Goal: Transaction & Acquisition: Purchase product/service

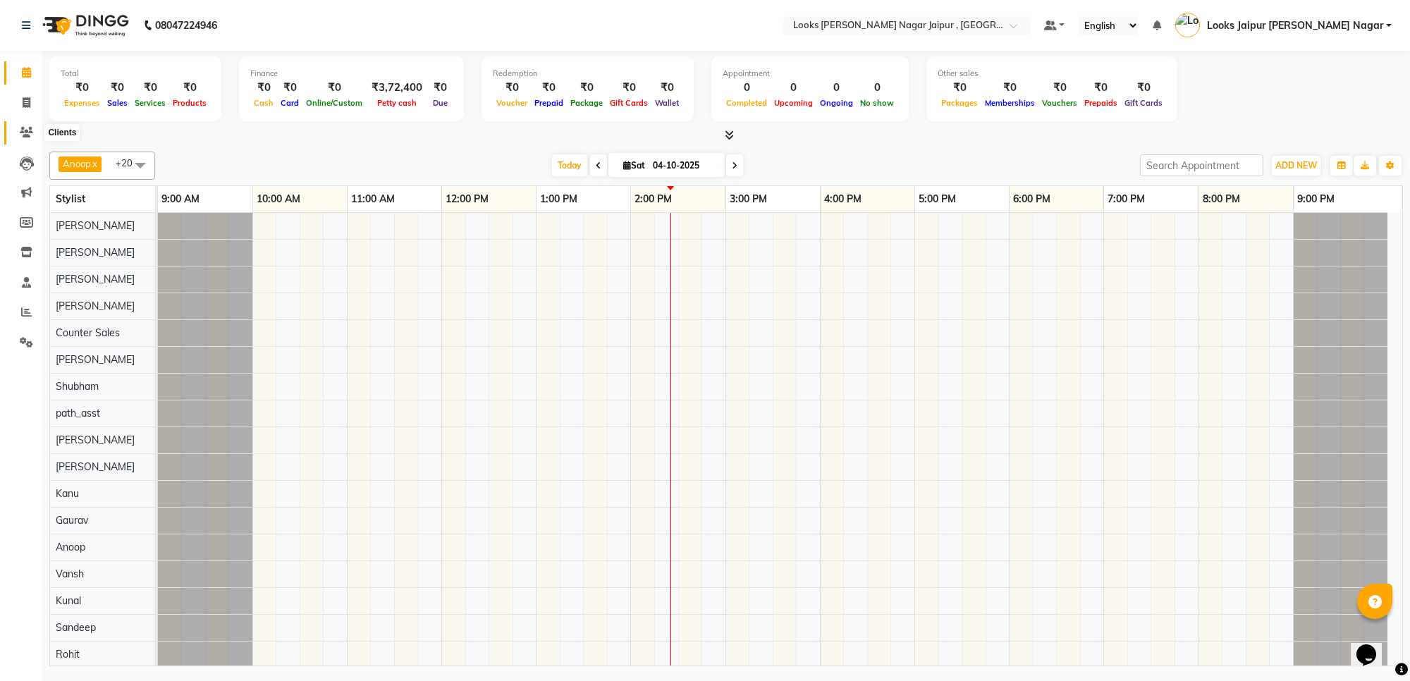
click at [23, 129] on icon at bounding box center [26, 132] width 13 height 11
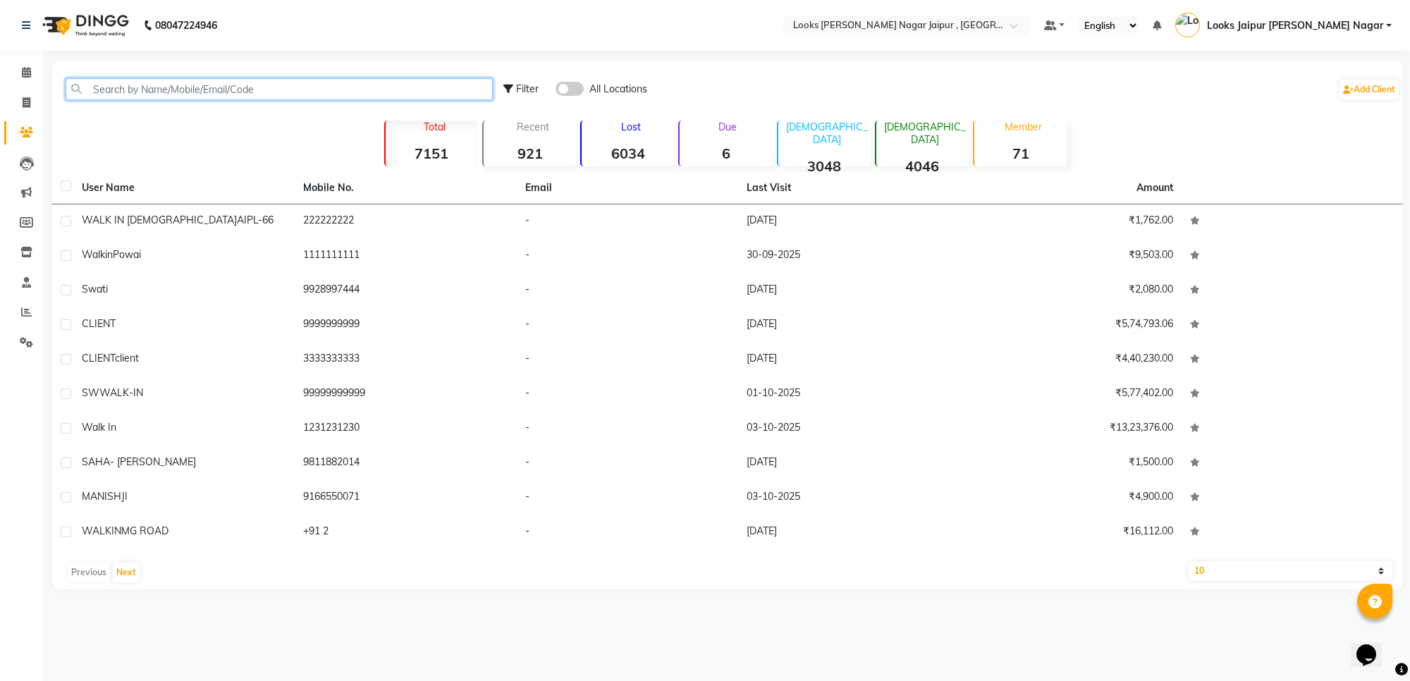
click at [269, 93] on input "text" at bounding box center [279, 89] width 427 height 22
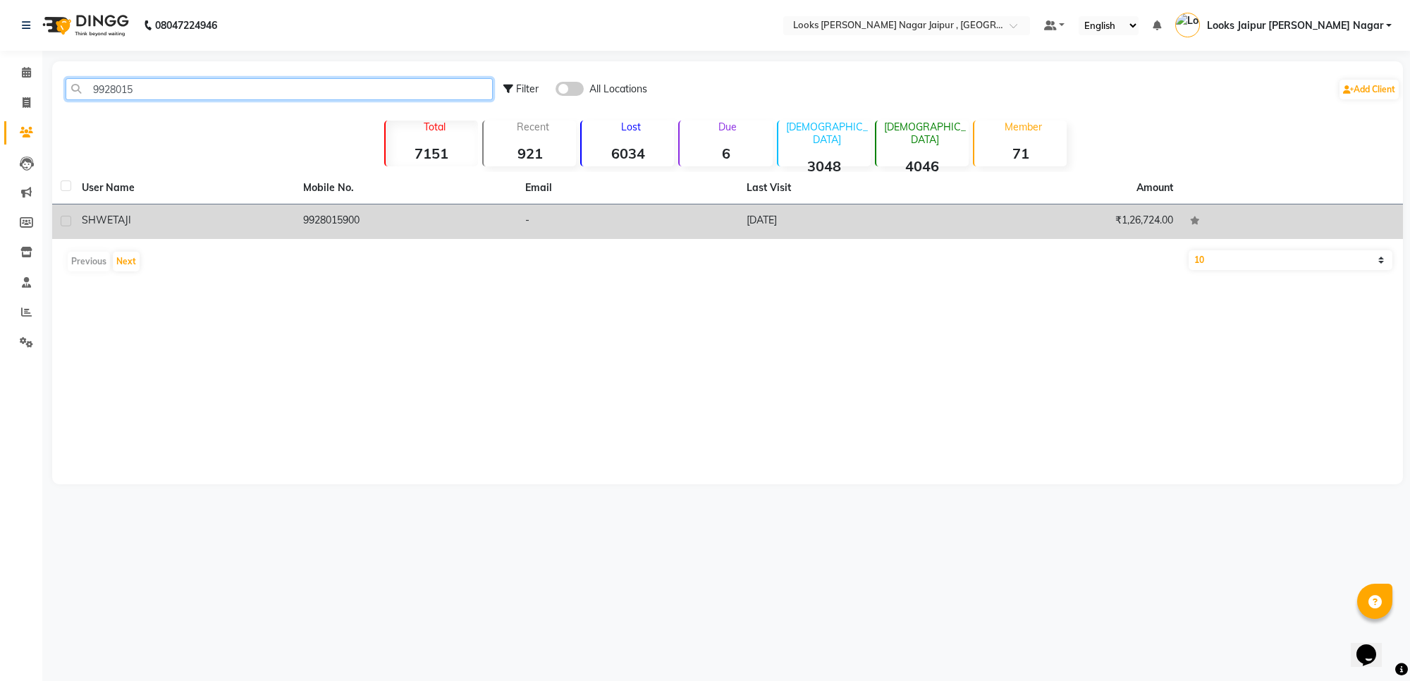
type input "9928015"
click at [442, 233] on td "9928015900" at bounding box center [405, 221] width 221 height 35
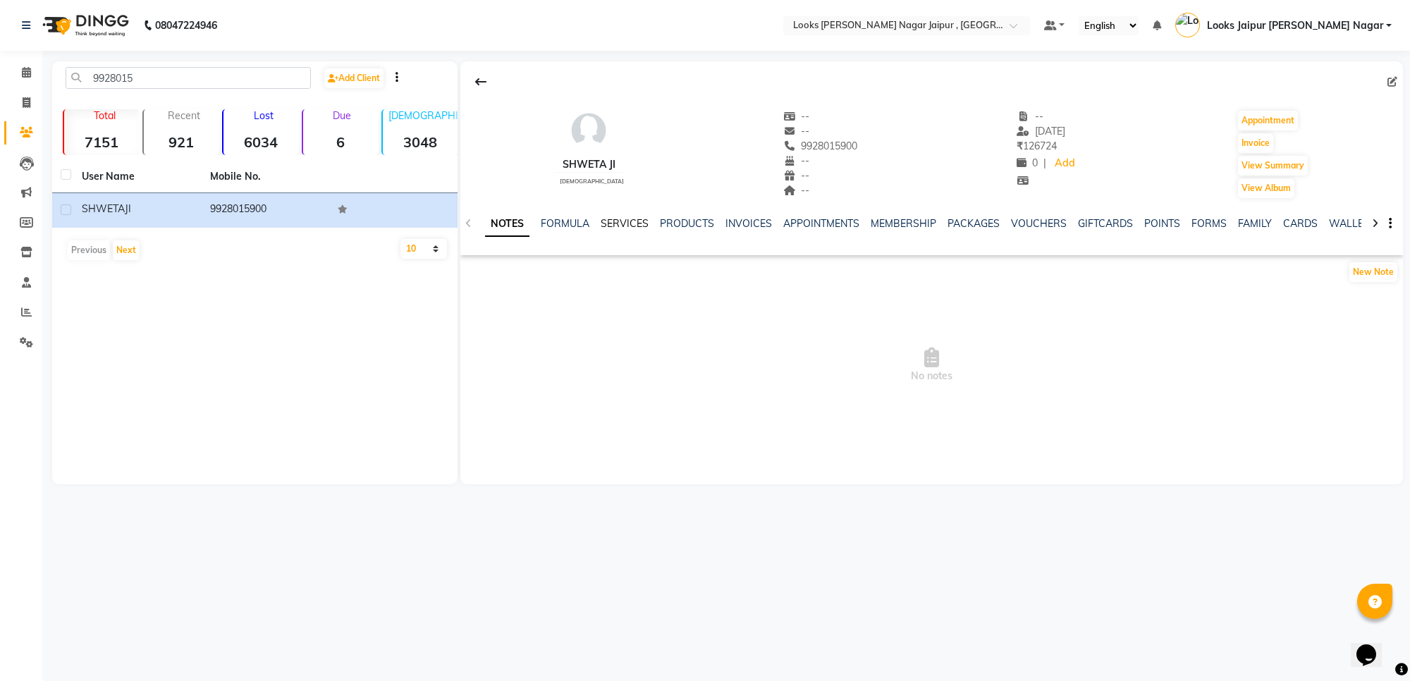
click at [607, 223] on link "SERVICES" at bounding box center [625, 223] width 48 height 13
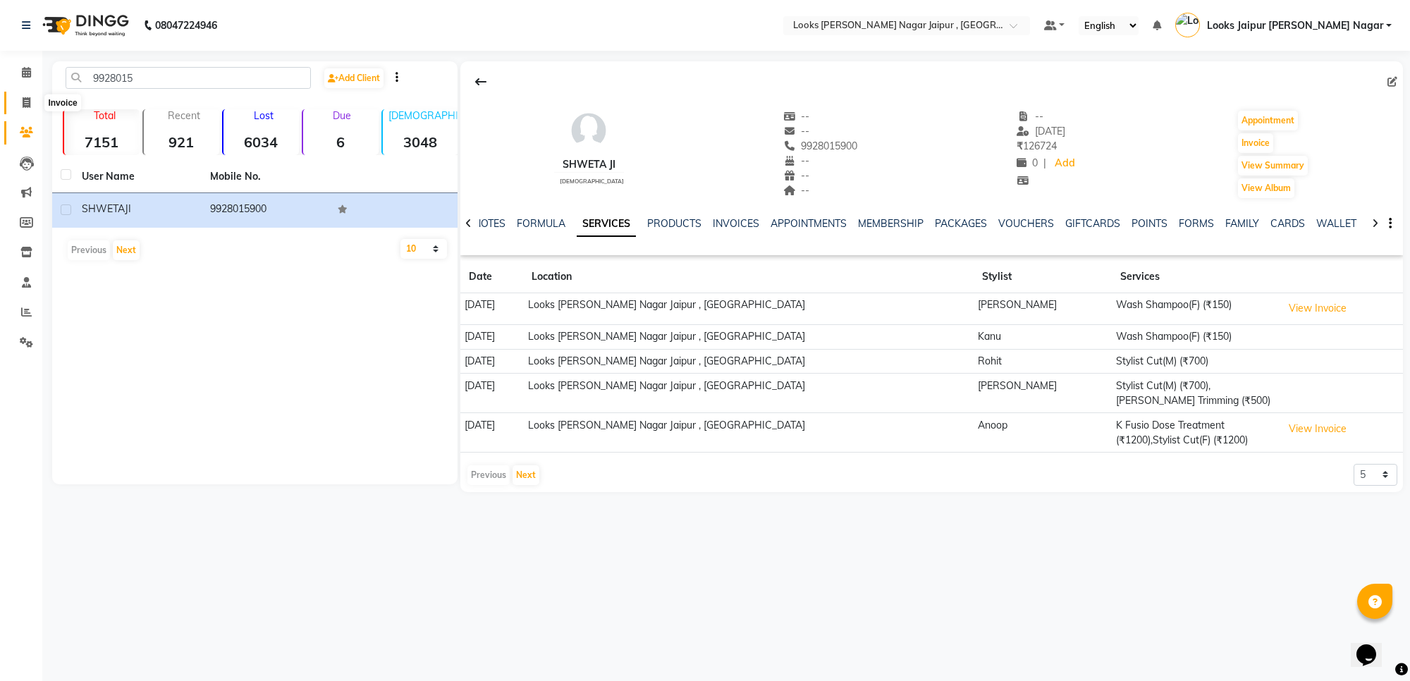
click at [19, 107] on span at bounding box center [26, 103] width 25 height 16
select select "4317"
select select "service"
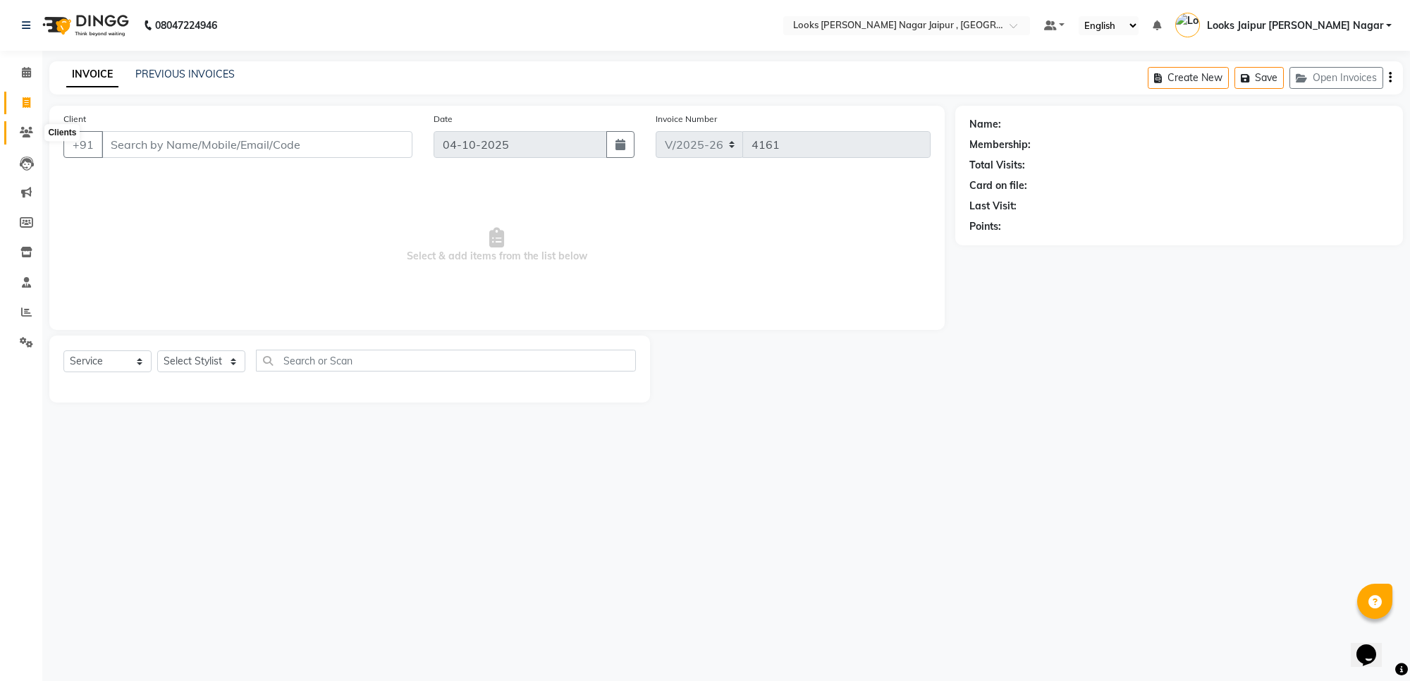
click at [23, 127] on icon at bounding box center [26, 132] width 13 height 11
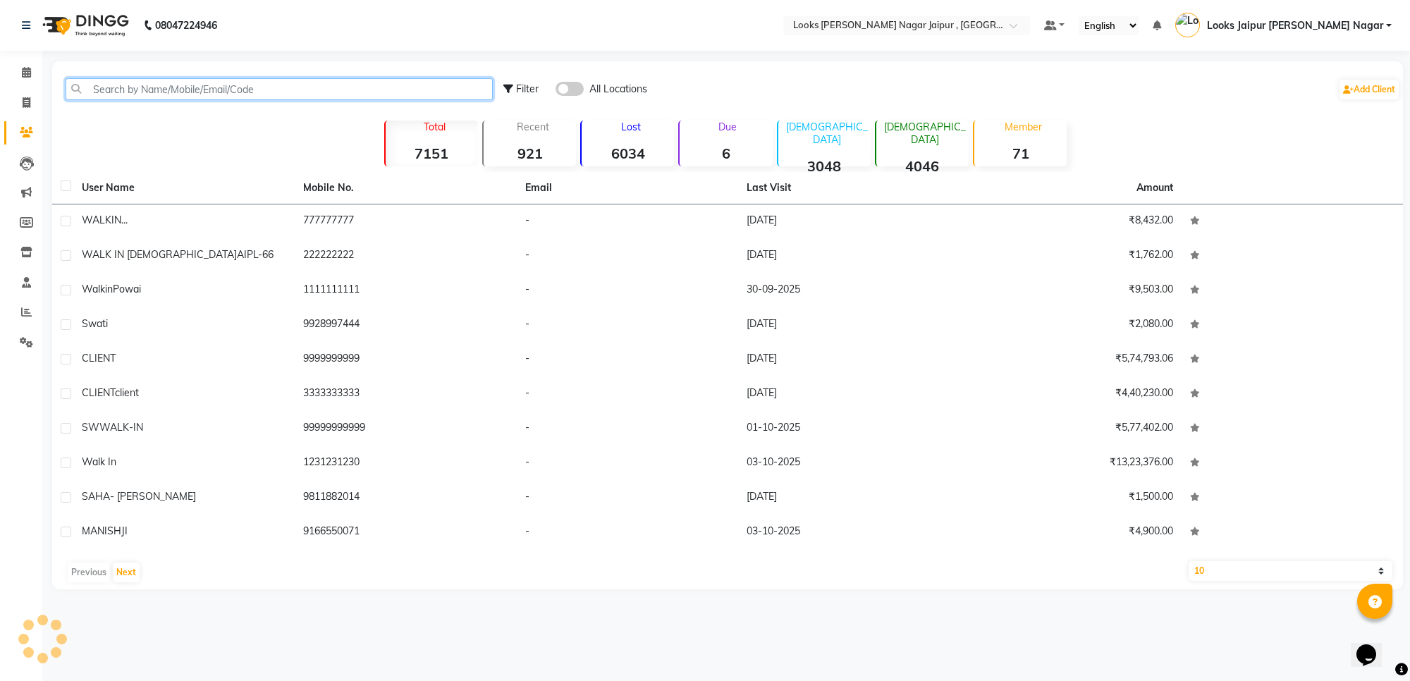
click at [170, 87] on input "text" at bounding box center [279, 89] width 427 height 22
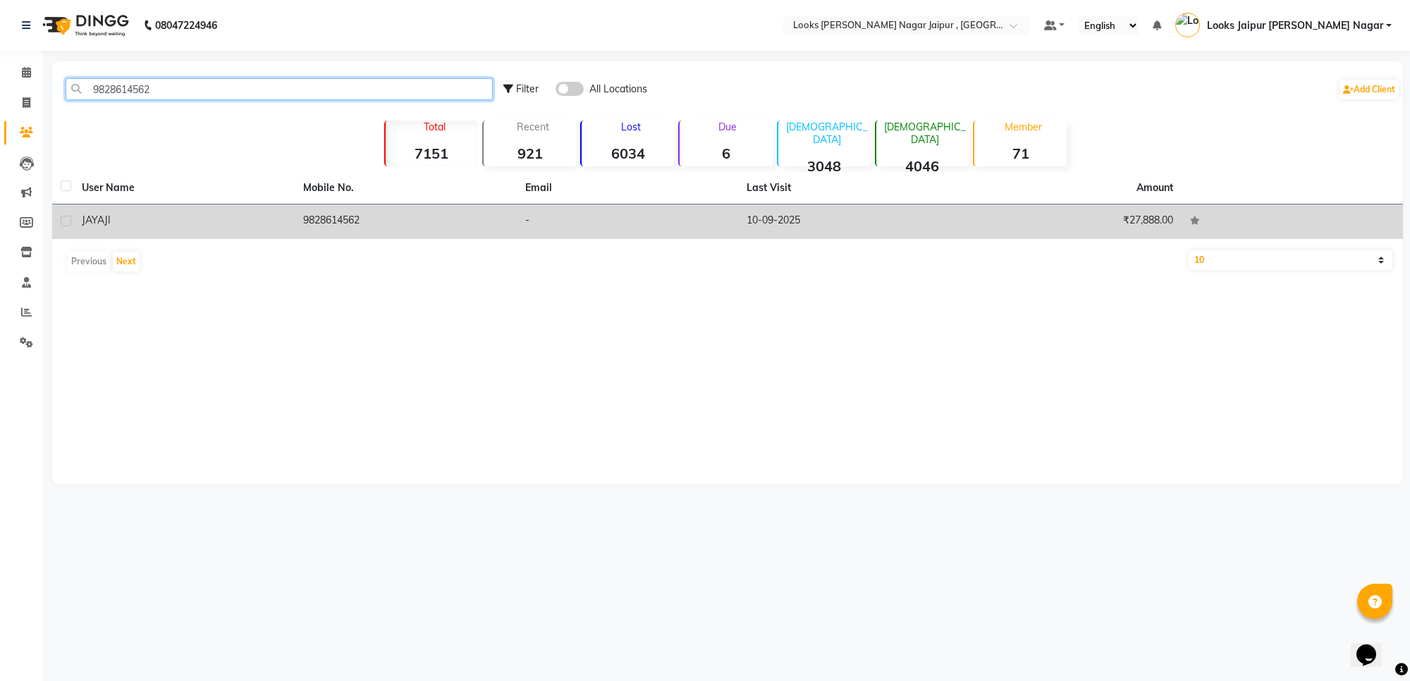
type input "9828614562"
click at [484, 212] on td "9828614562" at bounding box center [405, 221] width 221 height 35
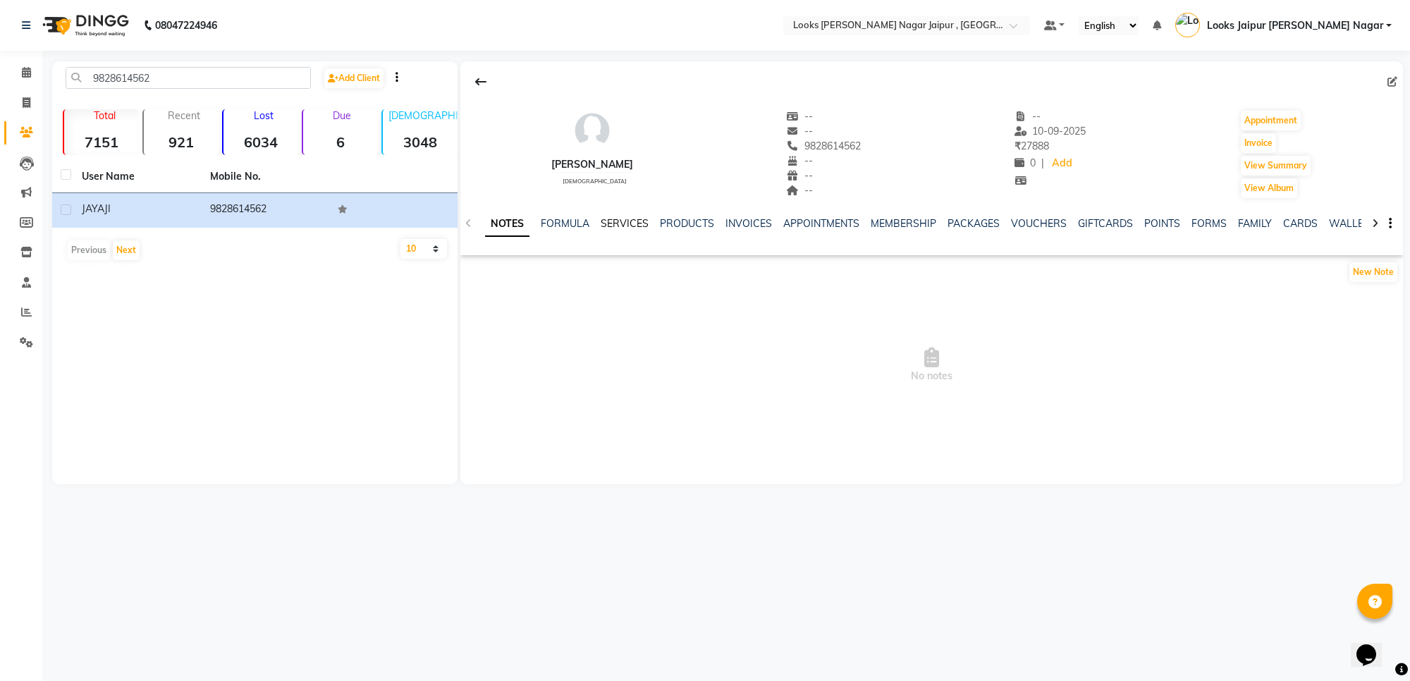
click at [606, 227] on link "SERVICES" at bounding box center [625, 223] width 48 height 13
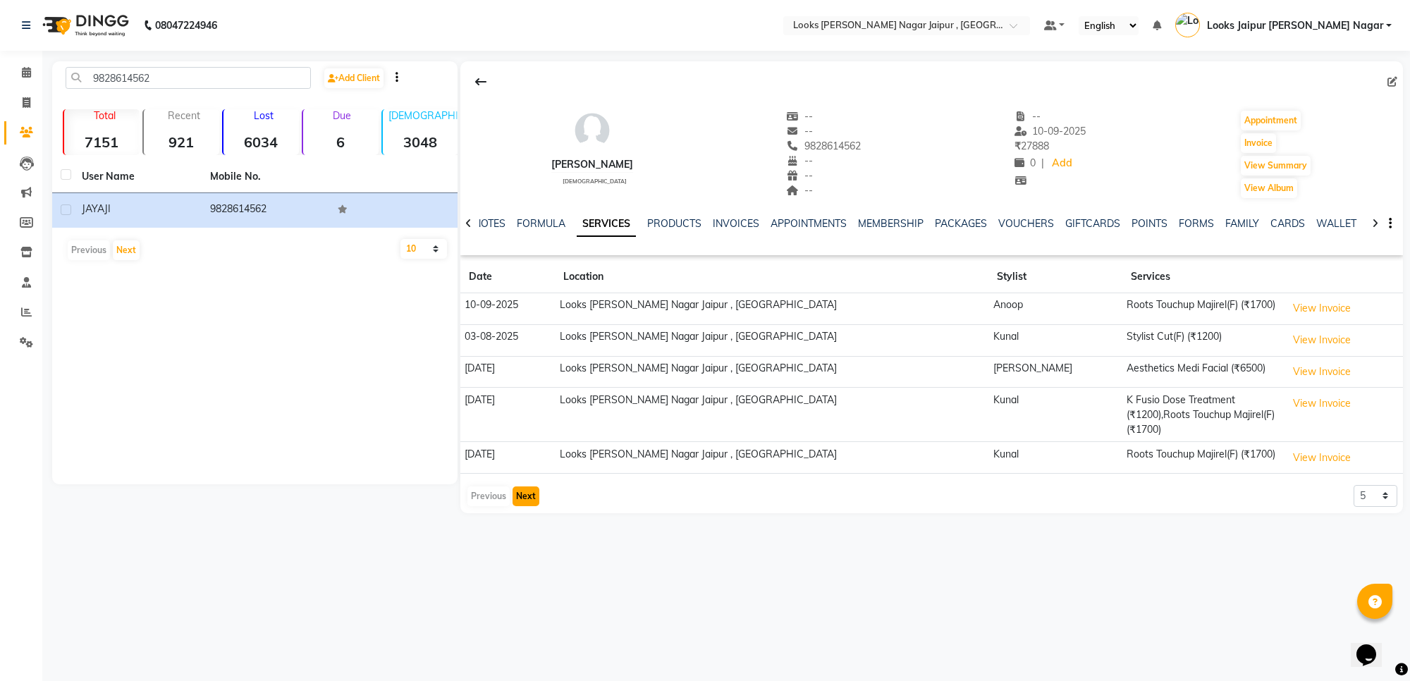
click at [529, 487] on button "Next" at bounding box center [526, 497] width 27 height 20
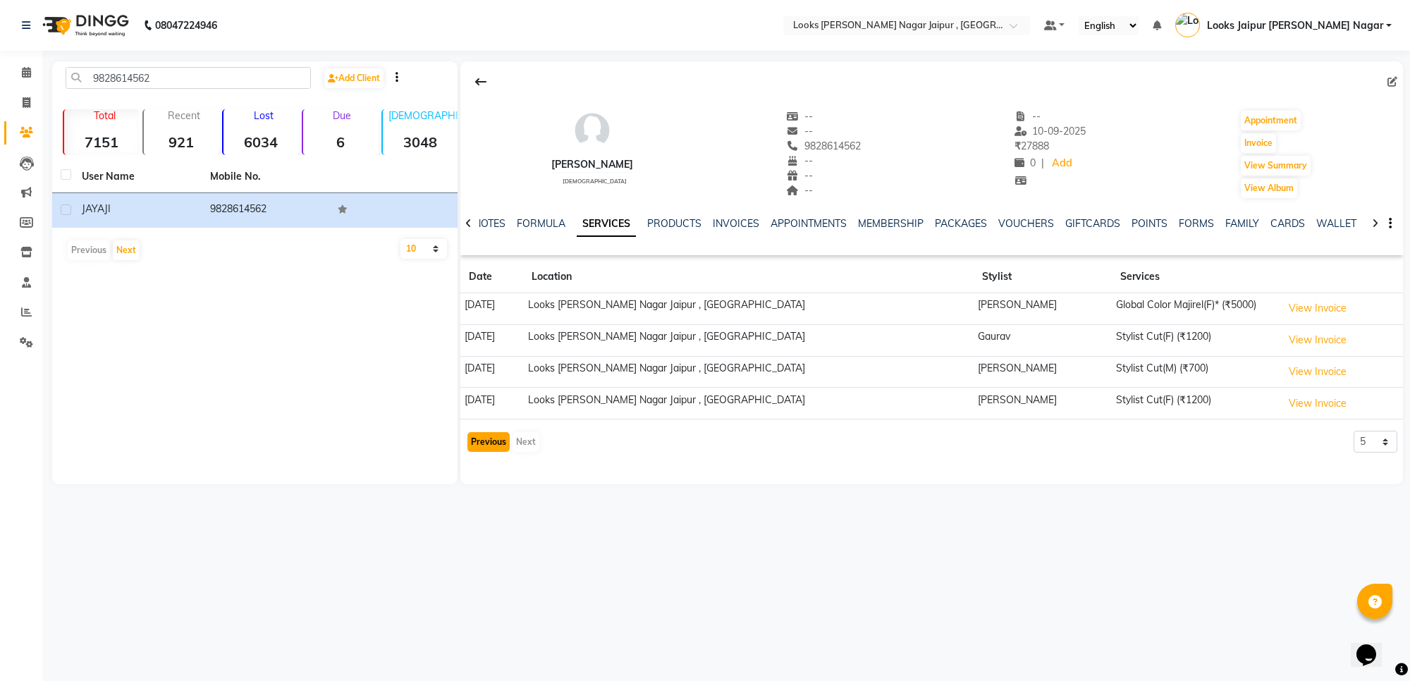
click at [477, 448] on button "Previous" at bounding box center [489, 442] width 42 height 20
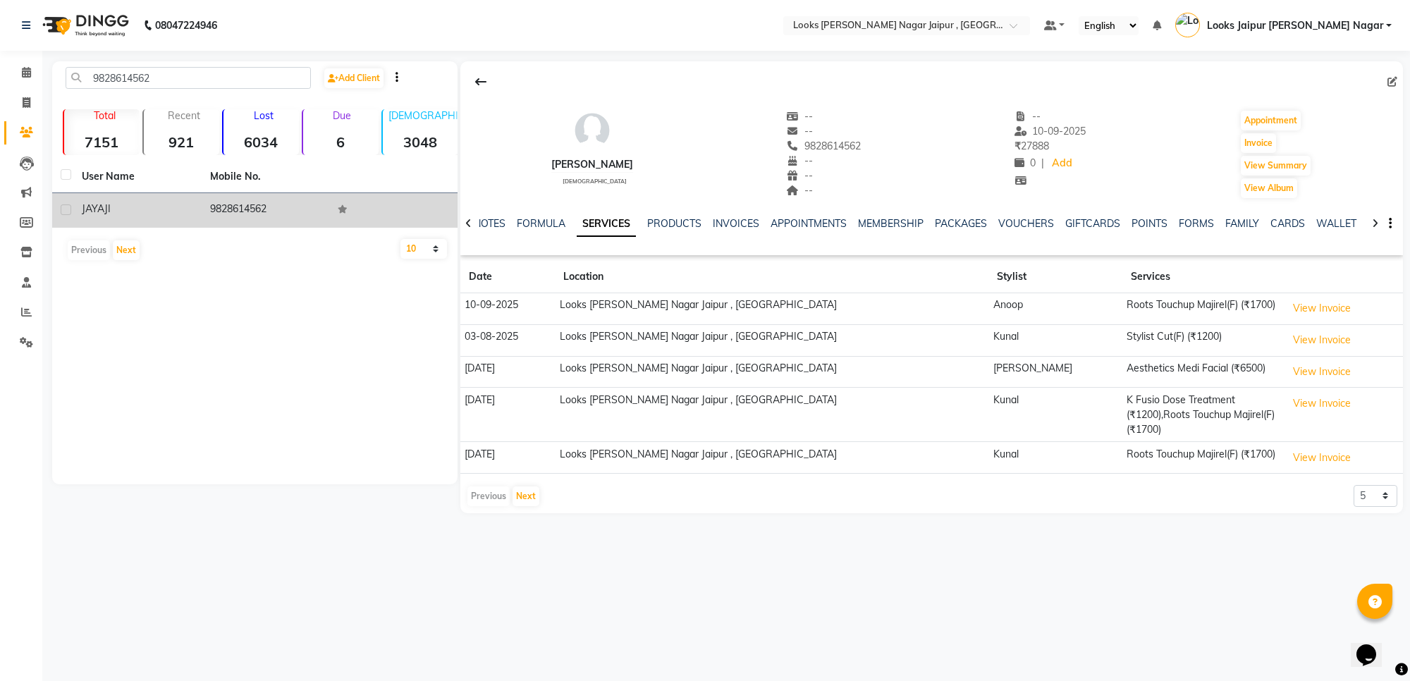
drag, startPoint x: 203, startPoint y: 212, endPoint x: 302, endPoint y: 216, distance: 98.8
click at [302, 216] on td "9828614562" at bounding box center [266, 210] width 128 height 35
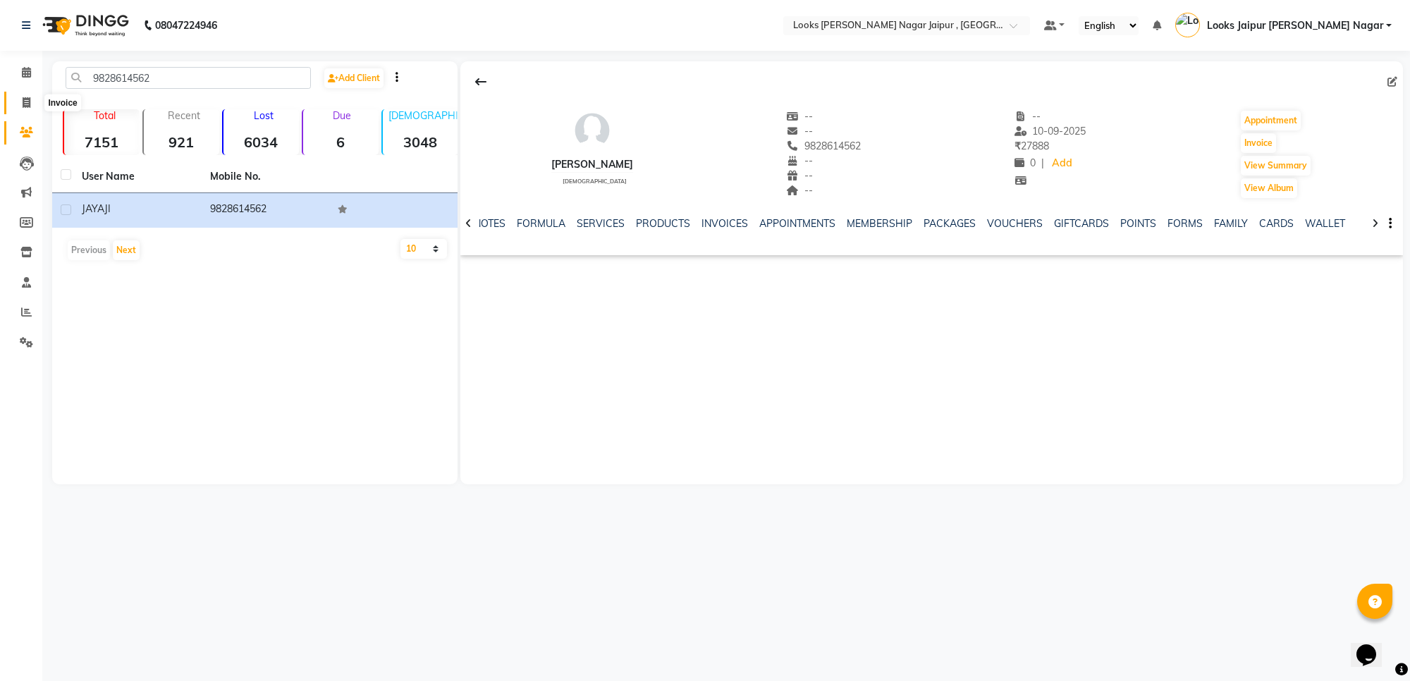
click at [20, 96] on span at bounding box center [26, 103] width 25 height 16
select select "service"
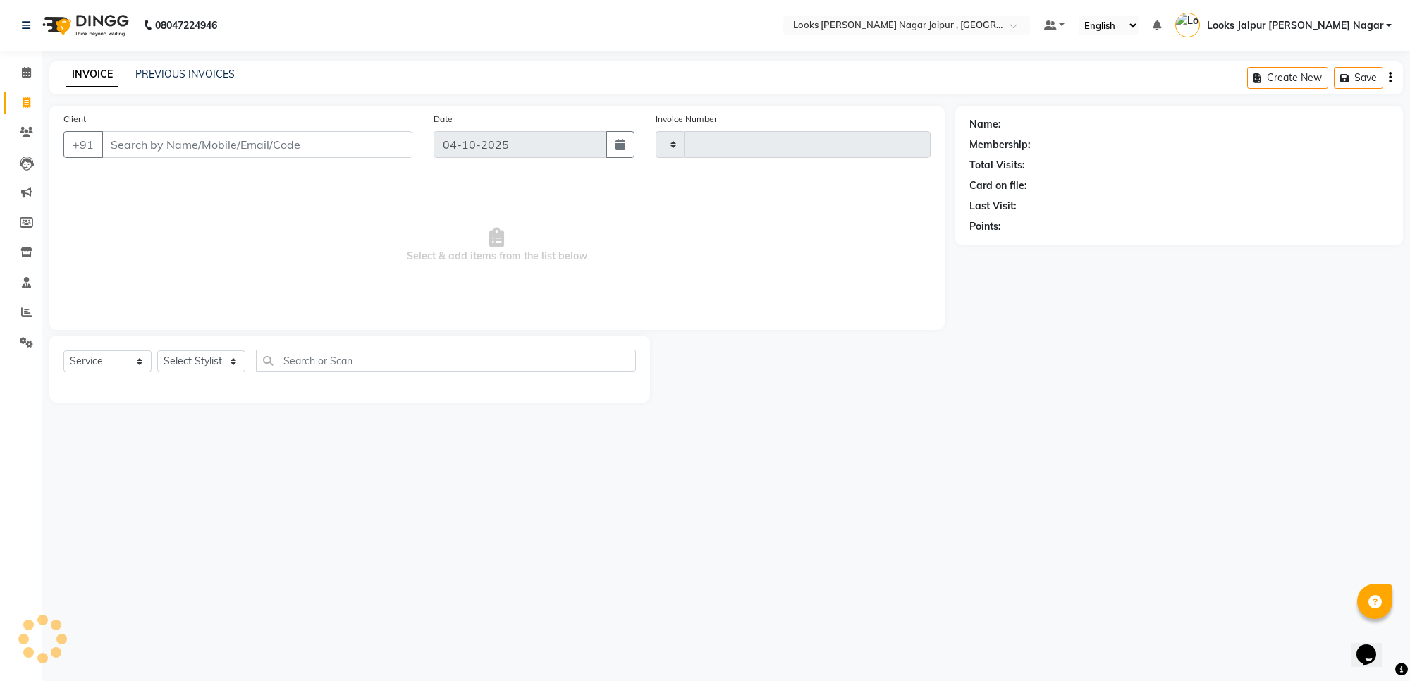
type input "4161"
select select "4317"
click at [189, 135] on input "Client" at bounding box center [257, 144] width 311 height 27
type input "9828614562"
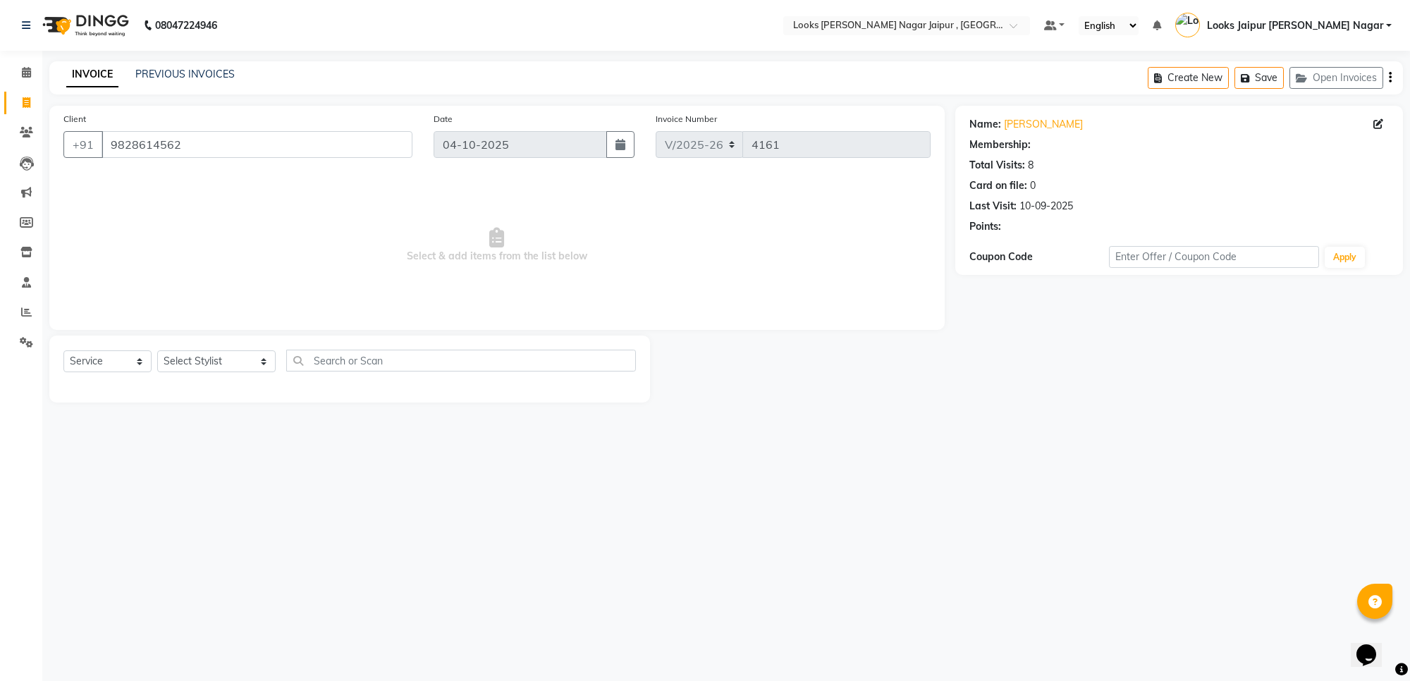
select select "1: Object"
click at [1012, 249] on icon "button" at bounding box center [1009, 247] width 10 height 10
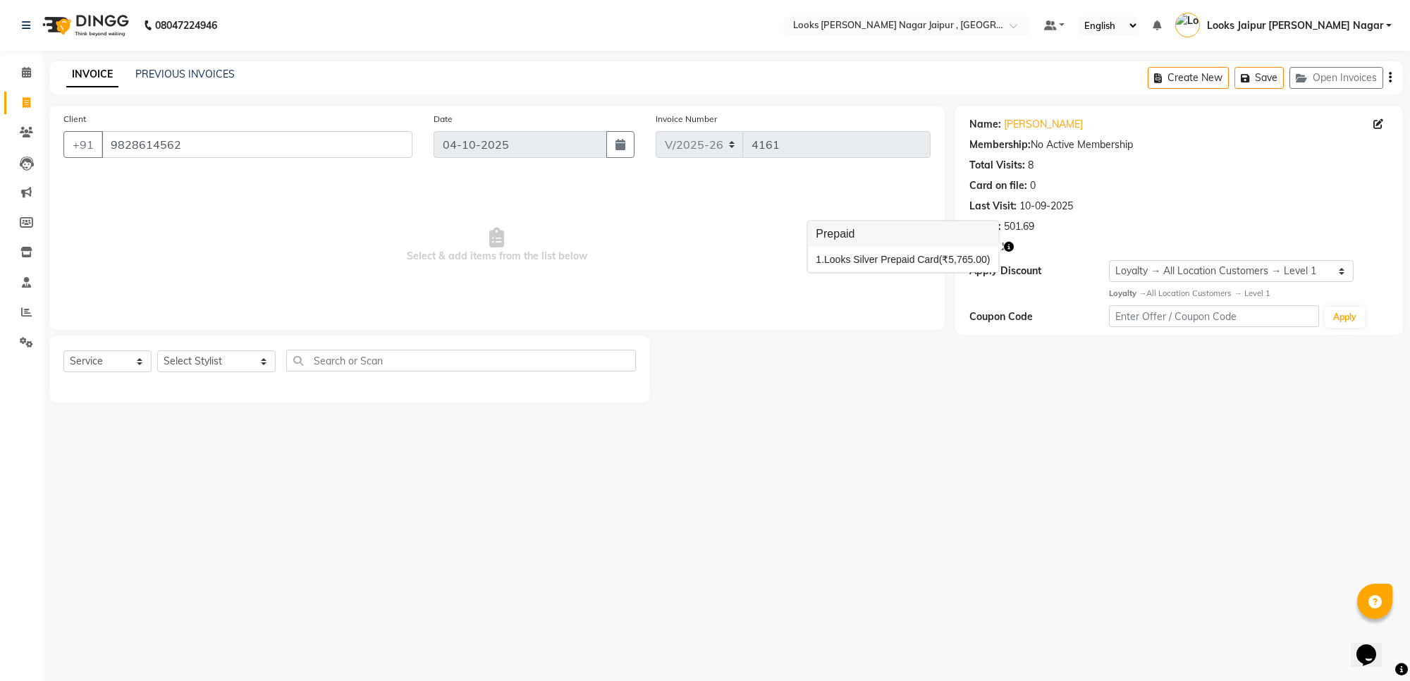
click at [1044, 401] on div "Name: Jaya Ji Membership: No Active Membership Total Visits: 8 Card on file: 0 …" at bounding box center [1185, 254] width 458 height 297
click at [1008, 247] on icon "button" at bounding box center [1009, 247] width 10 height 10
click at [956, 505] on div "08047224946 Select Location × Looks Malviya Nagar Jaipur , Jaipur Default Panel…" at bounding box center [705, 340] width 1410 height 681
click at [1007, 249] on icon "button" at bounding box center [1009, 247] width 10 height 10
click at [967, 439] on div "08047224946 Select Location × Looks Malviya Nagar Jaipur , Jaipur Default Panel…" at bounding box center [705, 340] width 1410 height 681
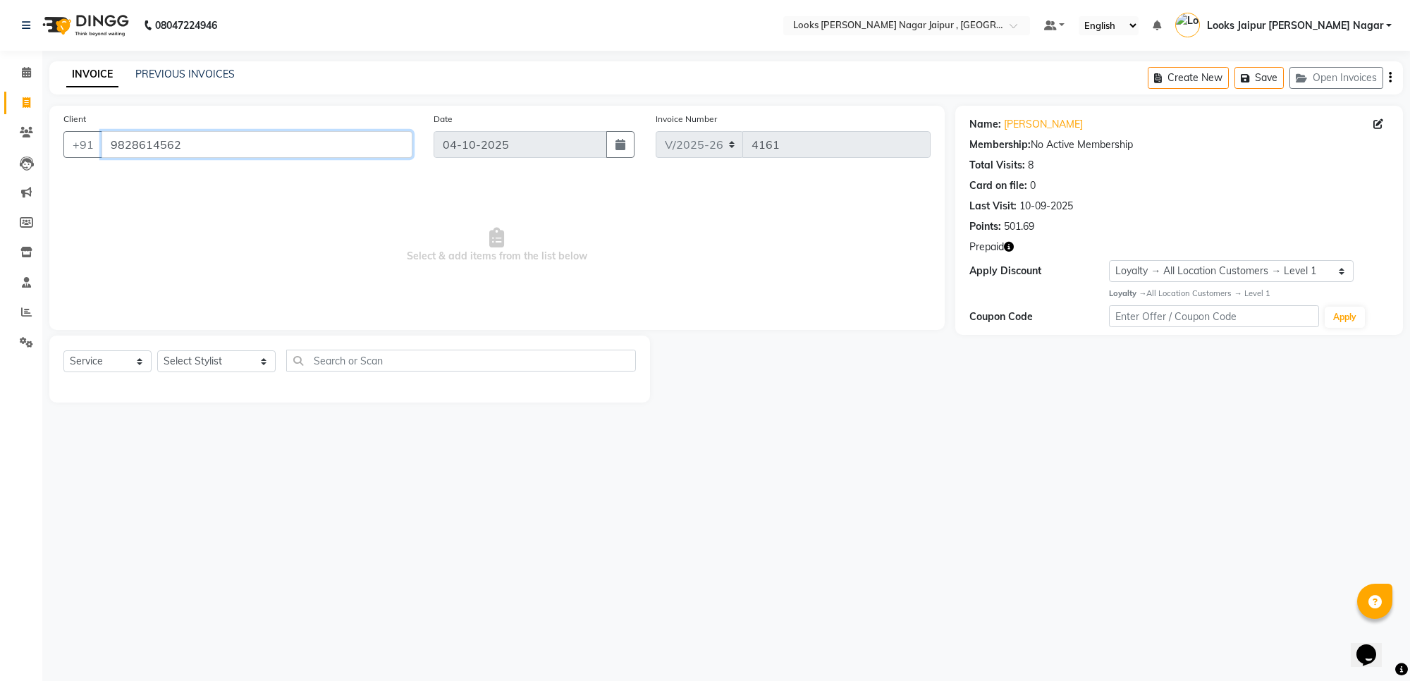
click at [117, 145] on input "9828614562" at bounding box center [257, 144] width 311 height 27
click at [25, 132] on icon at bounding box center [26, 132] width 13 height 11
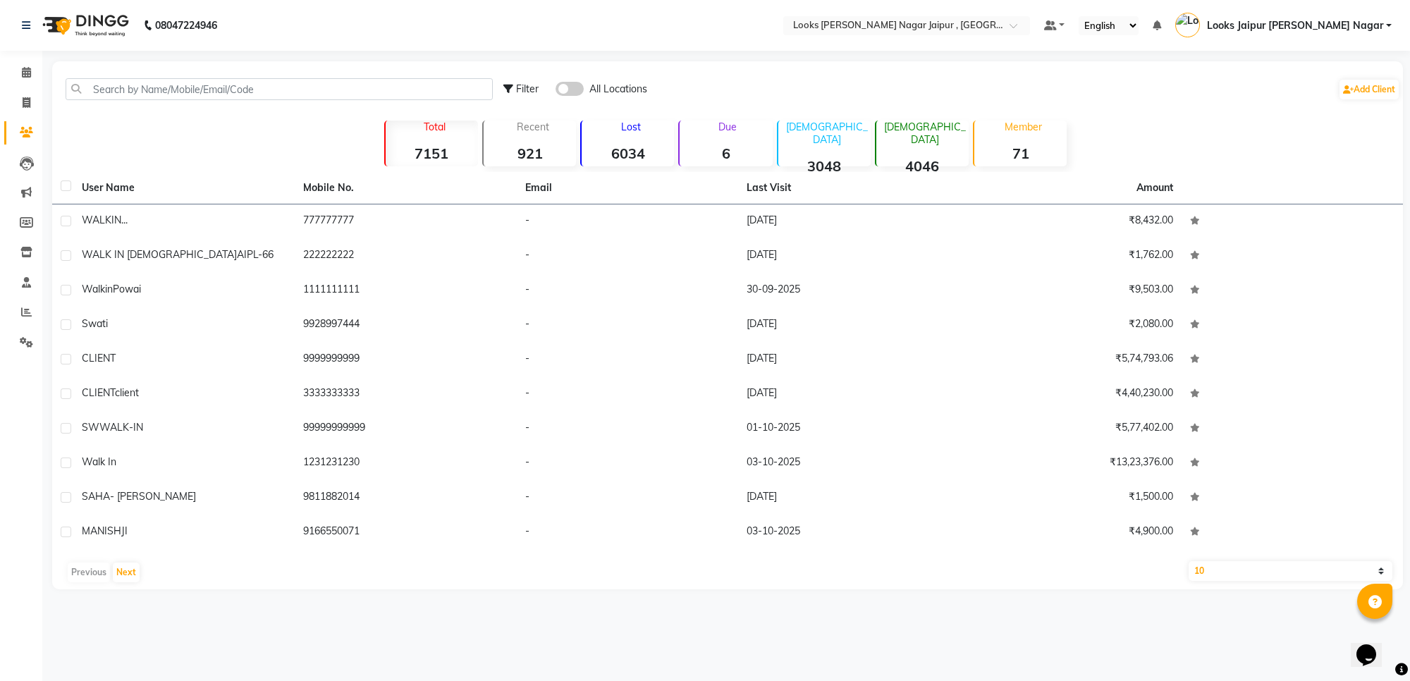
click at [256, 75] on div "Filter All Locations Add Client" at bounding box center [727, 89] width 1345 height 44
click at [250, 87] on input "text" at bounding box center [279, 89] width 427 height 22
paste input "9828614562"
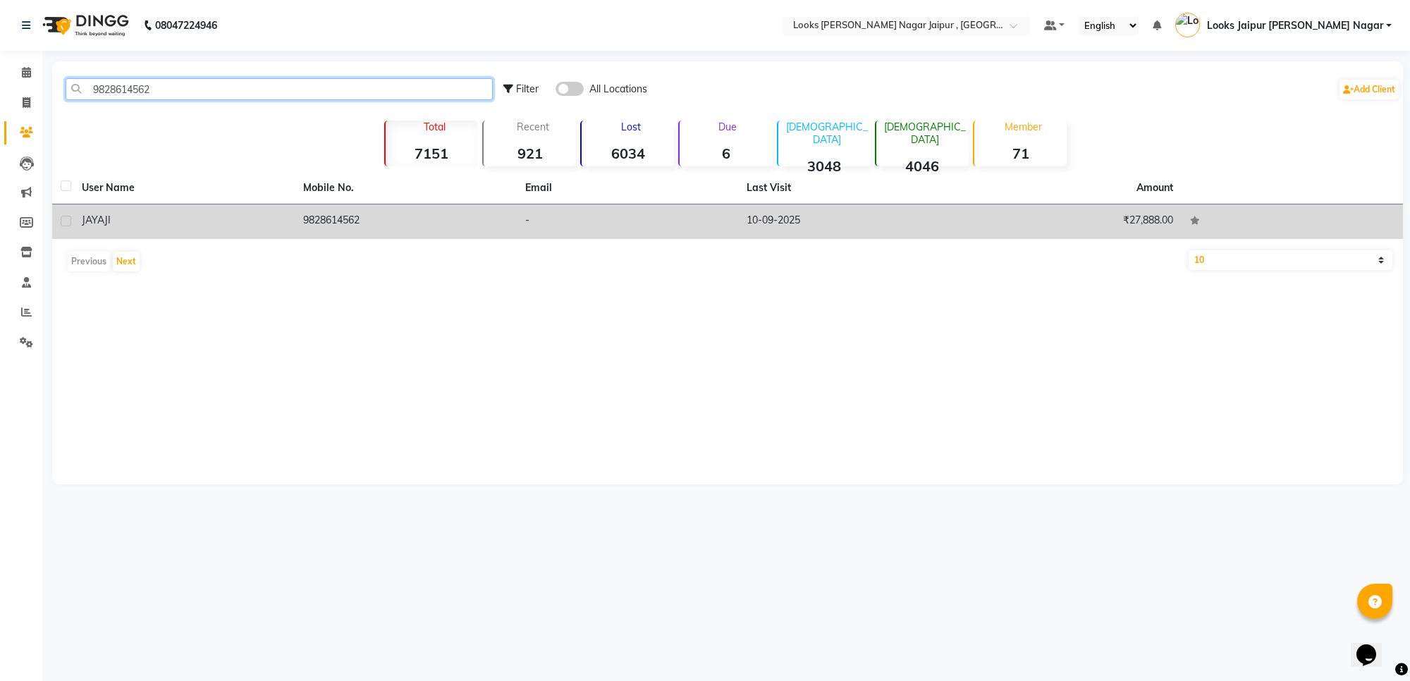
type input "9828614562"
click at [788, 229] on td "10-09-2025" at bounding box center [848, 221] width 221 height 35
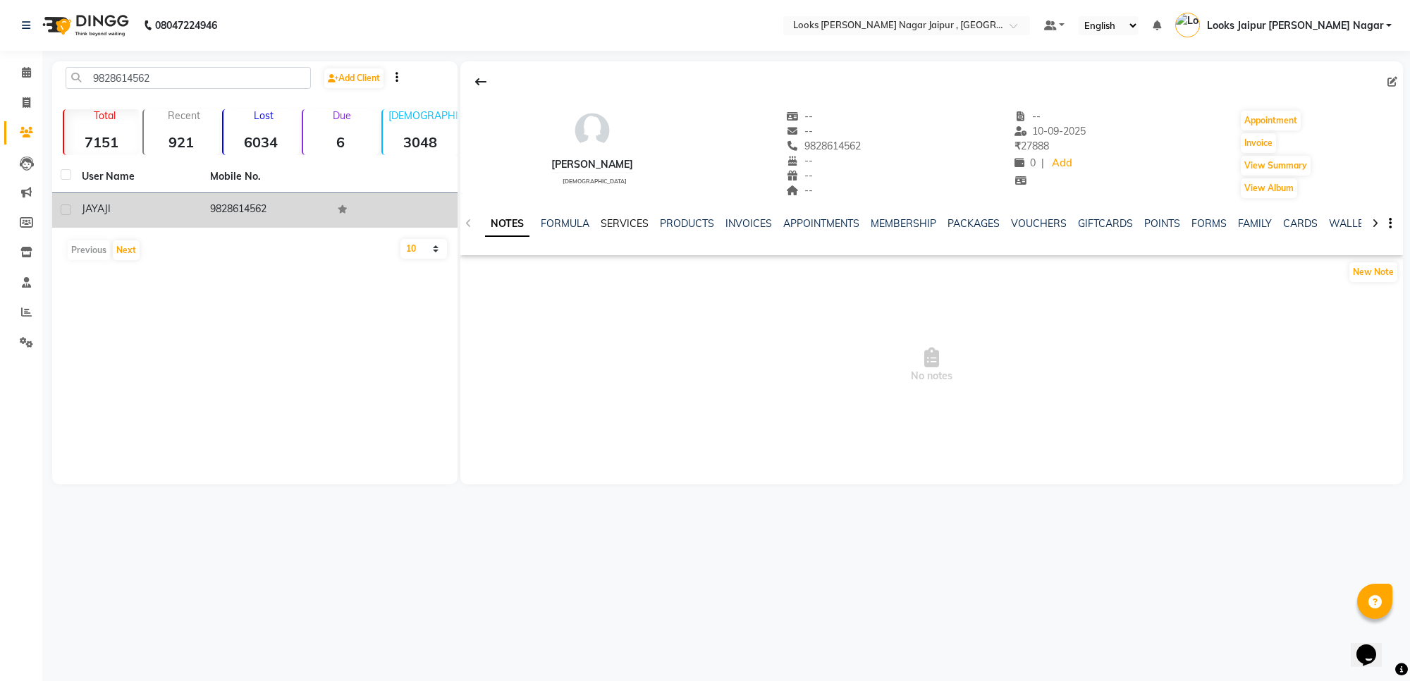
click at [635, 217] on link "SERVICES" at bounding box center [625, 223] width 48 height 13
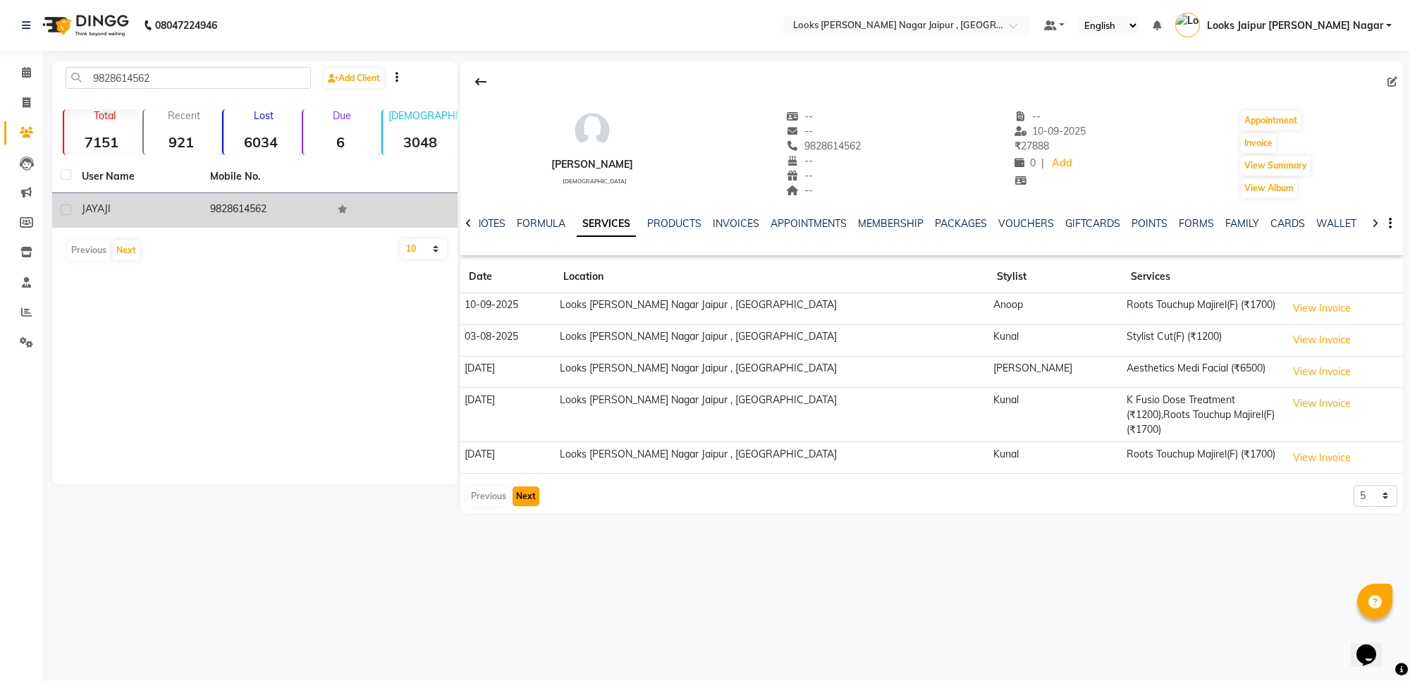
click at [523, 489] on button "Next" at bounding box center [526, 497] width 27 height 20
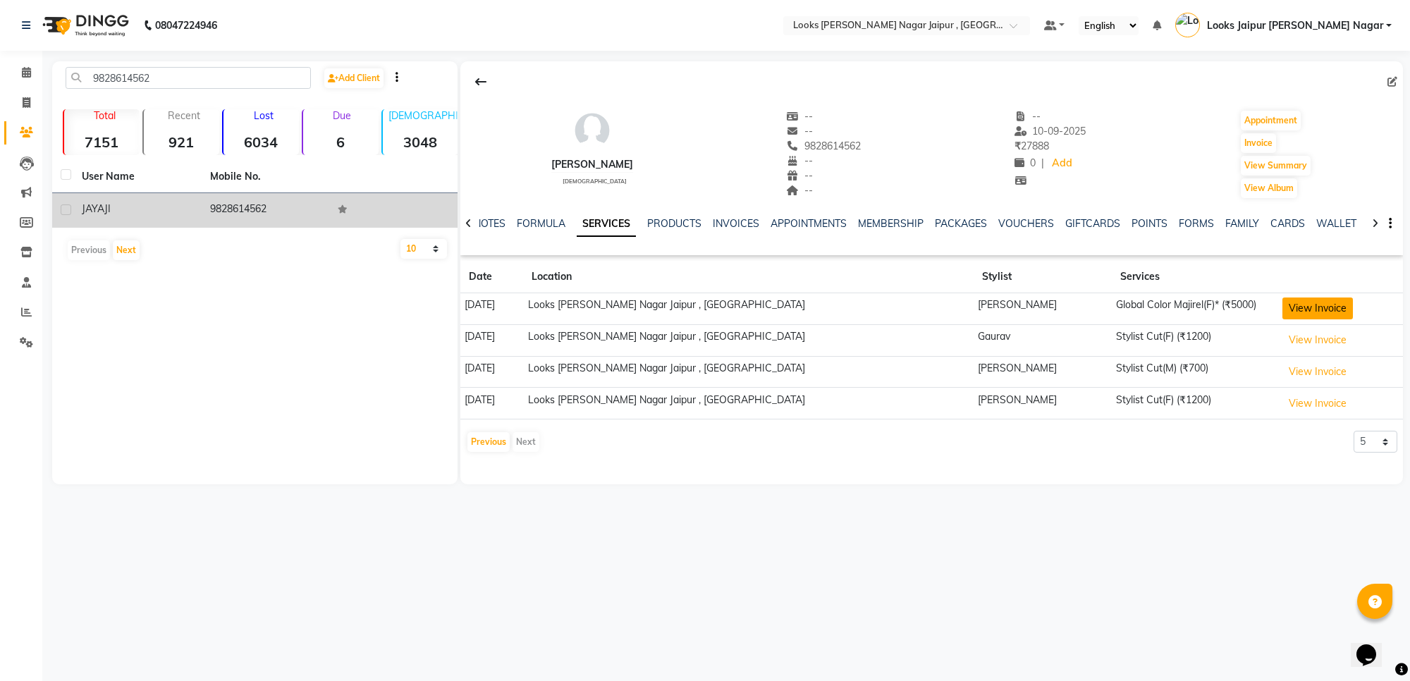
click at [1283, 310] on button "View Invoice" at bounding box center [1318, 309] width 71 height 22
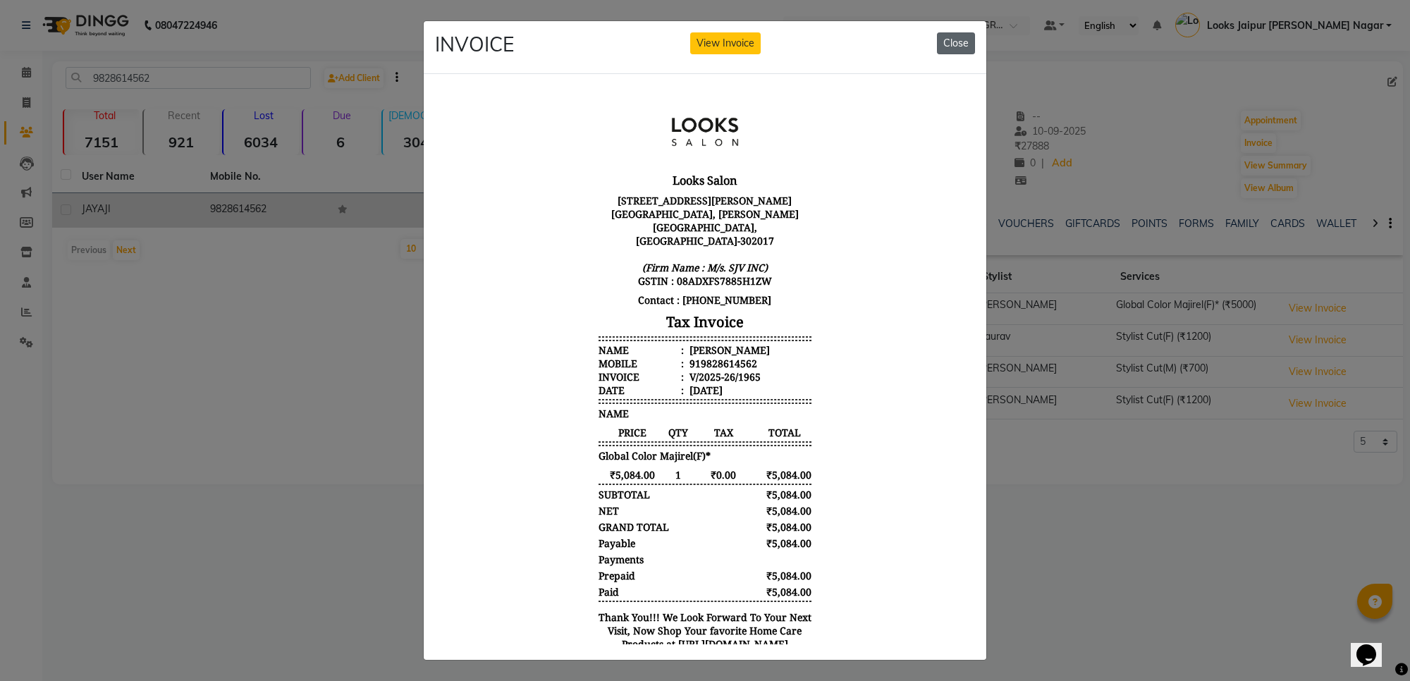
click at [959, 49] on button "Close" at bounding box center [956, 43] width 38 height 22
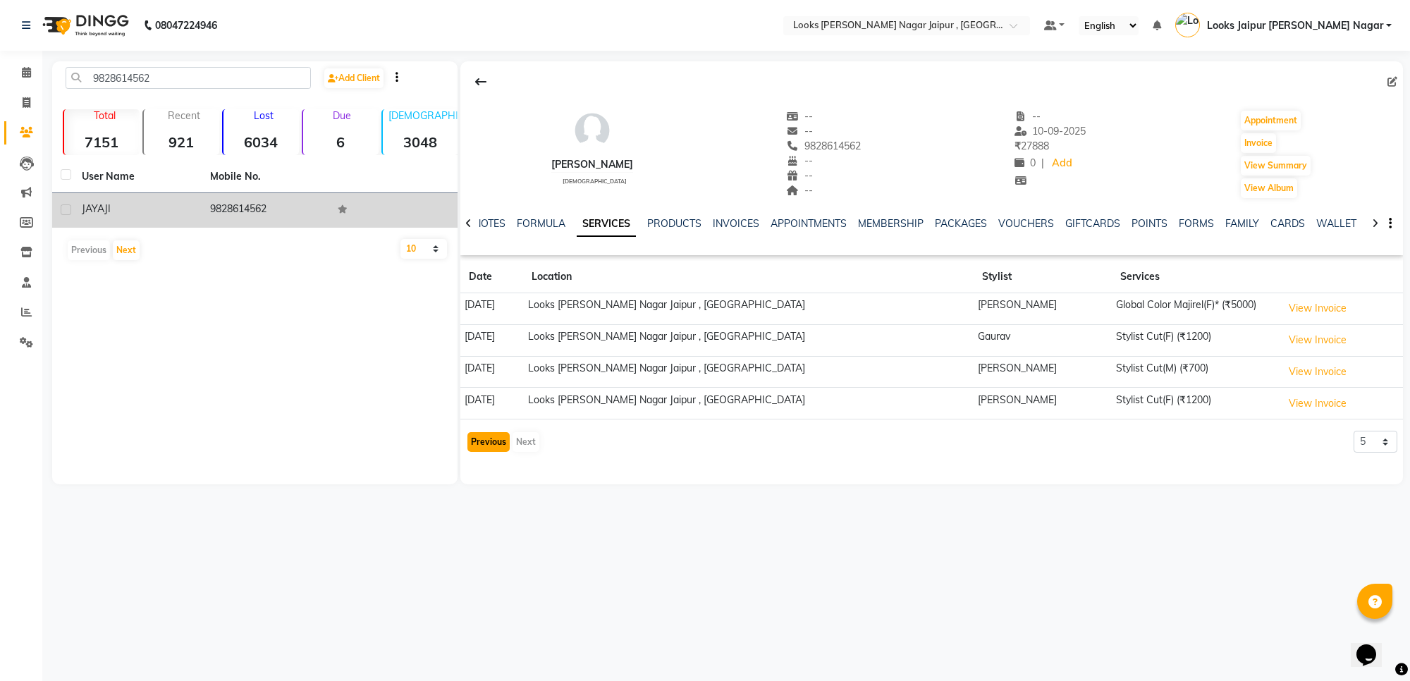
click at [484, 441] on button "Previous" at bounding box center [489, 442] width 42 height 20
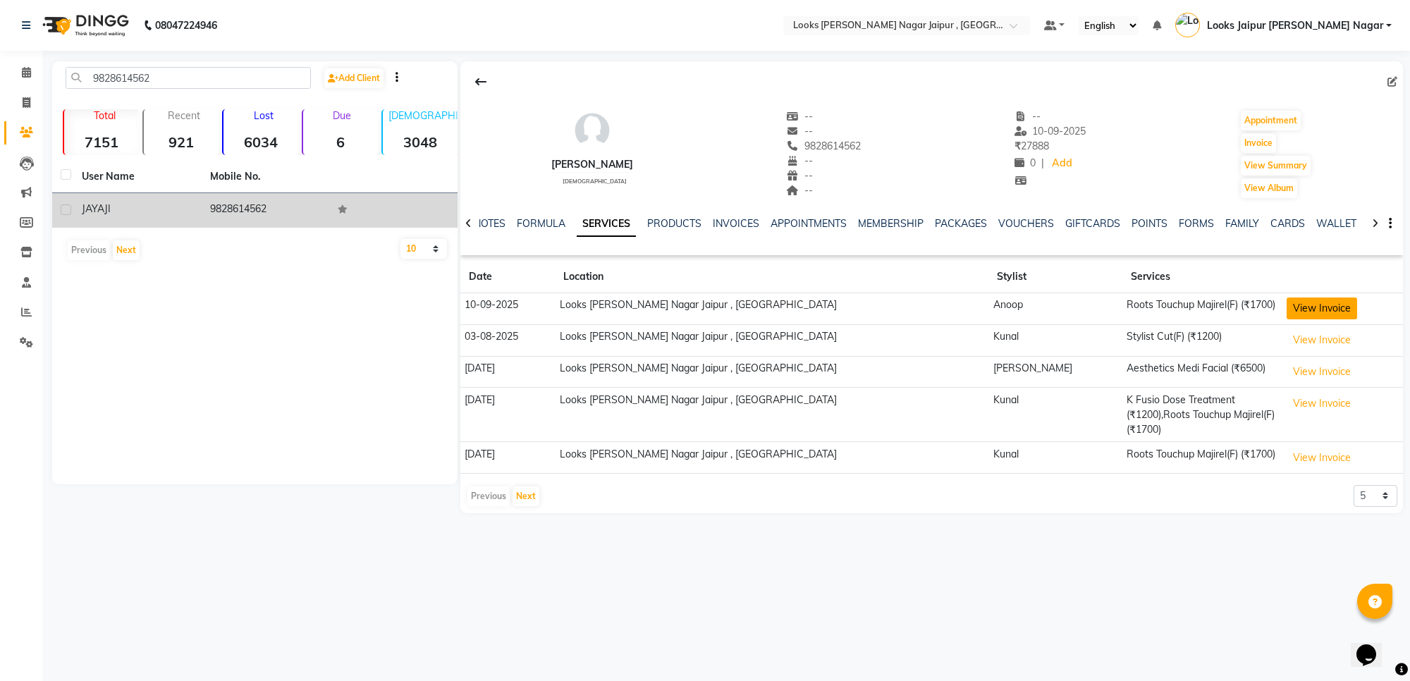
click at [1287, 304] on button "View Invoice" at bounding box center [1322, 309] width 71 height 22
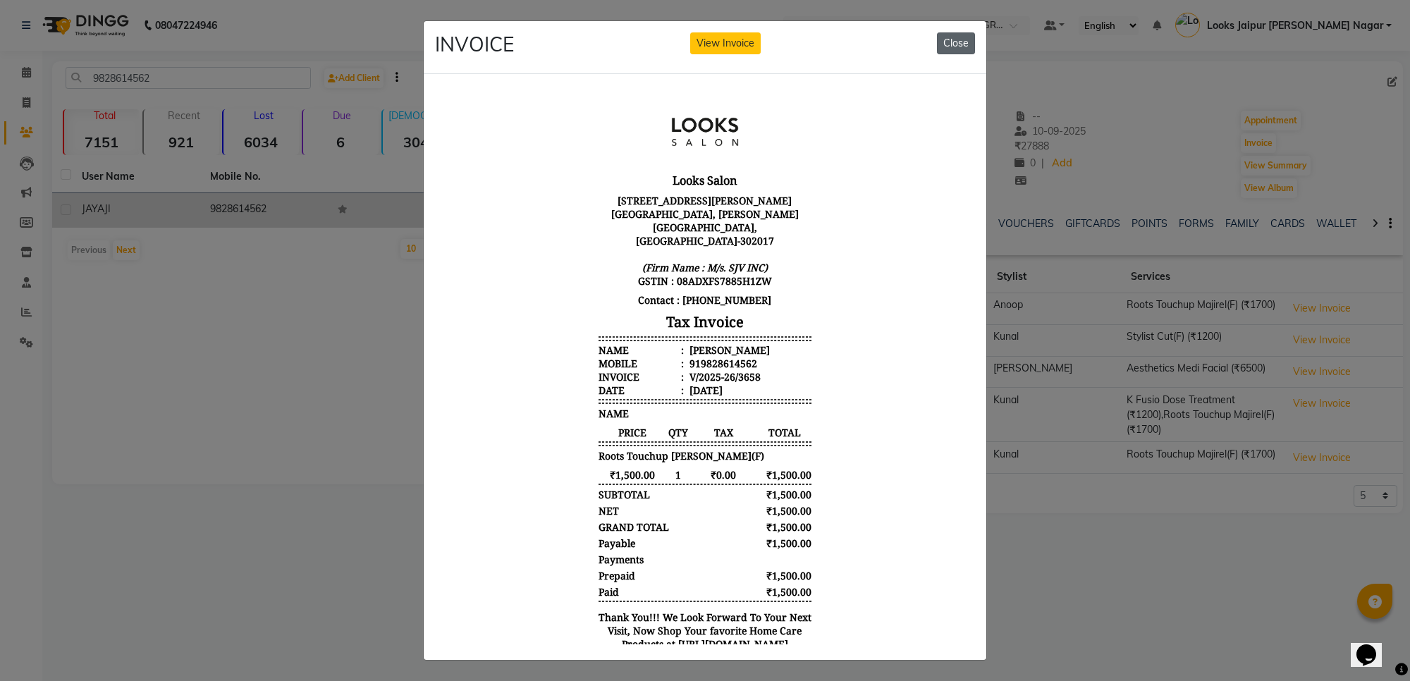
click at [952, 47] on button "Close" at bounding box center [956, 43] width 38 height 22
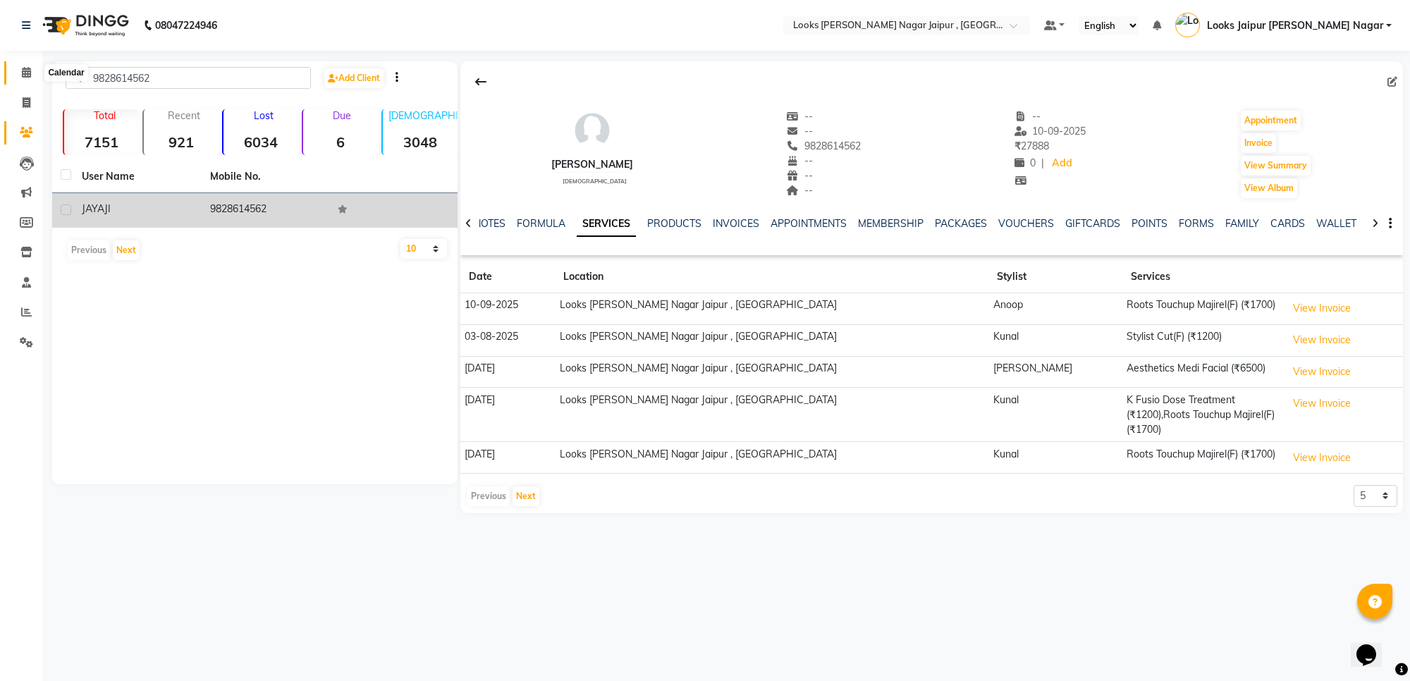
click at [23, 75] on icon at bounding box center [26, 72] width 9 height 11
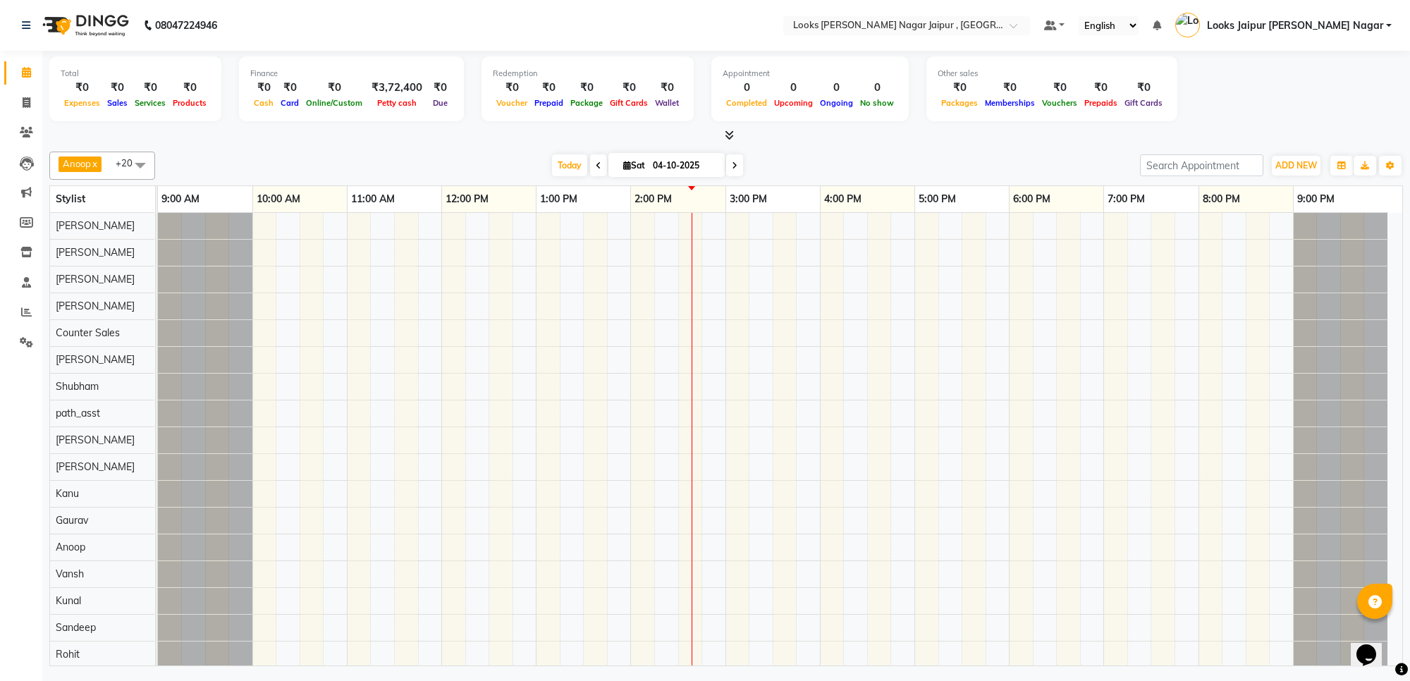
click at [226, 96] on div "Total ₹0 Expenses ₹0 Sales ₹0 Services ₹0 Products Finance ₹0 Cash ₹0 Card ₹0 O…" at bounding box center [726, 90] width 1354 height 69
click at [26, 129] on icon at bounding box center [26, 132] width 13 height 11
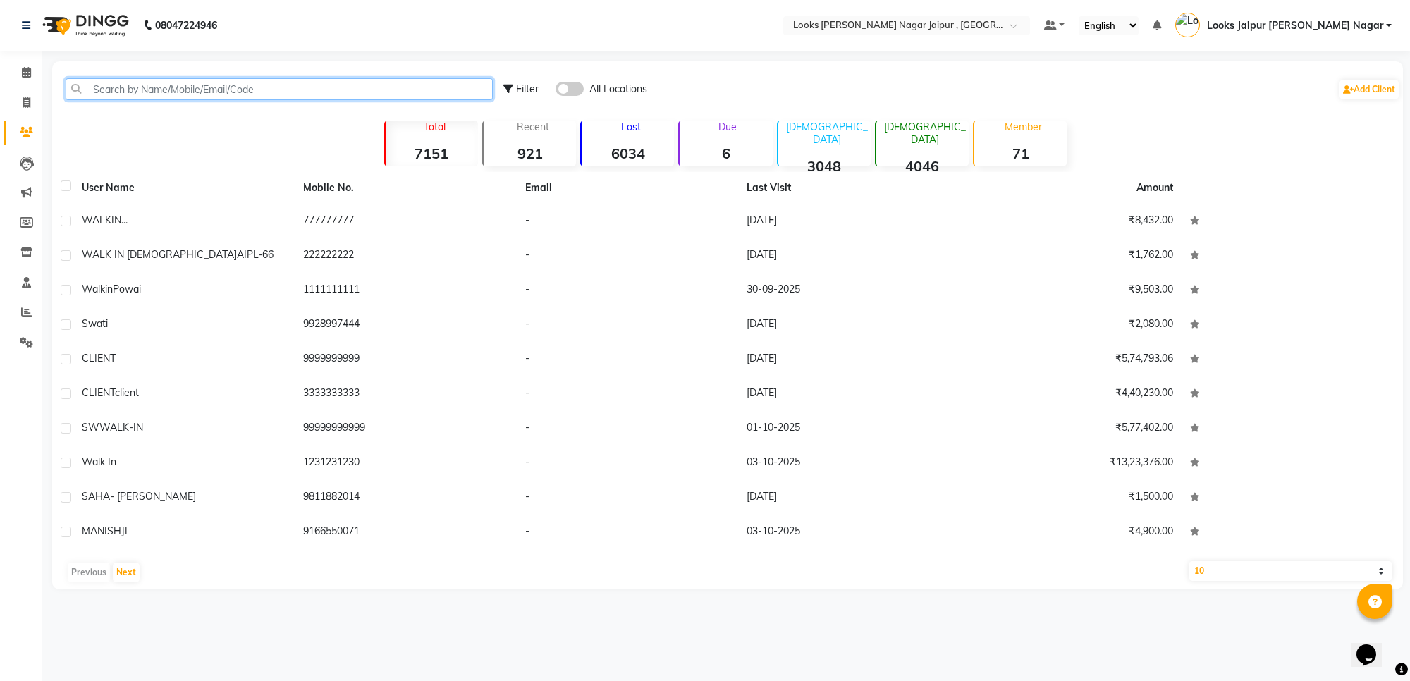
click at [138, 95] on input "text" at bounding box center [279, 89] width 427 height 22
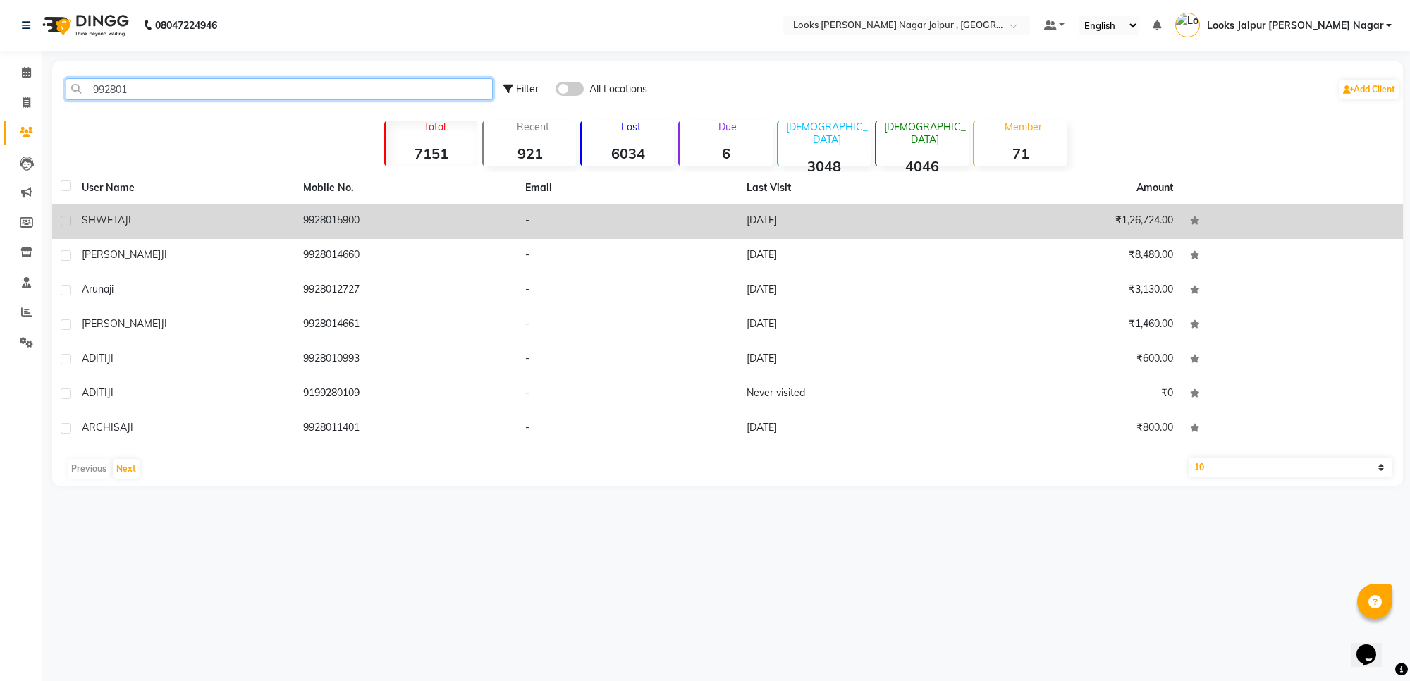
type input "992801"
click at [212, 210] on td "SHWETA JI" at bounding box center [183, 221] width 221 height 35
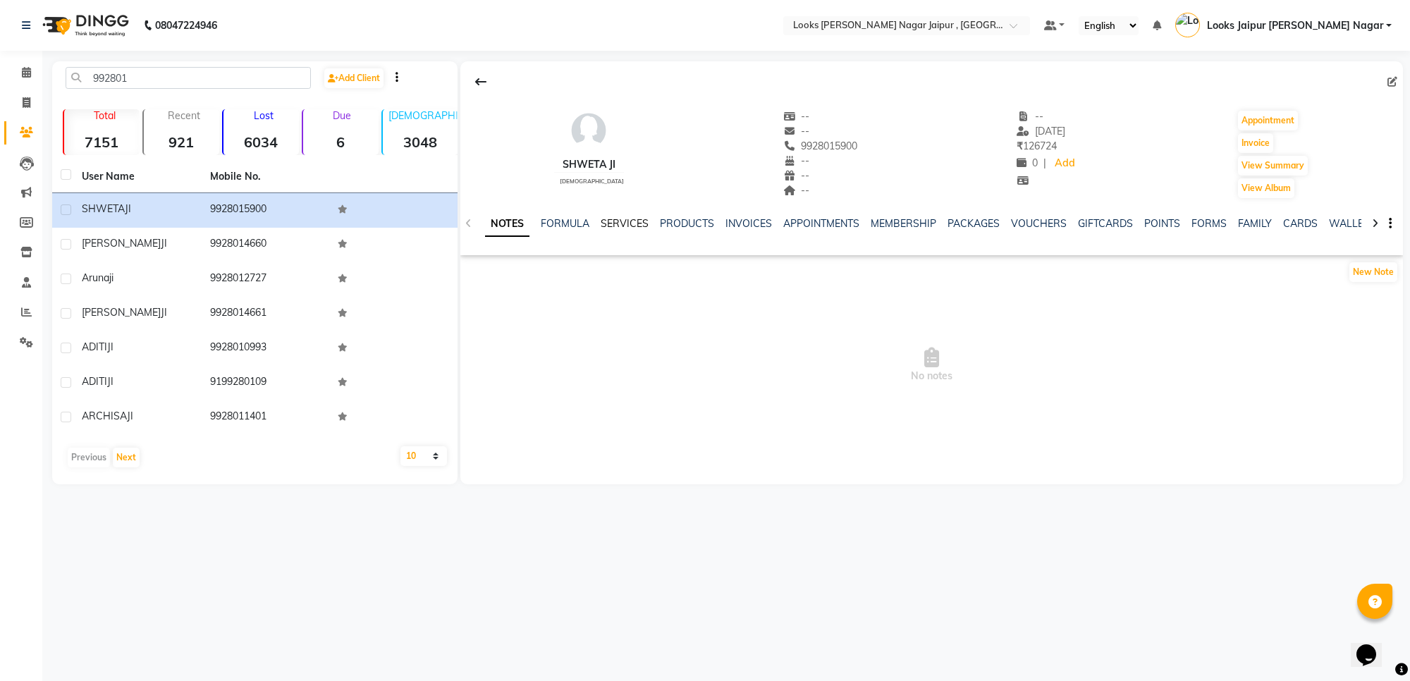
click at [615, 221] on link "SERVICES" at bounding box center [625, 223] width 48 height 13
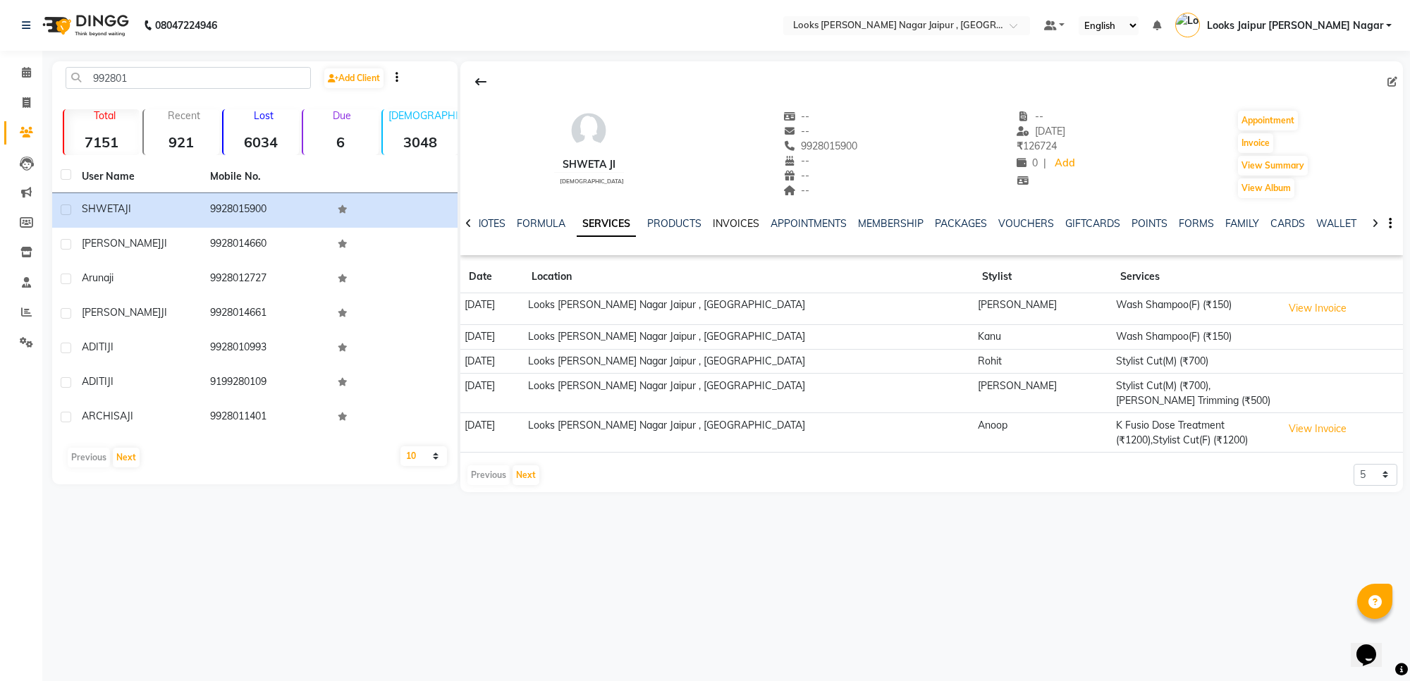
click at [733, 223] on link "INVOICES" at bounding box center [736, 223] width 47 height 13
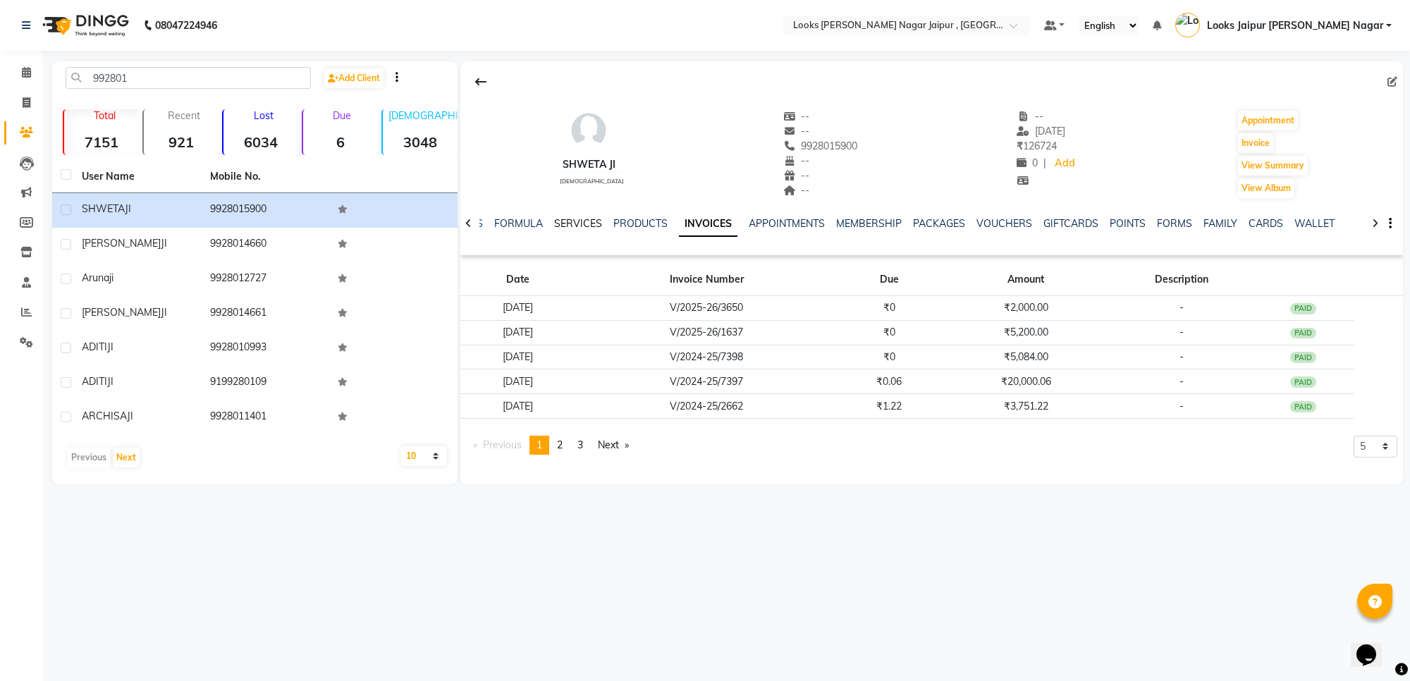
click at [587, 221] on link "SERVICES" at bounding box center [578, 223] width 48 height 13
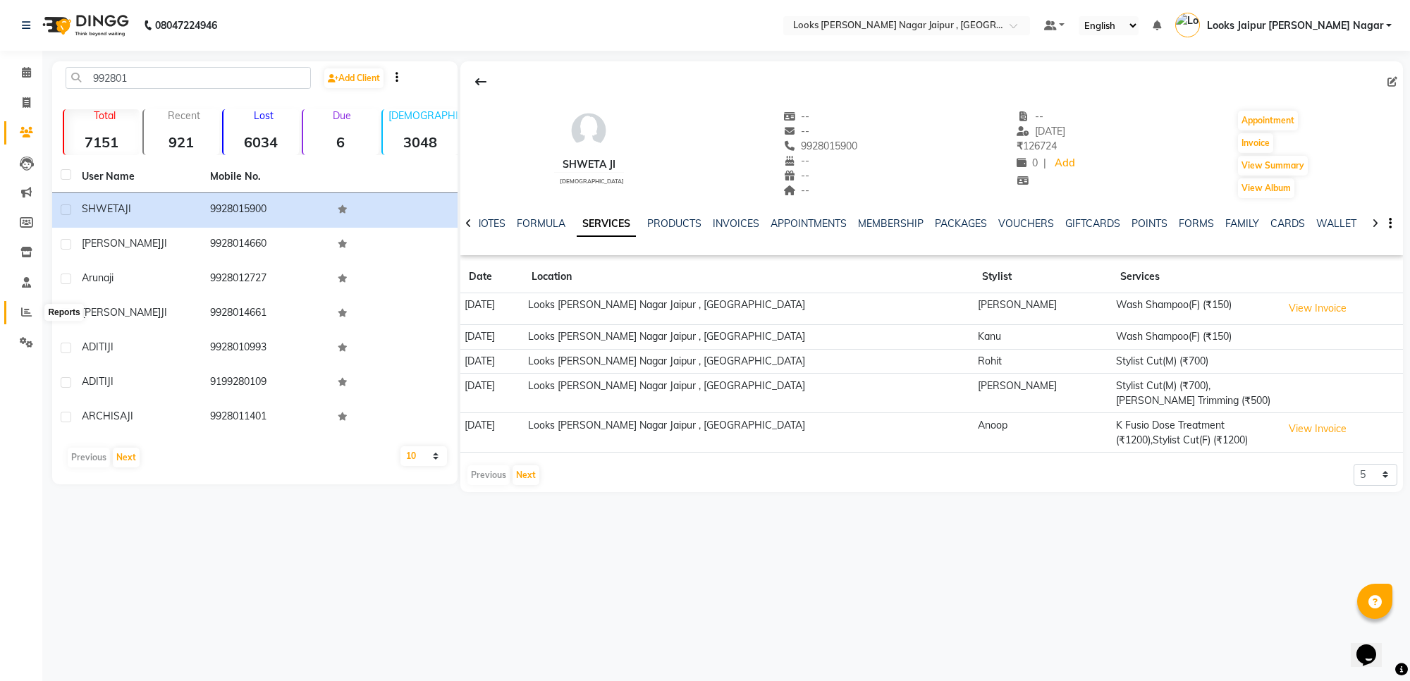
click at [25, 305] on span at bounding box center [26, 313] width 25 height 16
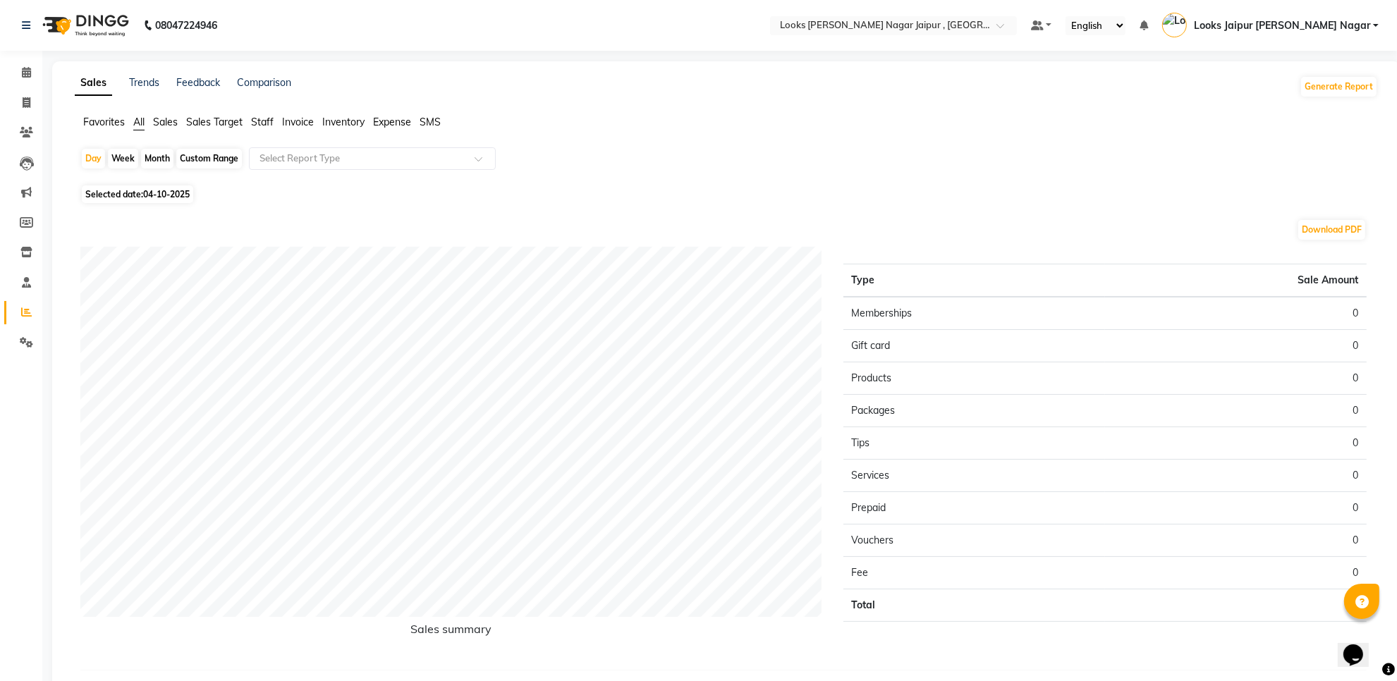
click at [262, 125] on span "Staff" at bounding box center [262, 122] width 23 height 13
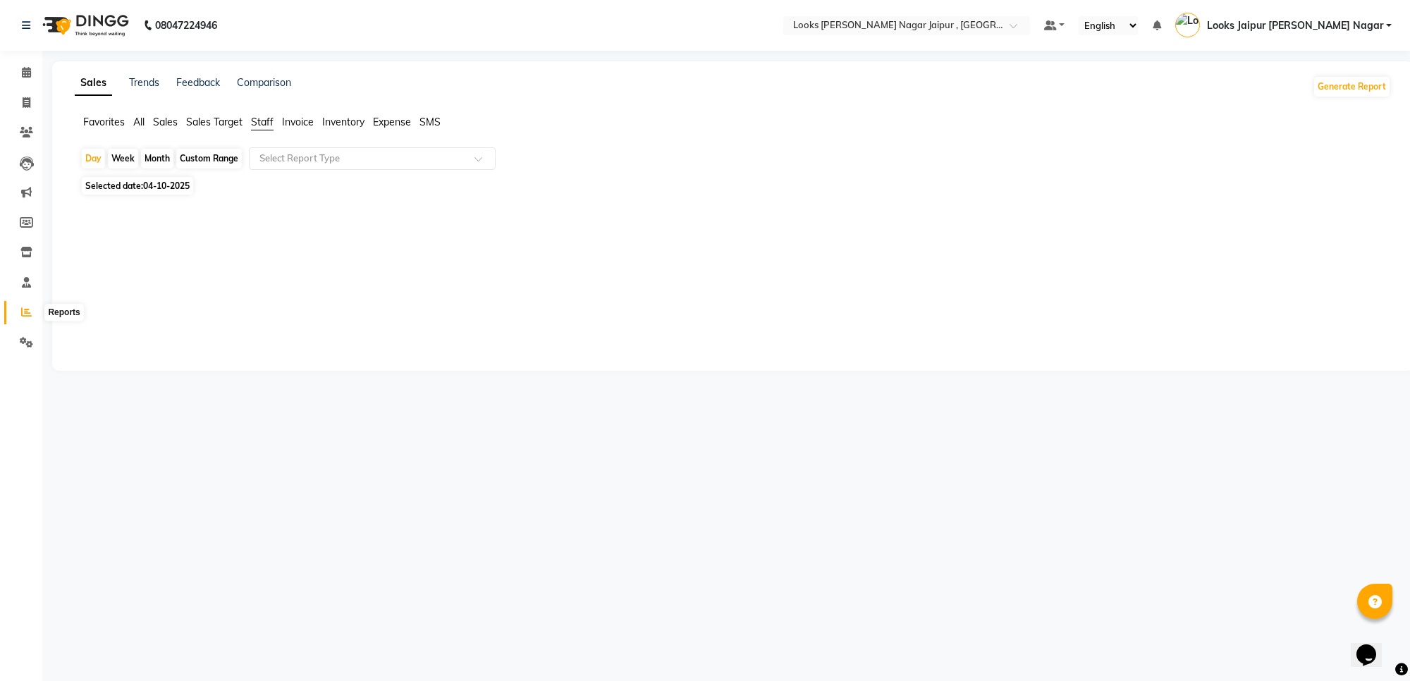
click at [28, 307] on icon at bounding box center [26, 312] width 11 height 11
click at [23, 97] on icon at bounding box center [27, 102] width 8 height 11
select select "service"
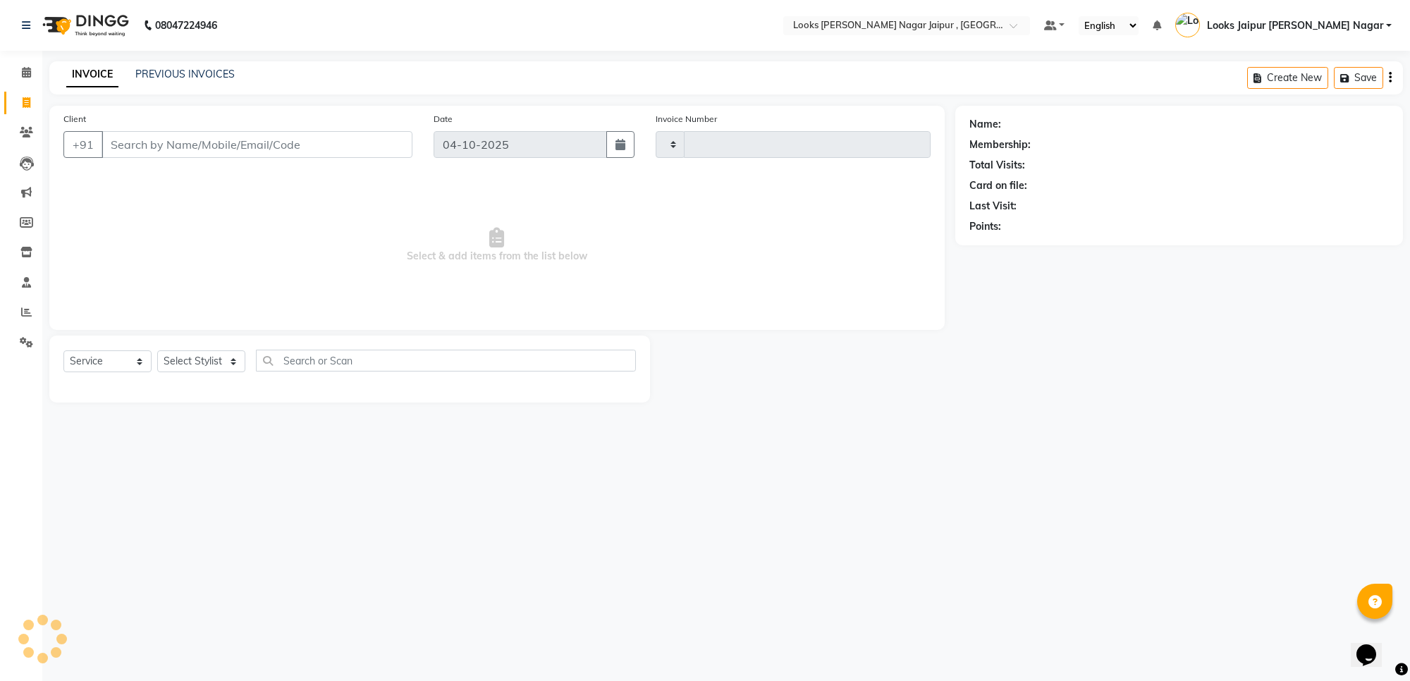
type input "4161"
select select "4317"
click at [238, 157] on input "Client" at bounding box center [257, 144] width 311 height 27
click at [235, 139] on input "Client" at bounding box center [257, 144] width 311 height 27
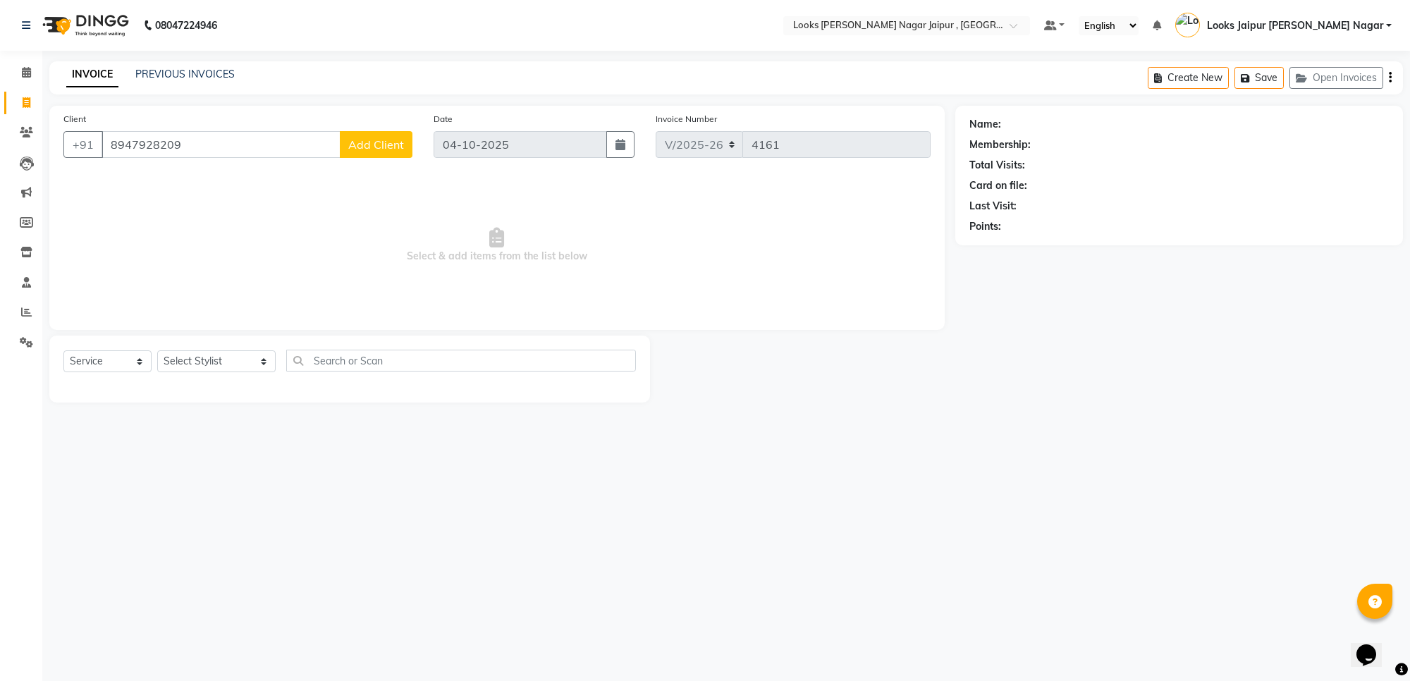
type input "8947928209"
click at [389, 145] on span "Add Client" at bounding box center [376, 145] width 56 height 14
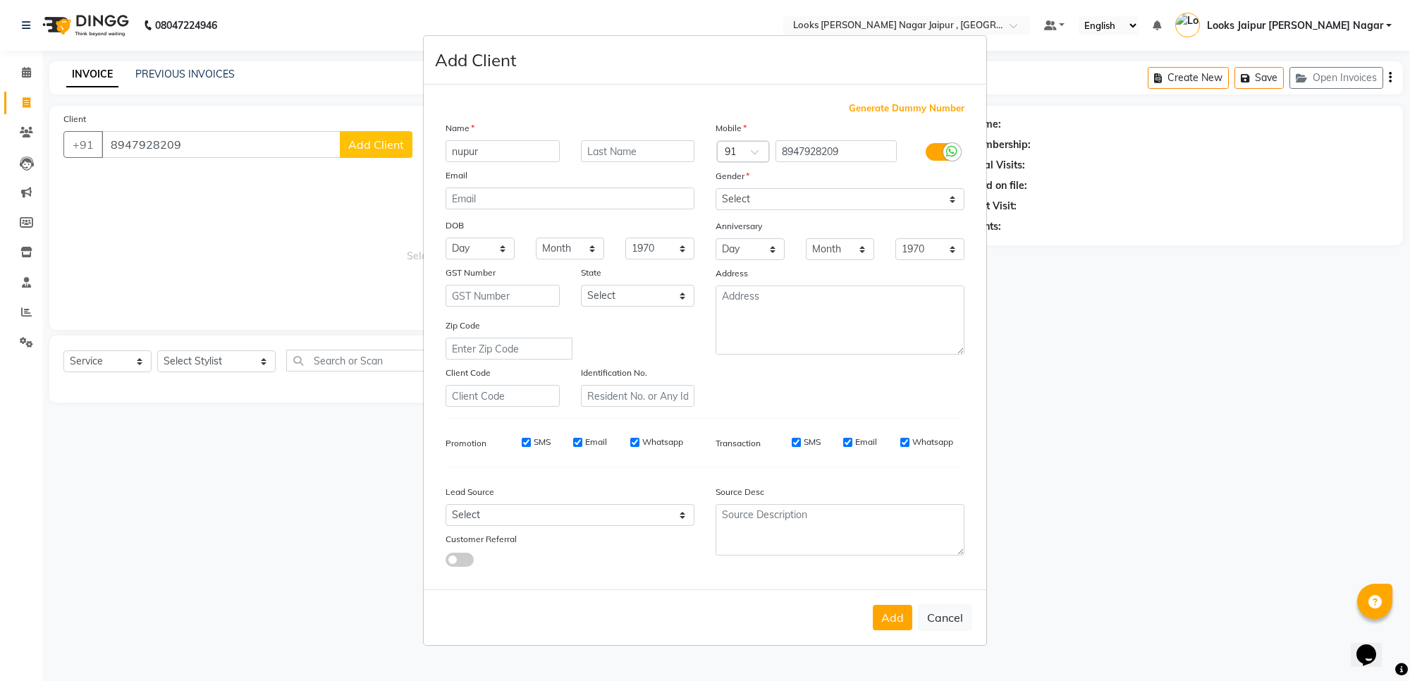
click at [456, 150] on input "nupur" at bounding box center [503, 151] width 114 height 22
type input "Nupur"
drag, startPoint x: 869, startPoint y: 616, endPoint x: 878, endPoint y: 617, distance: 8.6
click at [874, 617] on div "Add Cancel" at bounding box center [705, 618] width 563 height 56
click at [879, 618] on button "Add" at bounding box center [892, 617] width 39 height 25
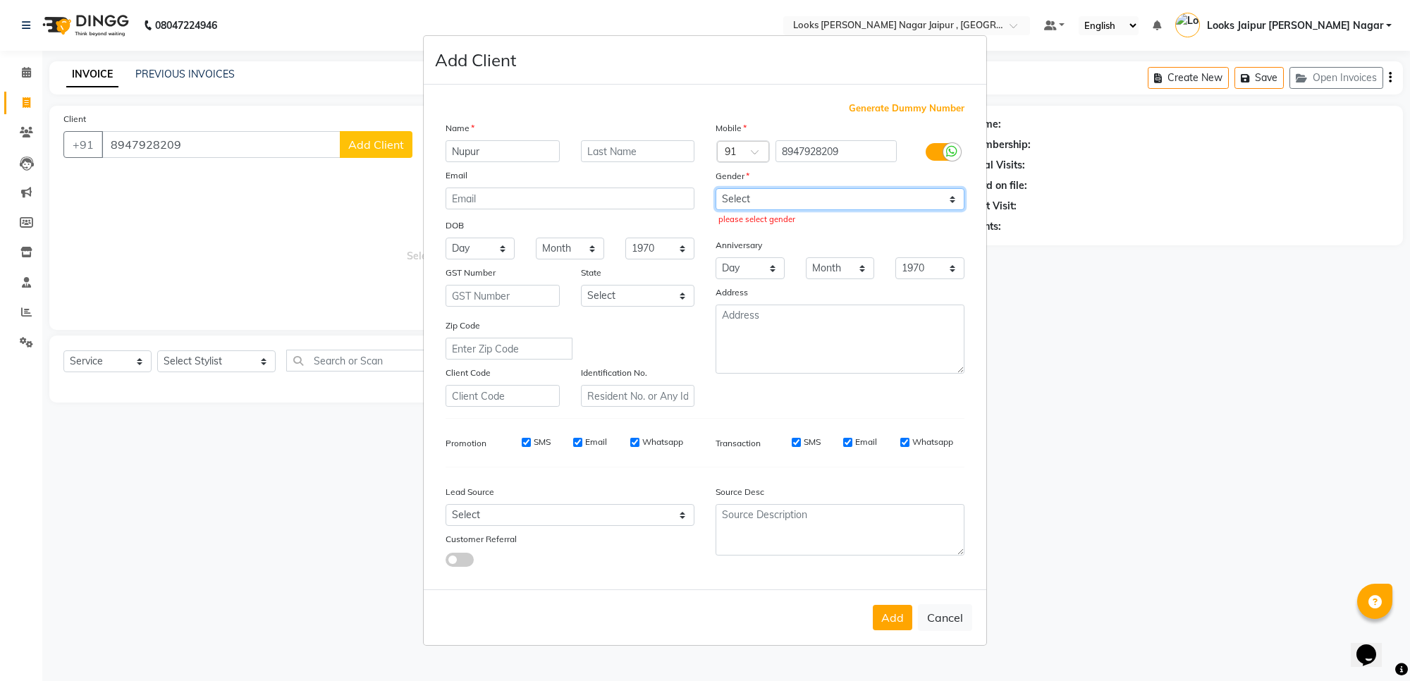
click at [748, 209] on select "Select [DEMOGRAPHIC_DATA] [DEMOGRAPHIC_DATA] Other Prefer Not To Say" at bounding box center [840, 199] width 249 height 22
select select "[DEMOGRAPHIC_DATA]"
click at [716, 190] on select "Select [DEMOGRAPHIC_DATA] [DEMOGRAPHIC_DATA] Other Prefer Not To Say" at bounding box center [840, 199] width 249 height 22
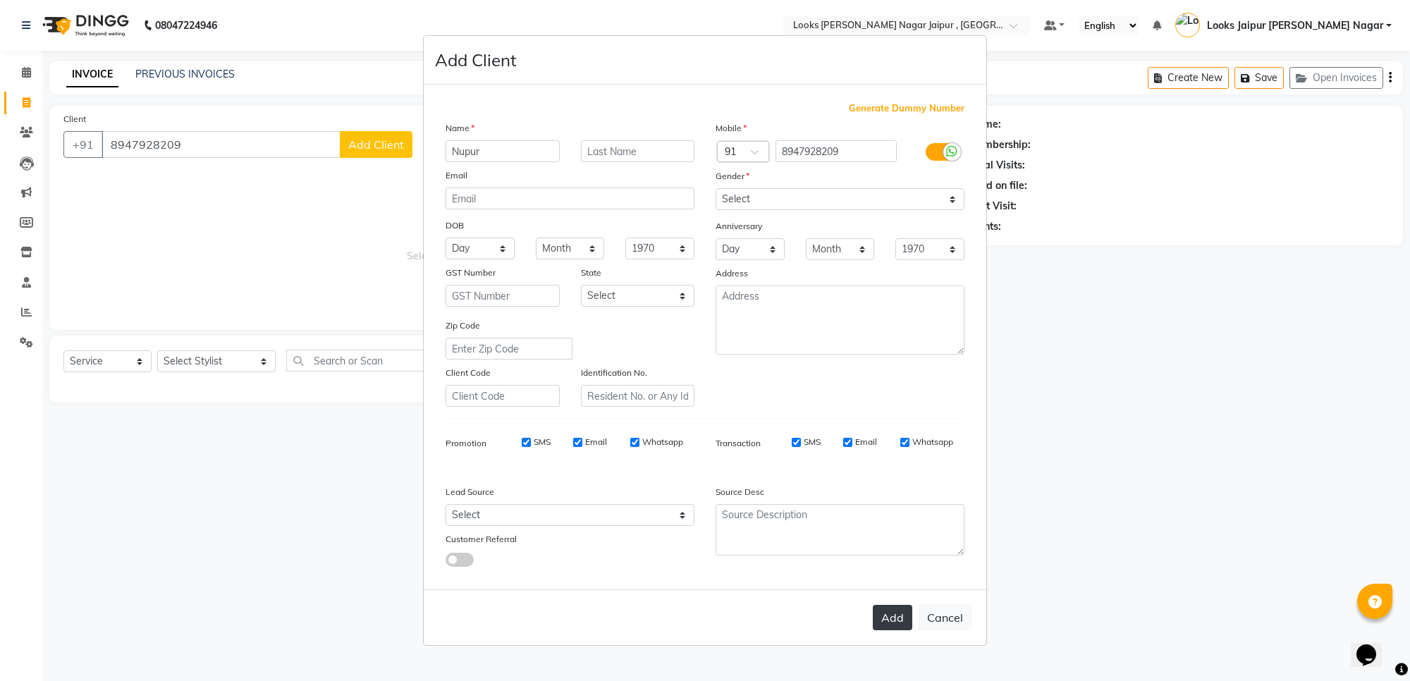
click at [886, 616] on button "Add" at bounding box center [892, 617] width 39 height 25
select select
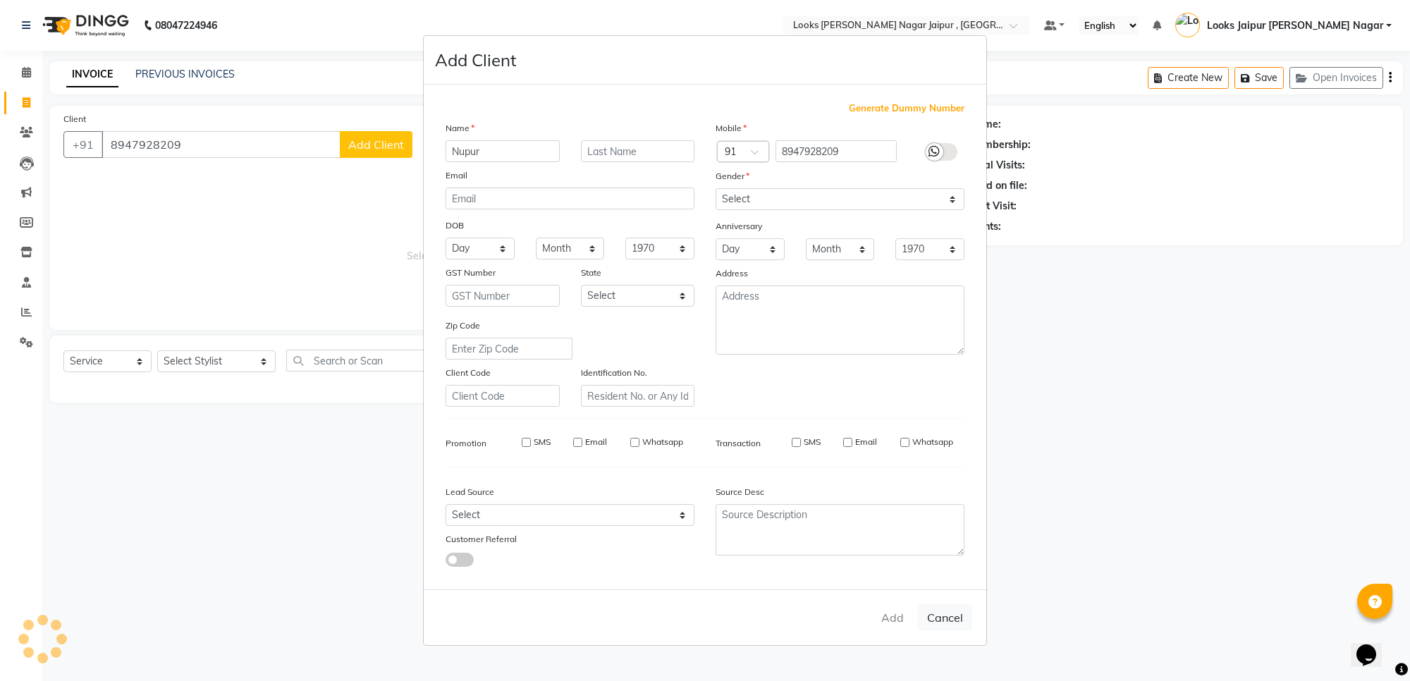
select select
checkbox input "false"
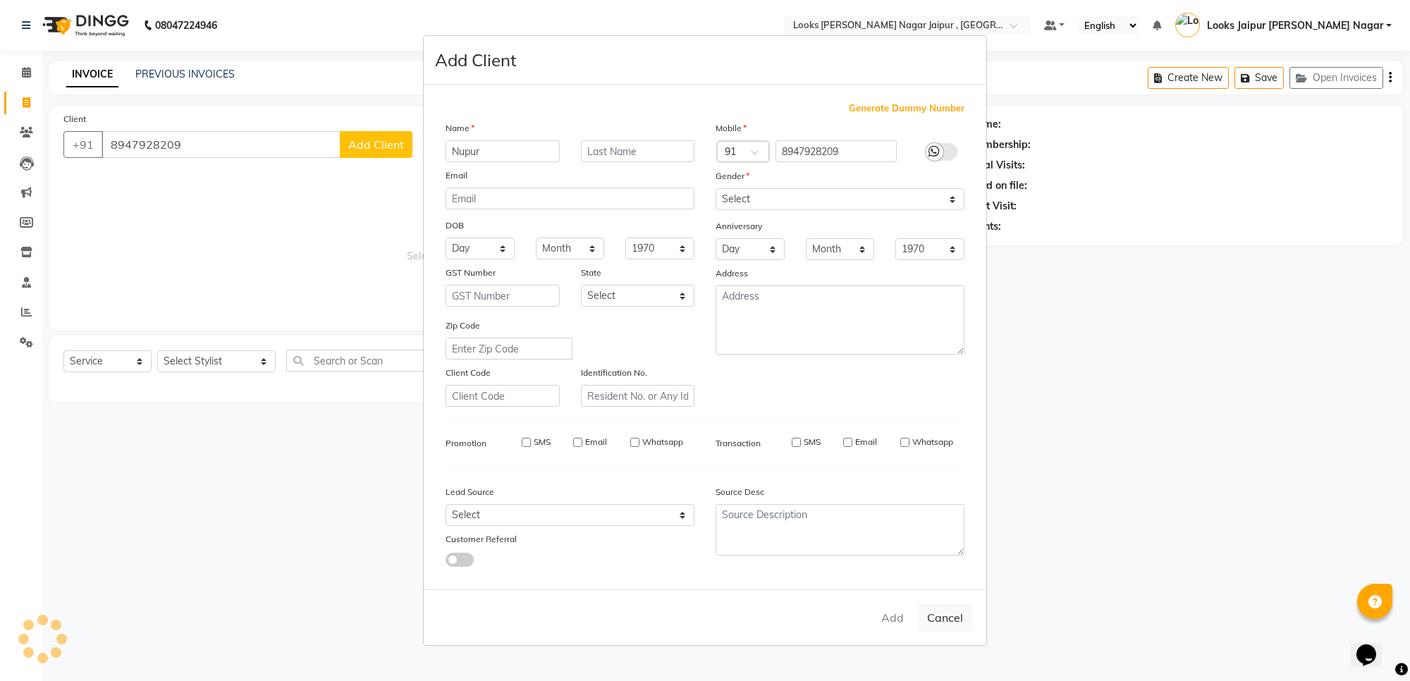
checkbox input "false"
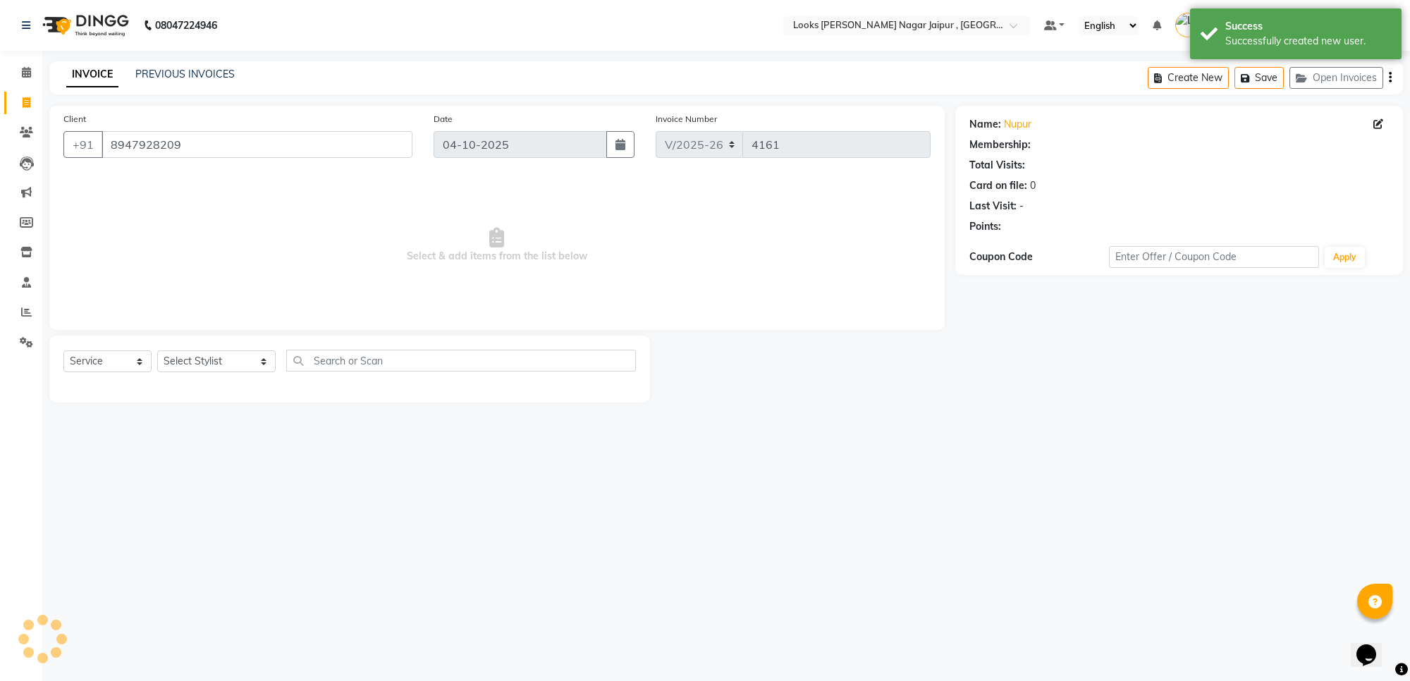
select select "1: Object"
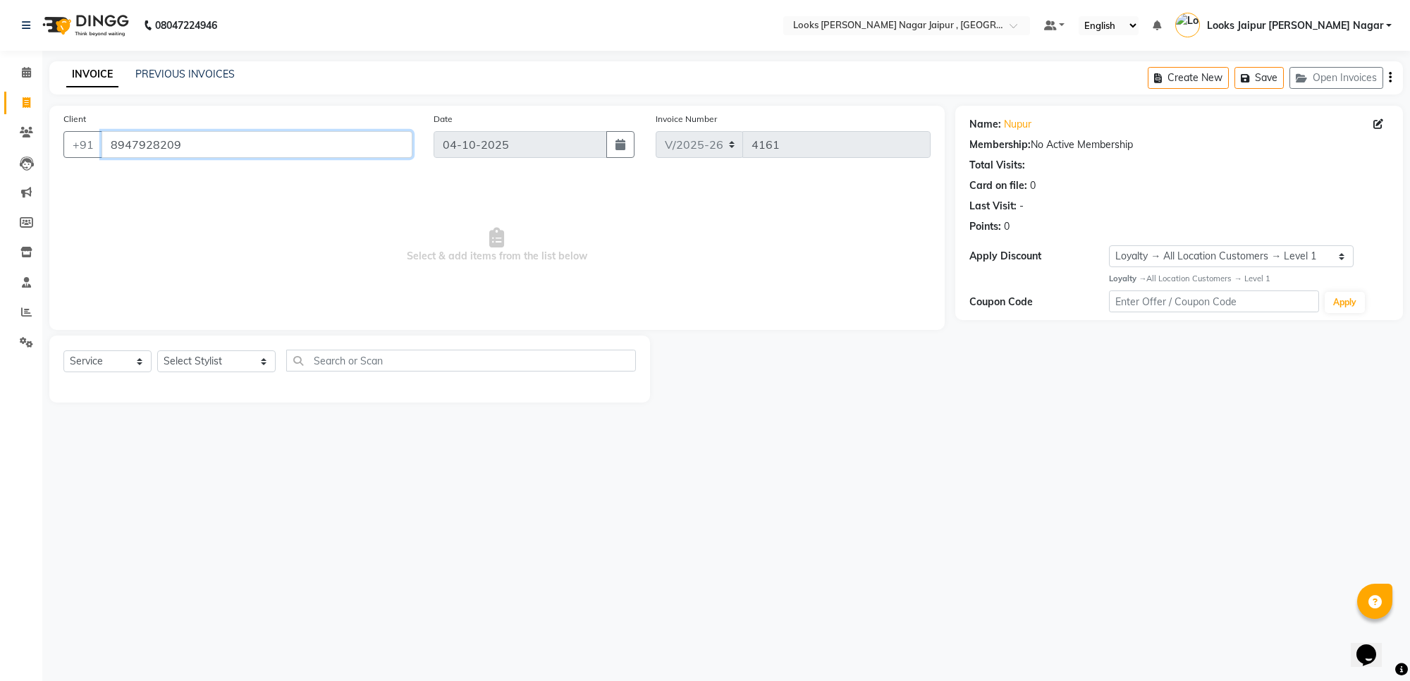
click at [138, 149] on input "8947928209" at bounding box center [257, 144] width 311 height 27
click at [209, 73] on link "PREVIOUS INVOICES" at bounding box center [184, 74] width 99 height 13
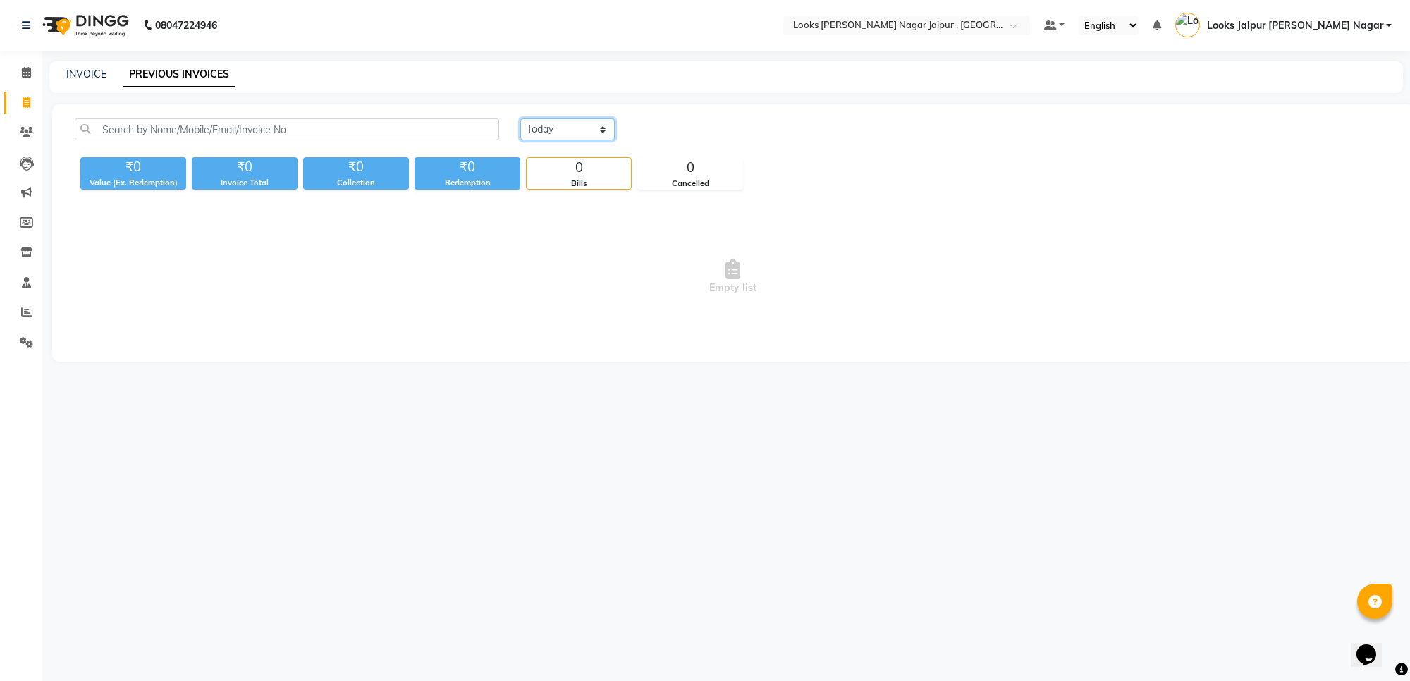
click at [584, 131] on select "Today Yesterday Custom Range" at bounding box center [567, 129] width 94 height 22
select select "yesterday"
click at [520, 118] on select "Today Yesterday Custom Range" at bounding box center [567, 129] width 94 height 22
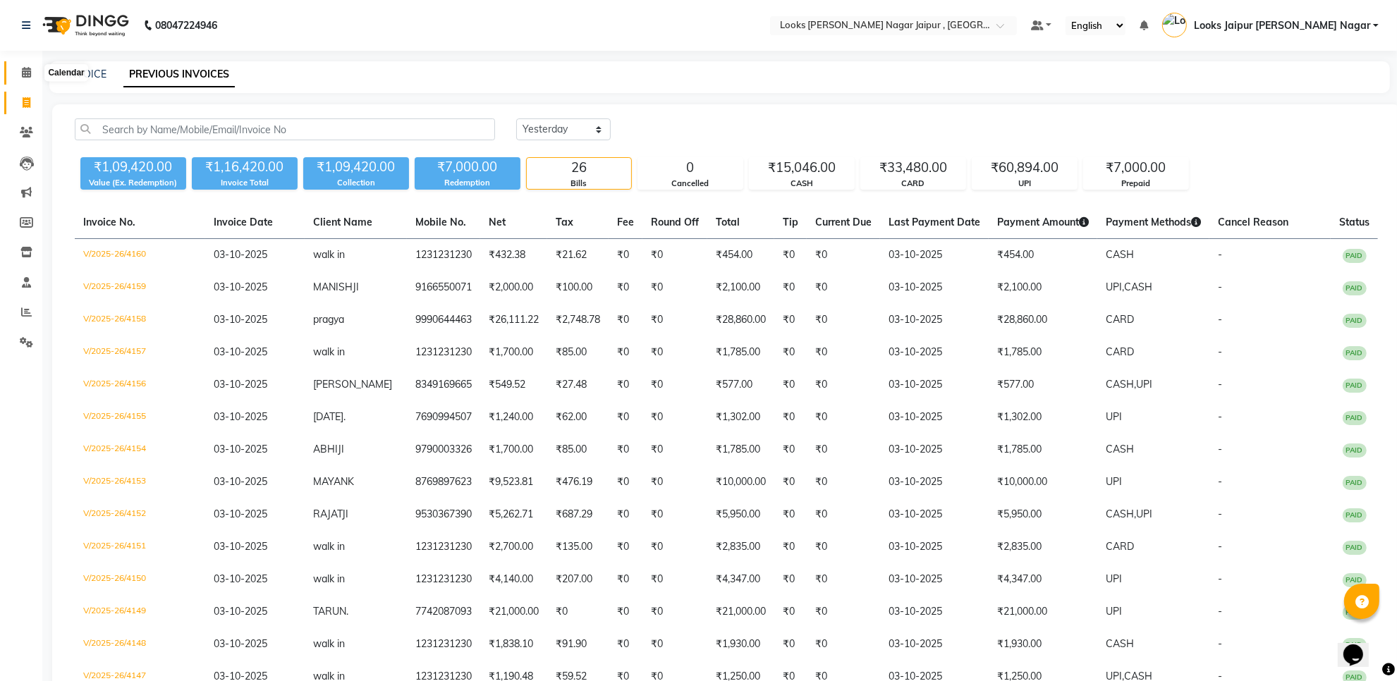
click at [22, 71] on icon at bounding box center [26, 72] width 9 height 11
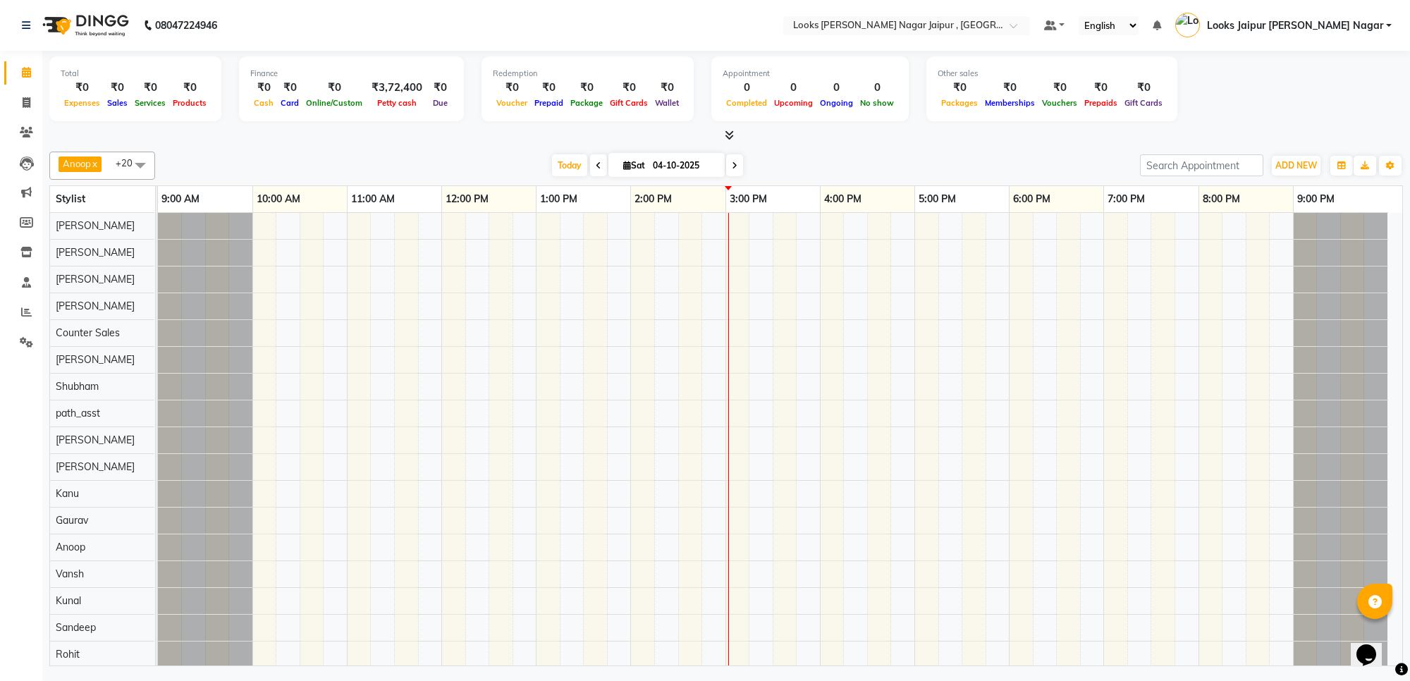
click at [727, 136] on icon at bounding box center [729, 135] width 9 height 11
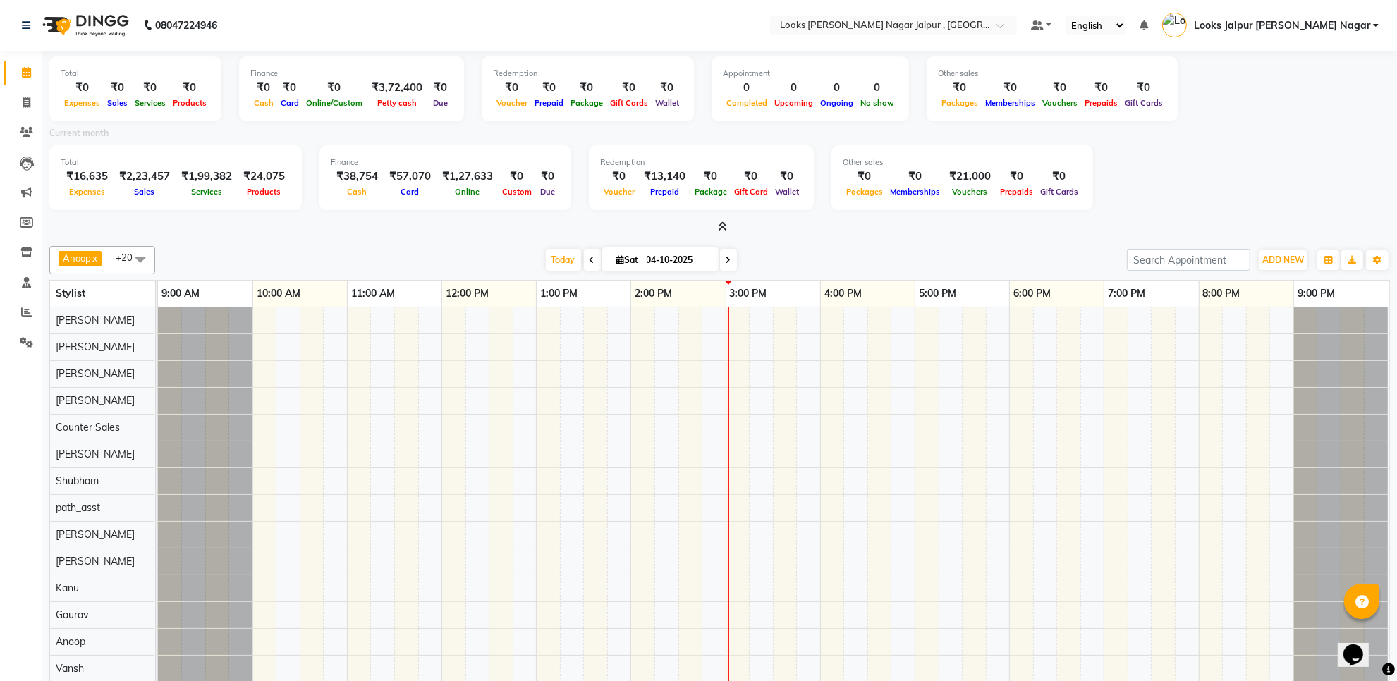
click at [716, 224] on span at bounding box center [719, 227] width 15 height 15
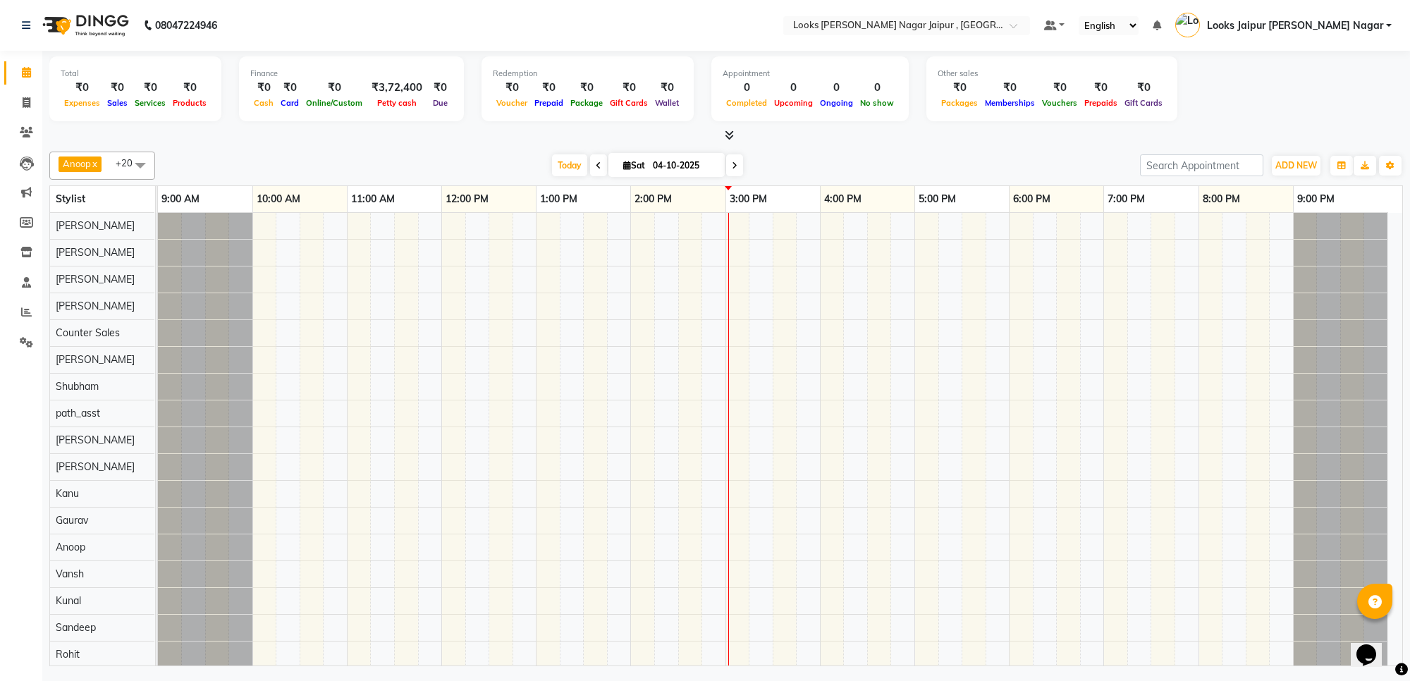
click at [460, 97] on div "Total ₹0 Expenses ₹0 Sales ₹0 Services ₹0 Products Finance ₹0 Cash ₹0 Card ₹0 O…" at bounding box center [726, 90] width 1354 height 69
click at [234, 97] on div "Total ₹0 Expenses ₹0 Sales ₹0 Services ₹0 Products Finance ₹0 Cash ₹0 Card ₹0 O…" at bounding box center [726, 90] width 1354 height 69
click at [229, 97] on div "Total ₹0 Expenses ₹0 Sales ₹0 Services ₹0 Products Finance ₹0 Cash ₹0 Card ₹0 O…" at bounding box center [726, 90] width 1354 height 69
click at [222, 95] on div "Total ₹0 Expenses ₹0 Sales ₹0 Services ₹0 Products Finance ₹0 Cash ₹0 Card ₹0 O…" at bounding box center [726, 90] width 1354 height 69
click at [228, 155] on div "Today Sat 04-10-2025" at bounding box center [647, 165] width 971 height 21
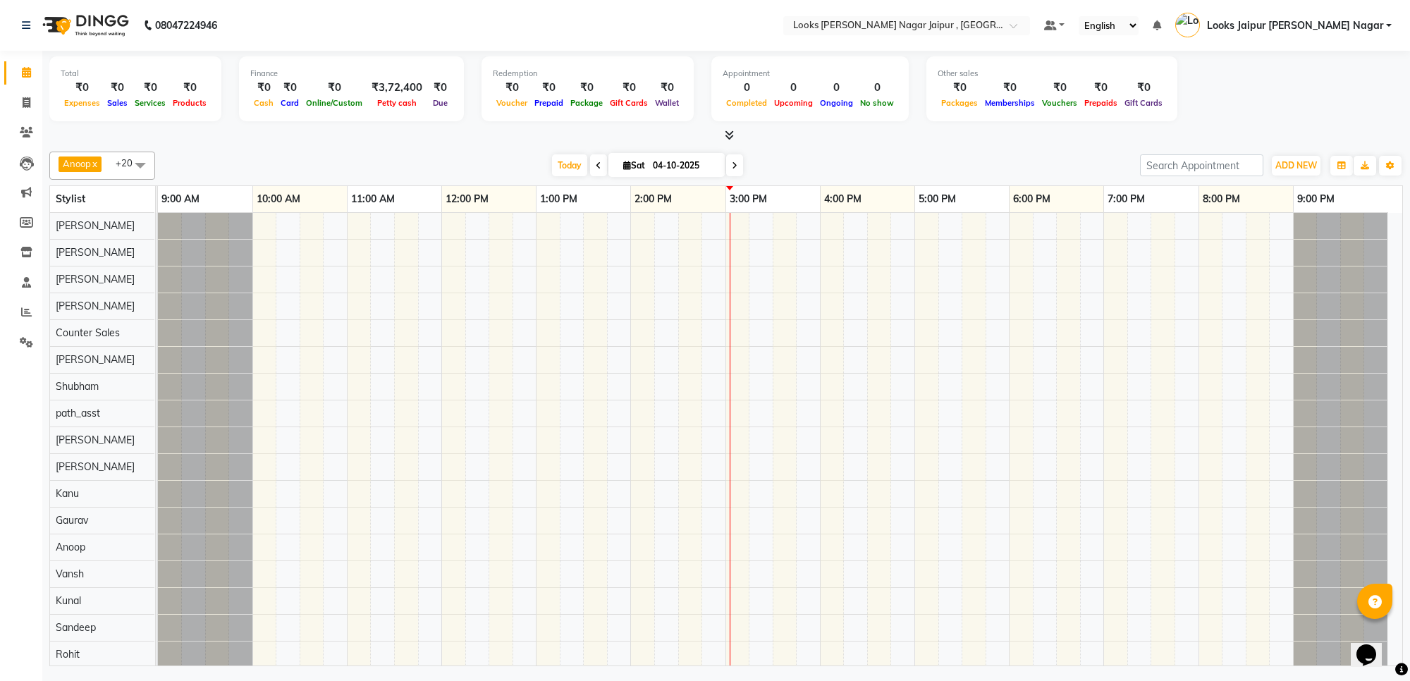
click at [726, 136] on icon at bounding box center [729, 135] width 9 height 11
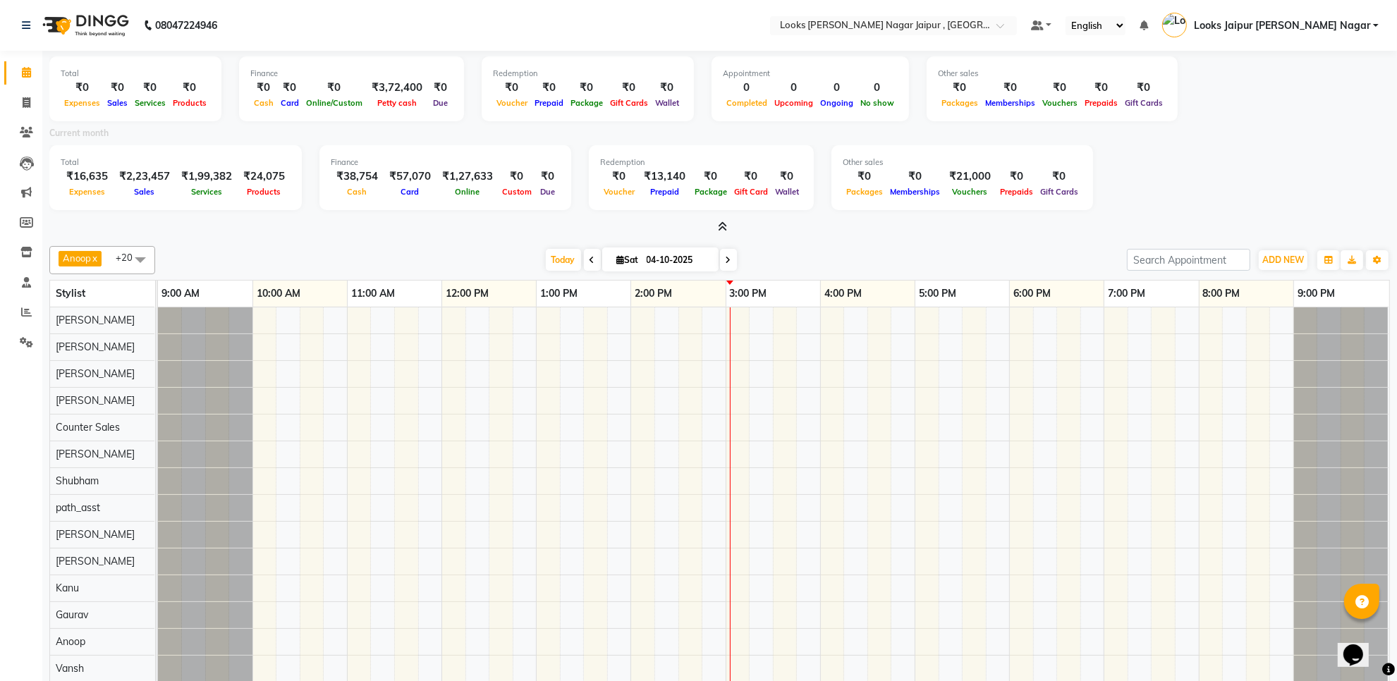
click at [723, 231] on span at bounding box center [719, 227] width 15 height 15
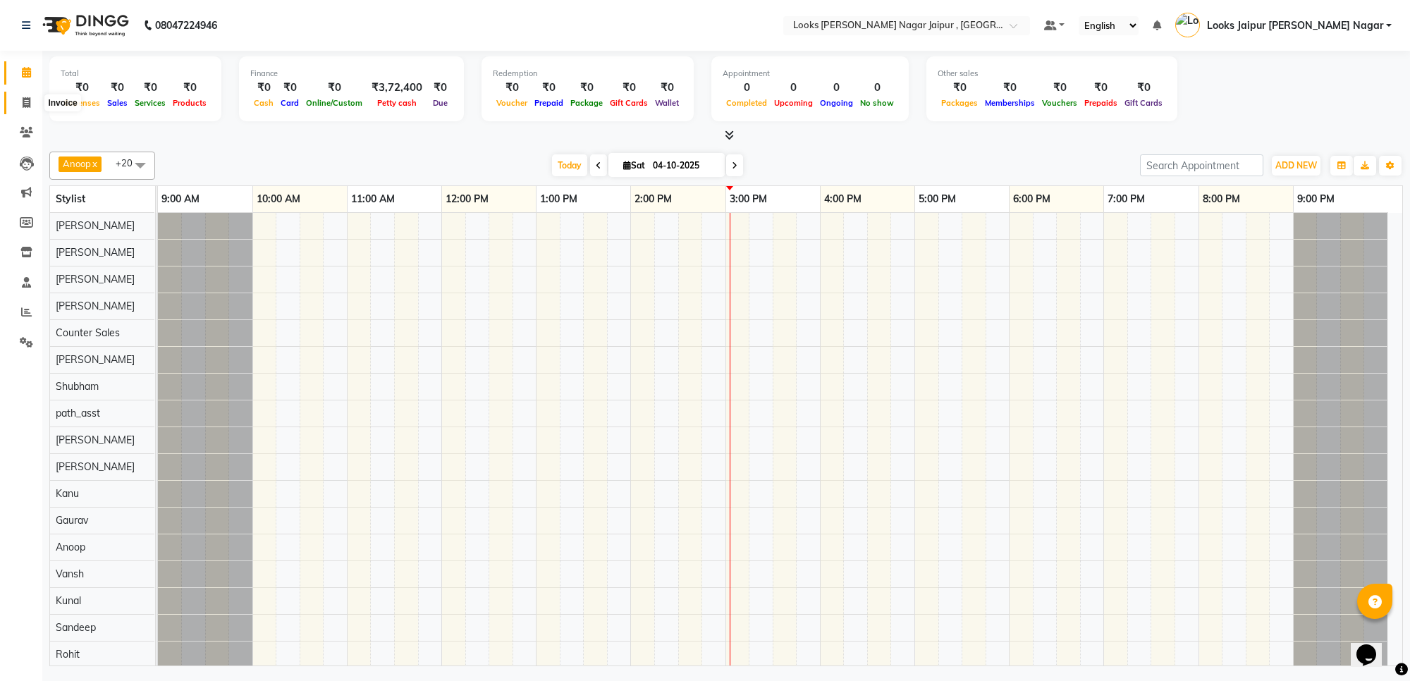
click at [23, 100] on icon at bounding box center [27, 102] width 8 height 11
select select "service"
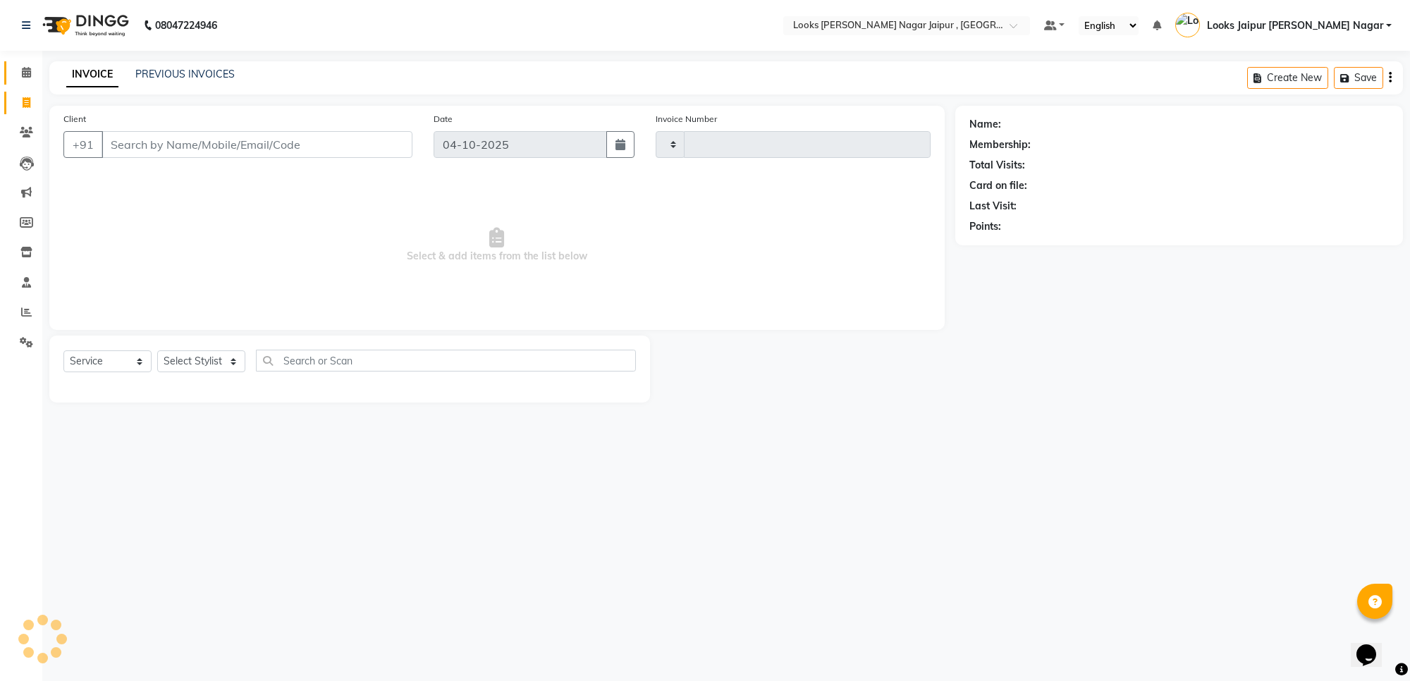
type input "4161"
select select "4317"
drag, startPoint x: 23, startPoint y: 68, endPoint x: 25, endPoint y: 80, distance: 11.4
click at [23, 68] on icon at bounding box center [26, 72] width 9 height 11
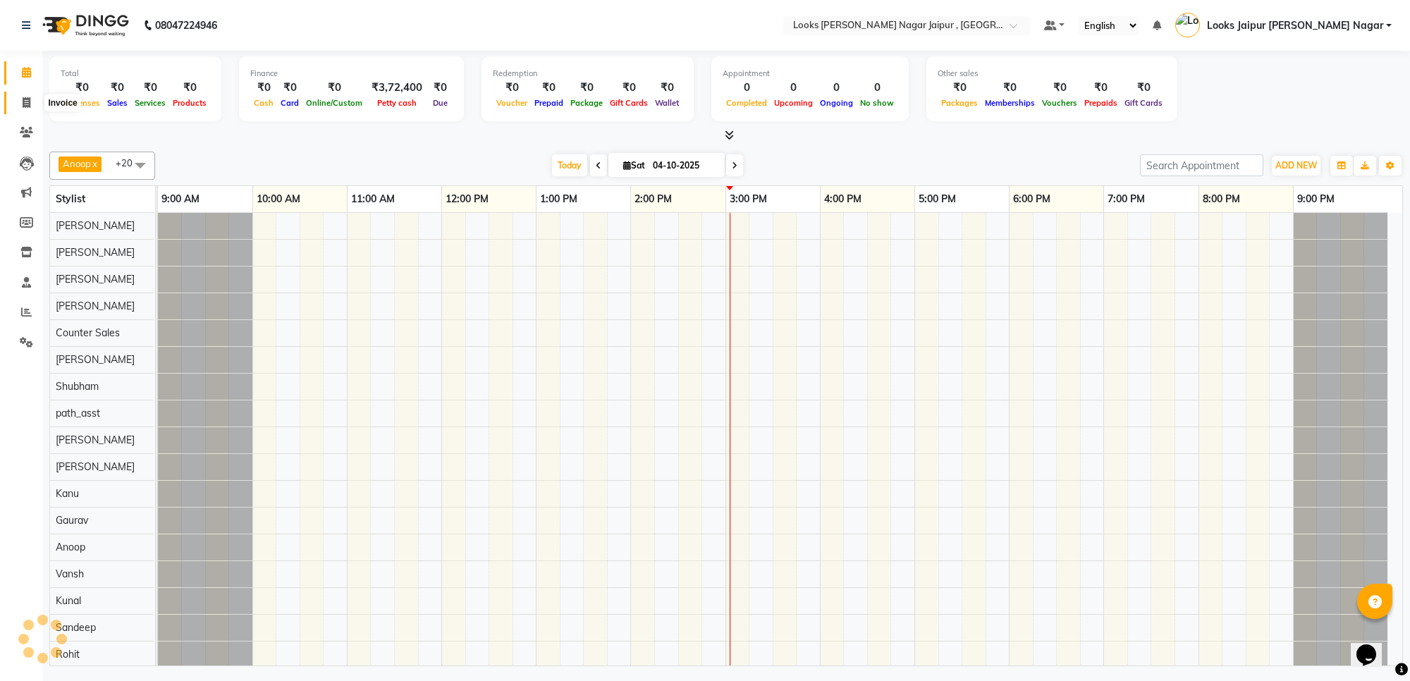
click at [23, 103] on icon at bounding box center [27, 102] width 8 height 11
select select "4317"
select select "service"
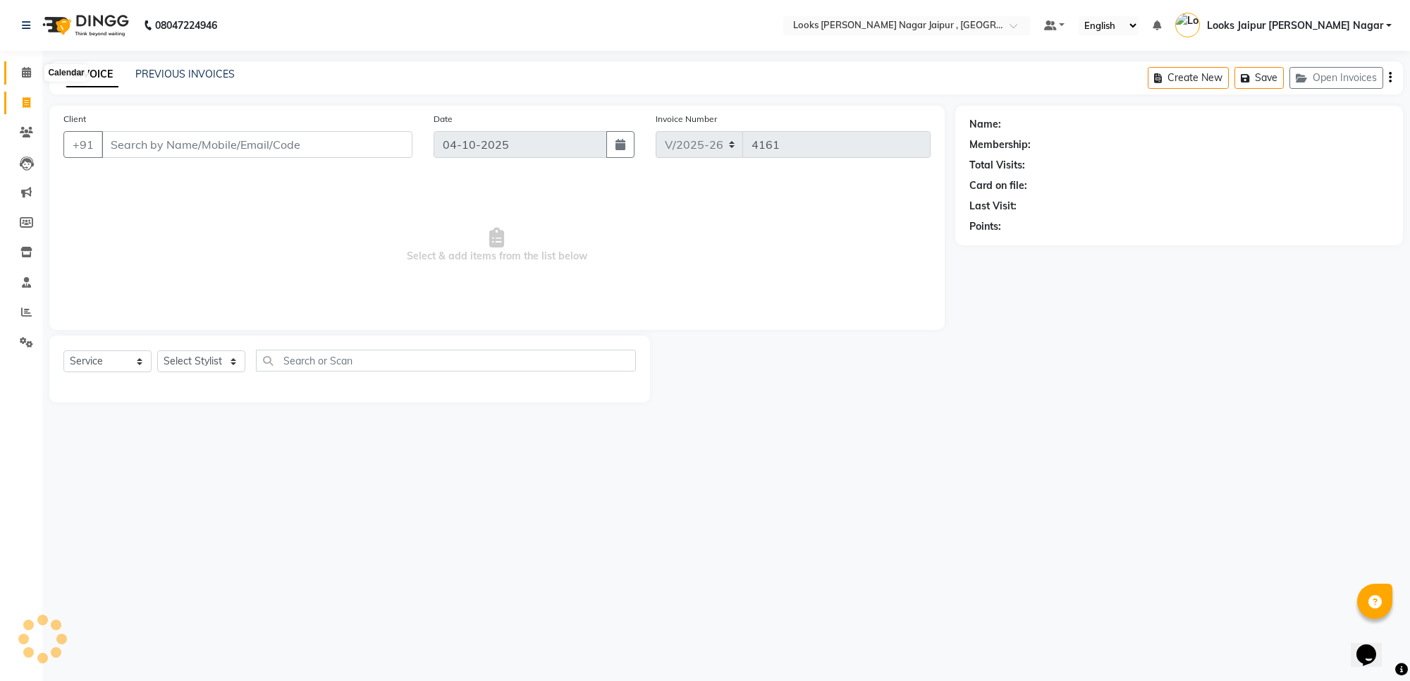
click at [25, 74] on icon at bounding box center [26, 72] width 9 height 11
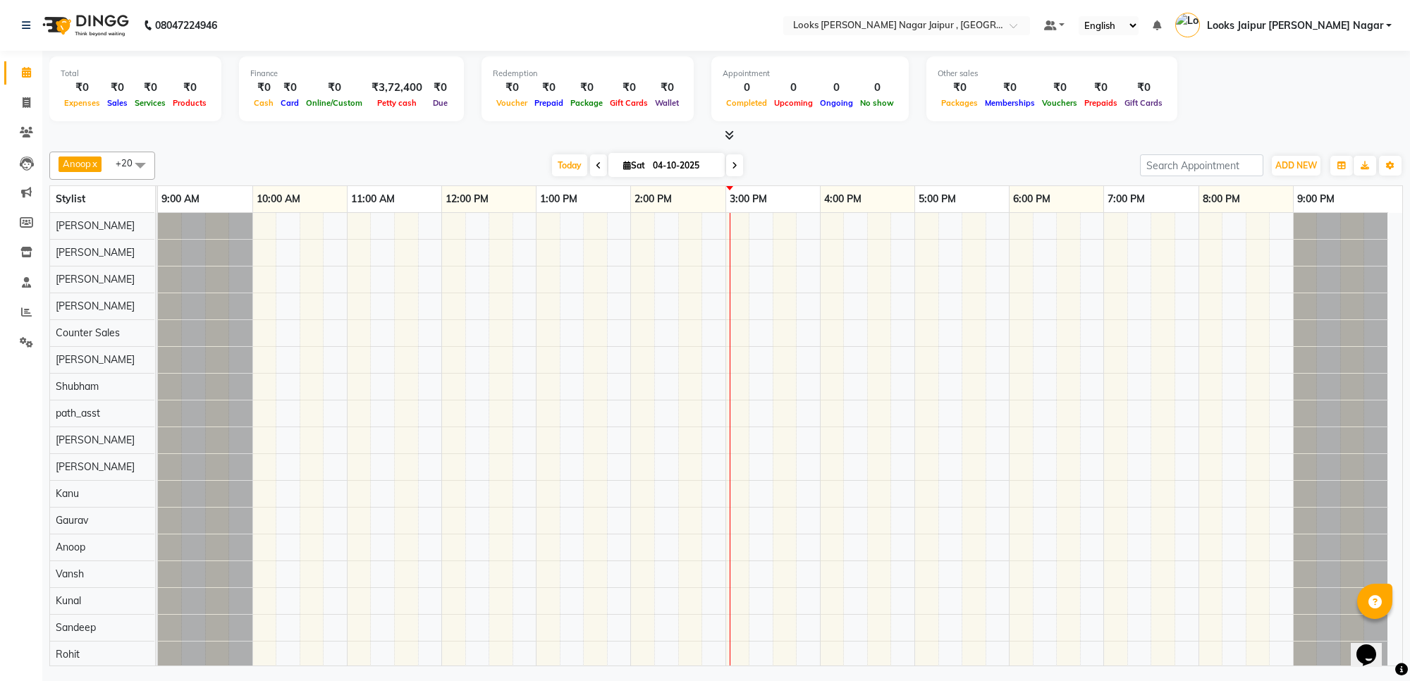
click at [728, 136] on icon at bounding box center [729, 135] width 9 height 11
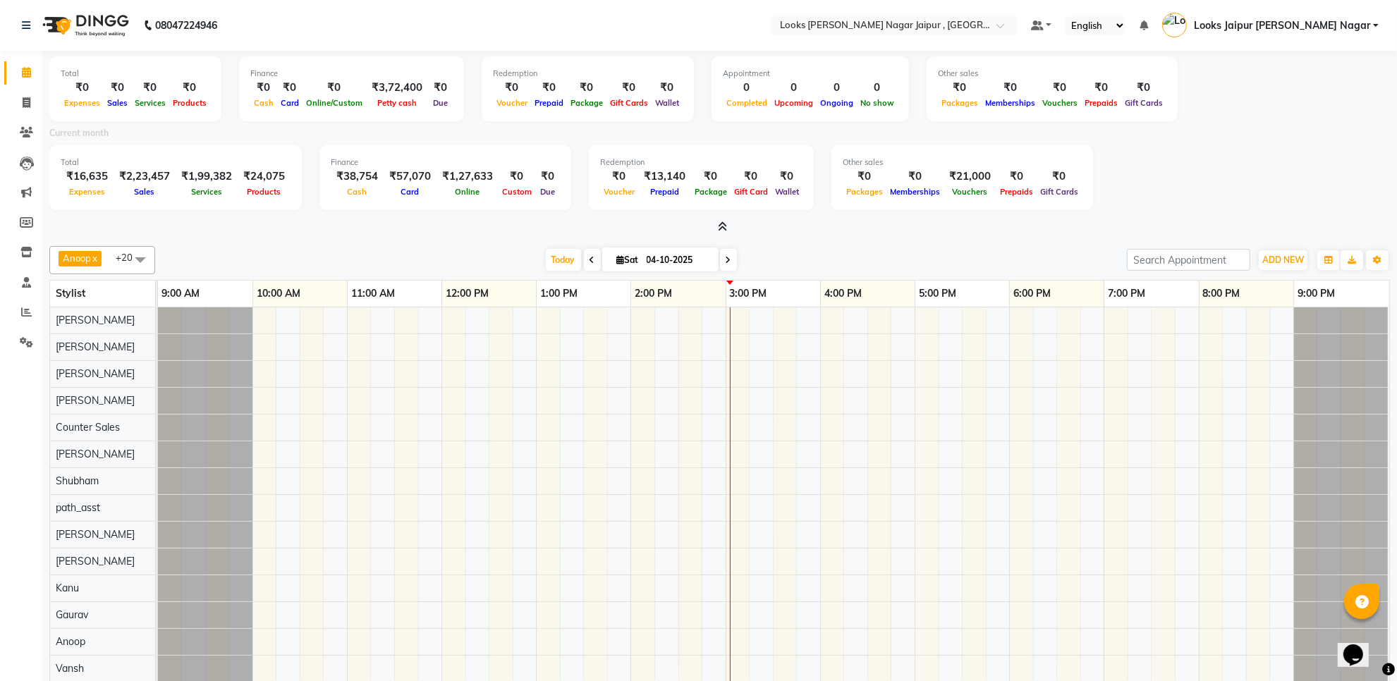
click at [721, 228] on icon at bounding box center [722, 226] width 9 height 11
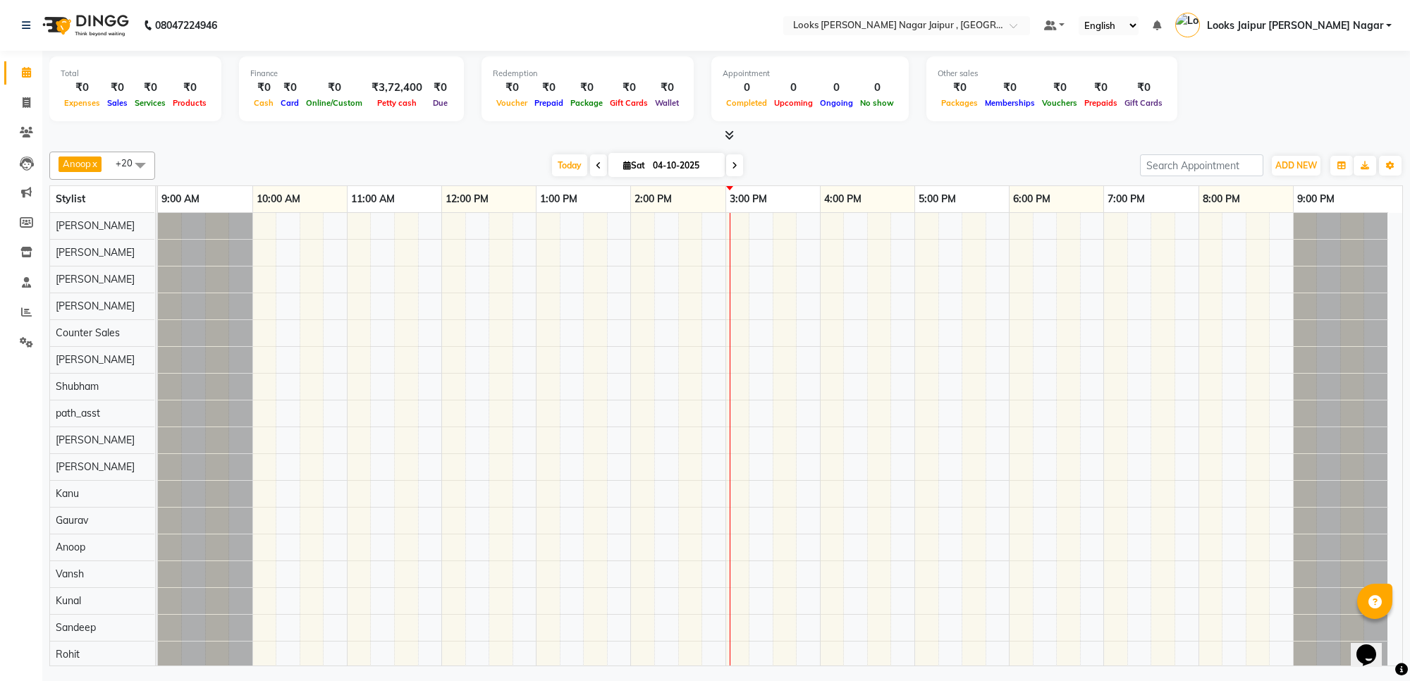
click at [728, 133] on icon at bounding box center [729, 135] width 9 height 11
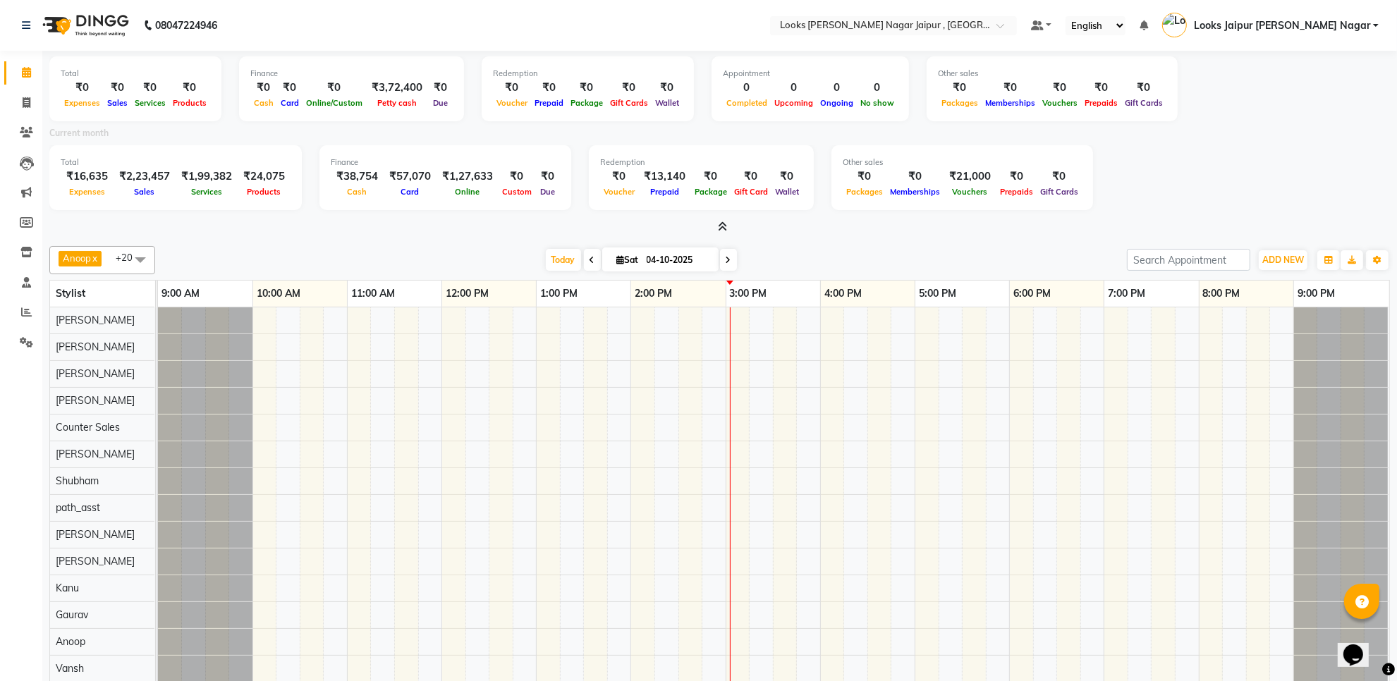
click at [726, 224] on icon at bounding box center [722, 226] width 9 height 11
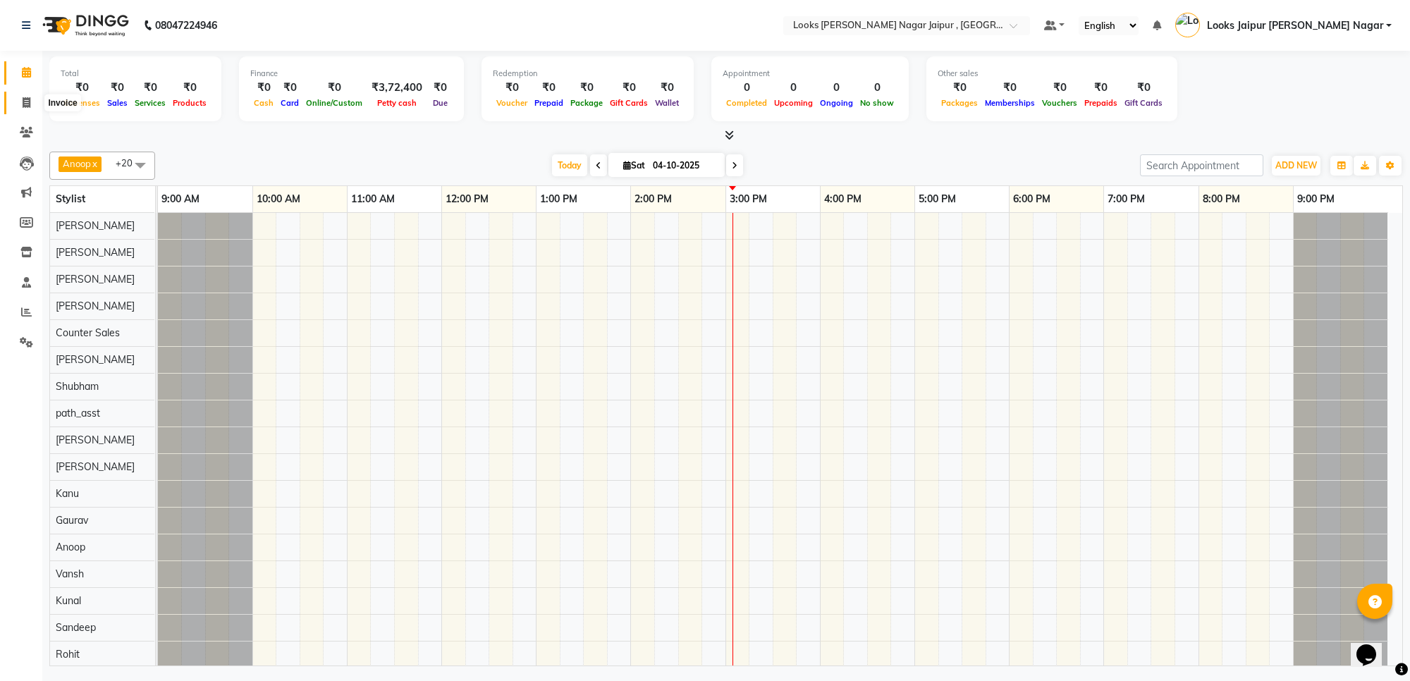
click at [23, 99] on span at bounding box center [26, 103] width 25 height 16
select select "4317"
select select "service"
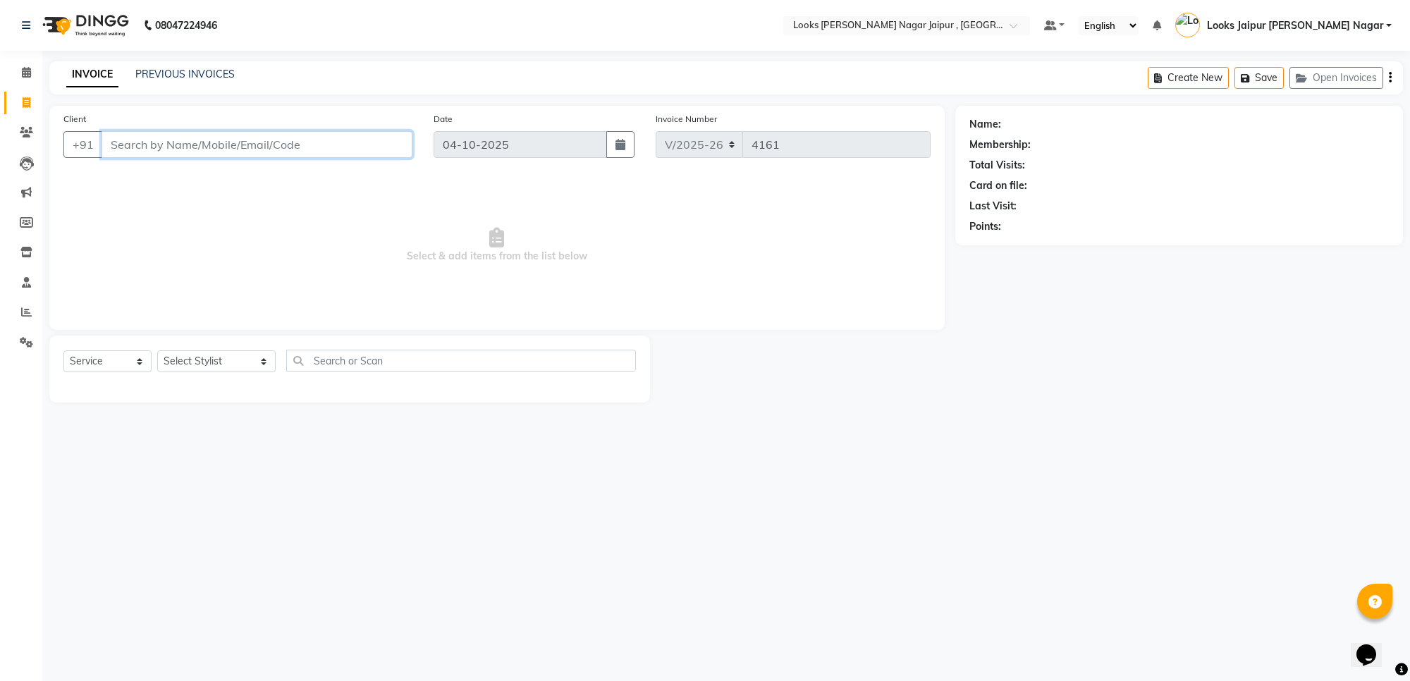
click at [269, 149] on input "Client" at bounding box center [257, 144] width 311 height 27
paste input "8947928209"
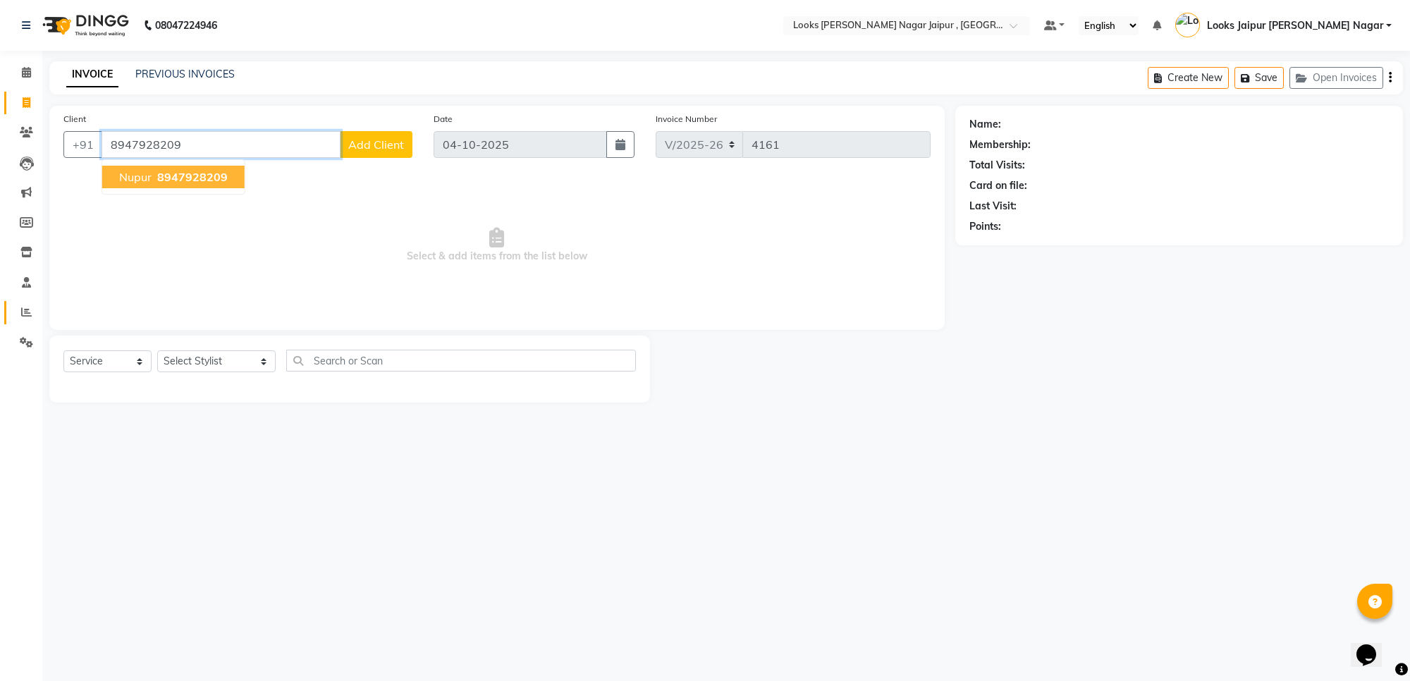
type input "8947928209"
click at [18, 310] on span at bounding box center [26, 313] width 25 height 16
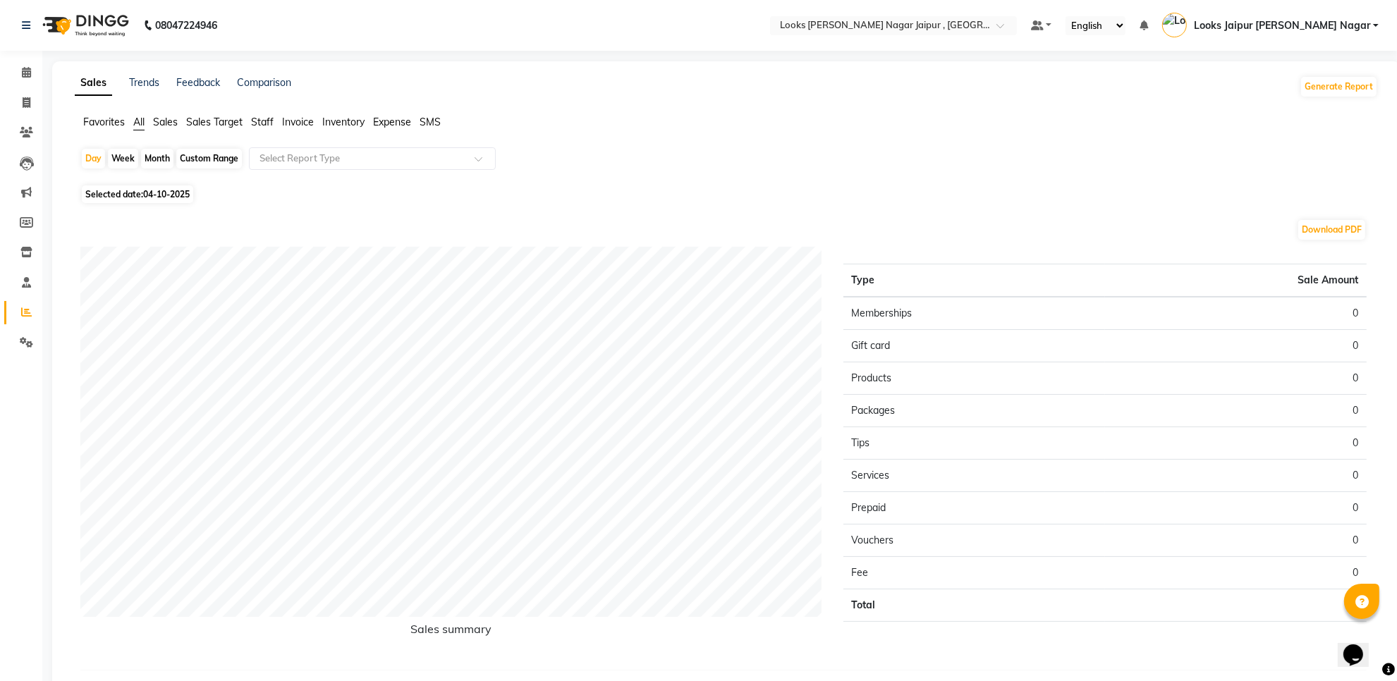
click at [259, 118] on span "Staff" at bounding box center [262, 122] width 23 height 13
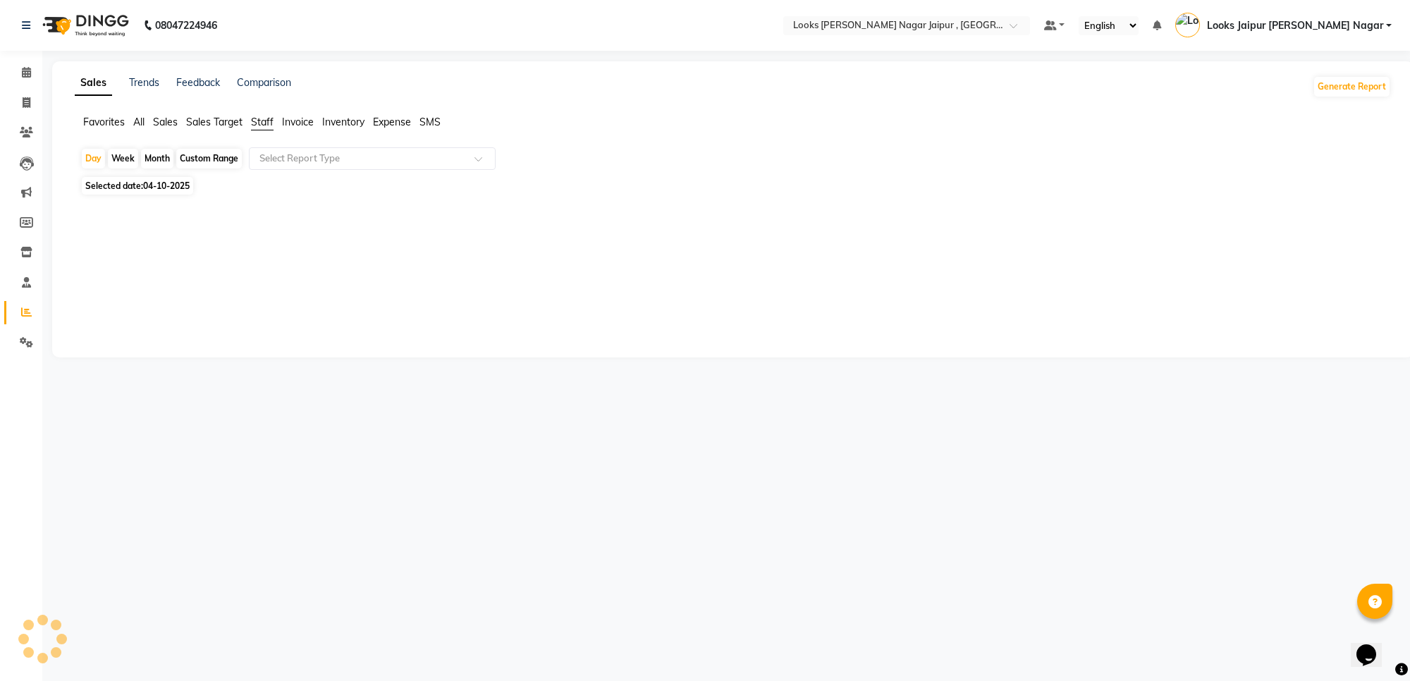
click at [178, 185] on span "04-10-2025" at bounding box center [166, 186] width 47 height 11
select select "10"
select select "2025"
click at [171, 185] on span "04-10-2025" at bounding box center [166, 186] width 47 height 11
select select "10"
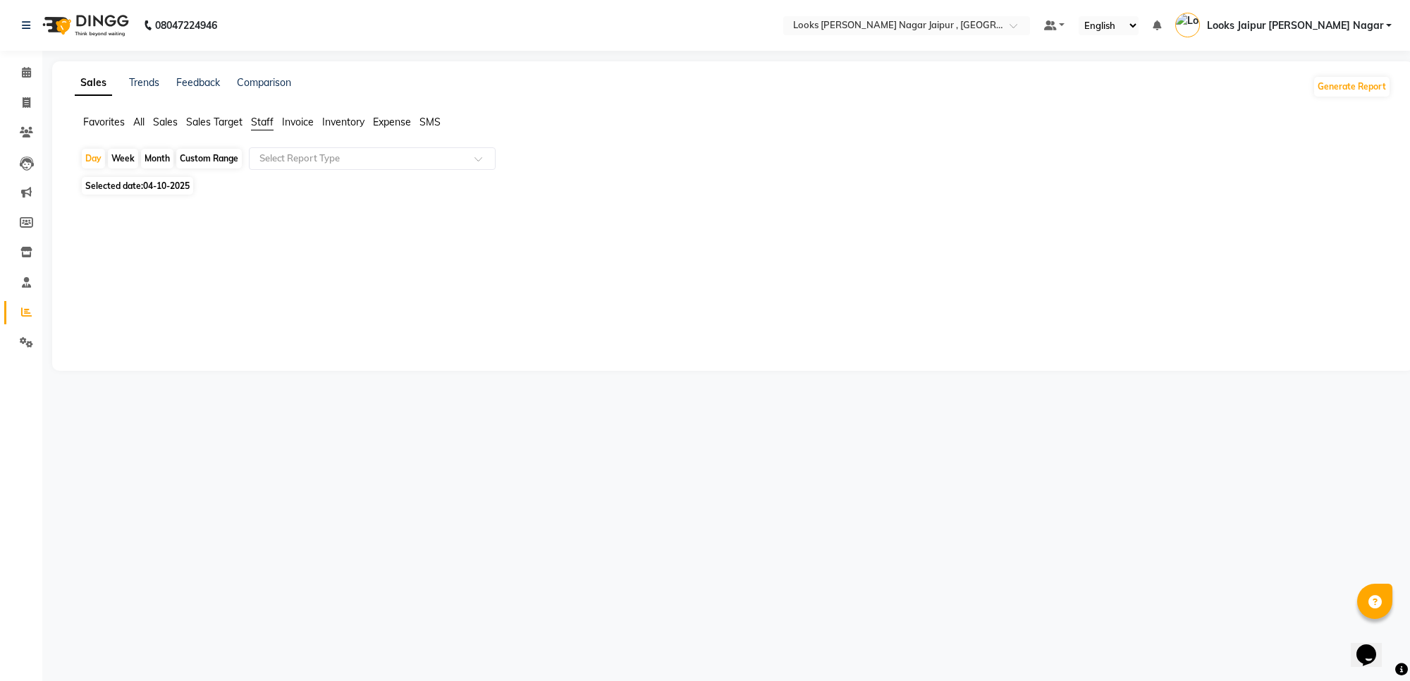
select select "2025"
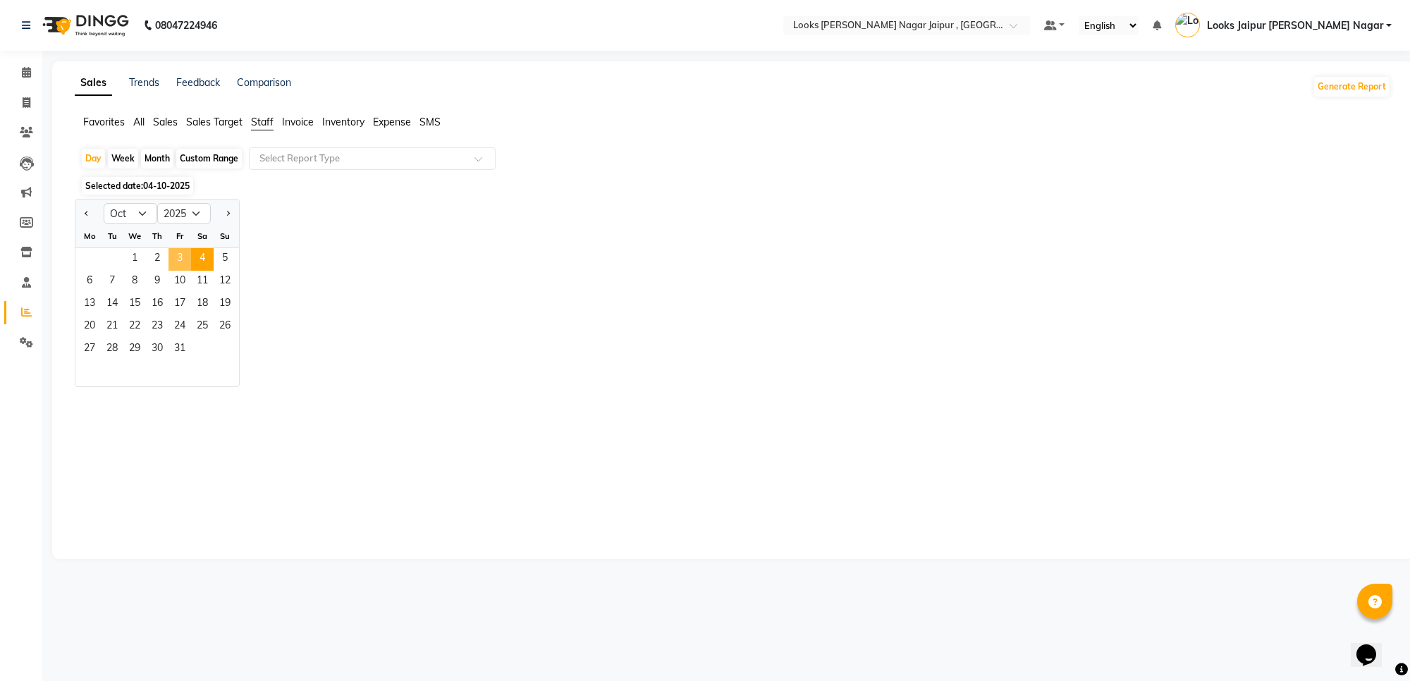
click at [173, 269] on span "3" at bounding box center [180, 259] width 23 height 23
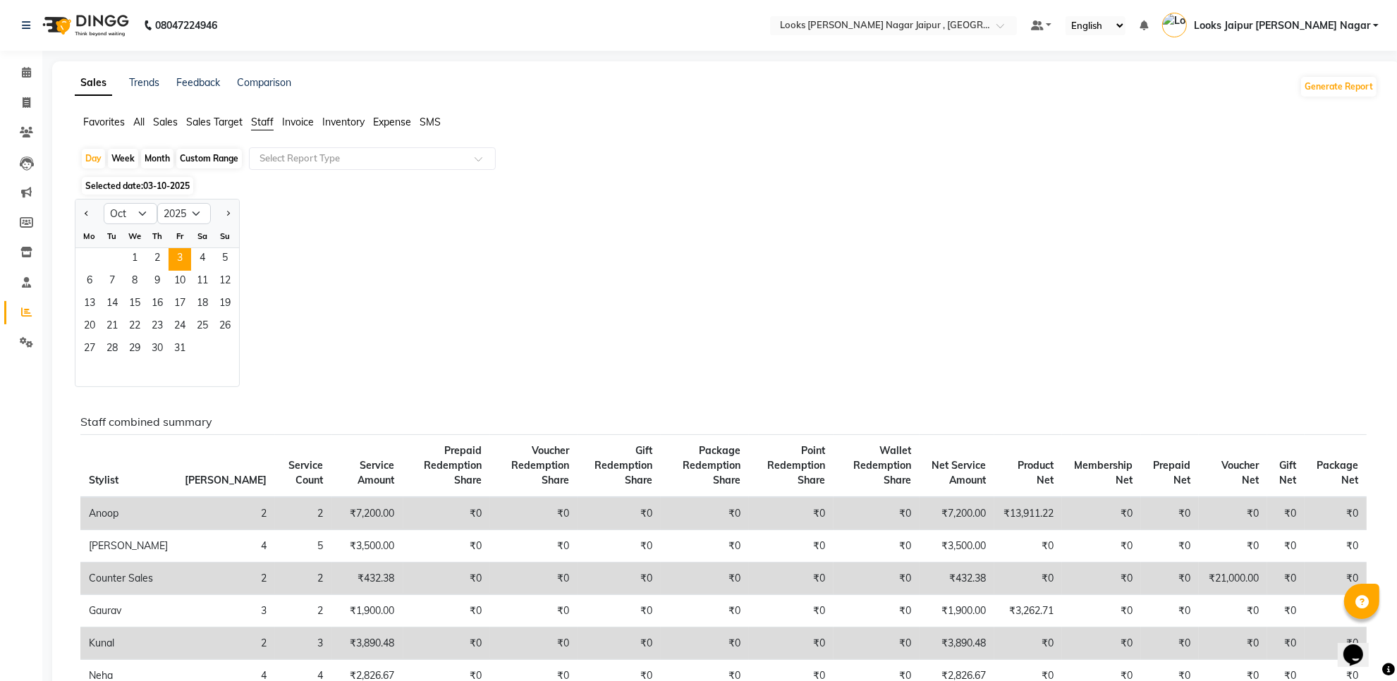
click at [494, 310] on div "Jan Feb Mar Apr May Jun Jul Aug Sep Oct Nov Dec 2015 2016 2017 2018 2019 2020 2…" at bounding box center [726, 293] width 1303 height 188
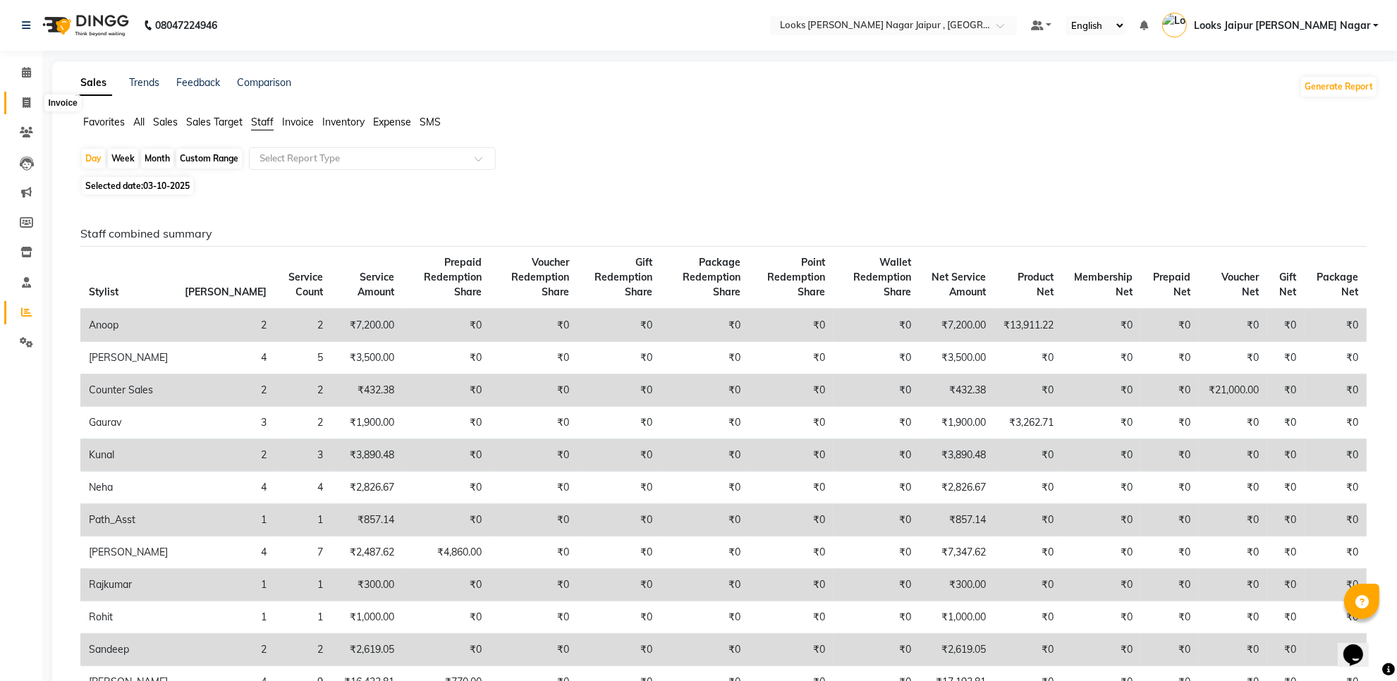
click at [21, 99] on span at bounding box center [26, 103] width 25 height 16
select select "service"
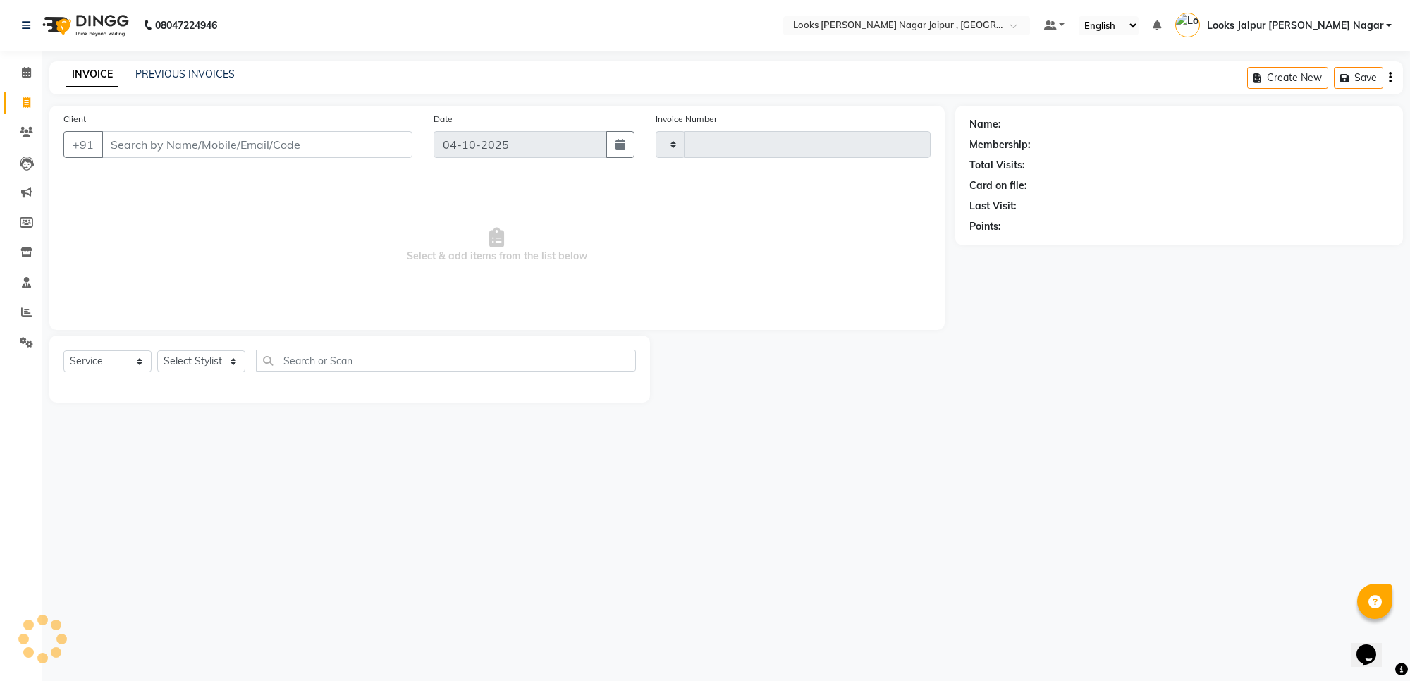
type input "4161"
select select "4317"
click at [226, 147] on input "Client" at bounding box center [257, 144] width 311 height 27
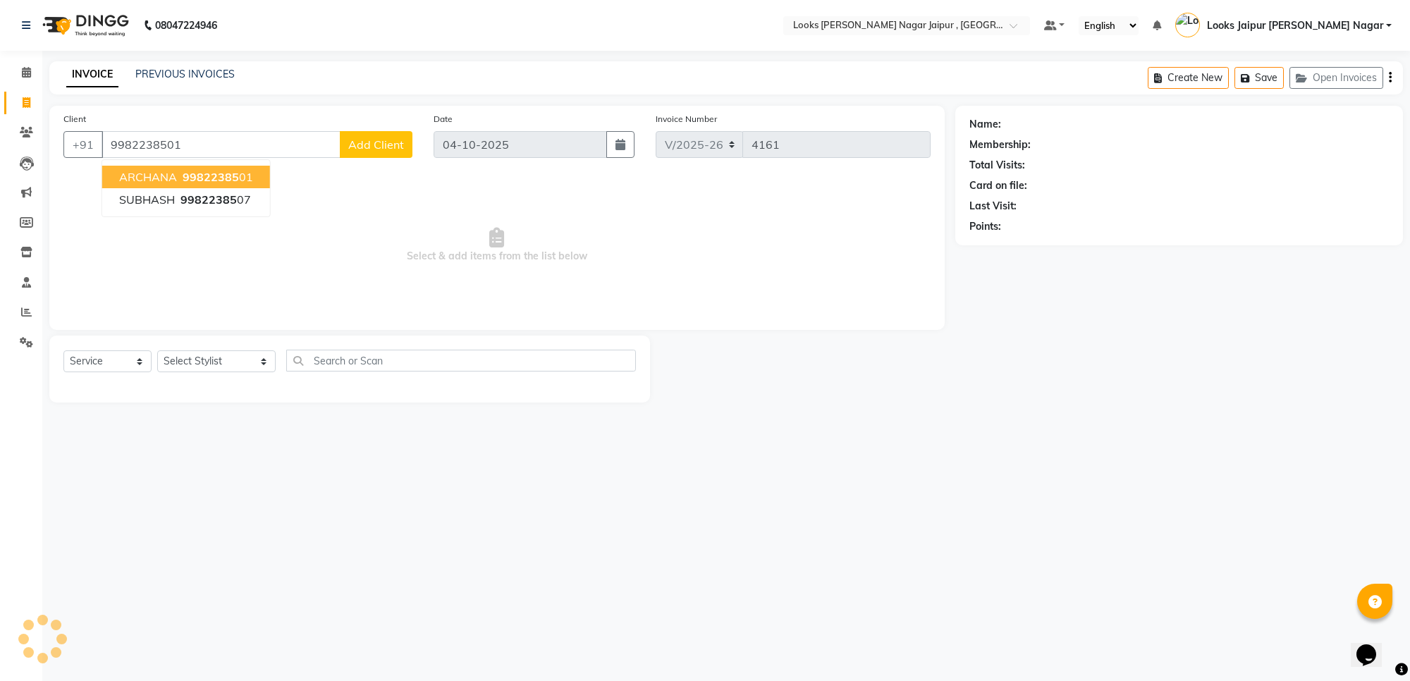
type input "9982238501"
select select "1: Object"
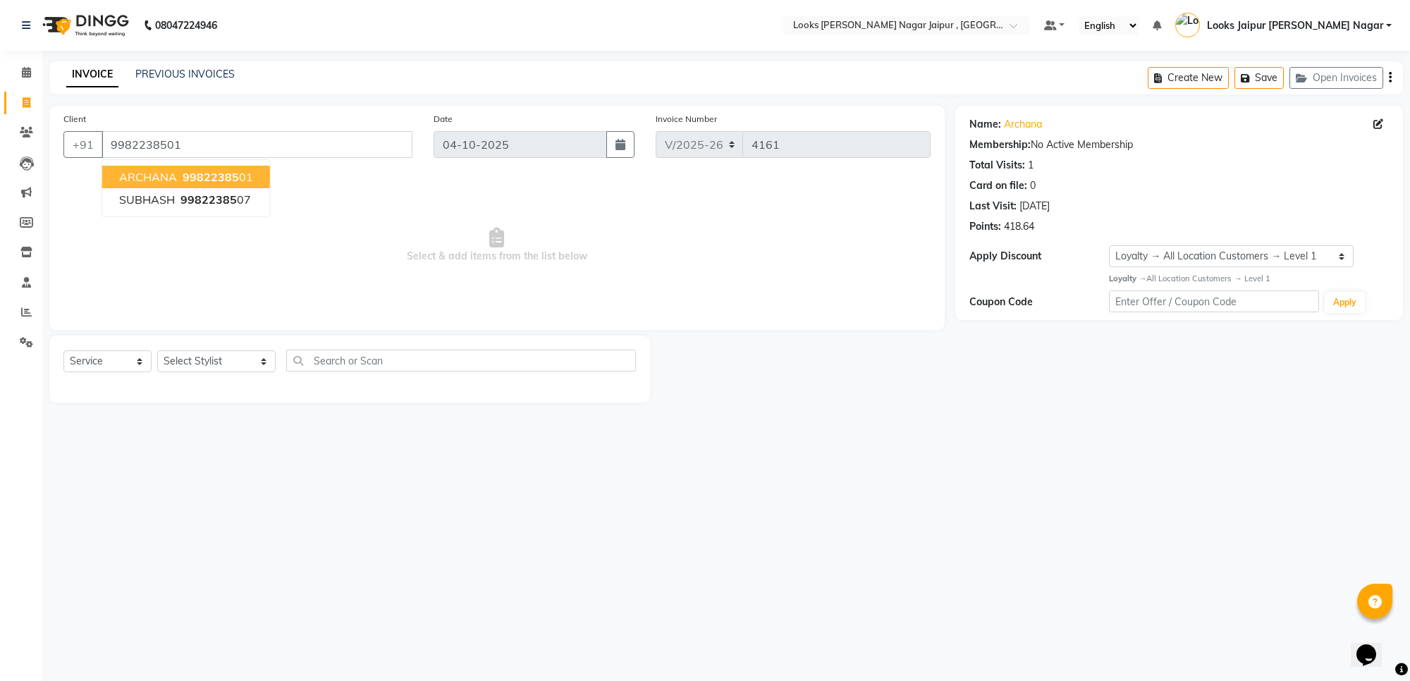
click at [121, 170] on span "ARCHANA" at bounding box center [148, 177] width 58 height 14
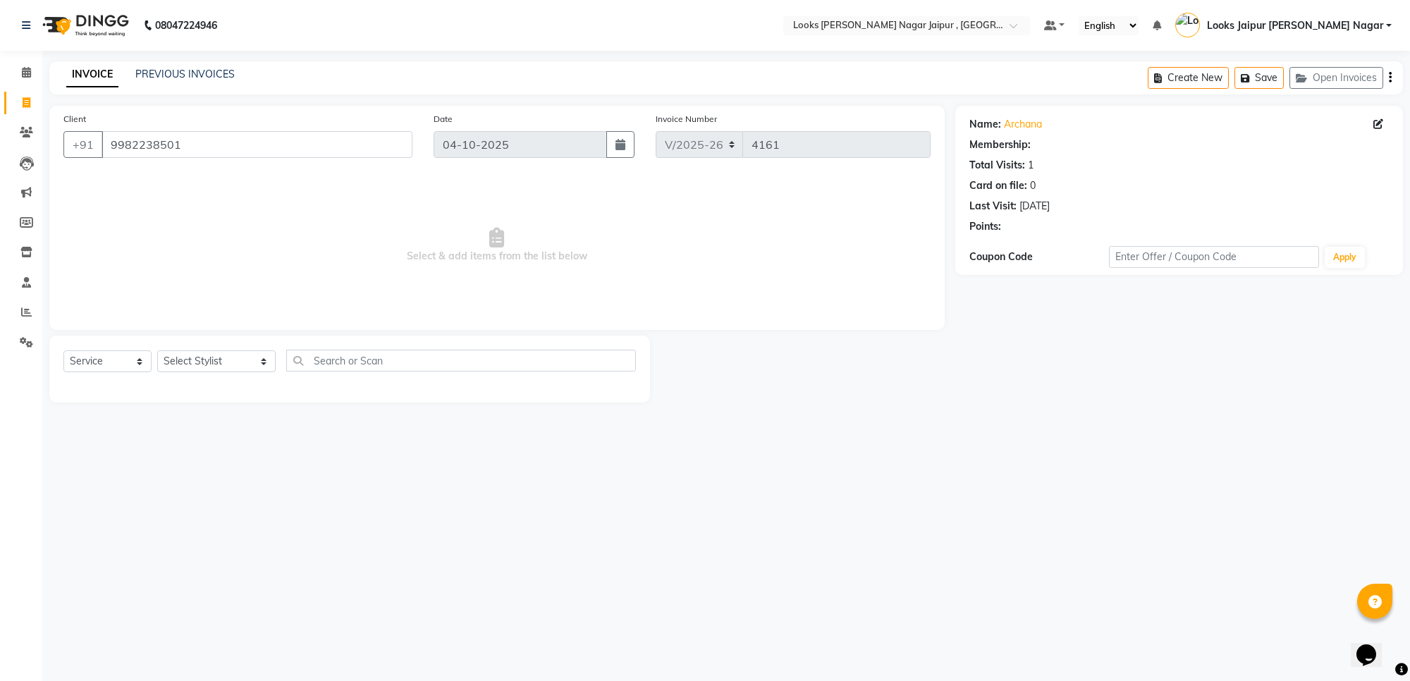
select select "1: Object"
click at [209, 360] on select "Select Stylist [PERSON_NAME] art Anoop [PERSON_NAME] Counter Sales [PERSON_NAME…" at bounding box center [216, 361] width 118 height 22
select select "88605"
click at [157, 350] on select "Select Stylist [PERSON_NAME] art Anoop [PERSON_NAME] Counter Sales [PERSON_NAME…" at bounding box center [216, 361] width 118 height 22
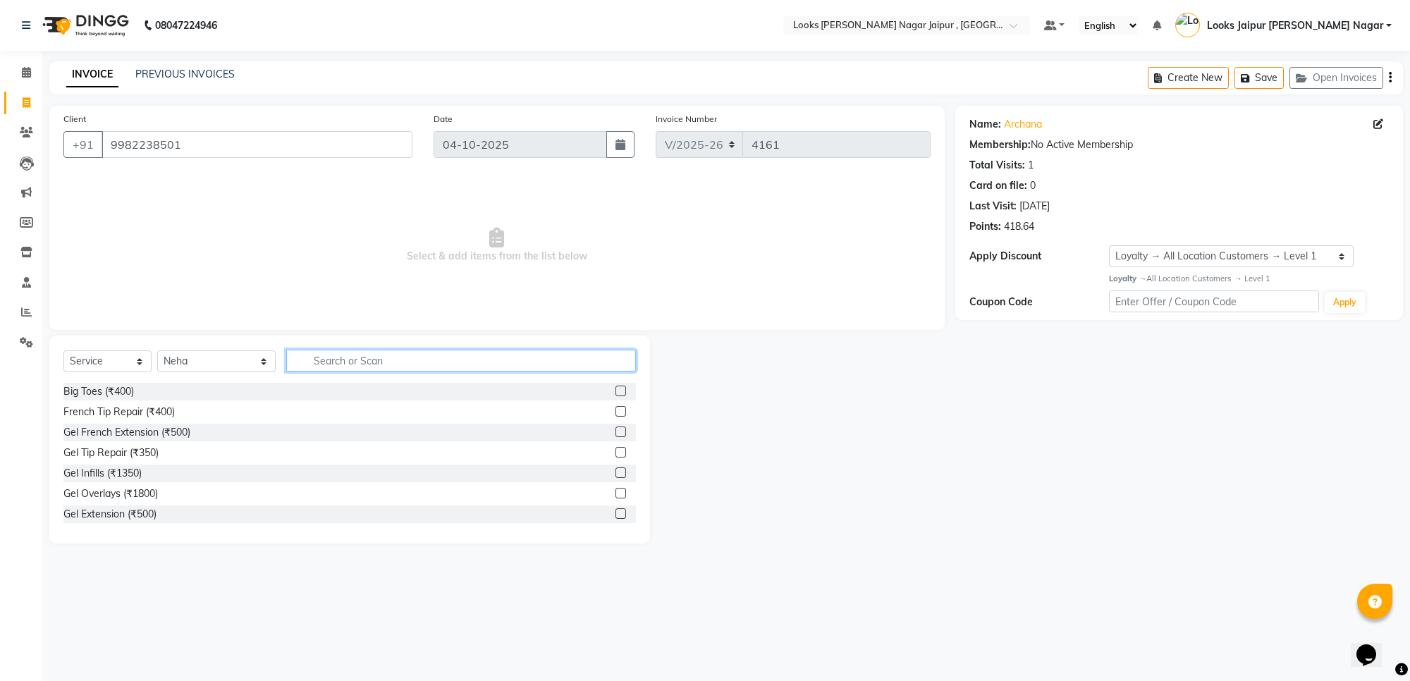
click at [331, 357] on input "text" at bounding box center [461, 361] width 350 height 22
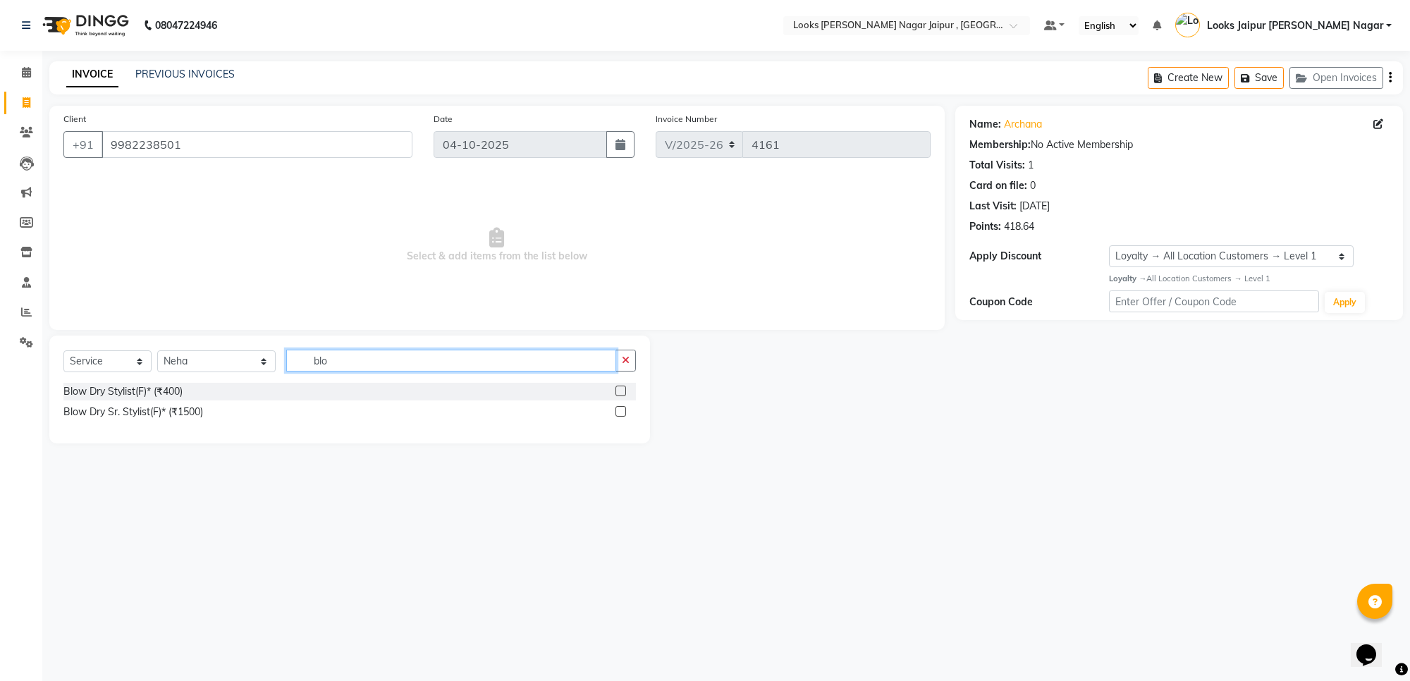
type input "blo"
click at [621, 390] on label at bounding box center [621, 391] width 11 height 11
click at [621, 390] on input "checkbox" at bounding box center [620, 391] width 9 height 9
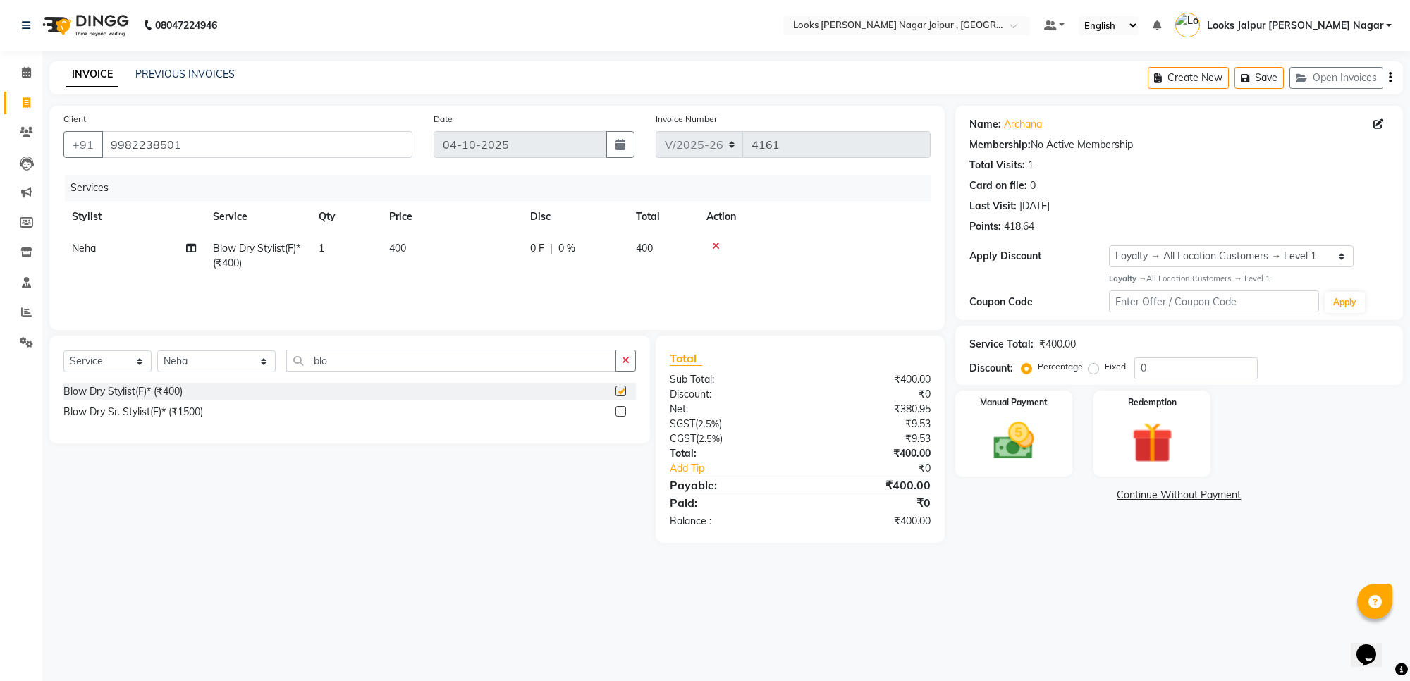
checkbox input "false"
click at [233, 358] on select "Select Stylist [PERSON_NAME] art Anoop [PERSON_NAME] Counter Sales [PERSON_NAME…" at bounding box center [216, 361] width 118 height 22
select select "82800"
click at [157, 350] on select "Select Stylist [PERSON_NAME] art Anoop [PERSON_NAME] Counter Sales [PERSON_NAME…" at bounding box center [216, 361] width 118 height 22
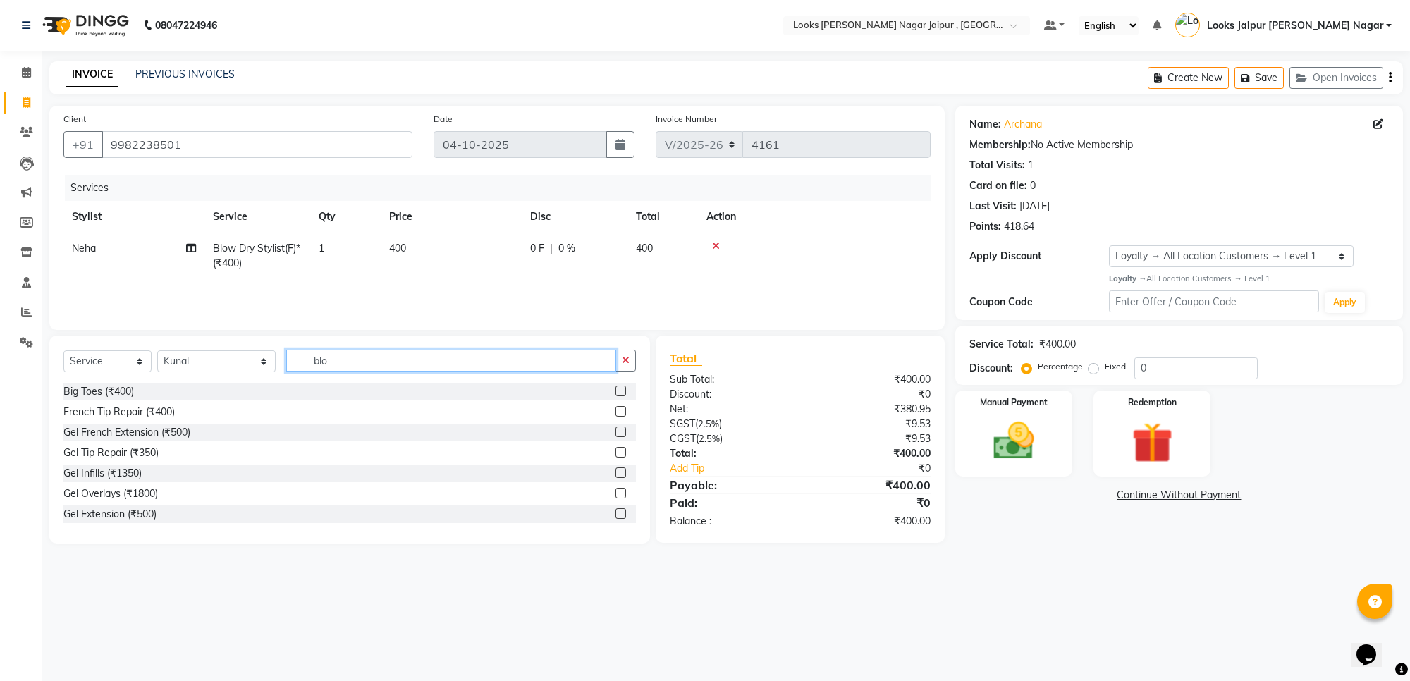
click at [376, 350] on input "blo" at bounding box center [451, 361] width 330 height 22
type input "b"
type input "touch"
click at [616, 410] on div at bounding box center [626, 412] width 20 height 18
click at [616, 408] on label at bounding box center [621, 411] width 11 height 11
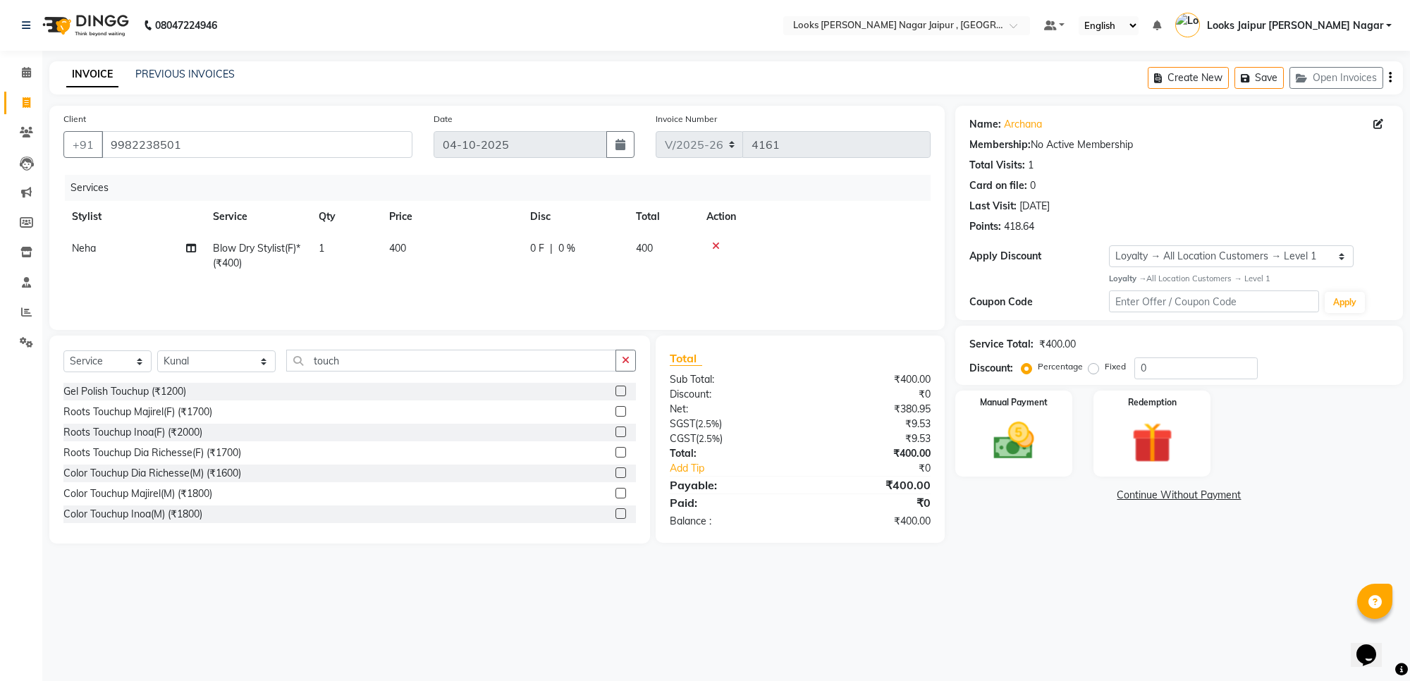
click at [616, 408] on input "checkbox" at bounding box center [620, 412] width 9 height 9
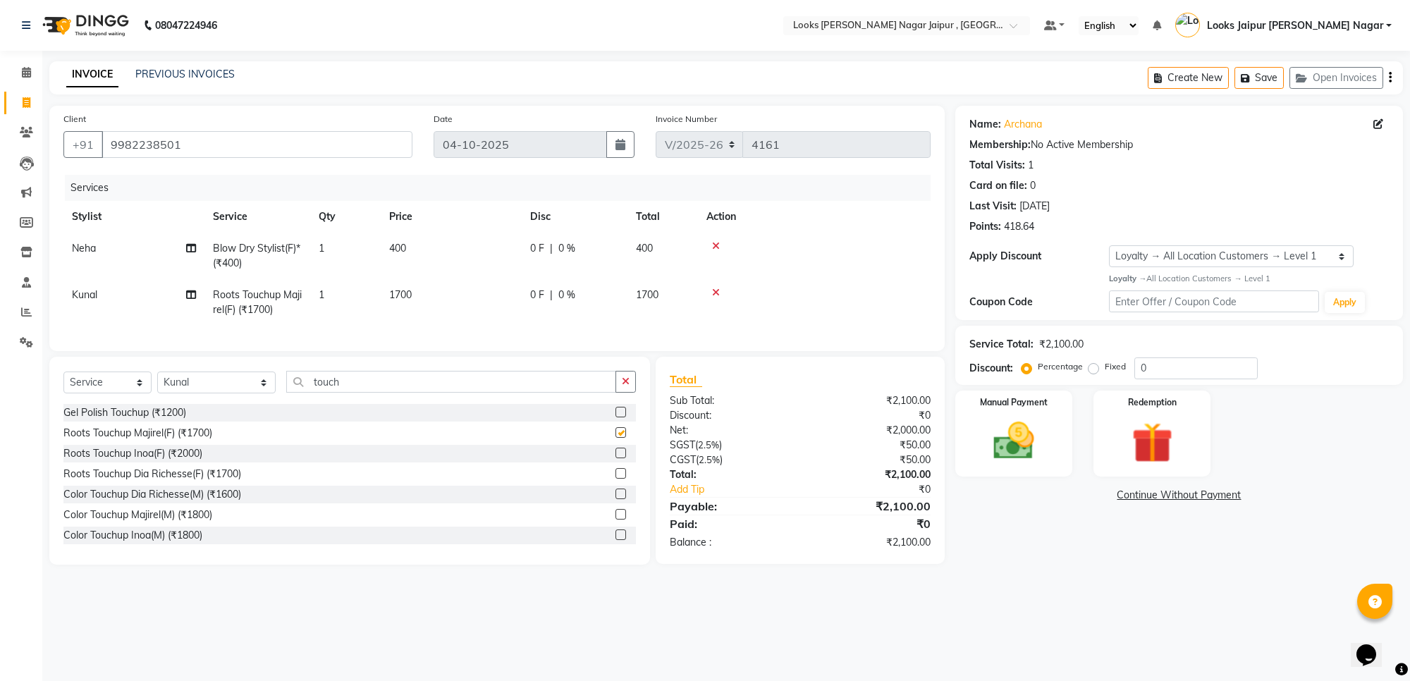
checkbox input "false"
click at [220, 393] on select "Select Stylist [PERSON_NAME] art Anoop [PERSON_NAME] Counter Sales [PERSON_NAME…" at bounding box center [216, 383] width 118 height 22
select select "59707"
click at [157, 384] on select "Select Stylist [PERSON_NAME] art Anoop [PERSON_NAME] Counter Sales [PERSON_NAME…" at bounding box center [216, 383] width 118 height 22
click at [353, 381] on div "Select Service Product Membership Package Voucher Prepaid Gift Card Select Styl…" at bounding box center [349, 461] width 601 height 208
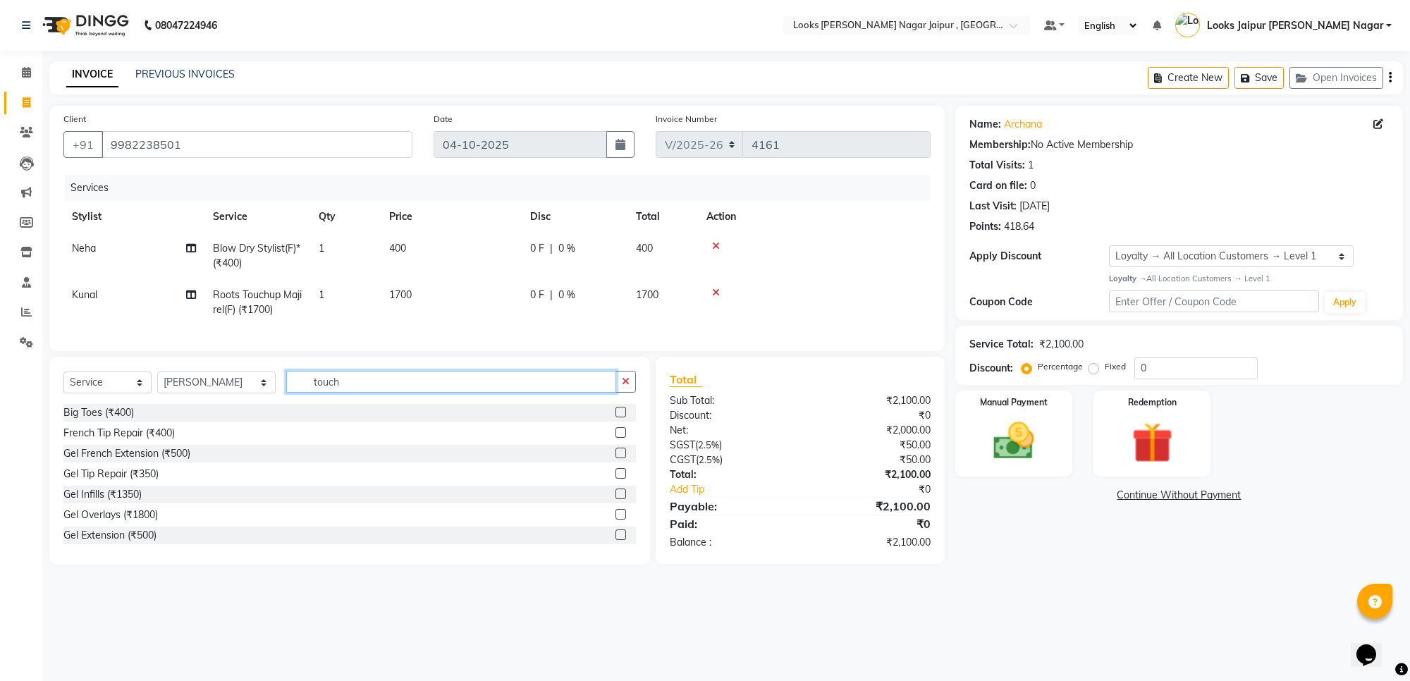
click at [365, 393] on input "touch" at bounding box center [451, 382] width 330 height 22
type input "t"
type input "nail"
click at [616, 540] on label at bounding box center [621, 535] width 11 height 11
click at [616, 540] on input "checkbox" at bounding box center [620, 535] width 9 height 9
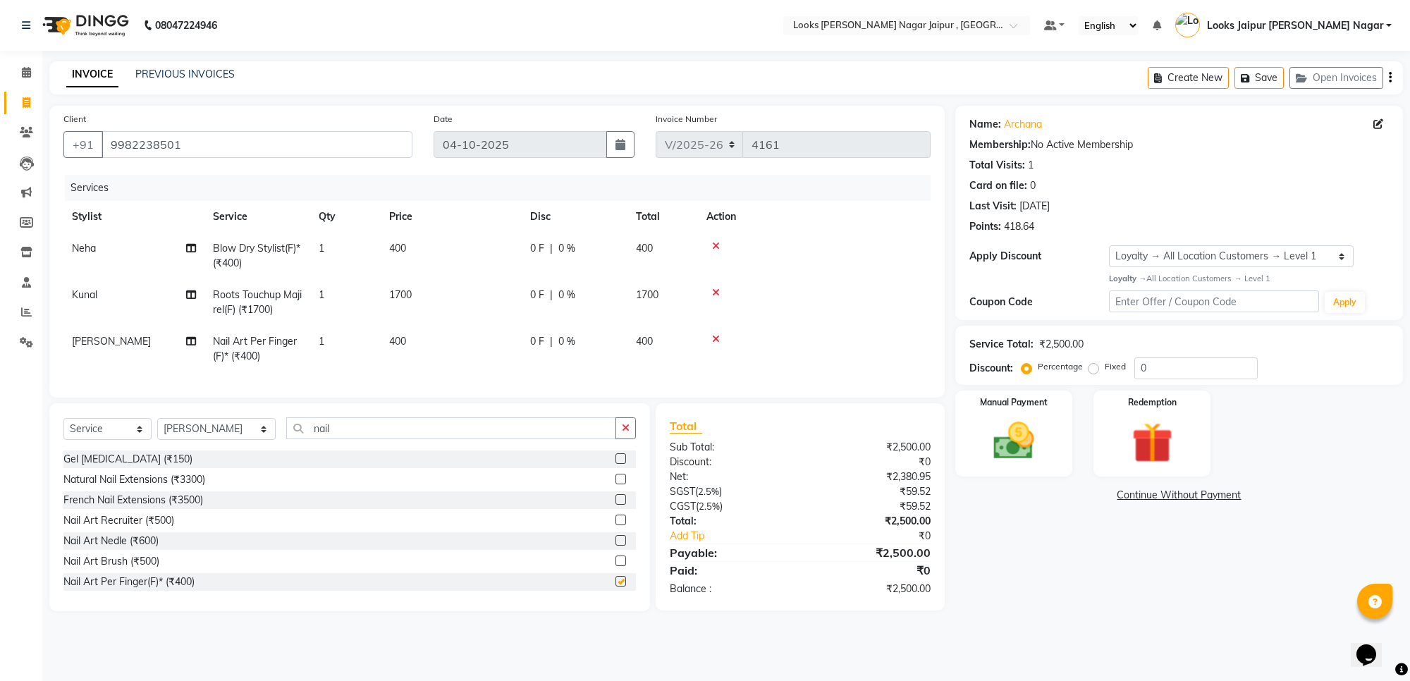
click at [453, 331] on tbody "Neha Blow Dry Stylist(F)* (₹400) 1 400 0 F | 0 % 400 Kunal Roots Touchup Majire…" at bounding box center [496, 303] width 867 height 140
checkbox input "false"
click at [436, 341] on td "400" at bounding box center [451, 349] width 141 height 47
select select "59707"
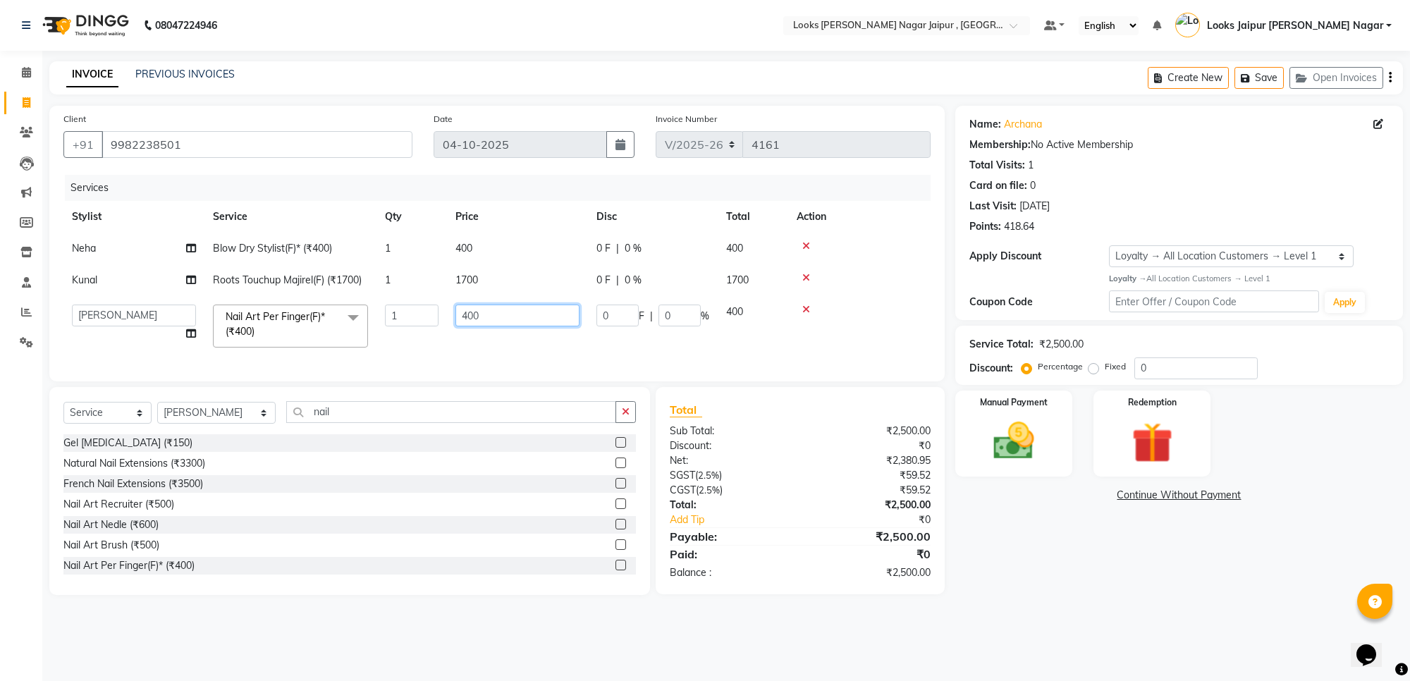
click at [501, 319] on input "400" at bounding box center [518, 316] width 124 height 22
type input "4"
type input "262"
click at [515, 282] on td "1700" at bounding box center [517, 280] width 141 height 32
select select "82800"
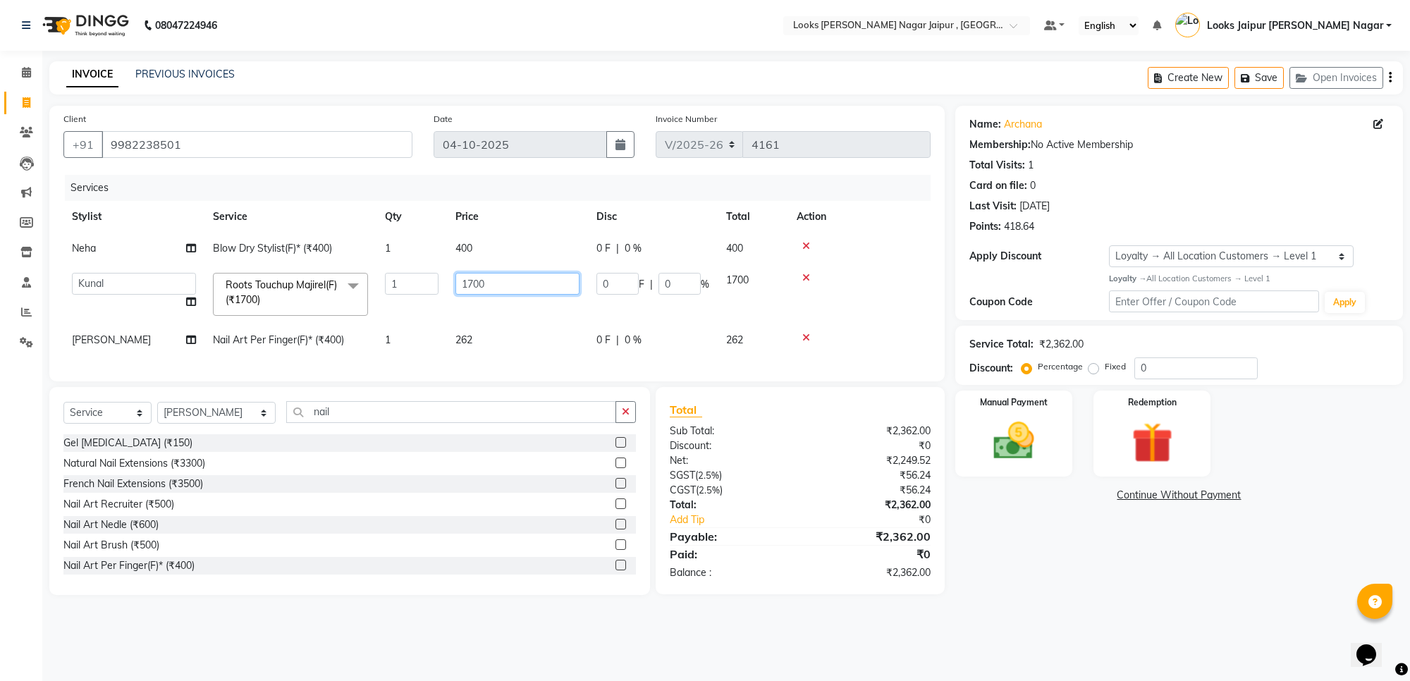
click at [532, 282] on input "1700" at bounding box center [518, 284] width 124 height 22
type input "1"
type input "1575"
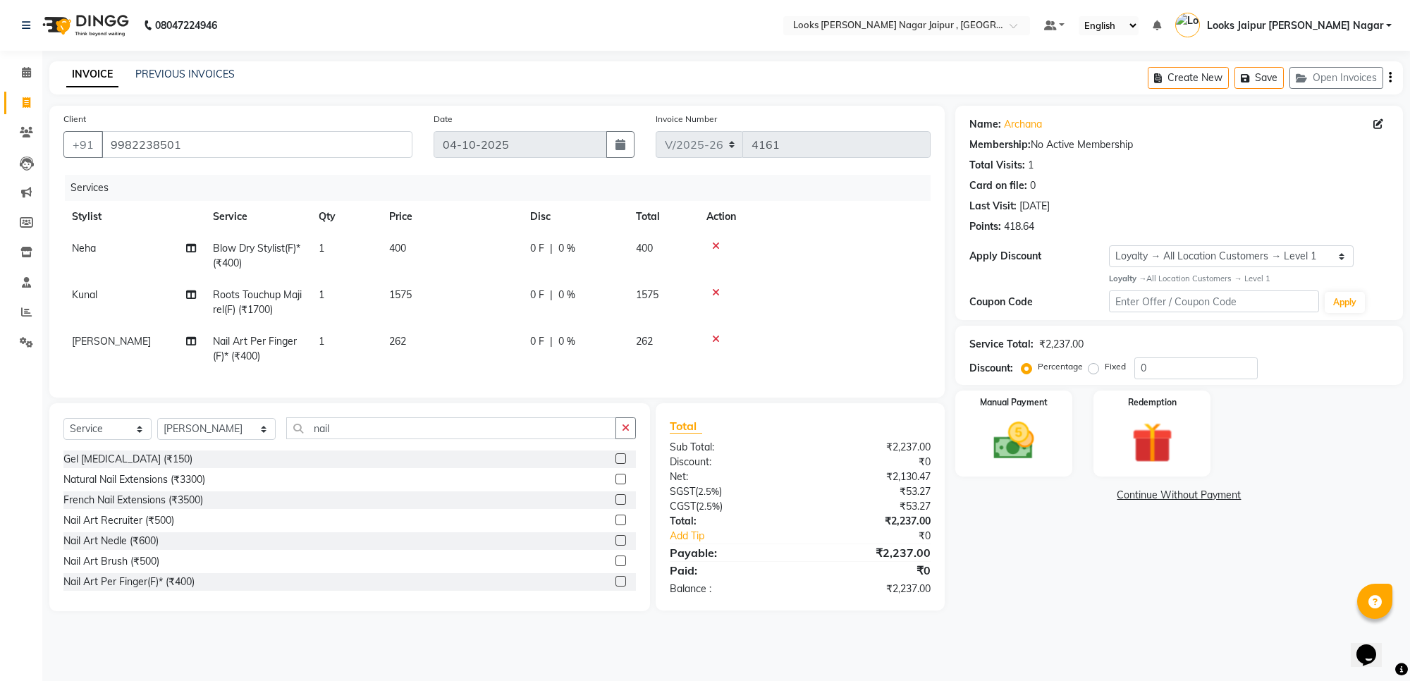
click at [503, 238] on td "400" at bounding box center [451, 256] width 141 height 47
select select "88605"
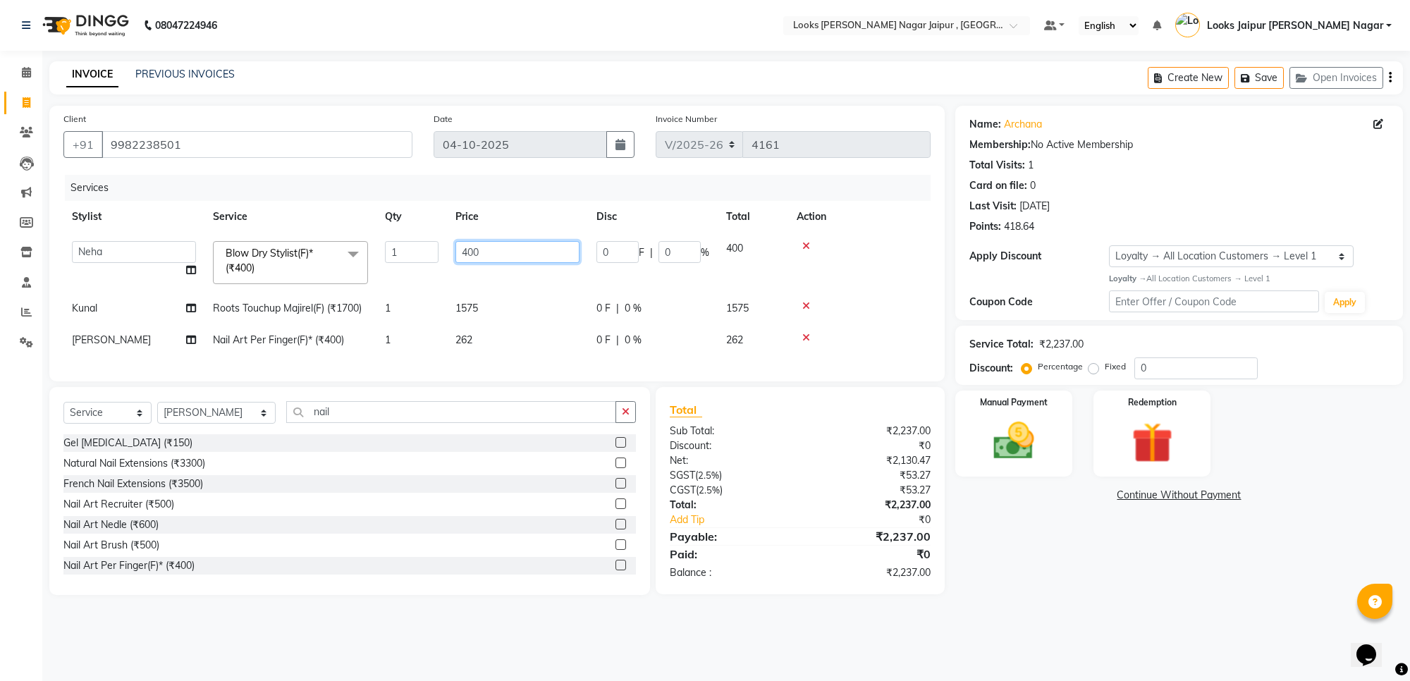
click at [519, 242] on input "400" at bounding box center [518, 252] width 124 height 22
type input "4"
type input "598"
click at [1069, 595] on div "Name: Archana Membership: No Active Membership Total Visits: 1 Card on file: 0 …" at bounding box center [1185, 350] width 458 height 489
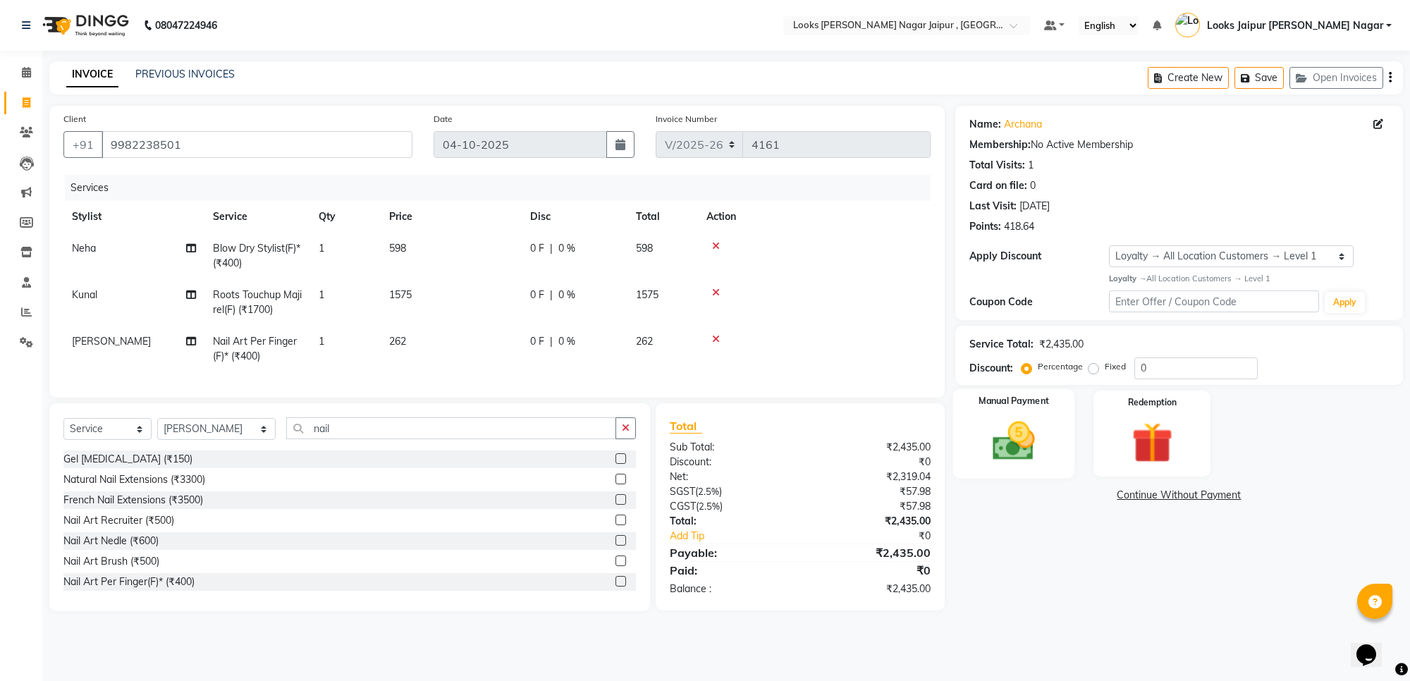
click at [1003, 434] on img at bounding box center [1013, 441] width 69 height 49
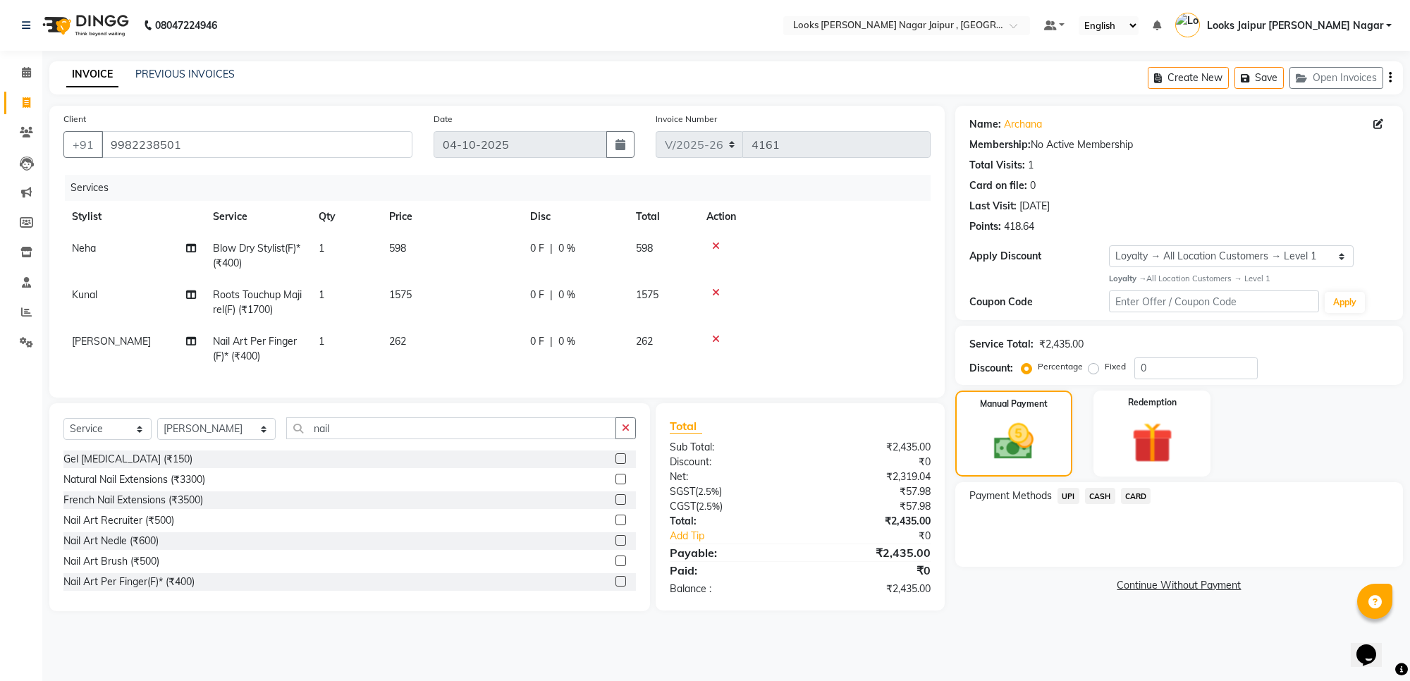
click at [1063, 495] on span "UPI" at bounding box center [1069, 496] width 22 height 16
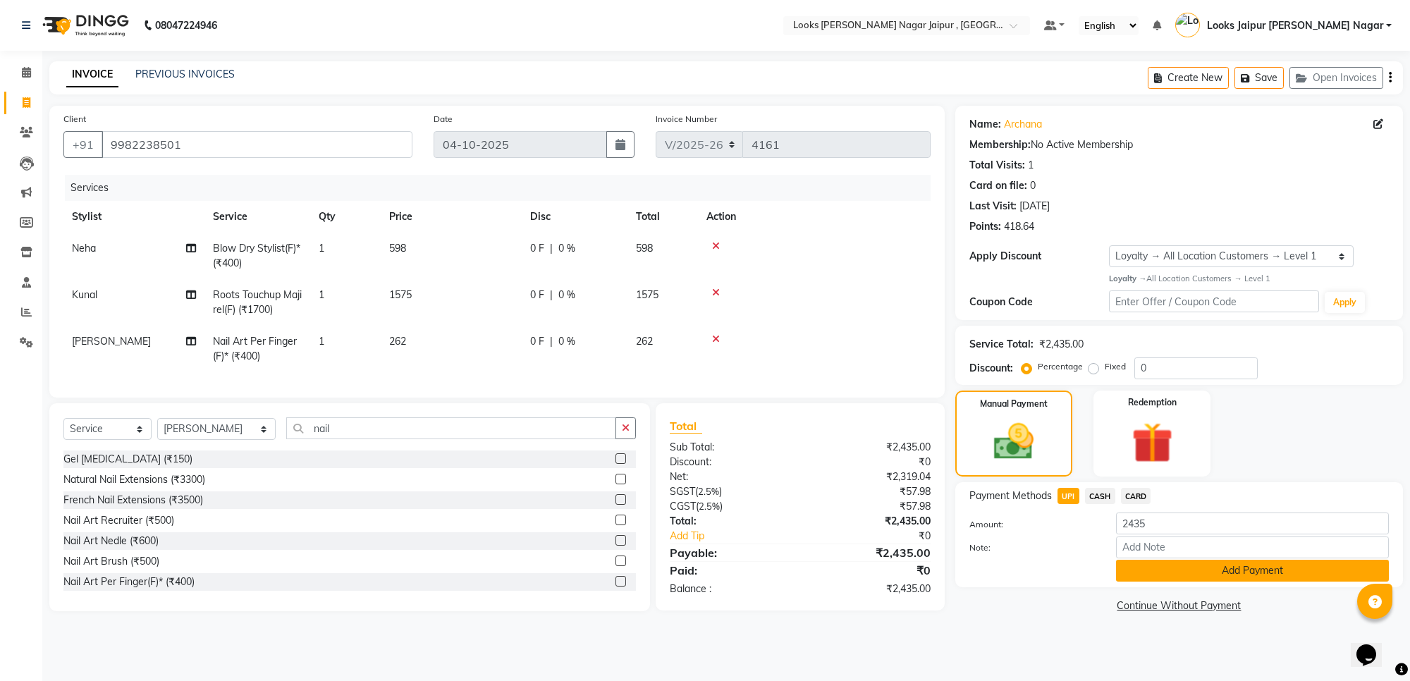
click at [1133, 570] on button "Add Payment" at bounding box center [1252, 571] width 273 height 22
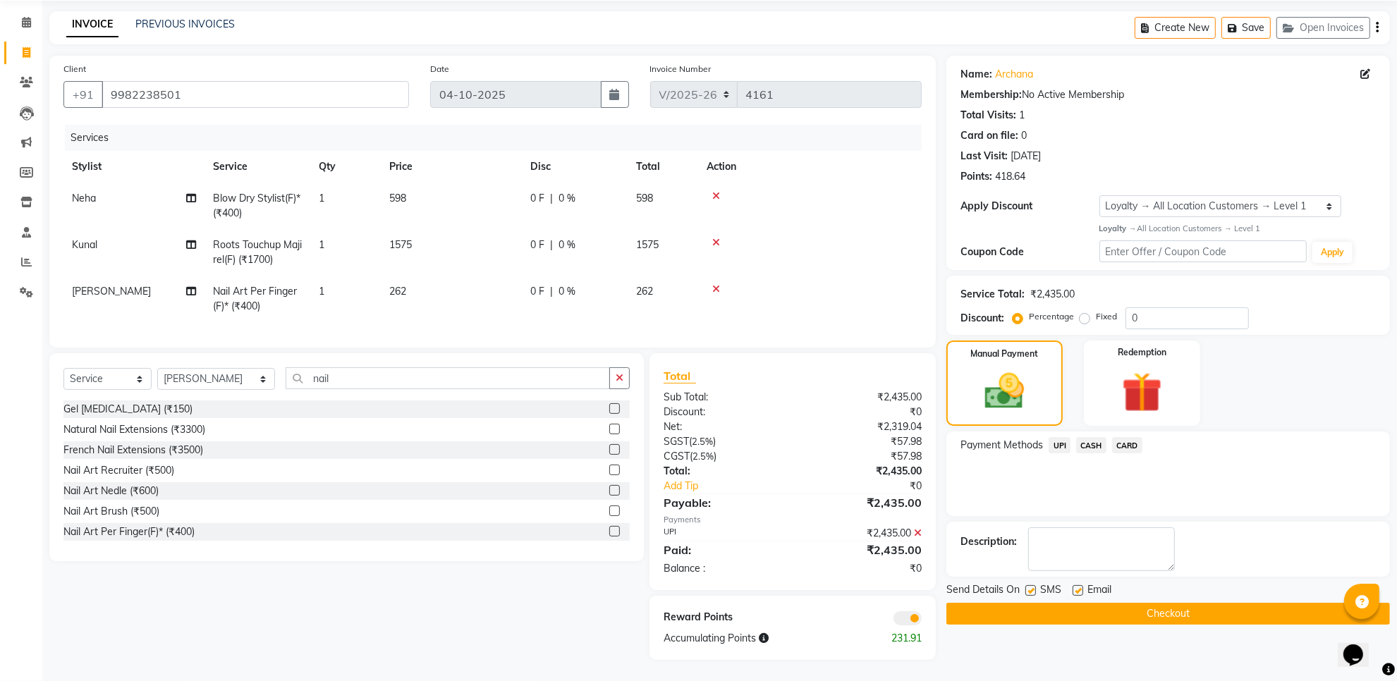
scroll to position [62, 0]
click at [1028, 585] on label at bounding box center [1030, 590] width 11 height 11
click at [1028, 587] on input "checkbox" at bounding box center [1029, 591] width 9 height 9
checkbox input "false"
click at [1074, 585] on label at bounding box center [1078, 590] width 11 height 11
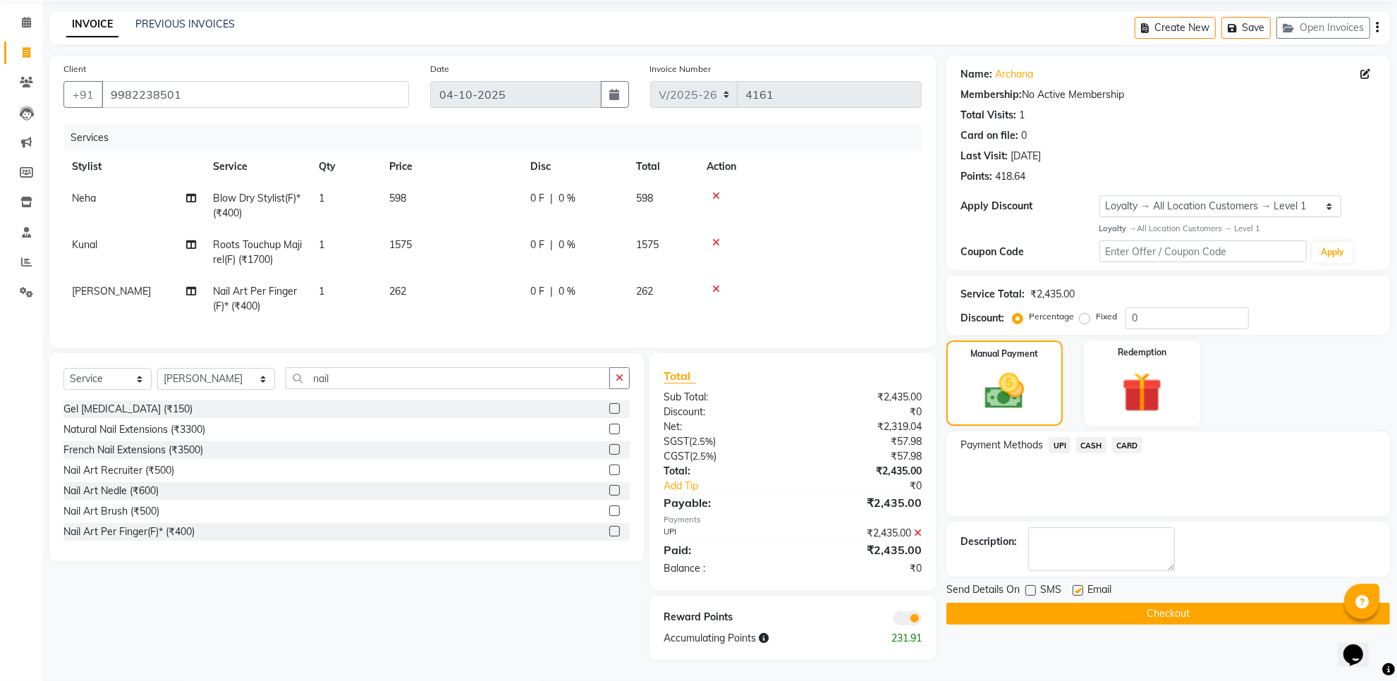
click at [1074, 587] on input "checkbox" at bounding box center [1077, 591] width 9 height 9
checkbox input "false"
click at [1051, 603] on button "Checkout" at bounding box center [1168, 614] width 444 height 22
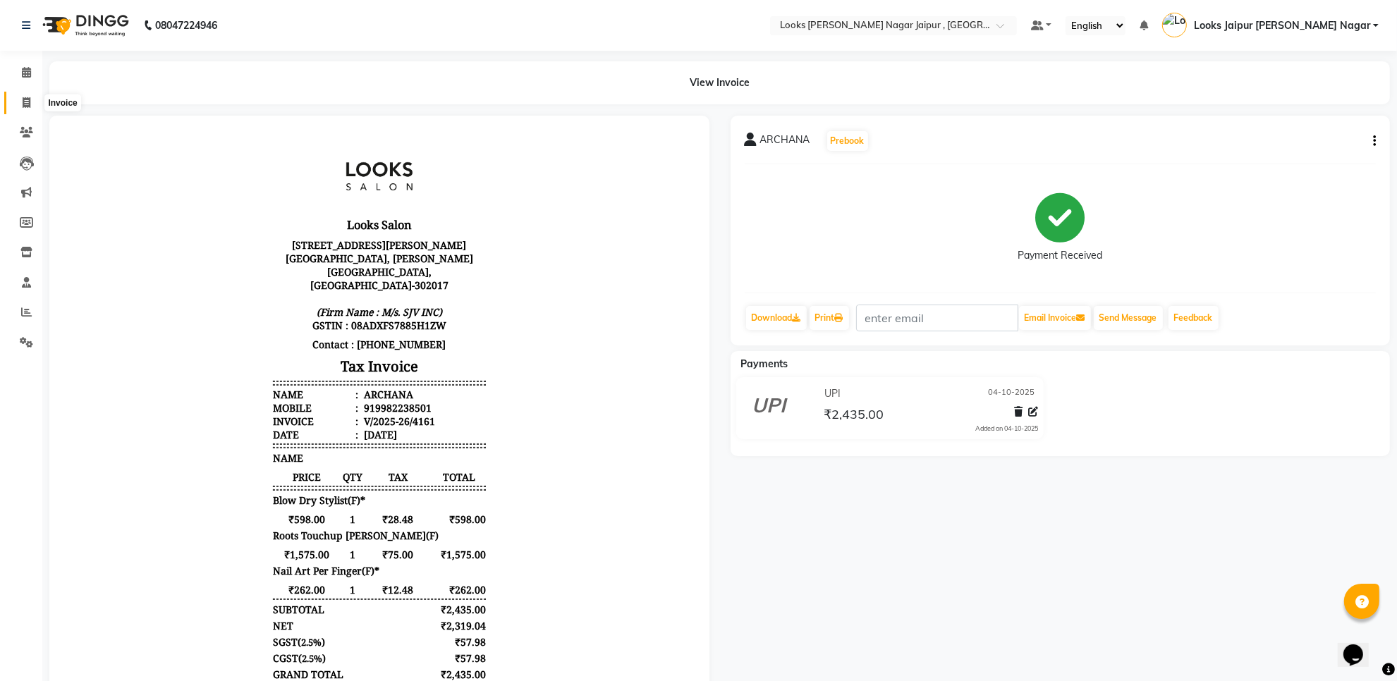
click at [23, 106] on icon at bounding box center [27, 102] width 8 height 11
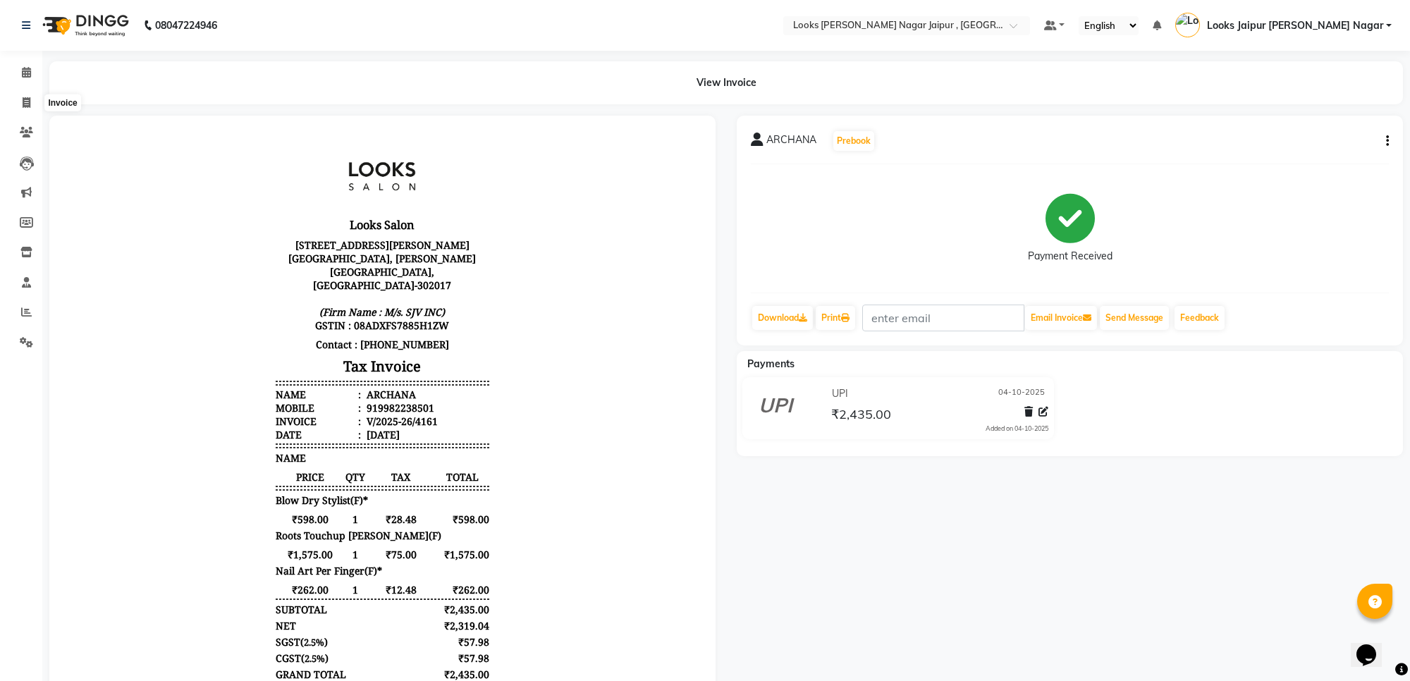
select select "4317"
select select "service"
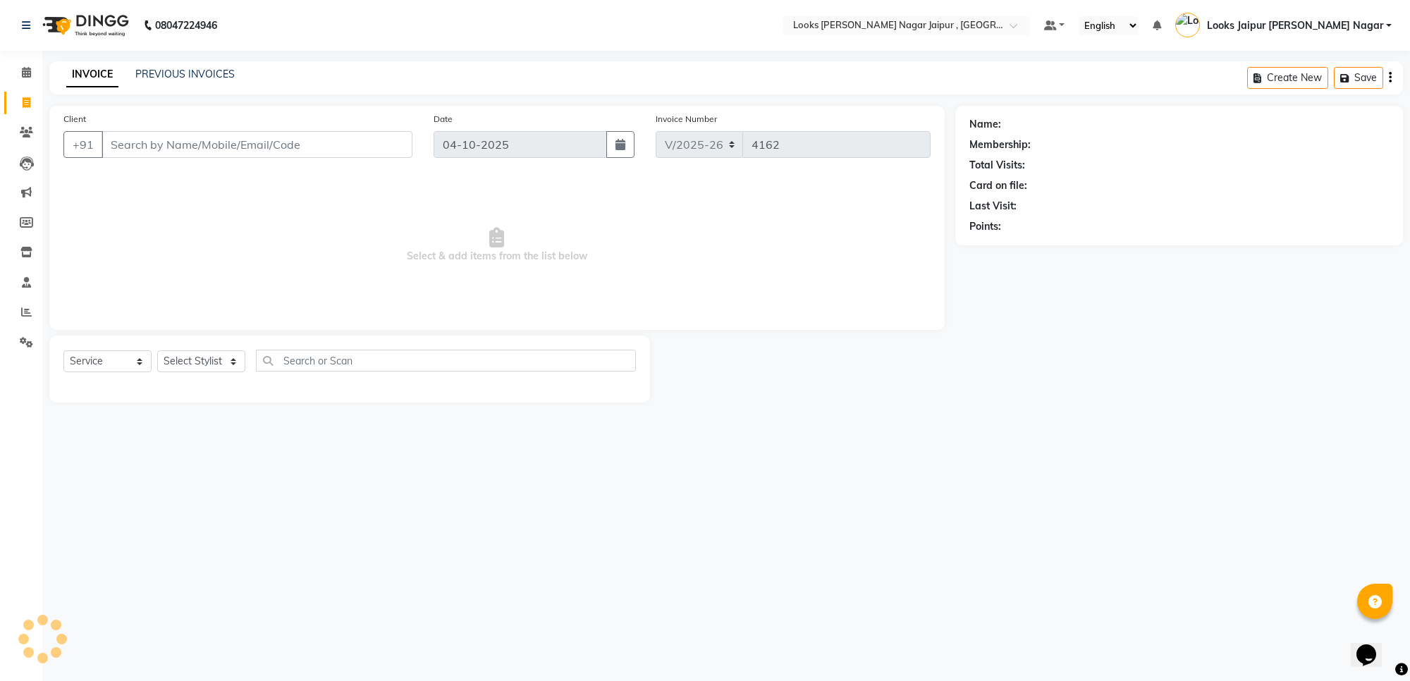
click at [199, 152] on input "Client" at bounding box center [257, 144] width 311 height 27
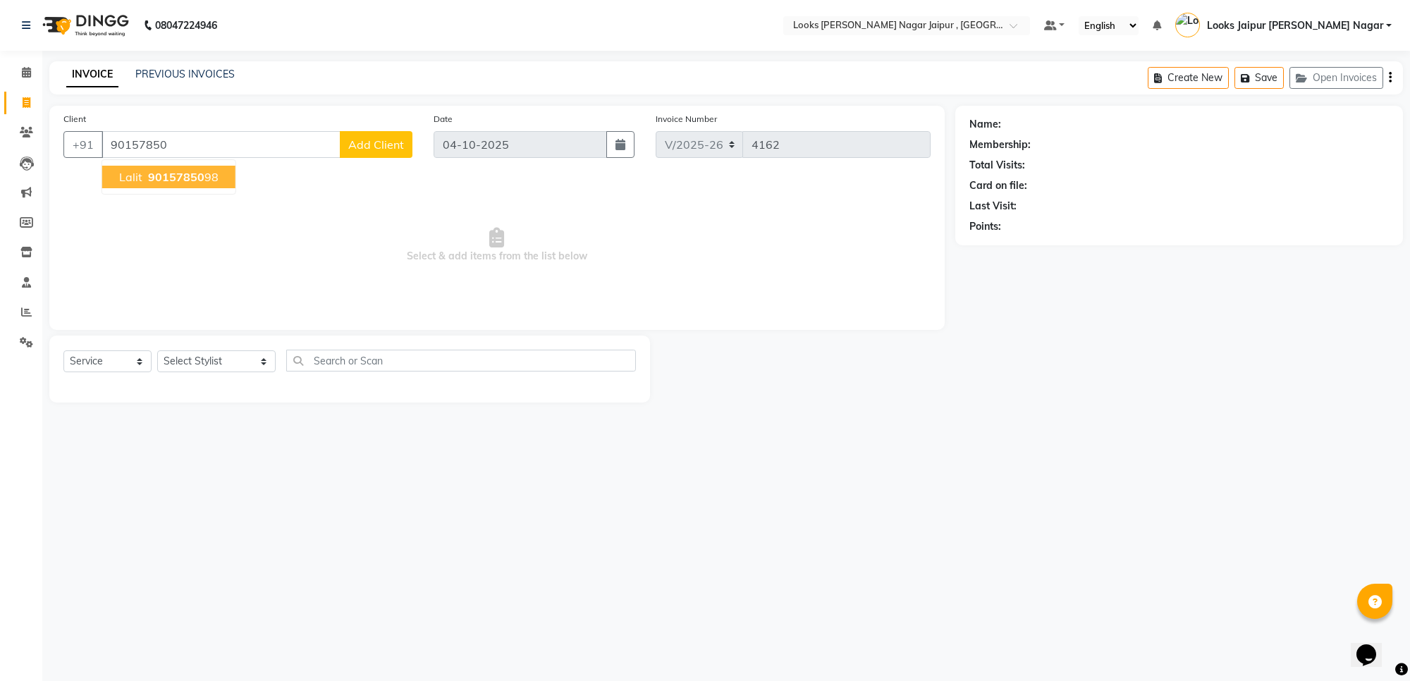
click at [164, 170] on span "90157850" at bounding box center [176, 177] width 56 height 14
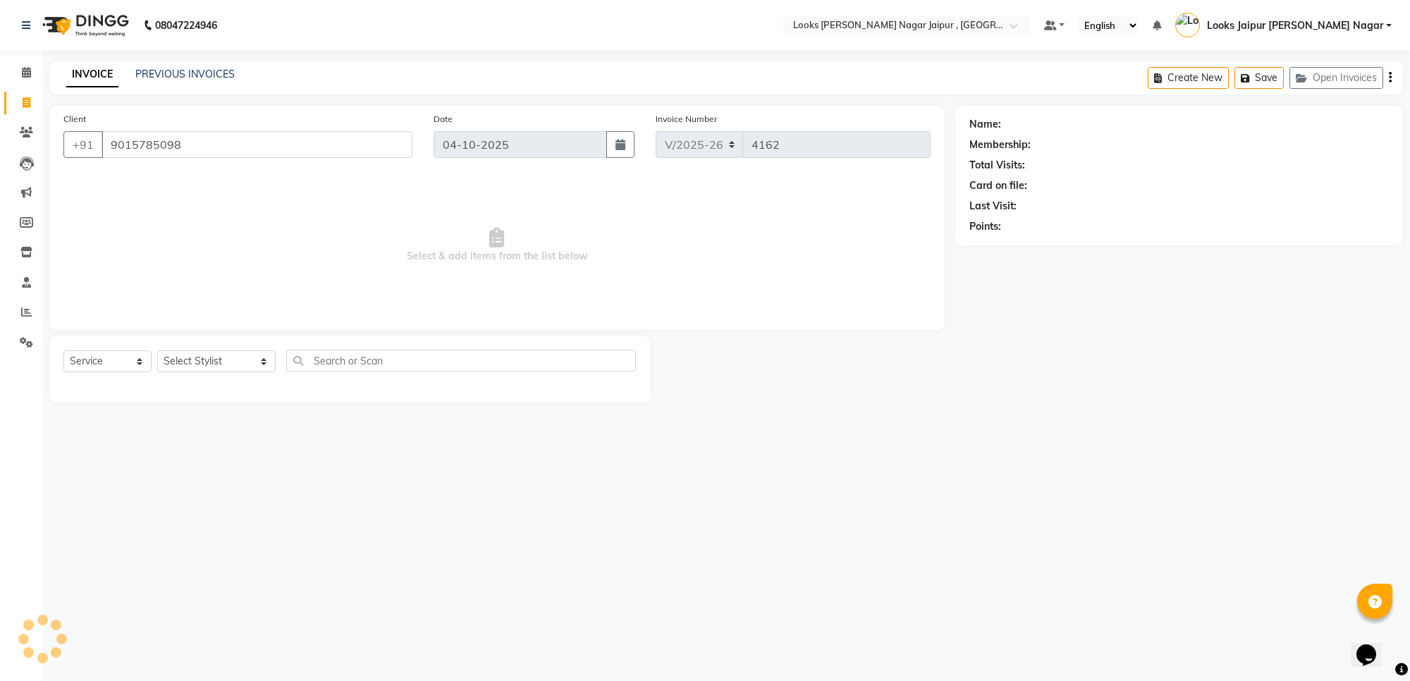
type input "9015785098"
select select "1: Object"
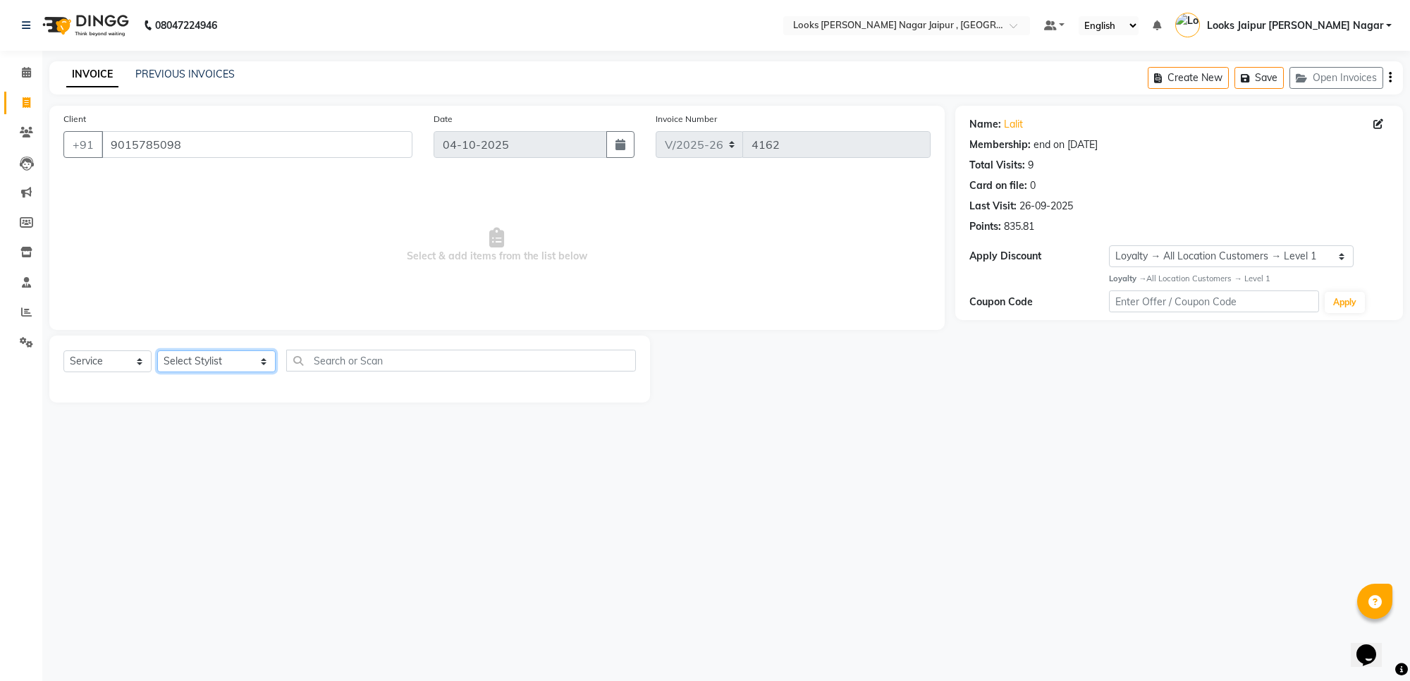
click at [195, 357] on select "Select Stylist [PERSON_NAME] art Anoop [PERSON_NAME] Counter Sales [PERSON_NAME…" at bounding box center [216, 361] width 118 height 22
select select "82801"
click at [157, 350] on select "Select Stylist [PERSON_NAME] art Anoop [PERSON_NAME] Counter Sales [PERSON_NAME…" at bounding box center [216, 361] width 118 height 22
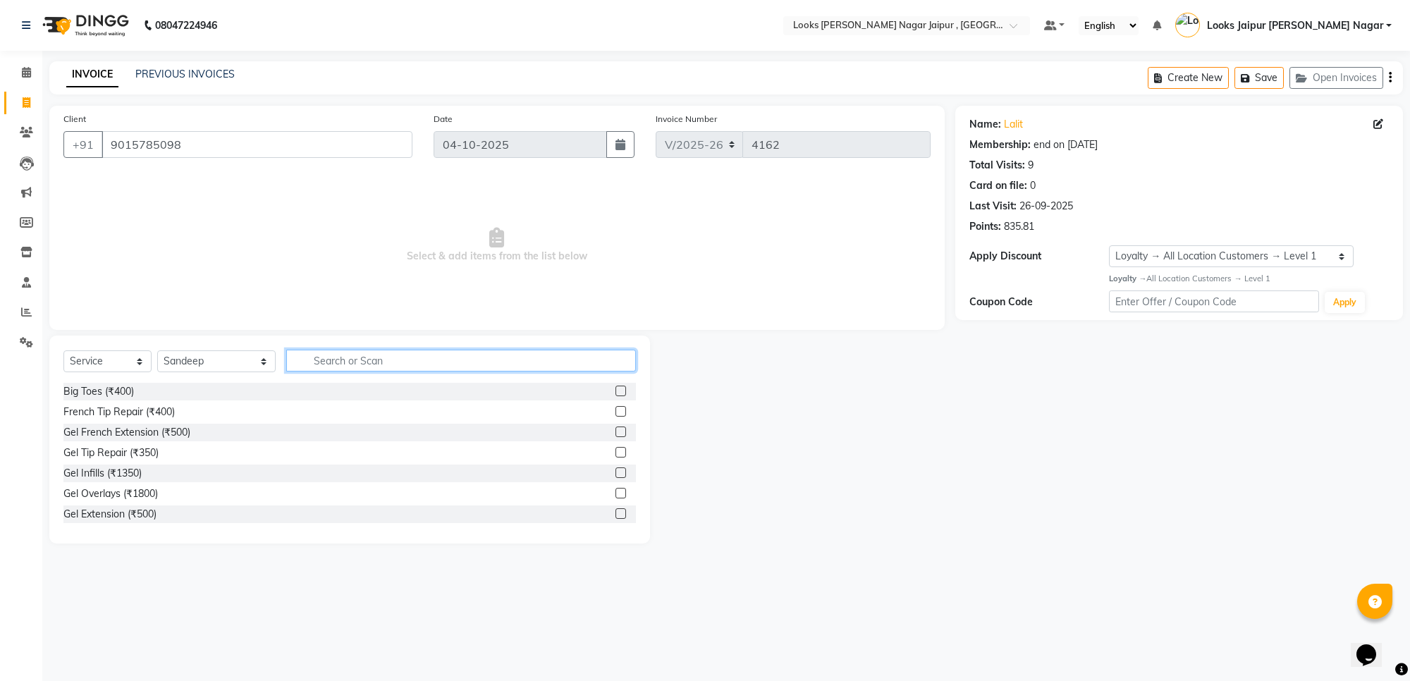
click at [335, 358] on input "text" at bounding box center [461, 361] width 350 height 22
type input "bea"
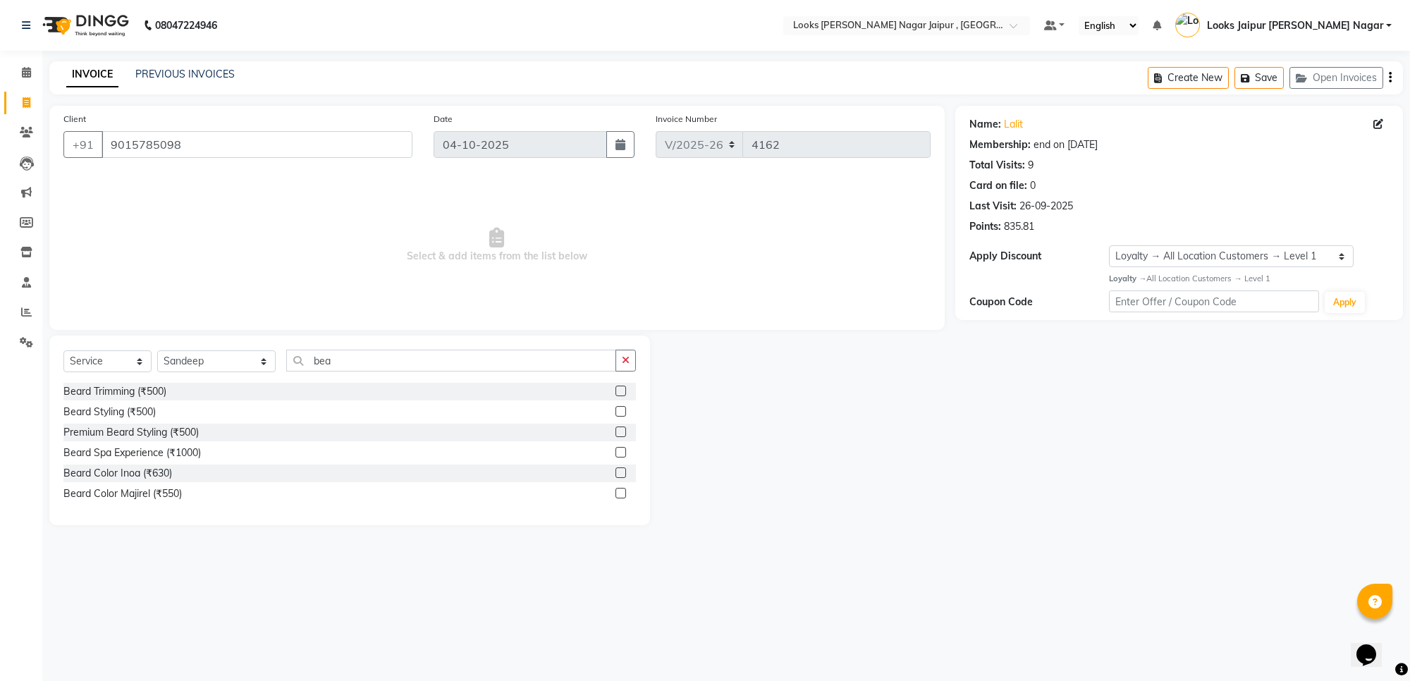
click at [625, 389] on label at bounding box center [621, 391] width 11 height 11
click at [625, 389] on input "checkbox" at bounding box center [620, 391] width 9 height 9
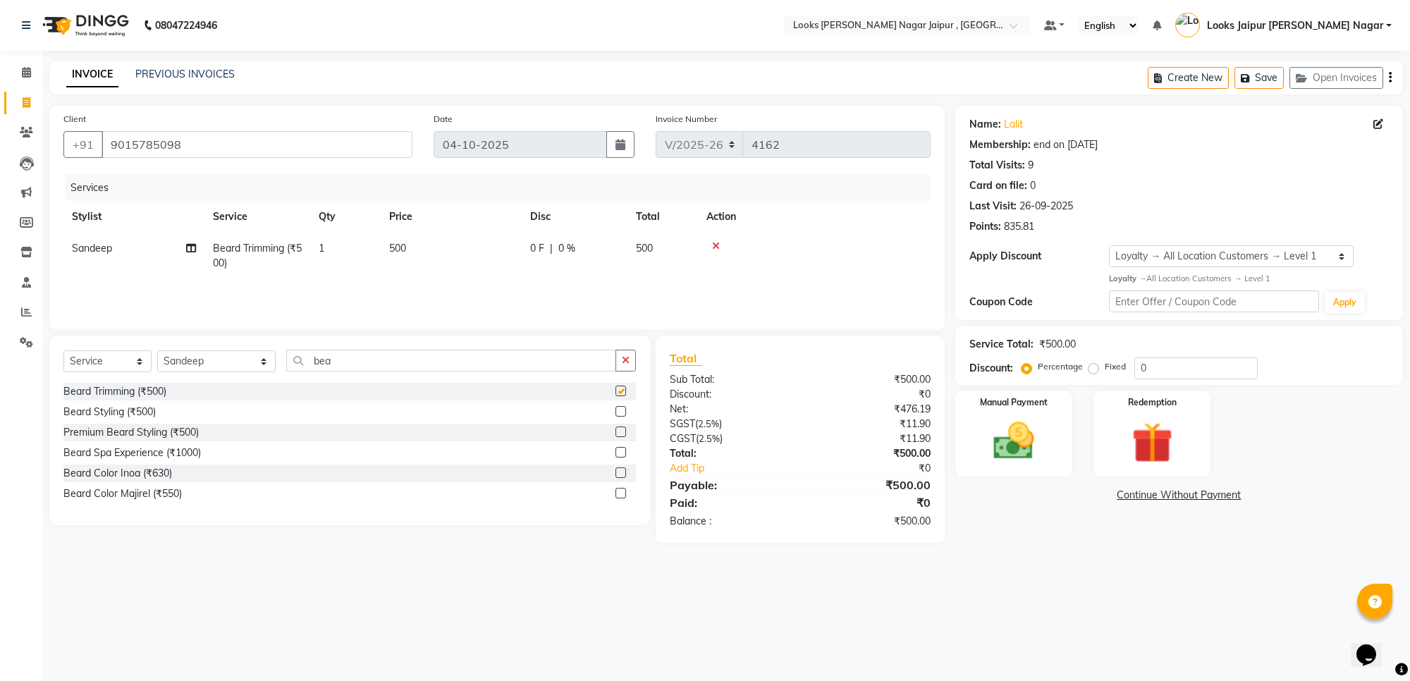
checkbox input "false"
click at [202, 360] on select "Select Stylist [PERSON_NAME] art Anoop [PERSON_NAME] Counter Sales [PERSON_NAME…" at bounding box center [216, 361] width 118 height 22
click at [97, 237] on td "Sandeep" at bounding box center [133, 256] width 141 height 47
select select "82801"
drag, startPoint x: 97, startPoint y: 237, endPoint x: 96, endPoint y: 244, distance: 7.1
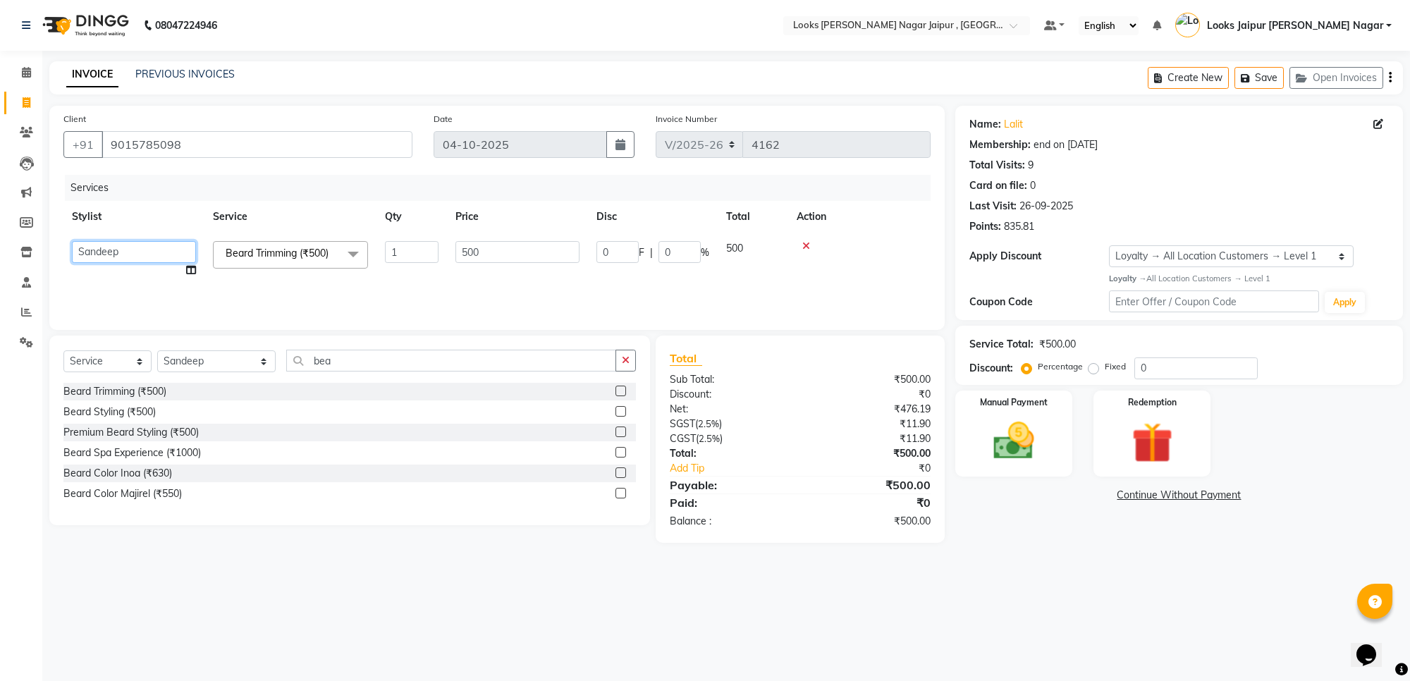
click at [96, 244] on select "Anjali_nail art Anoop Aryan Verma Counter Sales Gaurav Kanu Kunal Looks Jaipur …" at bounding box center [134, 252] width 124 height 22
select select "82802"
click at [370, 360] on input "bea" at bounding box center [451, 361] width 330 height 22
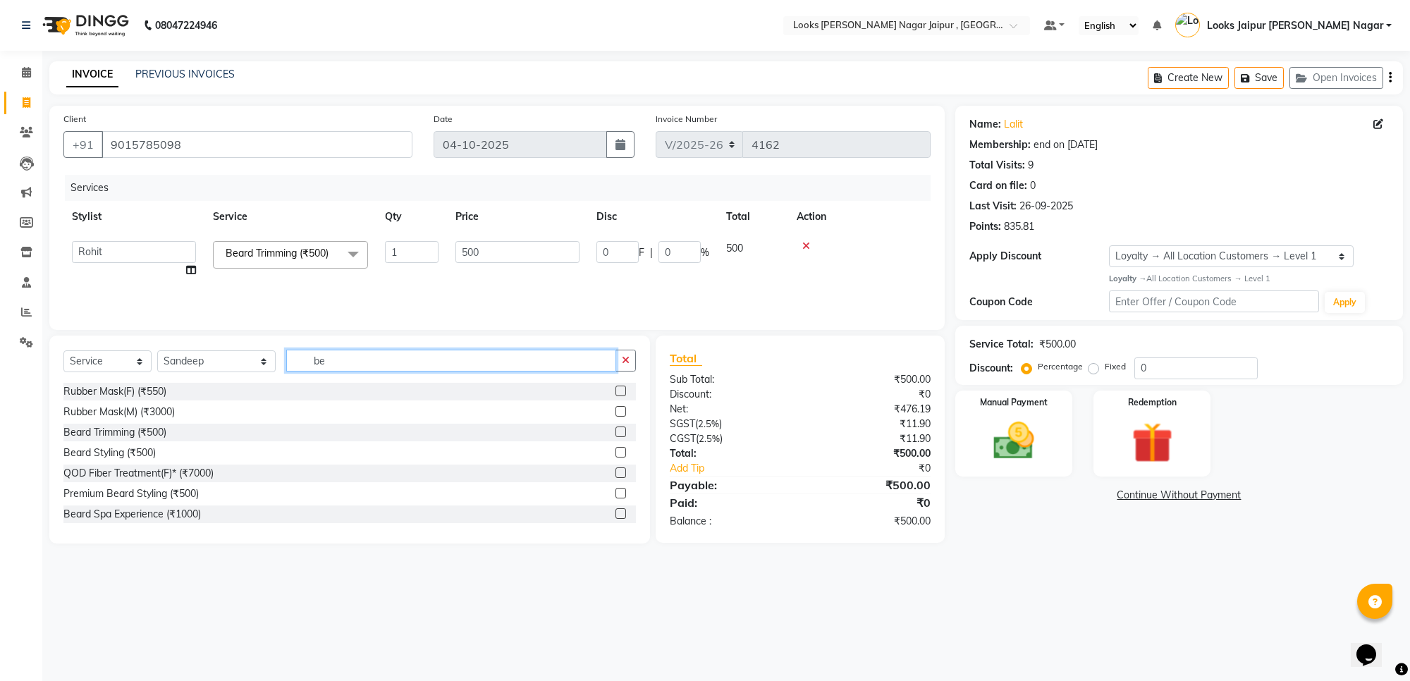
type input "b"
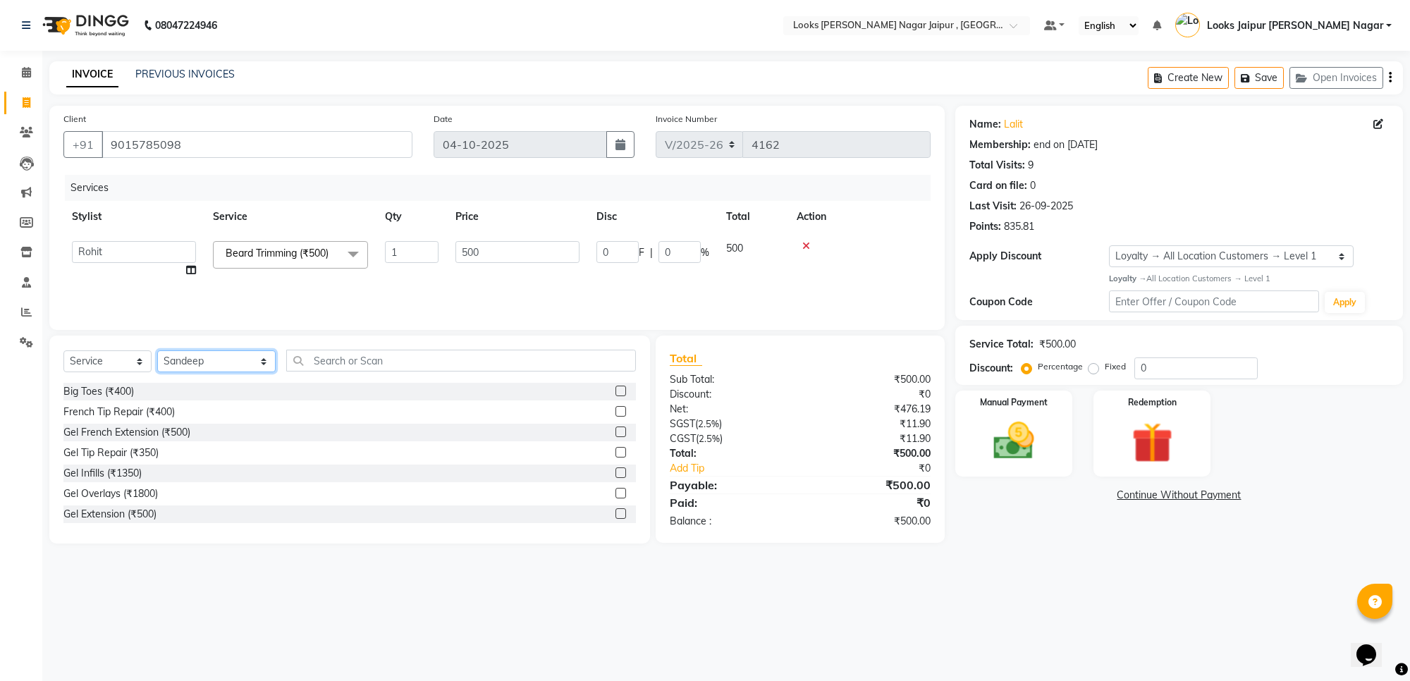
click at [195, 364] on select "Select Stylist [PERSON_NAME] art Anoop [PERSON_NAME] Counter Sales [PERSON_NAME…" at bounding box center [216, 361] width 118 height 22
select select "82802"
click at [157, 350] on select "Select Stylist [PERSON_NAME] art Anoop [PERSON_NAME] Counter Sales [PERSON_NAME…" at bounding box center [216, 361] width 118 height 22
click at [374, 351] on input "text" at bounding box center [461, 361] width 350 height 22
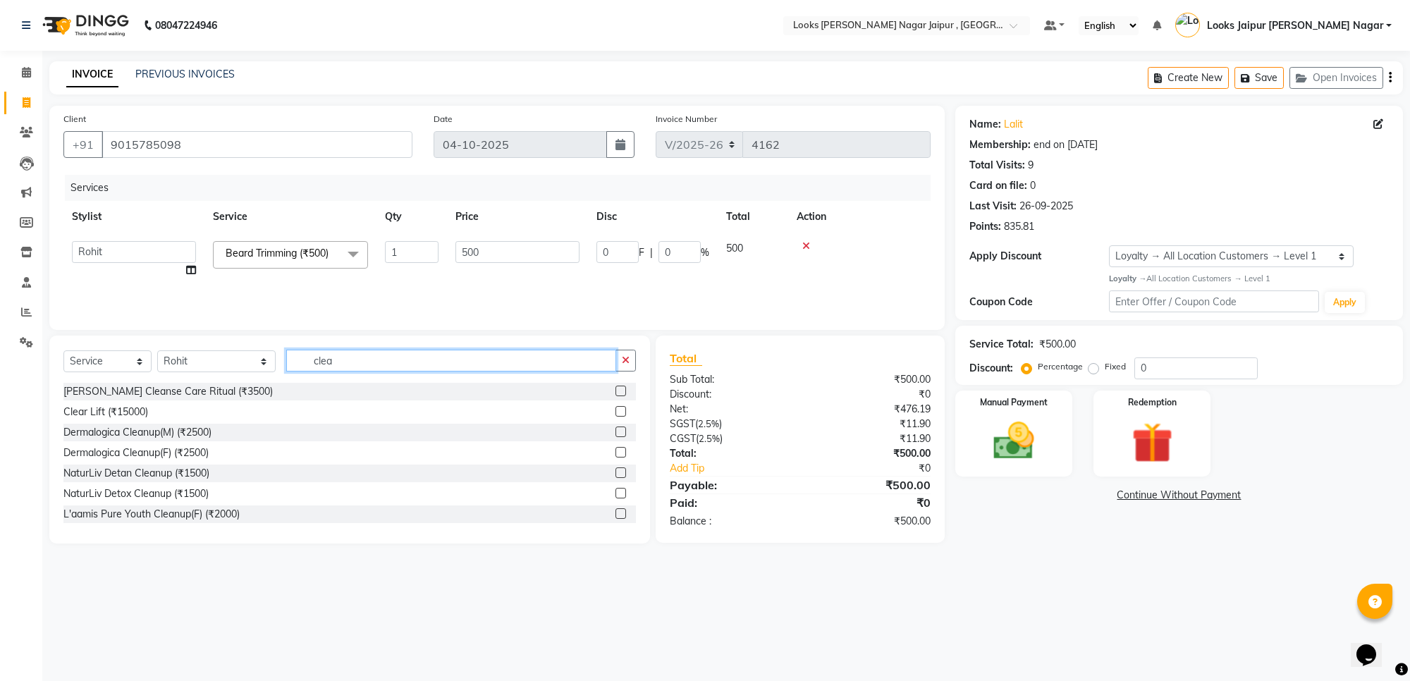
type input "clea"
click at [616, 469] on label at bounding box center [621, 473] width 11 height 11
click at [616, 469] on input "checkbox" at bounding box center [620, 473] width 9 height 9
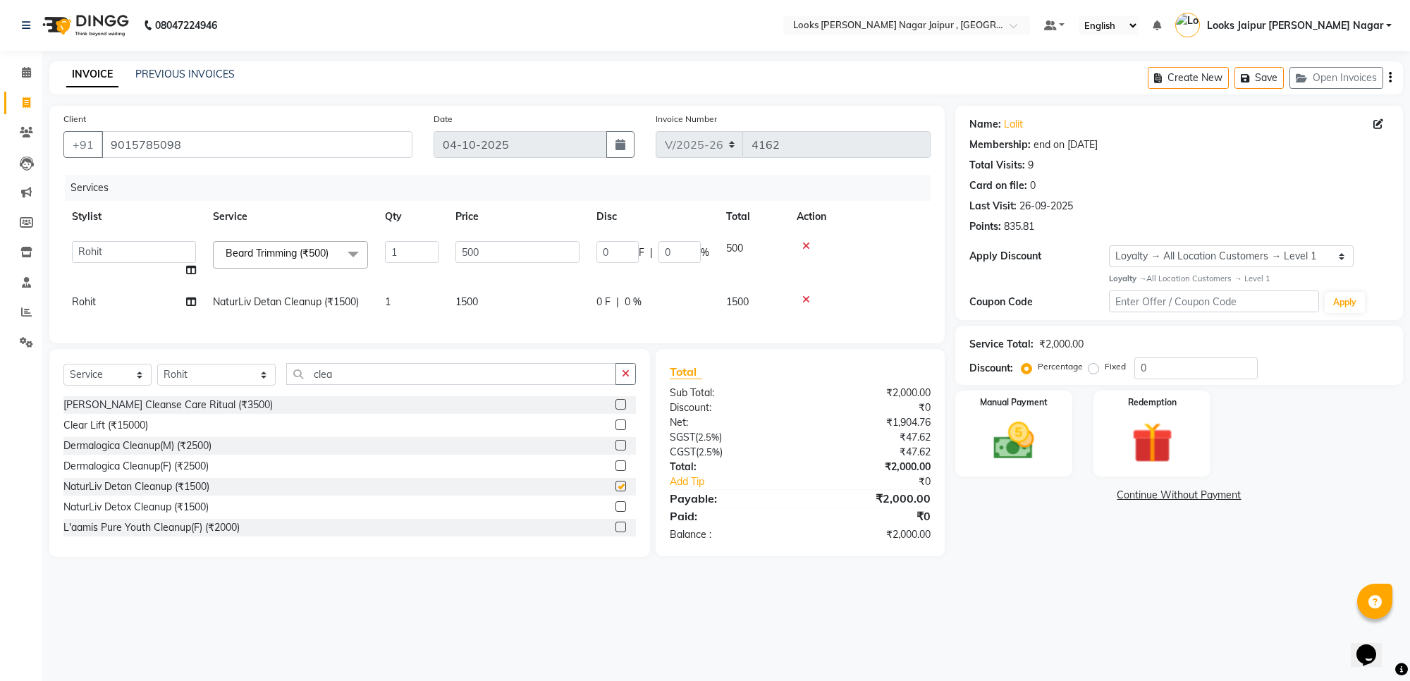
checkbox input "false"
click at [488, 301] on td "1500" at bounding box center [517, 302] width 141 height 32
select select "82802"
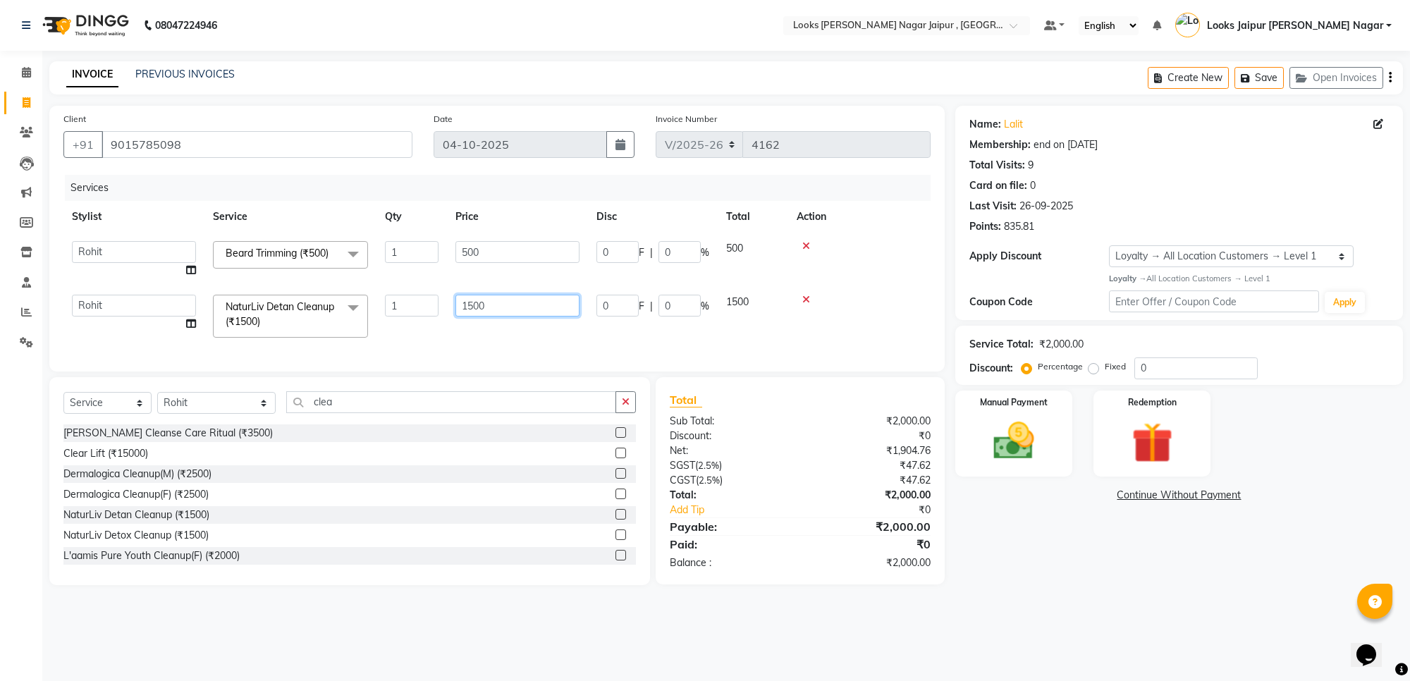
click at [540, 308] on input "1500" at bounding box center [518, 306] width 124 height 22
type input "1"
type input "1890"
click at [517, 238] on td "500" at bounding box center [517, 260] width 141 height 54
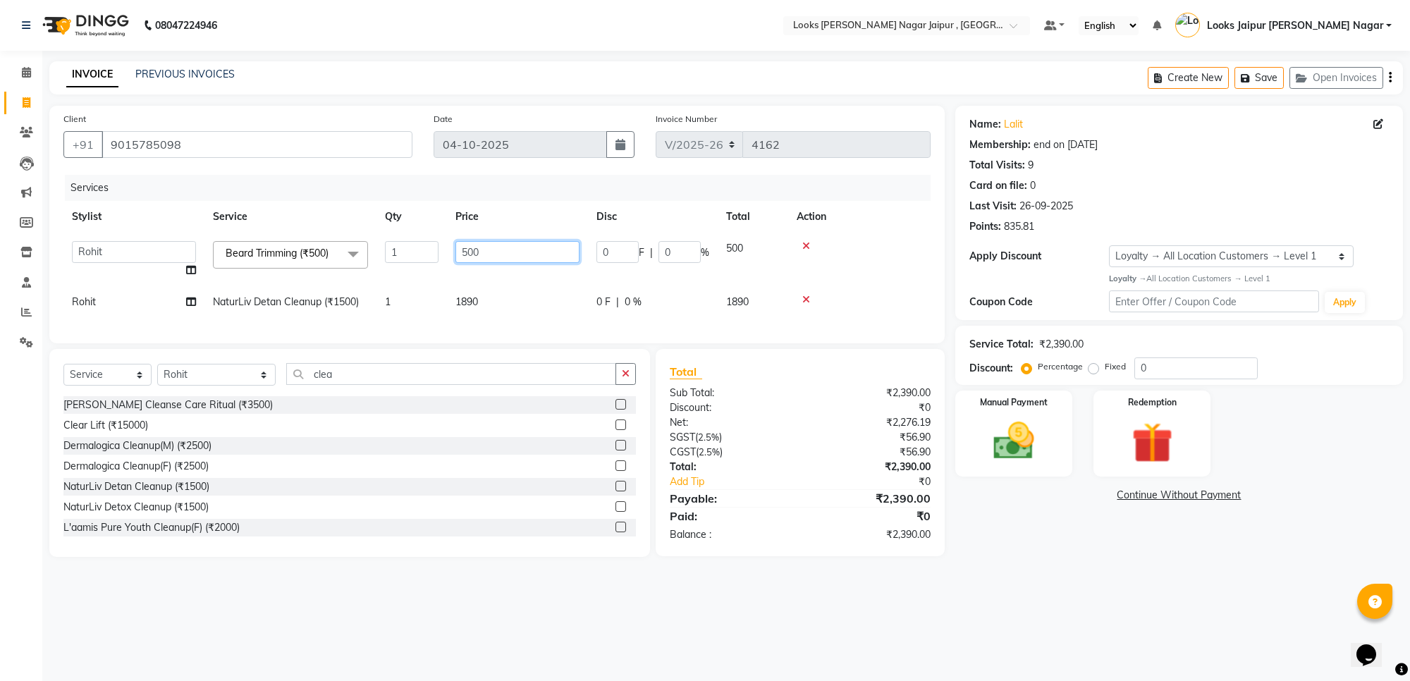
click at [512, 247] on input "500" at bounding box center [518, 252] width 124 height 22
type input "5"
type input "315"
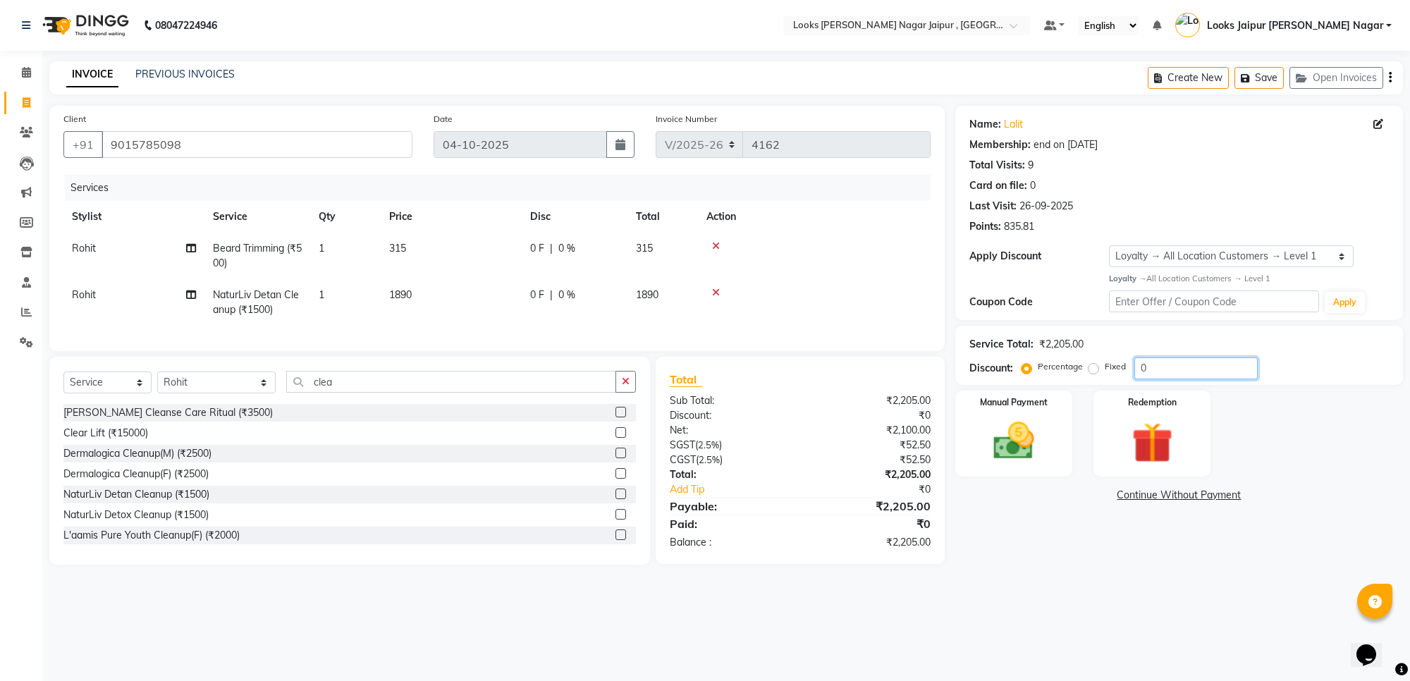
click at [1166, 361] on input "0" at bounding box center [1196, 369] width 123 height 22
type input "20"
click at [1001, 586] on main "INVOICE PREVIOUS INVOICES Create New Save Open Invoices Client +91 9015785098 D…" at bounding box center [726, 323] width 1368 height 525
click at [1017, 452] on img at bounding box center [1013, 441] width 69 height 49
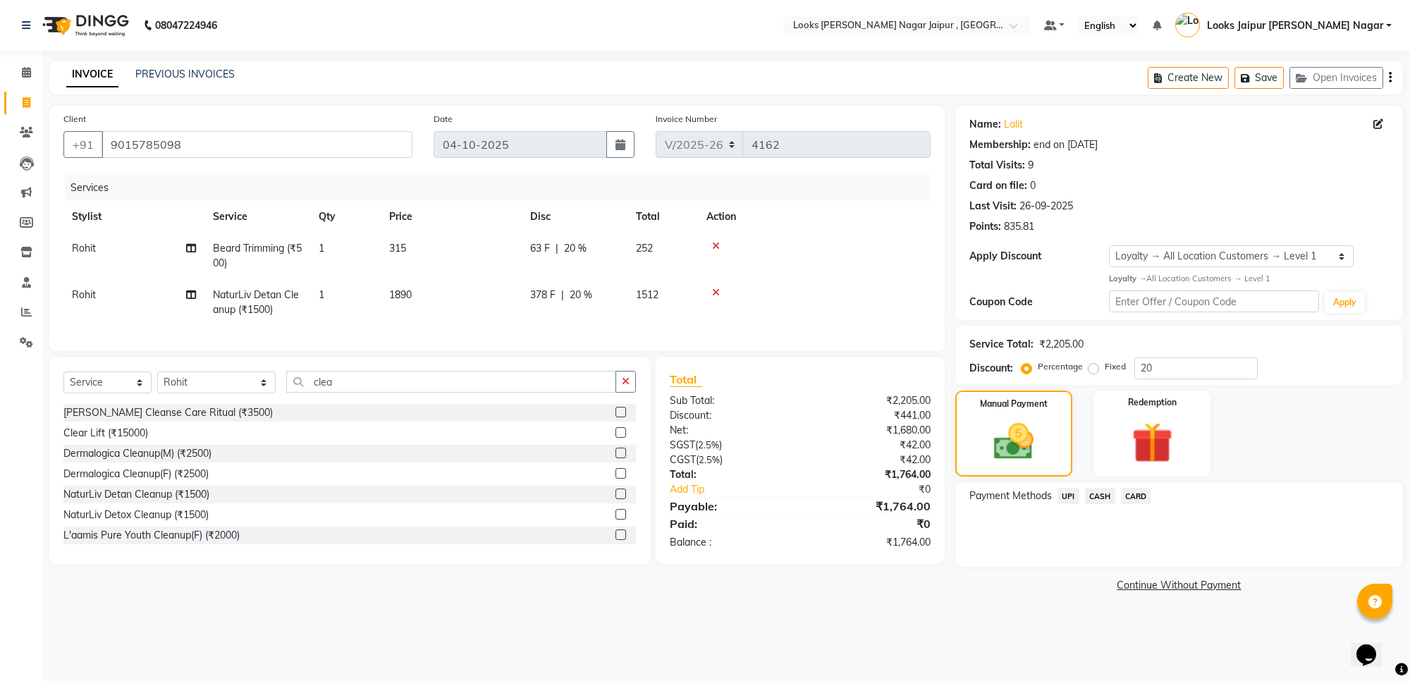
click at [1068, 492] on span "UPI" at bounding box center [1069, 496] width 22 height 16
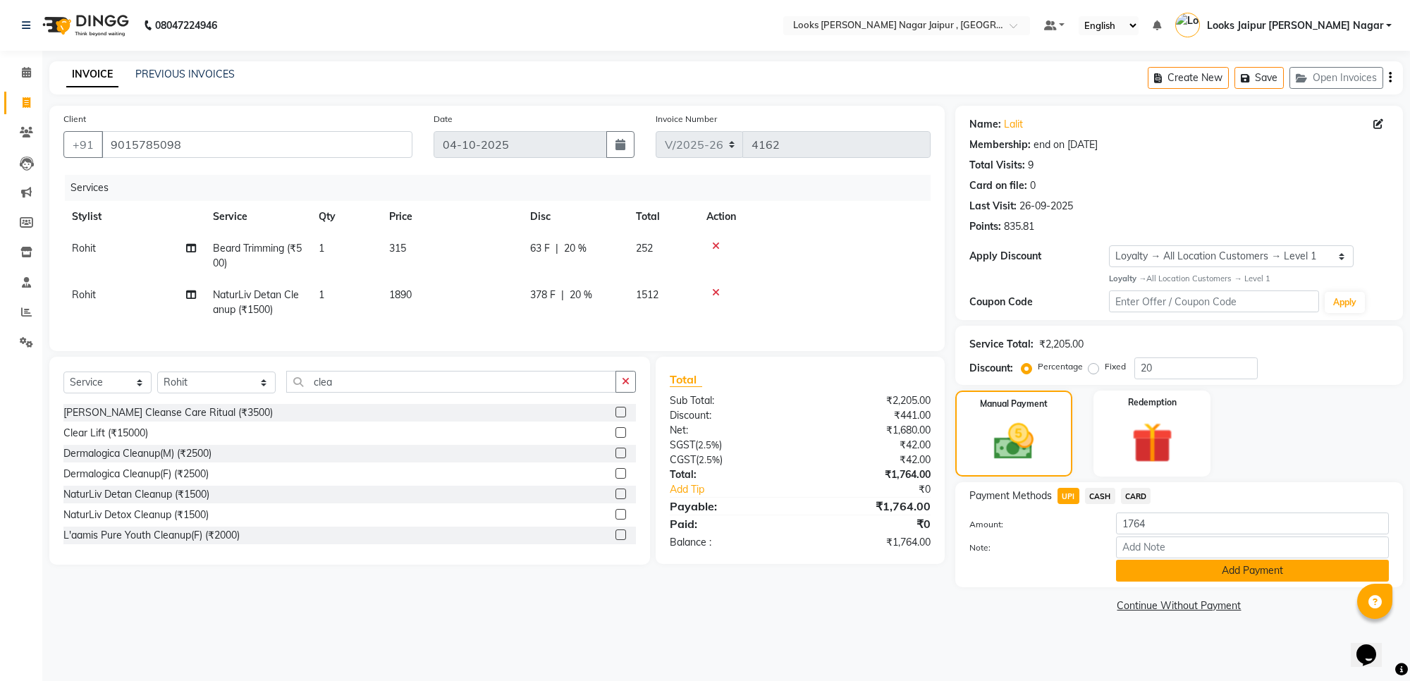
click at [1147, 568] on button "Add Payment" at bounding box center [1252, 571] width 273 height 22
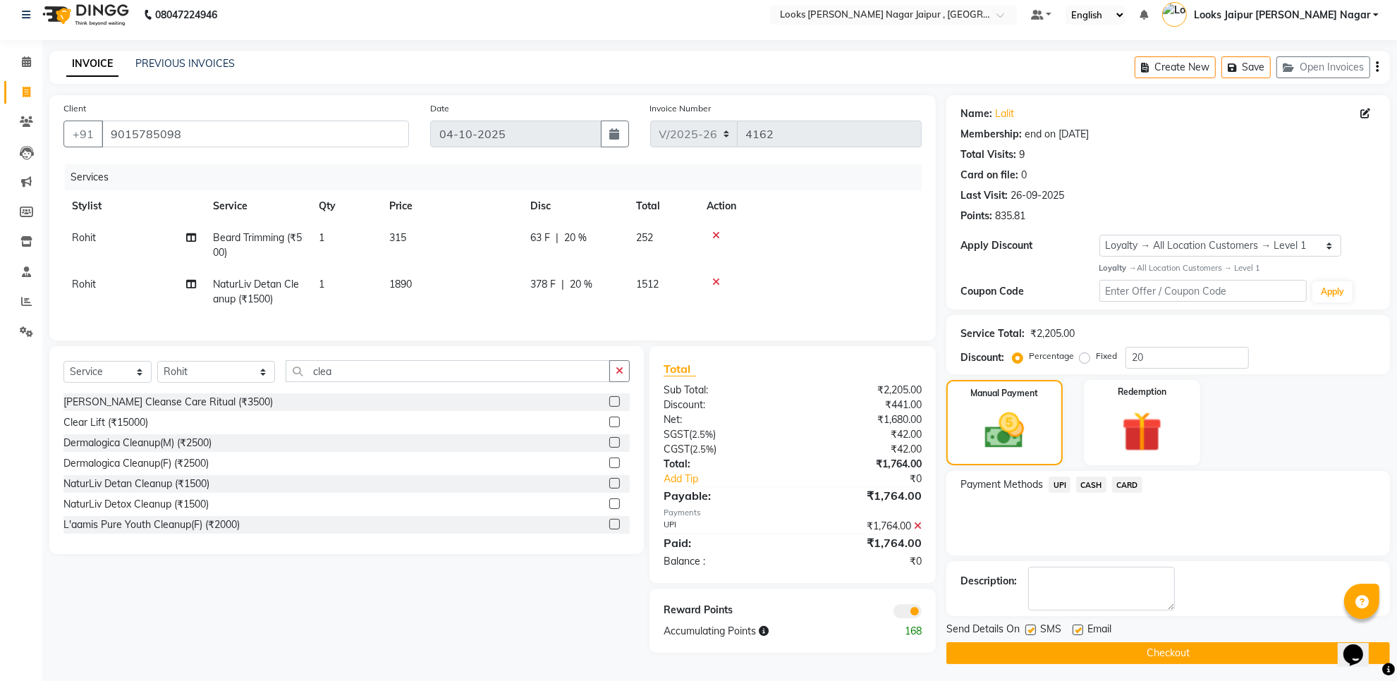
scroll to position [16, 0]
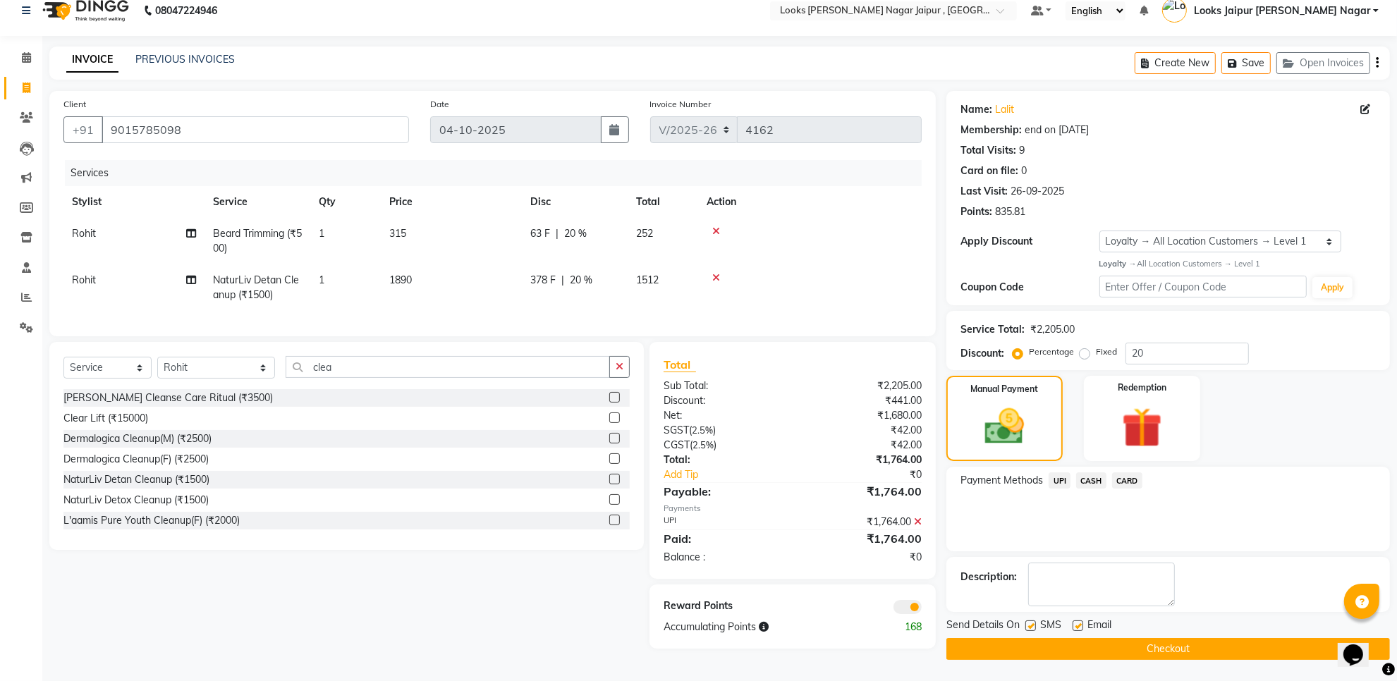
click at [1033, 623] on label at bounding box center [1030, 626] width 11 height 11
click at [1033, 623] on input "checkbox" at bounding box center [1029, 626] width 9 height 9
checkbox input "false"
click at [1078, 621] on label at bounding box center [1078, 626] width 11 height 11
click at [1078, 622] on input "checkbox" at bounding box center [1077, 626] width 9 height 9
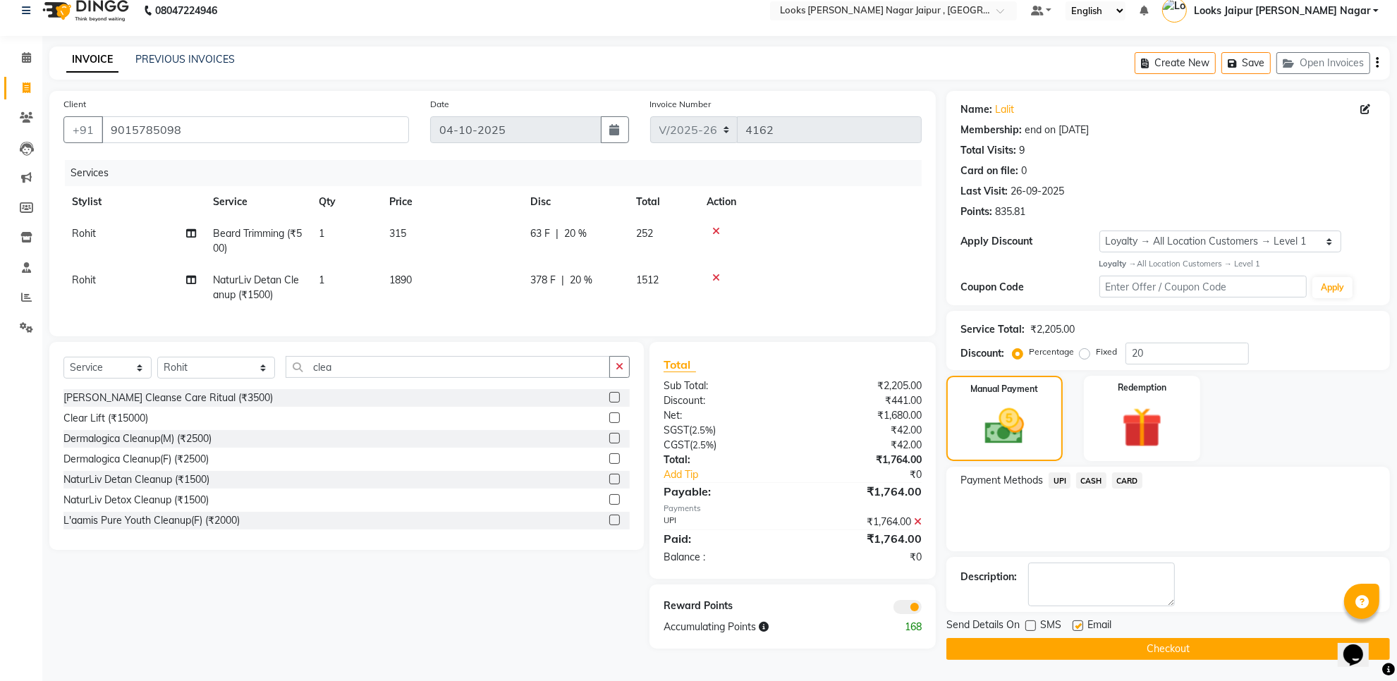
checkbox input "false"
click at [1081, 644] on button "Checkout" at bounding box center [1168, 649] width 444 height 22
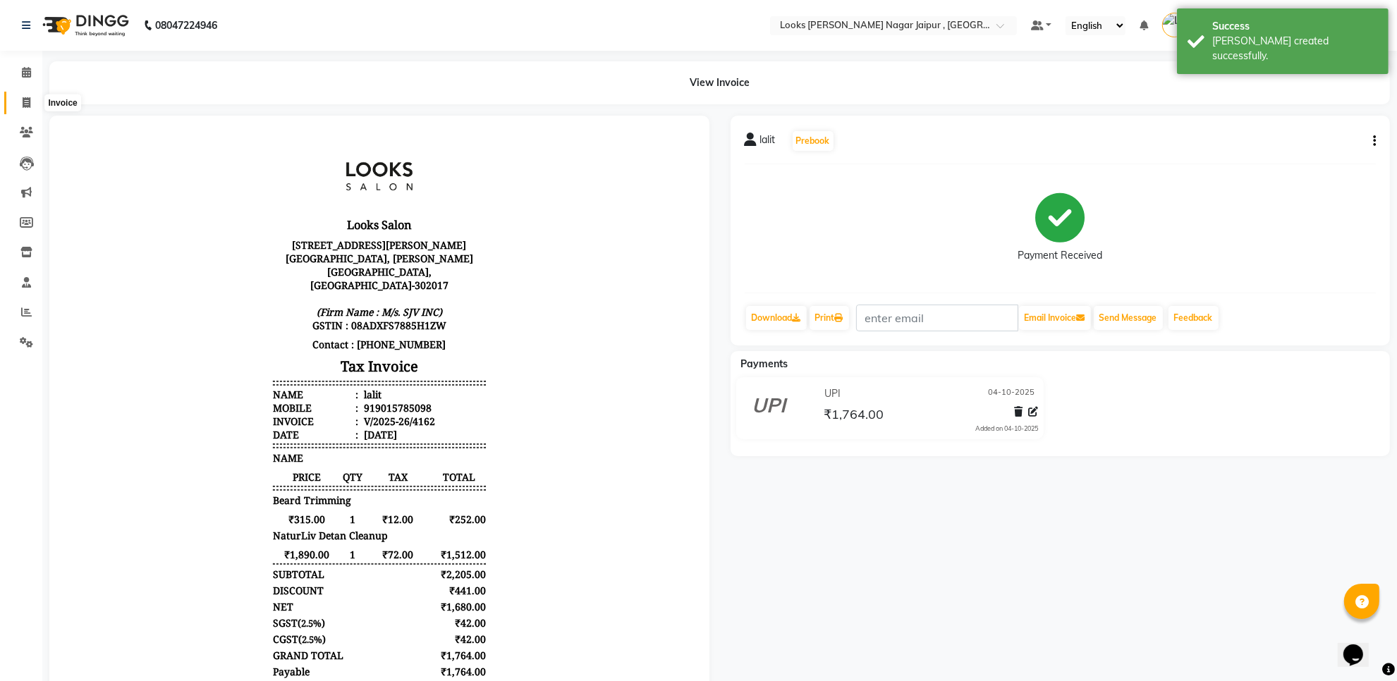
click at [28, 97] on icon at bounding box center [27, 102] width 8 height 11
select select "service"
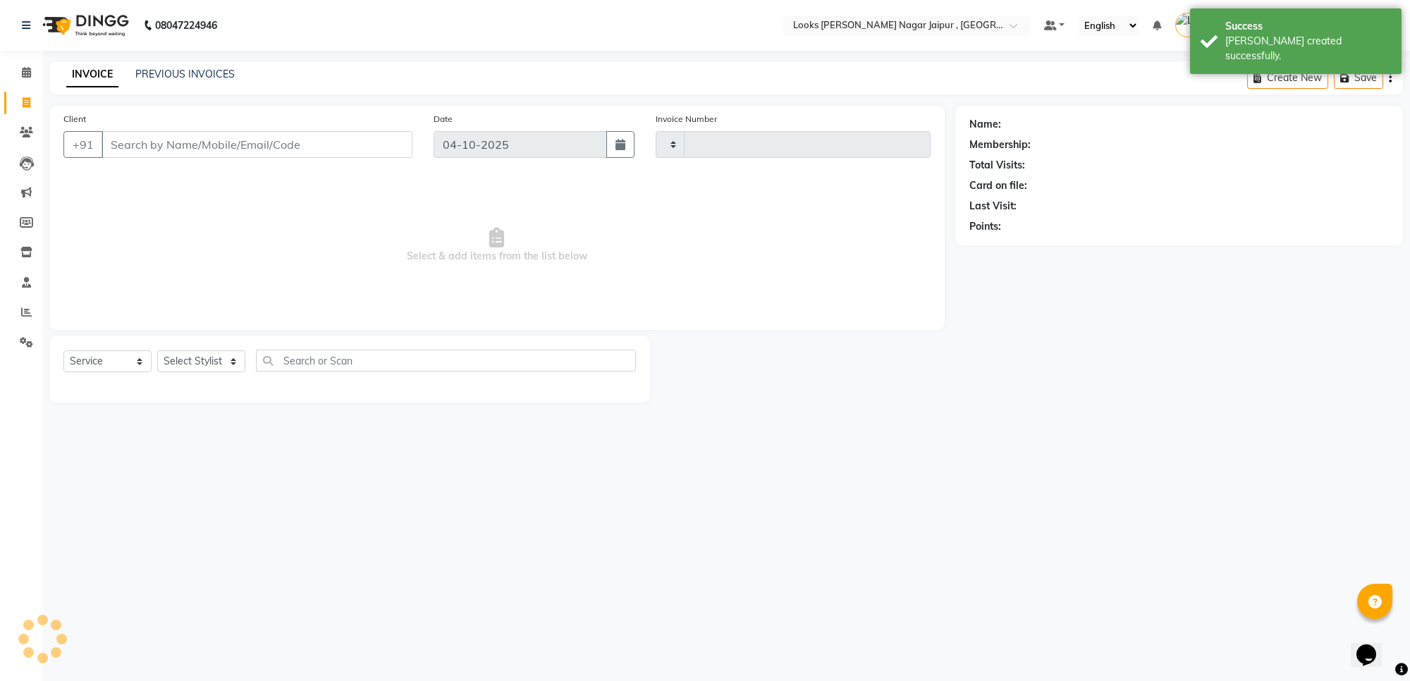
type input "4163"
select select "4317"
click at [240, 147] on input "Client" at bounding box center [257, 144] width 311 height 27
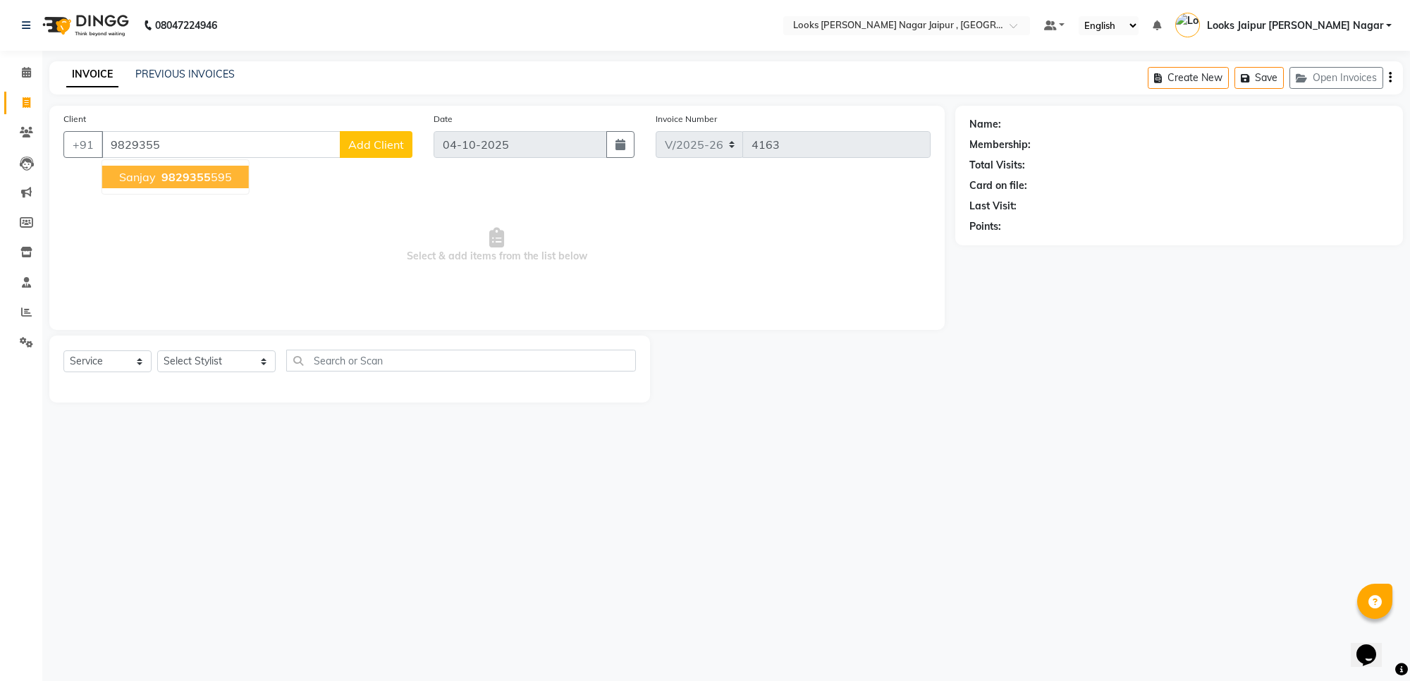
click at [192, 175] on span "9829355" at bounding box center [185, 177] width 49 height 14
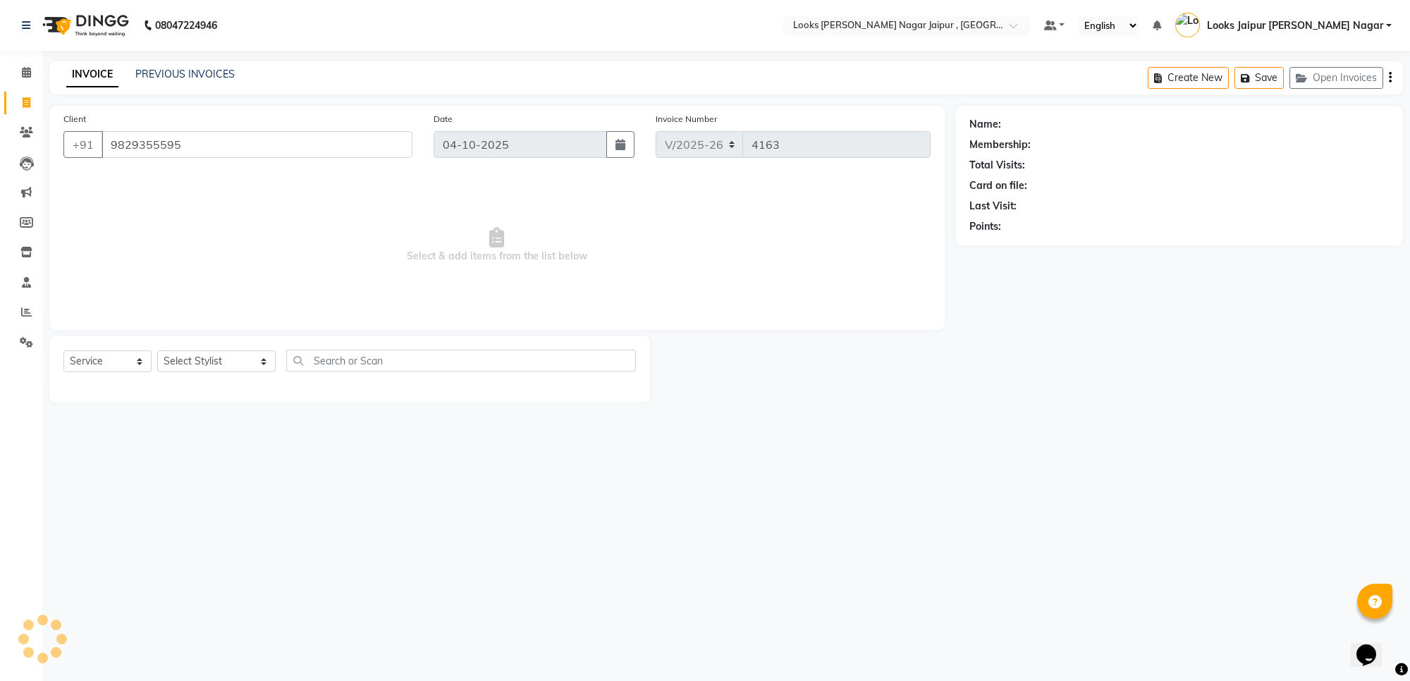
type input "9829355595"
select select "1: Object"
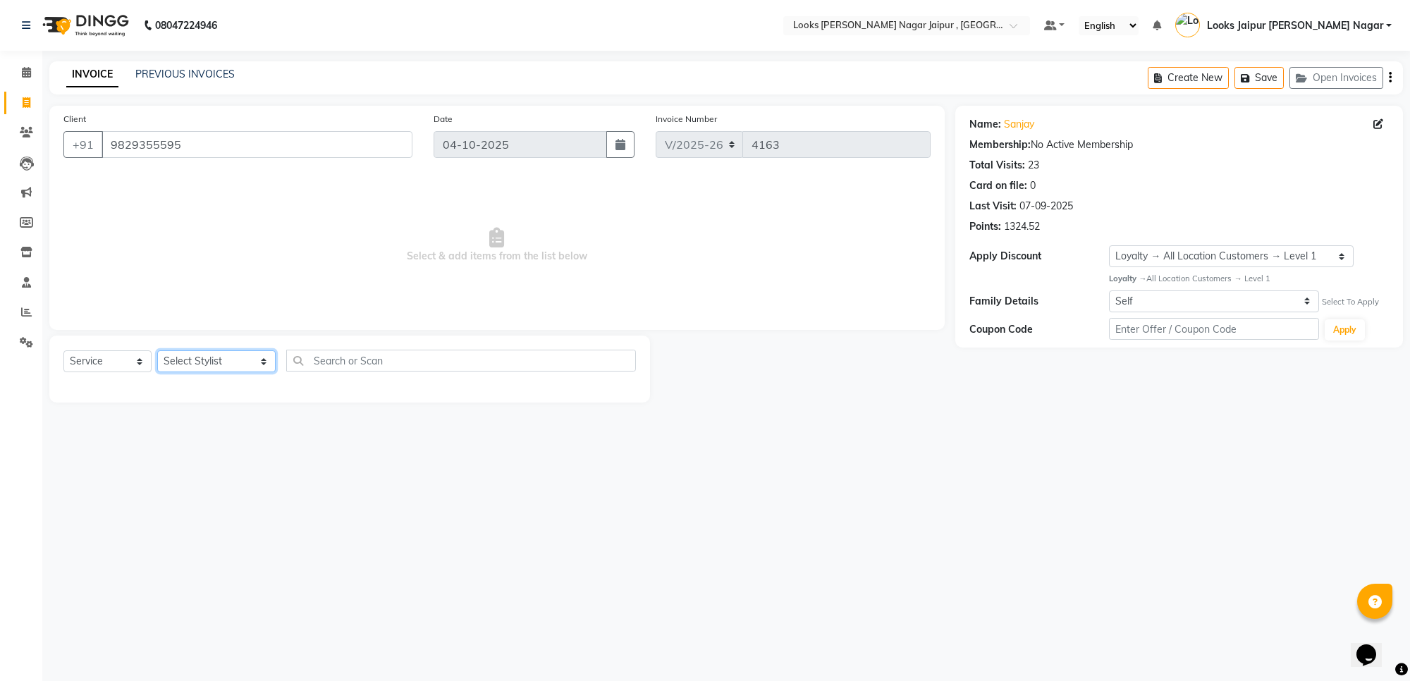
click at [221, 364] on select "Select Stylist [PERSON_NAME] art Anoop [PERSON_NAME] Counter Sales [PERSON_NAME…" at bounding box center [216, 361] width 118 height 22
select select "23560"
click at [157, 350] on select "Select Stylist [PERSON_NAME] art Anoop [PERSON_NAME] Counter Sales [PERSON_NAME…" at bounding box center [216, 361] width 118 height 22
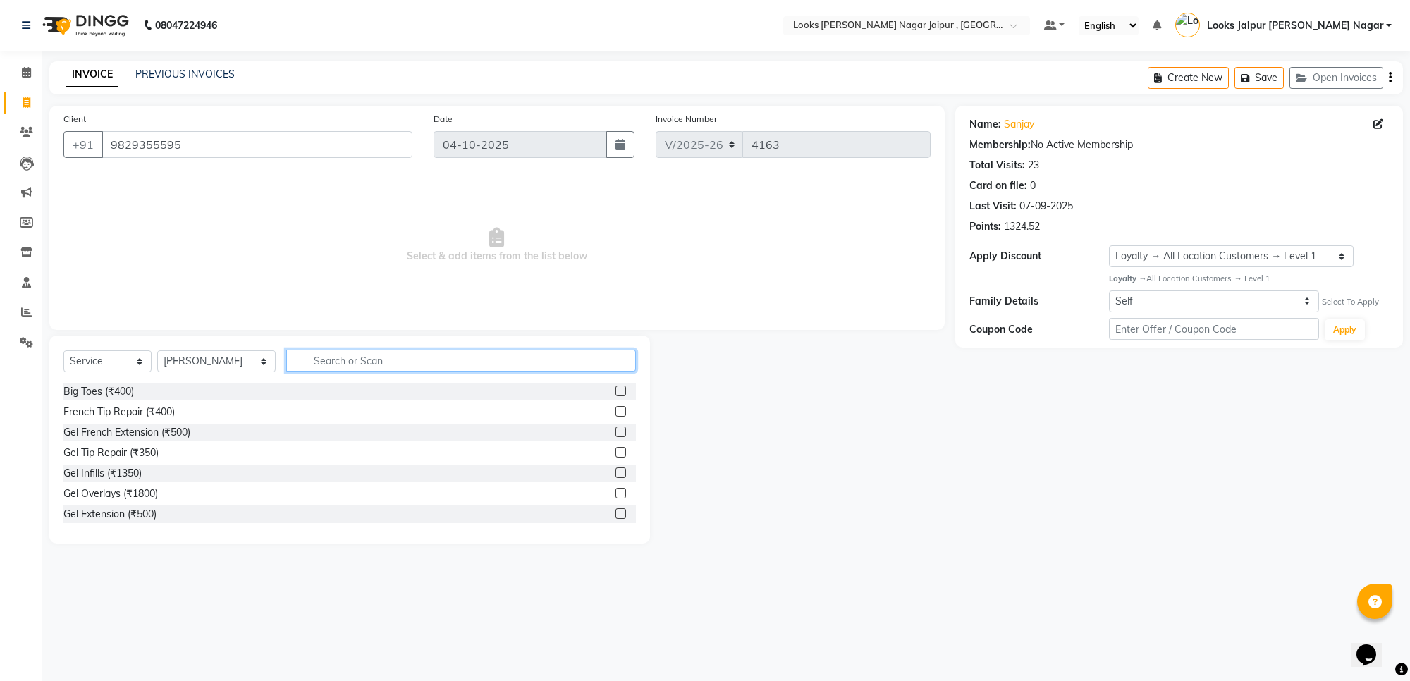
click at [338, 355] on input "text" at bounding box center [461, 361] width 350 height 22
type input "touch"
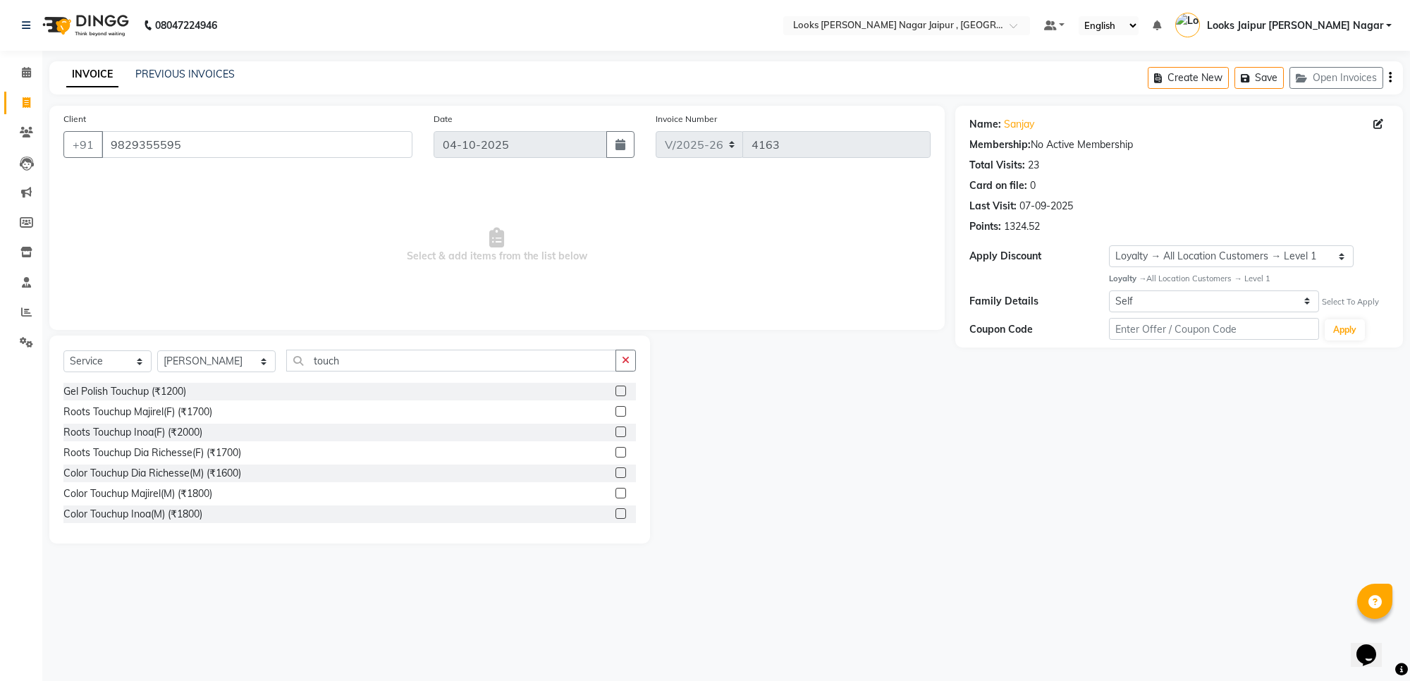
click at [616, 432] on label at bounding box center [621, 432] width 11 height 11
click at [616, 432] on input "checkbox" at bounding box center [620, 432] width 9 height 9
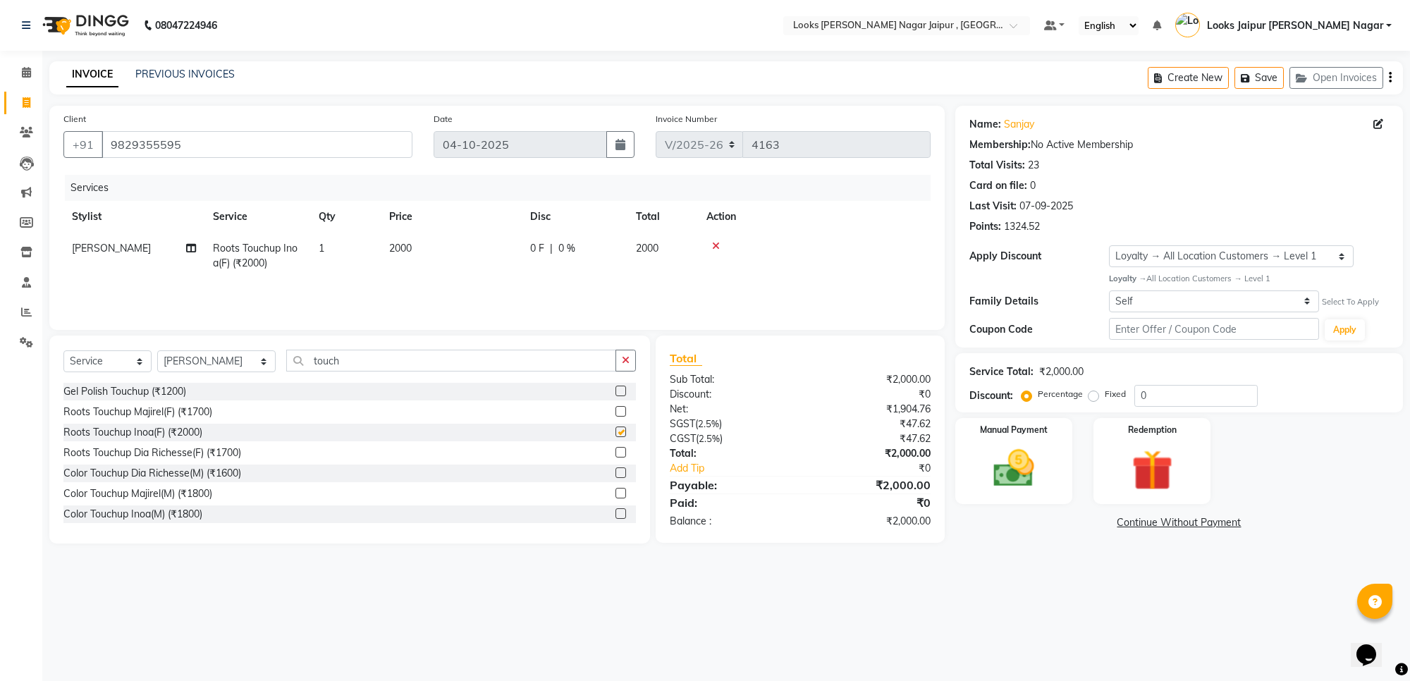
checkbox input "false"
click at [374, 357] on input "touch" at bounding box center [451, 361] width 330 height 22
type input "t"
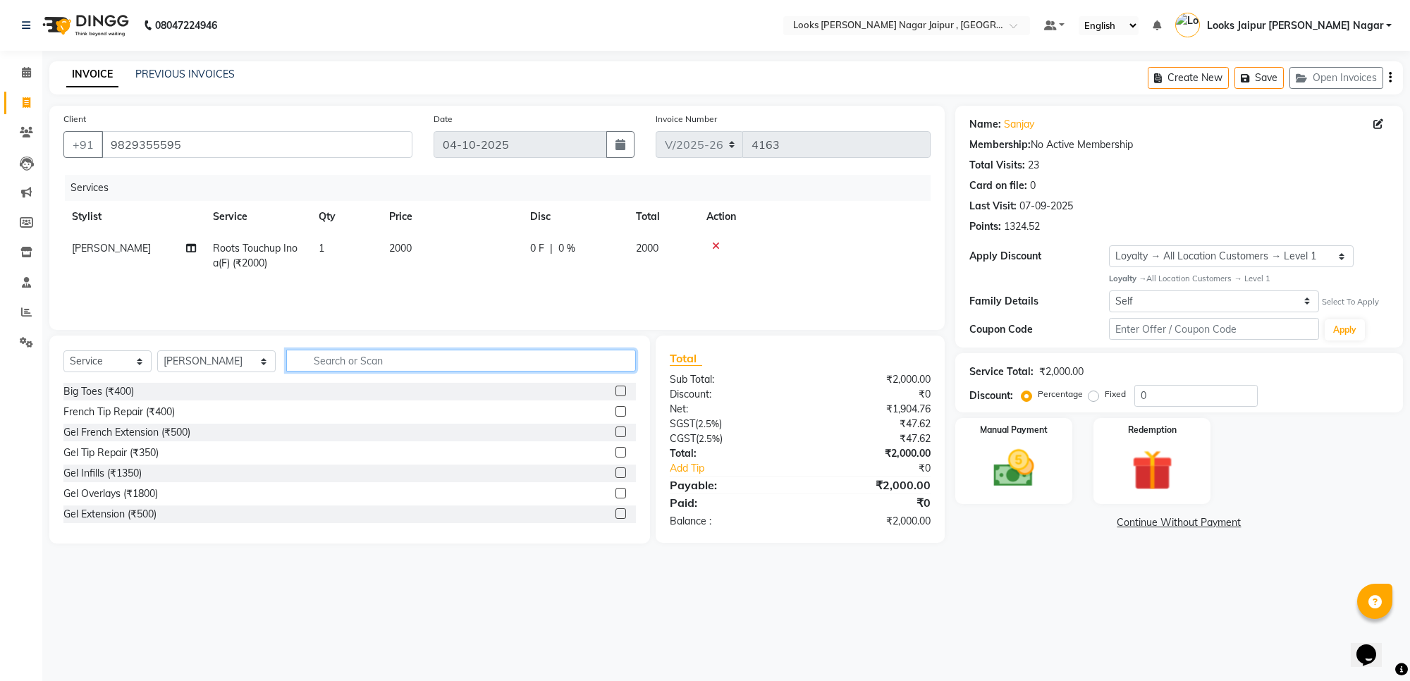
type input "n"
type input "bear"
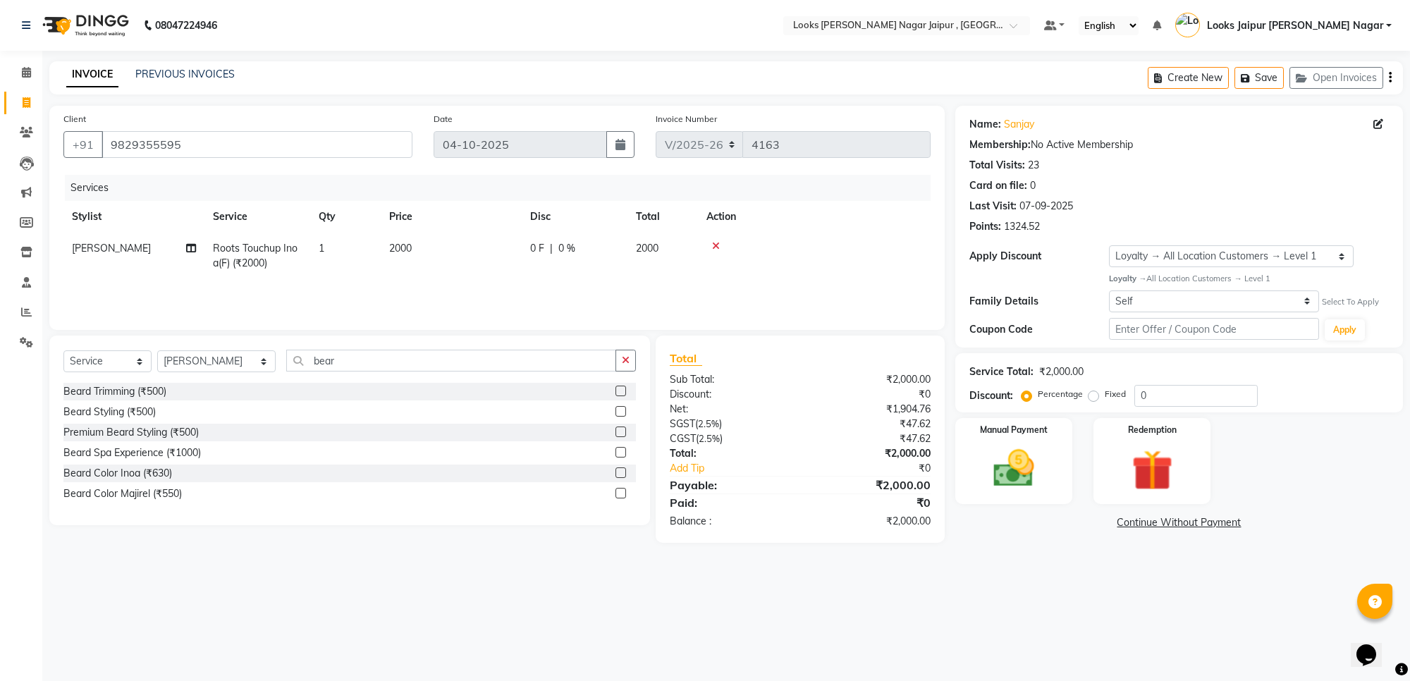
click at [622, 389] on label at bounding box center [621, 391] width 11 height 11
click at [622, 389] on input "checkbox" at bounding box center [620, 391] width 9 height 9
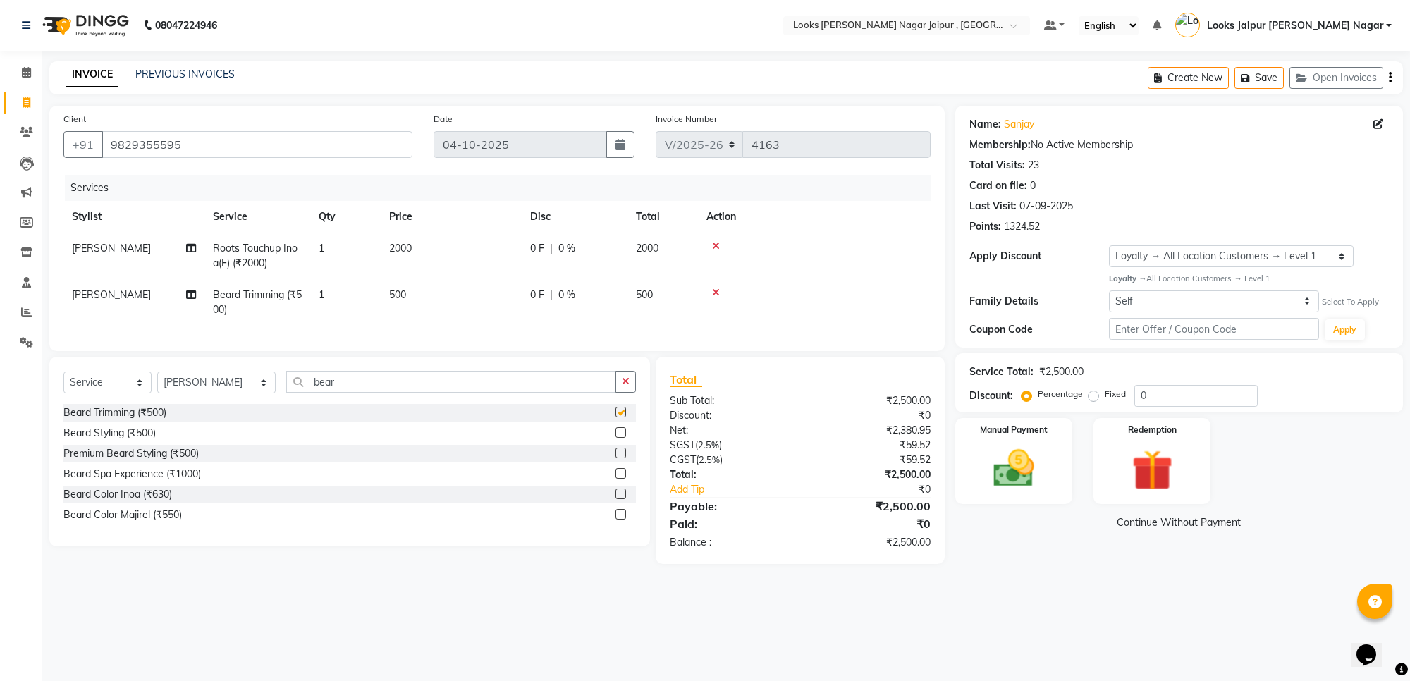
checkbox input "false"
click at [448, 309] on td "500" at bounding box center [451, 302] width 141 height 47
select select "23560"
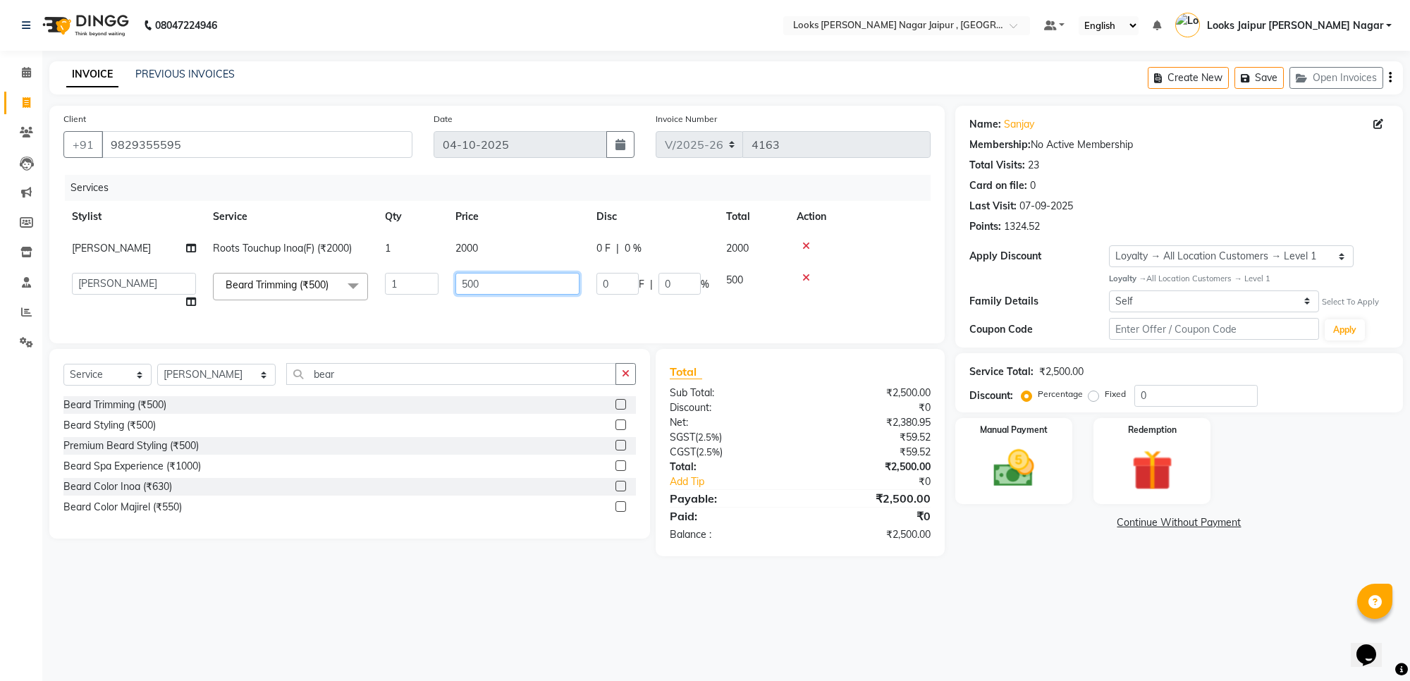
click at [533, 275] on input "500" at bounding box center [518, 284] width 124 height 22
type input "5"
type input "315"
click at [496, 245] on td "2000" at bounding box center [517, 249] width 141 height 32
select select "23560"
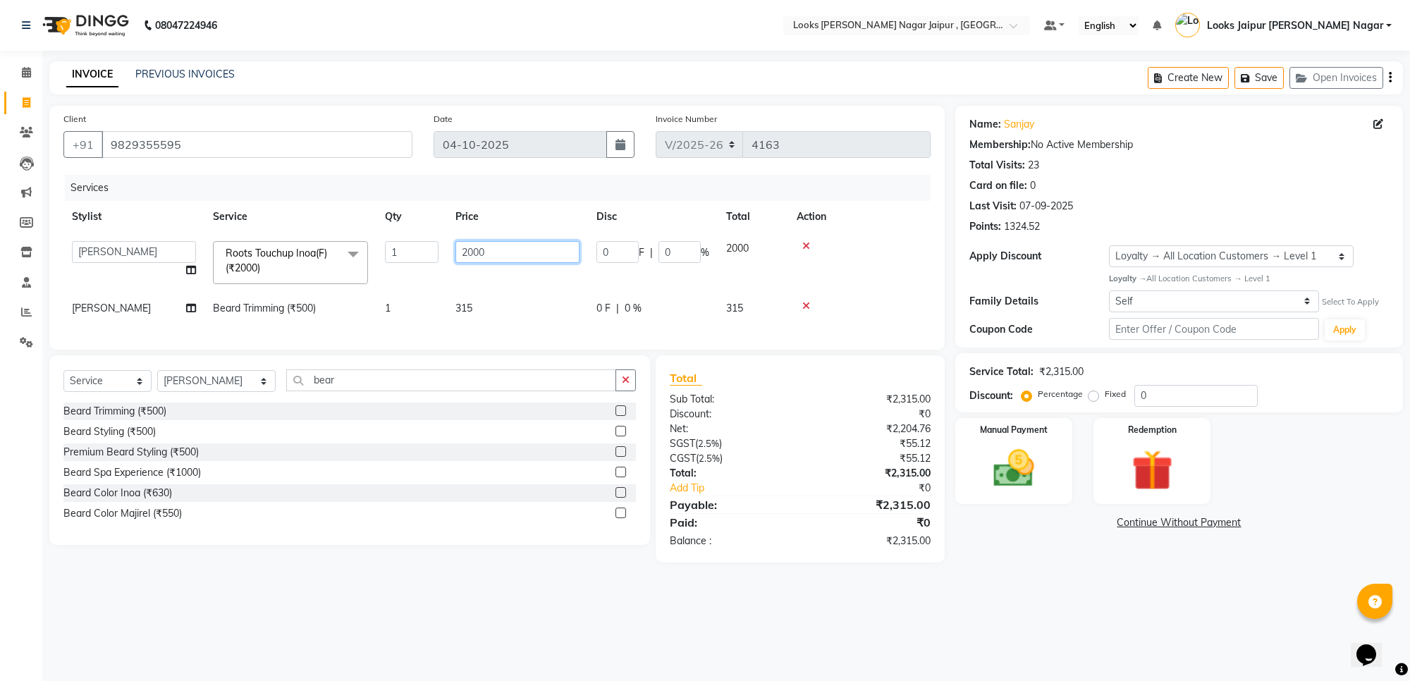
click at [496, 245] on input "2000" at bounding box center [518, 252] width 124 height 22
type input "2"
type input "1260"
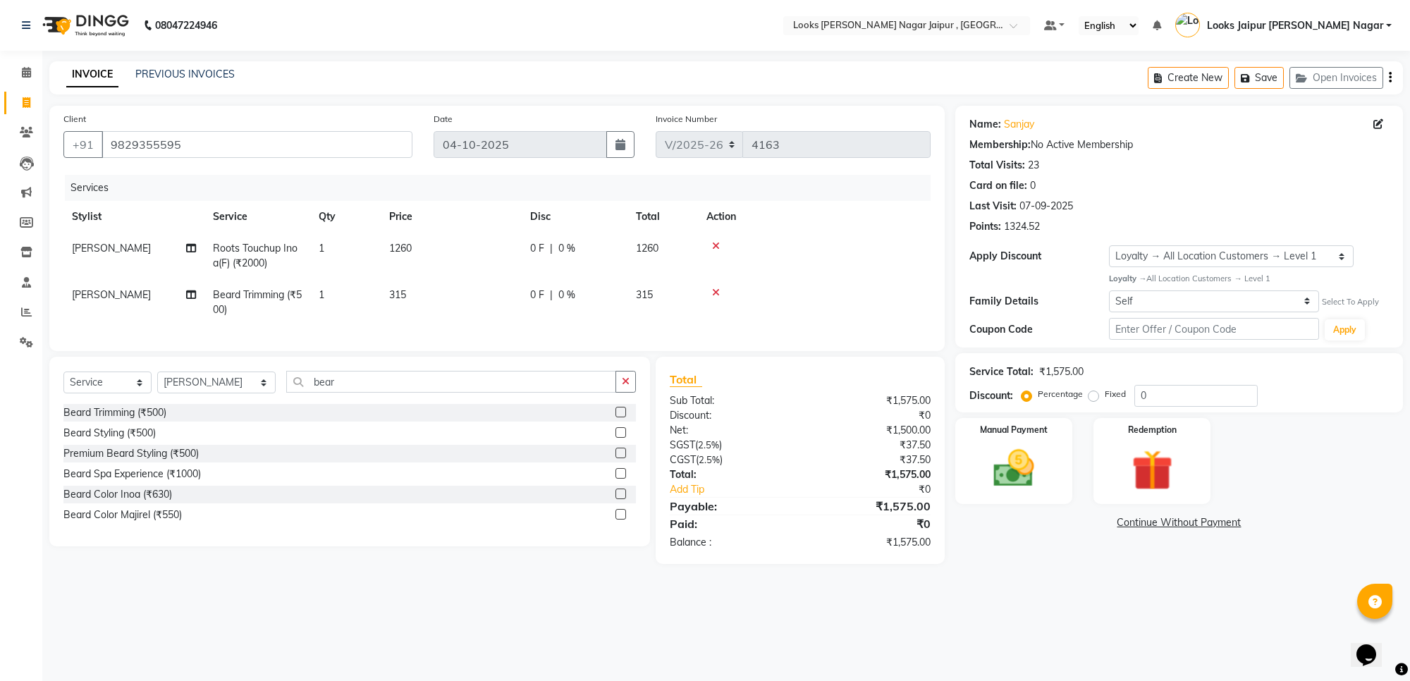
click at [1075, 585] on main "INVOICE PREVIOUS INVOICES Create New Save Open Invoices Client +91 9829355595 D…" at bounding box center [726, 323] width 1368 height 524
click at [1024, 472] on img at bounding box center [1013, 468] width 69 height 49
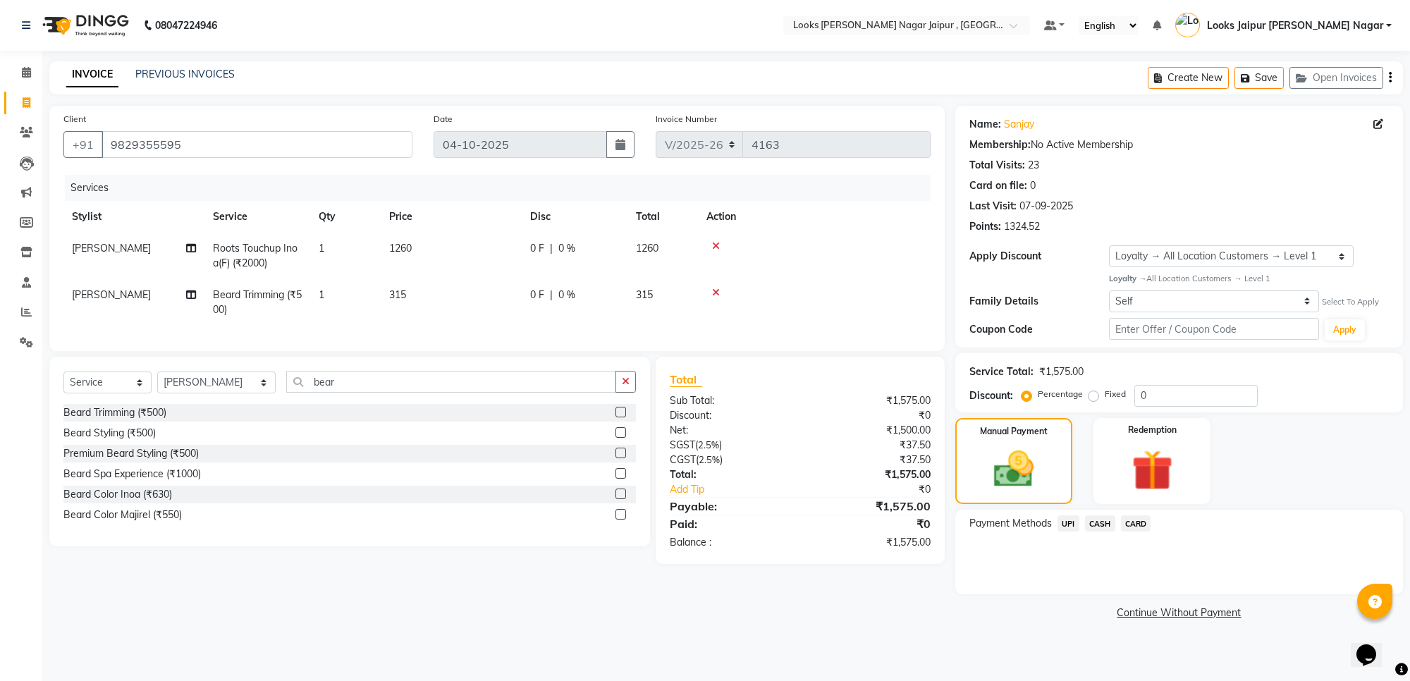
click at [1097, 522] on span "CASH" at bounding box center [1100, 523] width 30 height 16
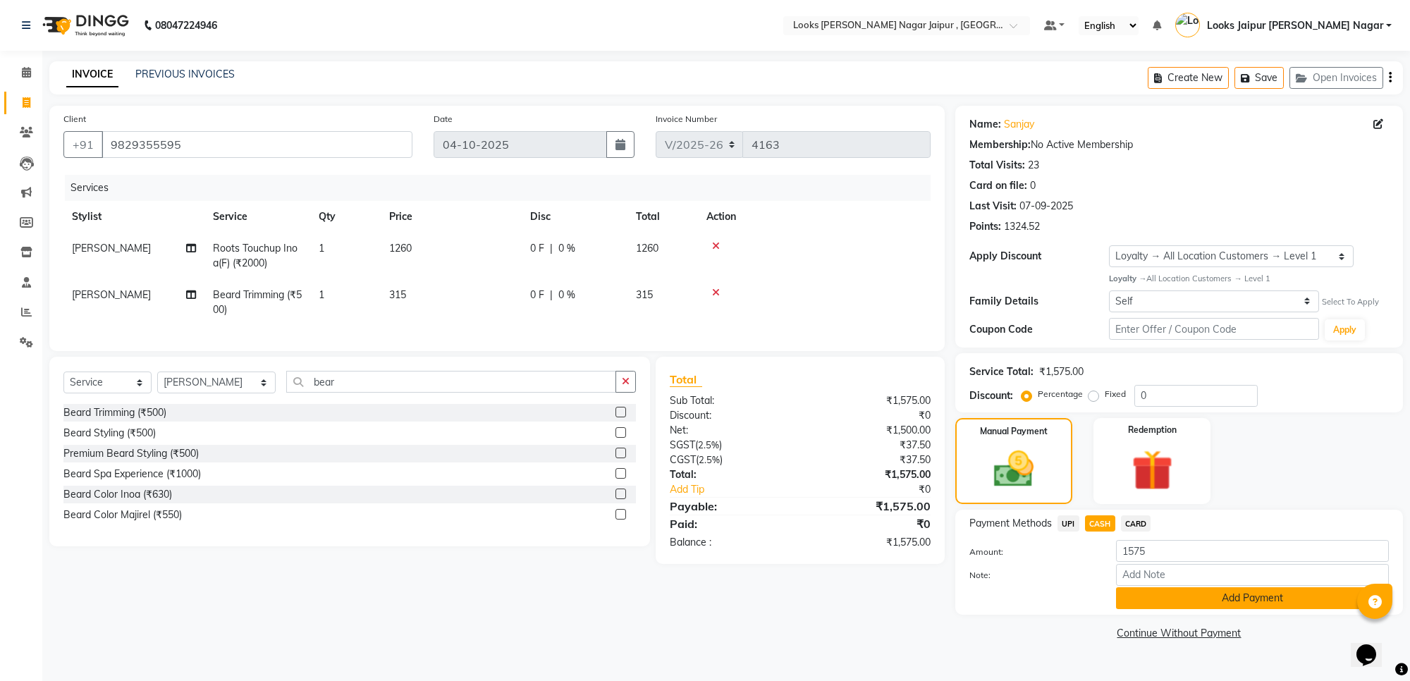
click at [1144, 594] on button "Add Payment" at bounding box center [1252, 598] width 273 height 22
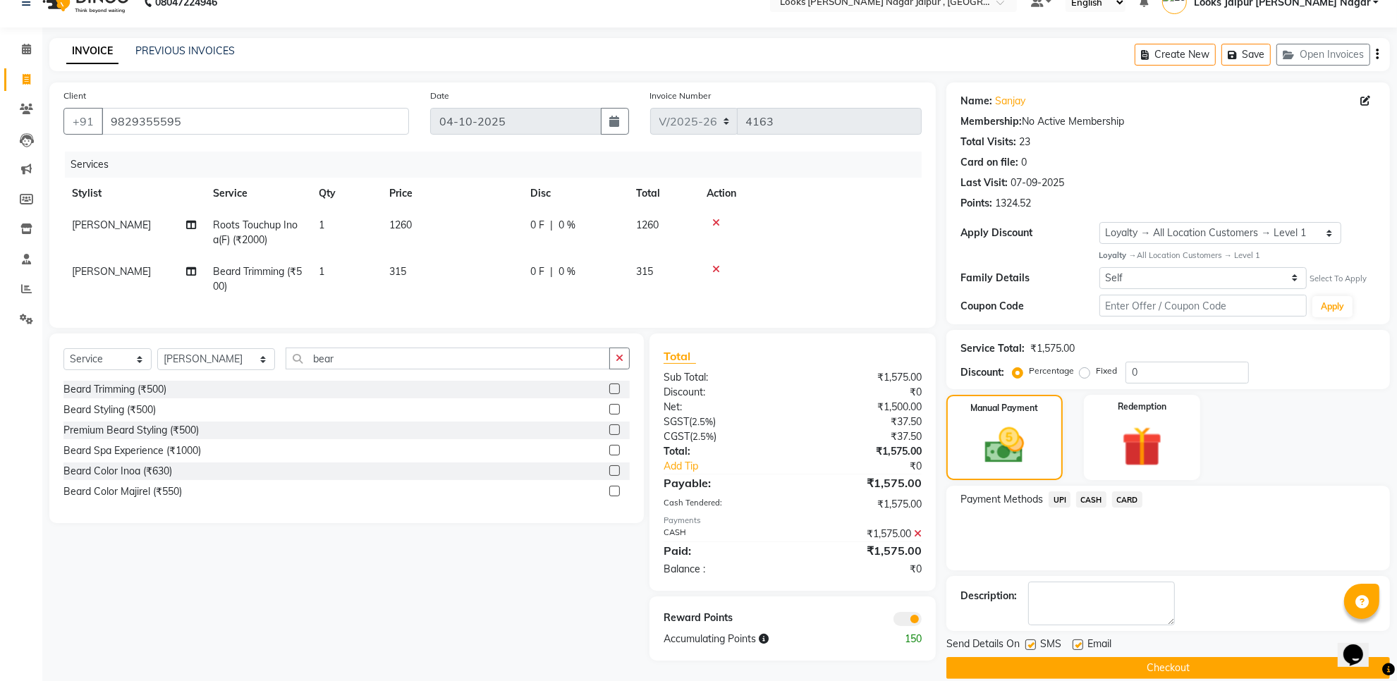
scroll to position [43, 0]
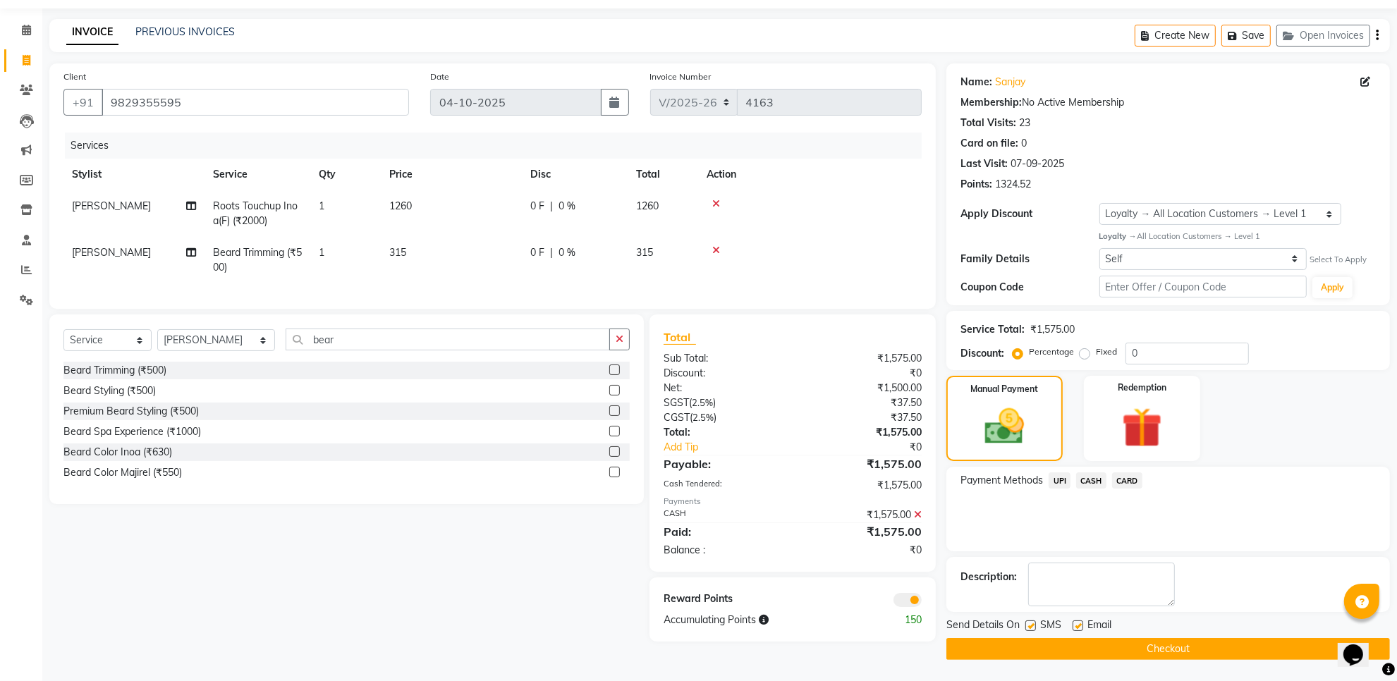
drag, startPoint x: 1030, startPoint y: 623, endPoint x: 1098, endPoint y: 633, distance: 69.1
click at [1030, 623] on label at bounding box center [1030, 626] width 11 height 11
click at [1030, 623] on input "checkbox" at bounding box center [1029, 626] width 9 height 9
checkbox input "false"
click at [1075, 623] on label at bounding box center [1078, 626] width 11 height 11
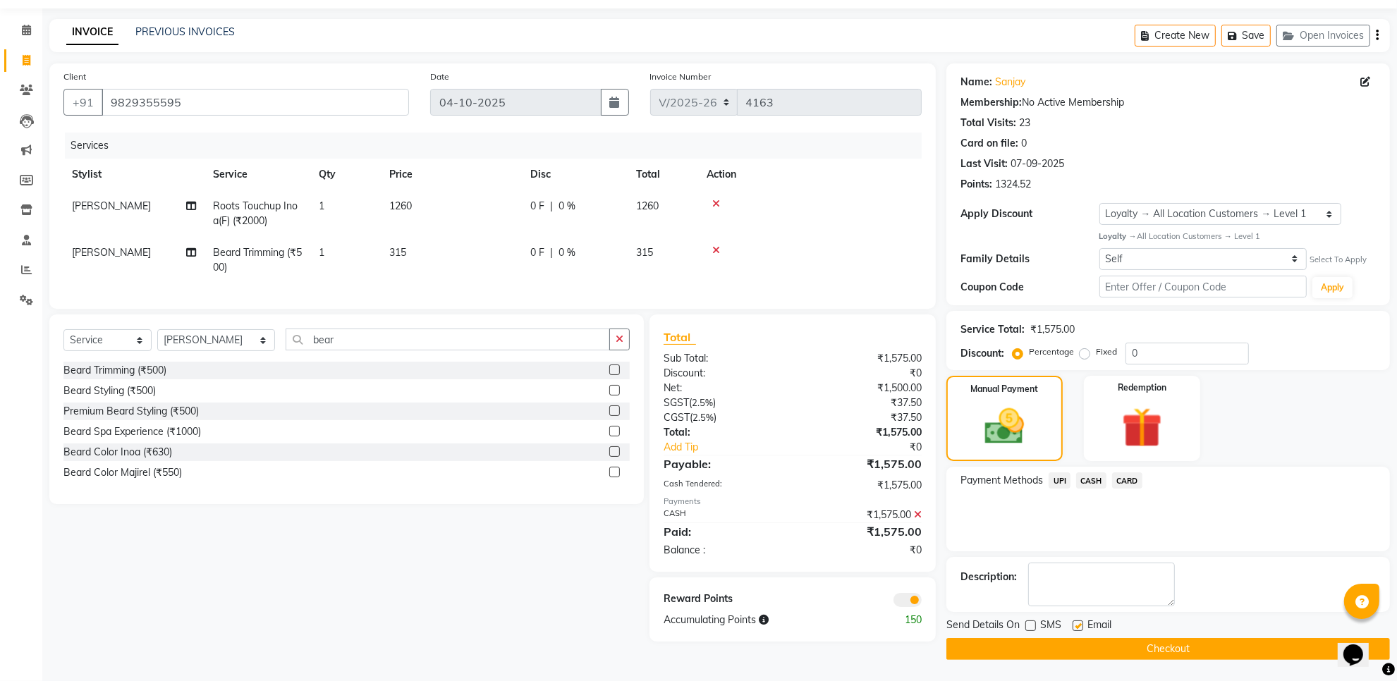
click at [1075, 623] on input "checkbox" at bounding box center [1077, 626] width 9 height 9
checkbox input "false"
click at [1079, 647] on button "Checkout" at bounding box center [1168, 649] width 444 height 22
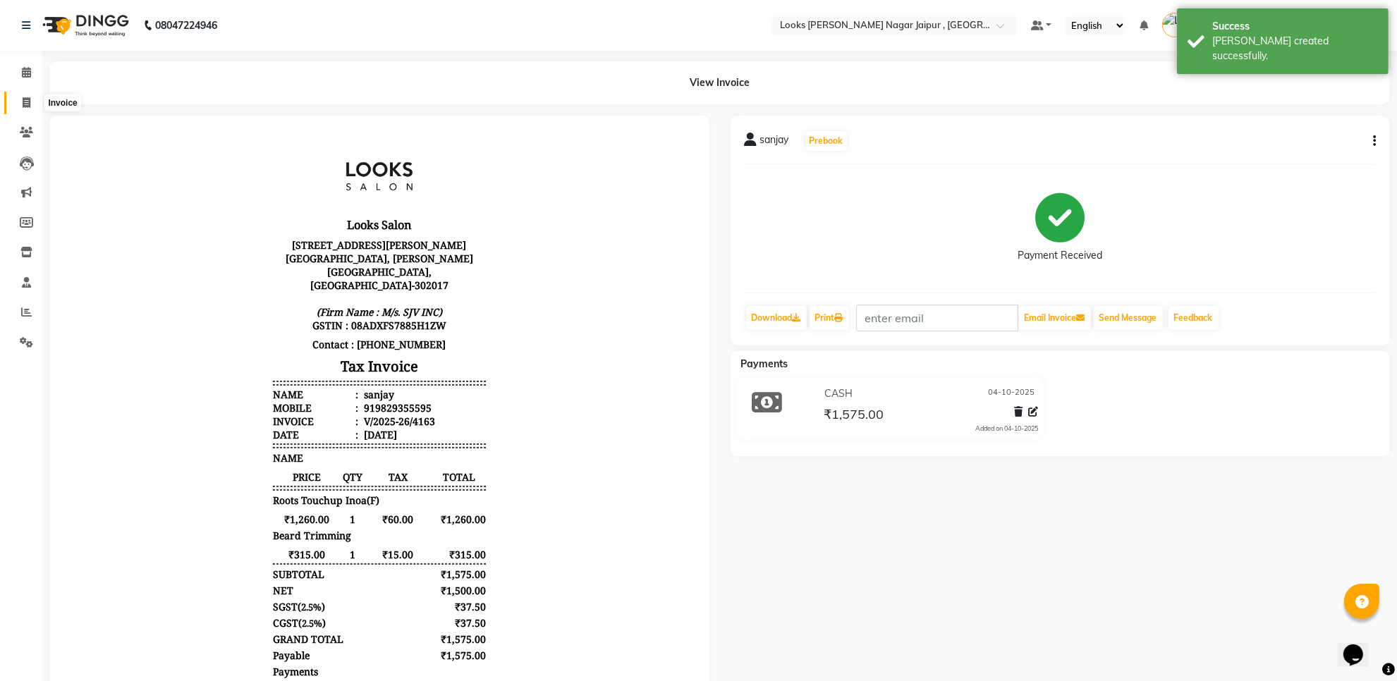
click at [30, 100] on icon at bounding box center [27, 102] width 8 height 11
select select "service"
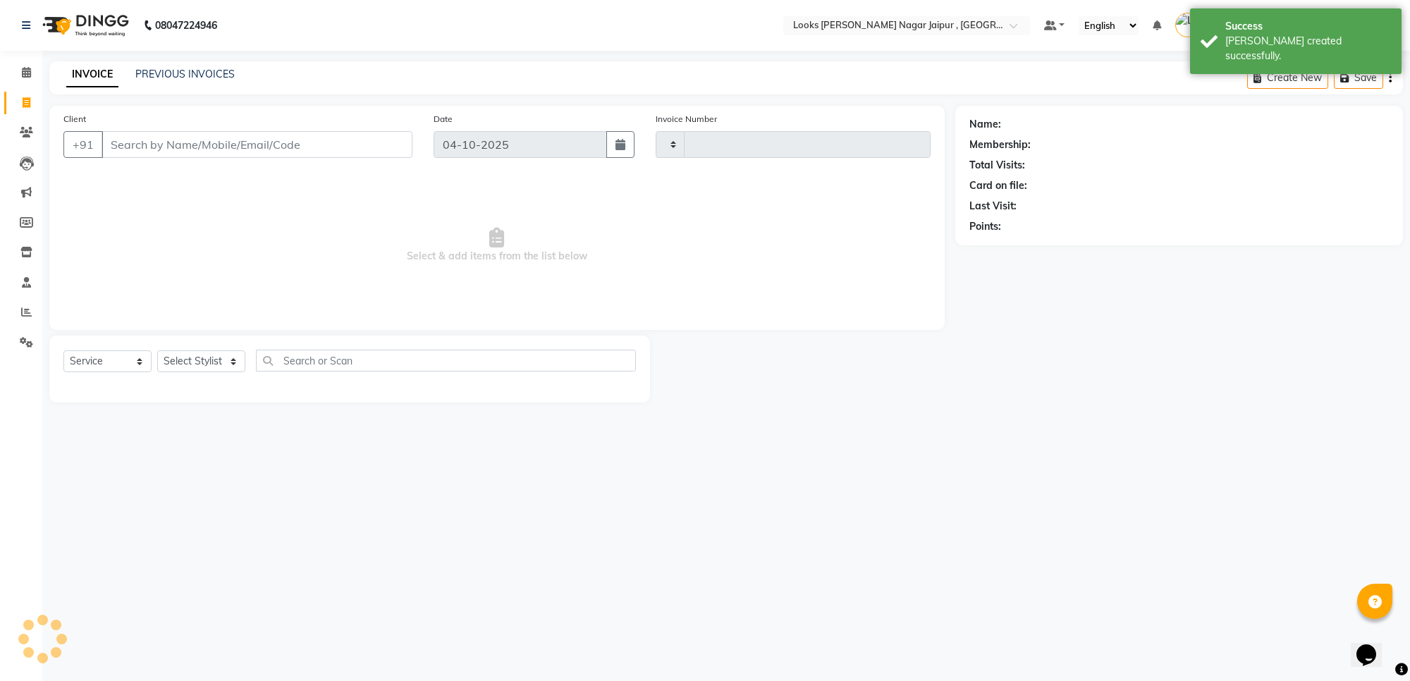
type input "4164"
select select "4317"
click at [259, 138] on input "Client" at bounding box center [257, 144] width 311 height 27
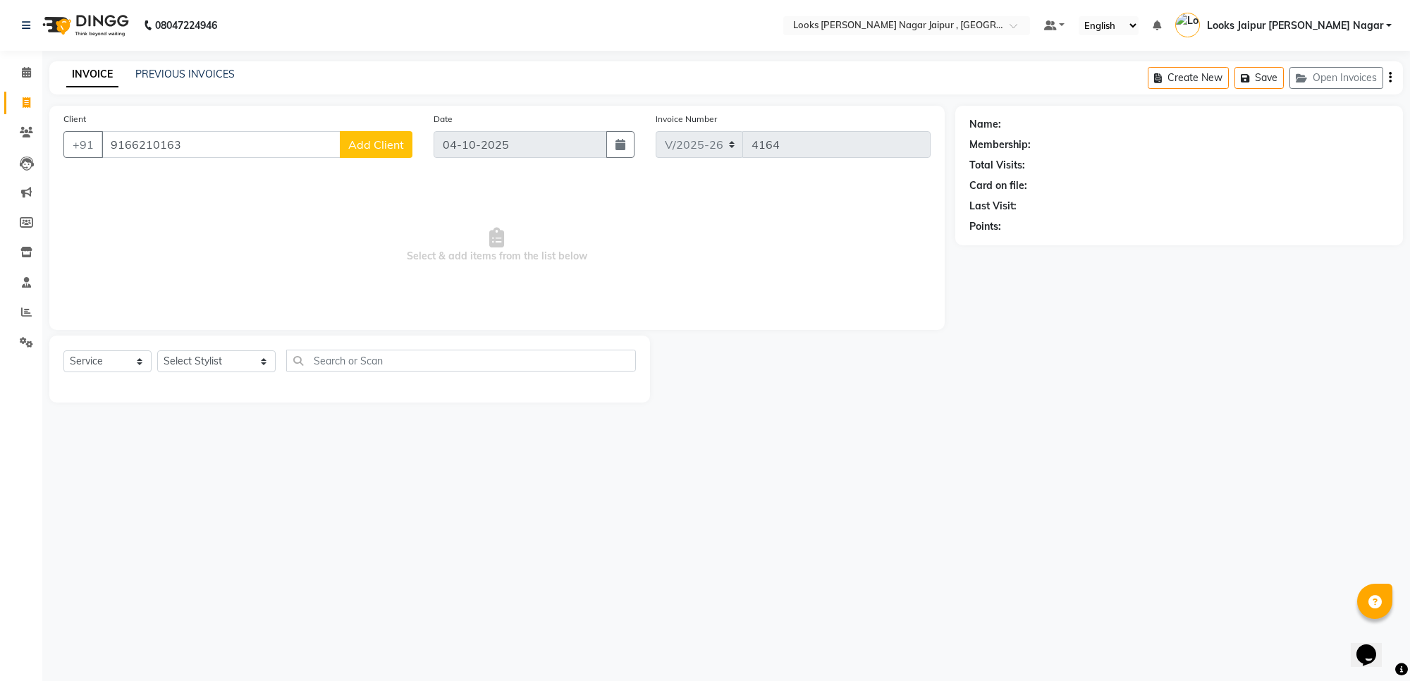
type input "9166210163"
click at [385, 145] on span "Add Client" at bounding box center [376, 145] width 56 height 14
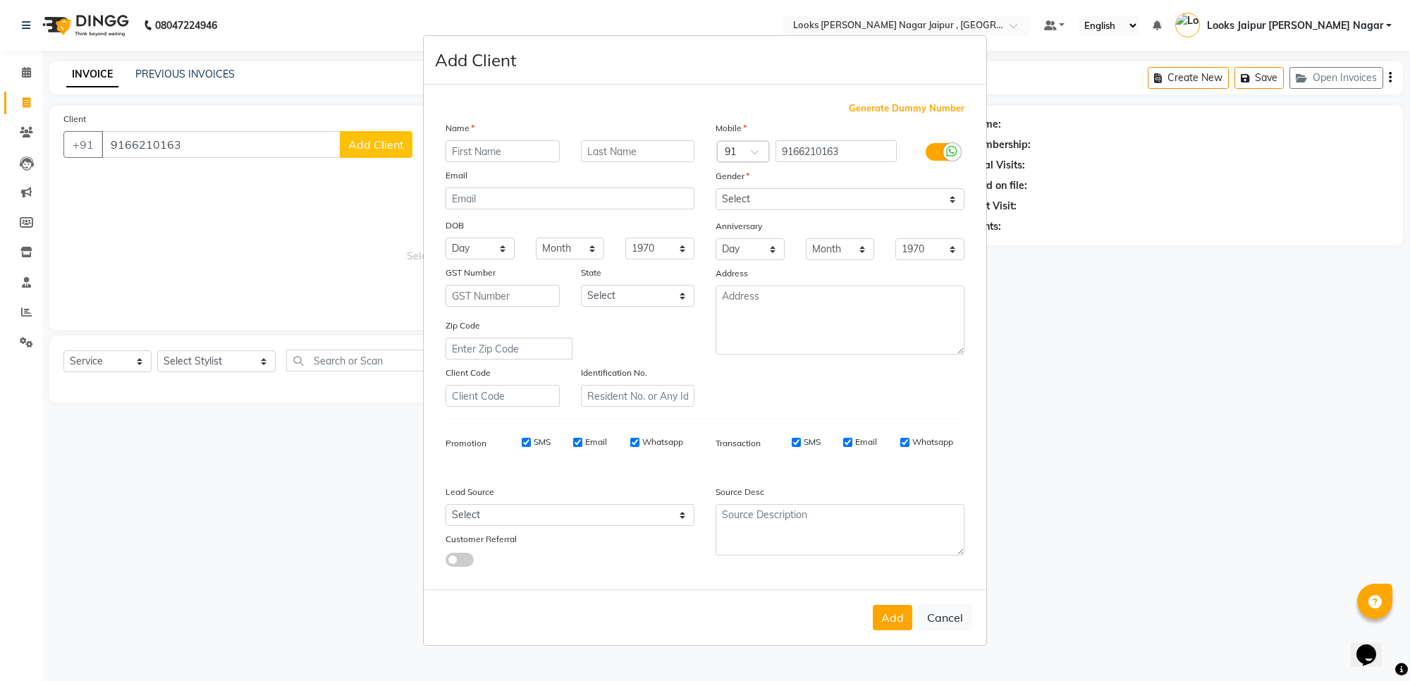
click at [501, 155] on input "text" at bounding box center [503, 151] width 114 height 22
type input "[PERSON_NAME]"
click at [788, 201] on select "Select [DEMOGRAPHIC_DATA] [DEMOGRAPHIC_DATA] Other Prefer Not To Say" at bounding box center [840, 199] width 249 height 22
select select "[DEMOGRAPHIC_DATA]"
click at [716, 190] on select "Select [DEMOGRAPHIC_DATA] [DEMOGRAPHIC_DATA] Other Prefer Not To Say" at bounding box center [840, 199] width 249 height 22
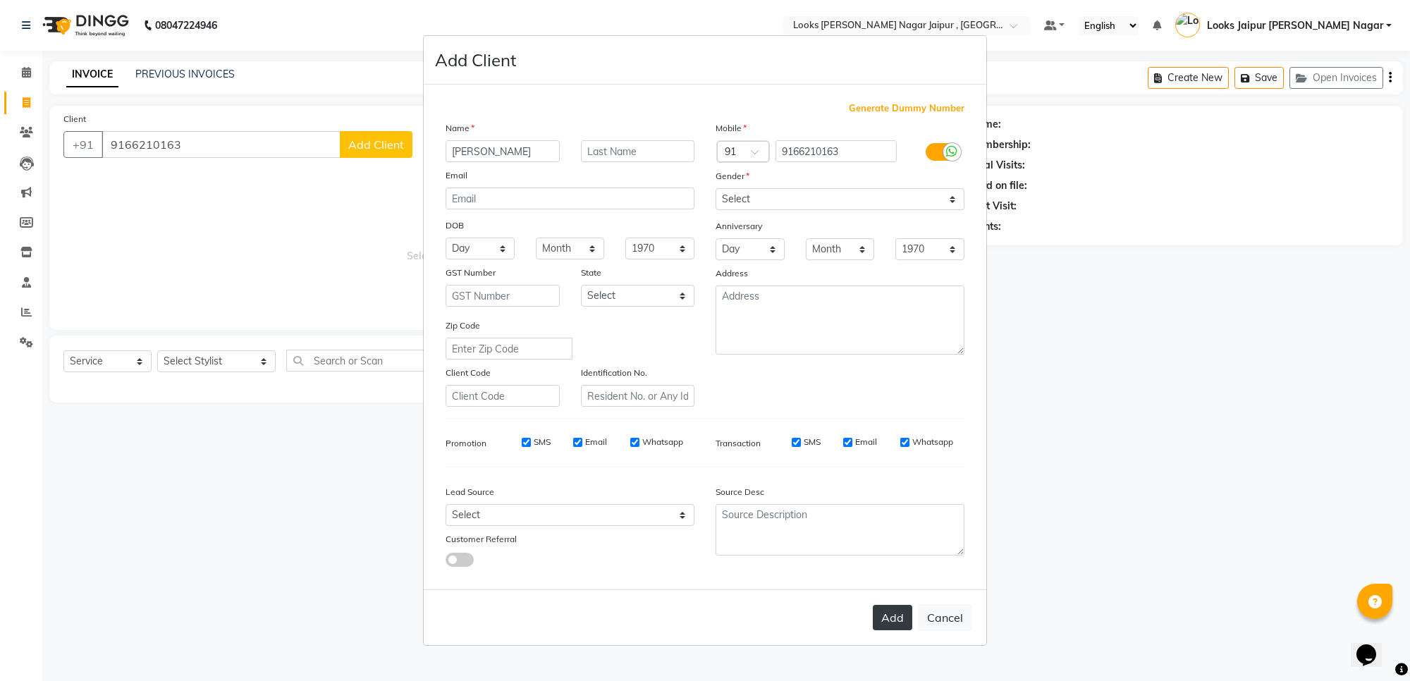
click at [885, 608] on button "Add" at bounding box center [892, 617] width 39 height 25
select select
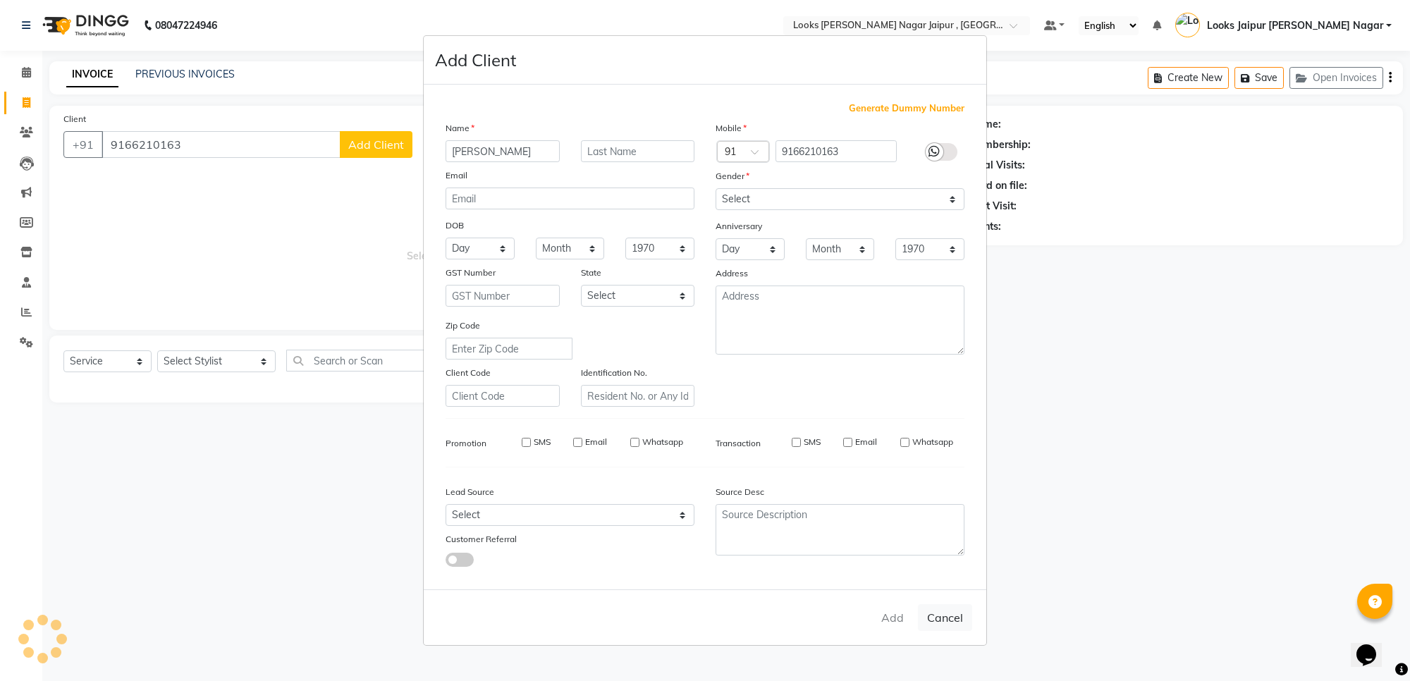
select select
checkbox input "false"
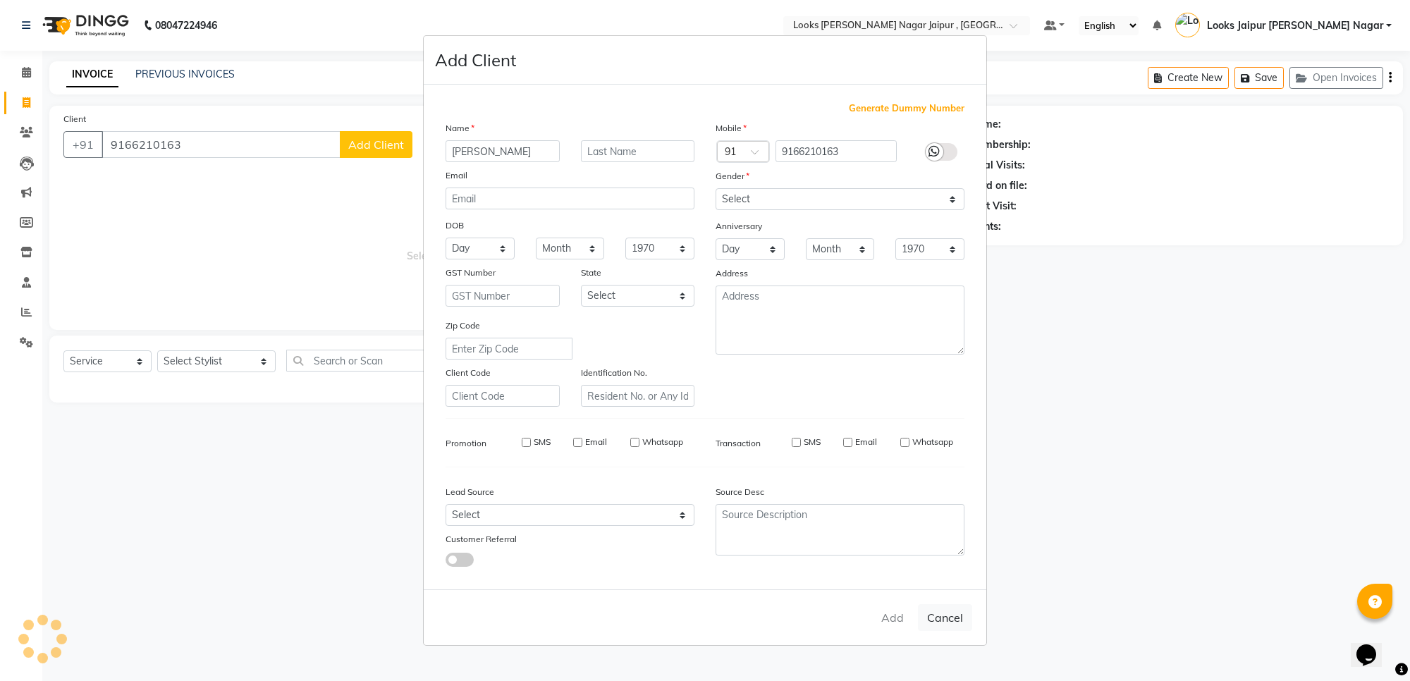
checkbox input "false"
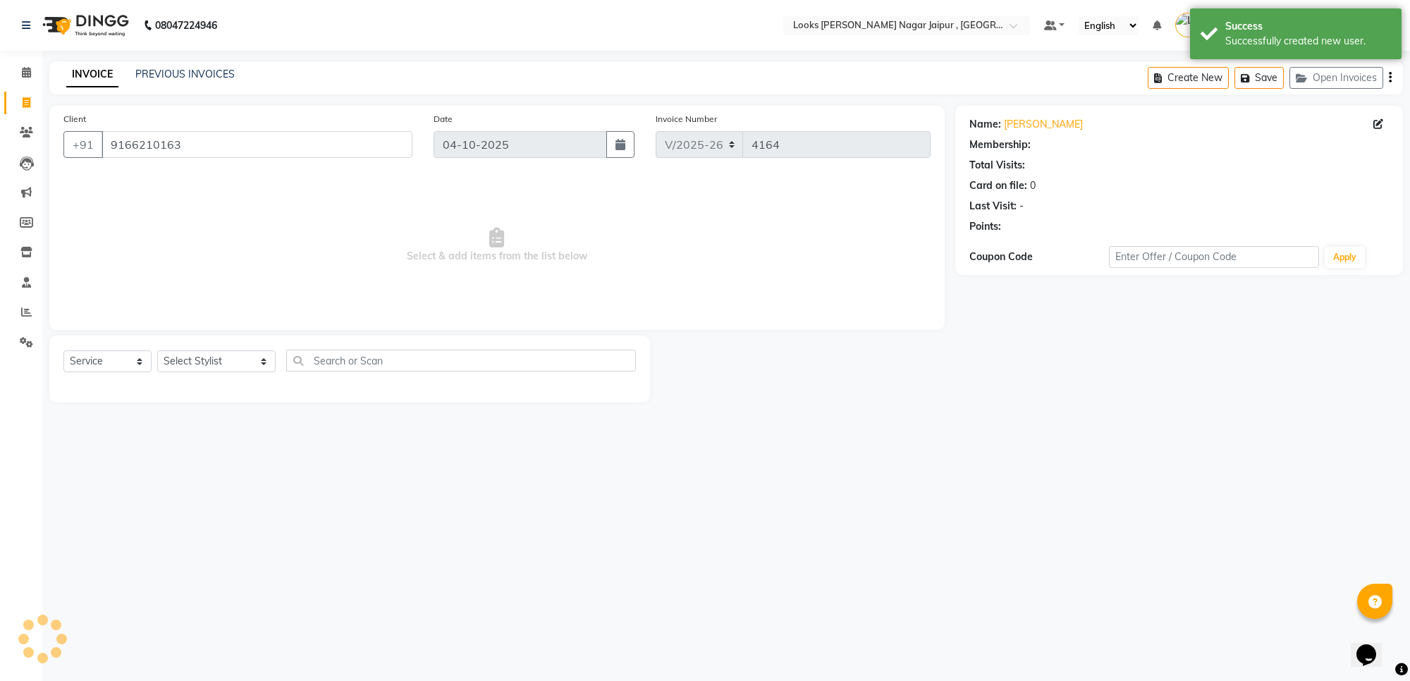
select select "1: Object"
click at [229, 353] on select "Select Stylist [PERSON_NAME] art Anoop [PERSON_NAME] Counter Sales [PERSON_NAME…" at bounding box center [216, 361] width 118 height 22
select select "23564"
click at [157, 350] on select "Select Stylist [PERSON_NAME] art Anoop [PERSON_NAME] Counter Sales [PERSON_NAME…" at bounding box center [216, 361] width 118 height 22
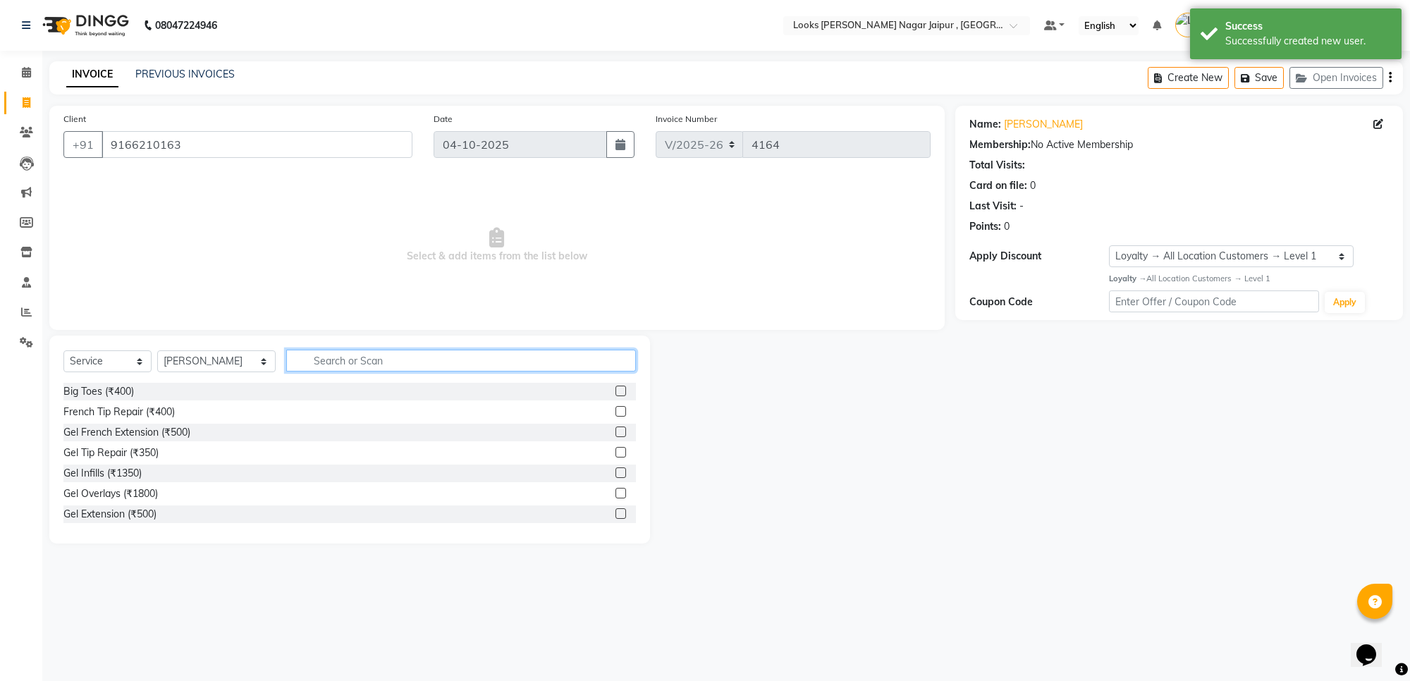
click at [393, 357] on input "text" at bounding box center [461, 361] width 350 height 22
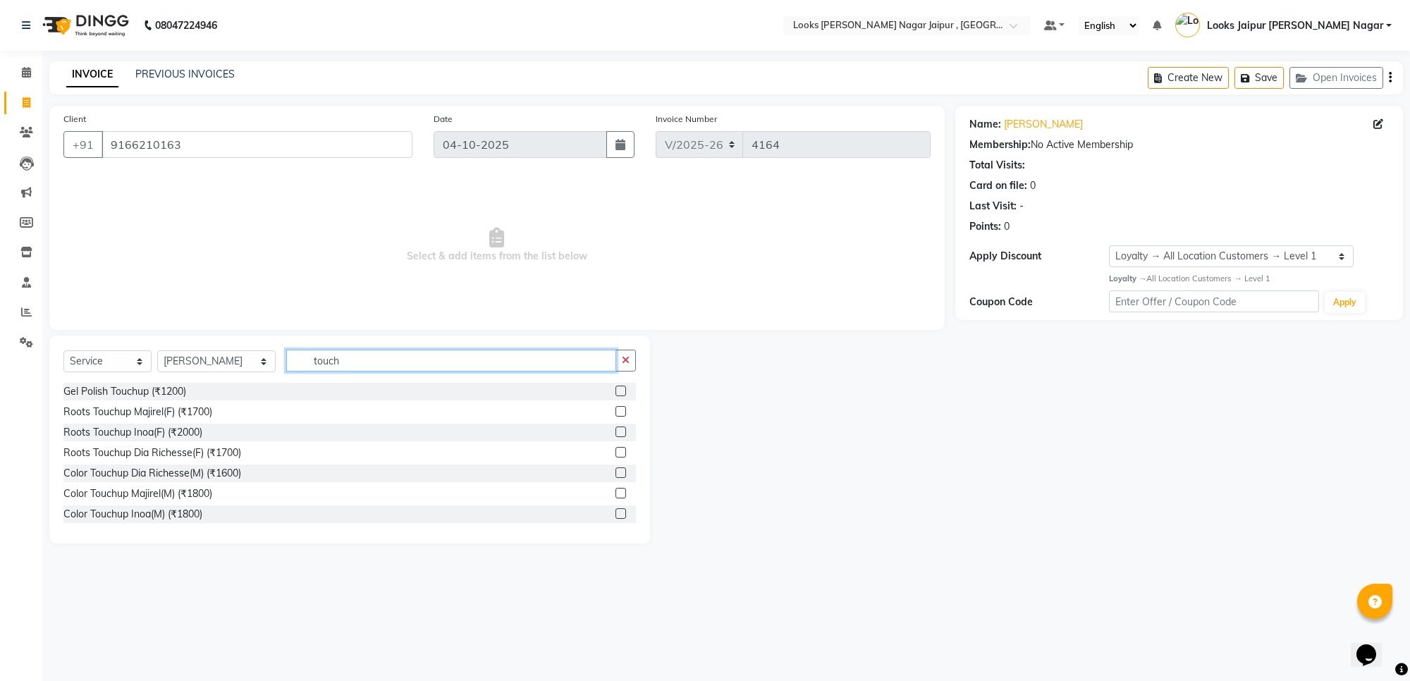
type input "touch"
click at [616, 434] on label at bounding box center [621, 432] width 11 height 11
click at [616, 434] on input "checkbox" at bounding box center [620, 432] width 9 height 9
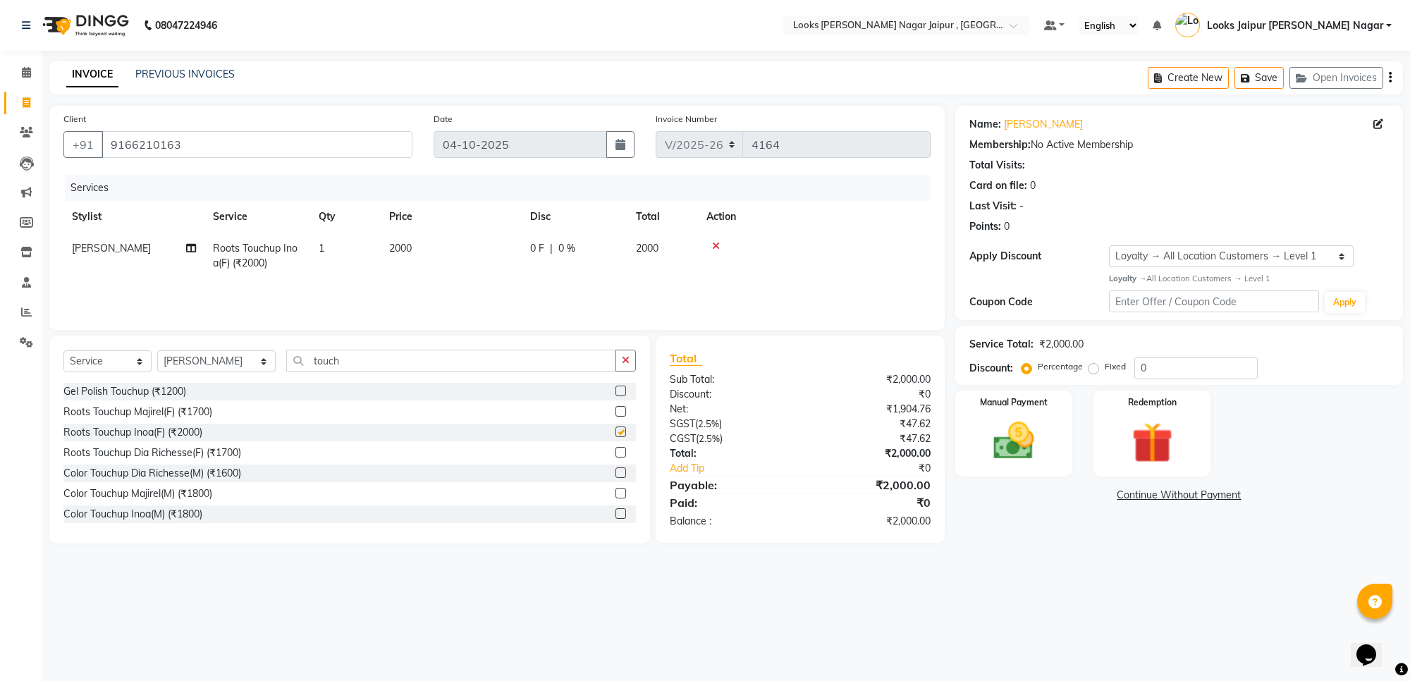
checkbox input "false"
click at [216, 357] on select "Select Stylist [PERSON_NAME] art Anoop [PERSON_NAME] Counter Sales [PERSON_NAME…" at bounding box center [216, 361] width 118 height 22
select select "23571"
click at [157, 350] on select "Select Stylist [PERSON_NAME] art Anoop [PERSON_NAME] Counter Sales [PERSON_NAME…" at bounding box center [216, 361] width 118 height 22
click at [377, 367] on input "touch" at bounding box center [451, 361] width 330 height 22
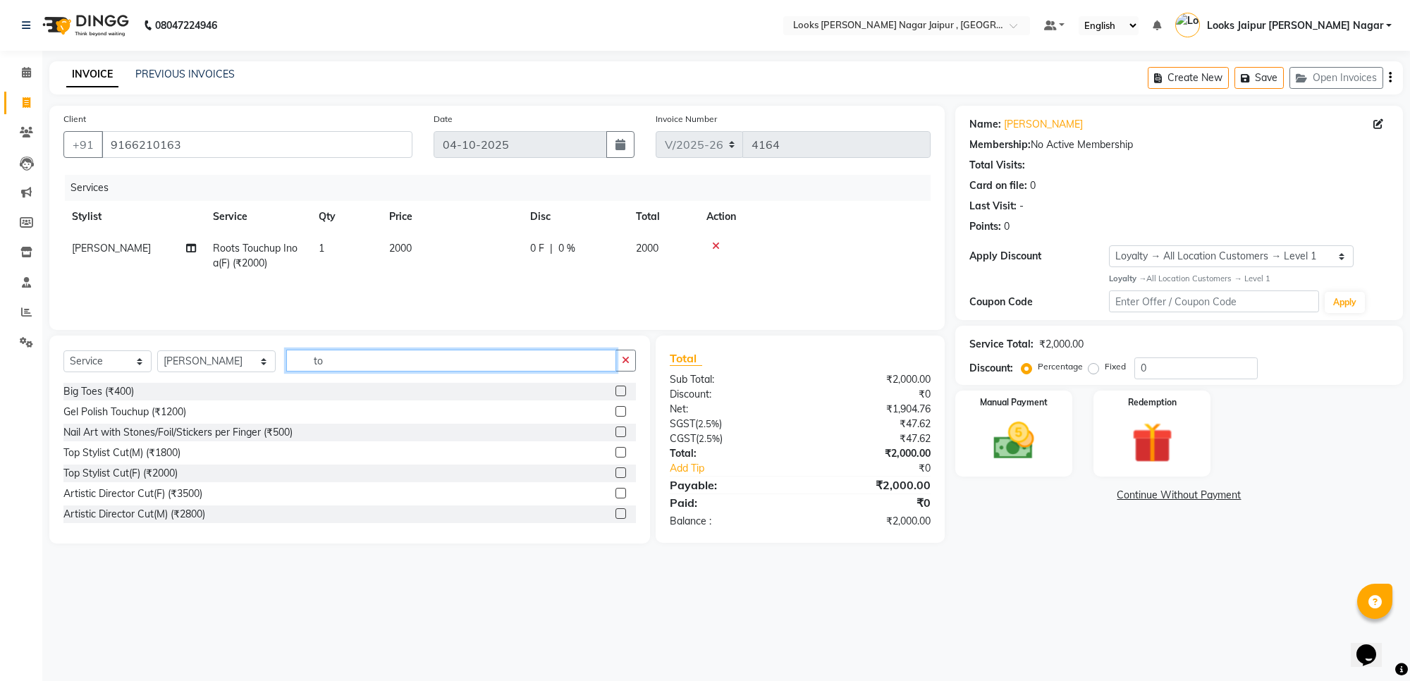
type input "t"
type input "thre"
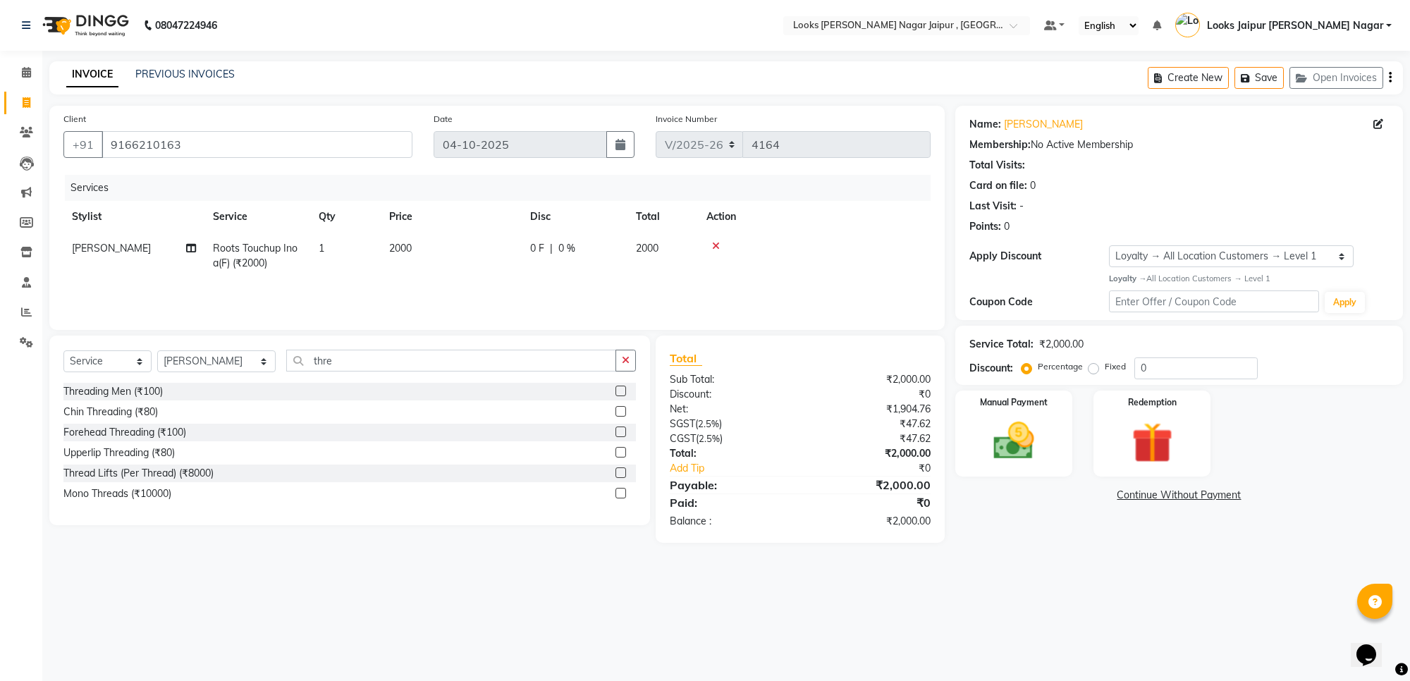
click at [619, 430] on label at bounding box center [621, 432] width 11 height 11
click at [619, 430] on input "checkbox" at bounding box center [620, 432] width 9 height 9
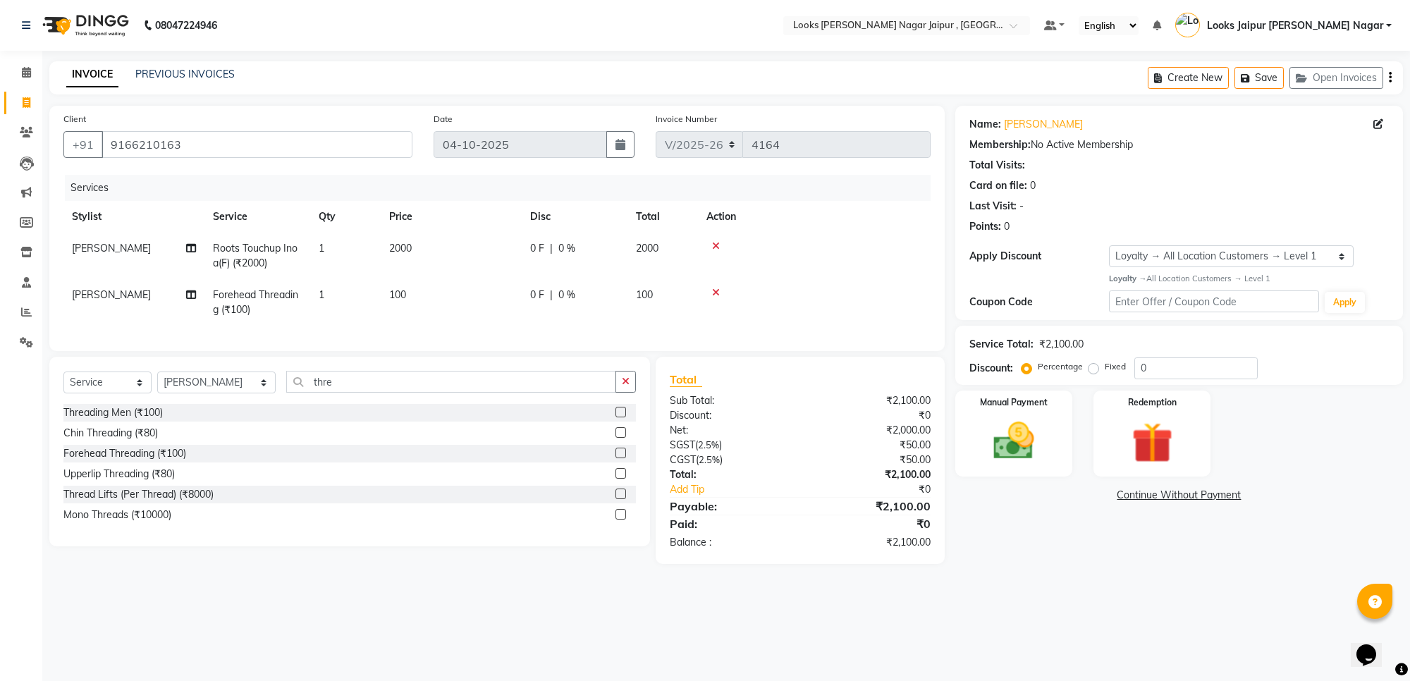
checkbox input "false"
click at [406, 291] on span "100" at bounding box center [397, 294] width 17 height 13
select select "23571"
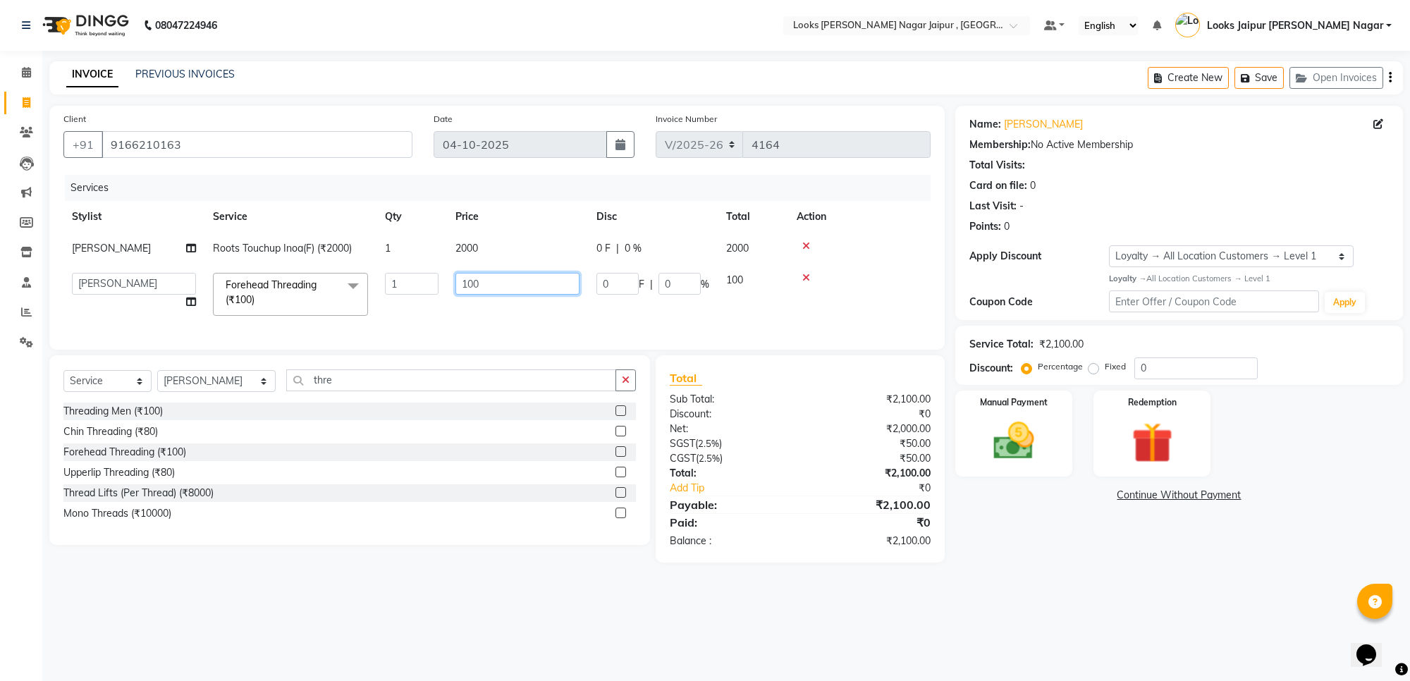
click at [513, 288] on input "100" at bounding box center [518, 284] width 124 height 22
type input "1"
type input "464"
click at [492, 250] on td "2000" at bounding box center [517, 249] width 141 height 32
select select "23564"
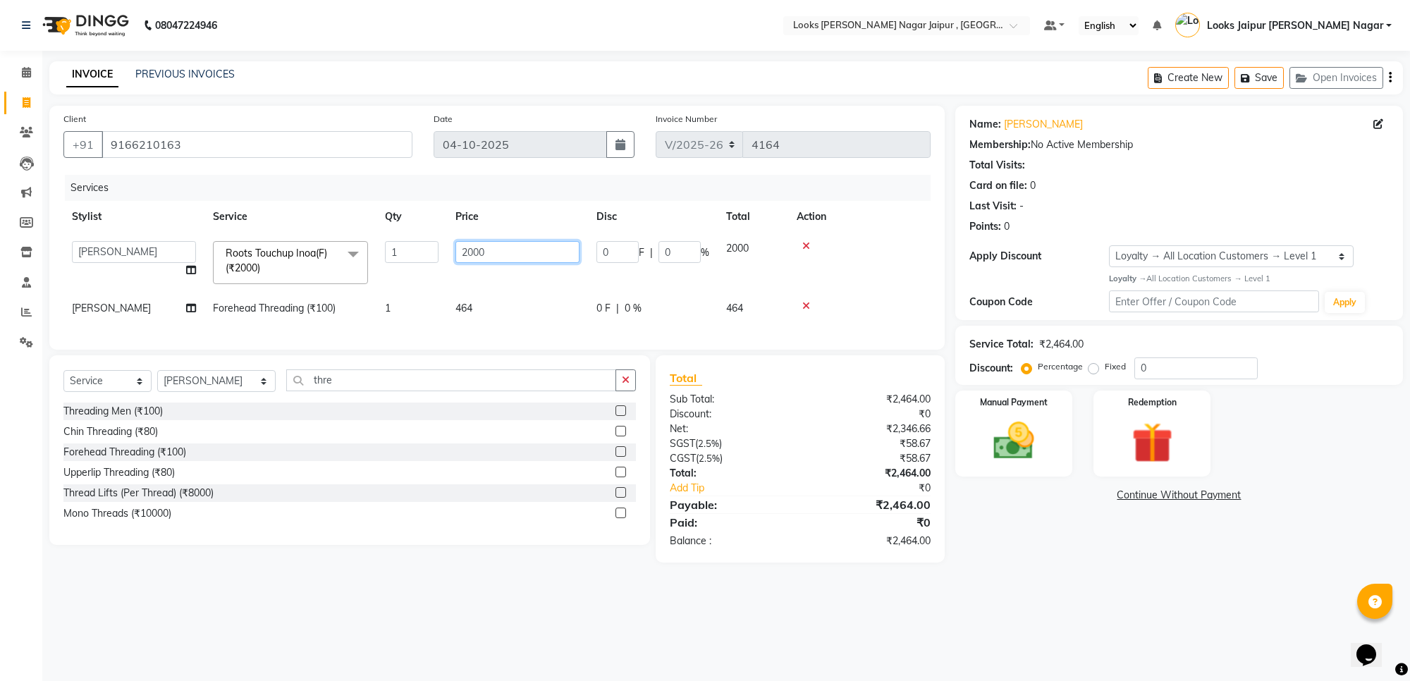
click at [492, 250] on input "2000" at bounding box center [518, 252] width 124 height 22
type input "2"
type input "1575"
click at [1152, 563] on div "Name: Gangadhar Membership: No Active Membership Total Visits: Card on file: 0 …" at bounding box center [1185, 334] width 458 height 457
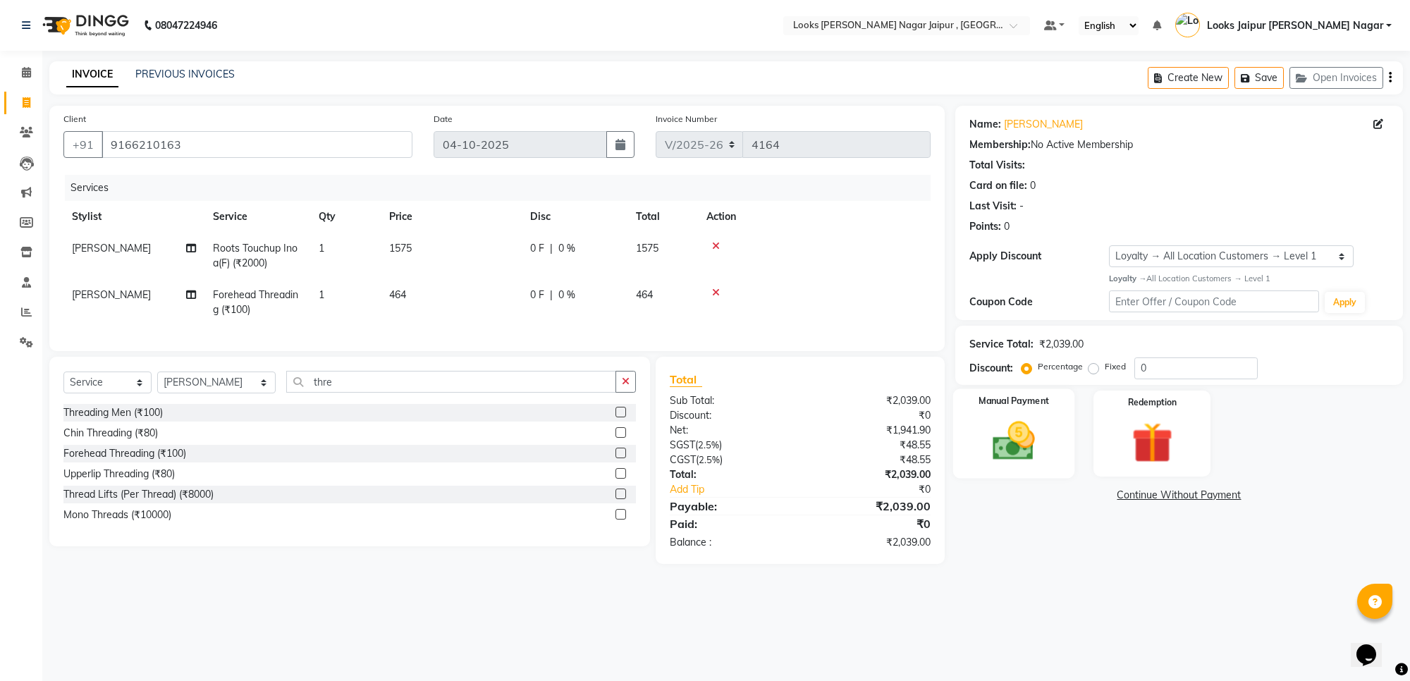
click at [1038, 436] on img at bounding box center [1013, 441] width 69 height 49
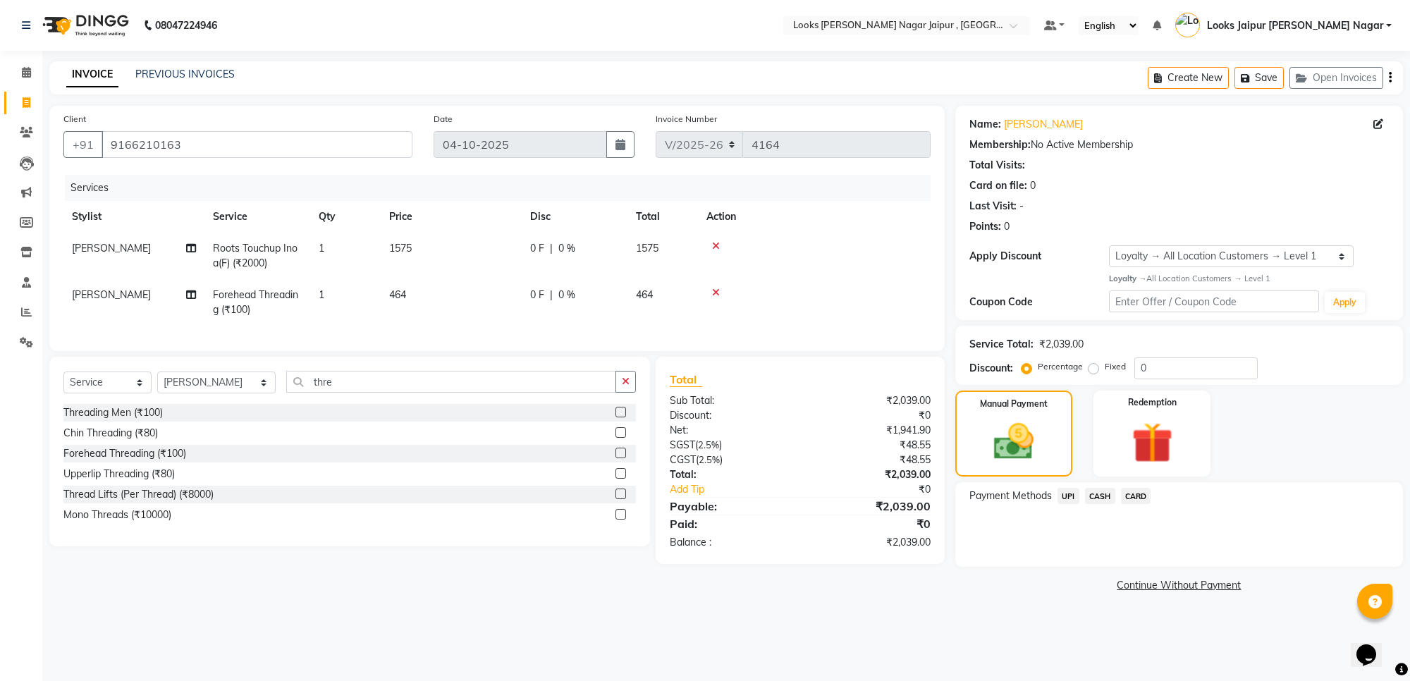
click at [1098, 495] on span "CASH" at bounding box center [1100, 496] width 30 height 16
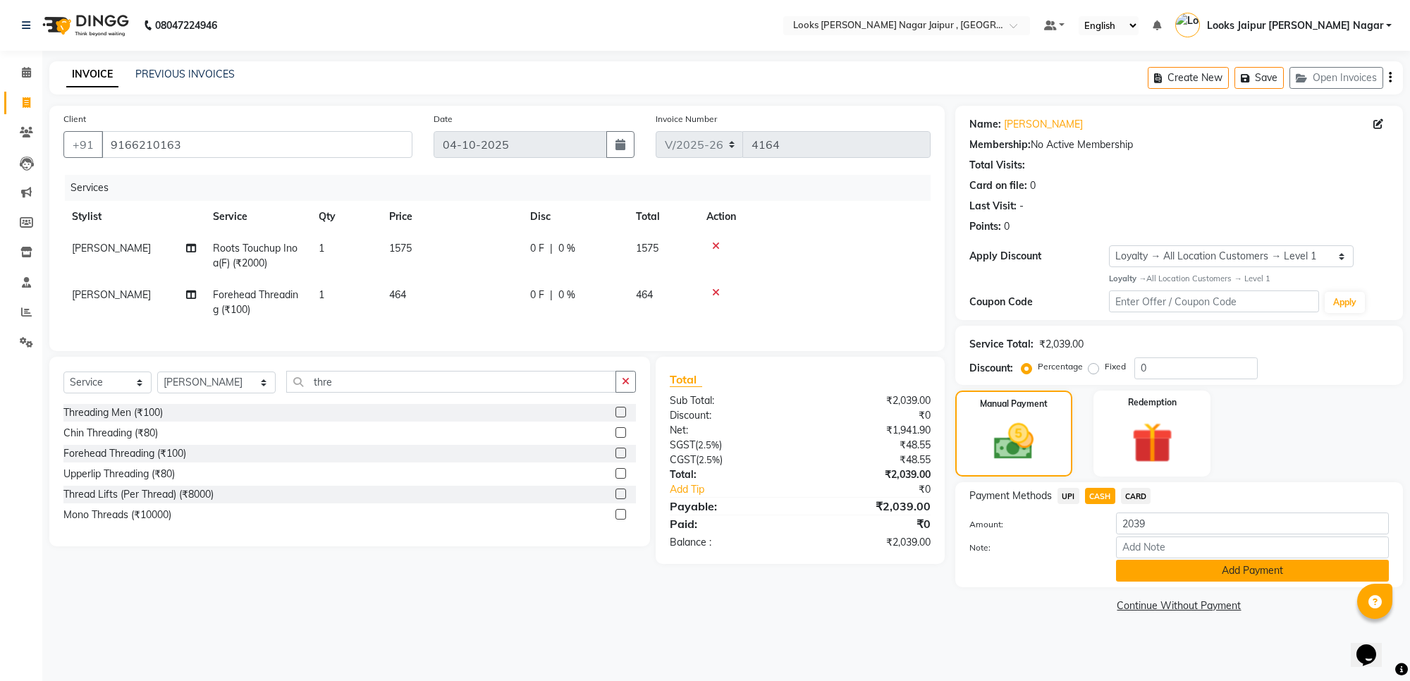
click at [1144, 572] on button "Add Payment" at bounding box center [1252, 571] width 273 height 22
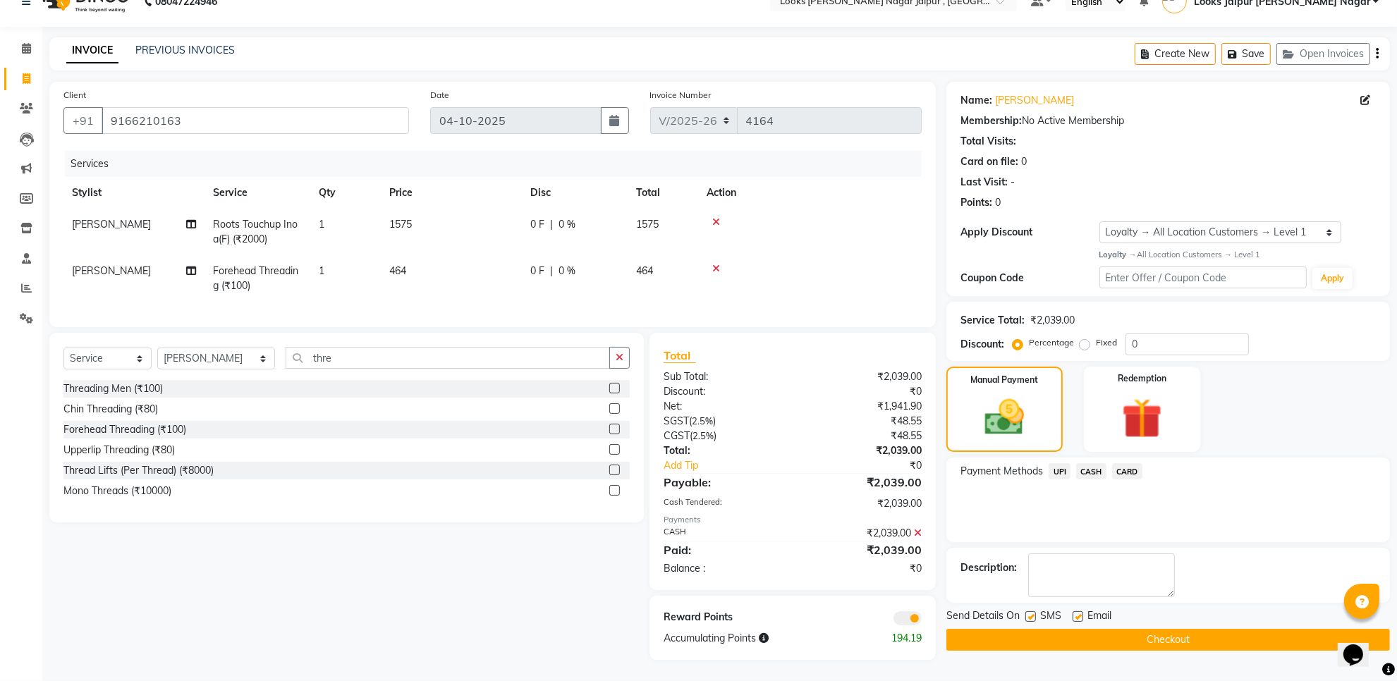
scroll to position [36, 0]
click at [1030, 611] on label at bounding box center [1030, 616] width 11 height 11
click at [1030, 613] on input "checkbox" at bounding box center [1029, 617] width 9 height 9
checkbox input "false"
click at [1078, 611] on label at bounding box center [1078, 616] width 11 height 11
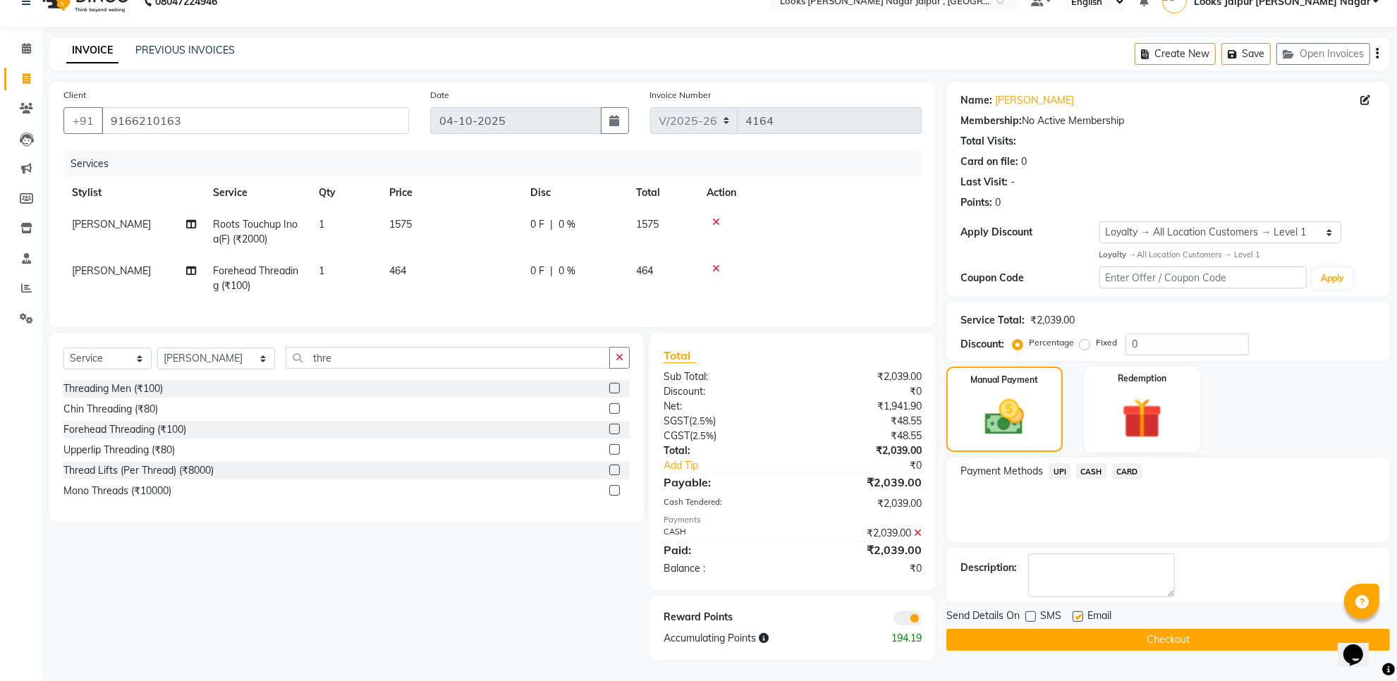
click at [1078, 613] on input "checkbox" at bounding box center [1077, 617] width 9 height 9
checkbox input "false"
click at [1068, 629] on button "Checkout" at bounding box center [1168, 640] width 444 height 22
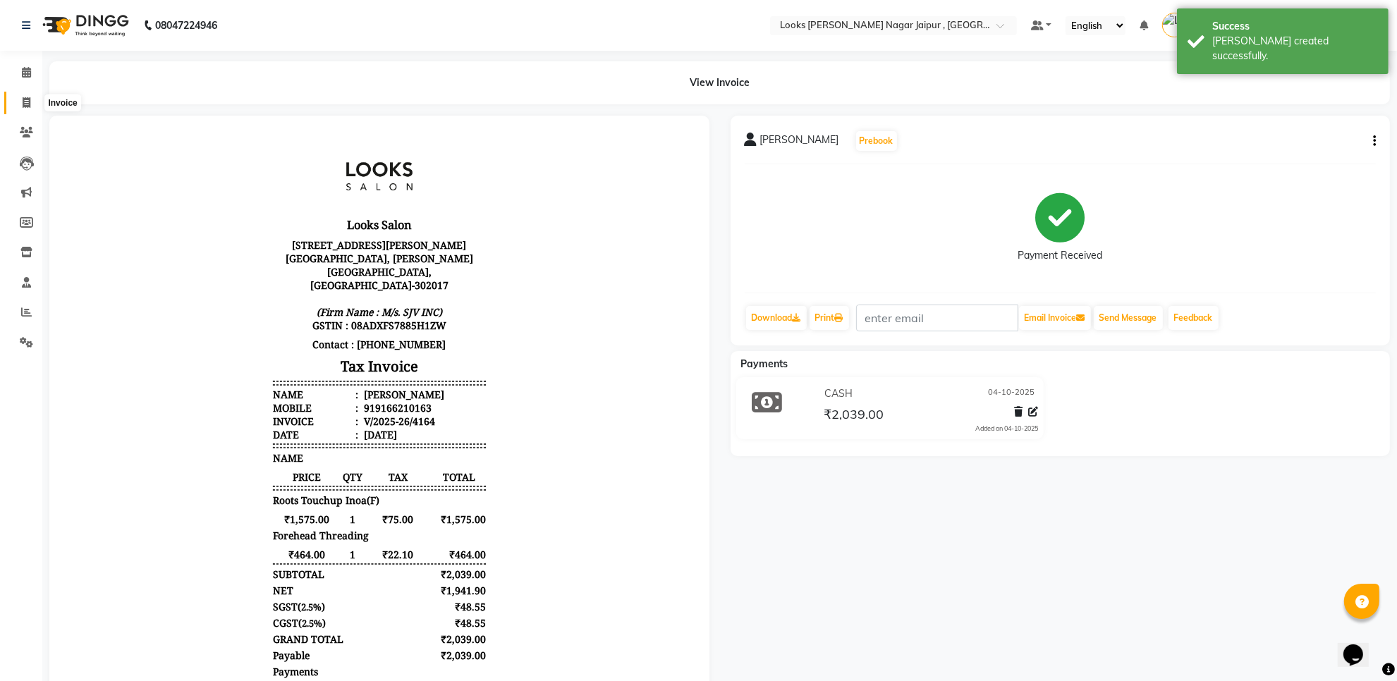
click at [23, 99] on icon at bounding box center [27, 102] width 8 height 11
select select "service"
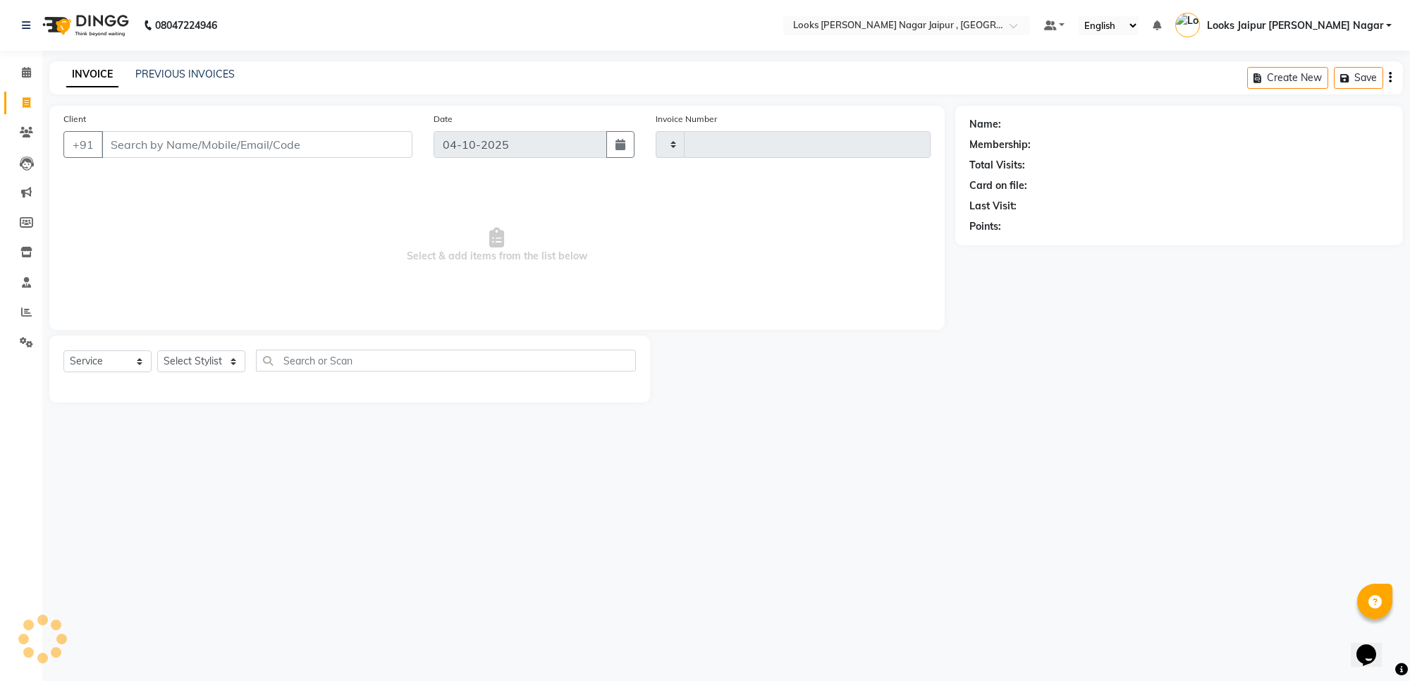
type input "4165"
select select "4317"
click at [237, 140] on input "Client" at bounding box center [257, 144] width 311 height 27
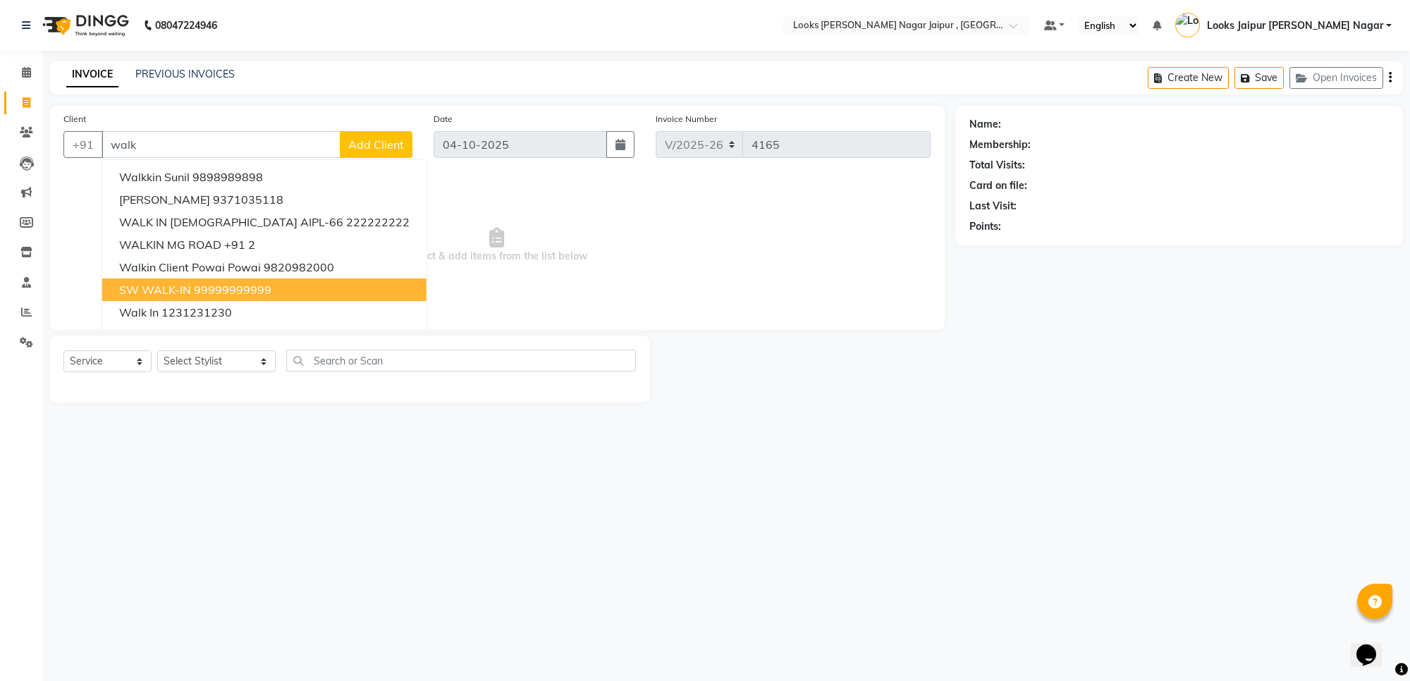
click at [247, 283] on ngb-highlight "99999999999" at bounding box center [233, 290] width 78 height 14
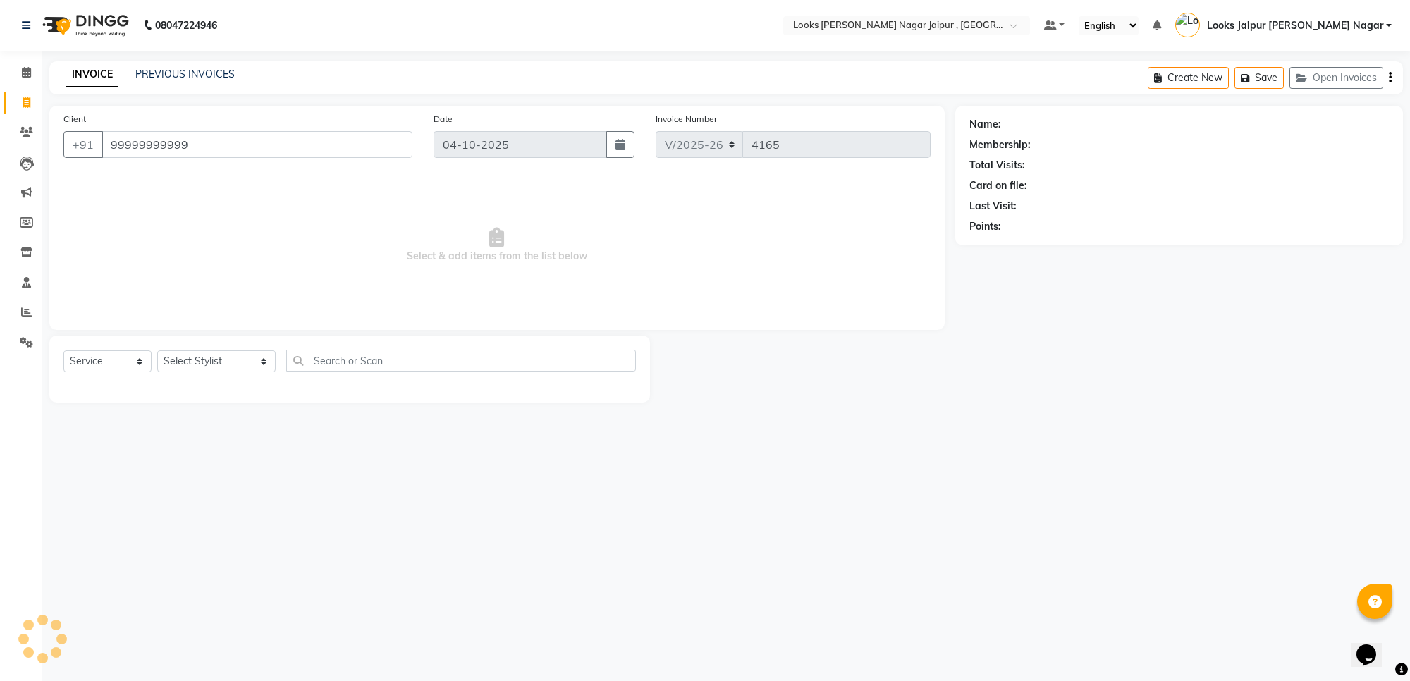
type input "99999999999"
select select "1: Object"
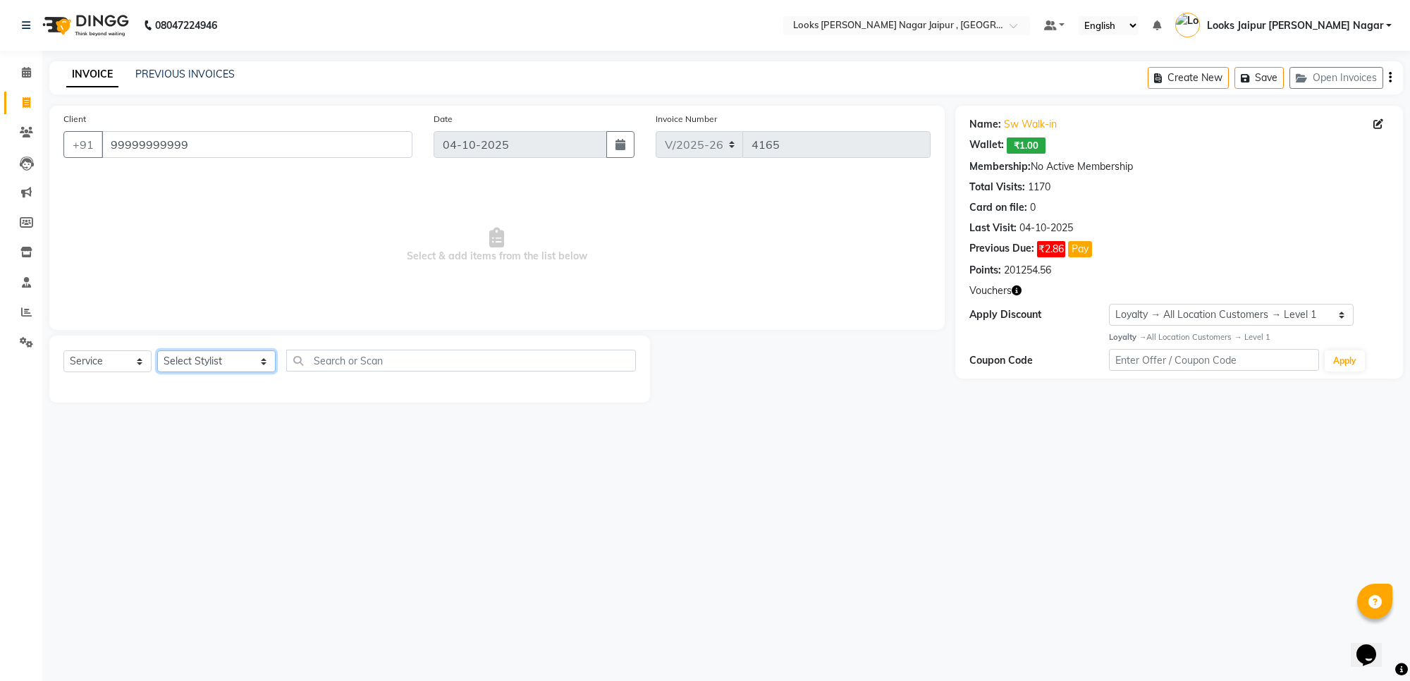
click at [226, 363] on select "Select Stylist [PERSON_NAME] art Anoop [PERSON_NAME] Counter Sales [PERSON_NAME…" at bounding box center [216, 361] width 118 height 22
select select "57830"
click at [157, 350] on select "Select Stylist [PERSON_NAME] art Anoop [PERSON_NAME] Counter Sales [PERSON_NAME…" at bounding box center [216, 361] width 118 height 22
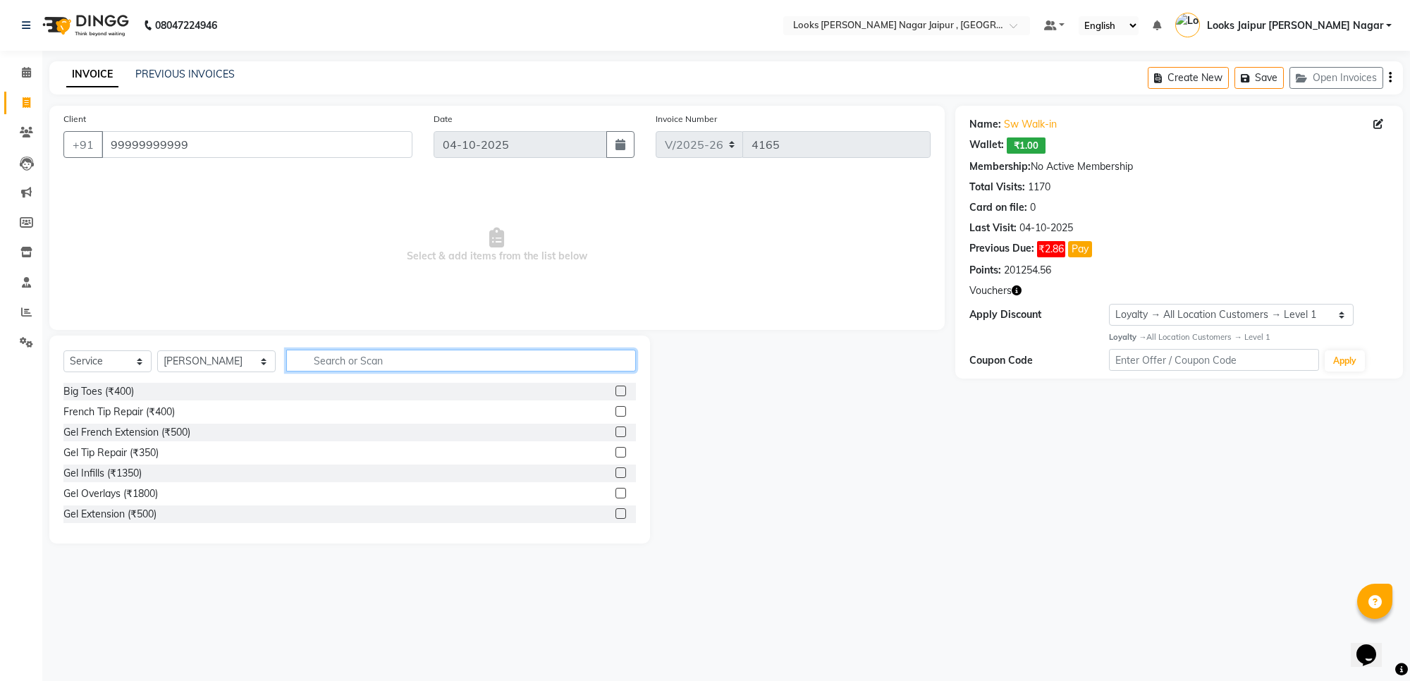
click at [393, 361] on input "text" at bounding box center [461, 361] width 350 height 22
type input "cut"
click at [616, 410] on label at bounding box center [621, 411] width 11 height 11
click at [616, 410] on input "checkbox" at bounding box center [620, 412] width 9 height 9
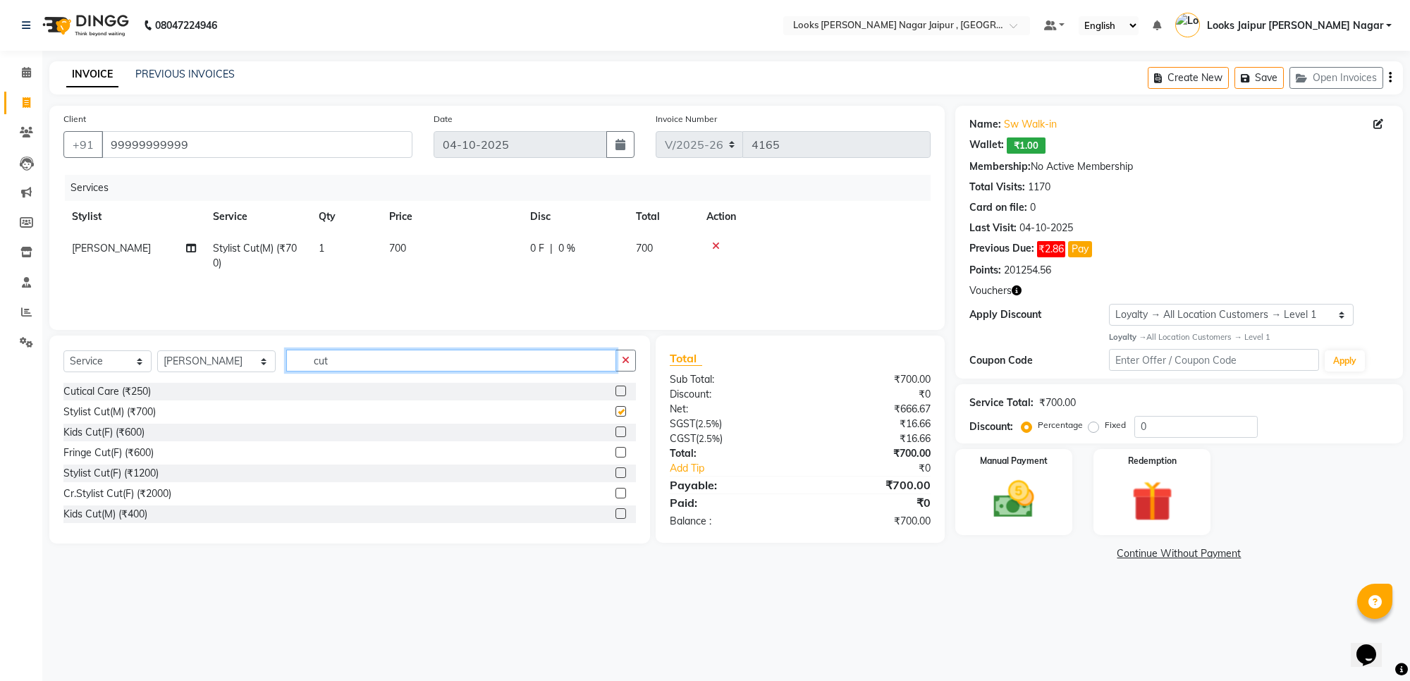
click at [343, 353] on input "cut" at bounding box center [451, 361] width 330 height 22
checkbox input "false"
type input "c"
type input "beard"
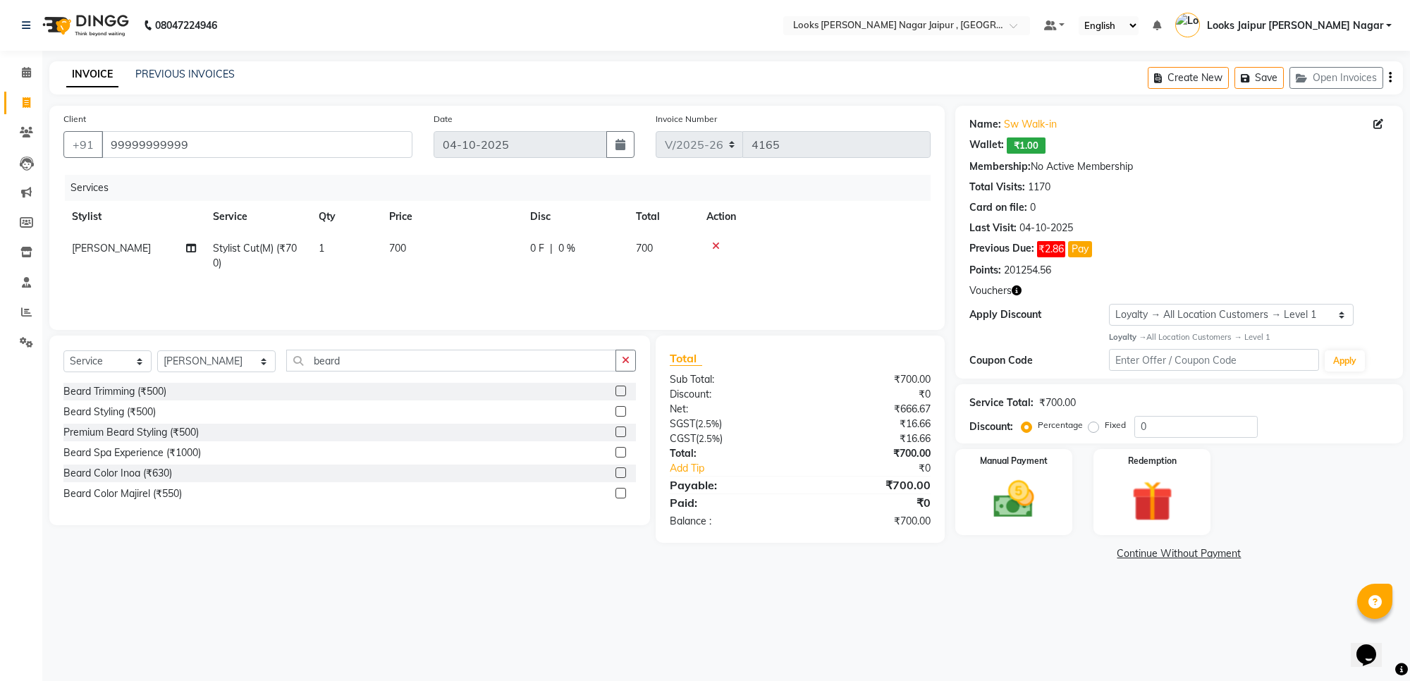
drag, startPoint x: 619, startPoint y: 390, endPoint x: 204, endPoint y: 385, distance: 414.7
click at [616, 390] on label at bounding box center [621, 391] width 11 height 11
click at [616, 390] on input "checkbox" at bounding box center [620, 391] width 9 height 9
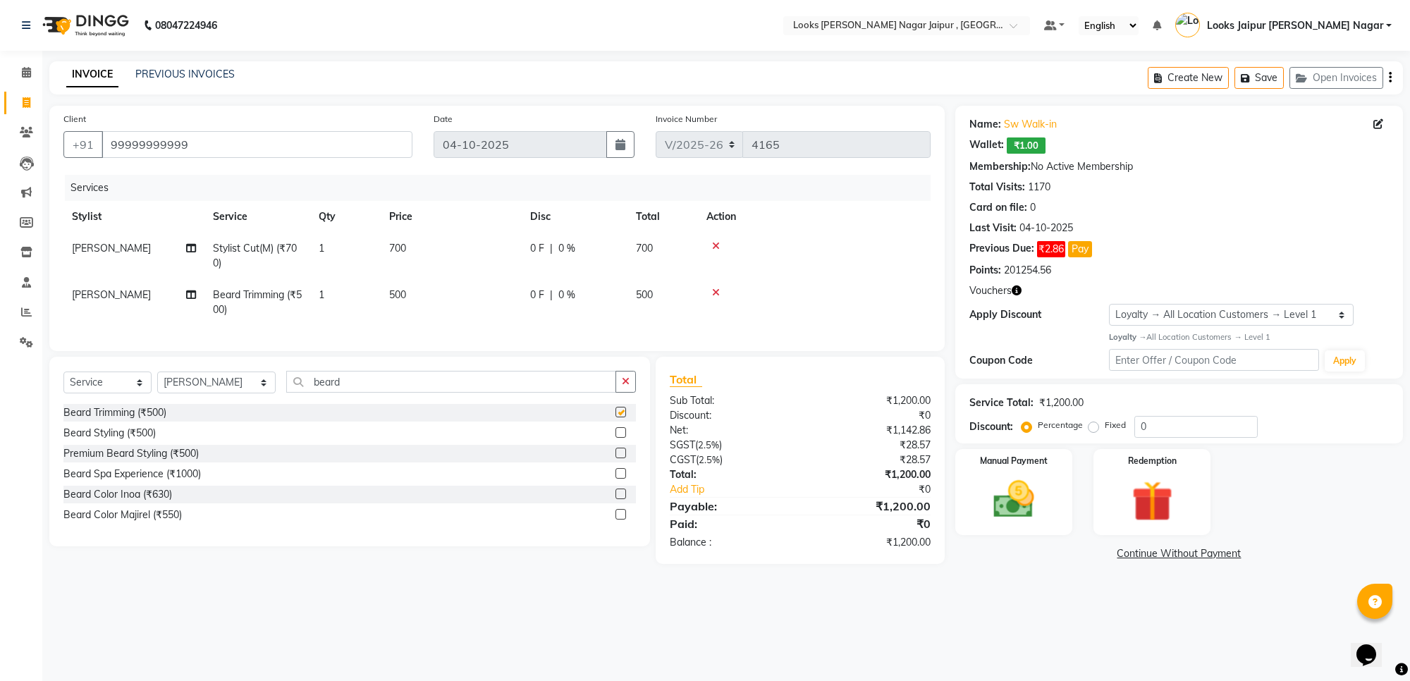
checkbox input "false"
click at [185, 390] on select "Select Stylist [PERSON_NAME] art Anoop [PERSON_NAME] Counter Sales [PERSON_NAME…" at bounding box center [216, 383] width 118 height 22
select select "23563"
click at [157, 384] on select "Select Stylist [PERSON_NAME] art Anoop [PERSON_NAME] Counter Sales [PERSON_NAME…" at bounding box center [216, 383] width 118 height 22
click at [351, 393] on input "beard" at bounding box center [451, 382] width 330 height 22
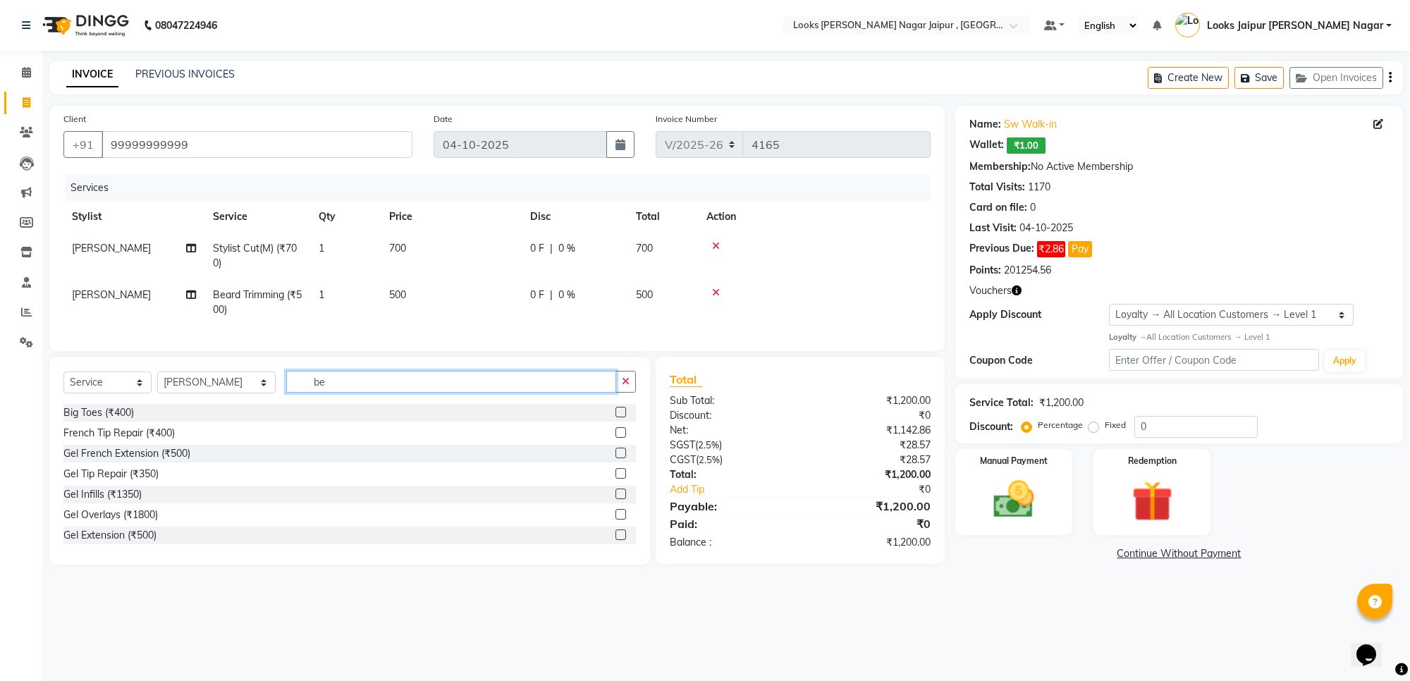
type input "b"
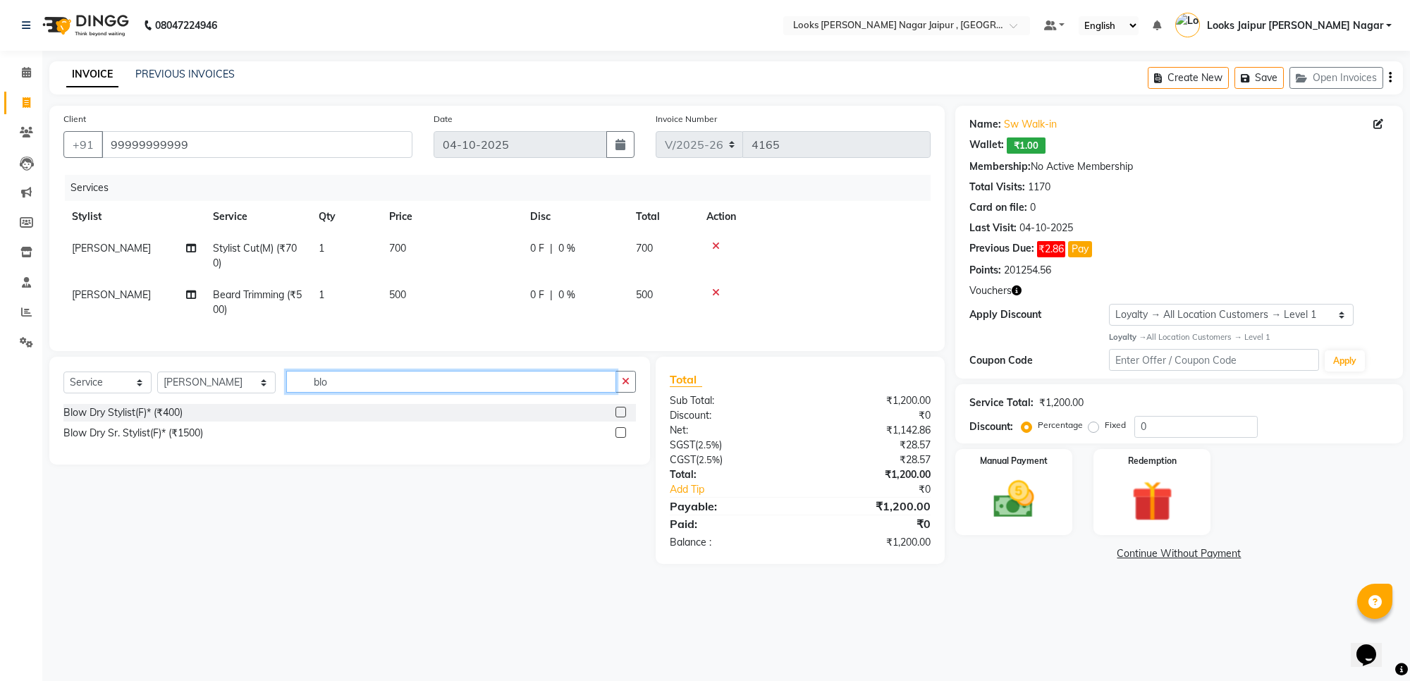
type input "blo"
click at [618, 417] on label at bounding box center [621, 412] width 11 height 11
click at [618, 417] on input "checkbox" at bounding box center [620, 412] width 9 height 9
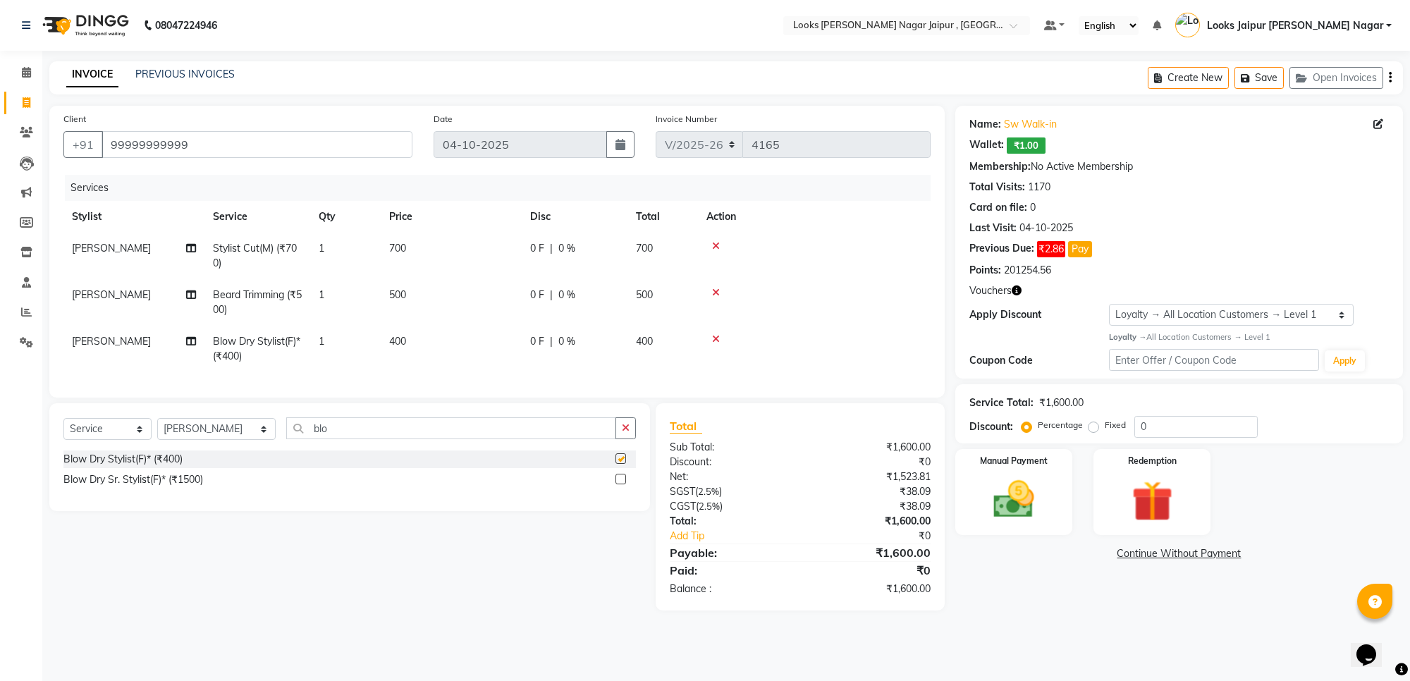
click at [468, 350] on td "400" at bounding box center [451, 349] width 141 height 47
checkbox input "false"
select select "23563"
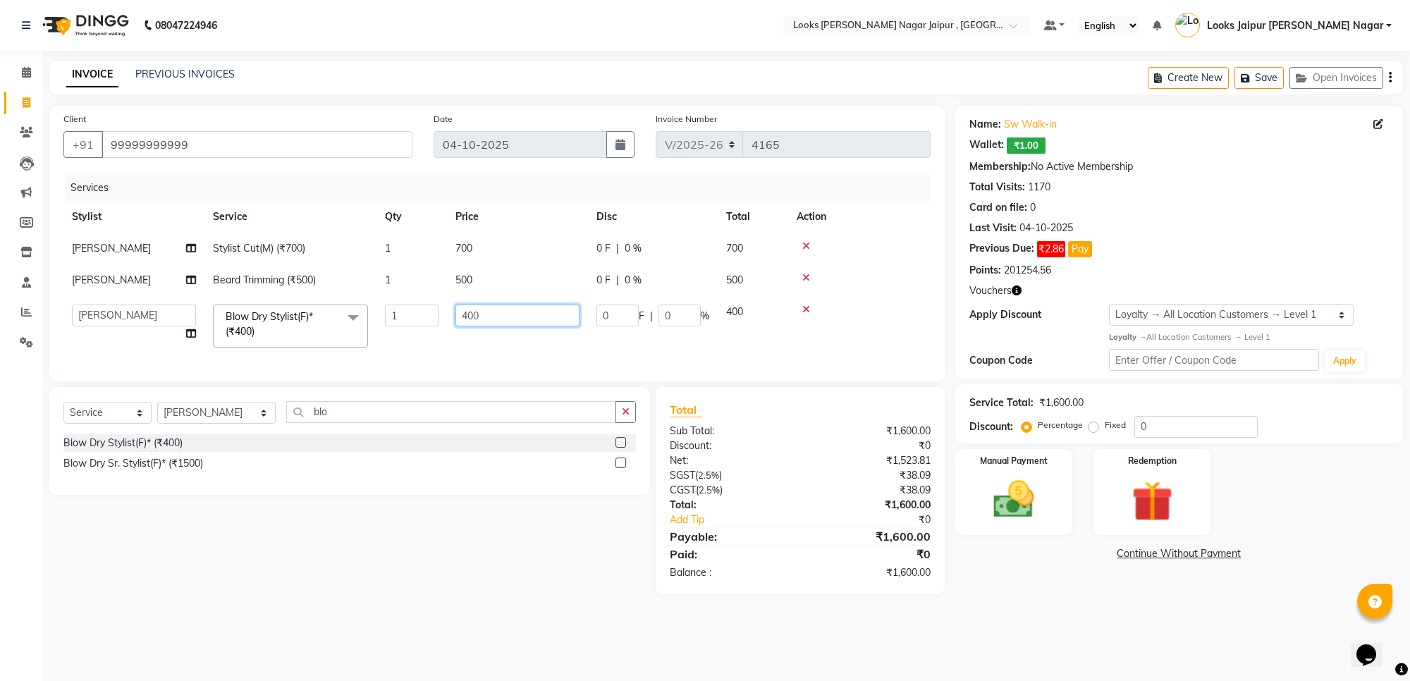
click at [496, 321] on input "400" at bounding box center [518, 316] width 124 height 22
type input "4"
type input "735"
click at [489, 297] on tbody "Saurav Stylist Cut(M) (₹700) 1 700 0 F | 0 % 700 Saurav Beard Trimming (₹500) 1…" at bounding box center [496, 294] width 867 height 123
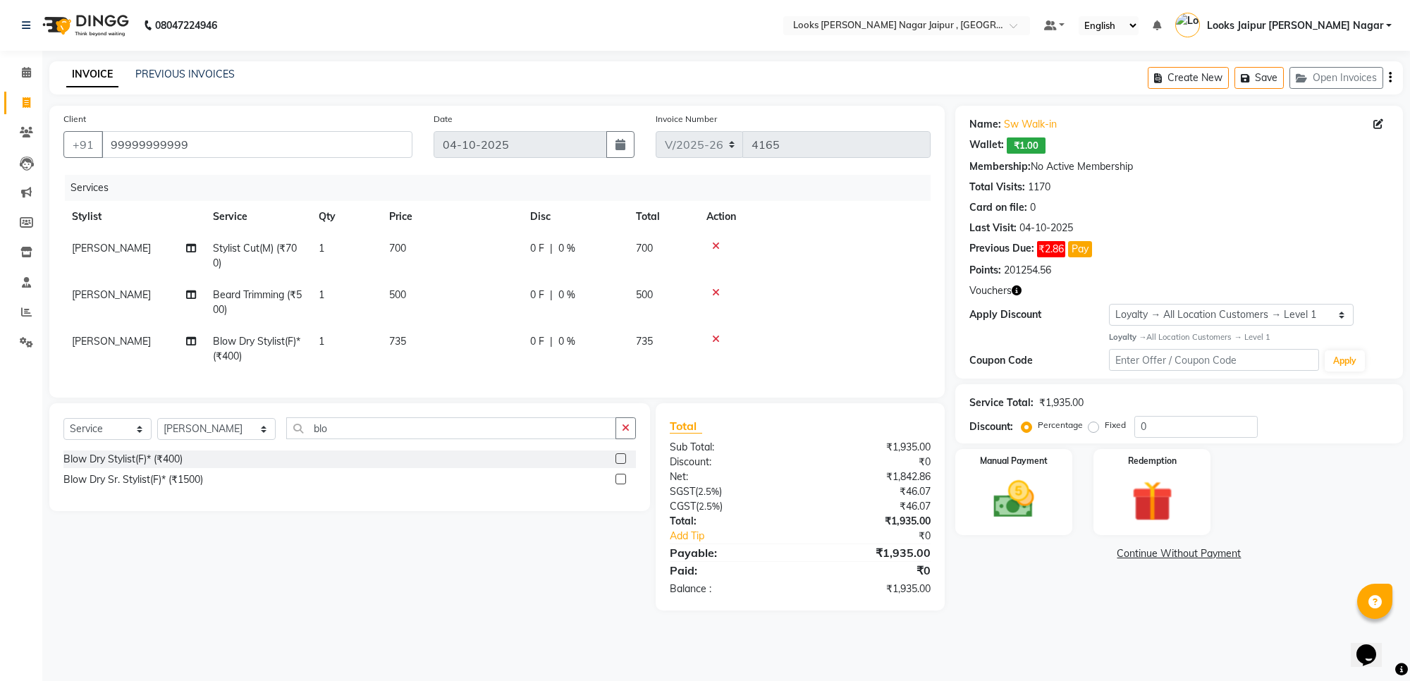
click at [494, 286] on td "500" at bounding box center [451, 302] width 141 height 47
select select "57830"
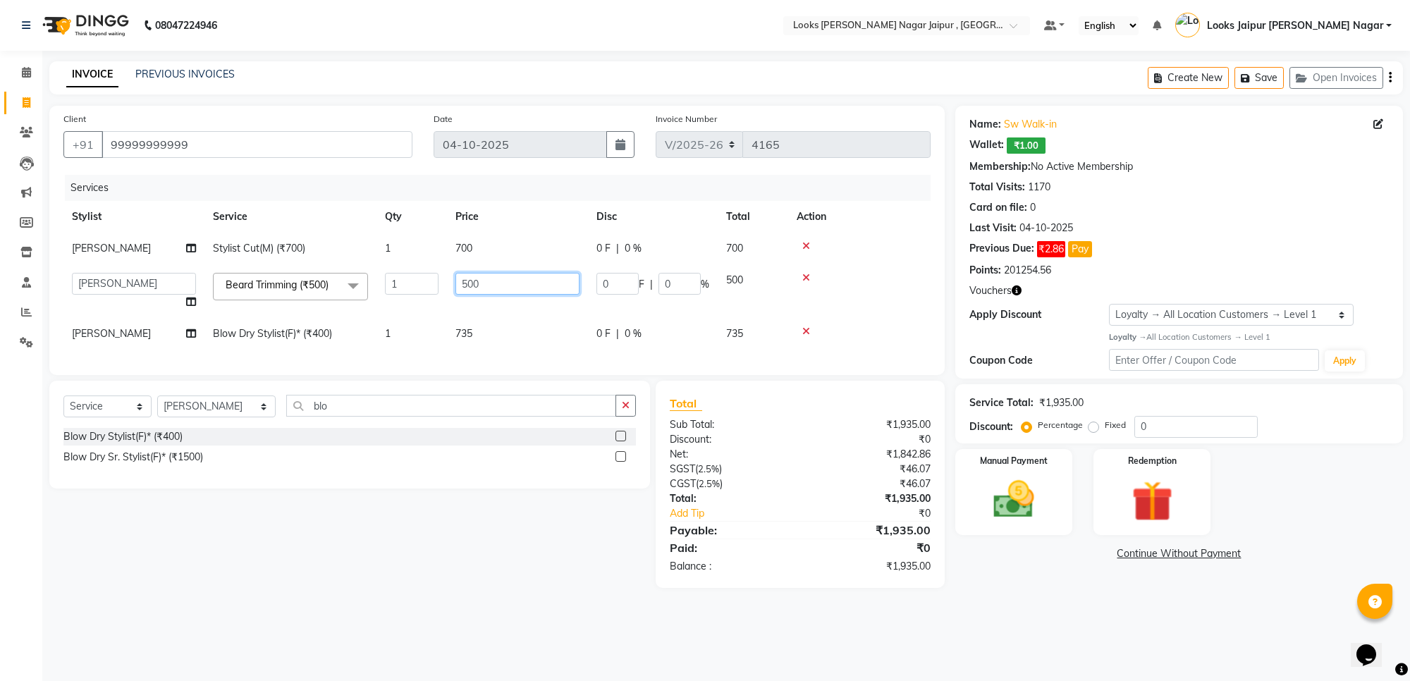
click at [494, 283] on input "500" at bounding box center [518, 284] width 124 height 22
type input "5"
type input "315"
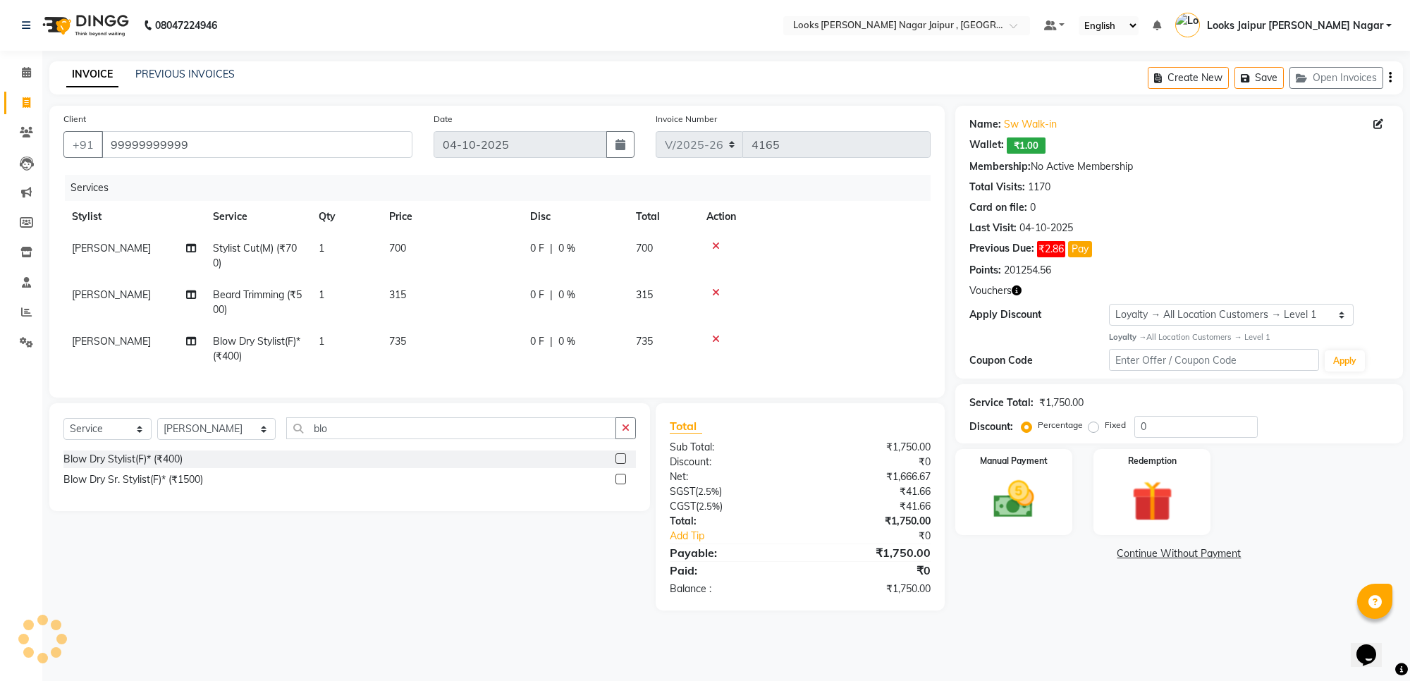
click at [485, 255] on td "700" at bounding box center [451, 256] width 141 height 47
select select "57830"
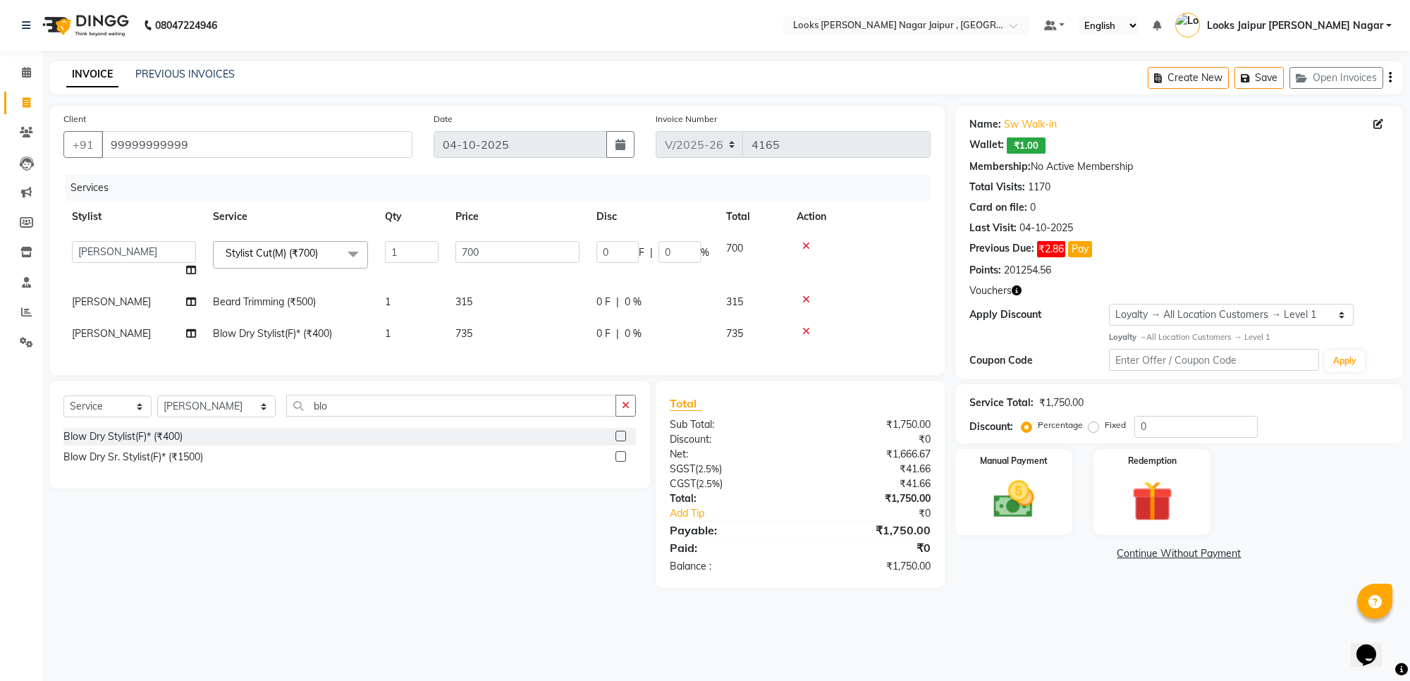
click at [485, 252] on input "700" at bounding box center [518, 252] width 124 height 22
type input "735"
click at [993, 625] on div "08047224946 Select Location × Looks Malviya Nagar Jaipur , Jaipur Default Panel…" at bounding box center [705, 340] width 1410 height 681
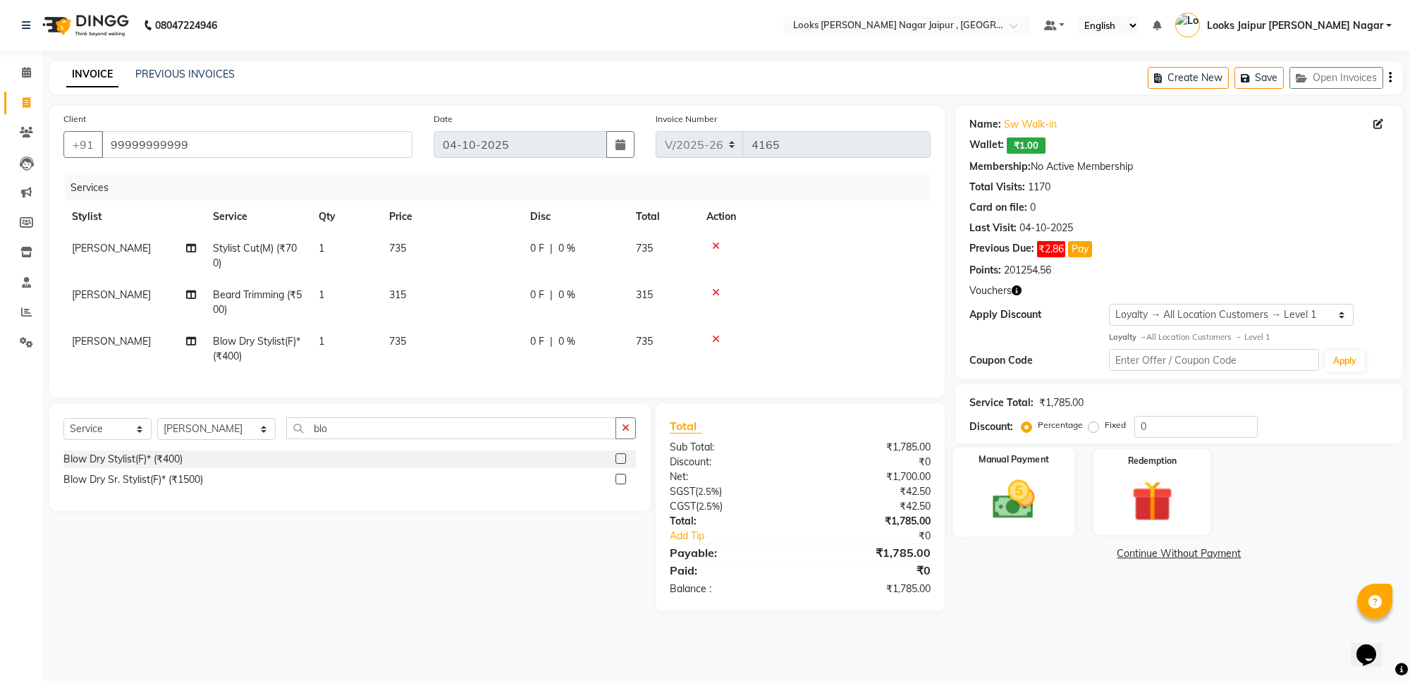
click at [1020, 506] on img at bounding box center [1013, 499] width 69 height 49
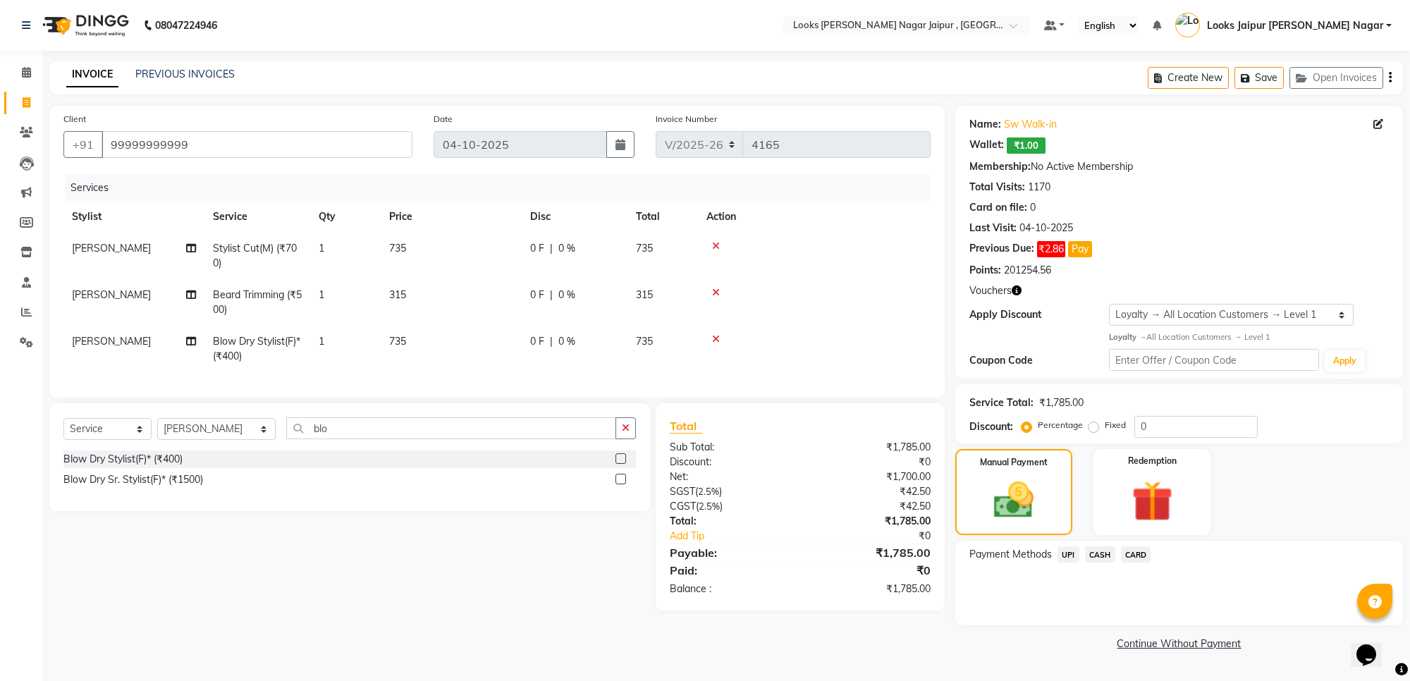
drag, startPoint x: 1073, startPoint y: 551, endPoint x: 1084, endPoint y: 551, distance: 11.3
click at [1074, 551] on span "UPI" at bounding box center [1069, 555] width 22 height 16
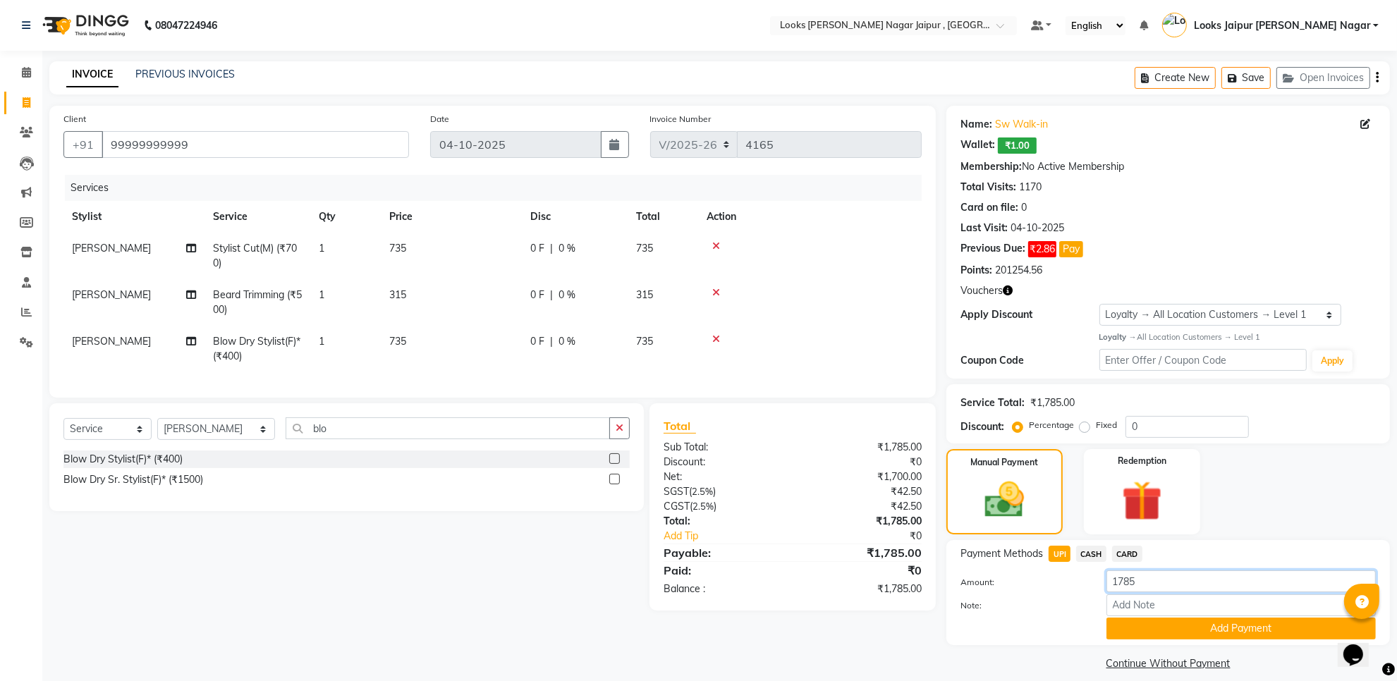
click at [1140, 575] on input "1785" at bounding box center [1240, 581] width 269 height 22
type input "1085"
click at [1146, 628] on button "Add Payment" at bounding box center [1240, 629] width 269 height 22
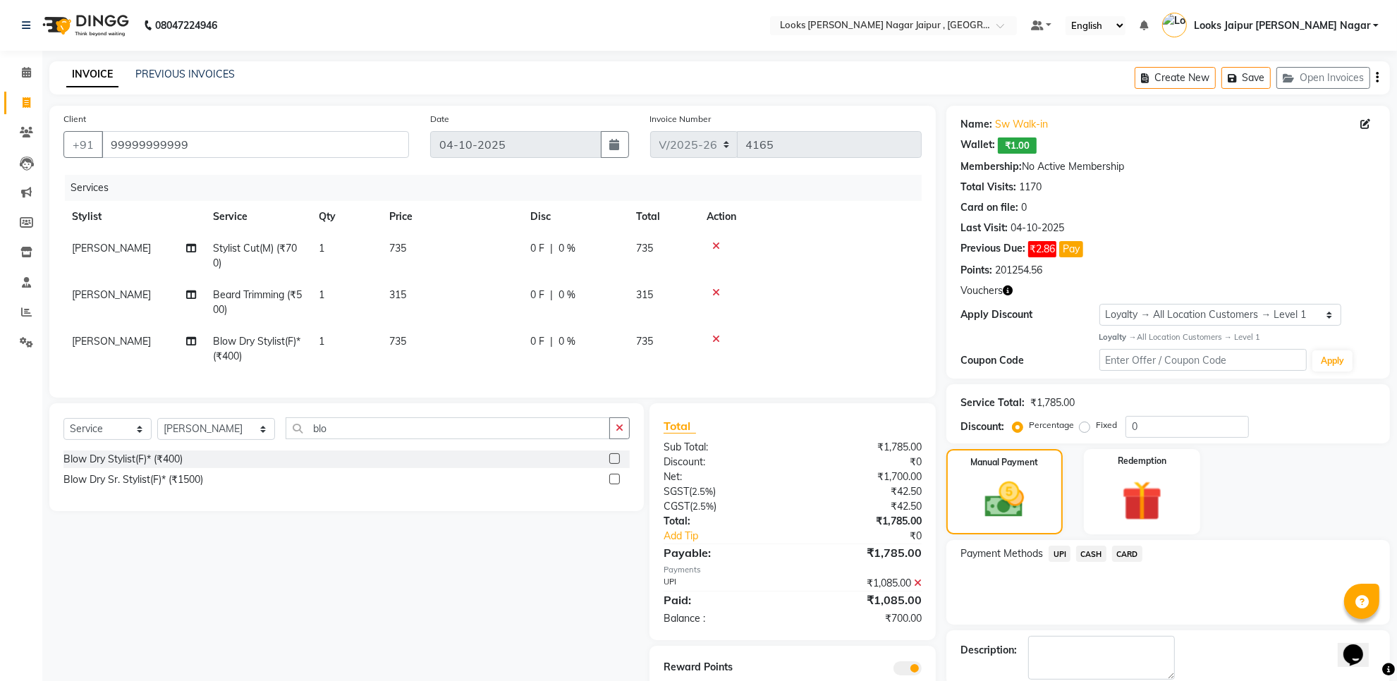
click at [1087, 549] on span "CASH" at bounding box center [1091, 554] width 30 height 16
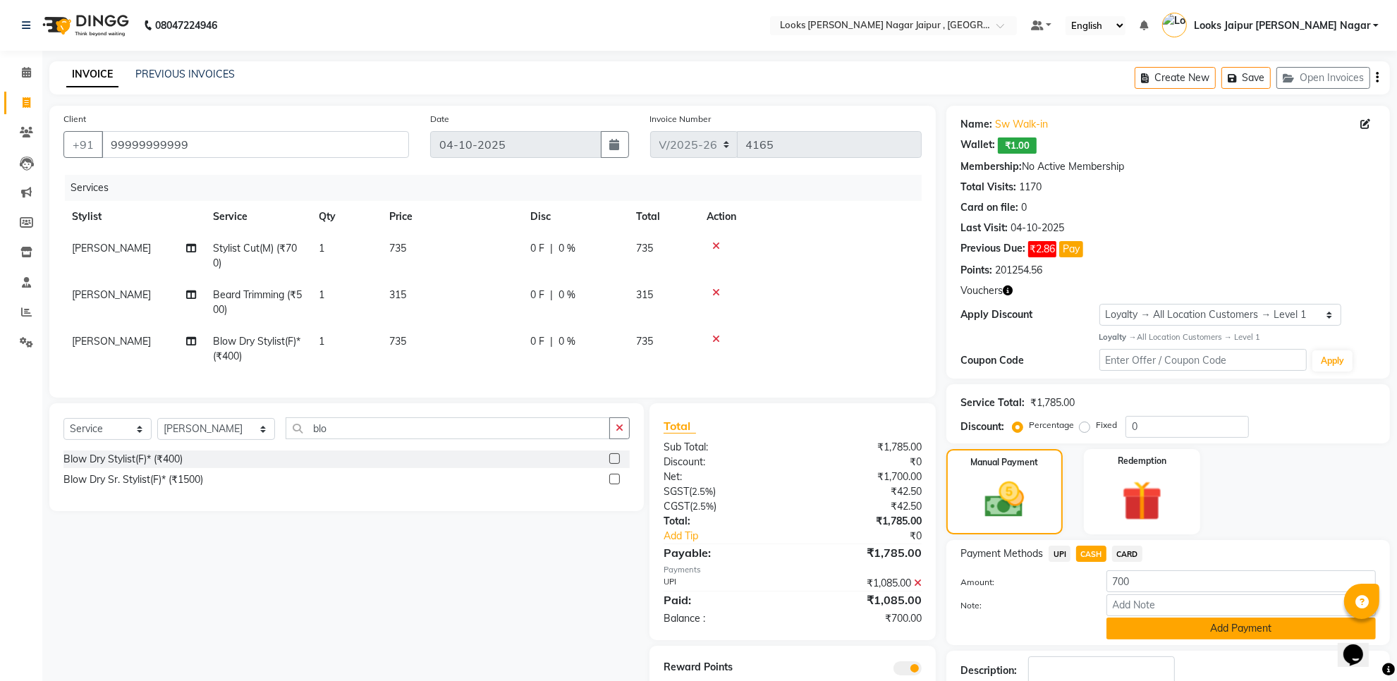
click at [1154, 619] on button "Add Payment" at bounding box center [1240, 629] width 269 height 22
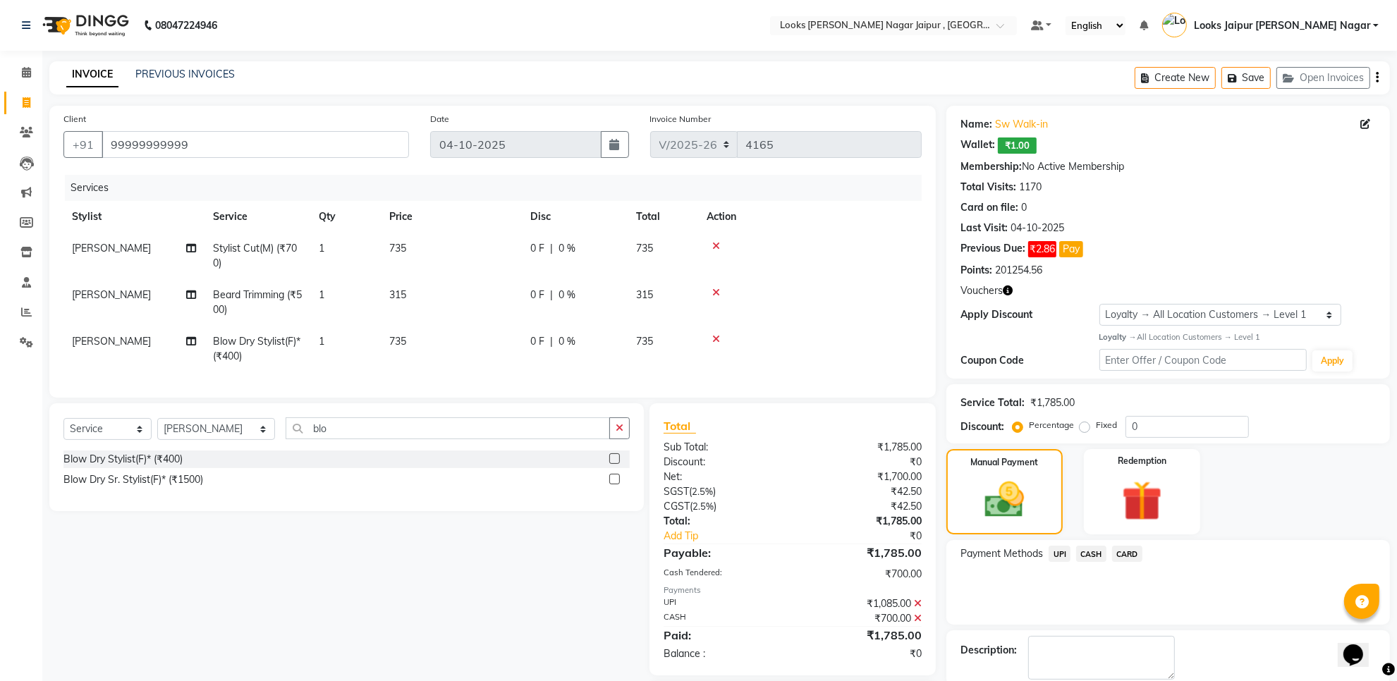
scroll to position [97, 0]
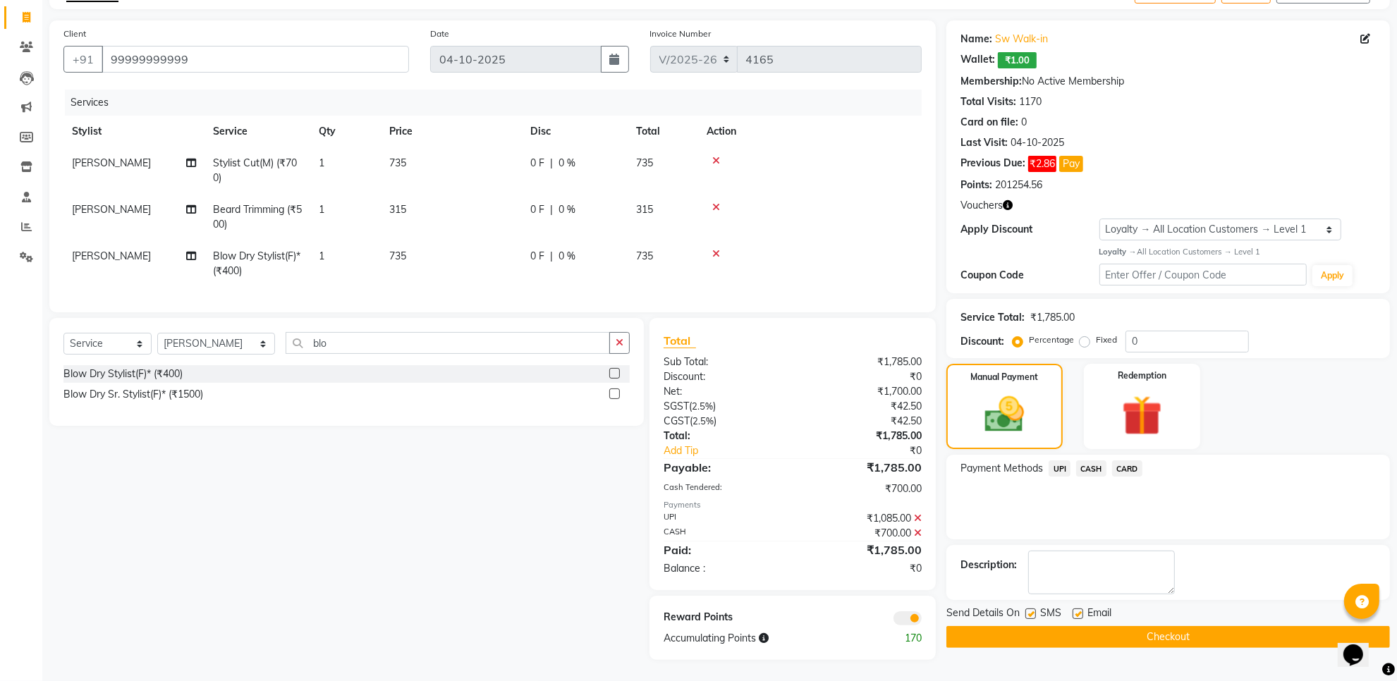
click at [1033, 609] on label at bounding box center [1030, 614] width 11 height 11
click at [1033, 610] on input "checkbox" at bounding box center [1029, 614] width 9 height 9
checkbox input "false"
click at [1076, 609] on label at bounding box center [1078, 614] width 11 height 11
click at [1076, 610] on input "checkbox" at bounding box center [1077, 614] width 9 height 9
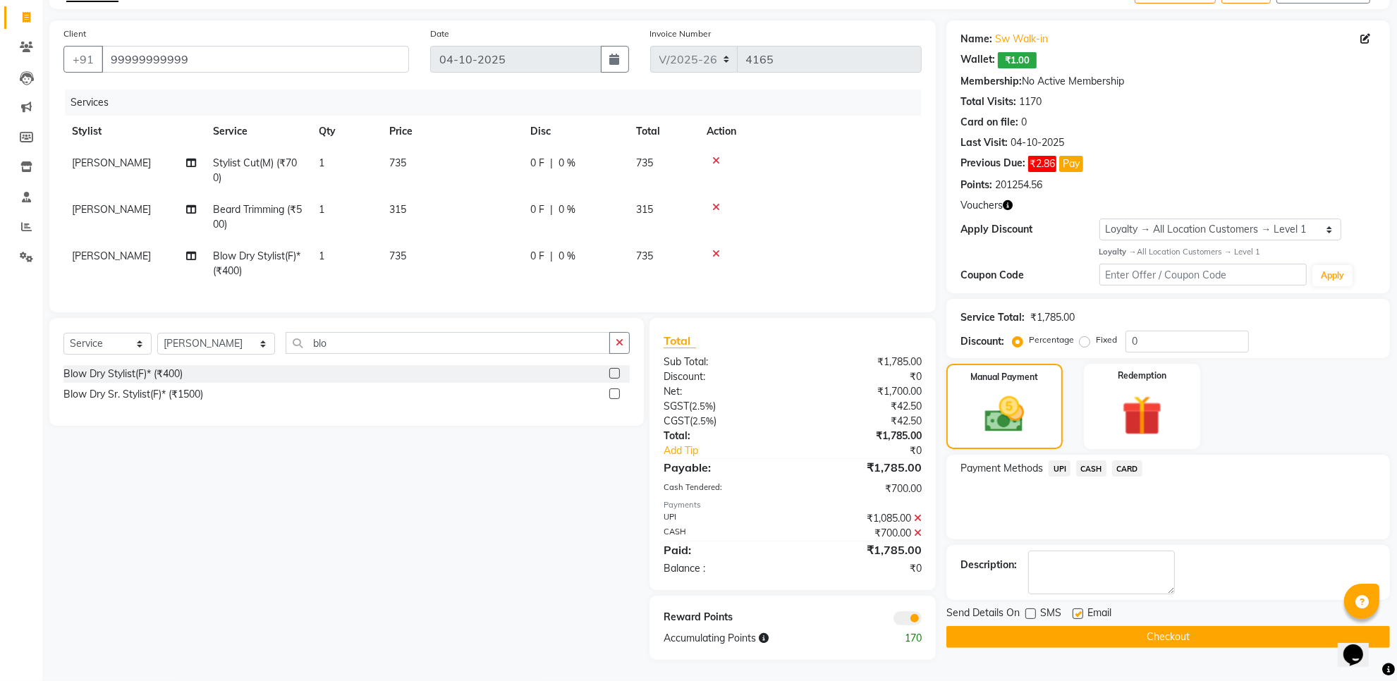
checkbox input "false"
click at [1063, 626] on button "Checkout" at bounding box center [1168, 637] width 444 height 22
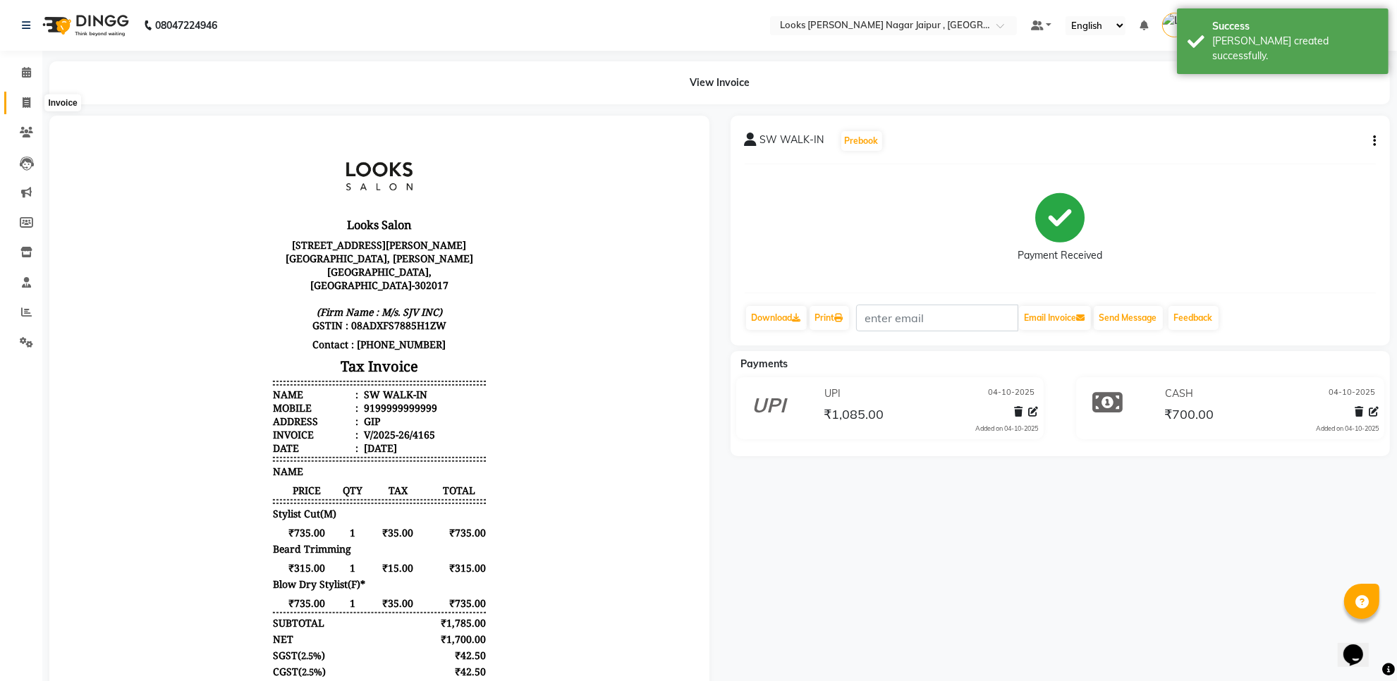
click at [18, 100] on span at bounding box center [26, 103] width 25 height 16
select select "service"
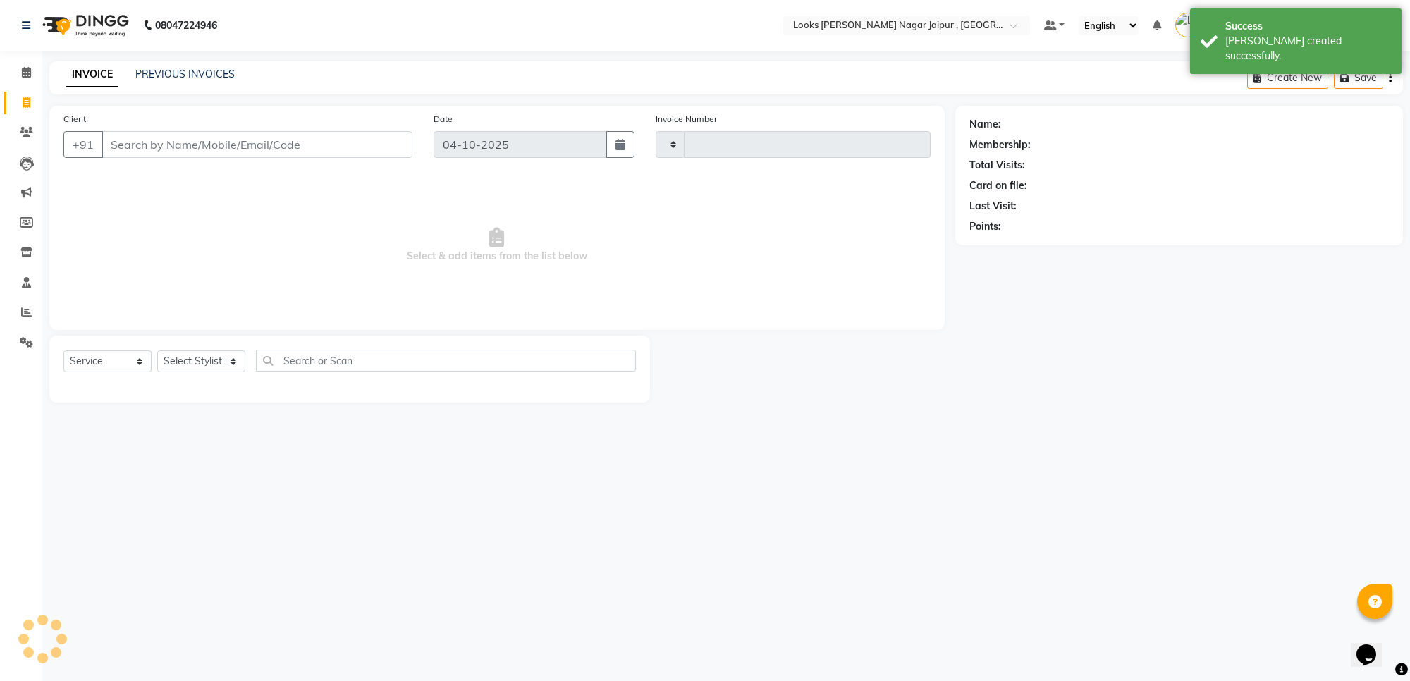
click at [220, 152] on input "Client" at bounding box center [257, 144] width 311 height 27
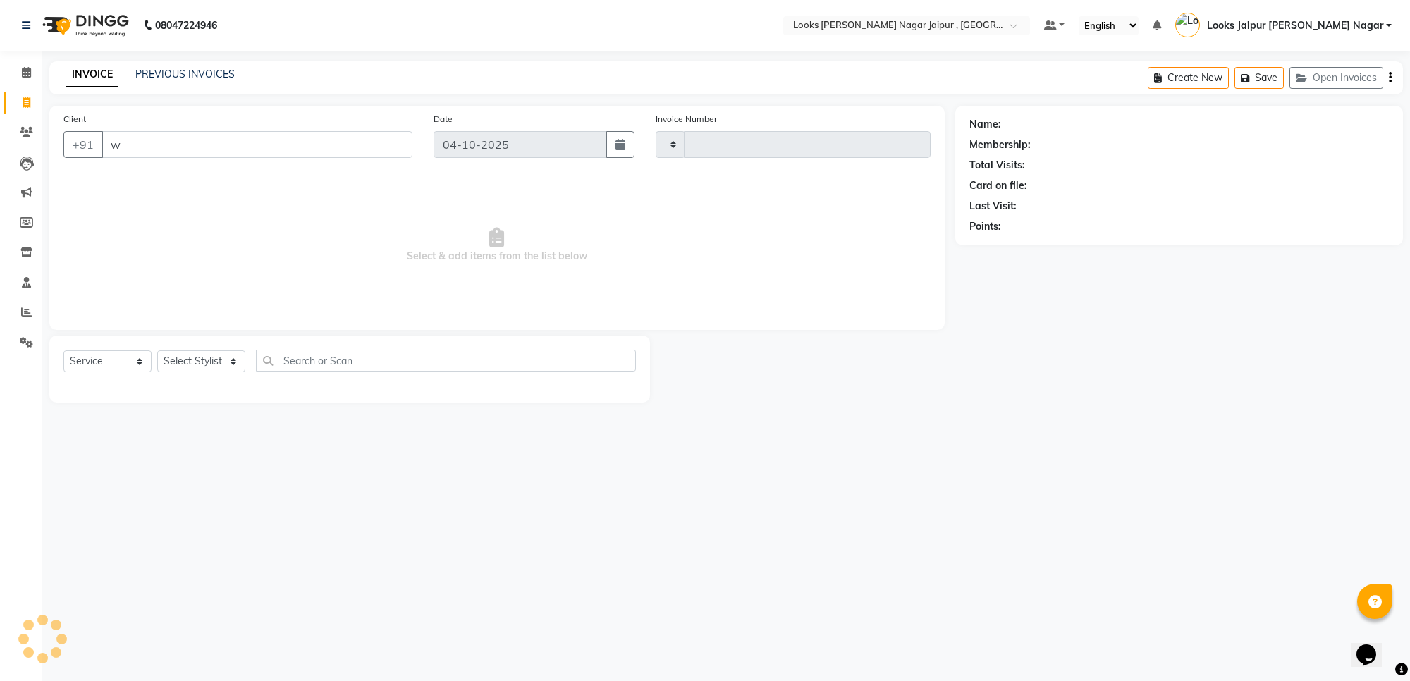
type input "wa"
type input "4166"
select select "4317"
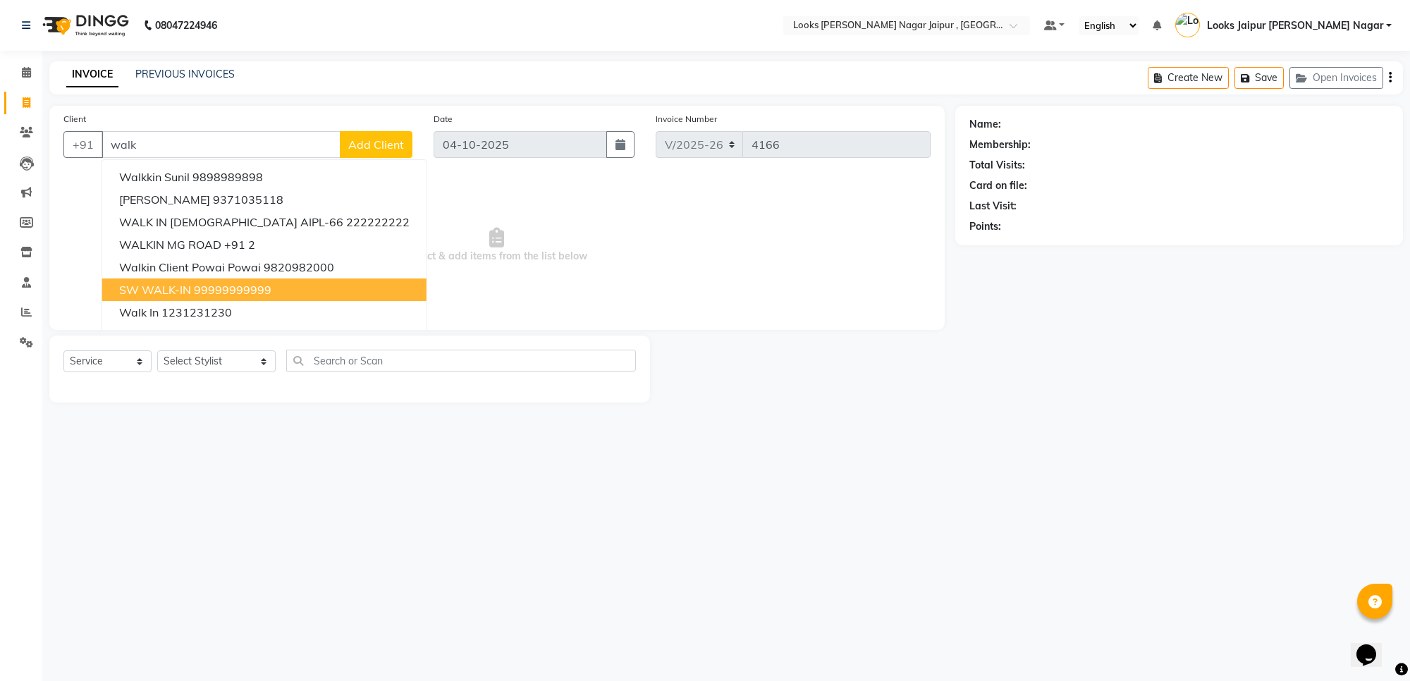
click at [196, 287] on ngb-highlight "99999999999" at bounding box center [233, 290] width 78 height 14
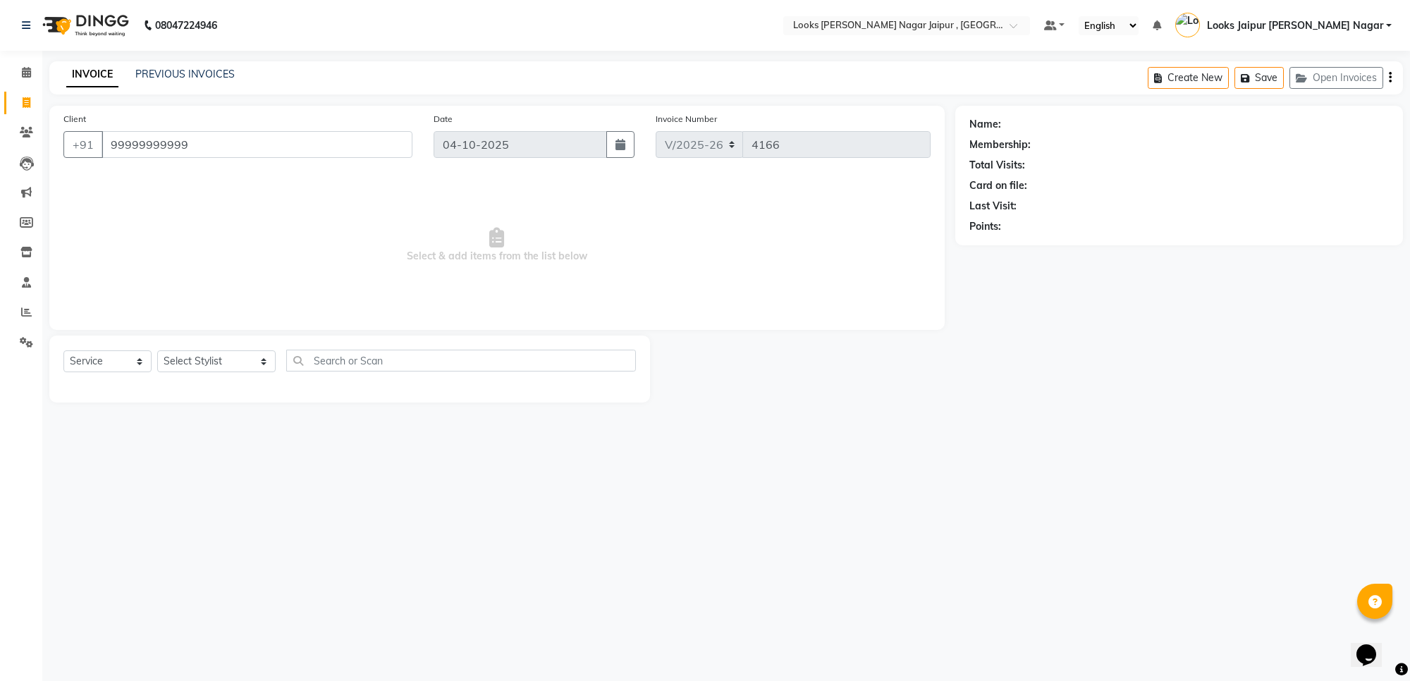
type input "99999999999"
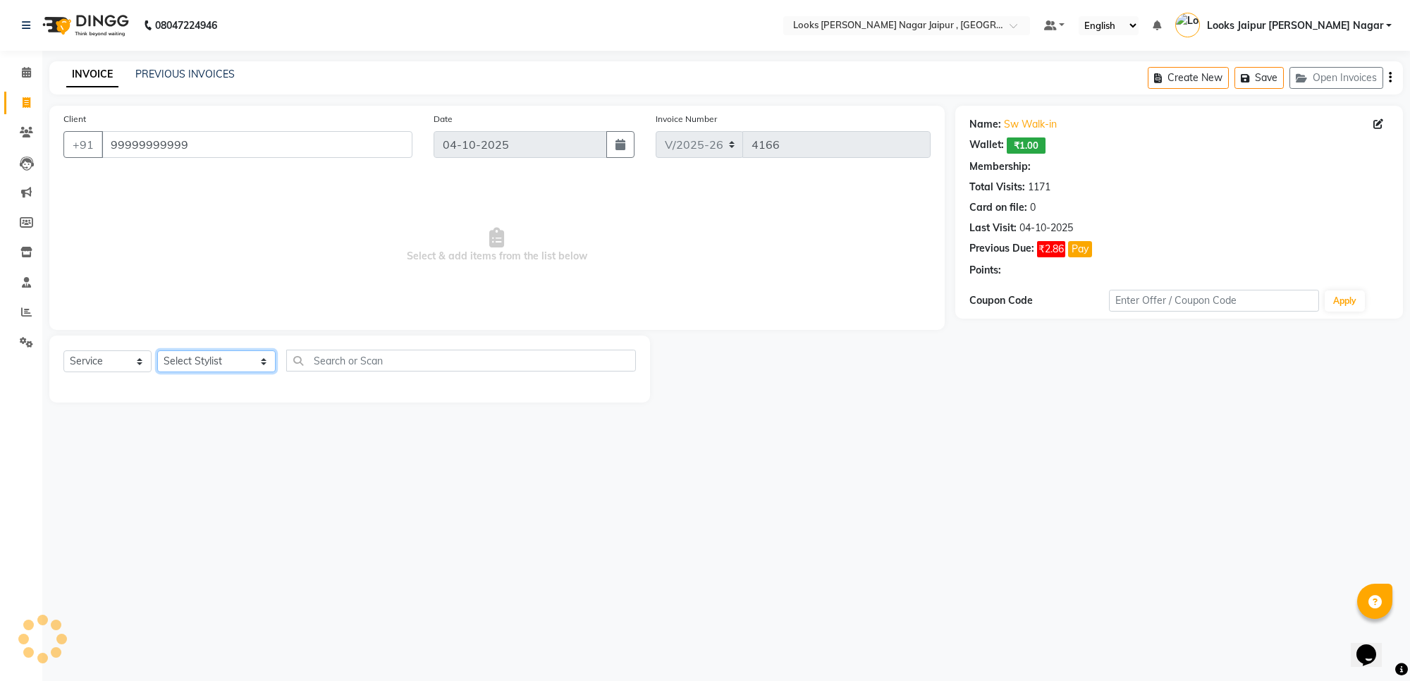
click at [210, 357] on select "Select Stylist [PERSON_NAME] art Anoop [PERSON_NAME] Counter Sales [PERSON_NAME…" at bounding box center [216, 361] width 118 height 22
select select "1: Object"
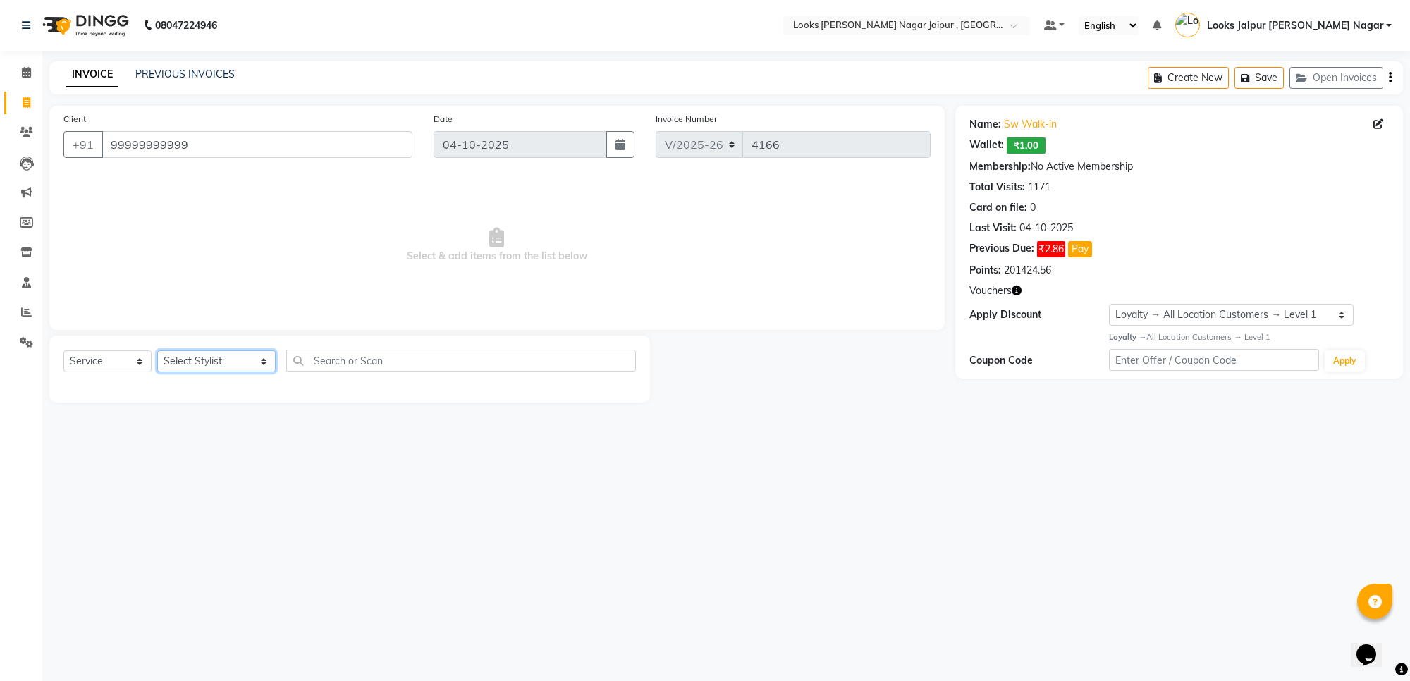
select select "88605"
click at [157, 350] on select "Select Stylist [PERSON_NAME] art Anoop [PERSON_NAME] Counter Sales [PERSON_NAME…" at bounding box center [216, 361] width 118 height 22
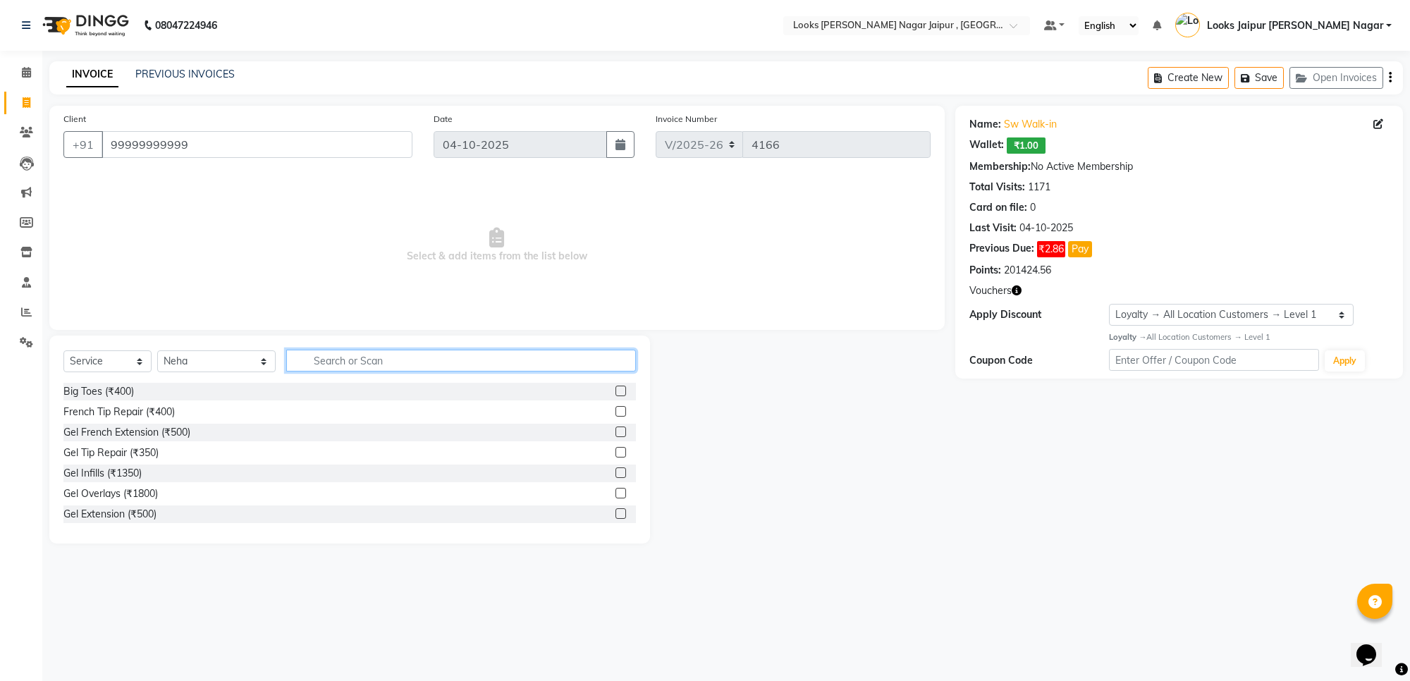
click at [355, 355] on input "text" at bounding box center [461, 361] width 350 height 22
type input "wax"
click at [616, 513] on label at bounding box center [621, 513] width 11 height 11
click at [616, 513] on input "checkbox" at bounding box center [620, 514] width 9 height 9
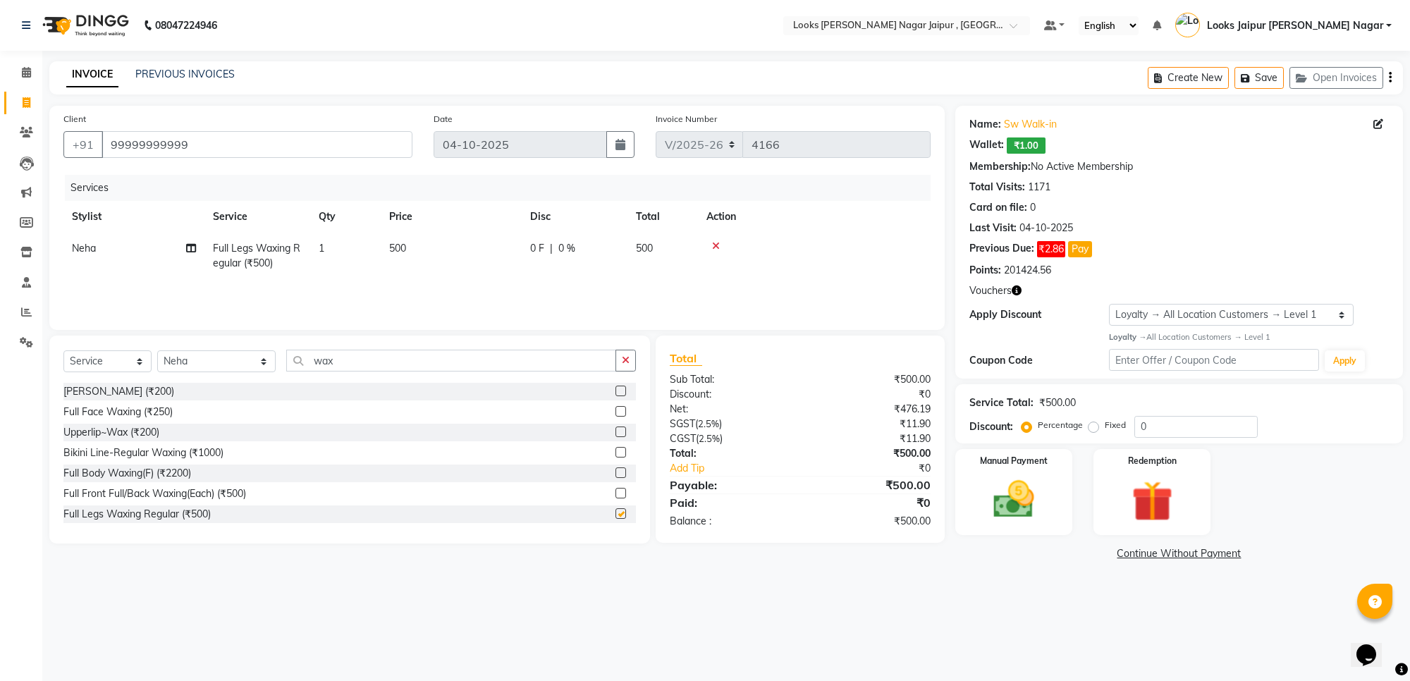
checkbox input "false"
click at [350, 368] on input "wax" at bounding box center [451, 361] width 330 height 22
type input "w"
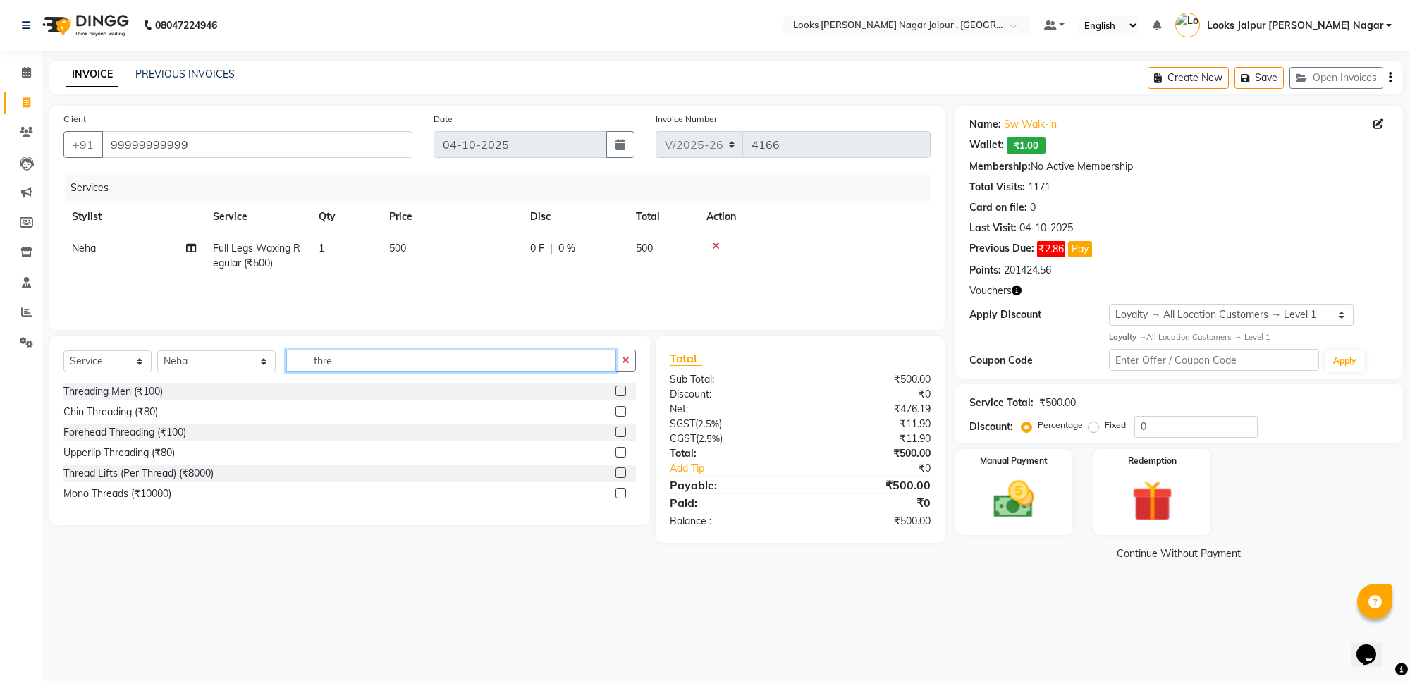
type input "thre"
click at [617, 429] on label at bounding box center [621, 432] width 11 height 11
click at [617, 429] on input "checkbox" at bounding box center [620, 432] width 9 height 9
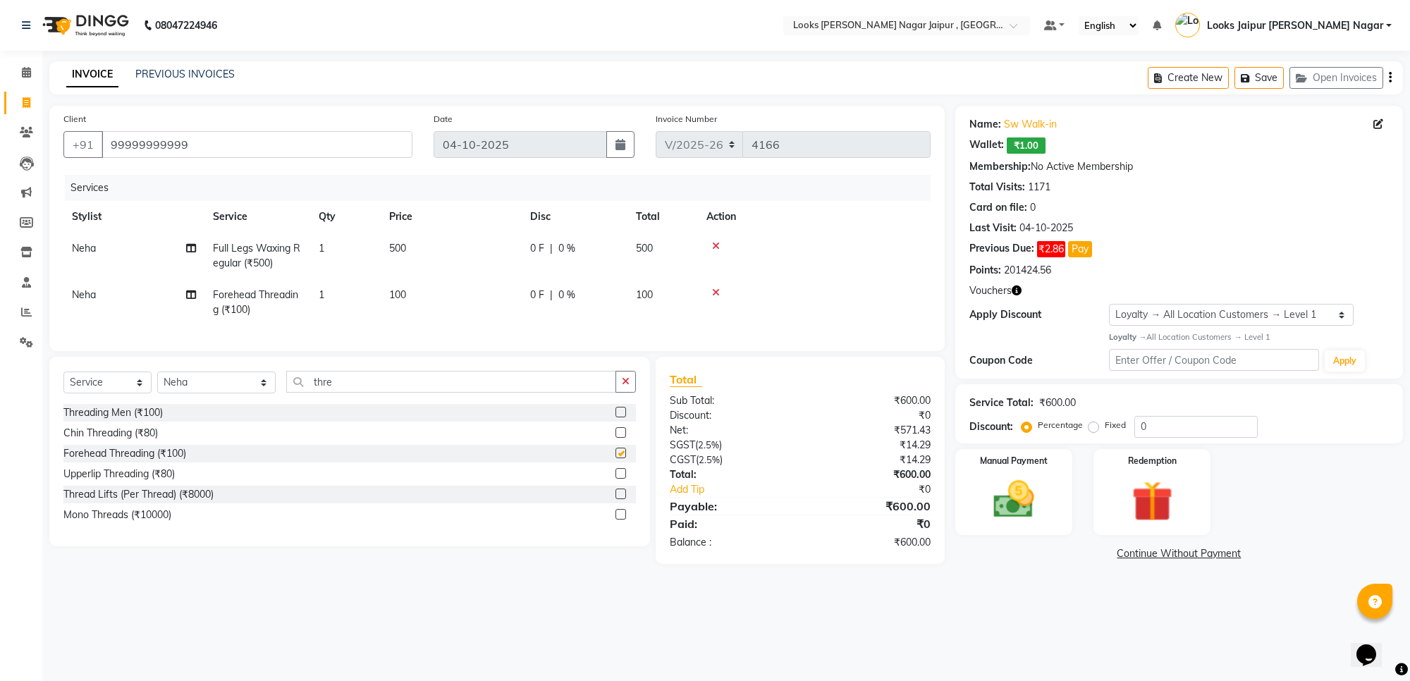
checkbox input "false"
drag, startPoint x: 442, startPoint y: 293, endPoint x: 450, endPoint y: 291, distance: 7.9
click at [442, 291] on td "100" at bounding box center [451, 302] width 141 height 47
select select "88605"
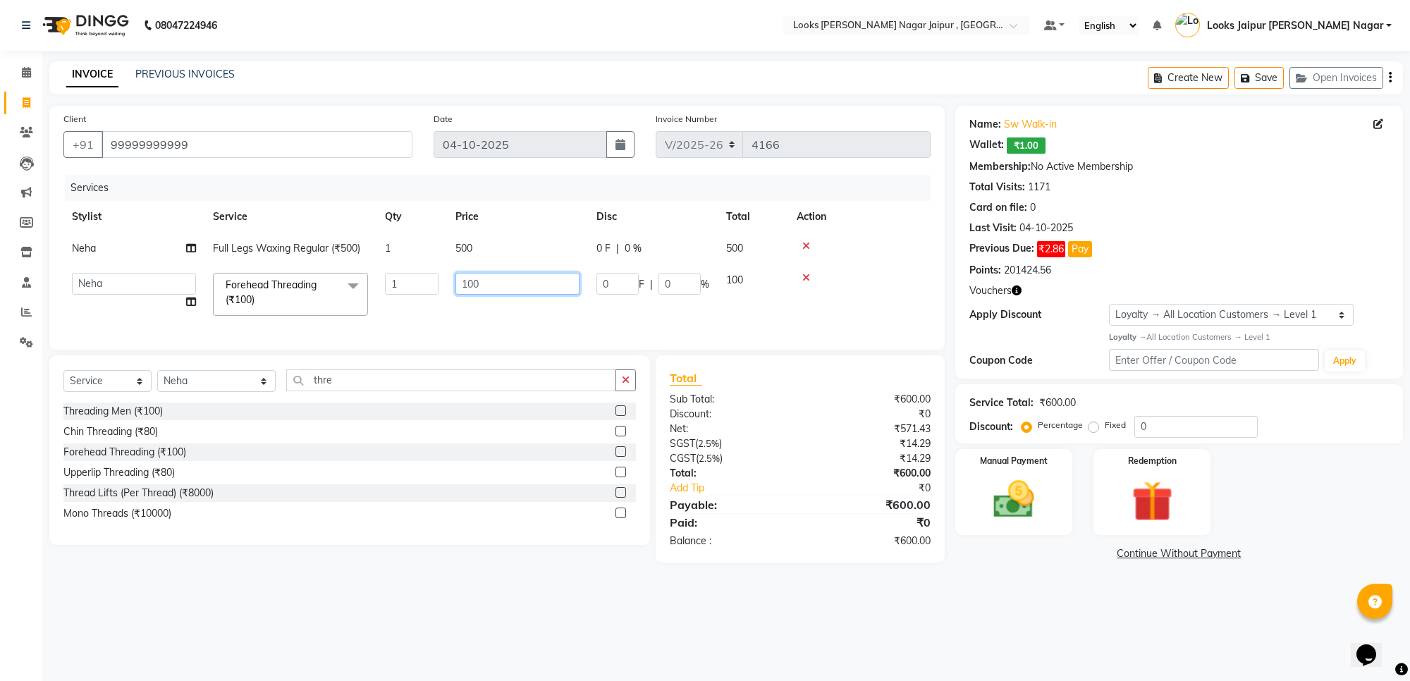
click at [512, 288] on input "100" at bounding box center [518, 284] width 124 height 22
type input "1"
type input "73"
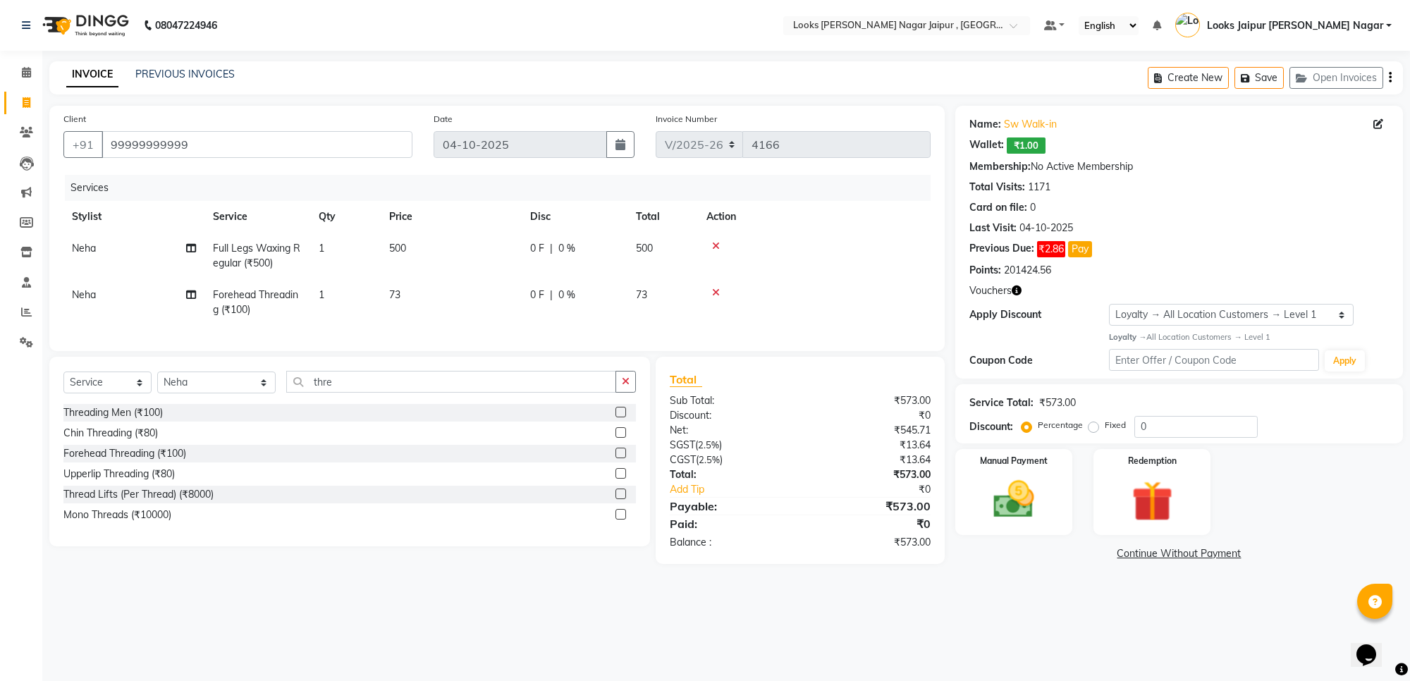
click at [480, 237] on td "500" at bounding box center [451, 256] width 141 height 47
select select "88605"
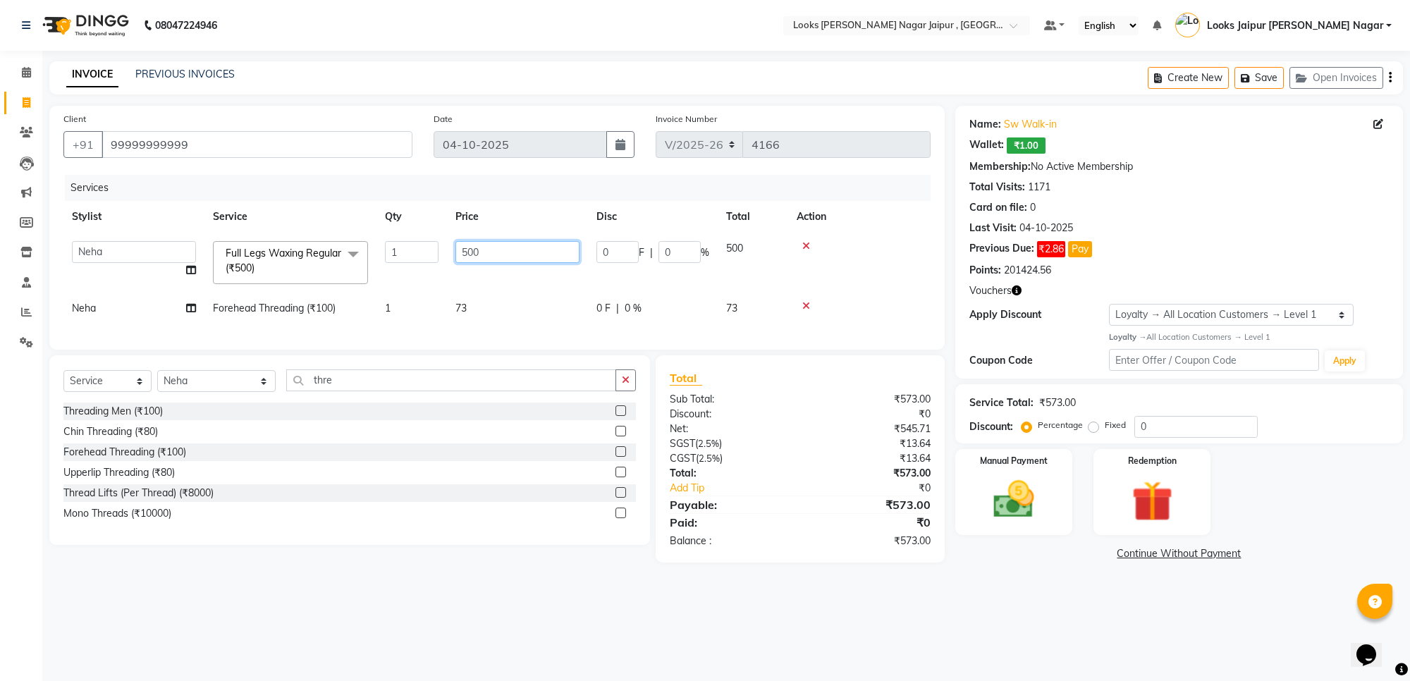
click at [487, 244] on input "500" at bounding box center [518, 252] width 124 height 22
type input "5"
type input "315"
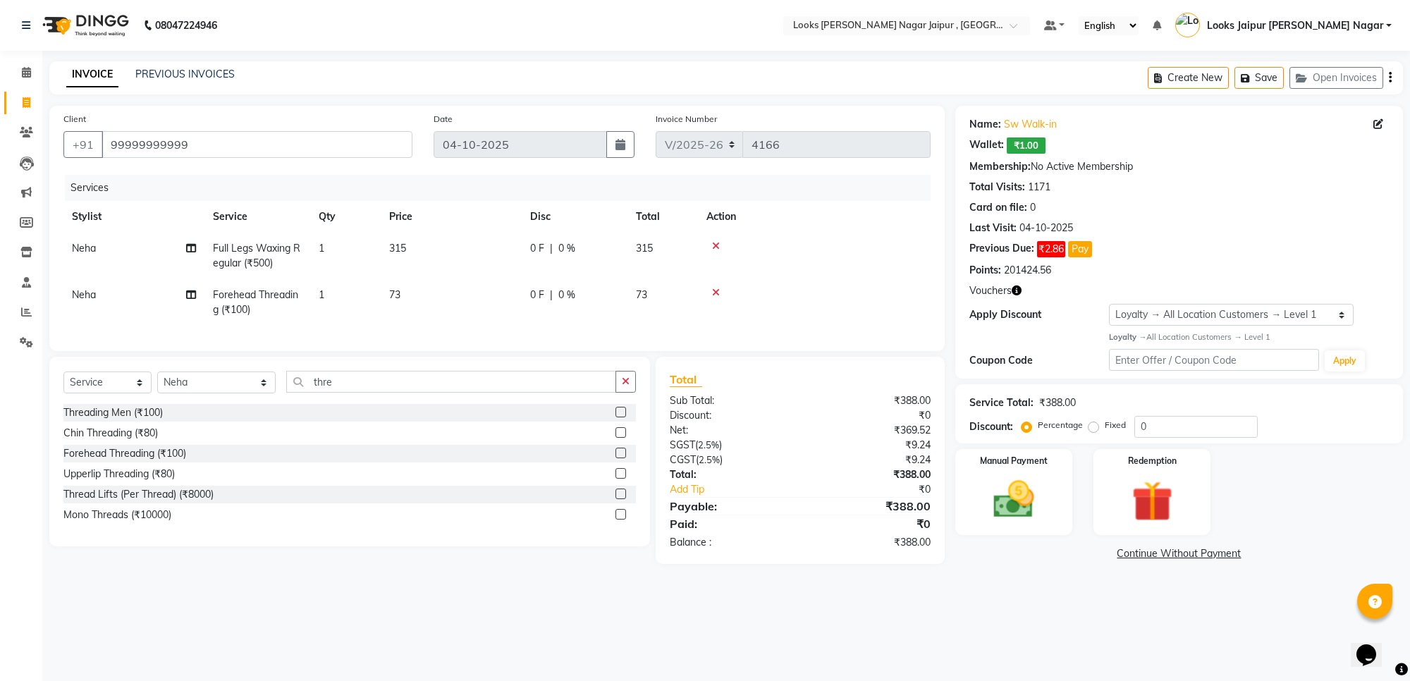
click at [1001, 618] on div "08047224946 Select Location × Looks Malviya Nagar Jaipur , Jaipur Default Panel…" at bounding box center [705, 340] width 1410 height 681
click at [1019, 496] on img at bounding box center [1013, 499] width 69 height 49
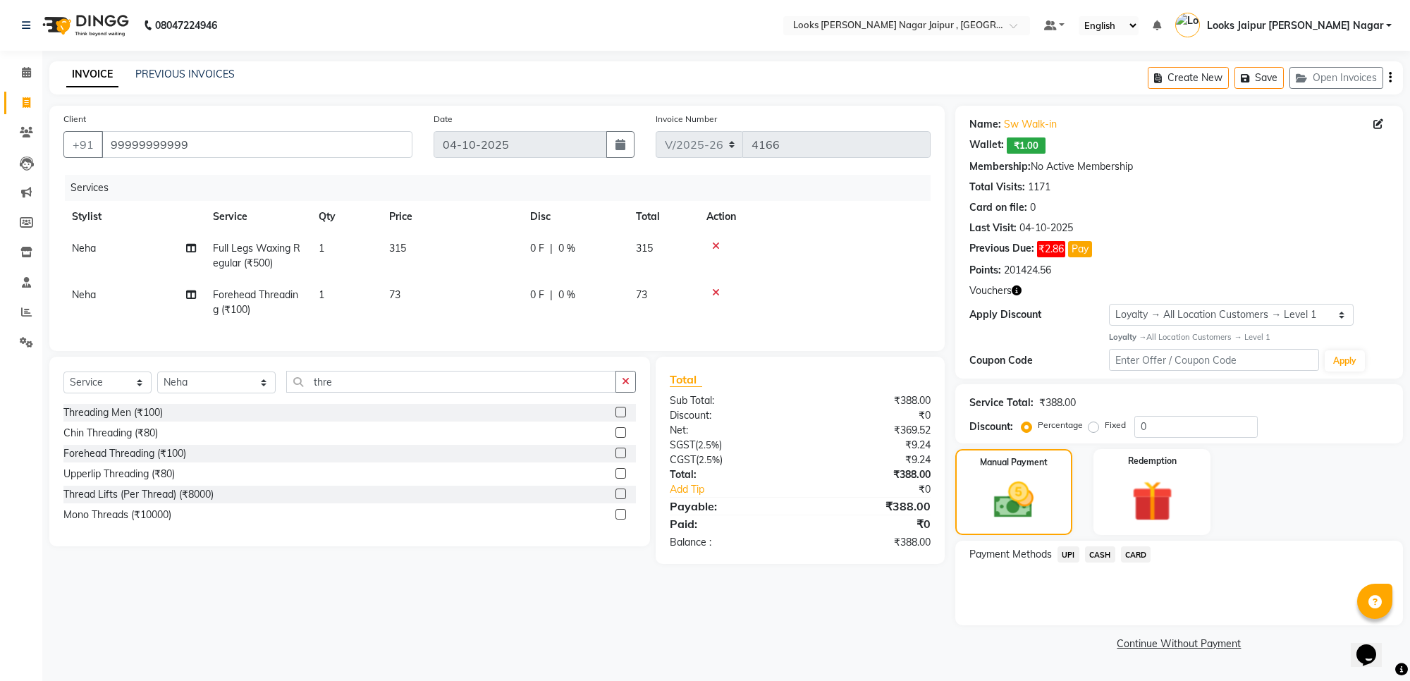
click at [1070, 556] on span "UPI" at bounding box center [1069, 555] width 22 height 16
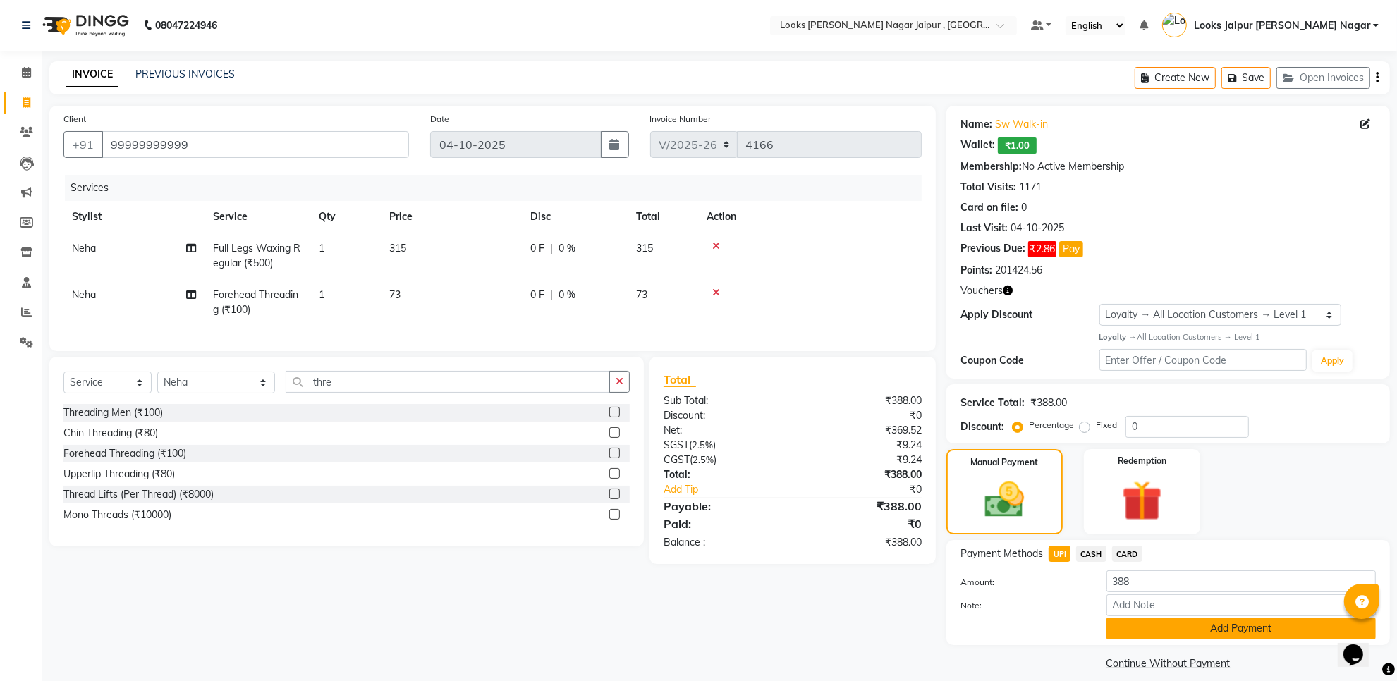
click at [1148, 626] on button "Add Payment" at bounding box center [1240, 629] width 269 height 22
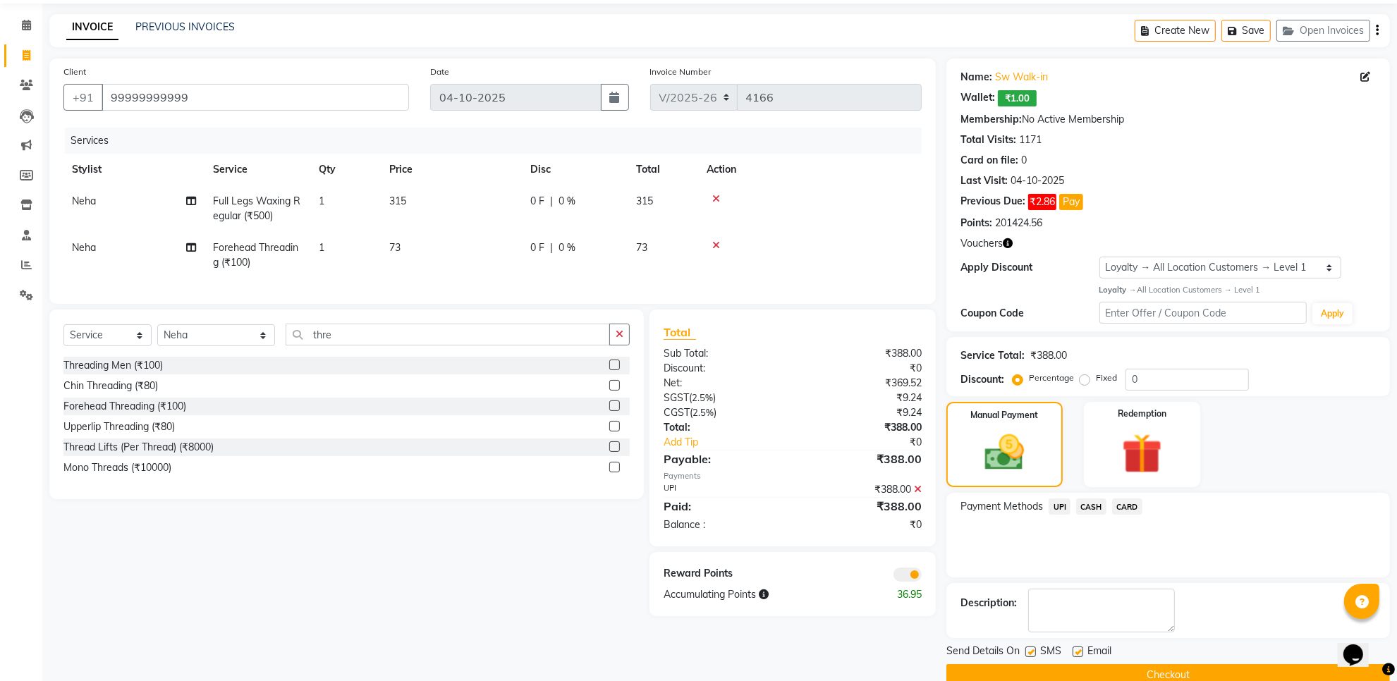
scroll to position [74, 0]
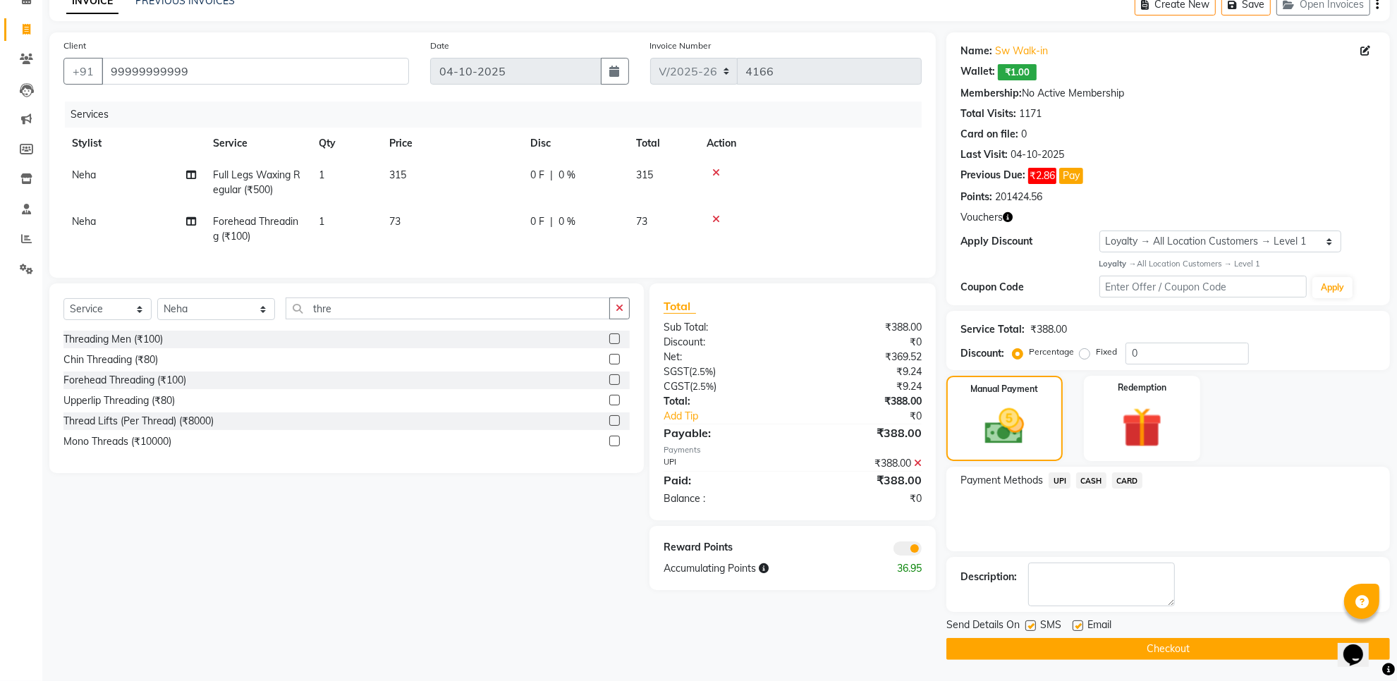
click at [1027, 621] on label at bounding box center [1030, 626] width 11 height 11
click at [1027, 622] on input "checkbox" at bounding box center [1029, 626] width 9 height 9
checkbox input "false"
click at [1082, 622] on label at bounding box center [1078, 626] width 11 height 11
click at [1082, 622] on input "checkbox" at bounding box center [1077, 626] width 9 height 9
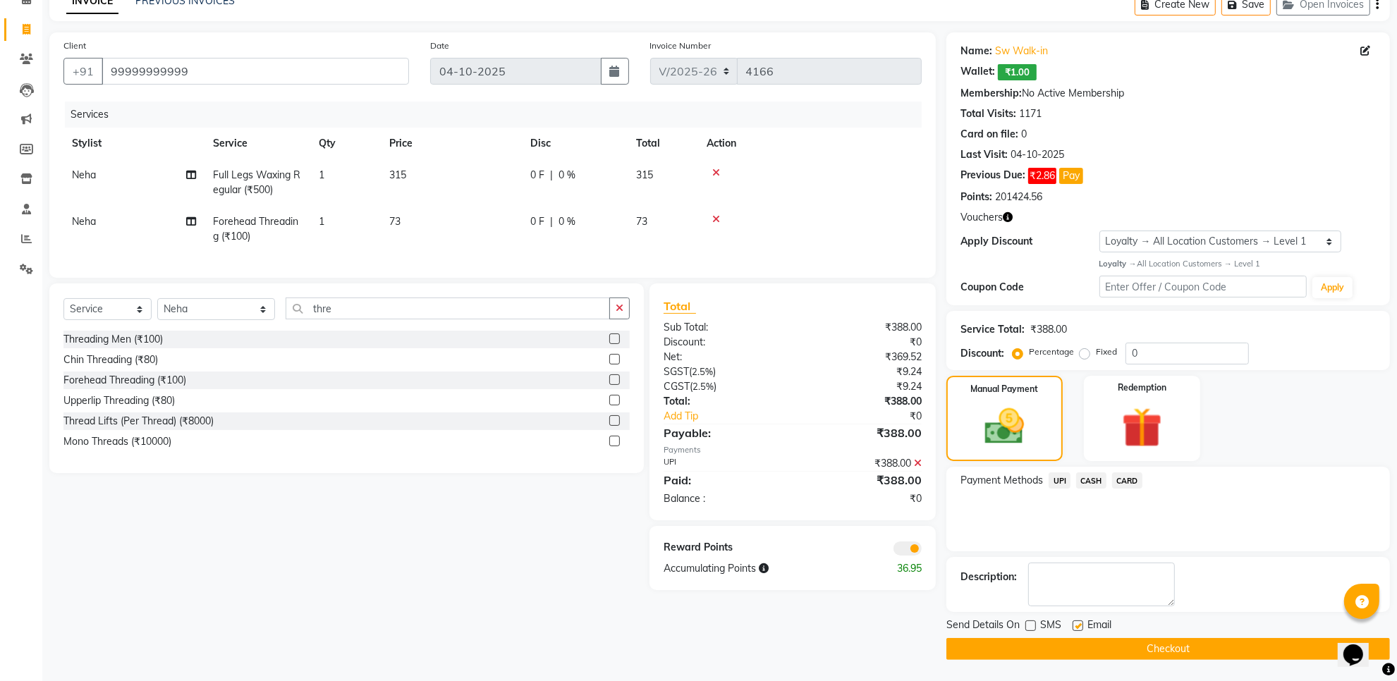
checkbox input "false"
click at [1080, 640] on button "Checkout" at bounding box center [1168, 649] width 444 height 22
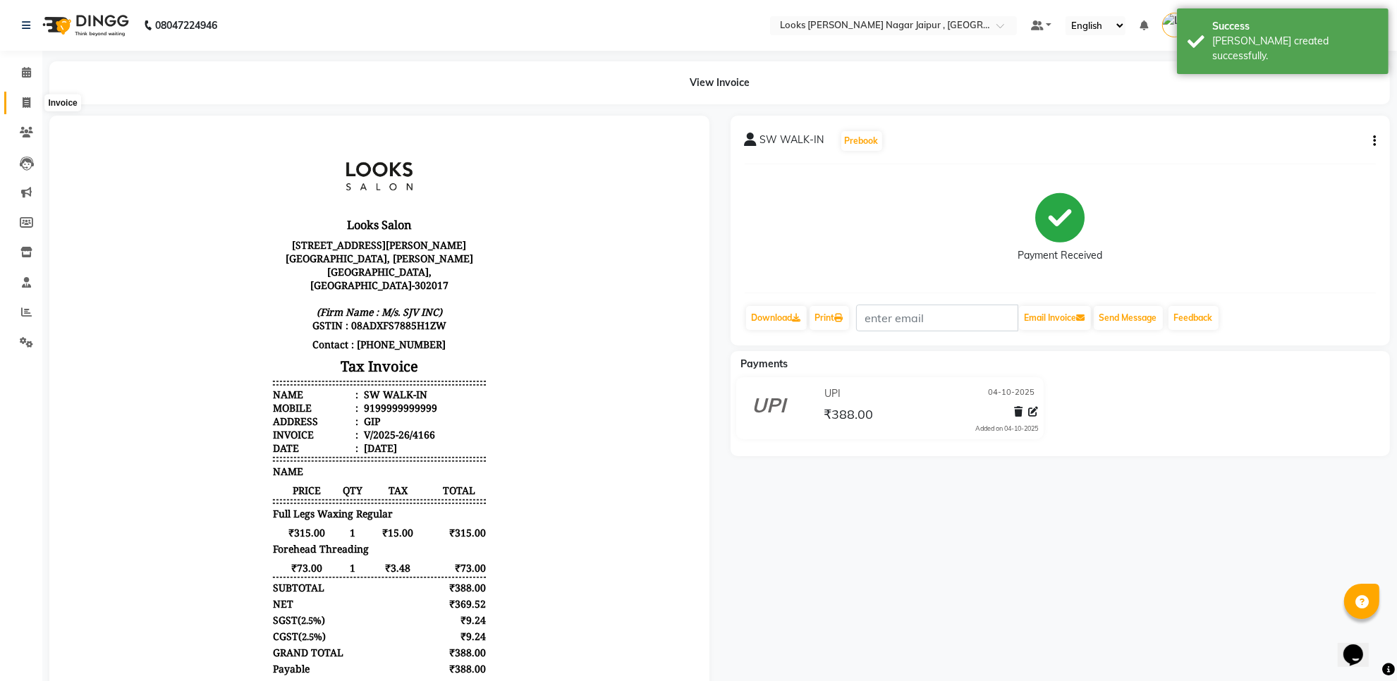
click at [25, 97] on icon at bounding box center [27, 102] width 8 height 11
select select "service"
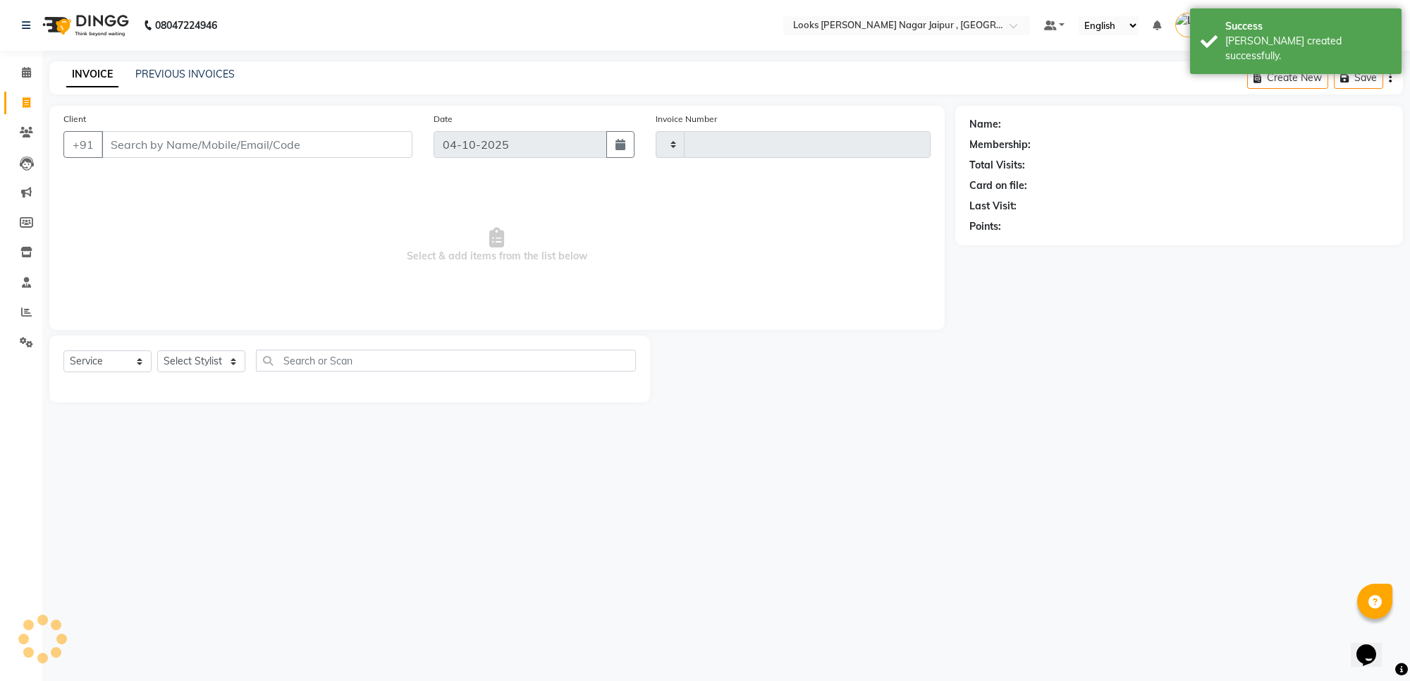
type input "4167"
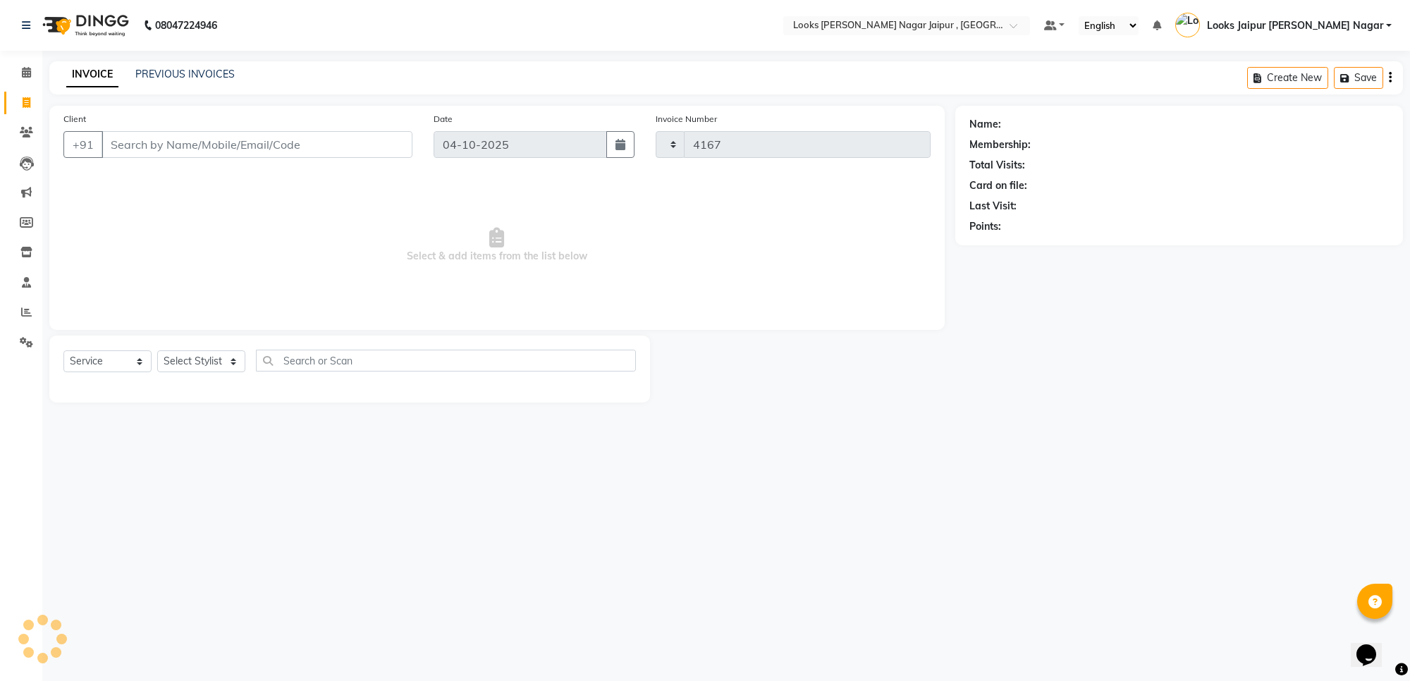
select select "4317"
click at [201, 138] on input "Client" at bounding box center [257, 144] width 311 height 27
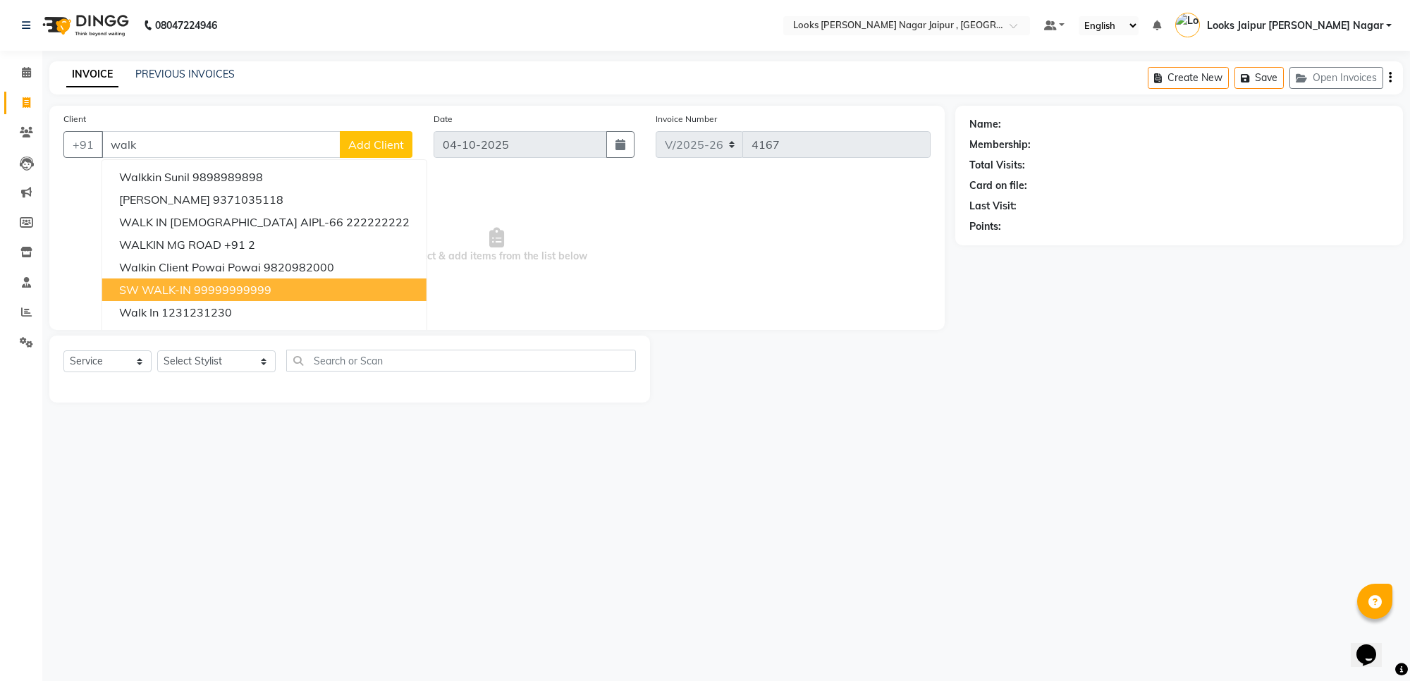
click at [212, 286] on ngb-highlight "99999999999" at bounding box center [233, 290] width 78 height 14
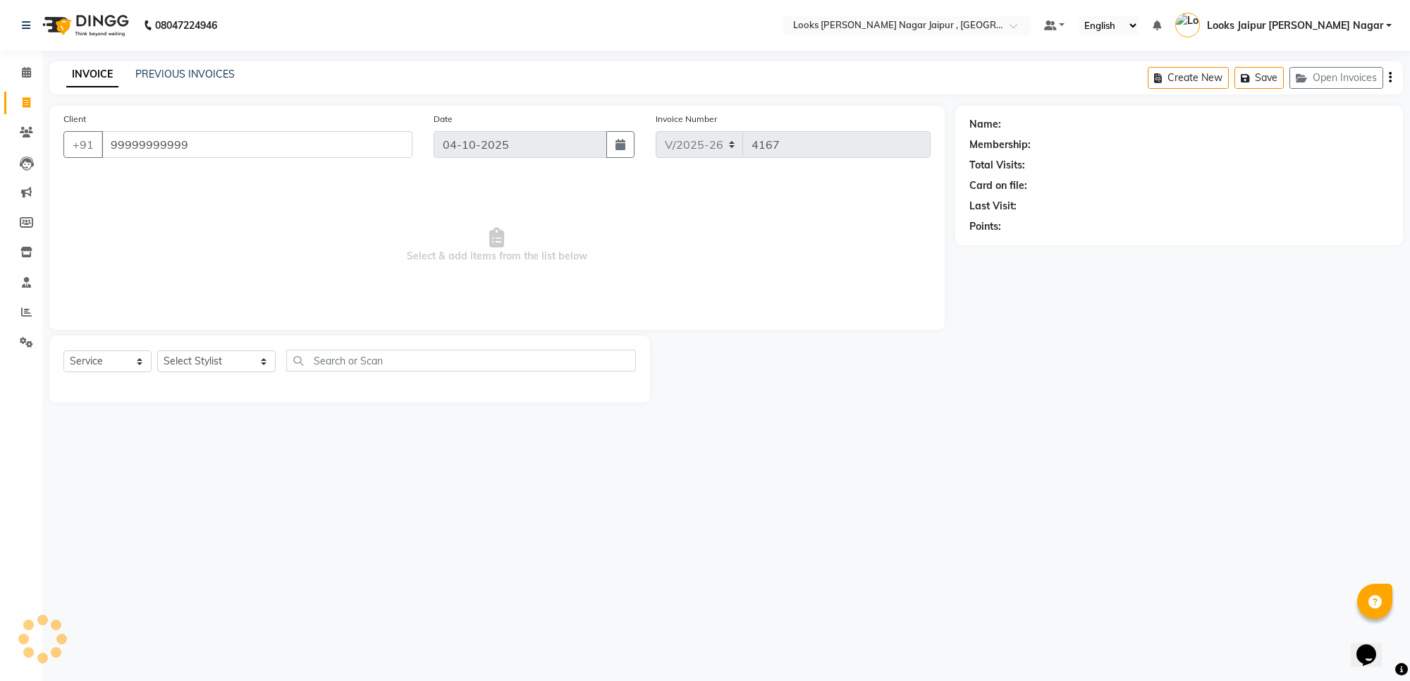
type input "99999999999"
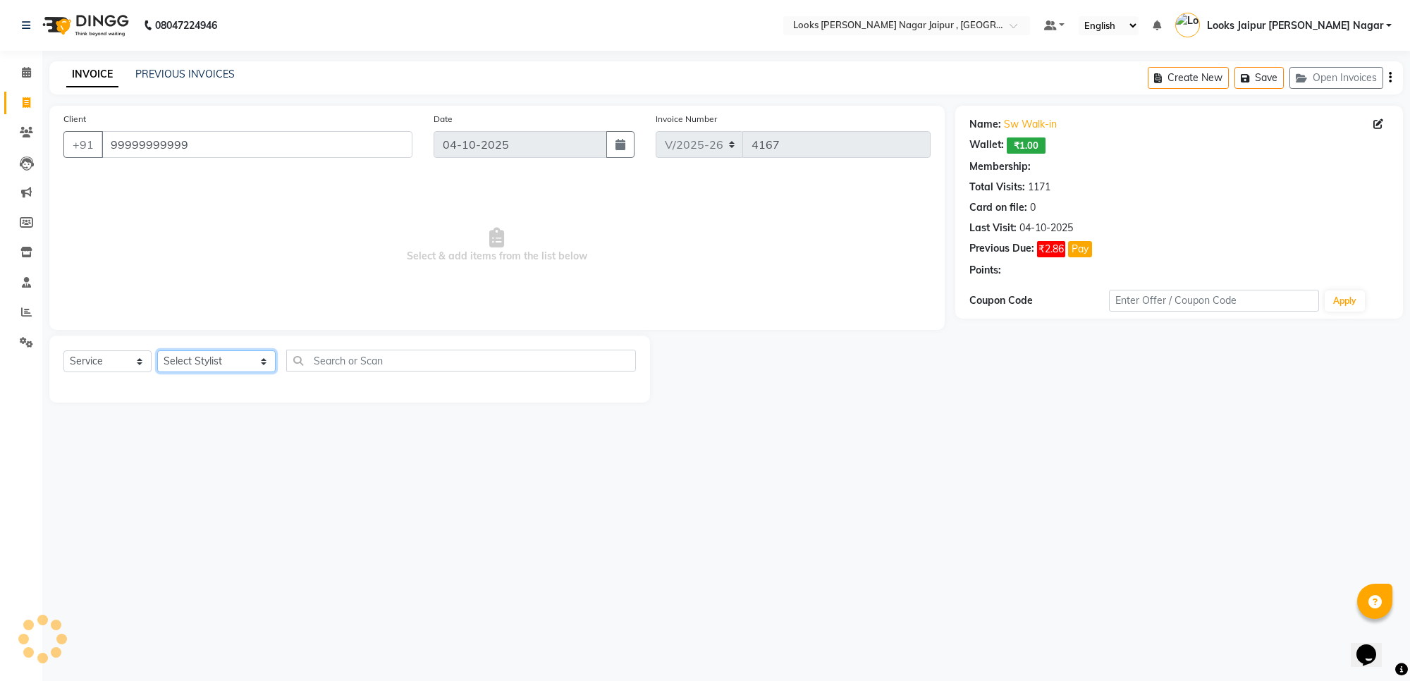
select select "1: Object"
click at [203, 353] on select "Select Stylist [PERSON_NAME] art Anoop [PERSON_NAME] Counter Sales [PERSON_NAME…" at bounding box center [216, 361] width 118 height 22
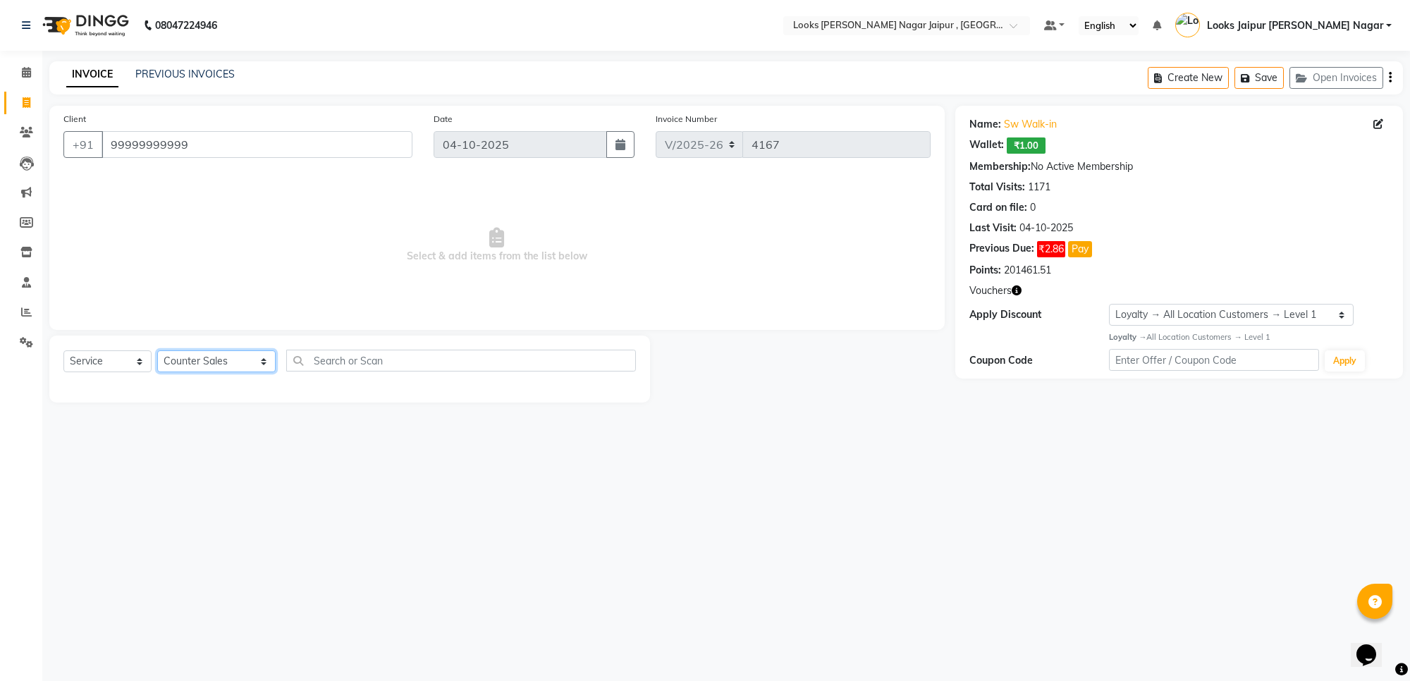
click at [157, 350] on select "Select Stylist [PERSON_NAME] art Anoop [PERSON_NAME] Counter Sales [PERSON_NAME…" at bounding box center [216, 361] width 118 height 22
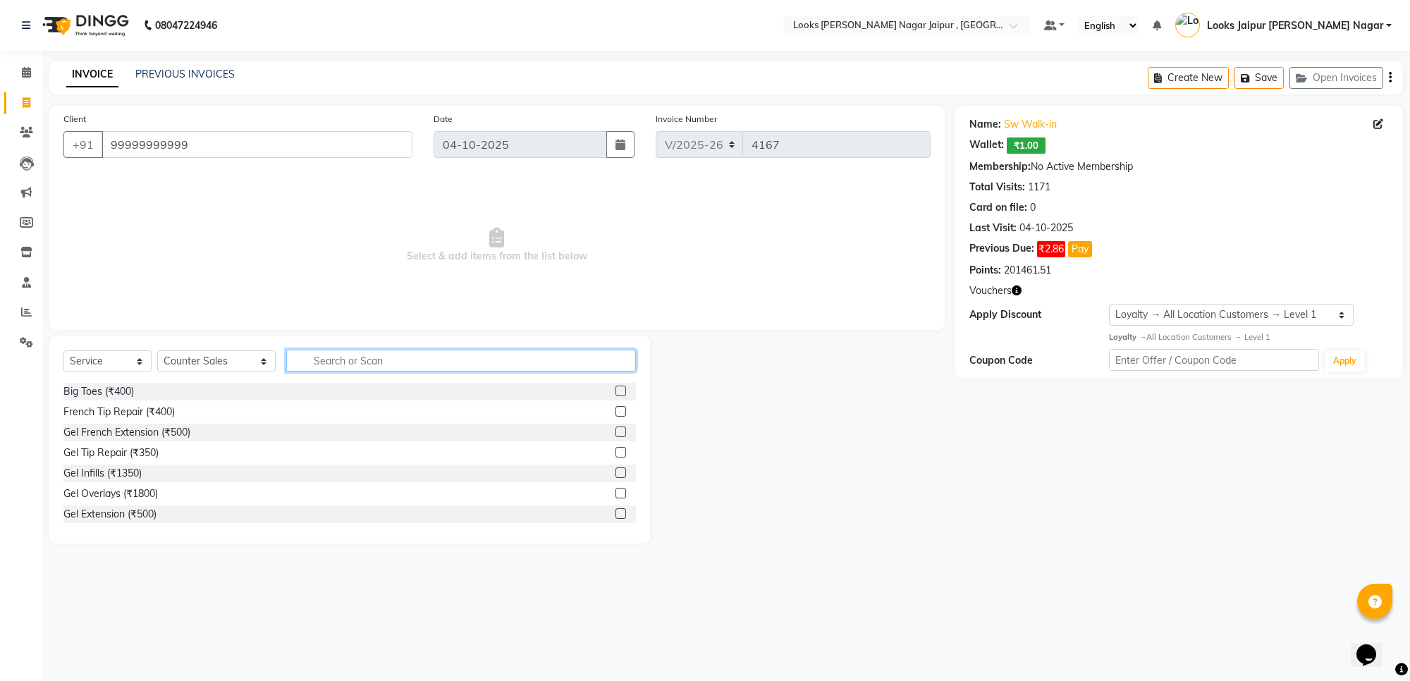
click at [377, 361] on input "text" at bounding box center [461, 361] width 350 height 22
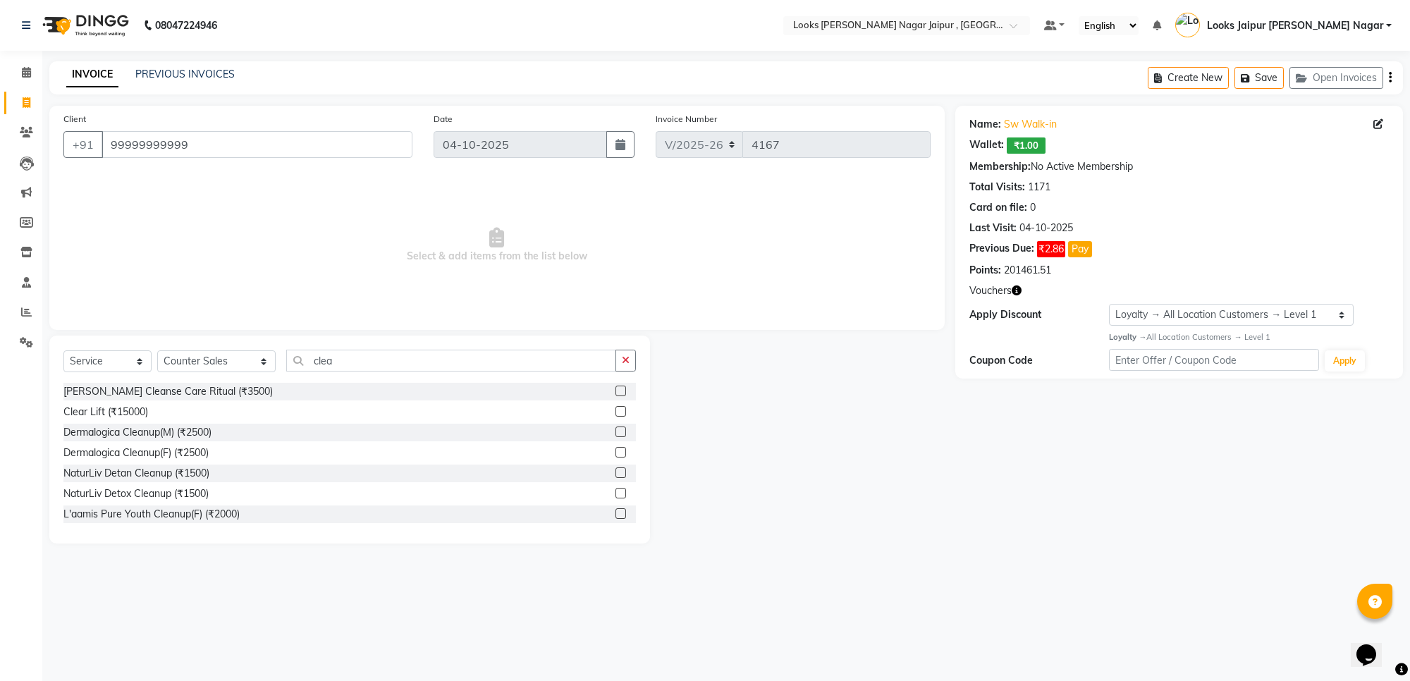
click at [616, 428] on label at bounding box center [621, 432] width 11 height 11
click at [616, 428] on input "checkbox" at bounding box center [620, 432] width 9 height 9
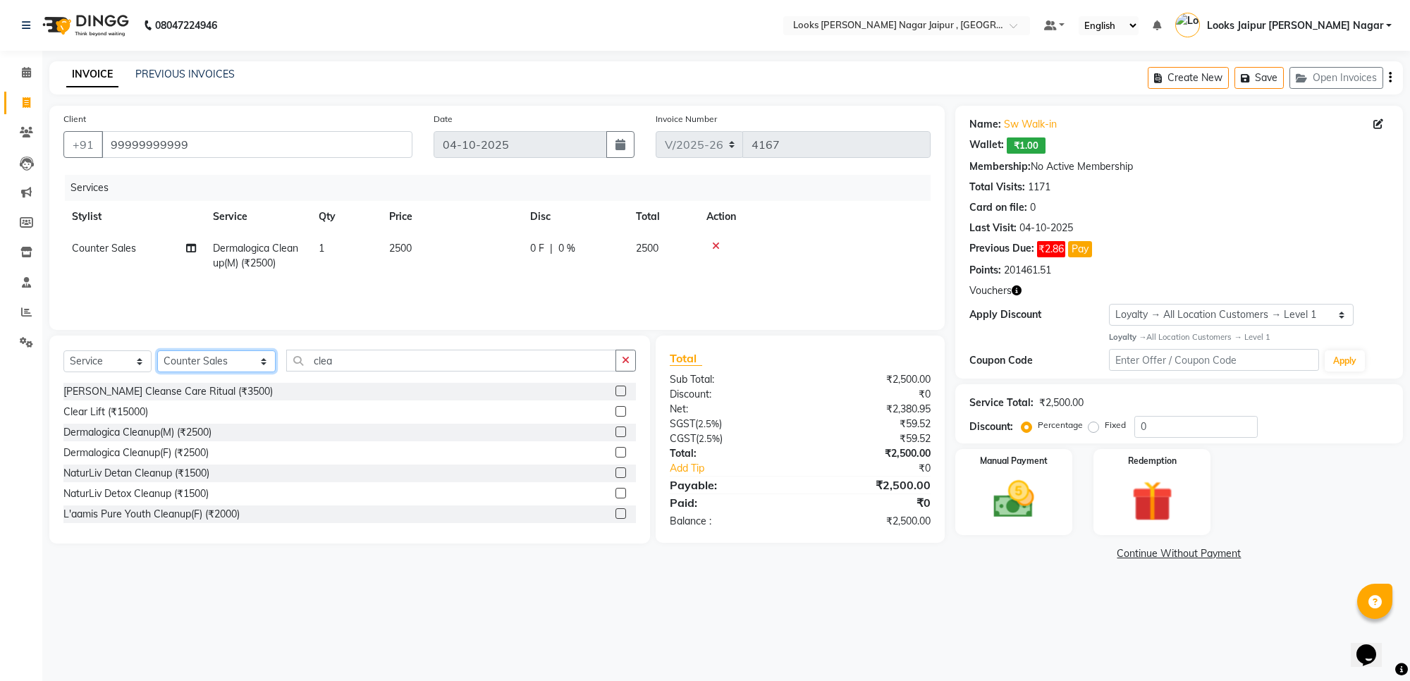
click at [244, 357] on select "Select Stylist [PERSON_NAME] art Anoop [PERSON_NAME] Counter Sales [PERSON_NAME…" at bounding box center [216, 361] width 118 height 22
click at [157, 350] on select "Select Stylist [PERSON_NAME] art Anoop [PERSON_NAME] Counter Sales [PERSON_NAME…" at bounding box center [216, 361] width 118 height 22
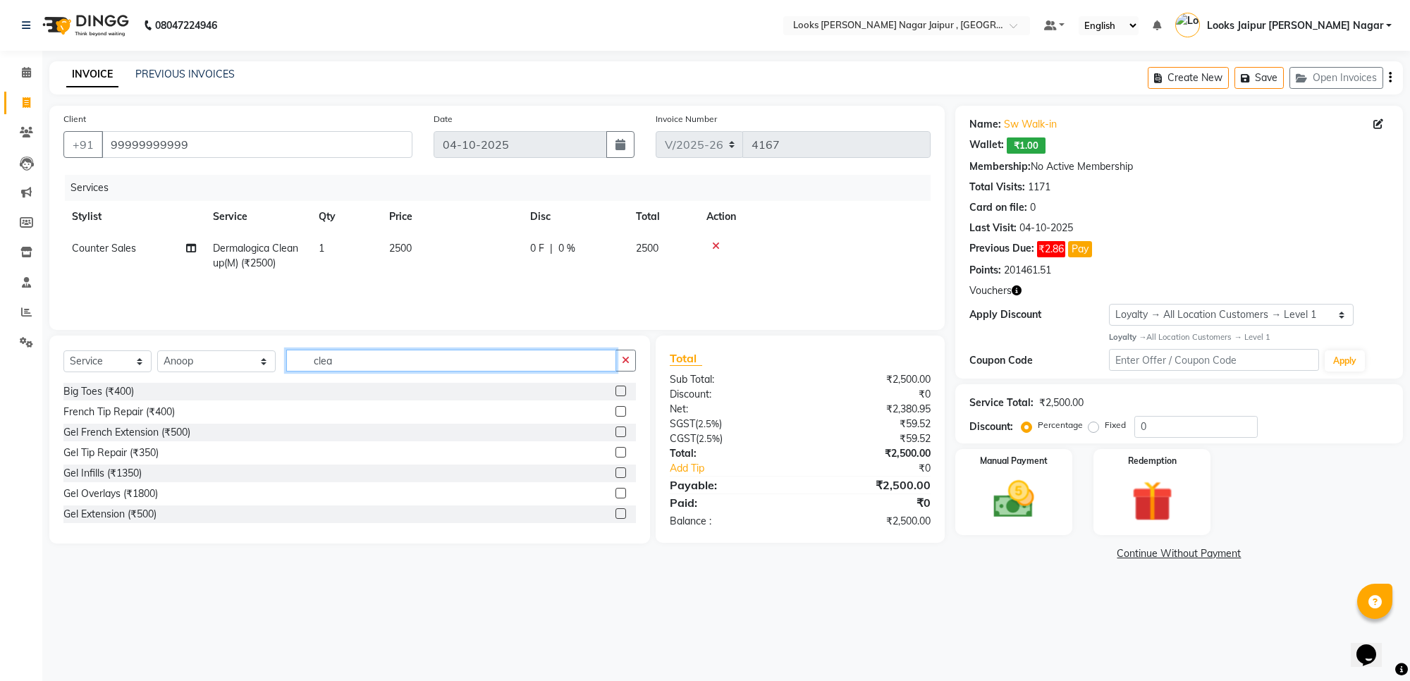
click at [331, 350] on input "clea" at bounding box center [451, 361] width 330 height 22
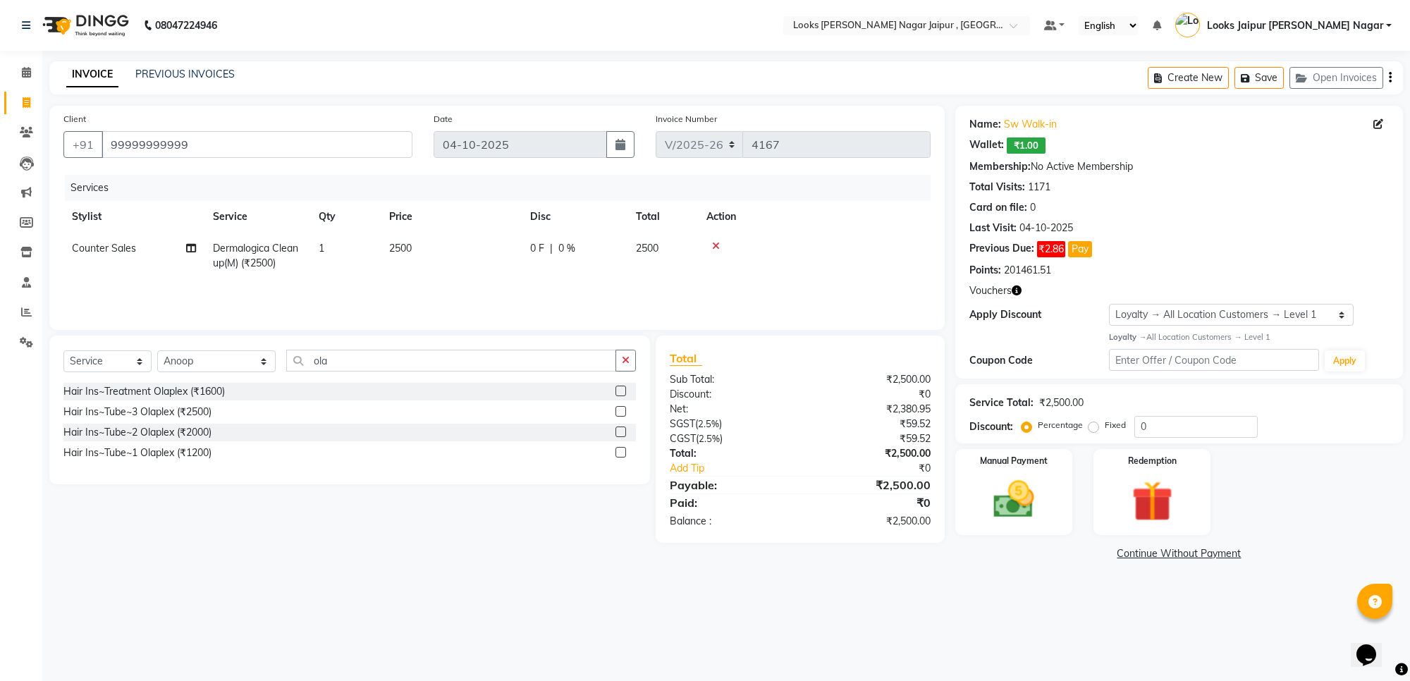
click at [621, 388] on label at bounding box center [621, 391] width 11 height 11
click at [621, 388] on input "checkbox" at bounding box center [620, 391] width 9 height 9
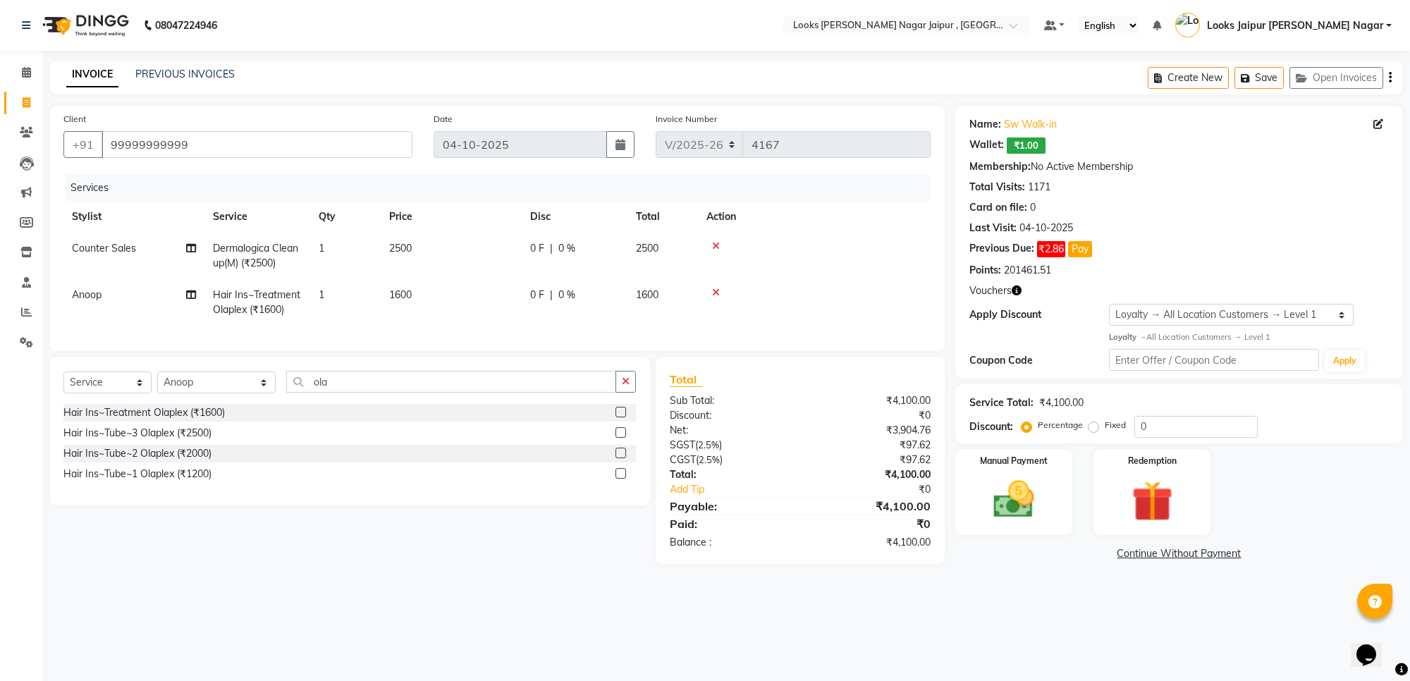
click at [432, 293] on td "1600" at bounding box center [451, 302] width 141 height 47
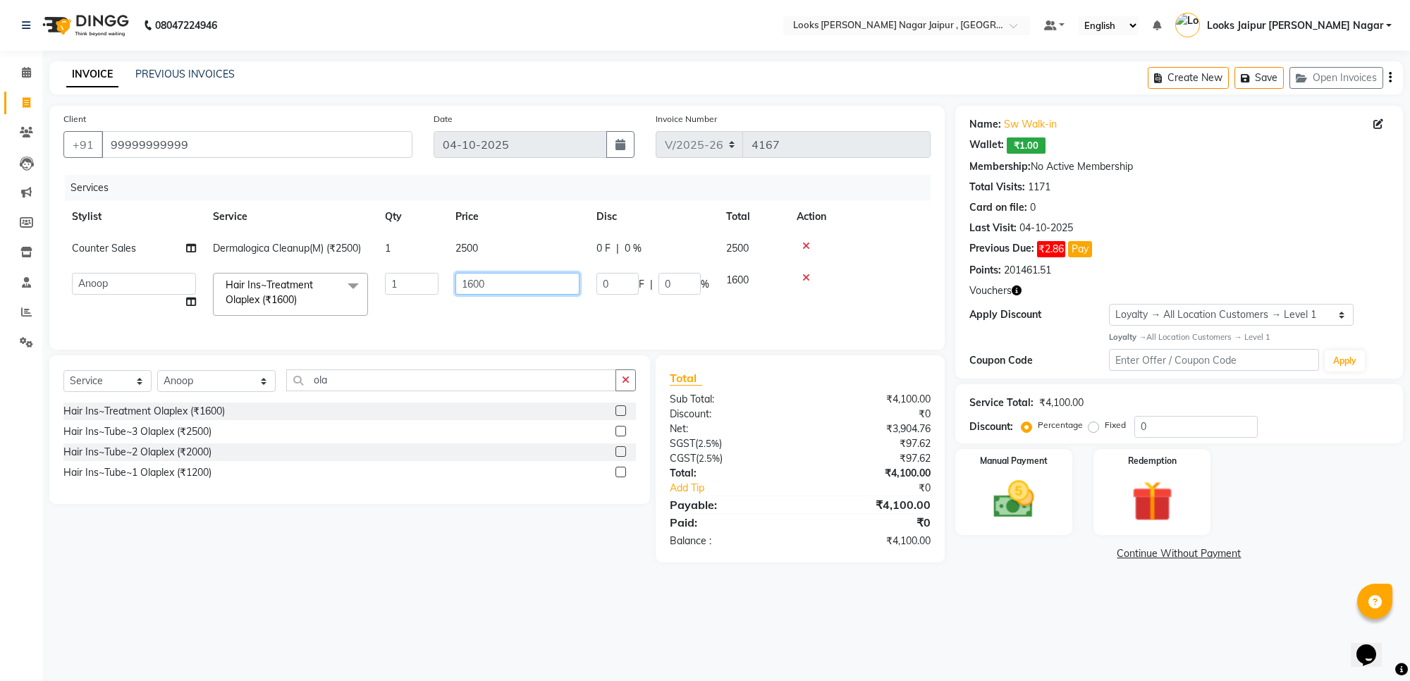
click at [506, 286] on input "1600" at bounding box center [518, 284] width 124 height 22
click at [511, 243] on td "2500" at bounding box center [517, 249] width 141 height 32
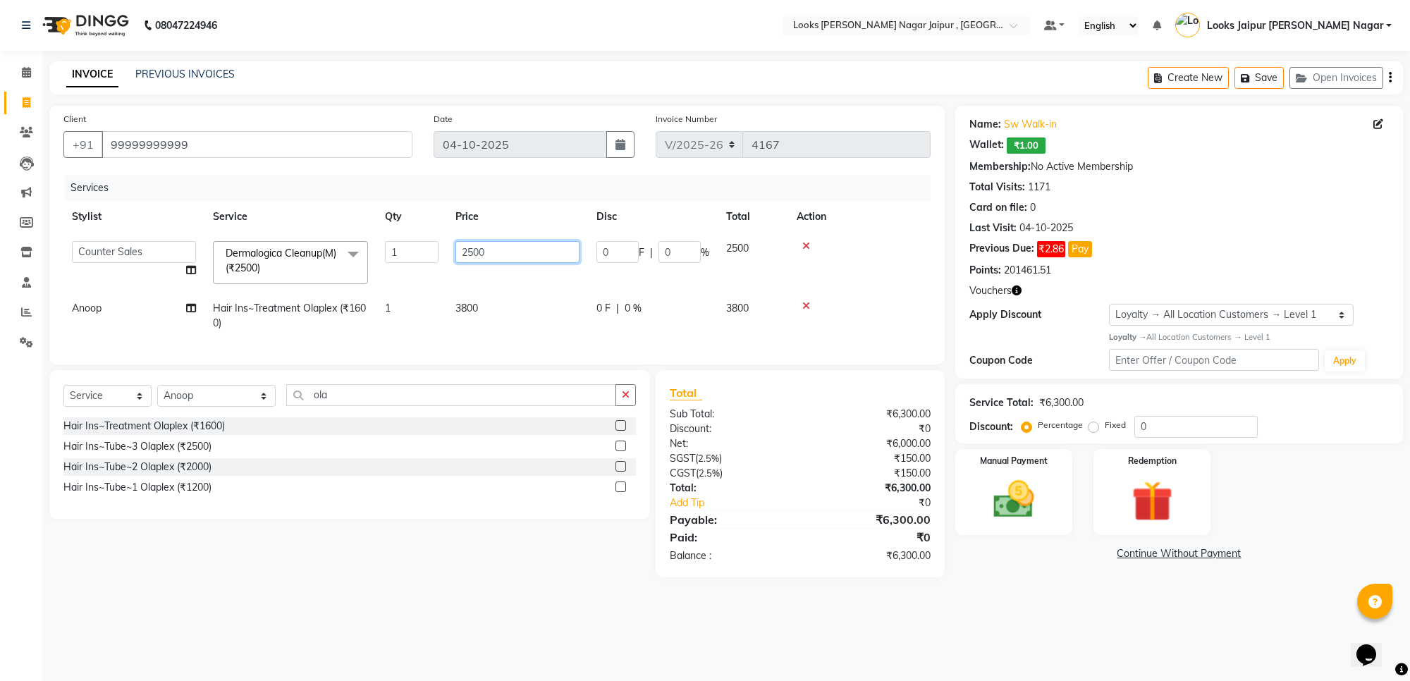
click at [511, 243] on input "2500" at bounding box center [518, 252] width 124 height 22
click at [1027, 632] on div "08047224946 Select Location × Looks Malviya Nagar Jaipur , Jaipur Default Panel…" at bounding box center [705, 340] width 1410 height 681
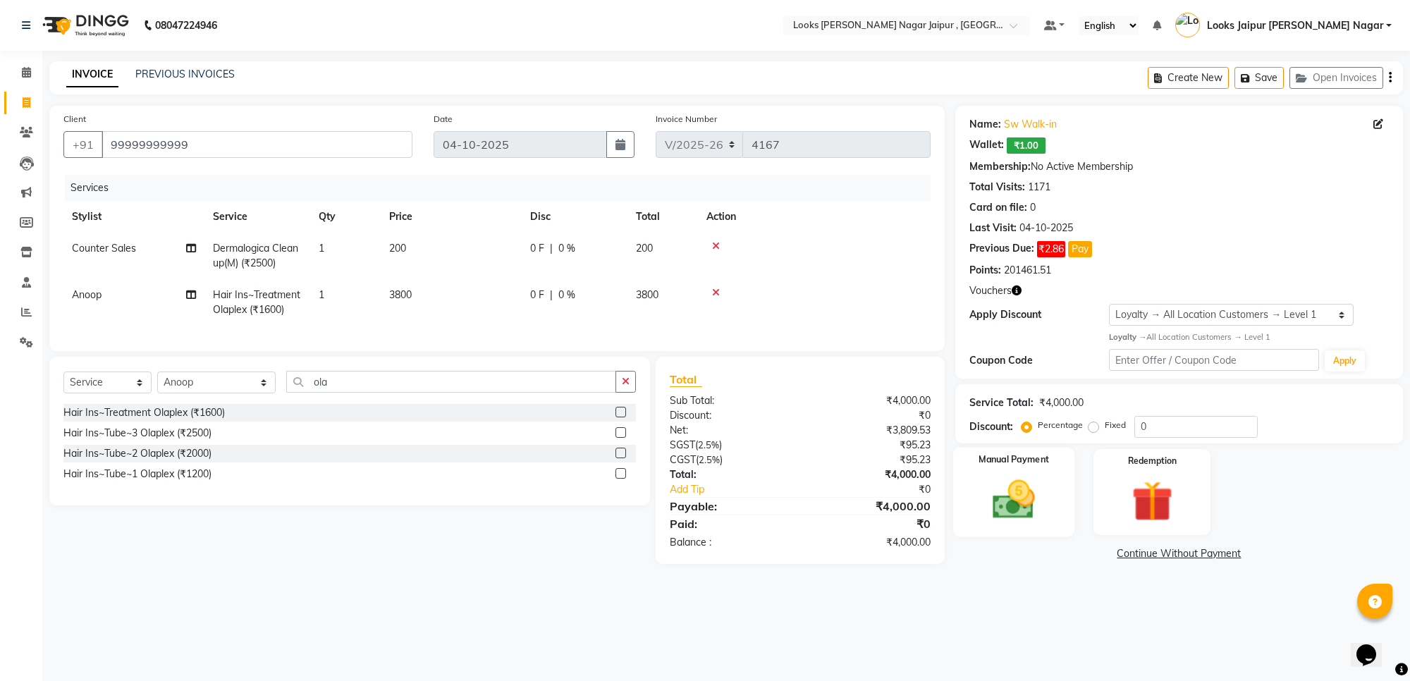
click at [1052, 503] on div "Manual Payment" at bounding box center [1014, 492] width 122 height 90
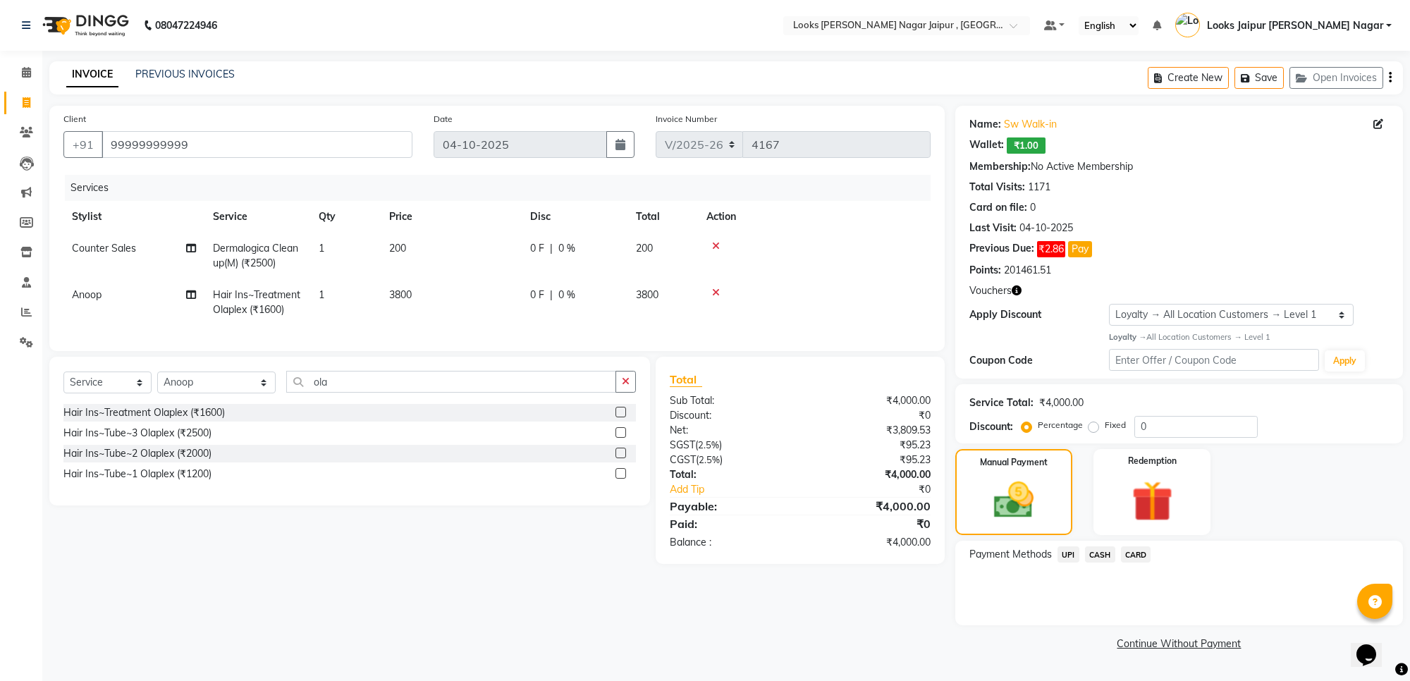
click at [1105, 554] on span "CASH" at bounding box center [1100, 555] width 30 height 16
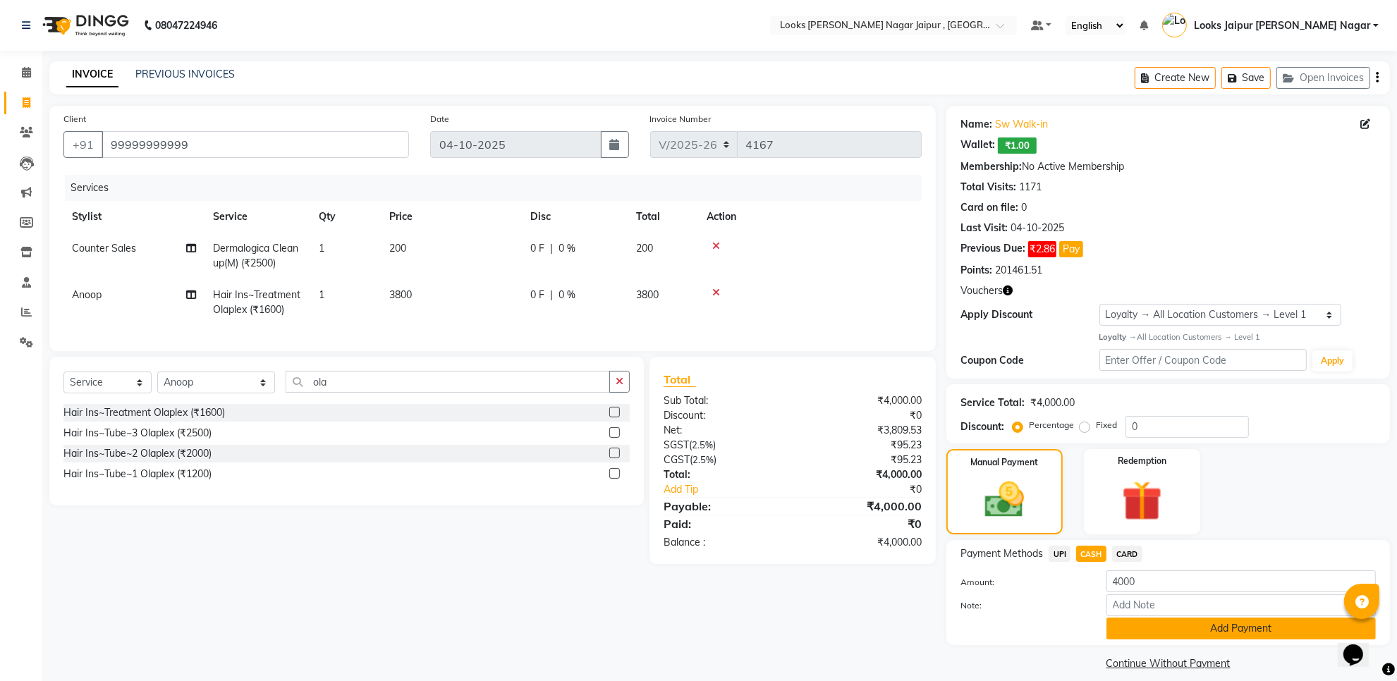
click at [1154, 632] on button "Add Payment" at bounding box center [1240, 629] width 269 height 22
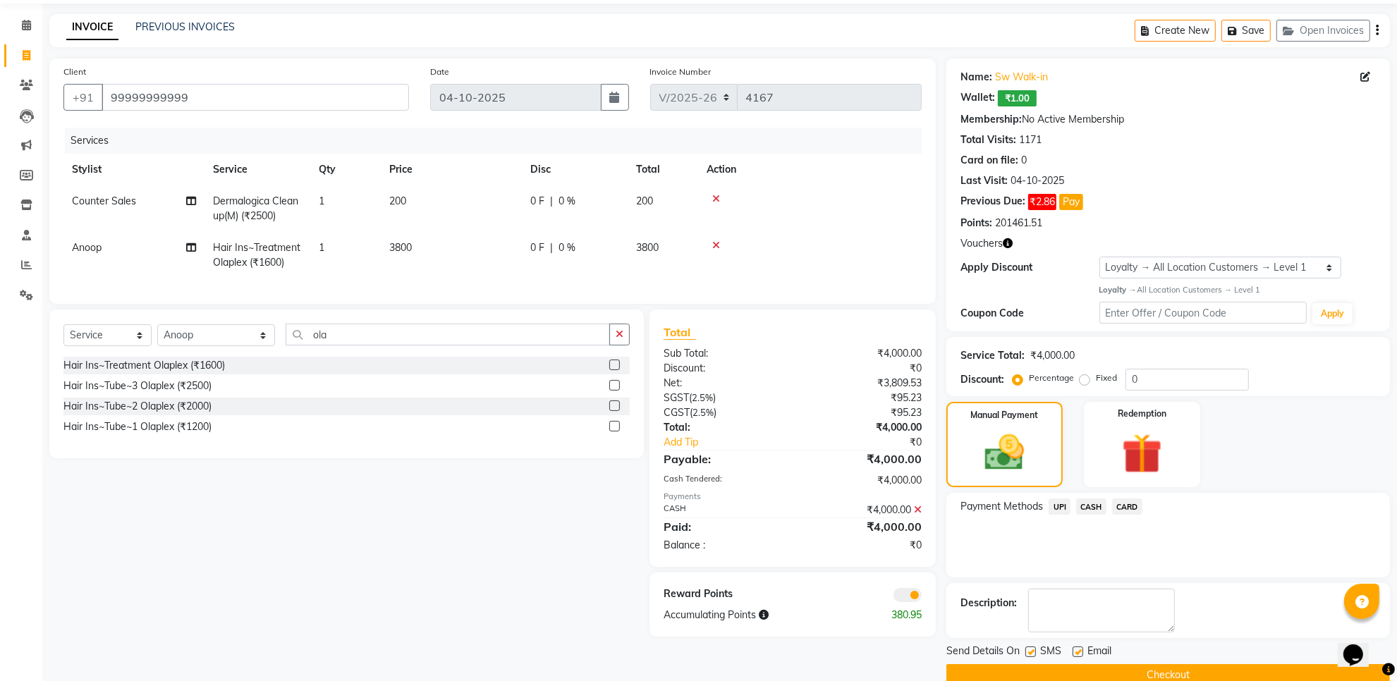
scroll to position [74, 0]
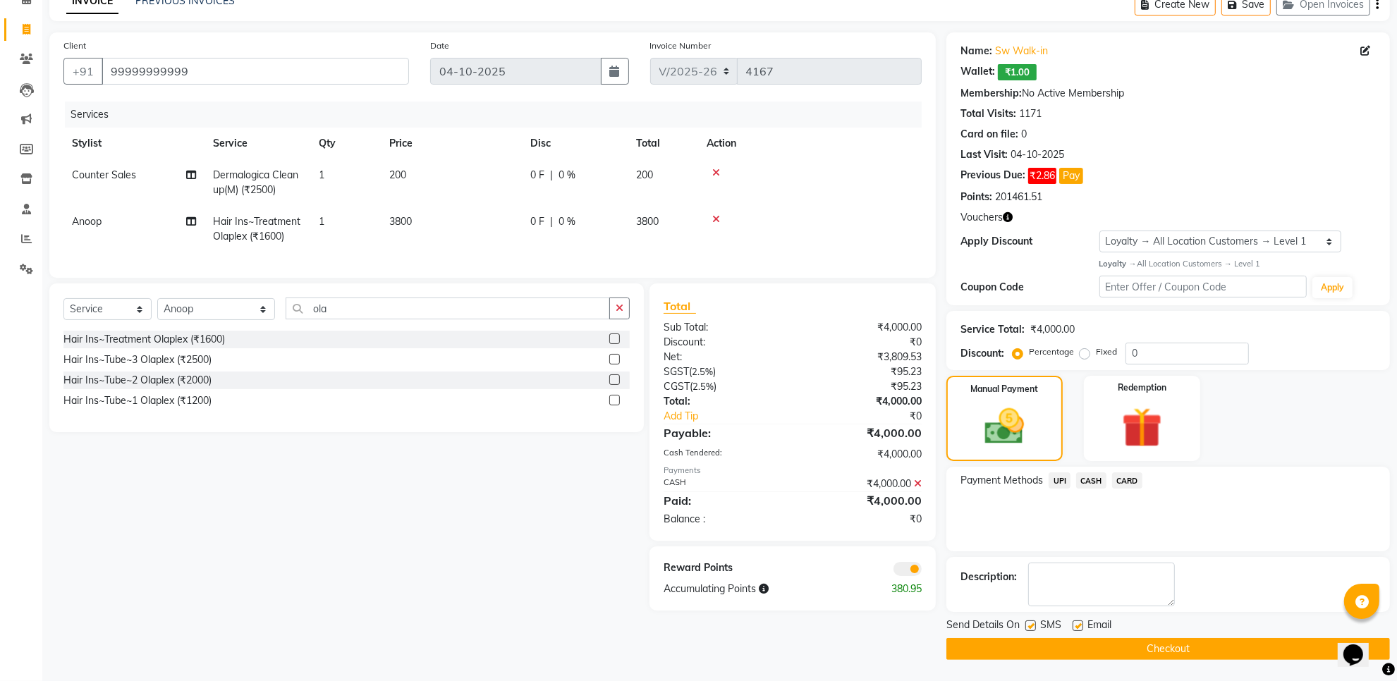
click at [1032, 624] on label at bounding box center [1030, 626] width 11 height 11
click at [1032, 624] on input "checkbox" at bounding box center [1029, 626] width 9 height 9
click at [1079, 625] on label at bounding box center [1078, 626] width 11 height 11
click at [1079, 625] on input "checkbox" at bounding box center [1077, 626] width 9 height 9
click at [1079, 649] on button "Checkout" at bounding box center [1168, 649] width 444 height 22
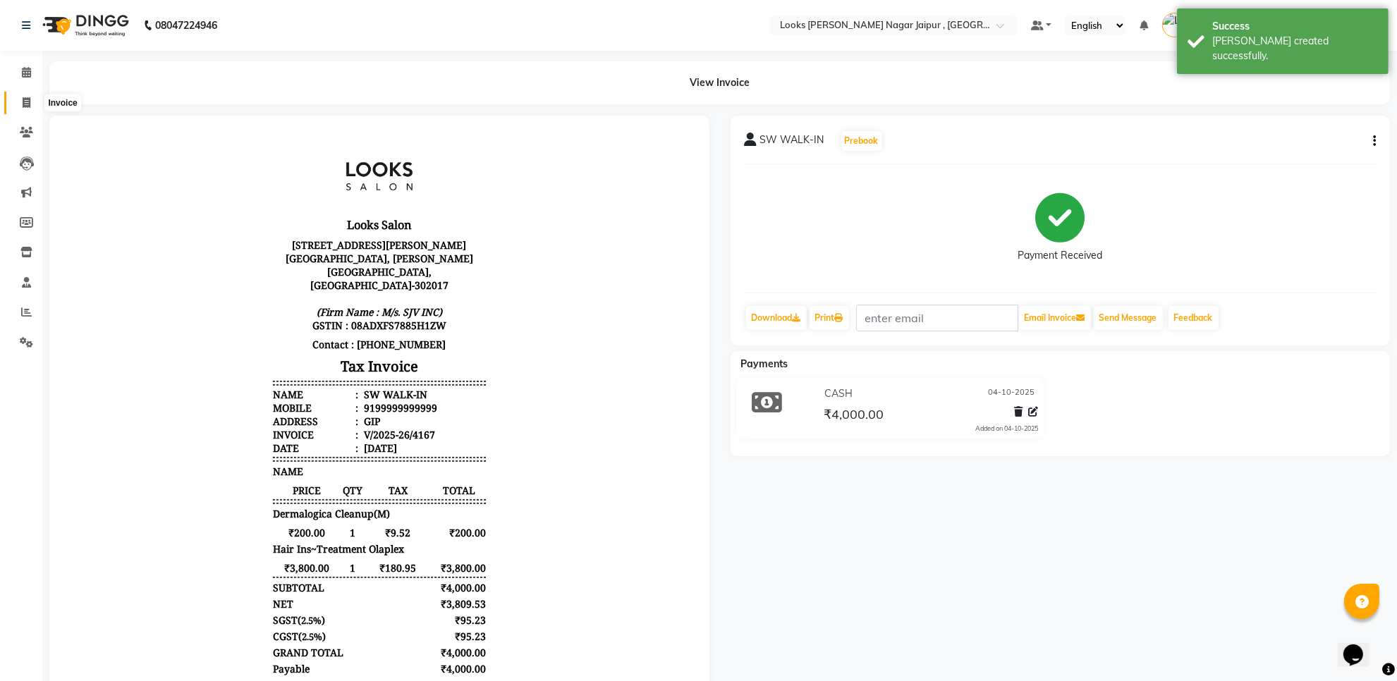
click at [25, 99] on icon at bounding box center [27, 102] width 8 height 11
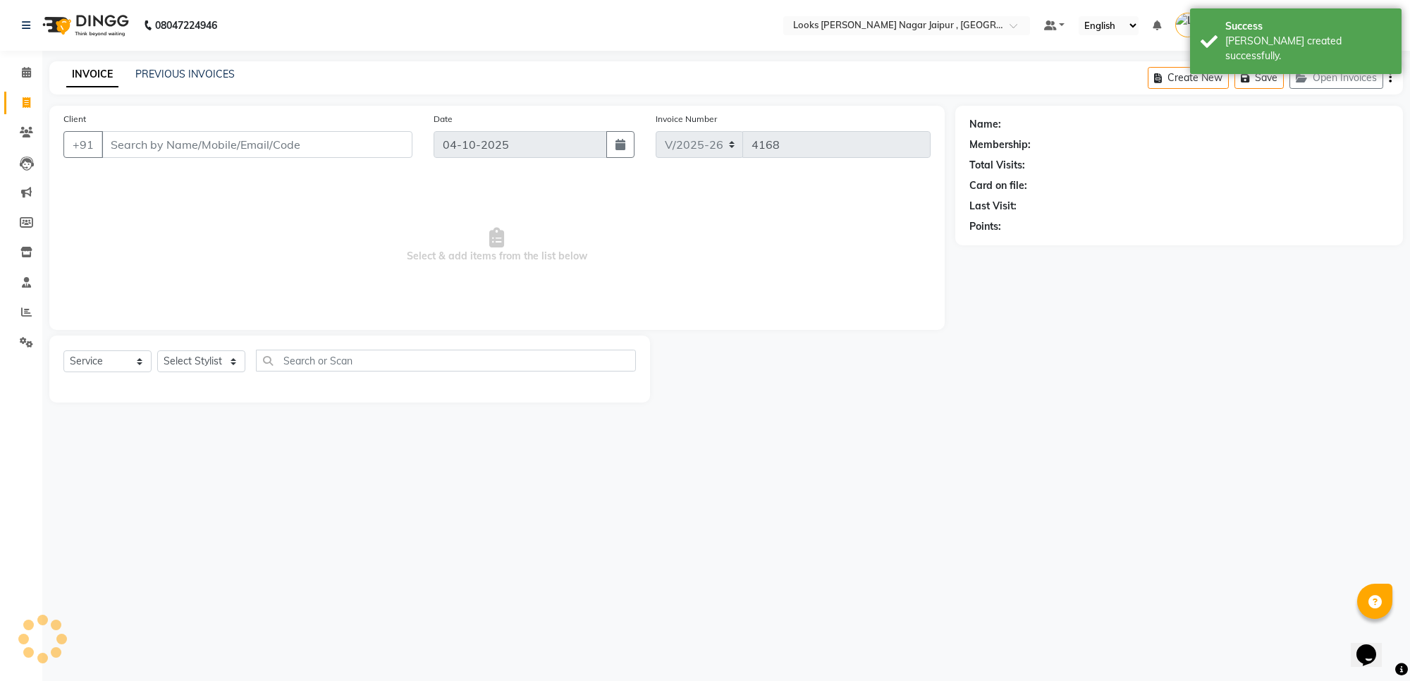
click at [159, 152] on input "Client" at bounding box center [257, 144] width 311 height 27
click at [188, 155] on input "Client" at bounding box center [257, 144] width 311 height 27
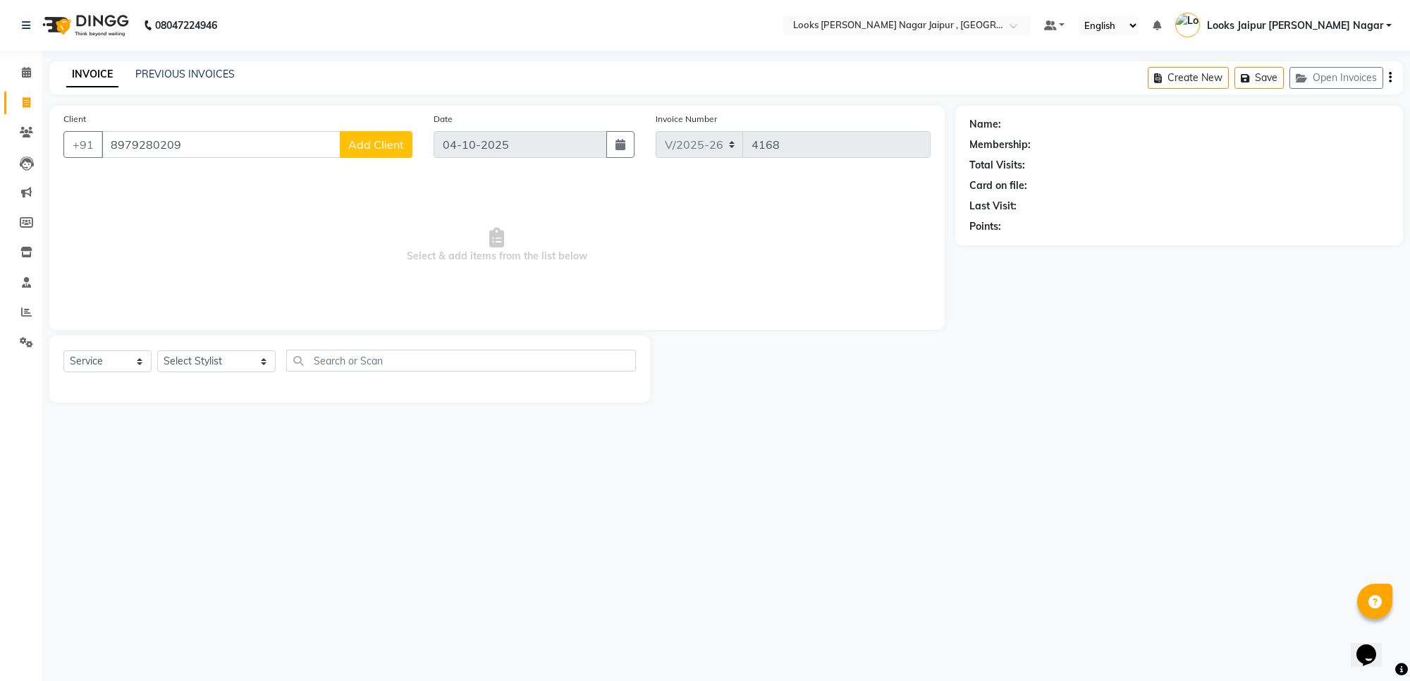
click at [363, 142] on span "Add Client" at bounding box center [376, 145] width 56 height 14
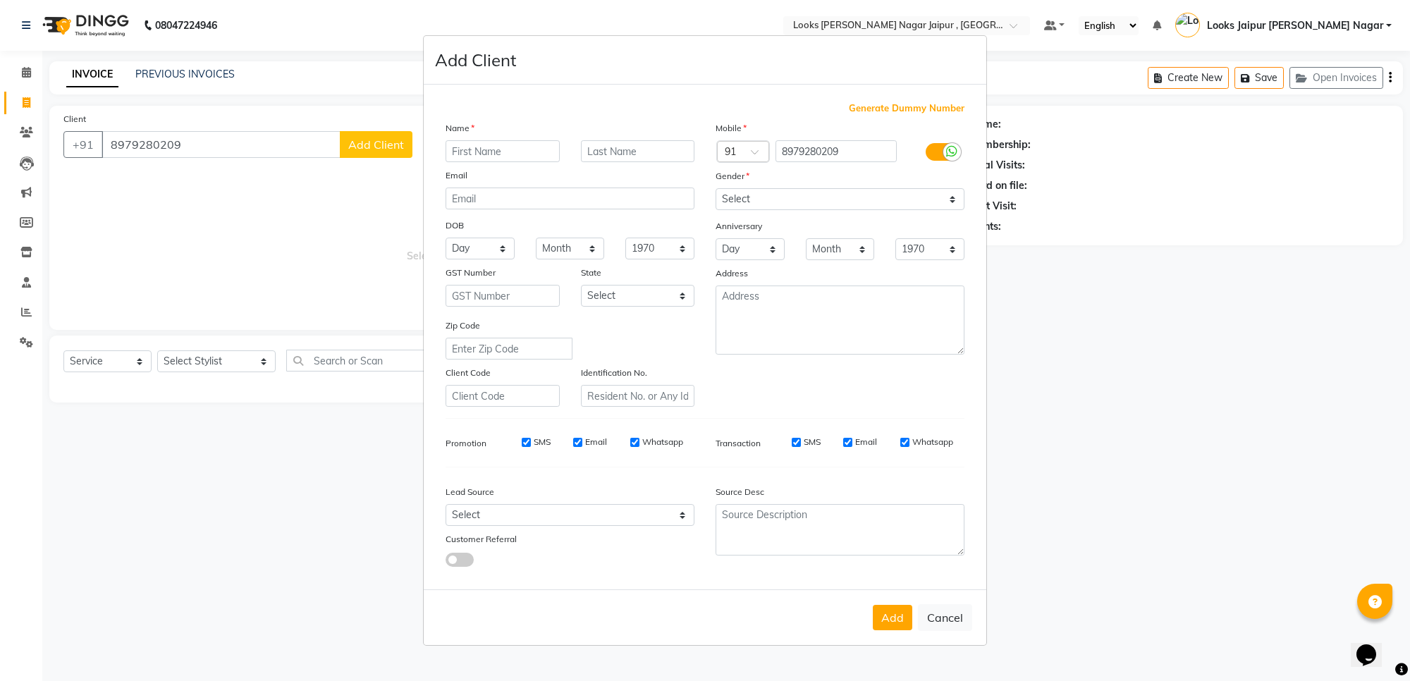
click at [488, 143] on input "text" at bounding box center [503, 151] width 114 height 22
click at [791, 201] on select "Select [DEMOGRAPHIC_DATA] [DEMOGRAPHIC_DATA] Other Prefer Not To Say" at bounding box center [840, 199] width 249 height 22
click at [716, 190] on select "Select [DEMOGRAPHIC_DATA] [DEMOGRAPHIC_DATA] Other Prefer Not To Say" at bounding box center [840, 199] width 249 height 22
click at [900, 618] on button "Add" at bounding box center [892, 617] width 39 height 25
click at [216, 363] on ngb-modal-window "Add Client Generate Dummy Number Name Nupur Email DOB Day 01 02 03 04 05 06 07 …" at bounding box center [705, 340] width 1410 height 681
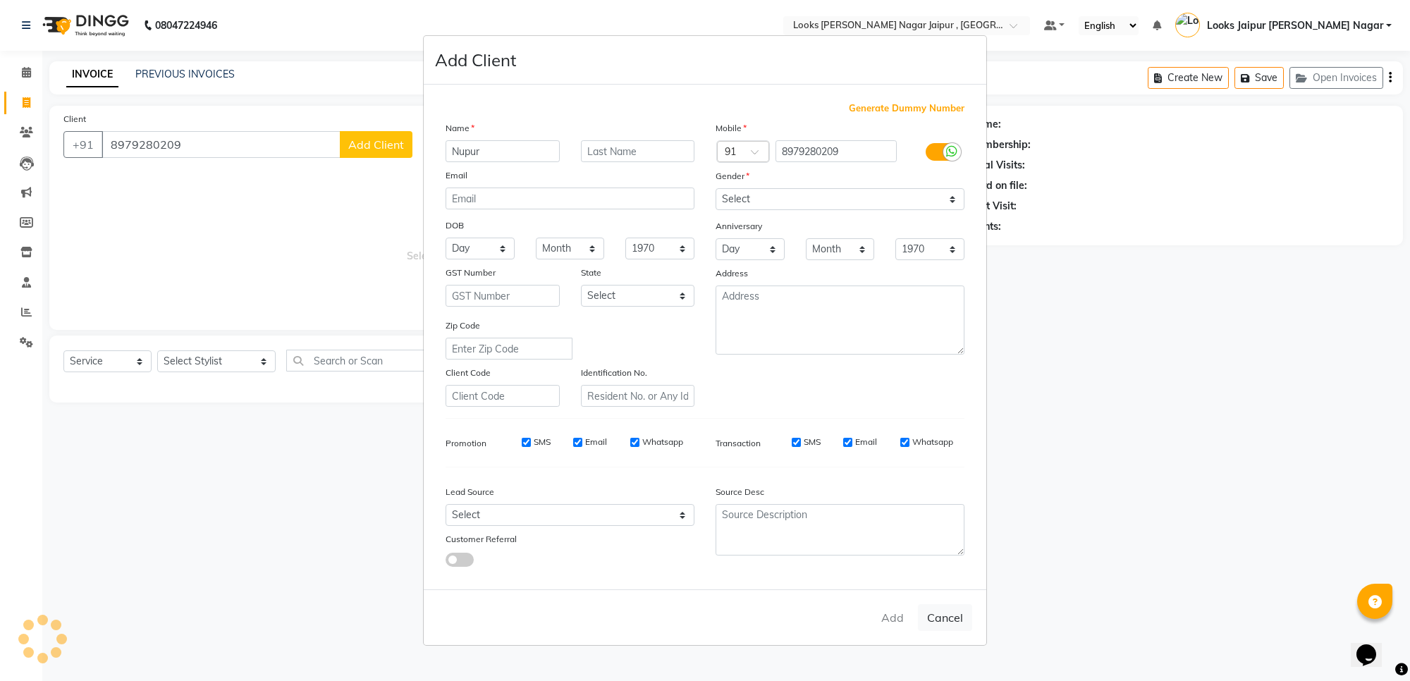
click at [210, 364] on ngb-modal-window "Add Client Generate Dummy Number Name Nupur Email DOB Day 01 02 03 04 05 06 07 …" at bounding box center [705, 340] width 1410 height 681
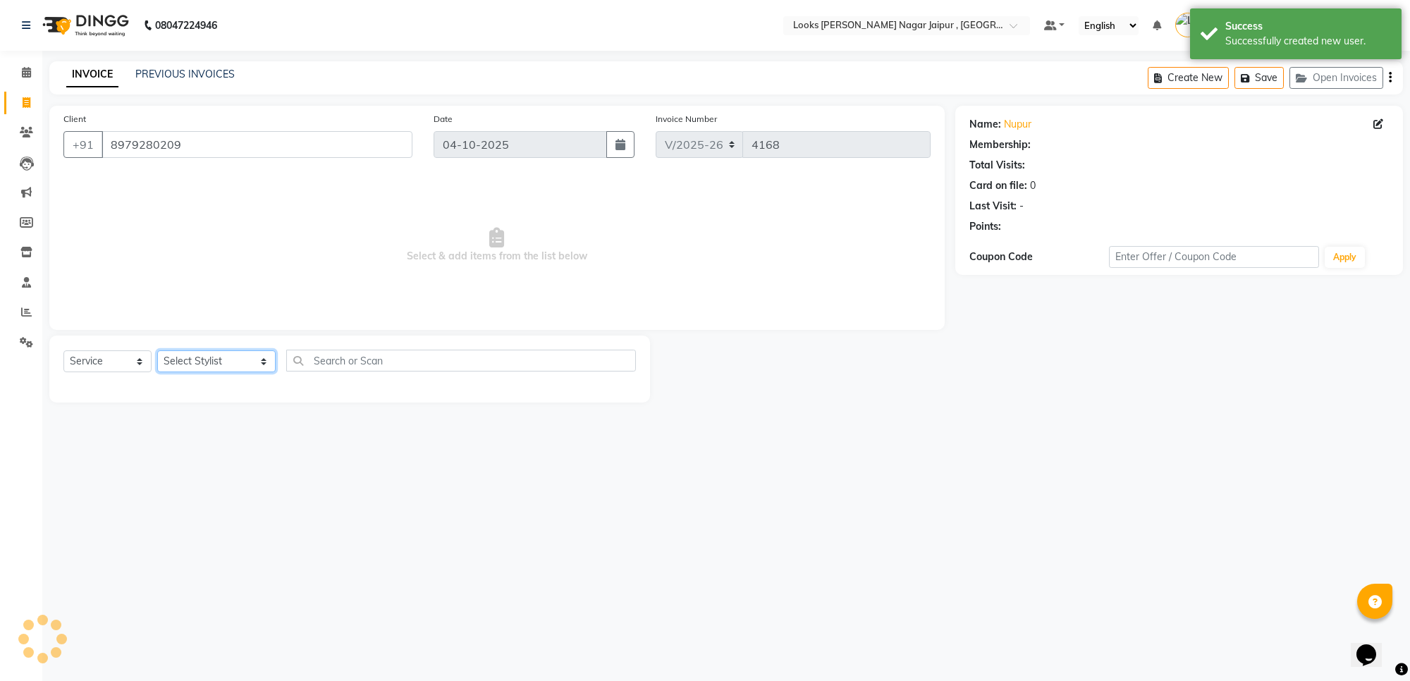
click at [210, 364] on select "Select Stylist [PERSON_NAME] art Anoop [PERSON_NAME] Counter Sales [PERSON_NAME…" at bounding box center [216, 361] width 118 height 22
click at [157, 350] on select "Select Stylist [PERSON_NAME] art Anoop [PERSON_NAME] Counter Sales [PERSON_NAME…" at bounding box center [216, 361] width 118 height 22
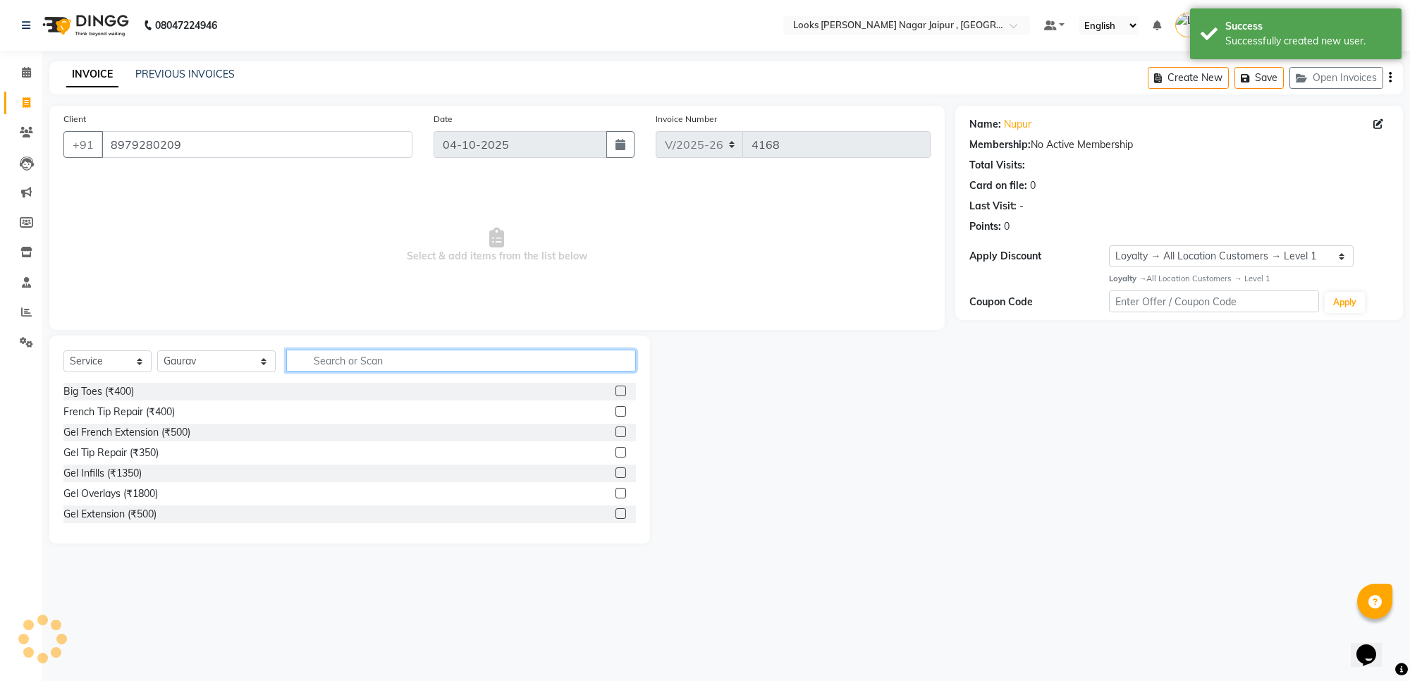
click at [351, 360] on input "text" at bounding box center [461, 361] width 350 height 22
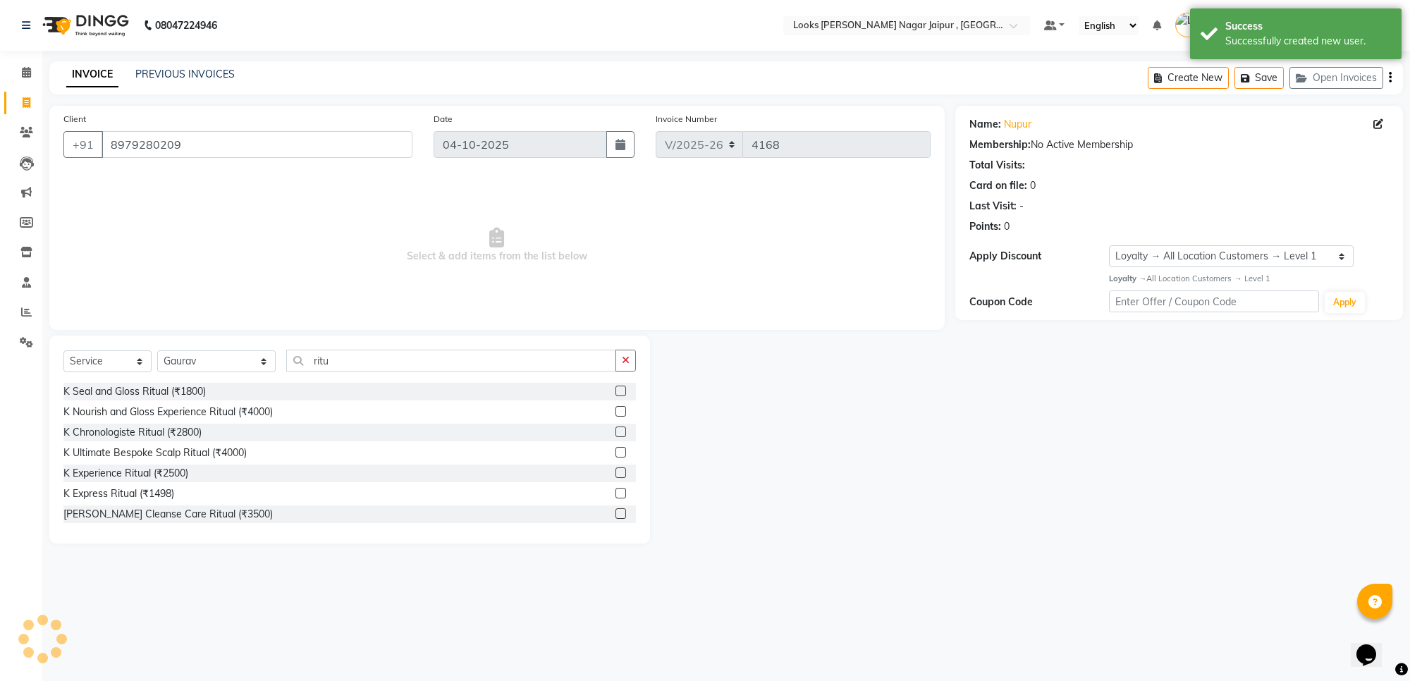
click at [616, 471] on label at bounding box center [621, 473] width 11 height 11
click at [616, 471] on input "checkbox" at bounding box center [620, 473] width 9 height 9
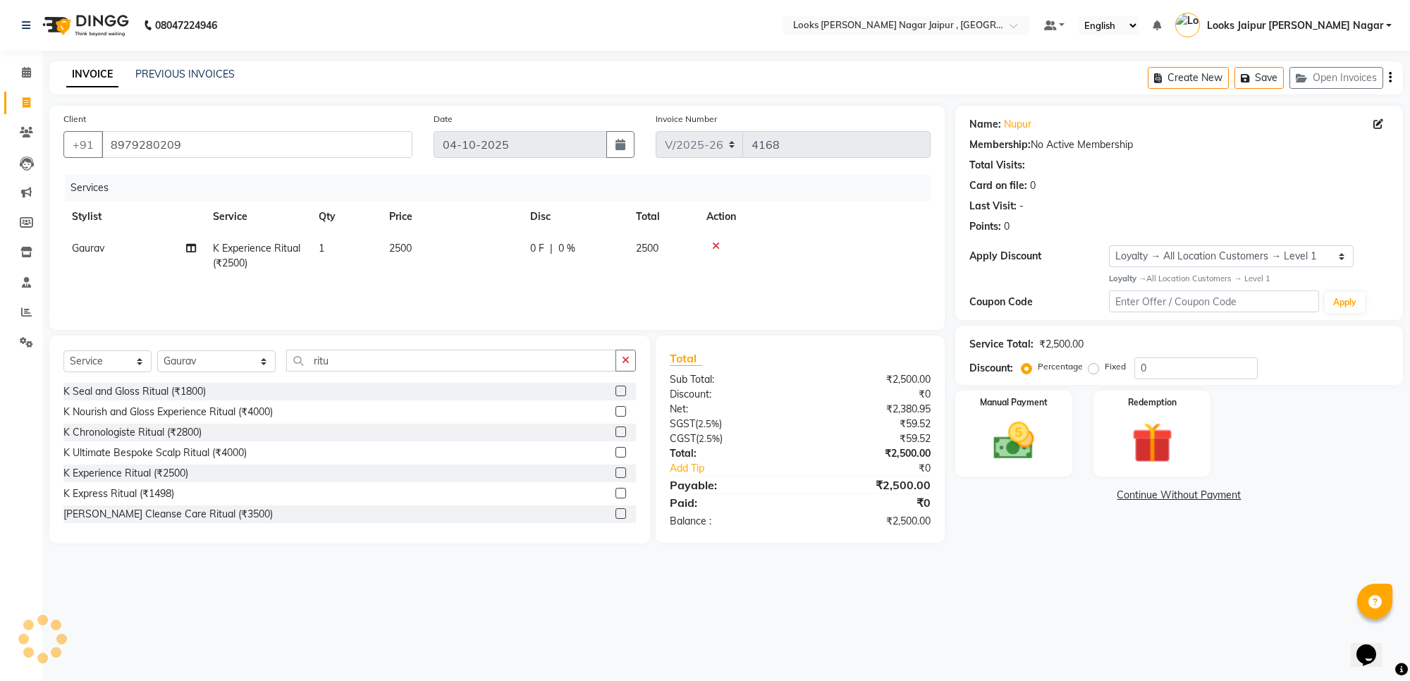
click at [437, 243] on td "2500" at bounding box center [451, 256] width 141 height 47
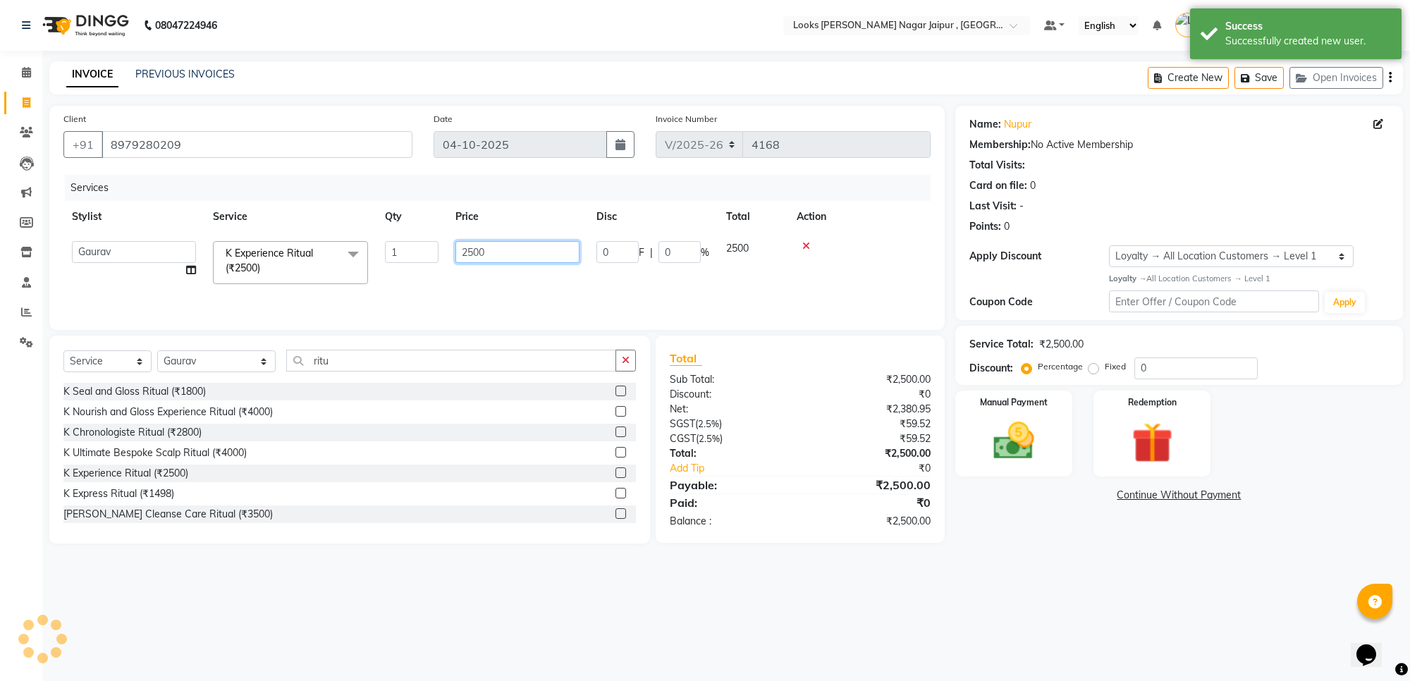
click at [466, 241] on input "2500" at bounding box center [518, 252] width 124 height 22
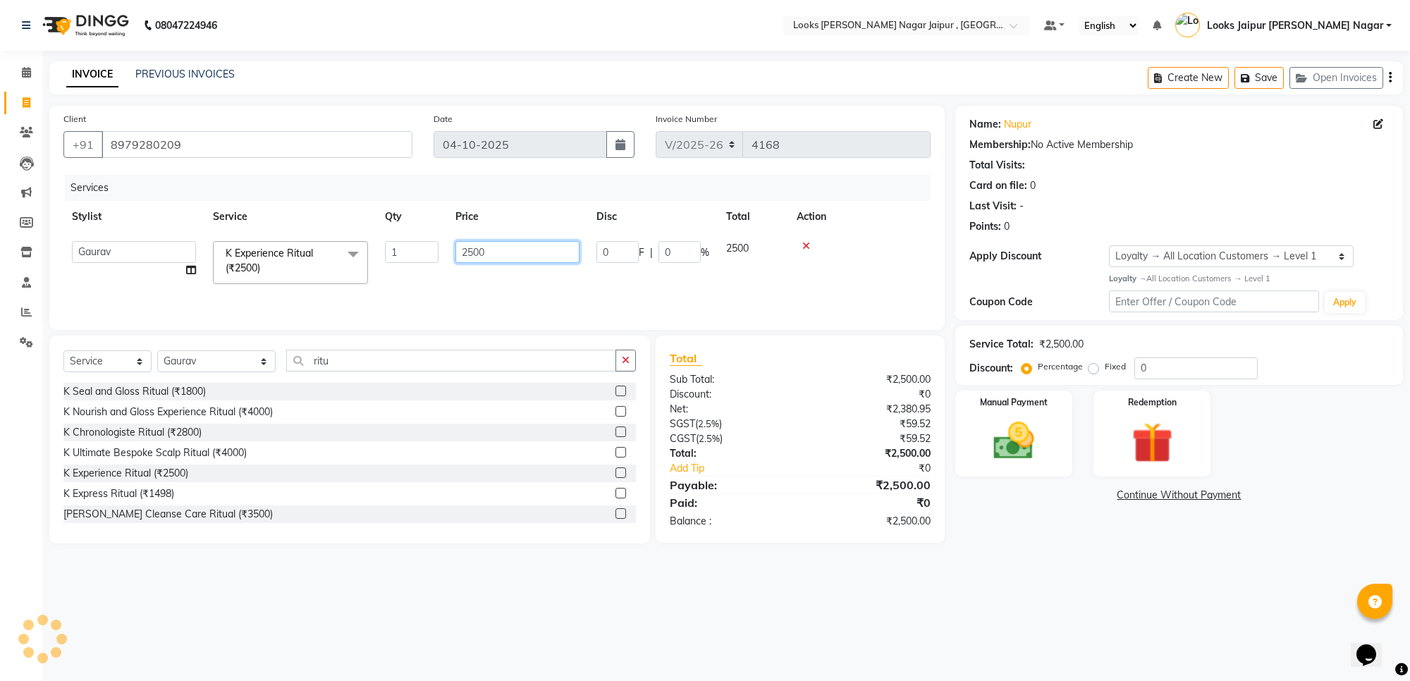
click at [499, 243] on input "2500" at bounding box center [518, 252] width 124 height 22
click at [1074, 609] on div "08047224946 Select Location × Looks Malviya Nagar Jaipur , Jaipur Default Panel…" at bounding box center [705, 340] width 1410 height 681
click at [1010, 442] on img at bounding box center [1013, 441] width 69 height 49
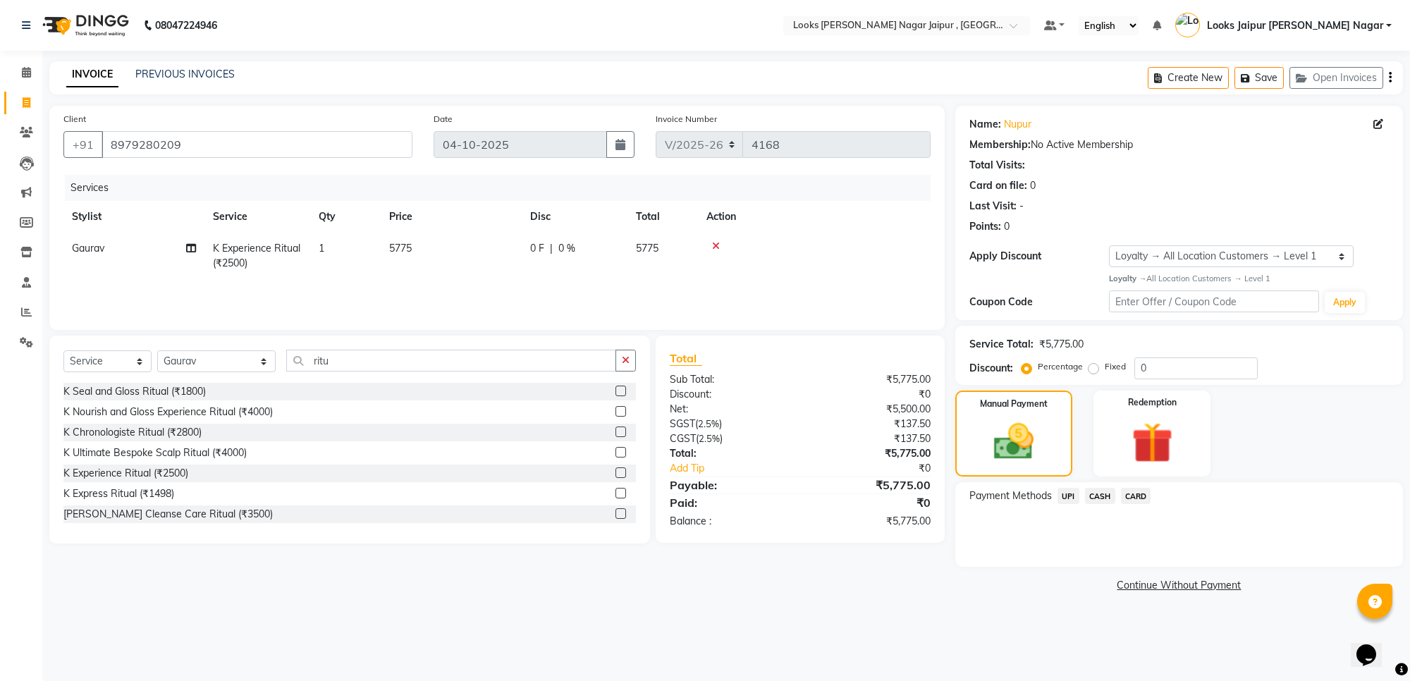
click at [1069, 497] on span "UPI" at bounding box center [1069, 496] width 22 height 16
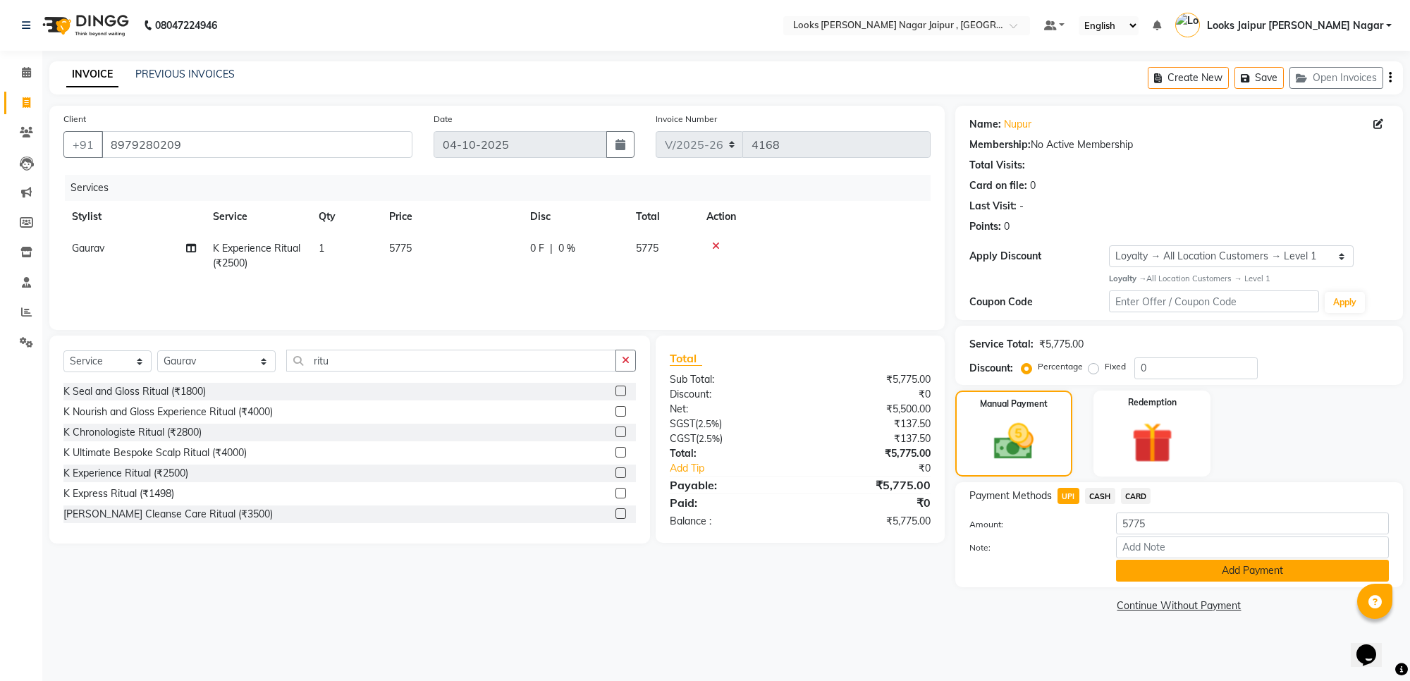
click at [1153, 561] on button "Add Payment" at bounding box center [1252, 571] width 273 height 22
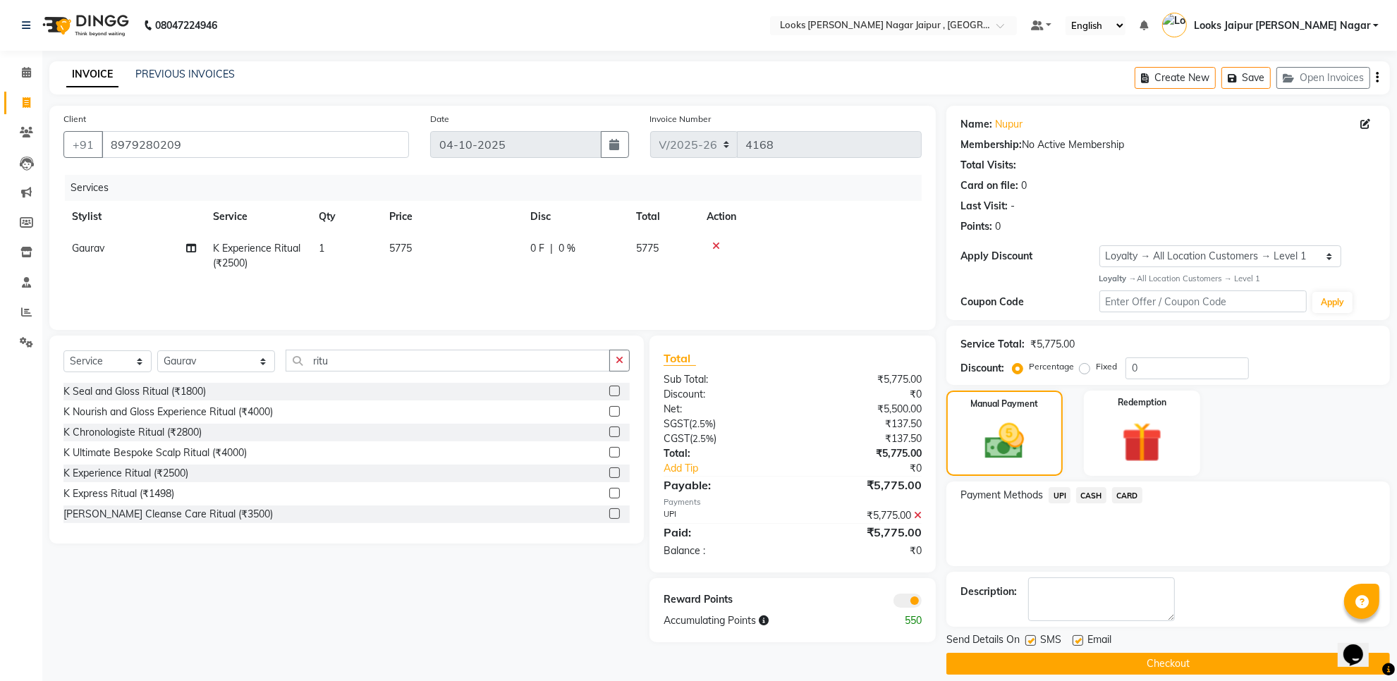
click at [1030, 642] on label at bounding box center [1030, 640] width 11 height 11
click at [1030, 642] on input "checkbox" at bounding box center [1029, 641] width 9 height 9
click at [1077, 637] on label at bounding box center [1078, 640] width 11 height 11
click at [1077, 637] on input "checkbox" at bounding box center [1077, 641] width 9 height 9
click at [1077, 661] on button "Checkout" at bounding box center [1168, 664] width 444 height 22
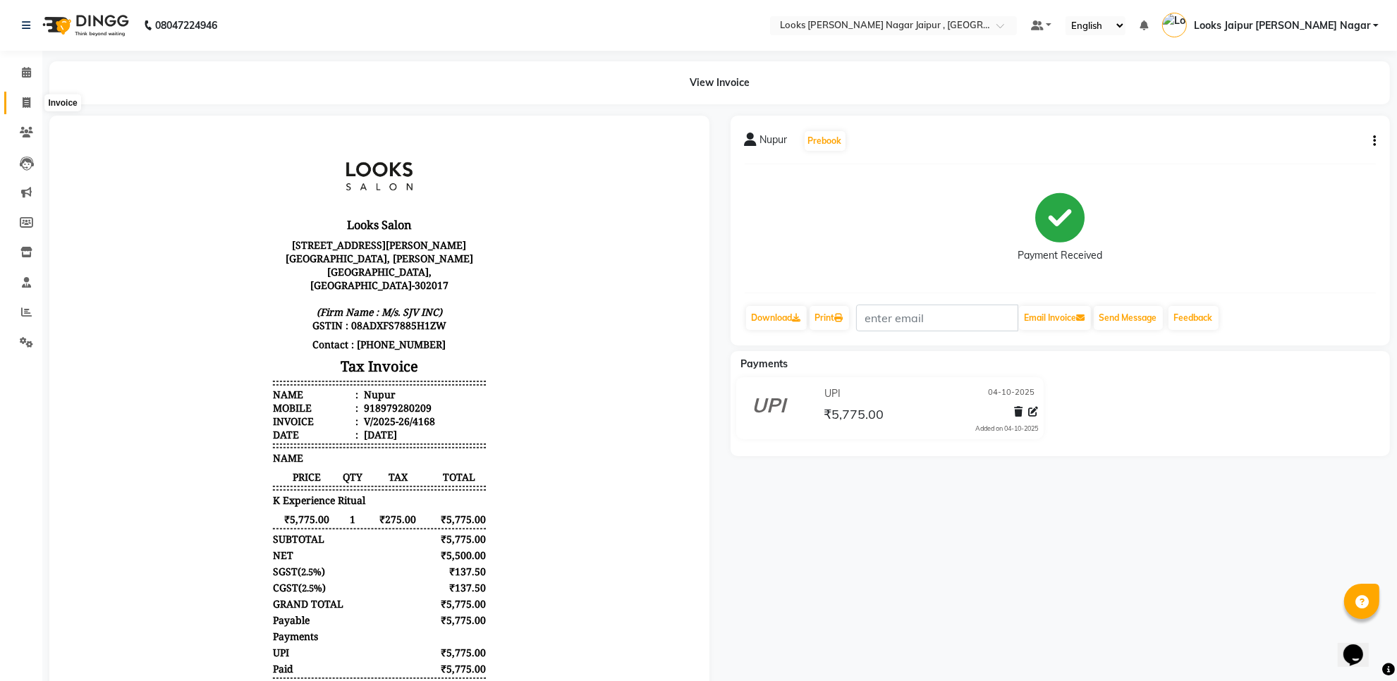
click at [30, 100] on span at bounding box center [26, 103] width 25 height 16
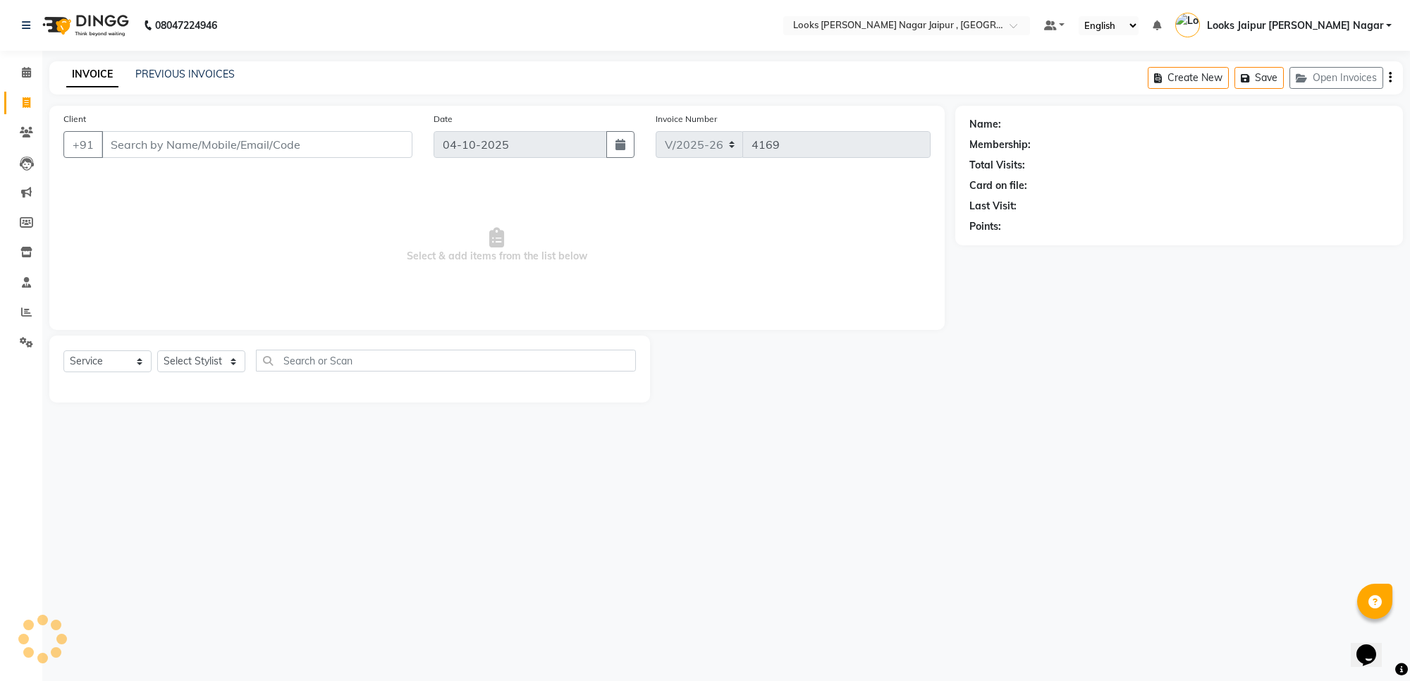
click at [265, 150] on input "Client" at bounding box center [257, 144] width 311 height 27
click at [20, 71] on span at bounding box center [26, 73] width 25 height 16
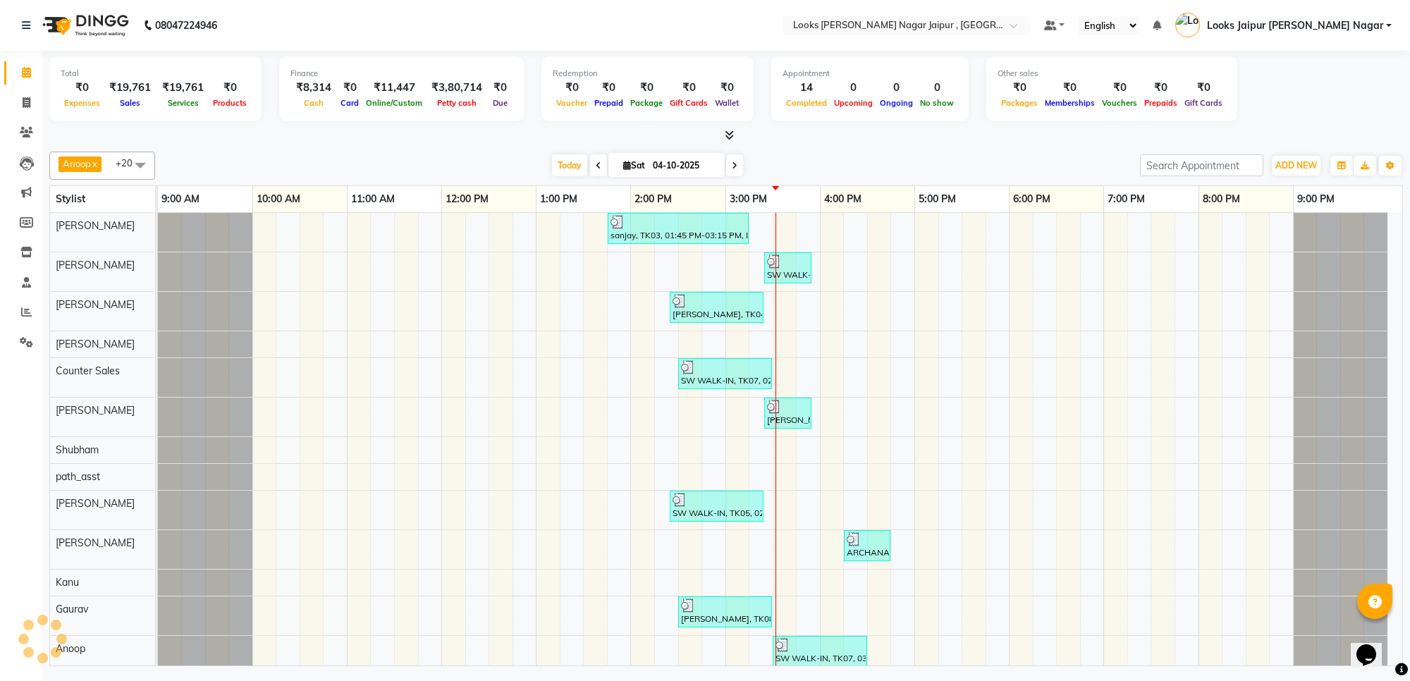
click at [389, 142] on div at bounding box center [726, 135] width 1354 height 15
click at [23, 97] on icon at bounding box center [27, 102] width 8 height 11
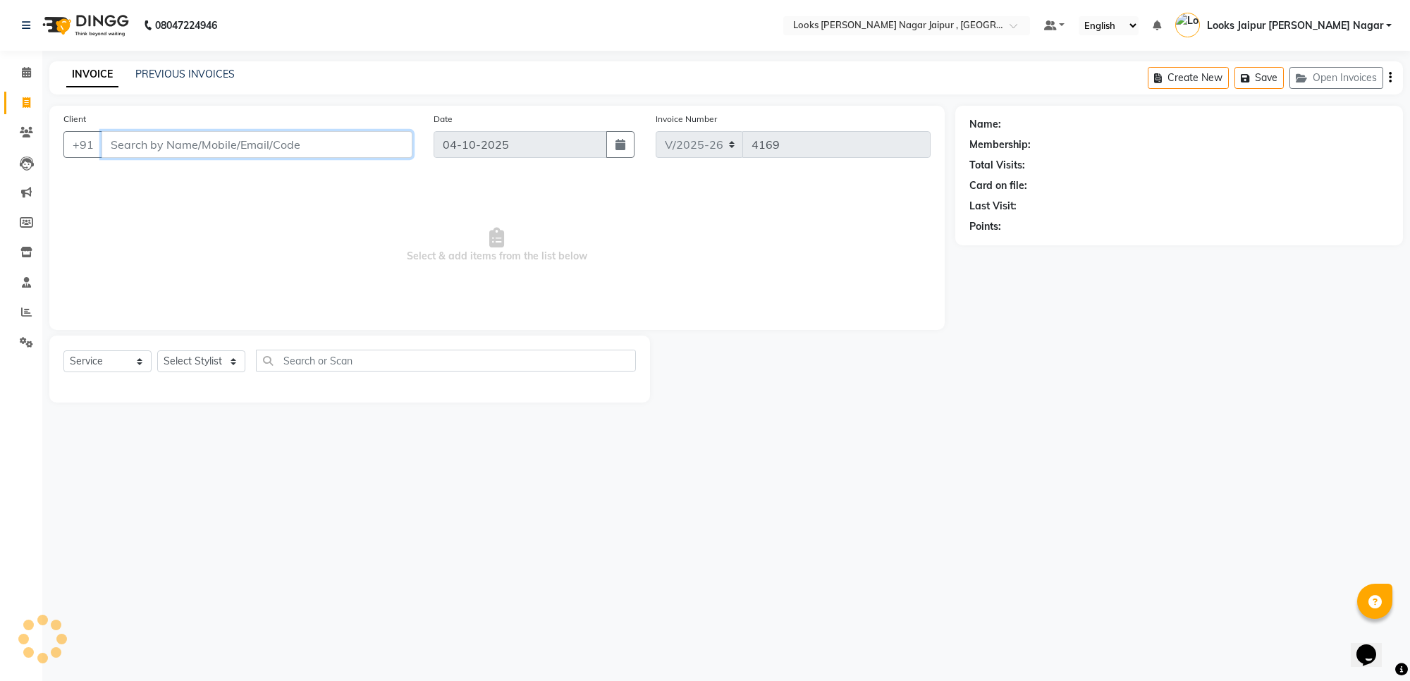
click at [174, 142] on input "Client" at bounding box center [257, 144] width 311 height 27
click at [23, 319] on span at bounding box center [26, 313] width 25 height 16
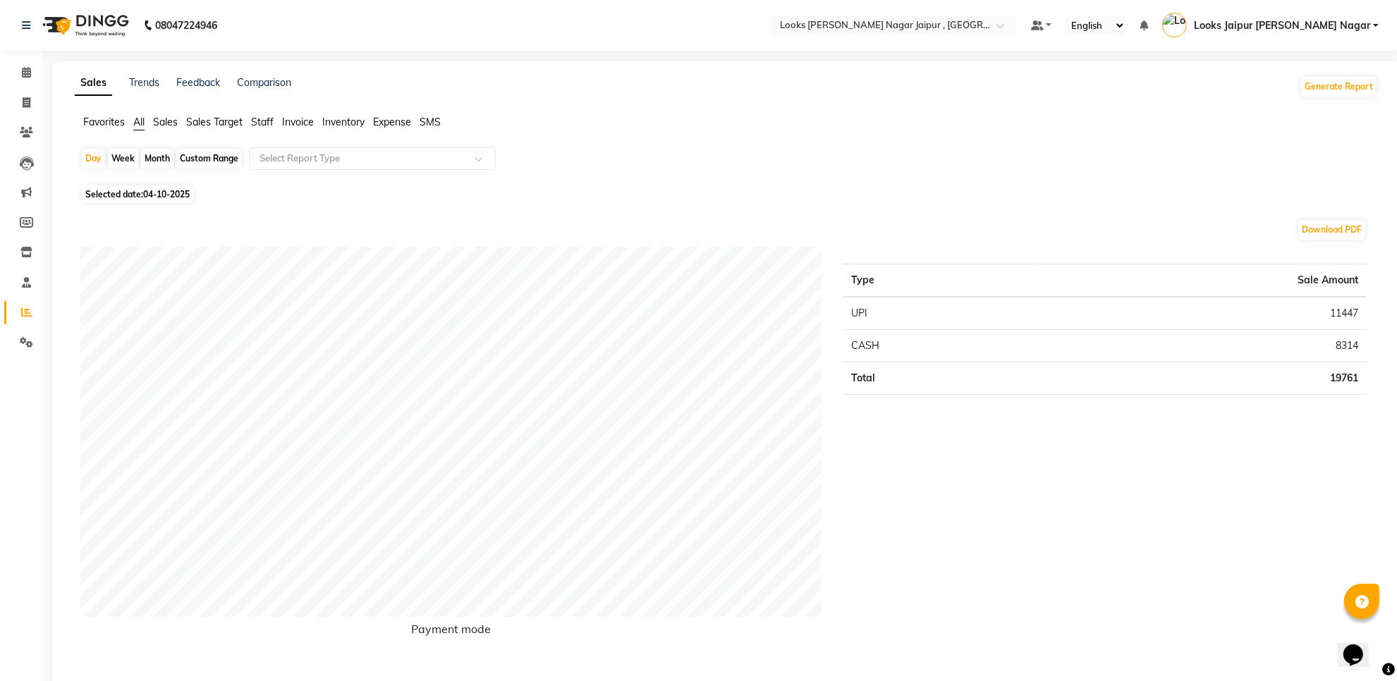
click at [276, 118] on ul "Favorites All Sales Sales Target Staff Invoice Inventory Expense SMS" at bounding box center [726, 123] width 1303 height 16
click at [268, 116] on span "Staff" at bounding box center [262, 122] width 23 height 13
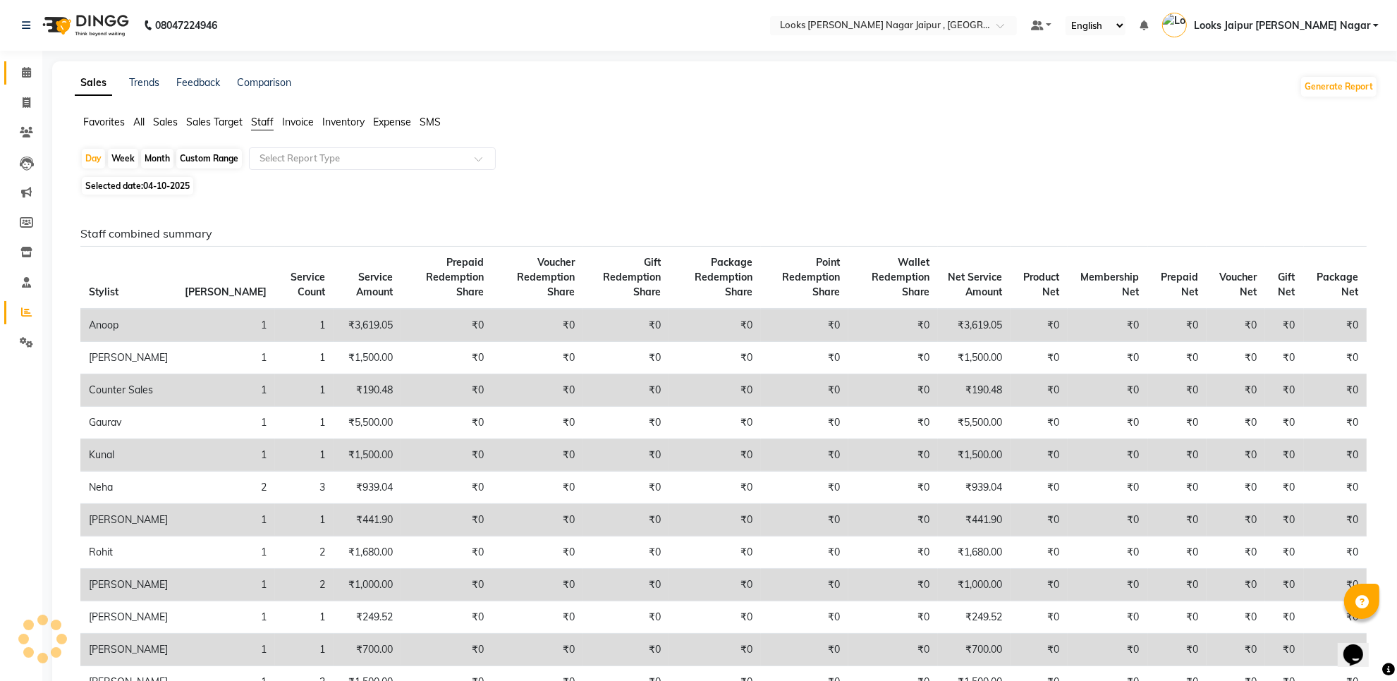
click at [25, 62] on link "Calendar" at bounding box center [21, 72] width 34 height 23
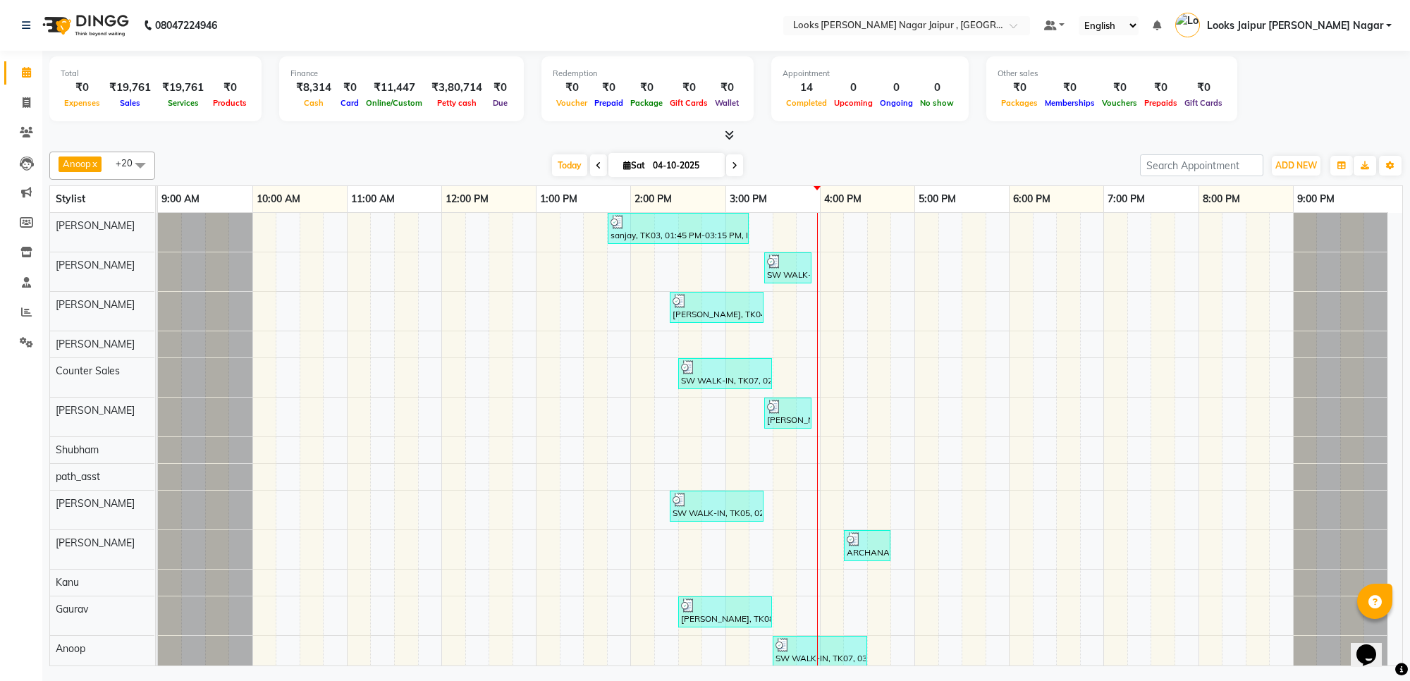
click at [329, 160] on div "Today Sat 04-10-2025" at bounding box center [647, 165] width 971 height 21
click at [19, 99] on span at bounding box center [26, 103] width 25 height 16
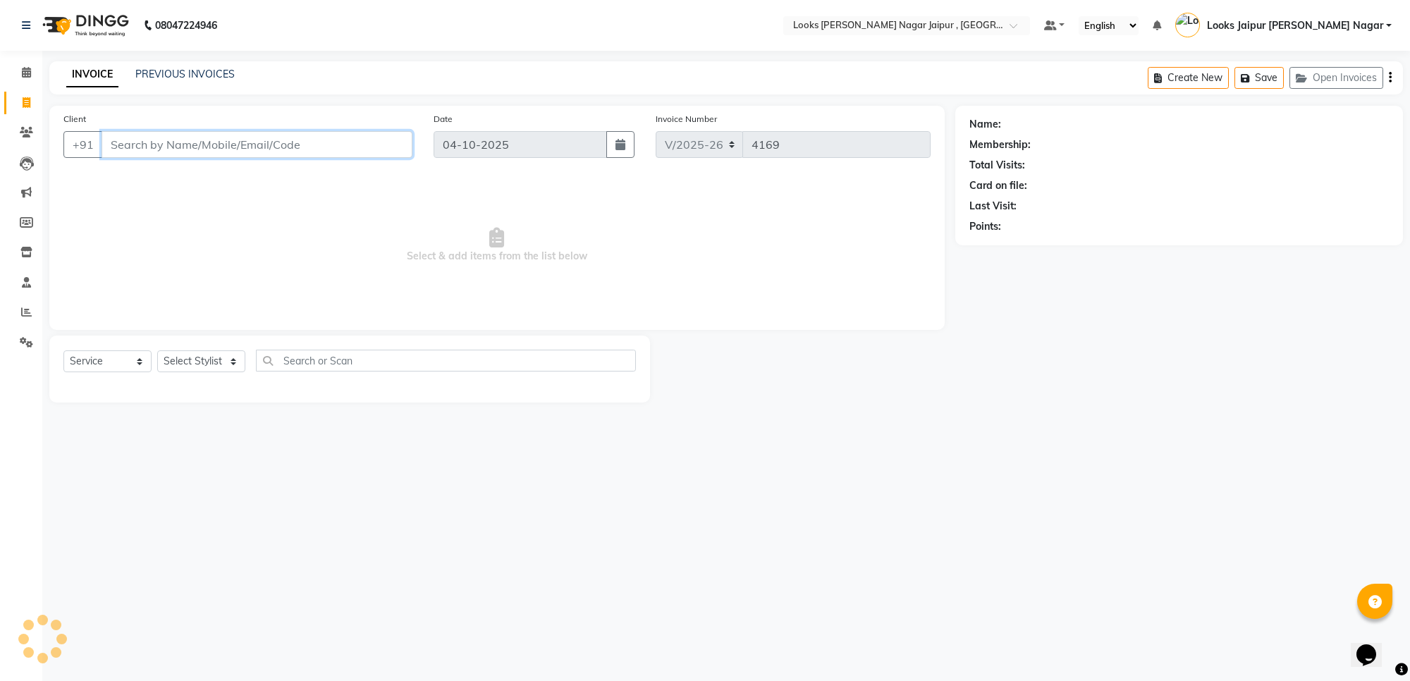
click at [159, 142] on input "Client" at bounding box center [257, 144] width 311 height 27
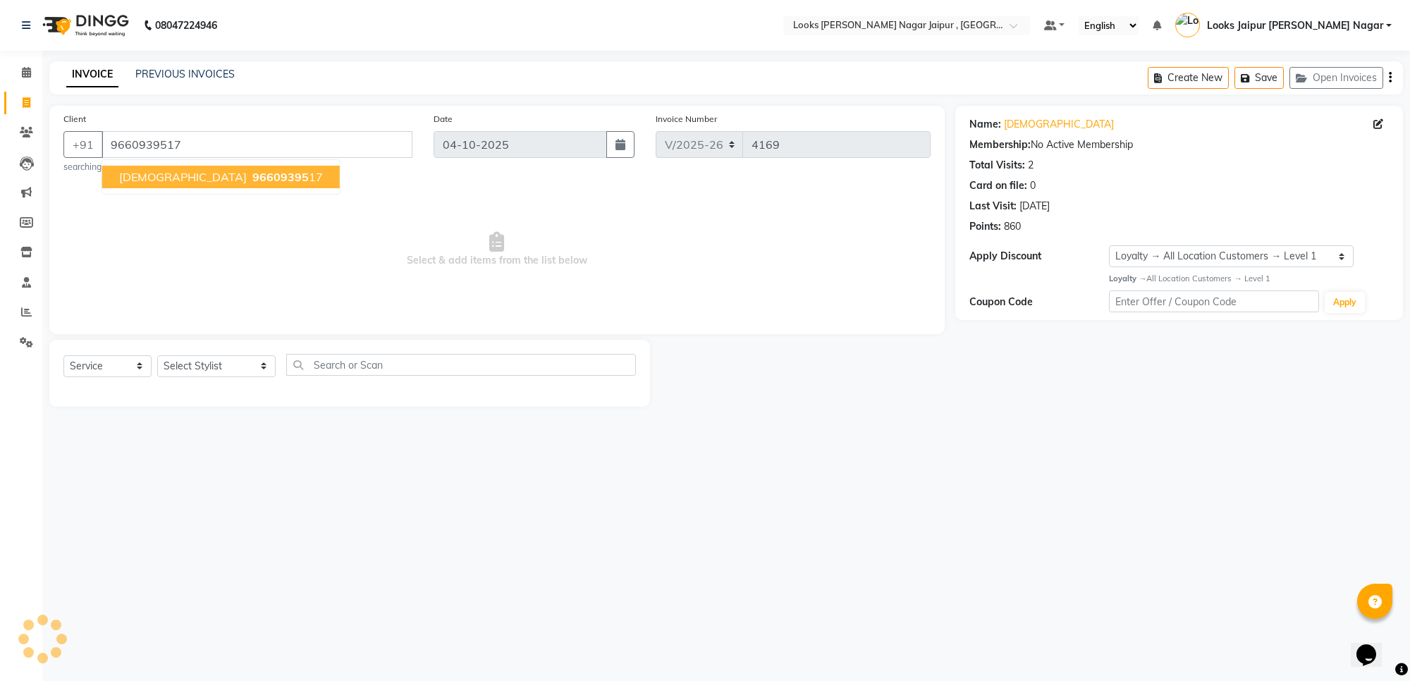
click at [252, 175] on span "96609395" at bounding box center [280, 177] width 56 height 14
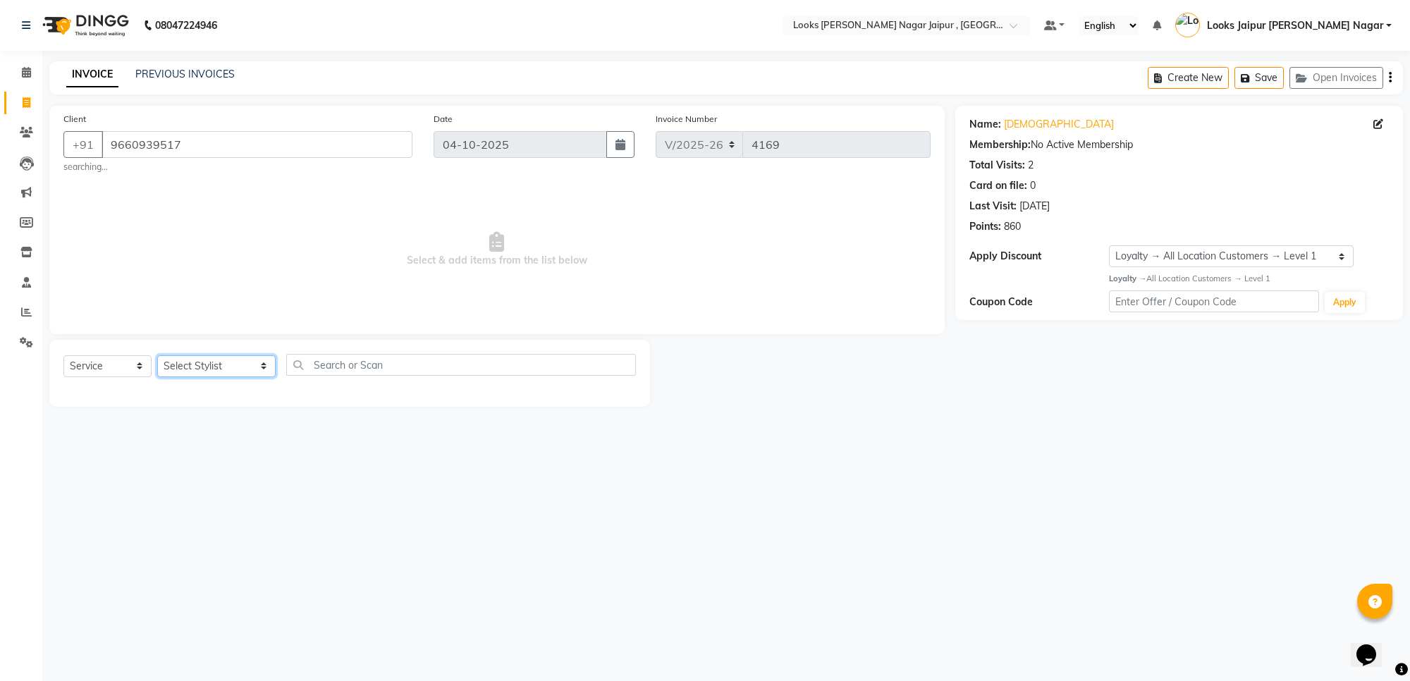
click at [202, 369] on select "Select Stylist [PERSON_NAME] art Anoop [PERSON_NAME] Counter Sales [PERSON_NAME…" at bounding box center [216, 366] width 118 height 22
click at [157, 355] on select "Select Stylist [PERSON_NAME] art Anoop [PERSON_NAME] Counter Sales [PERSON_NAME…" at bounding box center [216, 366] width 118 height 22
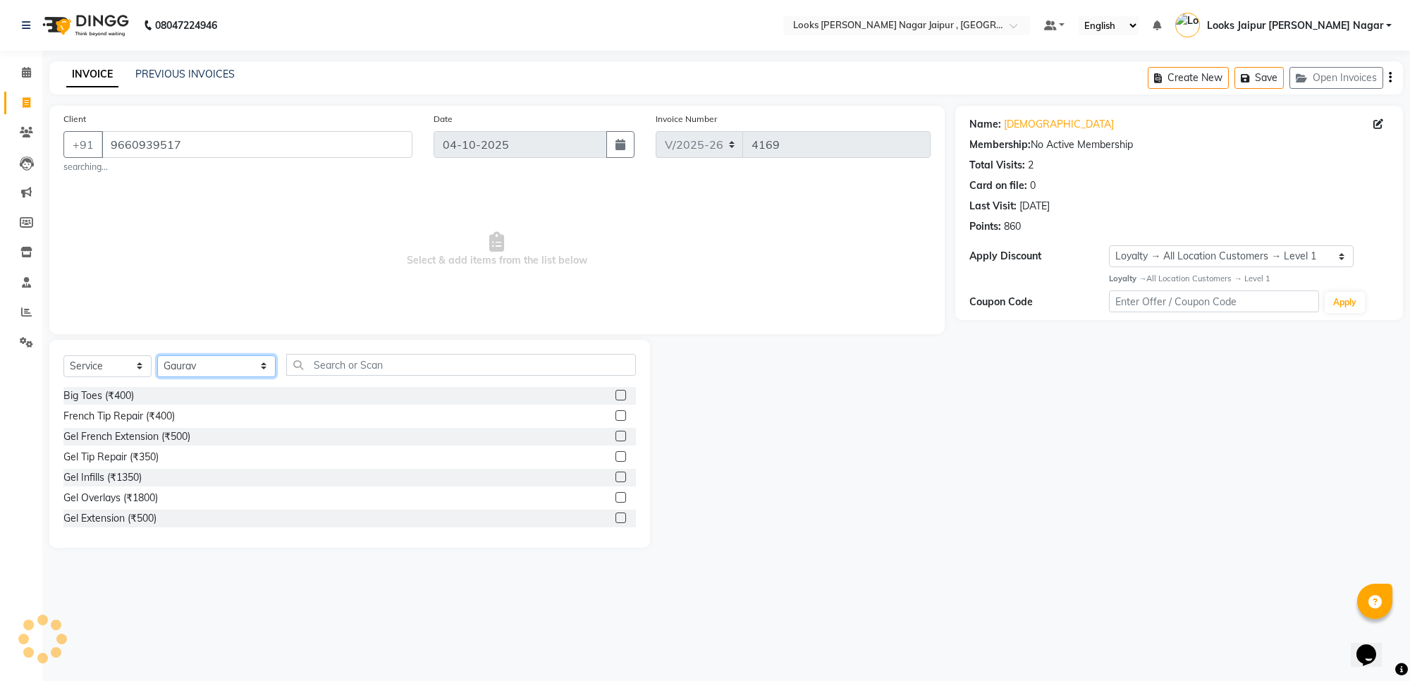
click at [226, 368] on select "Select Stylist [PERSON_NAME] art Anoop [PERSON_NAME] Counter Sales [PERSON_NAME…" at bounding box center [216, 366] width 118 height 22
click at [157, 355] on select "Select Stylist [PERSON_NAME] art Anoop [PERSON_NAME] Counter Sales [PERSON_NAME…" at bounding box center [216, 366] width 118 height 22
click at [392, 381] on div "Select Service Product Membership Package Voucher Prepaid Gift Card Select Styl…" at bounding box center [349, 370] width 573 height 33
click at [231, 367] on select "Select Stylist [PERSON_NAME] art Anoop [PERSON_NAME] Counter Sales [PERSON_NAME…" at bounding box center [216, 366] width 118 height 22
click at [157, 355] on select "Select Stylist [PERSON_NAME] art Anoop [PERSON_NAME] Counter Sales [PERSON_NAME…" at bounding box center [216, 366] width 118 height 22
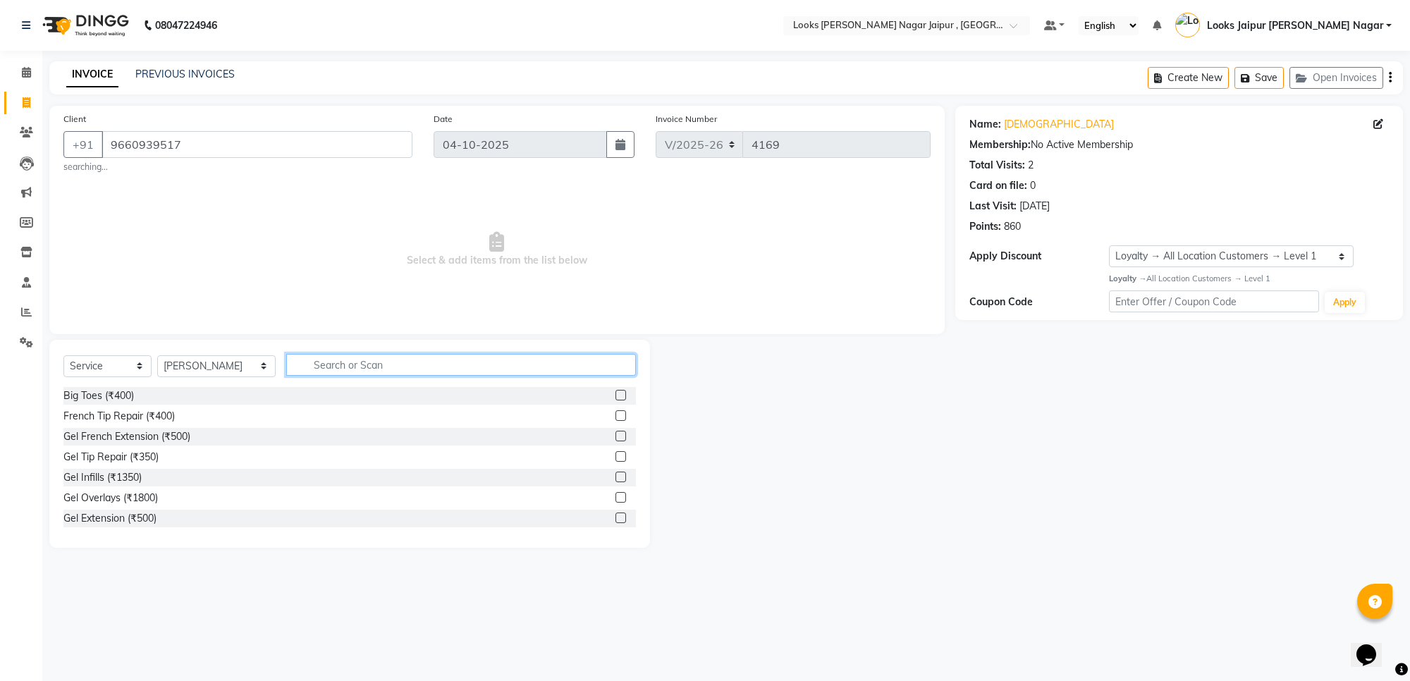
click at [336, 365] on input "text" at bounding box center [461, 365] width 350 height 22
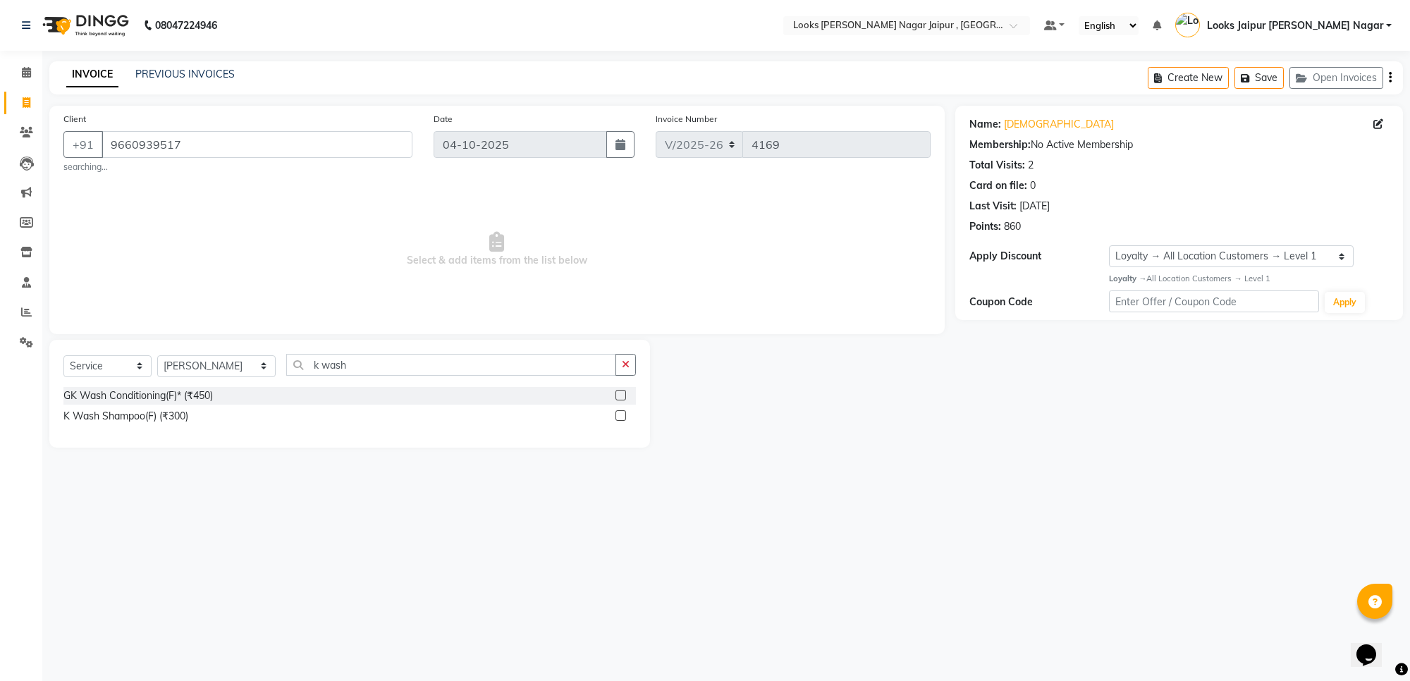
click at [623, 414] on label at bounding box center [621, 415] width 11 height 11
click at [623, 414] on input "checkbox" at bounding box center [620, 416] width 9 height 9
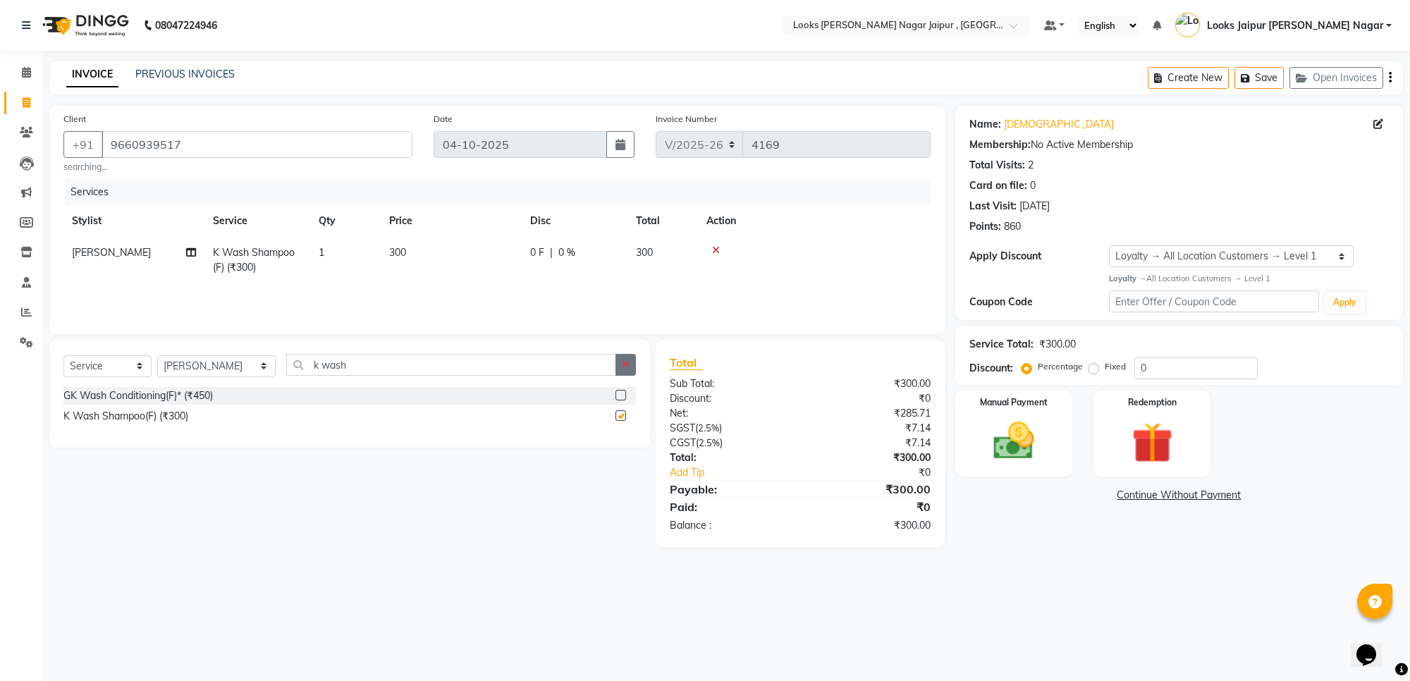
click at [628, 364] on icon "button" at bounding box center [626, 365] width 8 height 10
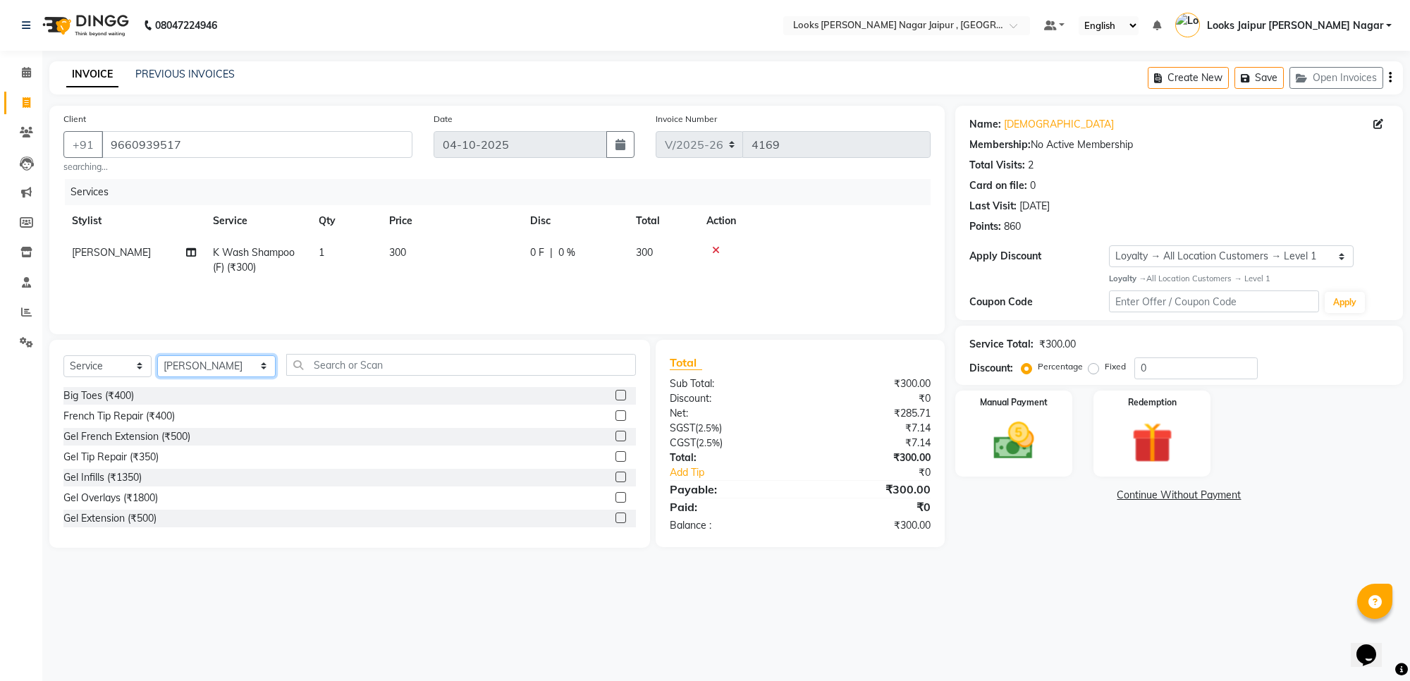
click at [167, 365] on select "Select Stylist [PERSON_NAME] art Anoop [PERSON_NAME] Counter Sales [PERSON_NAME…" at bounding box center [216, 366] width 118 height 22
click at [157, 355] on select "Select Stylist [PERSON_NAME] art Anoop [PERSON_NAME] Counter Sales [PERSON_NAME…" at bounding box center [216, 366] width 118 height 22
click at [305, 375] on input "text" at bounding box center [461, 365] width 350 height 22
click at [616, 438] on label at bounding box center [621, 436] width 11 height 11
click at [616, 438] on input "checkbox" at bounding box center [620, 436] width 9 height 9
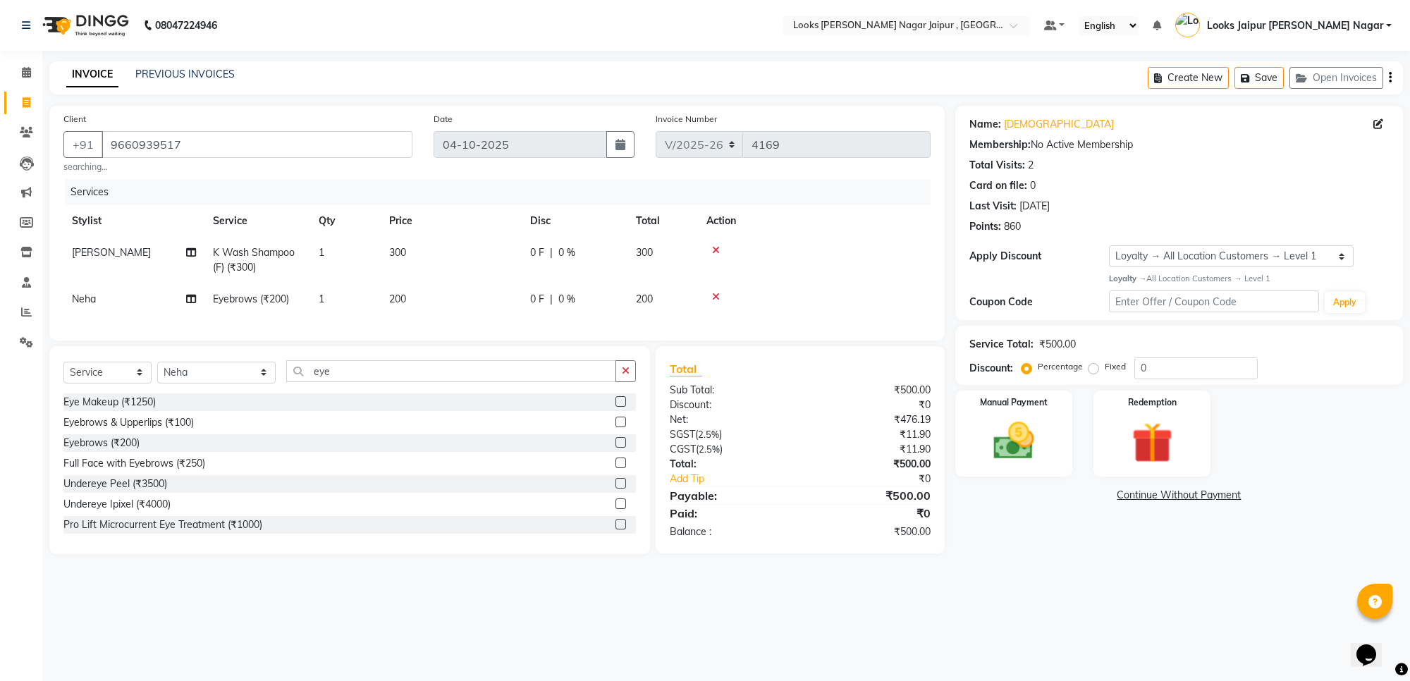
click at [499, 252] on td "300" at bounding box center [451, 260] width 141 height 47
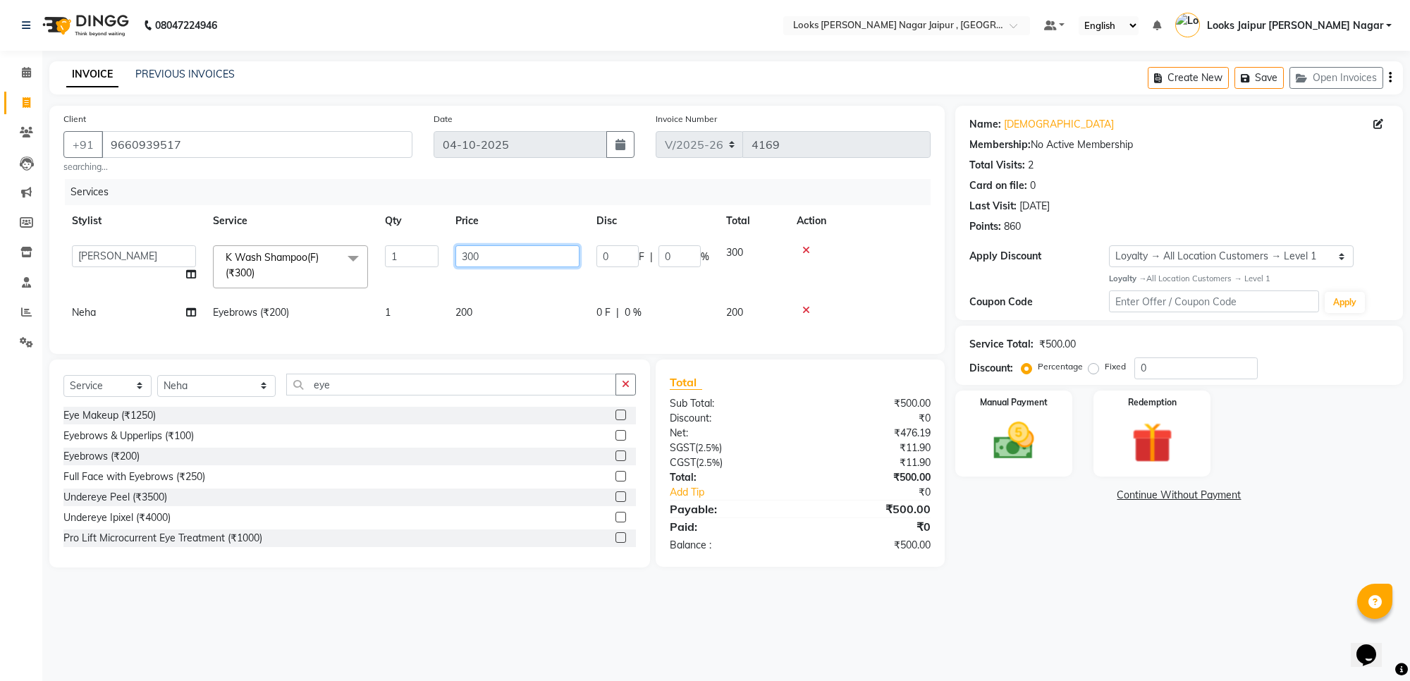
click at [551, 252] on input "300" at bounding box center [518, 256] width 124 height 22
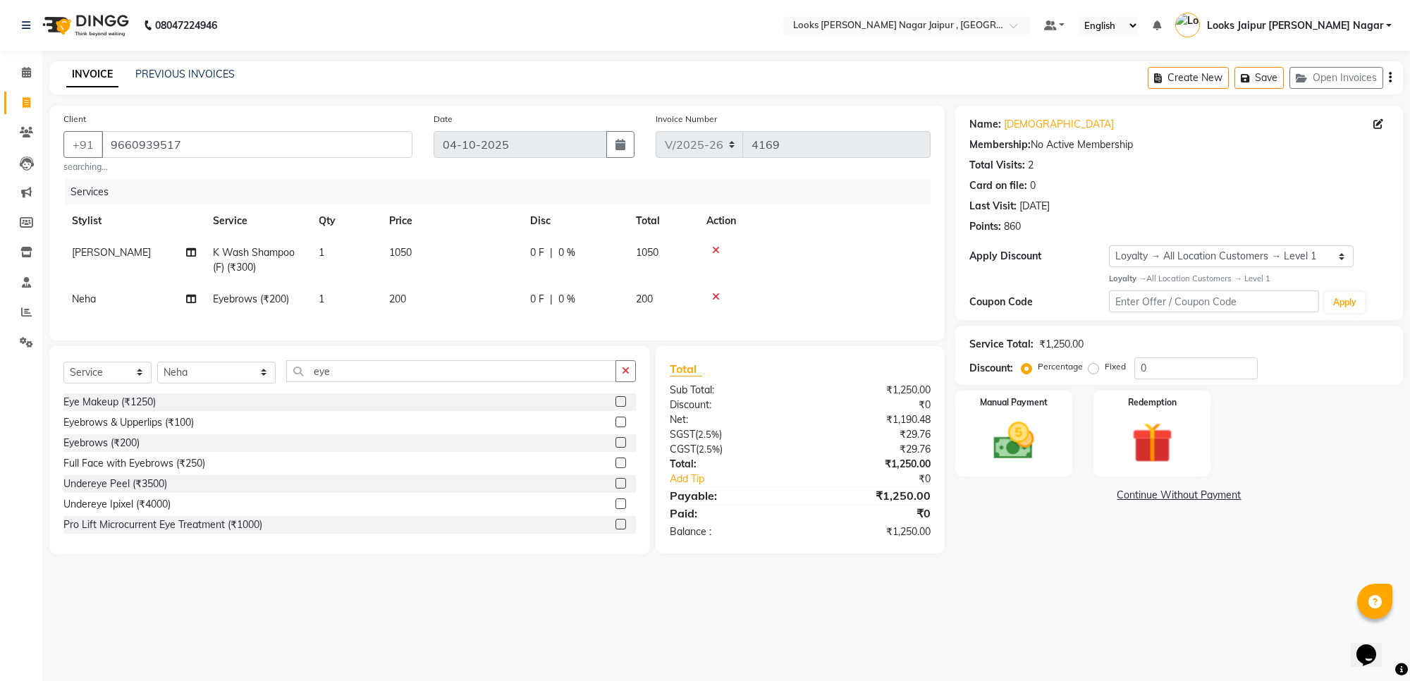
click at [520, 326] on div "Services Stylist Service Qty Price Disc Total Action Aryan Verma K Wash Shampoo…" at bounding box center [496, 252] width 867 height 147
drag, startPoint x: 527, startPoint y: 304, endPoint x: 534, endPoint y: 296, distance: 10.5
click at [534, 296] on td "0 F | 0 %" at bounding box center [575, 299] width 106 height 32
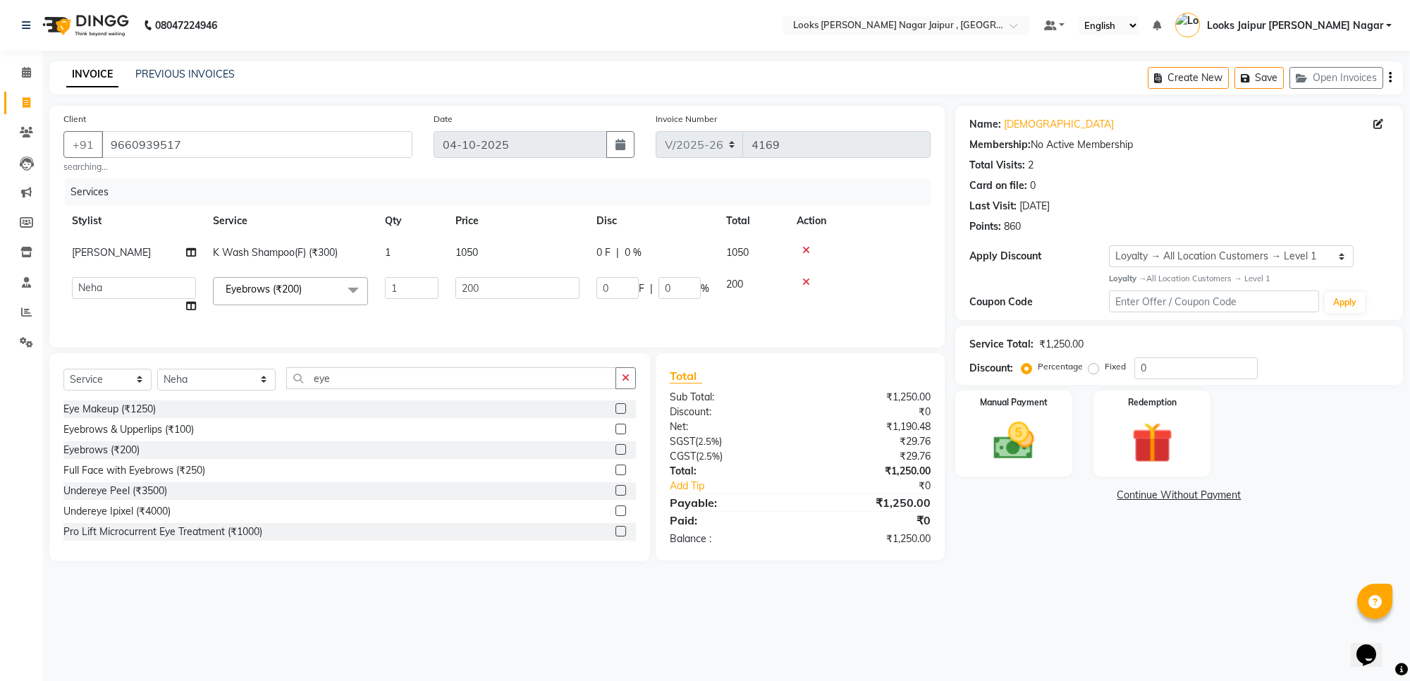
click at [537, 289] on input "200" at bounding box center [518, 288] width 124 height 22
click at [1055, 434] on div "Manual Payment" at bounding box center [1014, 434] width 122 height 90
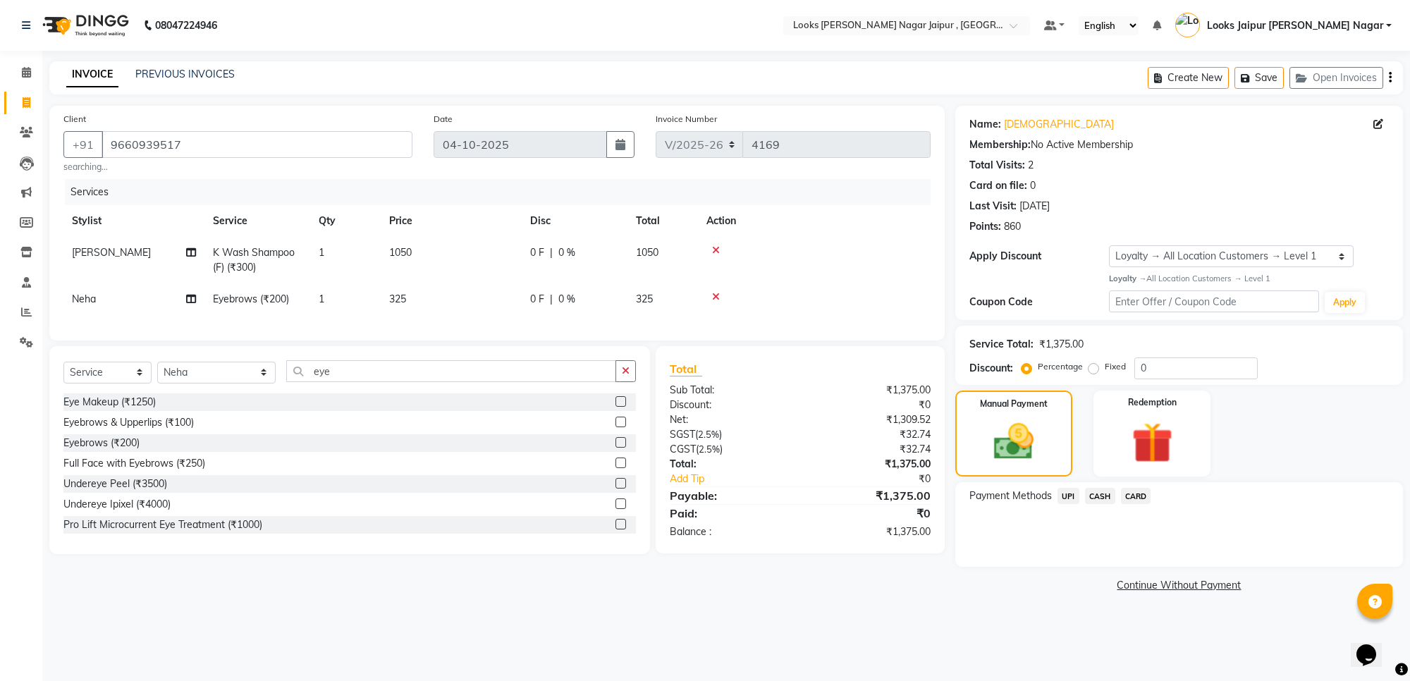
click at [1067, 501] on span "UPI" at bounding box center [1069, 496] width 22 height 16
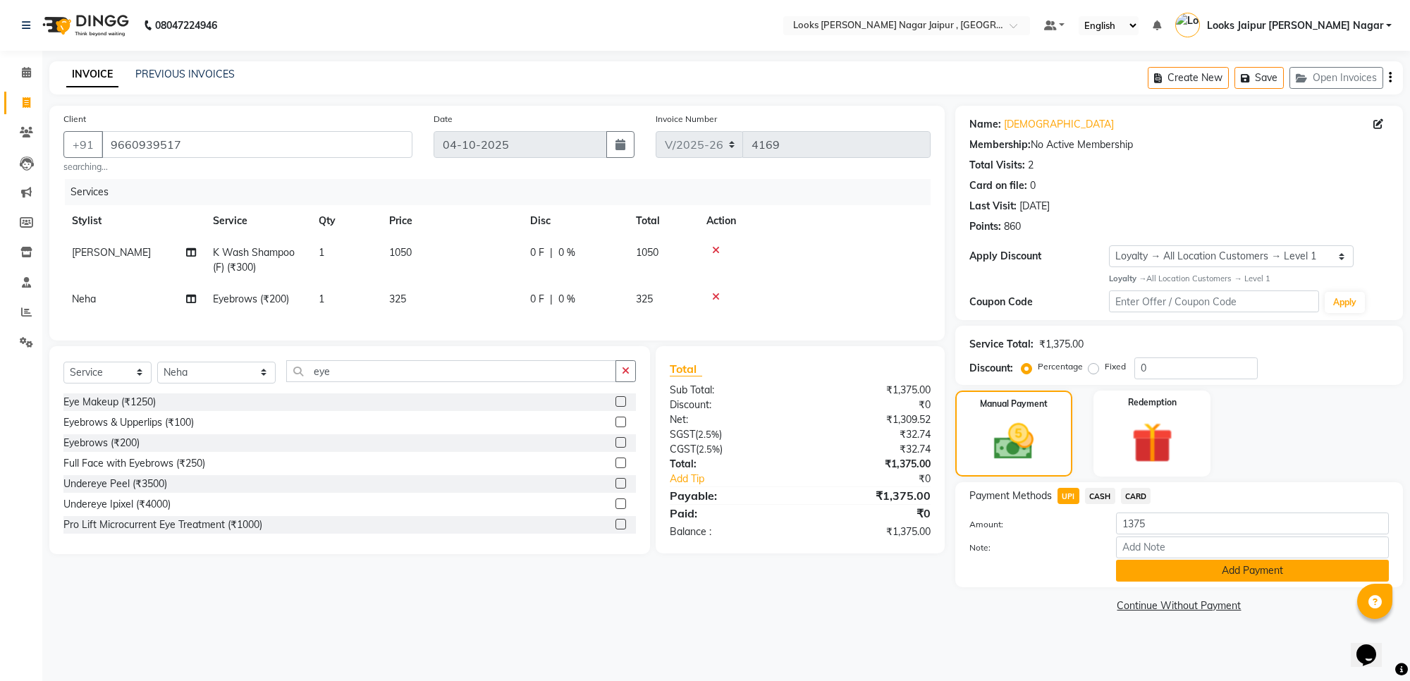
click at [1140, 566] on button "Add Payment" at bounding box center [1252, 571] width 273 height 22
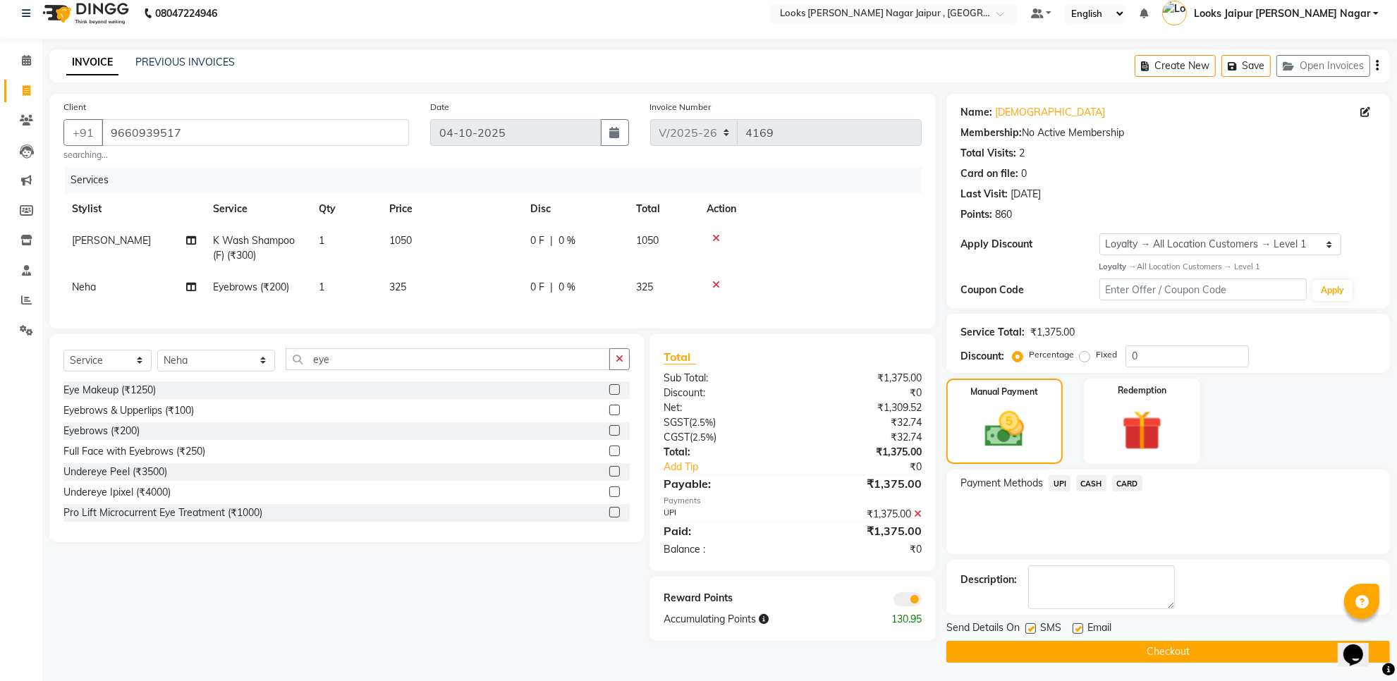
scroll to position [16, 0]
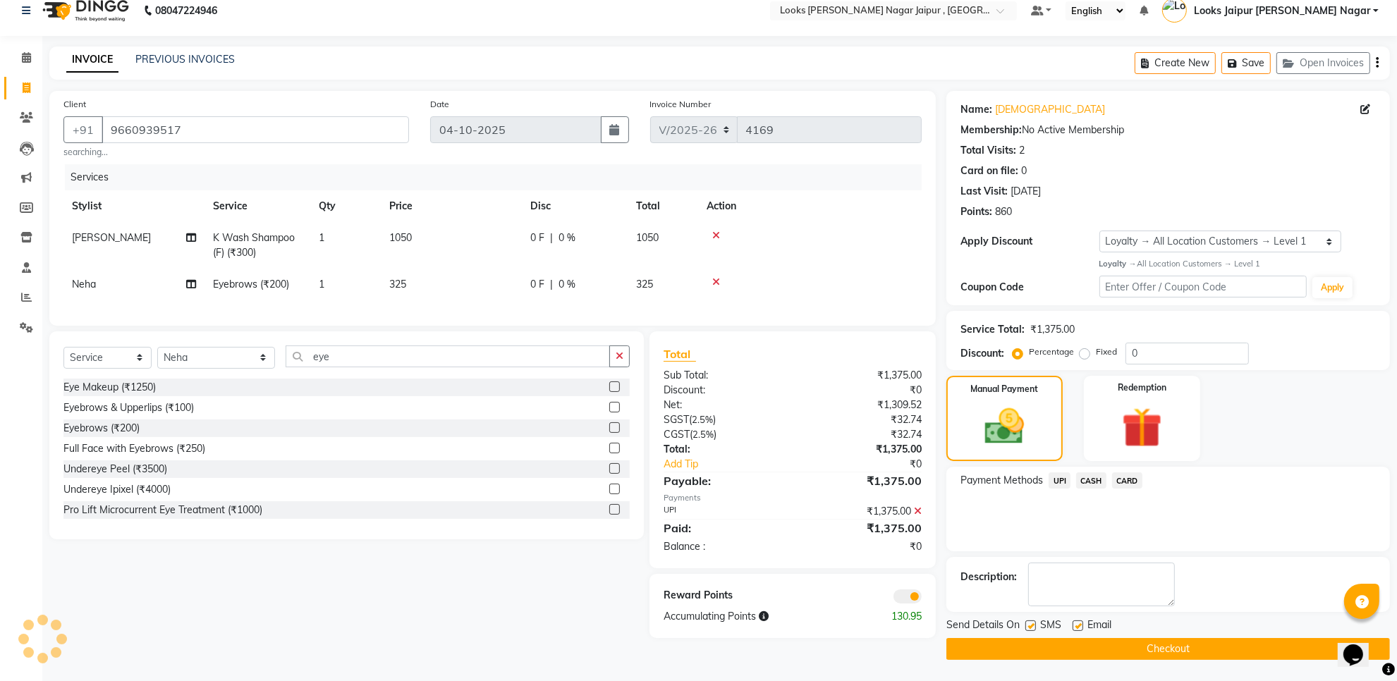
click at [1080, 628] on label at bounding box center [1078, 626] width 11 height 11
click at [1080, 628] on input "checkbox" at bounding box center [1077, 626] width 9 height 9
drag, startPoint x: 1028, startPoint y: 625, endPoint x: 1021, endPoint y: 642, distance: 17.7
click at [1030, 628] on label at bounding box center [1030, 626] width 11 height 11
click at [1030, 628] on input "checkbox" at bounding box center [1029, 626] width 9 height 9
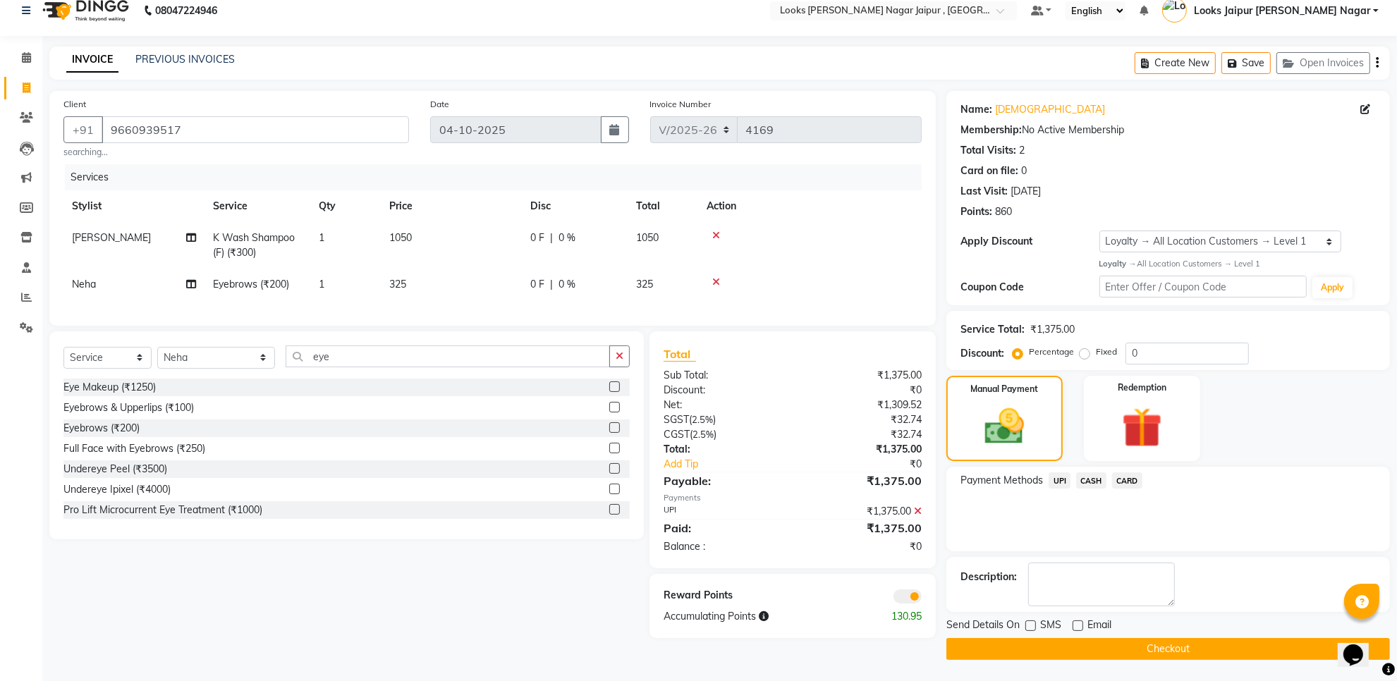
click at [1021, 644] on button "Checkout" at bounding box center [1168, 649] width 444 height 22
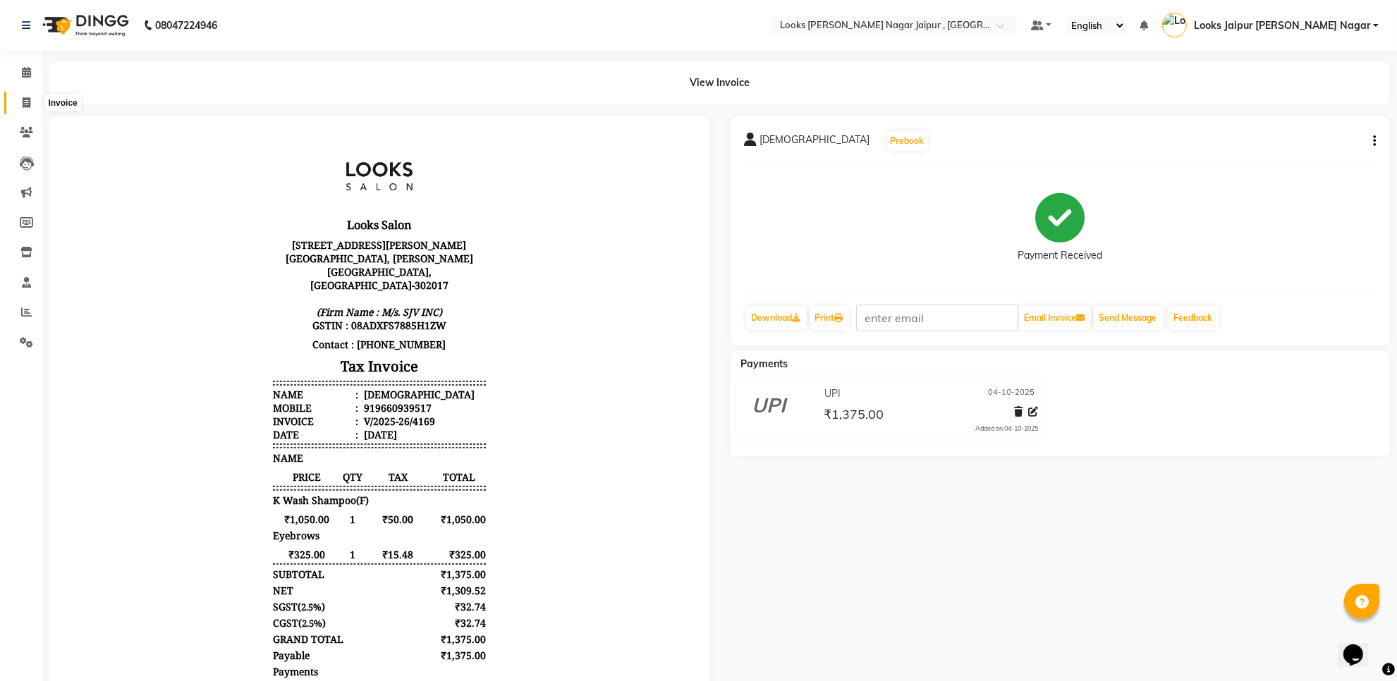
click at [25, 102] on icon at bounding box center [27, 102] width 8 height 11
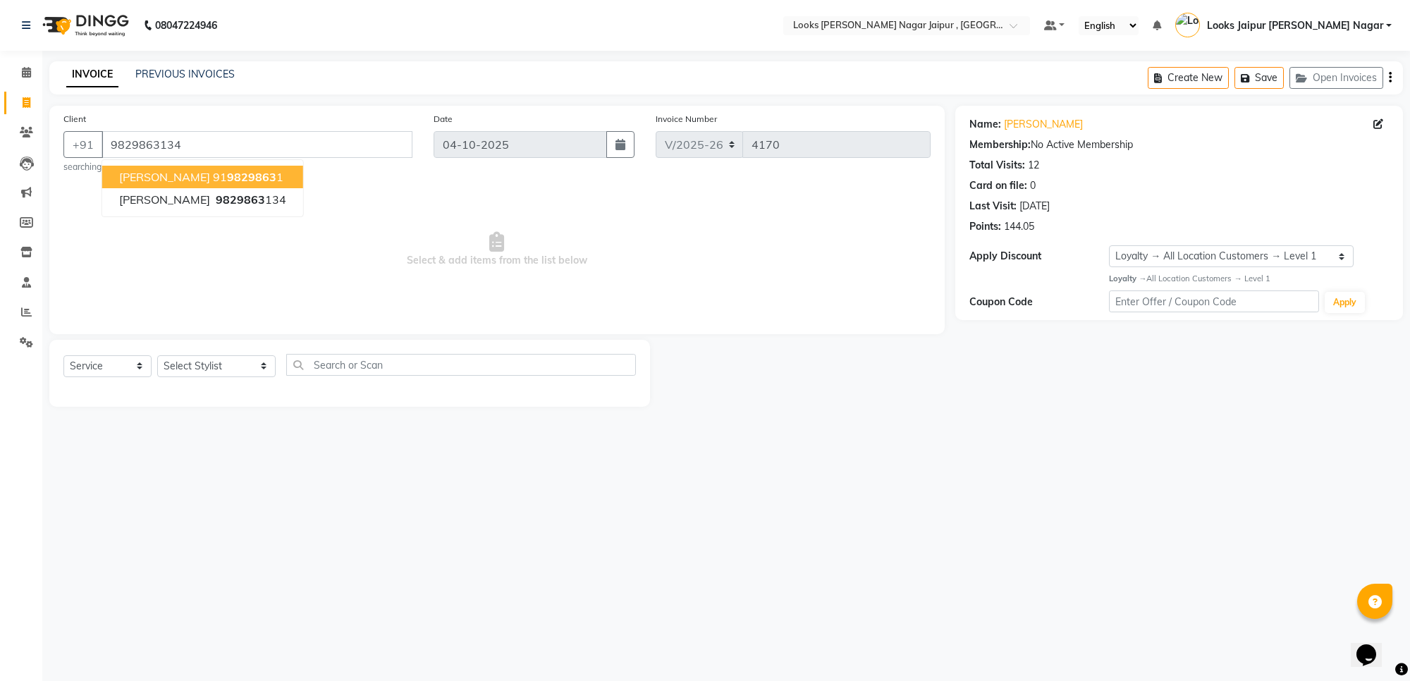
click at [325, 264] on span "Select & add items from the list below" at bounding box center [496, 249] width 867 height 141
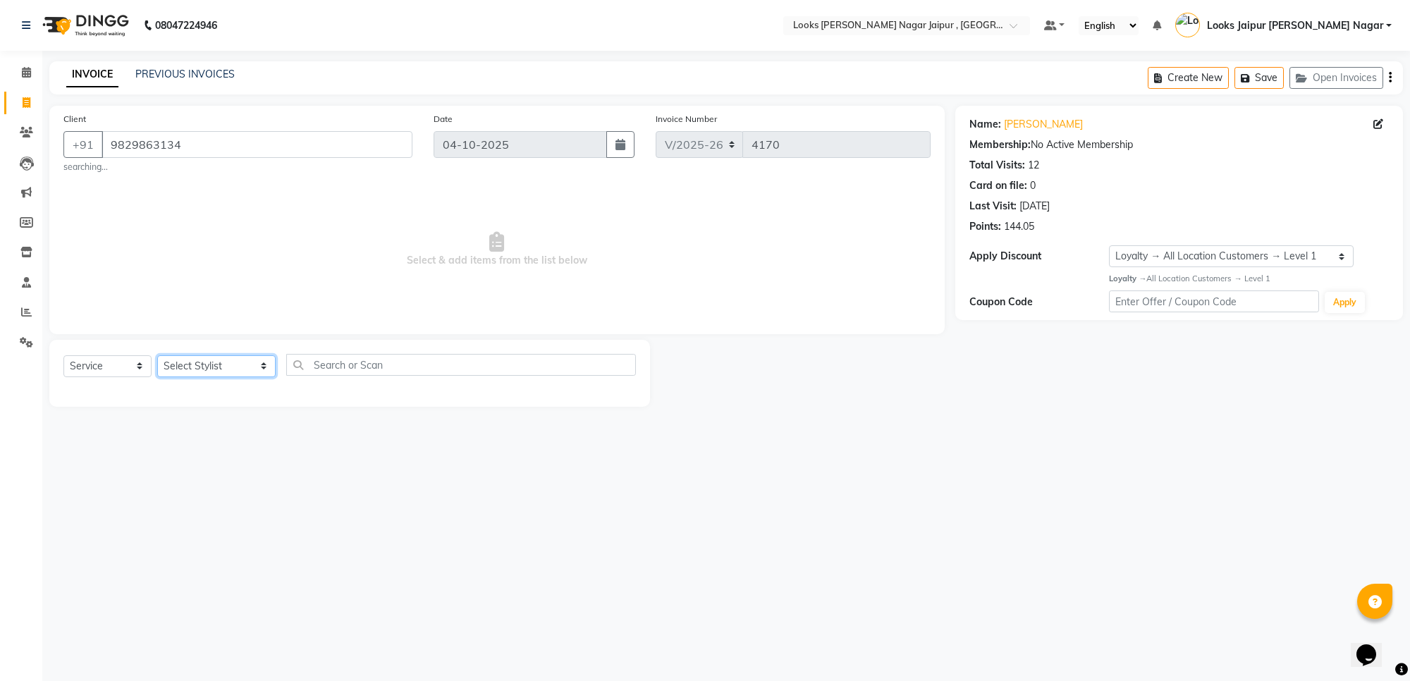
click at [227, 358] on select "Select Stylist [PERSON_NAME] art Anoop [PERSON_NAME] Counter Sales [PERSON_NAME…" at bounding box center [216, 366] width 118 height 22
click at [157, 355] on select "Select Stylist [PERSON_NAME] art Anoop [PERSON_NAME] Counter Sales [PERSON_NAME…" at bounding box center [216, 366] width 118 height 22
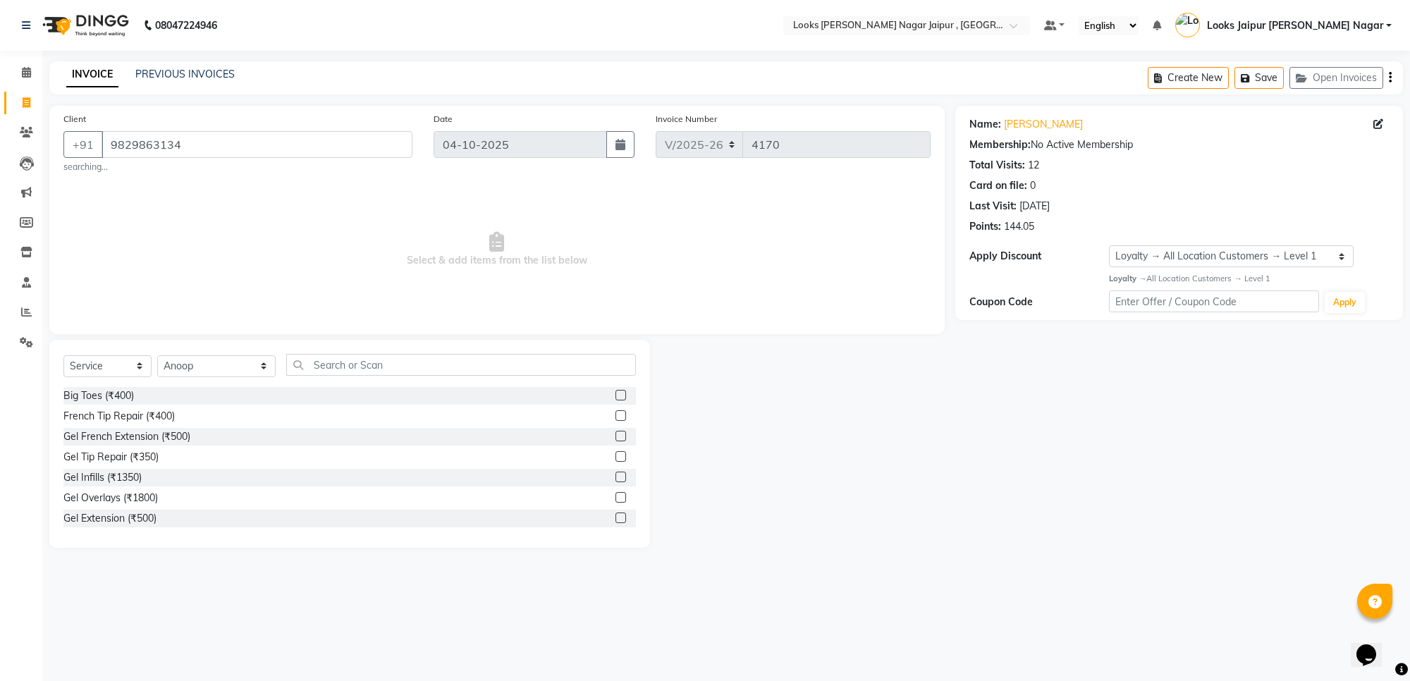
drag, startPoint x: 330, startPoint y: 397, endPoint x: 330, endPoint y: 362, distance: 35.3
click at [332, 379] on div "Select Service Product Membership Package Voucher Prepaid Gift Card Select Styl…" at bounding box center [349, 444] width 601 height 208
click at [330, 362] on input "text" at bounding box center [461, 365] width 350 height 22
click at [616, 417] on label at bounding box center [621, 415] width 11 height 11
click at [616, 417] on input "checkbox" at bounding box center [620, 416] width 9 height 9
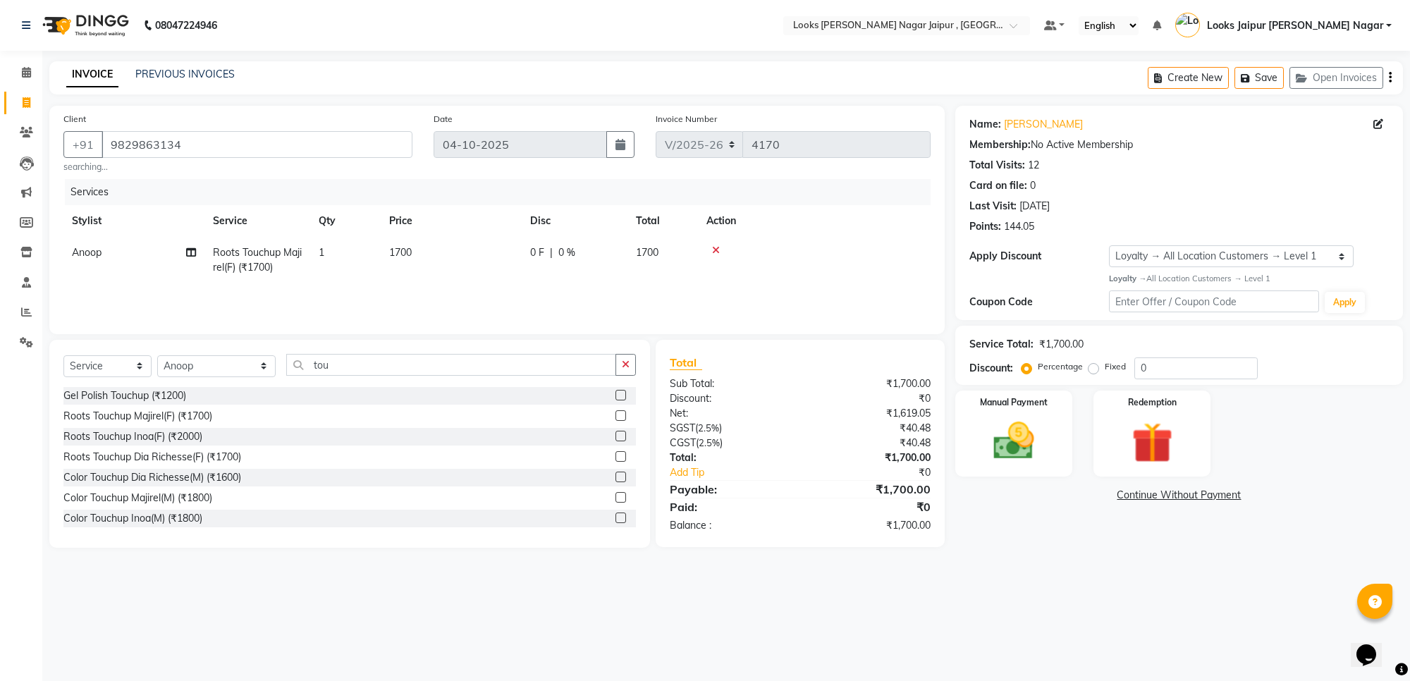
click at [636, 365] on div "Select Service Product Membership Package Voucher Prepaid Gift Card Select Styl…" at bounding box center [349, 444] width 601 height 208
click at [624, 362] on icon "button" at bounding box center [626, 365] width 8 height 10
drag, startPoint x: 244, startPoint y: 367, endPoint x: 235, endPoint y: 360, distance: 12.0
click at [244, 367] on select "Select Stylist [PERSON_NAME] art Anoop [PERSON_NAME] Counter Sales [PERSON_NAME…" at bounding box center [216, 366] width 118 height 22
click at [157, 355] on select "Select Stylist [PERSON_NAME] art Anoop [PERSON_NAME] Counter Sales [PERSON_NAME…" at bounding box center [216, 366] width 118 height 22
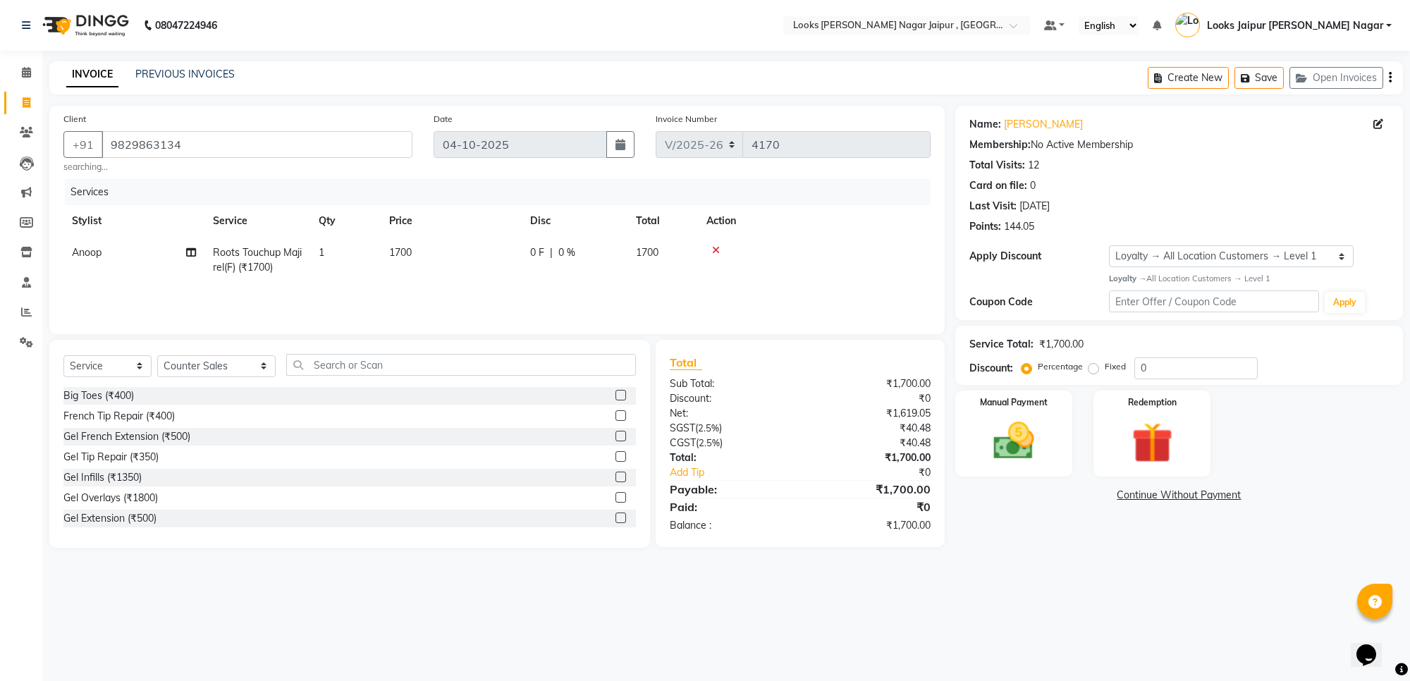
click at [344, 346] on div "Select Service Product Membership Package Voucher Prepaid Gift Card Select Styl…" at bounding box center [349, 444] width 601 height 208
click at [344, 354] on input "text" at bounding box center [461, 365] width 350 height 22
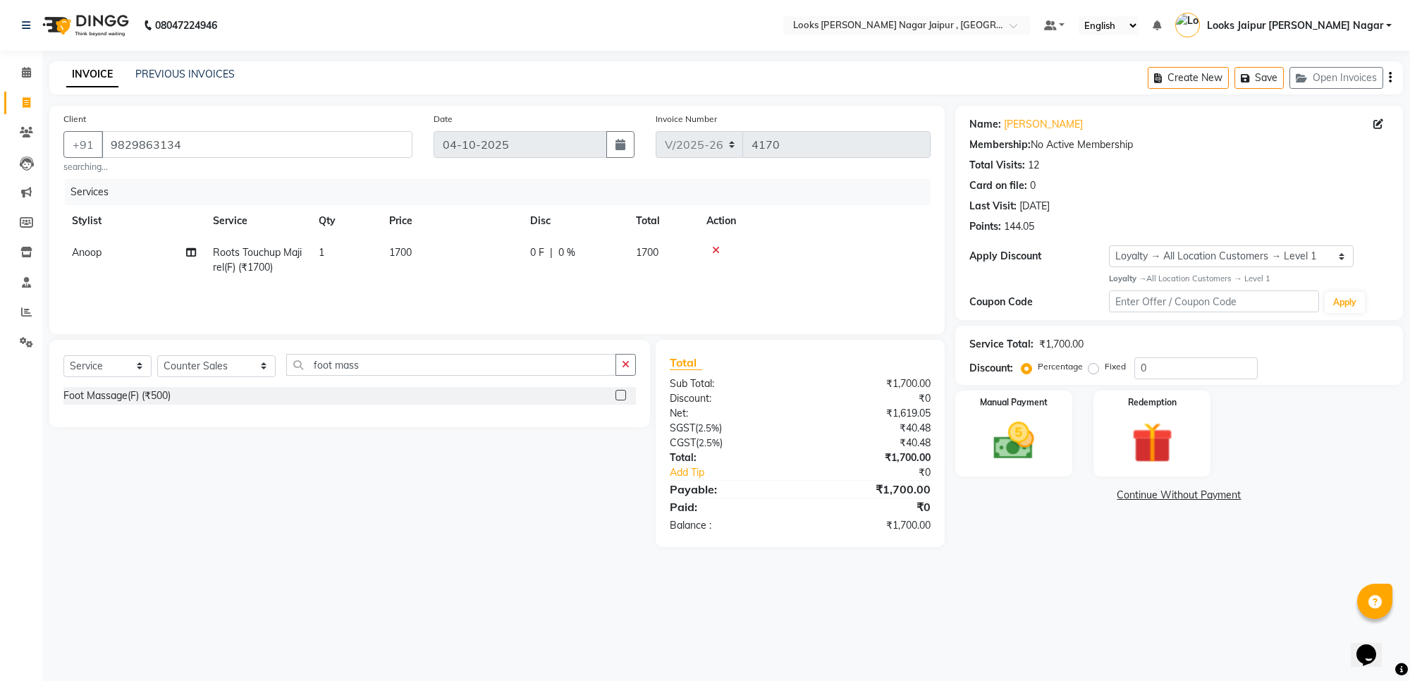
click at [622, 392] on label at bounding box center [621, 395] width 11 height 11
click at [622, 392] on input "checkbox" at bounding box center [620, 395] width 9 height 9
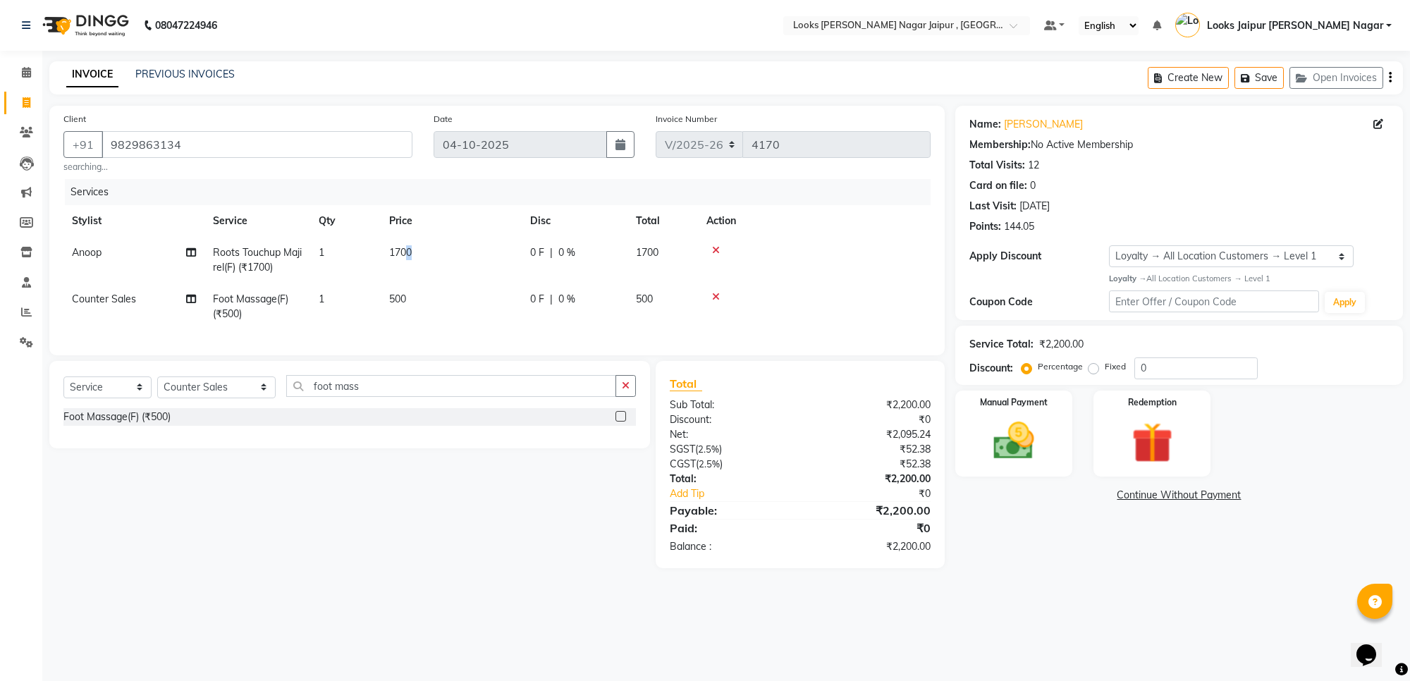
drag, startPoint x: 410, startPoint y: 248, endPoint x: 453, endPoint y: 257, distance: 44.0
click at [435, 256] on td "1700" at bounding box center [451, 260] width 141 height 47
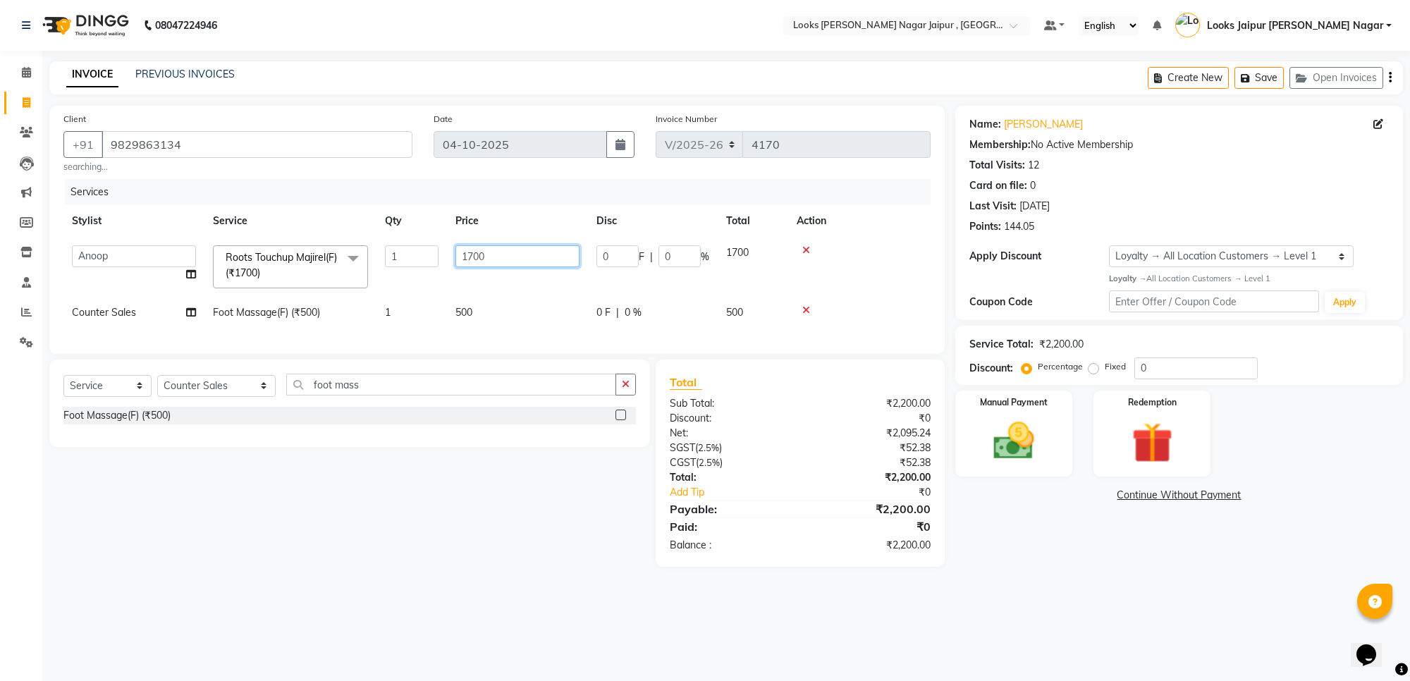
drag, startPoint x: 453, startPoint y: 257, endPoint x: 491, endPoint y: 254, distance: 38.2
click at [484, 255] on input "1700" at bounding box center [518, 256] width 124 height 22
click at [499, 254] on input "1700" at bounding box center [518, 256] width 124 height 22
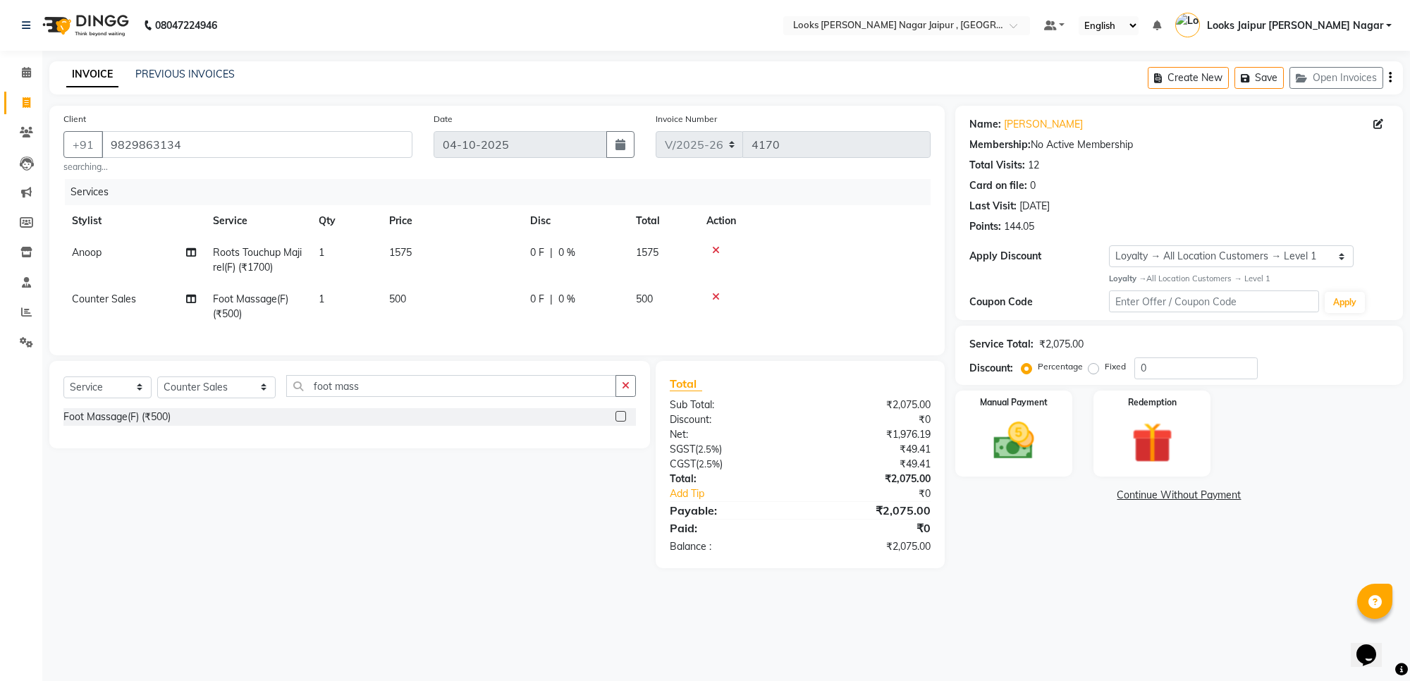
click at [509, 274] on td "1575" at bounding box center [451, 260] width 141 height 47
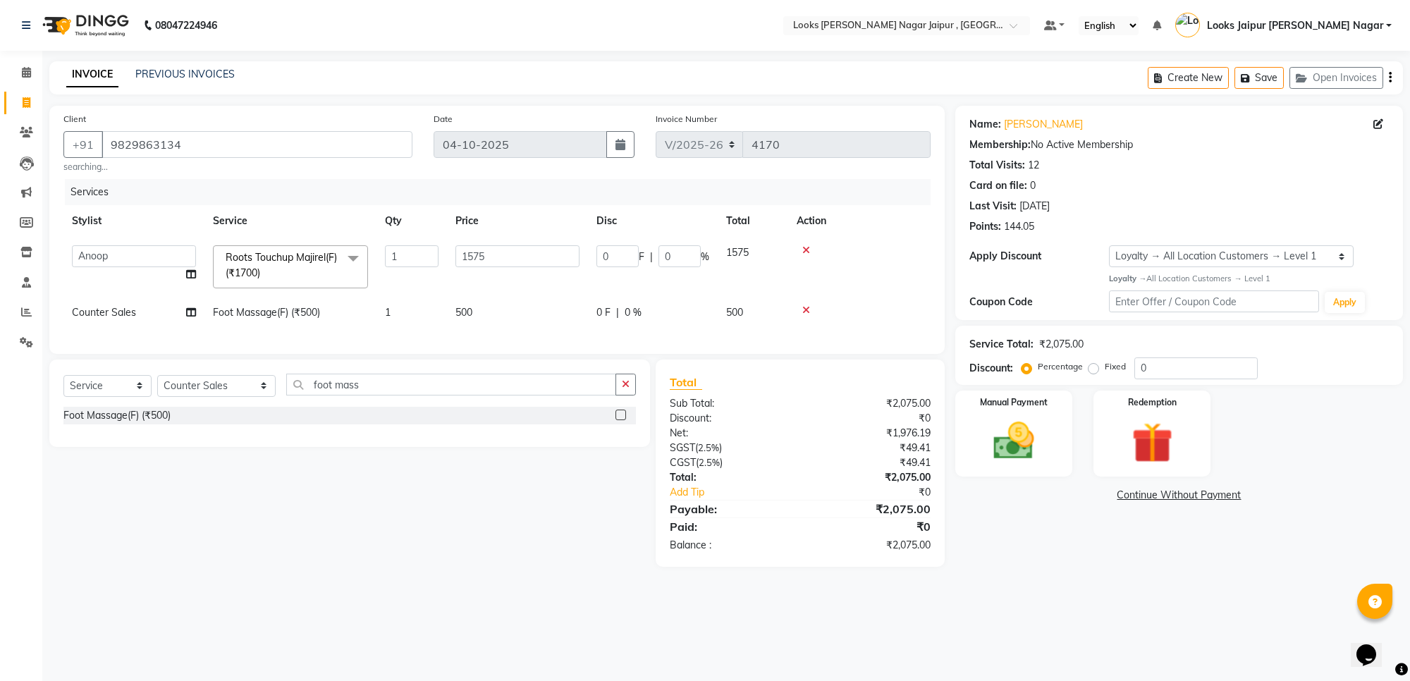
click at [540, 322] on td "500" at bounding box center [517, 313] width 141 height 32
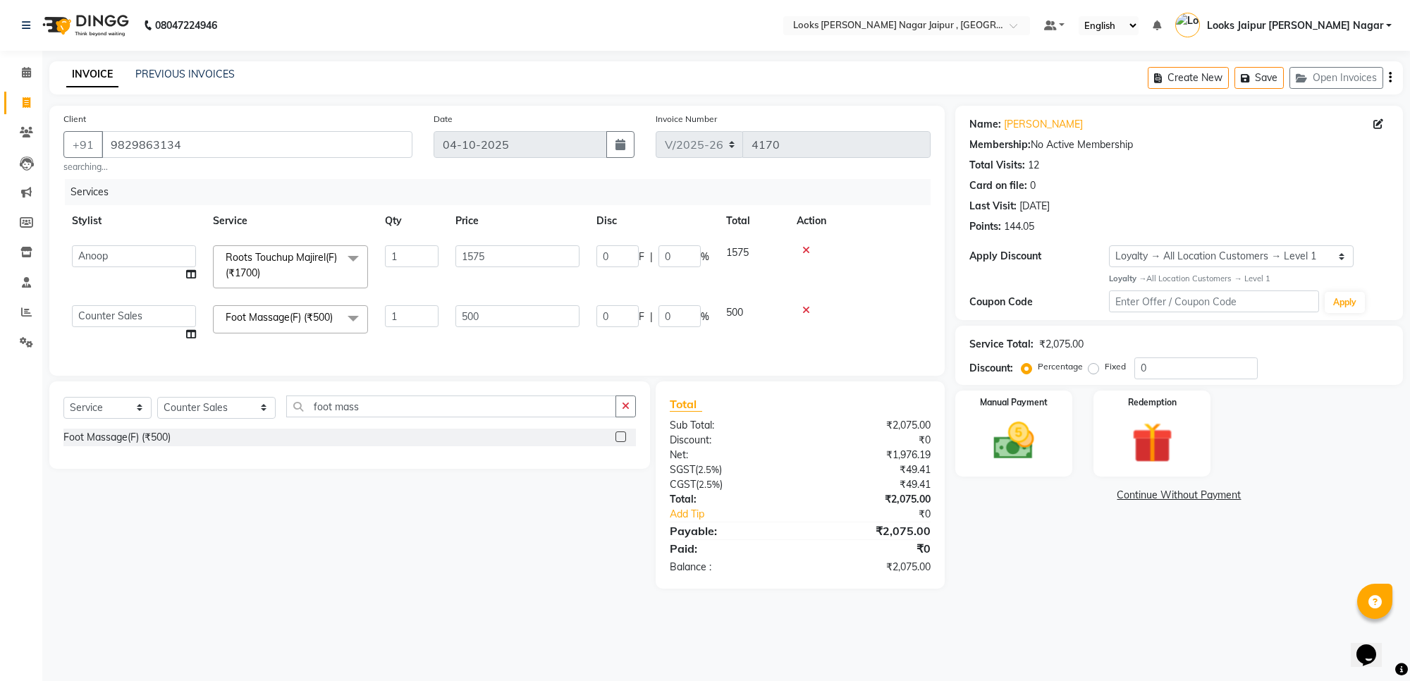
click at [538, 308] on input "500" at bounding box center [518, 316] width 124 height 22
click at [1018, 439] on img at bounding box center [1013, 441] width 69 height 49
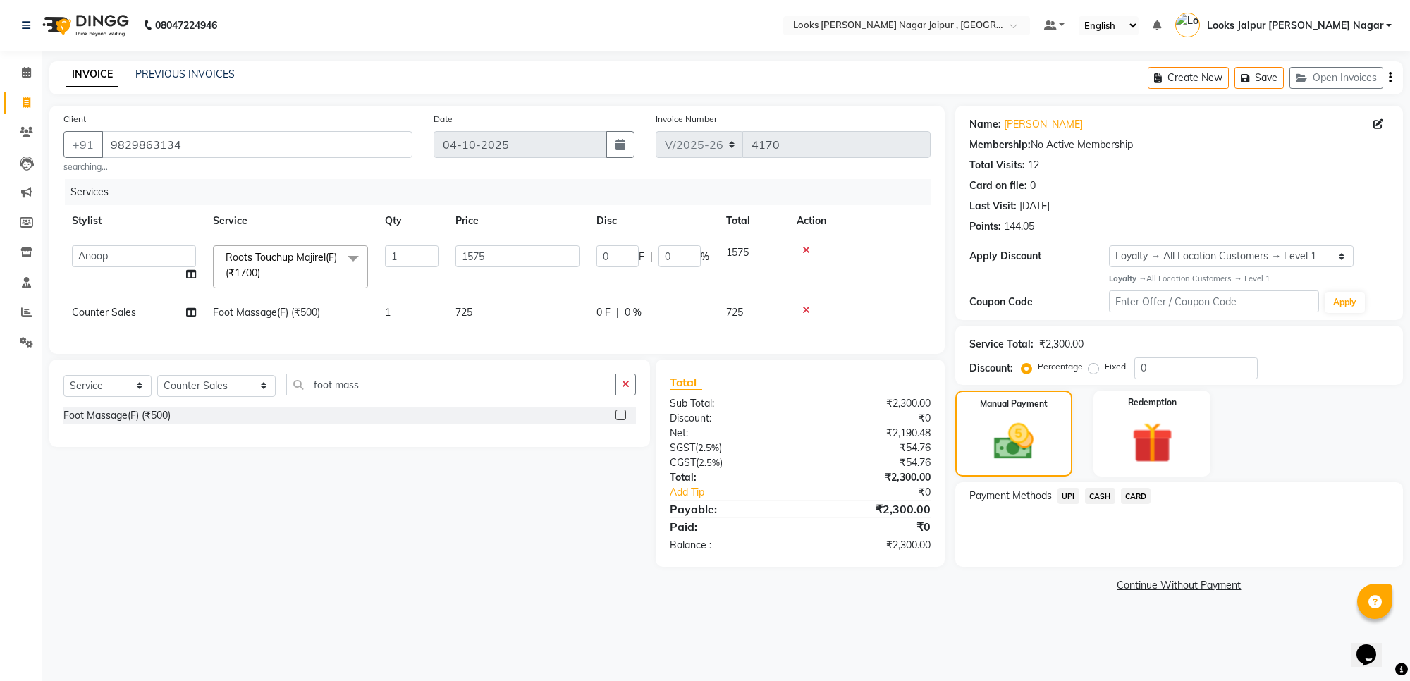
click at [1111, 487] on div "Payment Methods UPI CASH CARD" at bounding box center [1180, 524] width 448 height 85
click at [1116, 492] on div "CARD" at bounding box center [1134, 497] width 36 height 19
click at [1106, 491] on span "CASH" at bounding box center [1100, 496] width 30 height 16
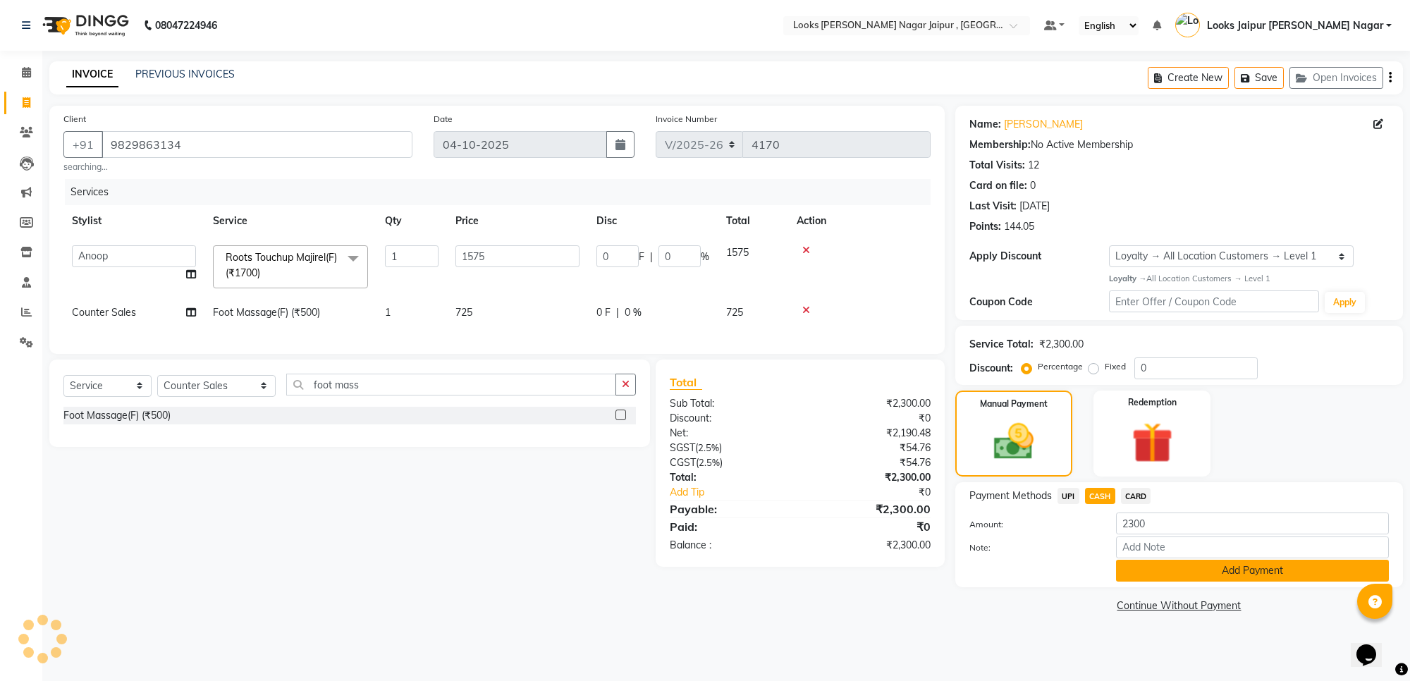
click at [1152, 573] on button "Add Payment" at bounding box center [1252, 571] width 273 height 22
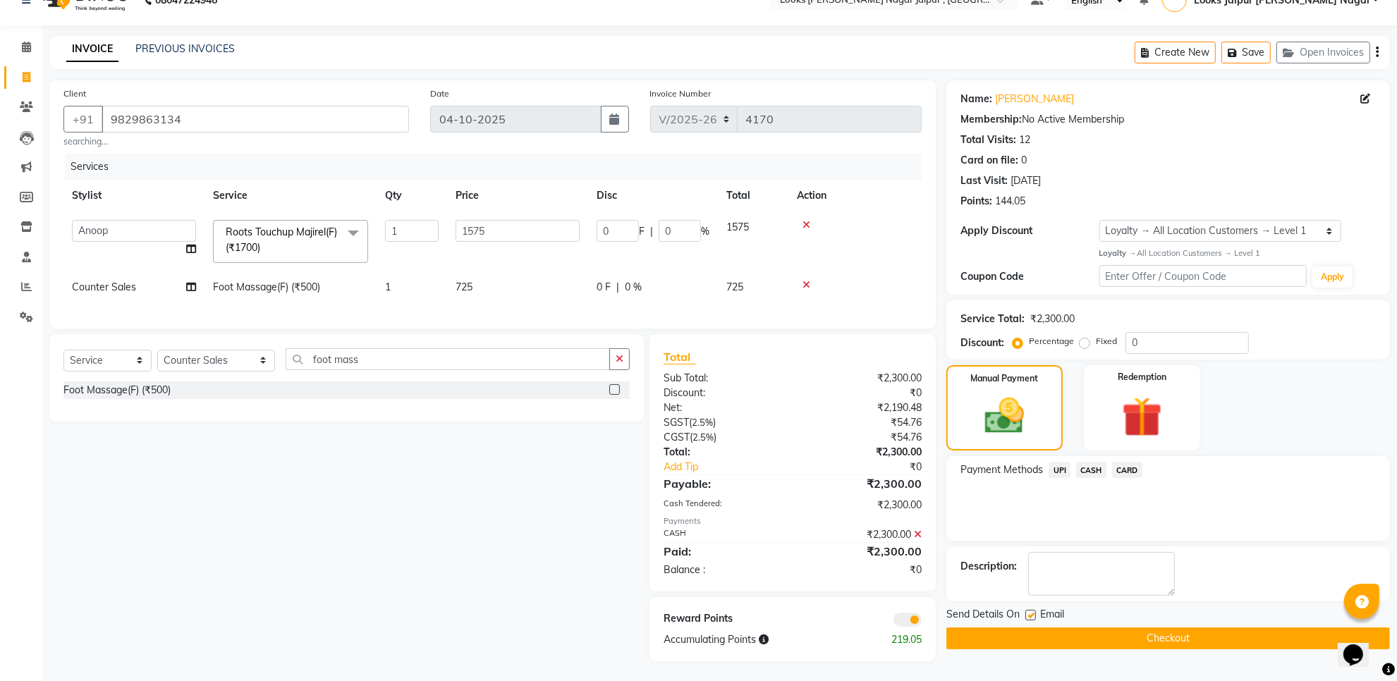
scroll to position [39, 0]
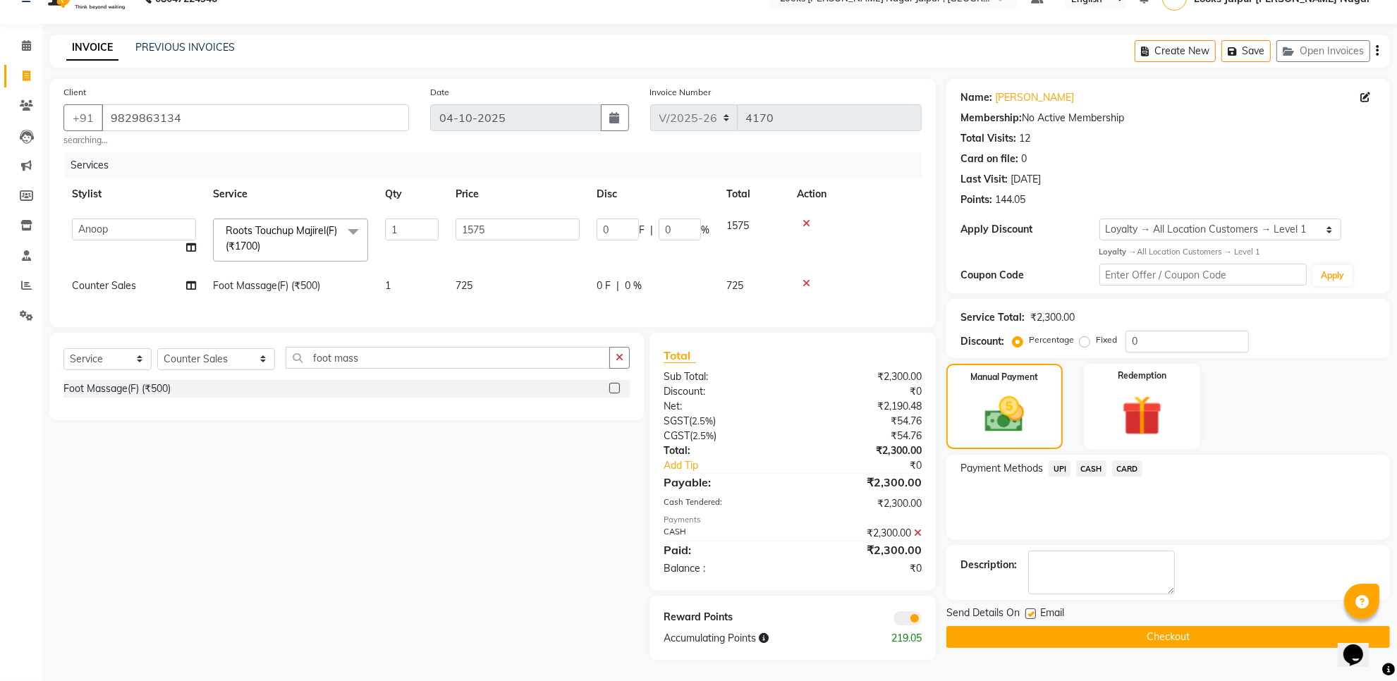
click at [1034, 609] on label at bounding box center [1030, 614] width 11 height 11
click at [1034, 610] on input "checkbox" at bounding box center [1029, 614] width 9 height 9
click at [1042, 626] on button "Checkout" at bounding box center [1168, 637] width 444 height 22
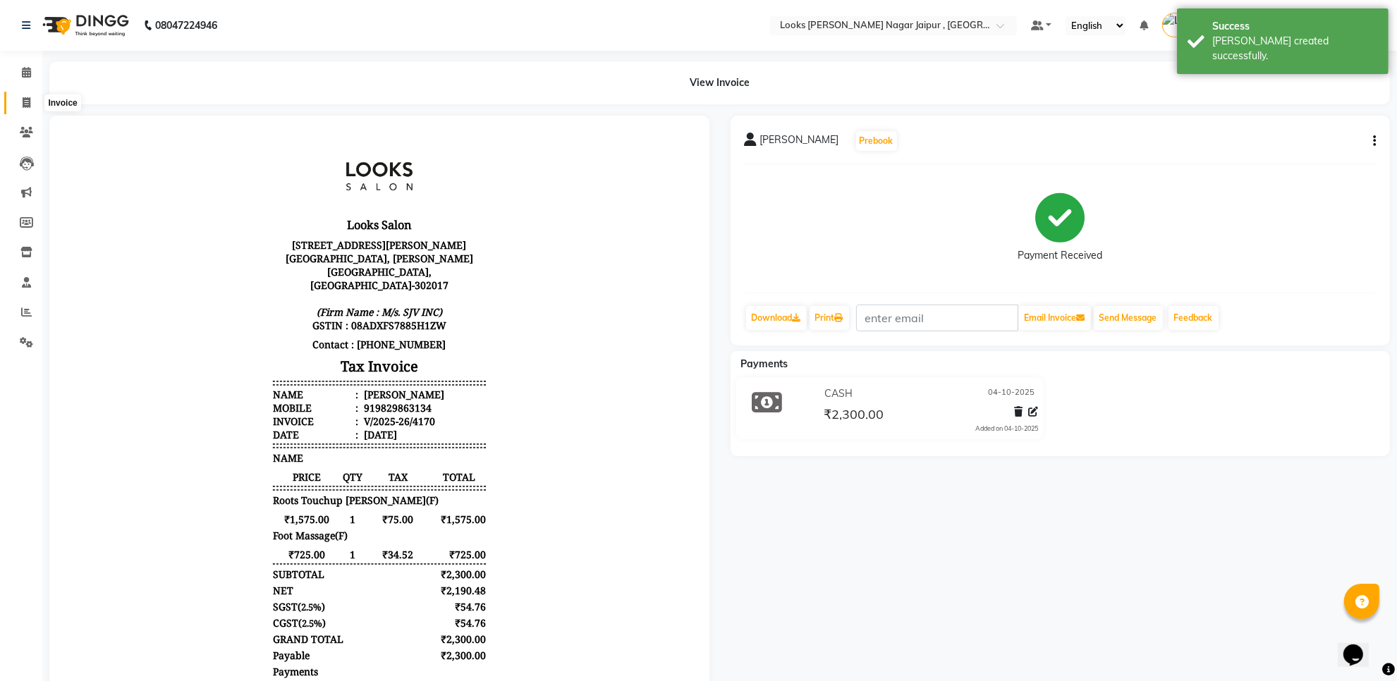
click at [14, 109] on span at bounding box center [26, 103] width 25 height 16
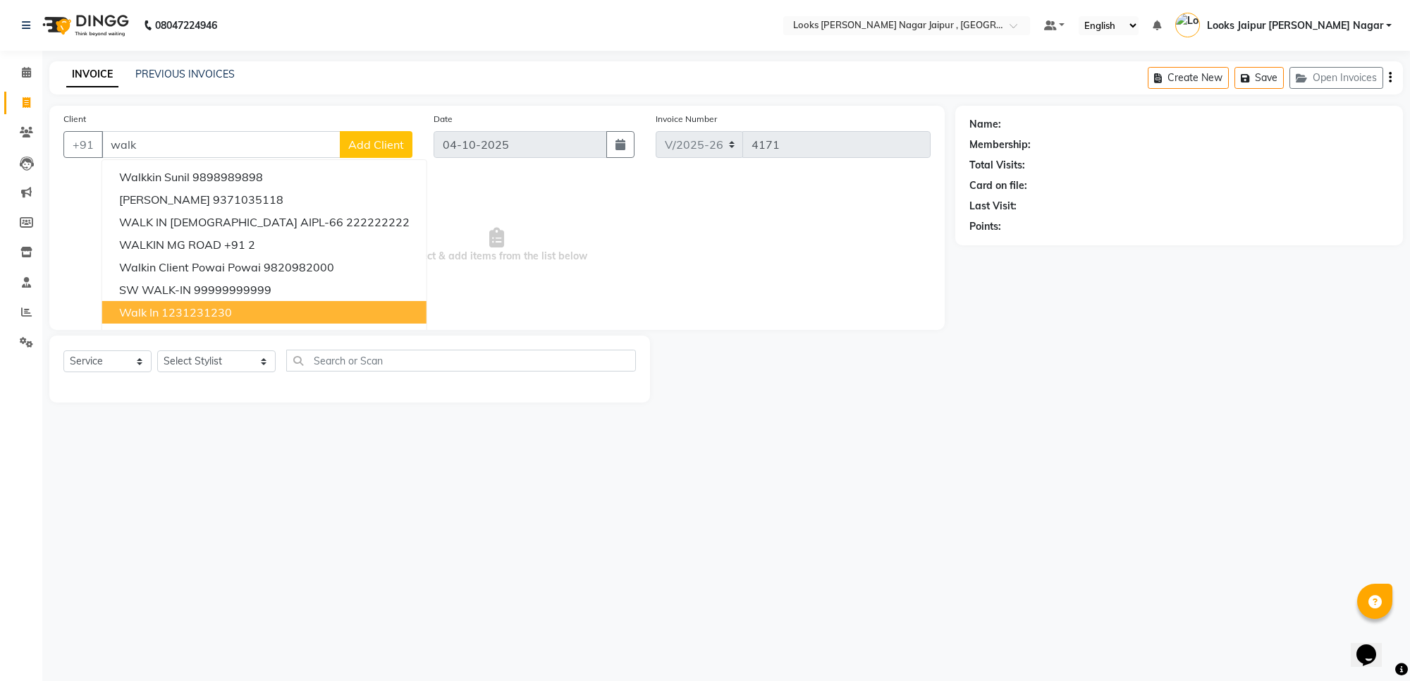
click at [194, 303] on button "walk in 1231231230" at bounding box center [264, 312] width 324 height 23
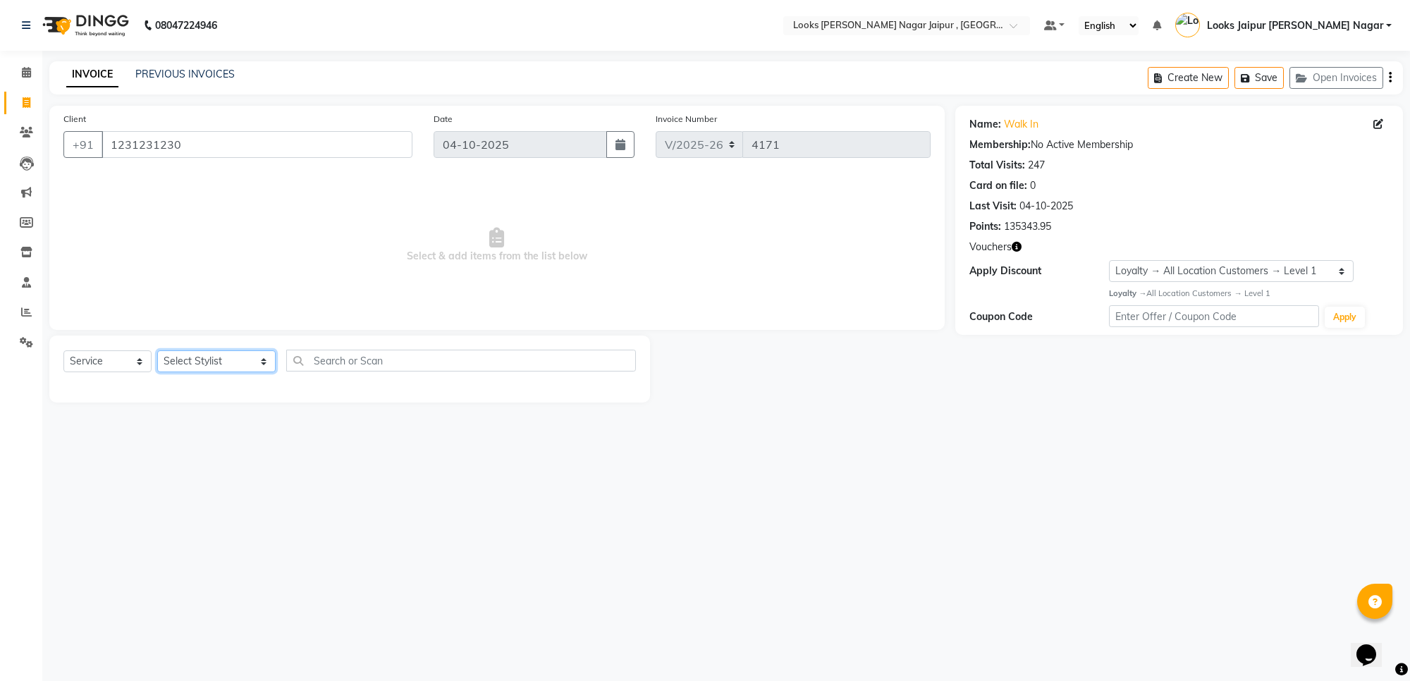
click at [184, 353] on select "Select Stylist [PERSON_NAME] art Anoop [PERSON_NAME] Counter Sales [PERSON_NAME…" at bounding box center [216, 361] width 118 height 22
click at [157, 350] on select "Select Stylist [PERSON_NAME] art Anoop [PERSON_NAME] Counter Sales [PERSON_NAME…" at bounding box center [216, 361] width 118 height 22
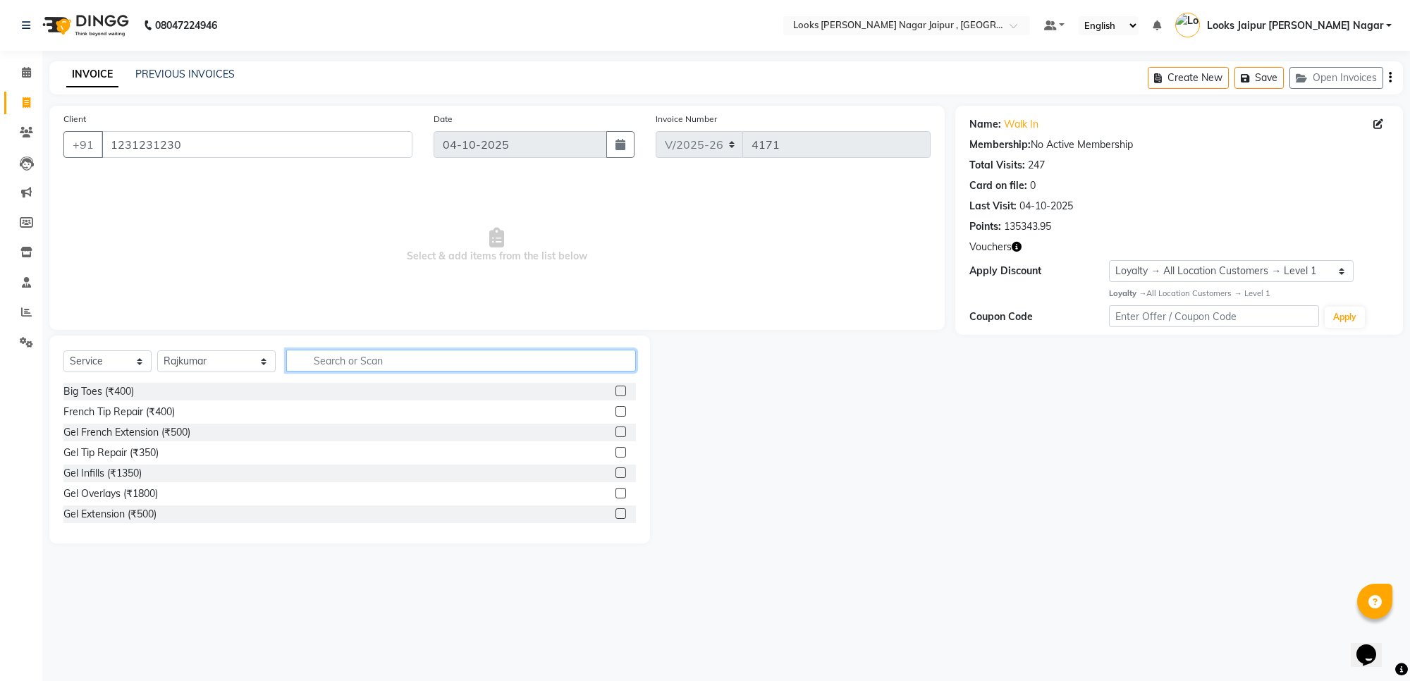
click at [353, 360] on input "text" at bounding box center [461, 361] width 350 height 22
click at [616, 410] on label at bounding box center [621, 411] width 11 height 11
click at [616, 410] on input "checkbox" at bounding box center [620, 412] width 9 height 9
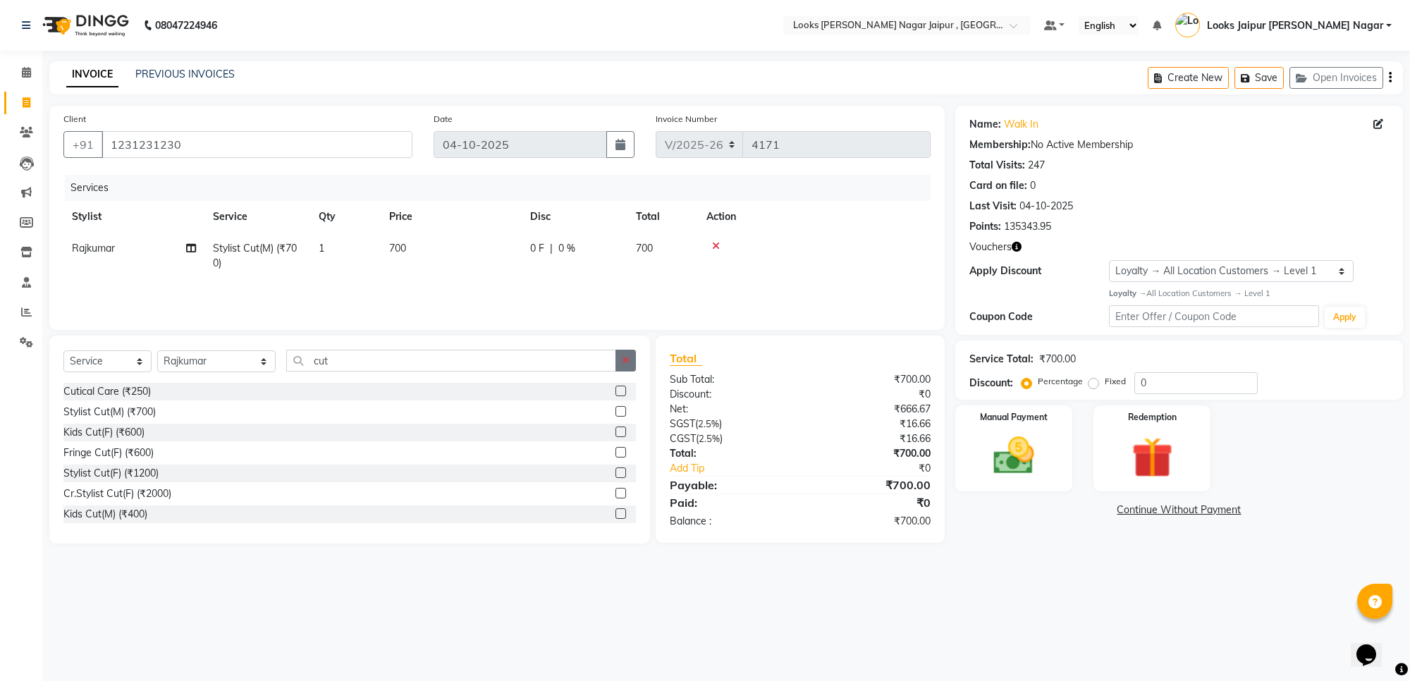
click at [633, 357] on button "button" at bounding box center [626, 361] width 20 height 22
click at [621, 409] on label at bounding box center [621, 411] width 11 height 11
click at [621, 409] on input "checkbox" at bounding box center [620, 412] width 9 height 9
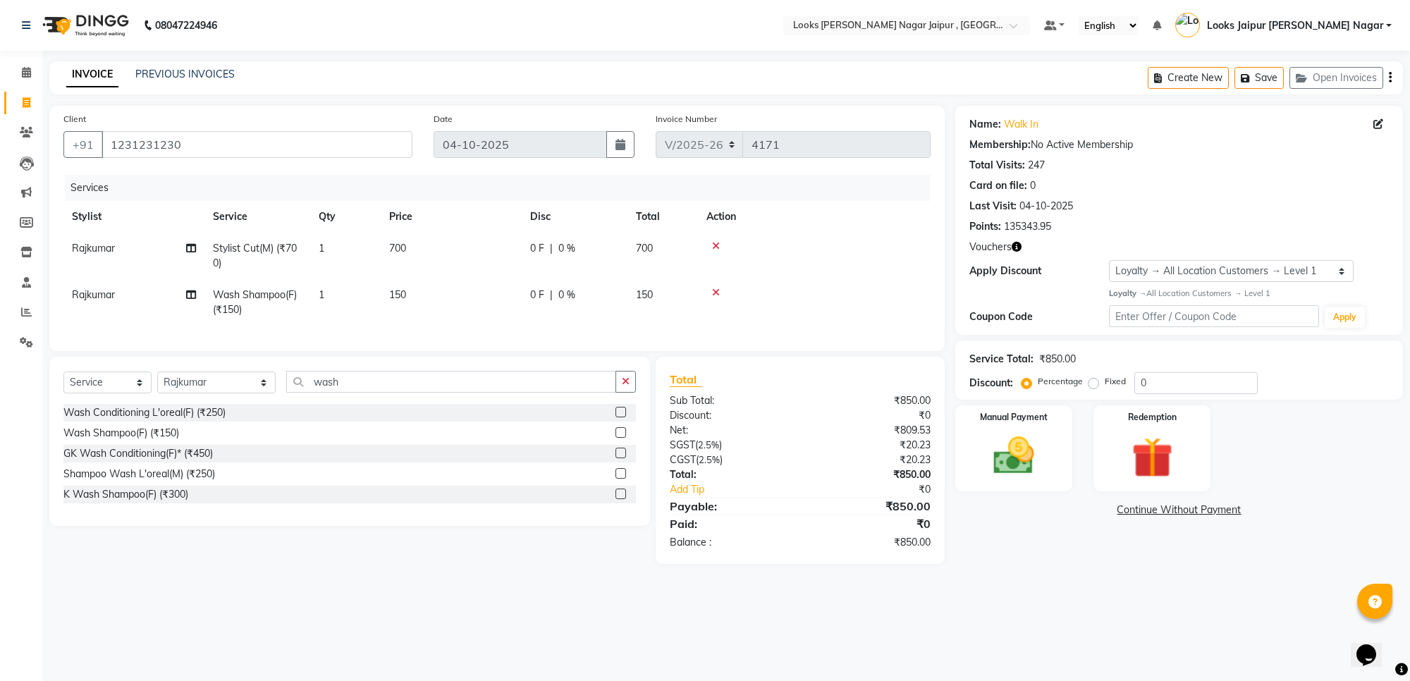
click at [529, 264] on td "0 F | 0 %" at bounding box center [575, 256] width 106 height 47
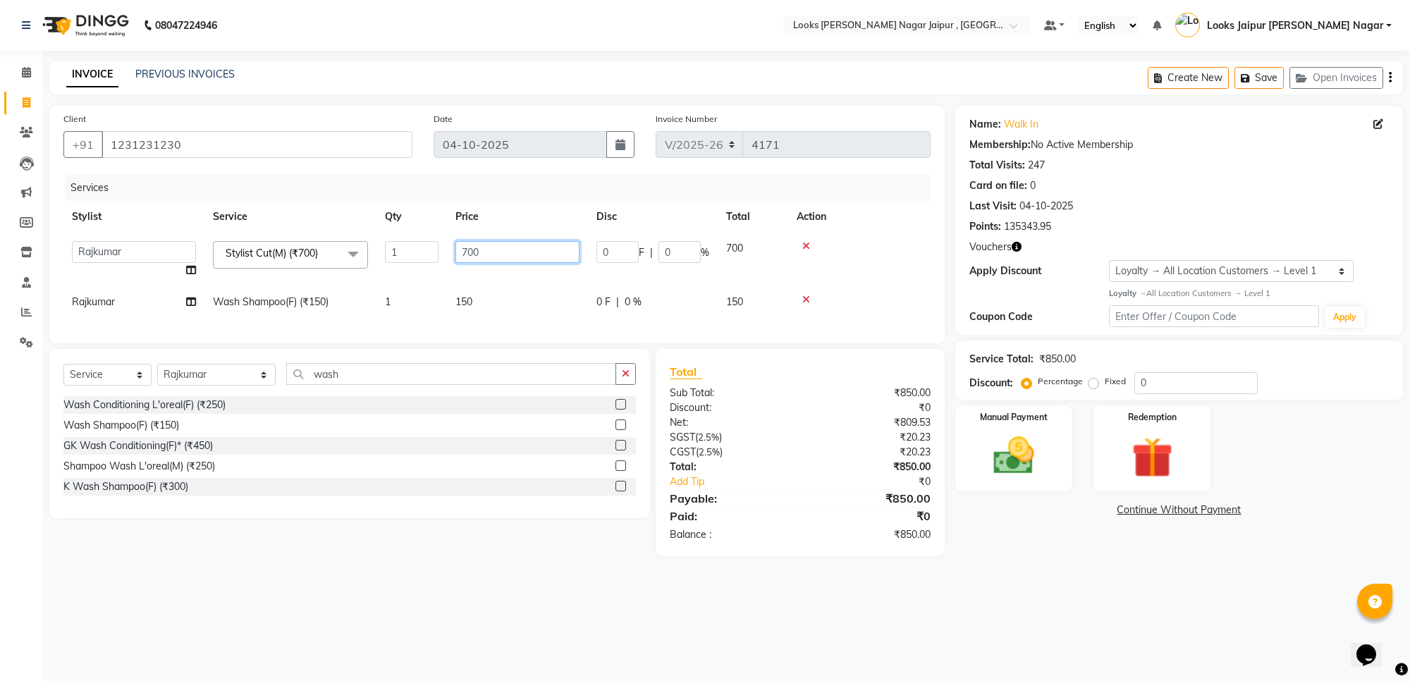
click at [520, 254] on input "700" at bounding box center [518, 252] width 124 height 22
click at [517, 297] on td "150" at bounding box center [517, 302] width 141 height 32
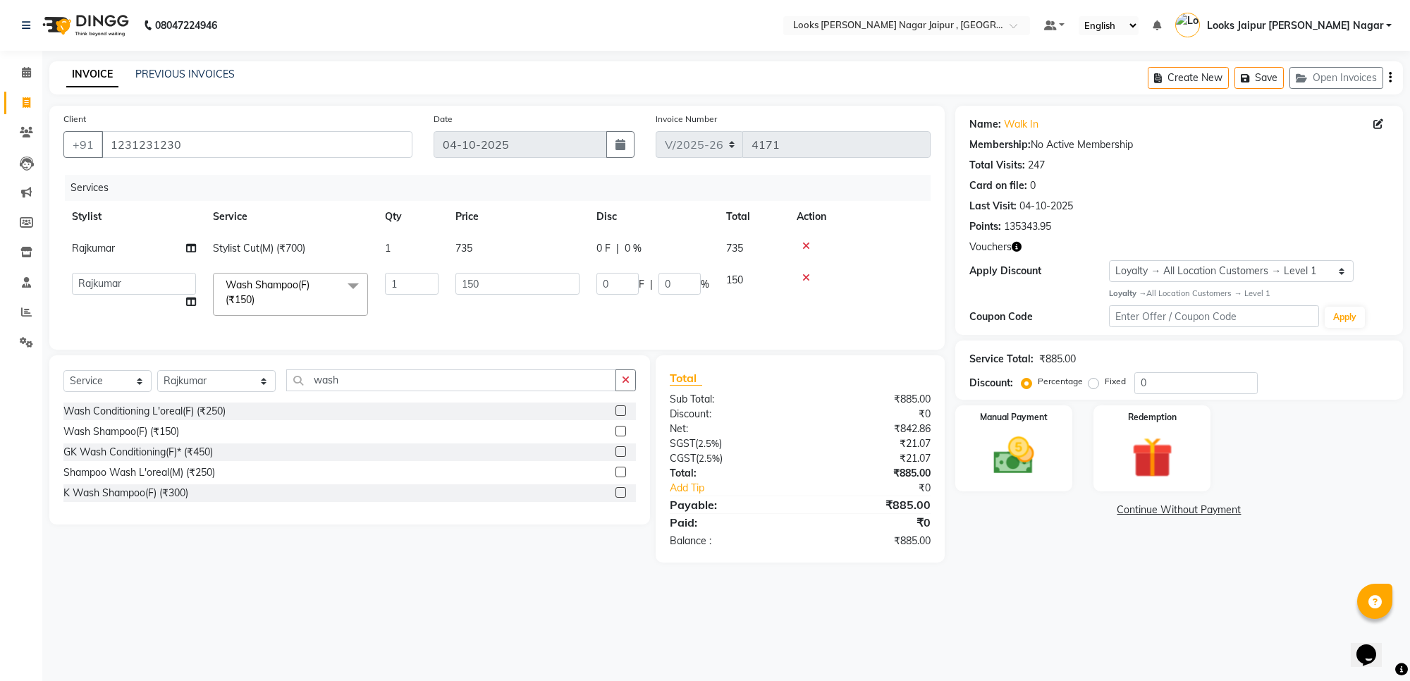
click at [517, 297] on td "150" at bounding box center [517, 294] width 141 height 60
click at [517, 288] on input "150" at bounding box center [518, 284] width 124 height 22
click at [127, 267] on tbody "Rajkumar Stylist Cut(M) (₹700) 1 735 0 F | 0 % 735 Anjali_nail art Anoop Aryan …" at bounding box center [496, 279] width 867 height 92
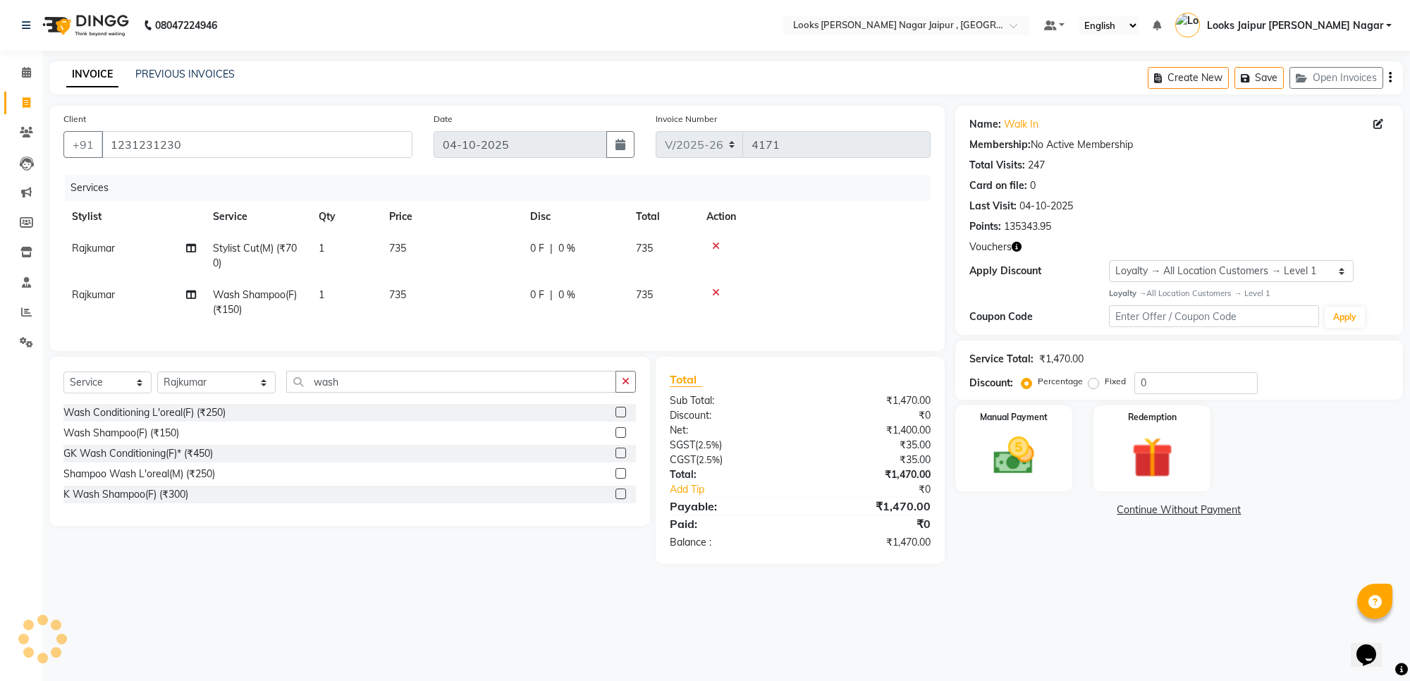
click at [131, 293] on td "Rajkumar" at bounding box center [133, 302] width 141 height 47
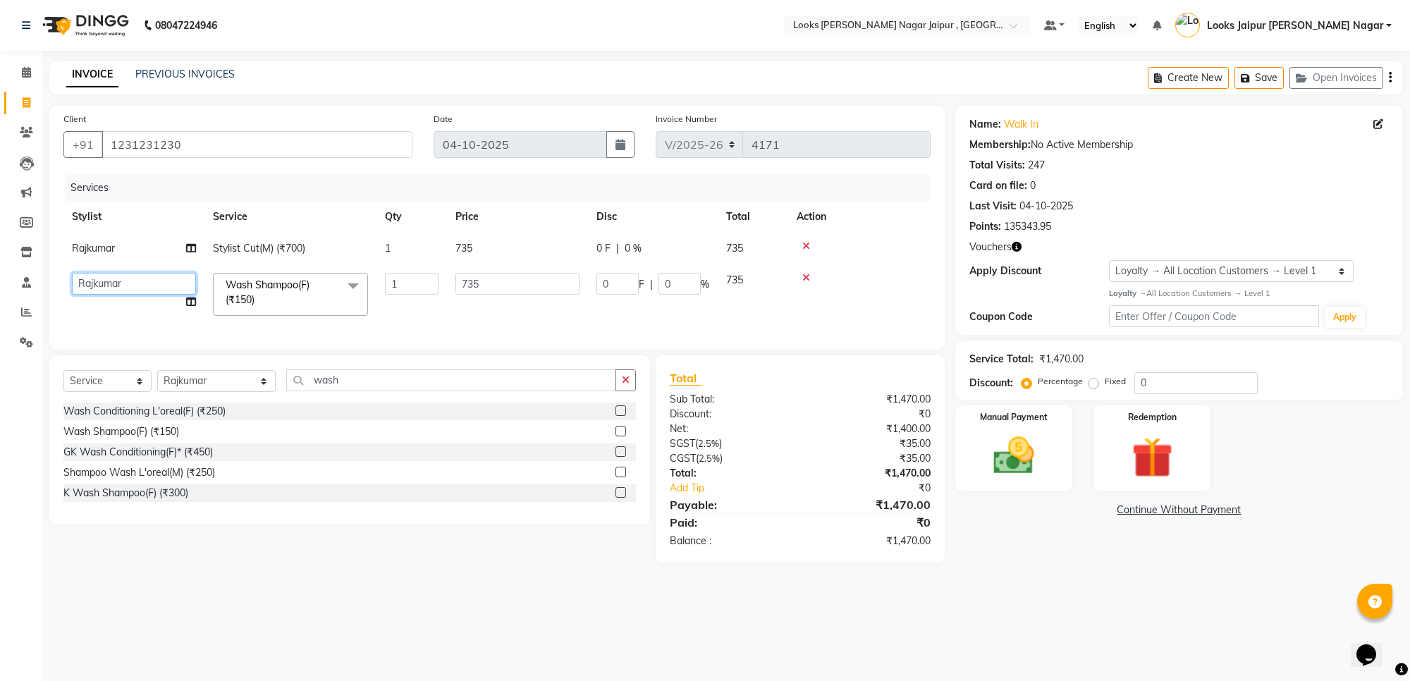
click at [142, 286] on select "Anjali_nail art Anoop Aryan Verma Counter Sales Gaurav Kanu Kunal Looks Jaipur …" at bounding box center [134, 284] width 124 height 22
click at [1006, 463] on img at bounding box center [1013, 456] width 69 height 49
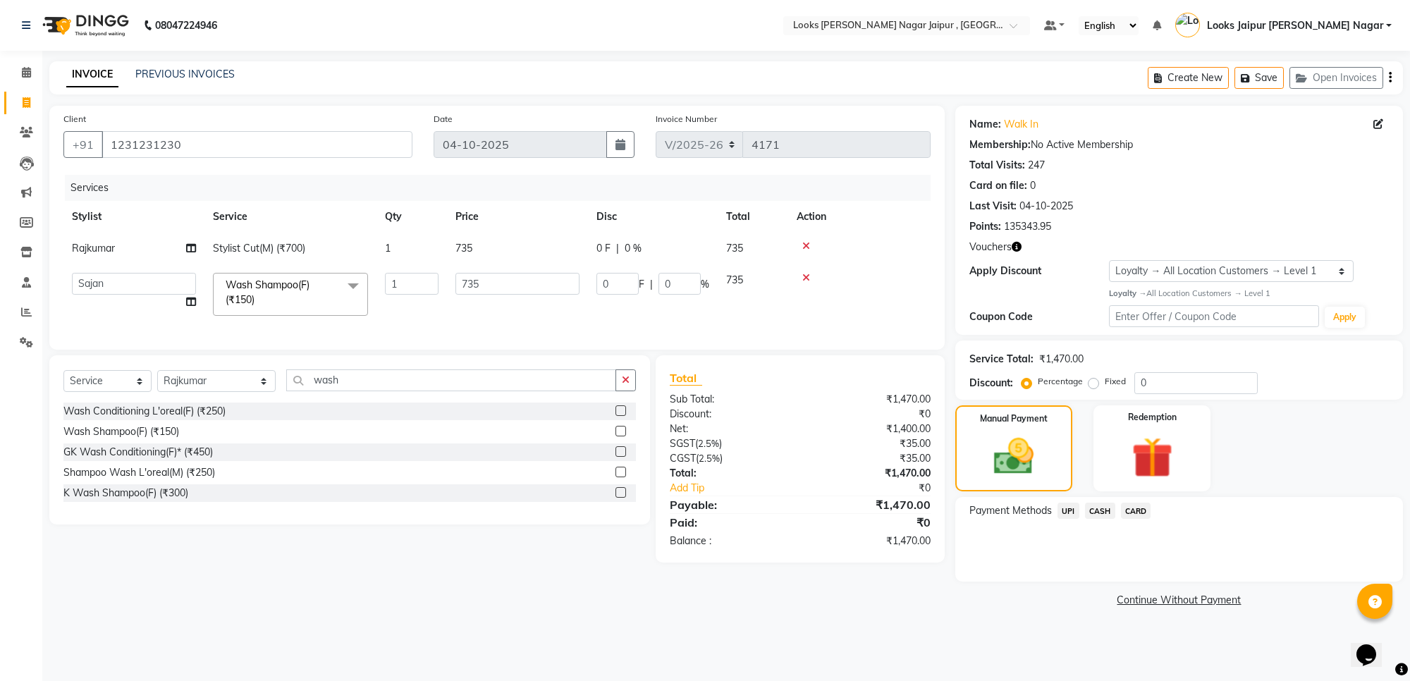
click at [1060, 510] on span "UPI" at bounding box center [1069, 511] width 22 height 16
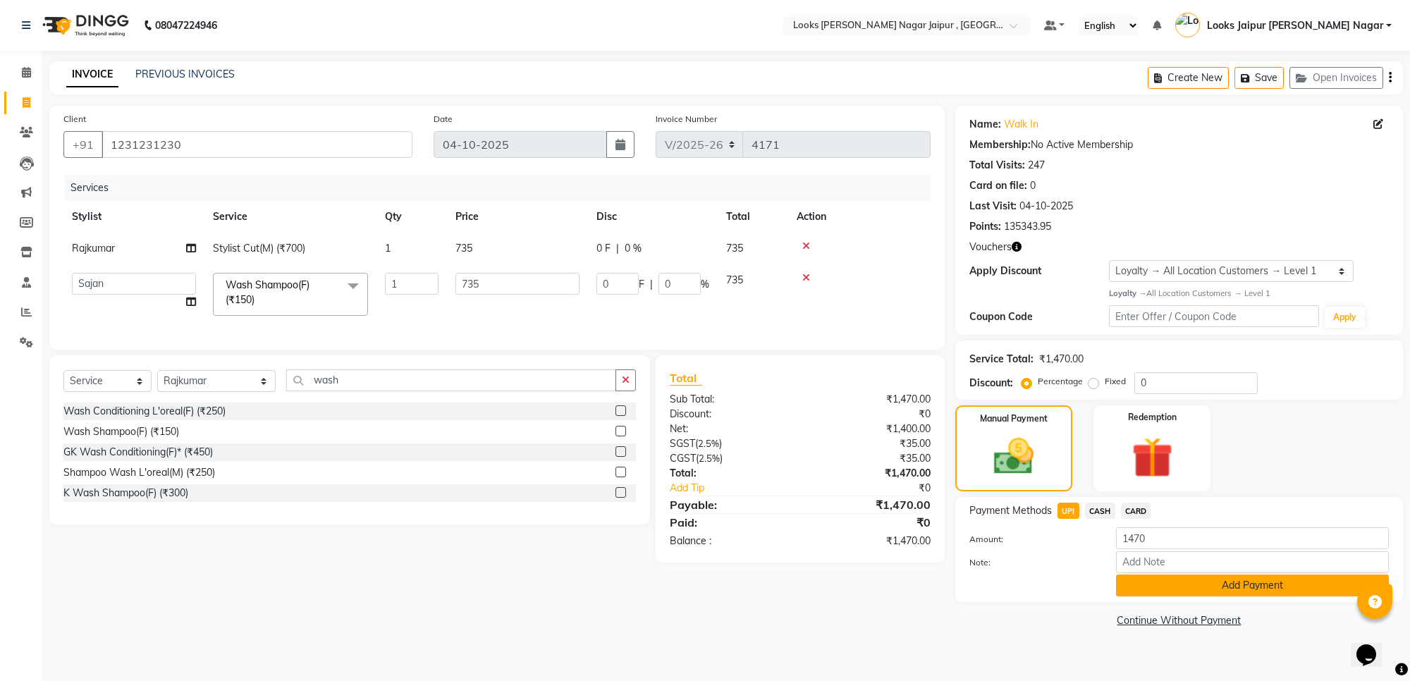
click at [1125, 582] on button "Add Payment" at bounding box center [1252, 586] width 273 height 22
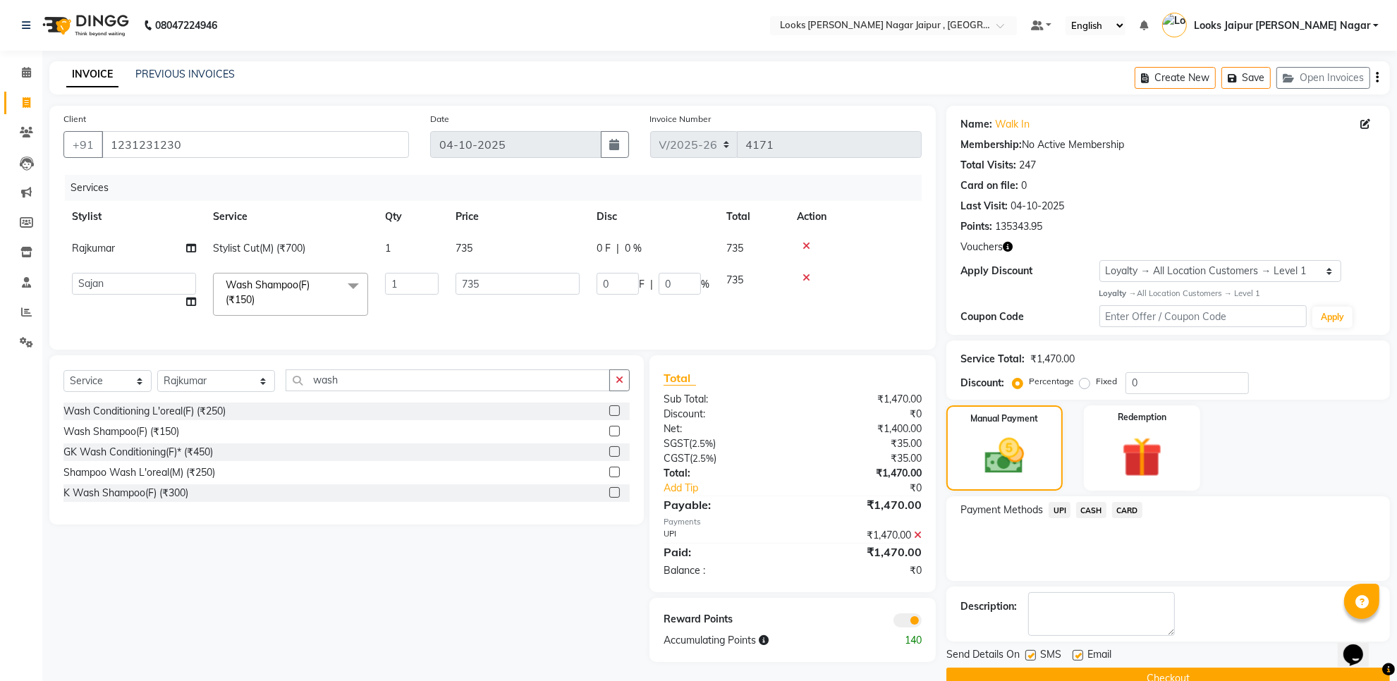
scroll to position [30, 0]
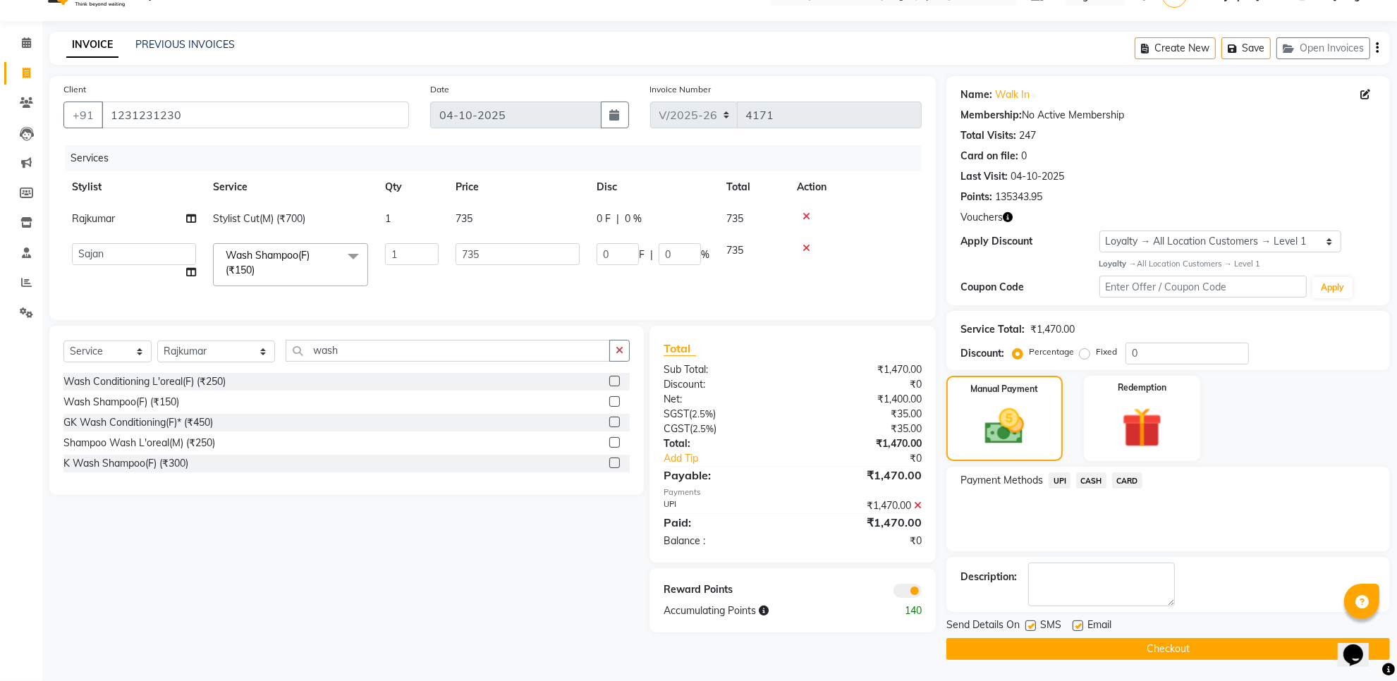
click at [1078, 640] on button "Checkout" at bounding box center [1168, 649] width 444 height 22
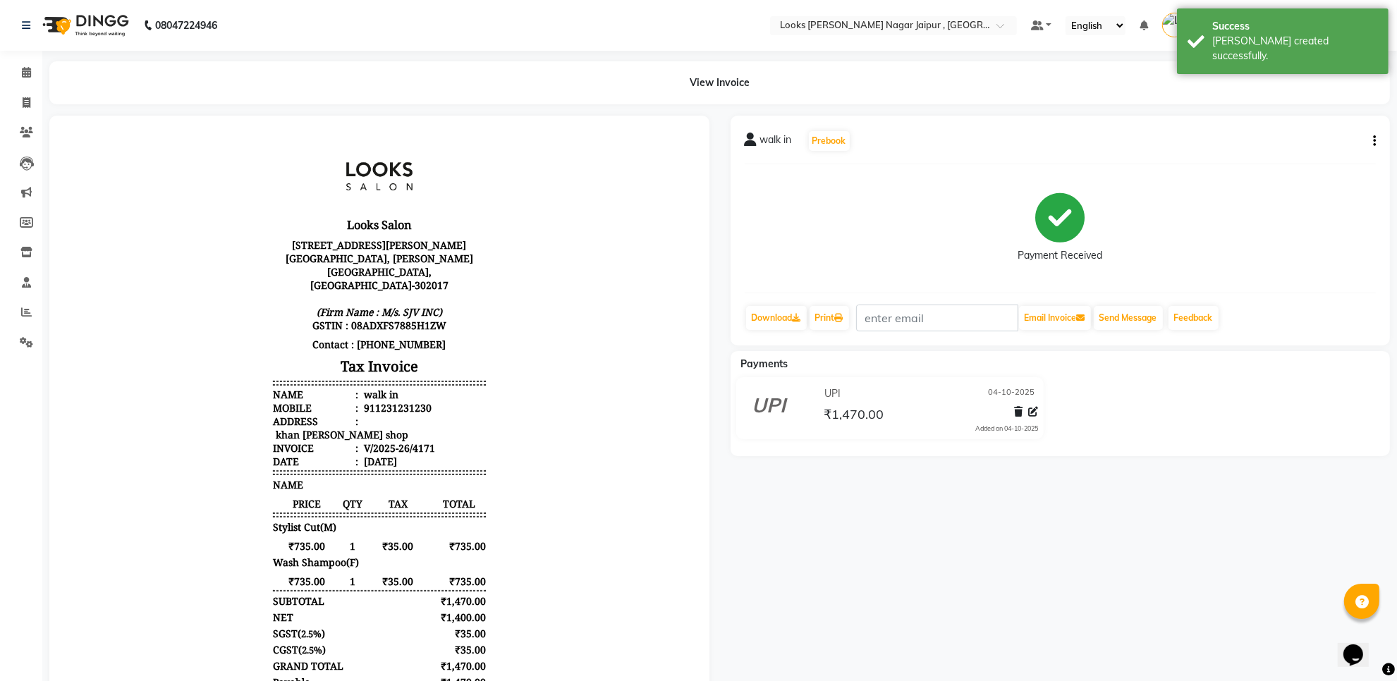
click at [40, 79] on div "View Invoice" at bounding box center [720, 82] width 1362 height 43
click at [36, 78] on span at bounding box center [26, 73] width 25 height 16
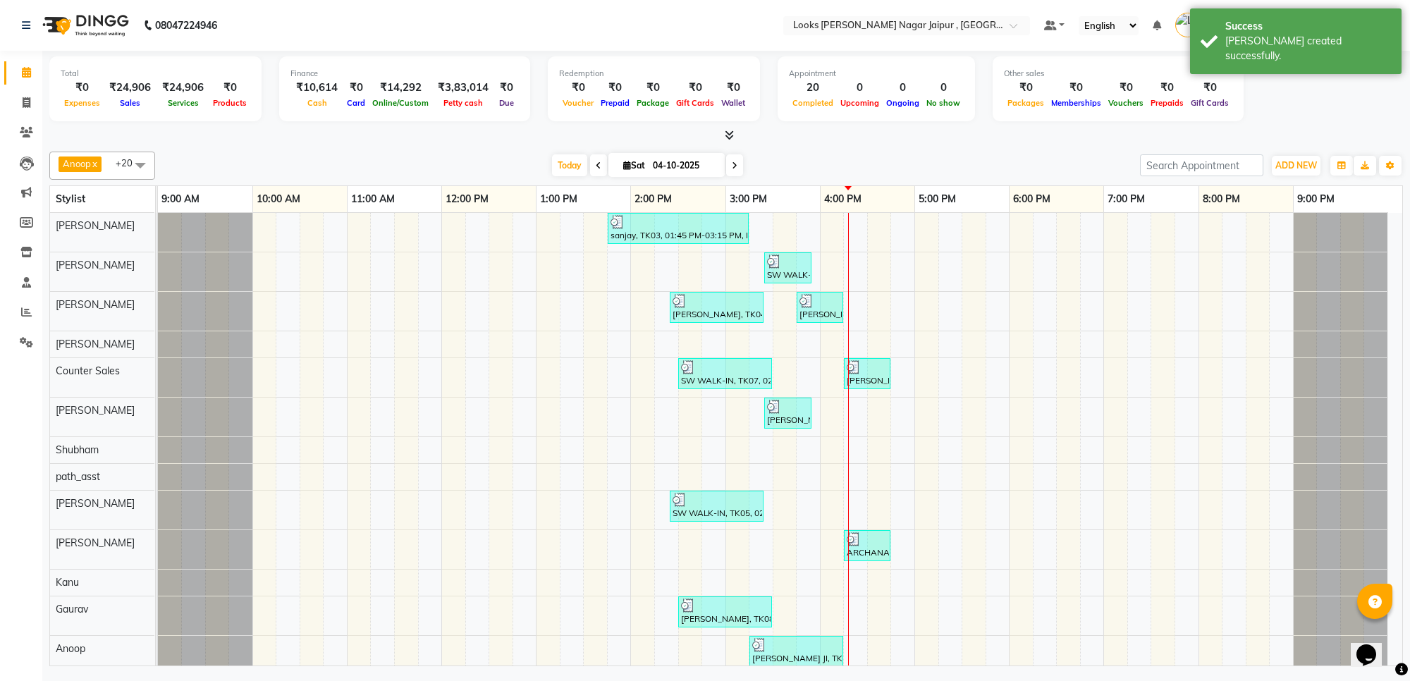
click at [725, 131] on icon at bounding box center [729, 135] width 9 height 11
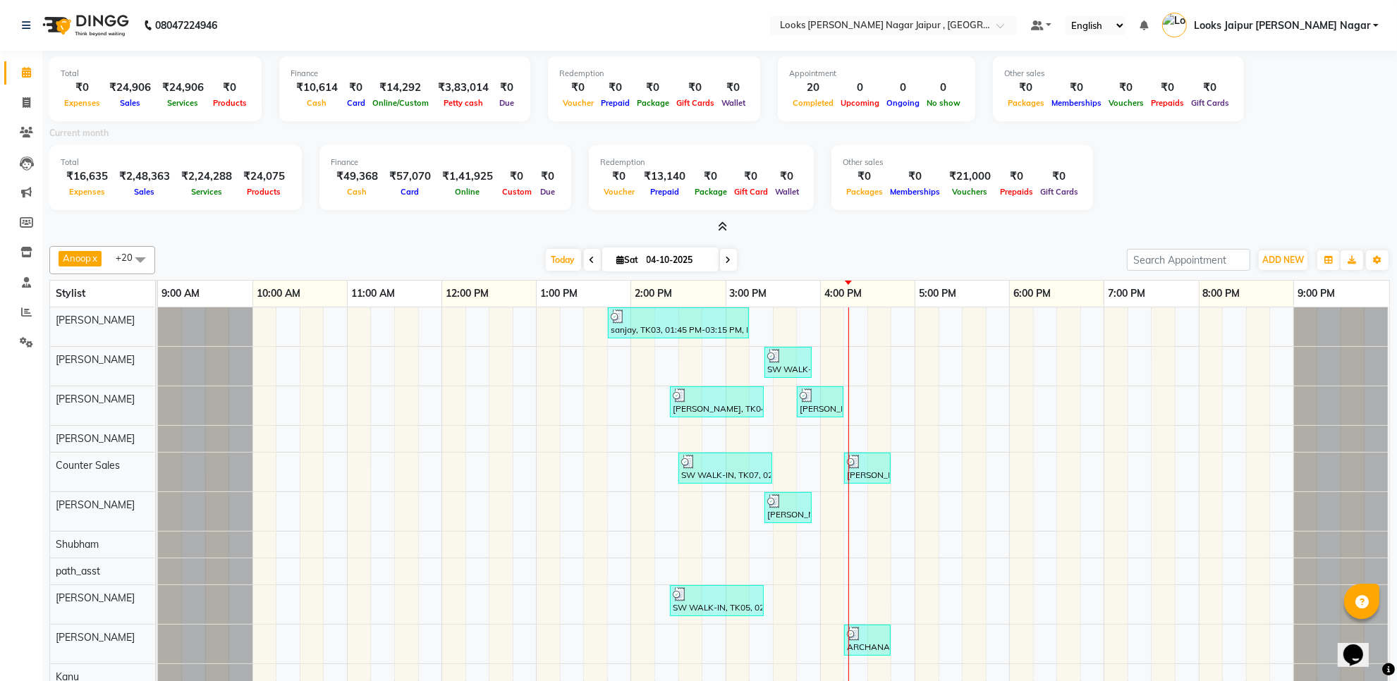
click at [716, 227] on span at bounding box center [719, 227] width 15 height 15
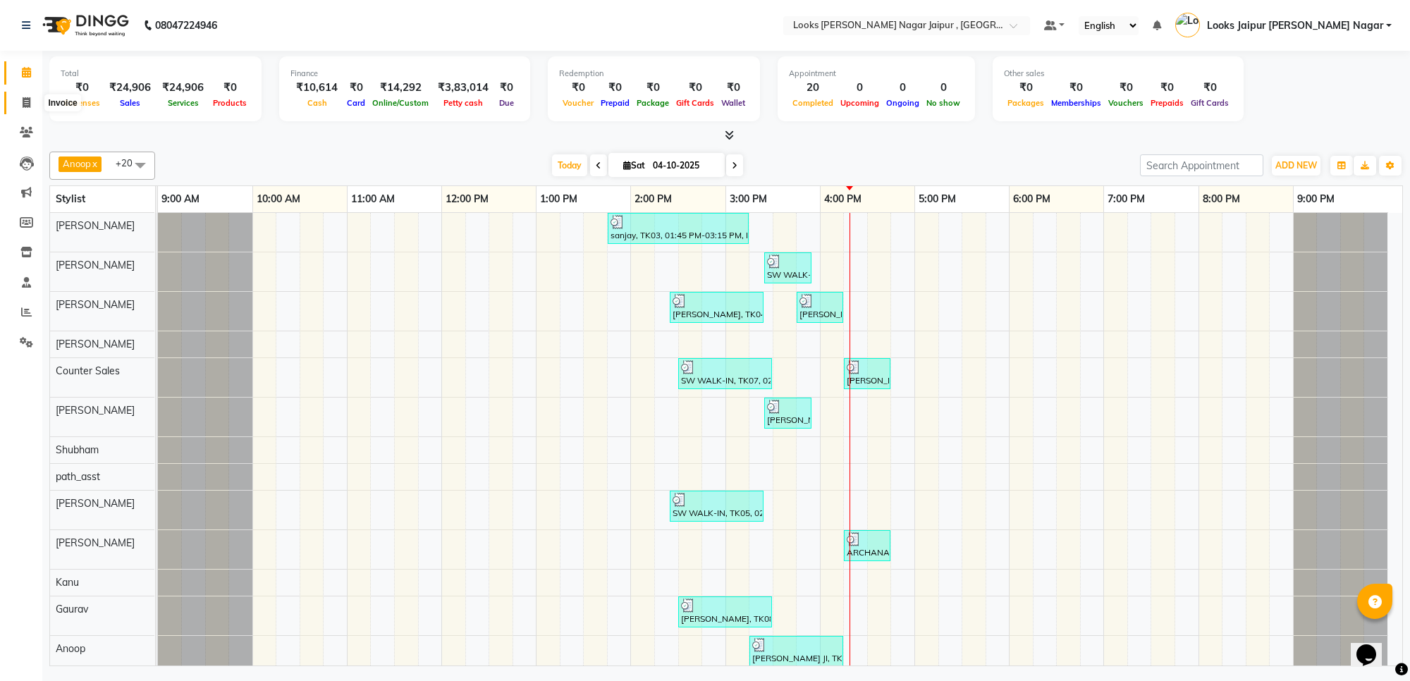
click at [26, 95] on span at bounding box center [26, 103] width 25 height 16
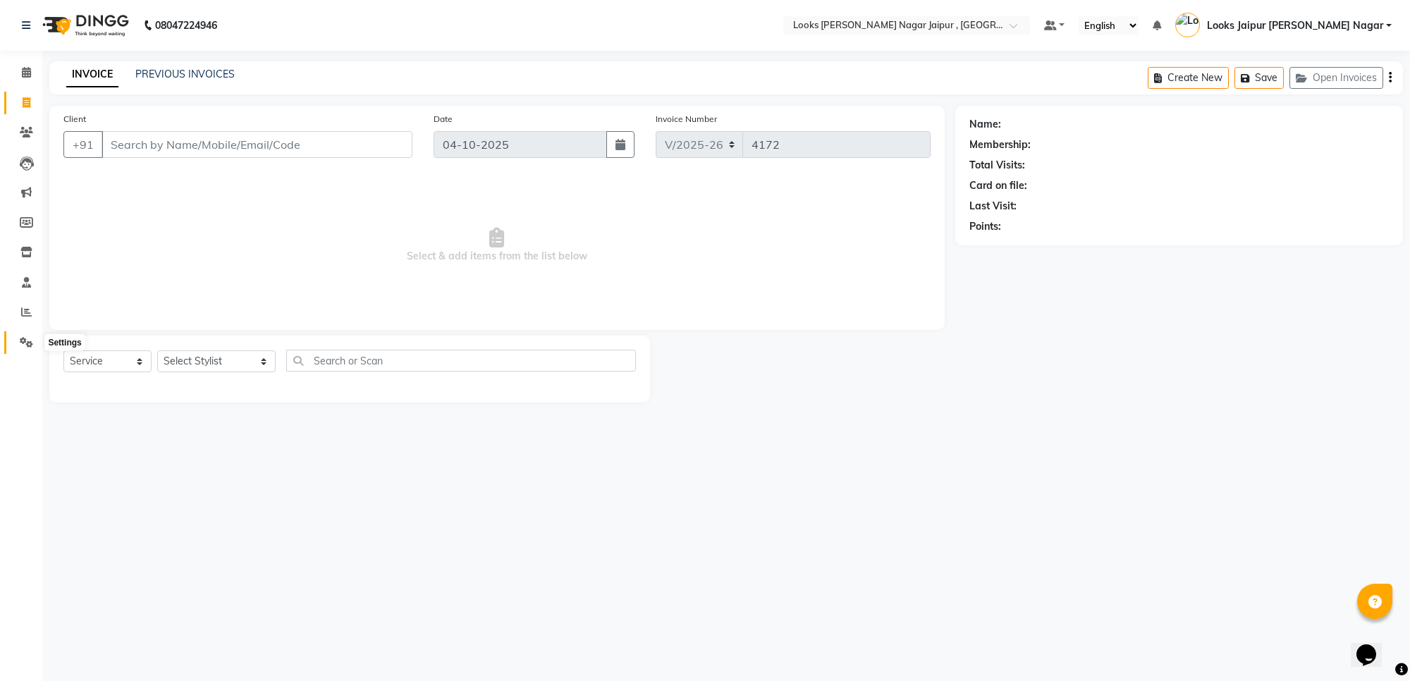
click at [18, 343] on span at bounding box center [26, 343] width 25 height 16
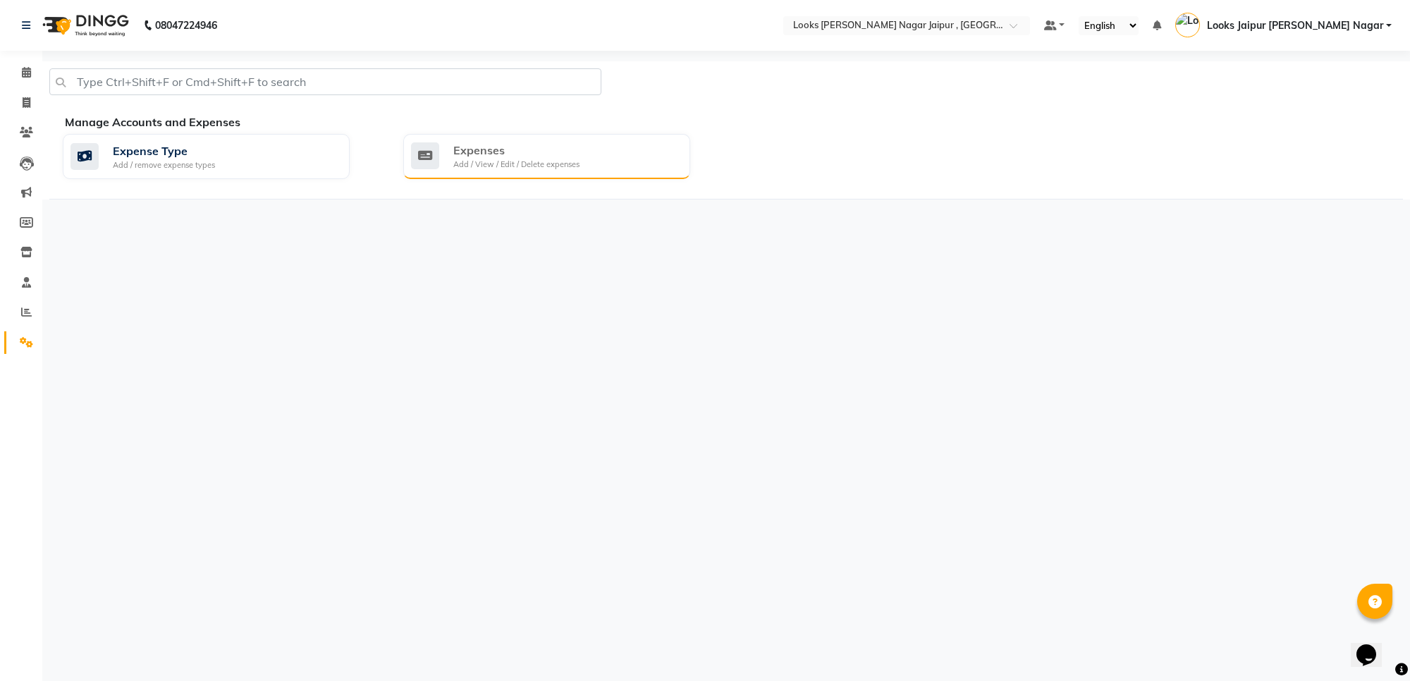
click at [538, 178] on div "Expenses Add / View / Edit / Delete expenses" at bounding box center [546, 156] width 287 height 45
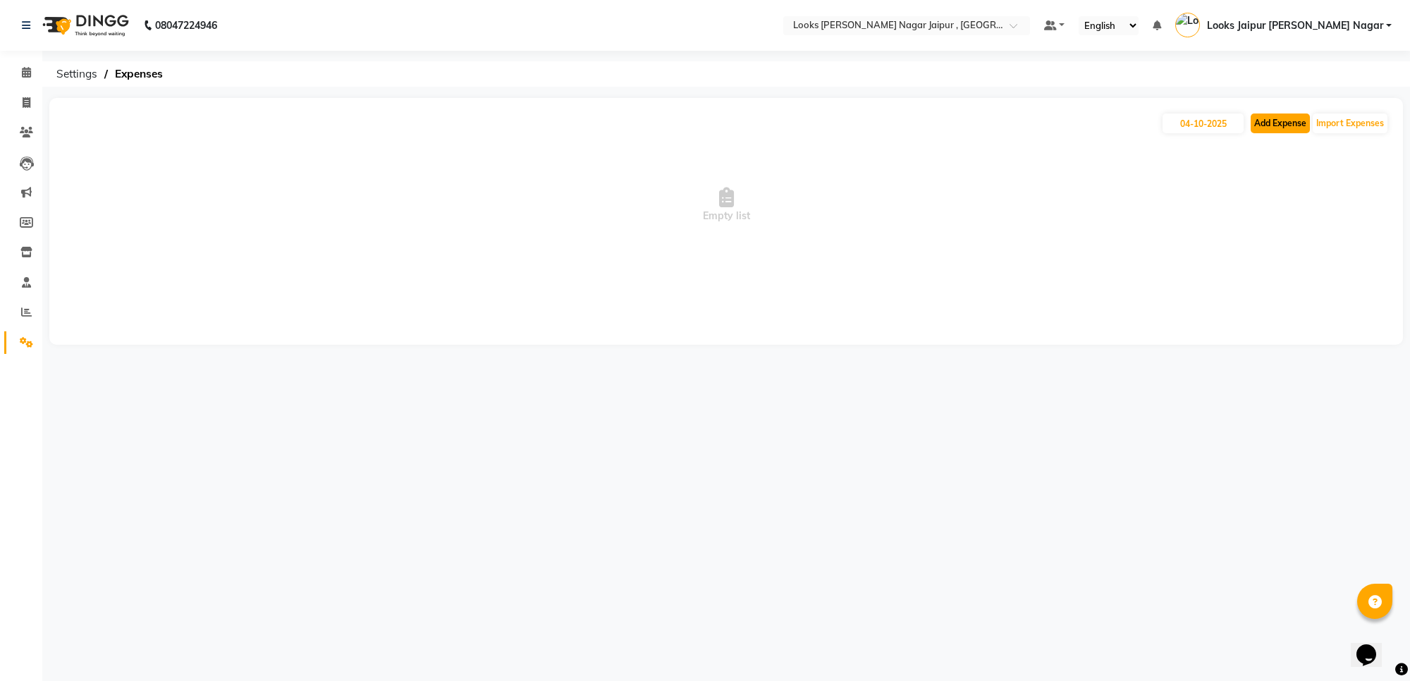
click at [1281, 123] on button "Add Expense" at bounding box center [1280, 124] width 59 height 20
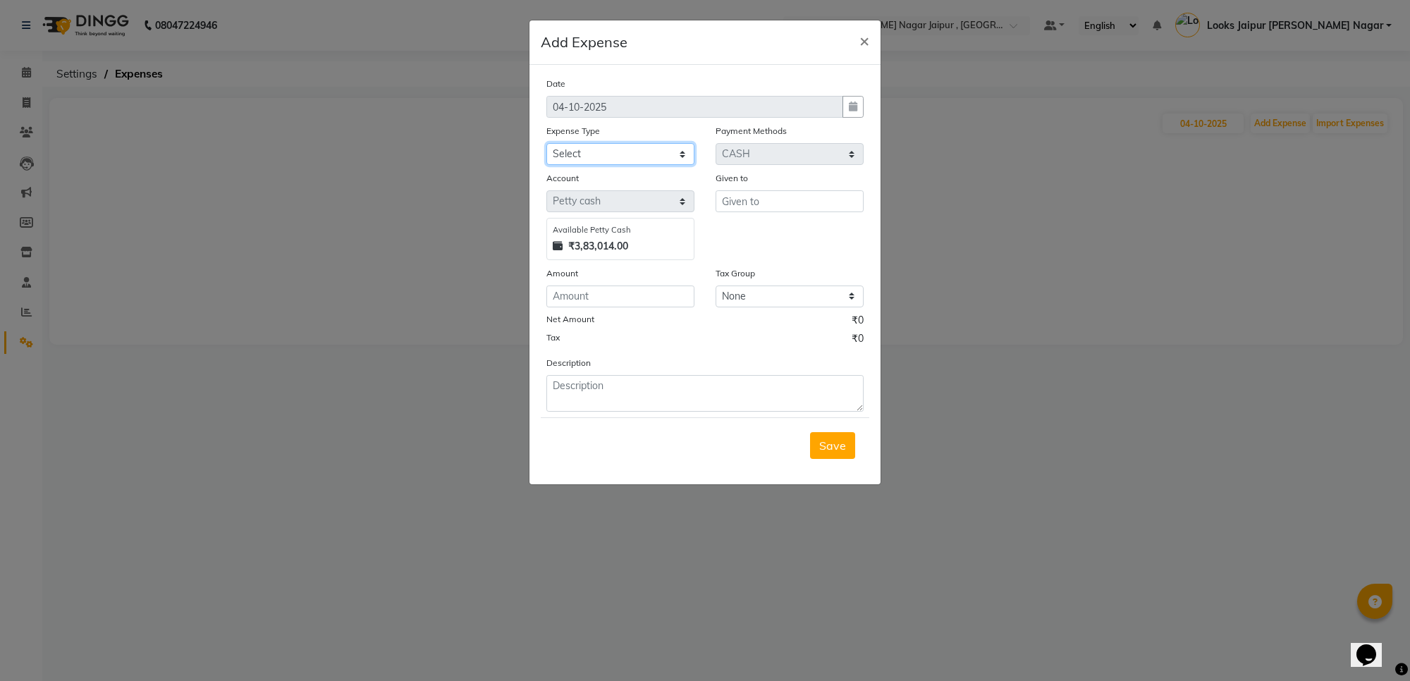
click at [639, 152] on select "Select Accommodation Aesthetics Bank Deposit BLINKIT Cash Handover Client Refun…" at bounding box center [621, 154] width 148 height 22
click at [547, 143] on select "Select Accommodation Aesthetics Bank Deposit BLINKIT Cash Handover Client Refun…" at bounding box center [621, 154] width 148 height 22
click at [755, 208] on input "text" at bounding box center [790, 201] width 148 height 22
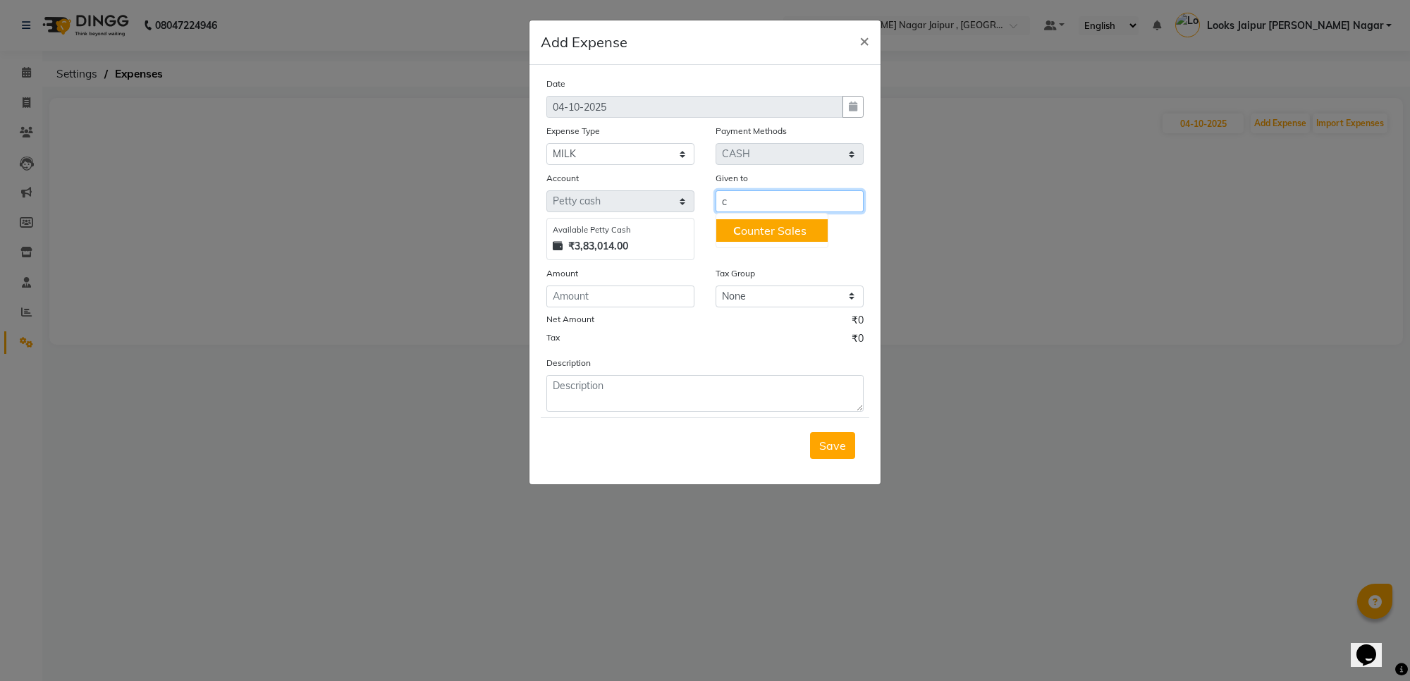
click at [745, 217] on ngb-typeahead-window "C ounter Sales" at bounding box center [772, 230] width 113 height 35
click at [745, 229] on ngb-highlight "C ounter Sales" at bounding box center [769, 231] width 73 height 14
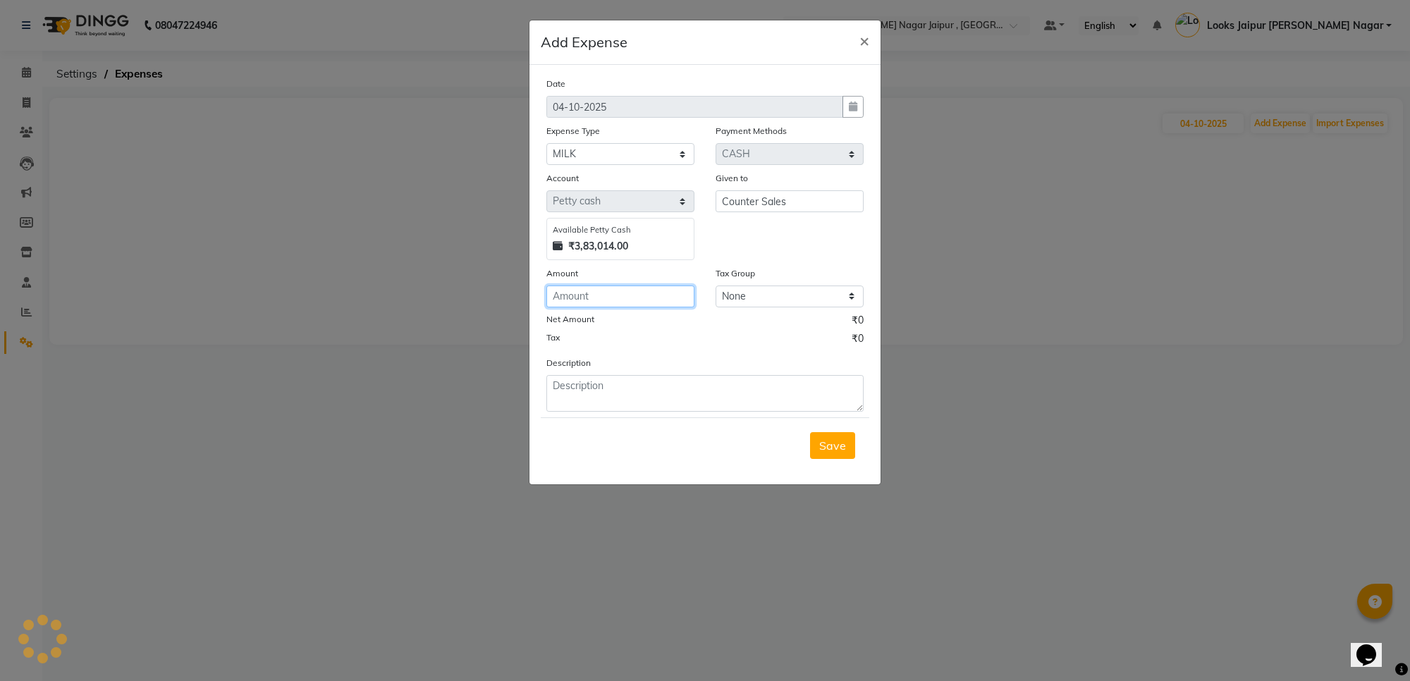
click at [654, 302] on input "number" at bounding box center [621, 297] width 148 height 22
click at [700, 413] on form "Date 04-10-2025 Expense Type Select Accommodation Aesthetics Bank Deposit BLINK…" at bounding box center [705, 274] width 329 height 397
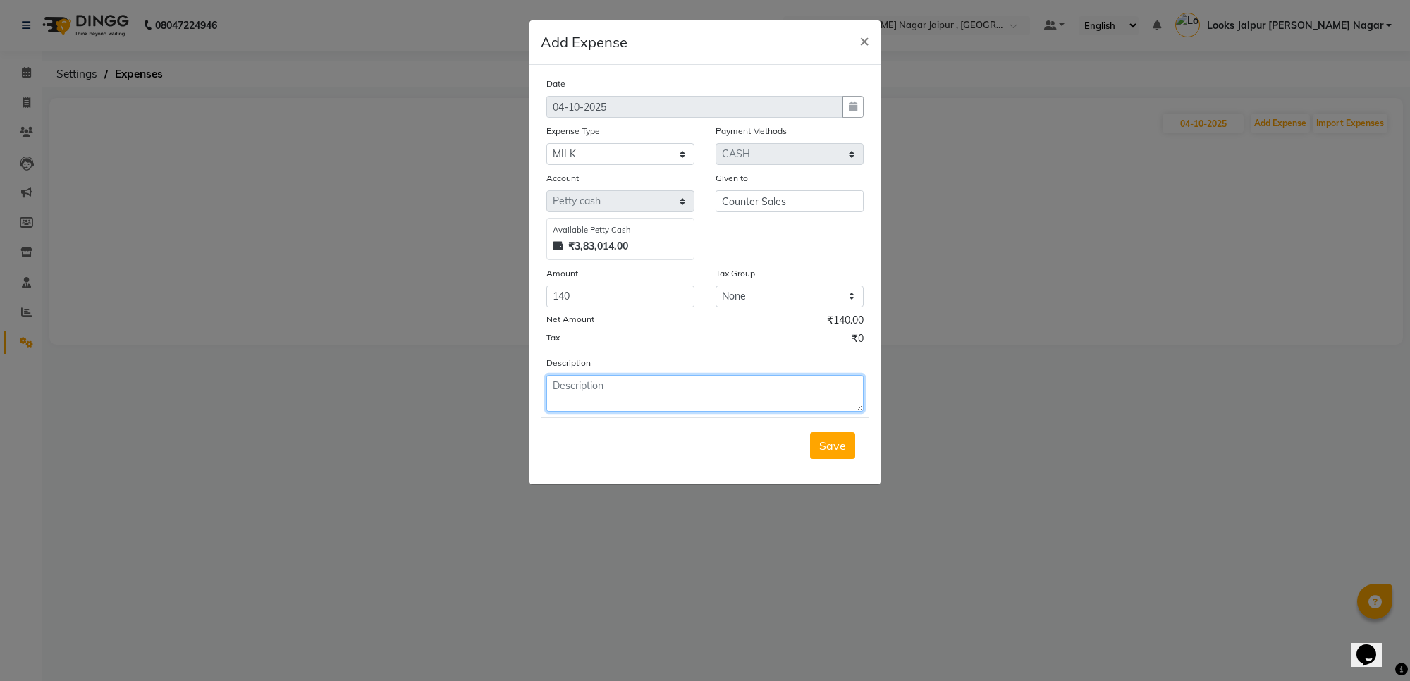
drag, startPoint x: 703, startPoint y: 405, endPoint x: 709, endPoint y: 386, distance: 20.1
click at [709, 390] on textarea at bounding box center [705, 393] width 317 height 37
click at [844, 439] on span "Save" at bounding box center [832, 446] width 27 height 14
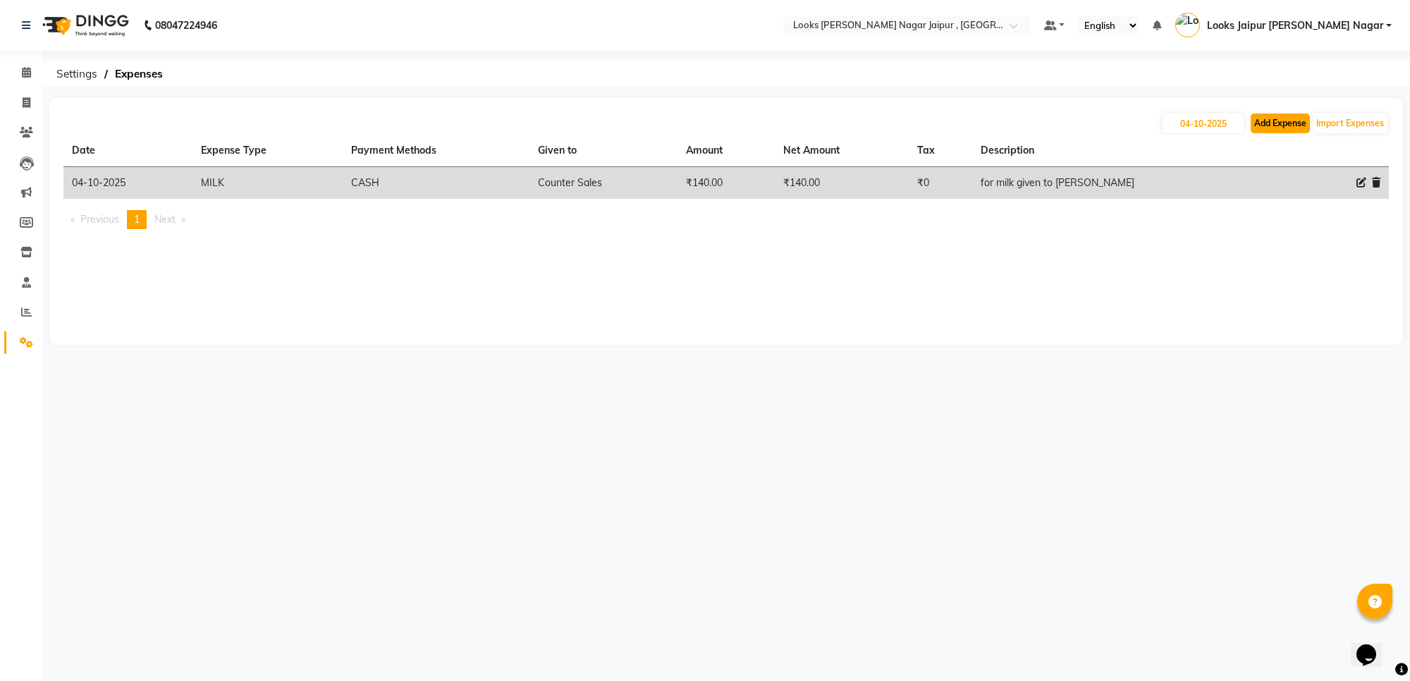
click at [1274, 132] on button "Add Expense" at bounding box center [1280, 124] width 59 height 20
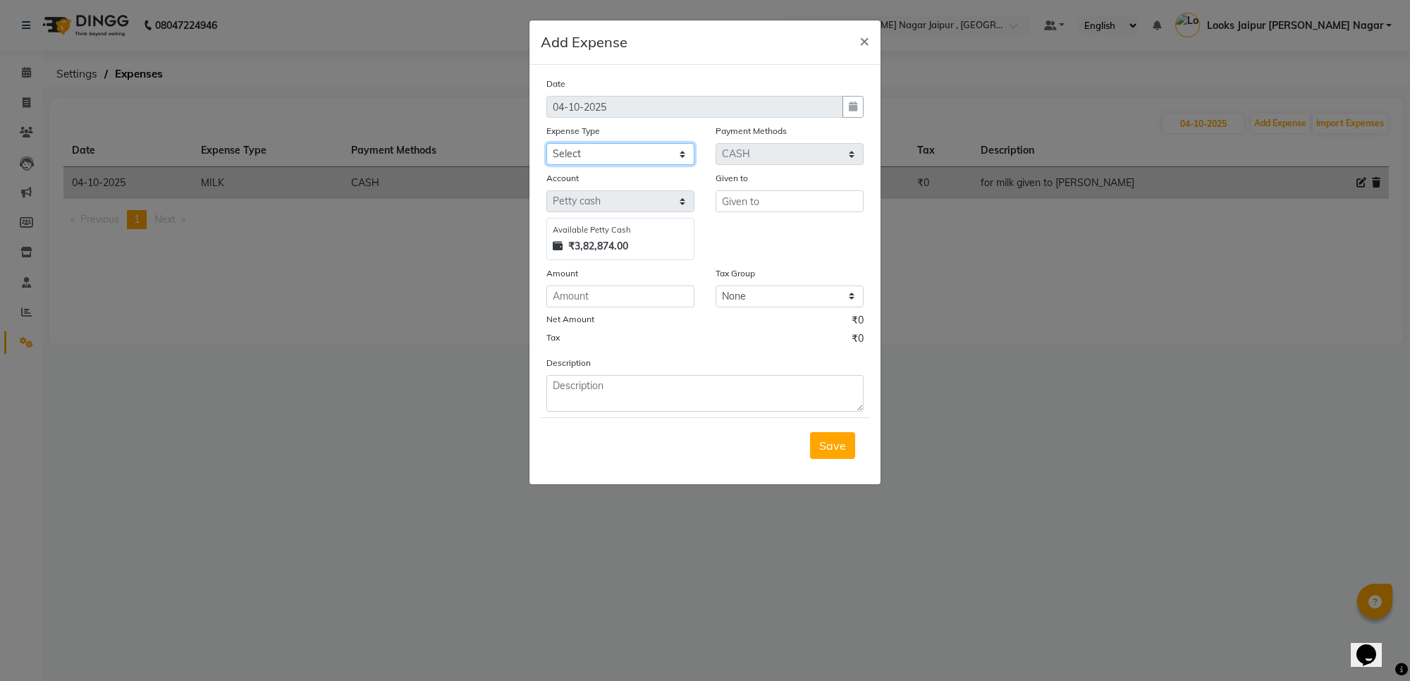
click at [608, 155] on select "Select Accommodation Aesthetics Bank Deposit BLINKIT Cash Handover Client Refun…" at bounding box center [621, 154] width 148 height 22
click at [547, 143] on select "Select Accommodation Aesthetics Bank Deposit BLINKIT Cash Handover Client Refun…" at bounding box center [621, 154] width 148 height 22
click at [792, 192] on input "text" at bounding box center [790, 201] width 148 height 22
click at [788, 226] on ngb-highlight "C ounter Sales" at bounding box center [769, 231] width 73 height 14
click at [617, 286] on input "number" at bounding box center [621, 297] width 148 height 22
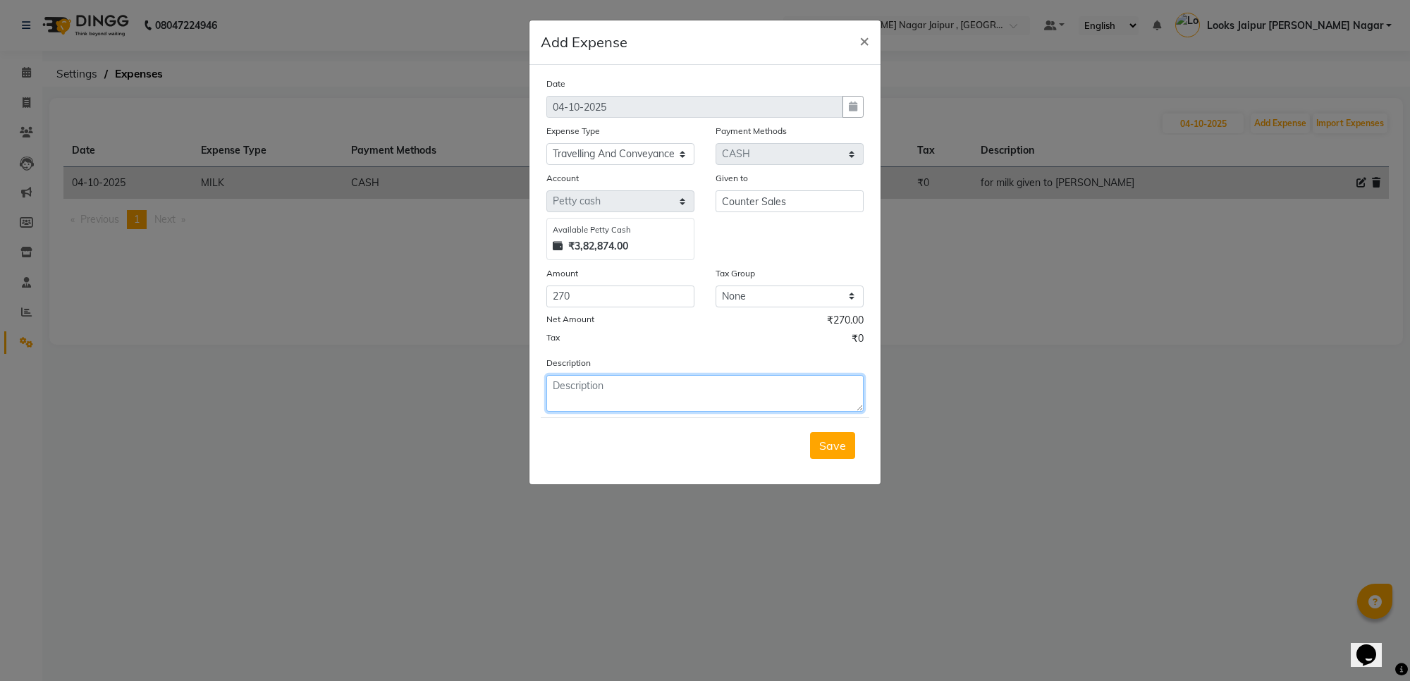
click at [628, 386] on textarea at bounding box center [705, 393] width 317 height 37
click at [843, 435] on button "Save" at bounding box center [832, 445] width 45 height 27
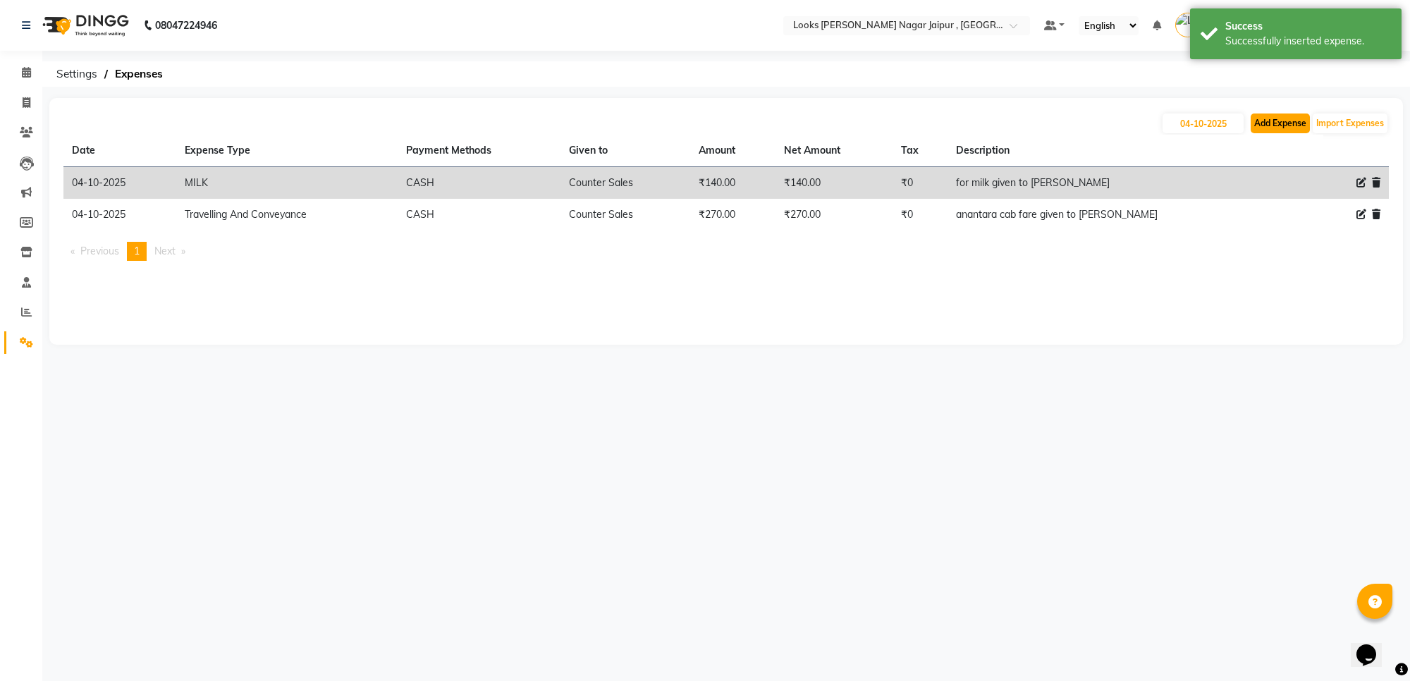
click at [1310, 124] on button "Add Expense" at bounding box center [1280, 124] width 59 height 20
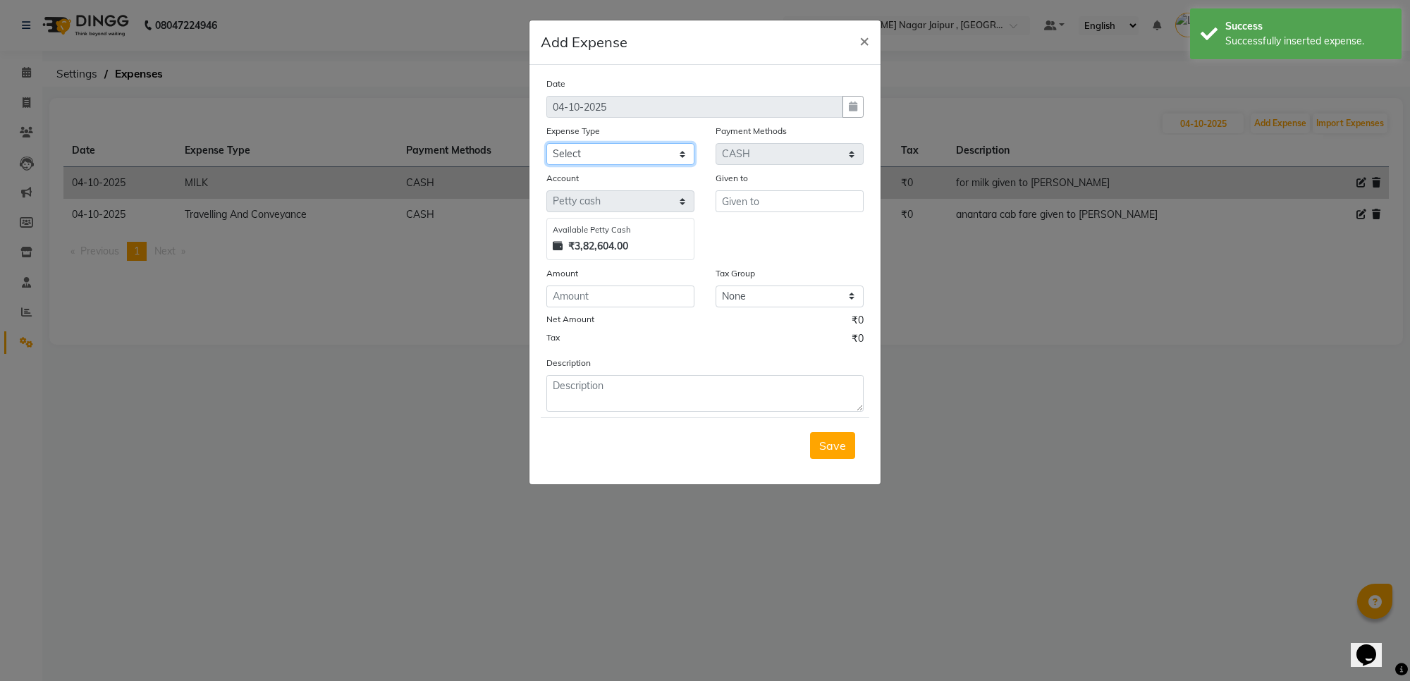
click at [580, 154] on select "Select Accommodation Aesthetics Bank Deposit BLINKIT Cash Handover Client Refun…" at bounding box center [621, 154] width 148 height 22
click at [547, 143] on select "Select Accommodation Aesthetics Bank Deposit BLINKIT Cash Handover Client Refun…" at bounding box center [621, 154] width 148 height 22
click at [790, 190] on input "text" at bounding box center [790, 201] width 148 height 22
click at [780, 229] on ngb-highlight "C ounter Sales" at bounding box center [769, 231] width 73 height 14
click at [633, 281] on div "Amount" at bounding box center [621, 276] width 148 height 20
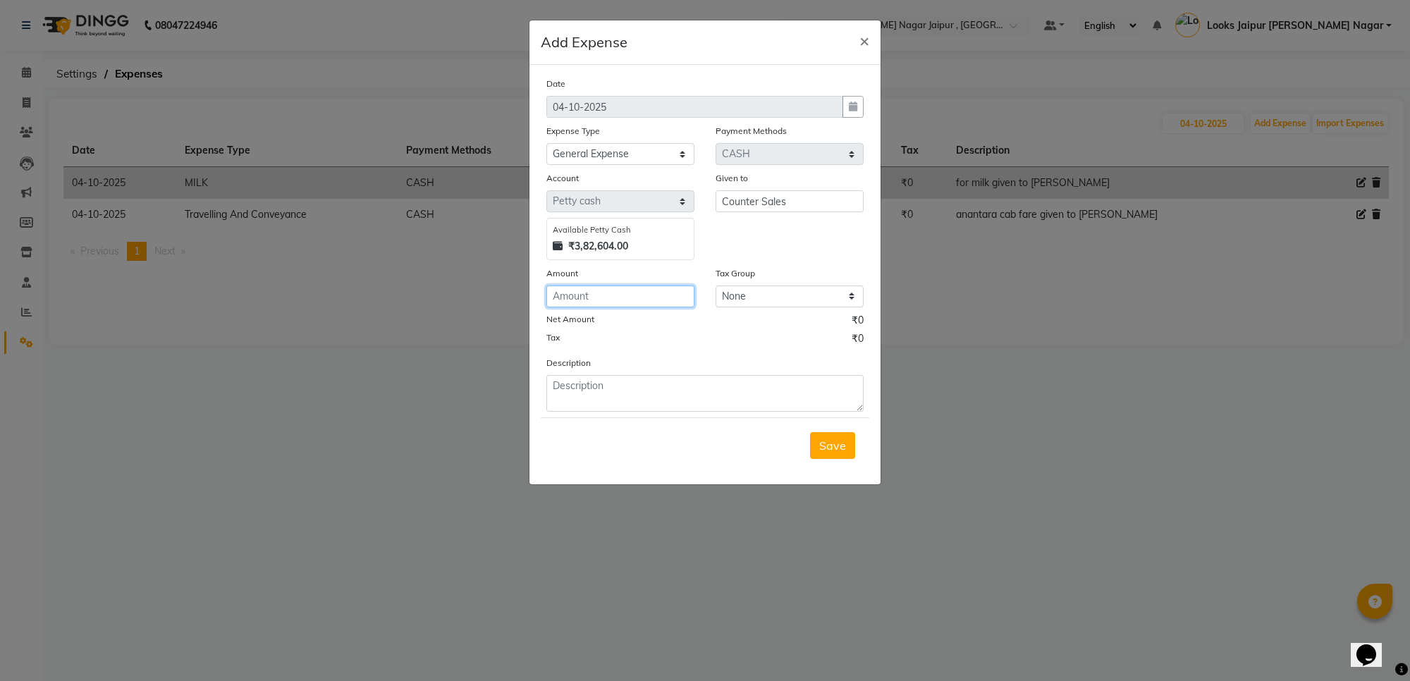
click at [639, 291] on input "number" at bounding box center [621, 297] width 148 height 22
click at [683, 369] on div "Description" at bounding box center [705, 383] width 338 height 56
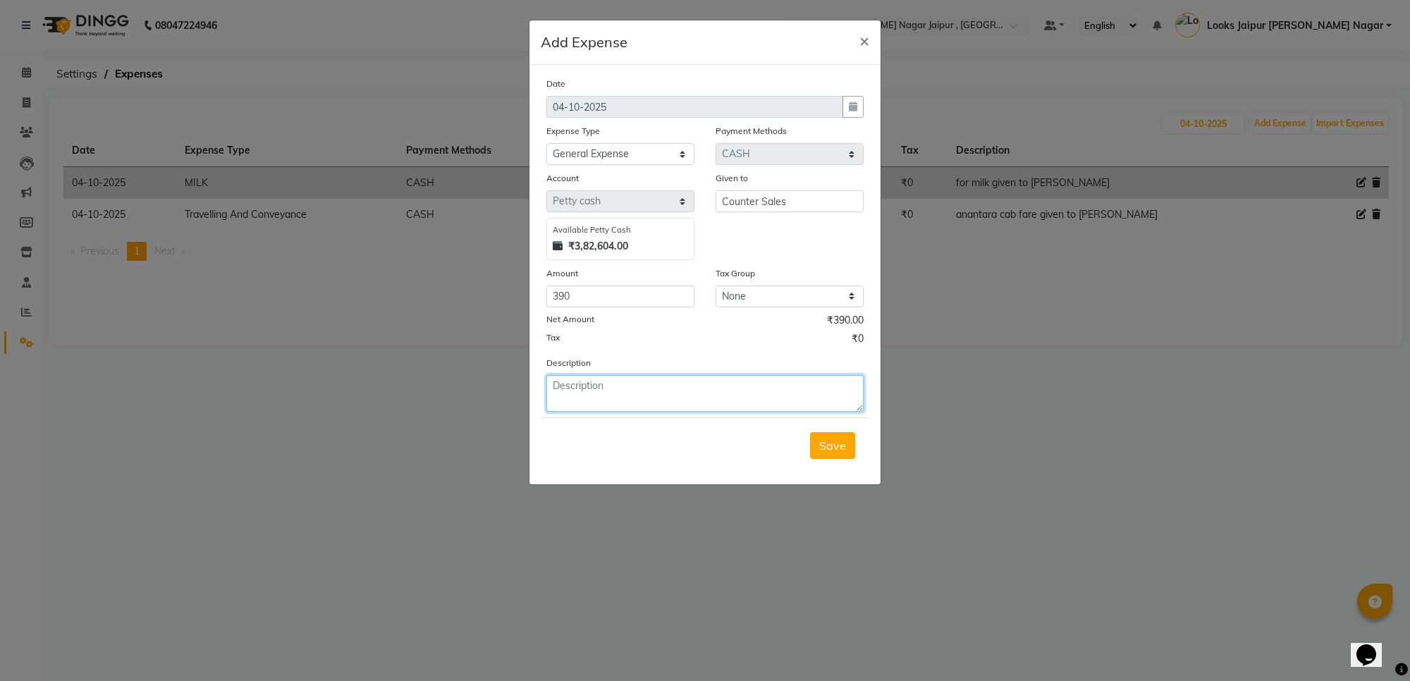
click at [676, 388] on textarea at bounding box center [705, 393] width 317 height 37
click at [841, 452] on button "Save" at bounding box center [832, 445] width 45 height 27
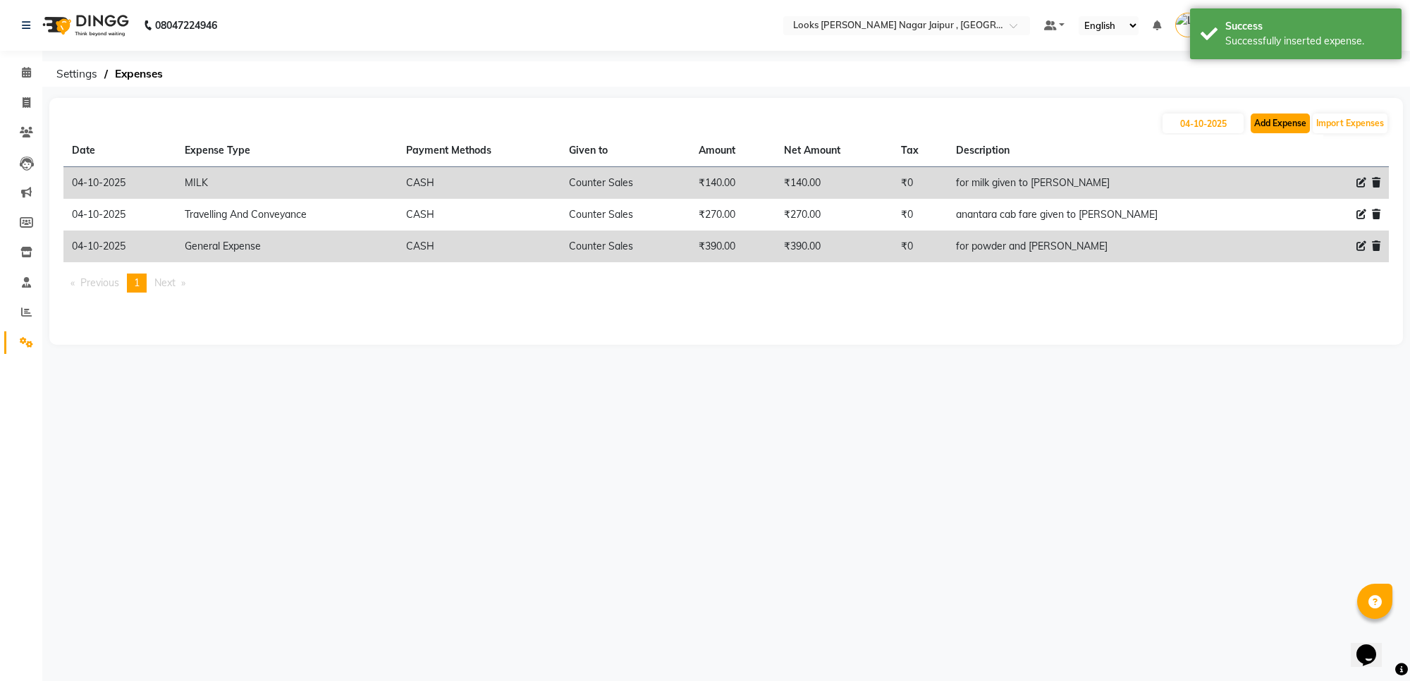
click at [1269, 125] on button "Add Expense" at bounding box center [1280, 124] width 59 height 20
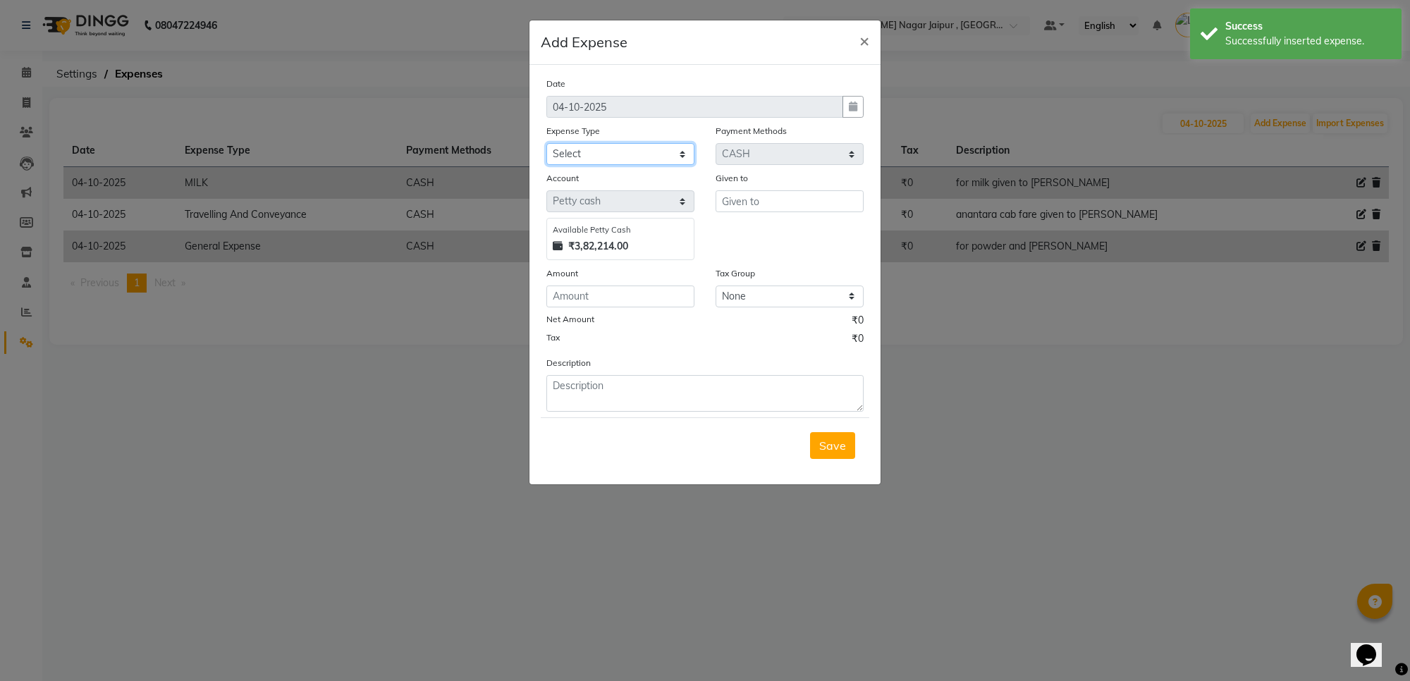
drag, startPoint x: 616, startPoint y: 150, endPoint x: 616, endPoint y: 161, distance: 10.6
click at [616, 150] on select "Select Accommodation Aesthetics Bank Deposit BLINKIT Cash Handover Client Refun…" at bounding box center [621, 154] width 148 height 22
click at [547, 143] on select "Select Accommodation Aesthetics Bank Deposit BLINKIT Cash Handover Client Refun…" at bounding box center [621, 154] width 148 height 22
click at [756, 206] on input "text" at bounding box center [790, 201] width 148 height 22
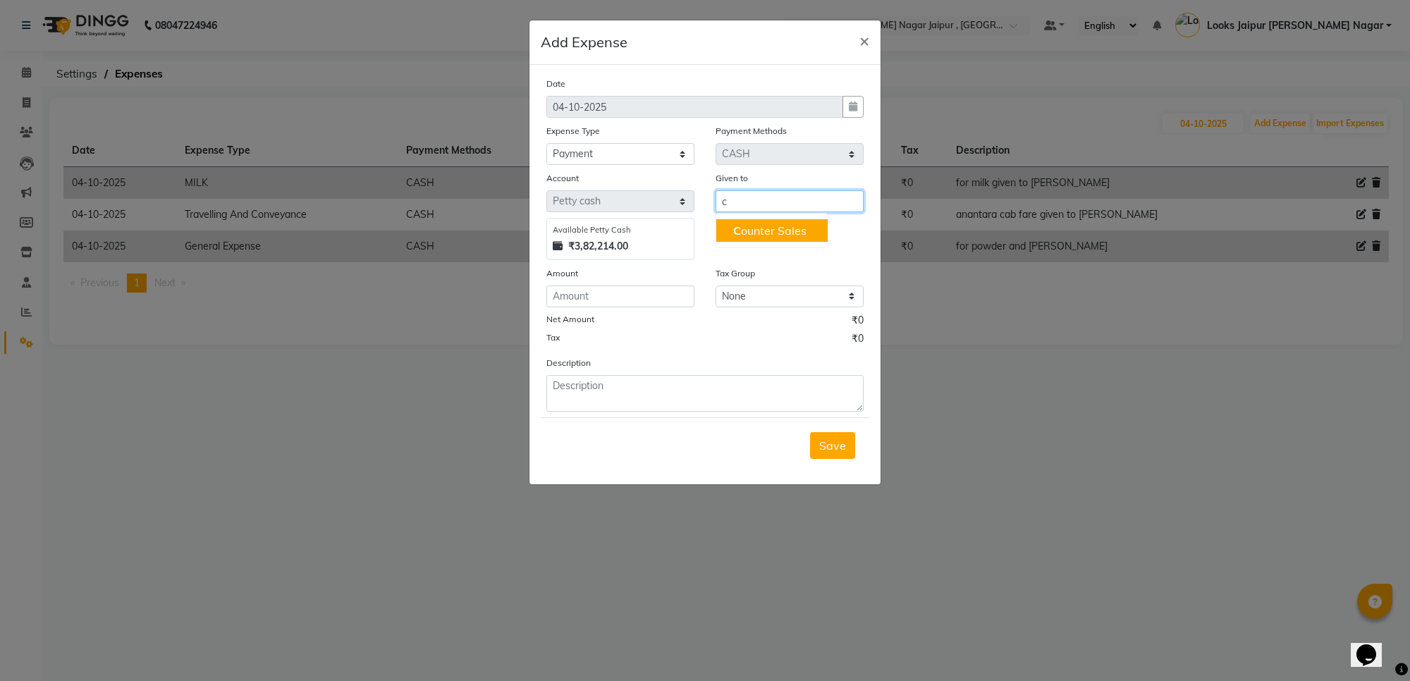
click at [758, 224] on ngb-highlight "C ounter Sales" at bounding box center [769, 231] width 73 height 14
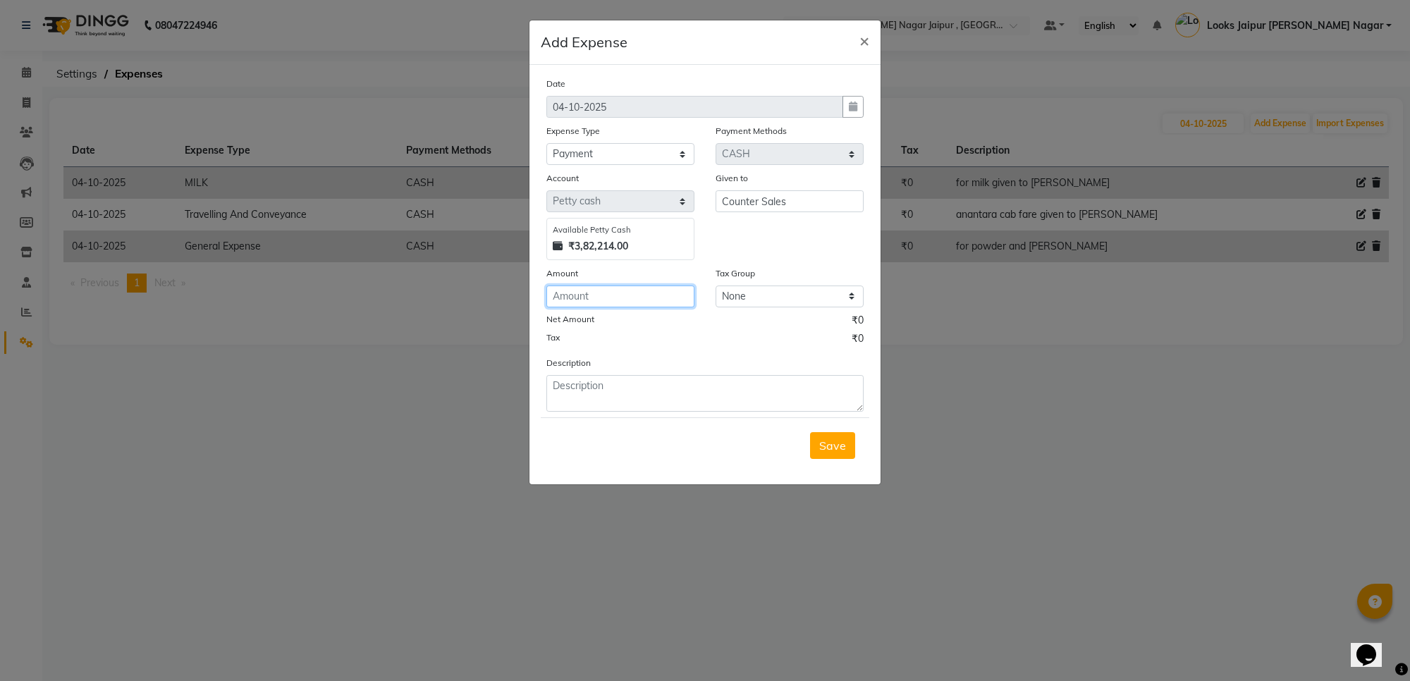
click at [640, 302] on input "number" at bounding box center [621, 297] width 148 height 22
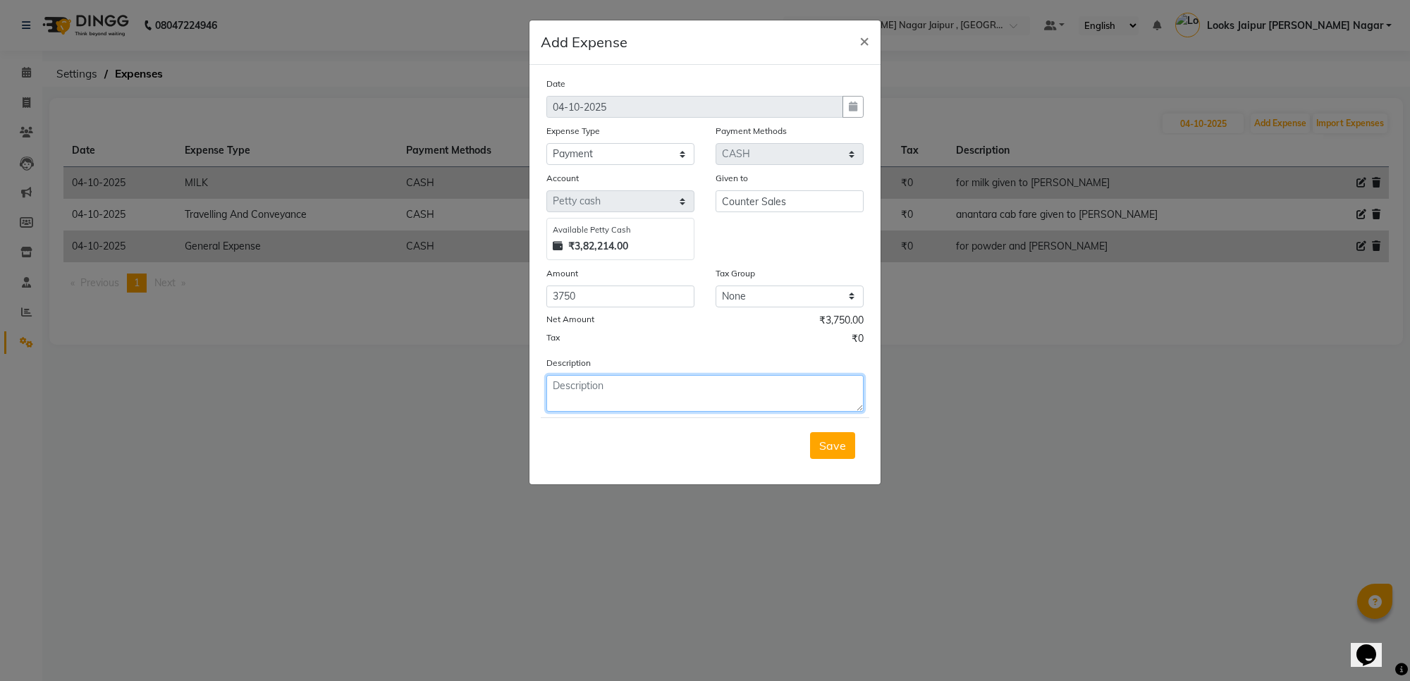
click at [724, 392] on textarea at bounding box center [705, 393] width 317 height 37
click at [834, 435] on button "Save" at bounding box center [832, 445] width 45 height 27
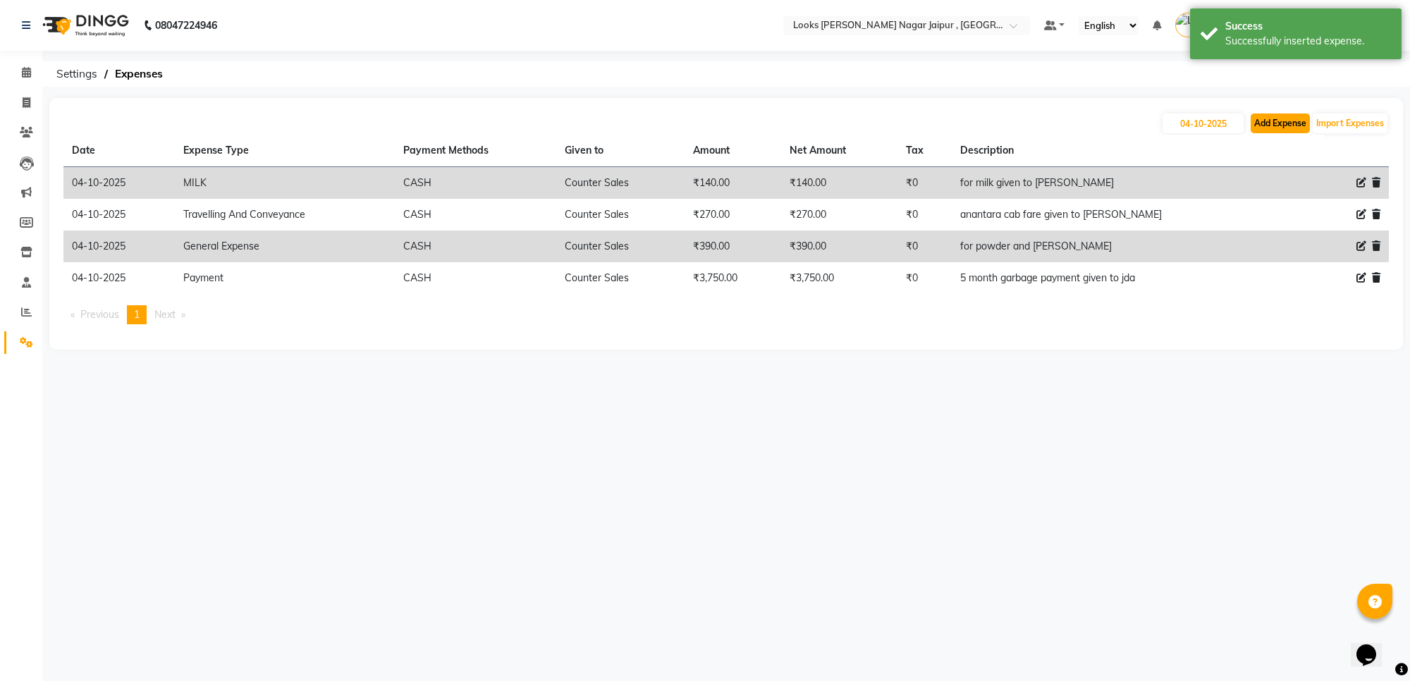
click at [1277, 127] on button "Add Expense" at bounding box center [1280, 124] width 59 height 20
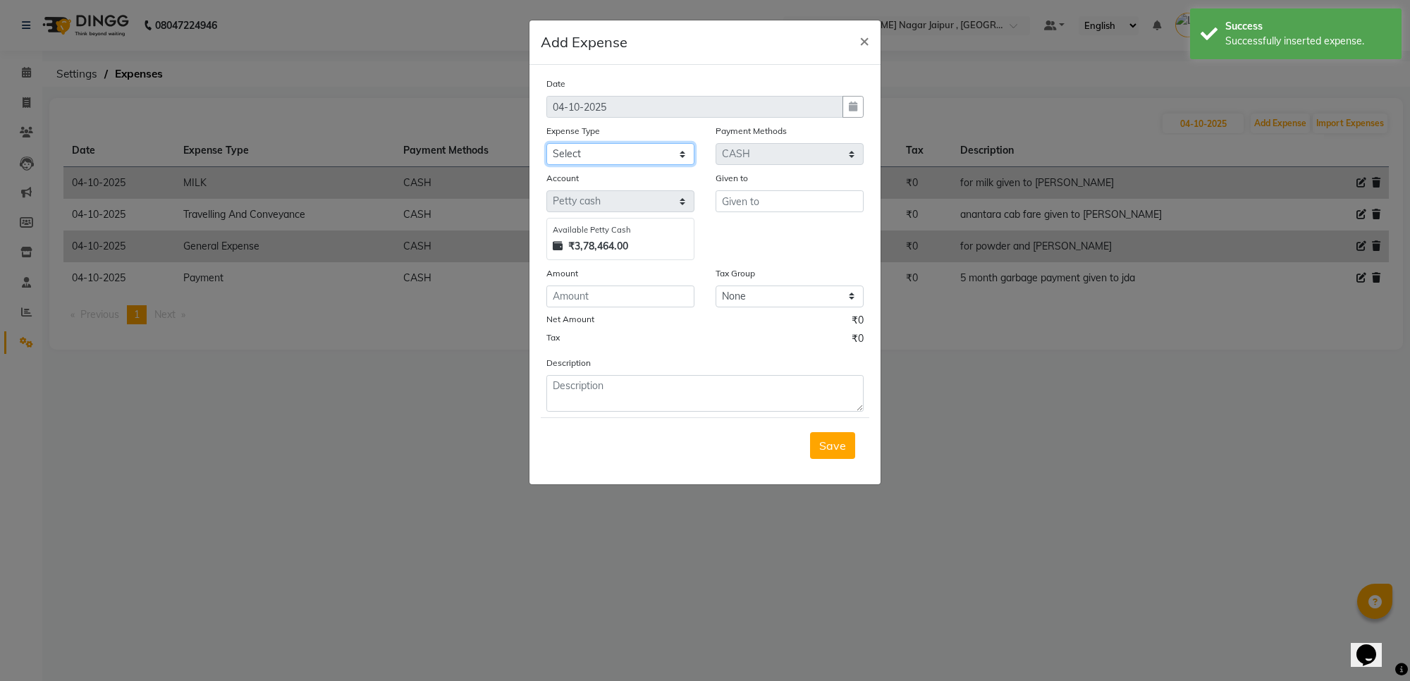
click at [651, 154] on select "Select Accommodation Aesthetics Bank Deposit BLINKIT Cash Handover Client Refun…" at bounding box center [621, 154] width 148 height 22
click at [547, 143] on select "Select Accommodation Aesthetics Bank Deposit BLINKIT Cash Handover Client Refun…" at bounding box center [621, 154] width 148 height 22
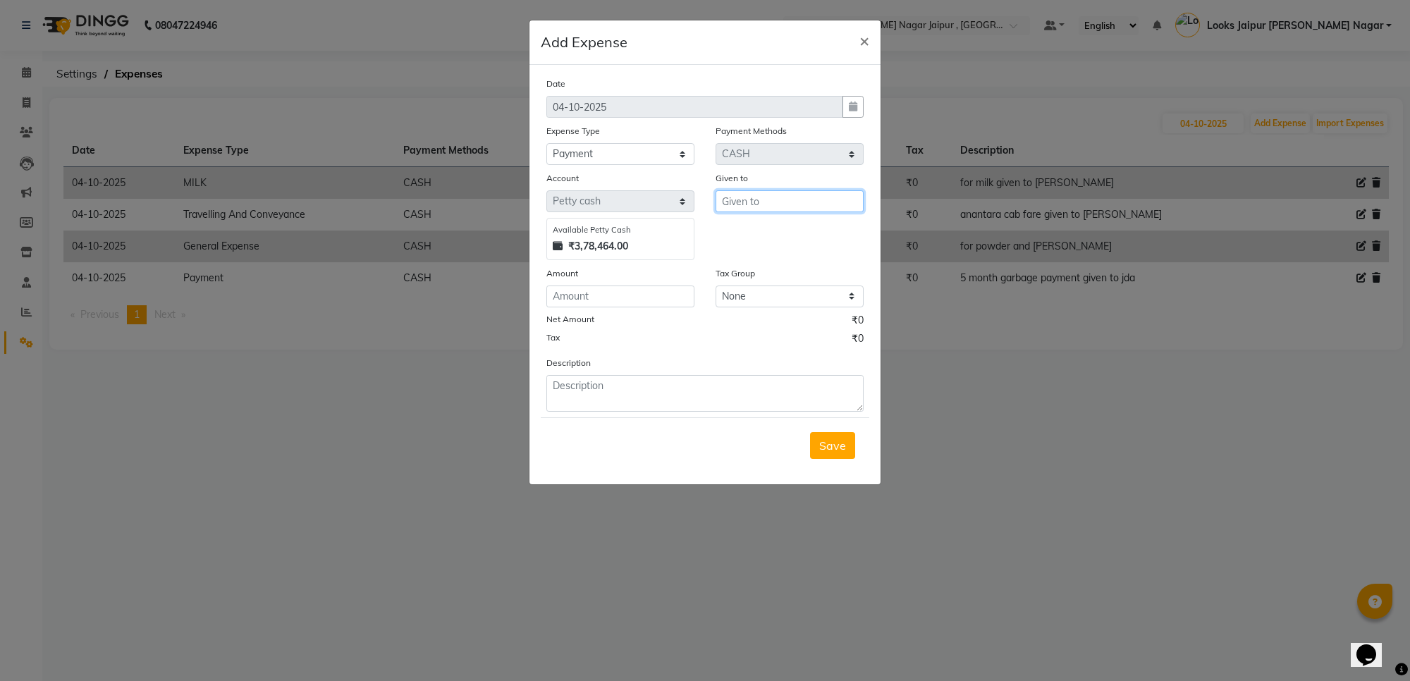
click at [774, 198] on input "text" at bounding box center [790, 201] width 148 height 22
click at [822, 231] on button "C ounter Sales" at bounding box center [771, 230] width 111 height 23
click at [661, 297] on input "number" at bounding box center [621, 297] width 148 height 22
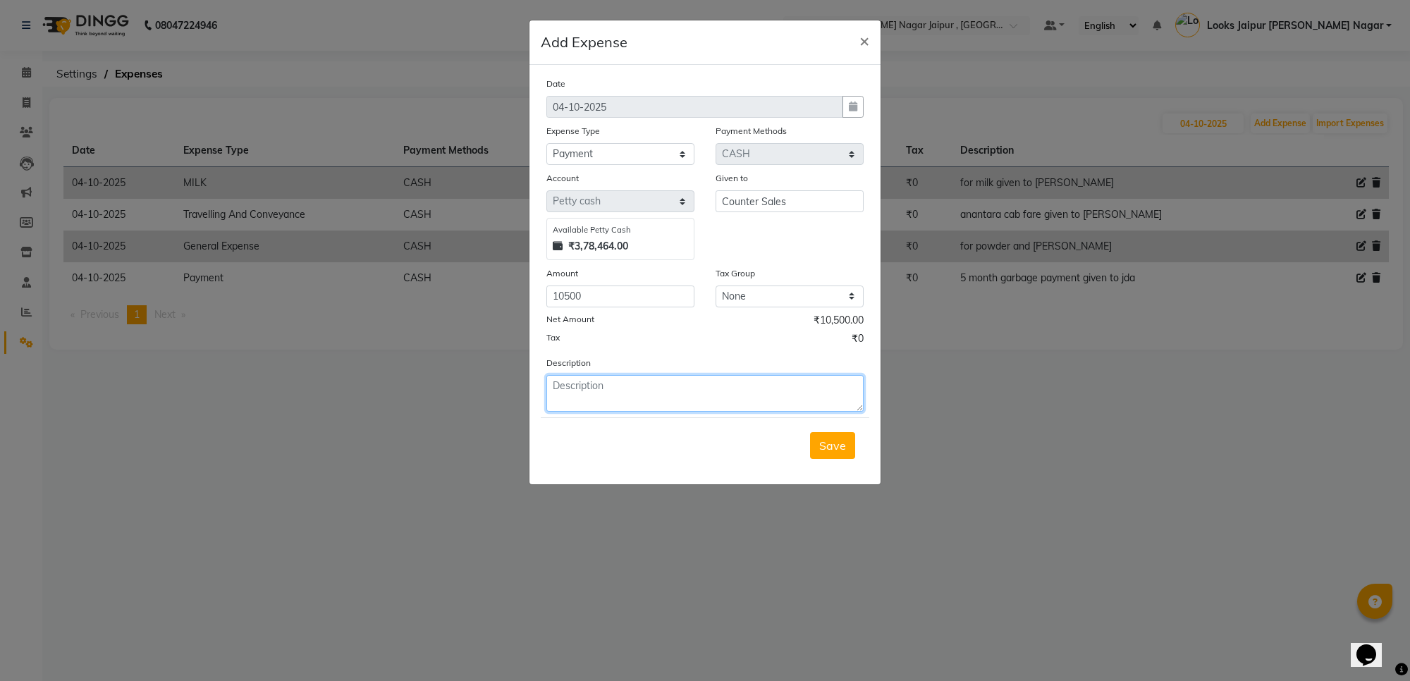
click at [658, 401] on textarea at bounding box center [705, 393] width 317 height 37
click at [834, 446] on span "Save" at bounding box center [832, 446] width 27 height 14
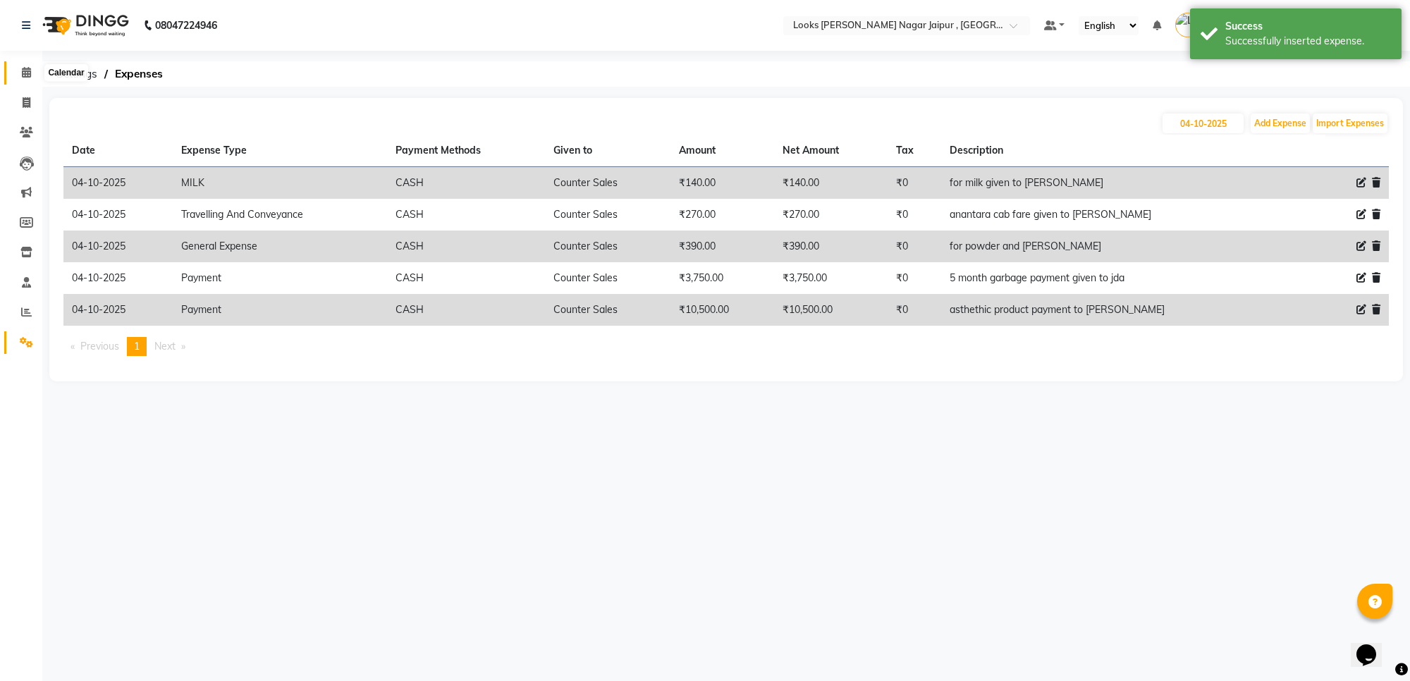
click at [15, 65] on span at bounding box center [26, 73] width 25 height 16
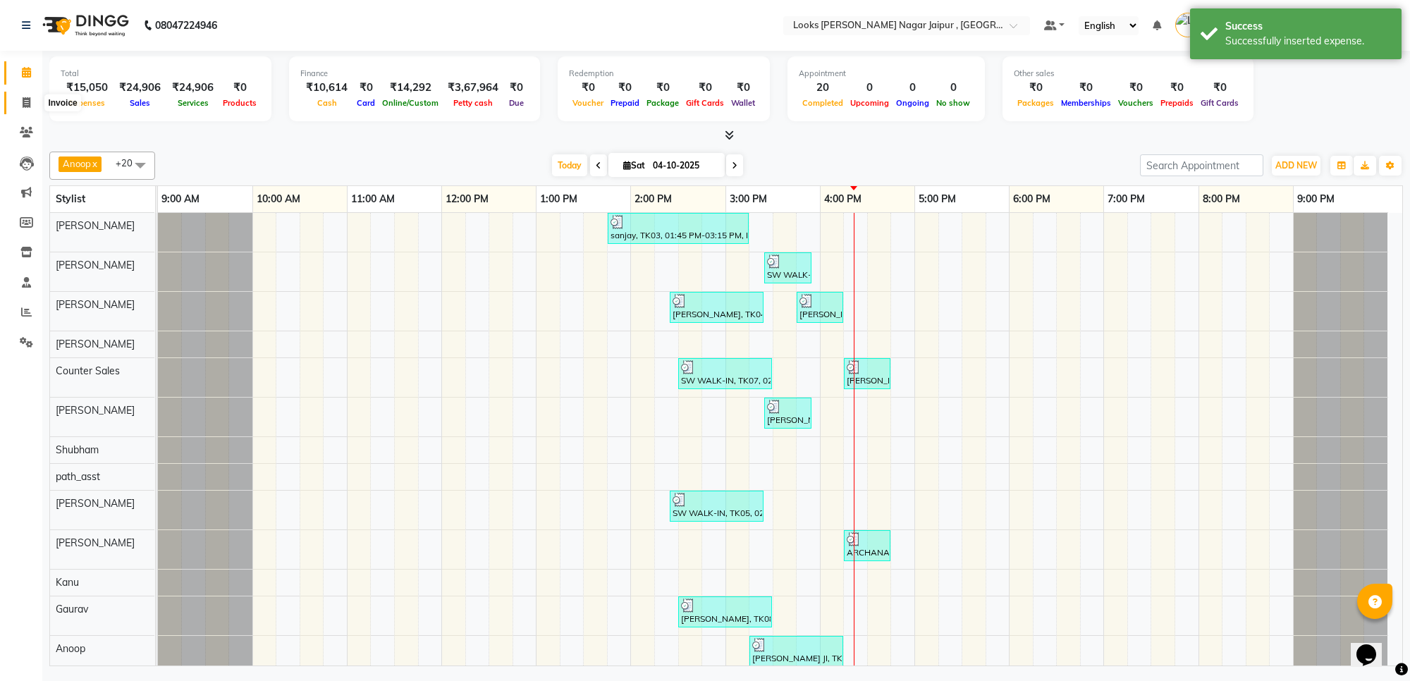
click at [26, 101] on icon at bounding box center [27, 102] width 8 height 11
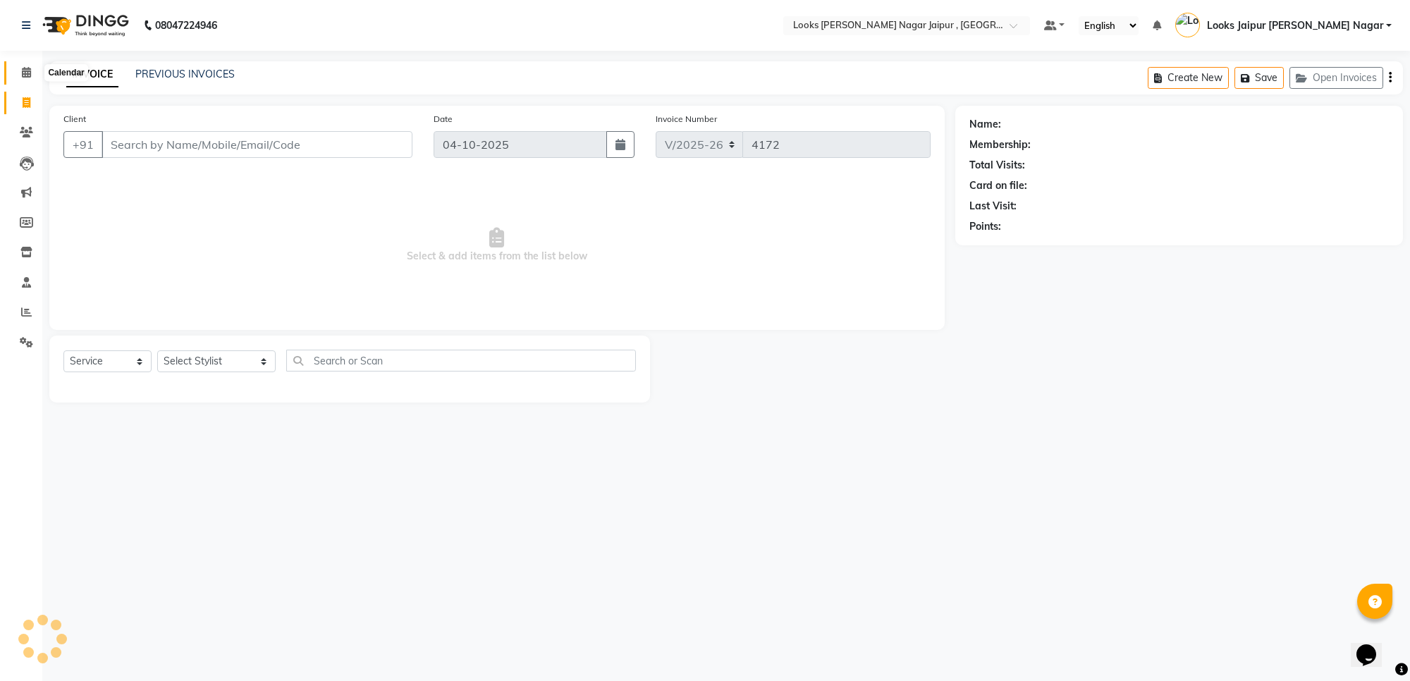
click at [29, 71] on icon at bounding box center [26, 72] width 9 height 11
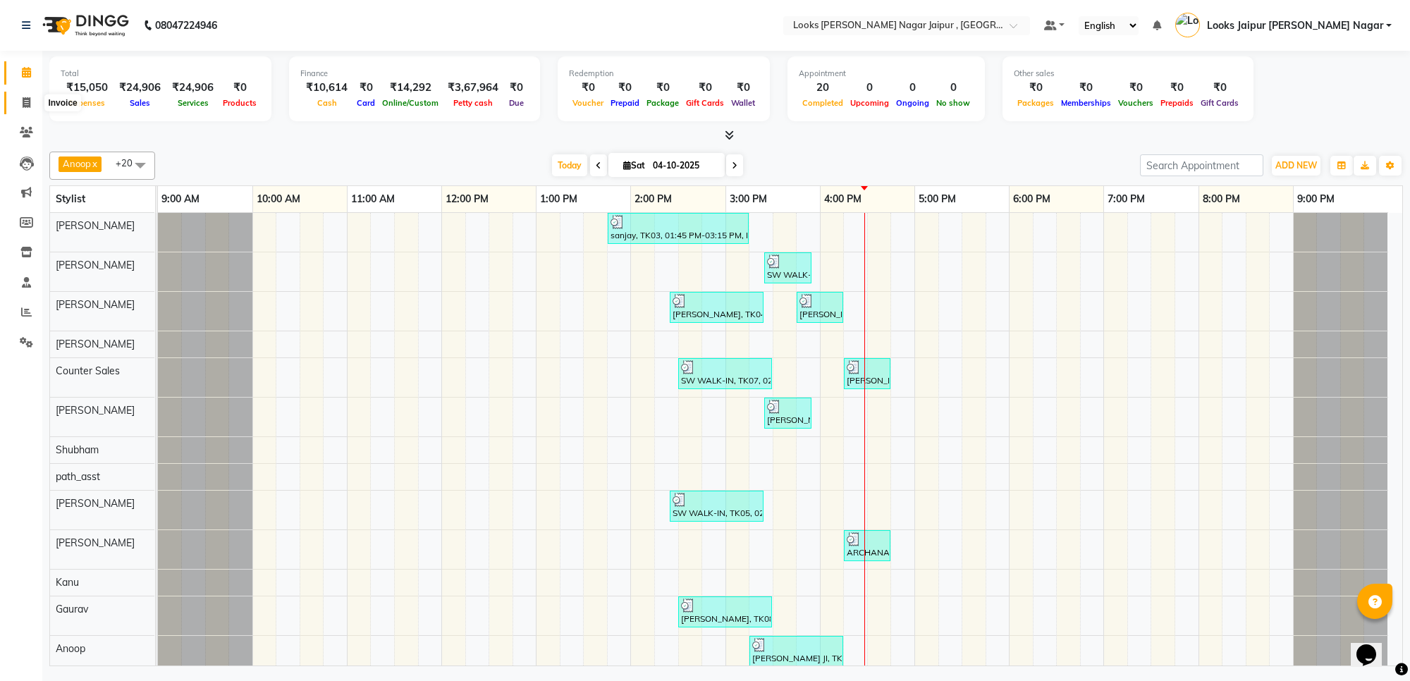
click at [15, 104] on span at bounding box center [26, 103] width 25 height 16
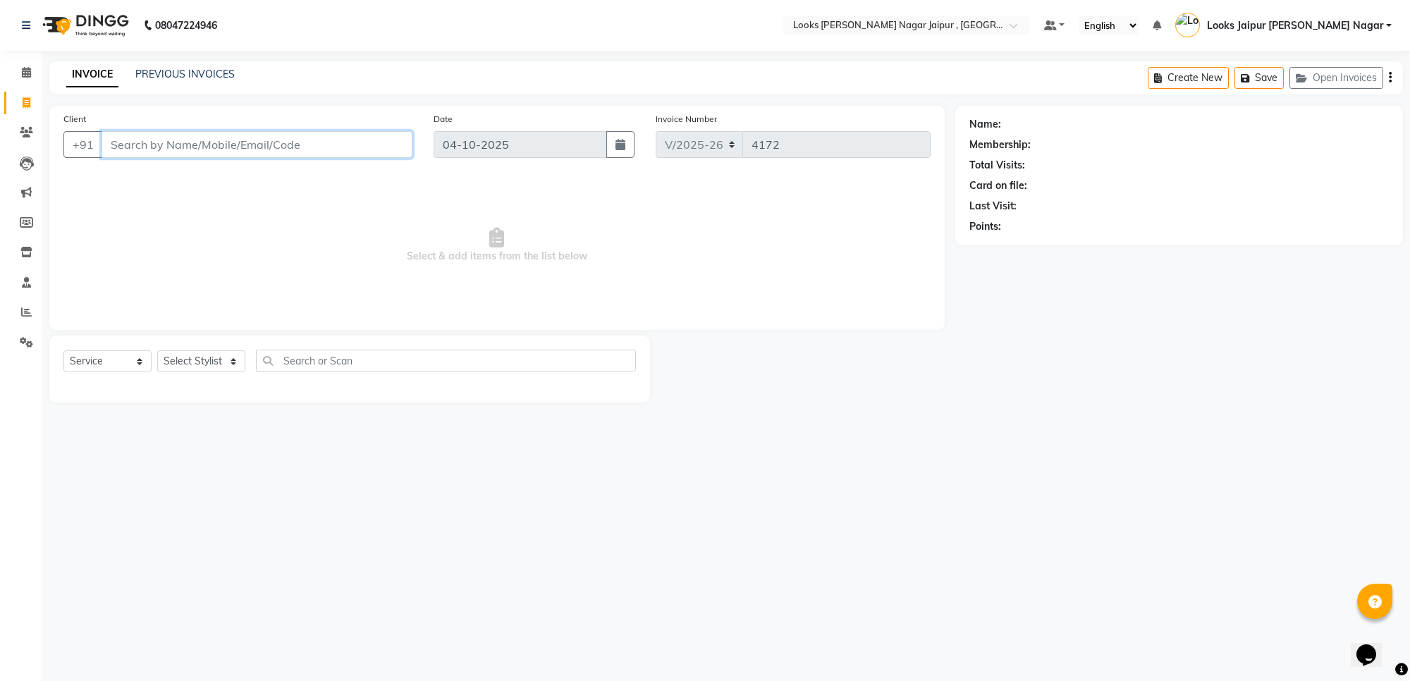
click at [396, 149] on input "Client" at bounding box center [257, 144] width 311 height 27
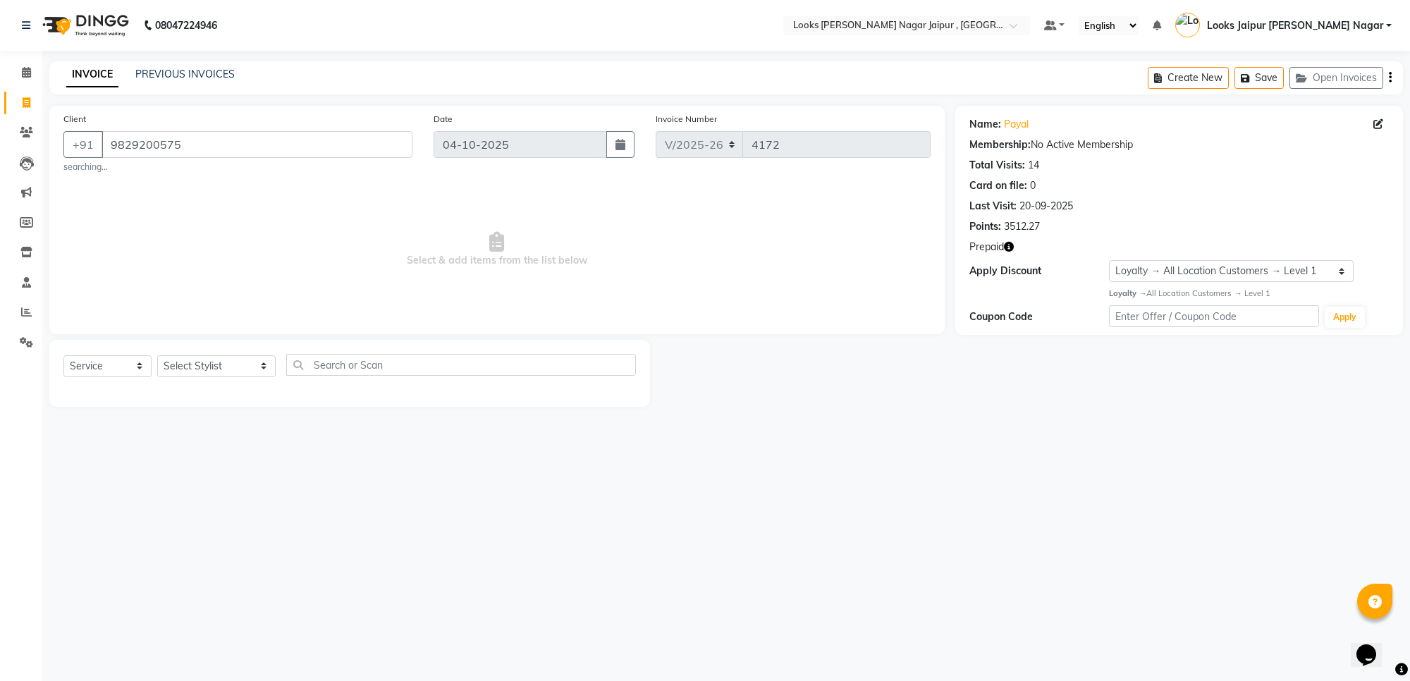
click at [1009, 242] on icon "button" at bounding box center [1009, 247] width 10 height 10
drag, startPoint x: 700, startPoint y: 305, endPoint x: 116, endPoint y: 202, distance: 592.9
click at [700, 304] on span "Select & add items from the list below" at bounding box center [496, 249] width 867 height 141
click at [188, 360] on select "Select Stylist [PERSON_NAME] art Anoop [PERSON_NAME] Counter Sales [PERSON_NAME…" at bounding box center [216, 366] width 118 height 22
click at [157, 355] on select "Select Stylist [PERSON_NAME] art Anoop [PERSON_NAME] Counter Sales [PERSON_NAME…" at bounding box center [216, 366] width 118 height 22
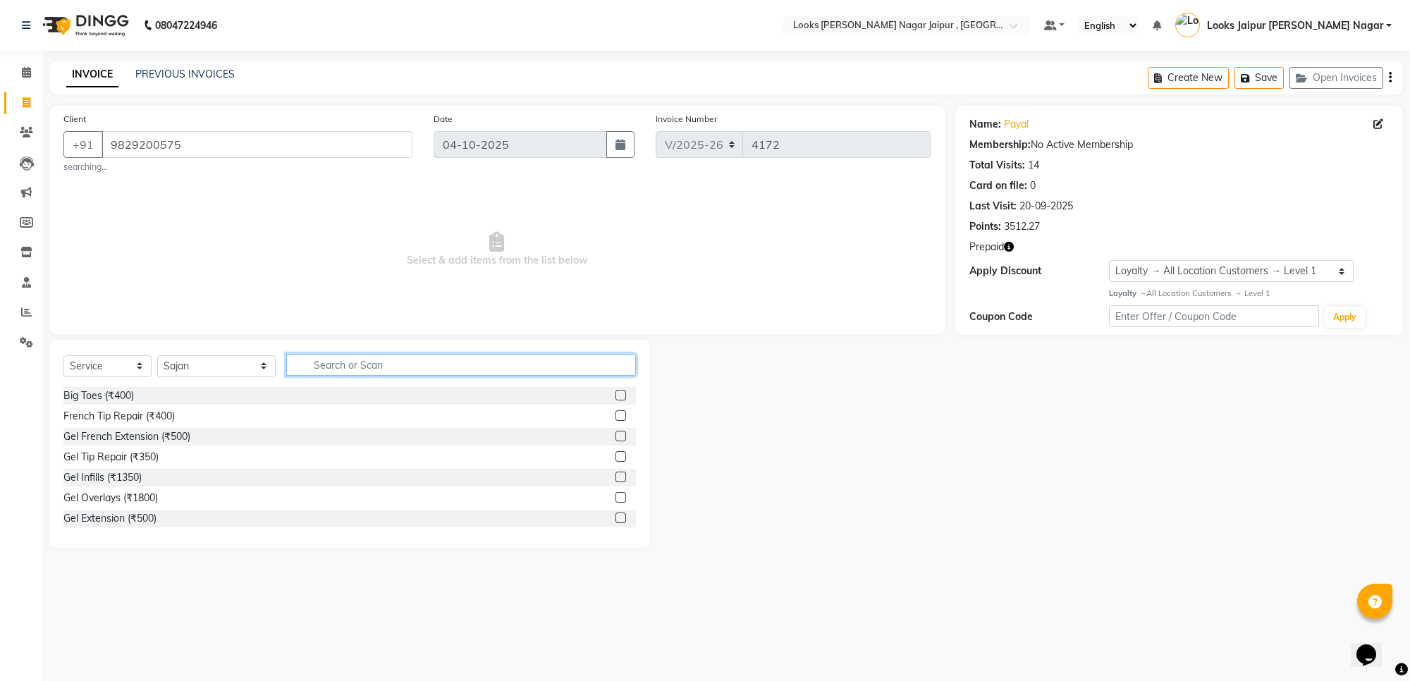
click at [321, 369] on input "text" at bounding box center [461, 365] width 350 height 22
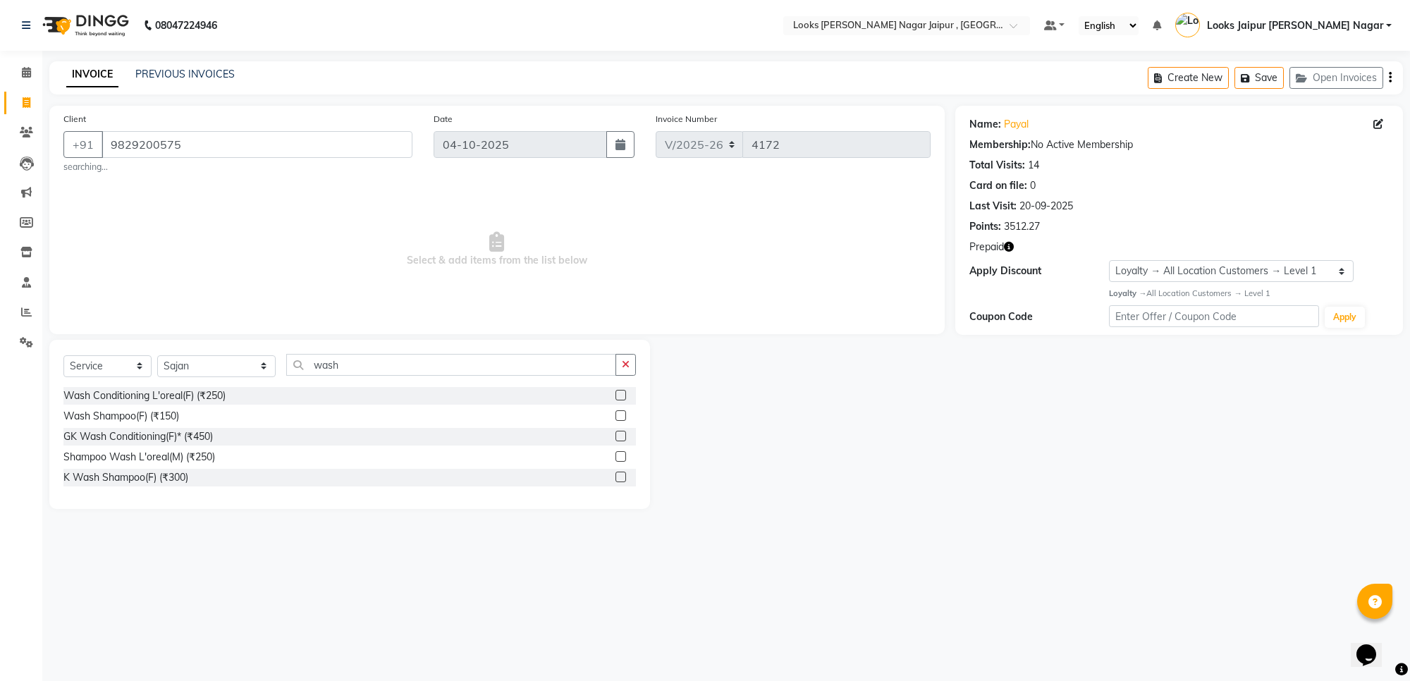
click at [621, 418] on label at bounding box center [621, 415] width 11 height 11
click at [621, 418] on input "checkbox" at bounding box center [620, 416] width 9 height 9
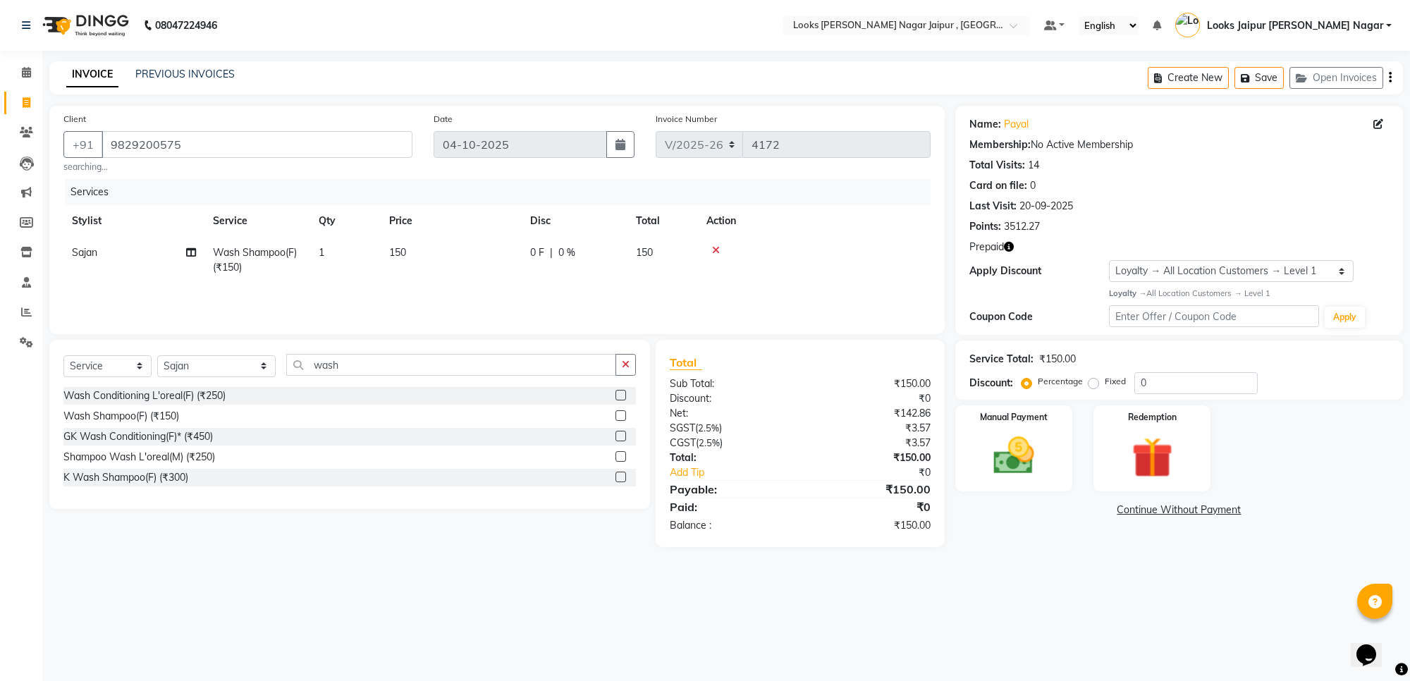
click at [452, 264] on td "150" at bounding box center [451, 260] width 141 height 47
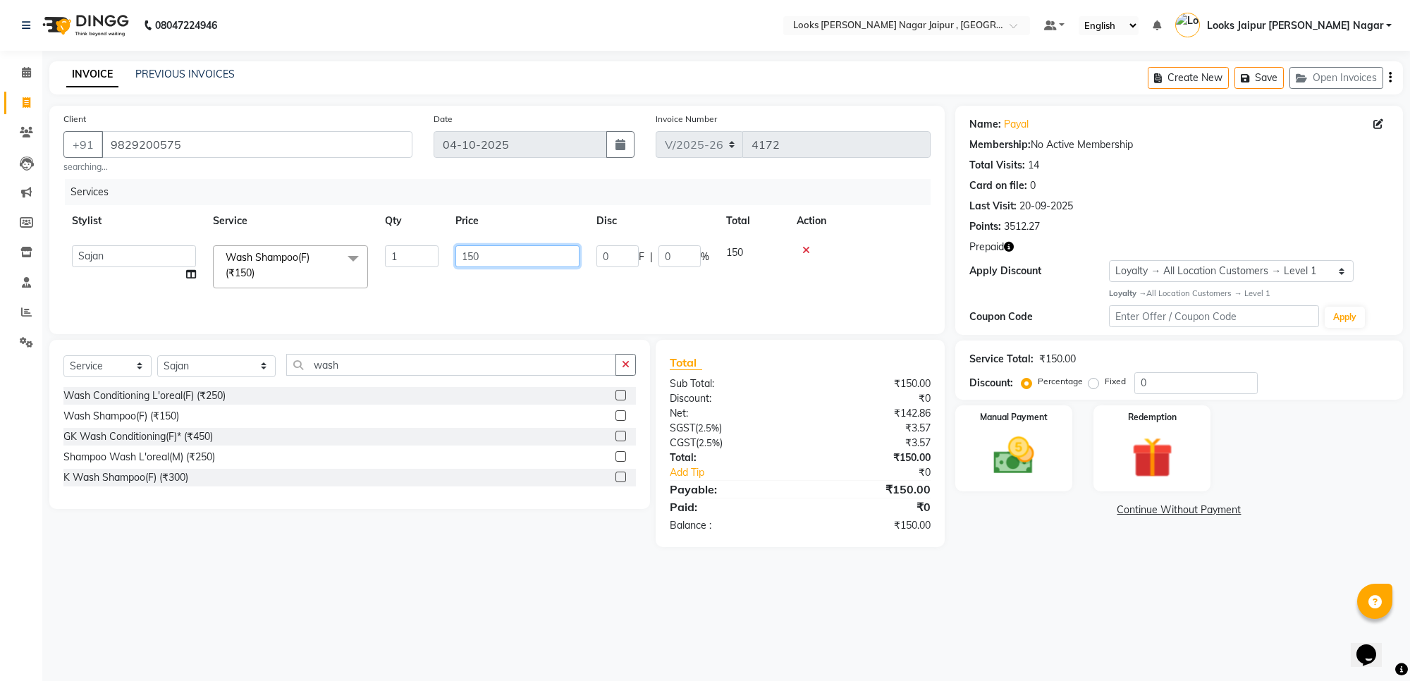
click at [520, 252] on input "150" at bounding box center [518, 256] width 124 height 22
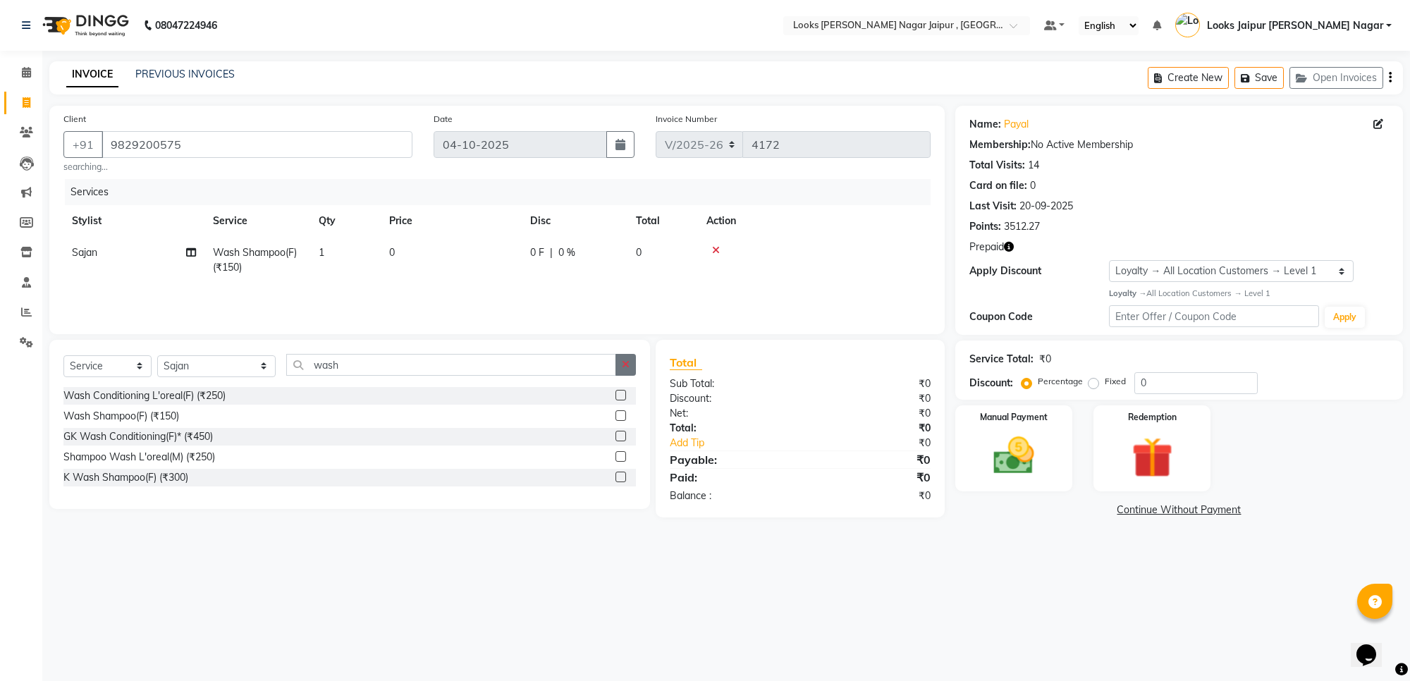
click at [626, 360] on button "button" at bounding box center [626, 365] width 20 height 22
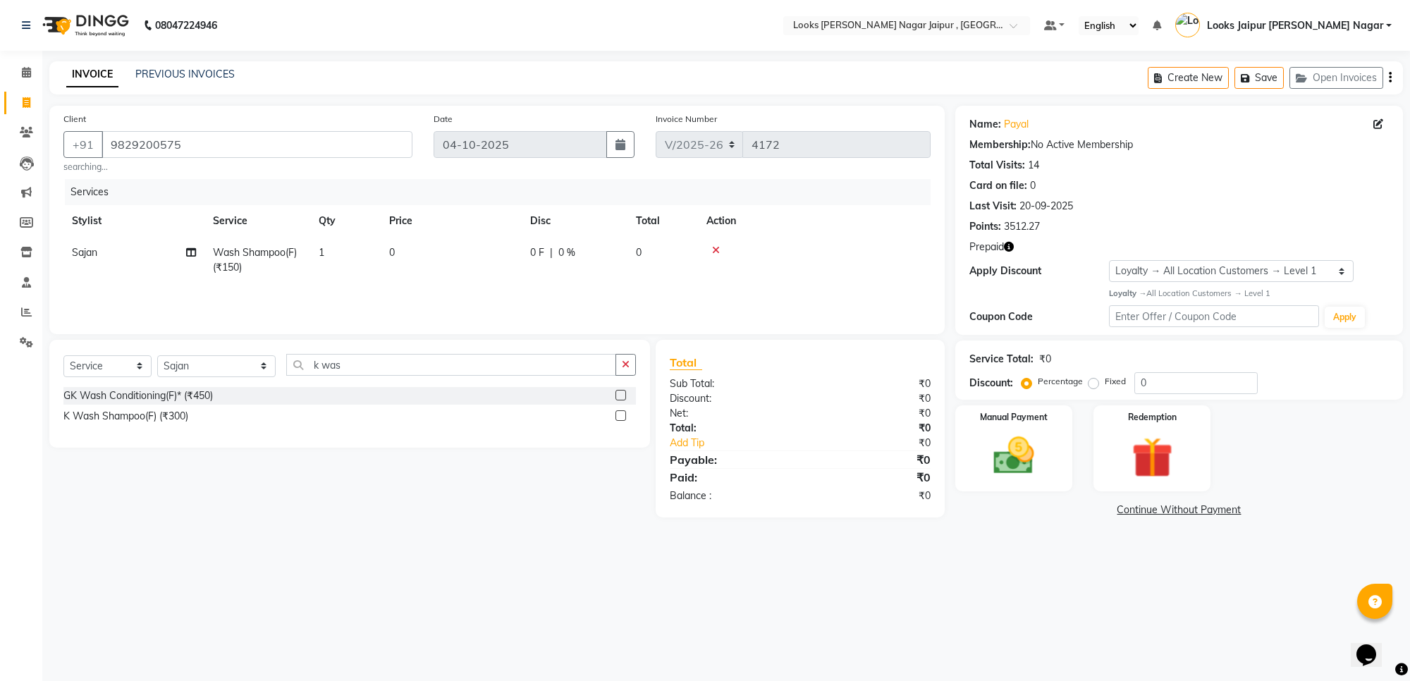
click at [618, 418] on label at bounding box center [621, 415] width 11 height 11
click at [618, 418] on input "checkbox" at bounding box center [620, 416] width 9 height 9
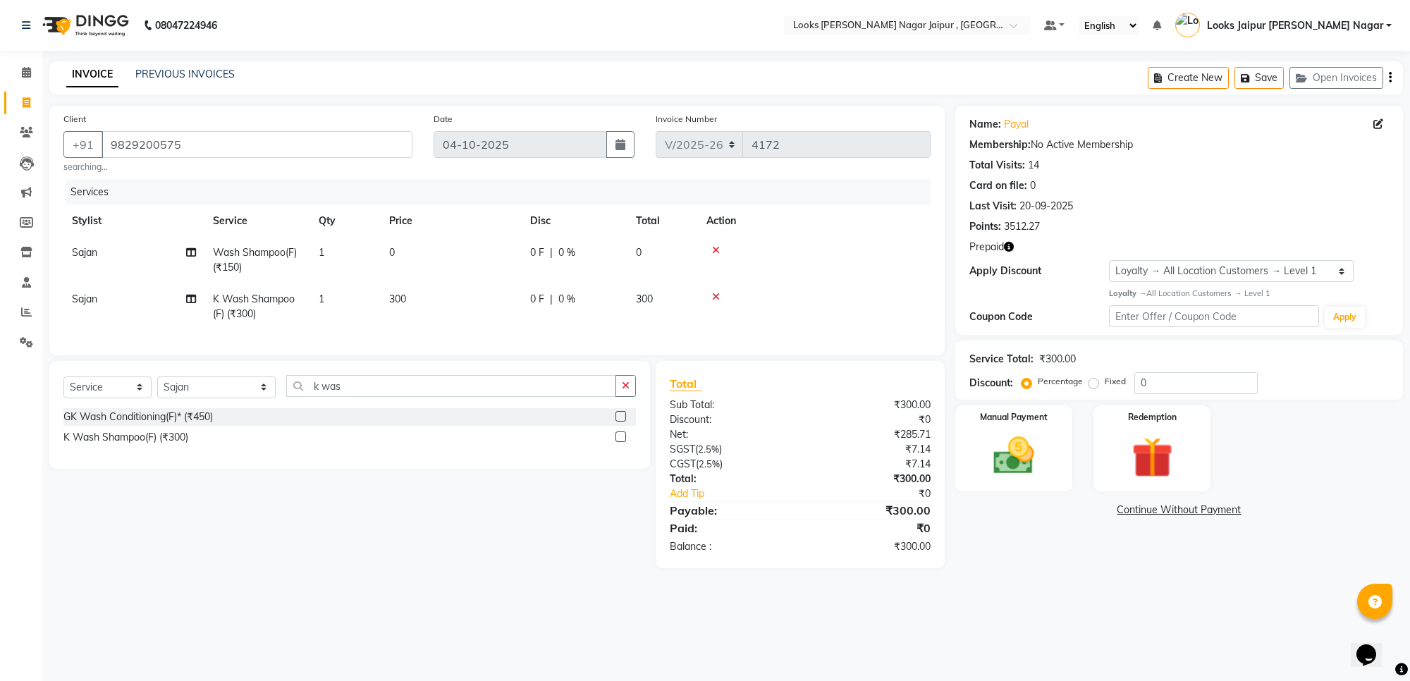
click at [716, 248] on icon at bounding box center [716, 250] width 8 height 10
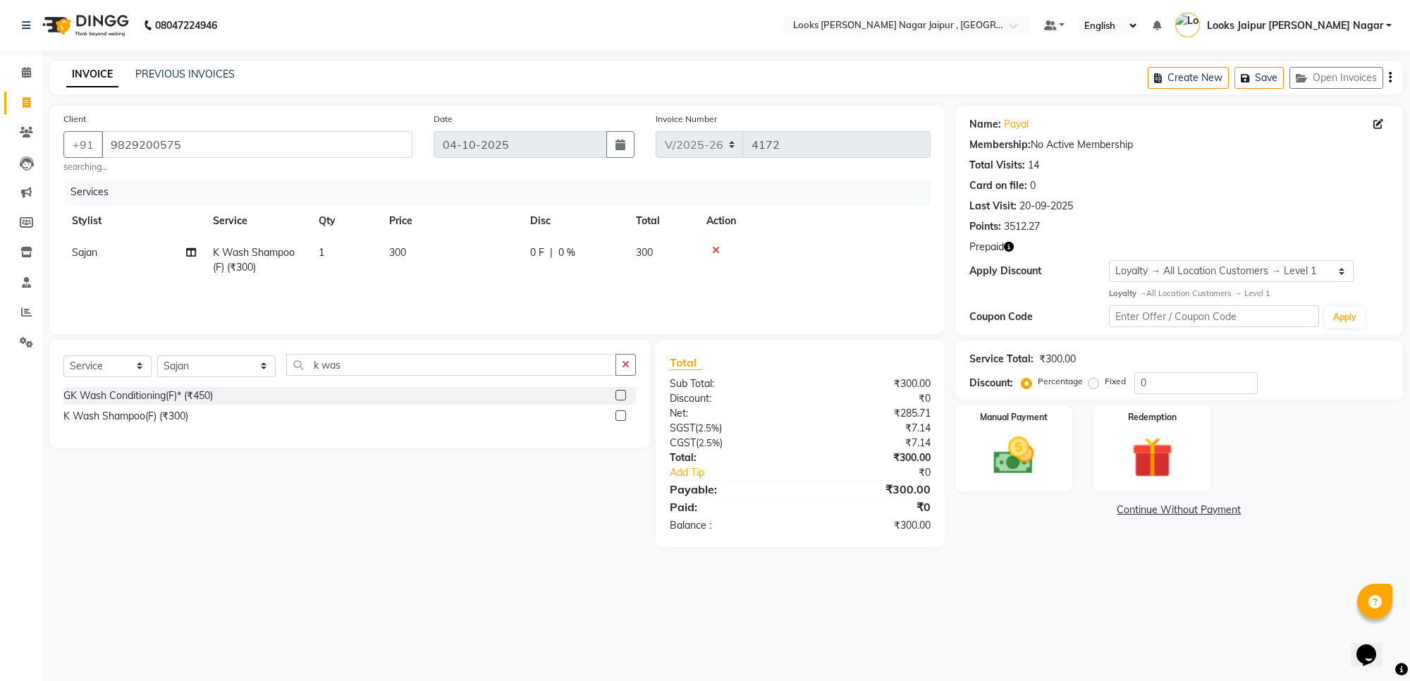
click at [515, 245] on td "300" at bounding box center [451, 260] width 141 height 47
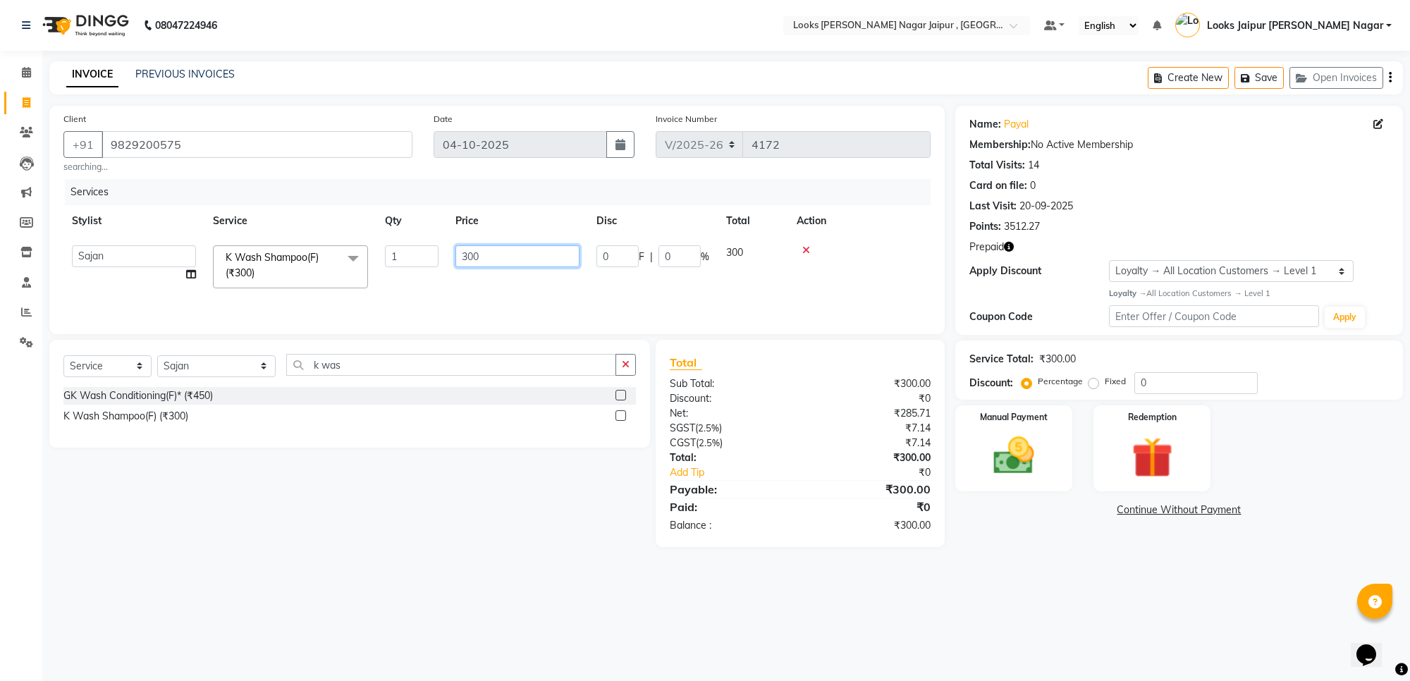
click at [513, 245] on input "300" at bounding box center [518, 256] width 124 height 22
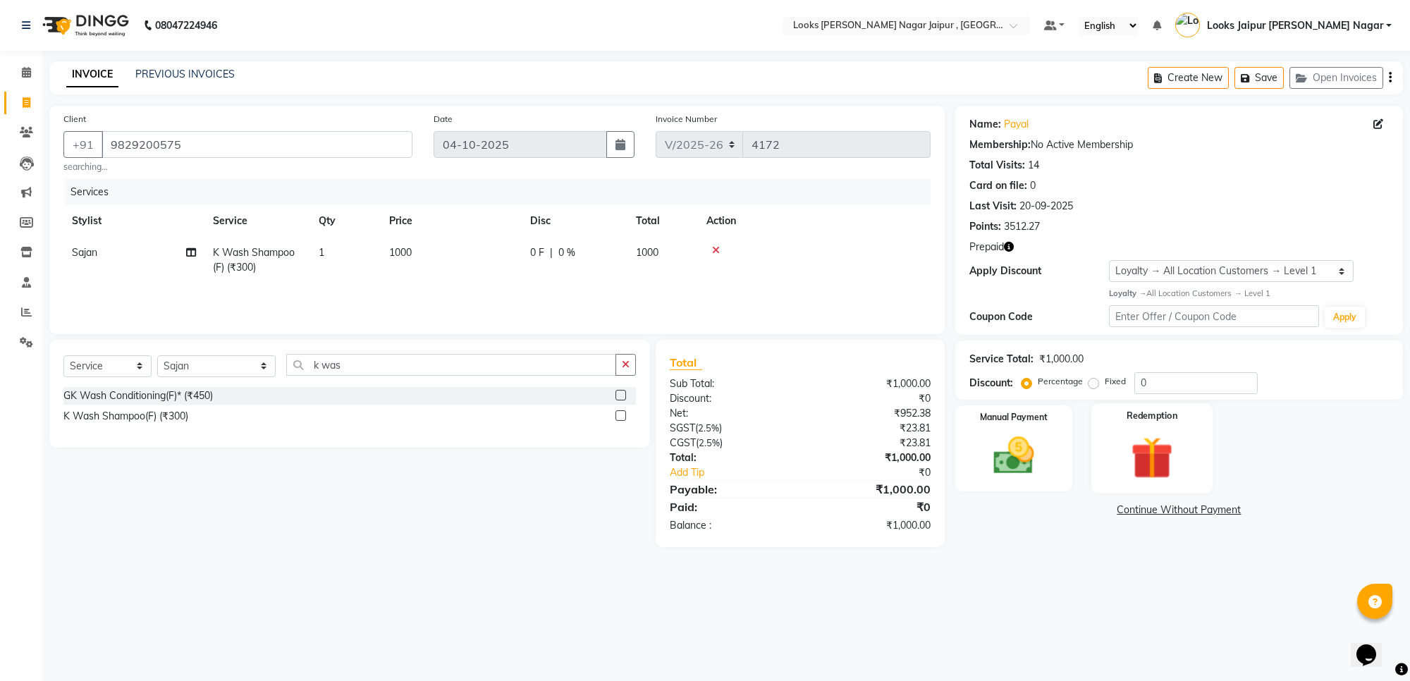
click at [1100, 468] on div "Redemption" at bounding box center [1153, 448] width 122 height 90
click at [1087, 513] on span "Prepaid 1" at bounding box center [1081, 512] width 46 height 16
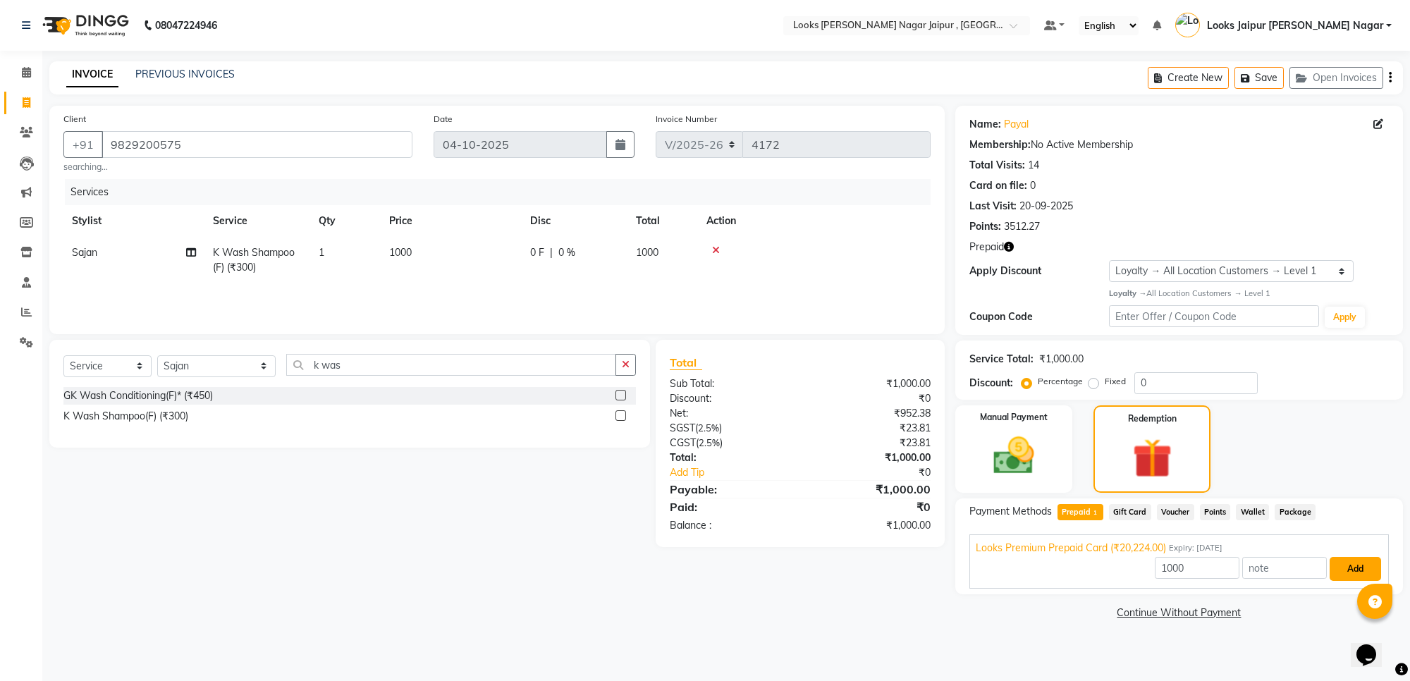
click at [1350, 573] on button "Add" at bounding box center [1355, 569] width 51 height 24
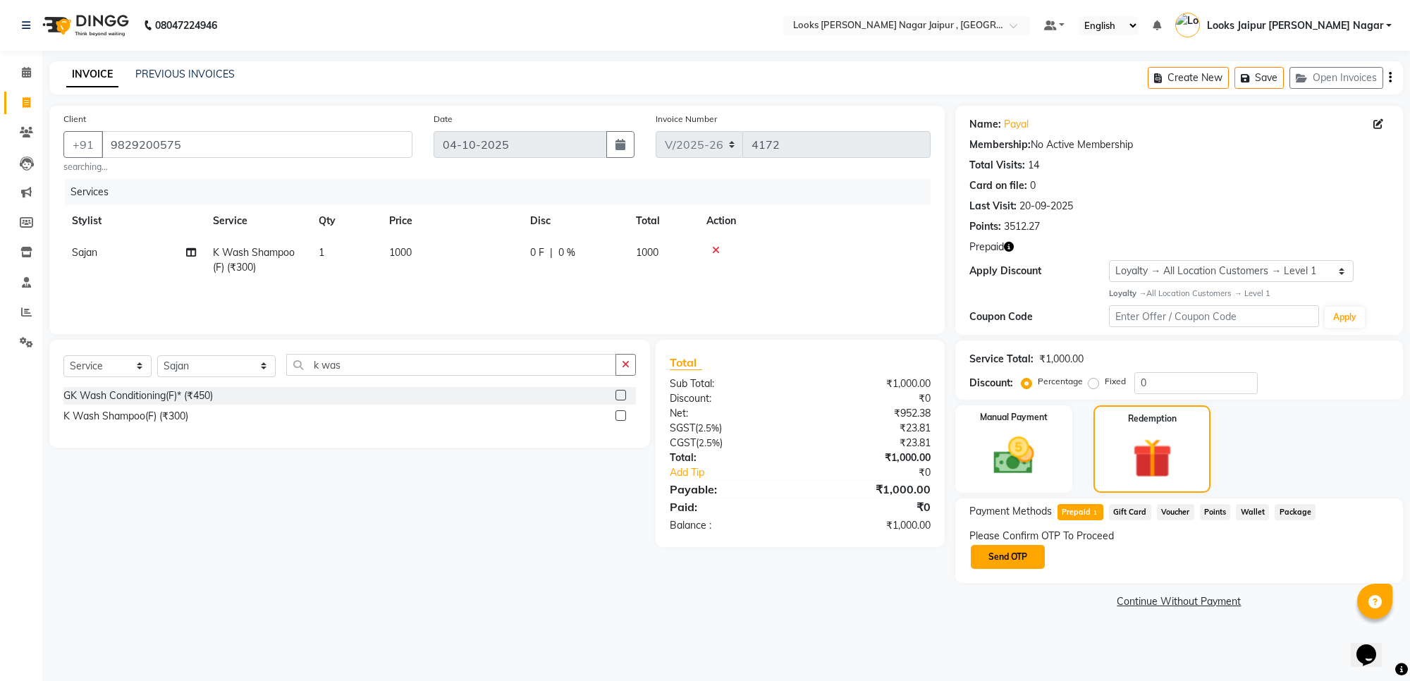
click at [1008, 552] on button "Send OTP" at bounding box center [1008, 557] width 74 height 24
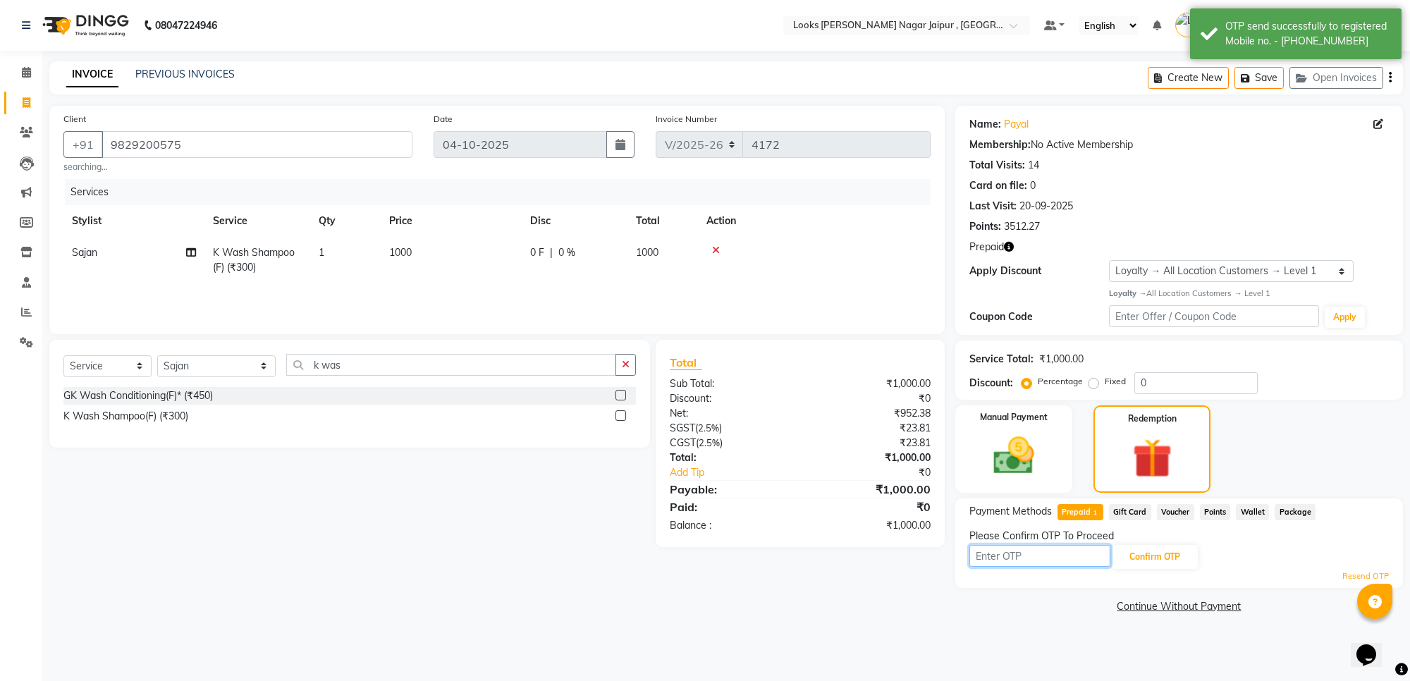
click at [1026, 556] on input "text" at bounding box center [1040, 556] width 141 height 22
click at [1137, 558] on button "Confirm OTP" at bounding box center [1155, 557] width 86 height 24
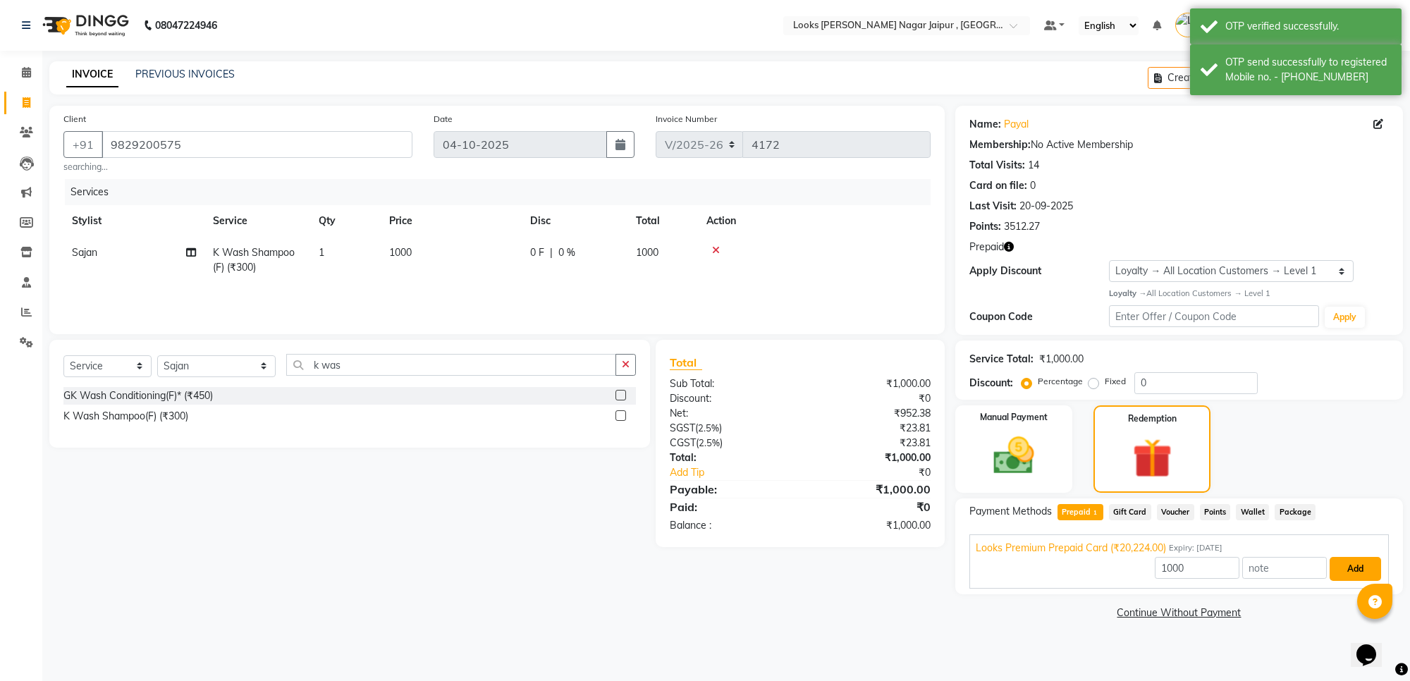
click at [1351, 568] on button "Add" at bounding box center [1355, 569] width 51 height 24
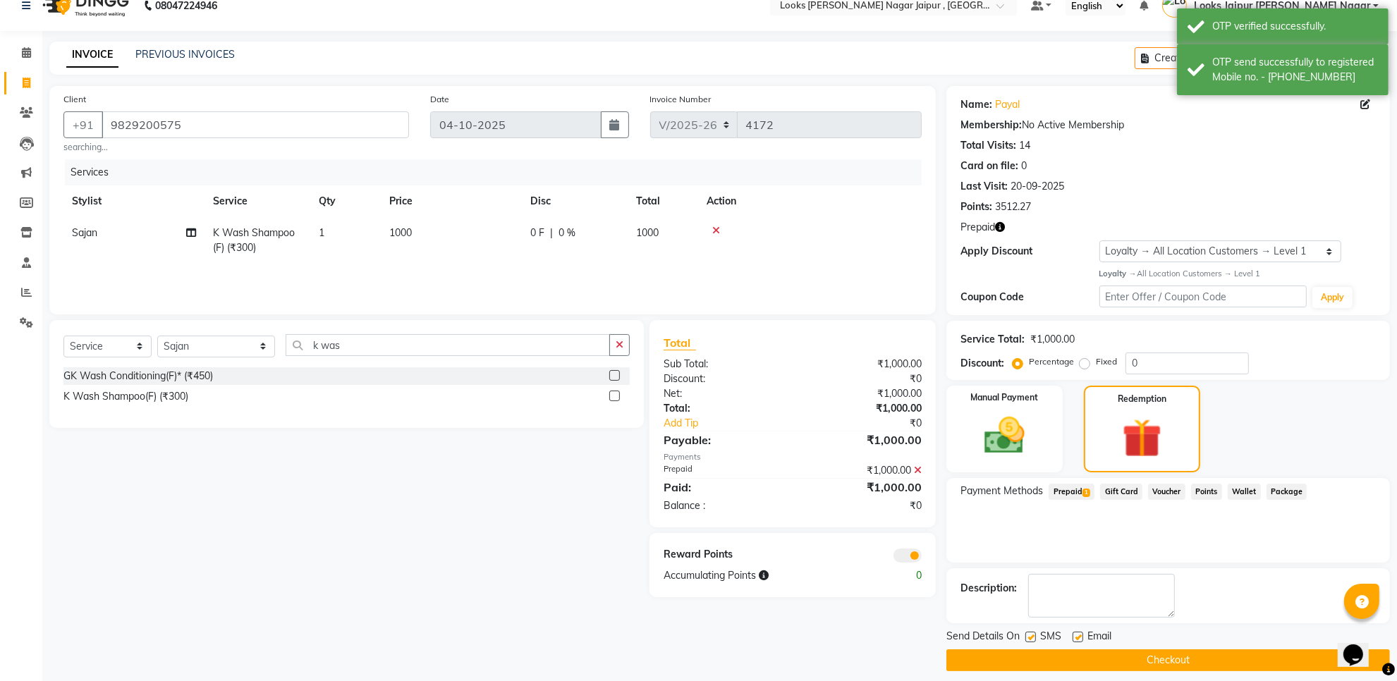
scroll to position [30, 0]
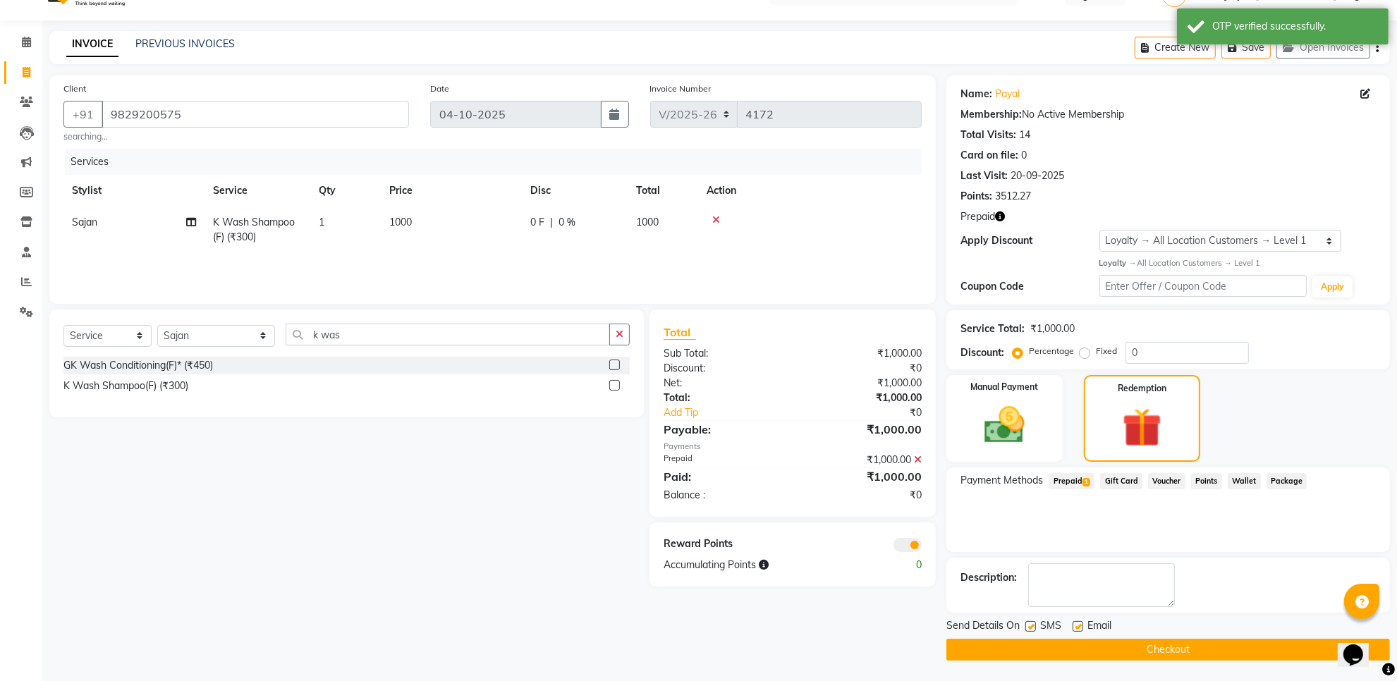
click at [1072, 649] on button "Checkout" at bounding box center [1168, 650] width 444 height 22
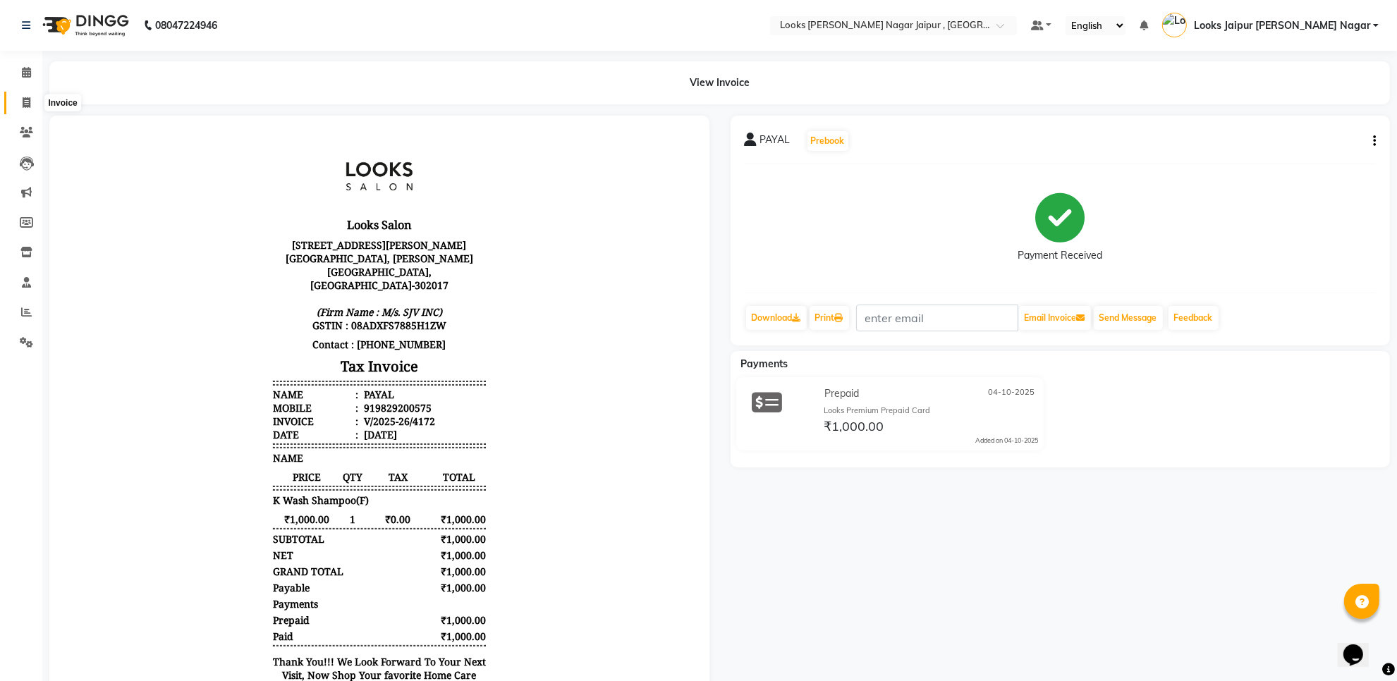
click at [30, 103] on span at bounding box center [26, 103] width 25 height 16
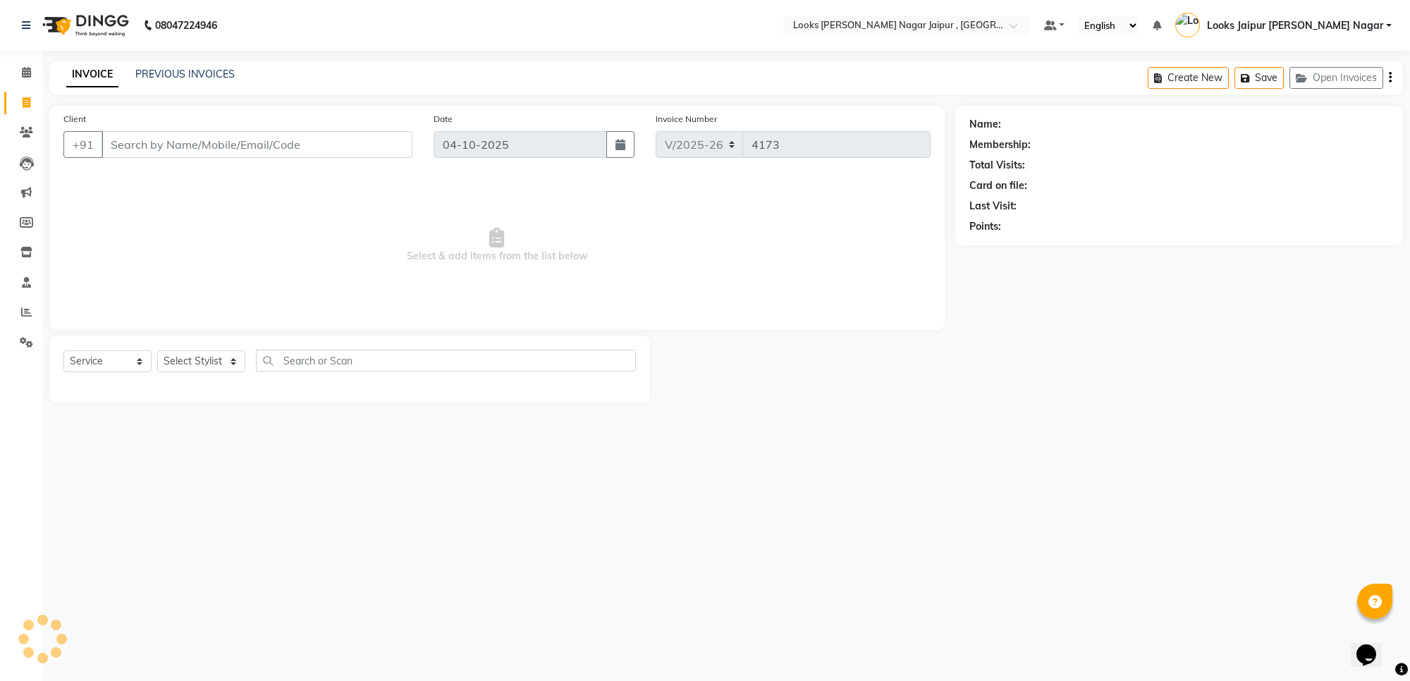
click at [242, 147] on input "Client" at bounding box center [257, 144] width 311 height 27
click at [367, 152] on button "Add Client" at bounding box center [376, 144] width 73 height 27
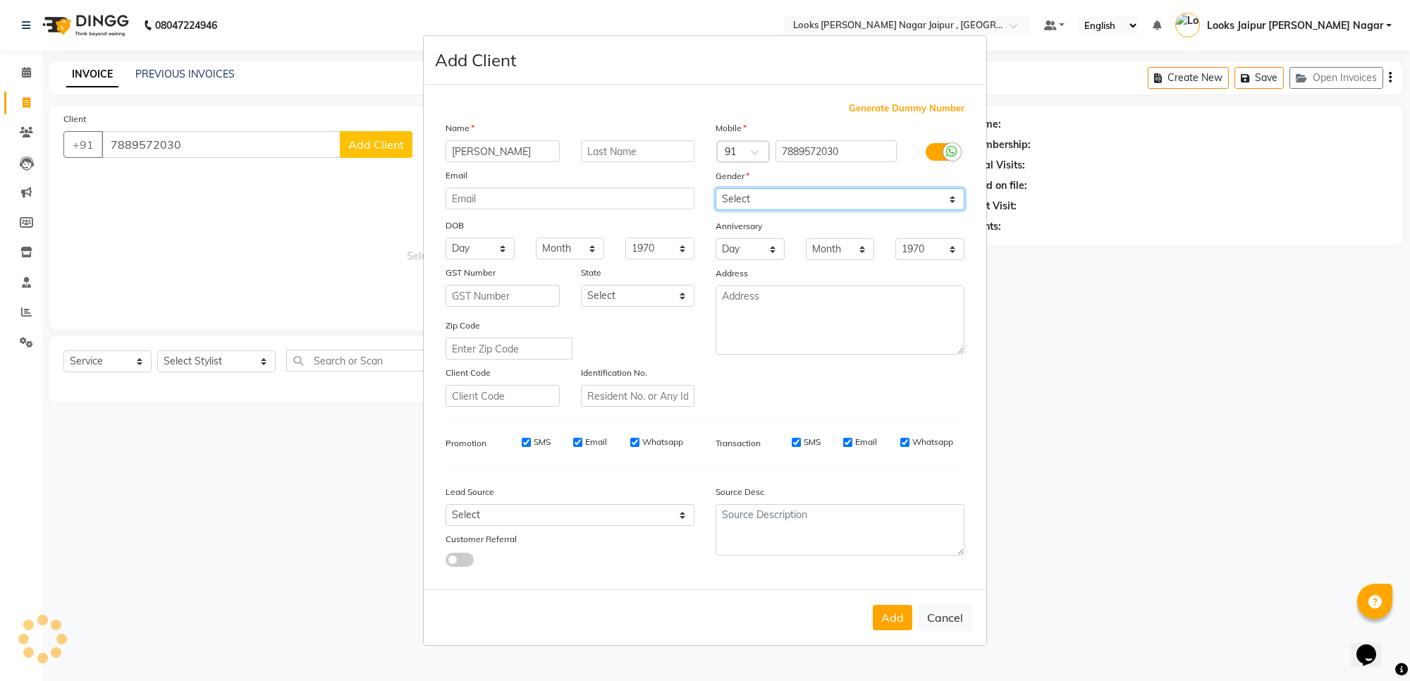
click at [735, 198] on select "Select [DEMOGRAPHIC_DATA] [DEMOGRAPHIC_DATA] Other Prefer Not To Say" at bounding box center [840, 199] width 249 height 22
click at [716, 190] on select "Select [DEMOGRAPHIC_DATA] [DEMOGRAPHIC_DATA] Other Prefer Not To Say" at bounding box center [840, 199] width 249 height 22
click at [891, 616] on button "Add" at bounding box center [892, 617] width 39 height 25
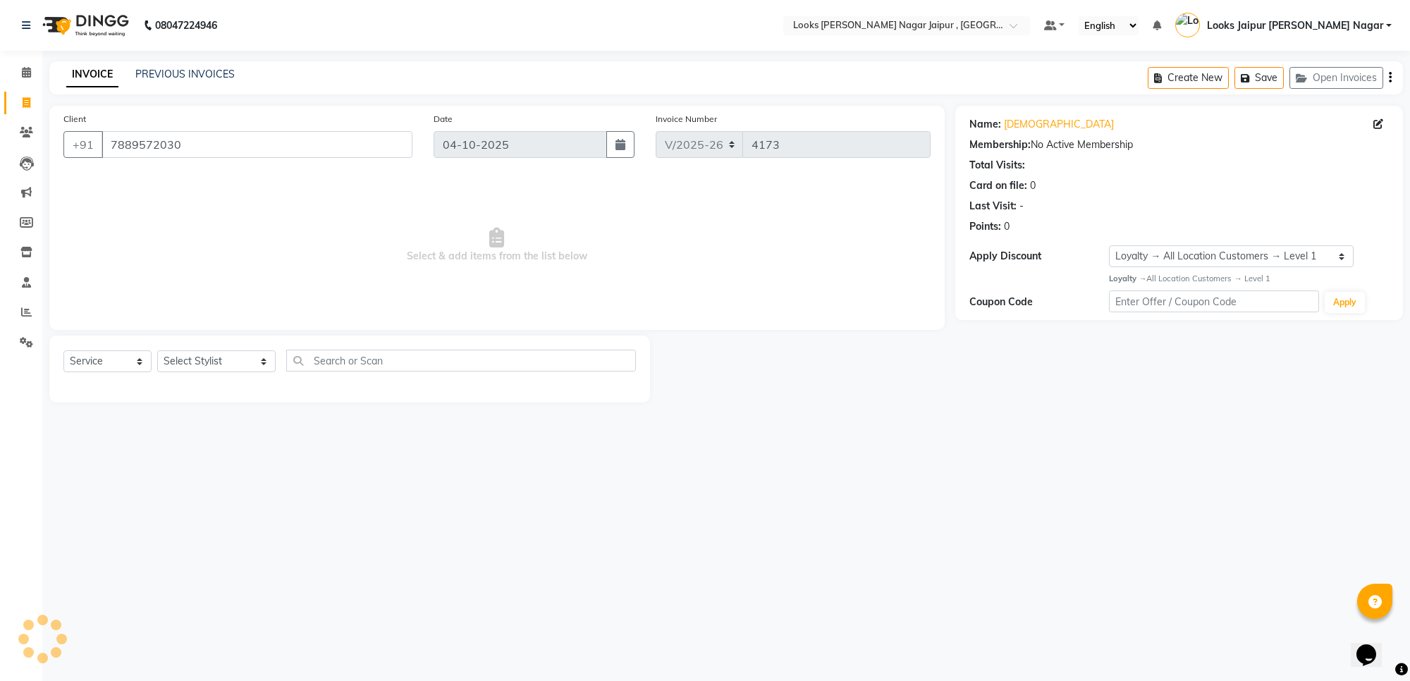
click at [15, 300] on li "Reports" at bounding box center [21, 313] width 42 height 30
click at [15, 307] on span at bounding box center [26, 313] width 25 height 16
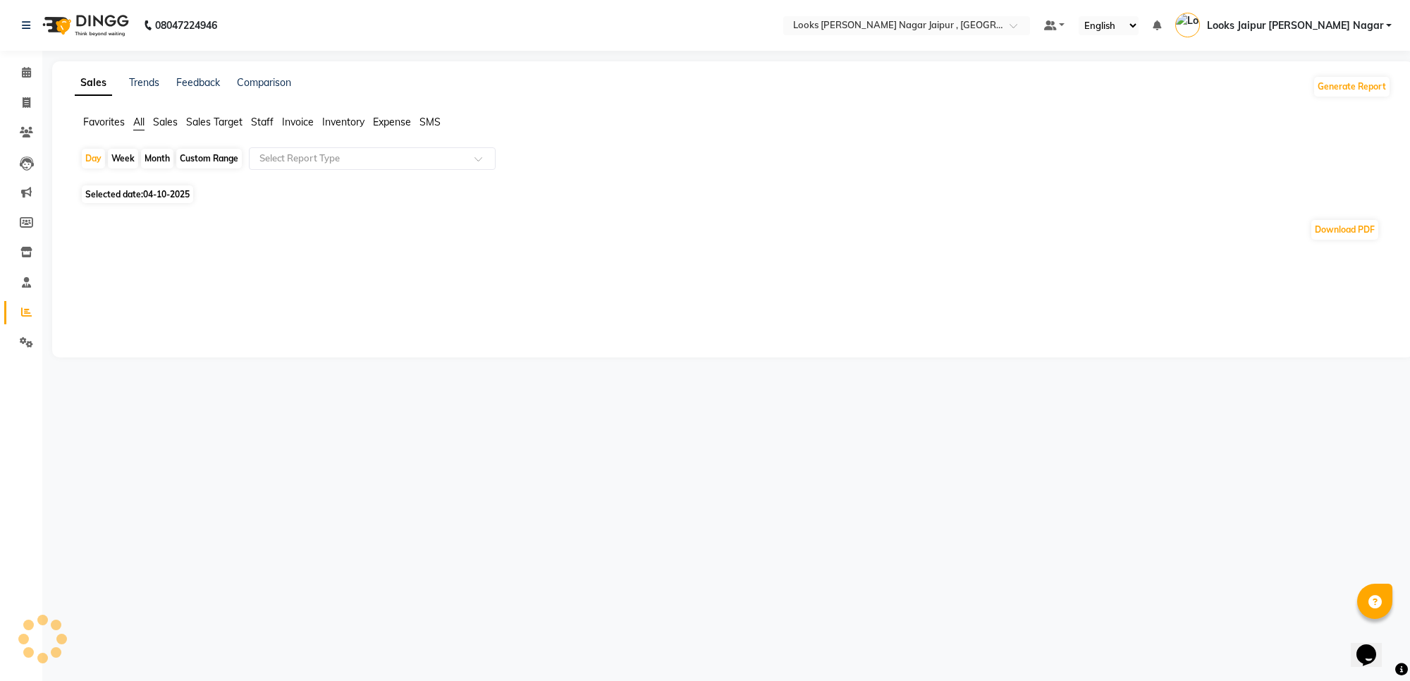
click at [276, 118] on ul "Favorites All Sales Sales Target Staff Invoice Inventory Expense SMS" at bounding box center [733, 123] width 1317 height 16
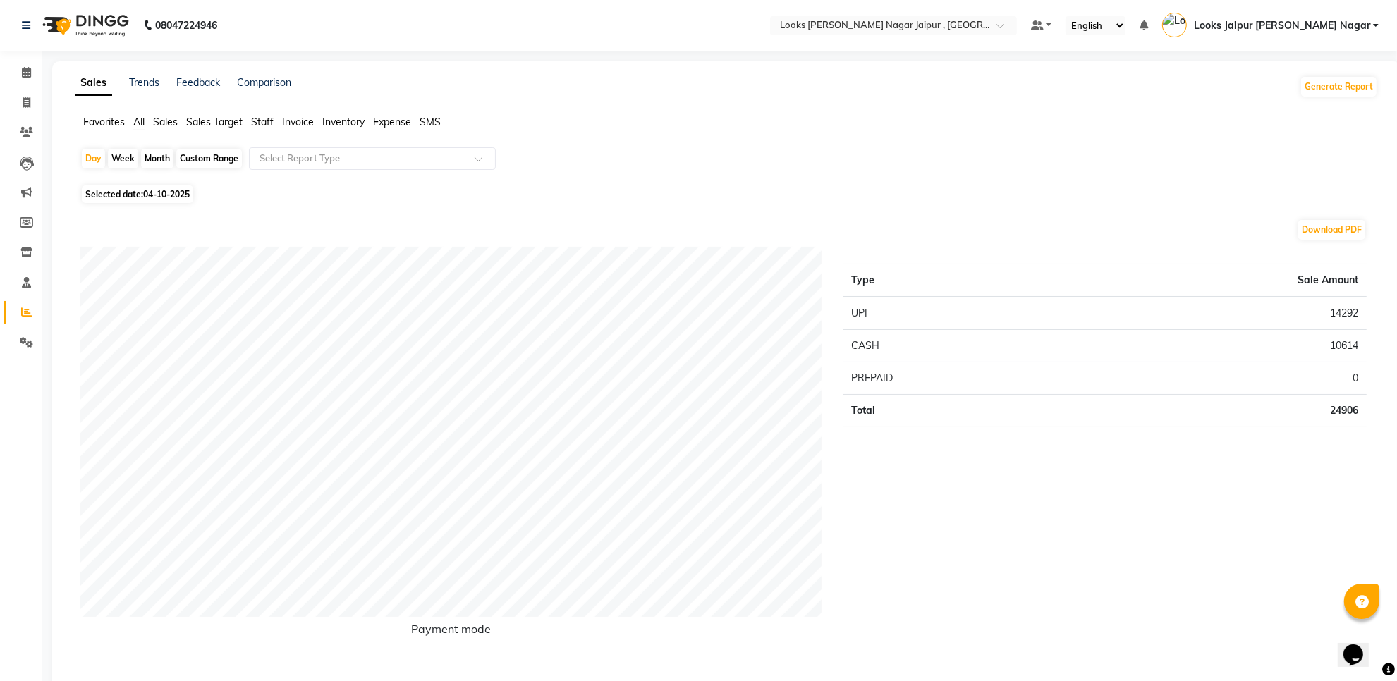
click at [171, 192] on span "04-10-2025" at bounding box center [166, 194] width 47 height 11
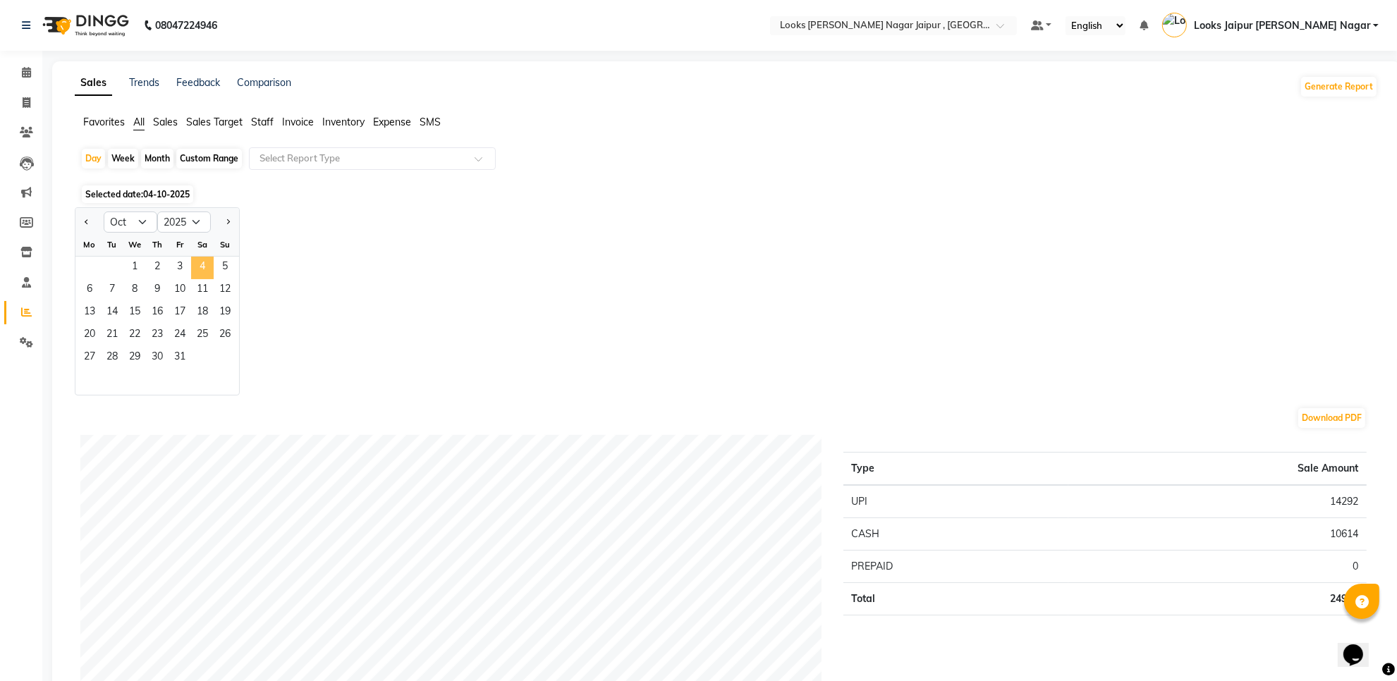
click at [191, 268] on span "4" at bounding box center [202, 268] width 23 height 23
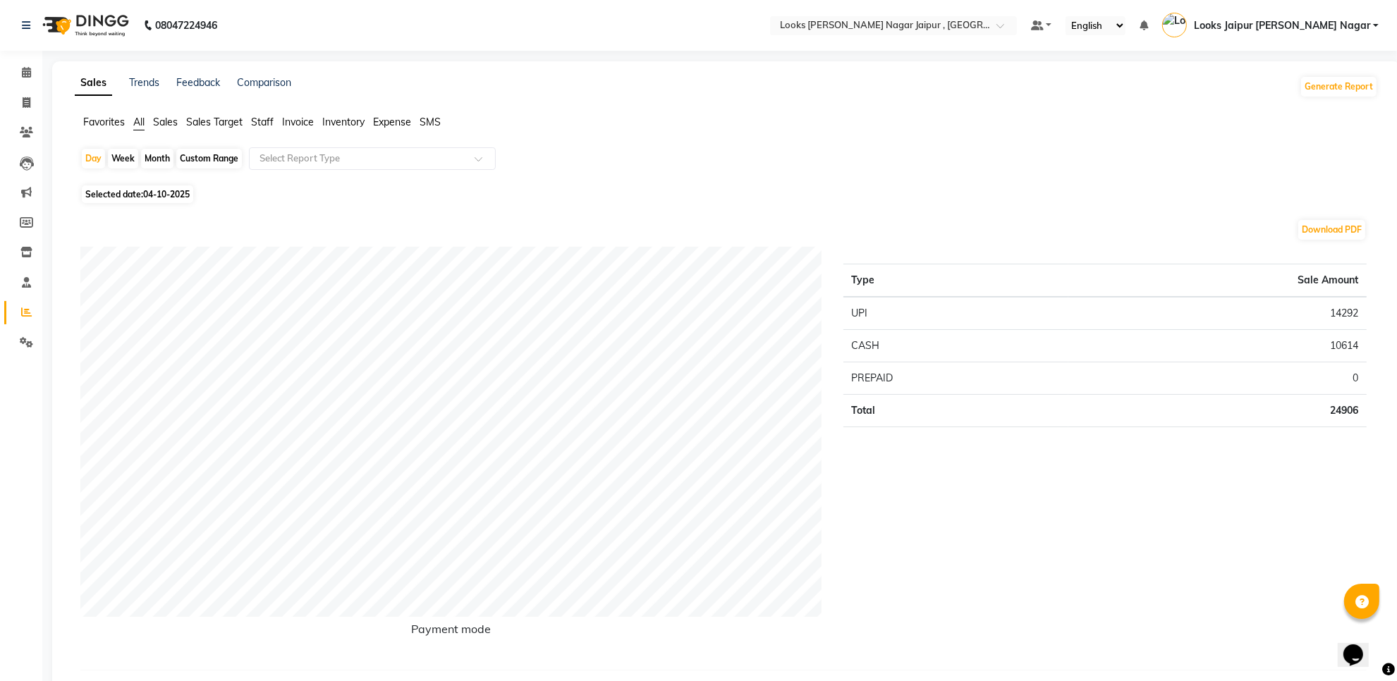
click at [154, 202] on span "Selected date: 04-10-2025" at bounding box center [137, 194] width 111 height 18
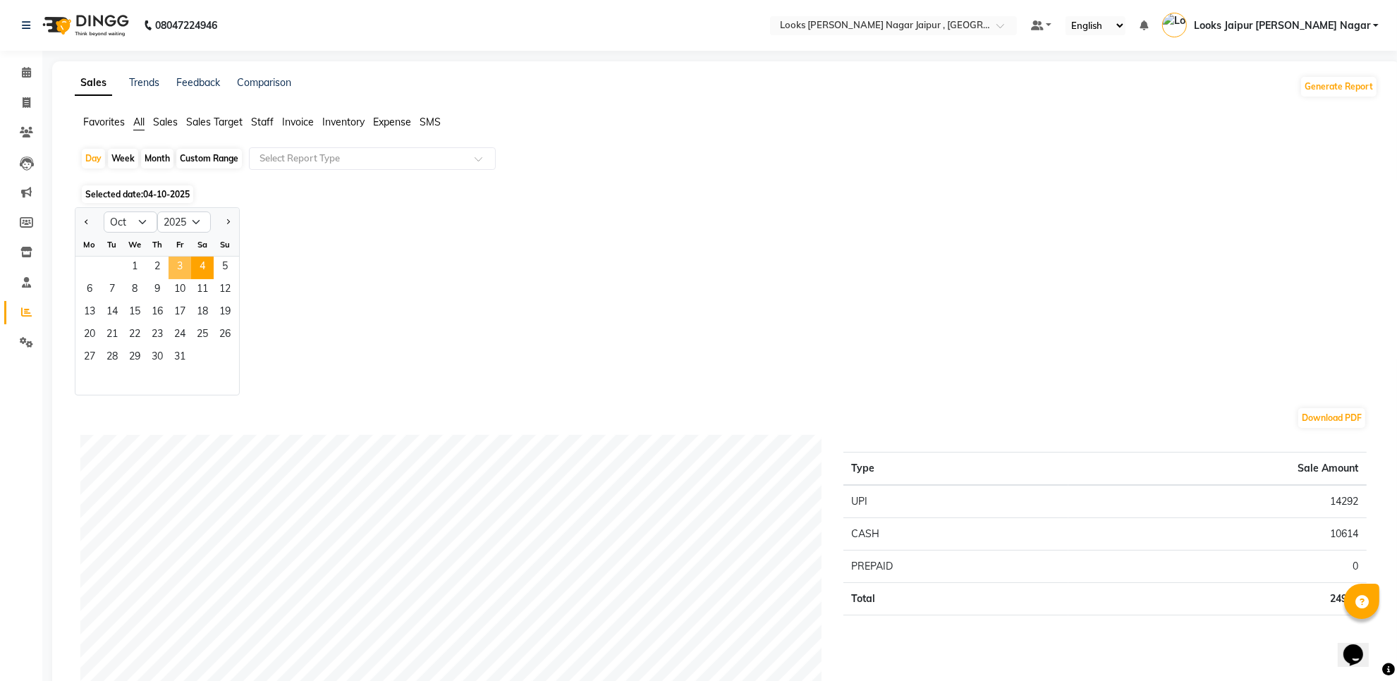
click at [187, 264] on span "3" at bounding box center [180, 268] width 23 height 23
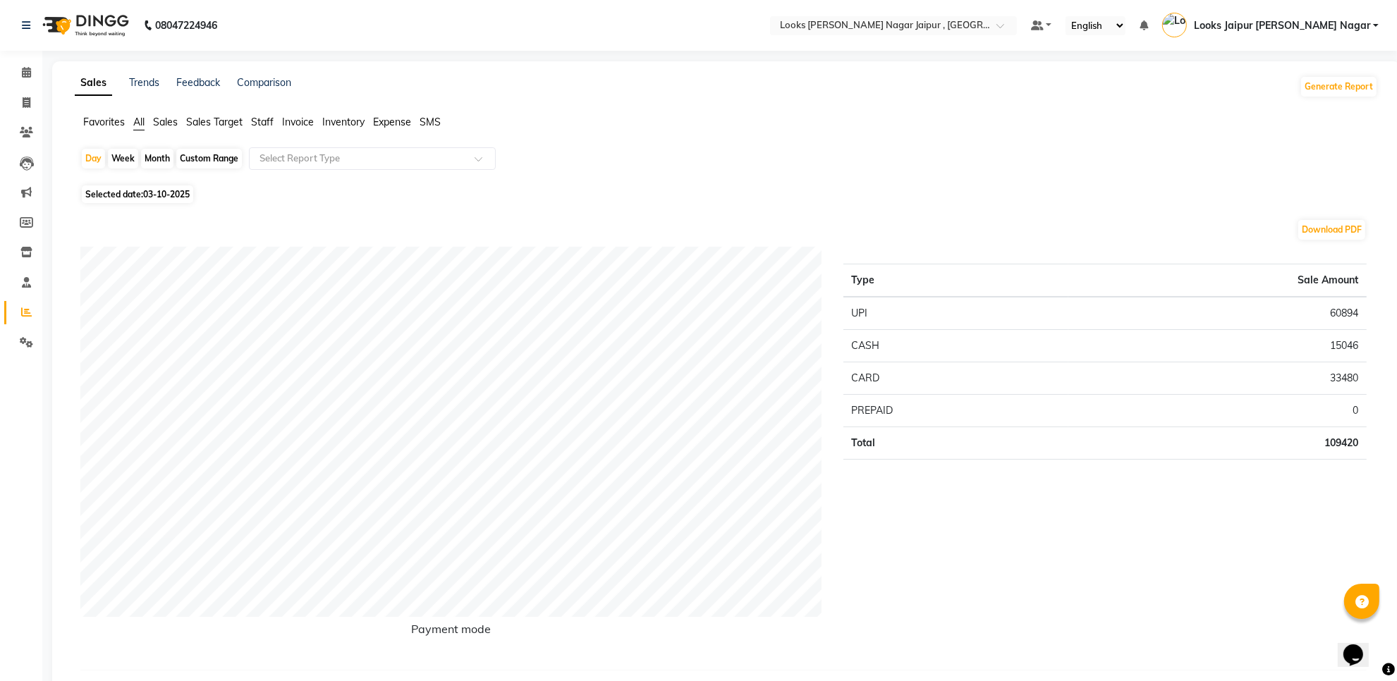
click at [265, 123] on span "Staff" at bounding box center [262, 122] width 23 height 13
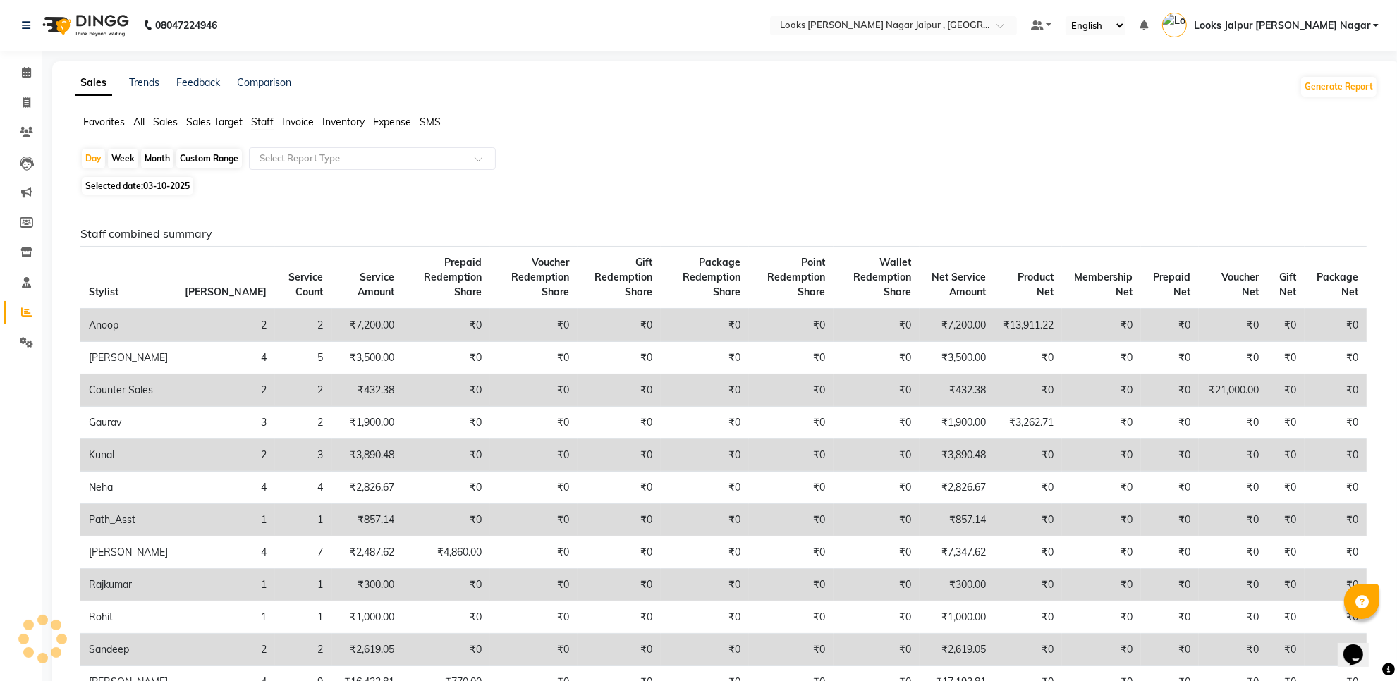
click at [177, 192] on span "Selected date: 03-10-2025" at bounding box center [137, 186] width 111 height 18
click at [18, 92] on link "Invoice" at bounding box center [21, 103] width 34 height 23
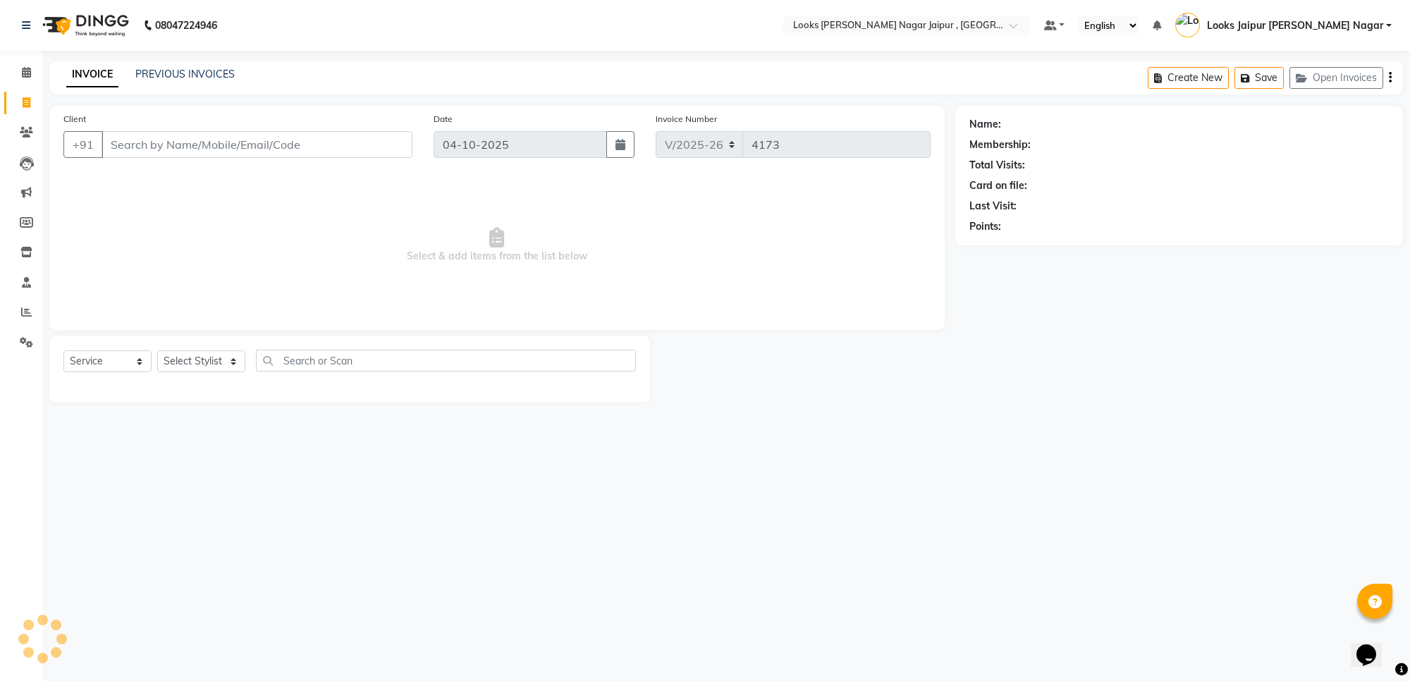
click at [240, 156] on input "Client" at bounding box center [257, 144] width 311 height 27
click at [243, 136] on input "Client" at bounding box center [257, 144] width 311 height 27
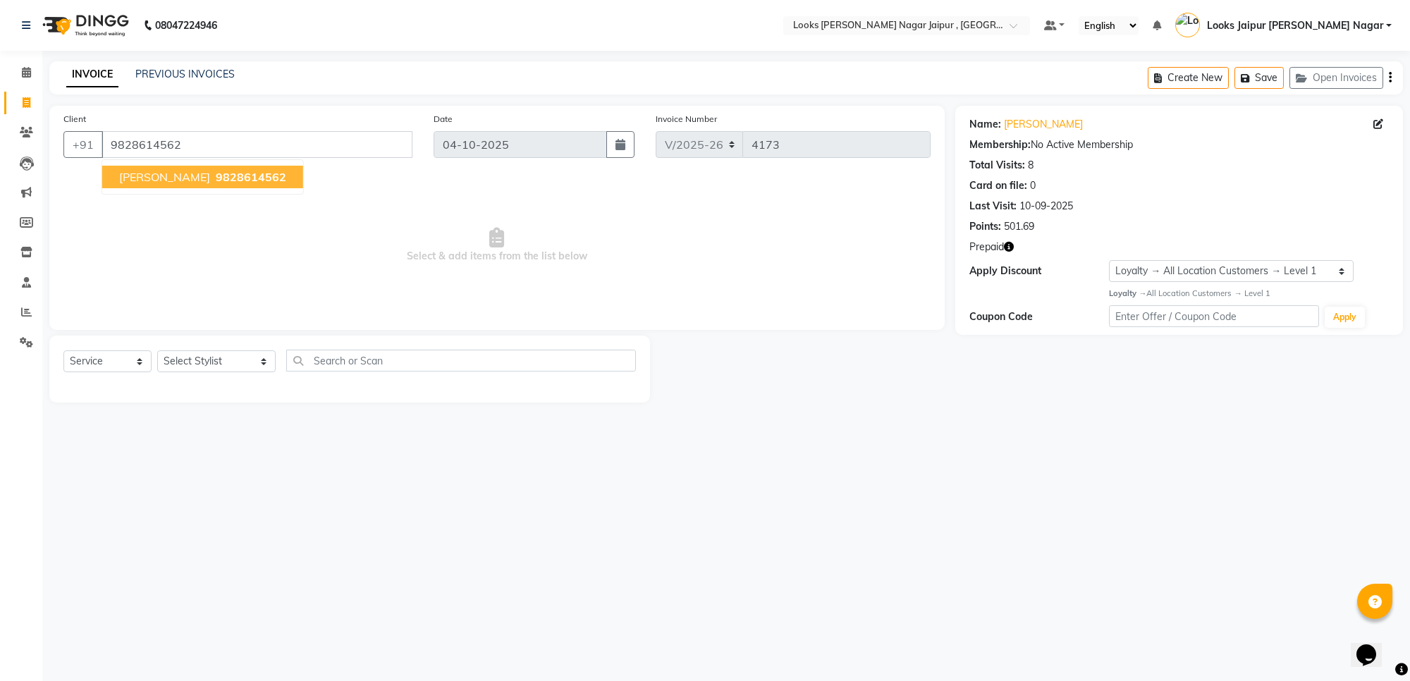
click at [216, 178] on span "9828614562" at bounding box center [251, 177] width 71 height 14
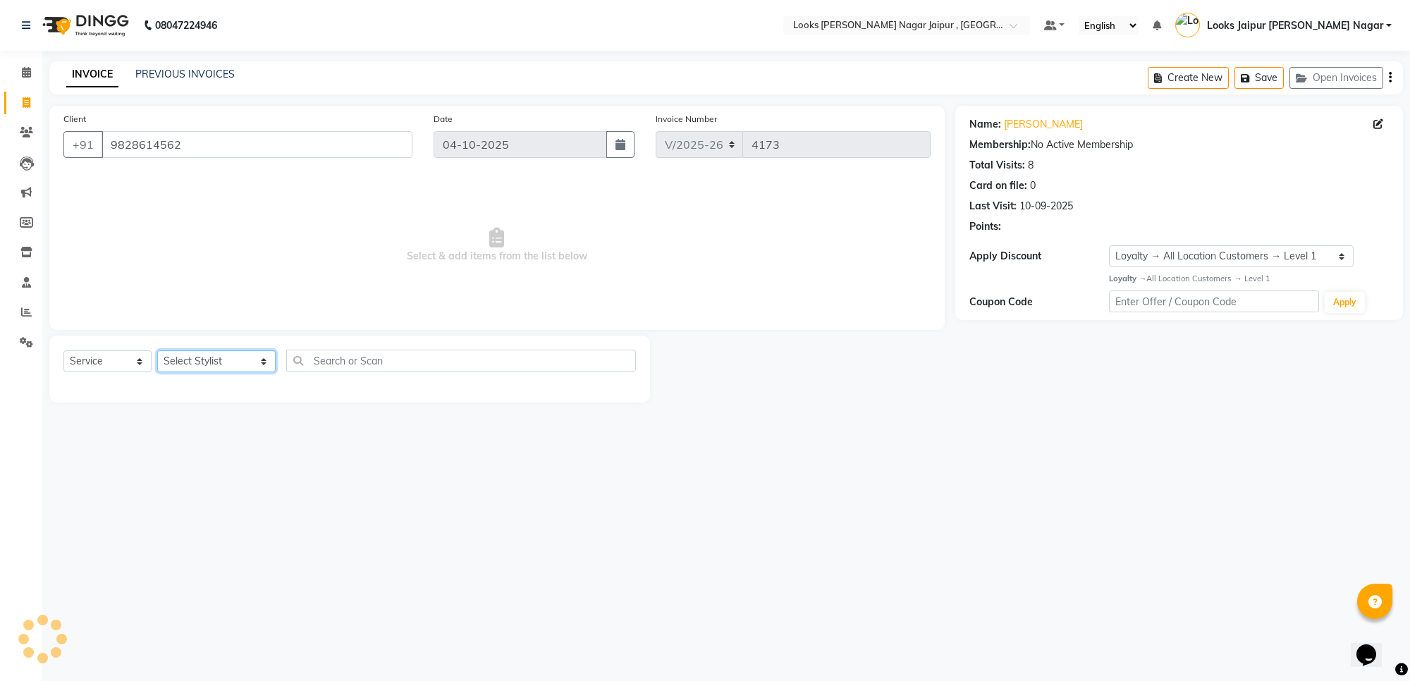
click at [210, 358] on select "Select Stylist [PERSON_NAME] art Anoop [PERSON_NAME] Counter Sales [PERSON_NAME…" at bounding box center [216, 361] width 118 height 22
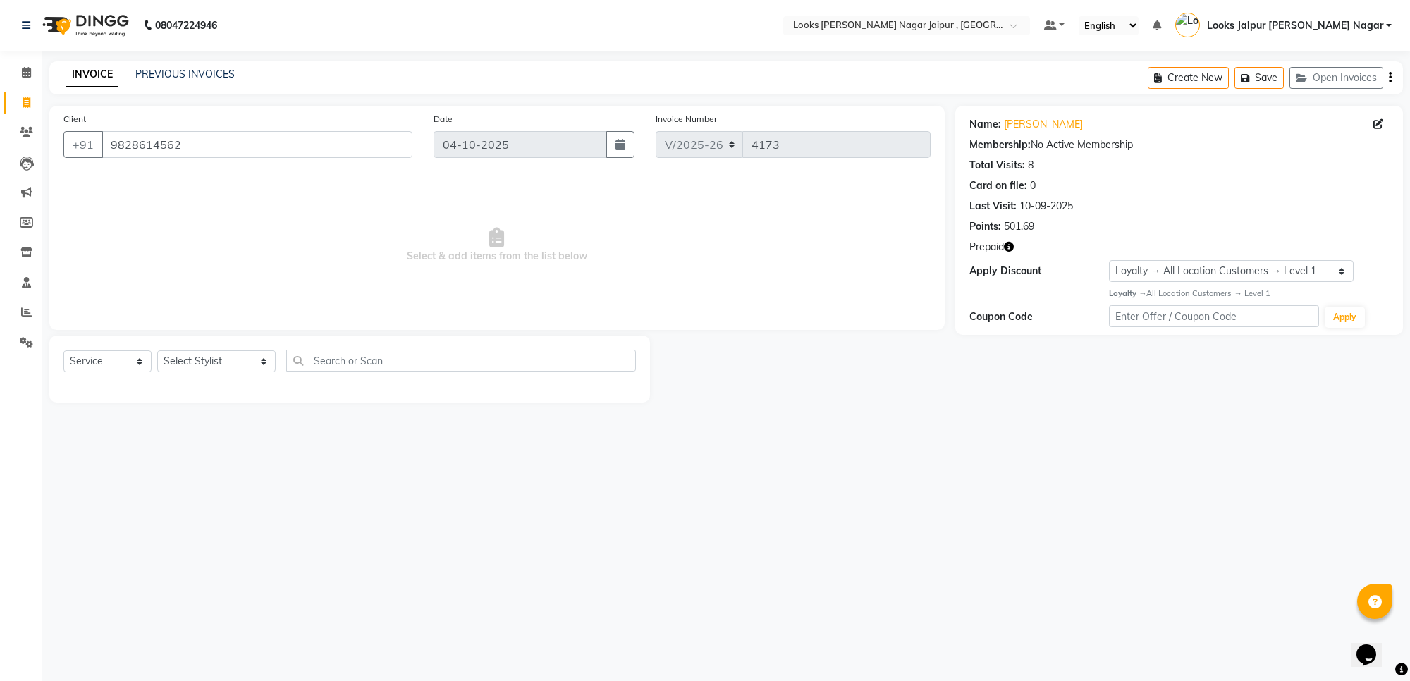
click at [1011, 249] on icon "button" at bounding box center [1009, 247] width 10 height 10
click at [178, 356] on select "Select Stylist [PERSON_NAME] art Anoop [PERSON_NAME] Counter Sales [PERSON_NAME…" at bounding box center [216, 361] width 118 height 22
click at [157, 350] on select "Select Stylist [PERSON_NAME] art Anoop [PERSON_NAME] Counter Sales [PERSON_NAME…" at bounding box center [216, 361] width 118 height 22
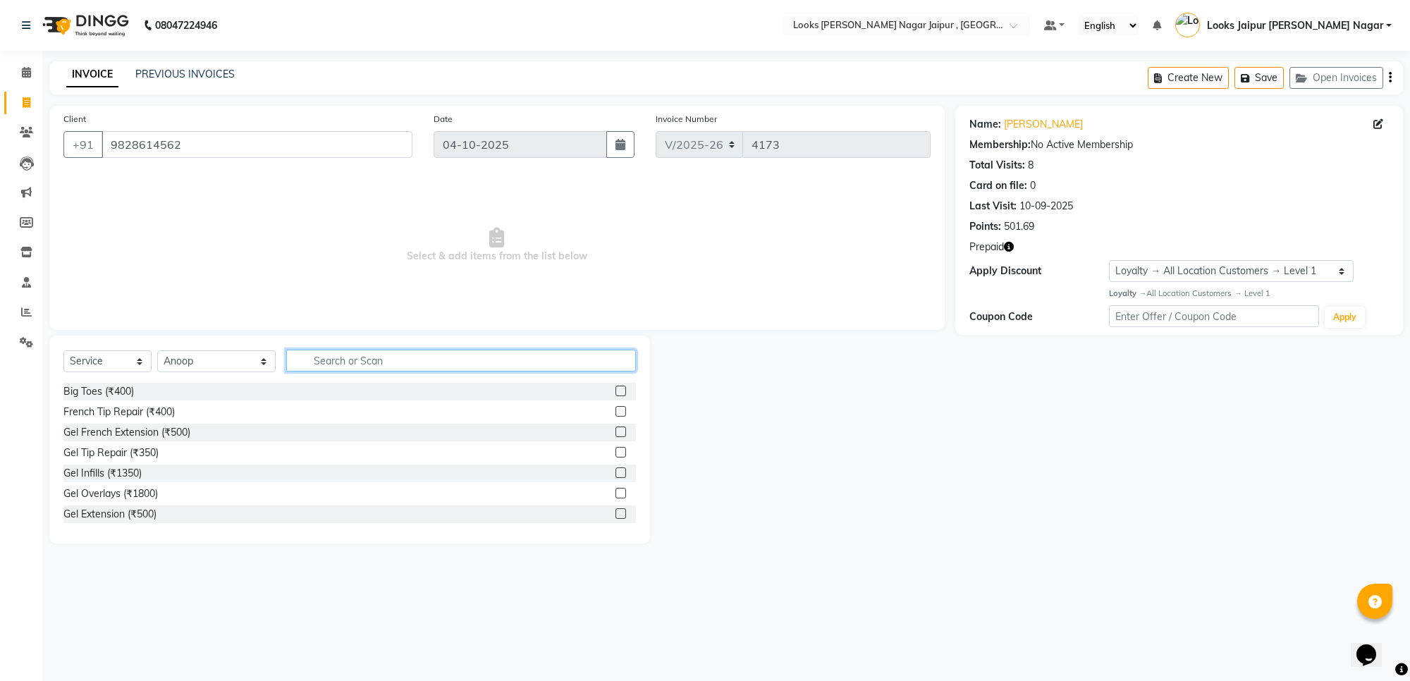
click at [353, 362] on input "text" at bounding box center [461, 361] width 350 height 22
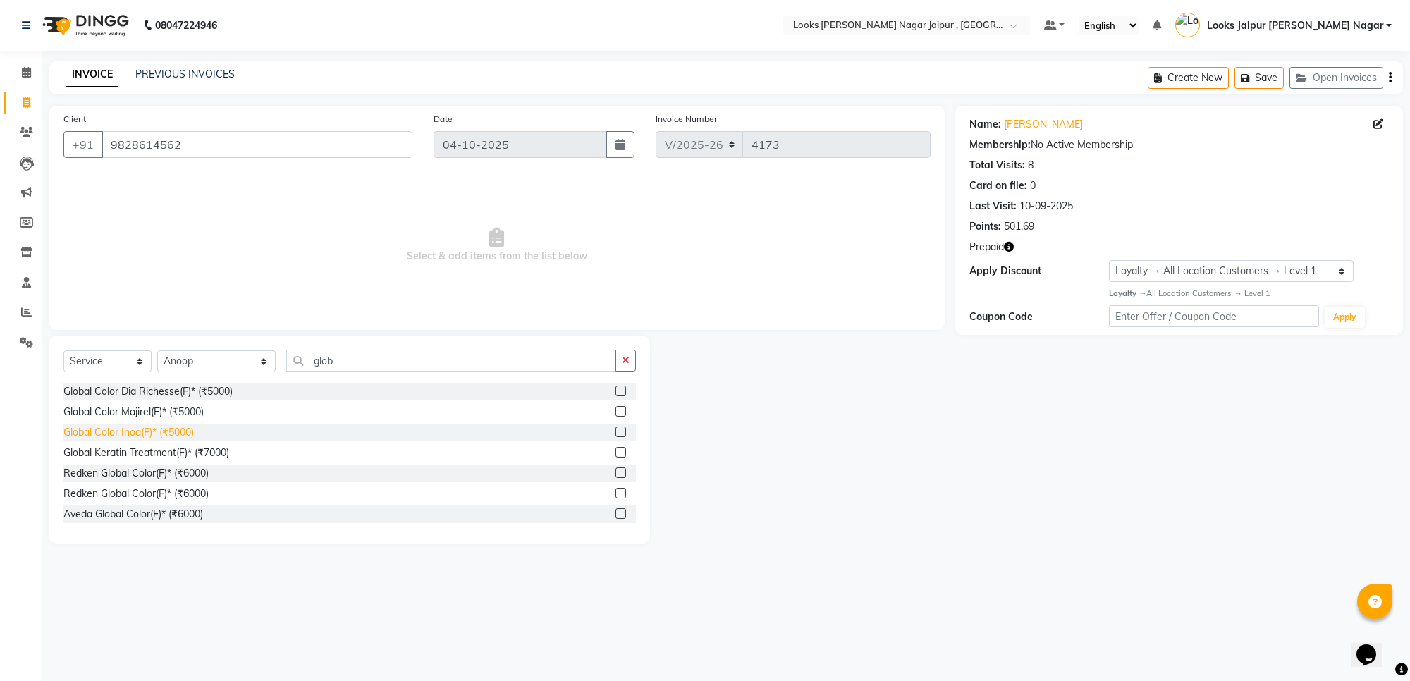
click at [173, 430] on div "Global Color Inoa(F)* (₹5000)" at bounding box center [128, 432] width 130 height 15
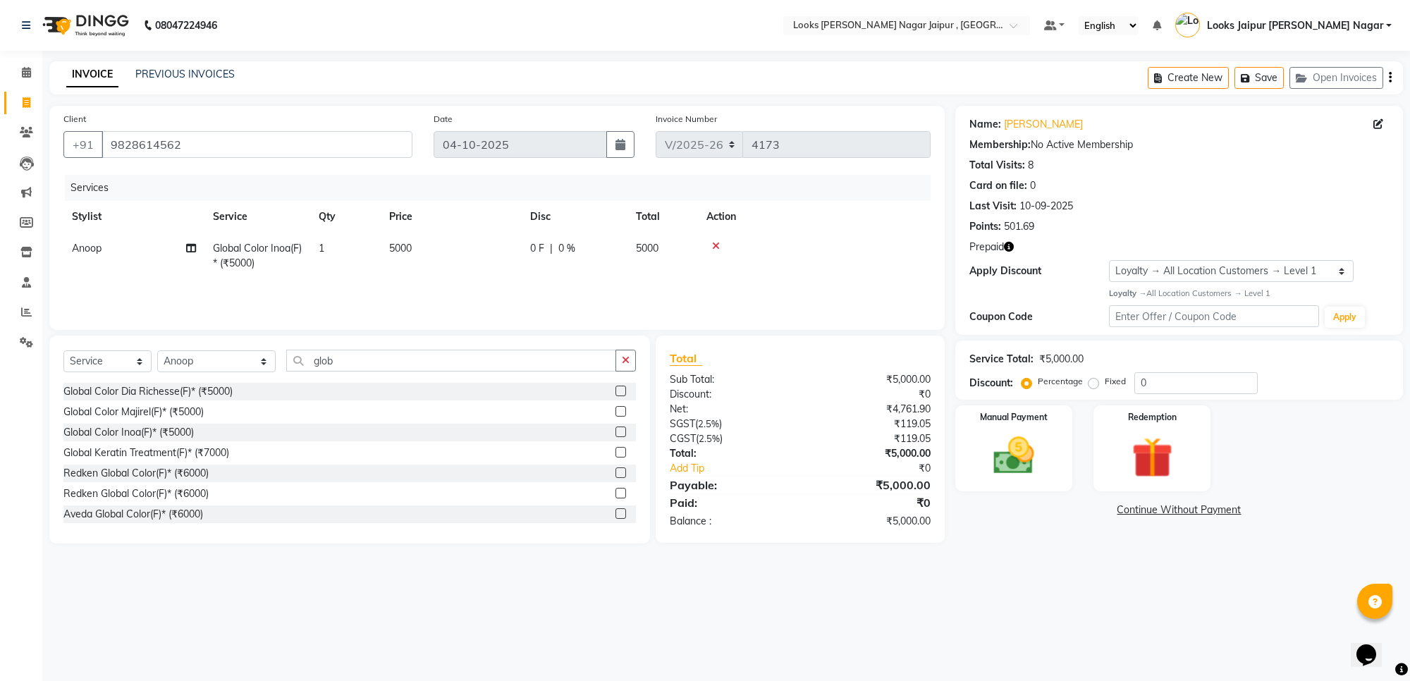
click at [425, 252] on td "5000" at bounding box center [451, 256] width 141 height 47
click at [1003, 244] on span "Prepaid" at bounding box center [987, 247] width 35 height 15
click at [1013, 245] on icon "button" at bounding box center [1009, 247] width 10 height 10
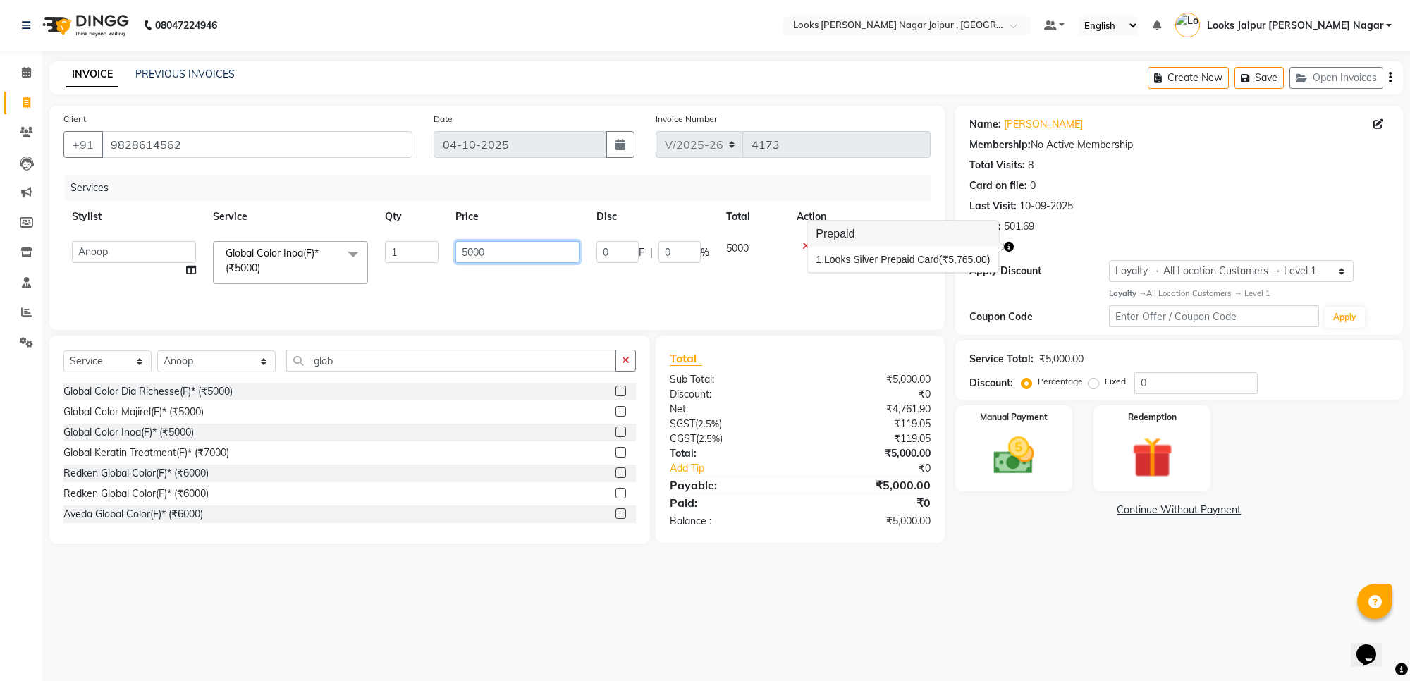
click at [523, 248] on input "5000" at bounding box center [518, 252] width 124 height 22
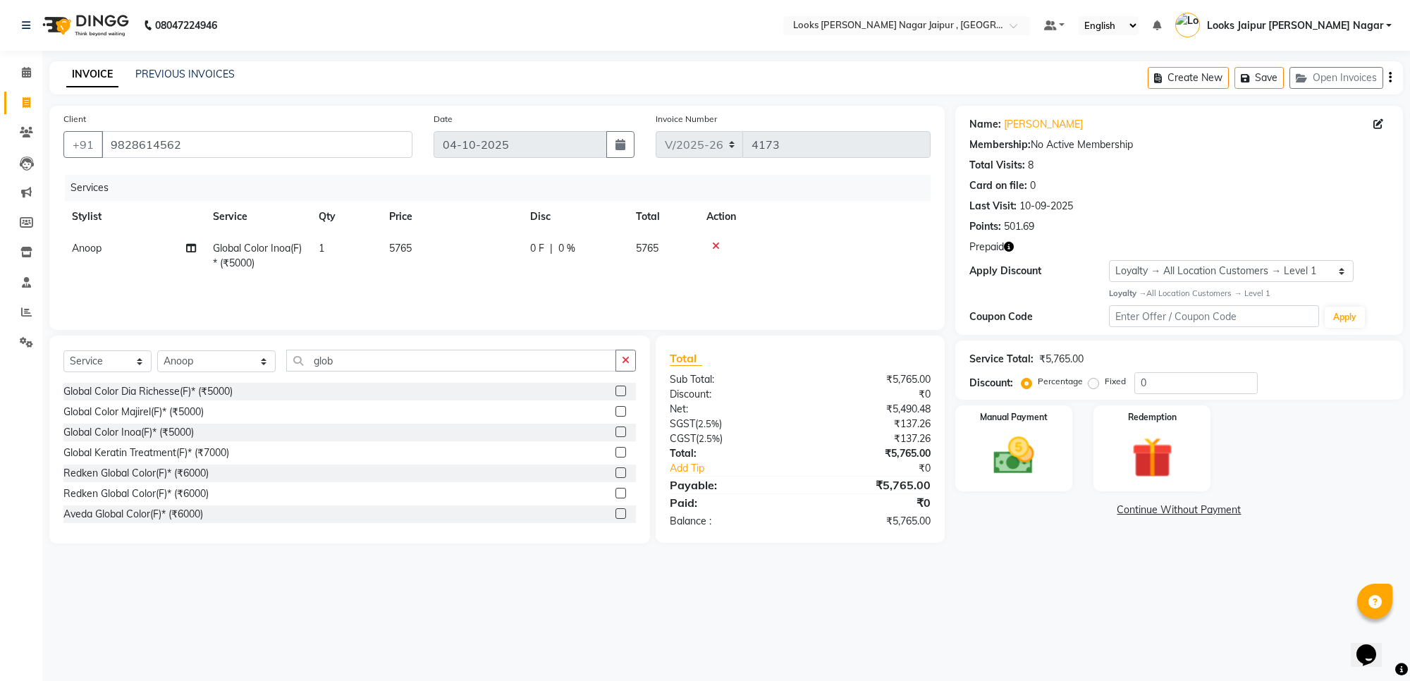
click at [536, 281] on div "Services Stylist Service Qty Price Disc Total Action Anoop Global Color Inoa(F)…" at bounding box center [496, 245] width 867 height 141
click at [1169, 458] on img at bounding box center [1152, 458] width 69 height 53
click at [1082, 508] on span "Prepaid 1" at bounding box center [1081, 512] width 46 height 16
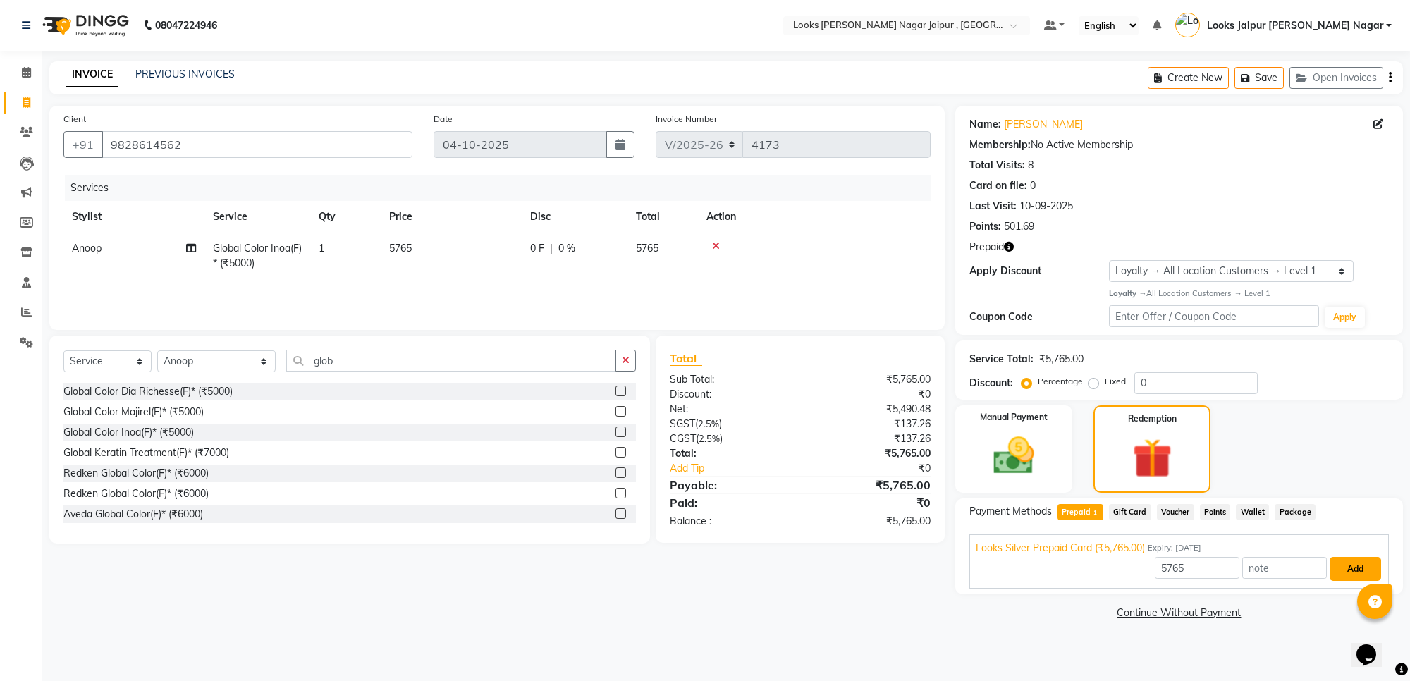
click at [1358, 569] on button "Add" at bounding box center [1355, 569] width 51 height 24
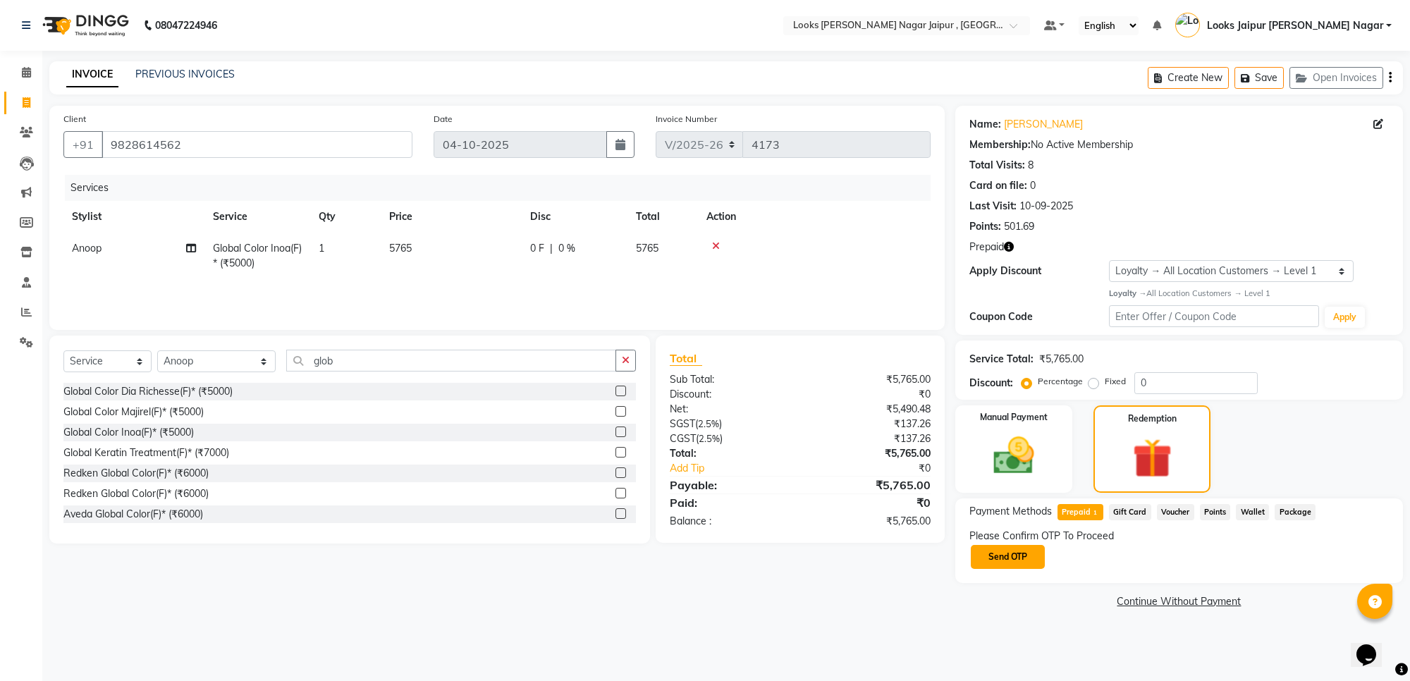
click at [1003, 548] on button "Send OTP" at bounding box center [1008, 557] width 74 height 24
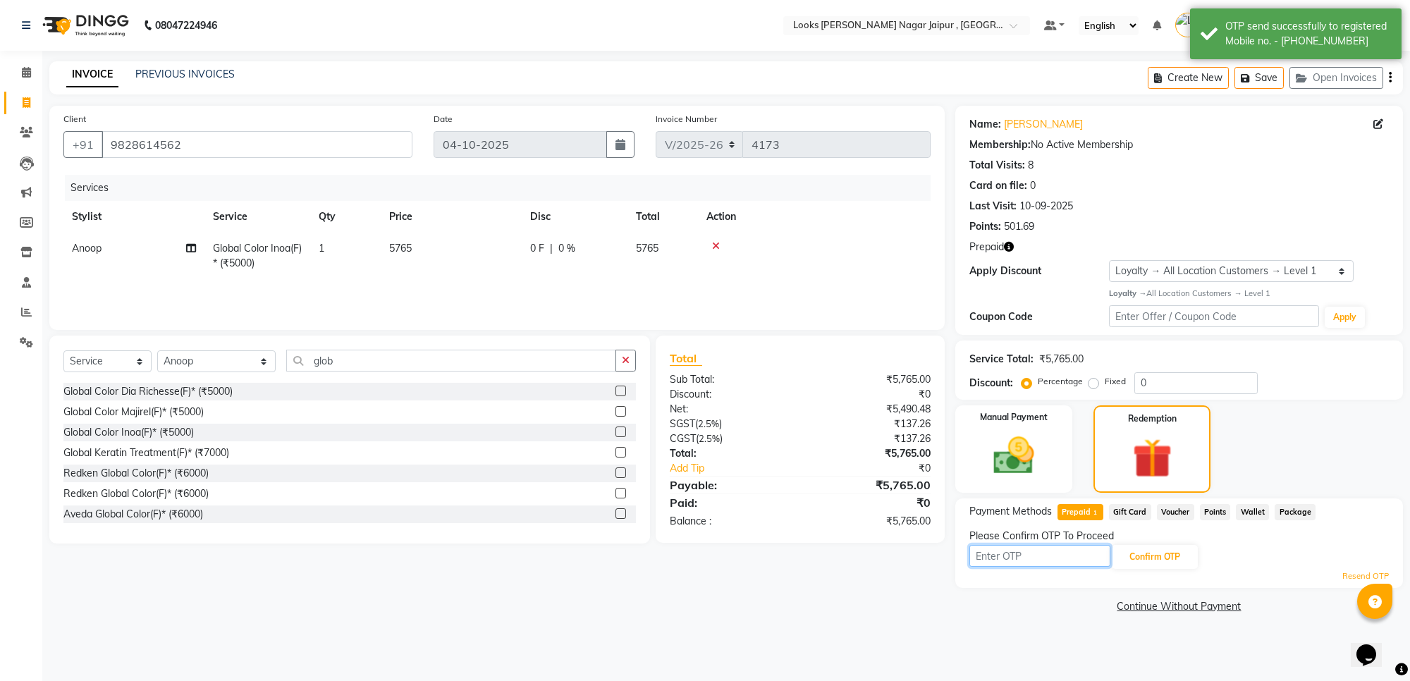
click at [1005, 548] on input "text" at bounding box center [1040, 556] width 141 height 22
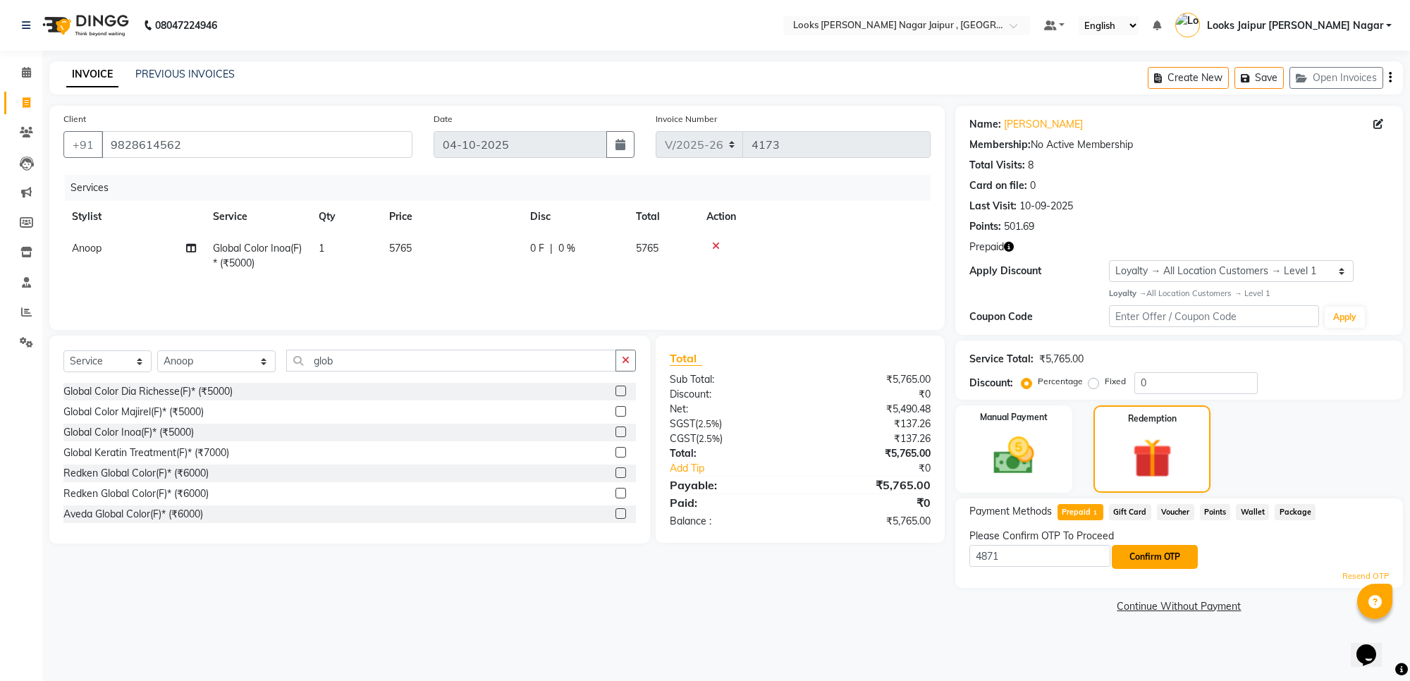
click at [1159, 563] on button "Confirm OTP" at bounding box center [1155, 557] width 86 height 24
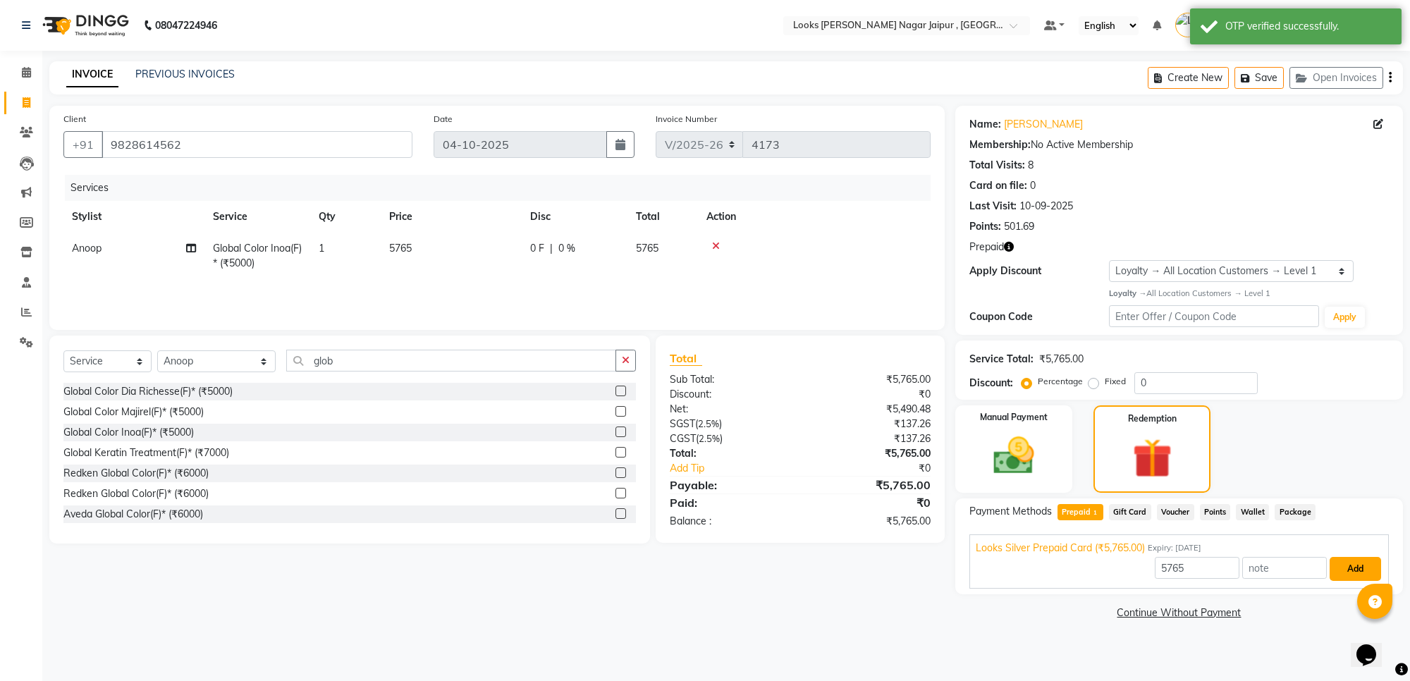
click at [1369, 569] on button "Add" at bounding box center [1355, 569] width 51 height 24
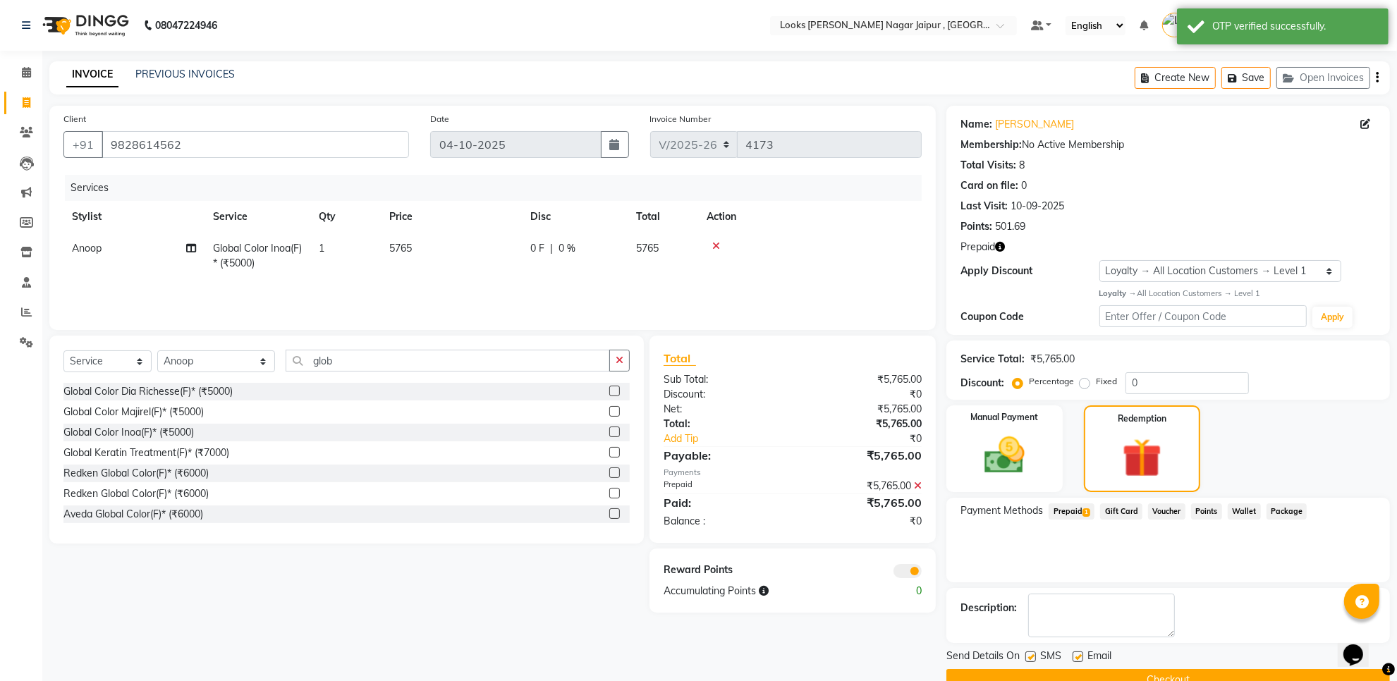
scroll to position [30, 0]
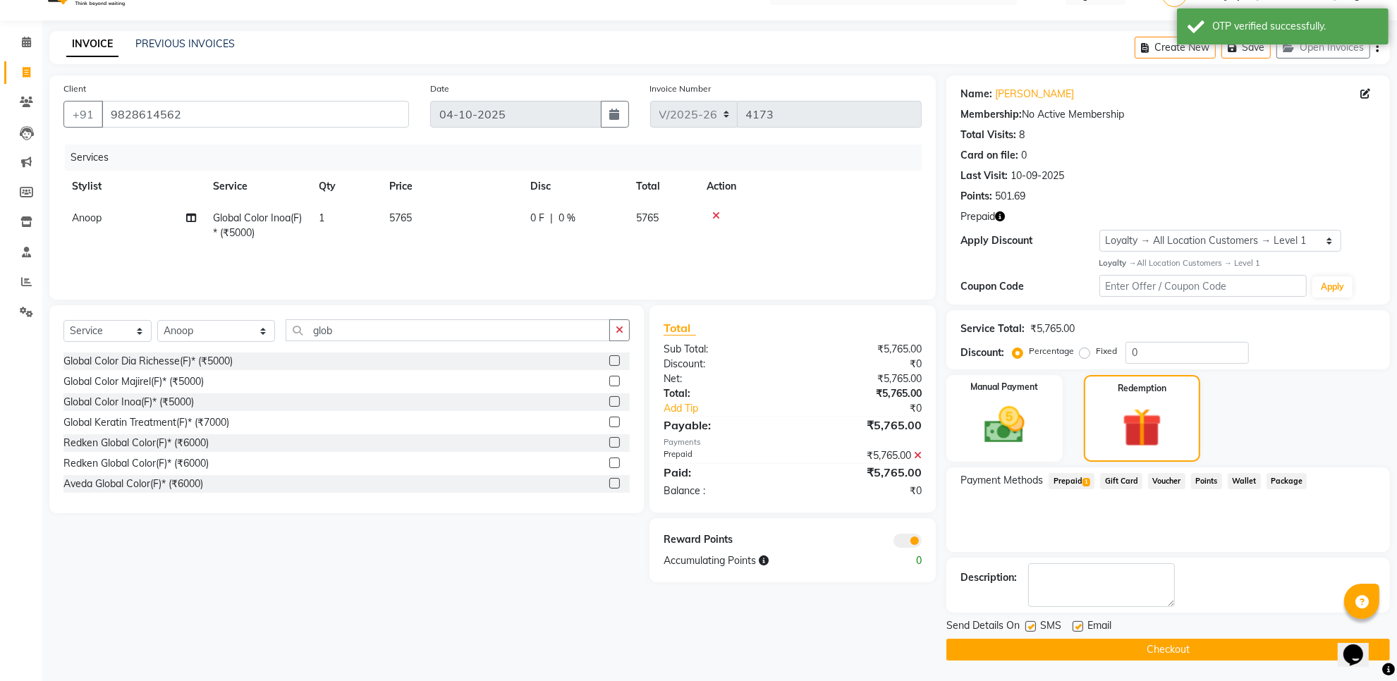
click at [1068, 653] on button "Checkout" at bounding box center [1168, 650] width 444 height 22
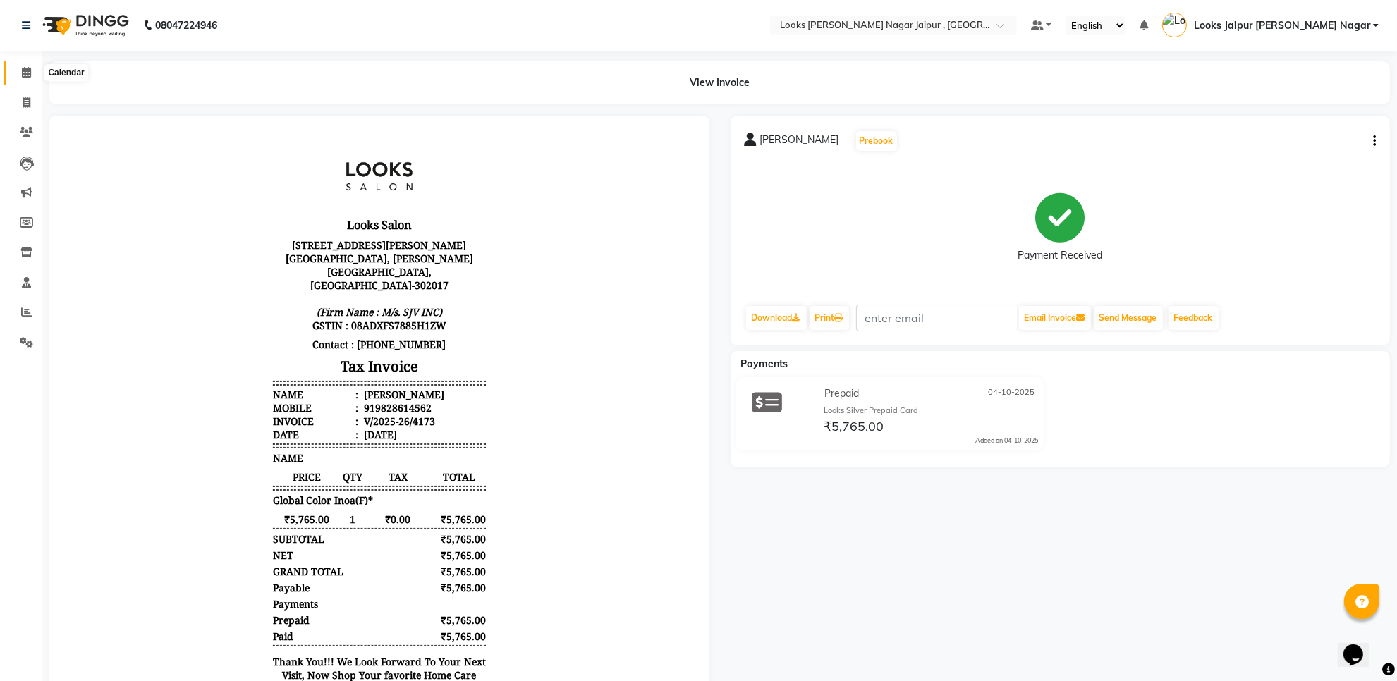
click at [22, 76] on icon at bounding box center [26, 72] width 9 height 11
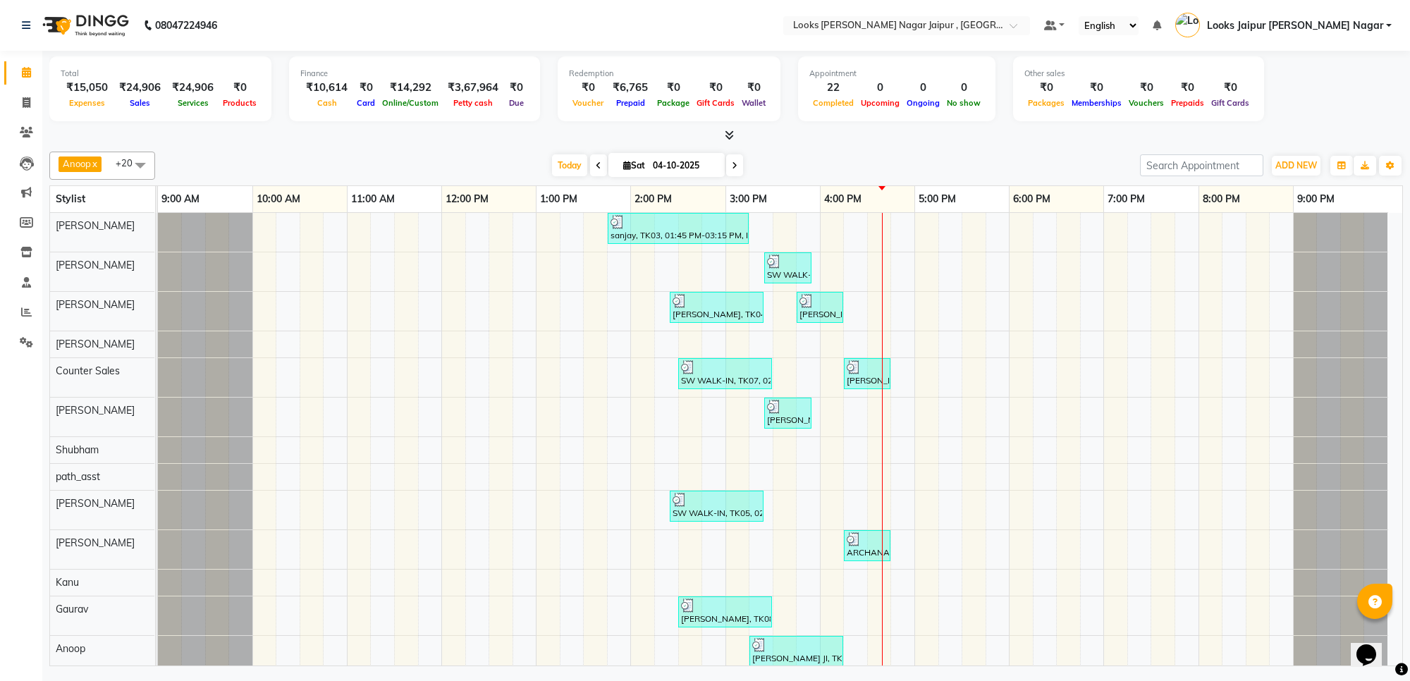
click at [726, 130] on icon at bounding box center [729, 135] width 9 height 11
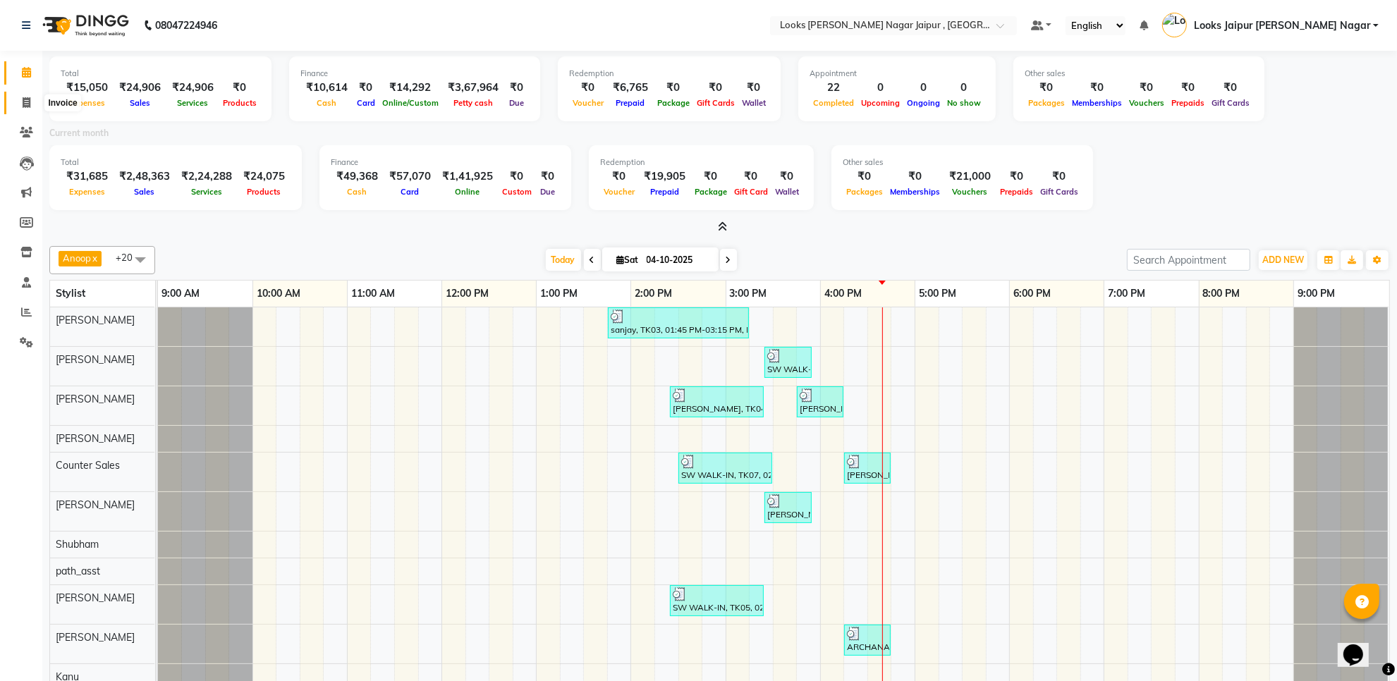
click at [25, 102] on icon at bounding box center [27, 102] width 8 height 11
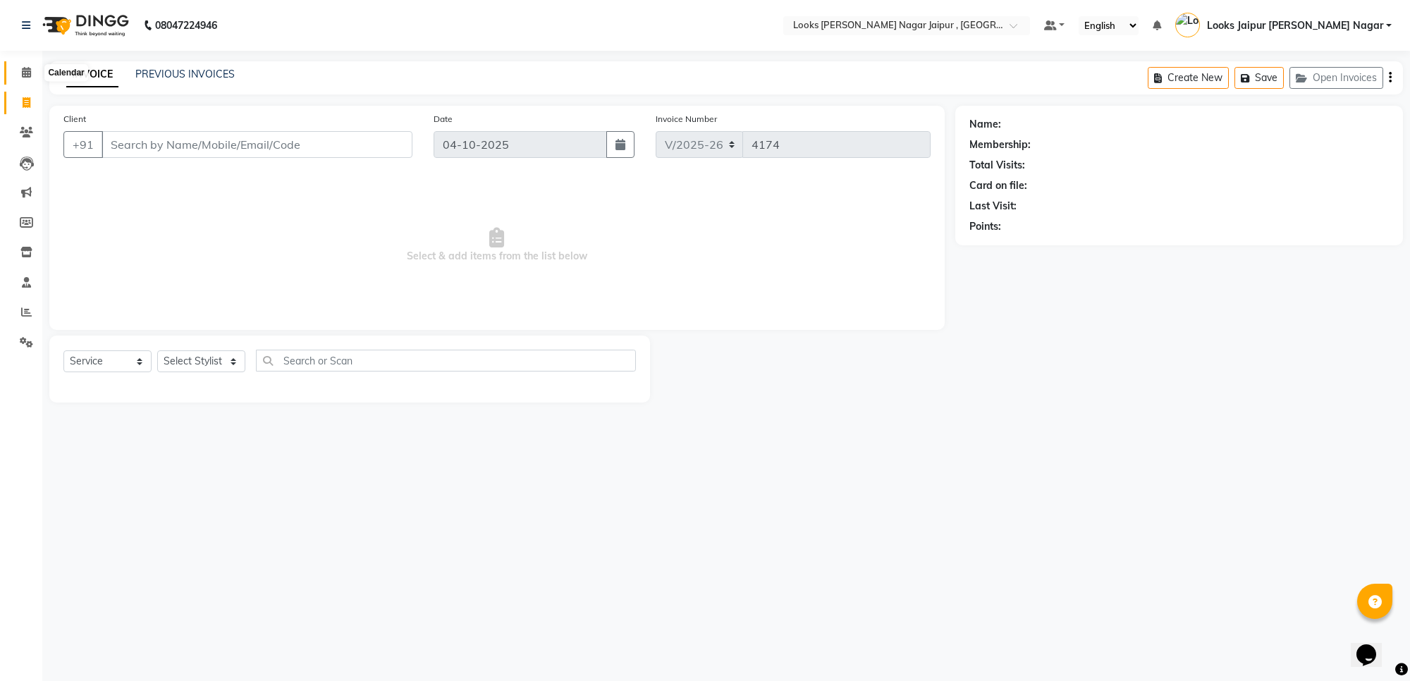
click at [18, 73] on span at bounding box center [26, 73] width 25 height 16
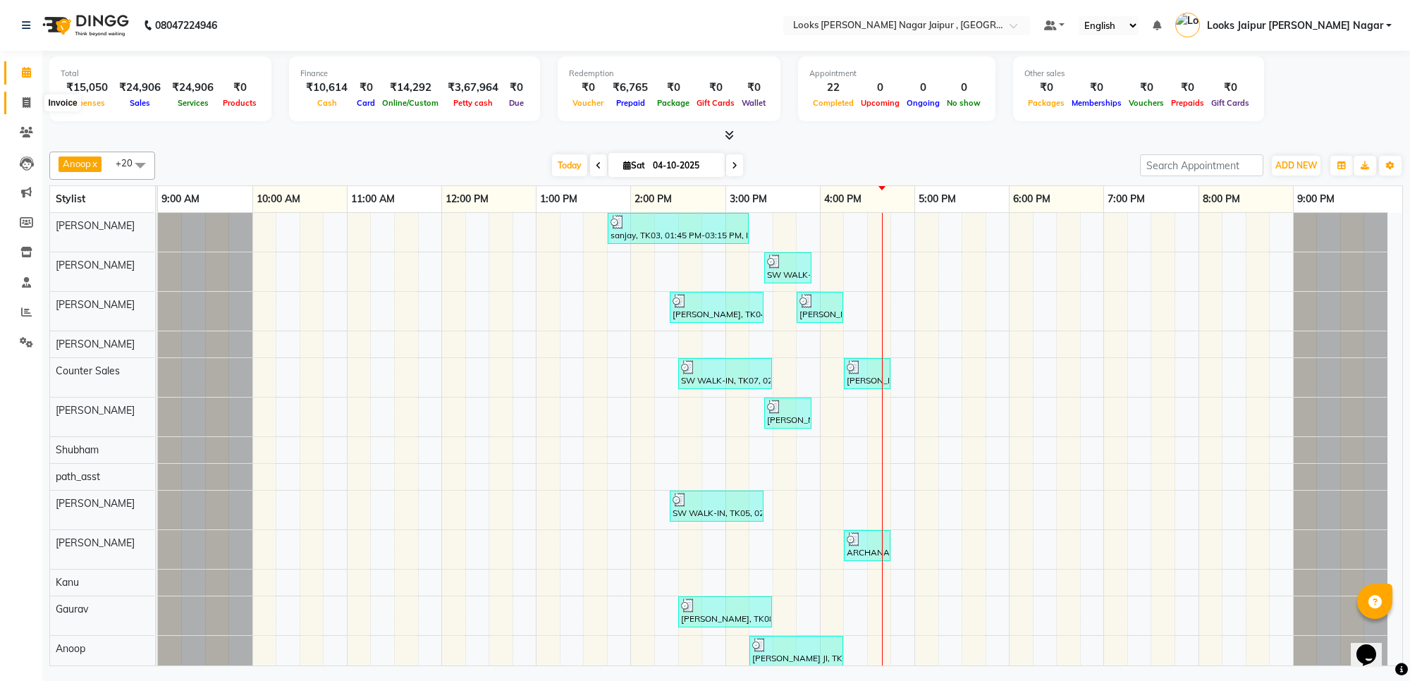
click at [28, 100] on icon at bounding box center [27, 102] width 8 height 11
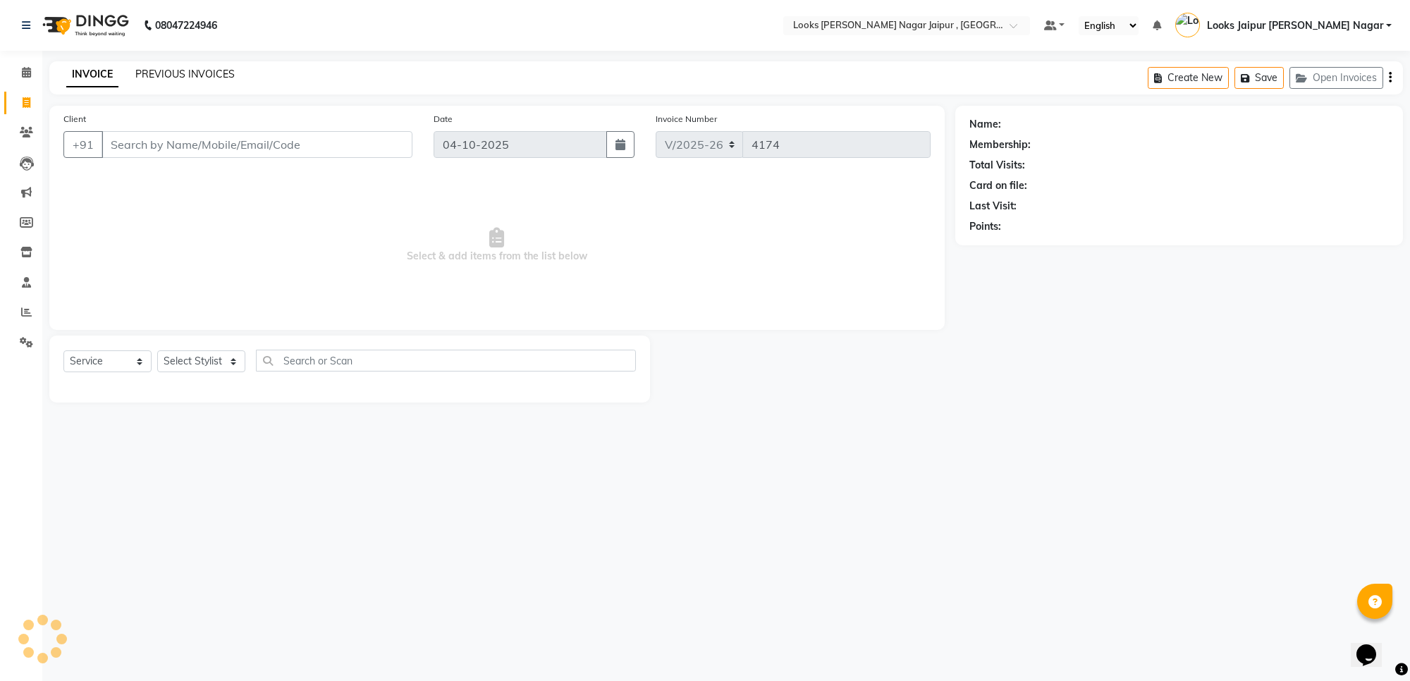
click at [215, 76] on link "PREVIOUS INVOICES" at bounding box center [184, 74] width 99 height 13
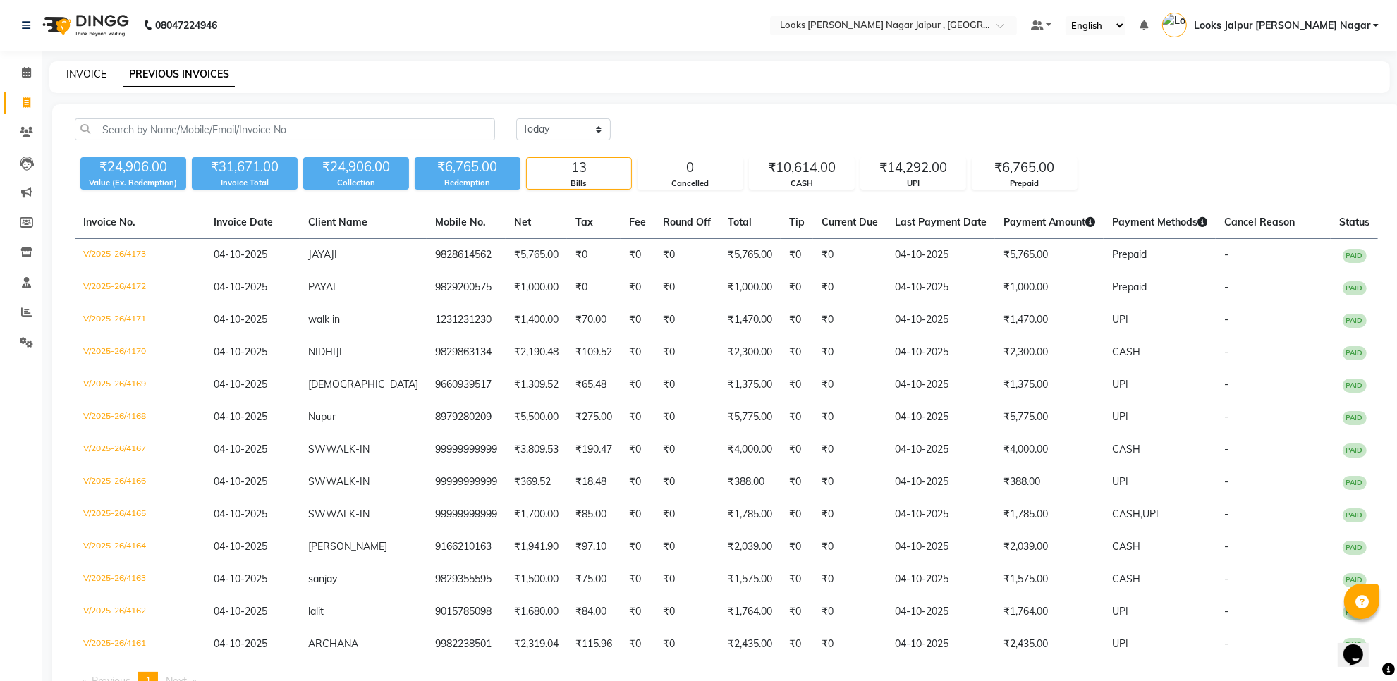
click at [80, 74] on link "INVOICE" at bounding box center [86, 74] width 40 height 13
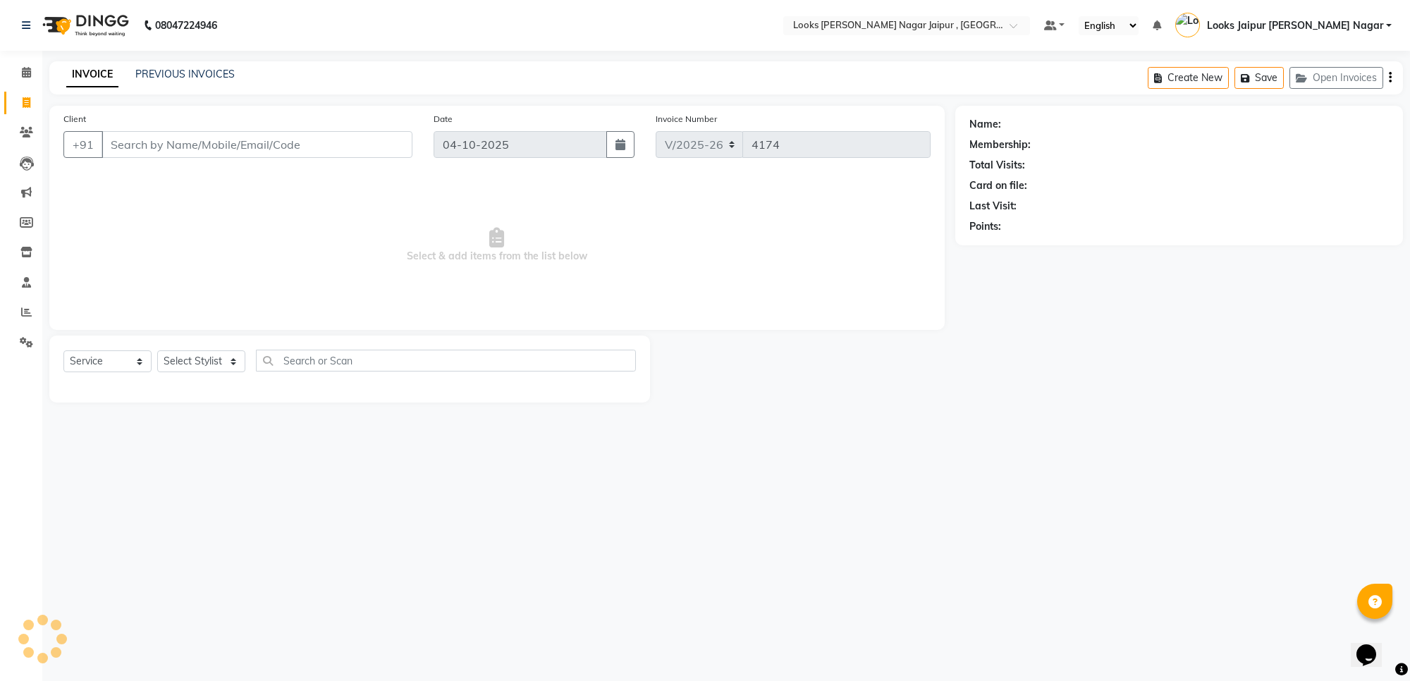
click at [249, 134] on input "Client" at bounding box center [257, 144] width 311 height 27
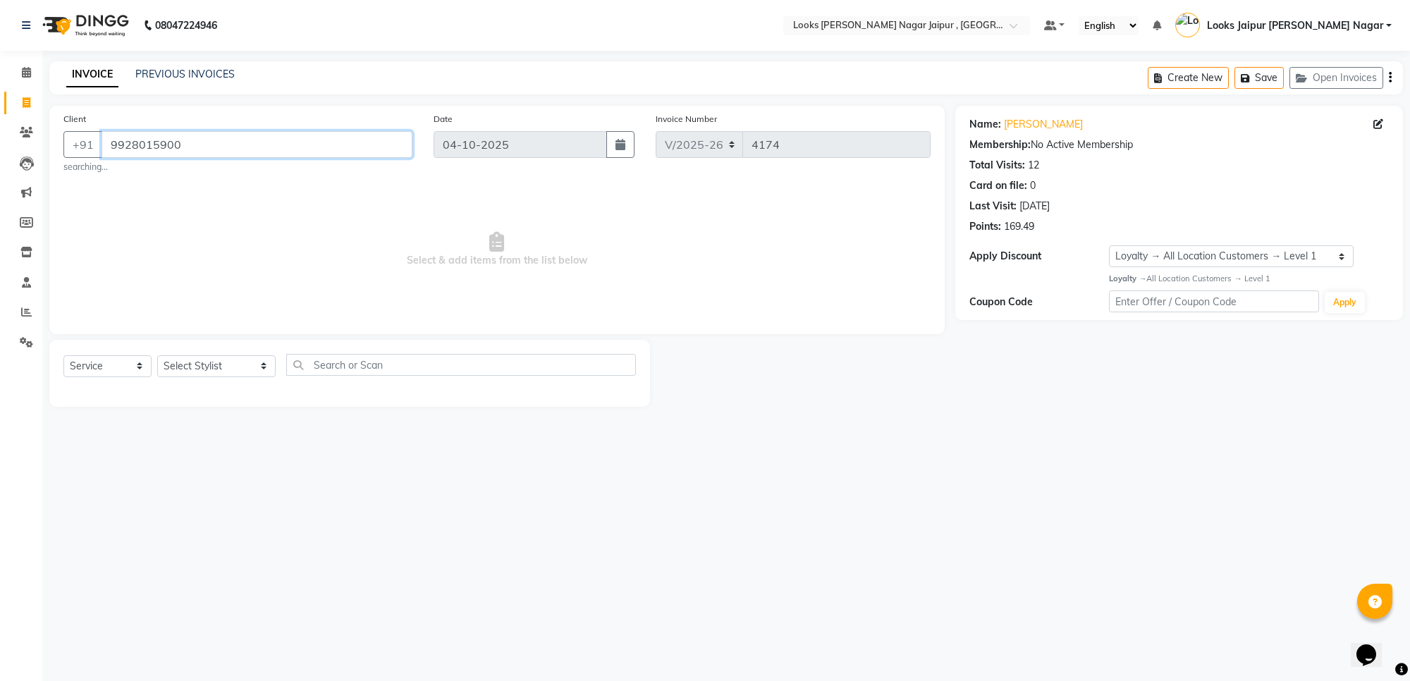
click at [568, 140] on div "Client +91 9928015900 searching... Date 04-10-2025 Invoice Number V/2025 V/2025…" at bounding box center [497, 142] width 889 height 62
drag, startPoint x: 1220, startPoint y: 257, endPoint x: 1210, endPoint y: 238, distance: 21.4
click at [1222, 252] on select "Select Loyalty → All Location Customers → Level 1" at bounding box center [1231, 256] width 245 height 22
click at [884, 466] on div "08047224946 Select Location × Looks Malviya Nagar Jaipur , Jaipur Default Panel…" at bounding box center [705, 340] width 1410 height 681
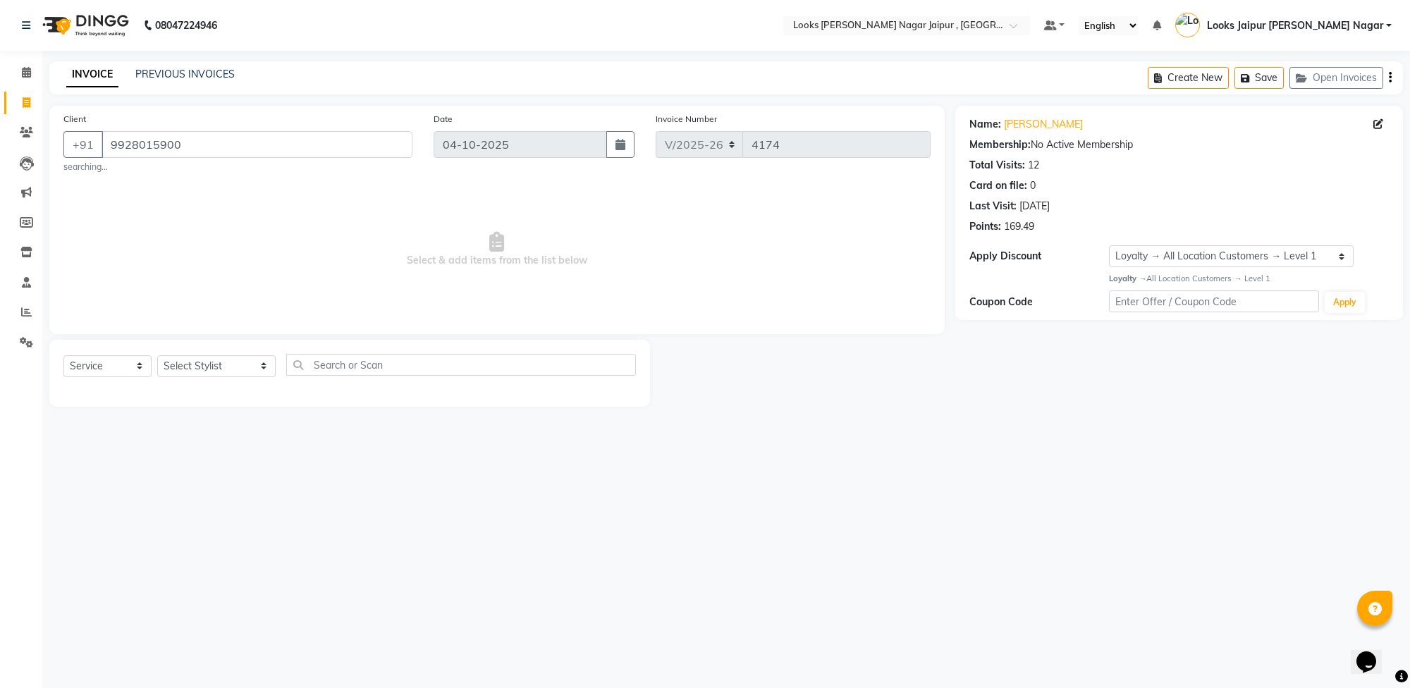
drag, startPoint x: 619, startPoint y: 481, endPoint x: 449, endPoint y: 220, distance: 311.4
click at [625, 460] on div "08047224946 Select Location × Looks Malviya Nagar Jaipur , Jaipur Default Panel…" at bounding box center [705, 344] width 1410 height 688
click at [819, 150] on div "Client +91 9928015900 searching... Date 04-10-2025 Invoice Number V/2025 V/2025…" at bounding box center [497, 142] width 889 height 62
click at [18, 134] on span at bounding box center [26, 133] width 25 height 16
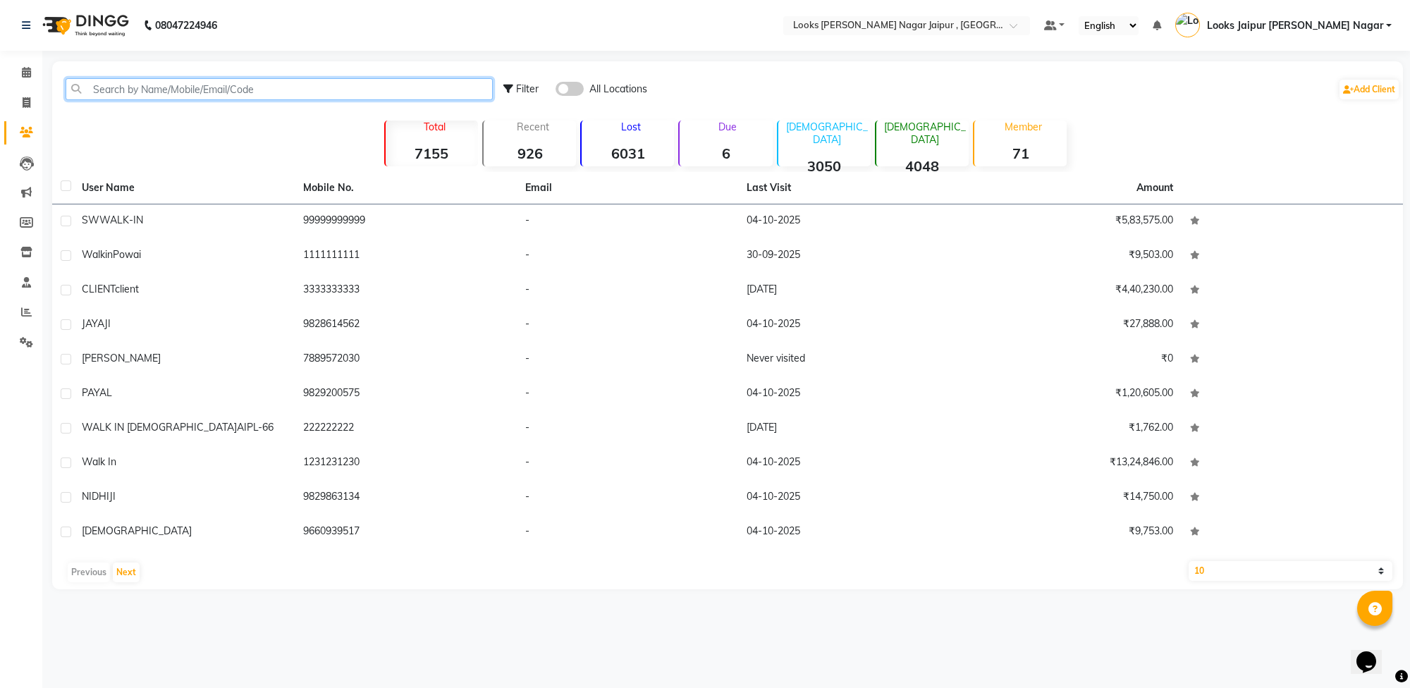
click at [202, 78] on input "text" at bounding box center [279, 89] width 427 height 22
paste input "9928015900"
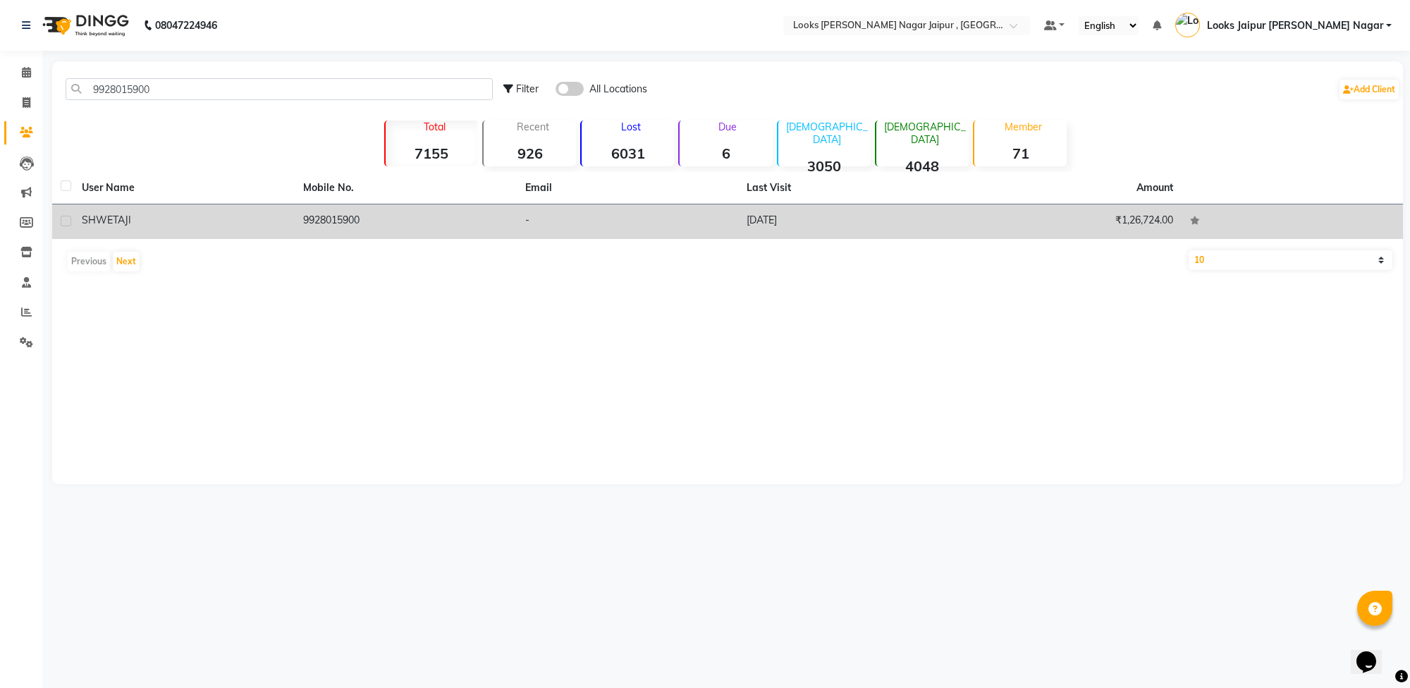
click at [337, 221] on td "9928015900" at bounding box center [405, 221] width 221 height 35
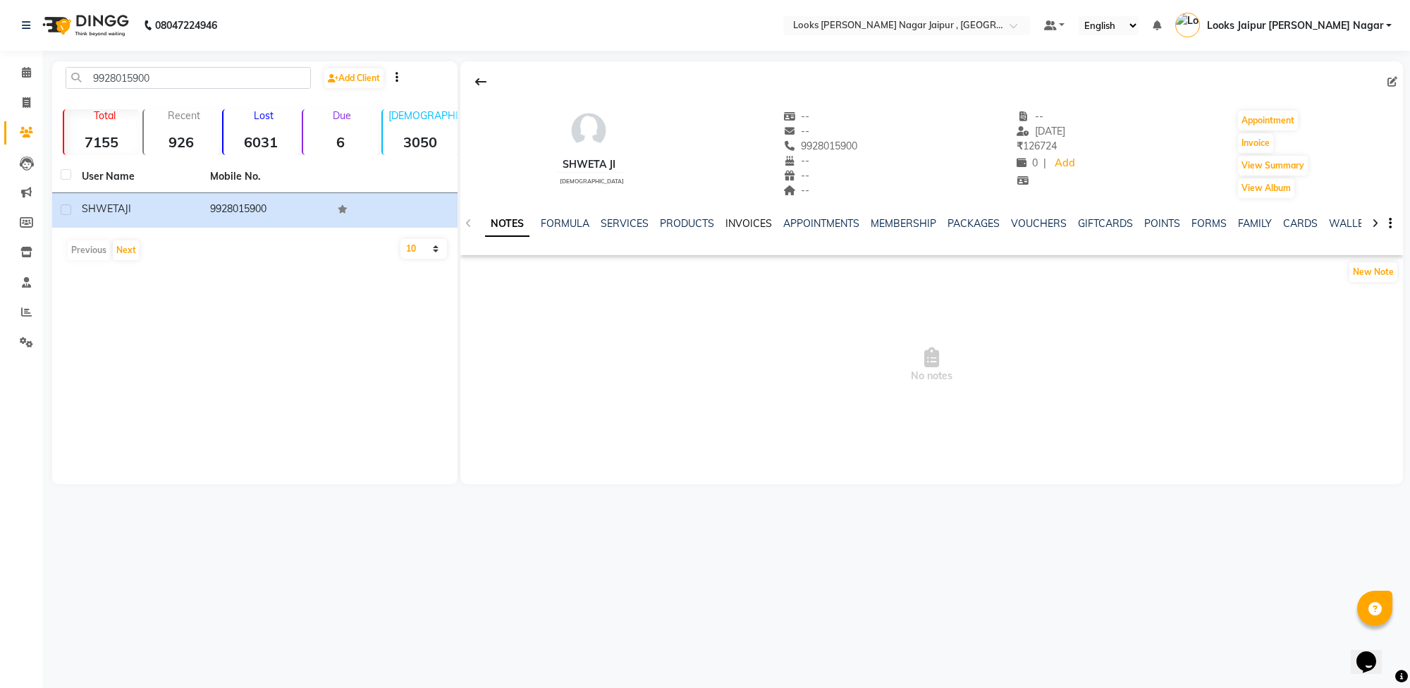
click at [735, 217] on link "INVOICES" at bounding box center [749, 223] width 47 height 13
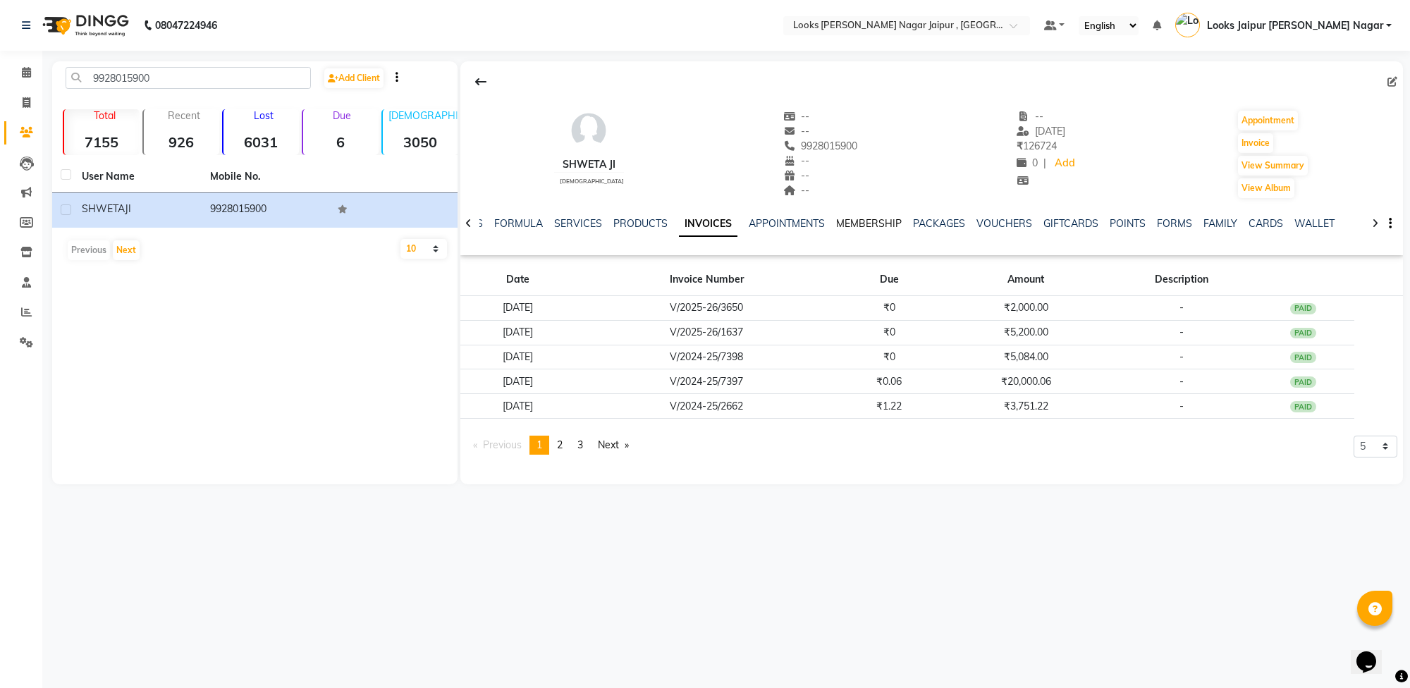
click at [875, 226] on link "MEMBERSHIP" at bounding box center [869, 223] width 66 height 13
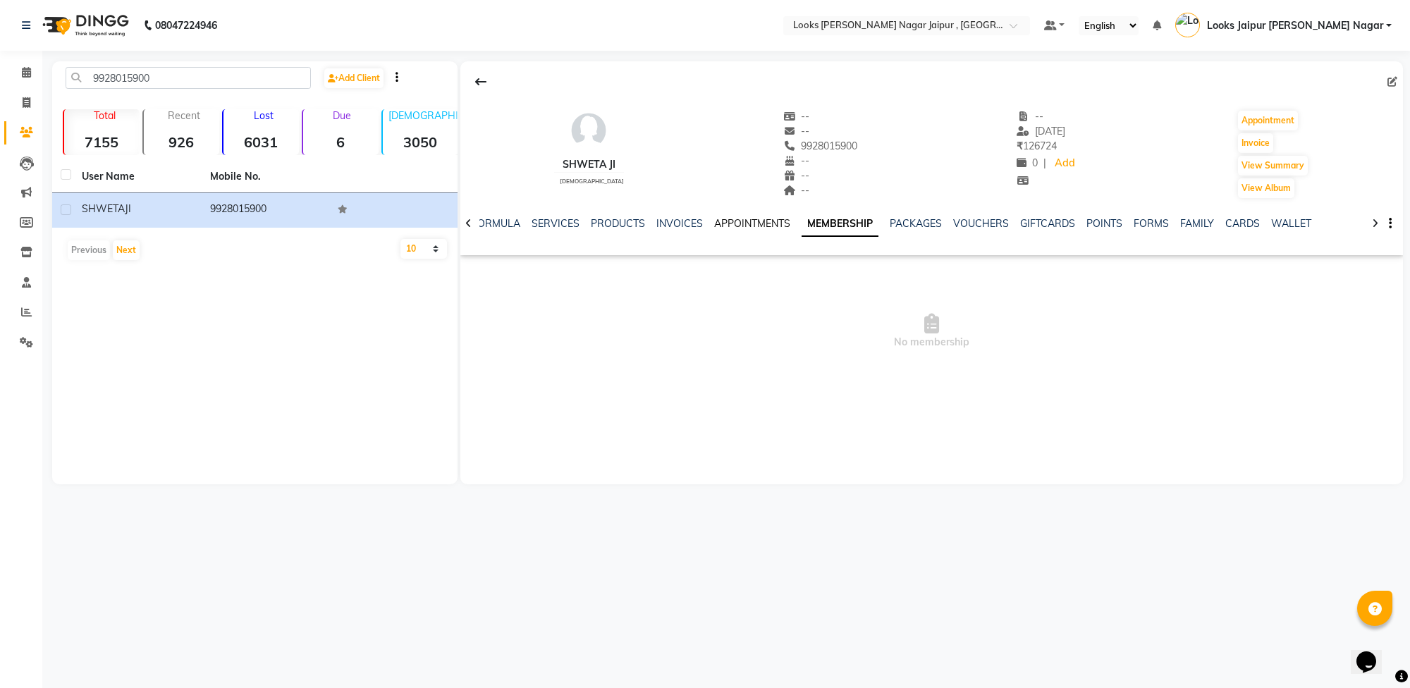
click at [735, 224] on link "APPOINTMENTS" at bounding box center [752, 223] width 76 height 13
click at [684, 221] on link "INVOICES" at bounding box center [691, 223] width 47 height 13
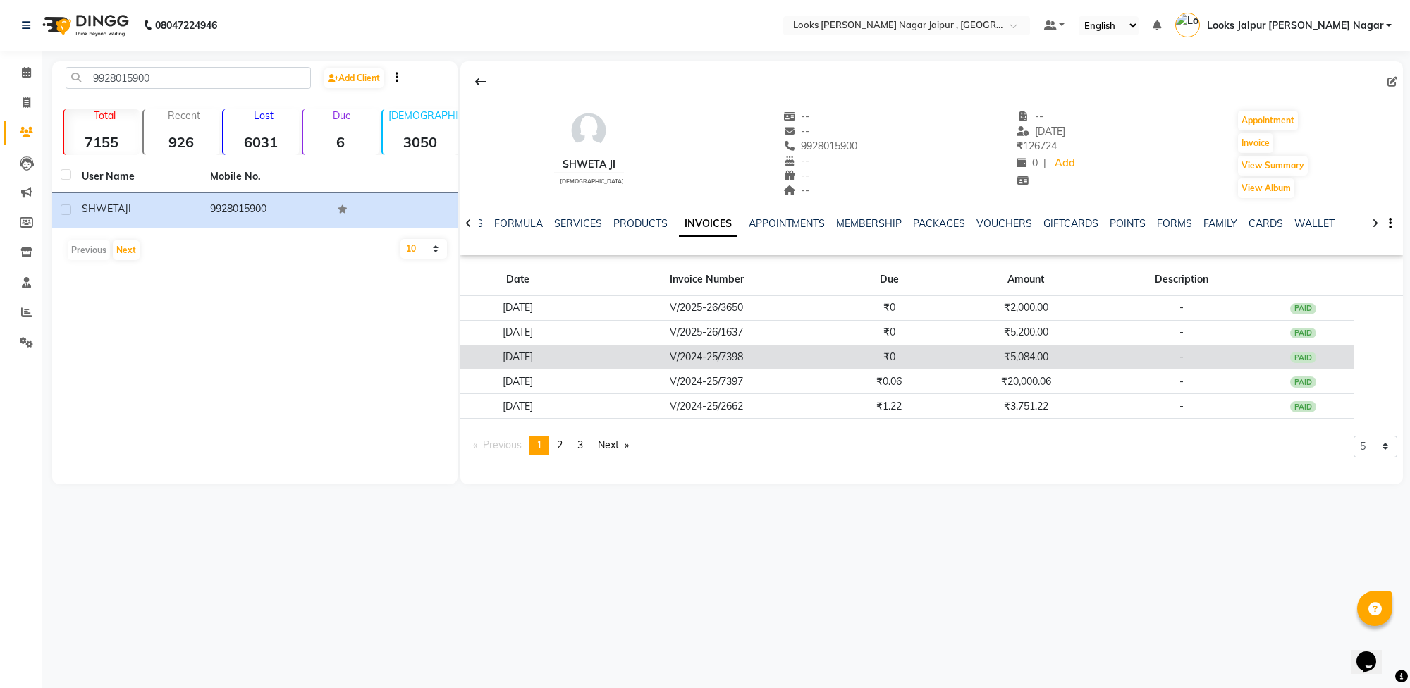
click at [838, 351] on td "V/2024-25/7398" at bounding box center [707, 357] width 262 height 25
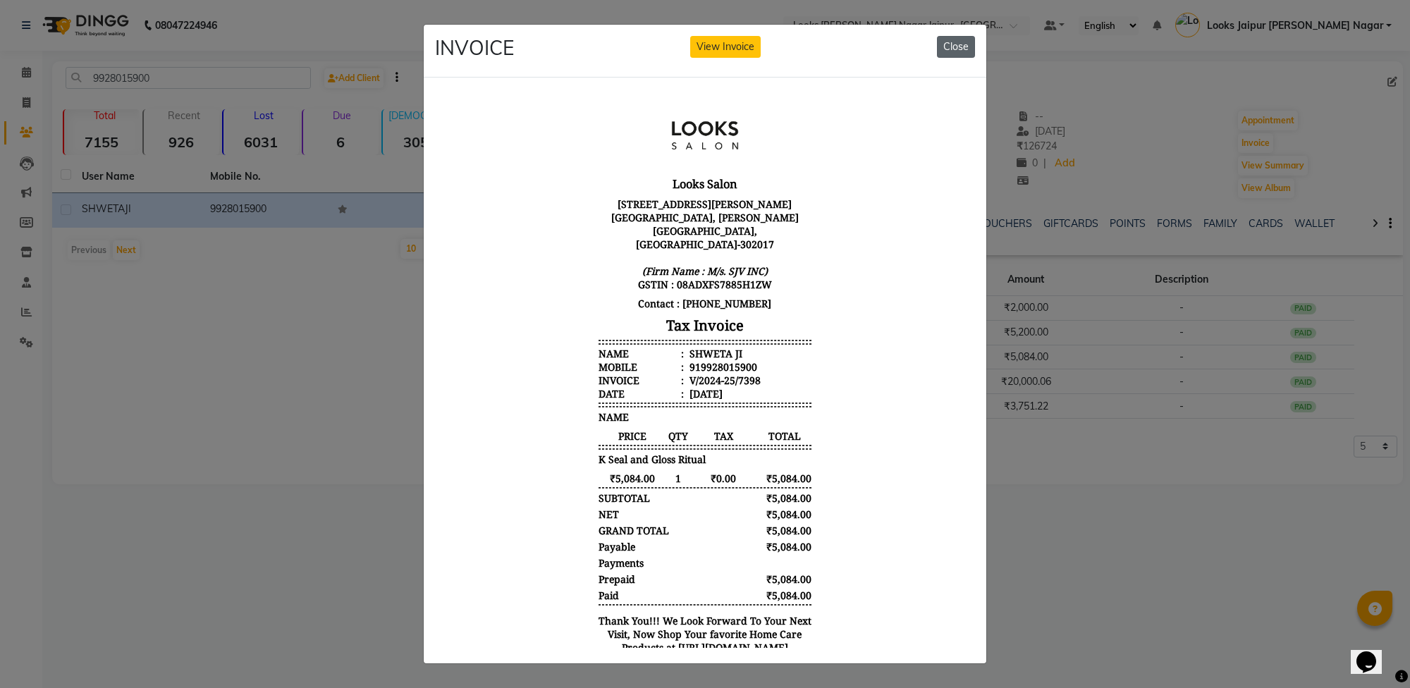
click at [952, 46] on button "Close" at bounding box center [956, 47] width 38 height 22
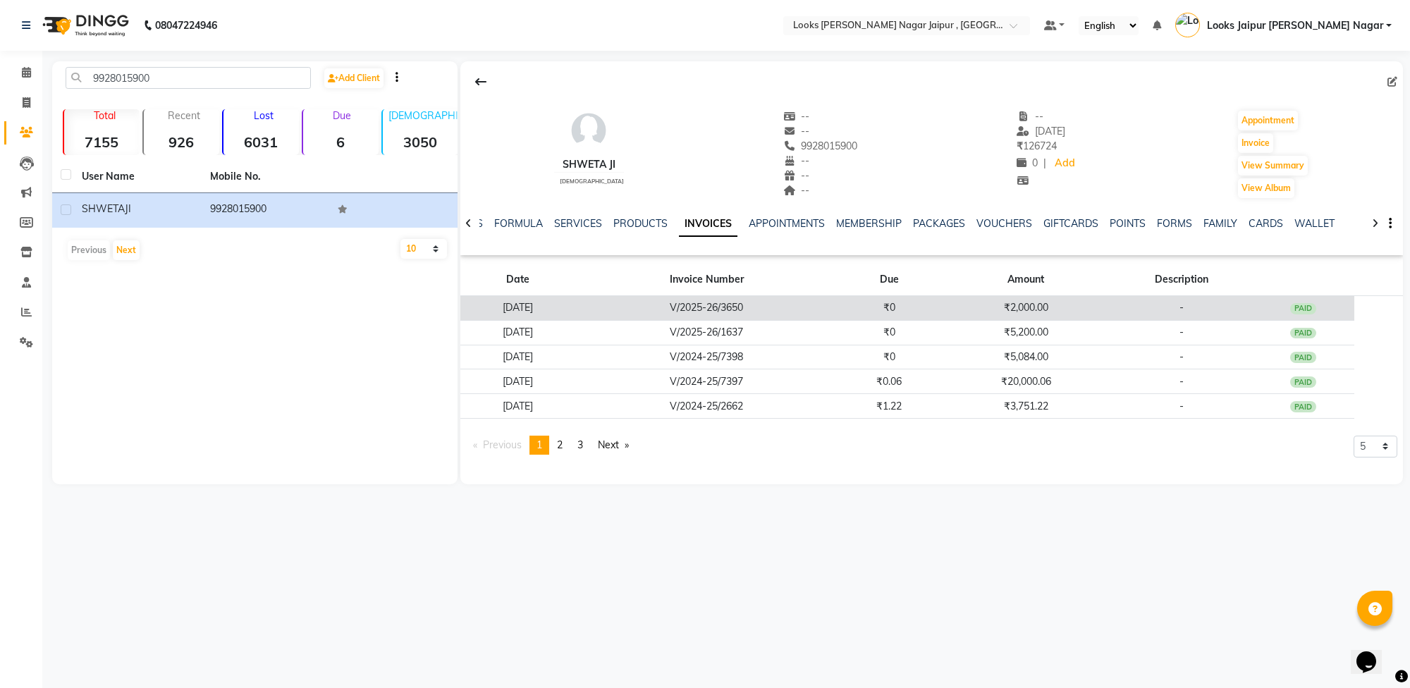
click at [1033, 316] on td "₹2,000.00" at bounding box center [1026, 308] width 170 height 25
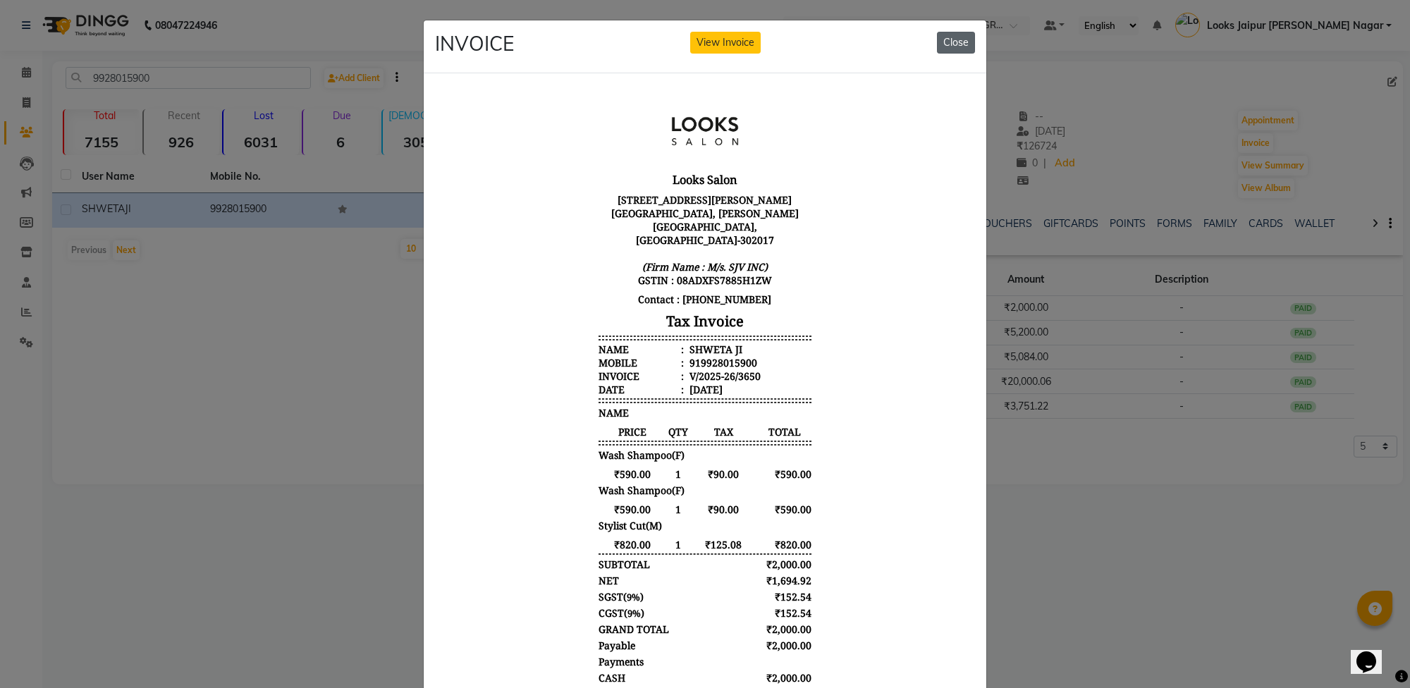
click at [959, 43] on button "Close" at bounding box center [956, 43] width 38 height 22
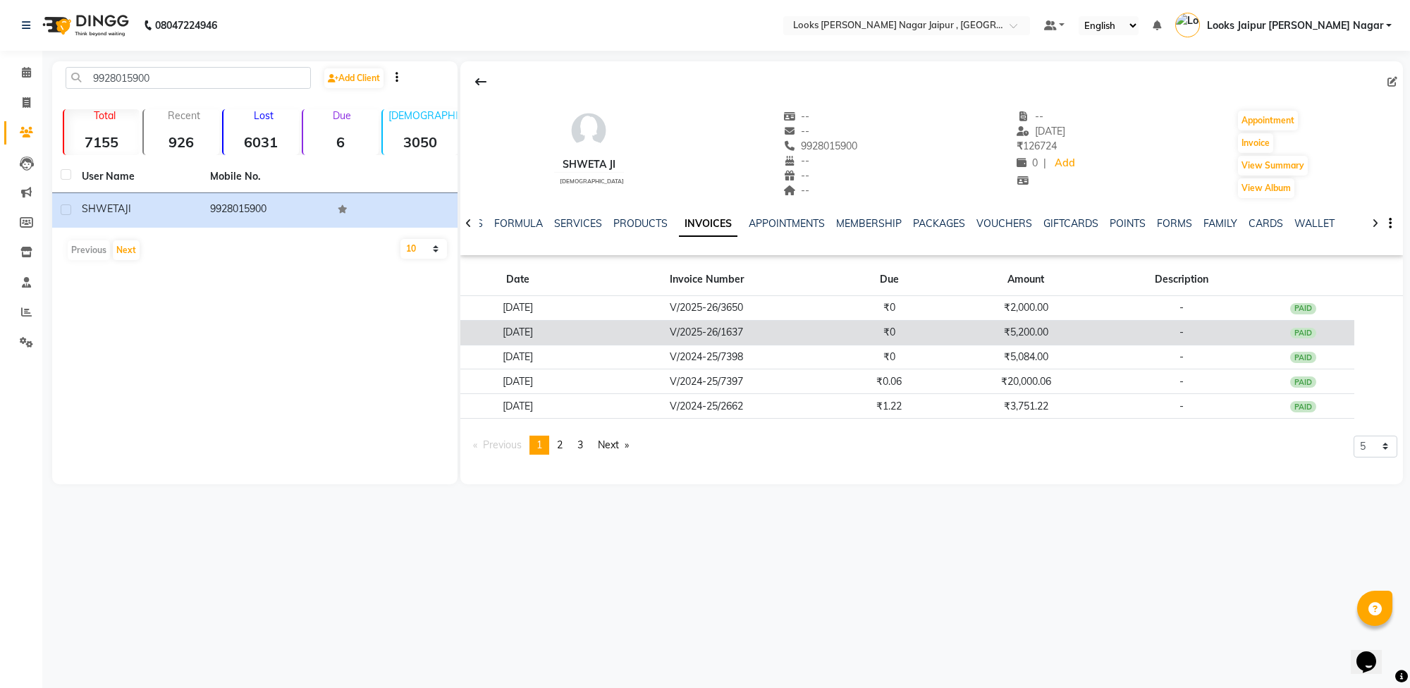
click at [1044, 335] on td "₹5,200.00" at bounding box center [1026, 332] width 170 height 25
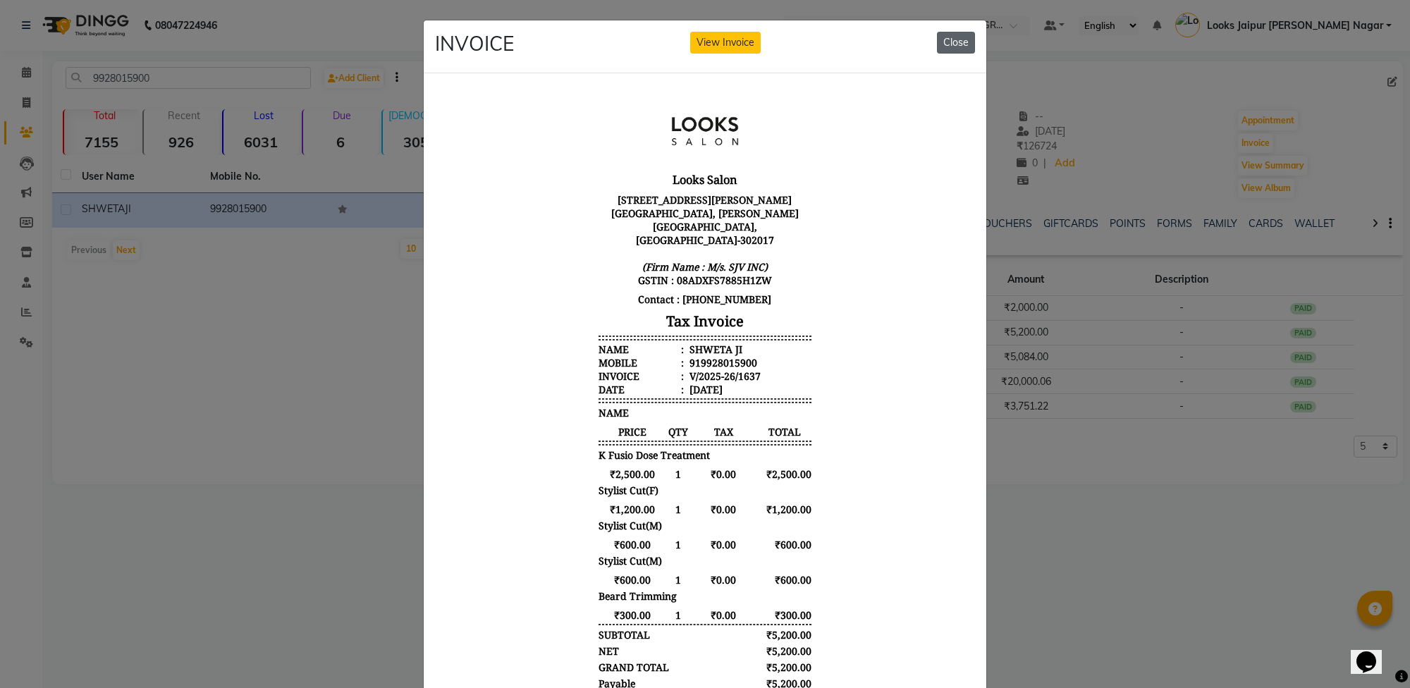
click at [960, 44] on button "Close" at bounding box center [956, 43] width 38 height 22
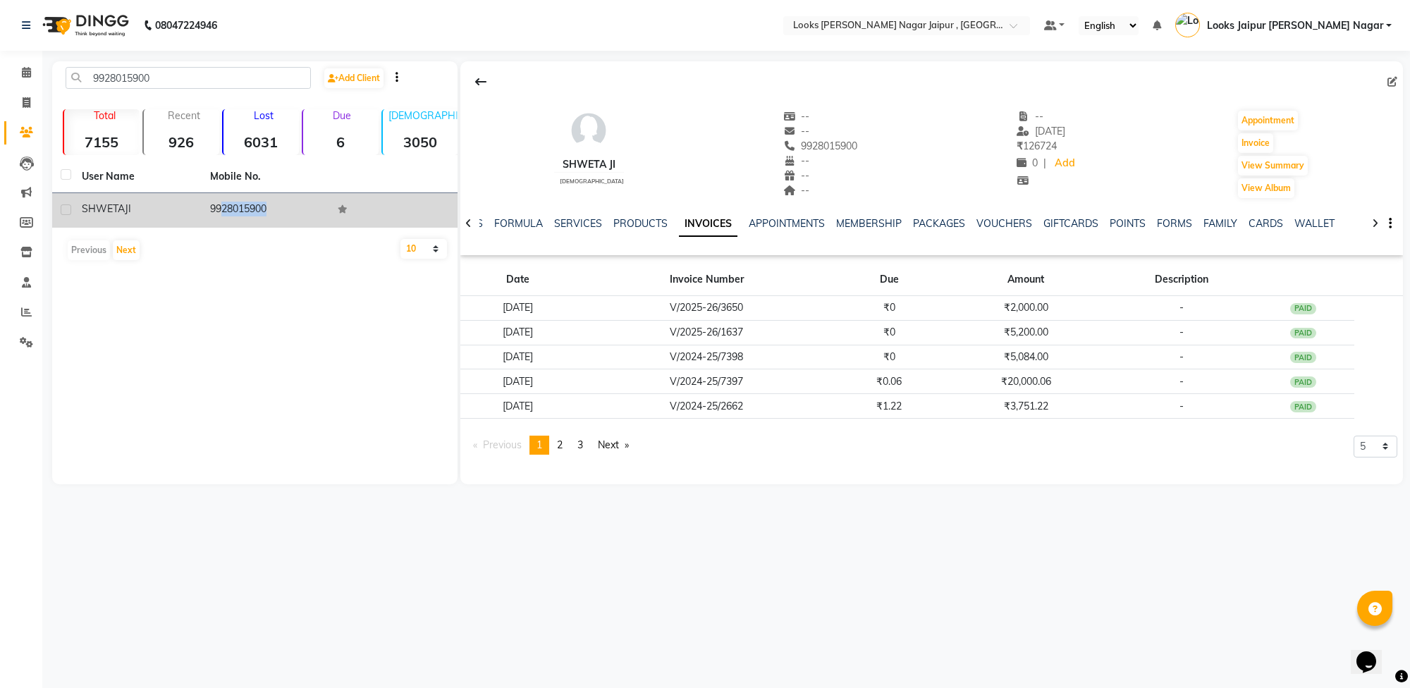
drag, startPoint x: 208, startPoint y: 213, endPoint x: 335, endPoint y: 212, distance: 126.9
click at [335, 212] on tr "SHWETA JI 9928015900" at bounding box center [254, 210] width 405 height 35
copy td "9928015900"
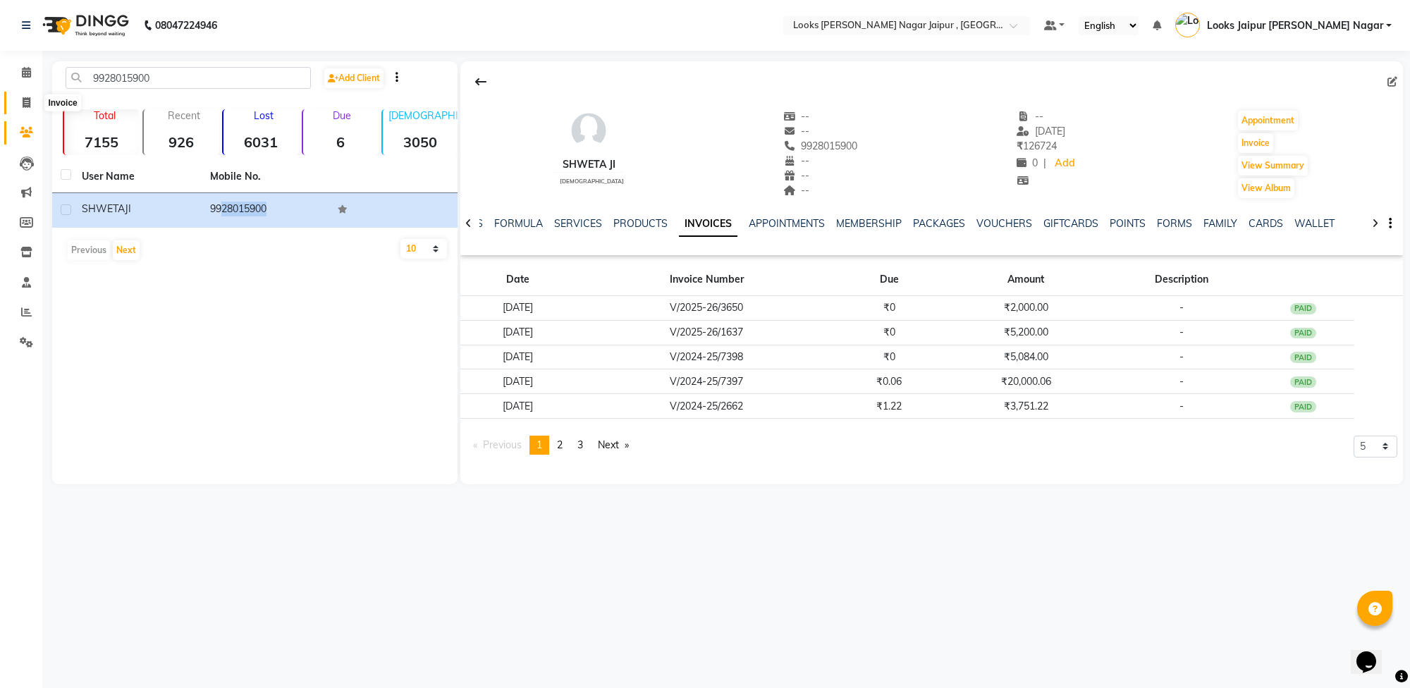
click at [26, 104] on icon at bounding box center [27, 102] width 8 height 11
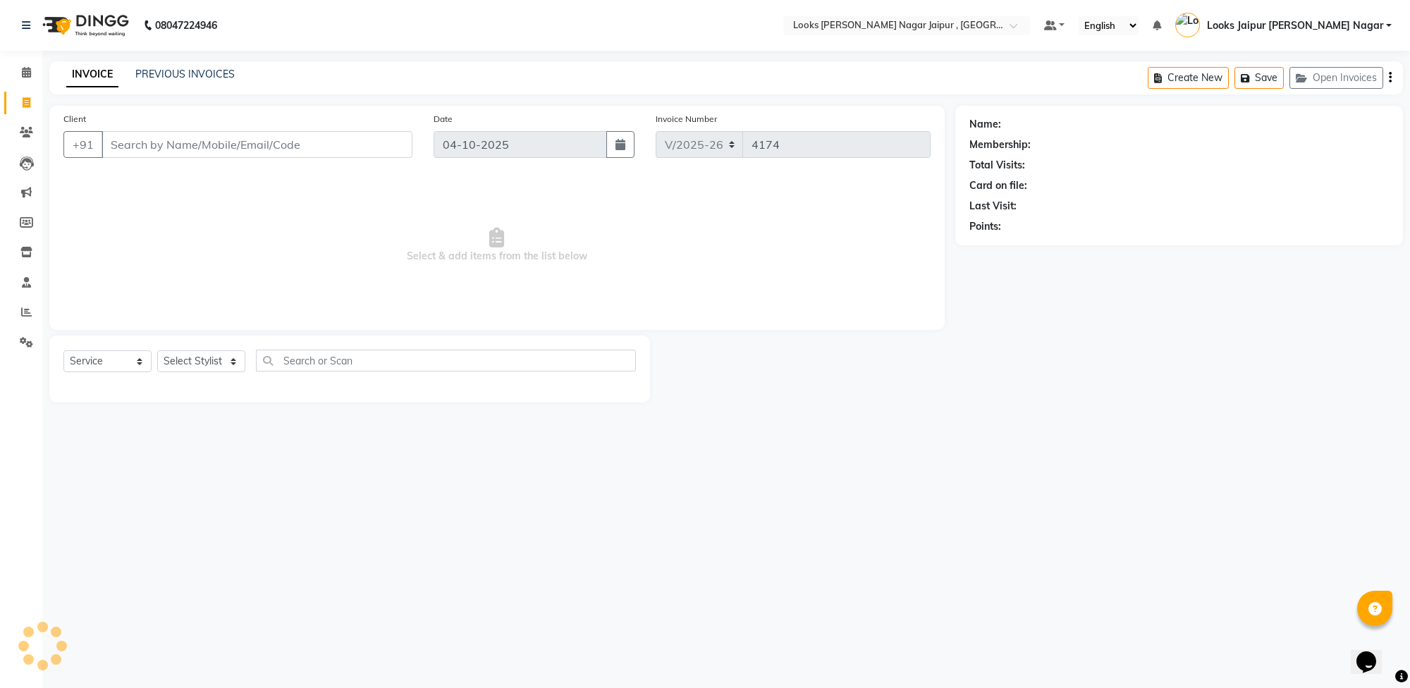
click at [166, 152] on input "Client" at bounding box center [257, 144] width 311 height 27
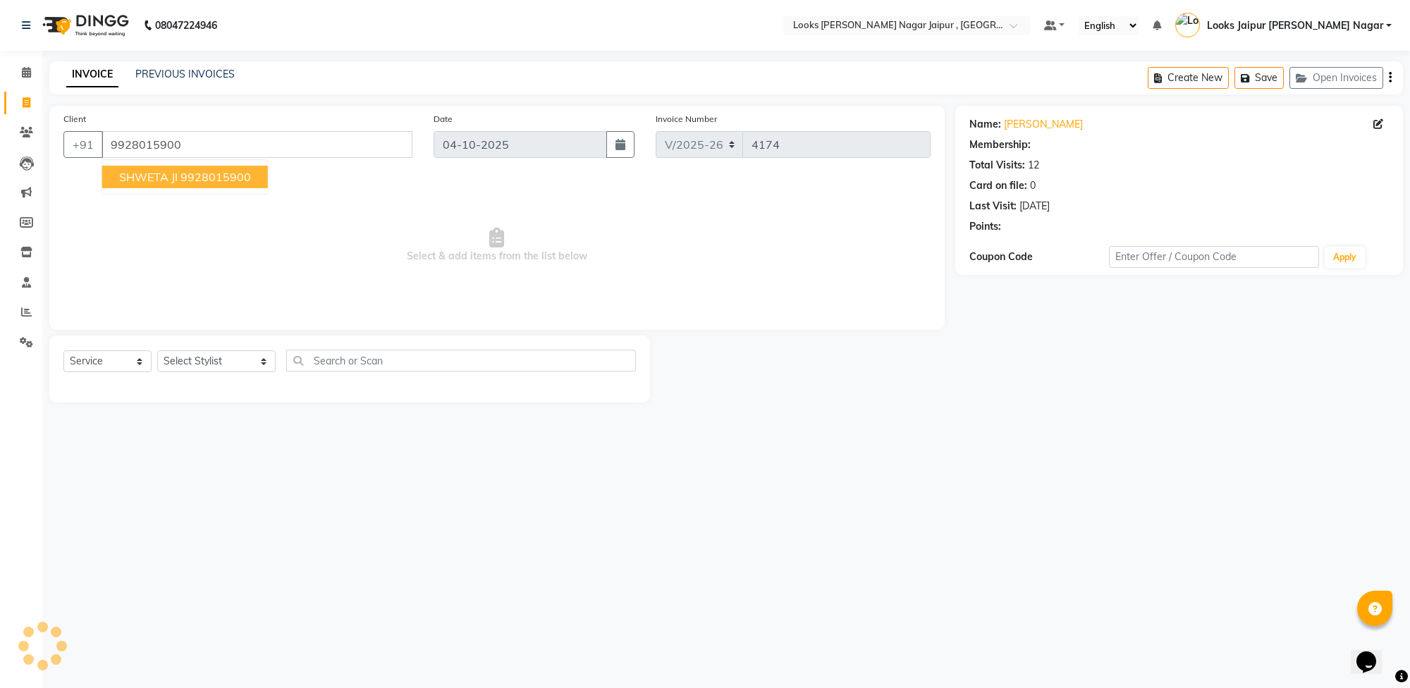
click at [254, 184] on button "SHWETA JI 9928015900" at bounding box center [185, 177] width 166 height 23
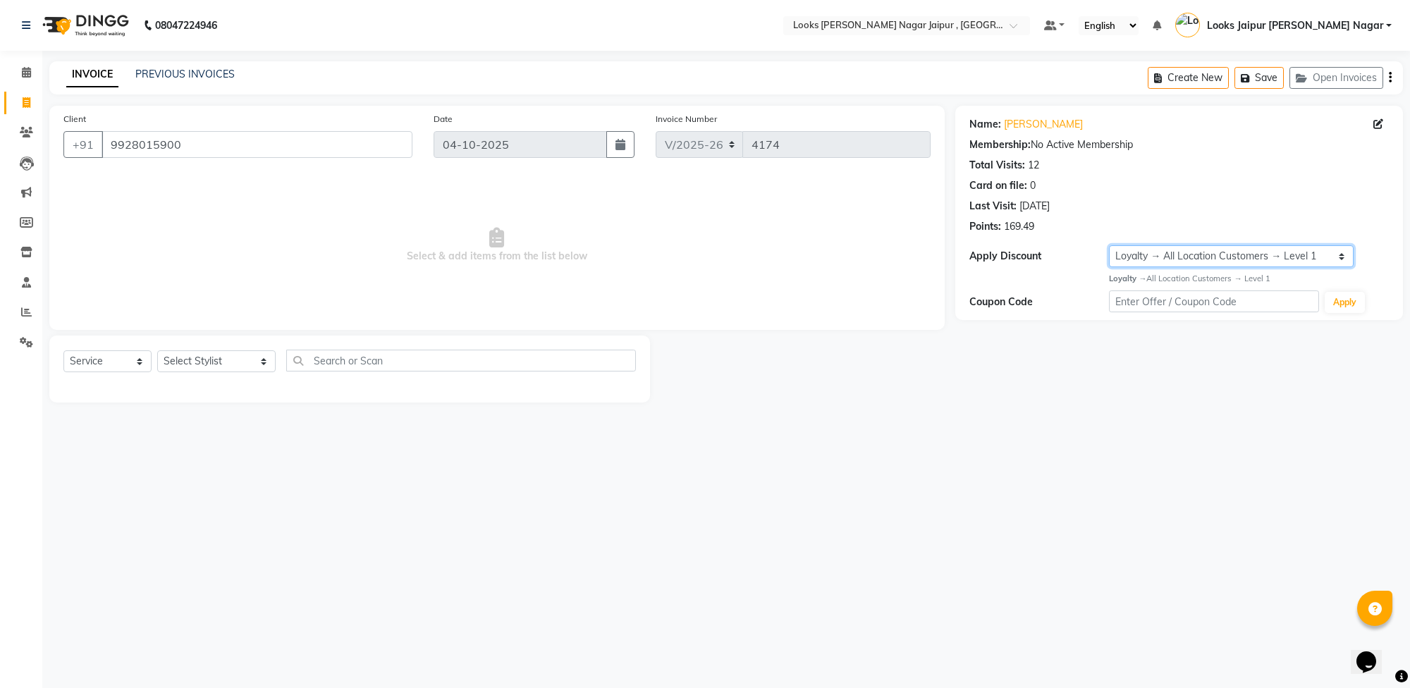
click at [1150, 255] on select "Select Loyalty → All Location Customers → Level 1" at bounding box center [1231, 256] width 245 height 22
drag, startPoint x: 865, startPoint y: 425, endPoint x: 772, endPoint y: 417, distance: 92.6
click at [862, 427] on div "08047224946 Select Location × Looks Malviya Nagar Jaipur , Jaipur Default Panel…" at bounding box center [705, 344] width 1410 height 688
click at [139, 142] on input "9928015900" at bounding box center [257, 144] width 311 height 27
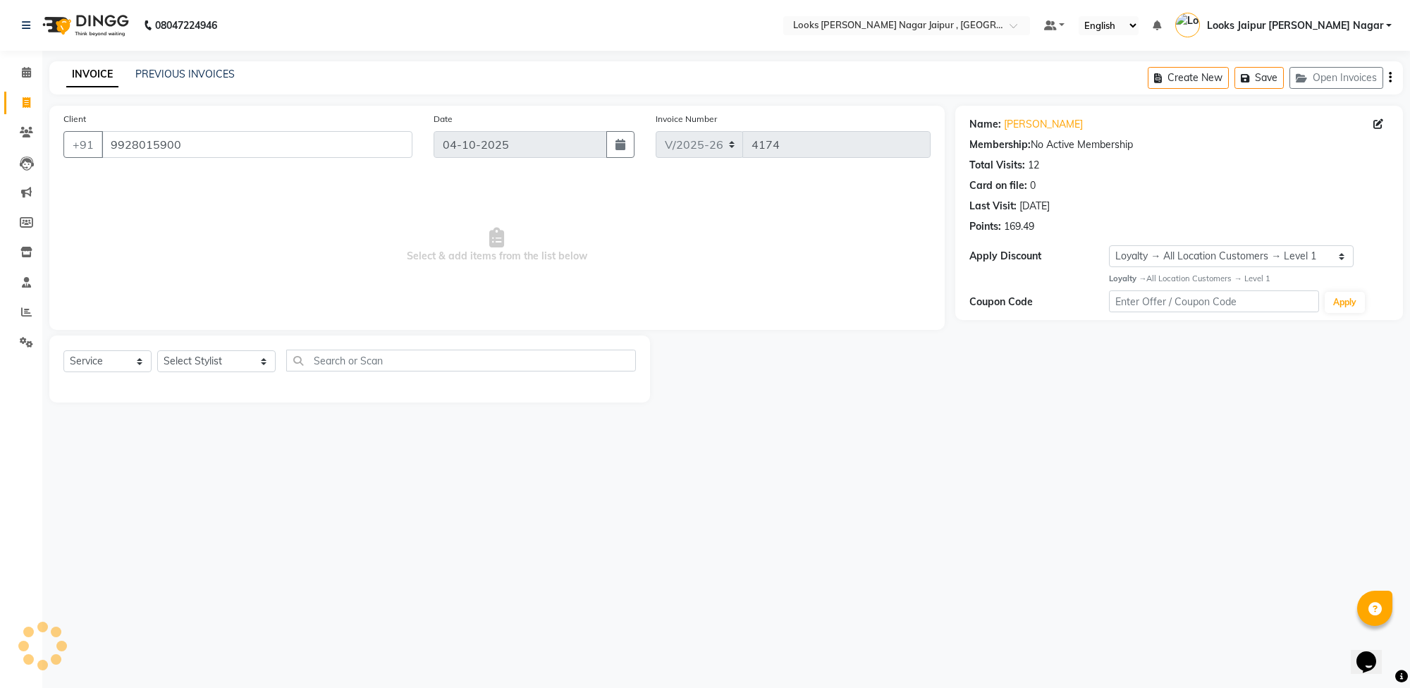
click at [205, 193] on span "Select & add items from the list below" at bounding box center [496, 245] width 867 height 141
click at [20, 121] on link "Clients" at bounding box center [21, 132] width 34 height 23
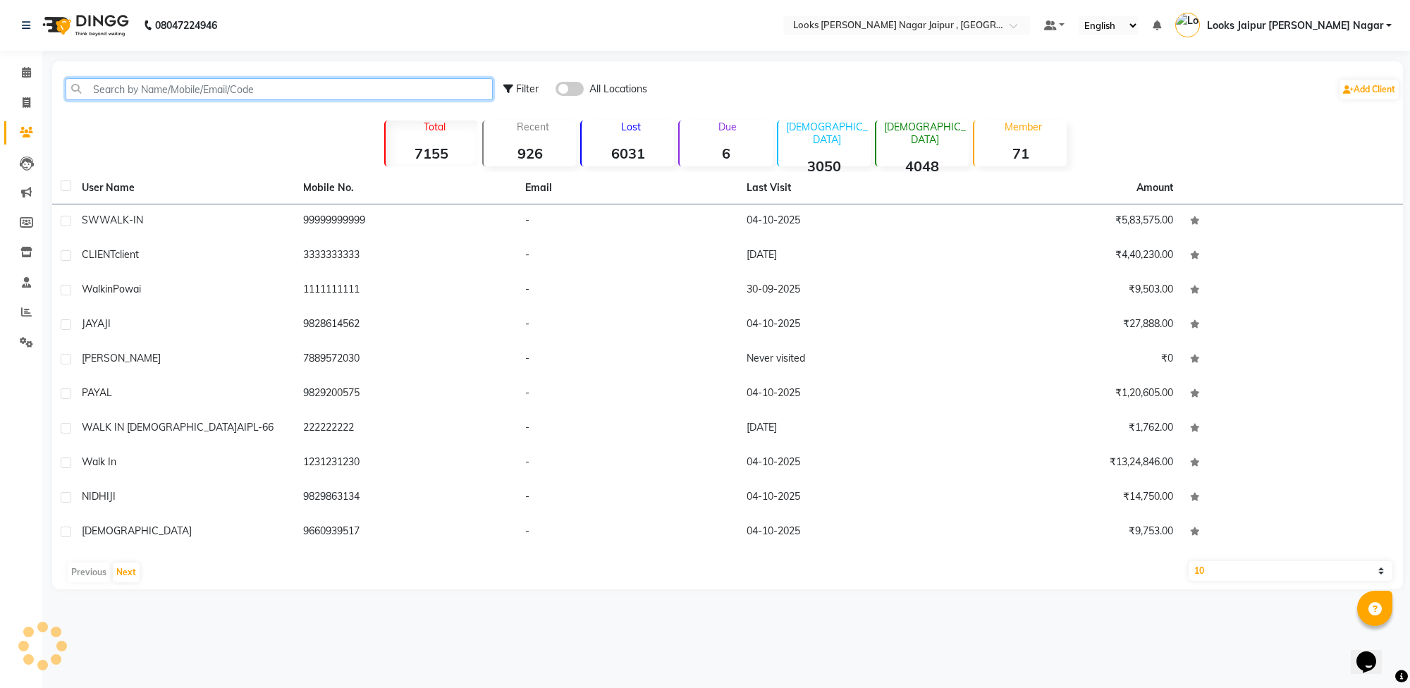
click at [196, 89] on input "text" at bounding box center [279, 89] width 427 height 22
paste input "9928015900"
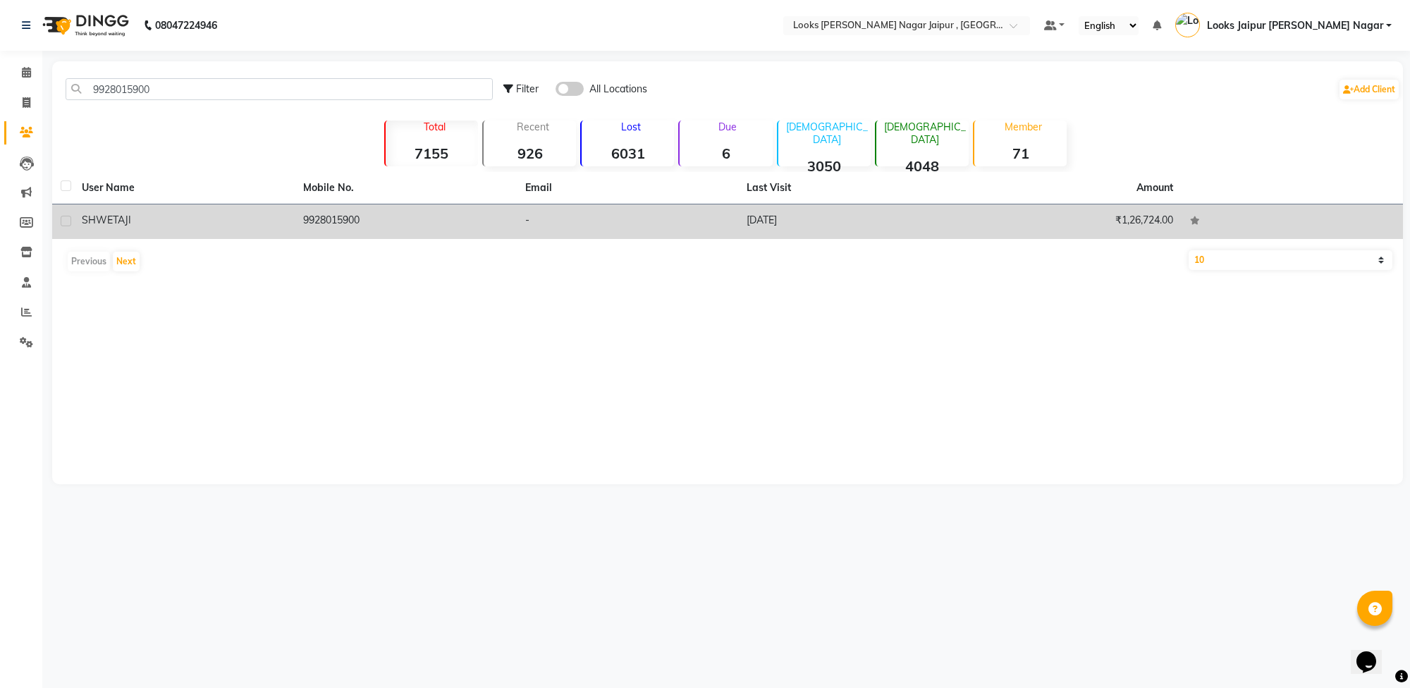
click at [269, 233] on td "SHWETA JI" at bounding box center [183, 221] width 221 height 35
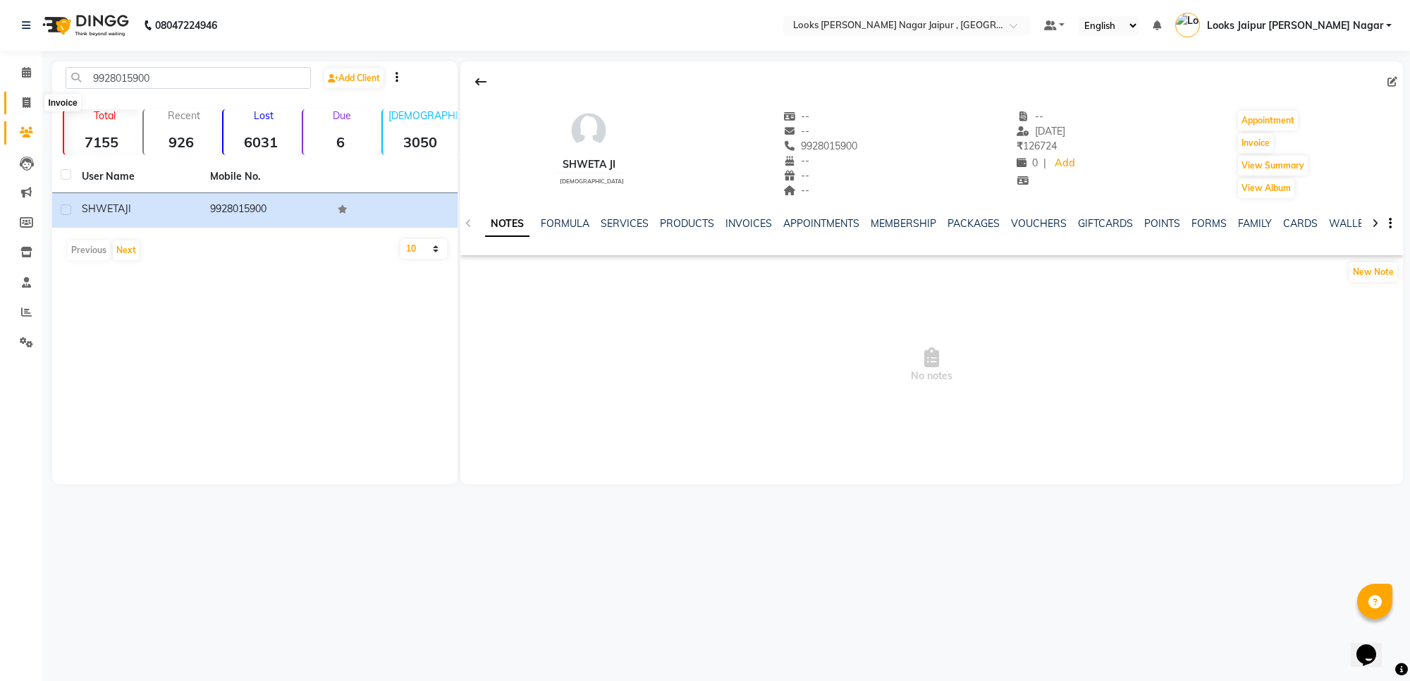
click at [25, 100] on icon at bounding box center [27, 102] width 8 height 11
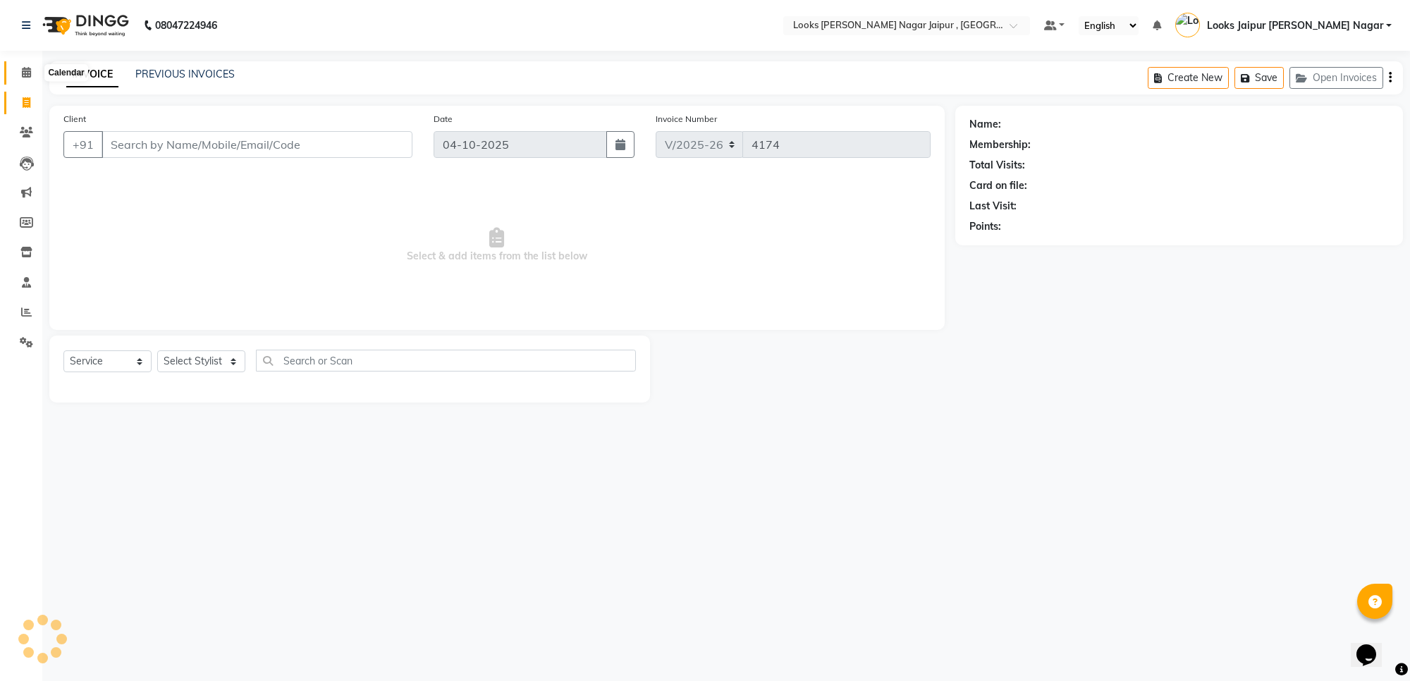
click at [29, 75] on icon at bounding box center [26, 72] width 9 height 11
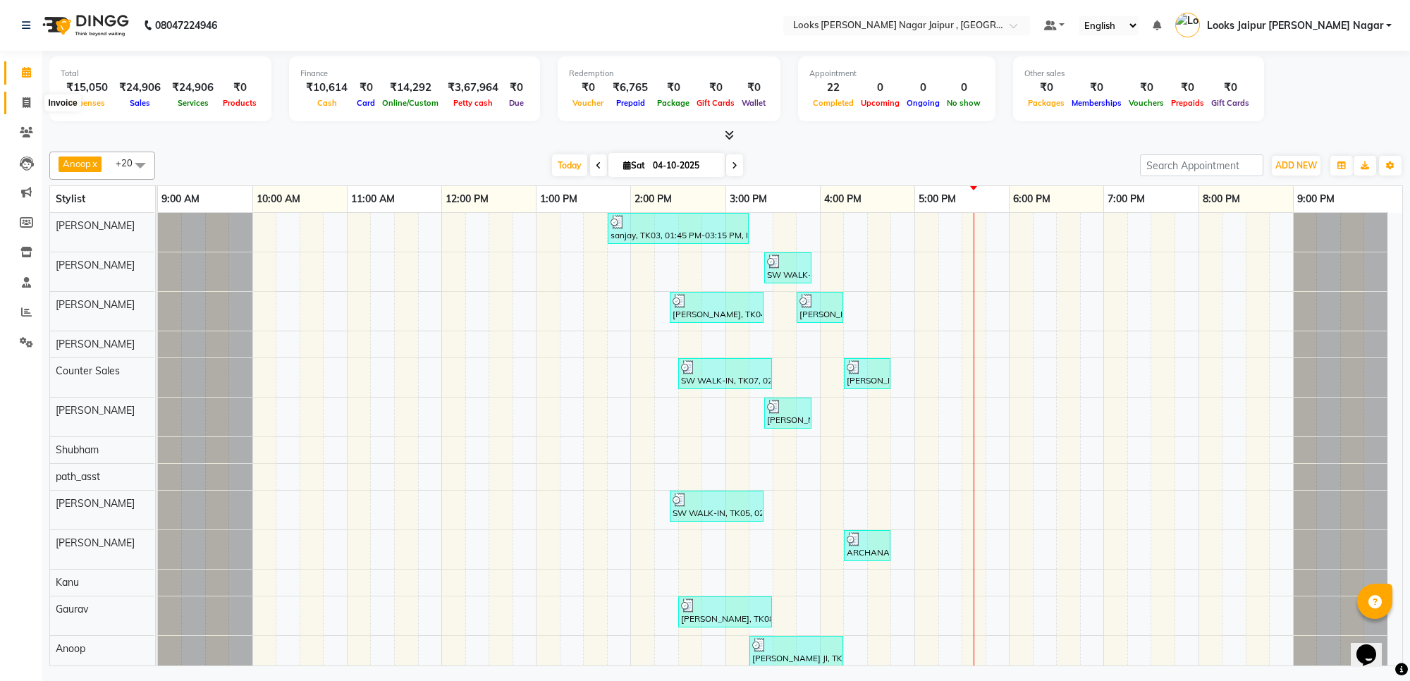
click at [19, 102] on span at bounding box center [26, 103] width 25 height 16
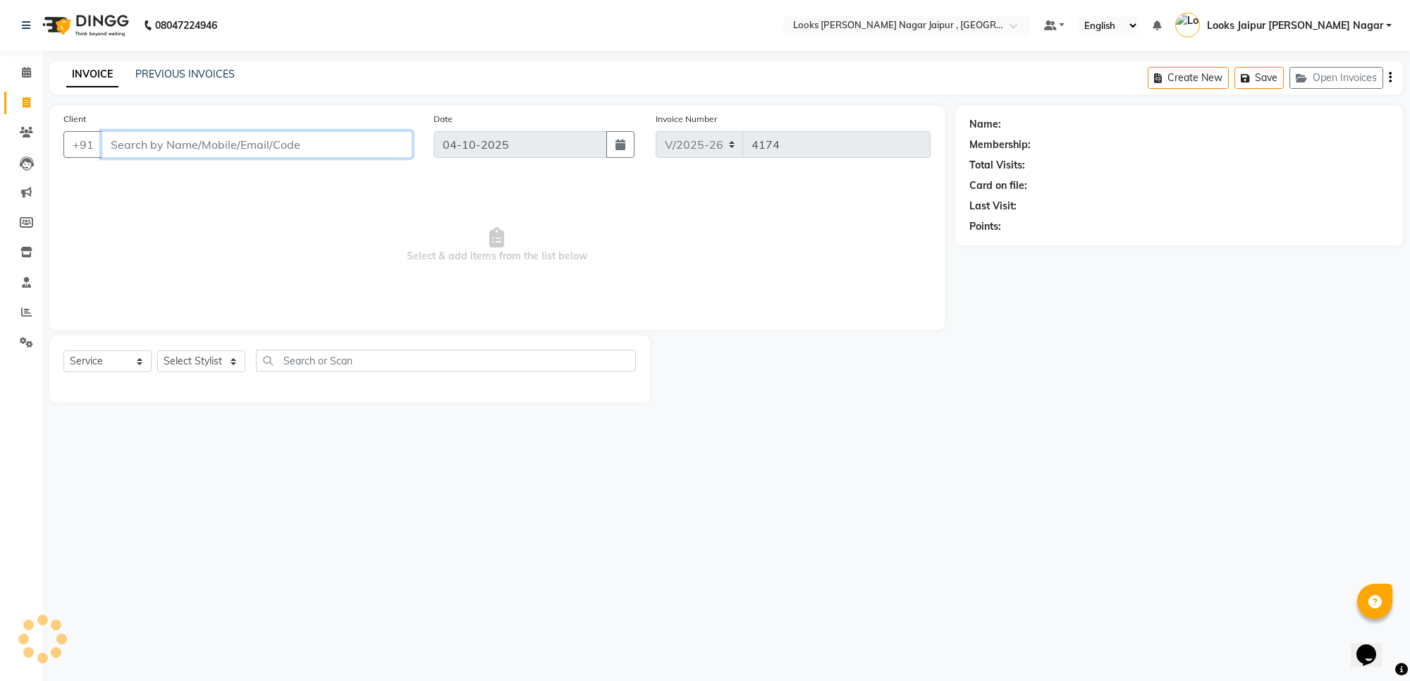
click at [217, 149] on input "Client" at bounding box center [257, 144] width 311 height 27
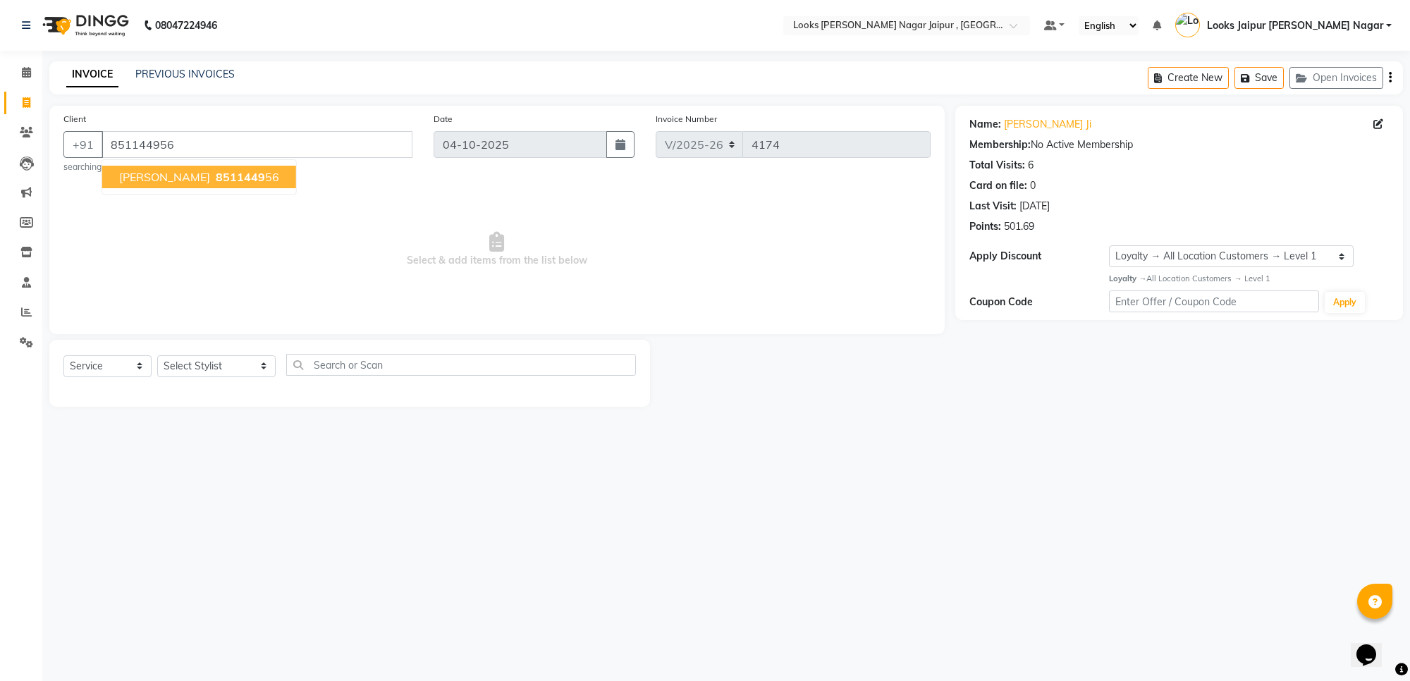
click at [223, 176] on span "8511449" at bounding box center [240, 177] width 49 height 14
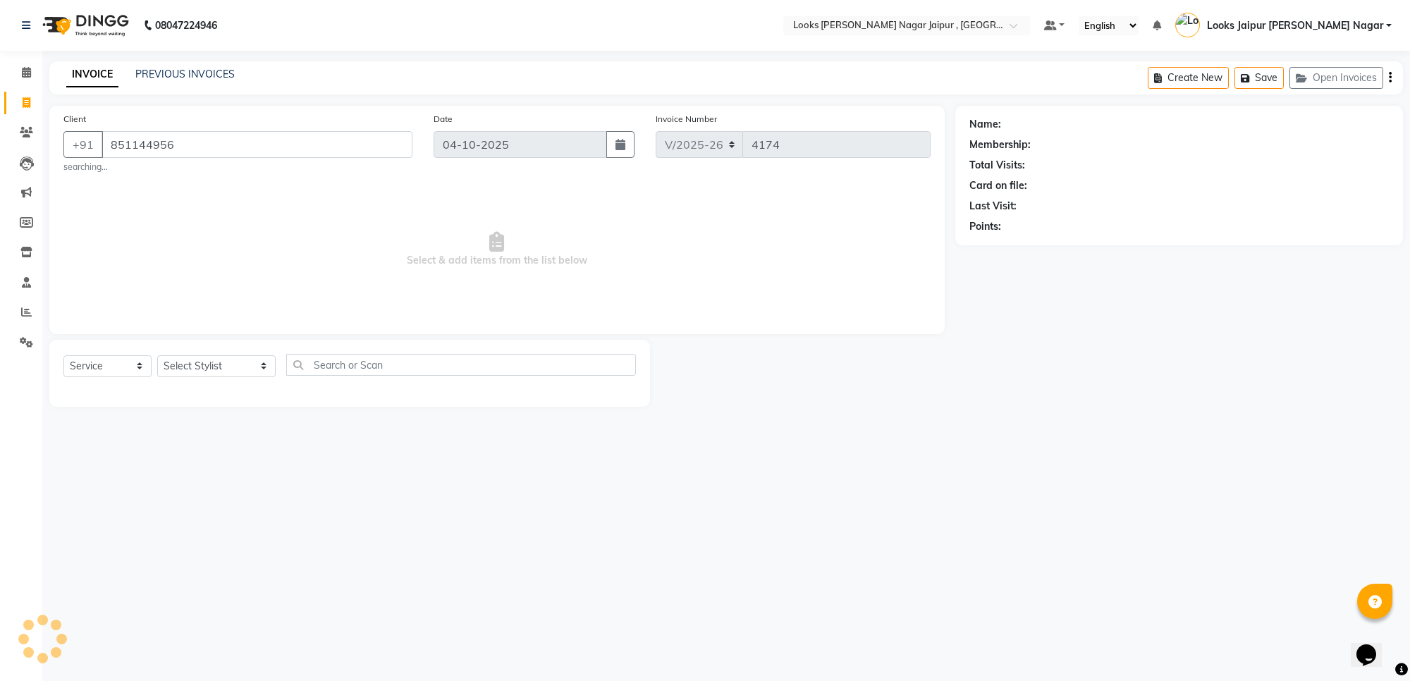
click at [910, 487] on div "08047224946 Select Location × Looks Malviya Nagar Jaipur , Jaipur Default Panel…" at bounding box center [705, 340] width 1410 height 681
click at [214, 154] on input "851144956" at bounding box center [257, 144] width 311 height 27
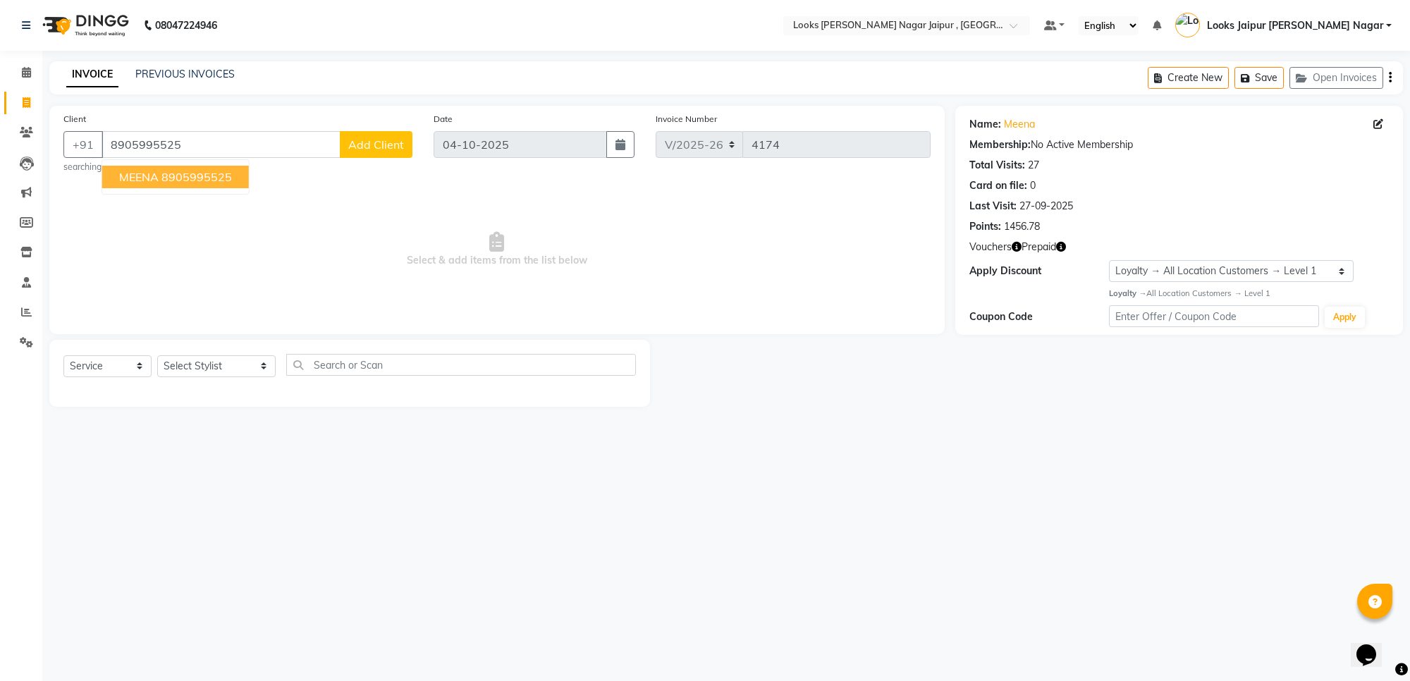
click at [219, 353] on div "Select Service Product Membership Package Voucher Prepaid Gift Card Select Styl…" at bounding box center [349, 373] width 601 height 67
drag, startPoint x: 206, startPoint y: 369, endPoint x: 207, endPoint y: 357, distance: 12.0
click at [206, 369] on select "Select Stylist [PERSON_NAME] art Anoop [PERSON_NAME] Counter Sales [PERSON_NAME…" at bounding box center [216, 366] width 118 height 22
click at [157, 355] on select "Select Stylist [PERSON_NAME] art Anoop [PERSON_NAME] Counter Sales [PERSON_NAME…" at bounding box center [216, 366] width 118 height 22
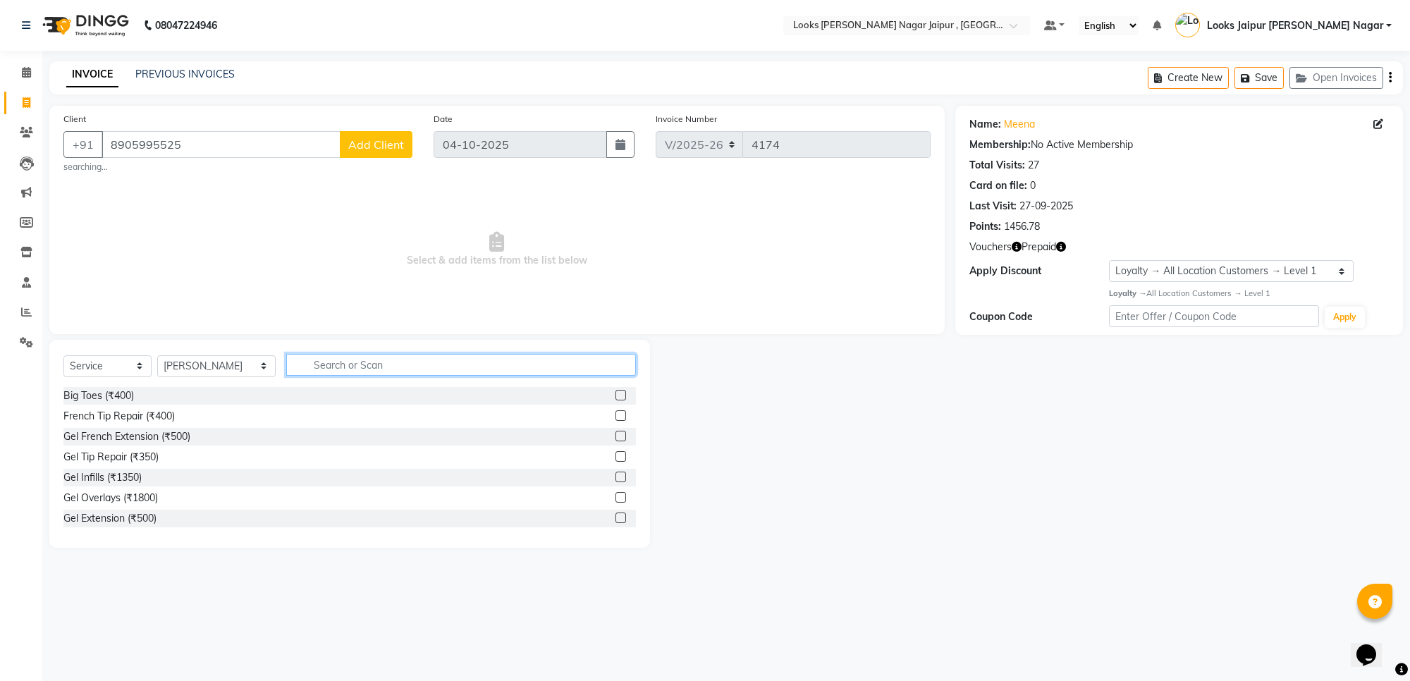
click at [353, 367] on input "text" at bounding box center [461, 365] width 350 height 22
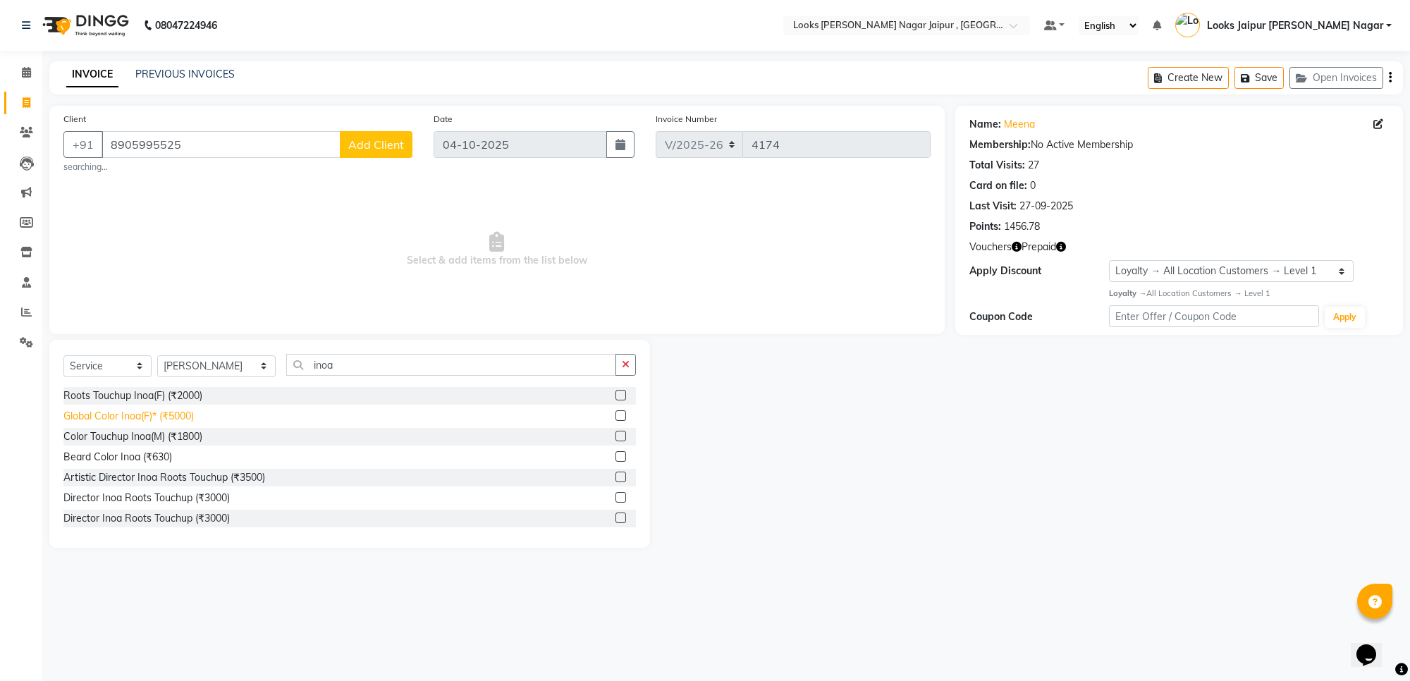
click at [167, 413] on div "Global Color Inoa(F)* (₹5000)" at bounding box center [128, 416] width 130 height 15
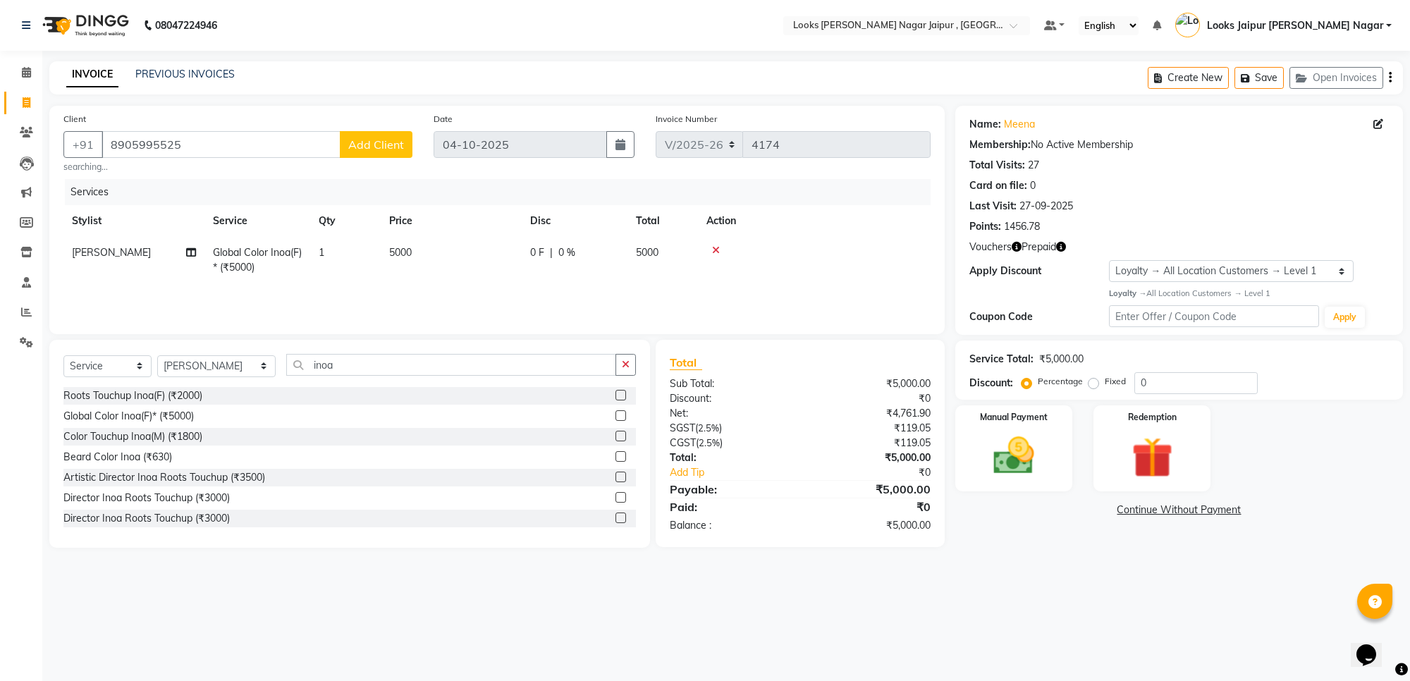
click at [494, 230] on th "Price" at bounding box center [451, 221] width 141 height 32
click at [175, 396] on div "Roots Touchup Inoa(F) (₹2000)" at bounding box center [132, 396] width 139 height 15
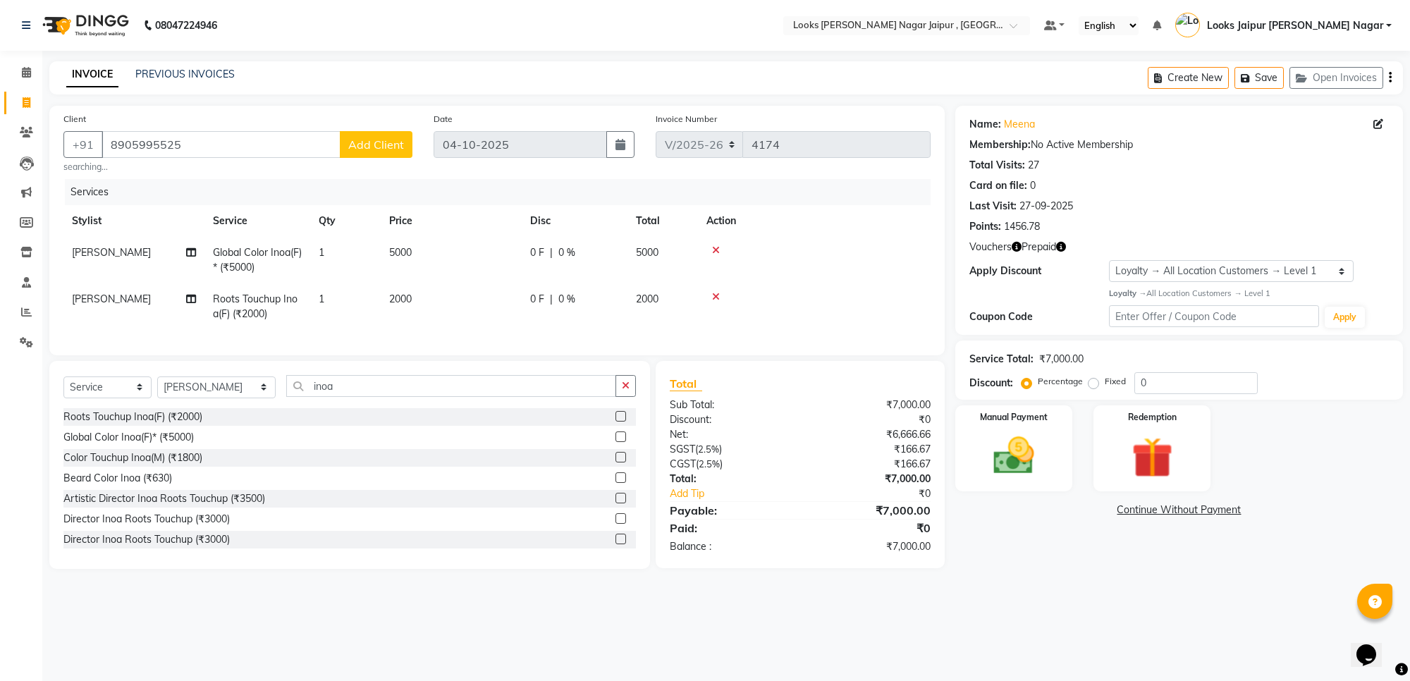
click at [477, 300] on td "2000" at bounding box center [451, 306] width 141 height 47
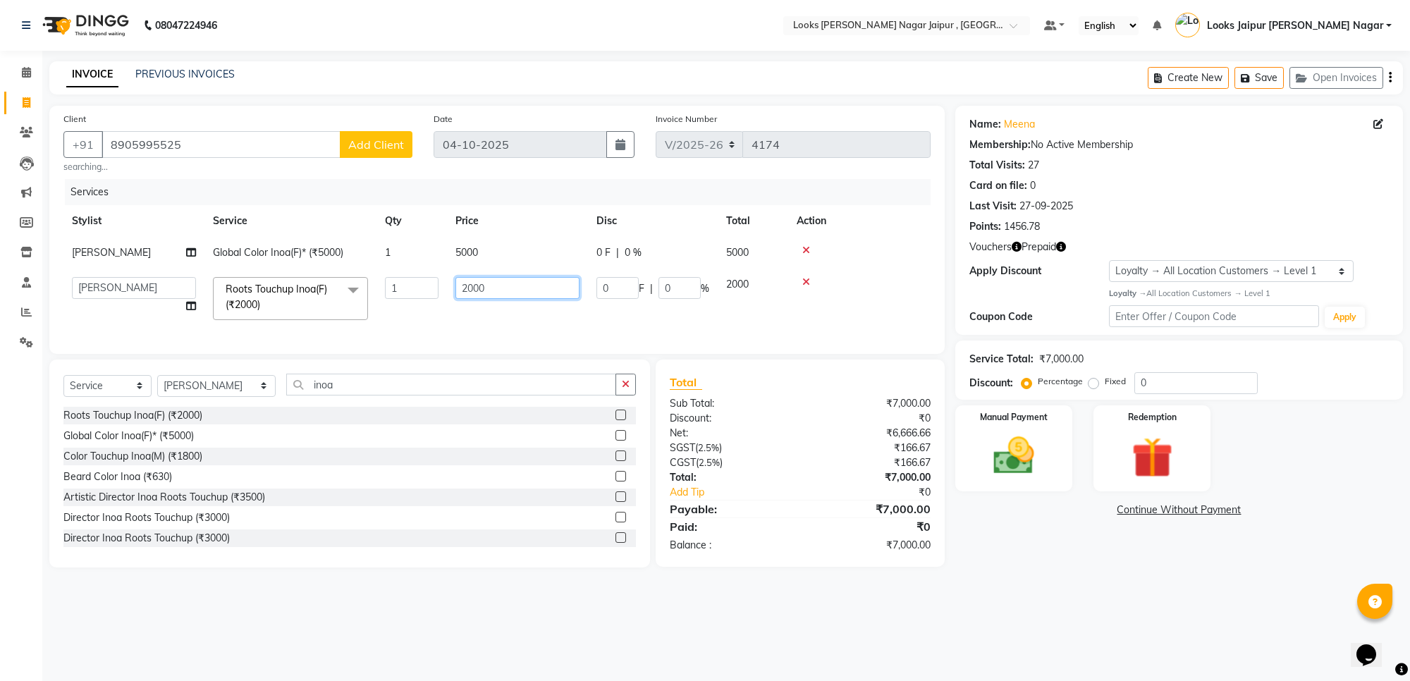
click at [530, 283] on input "2000" at bounding box center [518, 288] width 124 height 22
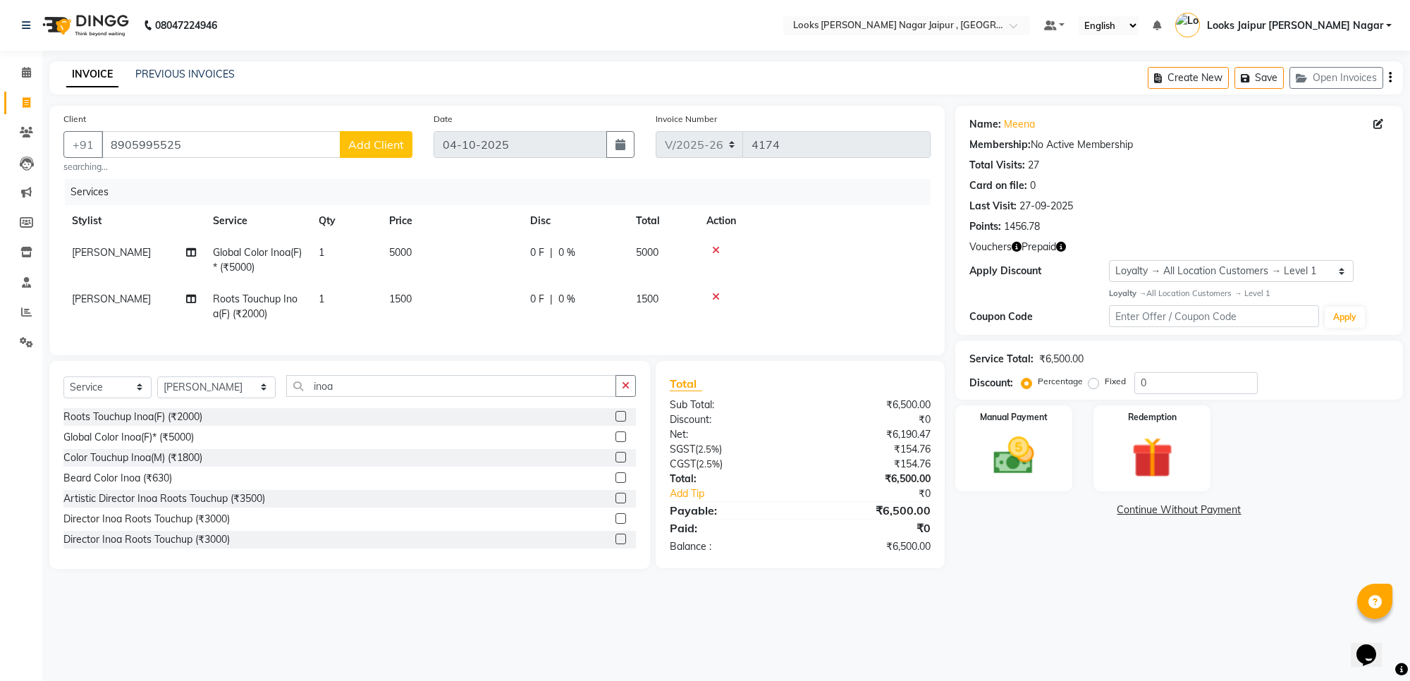
click at [365, 291] on td "1" at bounding box center [345, 306] width 71 height 47
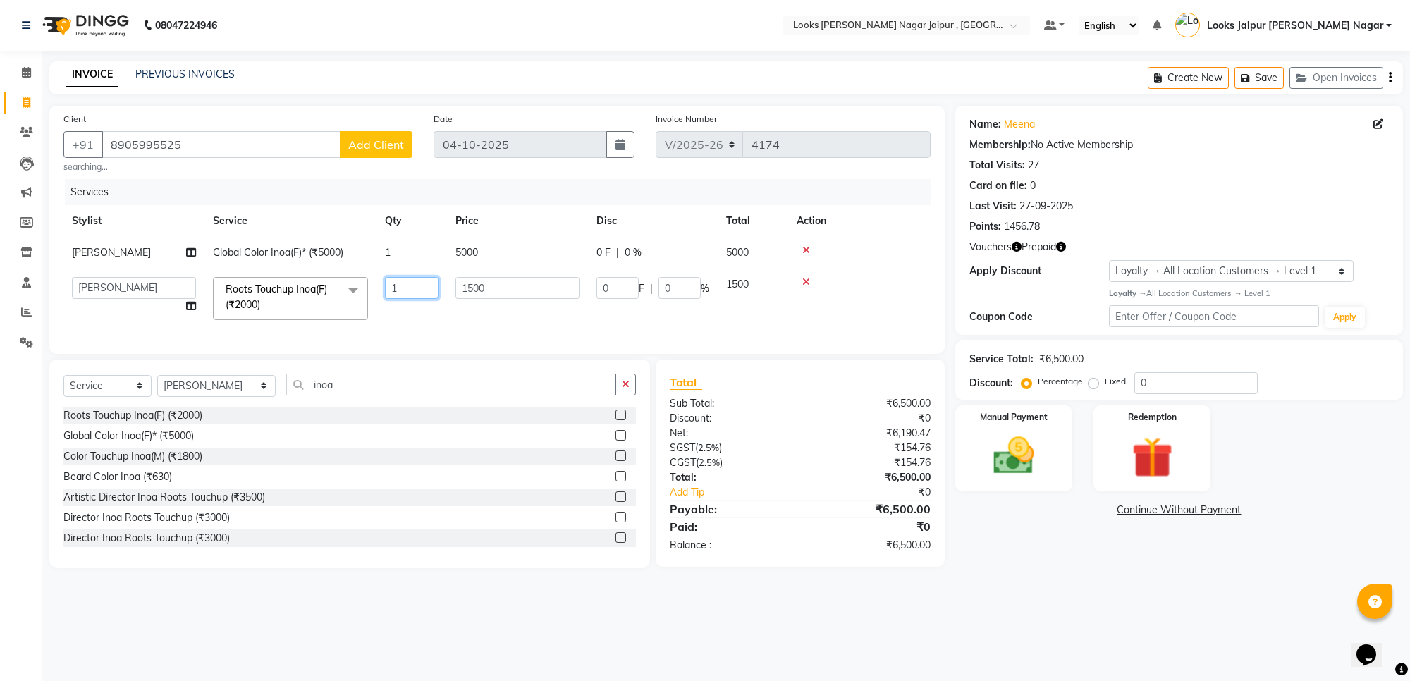
click at [402, 283] on input "1" at bounding box center [412, 288] width 54 height 22
click at [487, 276] on tbody "Aryan Verma Global Color Inoa(F)* (₹5000) 1 5000 0 F | 0 % 5000 Anjali_nail art…" at bounding box center [496, 283] width 867 height 92
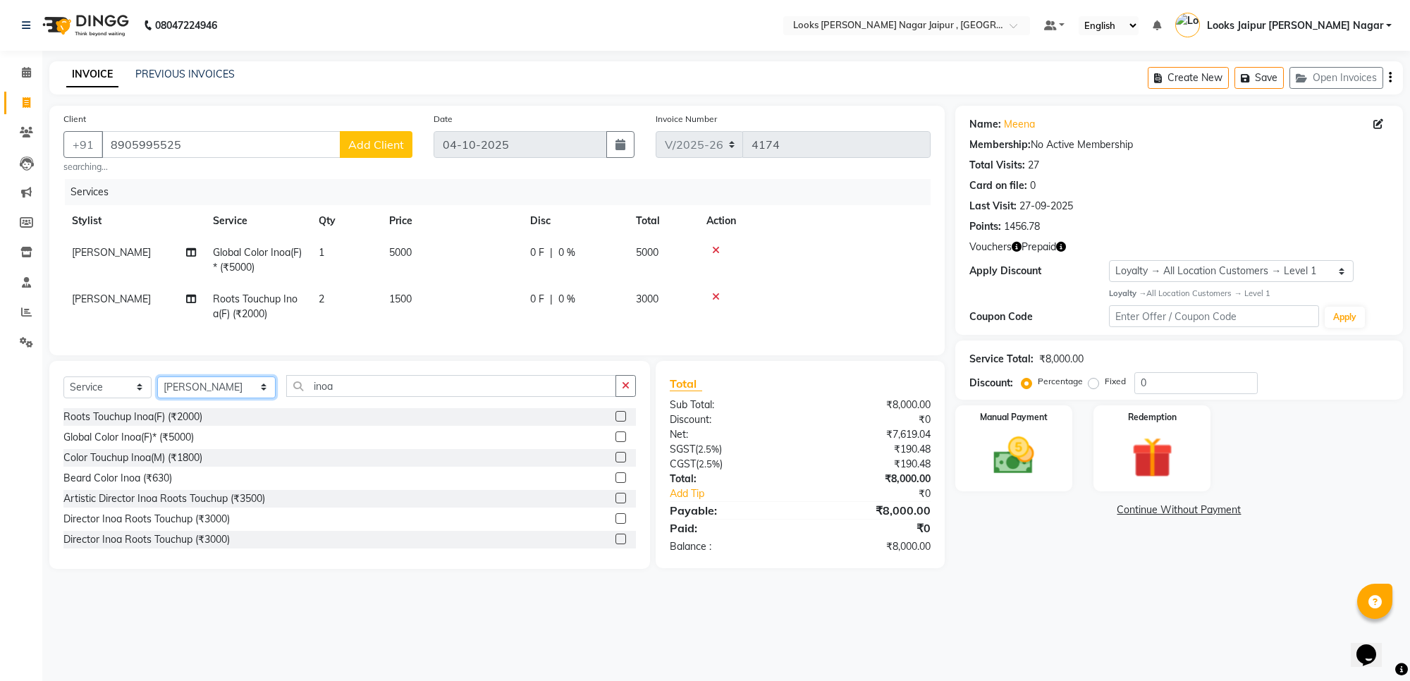
click at [215, 395] on select "Select Stylist [PERSON_NAME] art Anoop [PERSON_NAME] Counter Sales [PERSON_NAME…" at bounding box center [216, 388] width 118 height 22
click at [157, 389] on select "Select Stylist [PERSON_NAME] art Anoop [PERSON_NAME] Counter Sales [PERSON_NAME…" at bounding box center [216, 388] width 118 height 22
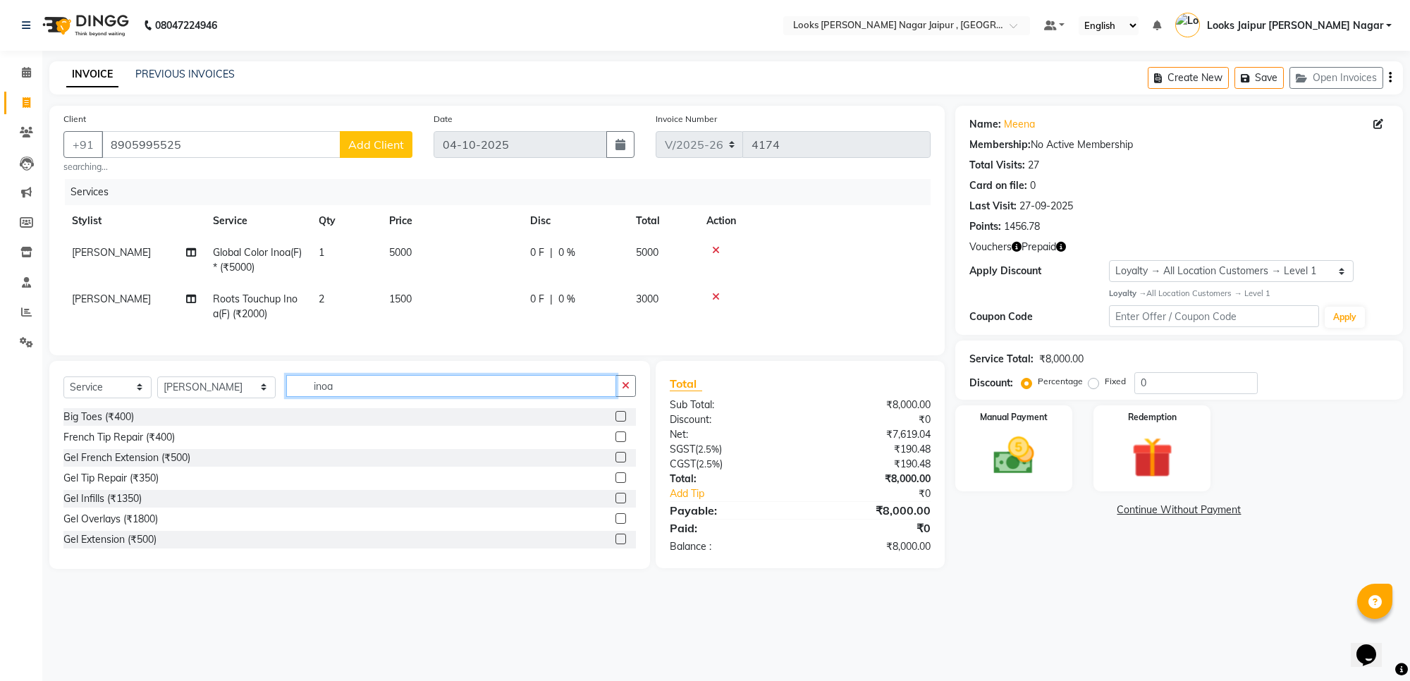
click at [331, 397] on input "inoa" at bounding box center [451, 386] width 330 height 22
click at [148, 527] on div "Fire & Ice Facial (₹12000)" at bounding box center [120, 519] width 114 height 15
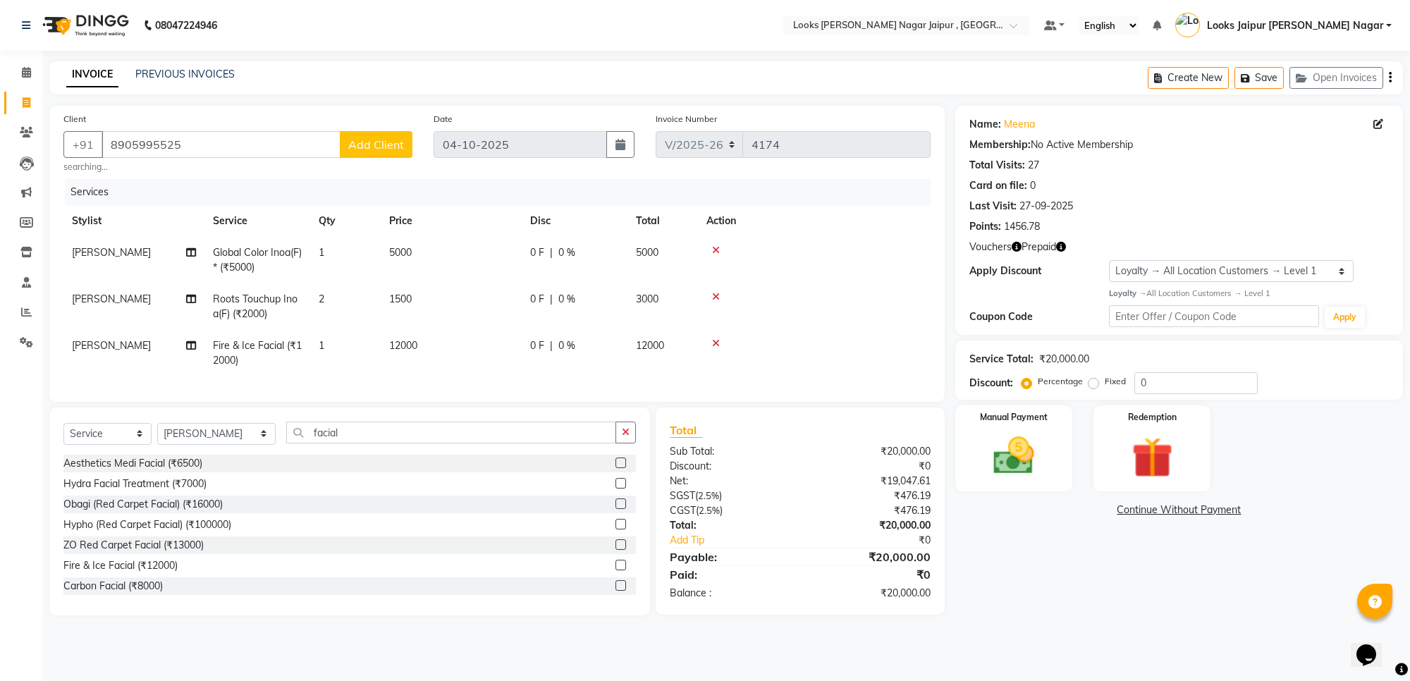
click at [476, 349] on td "12000" at bounding box center [451, 353] width 141 height 47
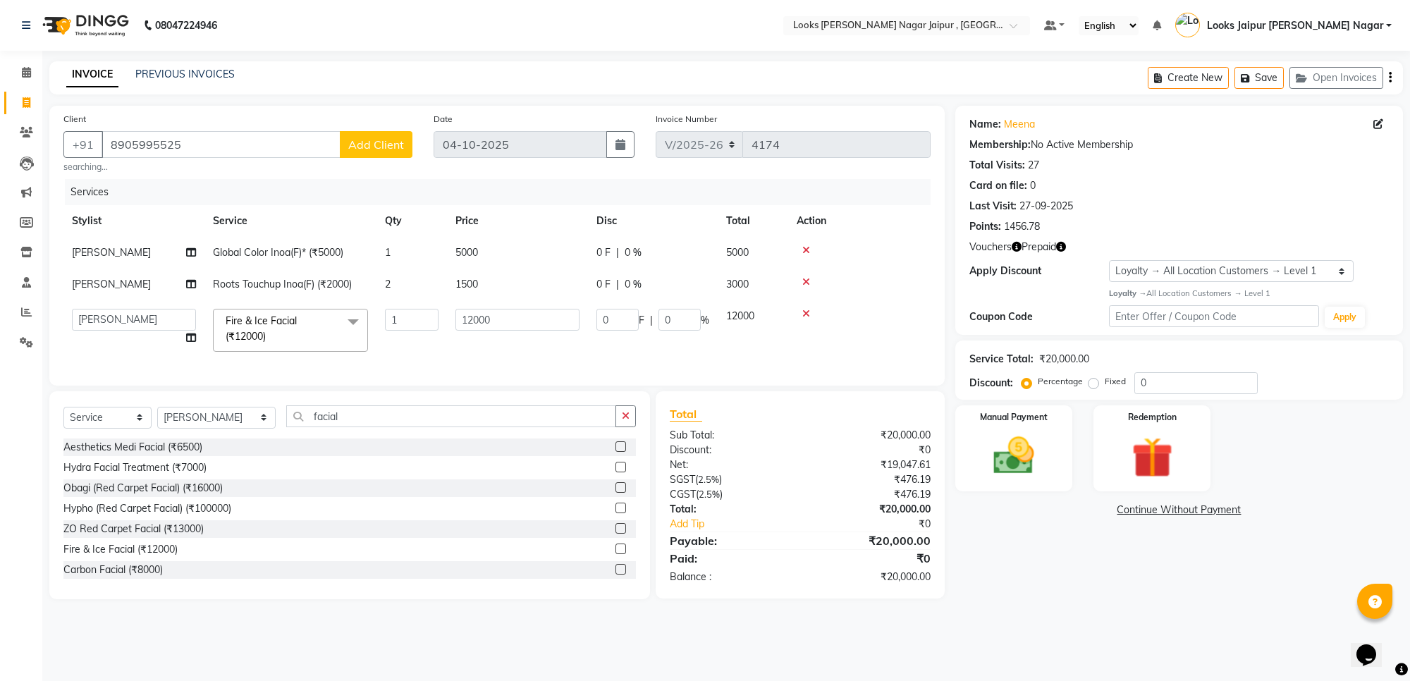
click at [805, 312] on icon at bounding box center [806, 314] width 8 height 10
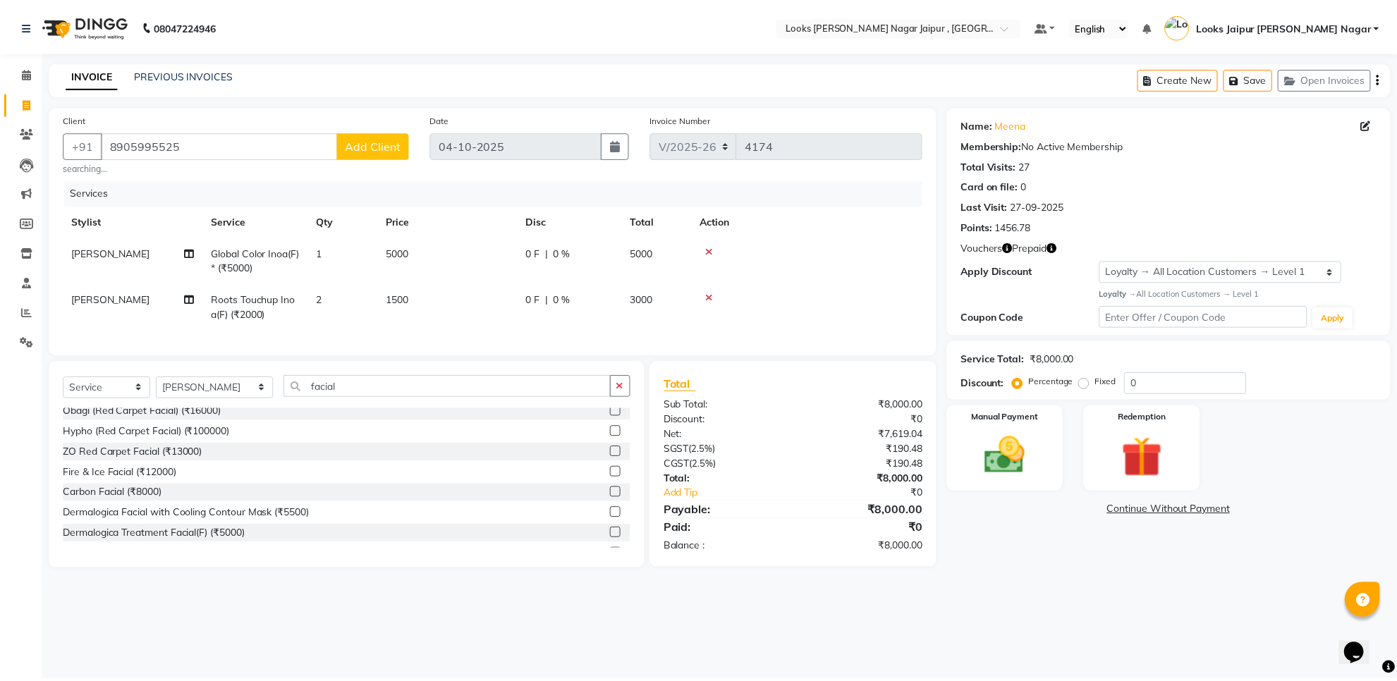
scroll to position [88, 0]
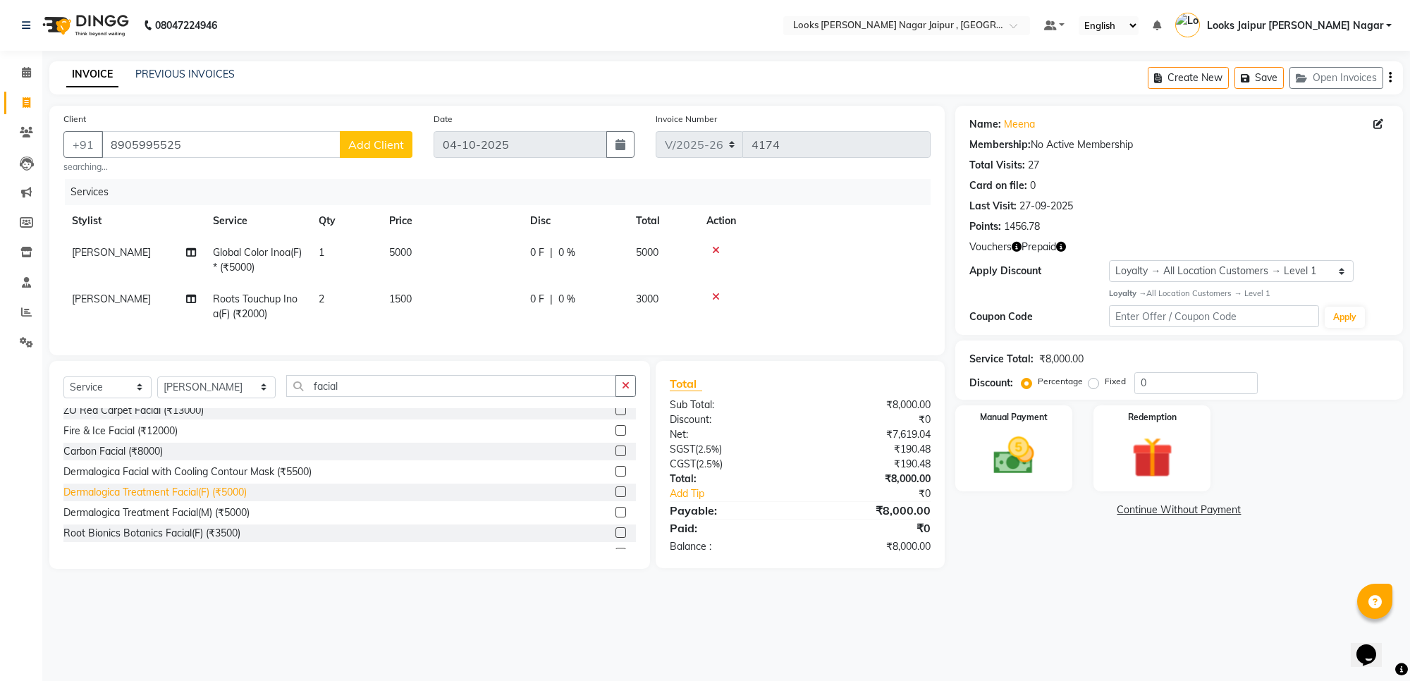
click at [171, 500] on div "Dermalogica Treatment Facial(F) (₹5000)" at bounding box center [154, 492] width 183 height 15
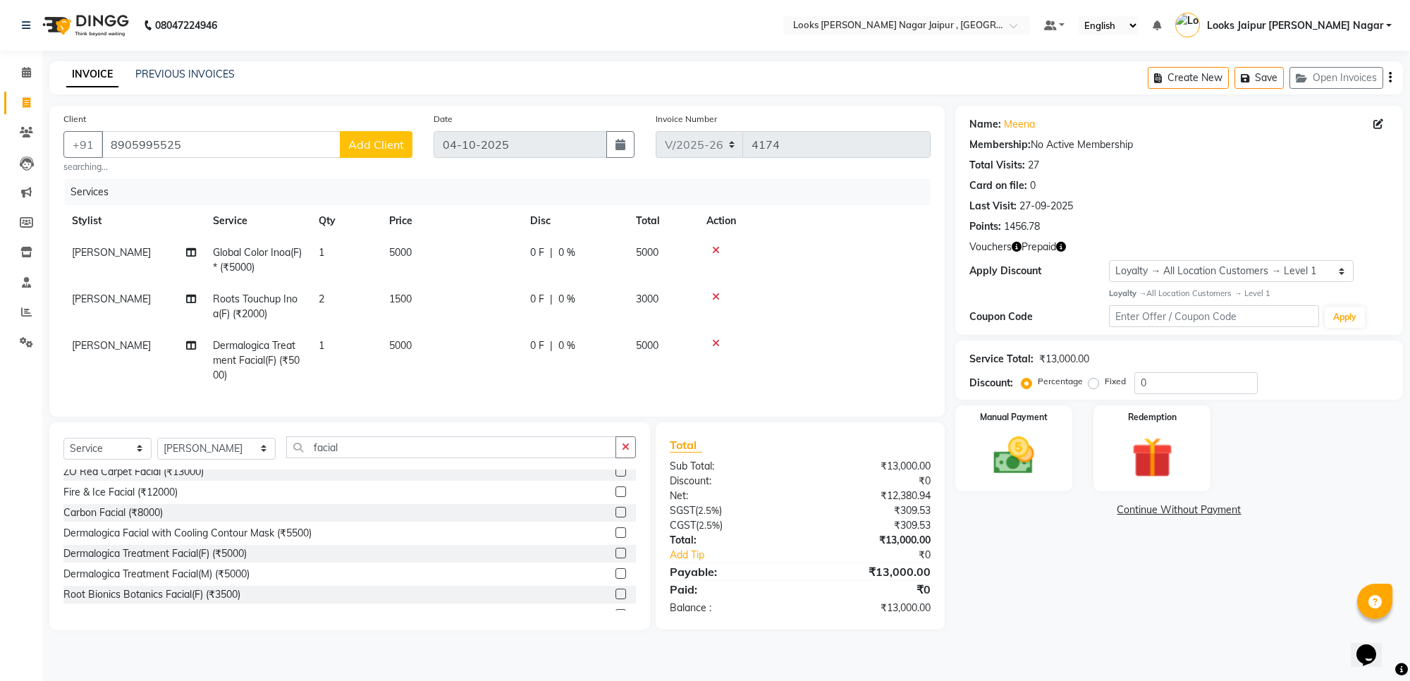
click at [478, 350] on td "5000" at bounding box center [451, 360] width 141 height 61
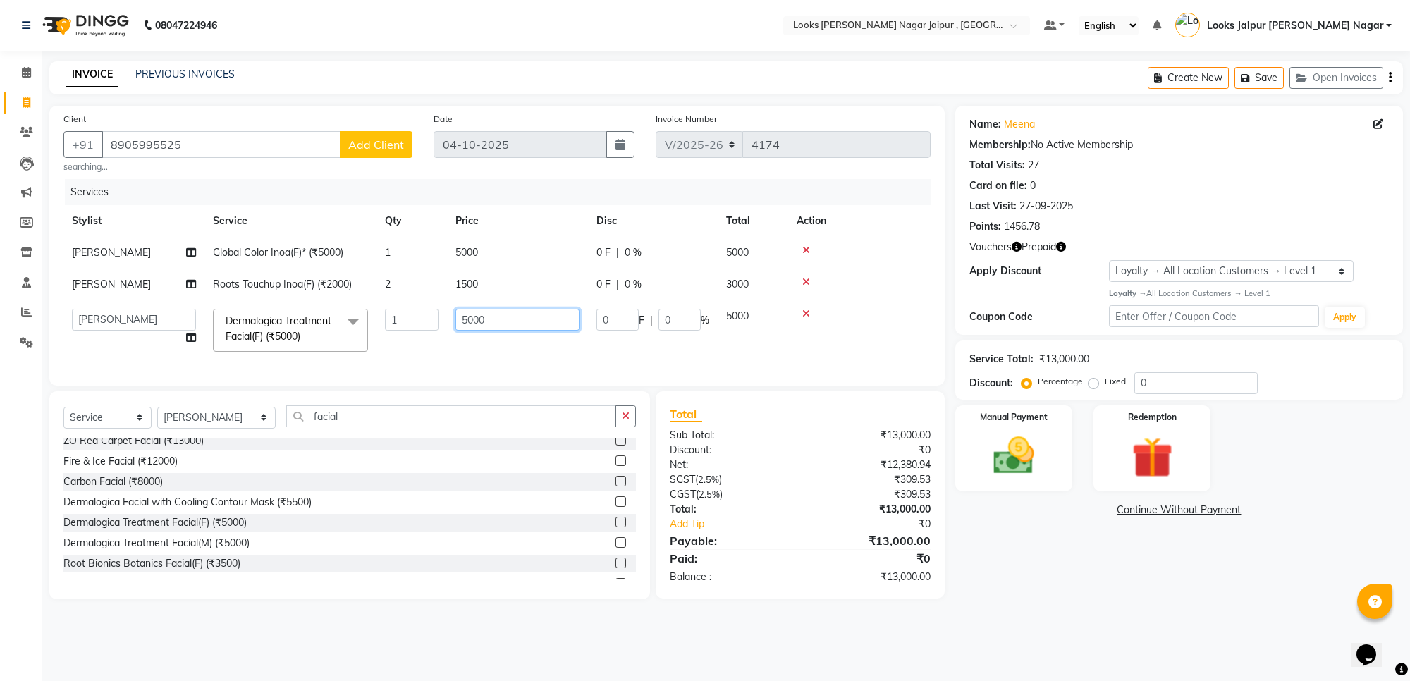
click at [530, 325] on input "5000" at bounding box center [518, 320] width 124 height 22
click at [534, 363] on div "Services Stylist Service Qty Price Disc Total Action Aryan Verma Global Color I…" at bounding box center [496, 275] width 867 height 193
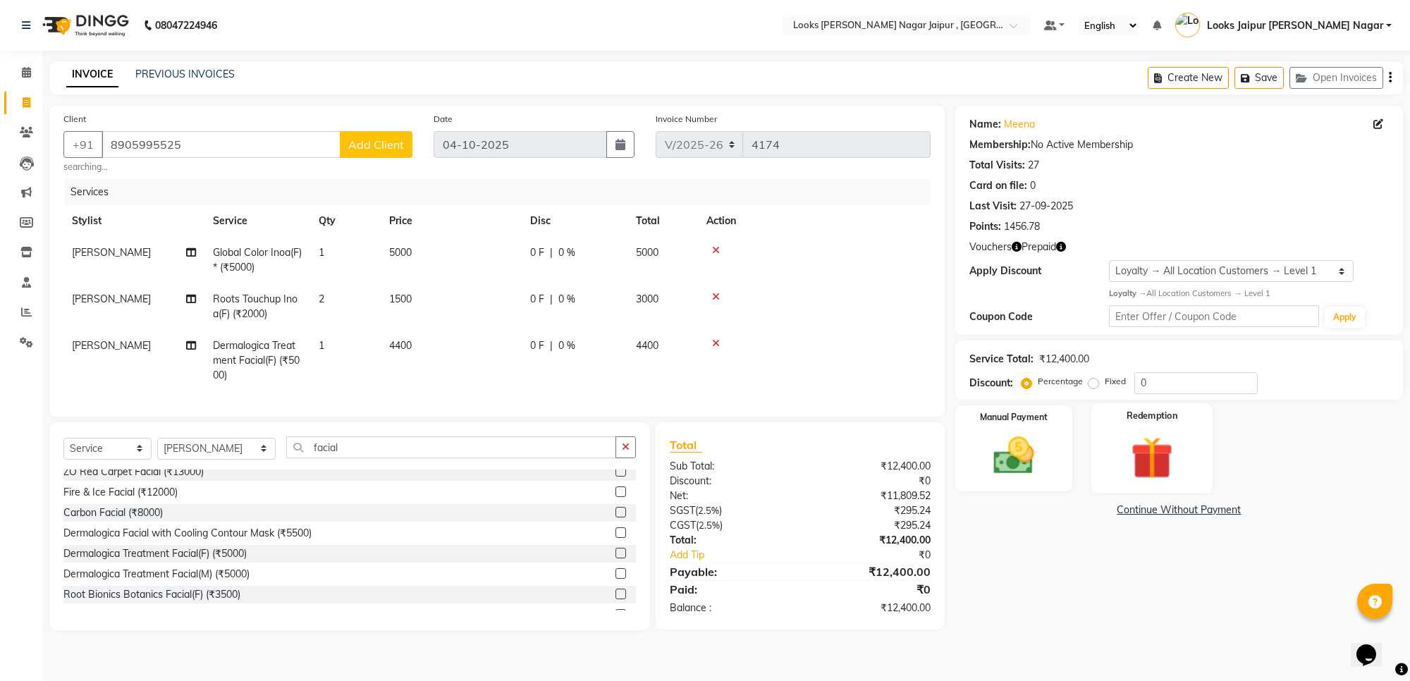
click at [1151, 462] on img at bounding box center [1152, 458] width 69 height 53
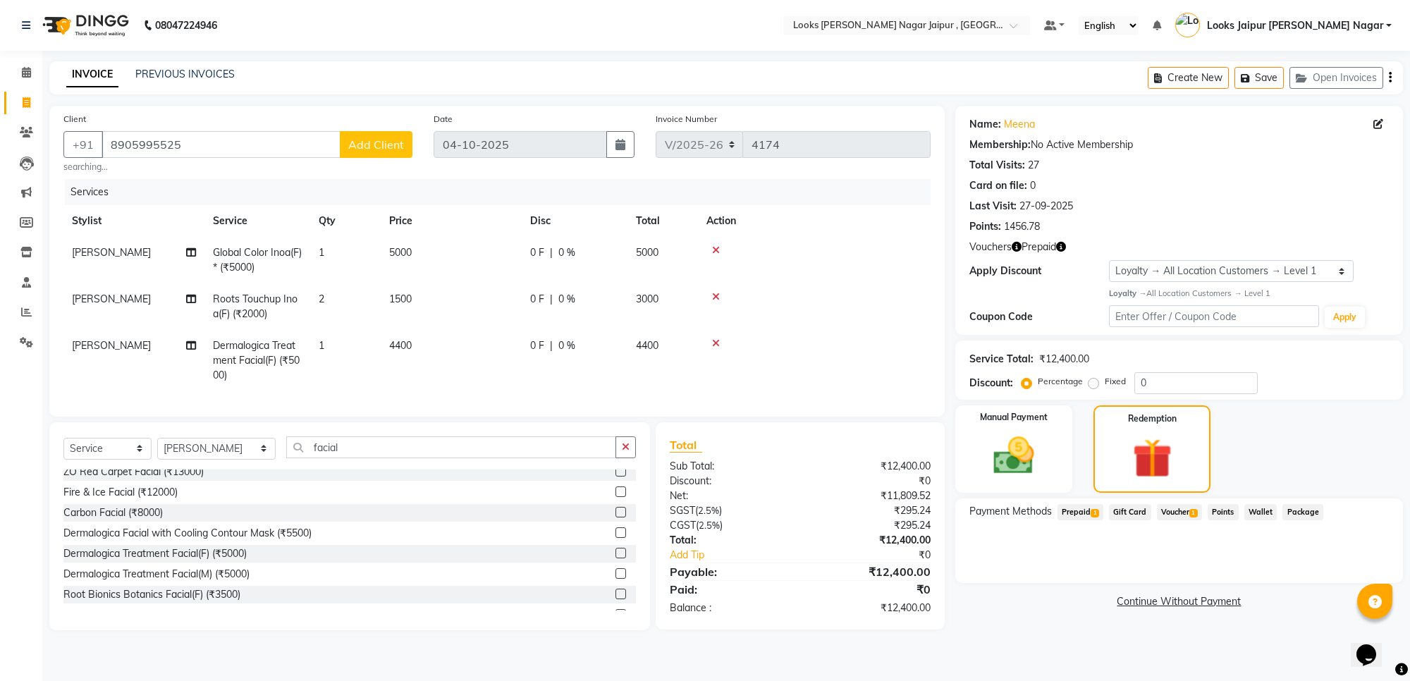
click at [1084, 511] on span "Prepaid 1" at bounding box center [1081, 512] width 46 height 16
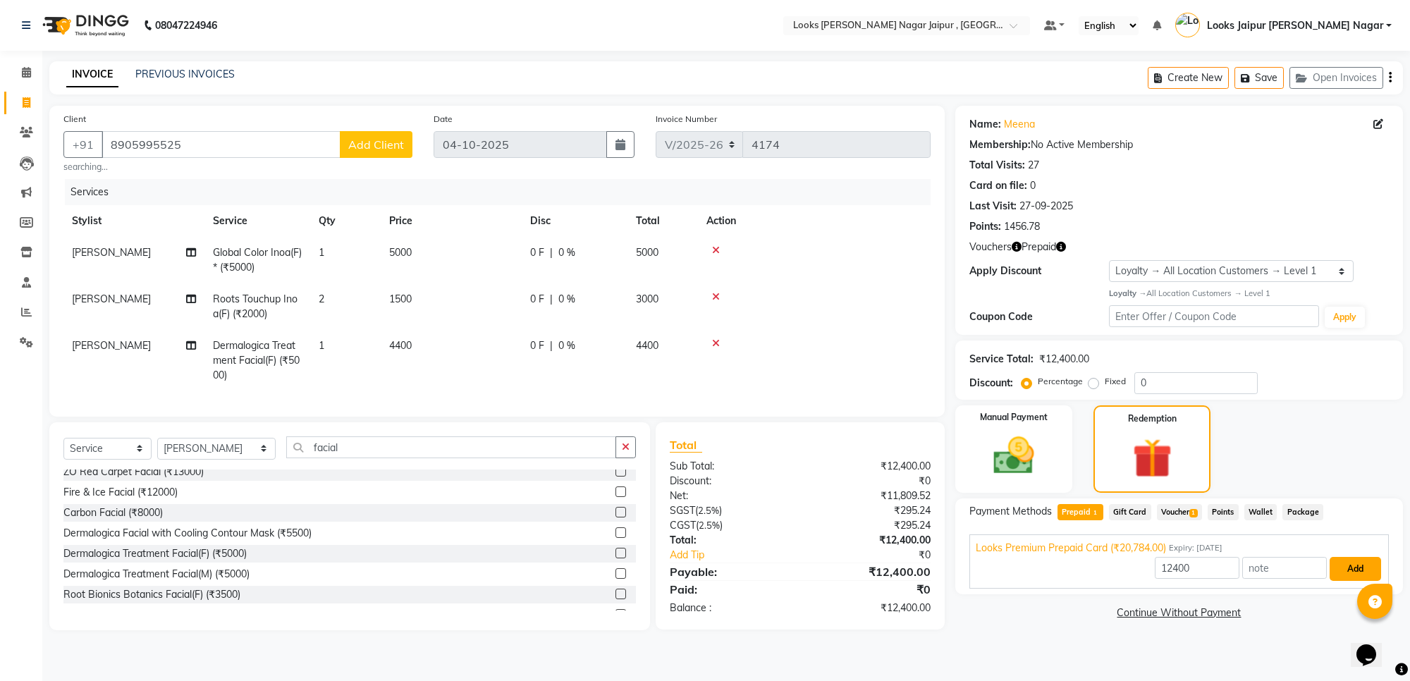
click at [1360, 572] on button "Add" at bounding box center [1355, 569] width 51 height 24
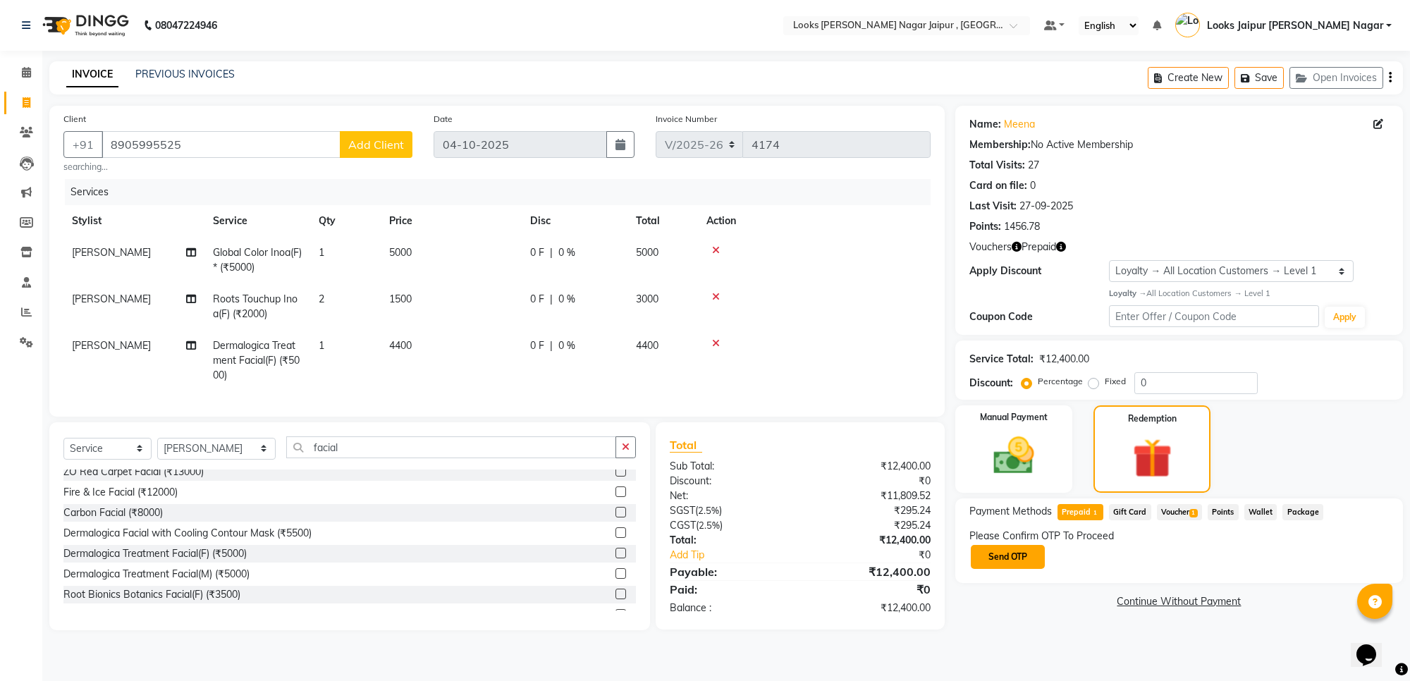
click at [1034, 551] on button "Send OTP" at bounding box center [1008, 557] width 74 height 24
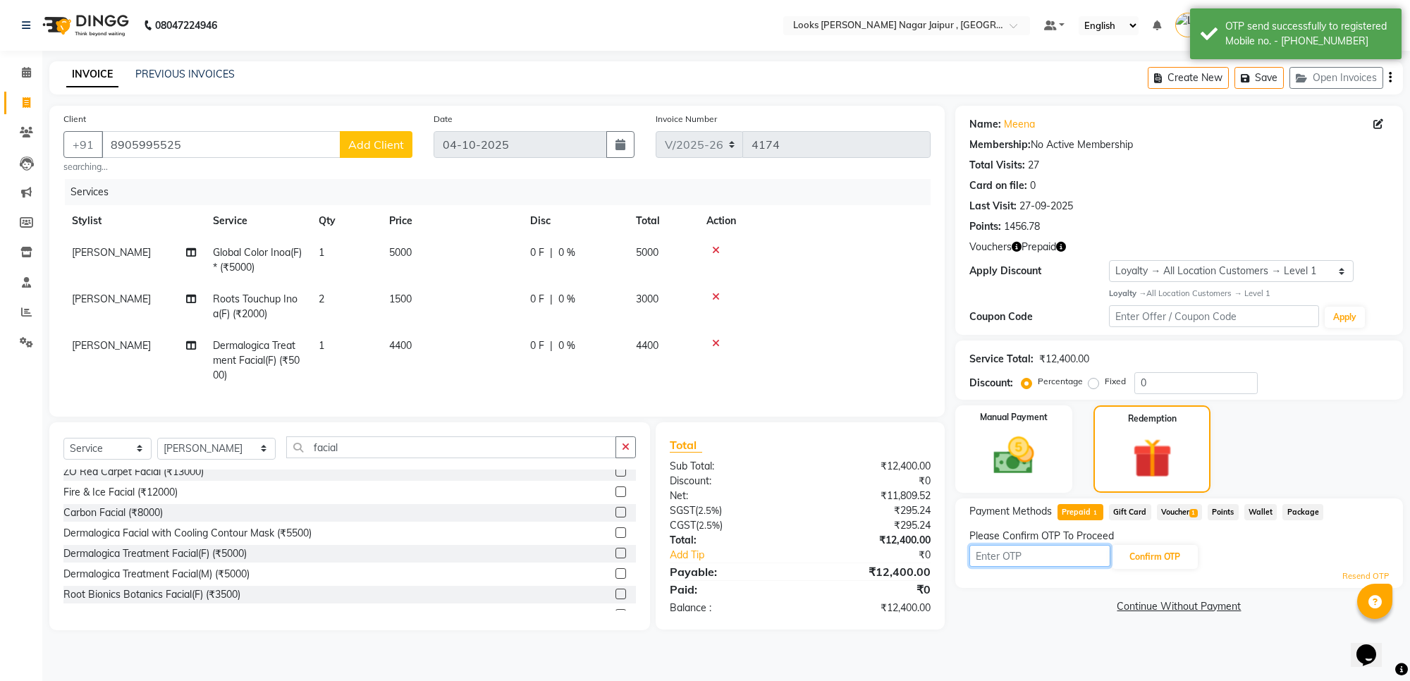
click at [1007, 552] on input "text" at bounding box center [1040, 556] width 141 height 22
click at [1058, 245] on icon "button" at bounding box center [1061, 247] width 10 height 10
click at [1008, 559] on input "text" at bounding box center [1040, 556] width 141 height 22
click at [1149, 558] on button "Confirm OTP" at bounding box center [1155, 557] width 86 height 24
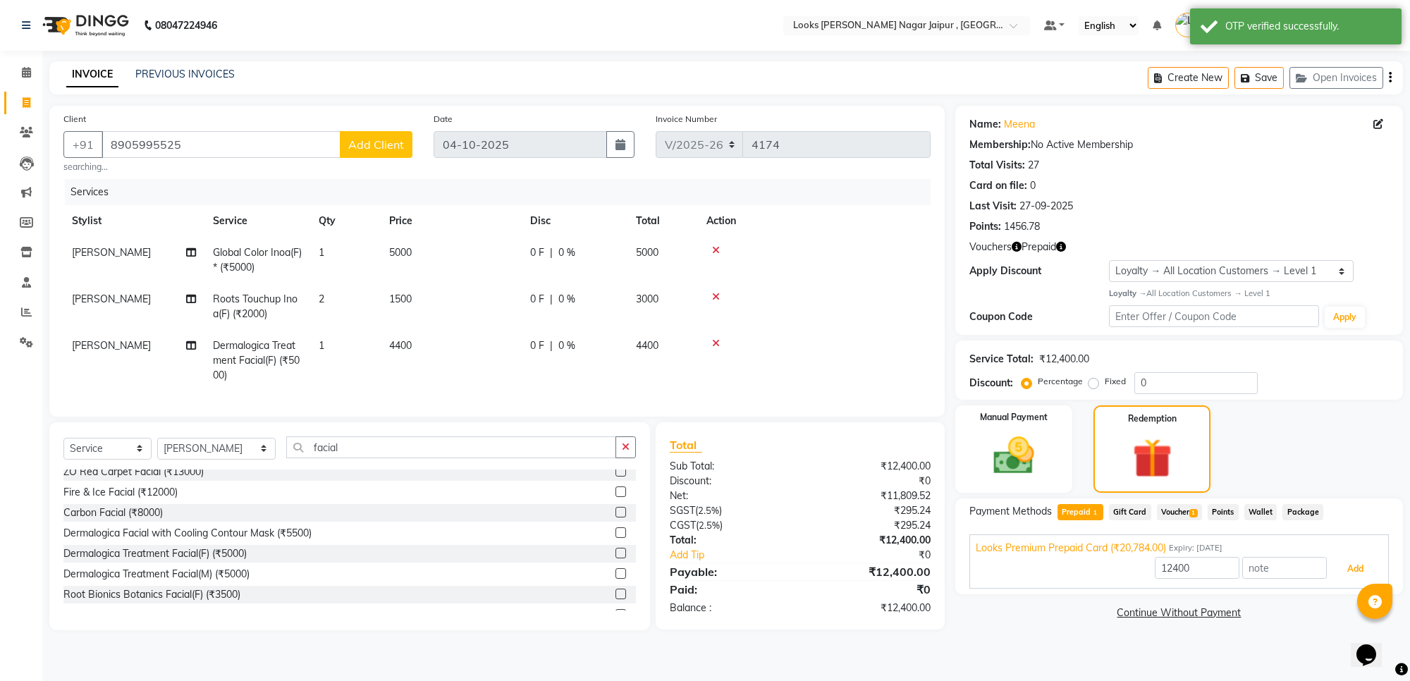
click at [1347, 562] on button "Add" at bounding box center [1355, 569] width 51 height 24
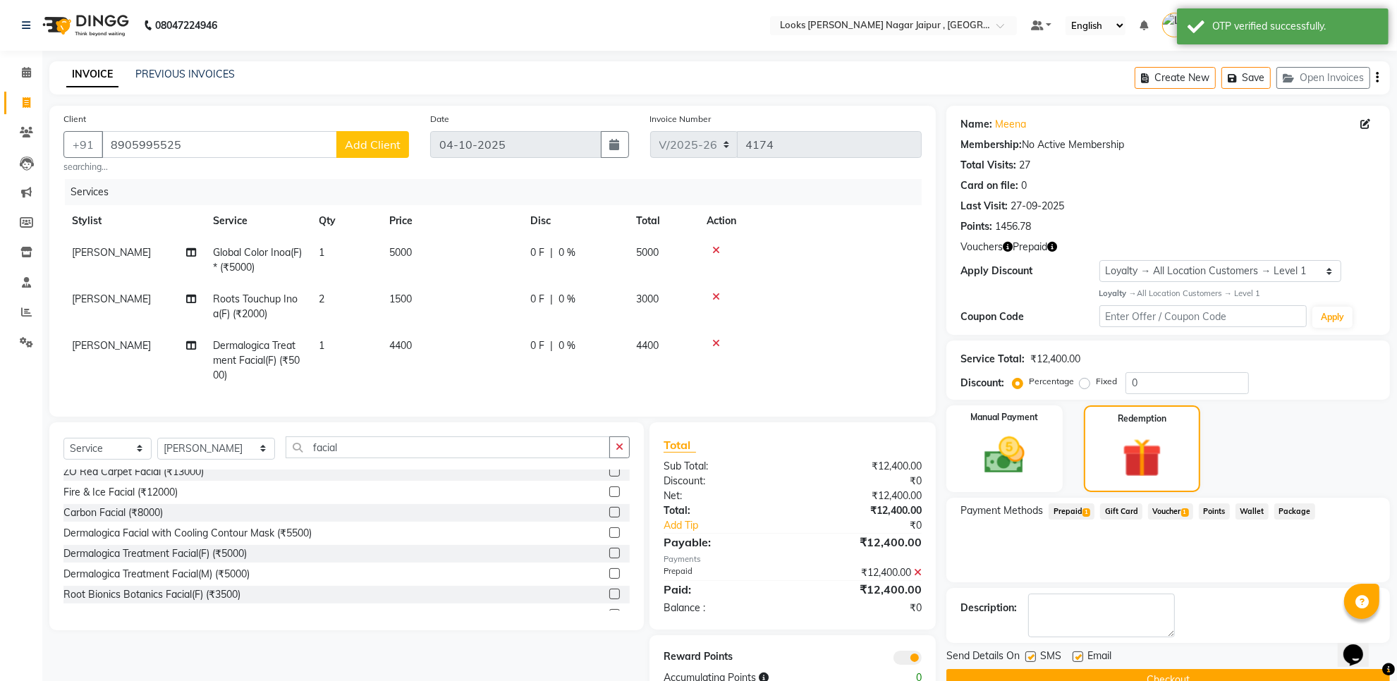
click at [1073, 675] on button "Checkout" at bounding box center [1168, 680] width 444 height 22
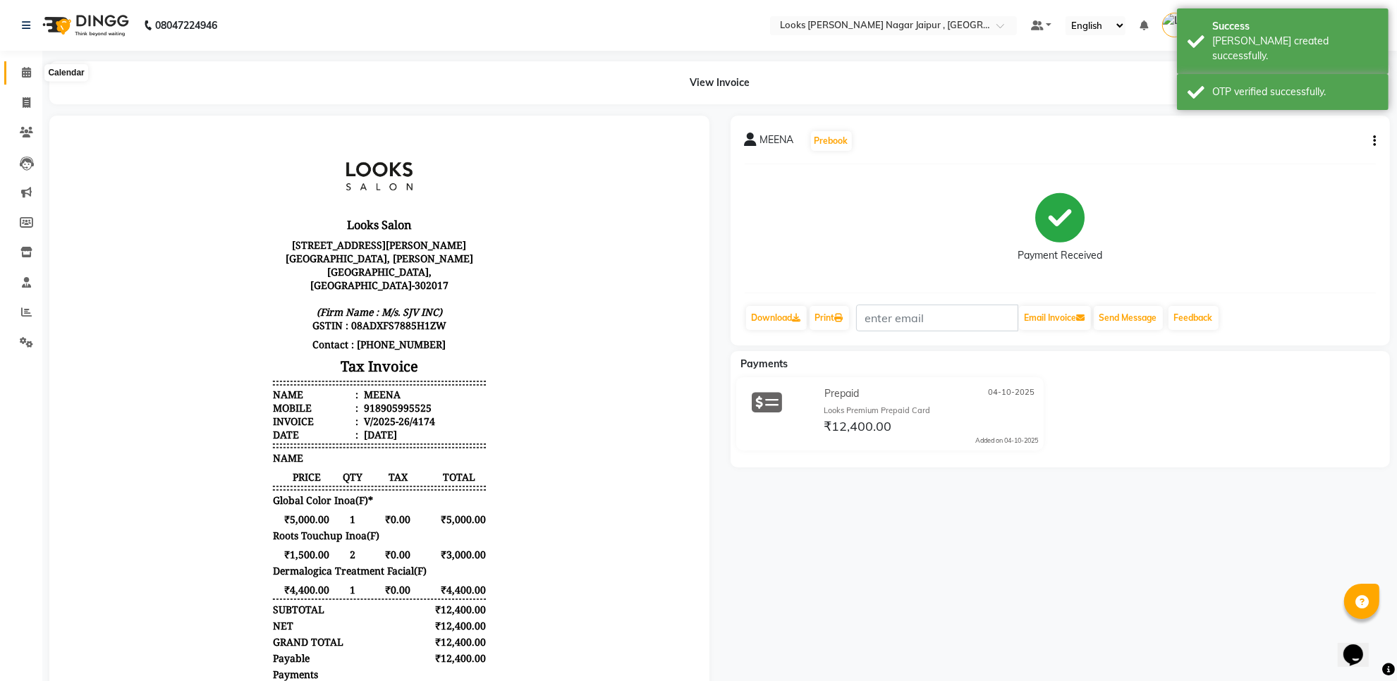
click at [25, 72] on icon at bounding box center [26, 72] width 9 height 11
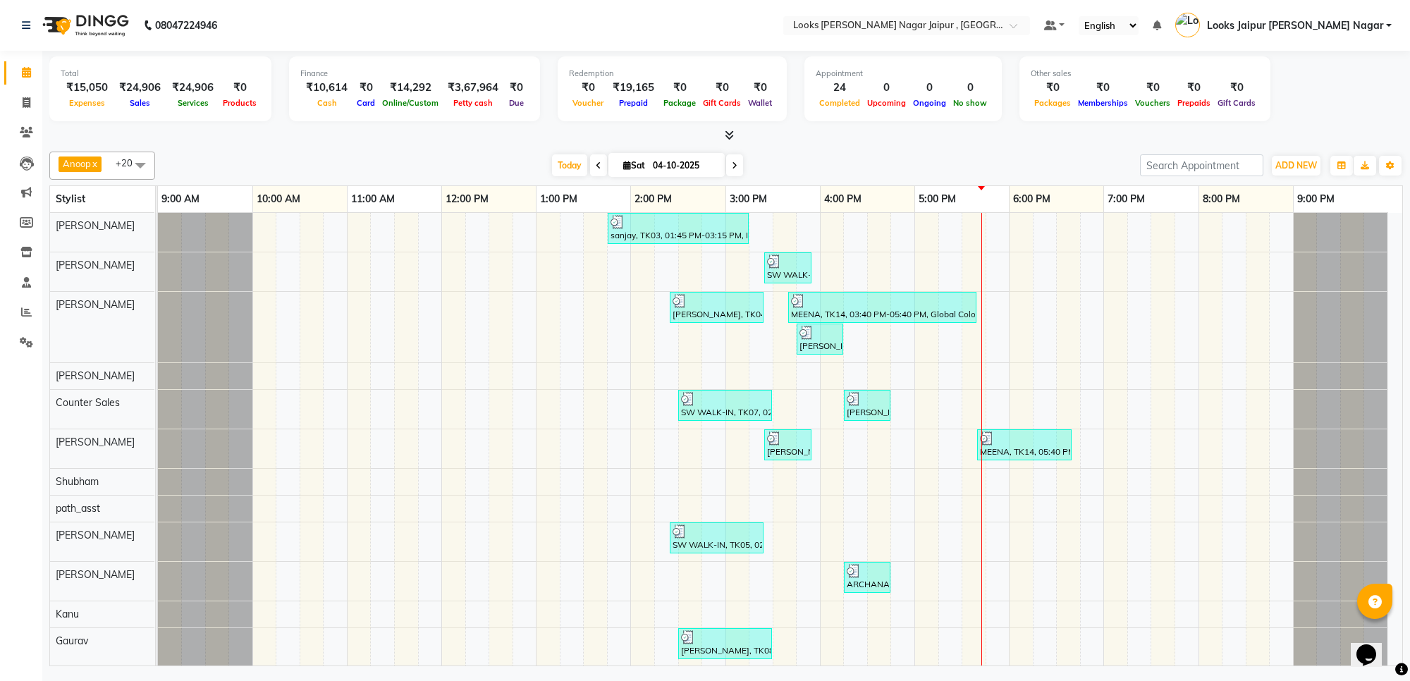
scroll to position [1, 76]
drag, startPoint x: 0, startPoint y: 386, endPoint x: 259, endPoint y: 716, distance: 419.4
click at [259, 680] on html "08047224946 Select Location × Looks [PERSON_NAME] Nagar Jaipur , Jaipur Default…" at bounding box center [705, 340] width 1410 height 681
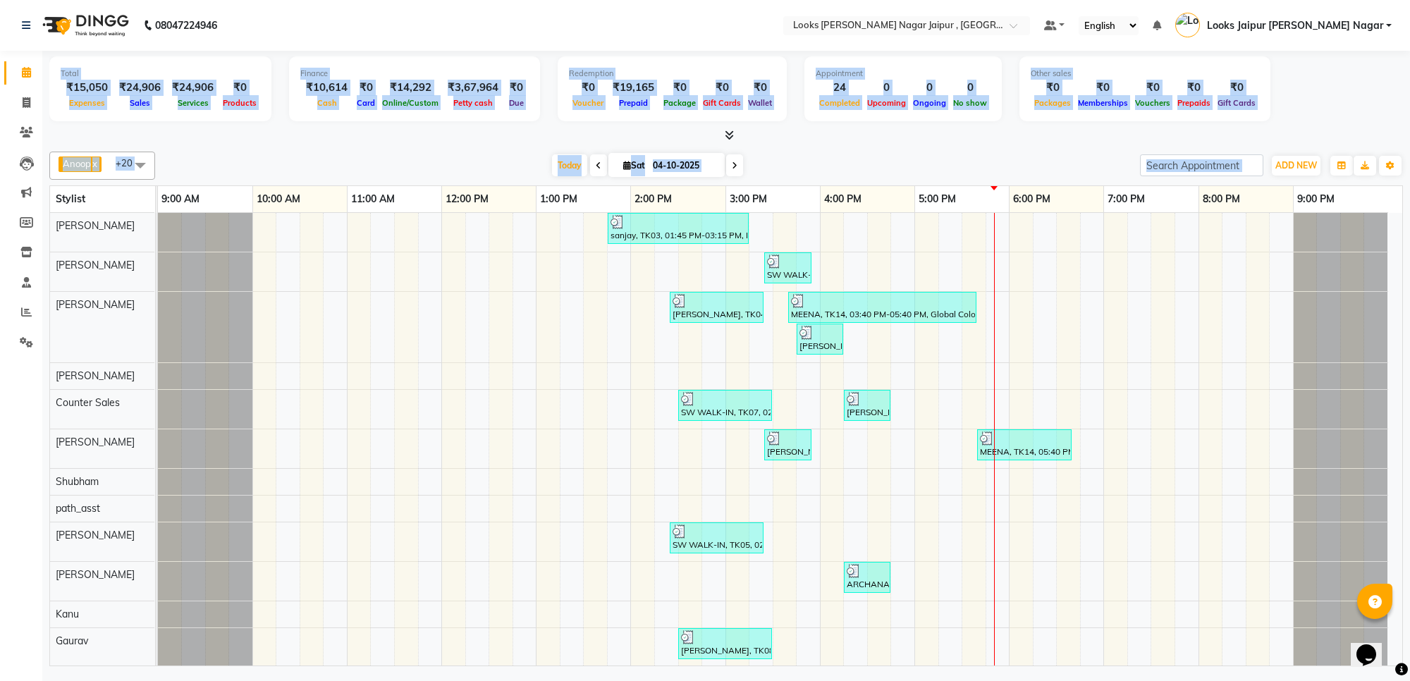
drag, startPoint x: 235, startPoint y: 152, endPoint x: 251, endPoint y: 166, distance: 21.0
click at [235, 152] on div "Anoop x Aryan x [PERSON_NAME] x Counter Sales x [PERSON_NAME] x Kunal x [PERSON…" at bounding box center [726, 166] width 1354 height 28
click at [326, 152] on div "Anoop x Aryan x [PERSON_NAME] x Counter Sales x [PERSON_NAME] x Kunal x [PERSON…" at bounding box center [726, 166] width 1354 height 28
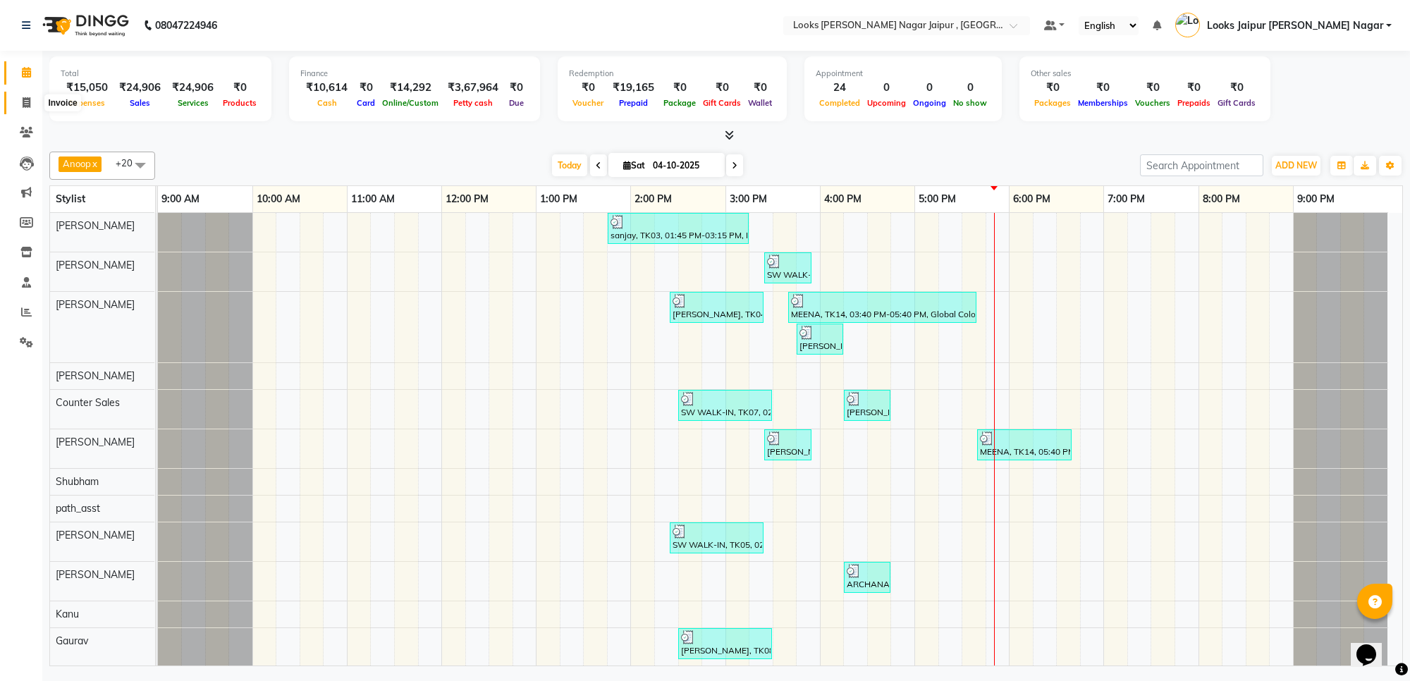
click at [19, 107] on span at bounding box center [26, 103] width 25 height 16
select select "service"
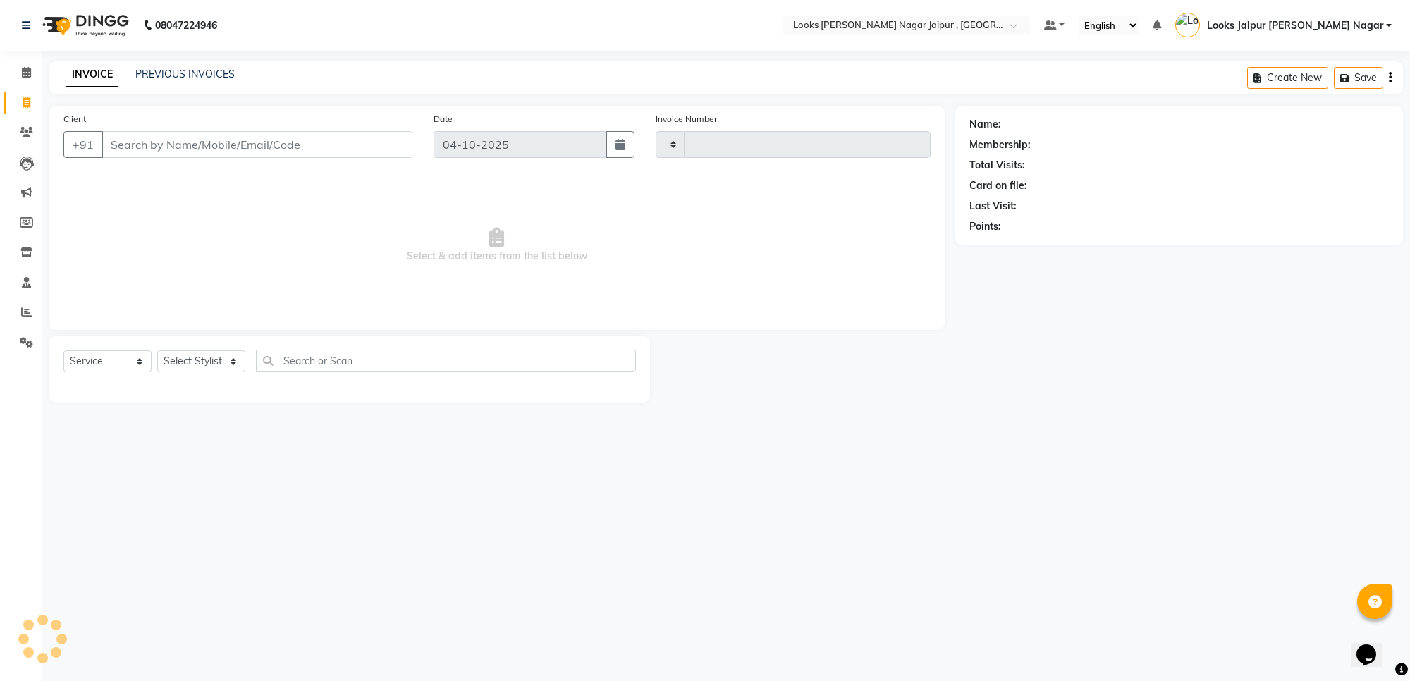
type input "4175"
select select "4317"
click at [195, 138] on input "Client" at bounding box center [257, 144] width 311 height 27
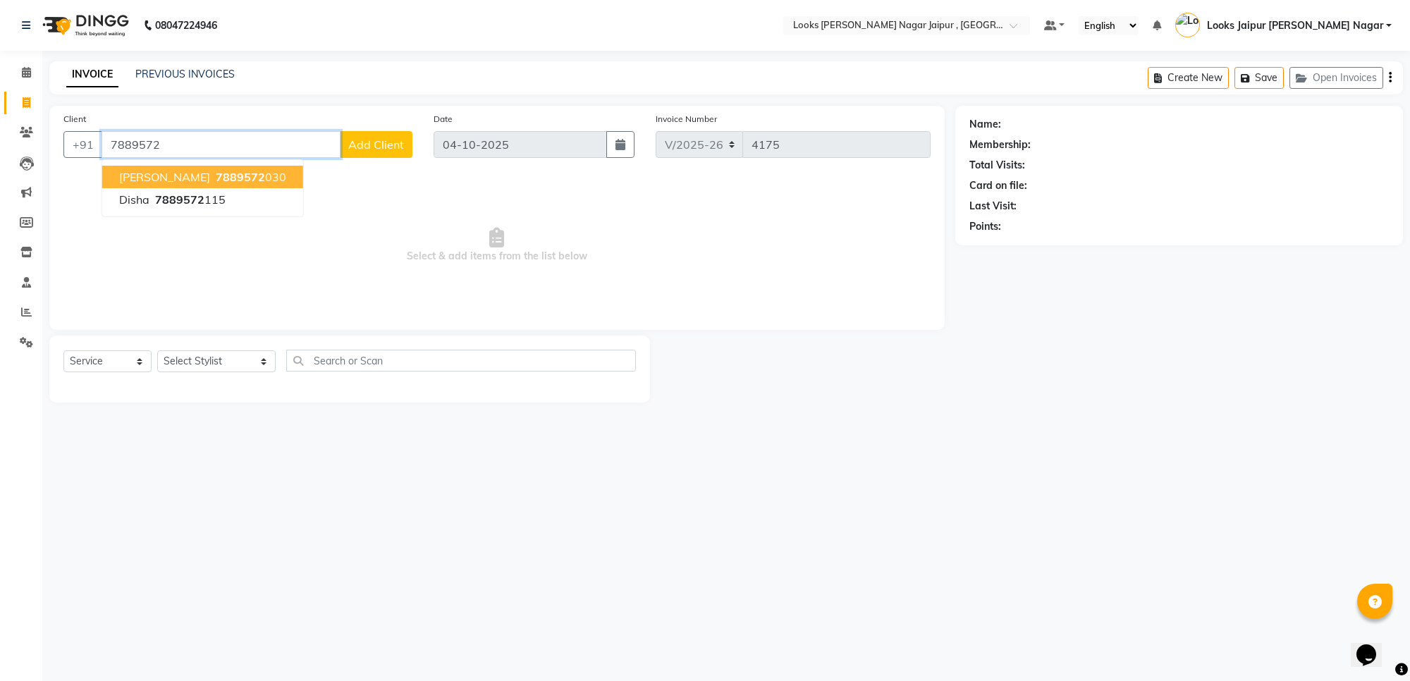
click at [226, 170] on ngb-highlight "7889572 030" at bounding box center [249, 177] width 73 height 14
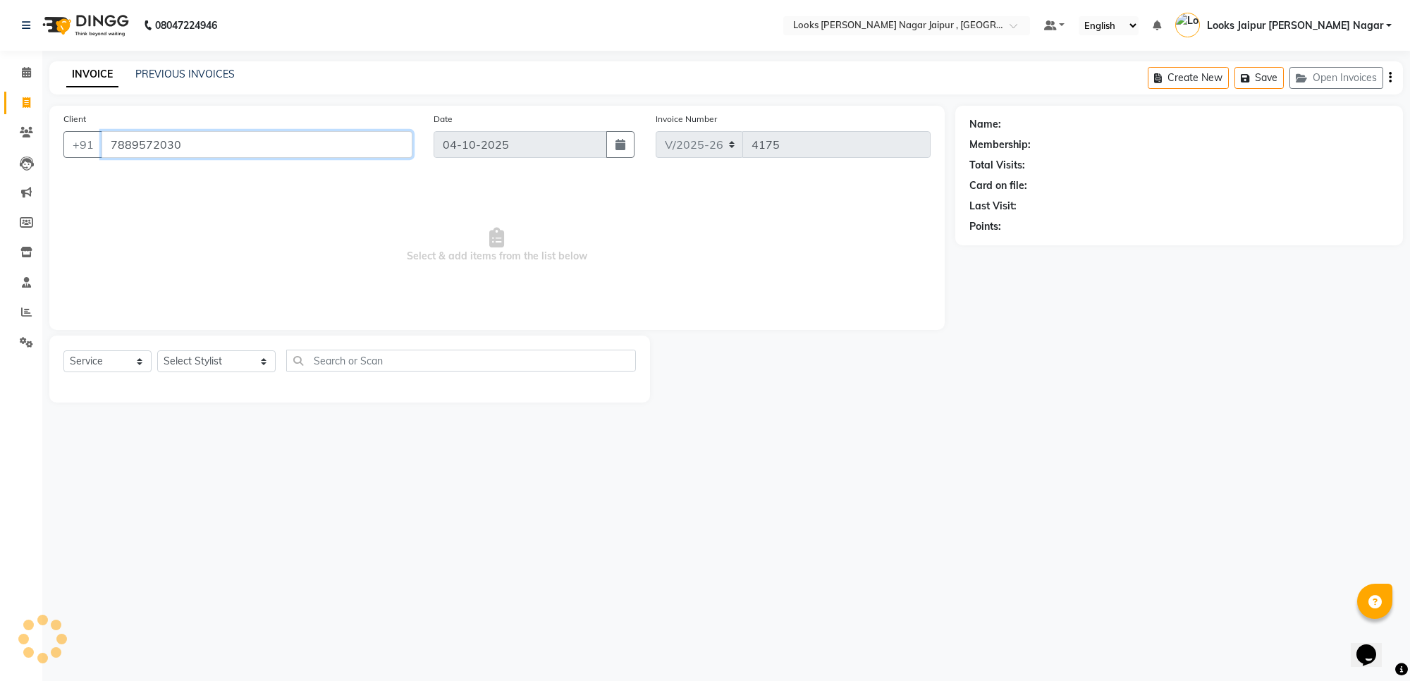
type input "7889572030"
select select "1: Object"
click at [188, 339] on div "Client [PHONE_NUMBER] Date [DATE] Invoice Number V/2025 V/[PHONE_NUMBER] Select…" at bounding box center [497, 254] width 917 height 297
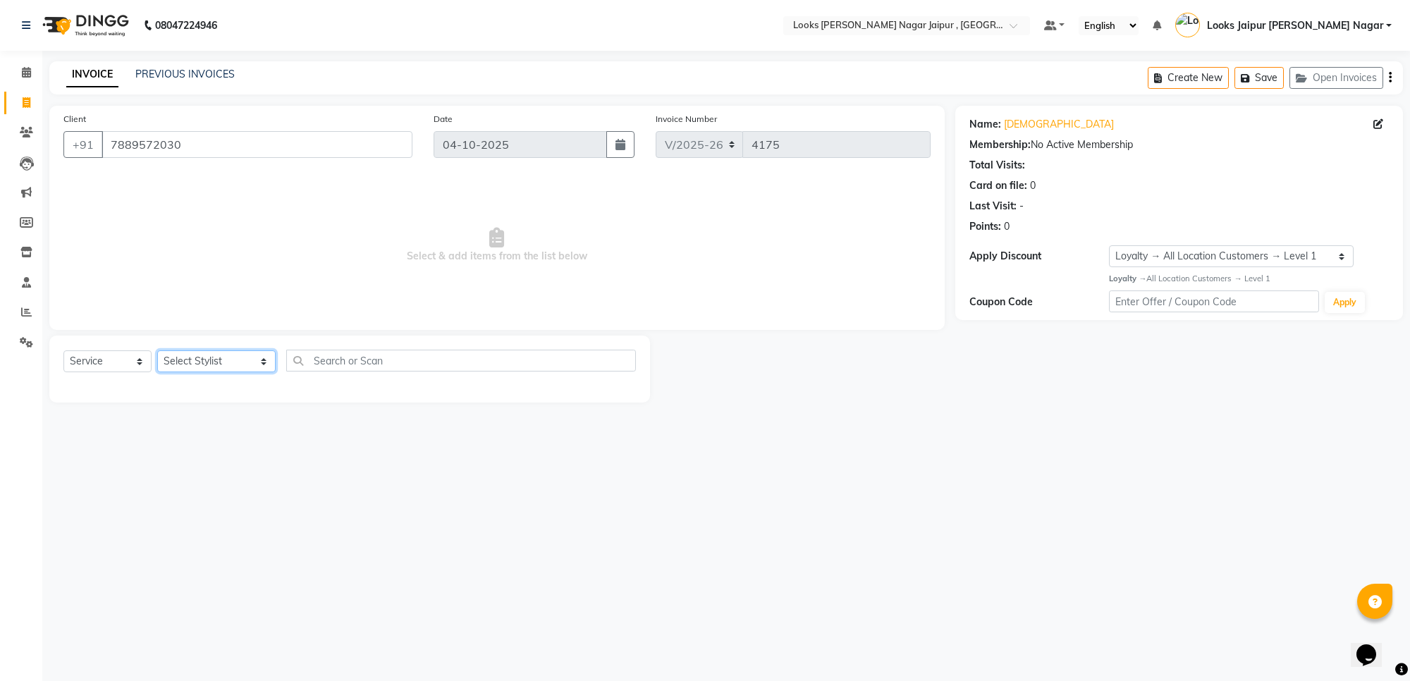
click at [203, 365] on select "Select Stylist [PERSON_NAME] art Anoop [PERSON_NAME] Counter Sales [PERSON_NAME…" at bounding box center [216, 361] width 118 height 22
select select "82802"
click at [157, 350] on select "Select Stylist [PERSON_NAME] art Anoop [PERSON_NAME] Counter Sales [PERSON_NAME…" at bounding box center [216, 361] width 118 height 22
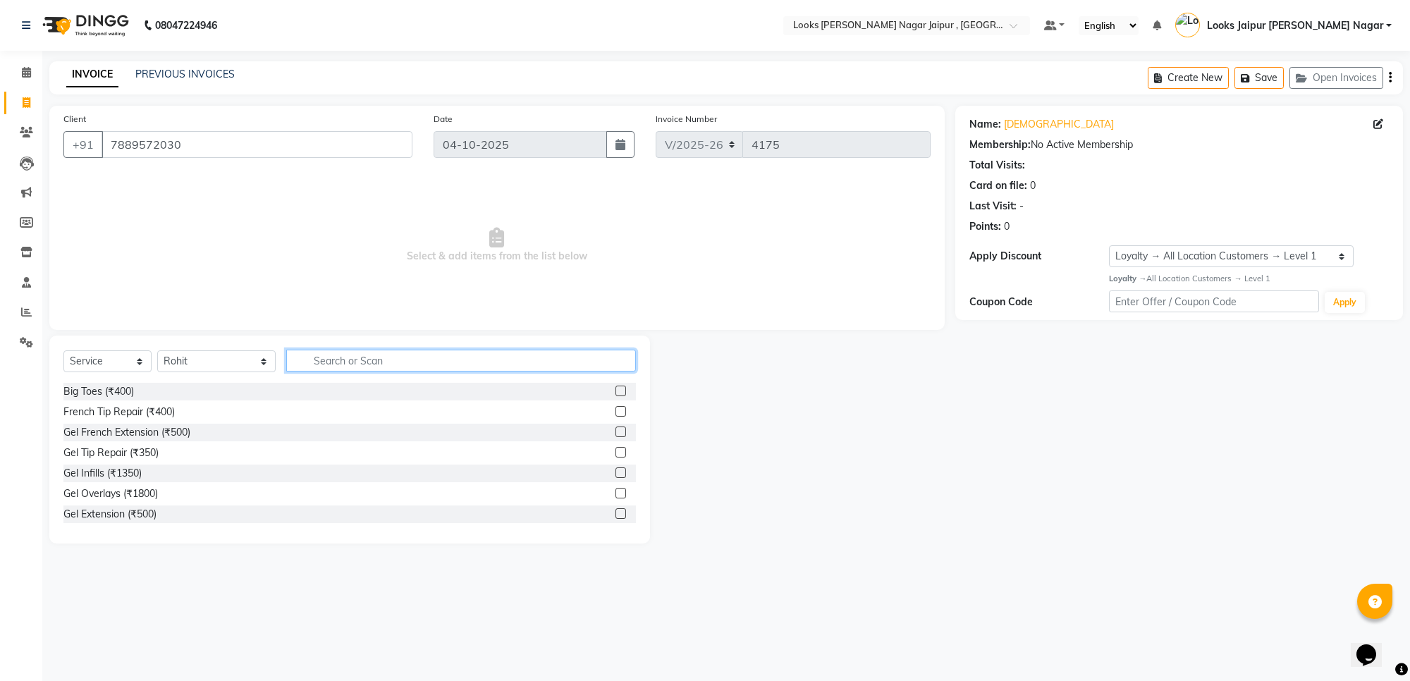
click at [402, 353] on input "text" at bounding box center [461, 361] width 350 height 22
type input "cut"
click at [616, 406] on label at bounding box center [621, 411] width 11 height 11
click at [616, 408] on input "checkbox" at bounding box center [620, 412] width 9 height 9
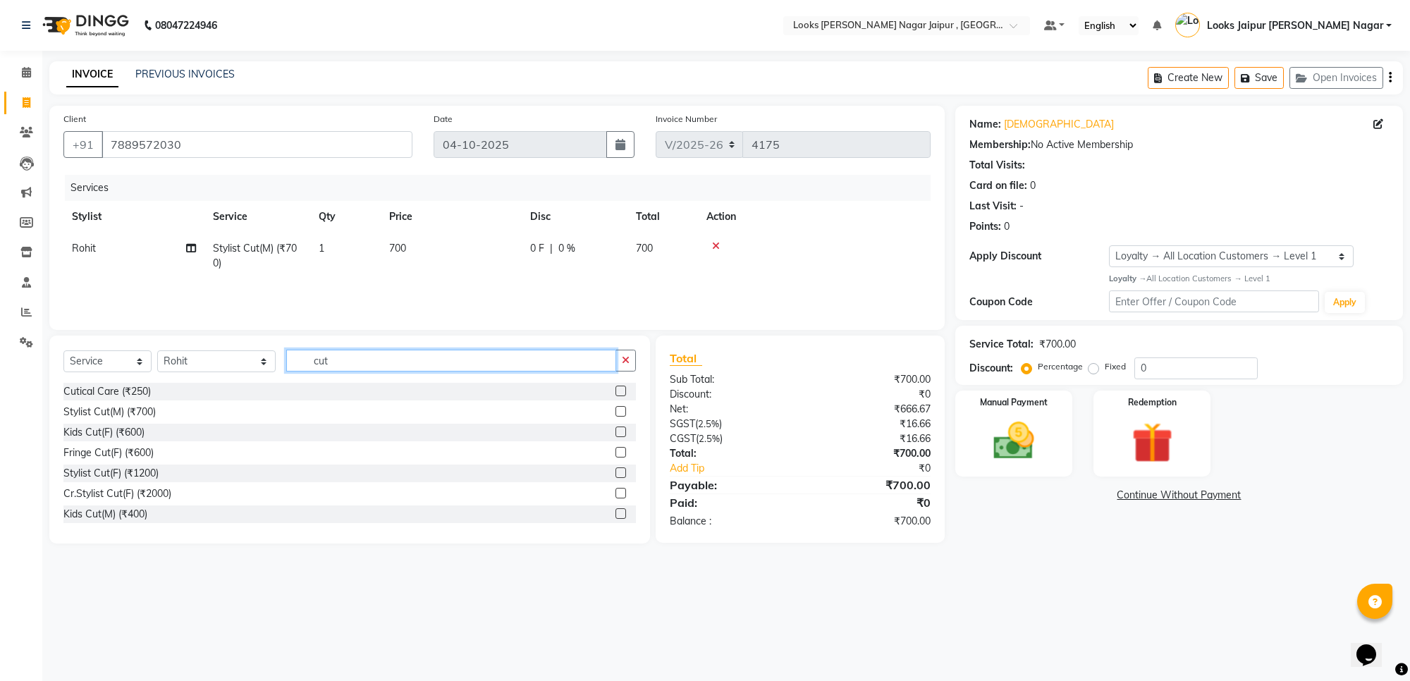
checkbox input "false"
click at [403, 355] on input "cut" at bounding box center [451, 361] width 330 height 22
type input "c"
type input "beard"
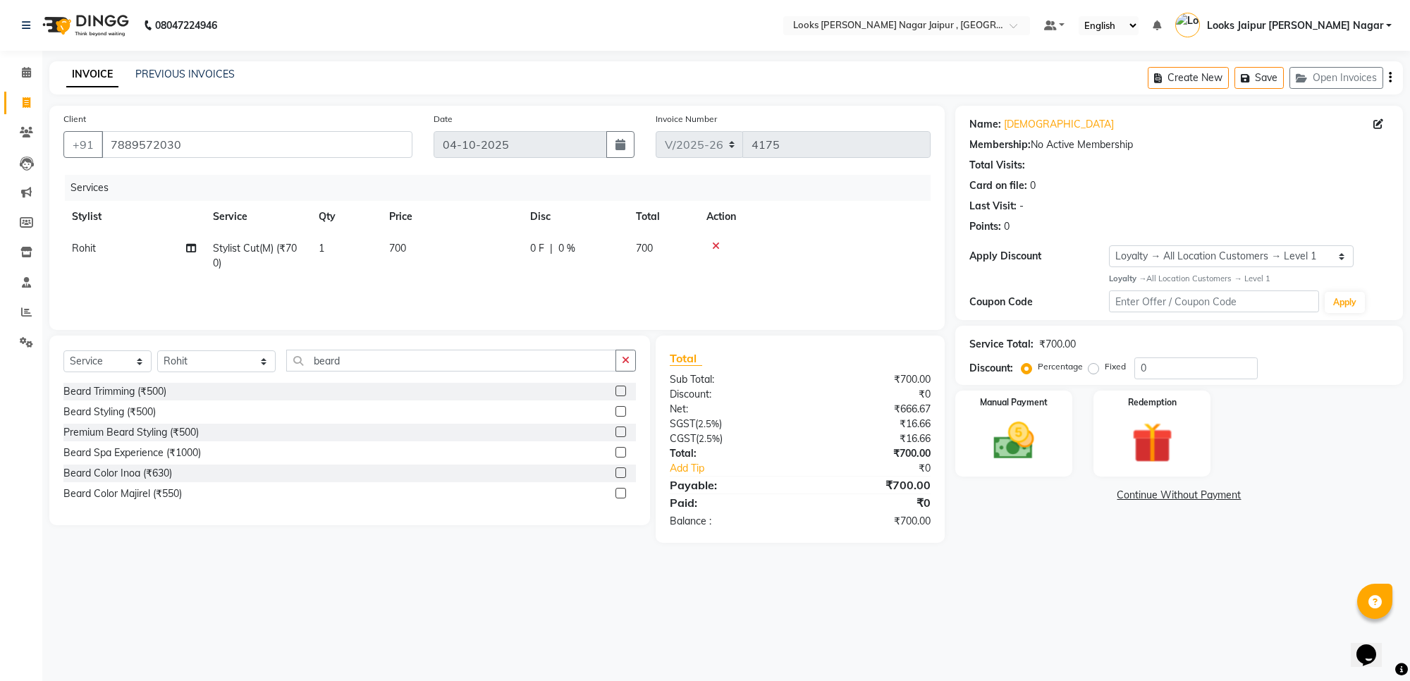
click at [622, 391] on label at bounding box center [621, 391] width 11 height 11
click at [622, 391] on input "checkbox" at bounding box center [620, 391] width 9 height 9
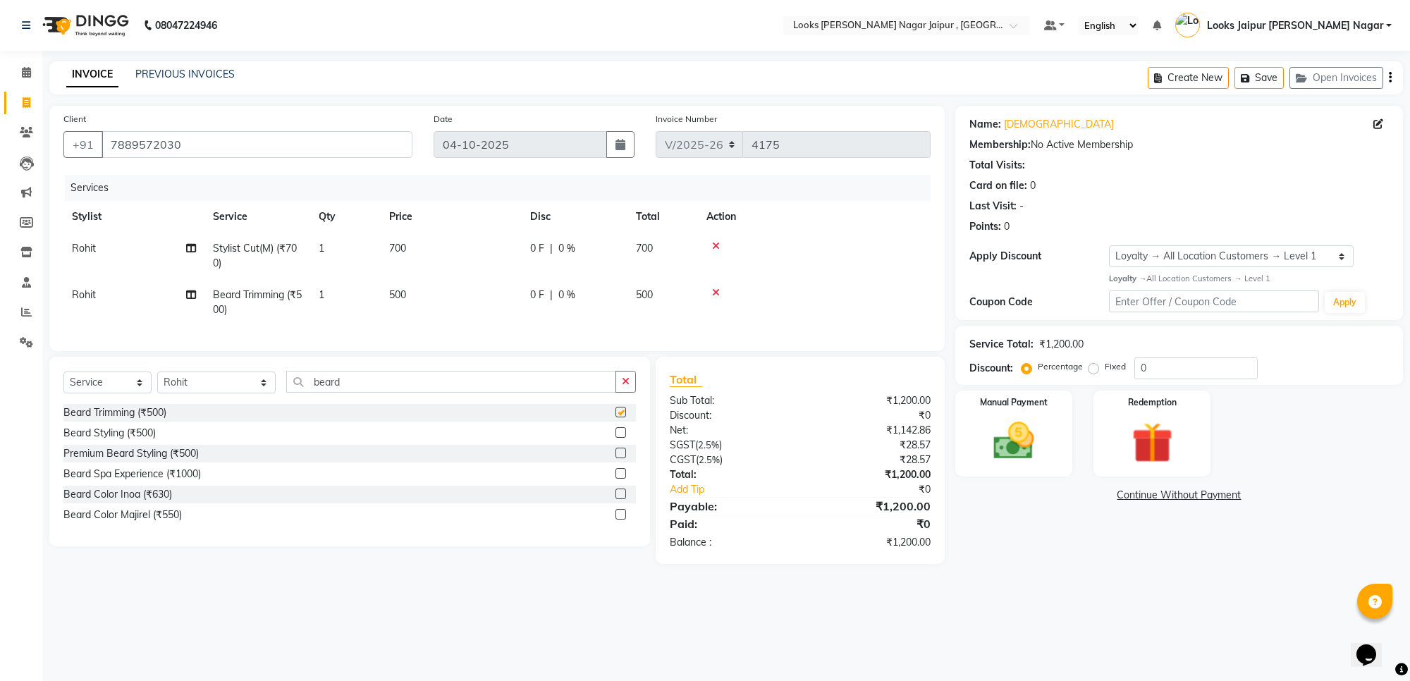
checkbox input "false"
click at [227, 393] on select "Select Stylist [PERSON_NAME] art Anoop [PERSON_NAME] Counter Sales [PERSON_NAME…" at bounding box center [216, 383] width 118 height 22
select select "29912"
click at [157, 384] on select "Select Stylist [PERSON_NAME] art Anoop [PERSON_NAME] Counter Sales [PERSON_NAME…" at bounding box center [216, 383] width 118 height 22
click at [427, 393] on input "beard" at bounding box center [451, 382] width 330 height 22
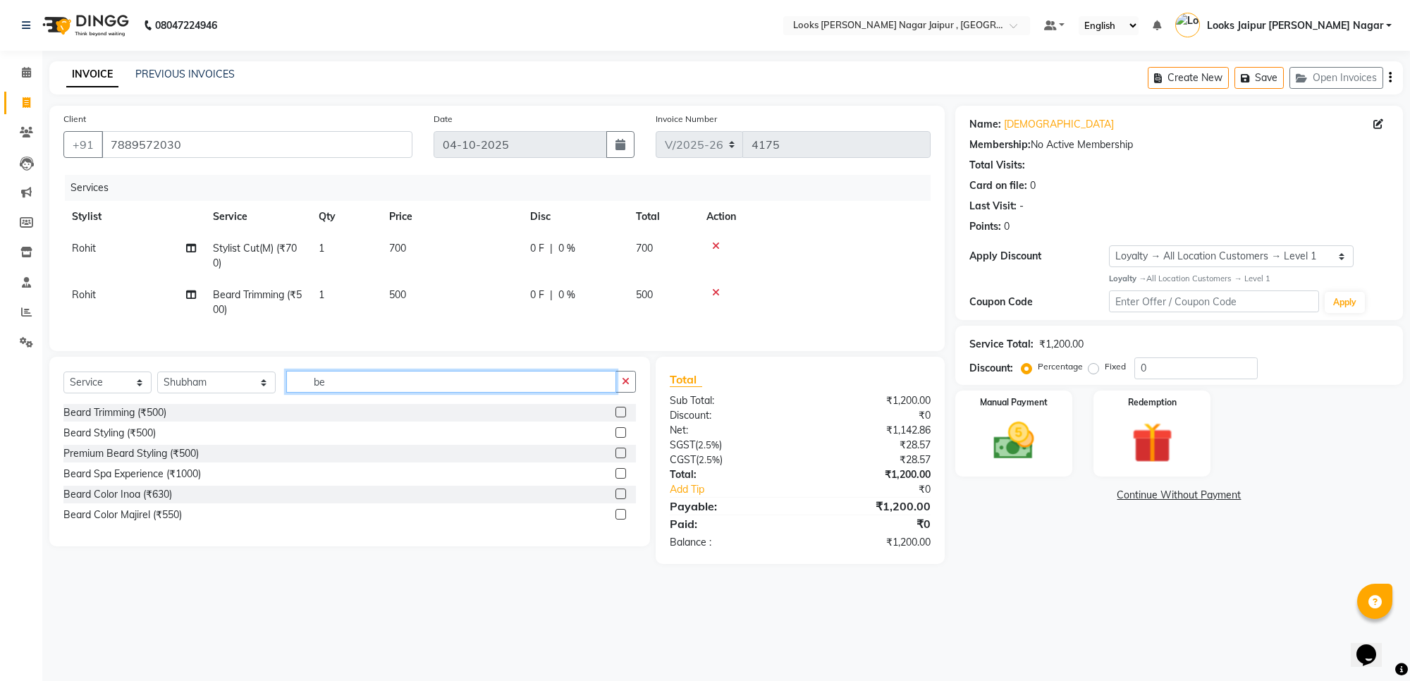
type input "b"
type input "ritu"
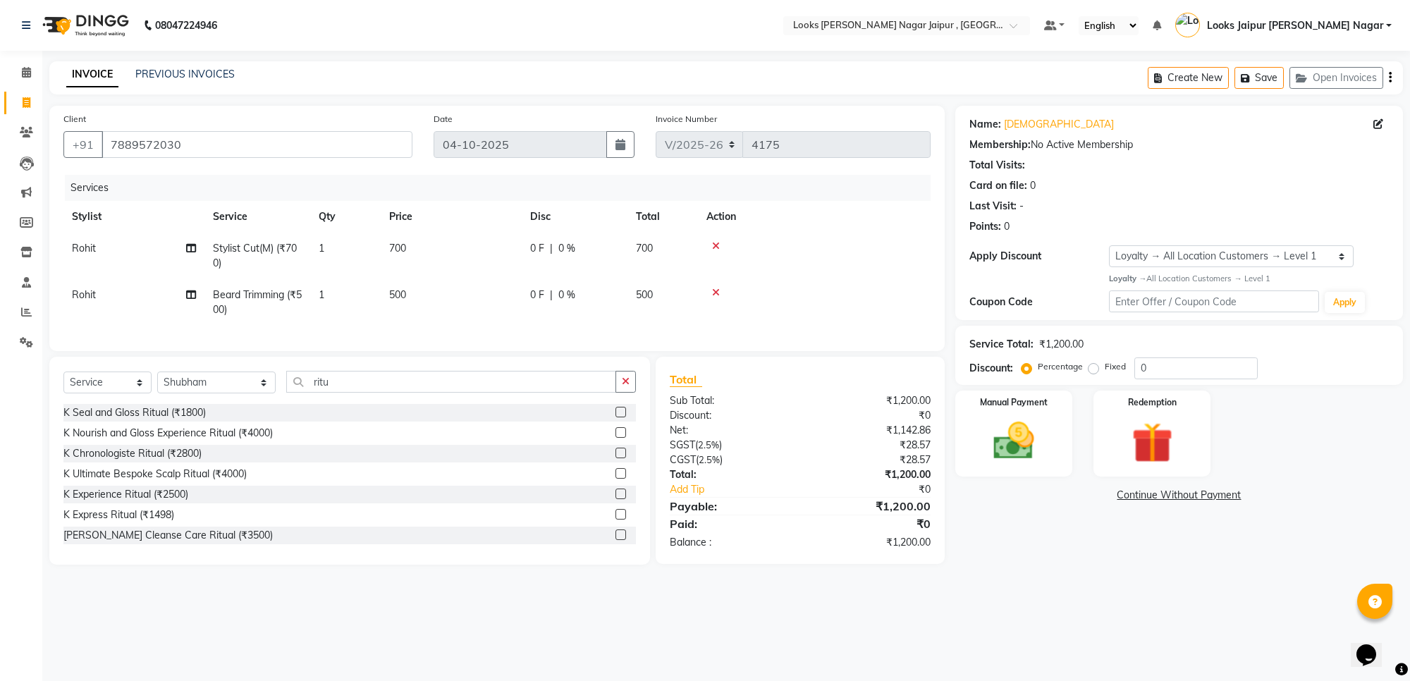
click at [616, 499] on label at bounding box center [621, 494] width 11 height 11
click at [616, 499] on input "checkbox" at bounding box center [620, 494] width 9 height 9
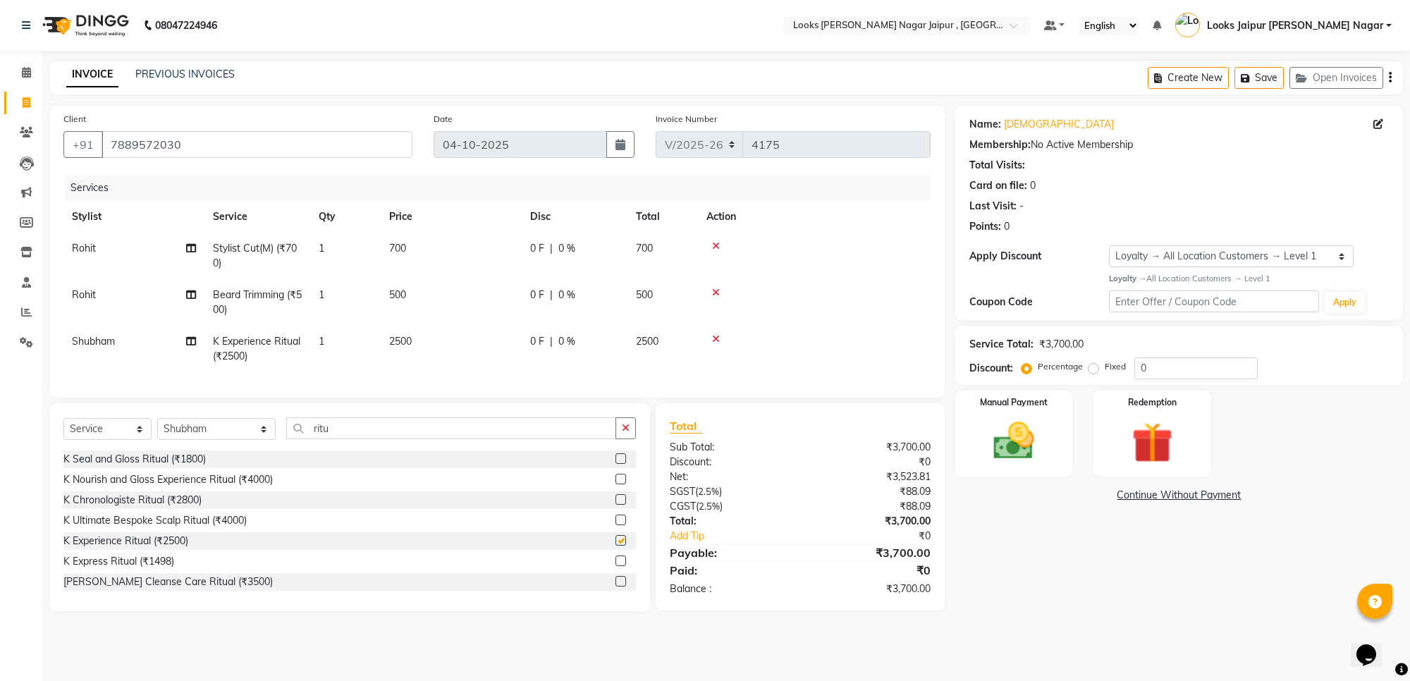
checkbox input "false"
click at [193, 440] on select "Select Stylist [PERSON_NAME] art Anoop [PERSON_NAME] Counter Sales [PERSON_NAME…" at bounding box center [216, 429] width 118 height 22
select select "23563"
click at [157, 431] on select "Select Stylist [PERSON_NAME] art Anoop [PERSON_NAME] Counter Sales [PERSON_NAME…" at bounding box center [216, 429] width 118 height 22
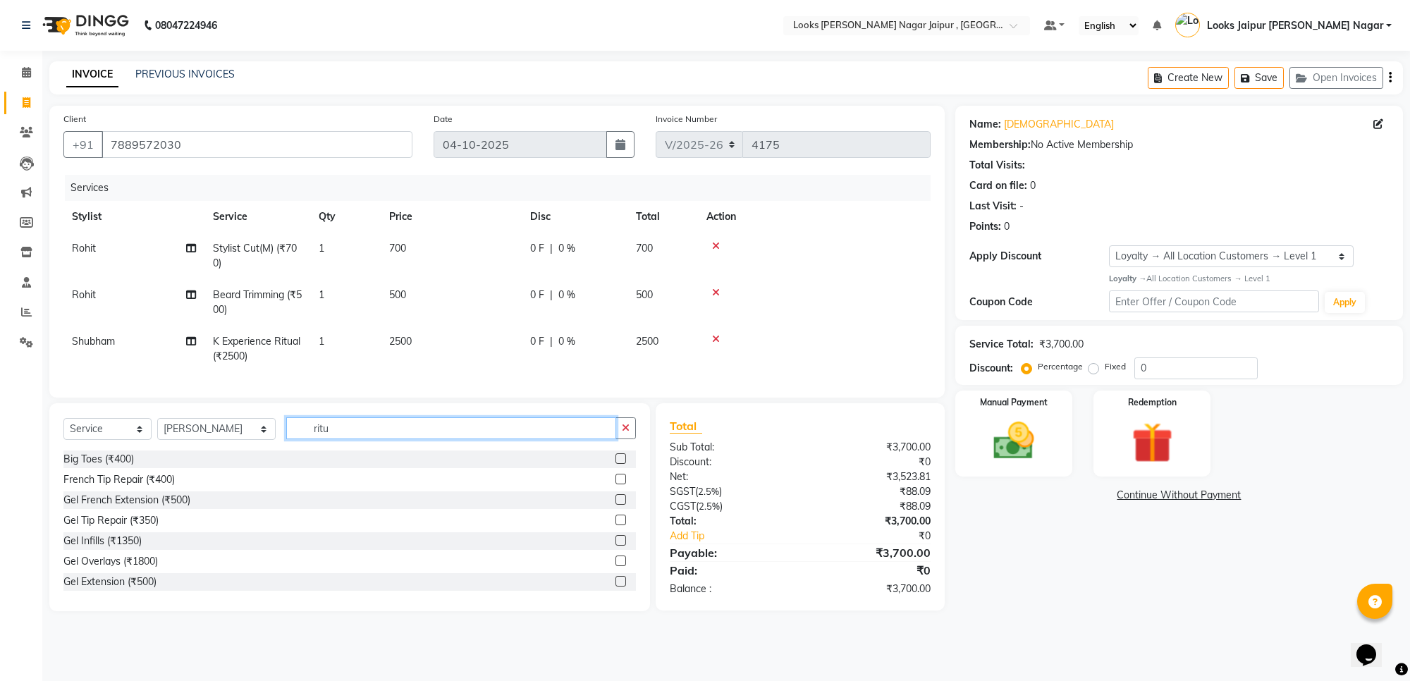
click at [401, 437] on input "ritu" at bounding box center [451, 428] width 330 height 22
type input "r"
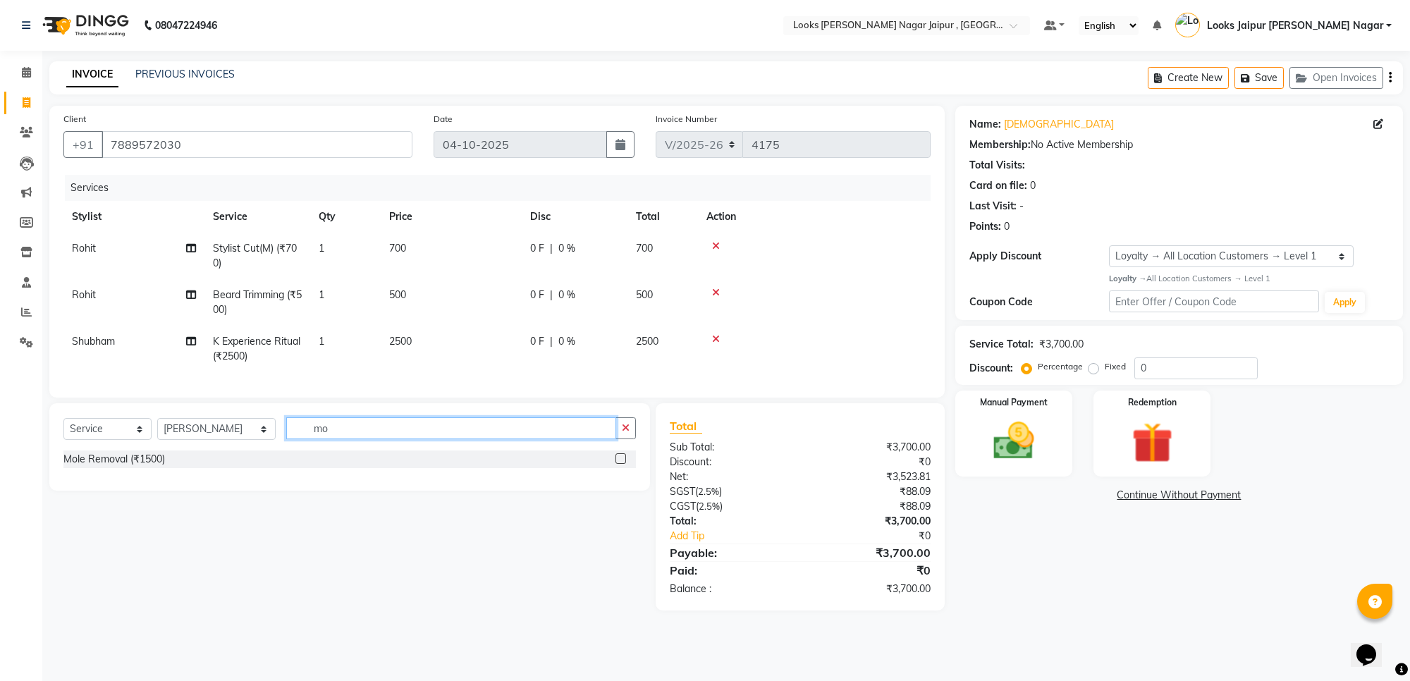
type input "m"
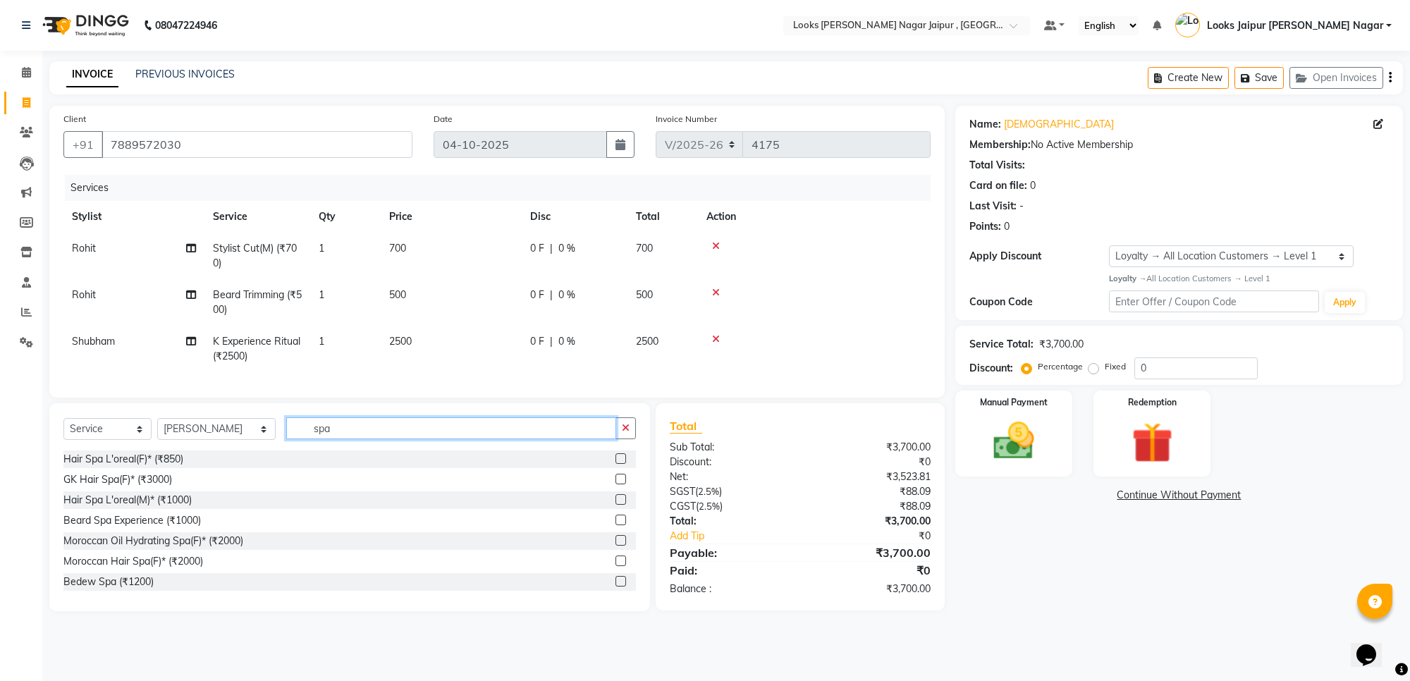
type input "spa"
click at [616, 464] on label at bounding box center [621, 458] width 11 height 11
click at [616, 464] on input "checkbox" at bounding box center [620, 459] width 9 height 9
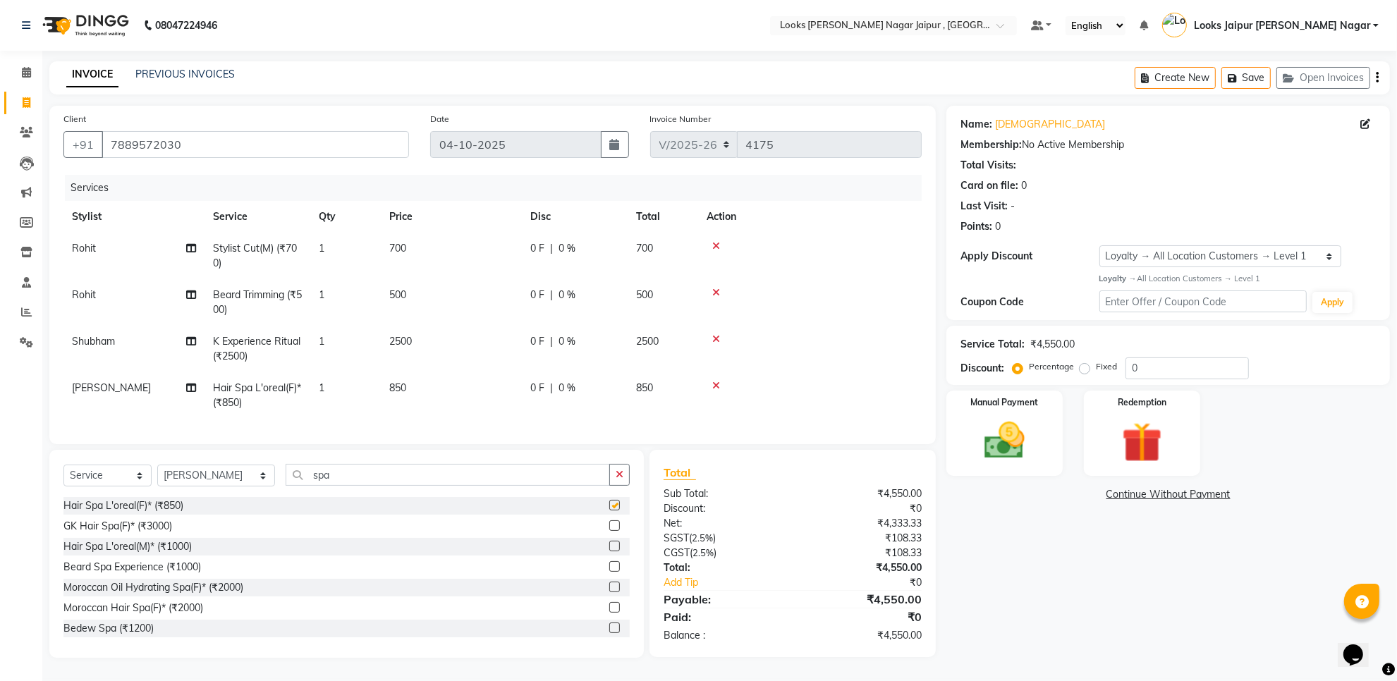
checkbox input "false"
click at [457, 391] on td "850" at bounding box center [451, 395] width 141 height 47
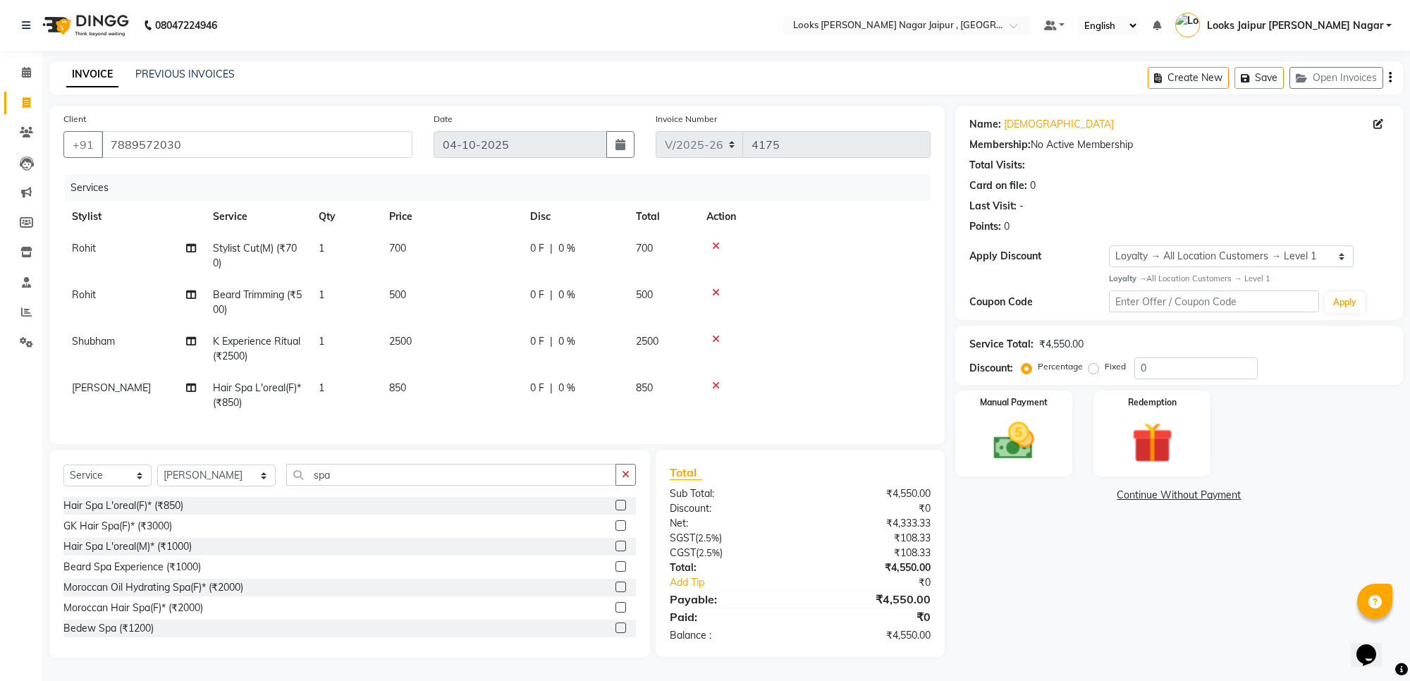
select select "23563"
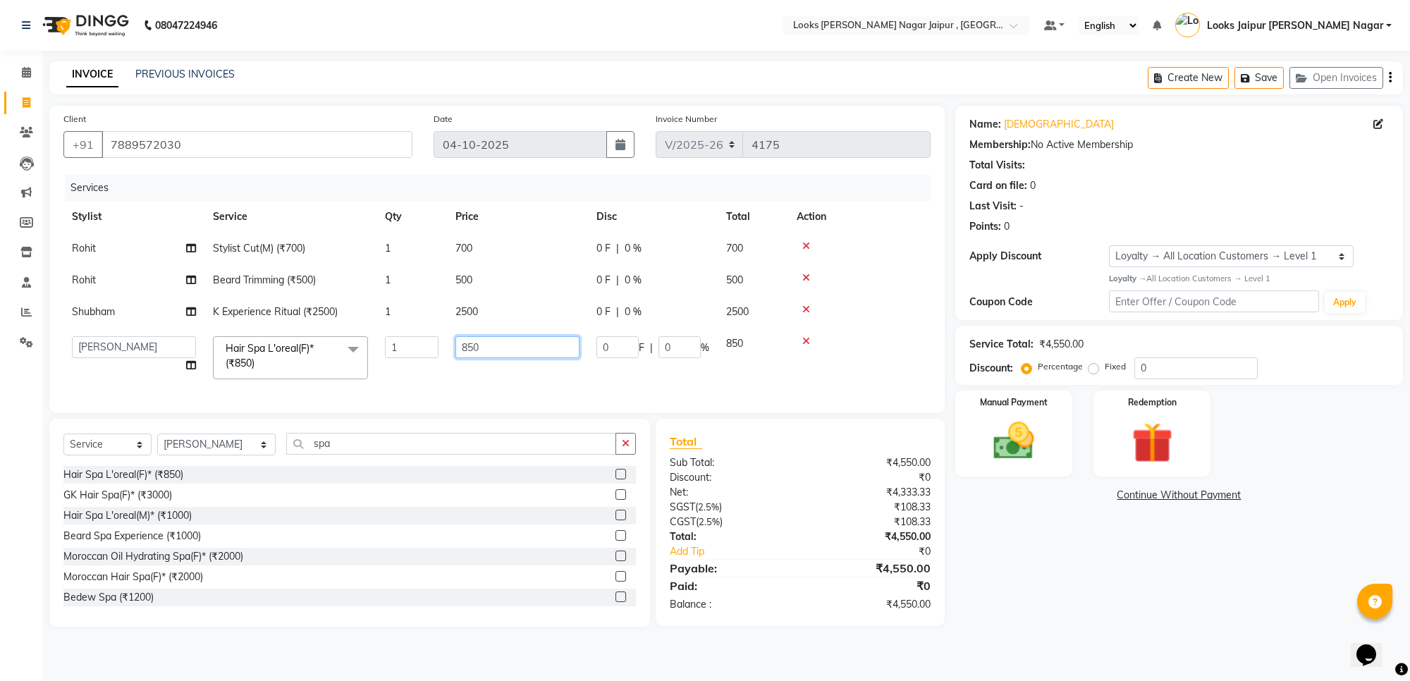
click at [551, 341] on input "850" at bounding box center [518, 347] width 124 height 22
type input "8"
type input "3150"
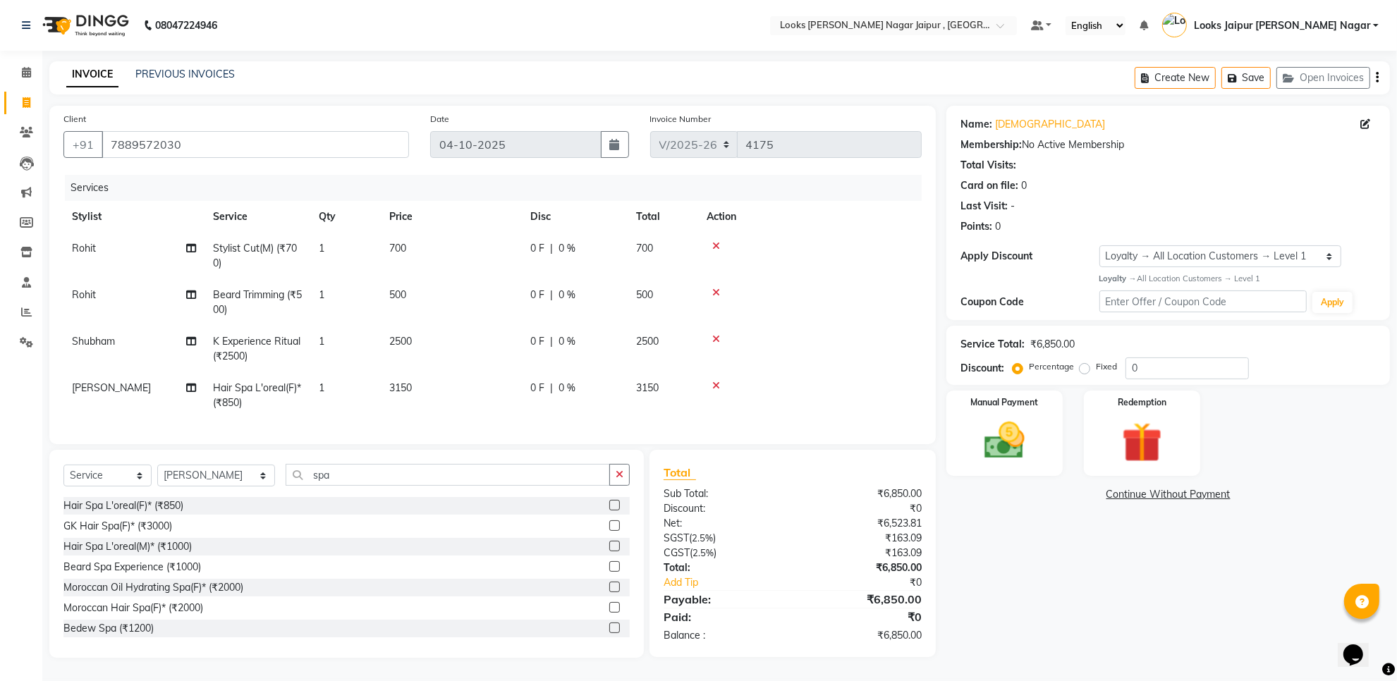
click at [488, 307] on tbody "Rohit Stylist Cut(M) (₹700) 1 700 0 F | 0 % 700 [PERSON_NAME] Trimming (₹500) 1…" at bounding box center [492, 326] width 858 height 186
click at [429, 342] on td "2500" at bounding box center [451, 349] width 141 height 47
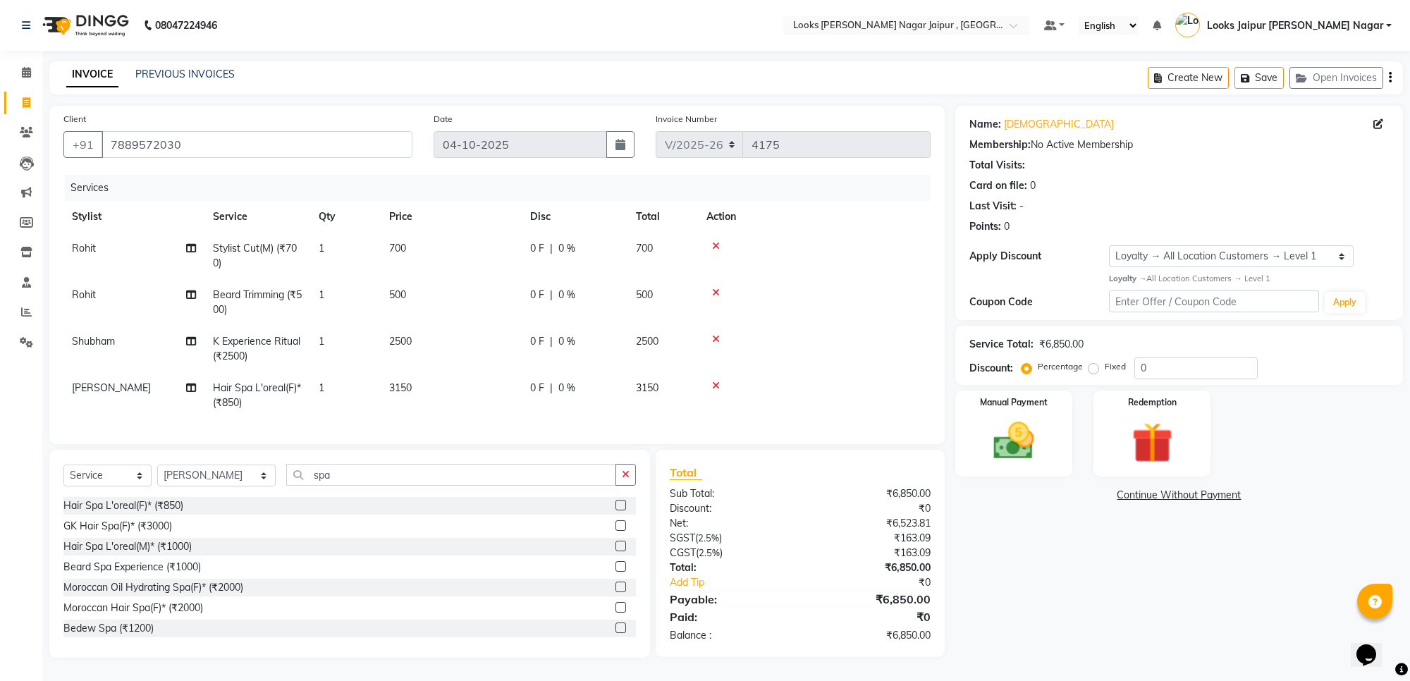
select select "29912"
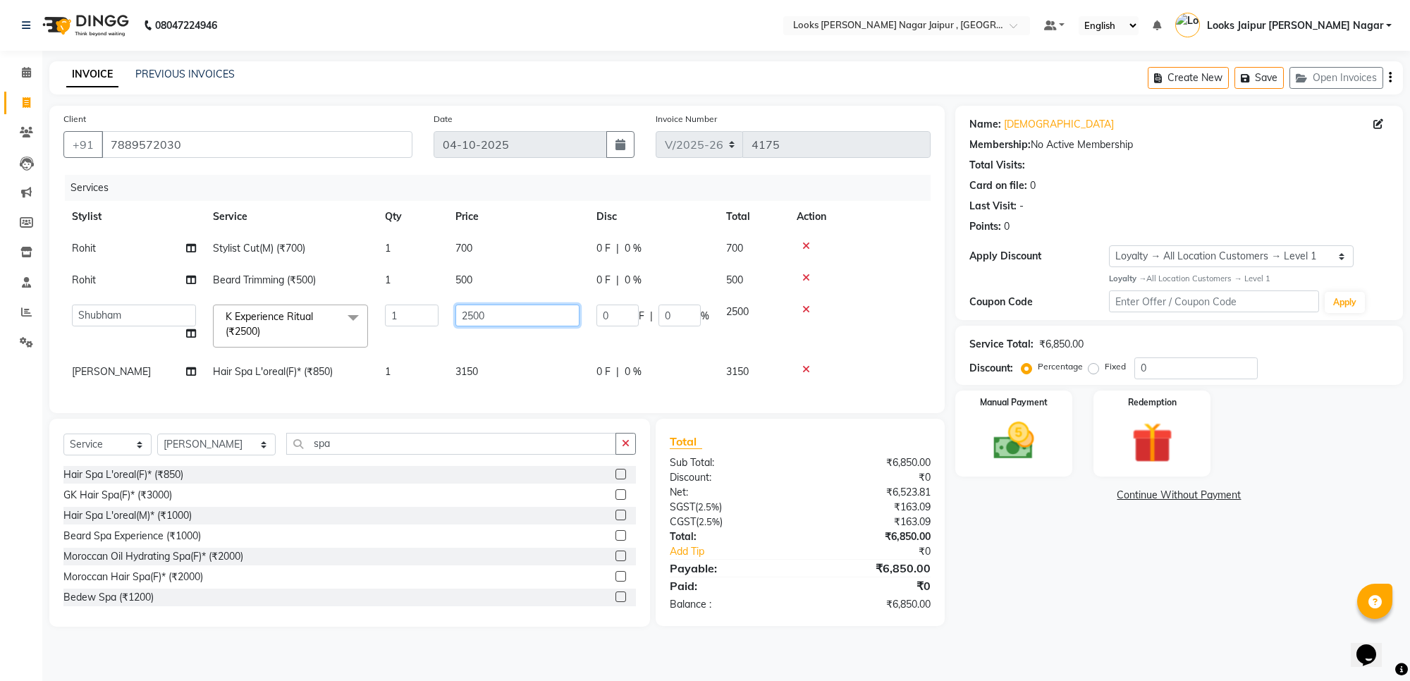
click at [523, 315] on input "2500" at bounding box center [518, 316] width 124 height 22
type input "2"
type input "4725"
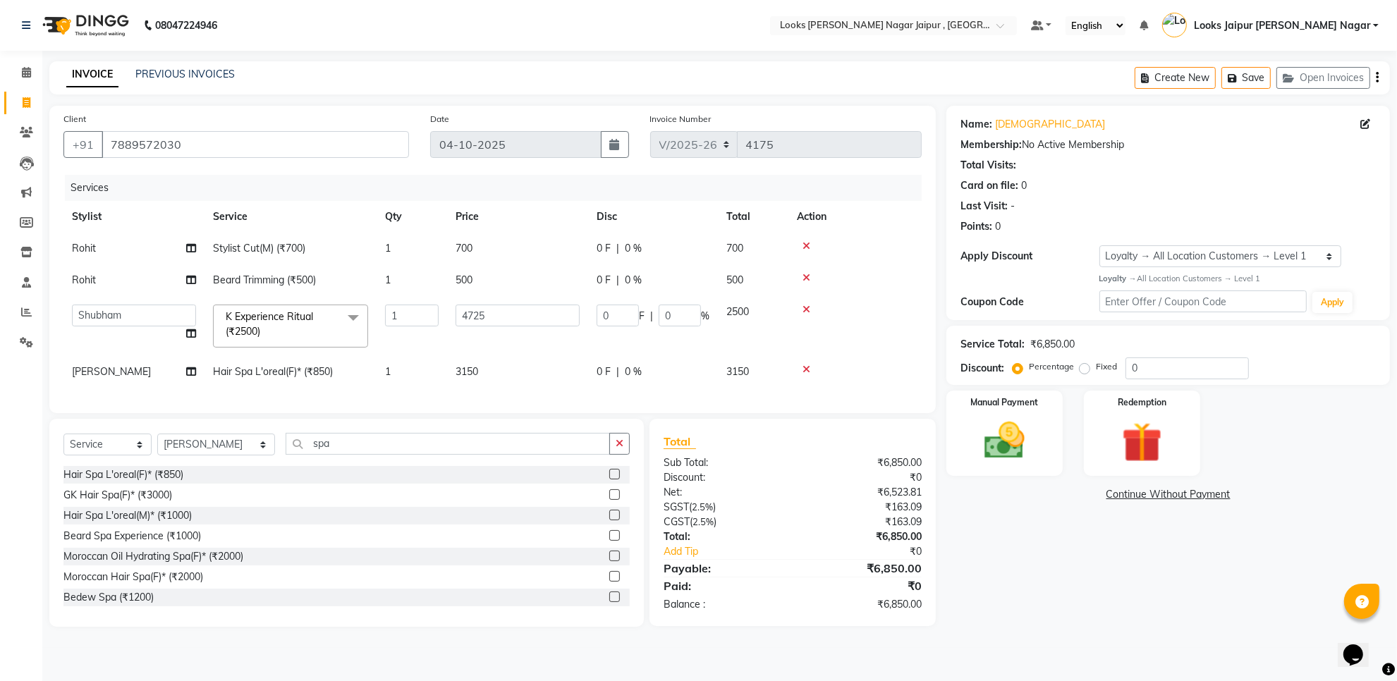
click at [496, 282] on td "500" at bounding box center [517, 280] width 141 height 32
select select "82802"
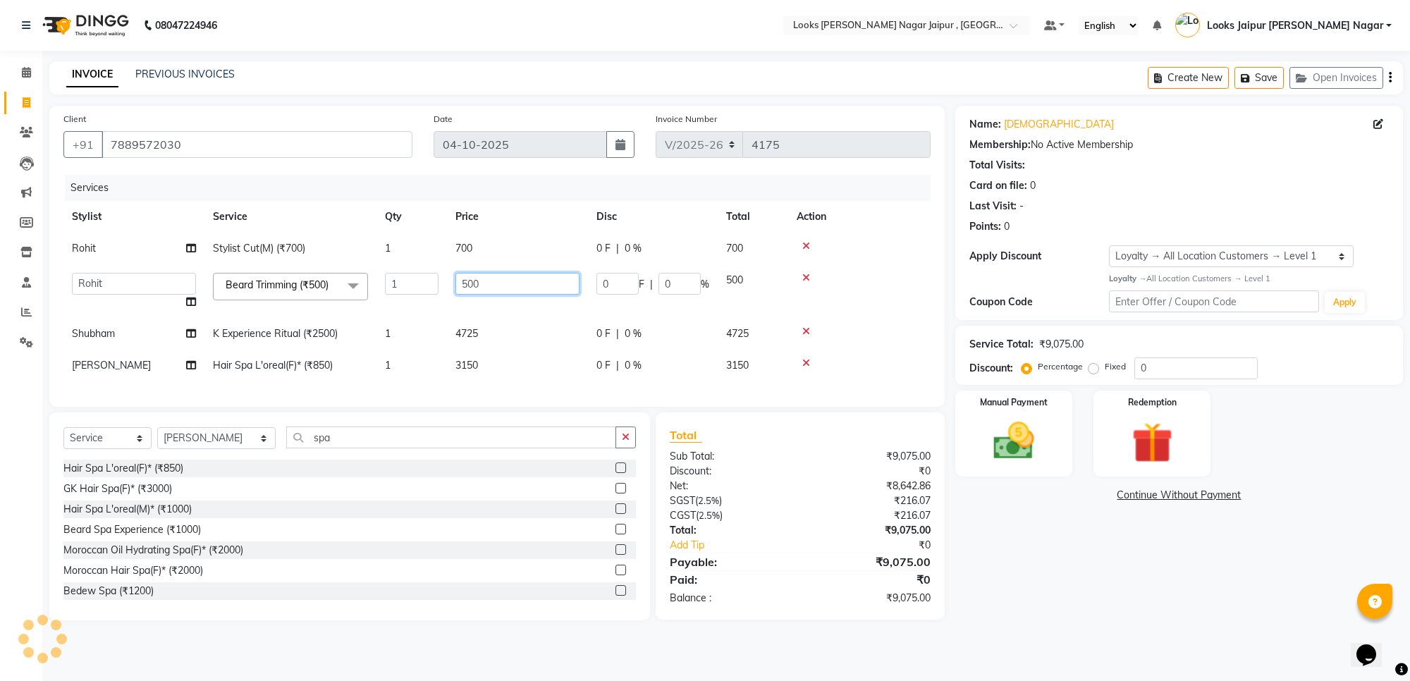
click at [496, 282] on input "500" at bounding box center [518, 284] width 124 height 22
type input "5"
type input "315"
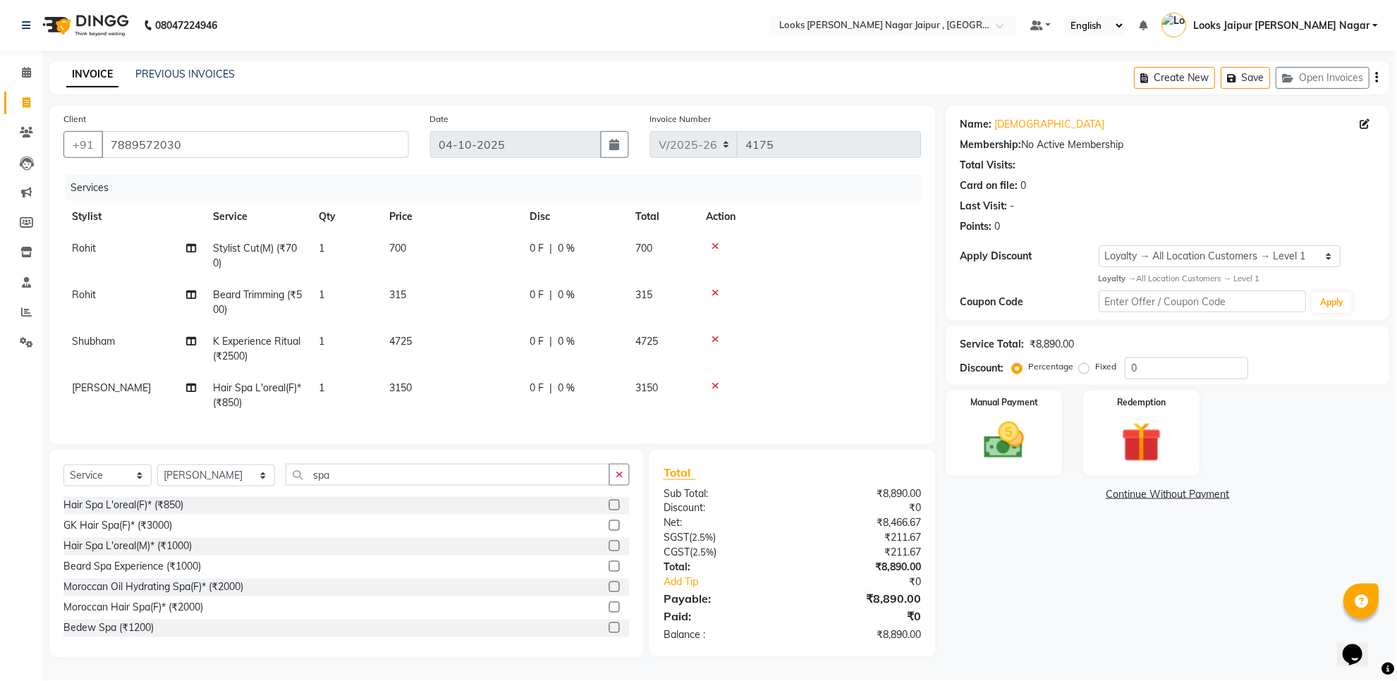
click at [499, 243] on td "700" at bounding box center [451, 256] width 141 height 47
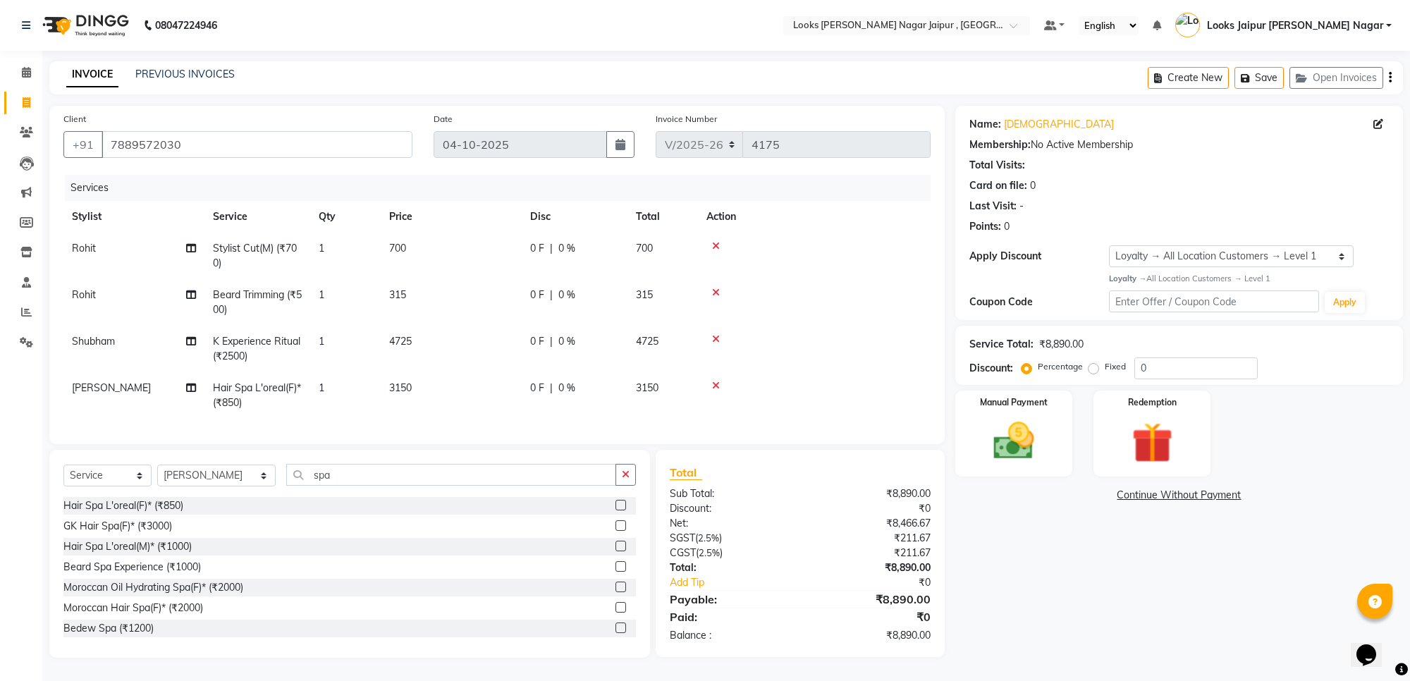
select select "82802"
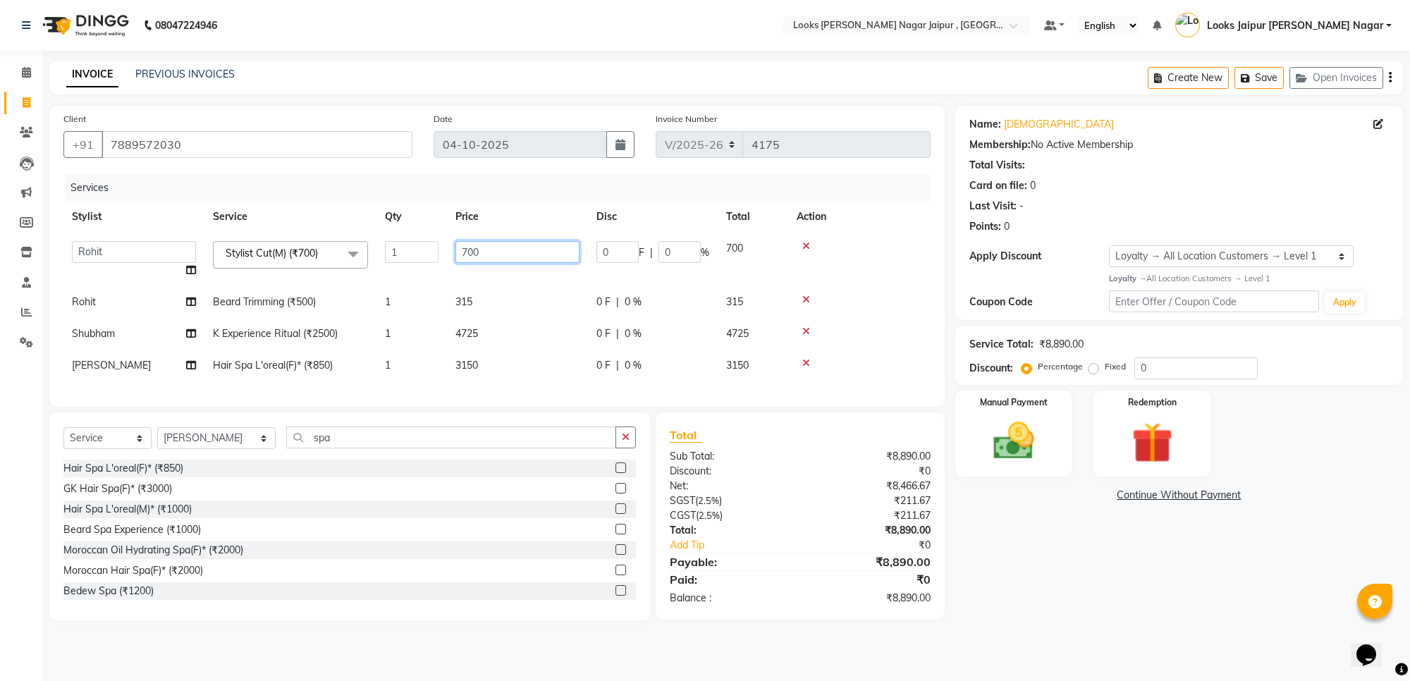
click at [499, 243] on input "700" at bounding box center [518, 252] width 124 height 22
type input "735"
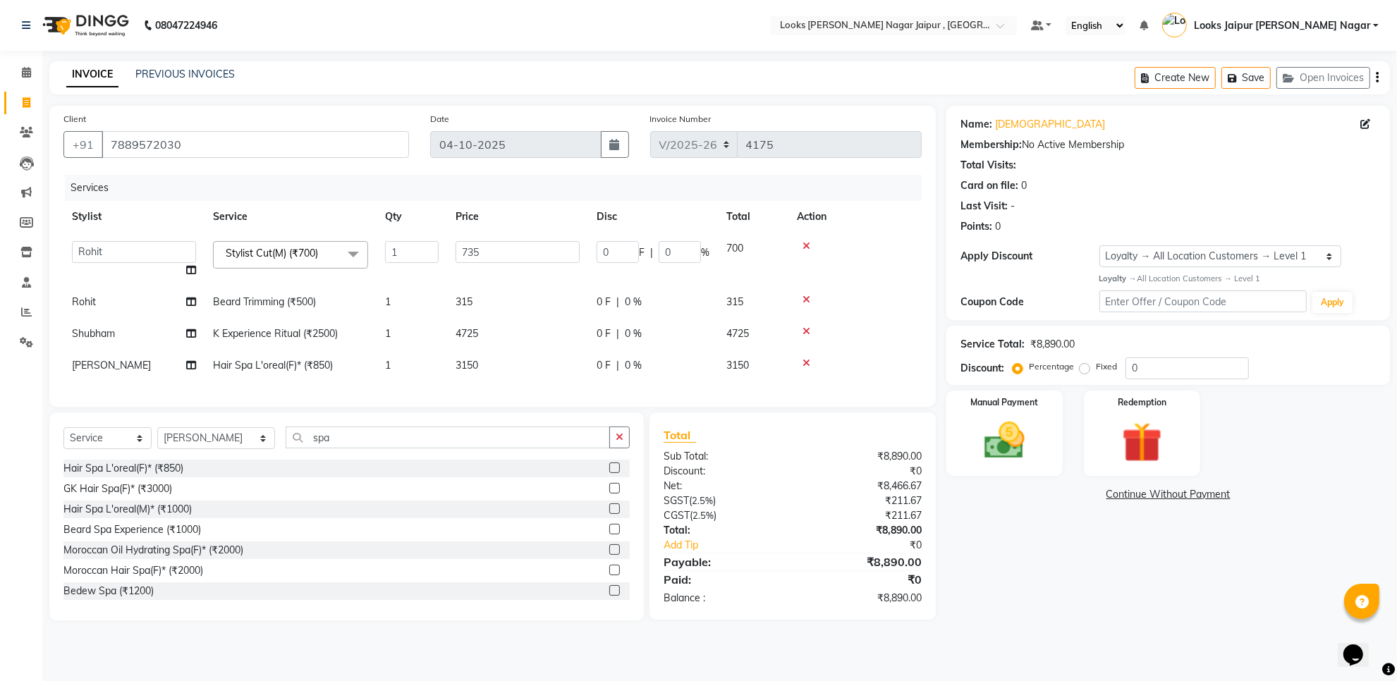
click at [1107, 621] on div "Name: [PERSON_NAME] Membership: No Active Membership Total Visits: Card on file…" at bounding box center [1173, 363] width 454 height 515
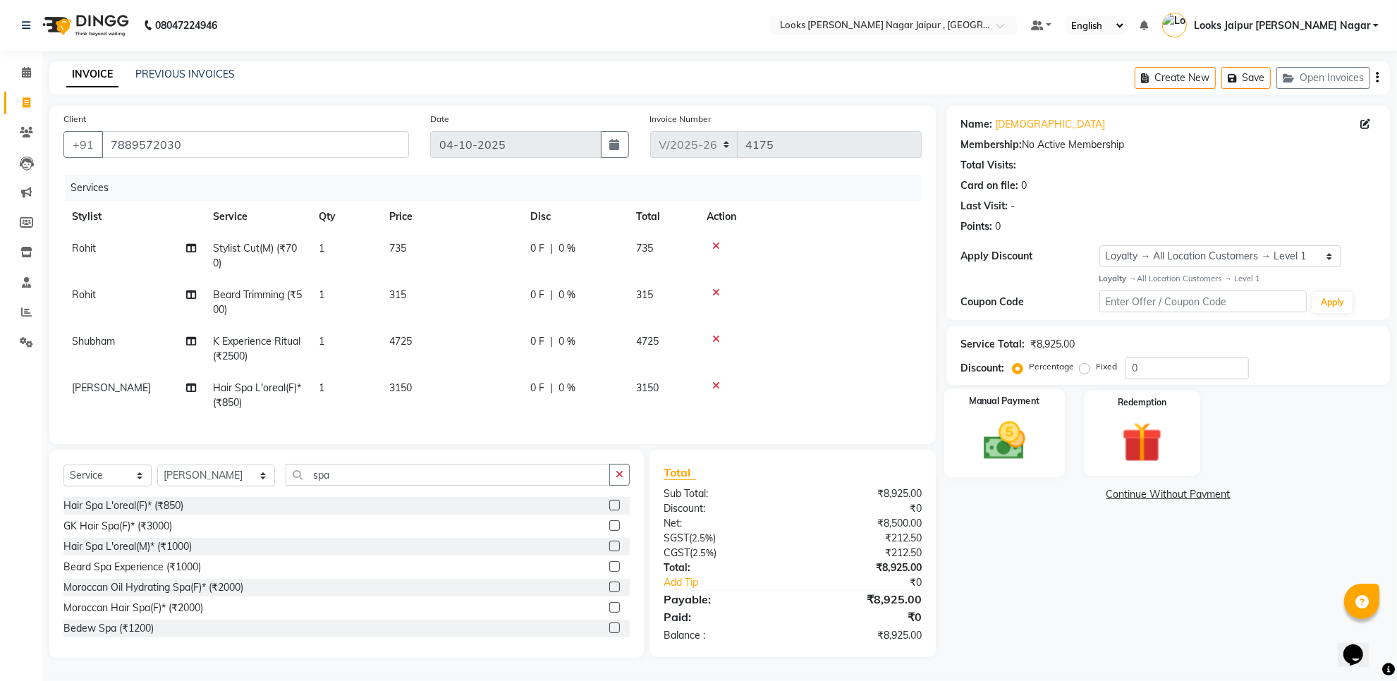
click at [1013, 460] on img at bounding box center [1004, 441] width 68 height 49
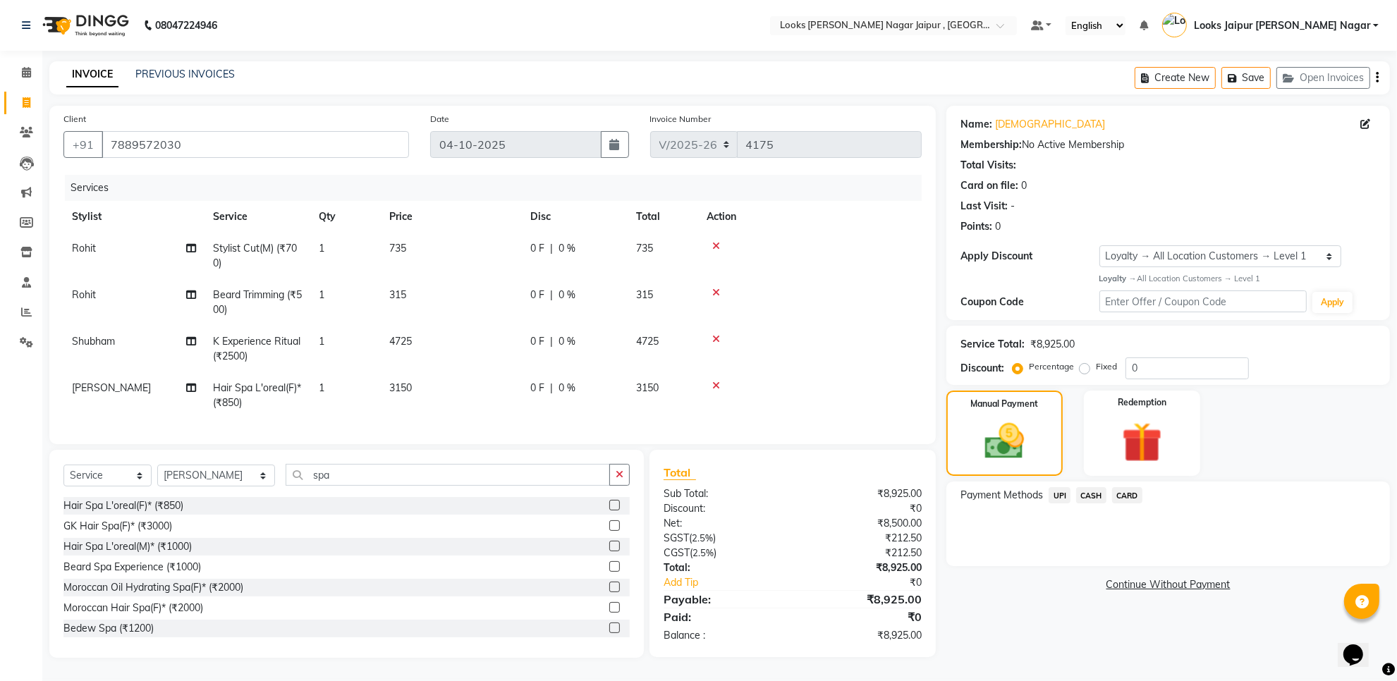
click at [1066, 491] on span "UPI" at bounding box center [1060, 495] width 22 height 16
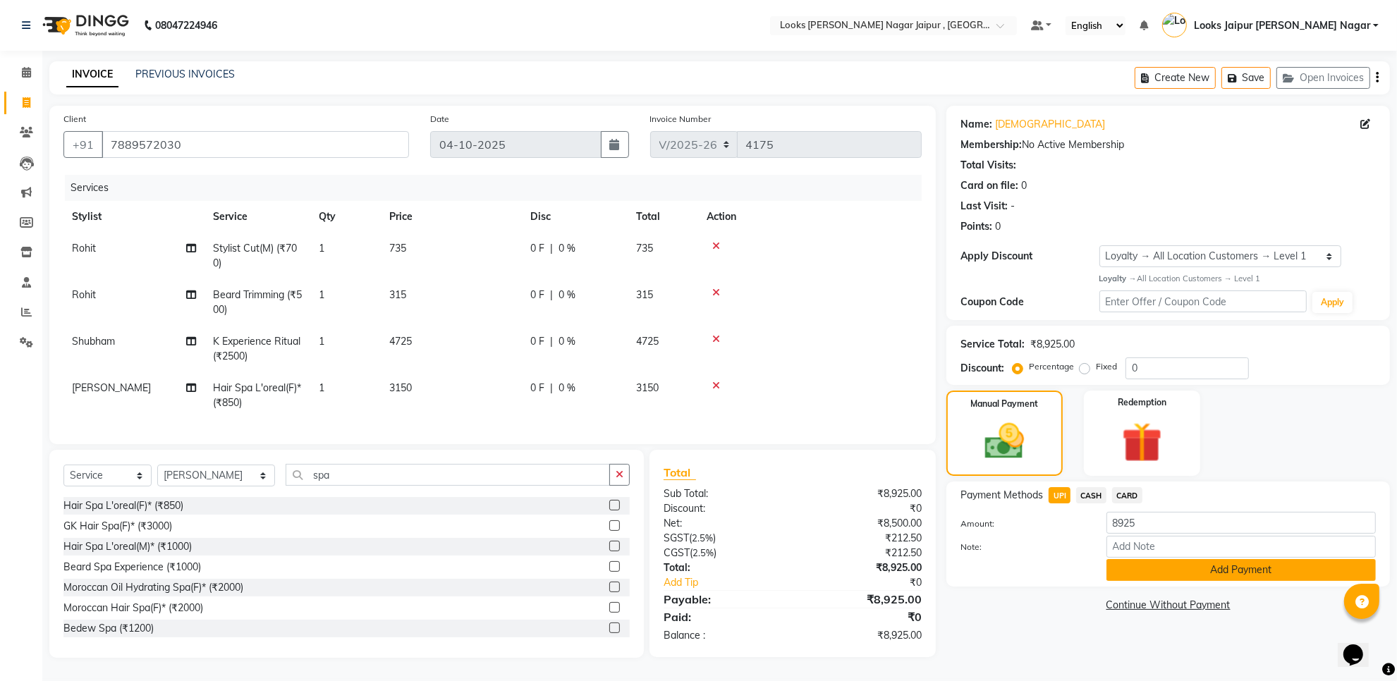
click at [1144, 565] on button "Add Payment" at bounding box center [1240, 570] width 269 height 22
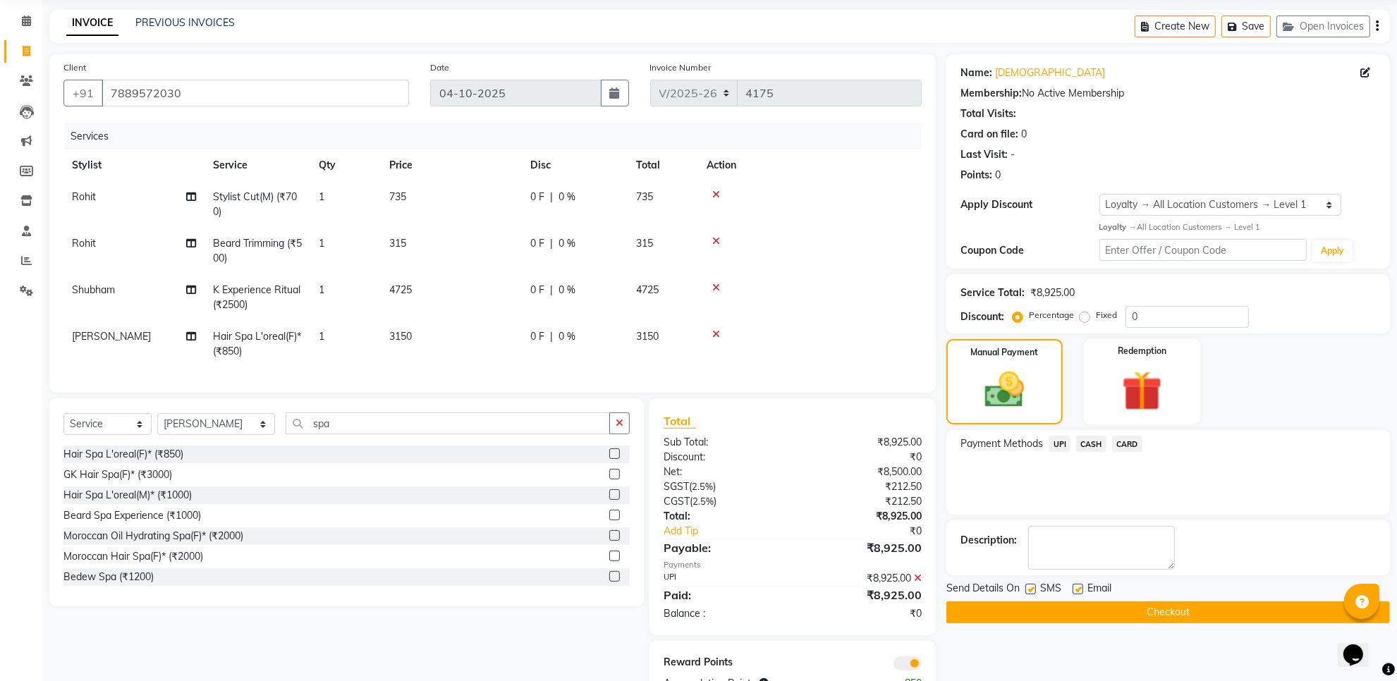
scroll to position [108, 0]
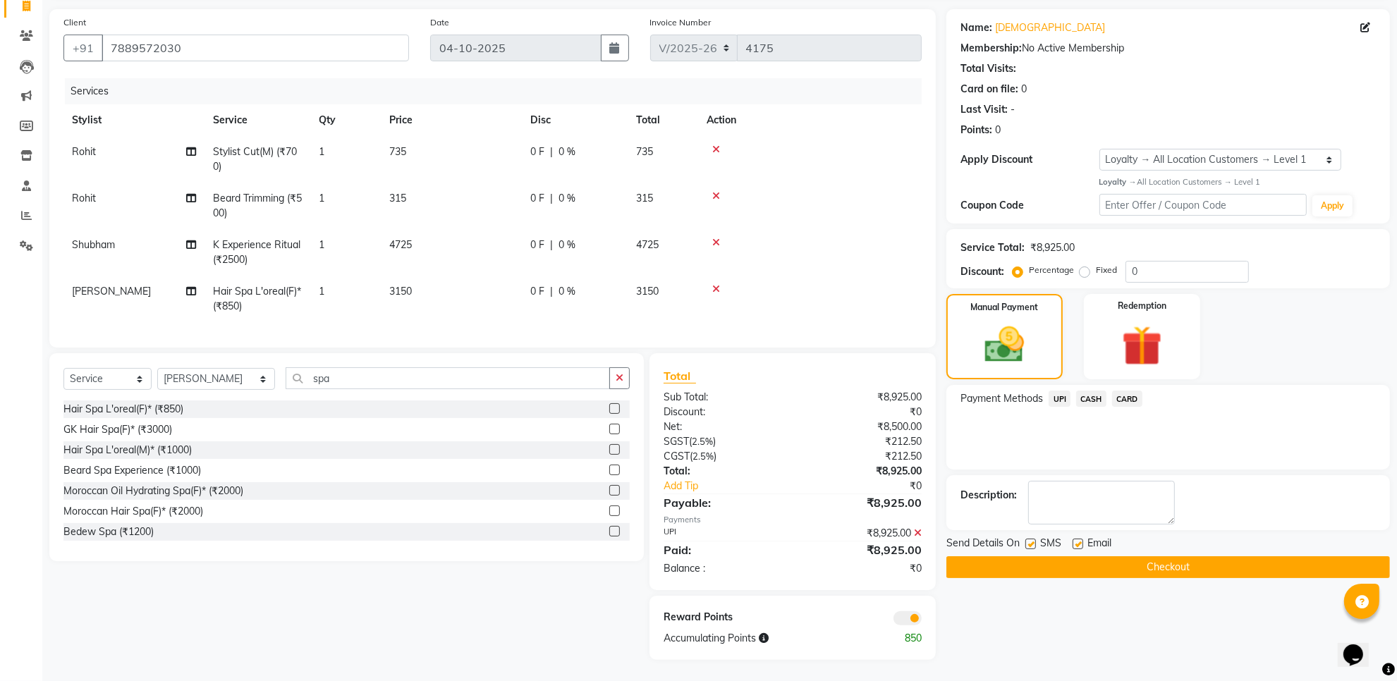
click at [1027, 539] on label at bounding box center [1030, 544] width 11 height 11
click at [1027, 540] on input "checkbox" at bounding box center [1029, 544] width 9 height 9
checkbox input "false"
click at [1078, 539] on label at bounding box center [1078, 544] width 11 height 11
click at [1078, 540] on input "checkbox" at bounding box center [1077, 544] width 9 height 9
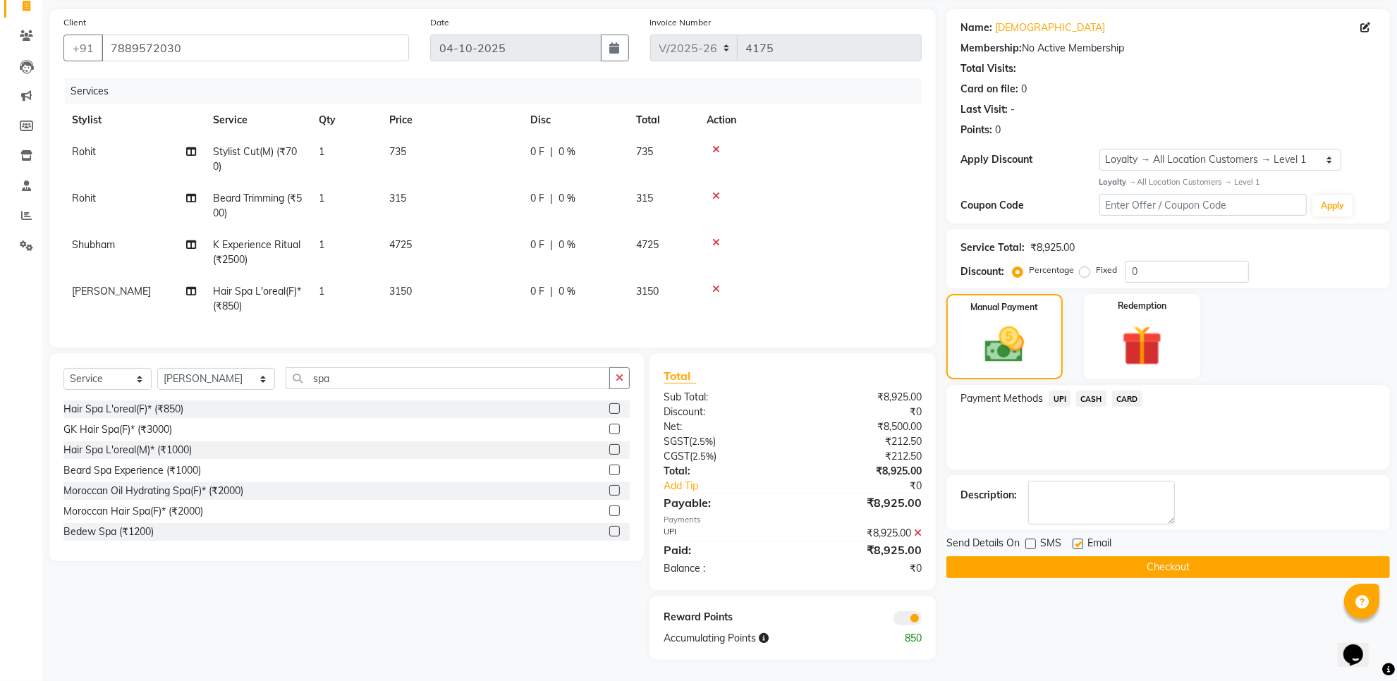
checkbox input "false"
click at [1073, 556] on button "Checkout" at bounding box center [1168, 567] width 444 height 22
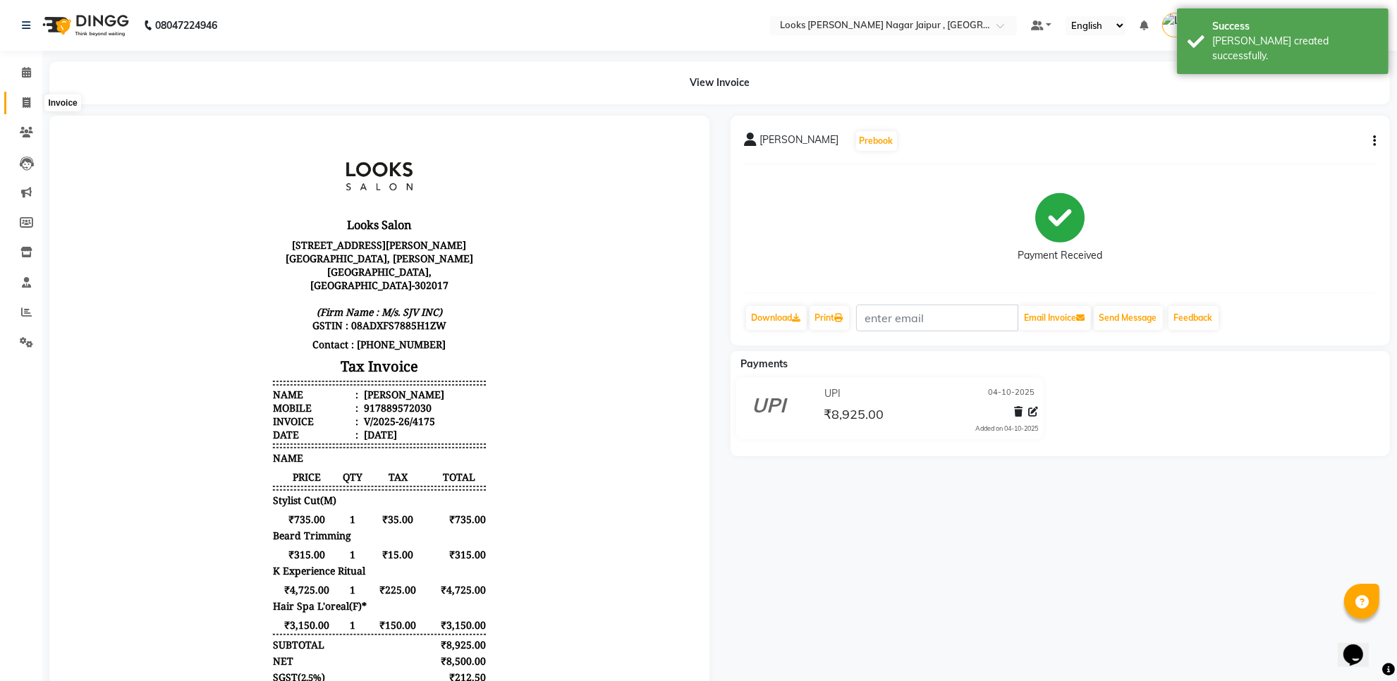
click at [26, 99] on icon at bounding box center [27, 102] width 8 height 11
select select "service"
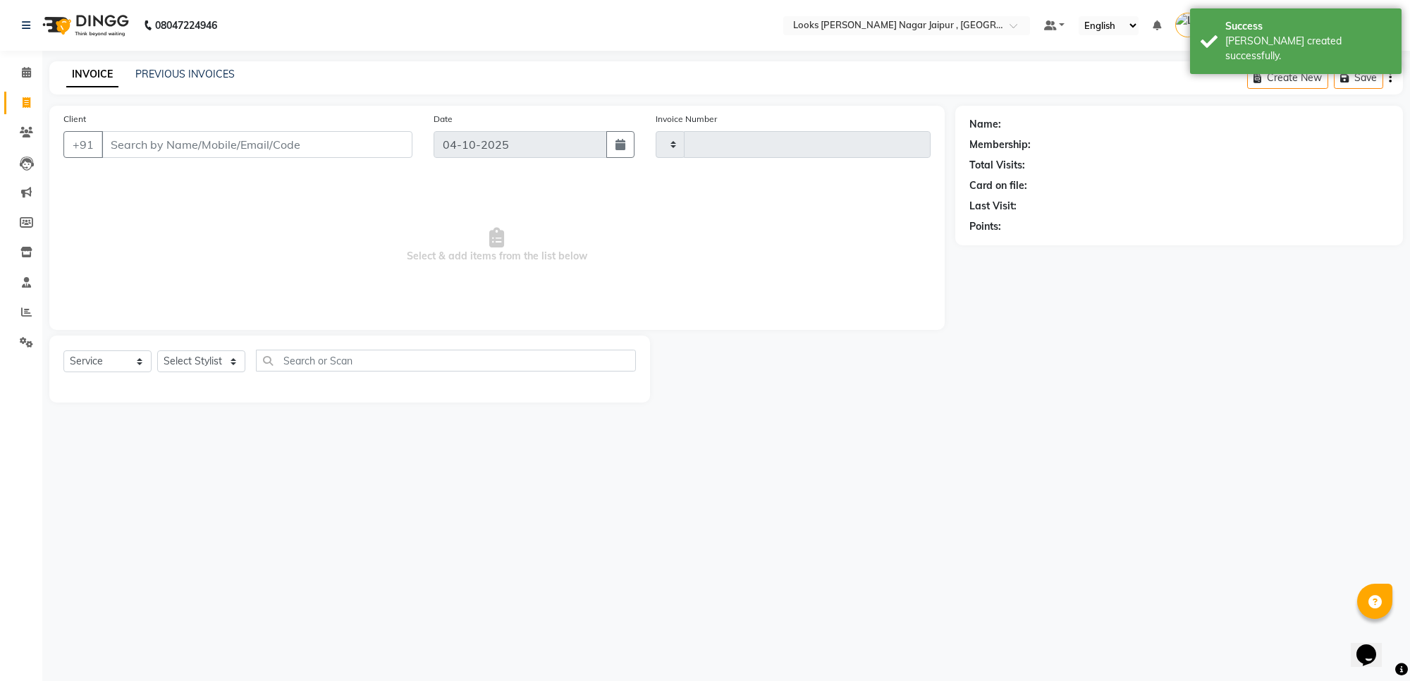
type input "4176"
click at [248, 154] on input "Client" at bounding box center [257, 144] width 311 height 27
select select "4317"
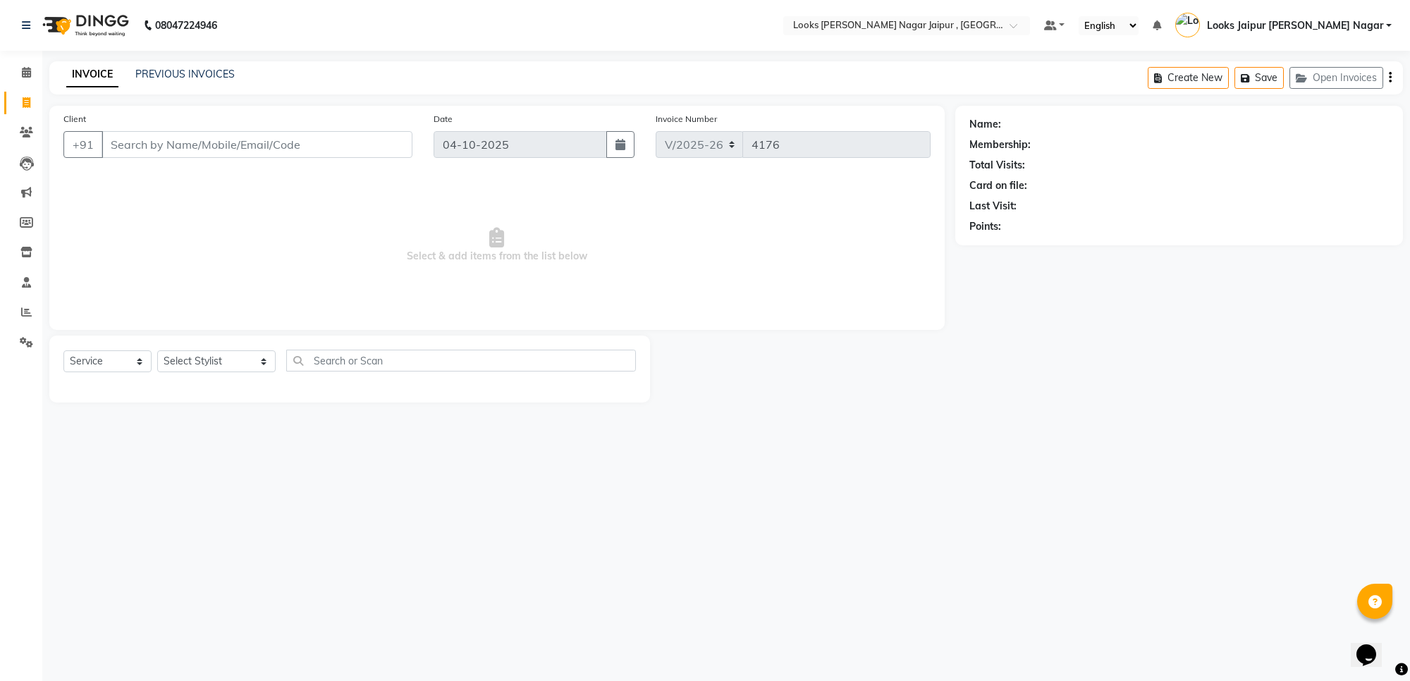
click at [202, 145] on input "Client" at bounding box center [257, 144] width 311 height 27
click at [187, 74] on link "PREVIOUS INVOICES" at bounding box center [184, 74] width 99 height 13
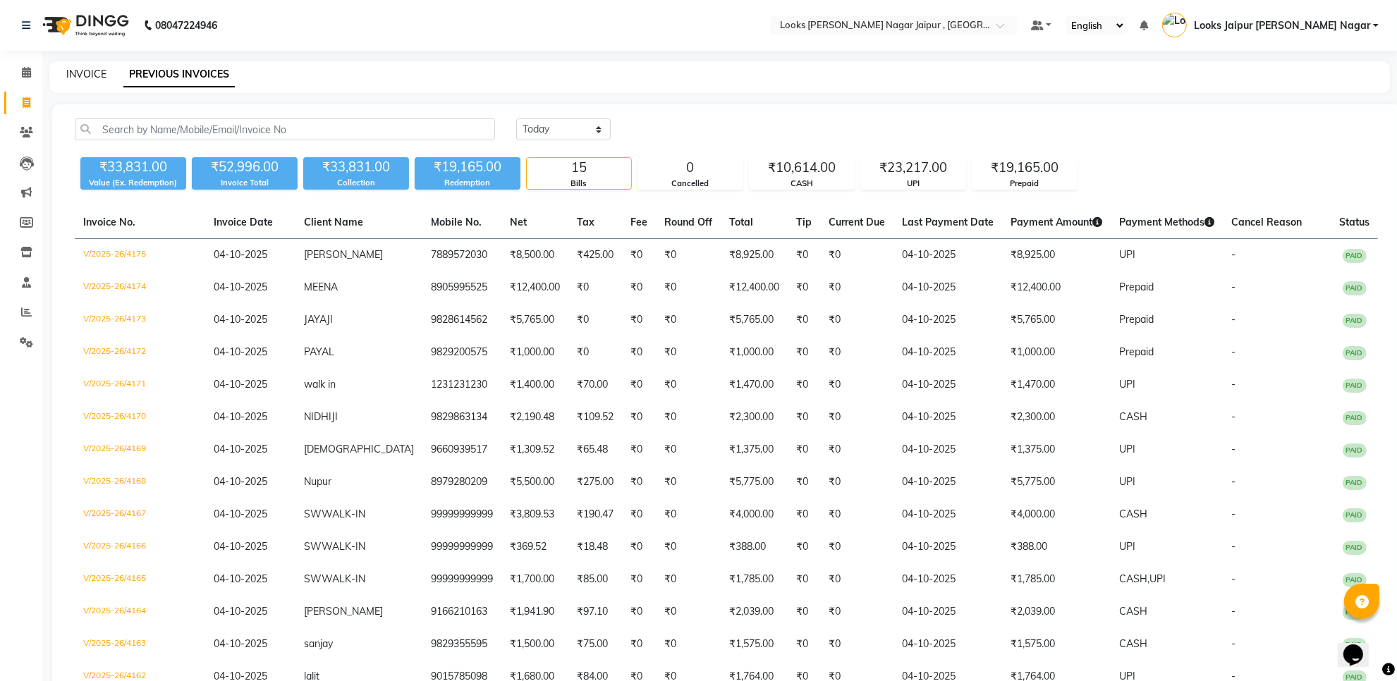
click at [96, 69] on link "INVOICE" at bounding box center [86, 74] width 40 height 13
select select "service"
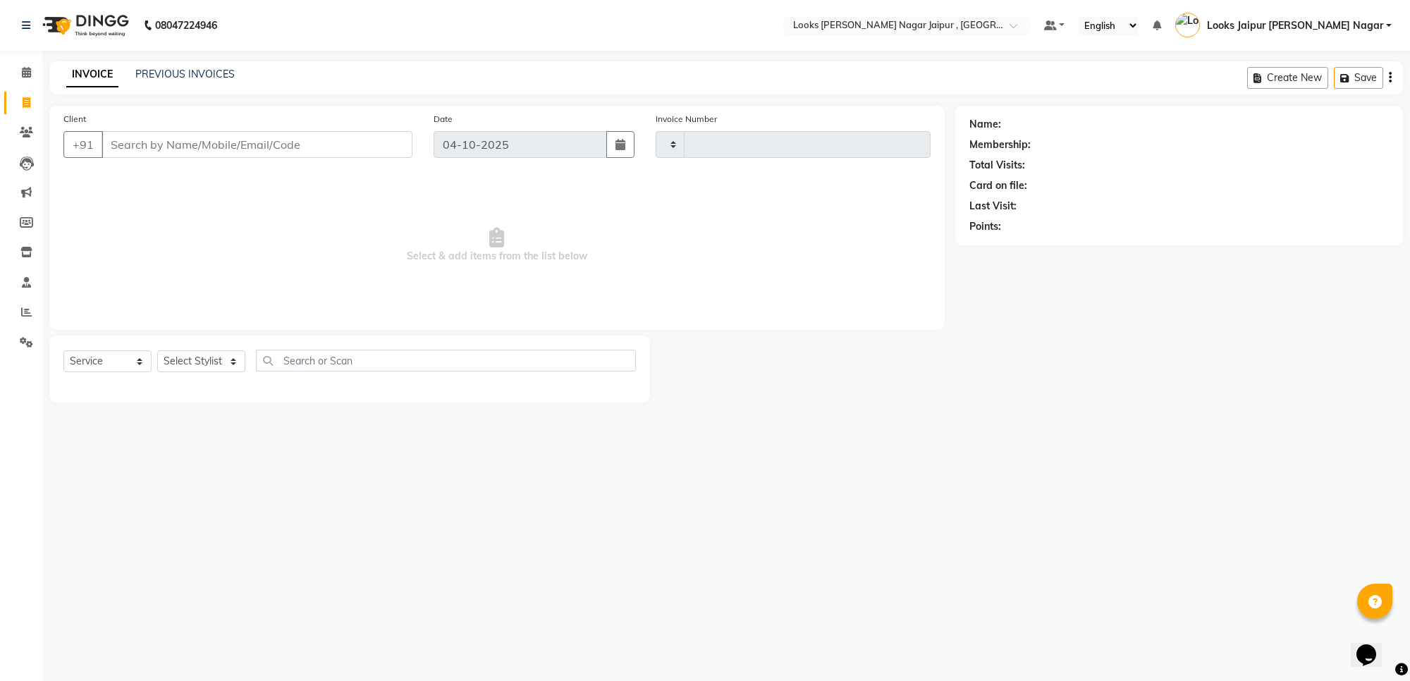
type input "4176"
select select "4317"
click at [263, 147] on input "Client" at bounding box center [257, 144] width 311 height 27
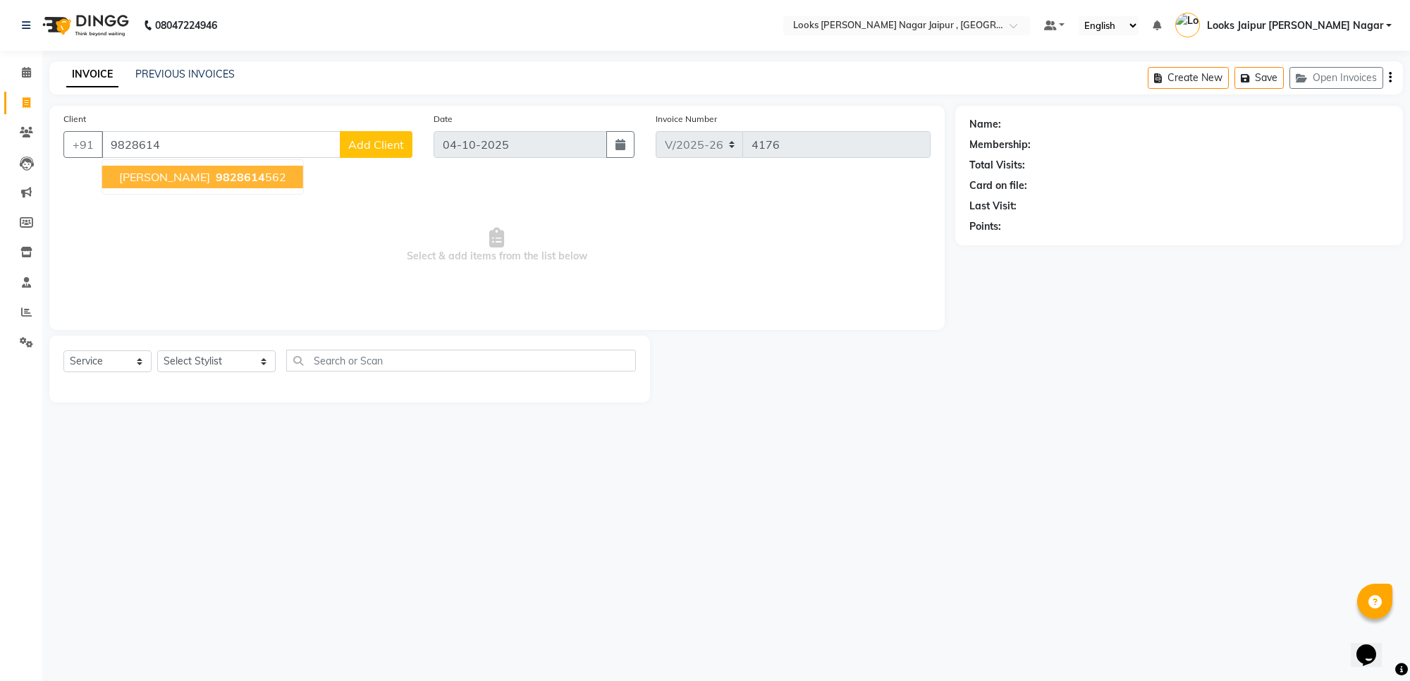
click at [209, 166] on button "JAYA JI 9828614 562" at bounding box center [202, 177] width 201 height 23
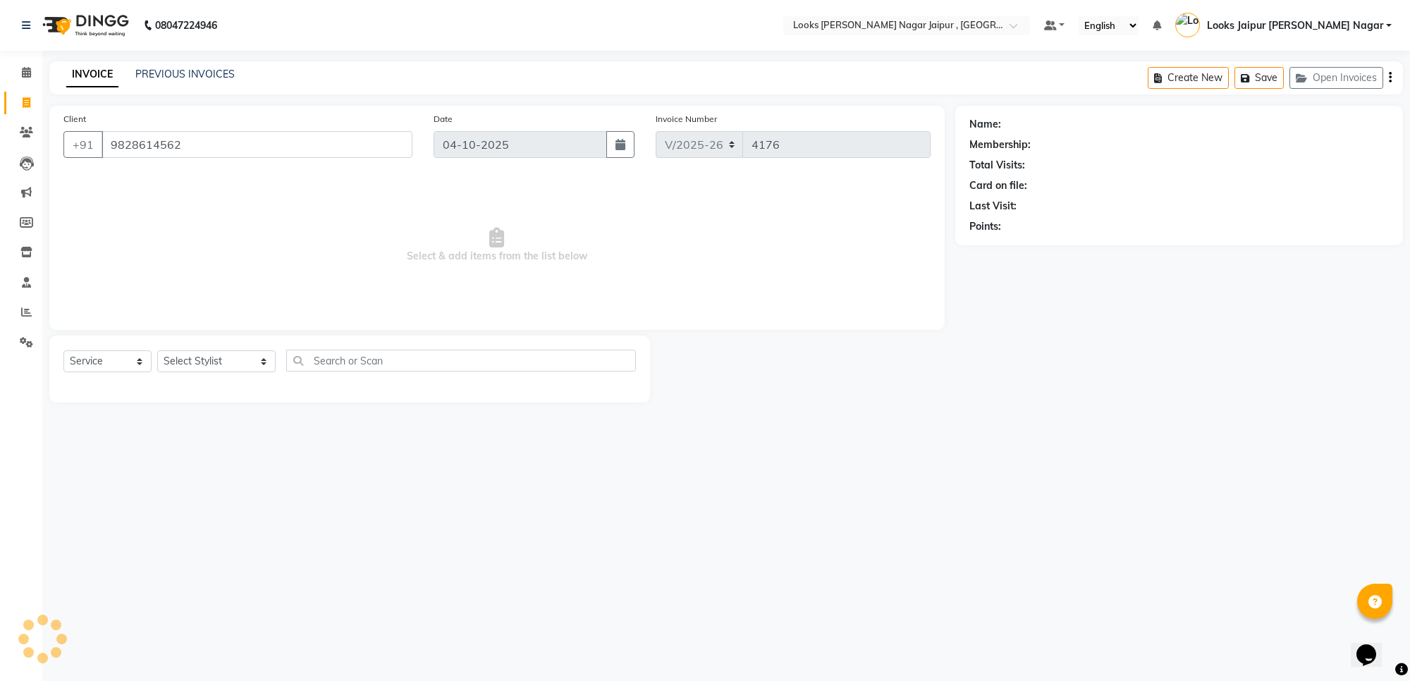
type input "9828614562"
select select "1: Object"
click at [121, 361] on select "Select Service Product Membership Package Voucher Prepaid Gift Card" at bounding box center [107, 361] width 88 height 22
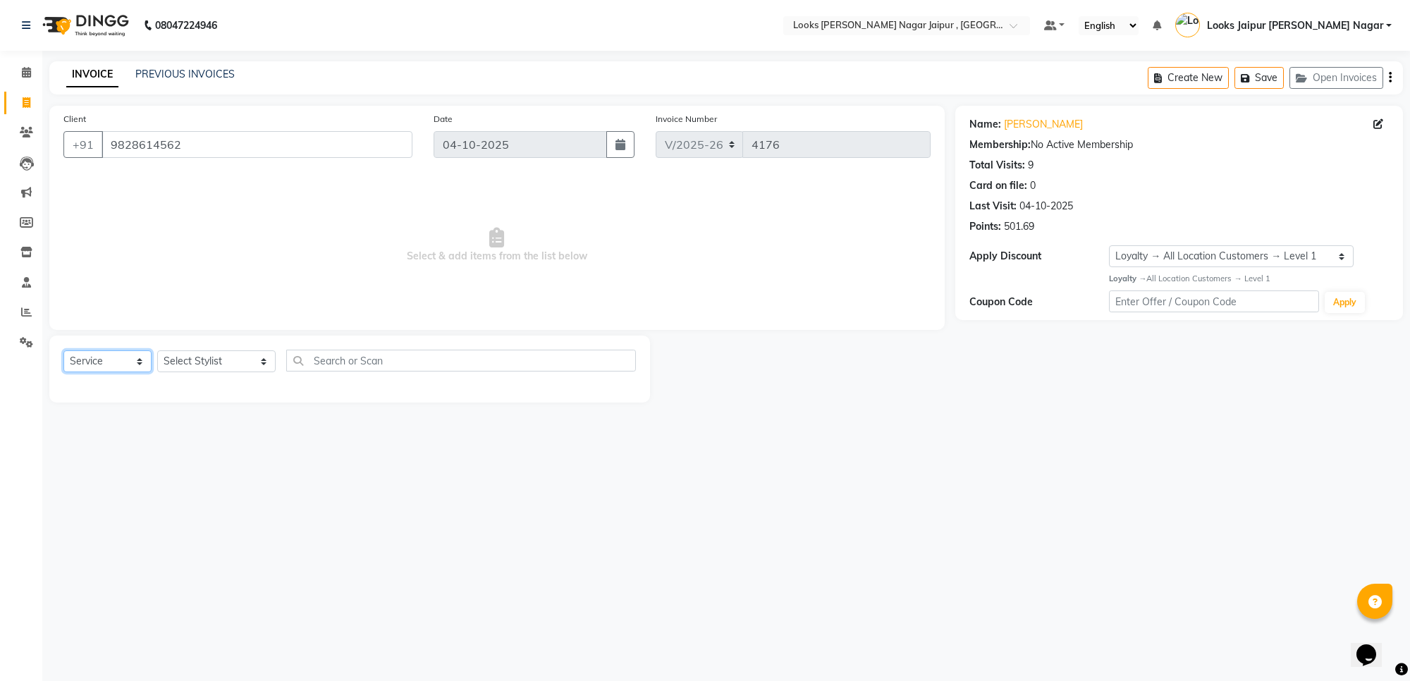
select select "V"
click at [63, 350] on select "Select Service Product Membership Package Voucher Prepaid Gift Card" at bounding box center [107, 361] width 88 height 22
click at [197, 357] on select "Select Stylist [PERSON_NAME] art Anoop [PERSON_NAME] Counter Sales [PERSON_NAME…" at bounding box center [216, 361] width 118 height 22
select select "23570"
click at [157, 350] on select "Select Stylist [PERSON_NAME] art Anoop [PERSON_NAME] Counter Sales [PERSON_NAME…" at bounding box center [216, 361] width 118 height 22
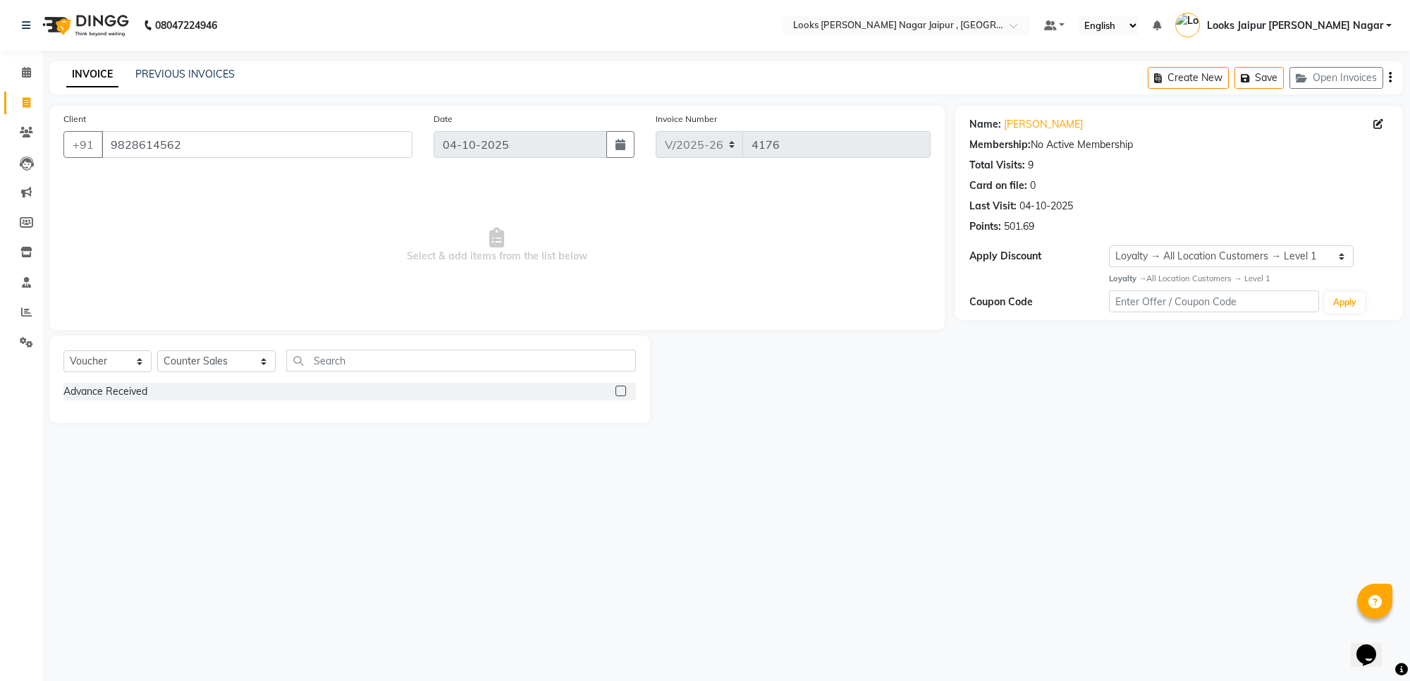
click at [621, 389] on label at bounding box center [621, 391] width 11 height 11
click at [621, 389] on input "checkbox" at bounding box center [620, 391] width 9 height 9
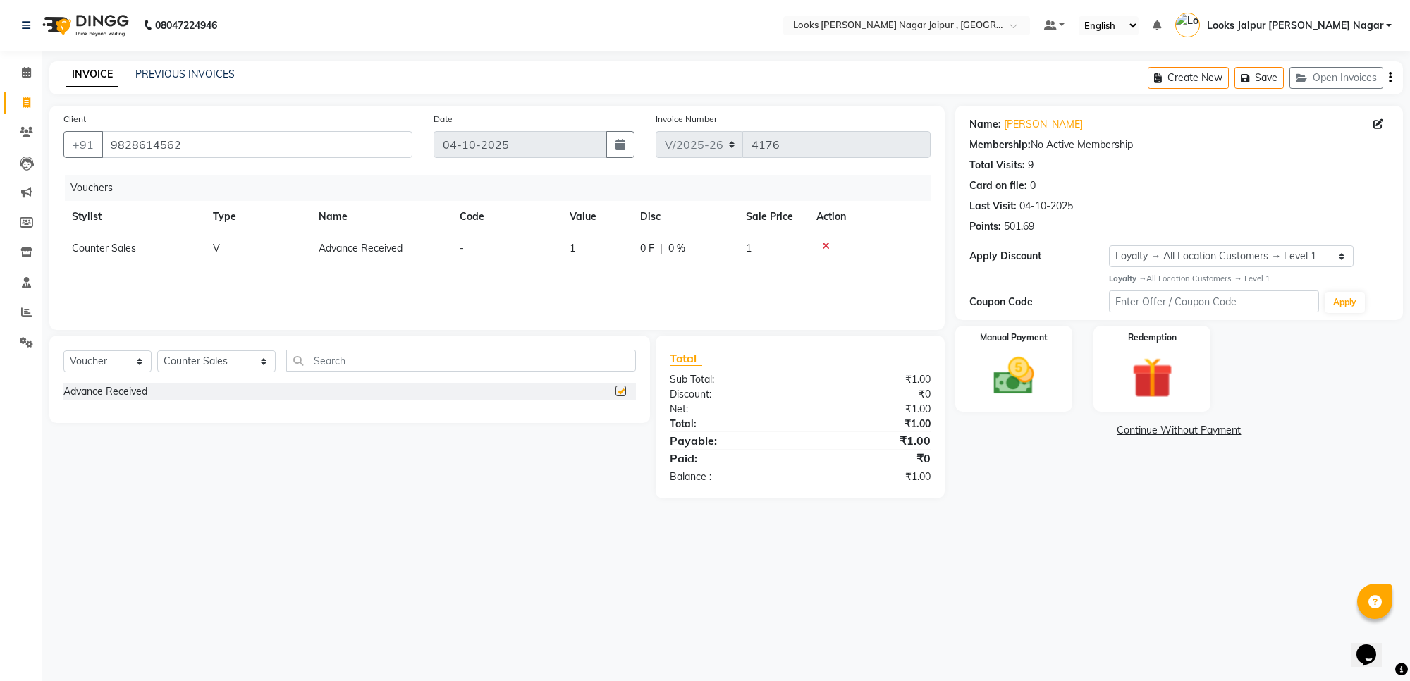
checkbox input "false"
drag, startPoint x: 583, startPoint y: 245, endPoint x: 608, endPoint y: 242, distance: 24.8
click at [584, 245] on td "1" at bounding box center [596, 249] width 71 height 32
select select "23570"
drag, startPoint x: 630, startPoint y: 242, endPoint x: 642, endPoint y: 255, distance: 17.5
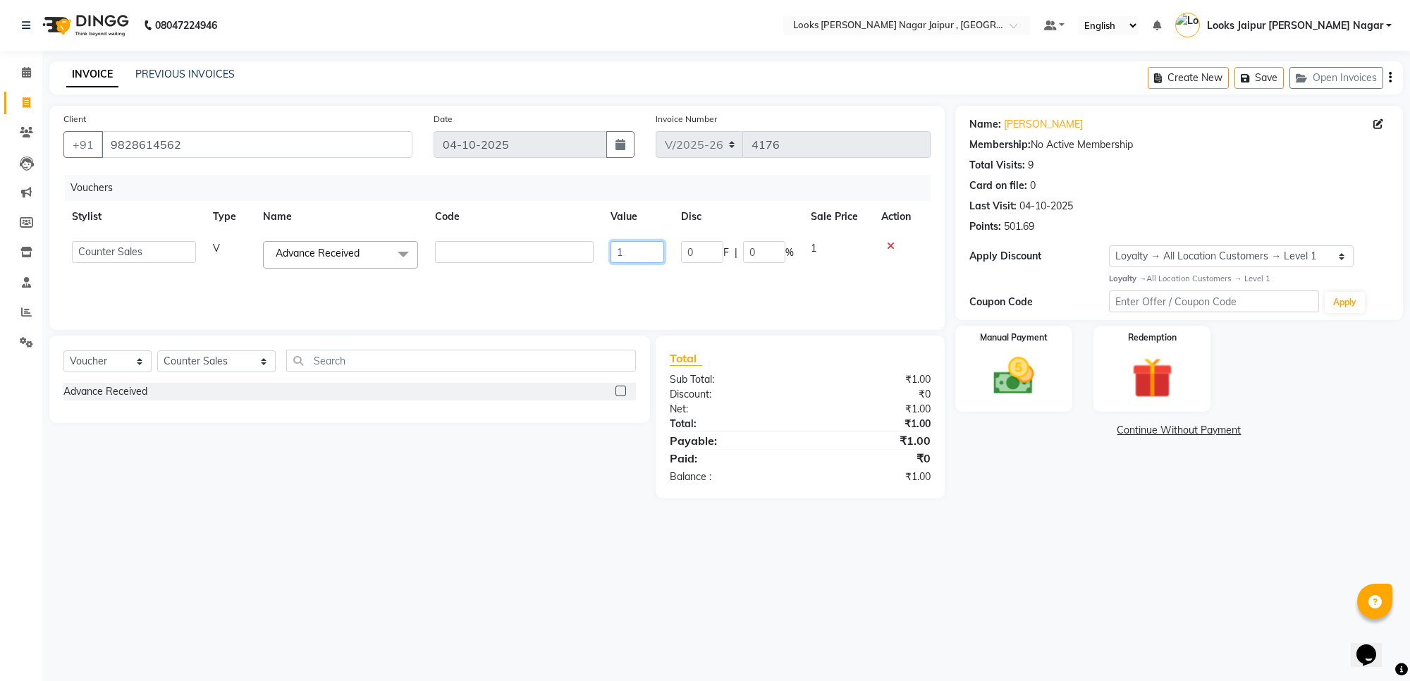
click at [631, 242] on input "1" at bounding box center [638, 252] width 54 height 22
type input "21000"
click at [961, 564] on div "08047224946 Select Location × Looks [PERSON_NAME] Nagar Jaipur , Jaipur Default…" at bounding box center [705, 340] width 1410 height 681
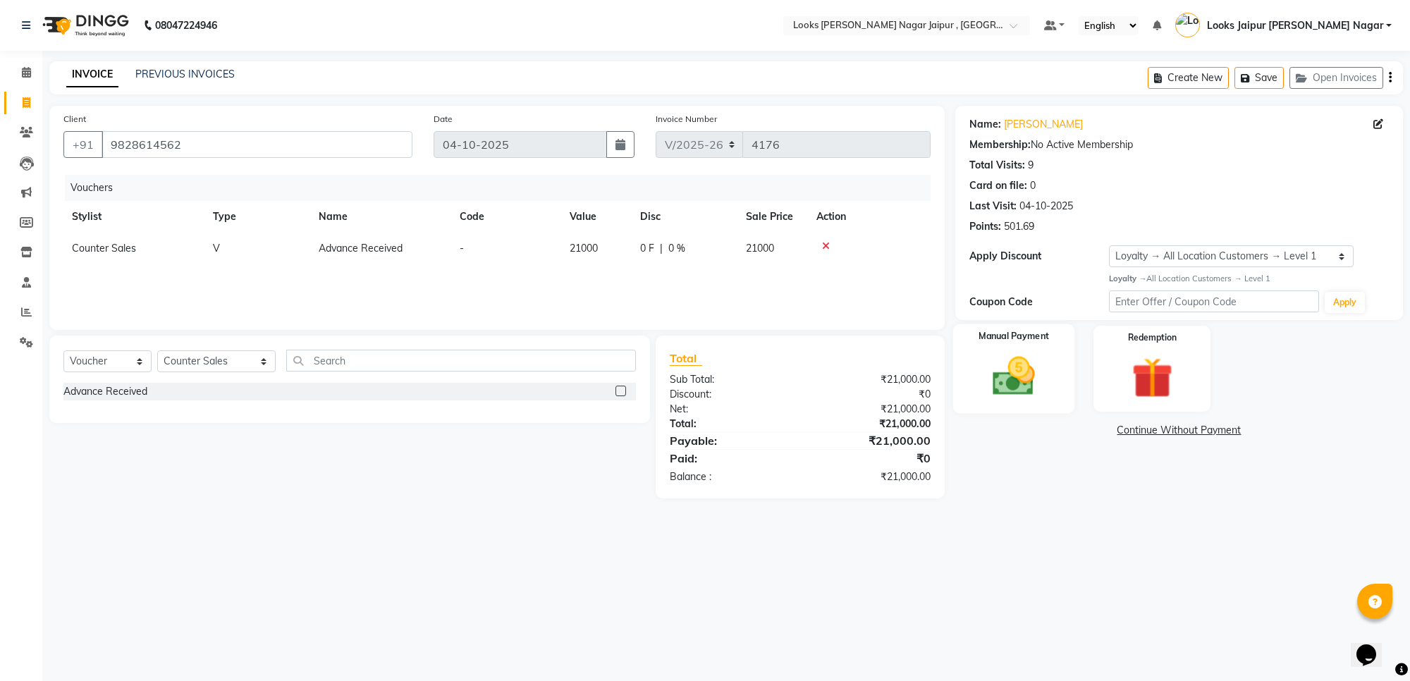
click at [1025, 372] on img at bounding box center [1013, 376] width 69 height 49
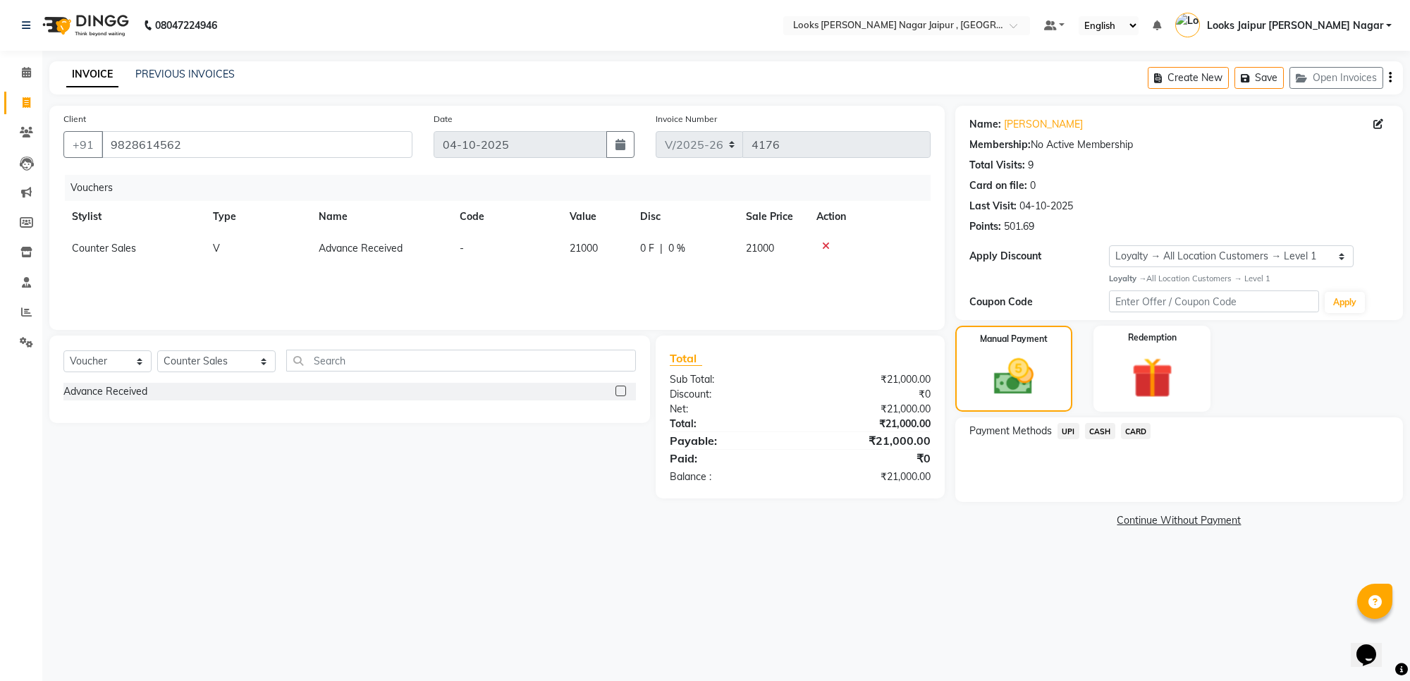
click at [1068, 427] on span "UPI" at bounding box center [1069, 431] width 22 height 16
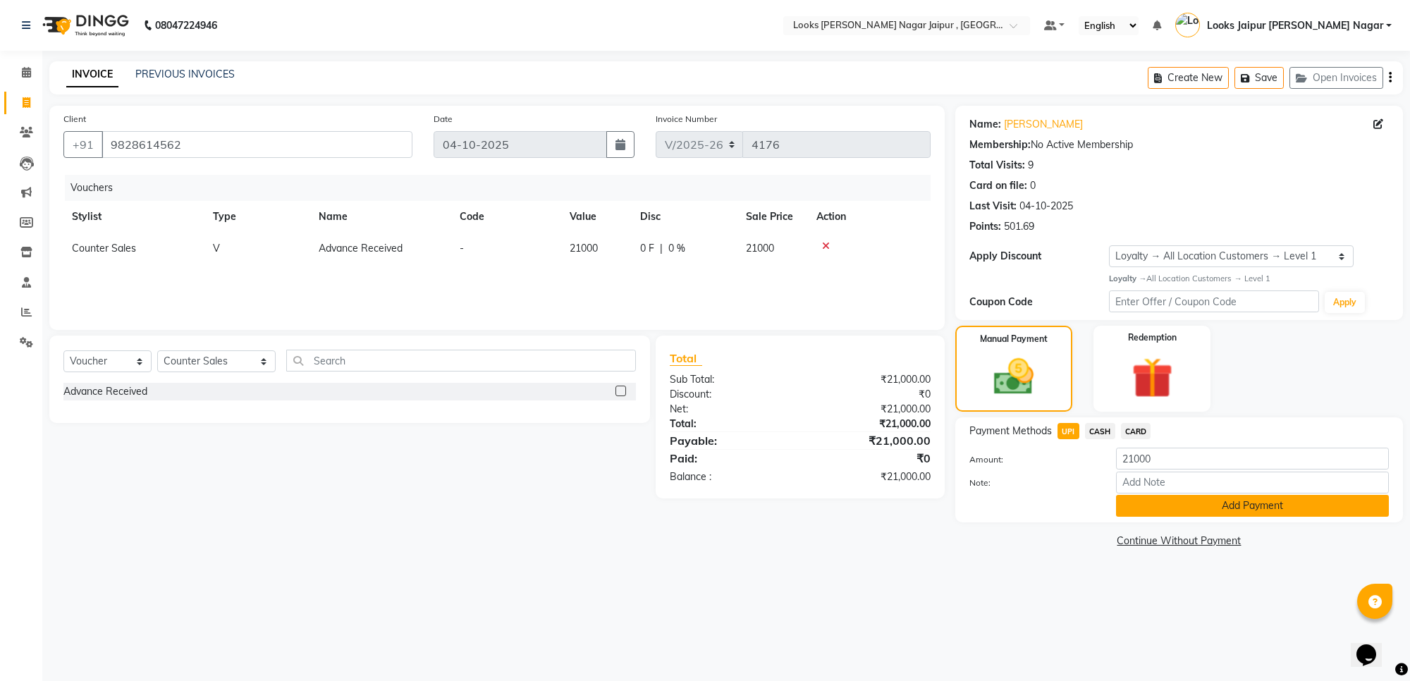
click at [1175, 506] on button "Add Payment" at bounding box center [1252, 506] width 273 height 22
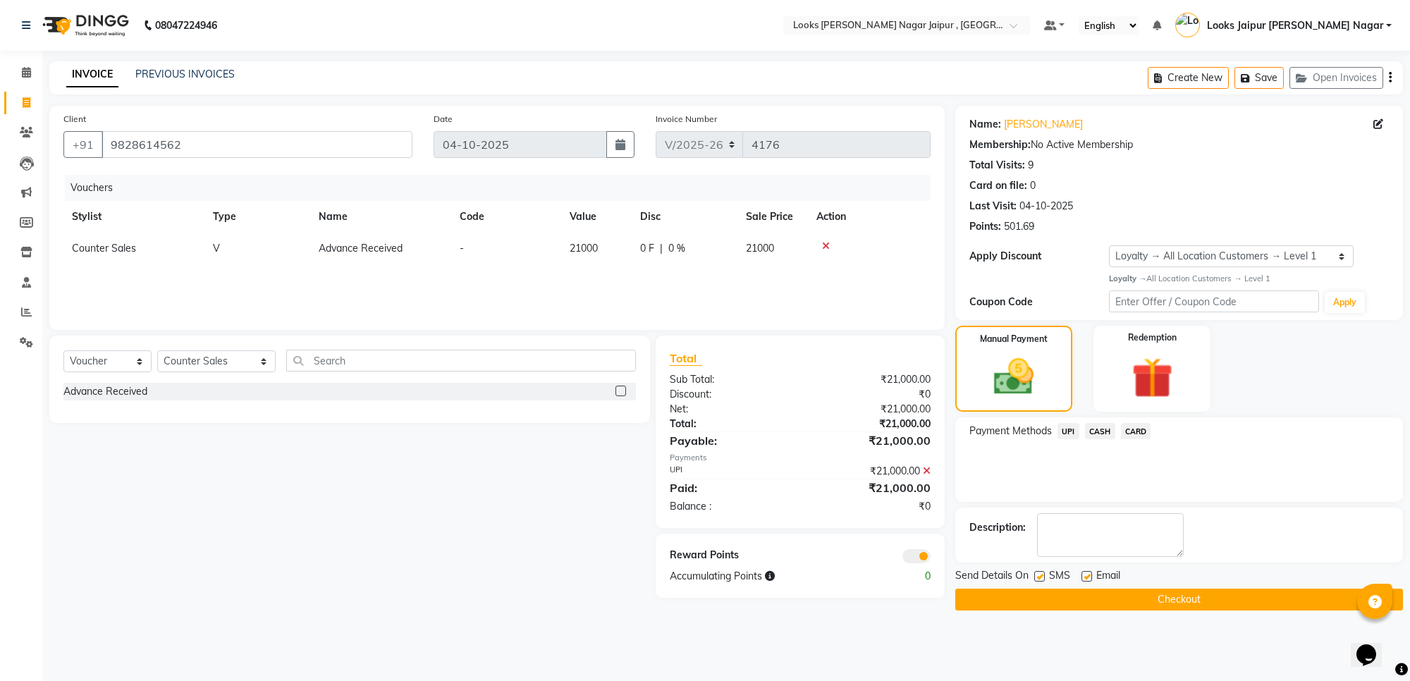
click at [1044, 575] on label at bounding box center [1039, 576] width 11 height 11
click at [1044, 575] on input "checkbox" at bounding box center [1038, 577] width 9 height 9
checkbox input "false"
click at [1082, 576] on label at bounding box center [1087, 576] width 11 height 11
click at [1082, 576] on input "checkbox" at bounding box center [1086, 577] width 9 height 9
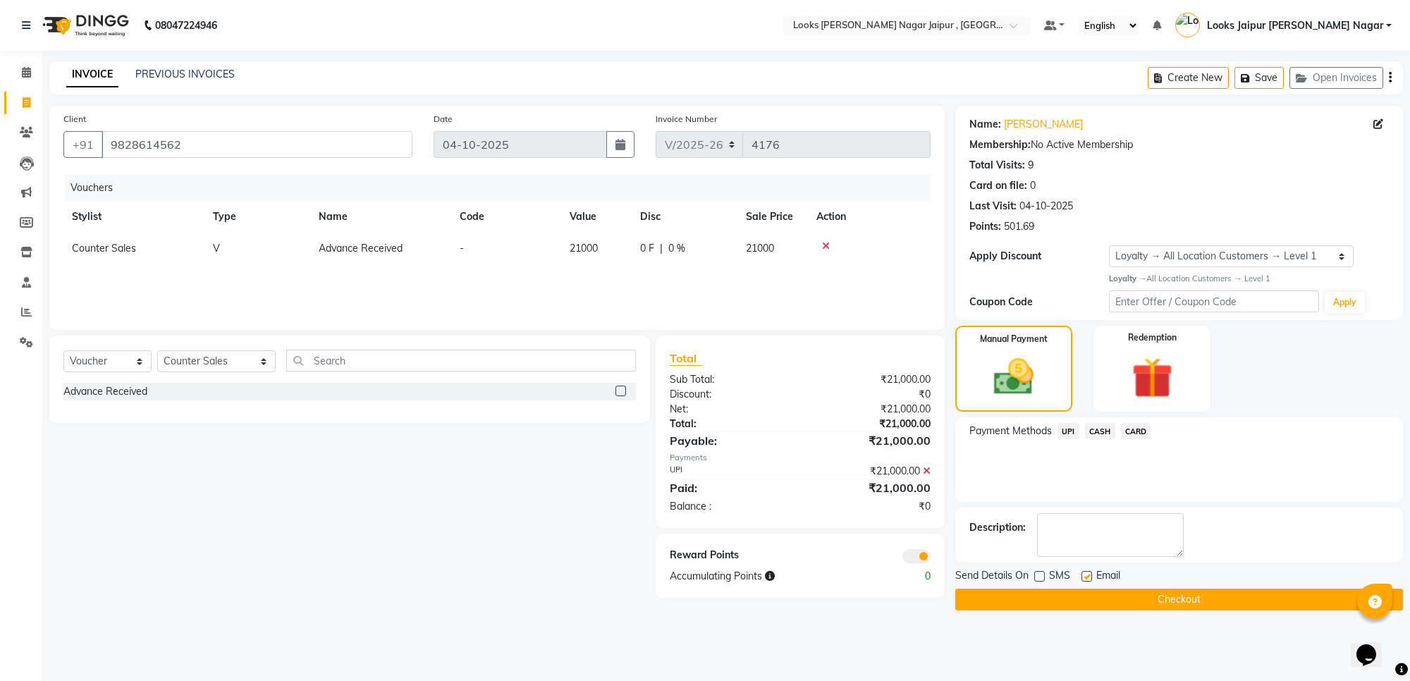
checkbox input "false"
click at [1080, 598] on button "Checkout" at bounding box center [1180, 600] width 448 height 22
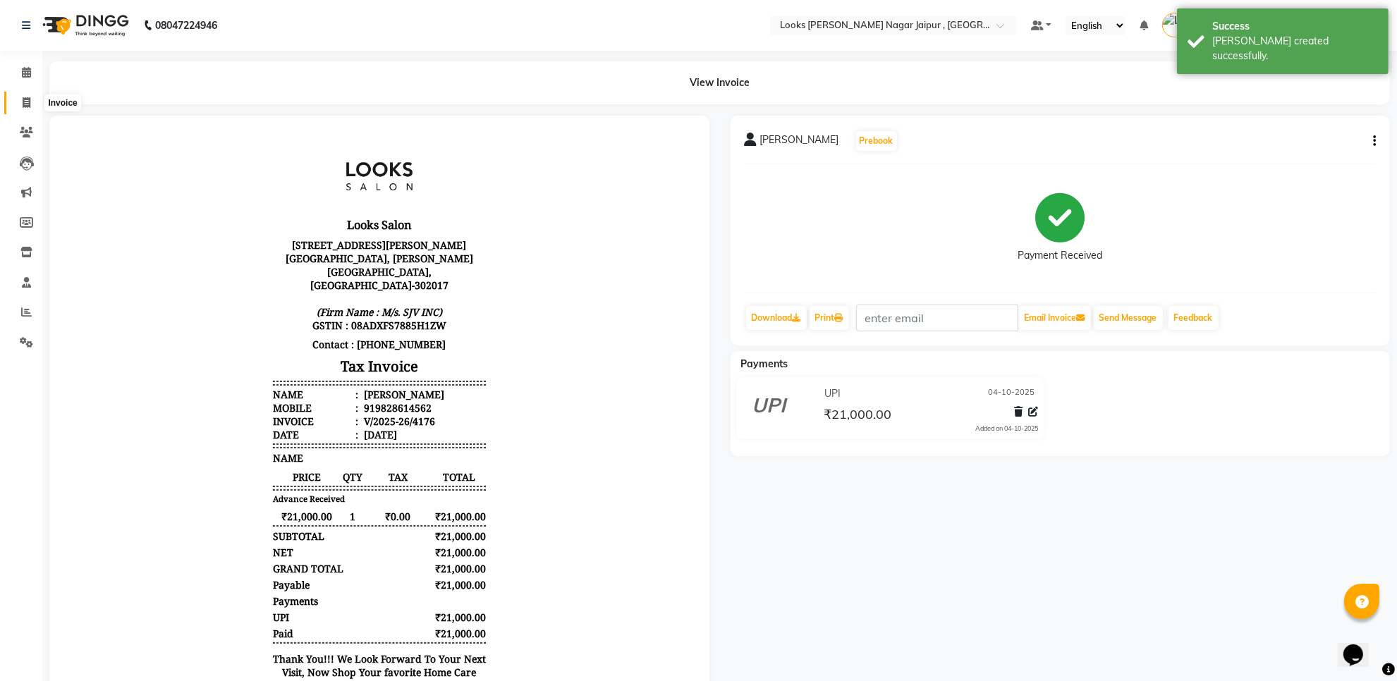
click at [23, 104] on icon at bounding box center [27, 102] width 8 height 11
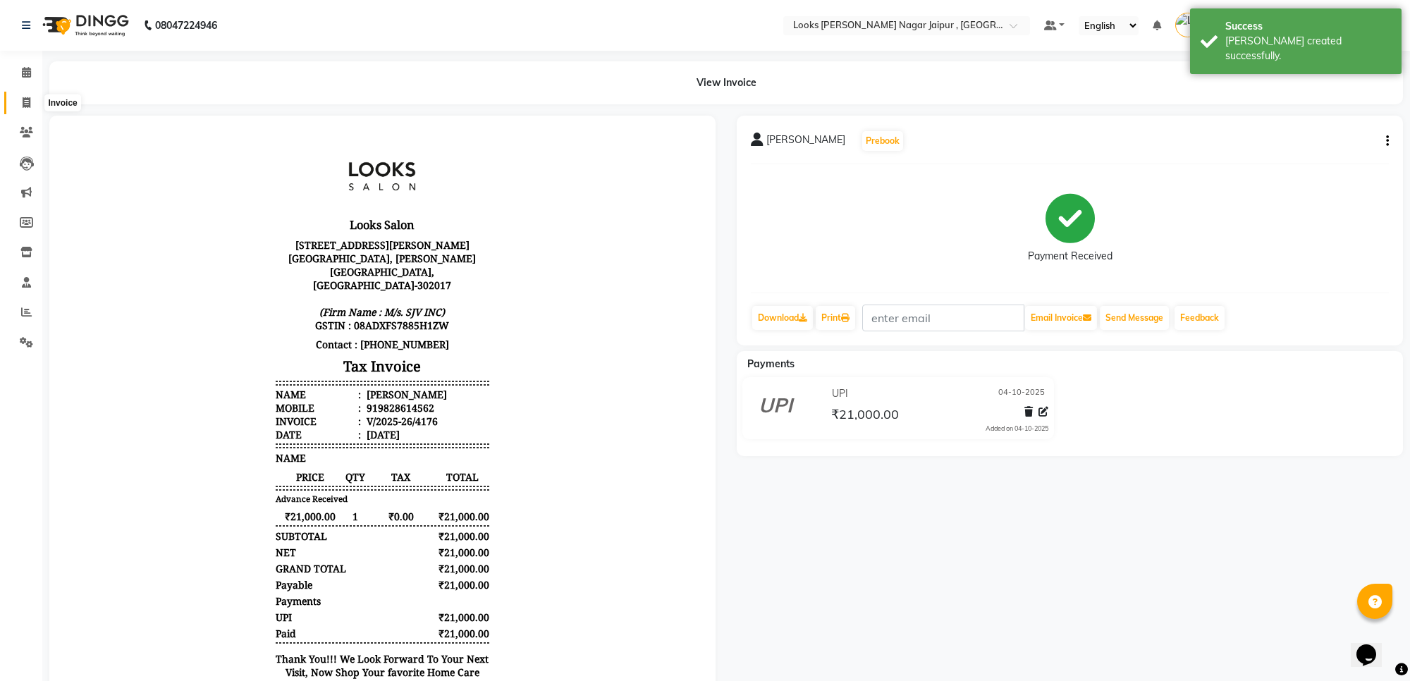
select select "4317"
select select "service"
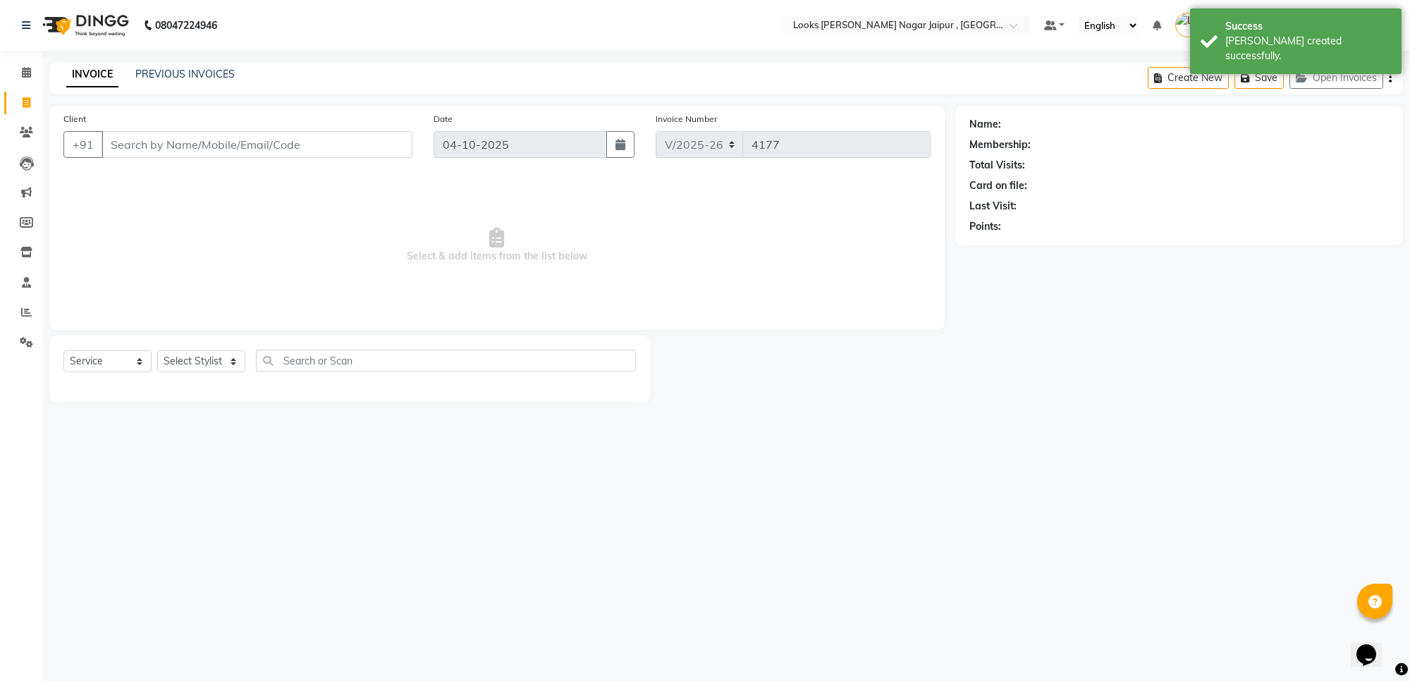
click at [216, 139] on input "Client" at bounding box center [257, 144] width 311 height 27
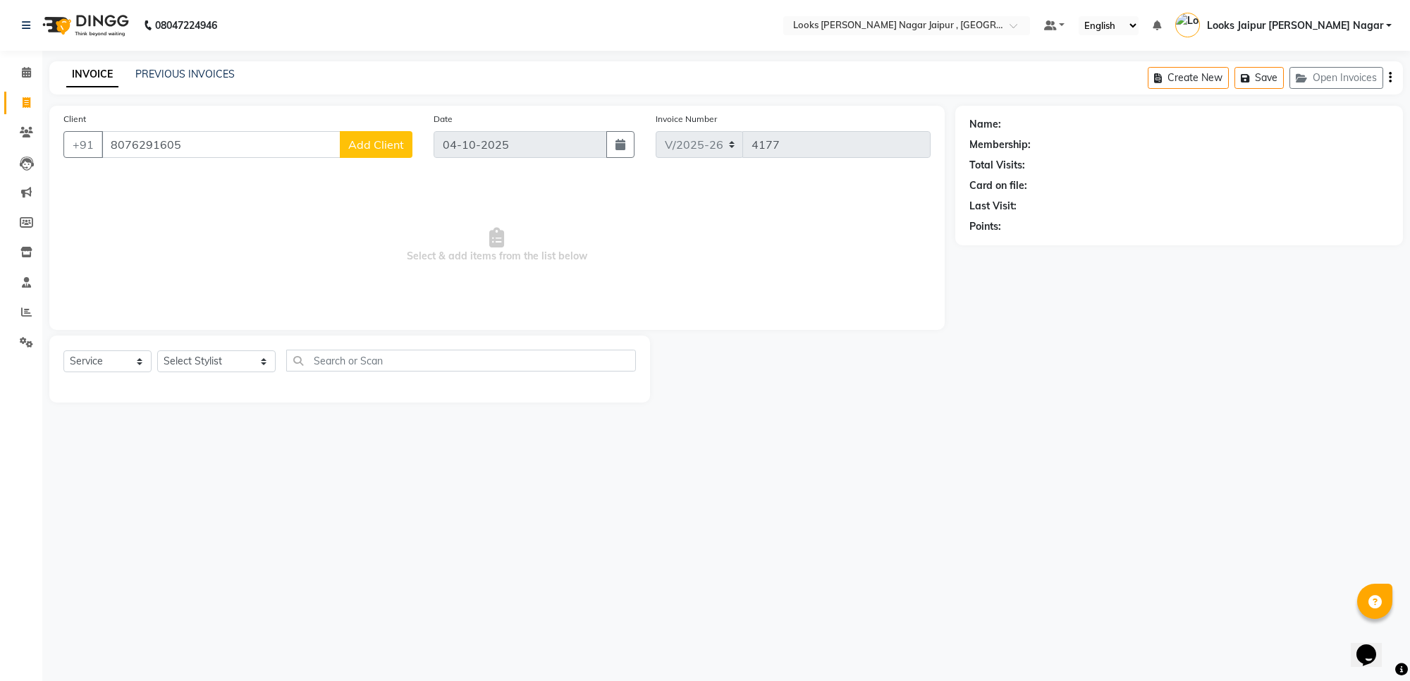
type input "8076291605"
click at [379, 159] on div "Client [PHONE_NUMBER] Add Client" at bounding box center [238, 140] width 370 height 58
click at [407, 132] on button "Add Client" at bounding box center [376, 144] width 73 height 27
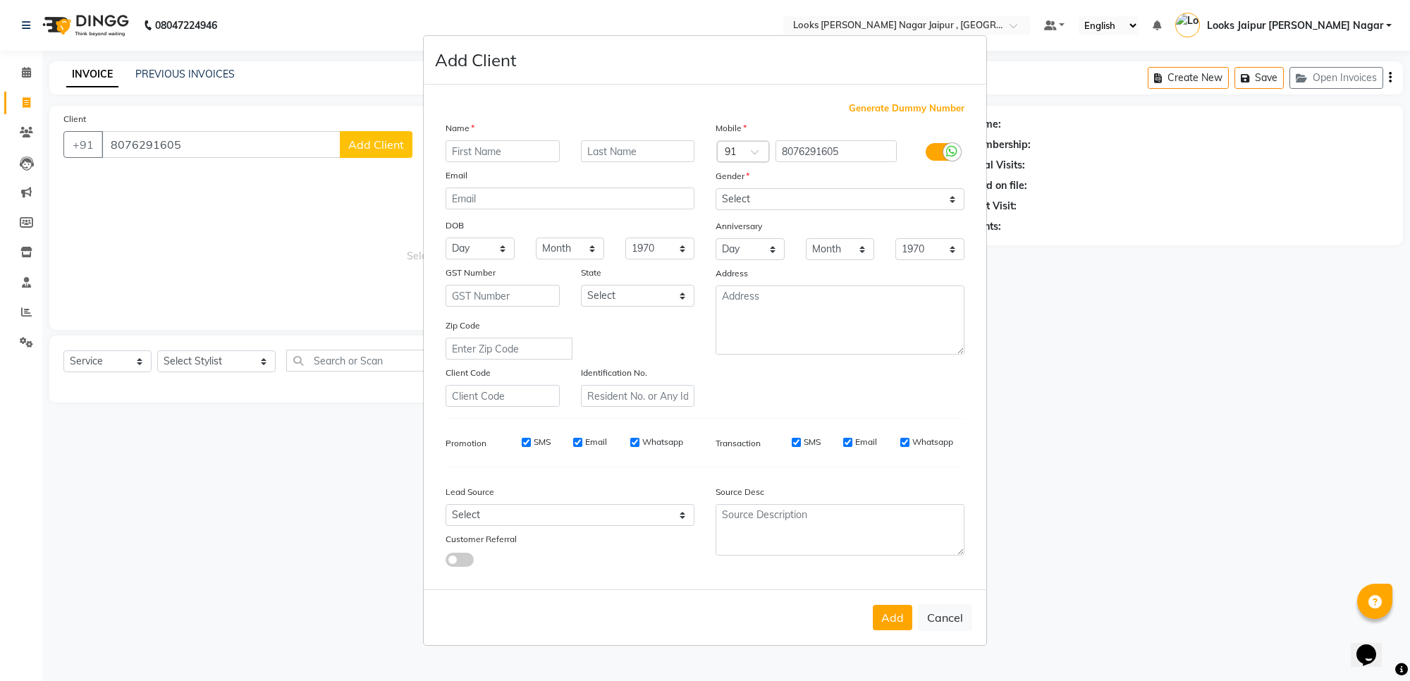
click at [496, 157] on input "text" at bounding box center [503, 151] width 114 height 22
type input "Aanchal"
click at [809, 197] on select "Select [DEMOGRAPHIC_DATA] [DEMOGRAPHIC_DATA] Other Prefer Not To Say" at bounding box center [840, 199] width 249 height 22
click at [716, 190] on select "Select [DEMOGRAPHIC_DATA] [DEMOGRAPHIC_DATA] Other Prefer Not To Say" at bounding box center [840, 199] width 249 height 22
click at [806, 184] on div "Gender" at bounding box center [840, 179] width 270 height 20
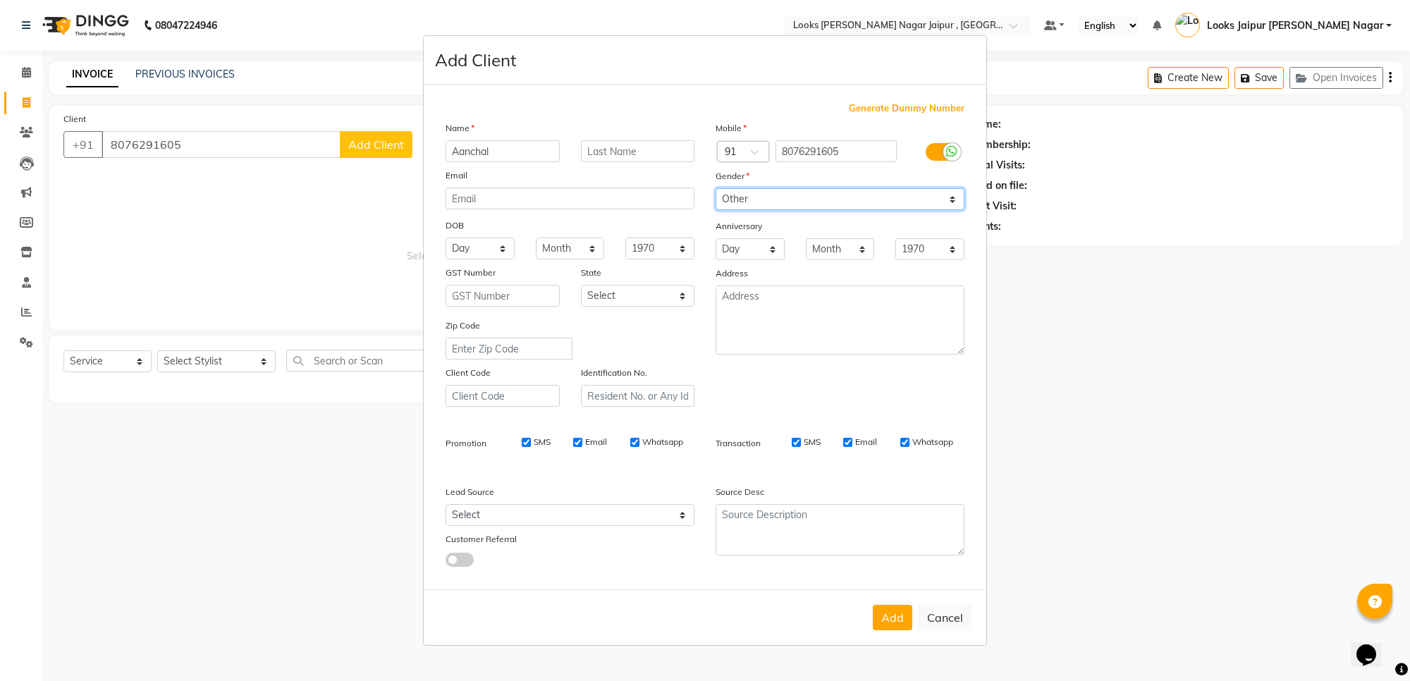
click at [802, 201] on select "Select [DEMOGRAPHIC_DATA] [DEMOGRAPHIC_DATA] Other Prefer Not To Say" at bounding box center [840, 199] width 249 height 22
select select "[DEMOGRAPHIC_DATA]"
click at [716, 190] on select "Select [DEMOGRAPHIC_DATA] [DEMOGRAPHIC_DATA] Other Prefer Not To Say" at bounding box center [840, 199] width 249 height 22
click at [893, 612] on button "Add" at bounding box center [892, 617] width 39 height 25
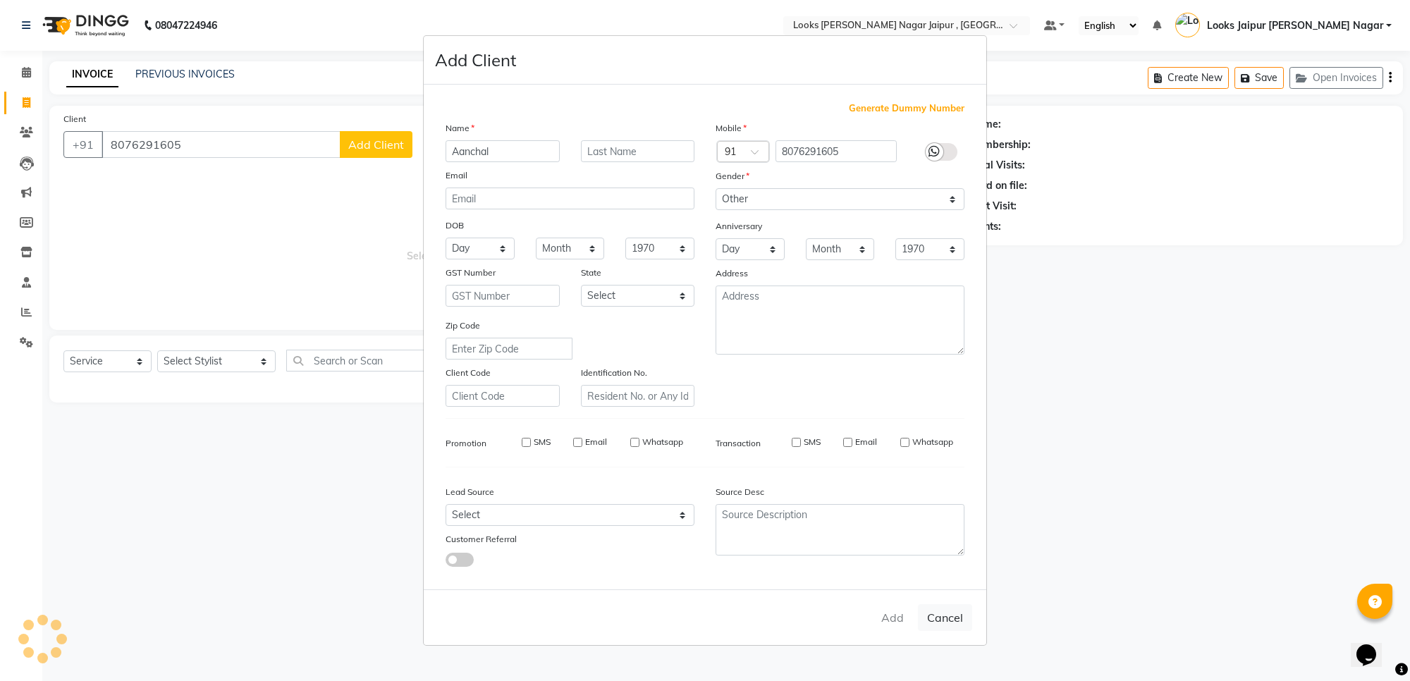
select select
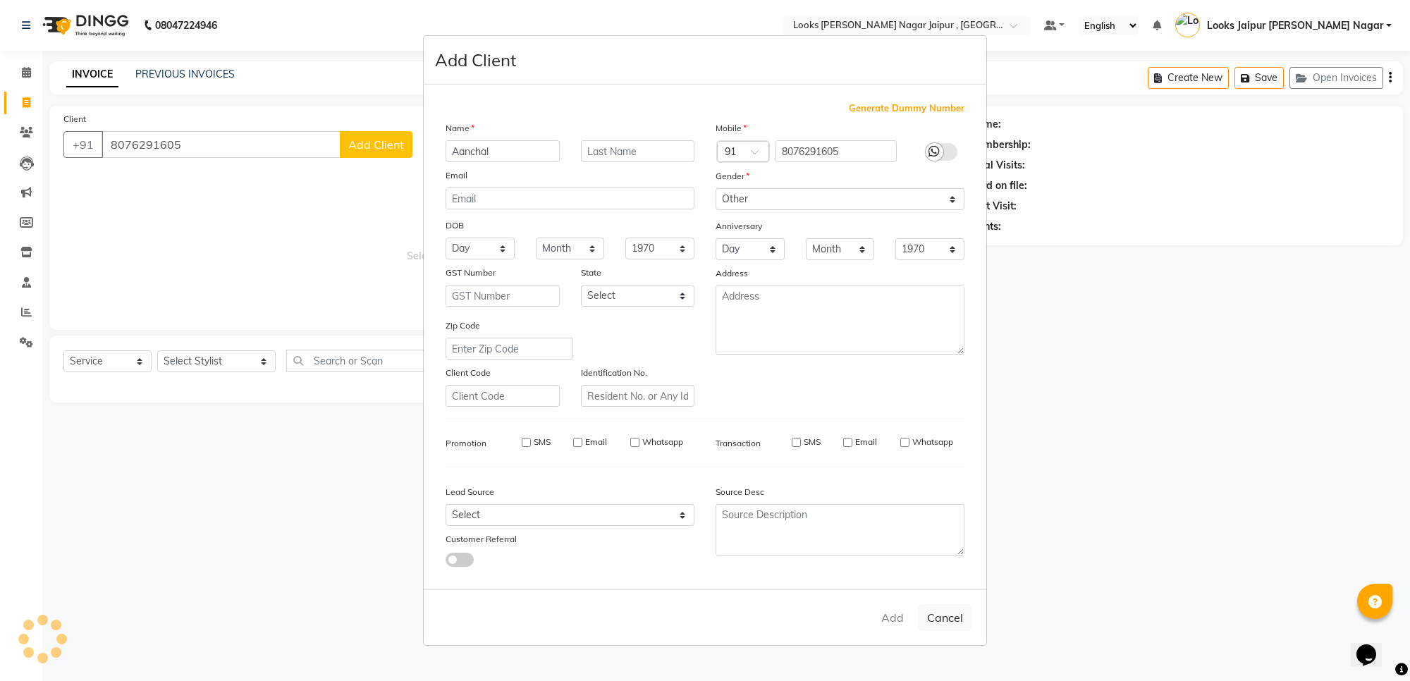
select select
checkbox input "false"
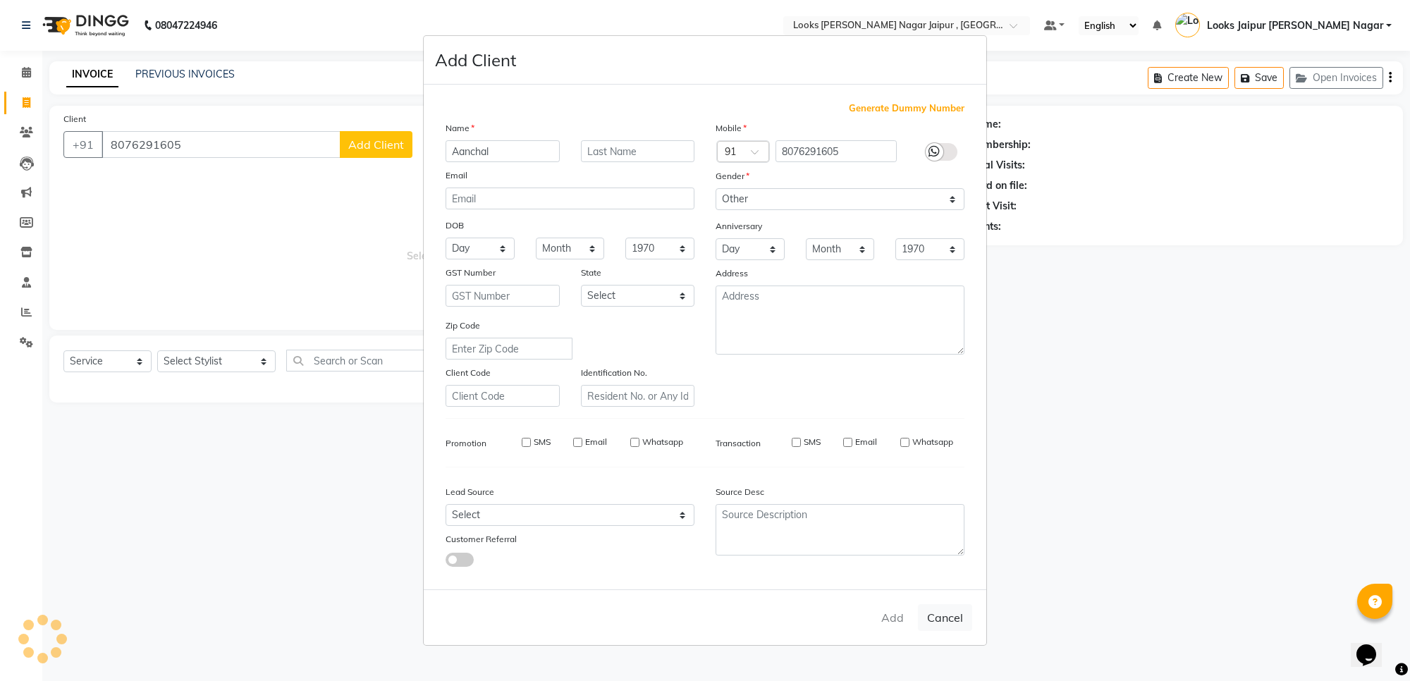
checkbox input "false"
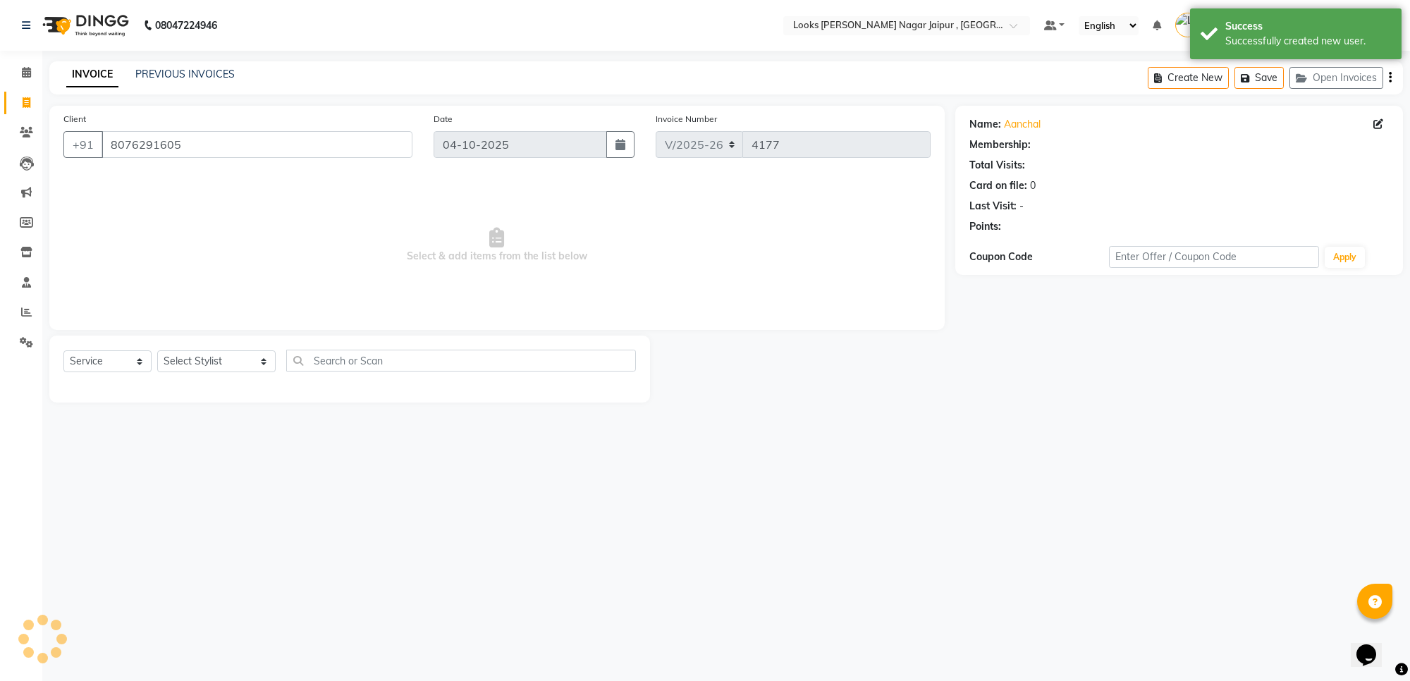
select select "1: Object"
click at [202, 346] on div "Select Service Product Membership Package Voucher Prepaid Gift Card Select Styl…" at bounding box center [349, 369] width 601 height 67
click at [203, 346] on div "Select Service Product Membership Package Voucher Prepaid Gift Card Select Styl…" at bounding box center [349, 369] width 601 height 67
drag, startPoint x: 216, startPoint y: 369, endPoint x: 226, endPoint y: 367, distance: 10.1
click at [216, 369] on select "Select Stylist [PERSON_NAME] art Anoop [PERSON_NAME] Counter Sales [PERSON_NAME…" at bounding box center [216, 361] width 118 height 22
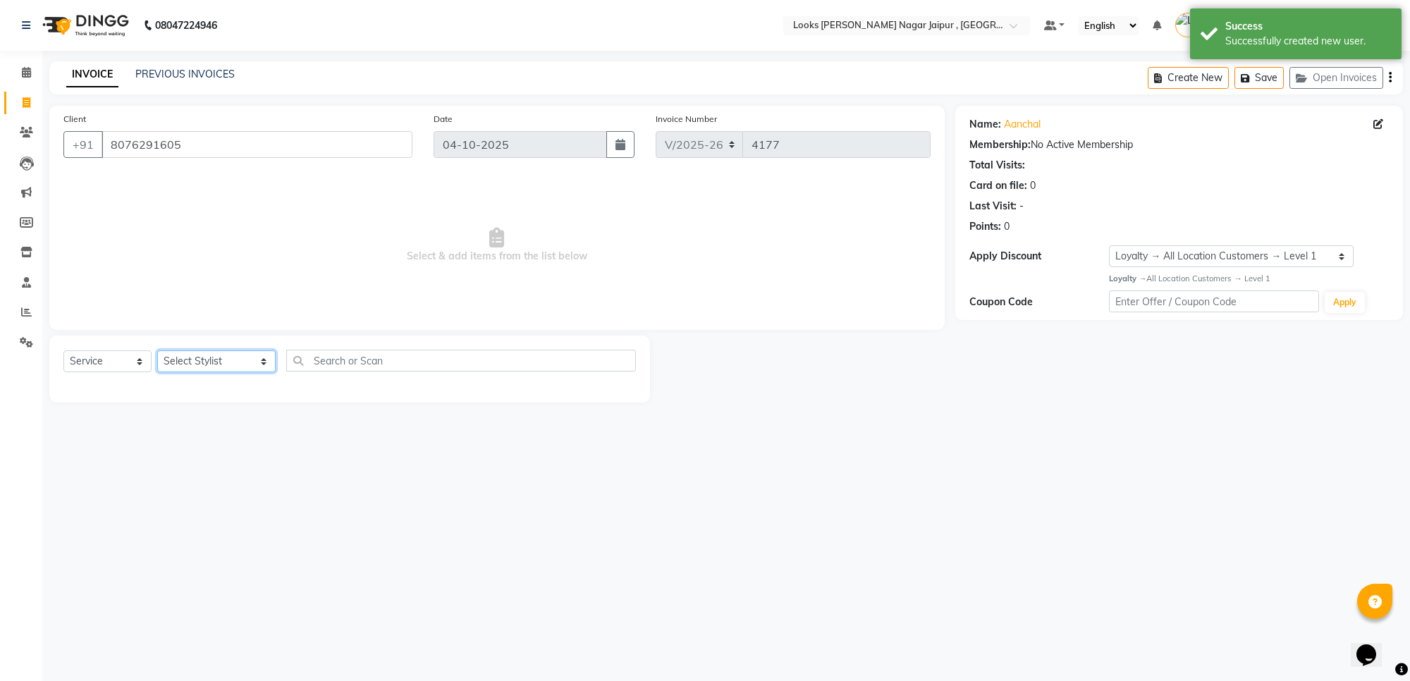
select select "88605"
click at [157, 350] on select "Select Stylist [PERSON_NAME] art Anoop [PERSON_NAME] Counter Sales [PERSON_NAME…" at bounding box center [216, 361] width 118 height 22
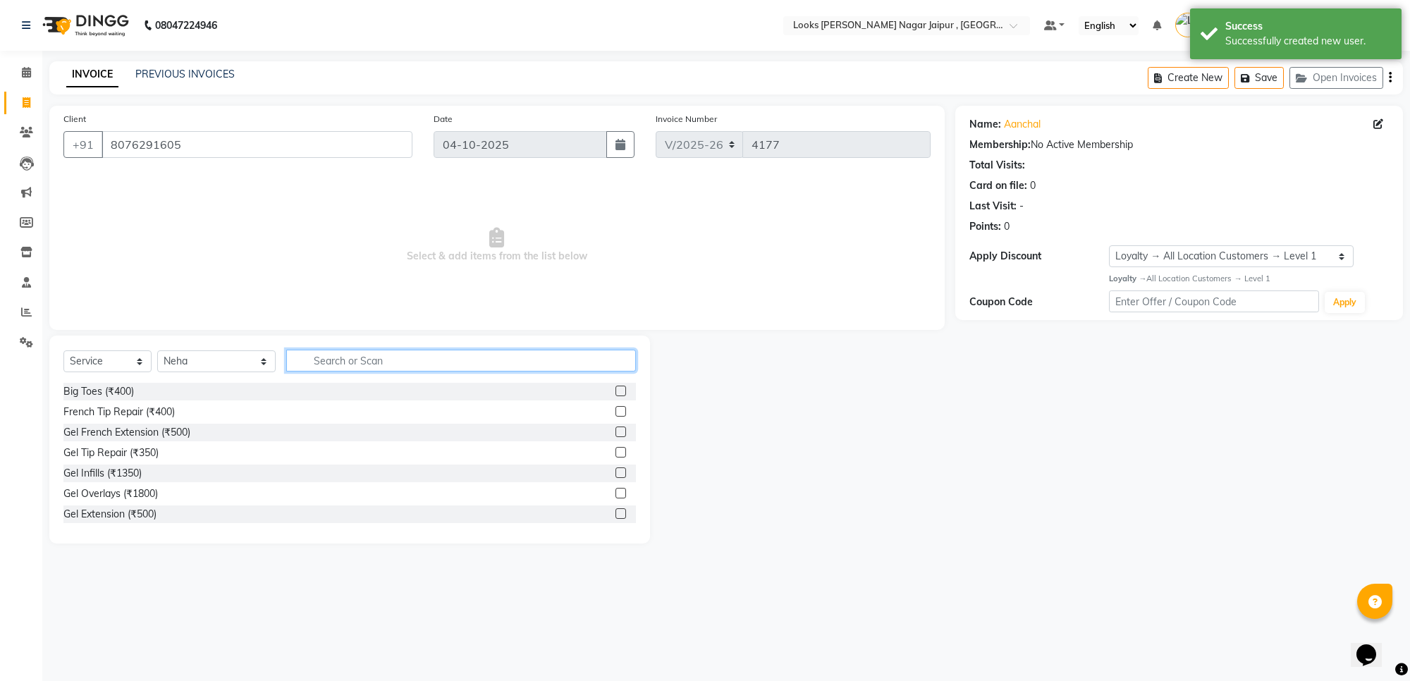
click at [344, 360] on input "text" at bounding box center [461, 361] width 350 height 22
type input "thre"
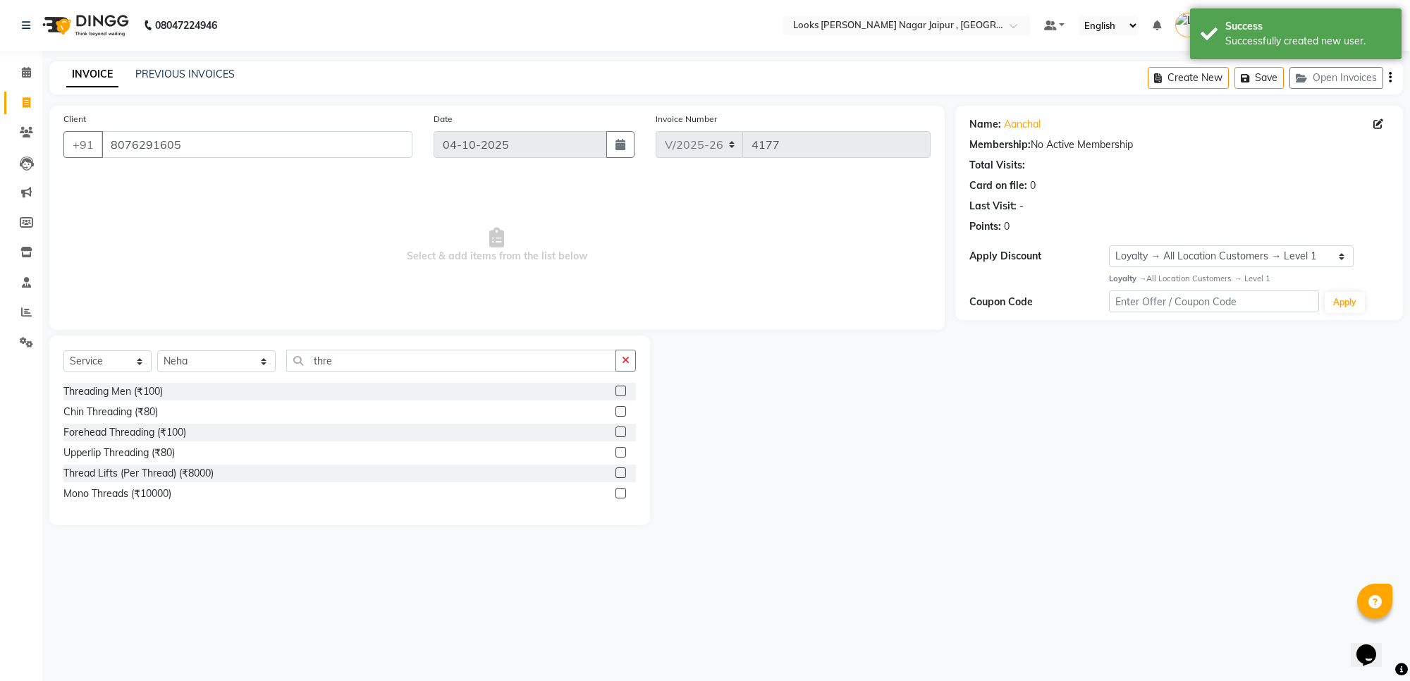
click at [621, 427] on label at bounding box center [621, 432] width 11 height 11
click at [621, 428] on input "checkbox" at bounding box center [620, 432] width 9 height 9
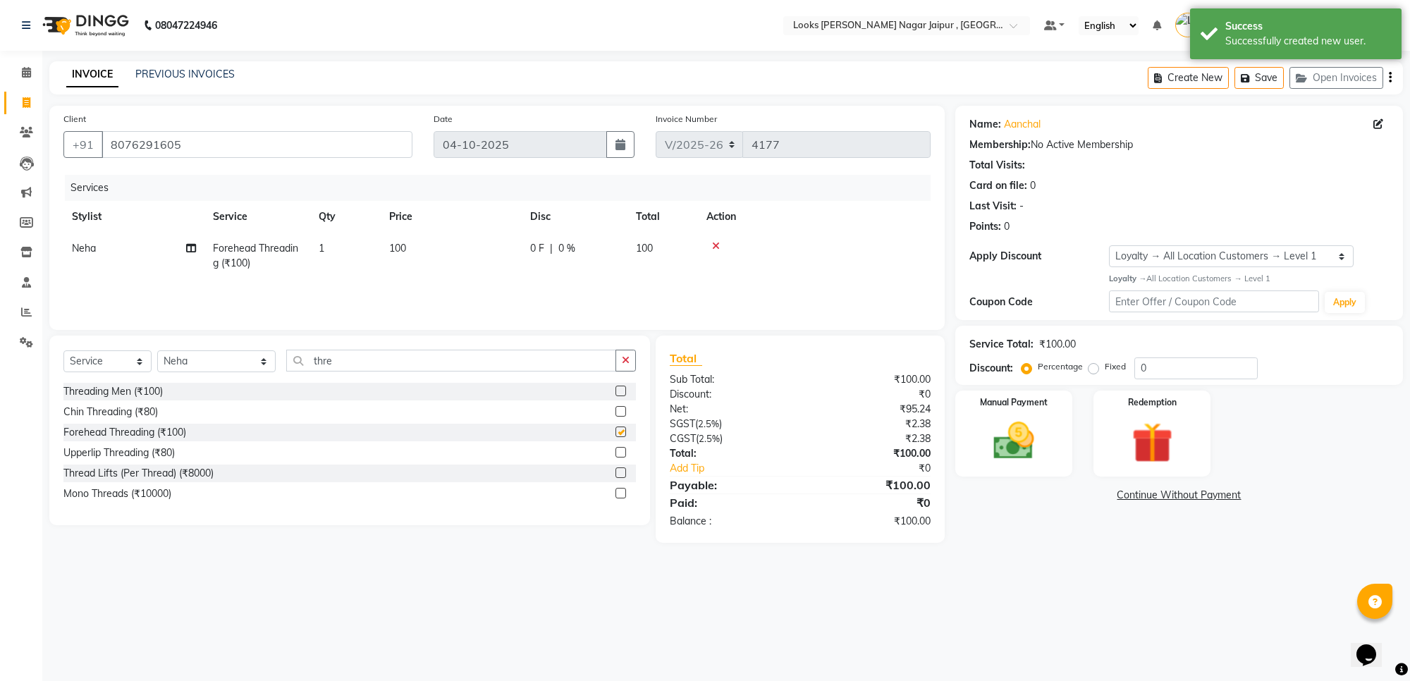
checkbox input "false"
click at [202, 364] on select "Select Stylist [PERSON_NAME] art Anoop [PERSON_NAME] Counter Sales [PERSON_NAME…" at bounding box center [216, 361] width 118 height 22
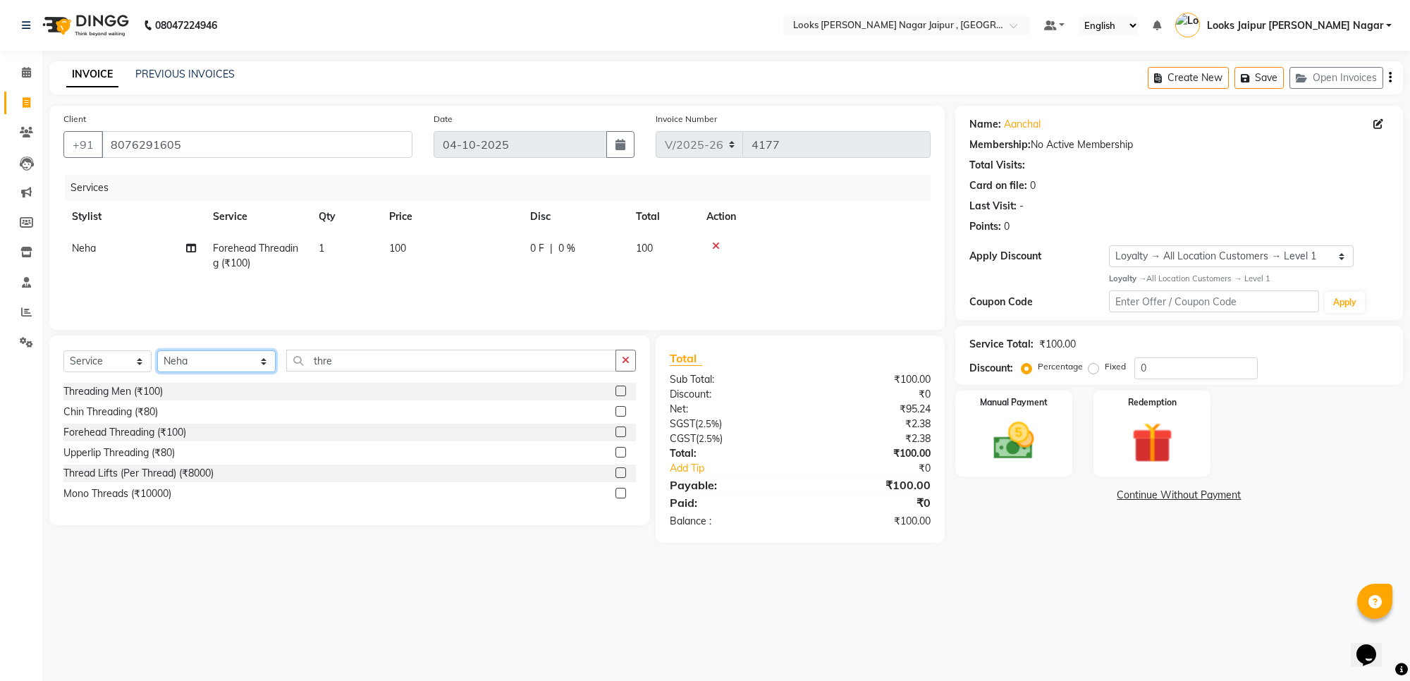
select select "59708"
click at [157, 350] on select "Select Stylist [PERSON_NAME] art Anoop [PERSON_NAME] Counter Sales [PERSON_NAME…" at bounding box center [216, 361] width 118 height 22
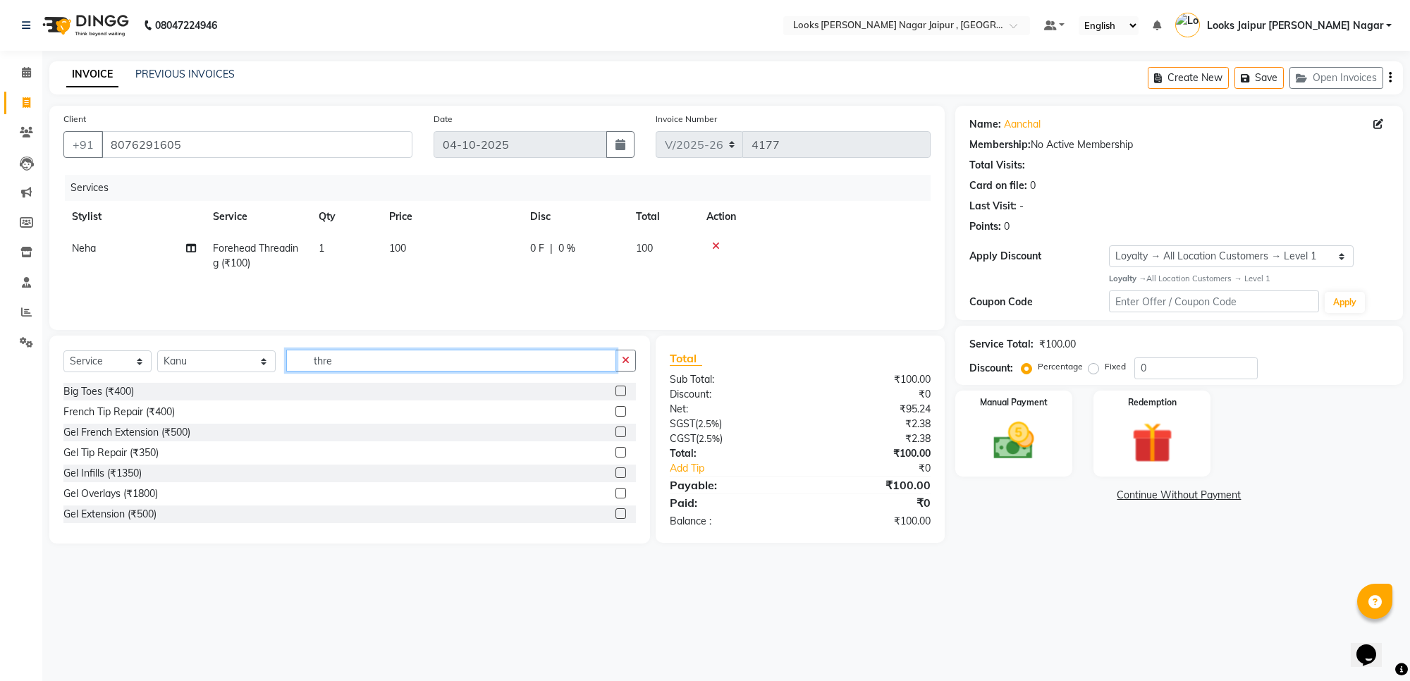
click at [371, 362] on input "thre" at bounding box center [451, 361] width 330 height 22
type input "t"
type input "was"
click at [624, 406] on div at bounding box center [620, 413] width 9 height 15
click at [619, 409] on label at bounding box center [621, 411] width 11 height 11
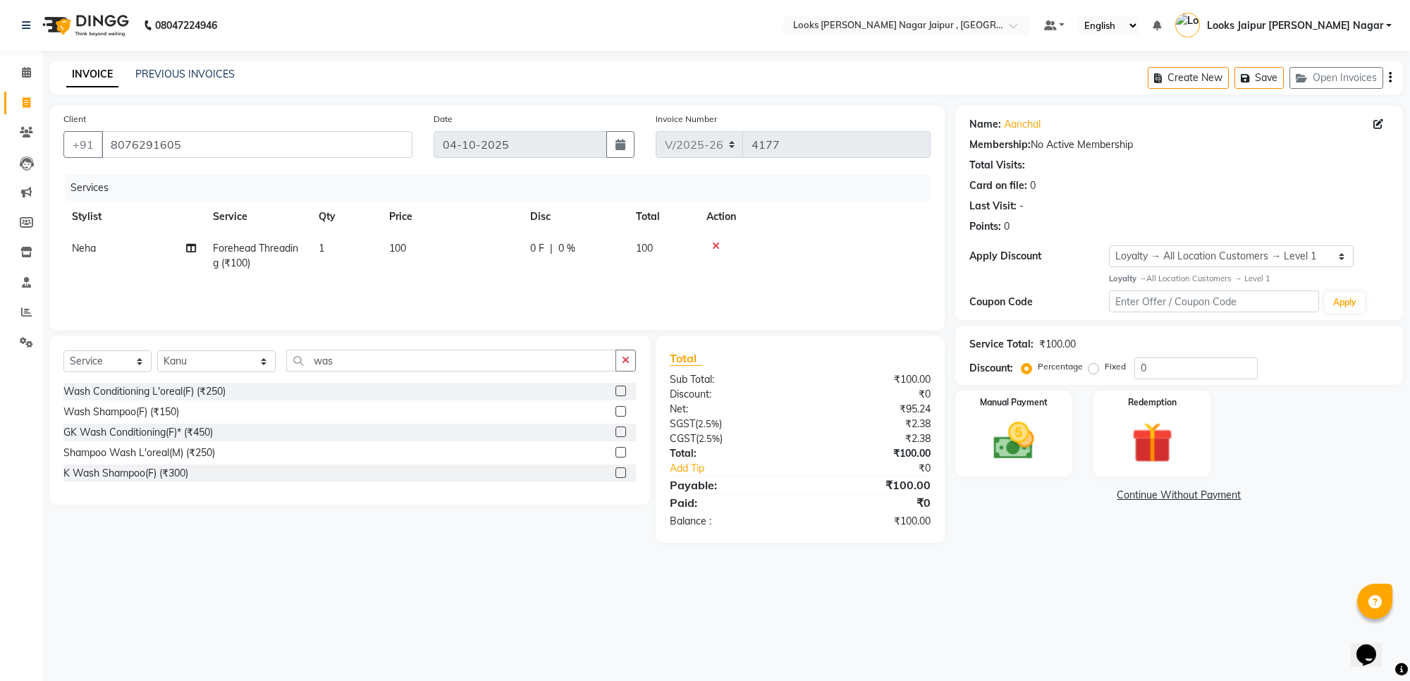
click at [619, 409] on input "checkbox" at bounding box center [620, 412] width 9 height 9
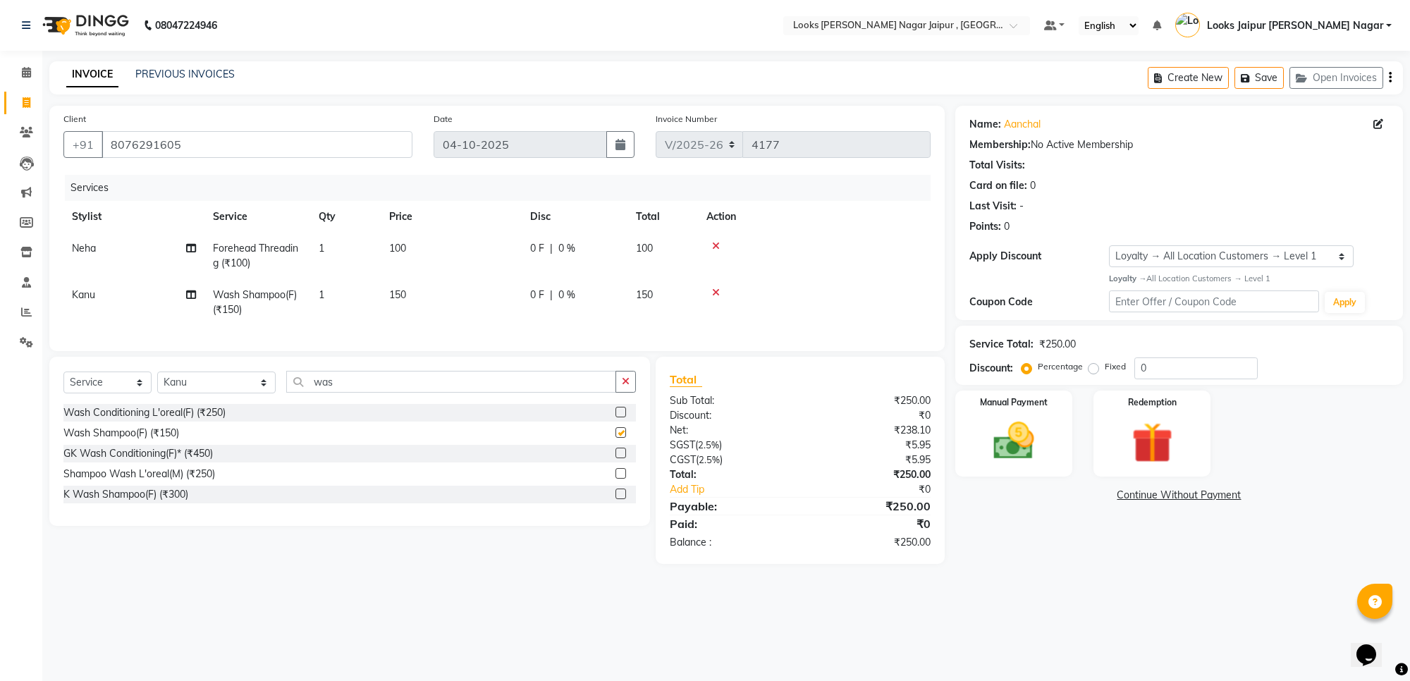
click at [489, 305] on td "150" at bounding box center [451, 302] width 141 height 47
checkbox input "false"
select select "59708"
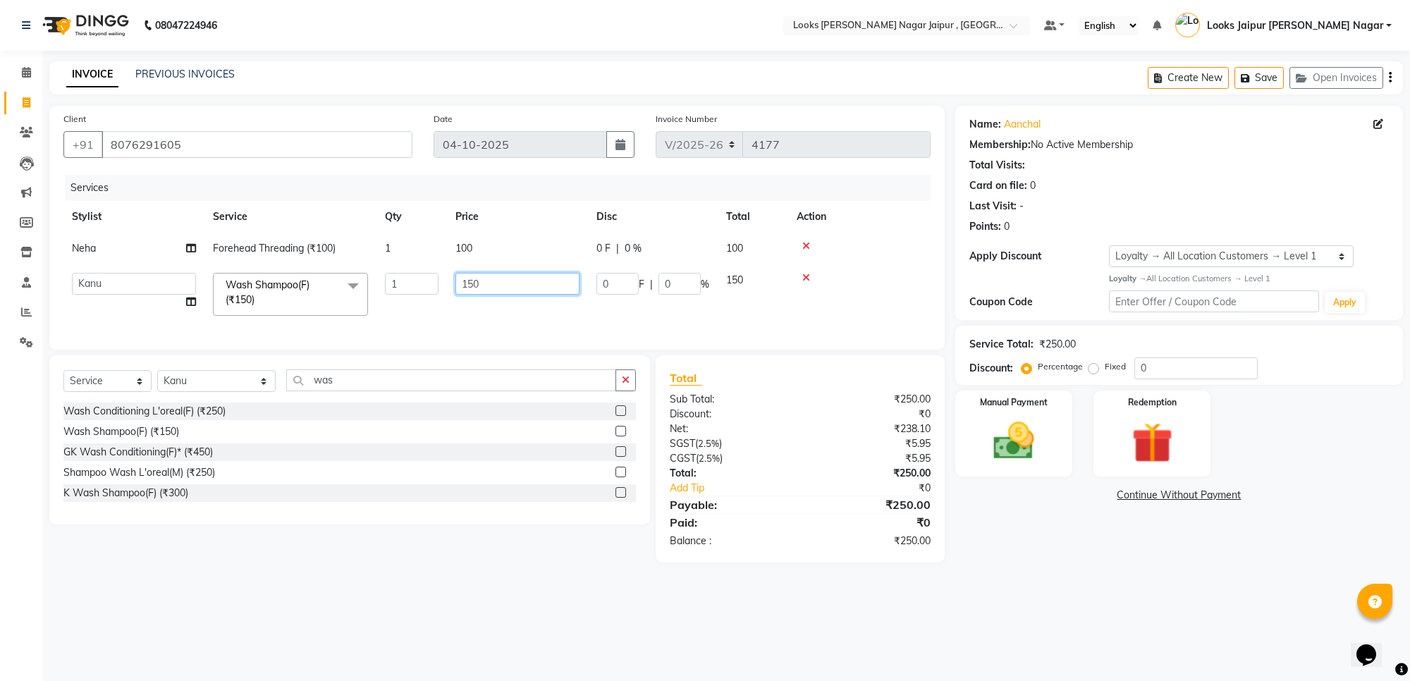
click at [520, 290] on input "150" at bounding box center [518, 284] width 124 height 22
type input "1"
type input "735"
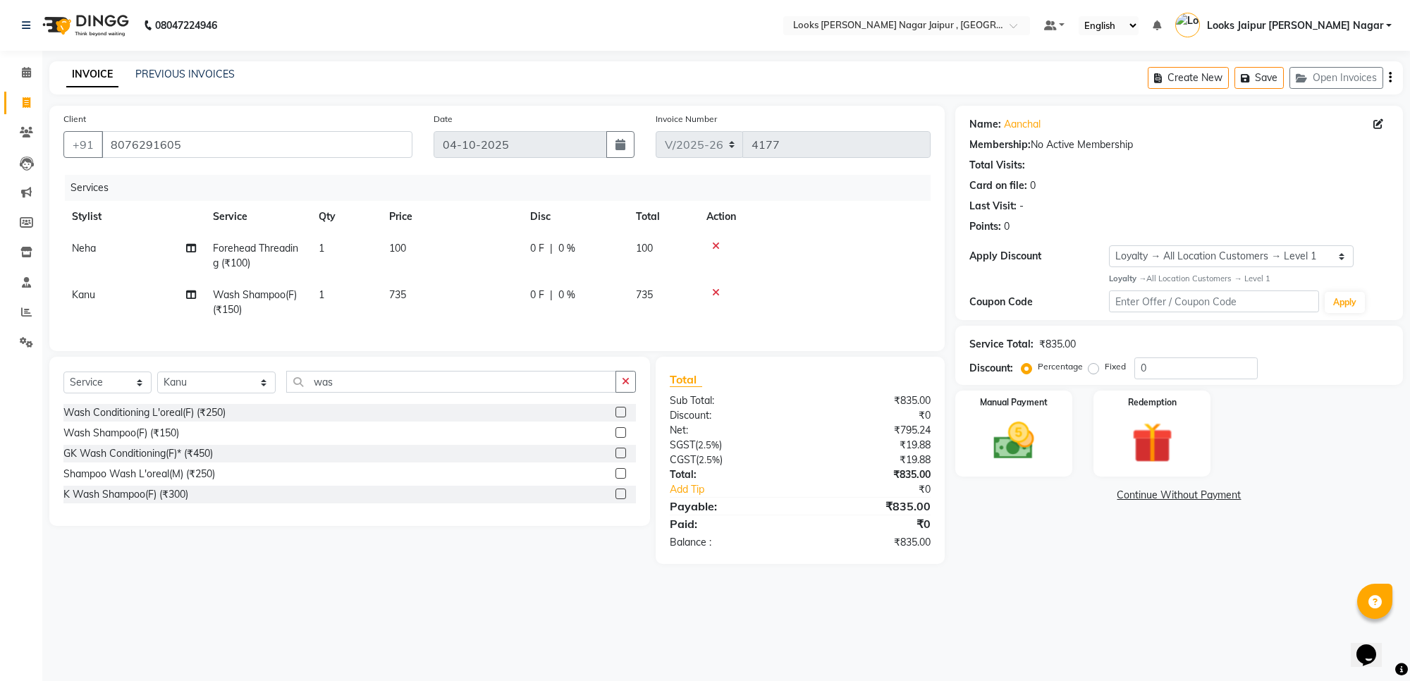
click at [498, 249] on td "100" at bounding box center [451, 256] width 141 height 47
select select "88605"
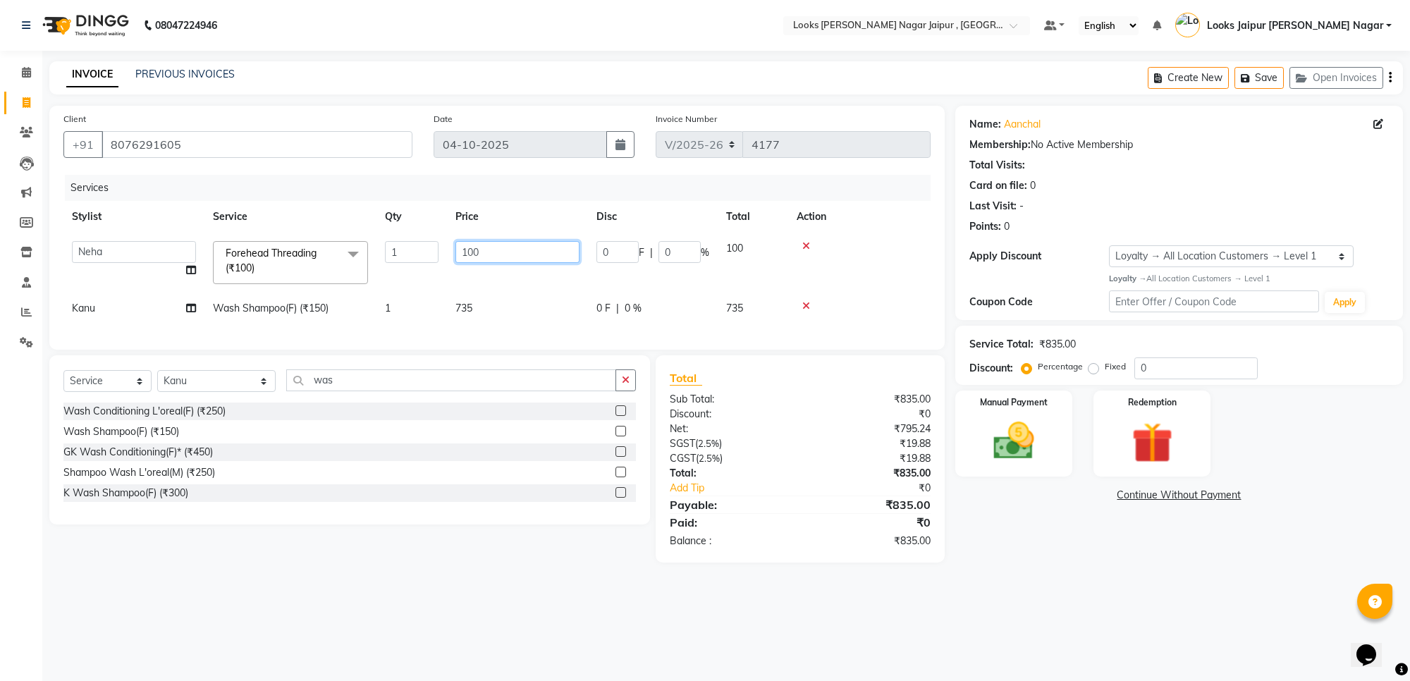
click at [498, 249] on input "100" at bounding box center [518, 252] width 124 height 22
type input "1"
type input "147"
click at [1086, 628] on div "08047224946 Select Location × Looks [PERSON_NAME] Nagar Jaipur , Jaipur Default…" at bounding box center [705, 340] width 1410 height 681
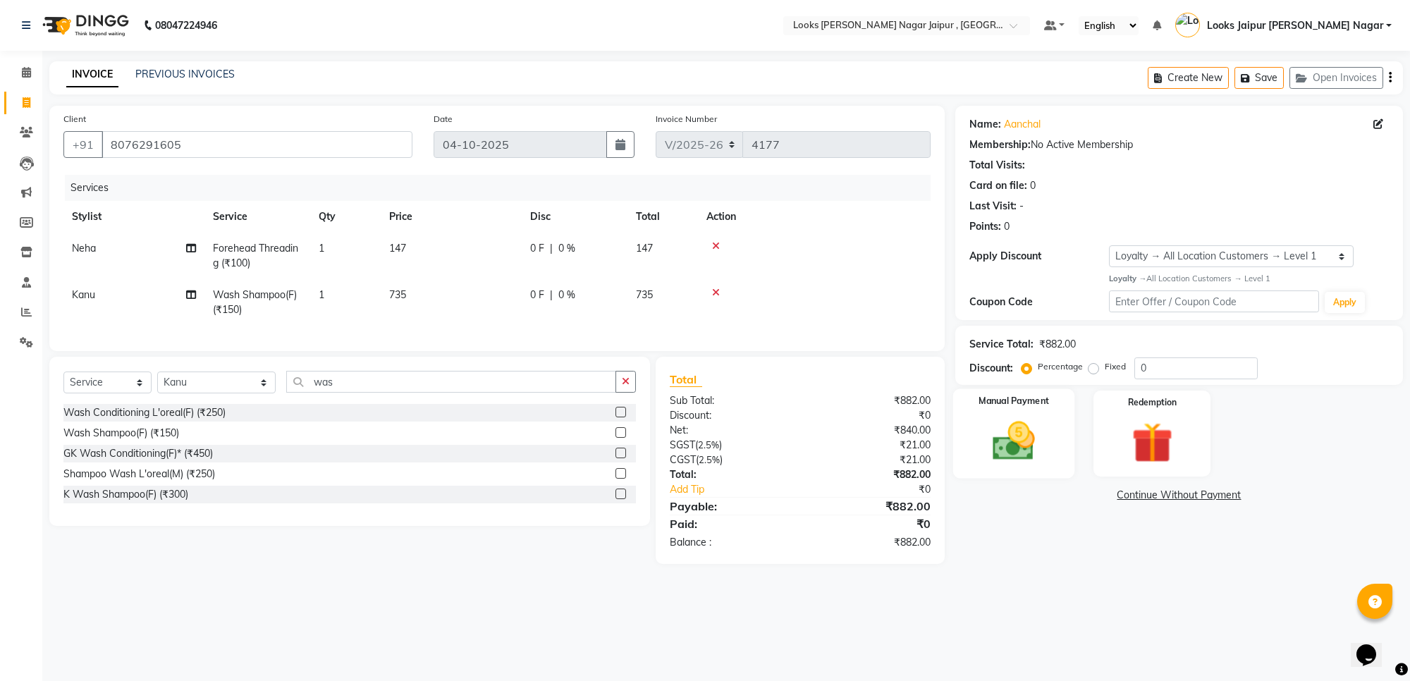
click at [1016, 430] on img at bounding box center [1013, 441] width 69 height 49
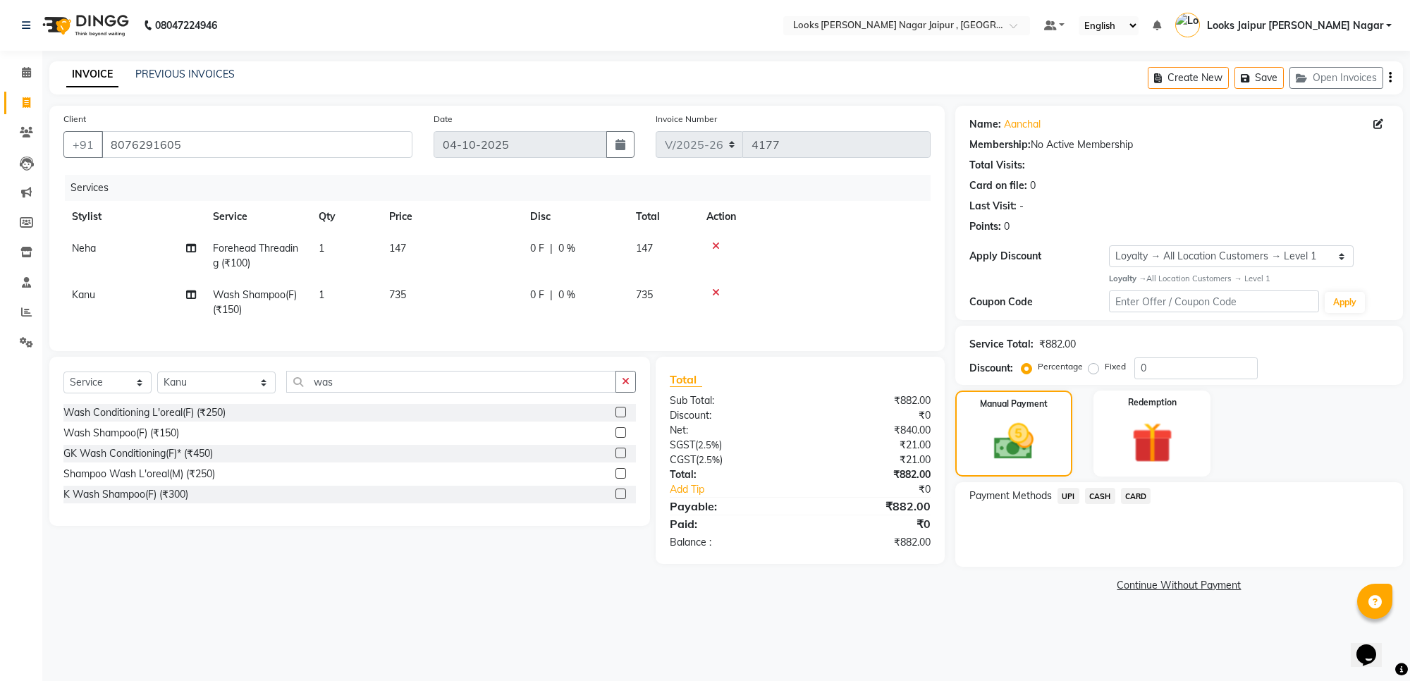
click at [1140, 492] on span "CARD" at bounding box center [1136, 496] width 30 height 16
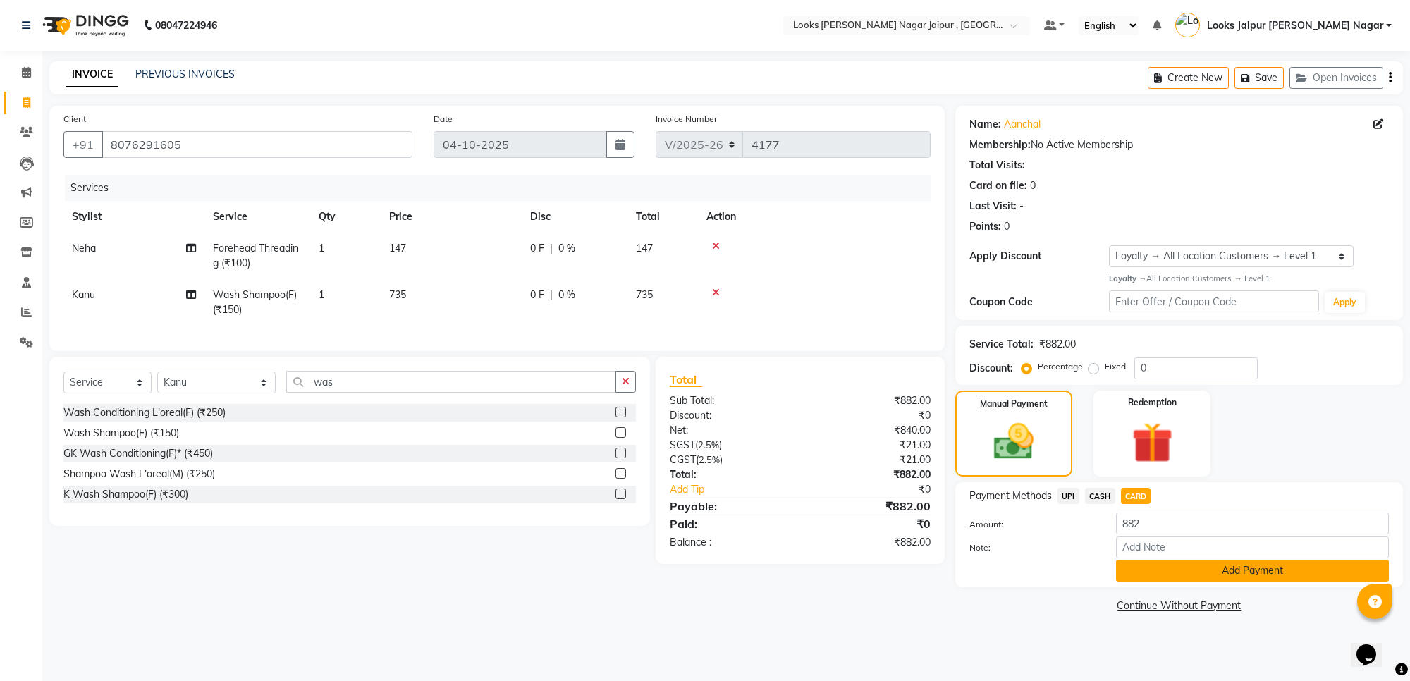
click at [1161, 564] on button "Add Payment" at bounding box center [1252, 571] width 273 height 22
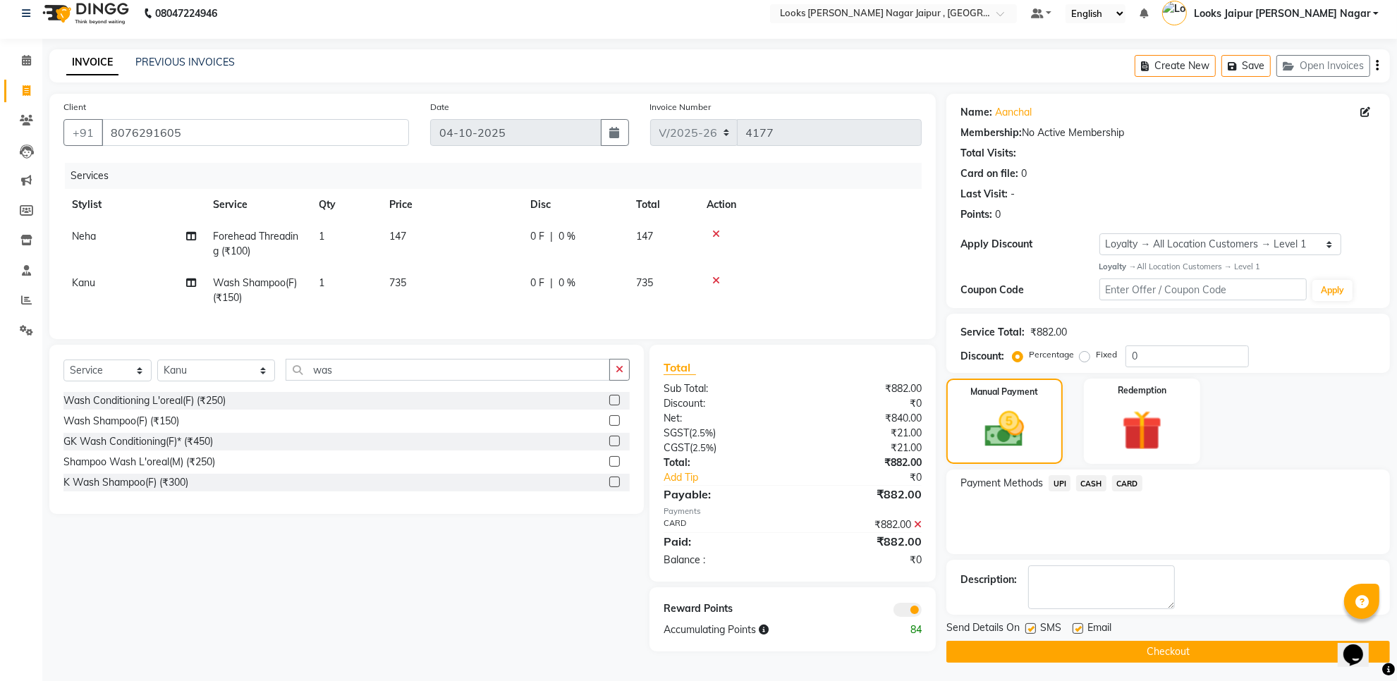
scroll to position [16, 0]
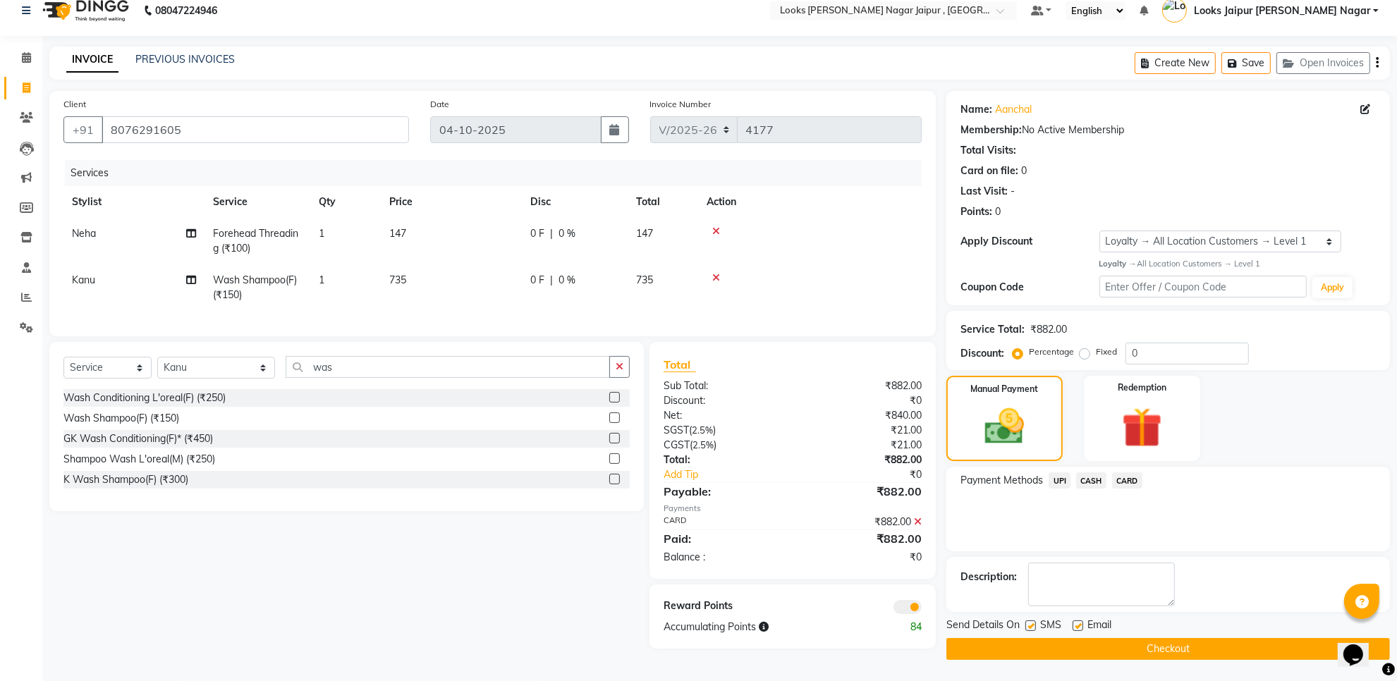
click at [1041, 625] on span "SMS" at bounding box center [1050, 627] width 21 height 18
click at [1033, 625] on label at bounding box center [1030, 626] width 11 height 11
click at [1033, 625] on input "checkbox" at bounding box center [1029, 626] width 9 height 9
checkbox input "false"
click at [1078, 623] on label at bounding box center [1078, 626] width 11 height 11
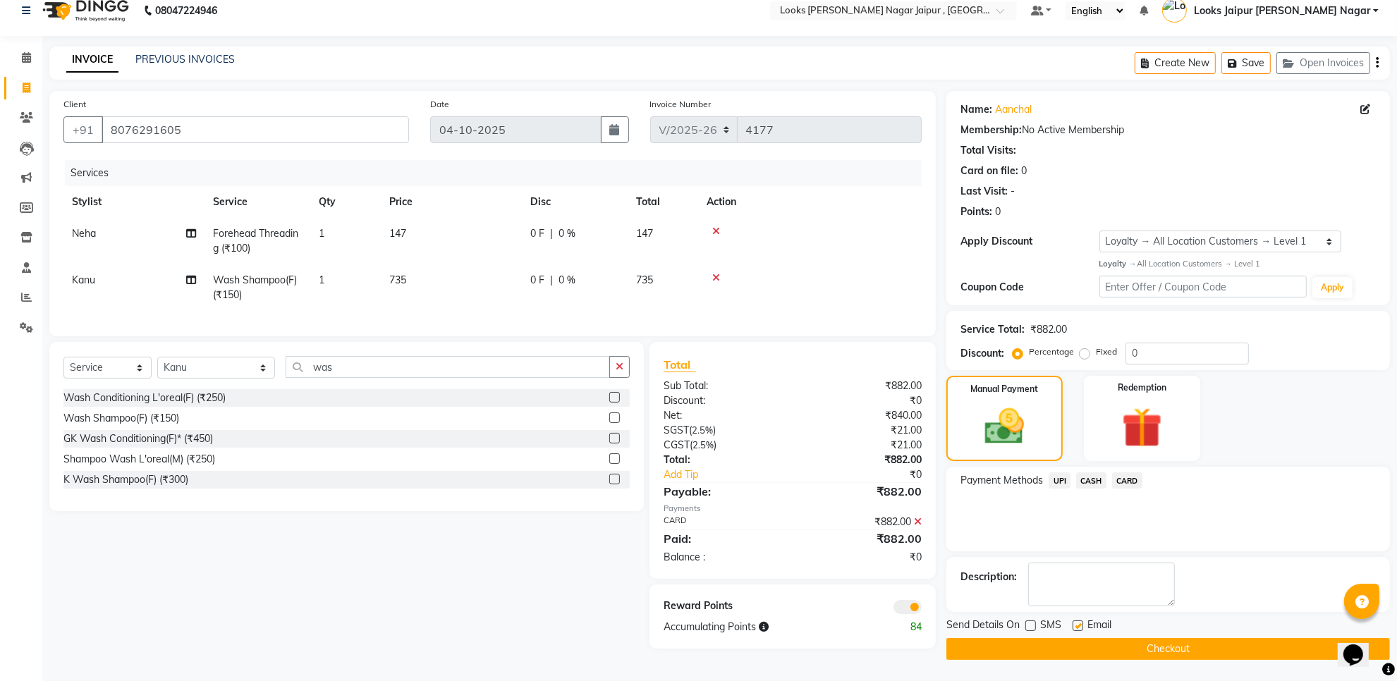
click at [1078, 623] on input "checkbox" at bounding box center [1077, 626] width 9 height 9
checkbox input "false"
click at [1087, 656] on button "Checkout" at bounding box center [1168, 649] width 444 height 22
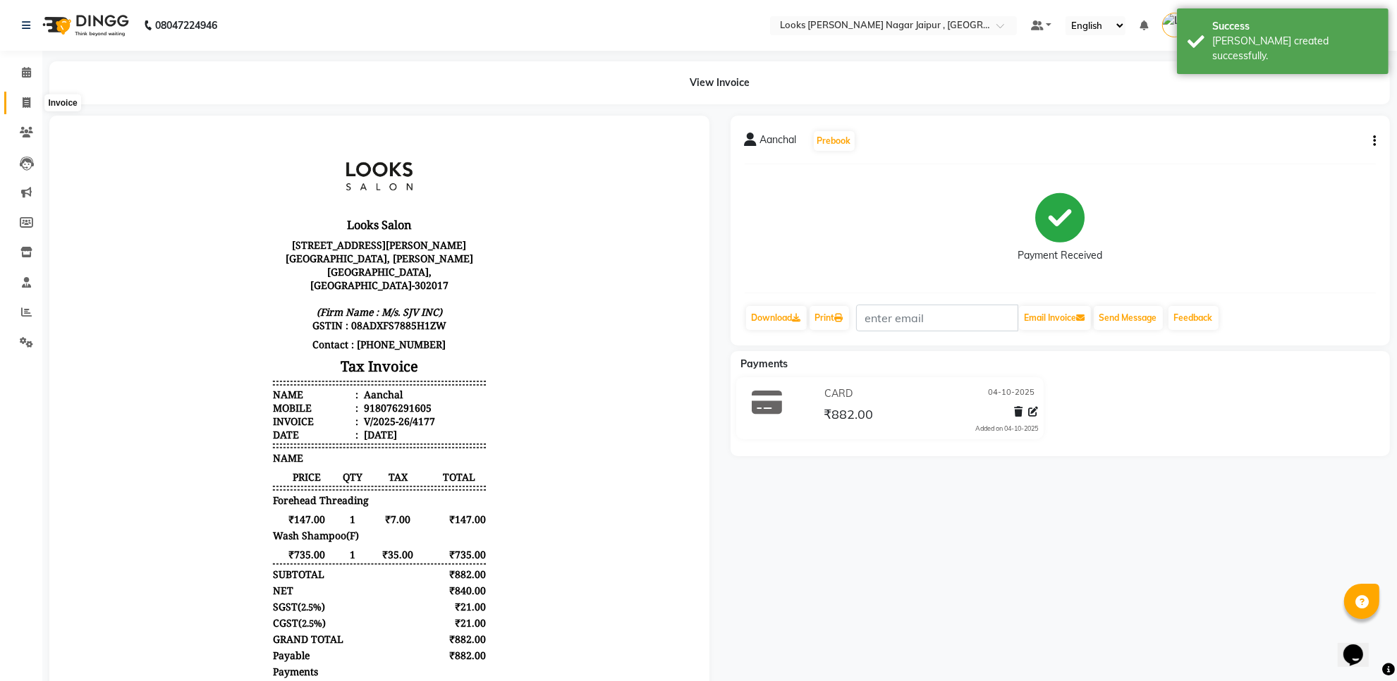
click at [28, 95] on span at bounding box center [26, 103] width 25 height 16
select select "service"
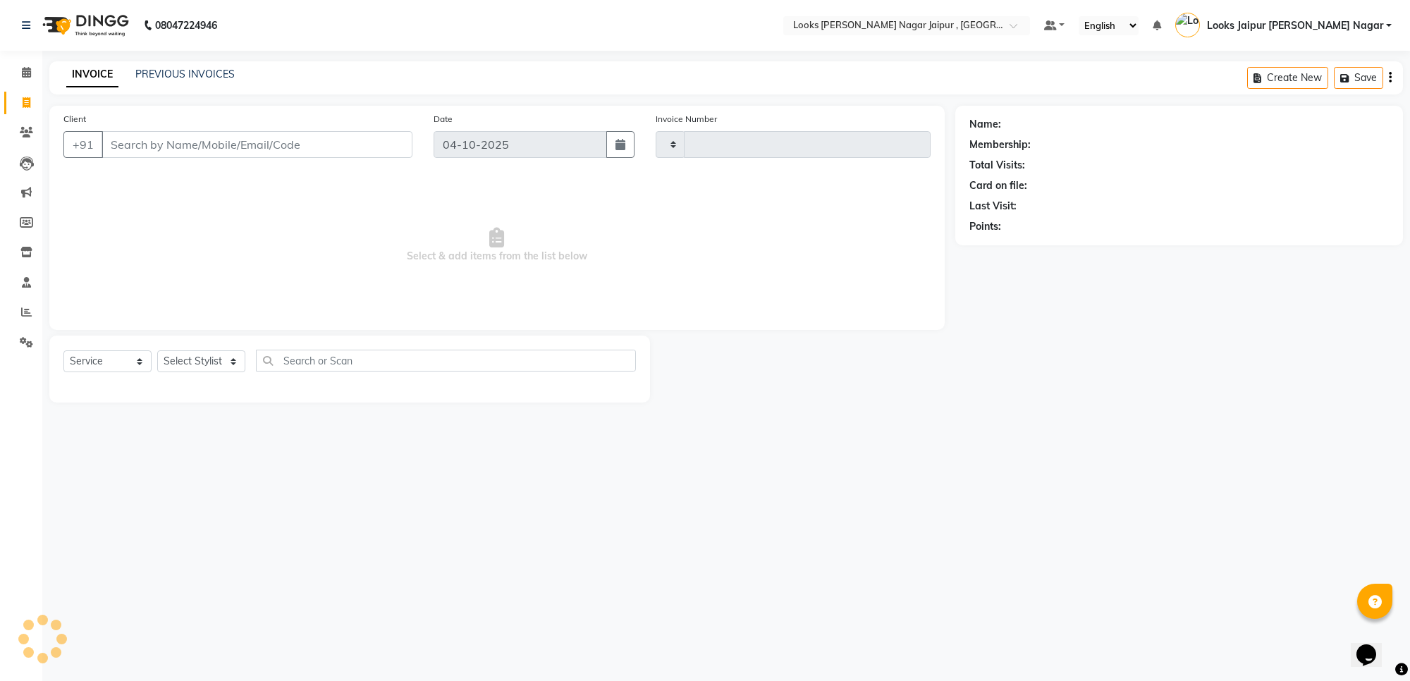
type input "4178"
select select "4317"
click at [193, 142] on input "Client" at bounding box center [257, 144] width 311 height 27
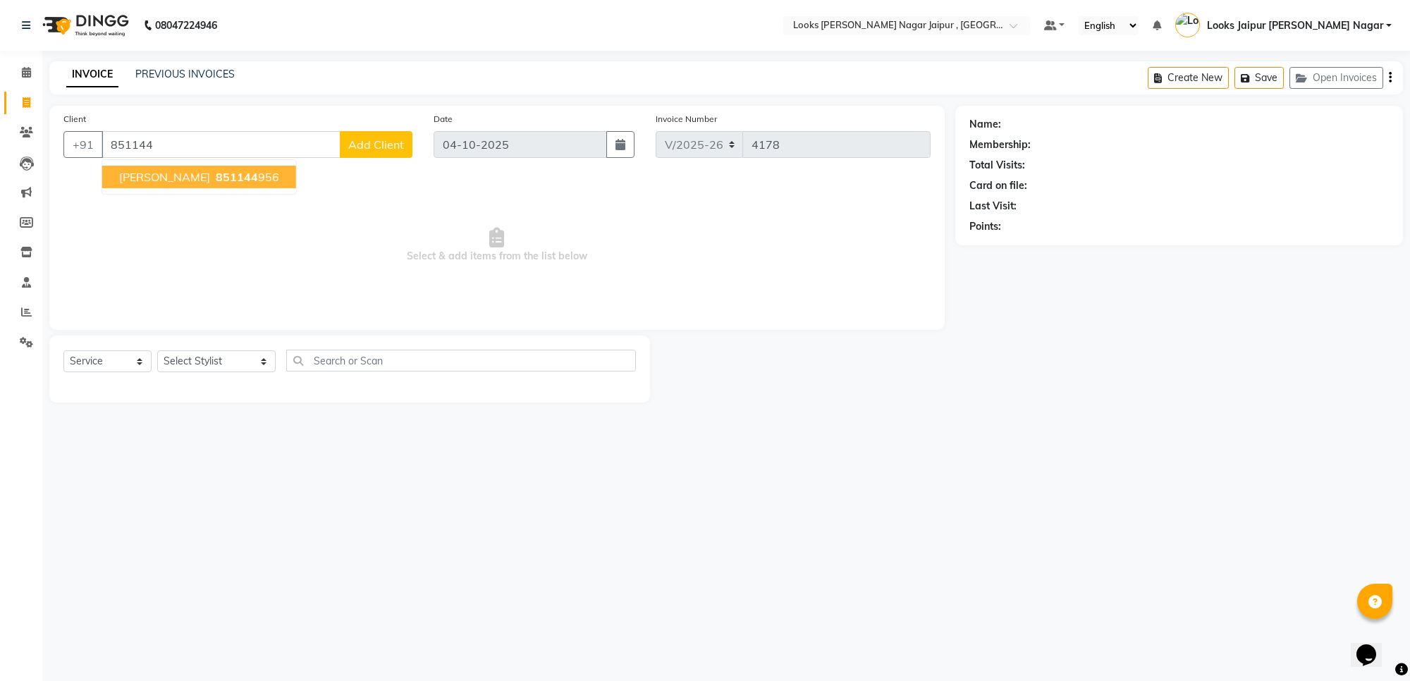
click at [220, 180] on span "851144" at bounding box center [237, 177] width 42 height 14
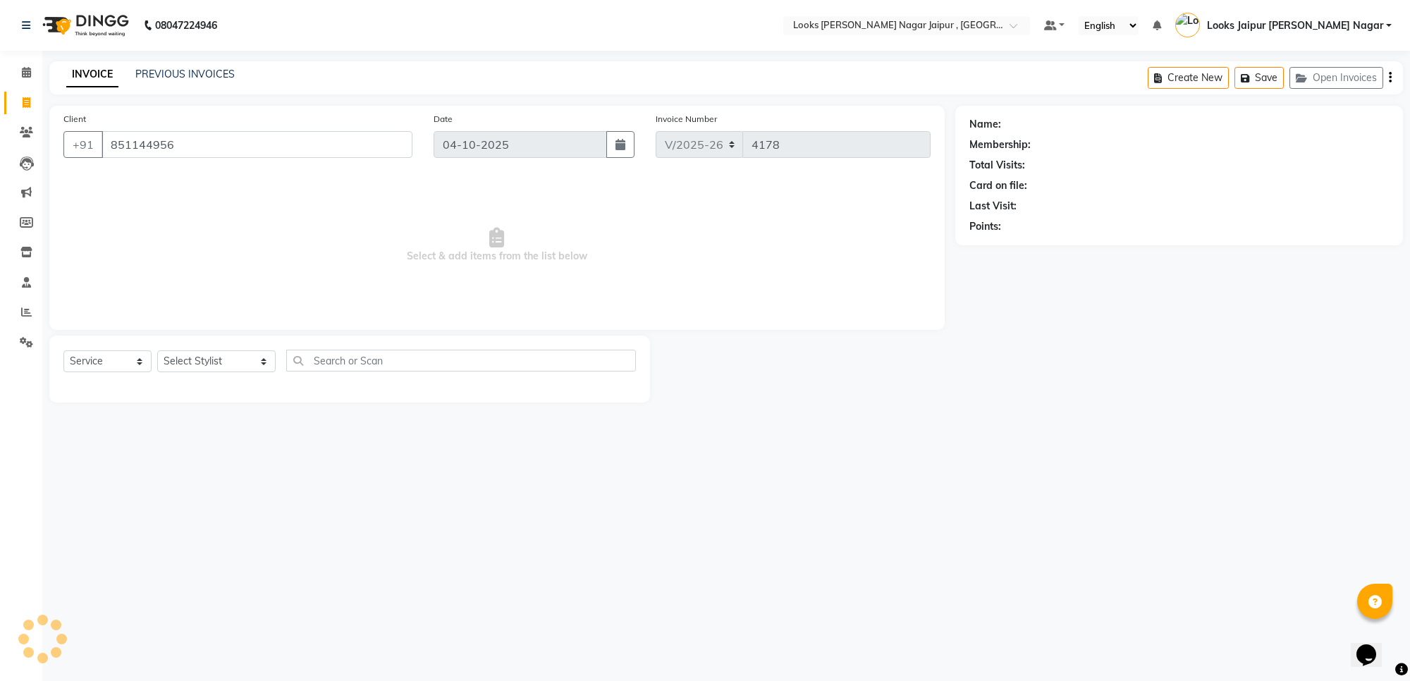
type input "851144956"
select select "1: Object"
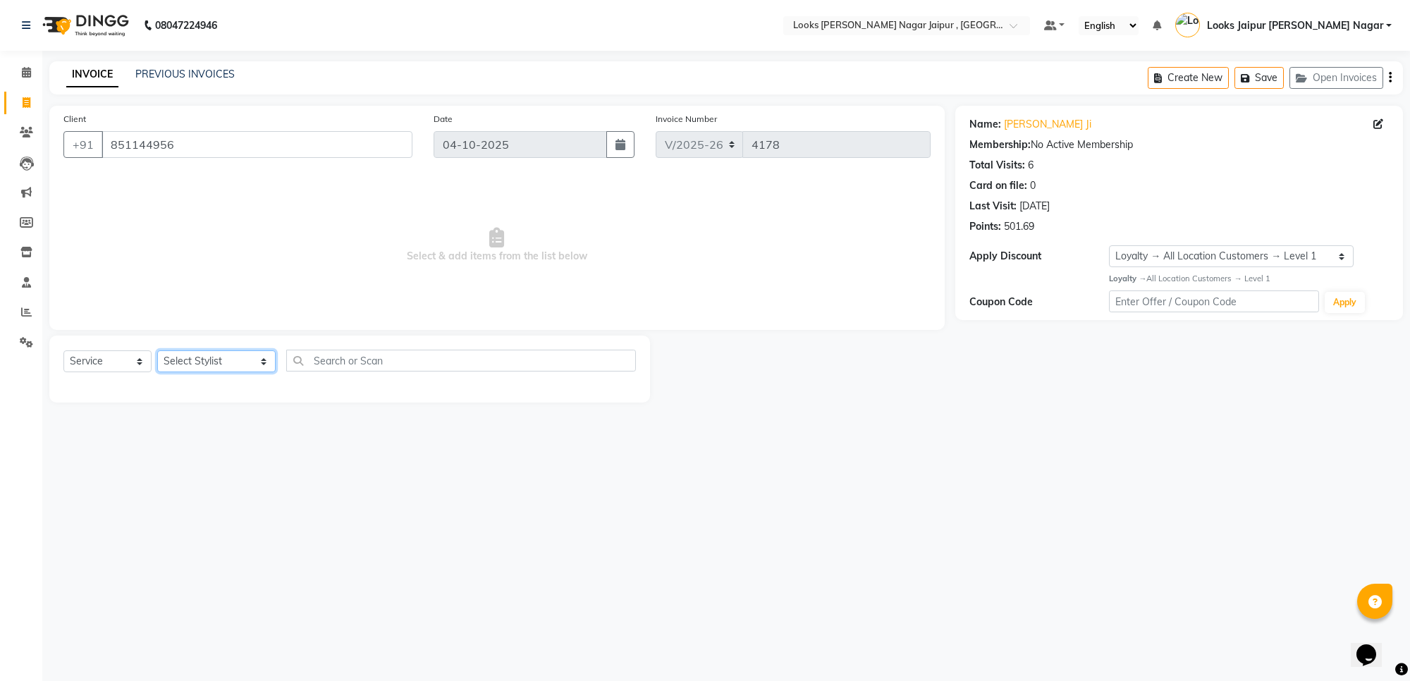
click at [205, 360] on select "Select Stylist [PERSON_NAME] art Anoop [PERSON_NAME] Counter Sales [PERSON_NAME…" at bounding box center [216, 361] width 118 height 22
select select "82801"
click at [157, 350] on select "Select Stylist [PERSON_NAME] art Anoop [PERSON_NAME] Counter Sales [PERSON_NAME…" at bounding box center [216, 361] width 118 height 22
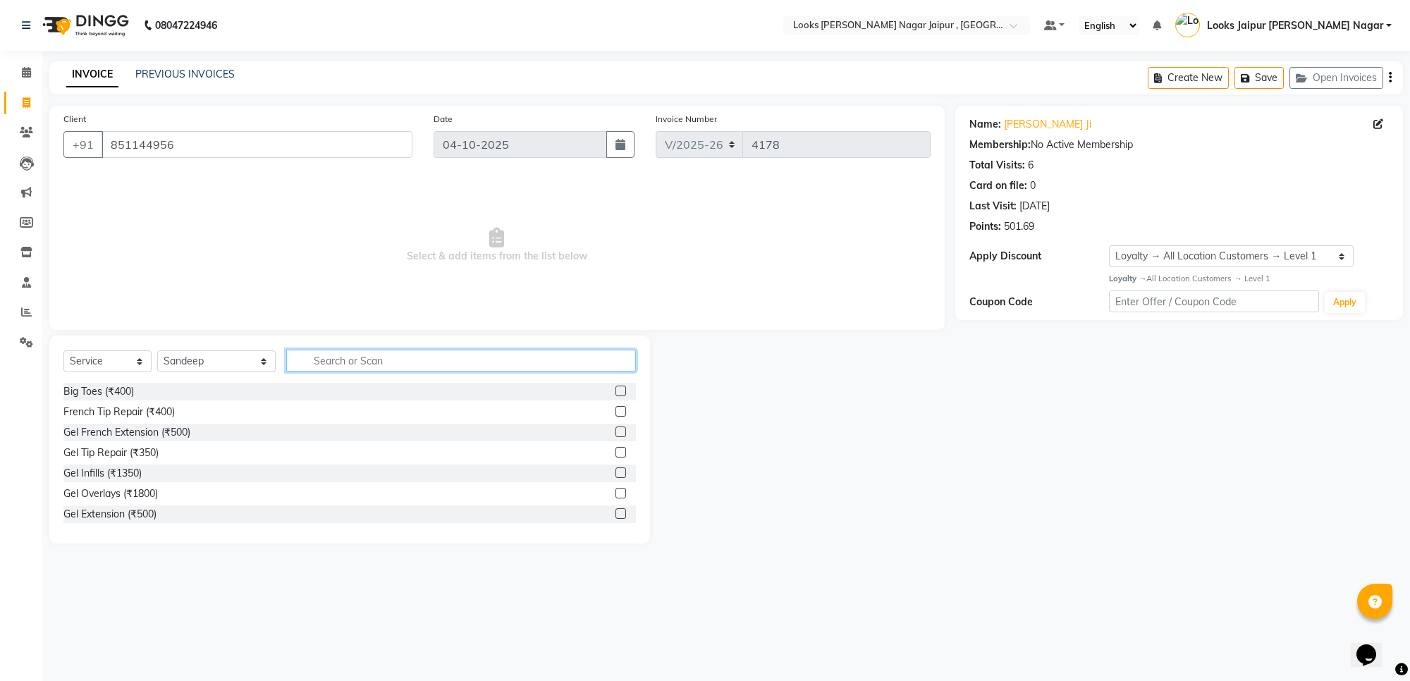
click at [363, 363] on input "text" at bounding box center [461, 361] width 350 height 22
type input "cut"
drag, startPoint x: 604, startPoint y: 408, endPoint x: 307, endPoint y: 358, distance: 301.8
click at [596, 408] on div "Stylist Cut(M) (₹700)" at bounding box center [349, 412] width 573 height 18
click at [307, 358] on input "cut" at bounding box center [451, 361] width 330 height 22
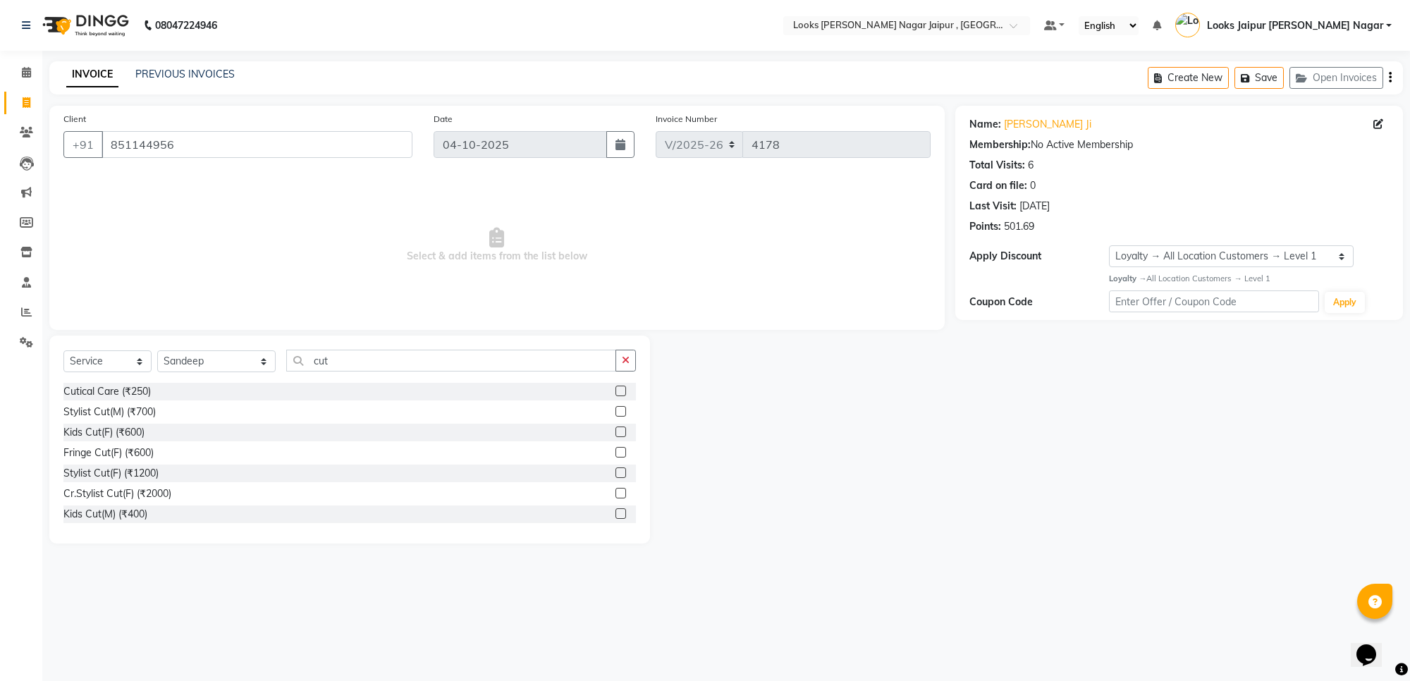
click at [616, 409] on label at bounding box center [621, 411] width 11 height 11
click at [616, 409] on input "checkbox" at bounding box center [620, 412] width 9 height 9
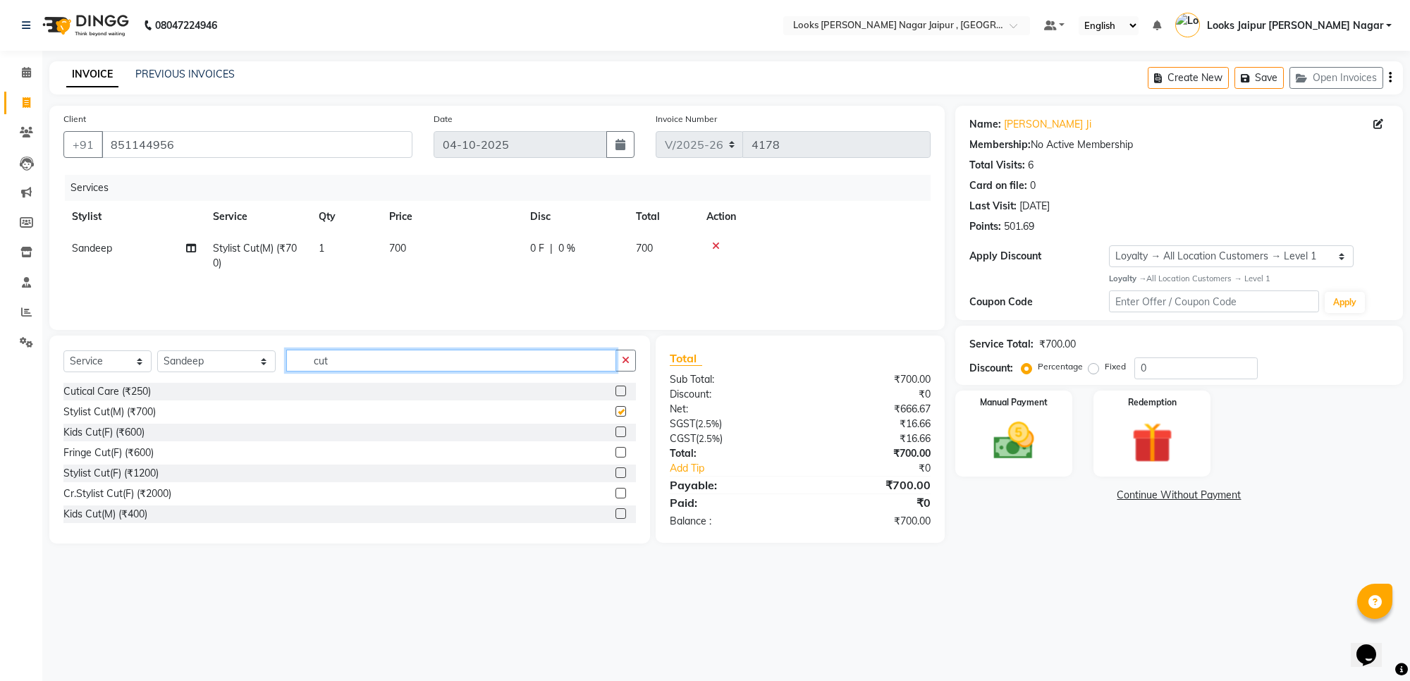
click at [314, 367] on input "cut" at bounding box center [451, 361] width 330 height 22
checkbox input "false"
type input "c"
type input "beard"
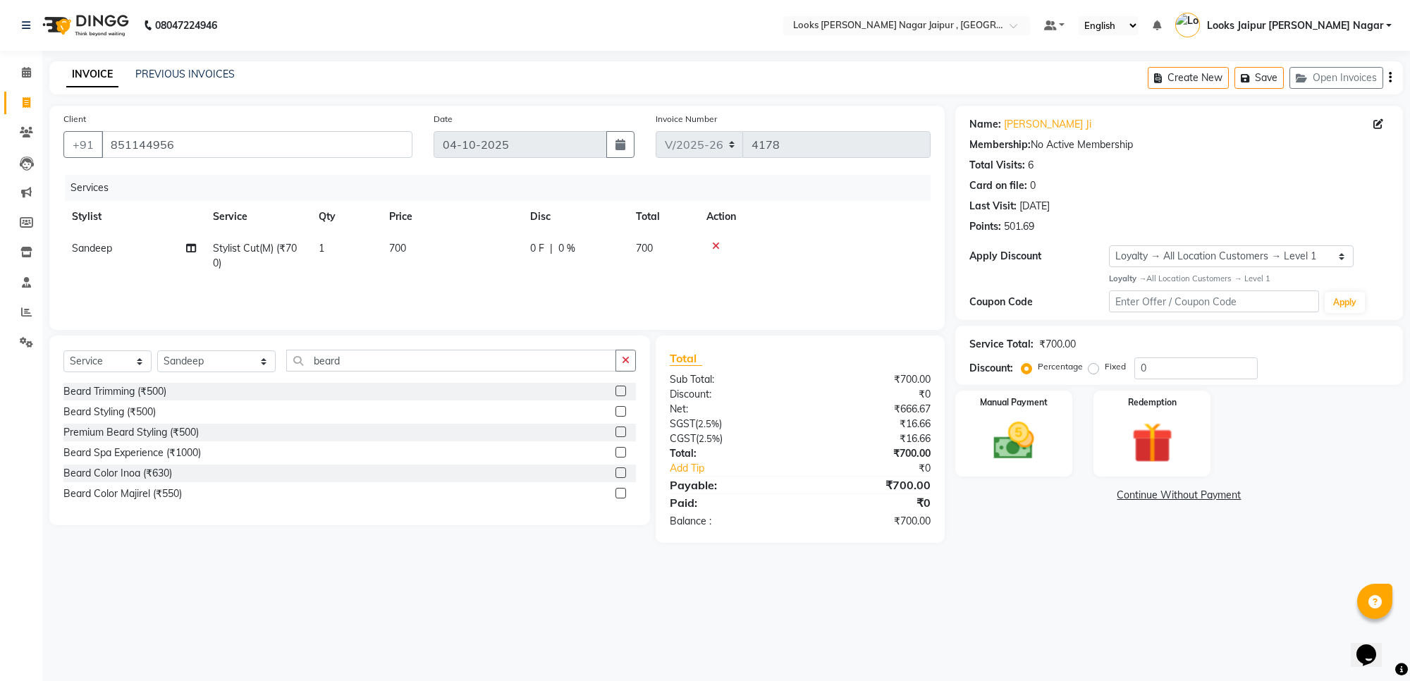
click at [618, 386] on label at bounding box center [621, 391] width 11 height 11
click at [618, 387] on input "checkbox" at bounding box center [620, 391] width 9 height 9
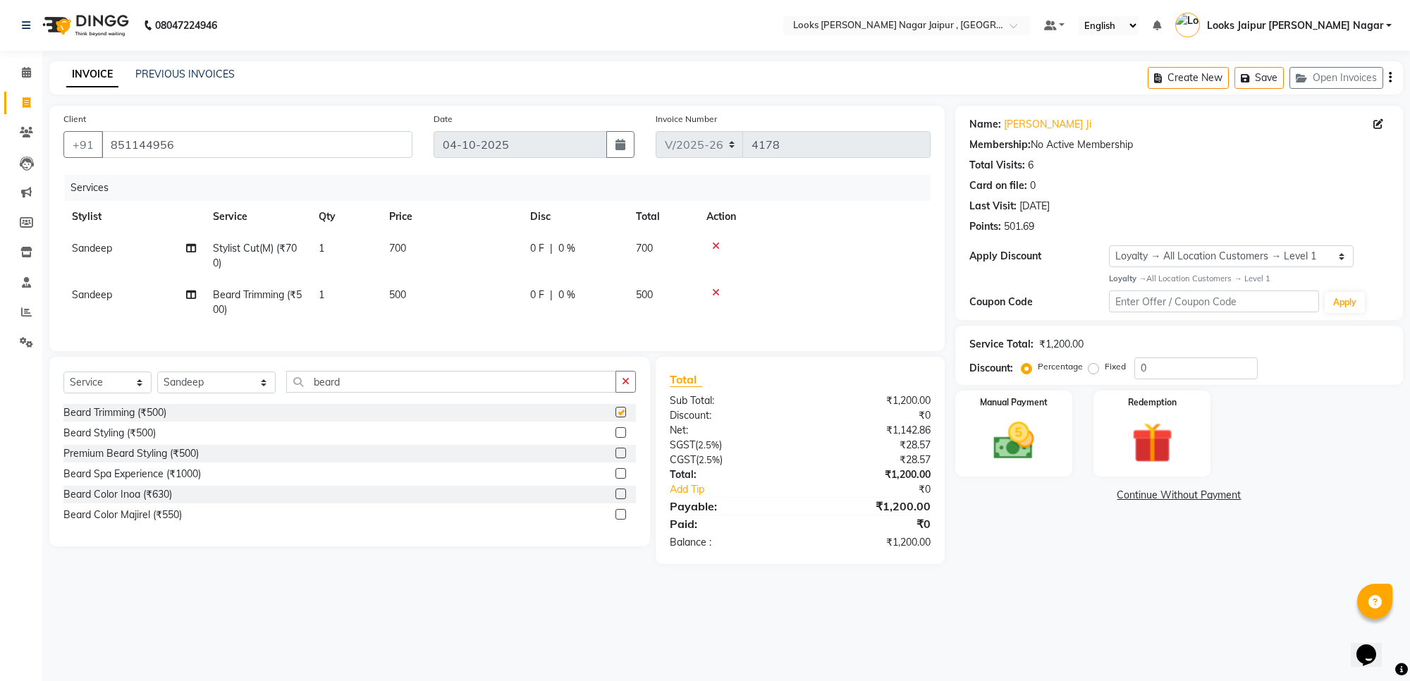
checkbox input "false"
click at [209, 393] on select "Select Stylist [PERSON_NAME] art Anoop [PERSON_NAME] Counter Sales [PERSON_NAME…" at bounding box center [216, 383] width 118 height 22
click at [379, 383] on div "Select Service Product Membership Package Voucher Prepaid Gift Card Select Styl…" at bounding box center [349, 452] width 601 height 190
click at [377, 389] on input "beard" at bounding box center [451, 382] width 330 height 22
type input "b"
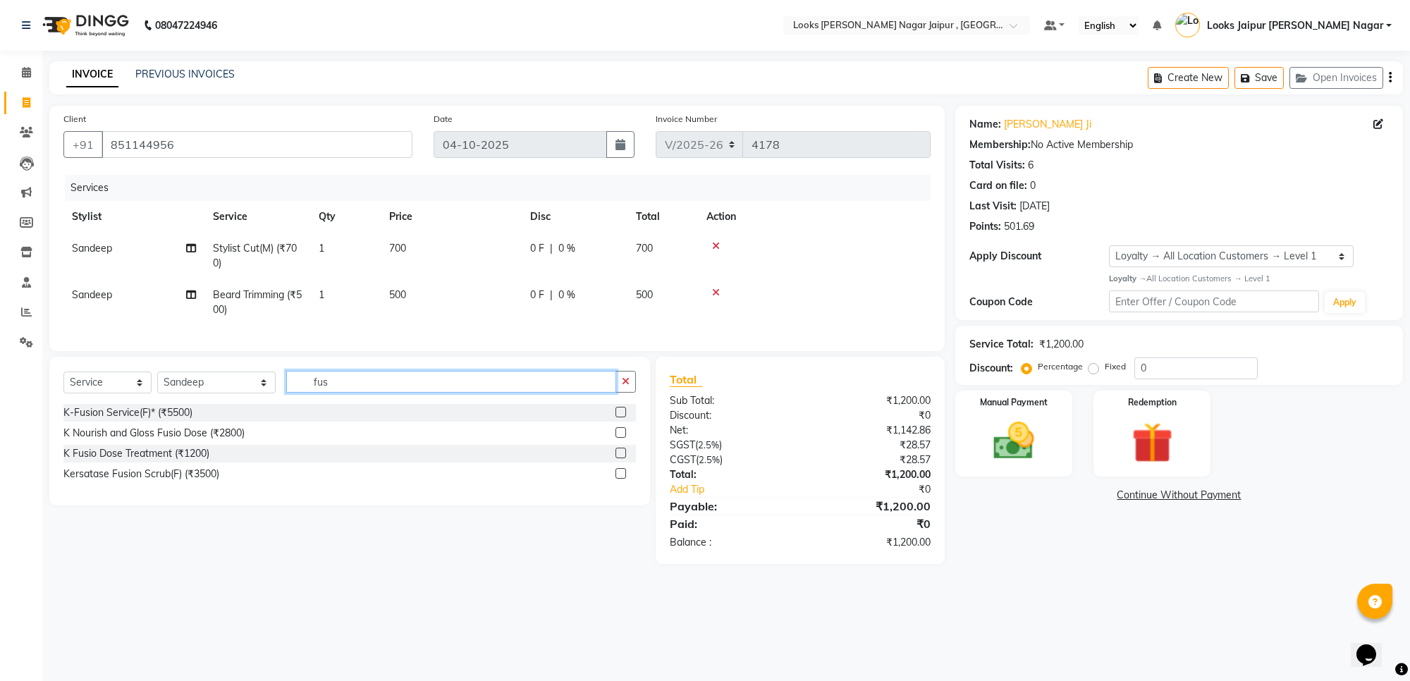
type input "fus"
click at [622, 458] on label at bounding box center [621, 453] width 11 height 11
click at [622, 458] on input "checkbox" at bounding box center [620, 453] width 9 height 9
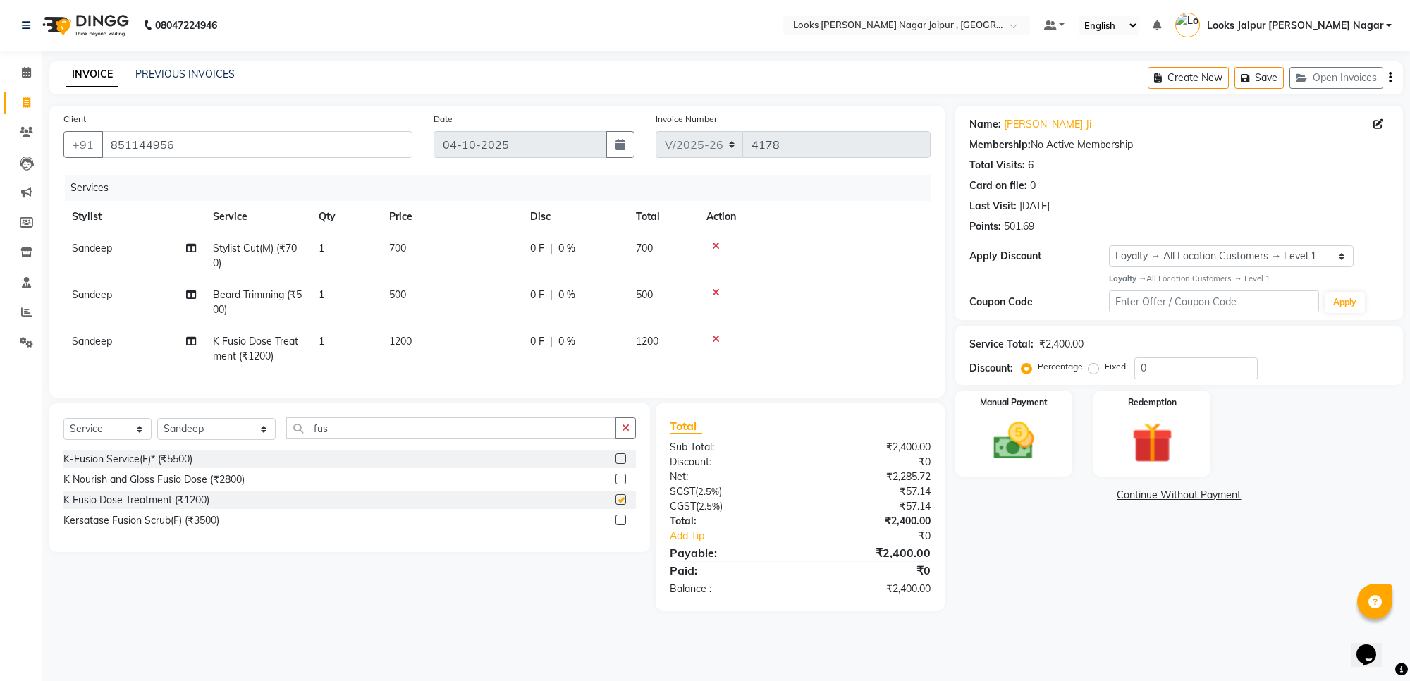
drag, startPoint x: 446, startPoint y: 350, endPoint x: 526, endPoint y: 340, distance: 80.3
click at [448, 350] on td "1200" at bounding box center [451, 349] width 141 height 47
checkbox input "false"
select select "82801"
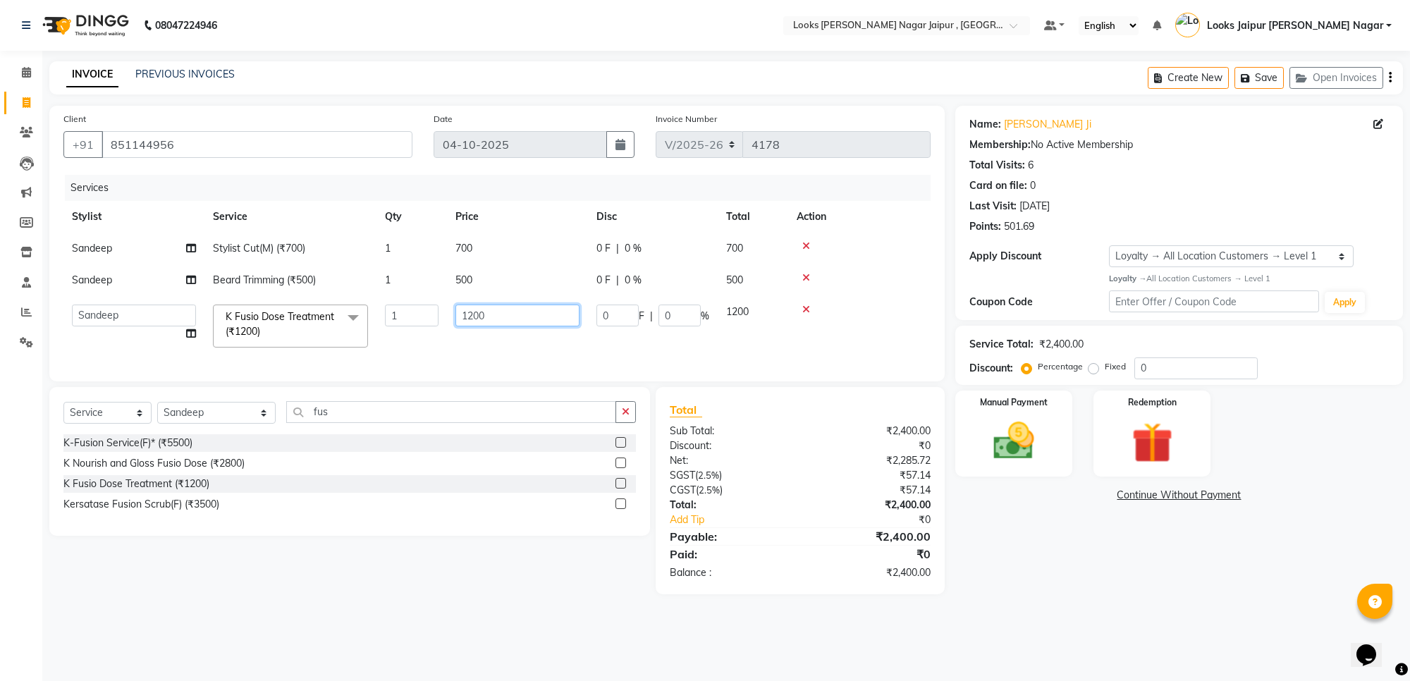
click at [530, 319] on input "1200" at bounding box center [518, 316] width 124 height 22
type input "1"
type input "2625"
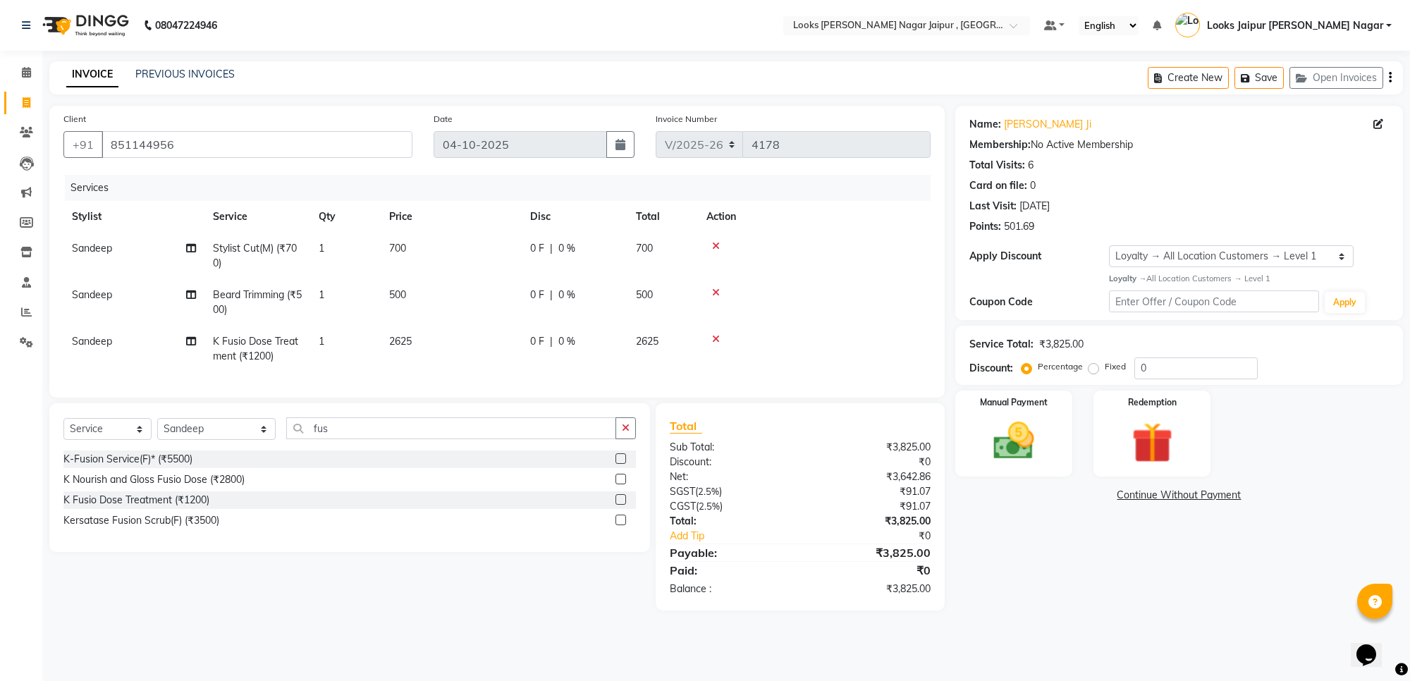
click at [508, 276] on tbody "Sandeep Stylist Cut(M) (₹700) 1 700 0 F | 0 % 700 [PERSON_NAME] Trimming (₹500)…" at bounding box center [496, 303] width 867 height 140
click at [485, 286] on td "500" at bounding box center [451, 302] width 141 height 47
select select "82801"
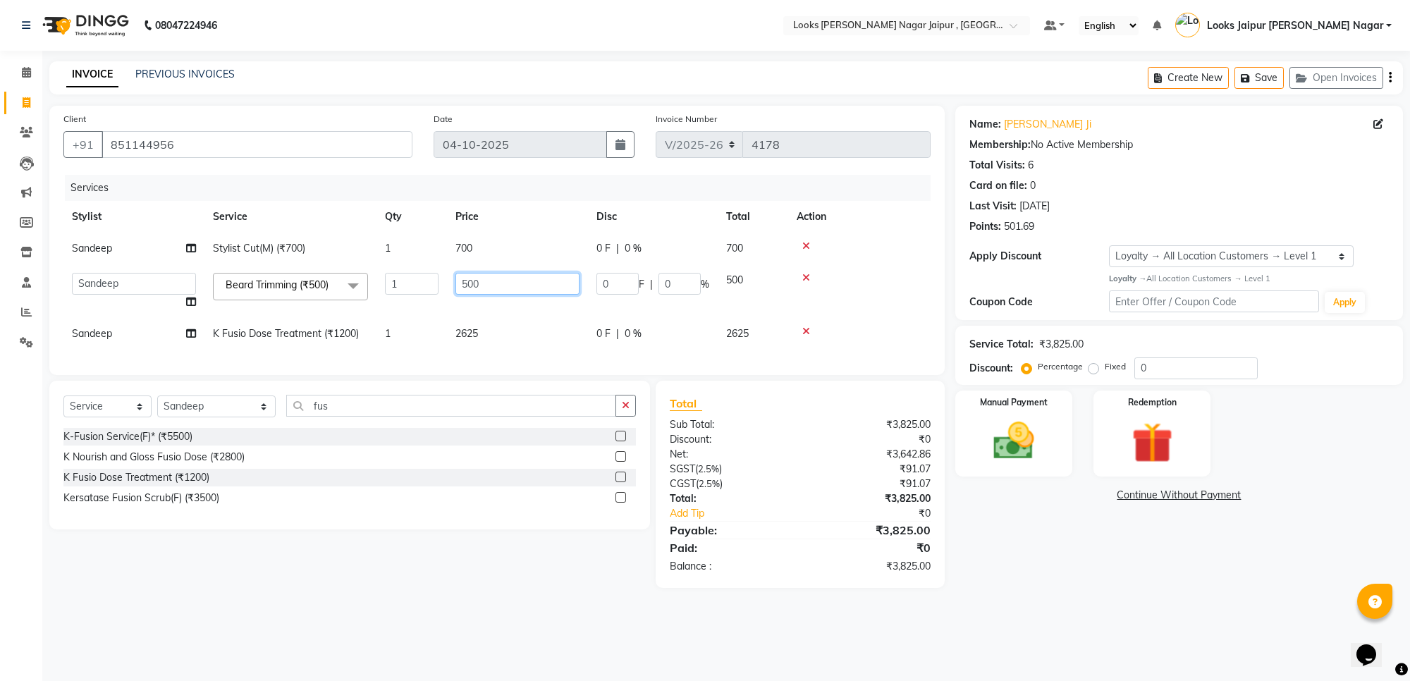
click at [505, 284] on input "500" at bounding box center [518, 284] width 124 height 22
type input "5"
type input "315"
click at [504, 242] on td "700" at bounding box center [517, 249] width 141 height 32
select select "82801"
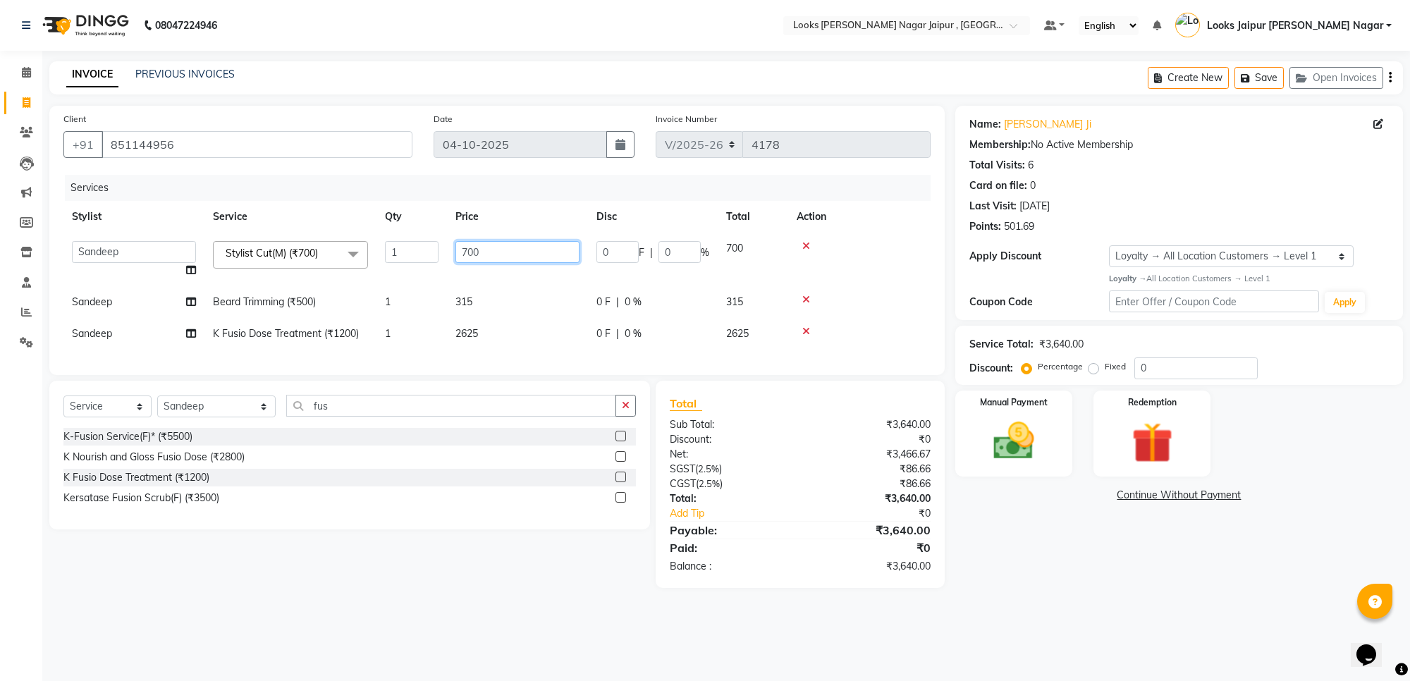
click at [480, 248] on input "700" at bounding box center [518, 252] width 124 height 22
type input "7"
type input "735"
click at [1109, 609] on main "INVOICE PREVIOUS INVOICES Create New Save Open Invoices Client [PHONE_NUMBER] D…" at bounding box center [726, 335] width 1368 height 548
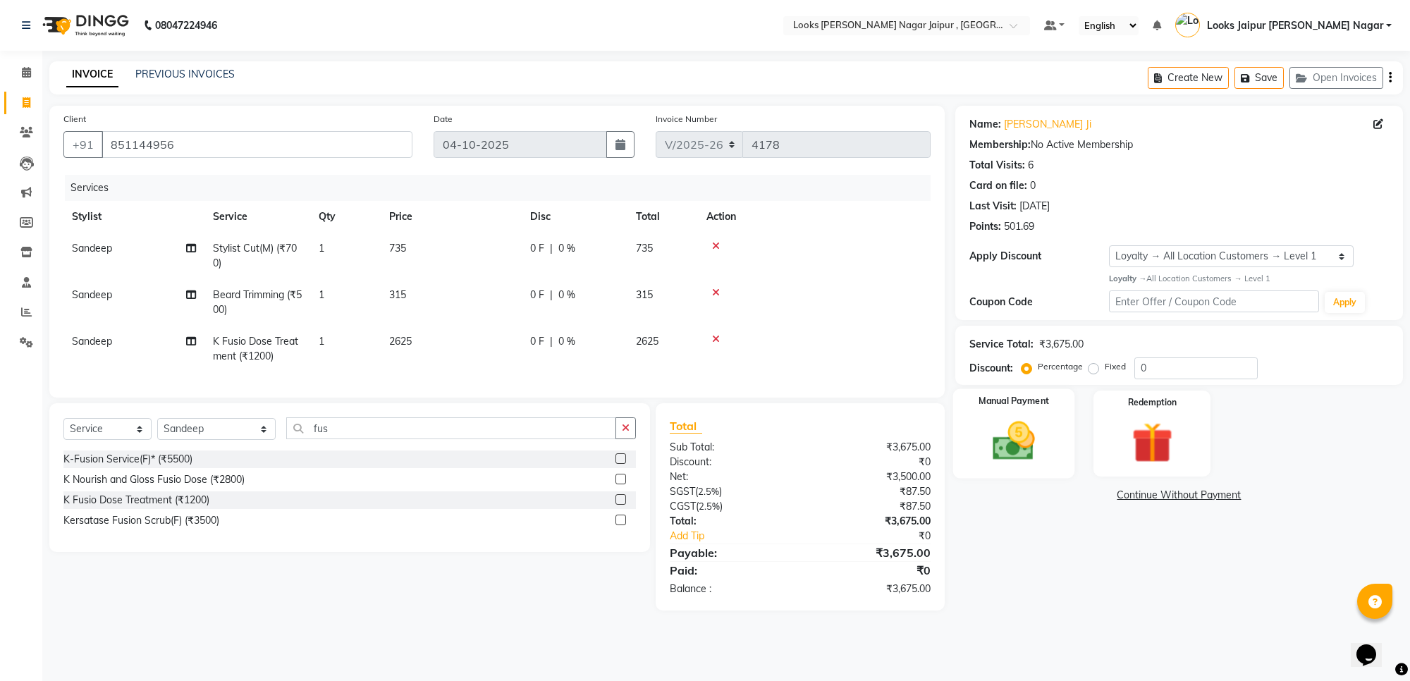
click at [1034, 441] on img at bounding box center [1013, 441] width 69 height 49
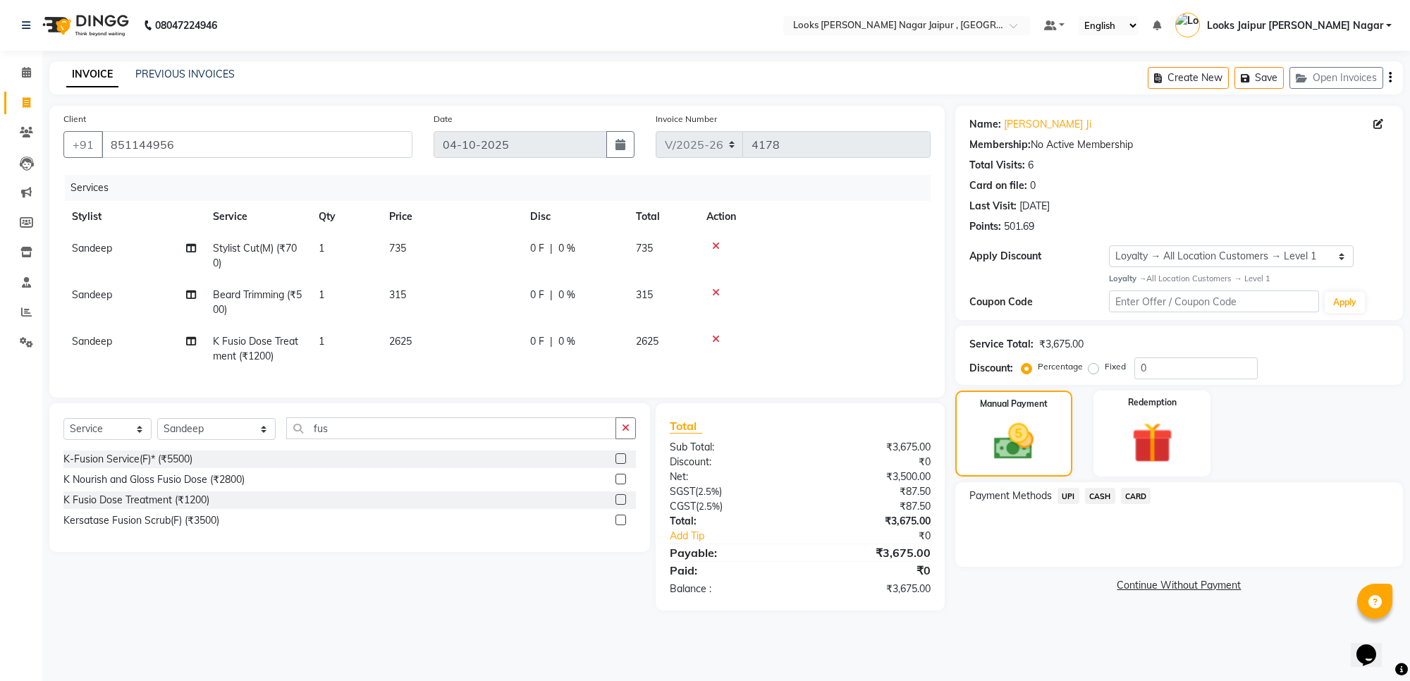
click at [1066, 495] on span "UPI" at bounding box center [1069, 496] width 22 height 16
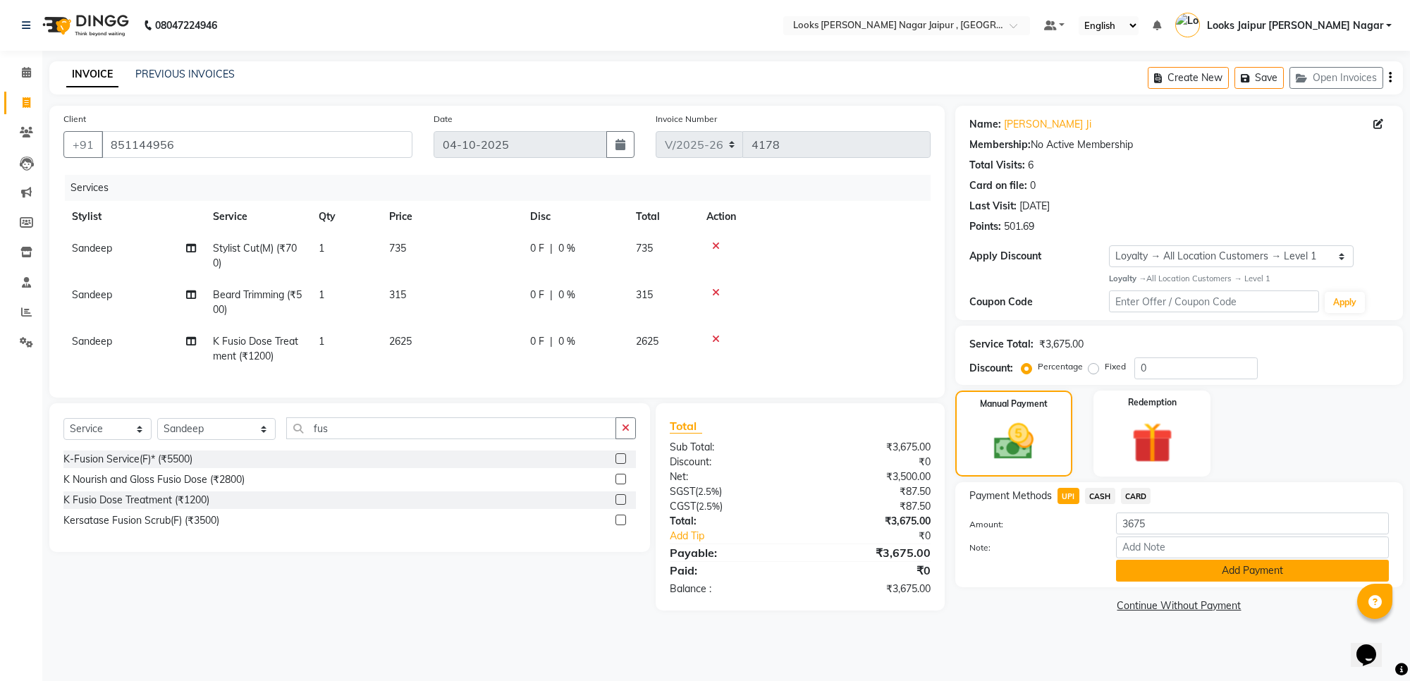
click at [1140, 571] on button "Add Payment" at bounding box center [1252, 571] width 273 height 22
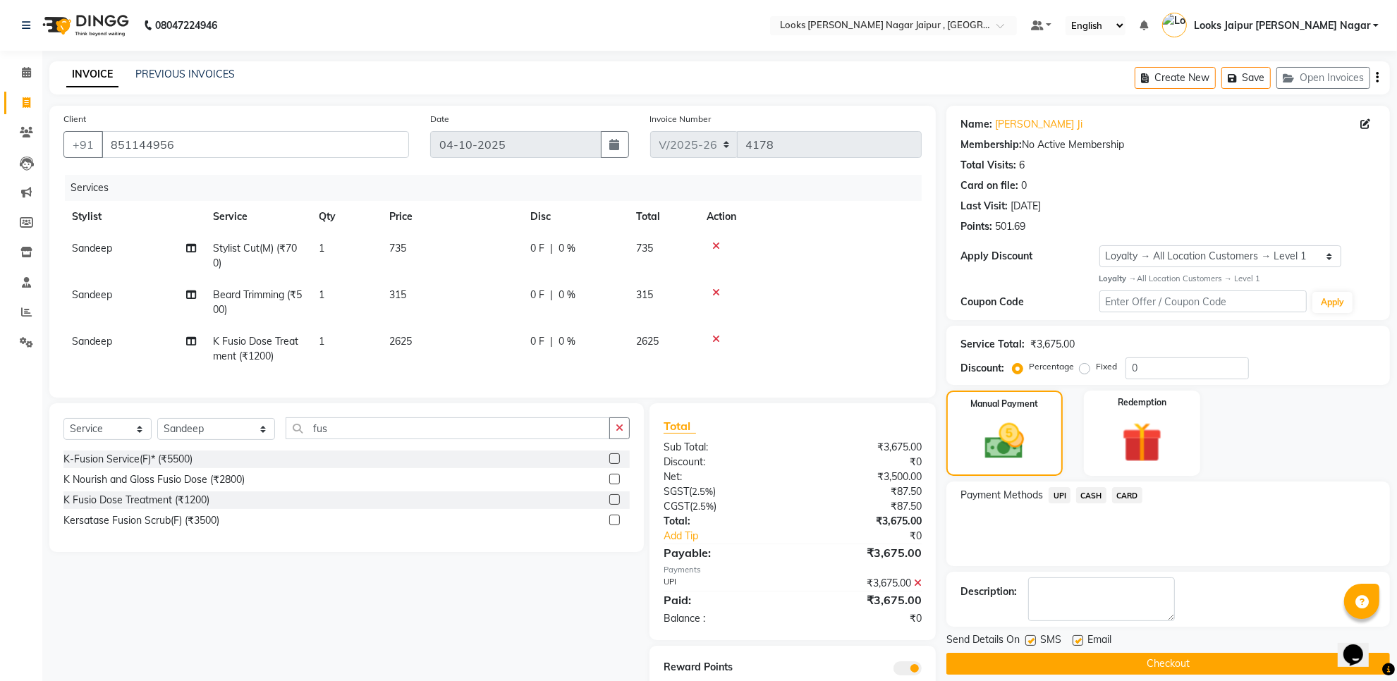
click at [1028, 635] on div "SMS" at bounding box center [1048, 642] width 47 height 18
click at [1034, 639] on label at bounding box center [1030, 640] width 11 height 11
click at [1034, 639] on input "checkbox" at bounding box center [1029, 641] width 9 height 9
checkbox input "false"
click at [1077, 638] on label at bounding box center [1078, 640] width 11 height 11
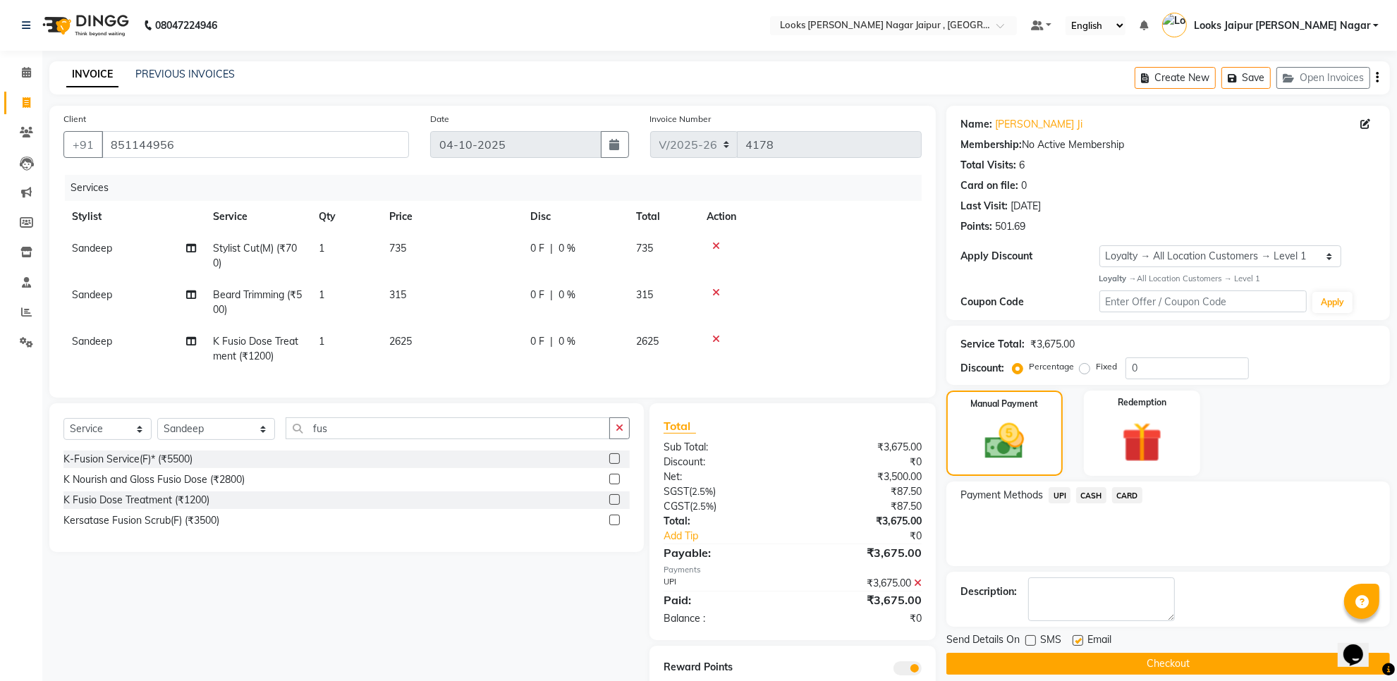
click at [1077, 638] on input "checkbox" at bounding box center [1077, 641] width 9 height 9
checkbox input "false"
click at [1080, 663] on button "Checkout" at bounding box center [1168, 664] width 444 height 22
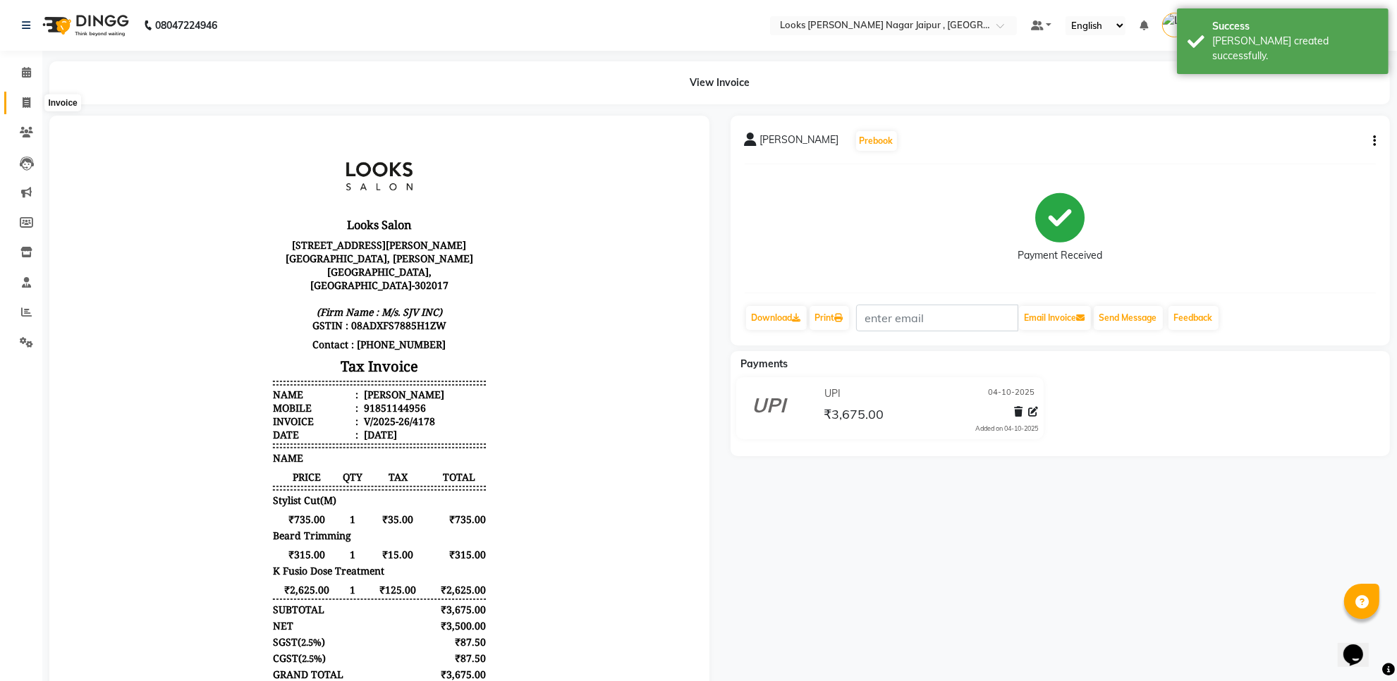
click at [26, 106] on icon at bounding box center [27, 102] width 8 height 11
select select "service"
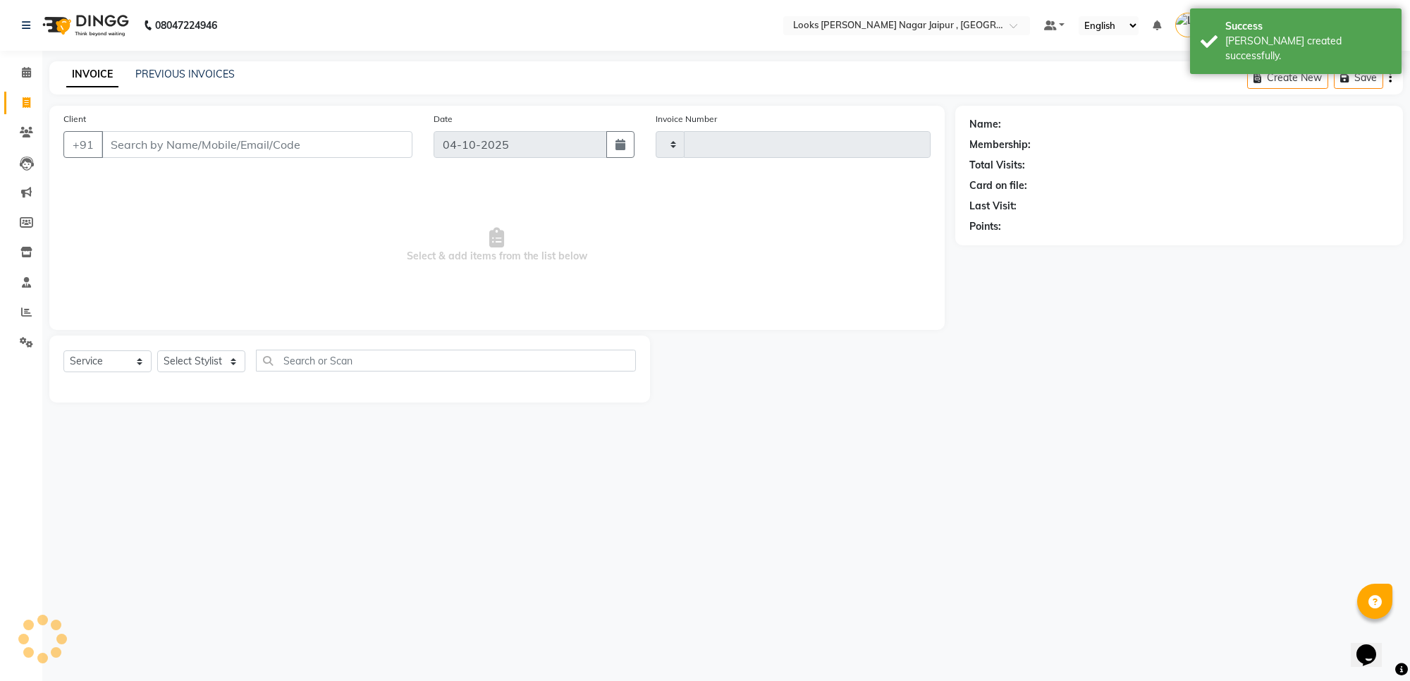
type input "4179"
select select "4317"
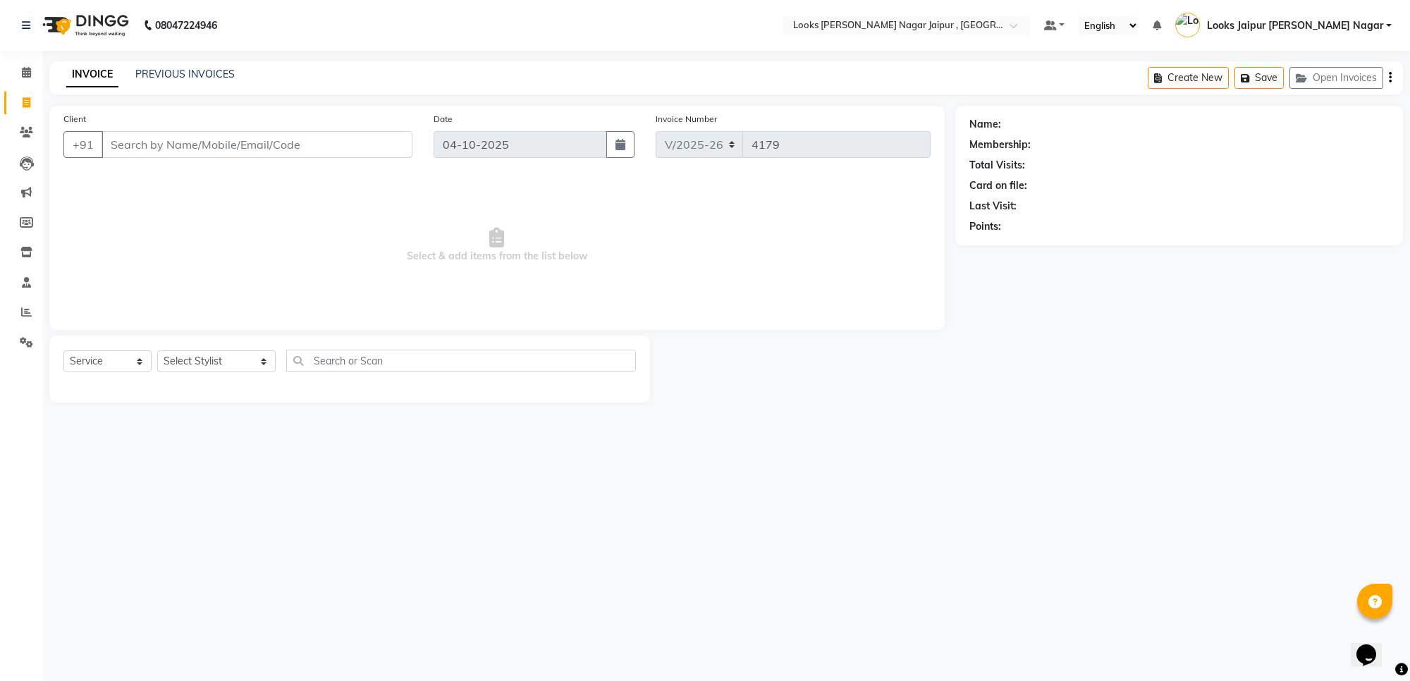
click at [146, 148] on input "Client" at bounding box center [257, 144] width 311 height 27
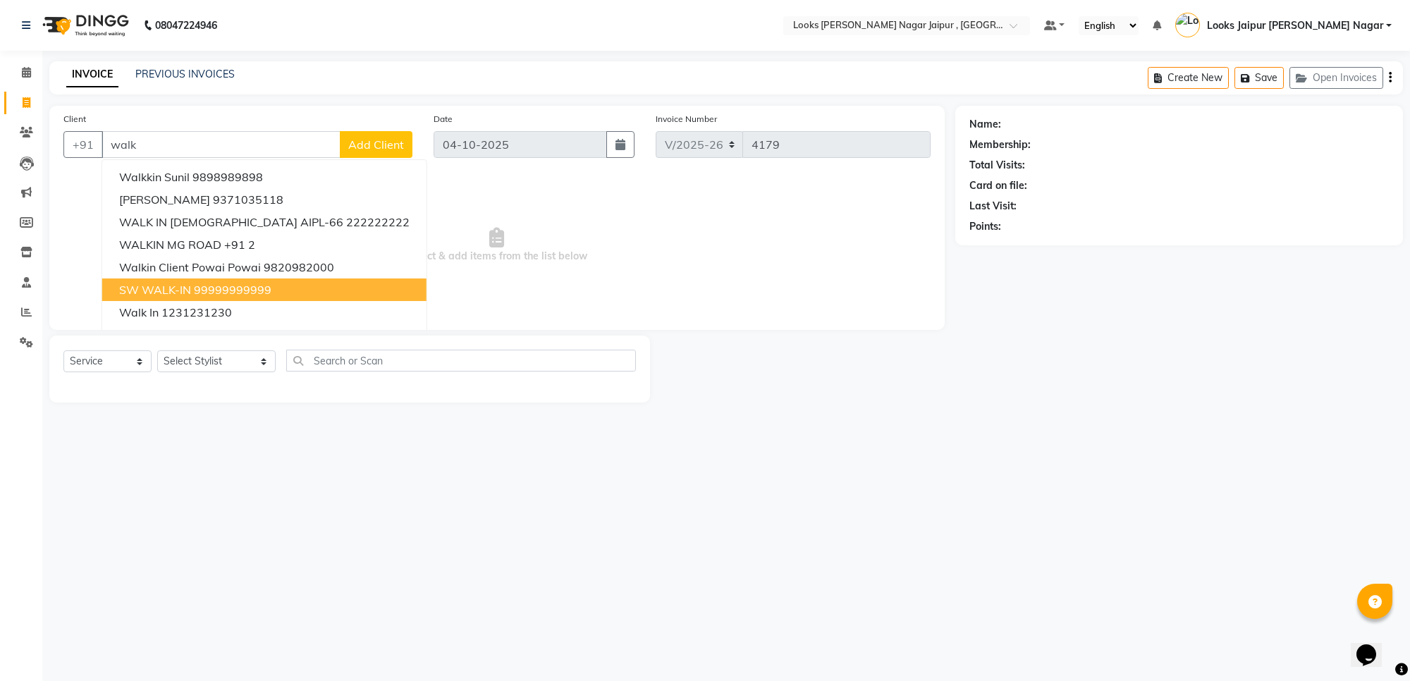
click at [206, 294] on ngb-highlight "99999999999" at bounding box center [233, 290] width 78 height 14
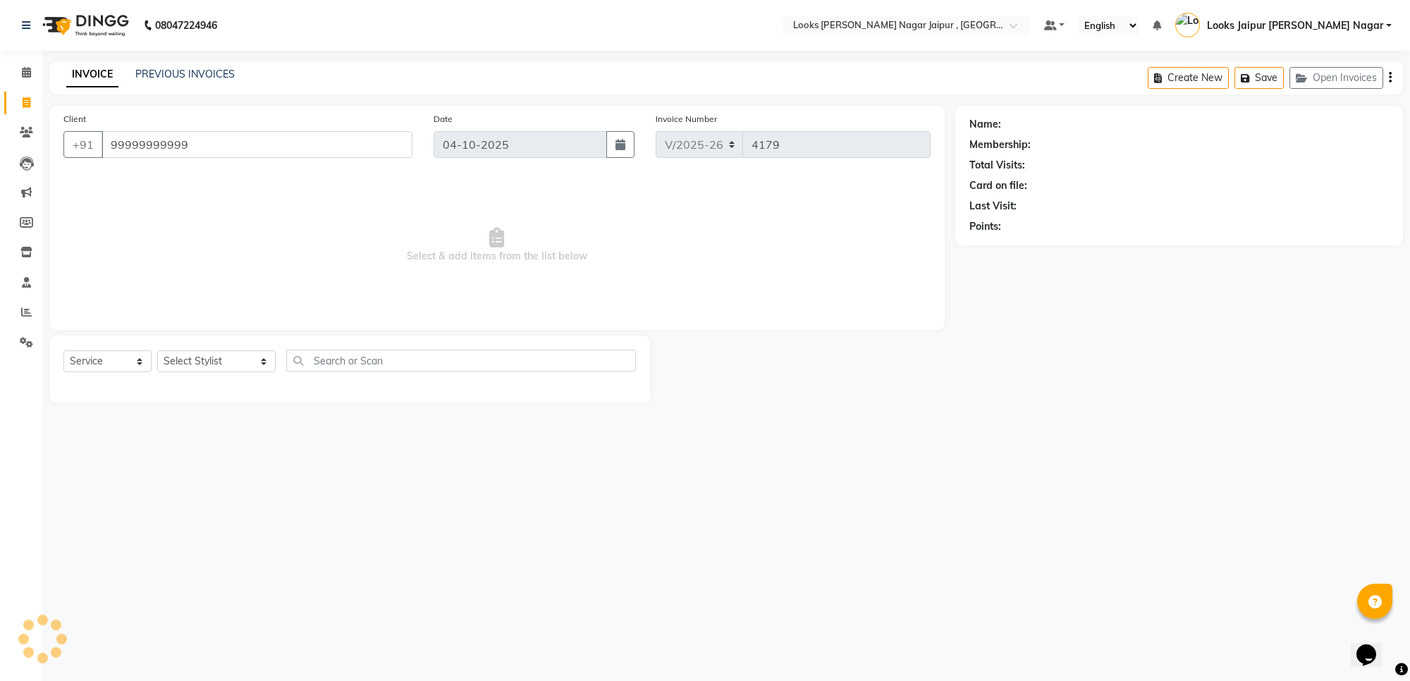
type input "99999999999"
select select "1: Object"
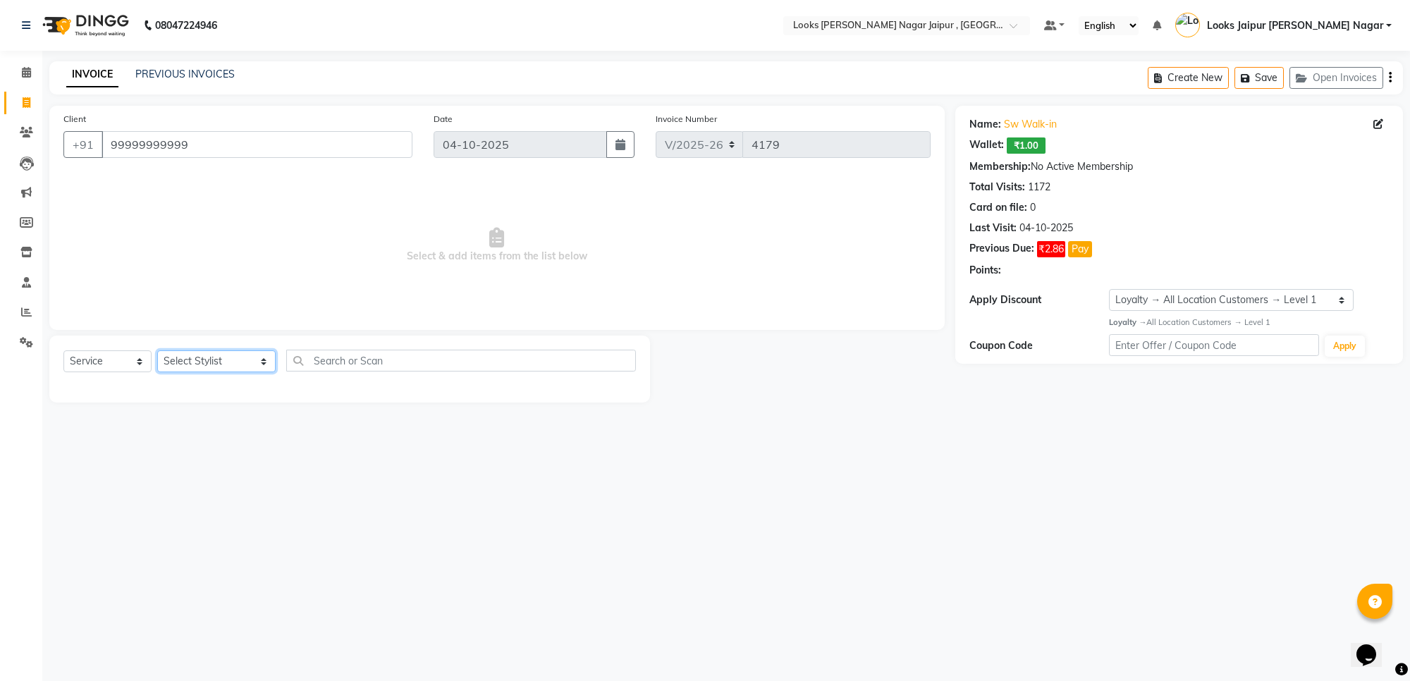
click at [202, 363] on select "Select Stylist [PERSON_NAME] art Anoop [PERSON_NAME] Counter Sales [PERSON_NAME…" at bounding box center [216, 361] width 118 height 22
select select "82802"
click at [157, 350] on select "Select Stylist [PERSON_NAME] art Anoop [PERSON_NAME] Counter Sales [PERSON_NAME…" at bounding box center [216, 361] width 118 height 22
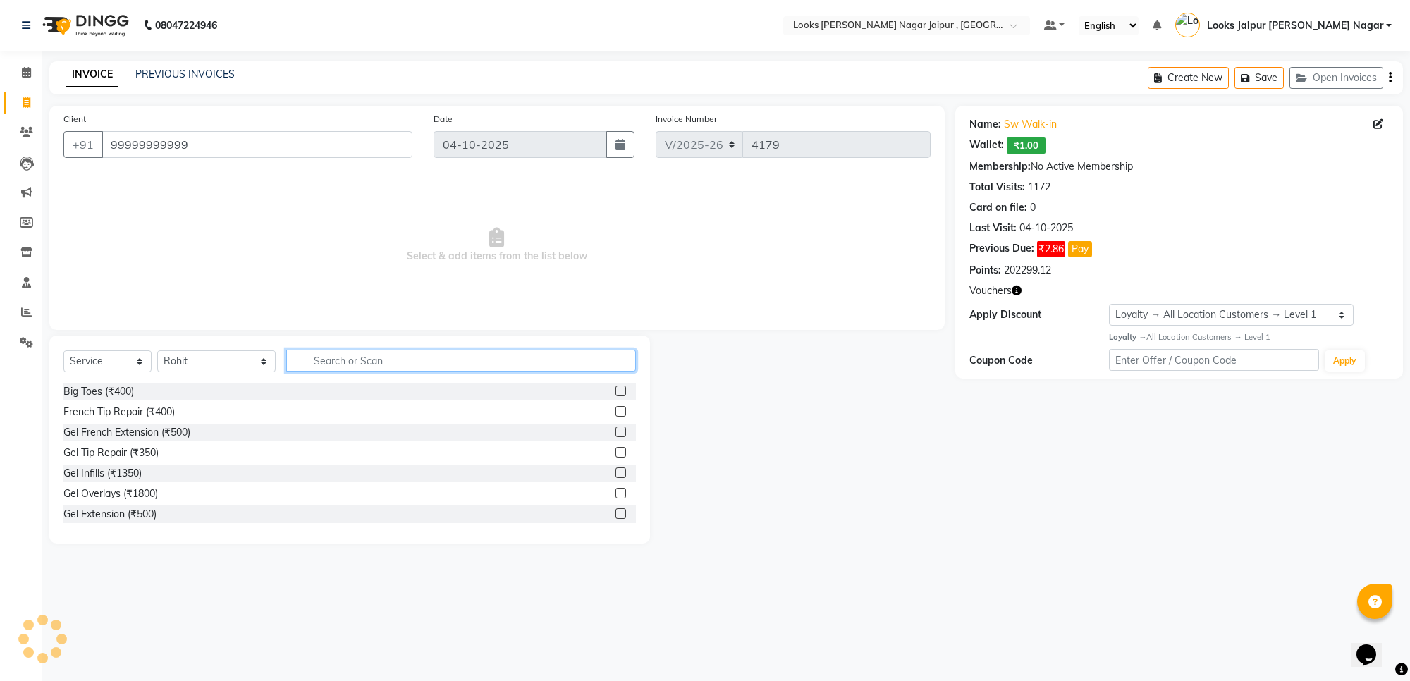
click at [413, 363] on input "text" at bounding box center [461, 361] width 350 height 22
type input "cut"
click at [616, 407] on label at bounding box center [621, 411] width 11 height 11
click at [616, 408] on input "checkbox" at bounding box center [620, 412] width 9 height 9
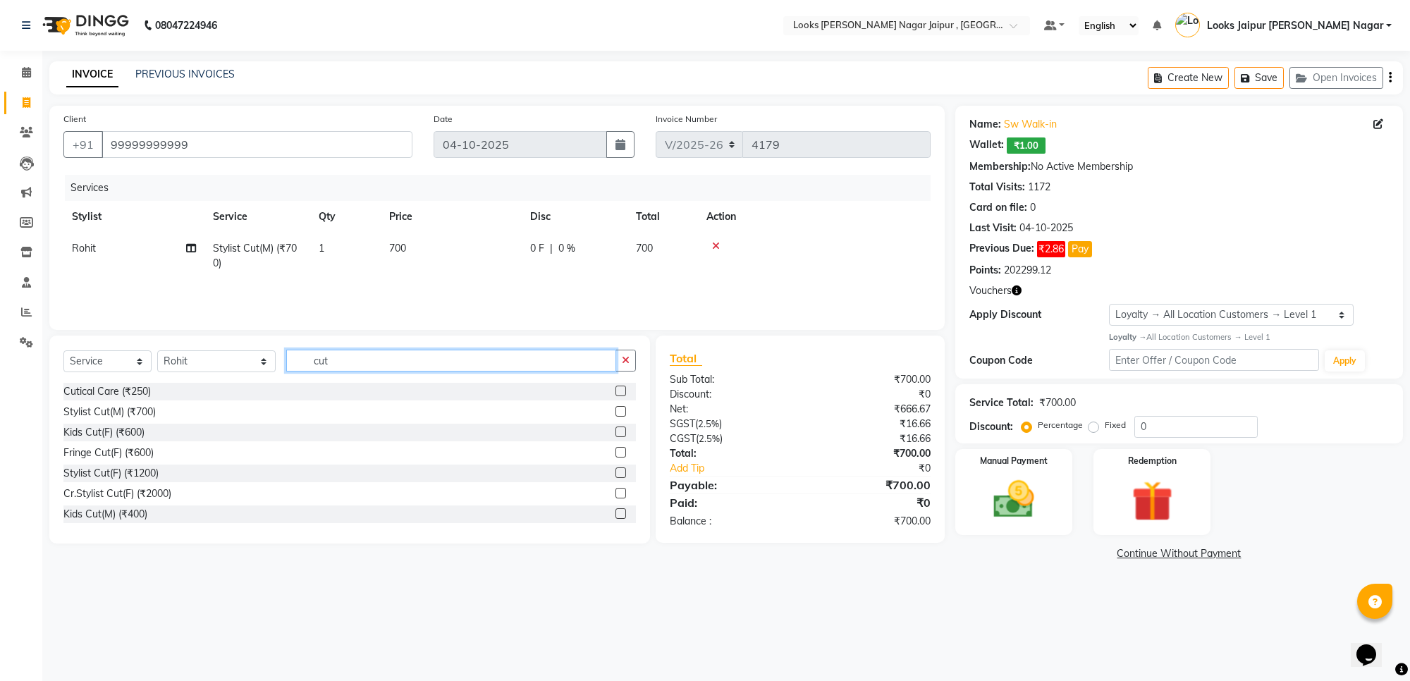
checkbox input "false"
click at [446, 363] on input "cut" at bounding box center [451, 361] width 330 height 22
type input "c"
type input "beard"
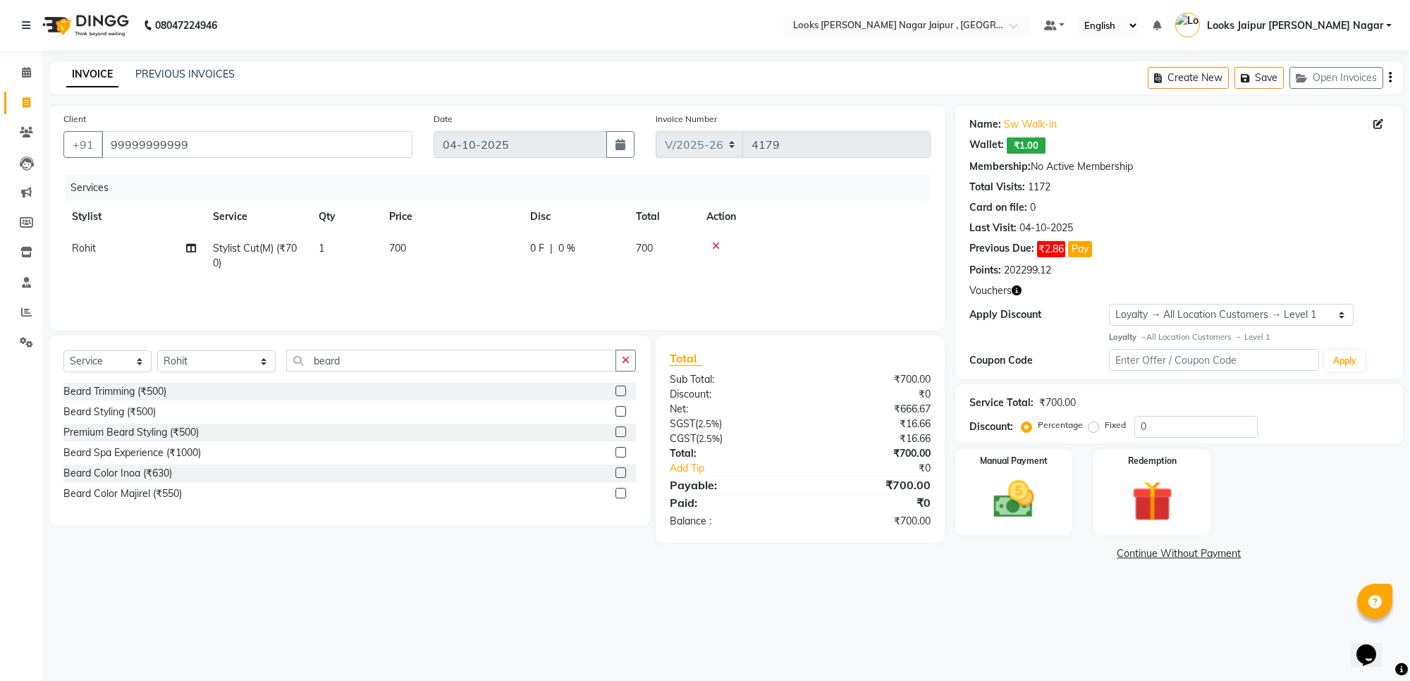
click at [625, 395] on label at bounding box center [621, 391] width 11 height 11
click at [625, 395] on input "checkbox" at bounding box center [620, 391] width 9 height 9
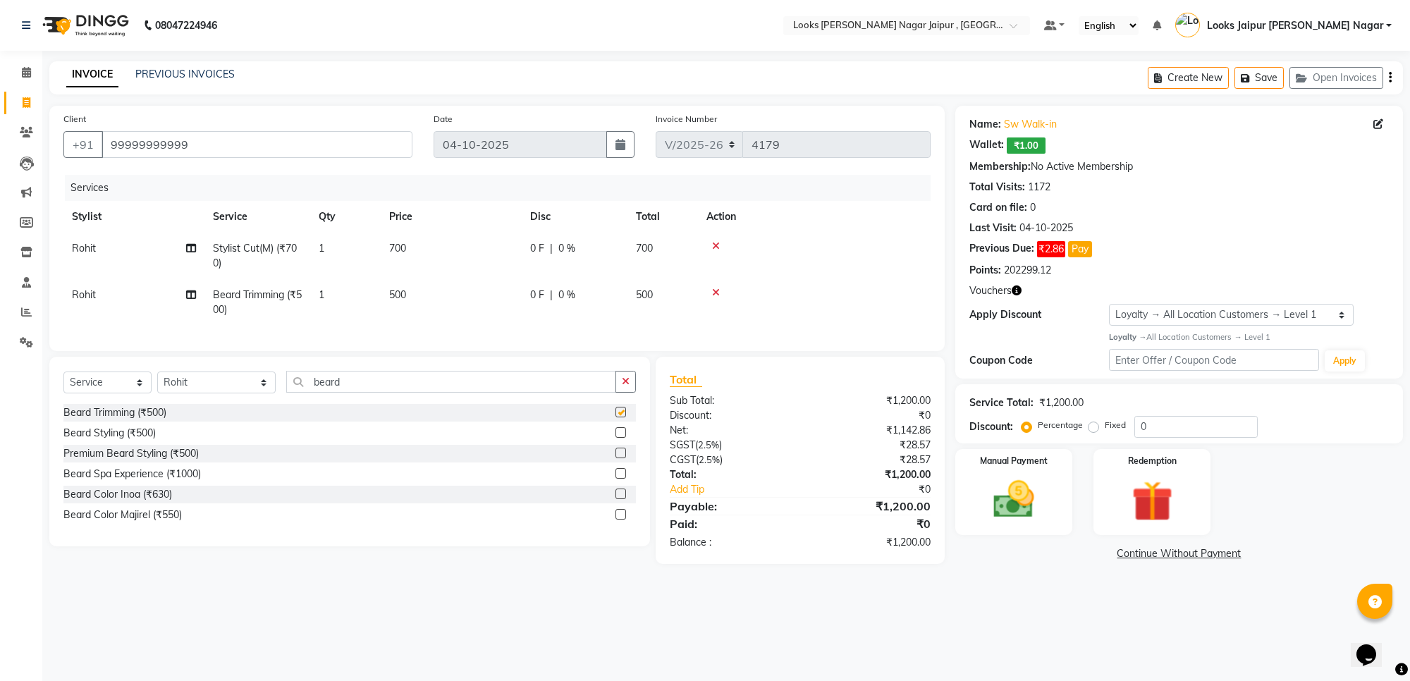
click at [441, 293] on td "500" at bounding box center [451, 302] width 141 height 47
checkbox input "false"
select select "82802"
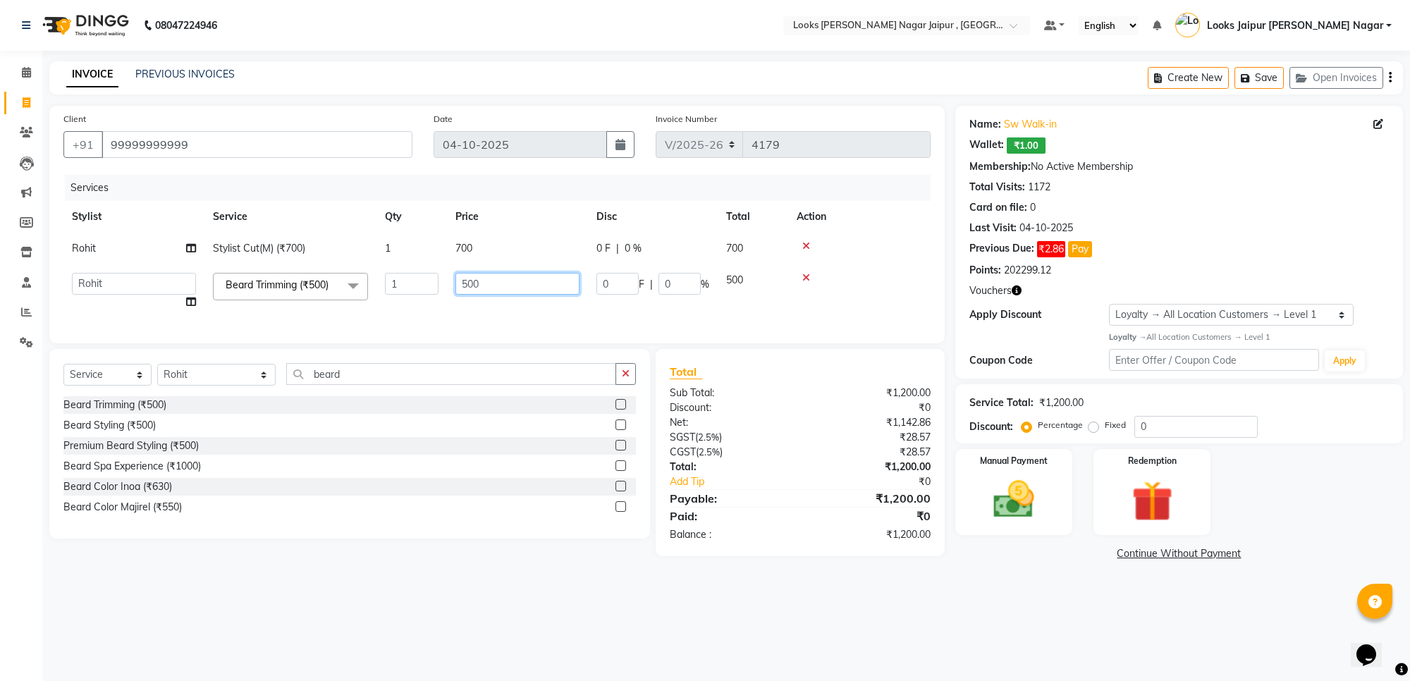
click at [485, 276] on input "500" at bounding box center [518, 284] width 124 height 22
type input "5"
type input "315"
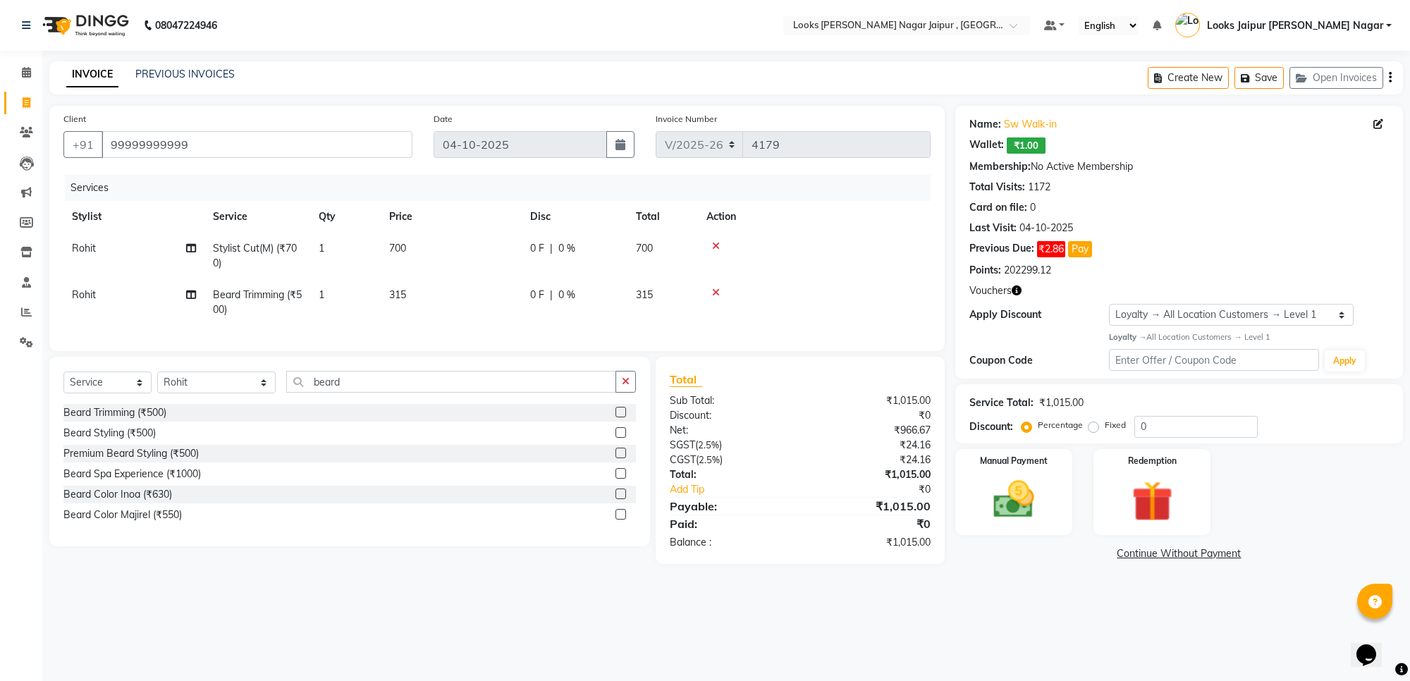
click at [512, 243] on td "700" at bounding box center [451, 256] width 141 height 47
select select "82802"
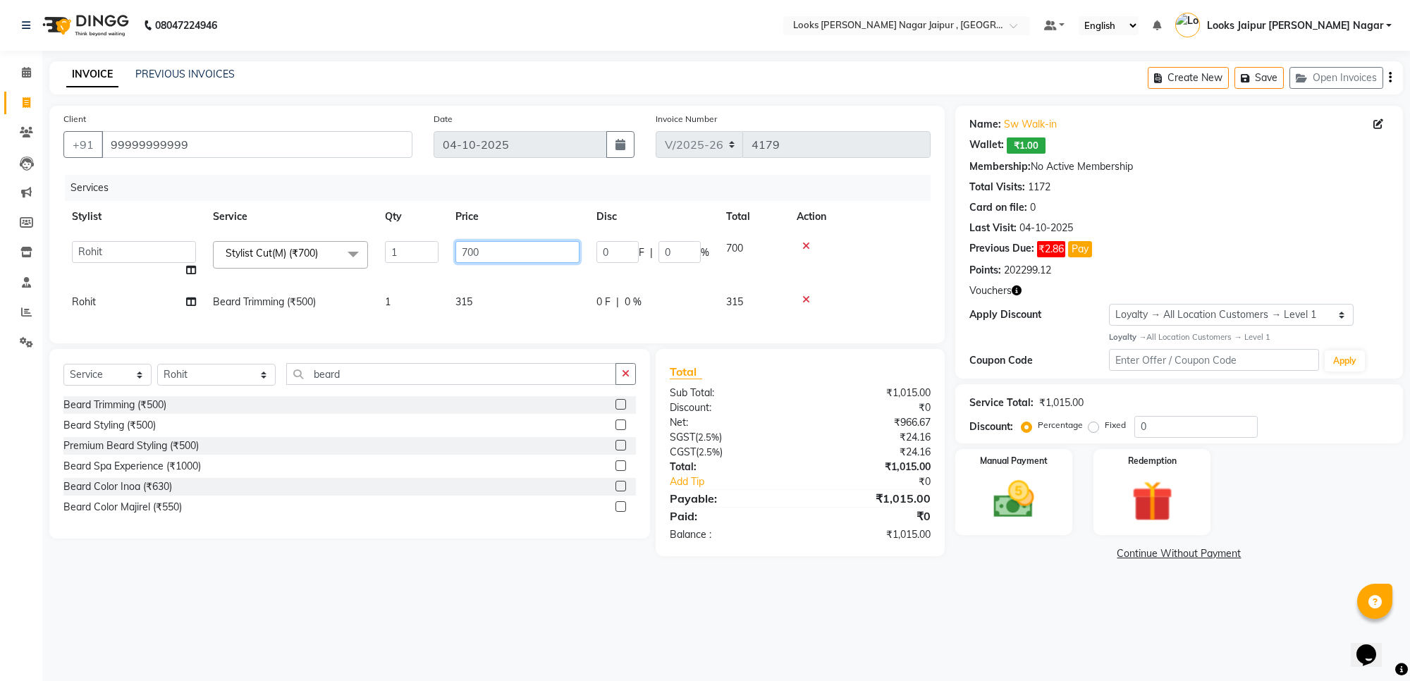
click at [506, 247] on input "700" at bounding box center [518, 252] width 124 height 22
type input "735"
click at [1041, 597] on div "08047224946 Select Location × Looks [PERSON_NAME] Nagar Jaipur , Jaipur Default…" at bounding box center [705, 340] width 1410 height 681
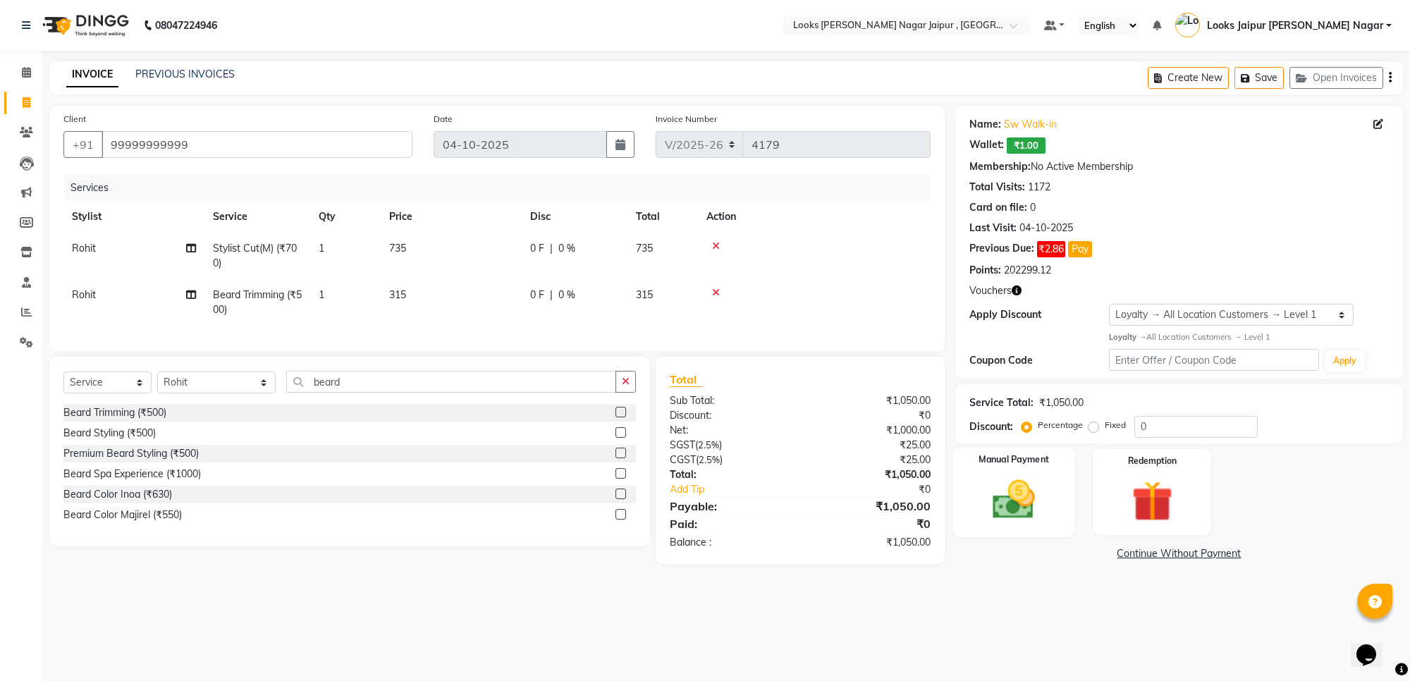
click at [1018, 513] on img at bounding box center [1013, 499] width 69 height 49
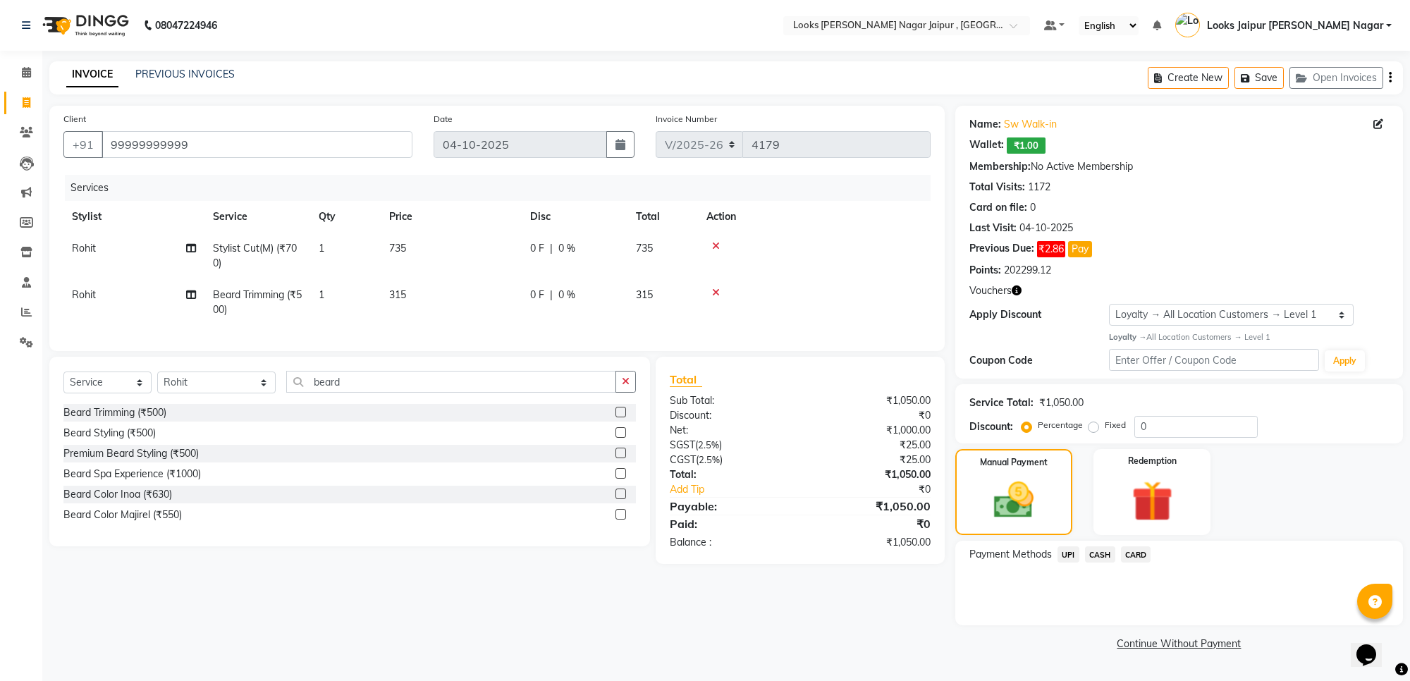
click at [1069, 552] on span "UPI" at bounding box center [1069, 555] width 22 height 16
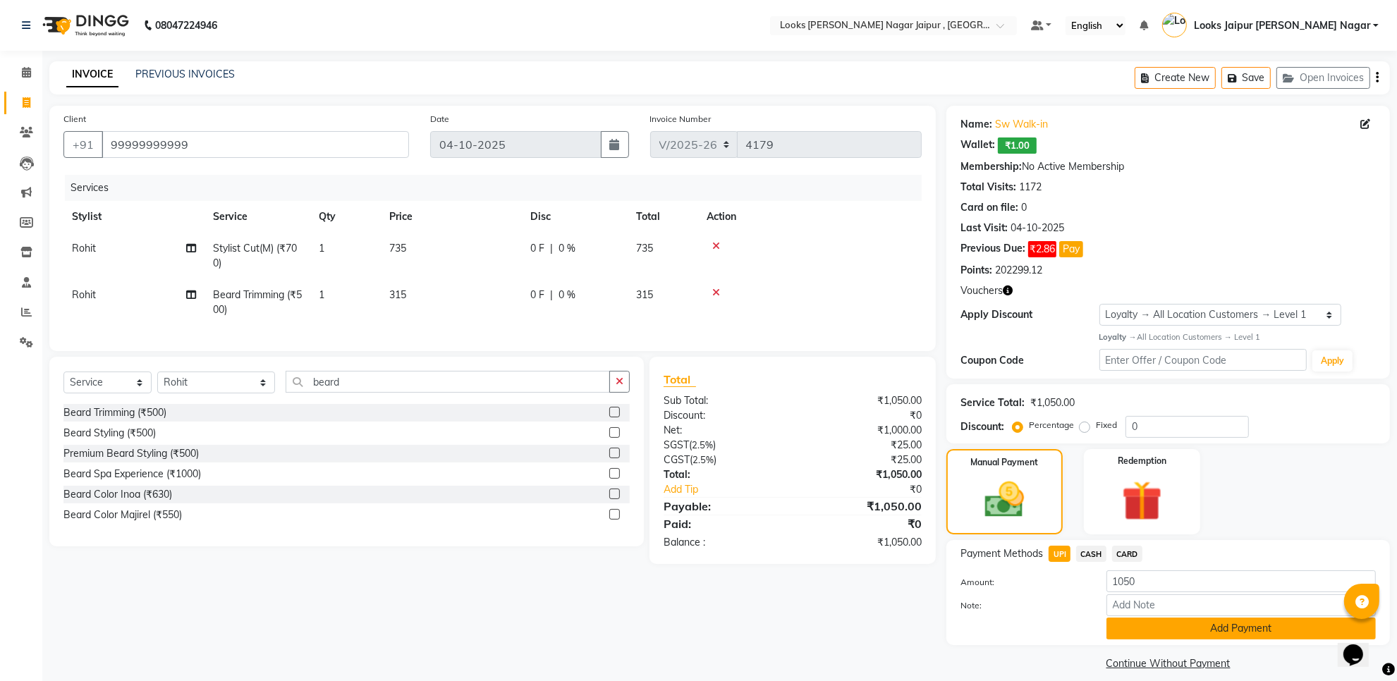
click at [1147, 625] on button "Add Payment" at bounding box center [1240, 629] width 269 height 22
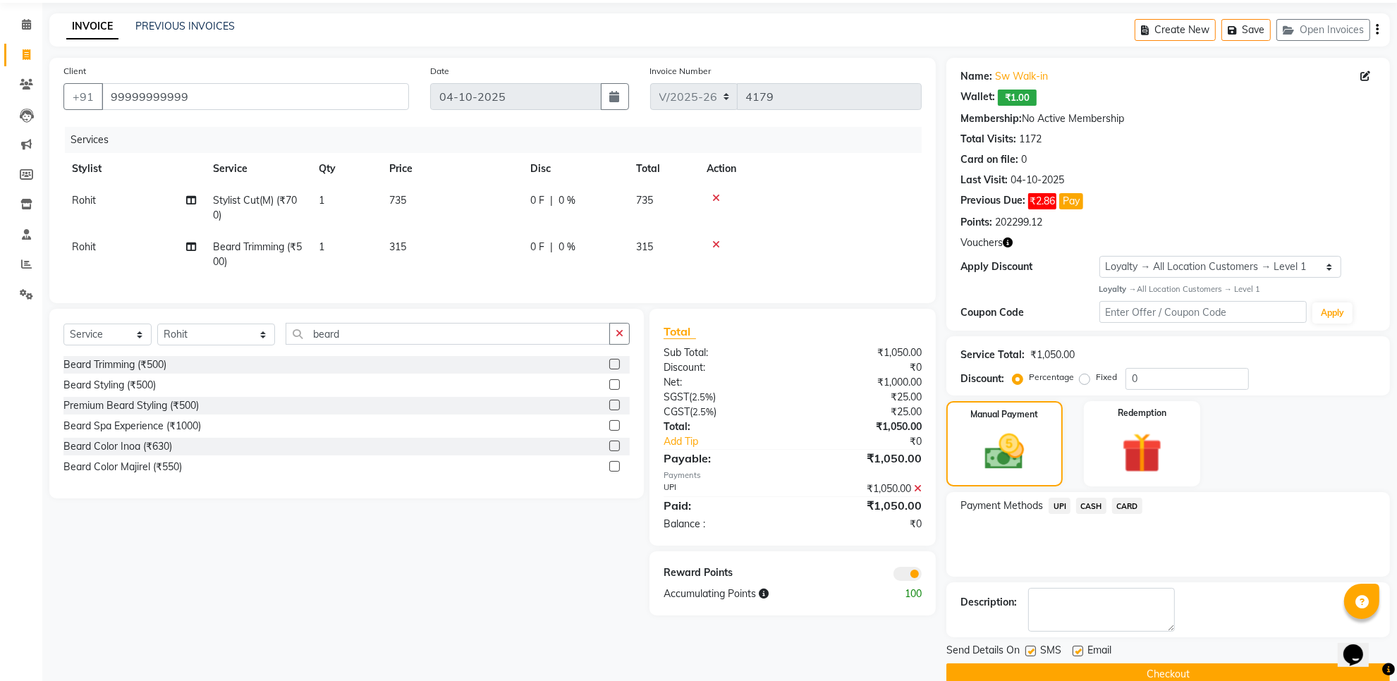
scroll to position [74, 0]
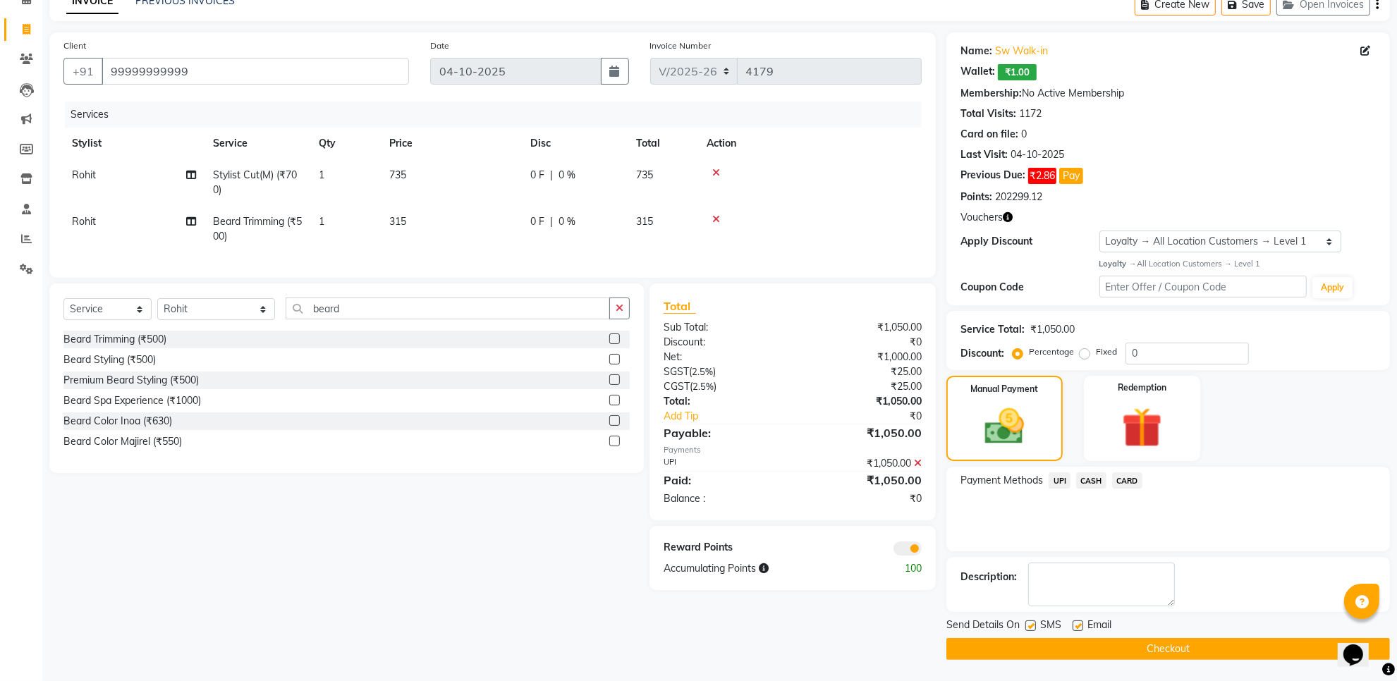
click at [1032, 624] on label at bounding box center [1030, 626] width 11 height 11
click at [1032, 624] on input "checkbox" at bounding box center [1029, 626] width 9 height 9
checkbox input "false"
click at [1076, 621] on label at bounding box center [1078, 626] width 11 height 11
click at [1076, 622] on input "checkbox" at bounding box center [1077, 626] width 9 height 9
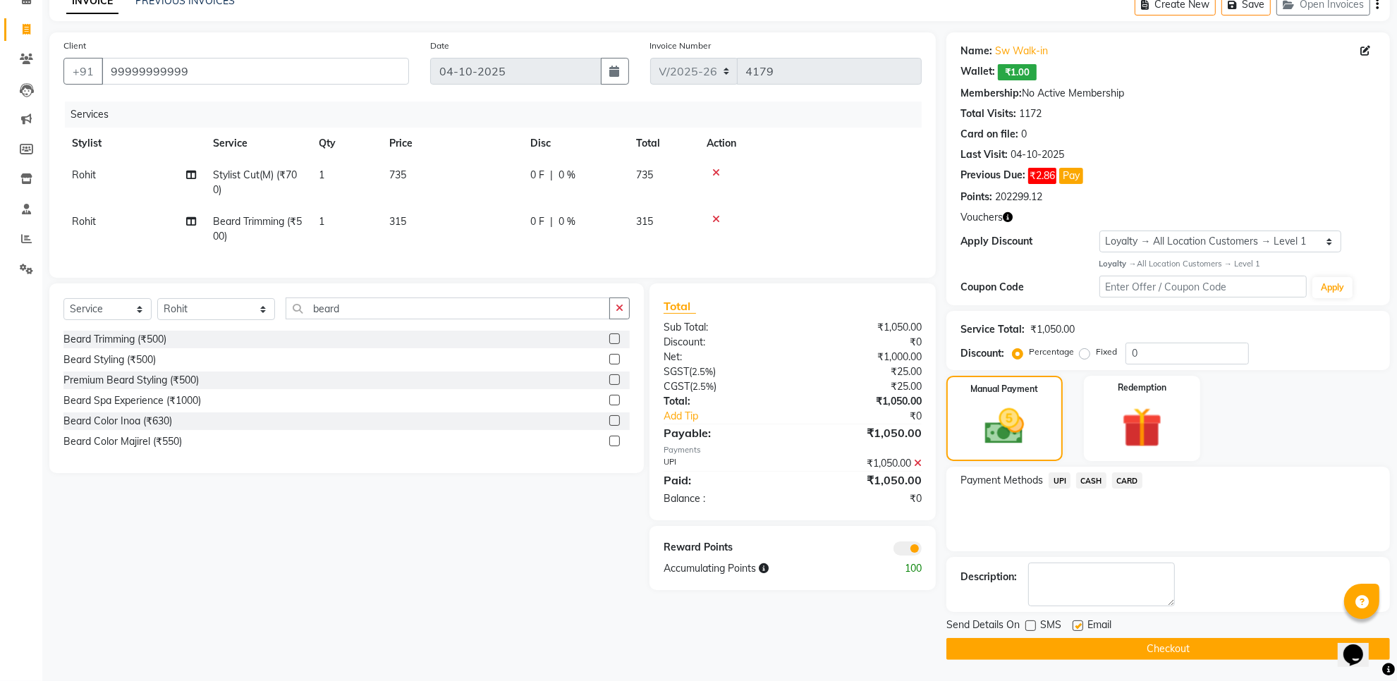
checkbox input "false"
click at [1066, 645] on button "Checkout" at bounding box center [1168, 649] width 444 height 22
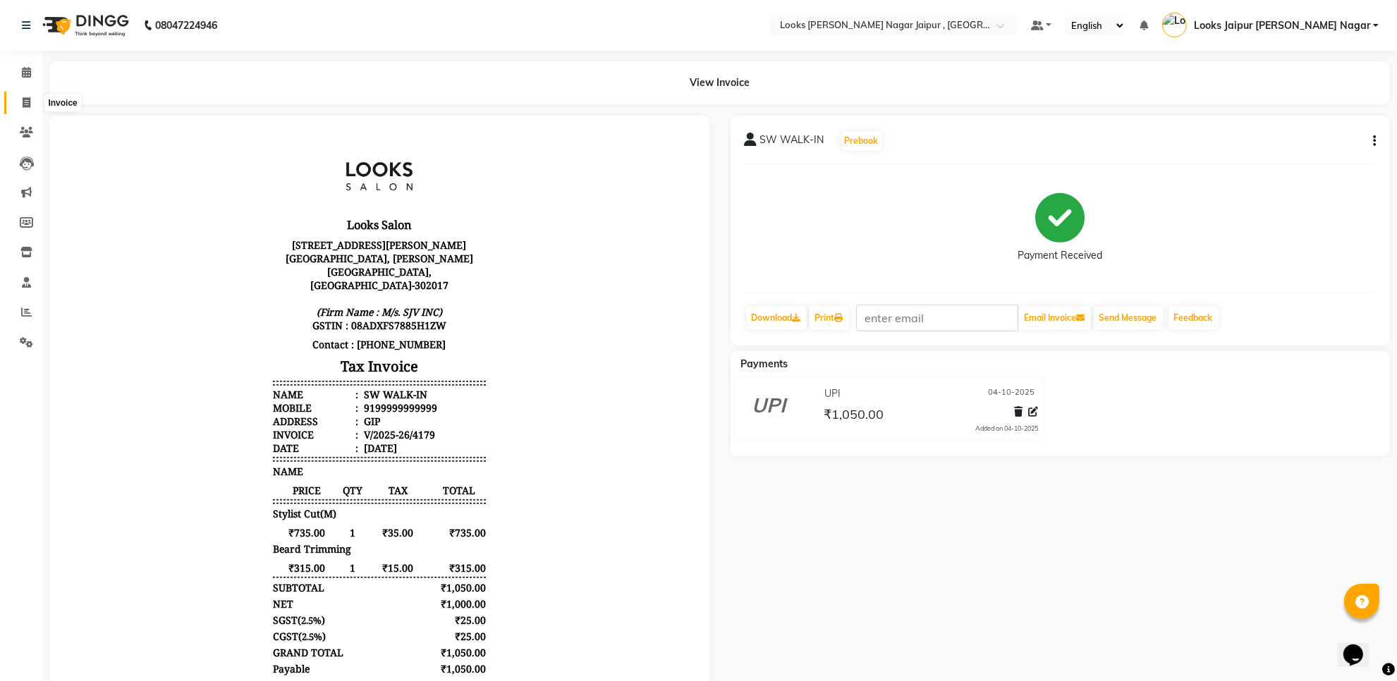
click at [25, 102] on icon at bounding box center [27, 102] width 8 height 11
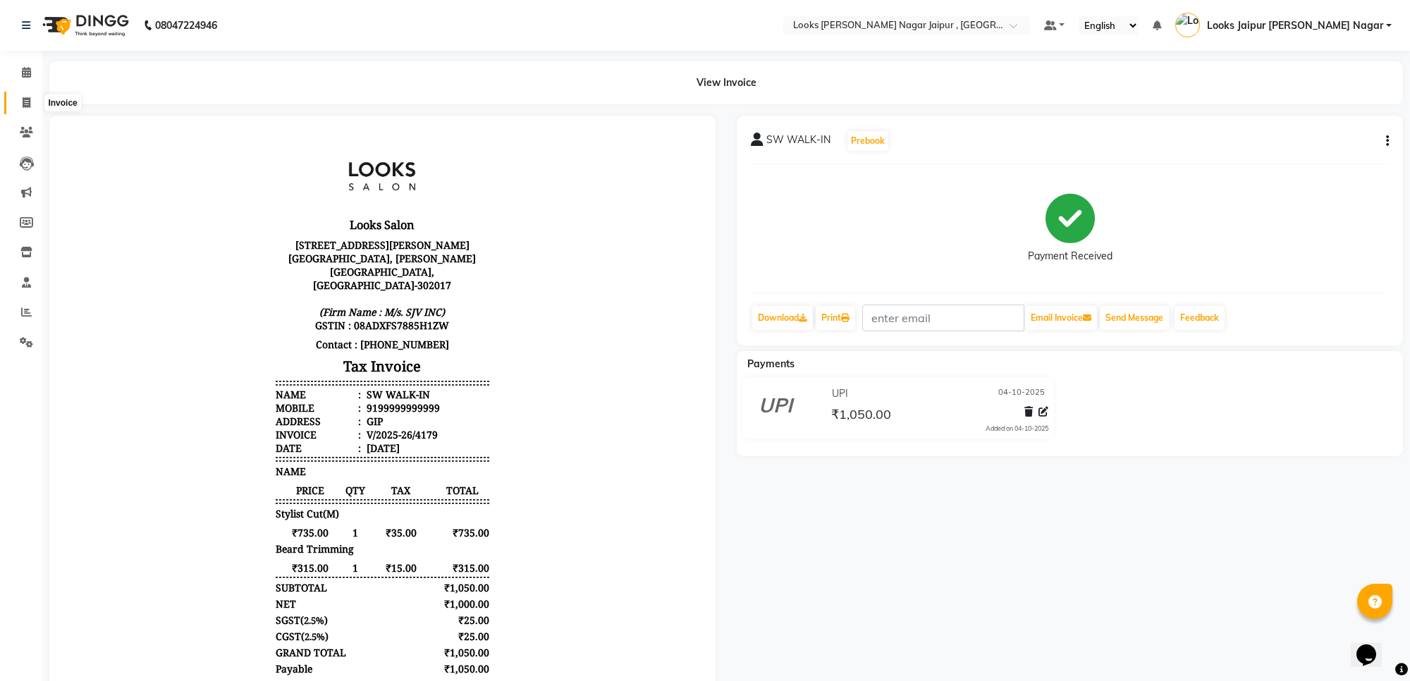
select select "4317"
select select "service"
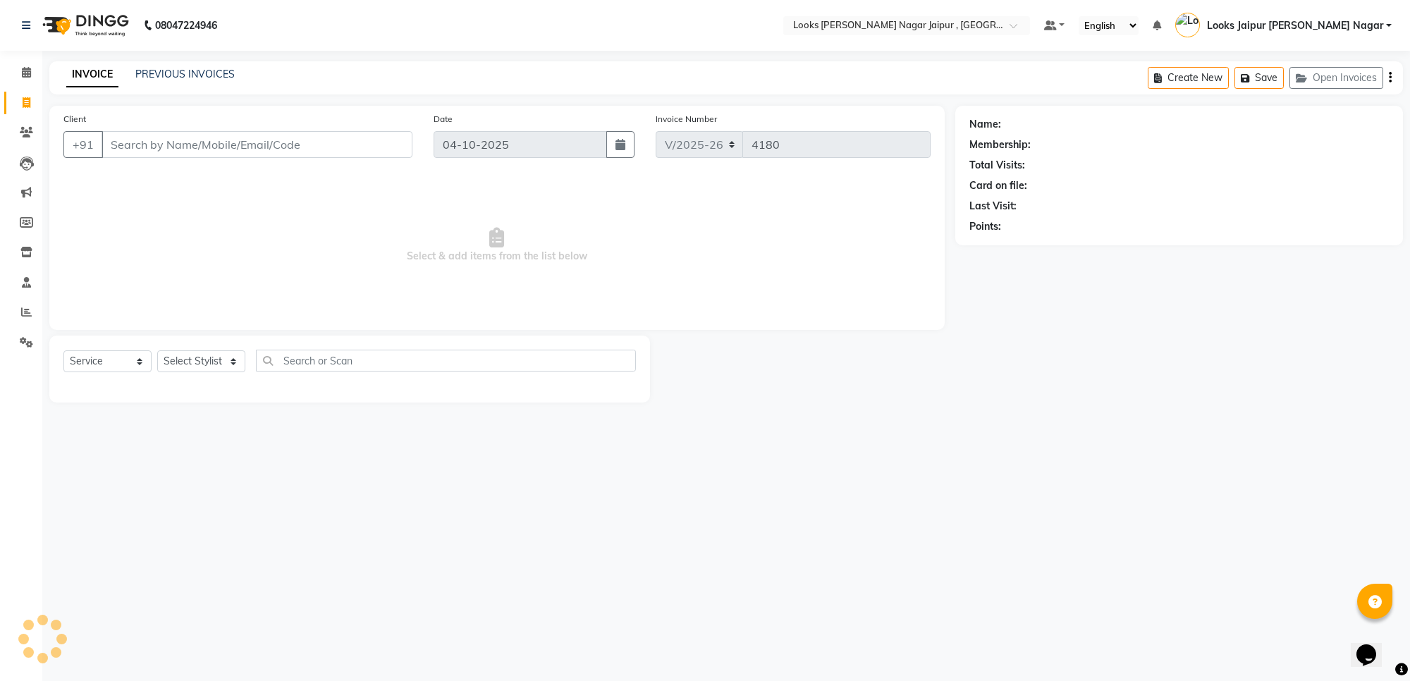
click at [181, 145] on input "Client" at bounding box center [257, 144] width 311 height 27
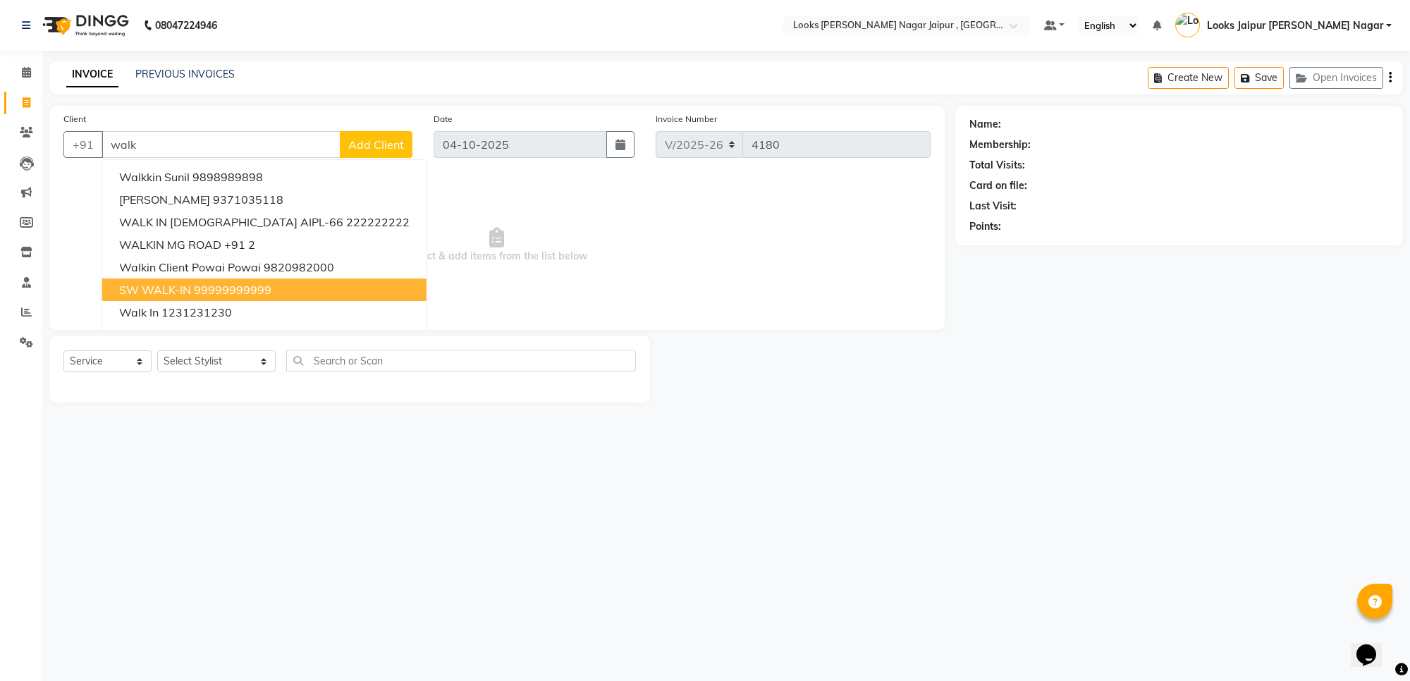
click at [178, 291] on span "SW WALK-IN" at bounding box center [155, 290] width 72 height 14
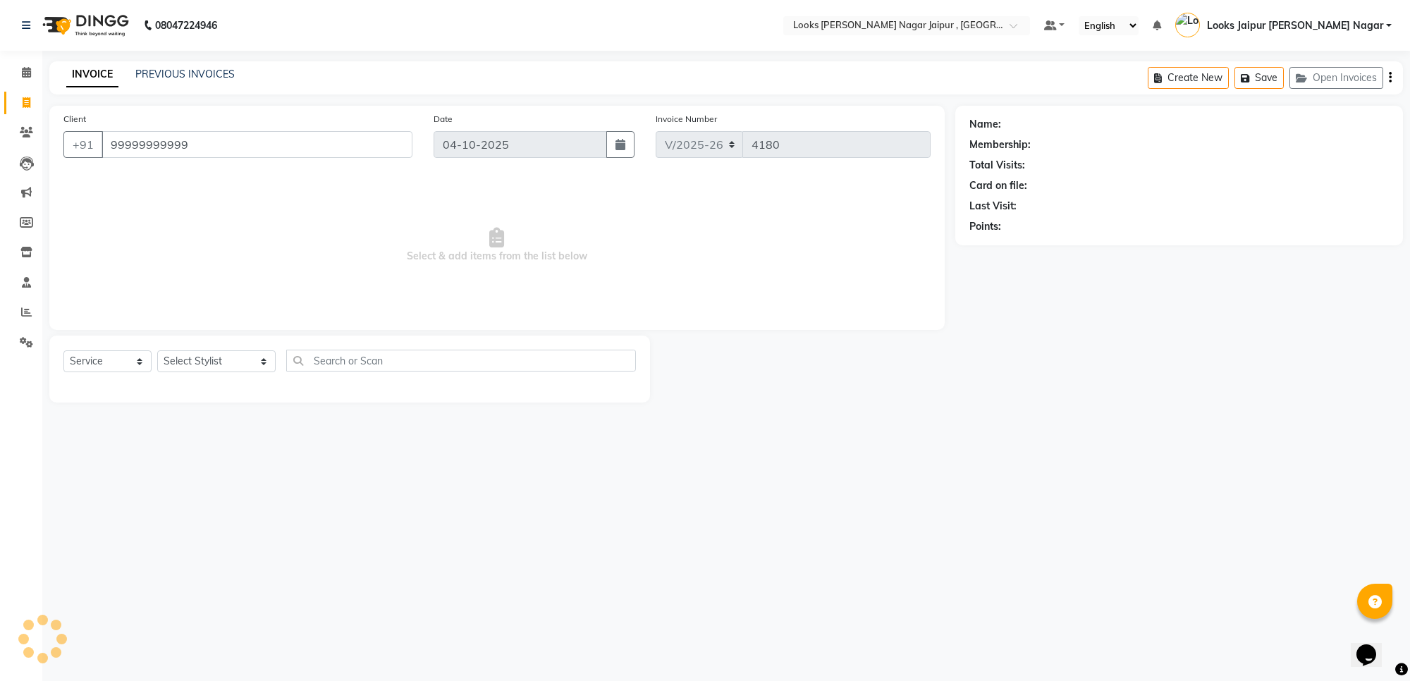
type input "99999999999"
click at [191, 365] on select "Select Stylist [PERSON_NAME] art Anoop [PERSON_NAME] Counter Sales [PERSON_NAME…" at bounding box center [216, 361] width 118 height 22
select select "1: Object"
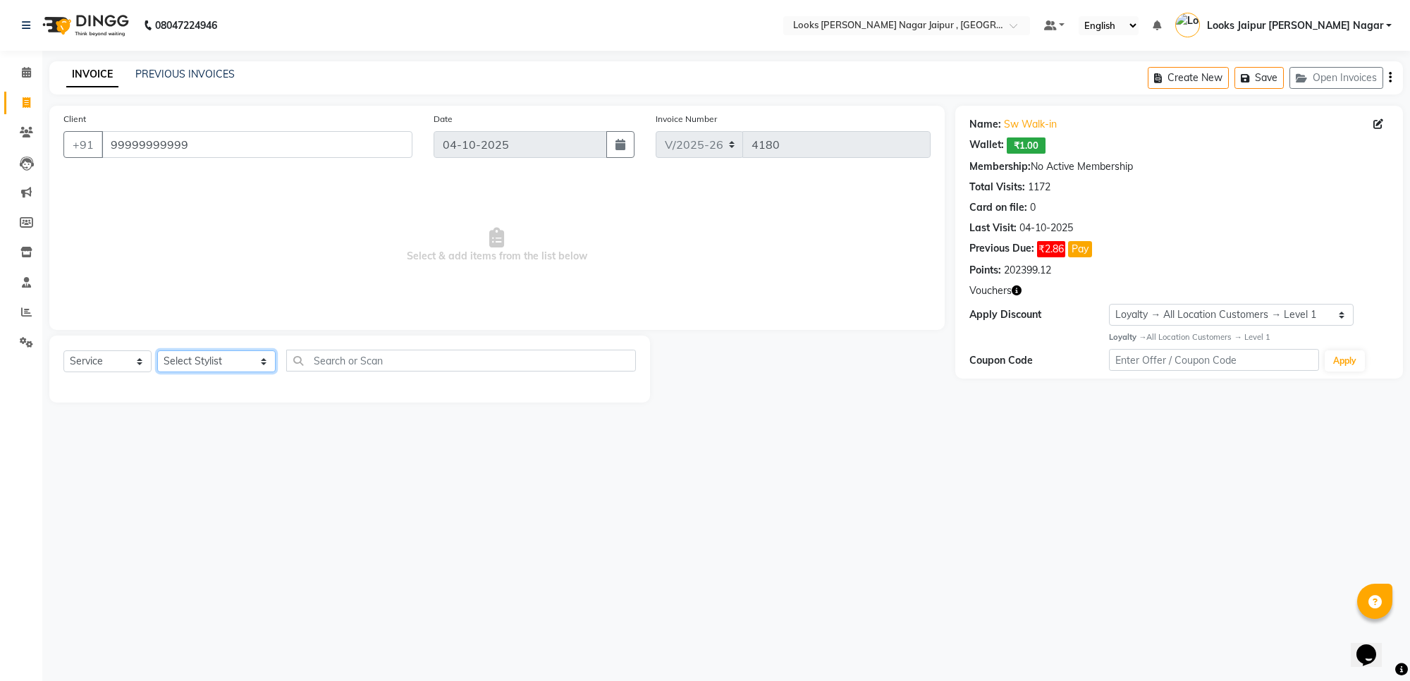
select select "23563"
click at [157, 350] on select "Select Stylist [PERSON_NAME] art Anoop [PERSON_NAME] Counter Sales [PERSON_NAME…" at bounding box center [216, 361] width 118 height 22
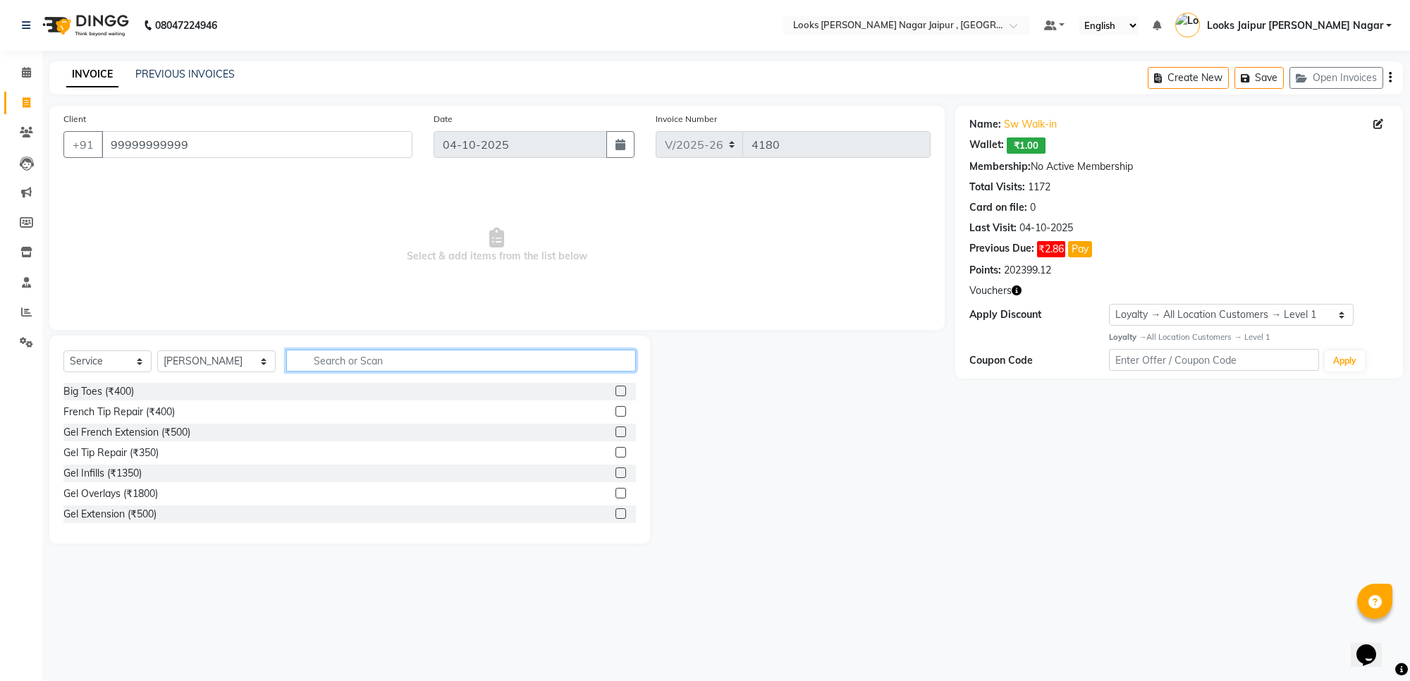
click at [334, 363] on input "text" at bounding box center [461, 361] width 350 height 22
type input "cut"
click at [616, 410] on label at bounding box center [621, 411] width 11 height 11
click at [616, 410] on input "checkbox" at bounding box center [620, 412] width 9 height 9
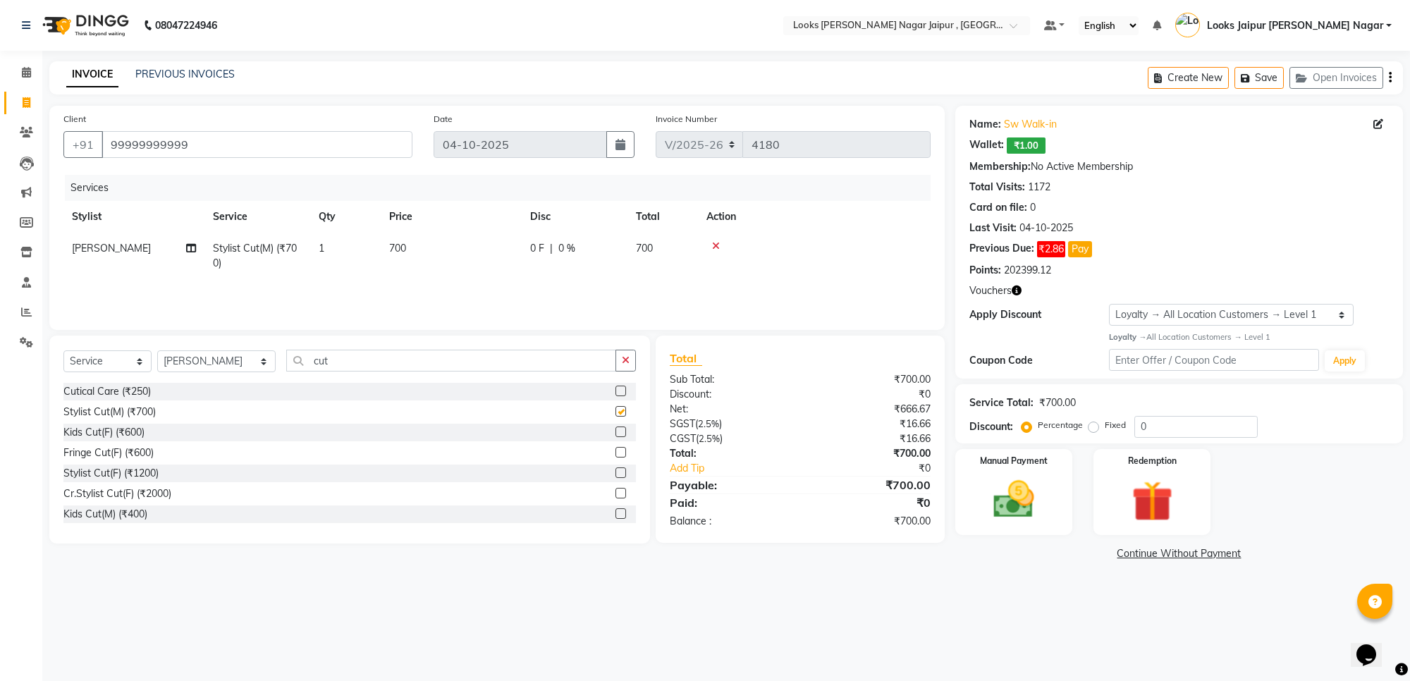
checkbox input "false"
click at [452, 244] on td "700" at bounding box center [451, 256] width 141 height 47
select select "23563"
click at [520, 241] on input "700" at bounding box center [518, 252] width 124 height 22
type input "7"
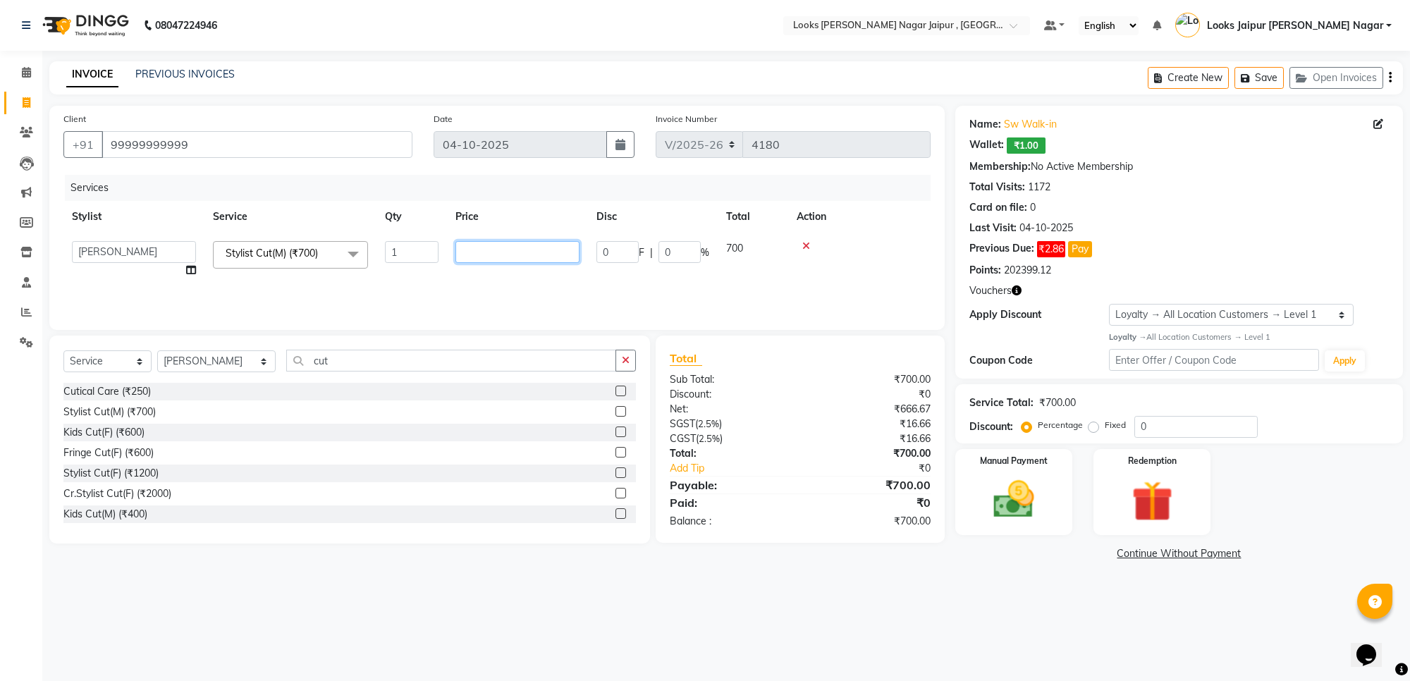
type input "5"
type input "800"
drag, startPoint x: 1048, startPoint y: 616, endPoint x: 1049, endPoint y: 587, distance: 28.2
click at [1052, 615] on div "08047224946 Select Location × Looks [PERSON_NAME] Nagar Jaipur , Jaipur Default…" at bounding box center [705, 340] width 1410 height 681
click at [1034, 510] on img at bounding box center [1013, 499] width 69 height 49
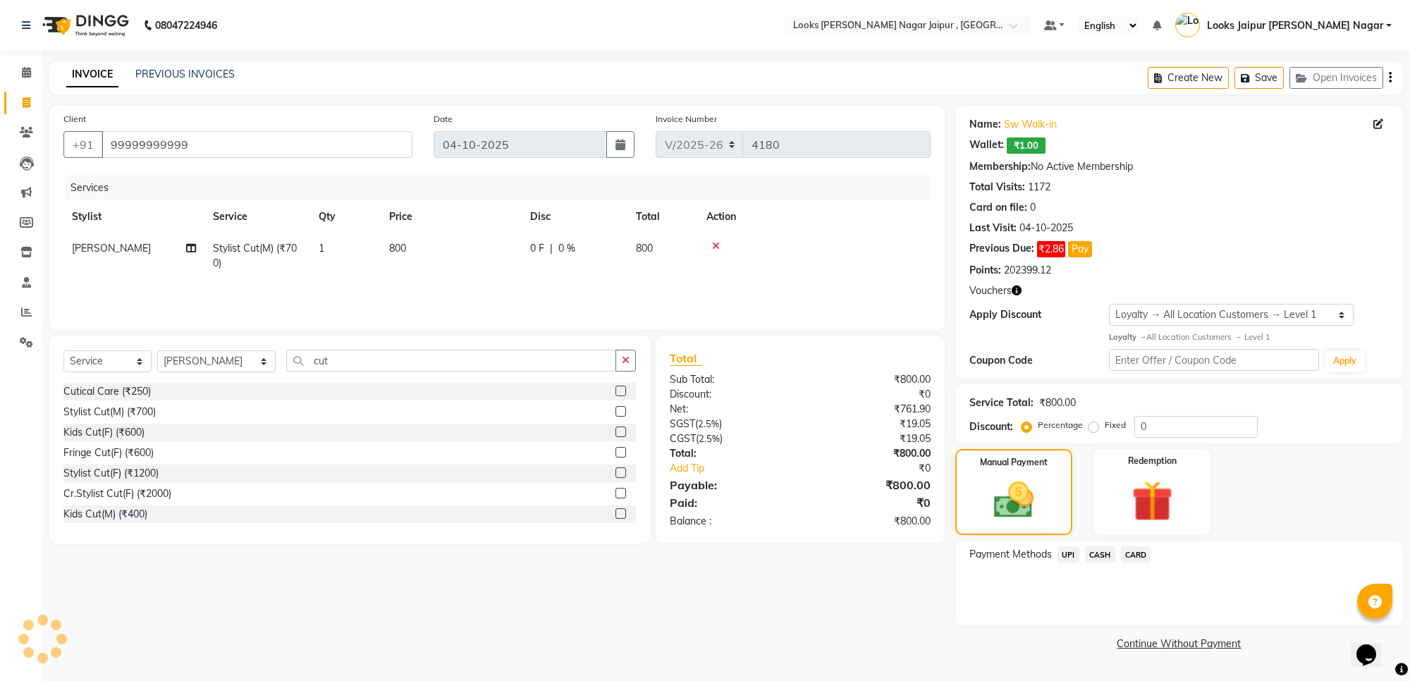
click at [1104, 554] on span "CASH" at bounding box center [1100, 555] width 30 height 16
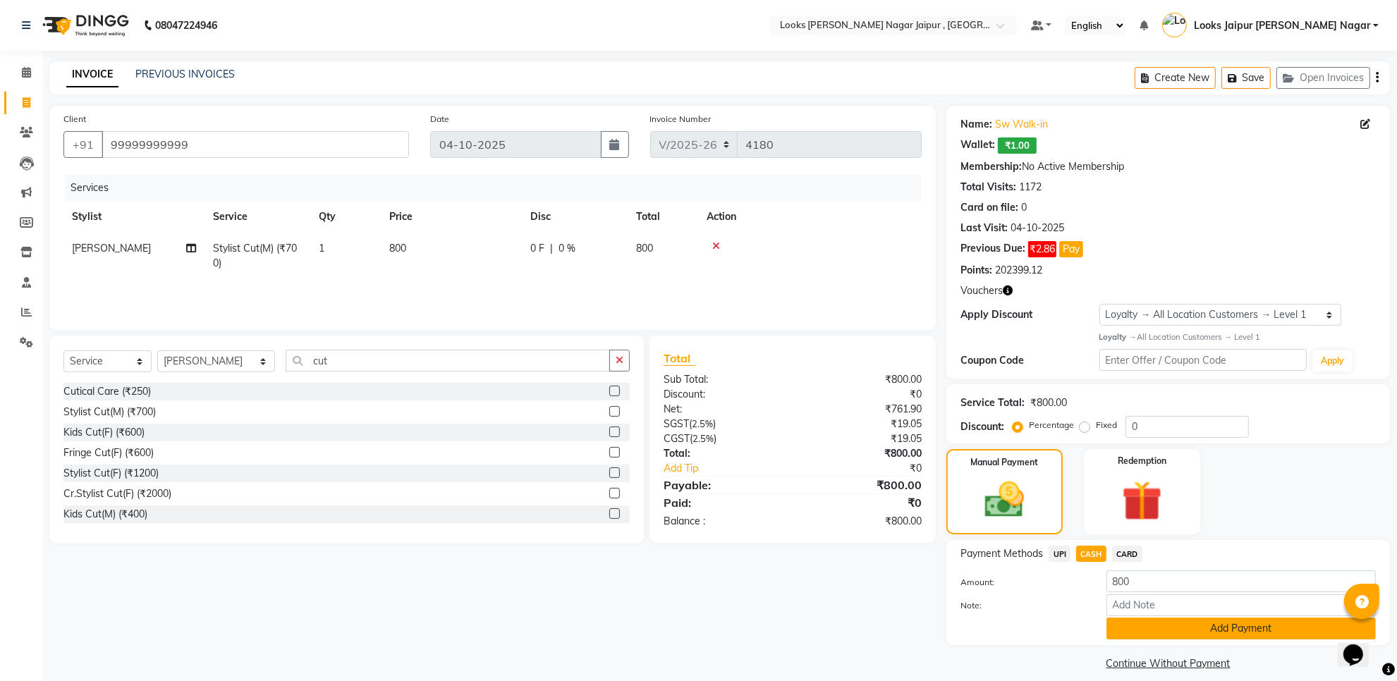
click at [1142, 628] on button "Add Payment" at bounding box center [1240, 629] width 269 height 22
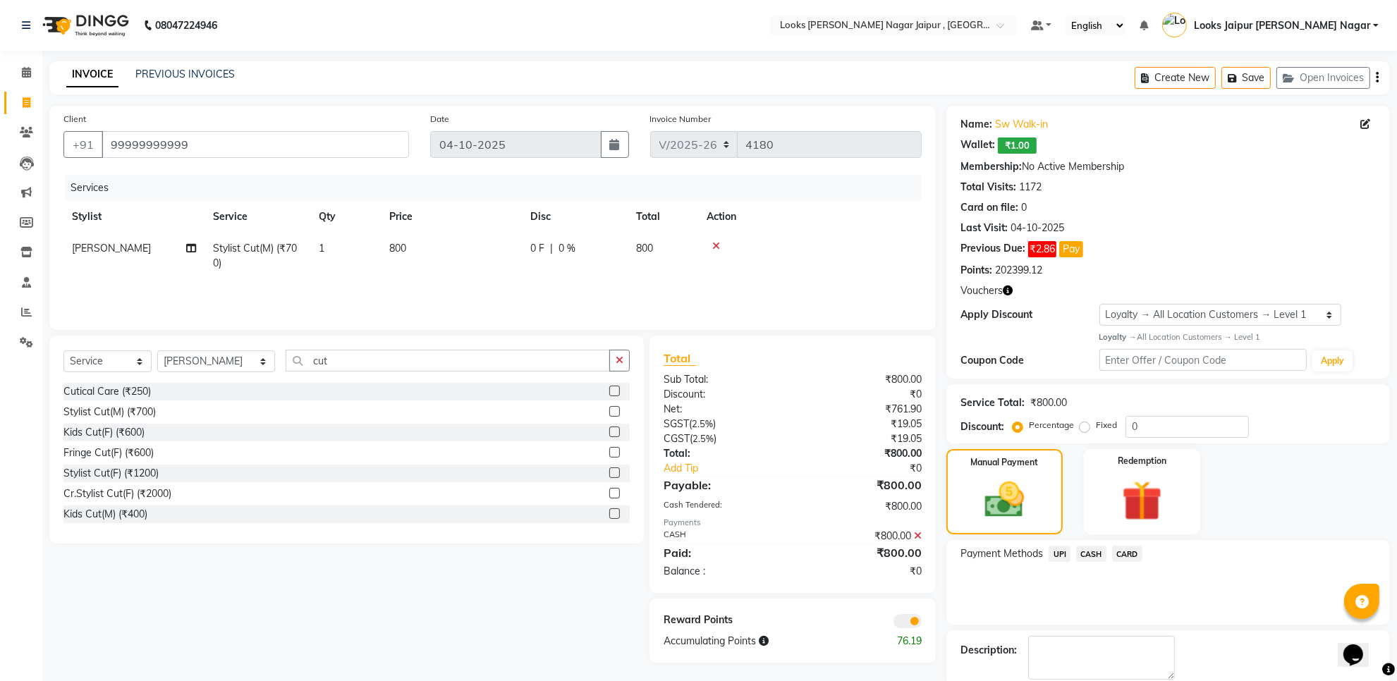
scroll to position [74, 0]
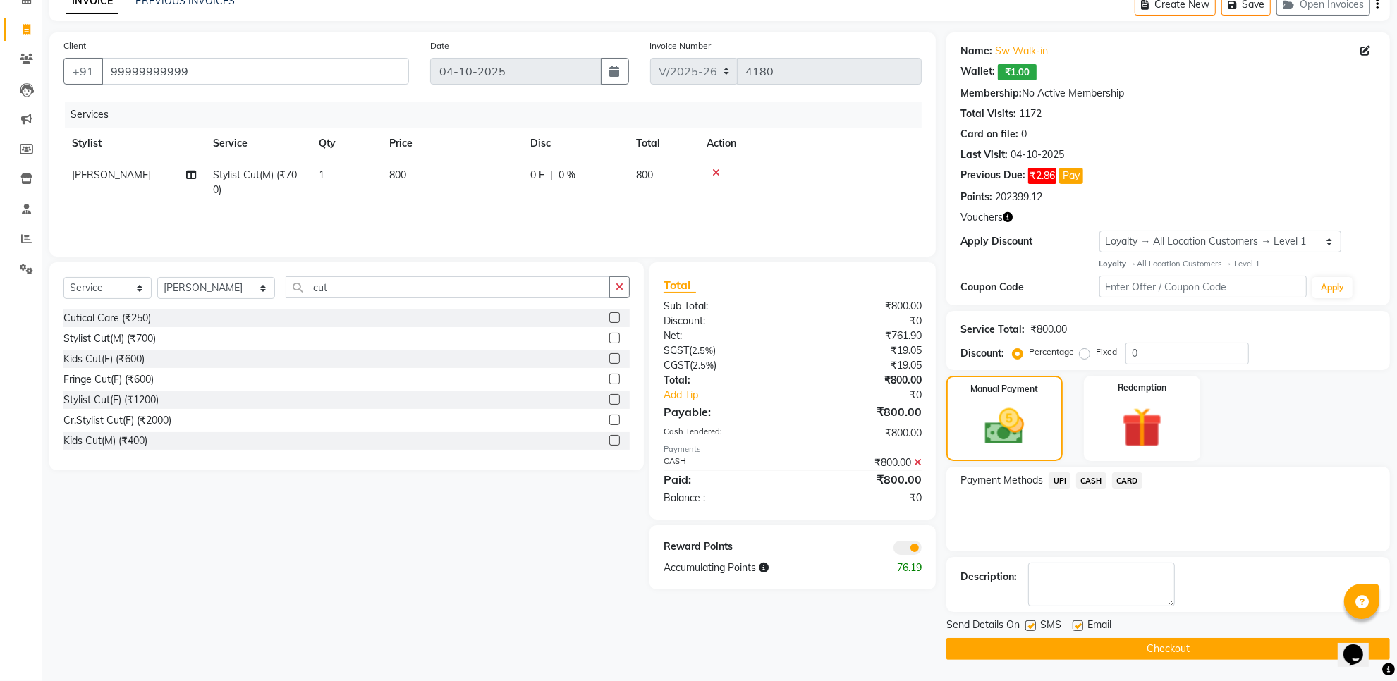
click at [1031, 622] on label at bounding box center [1030, 626] width 11 height 11
click at [1031, 622] on input "checkbox" at bounding box center [1029, 626] width 9 height 9
checkbox input "false"
click at [1083, 624] on div "Email" at bounding box center [1098, 627] width 50 height 18
click at [1080, 625] on label at bounding box center [1078, 626] width 11 height 11
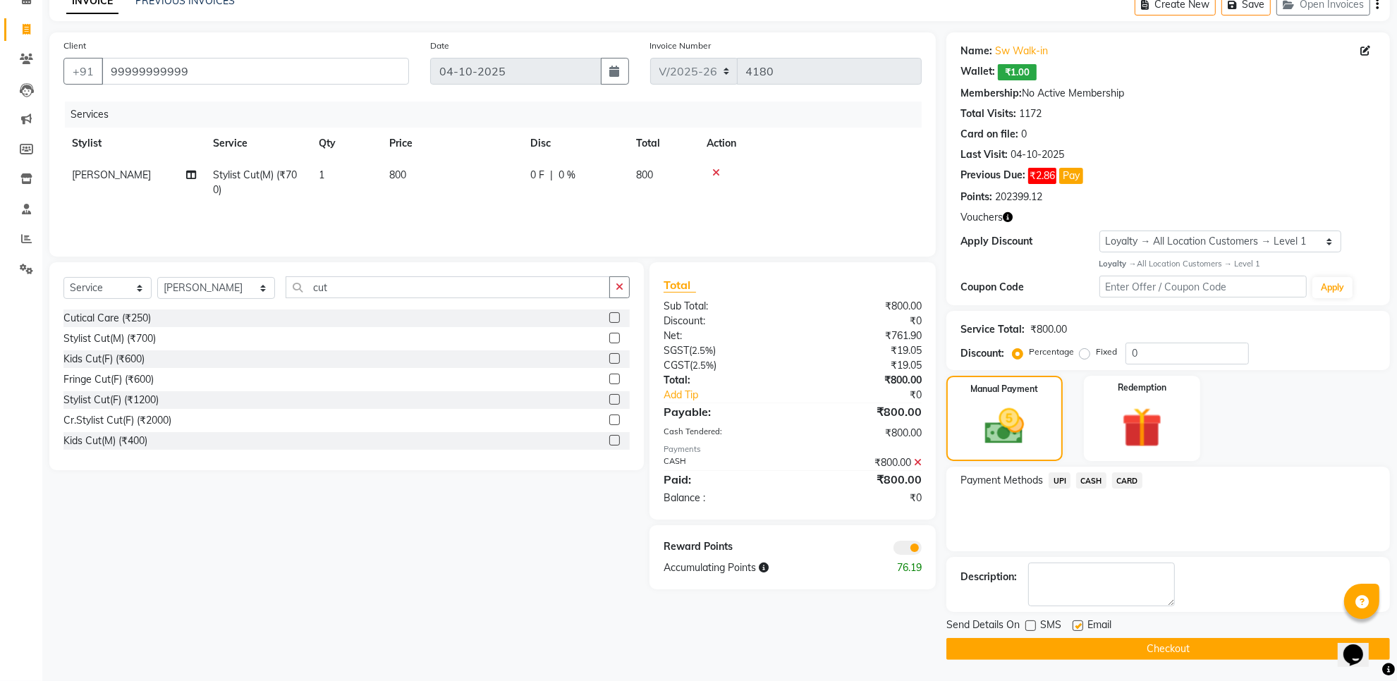
click at [1080, 625] on input "checkbox" at bounding box center [1077, 626] width 9 height 9
checkbox input "false"
click at [1089, 642] on button "Checkout" at bounding box center [1168, 649] width 444 height 22
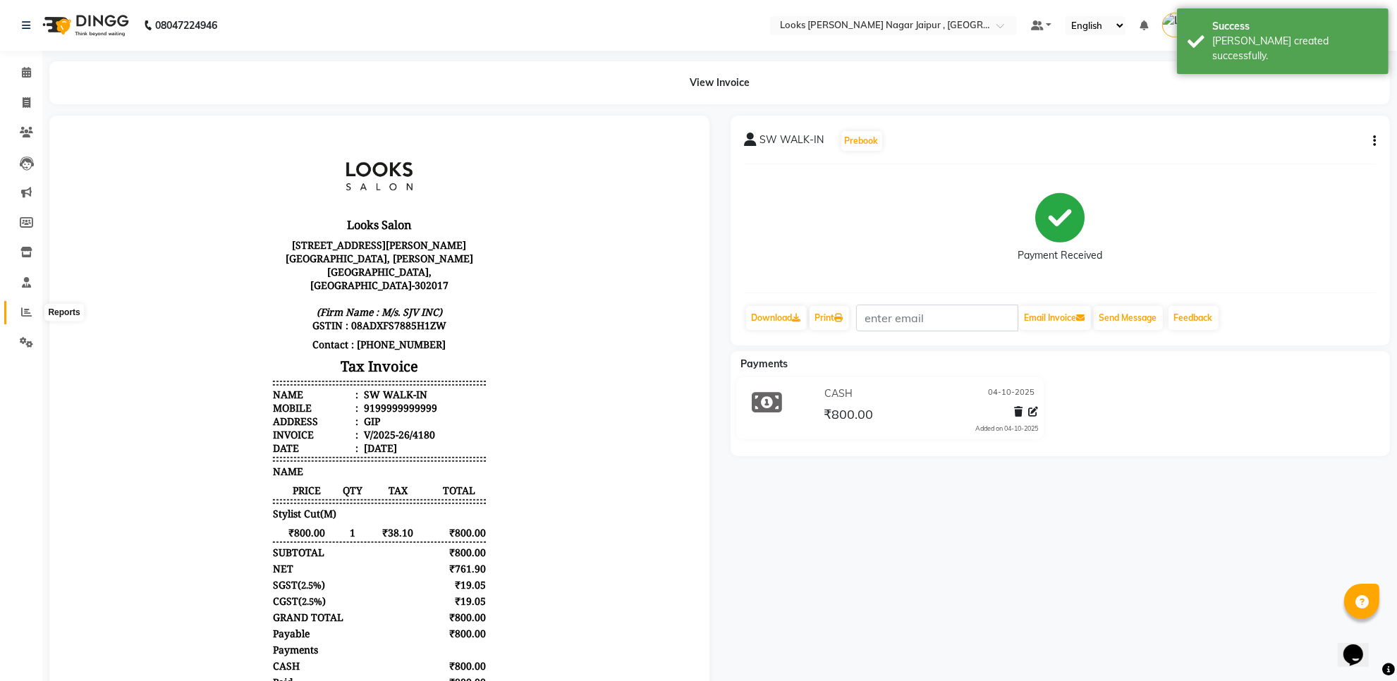
click at [23, 311] on icon at bounding box center [26, 312] width 11 height 11
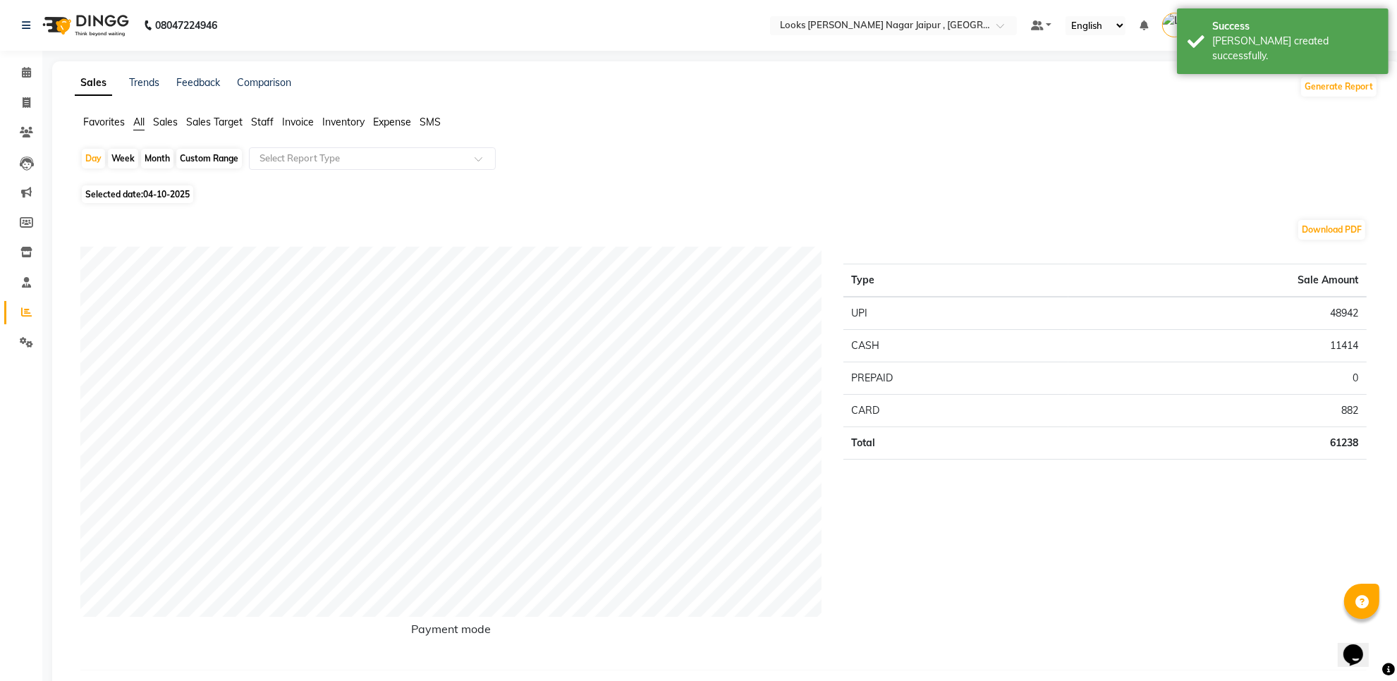
click at [270, 117] on span "Staff" at bounding box center [262, 122] width 23 height 13
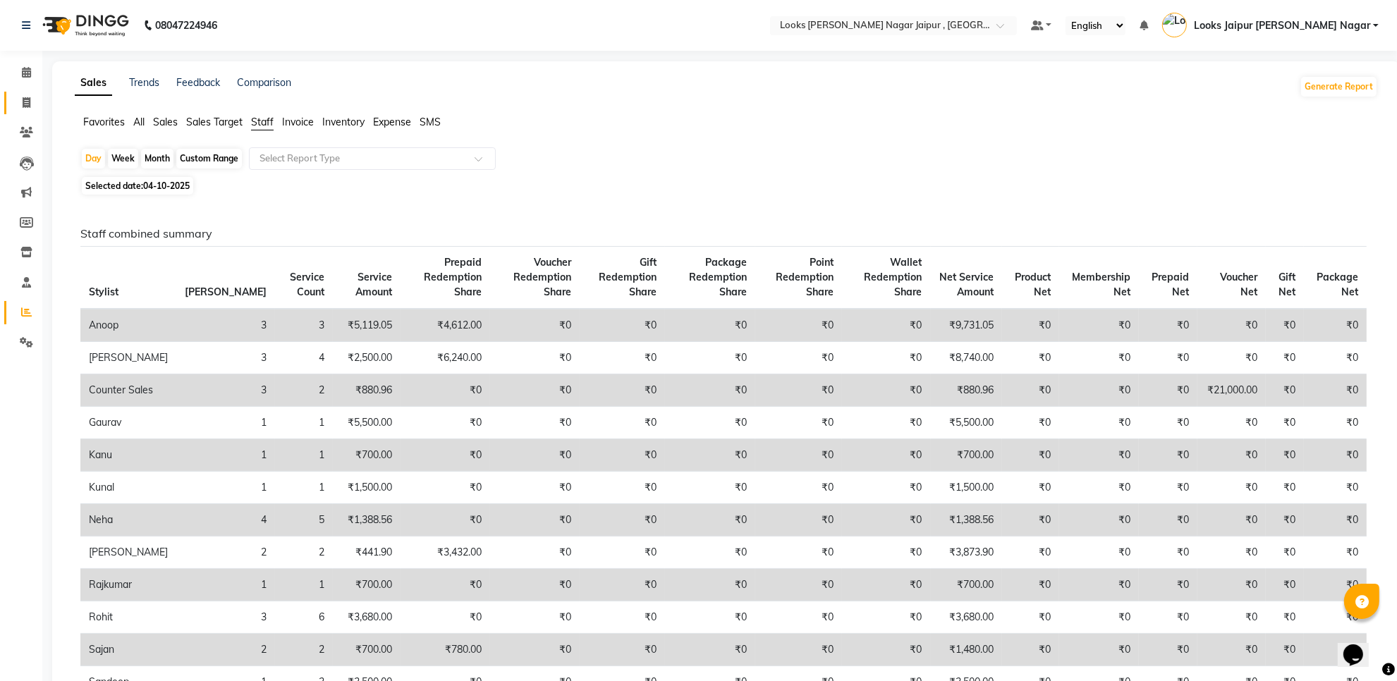
click at [22, 93] on link "Invoice" at bounding box center [21, 103] width 34 height 23
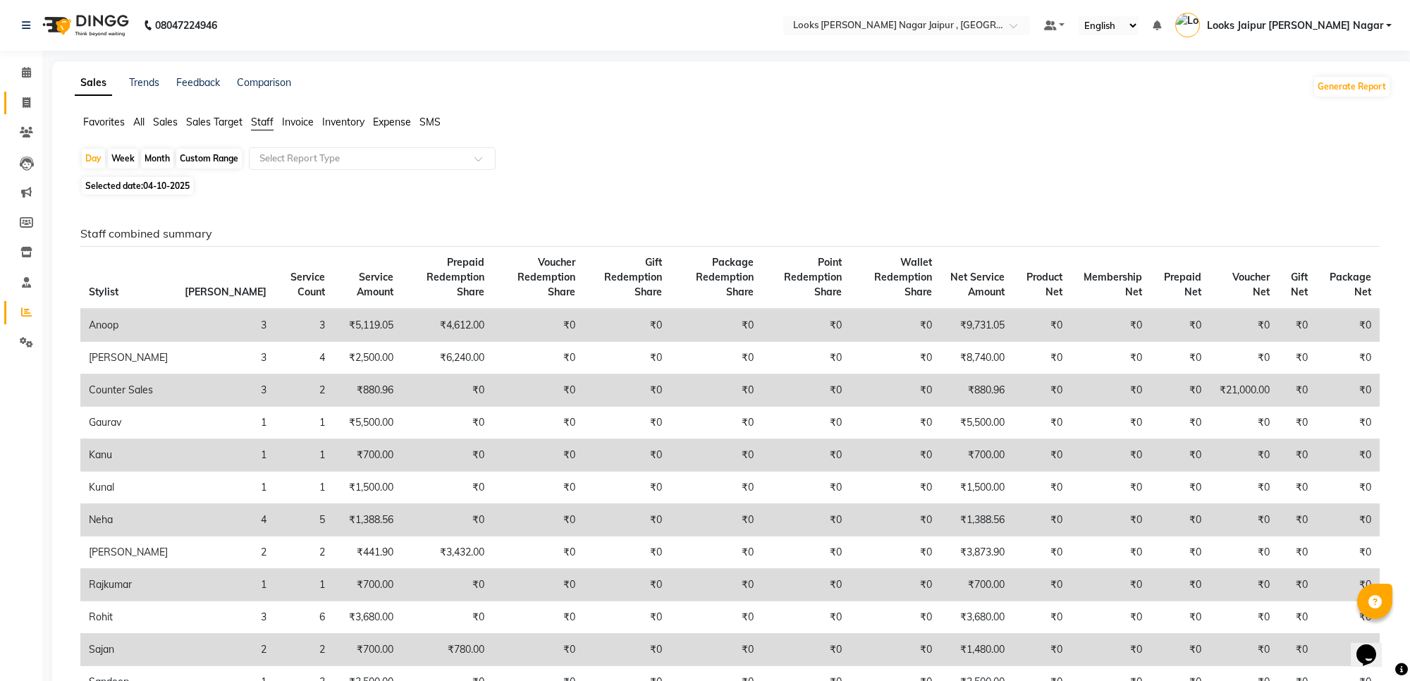
select select "service"
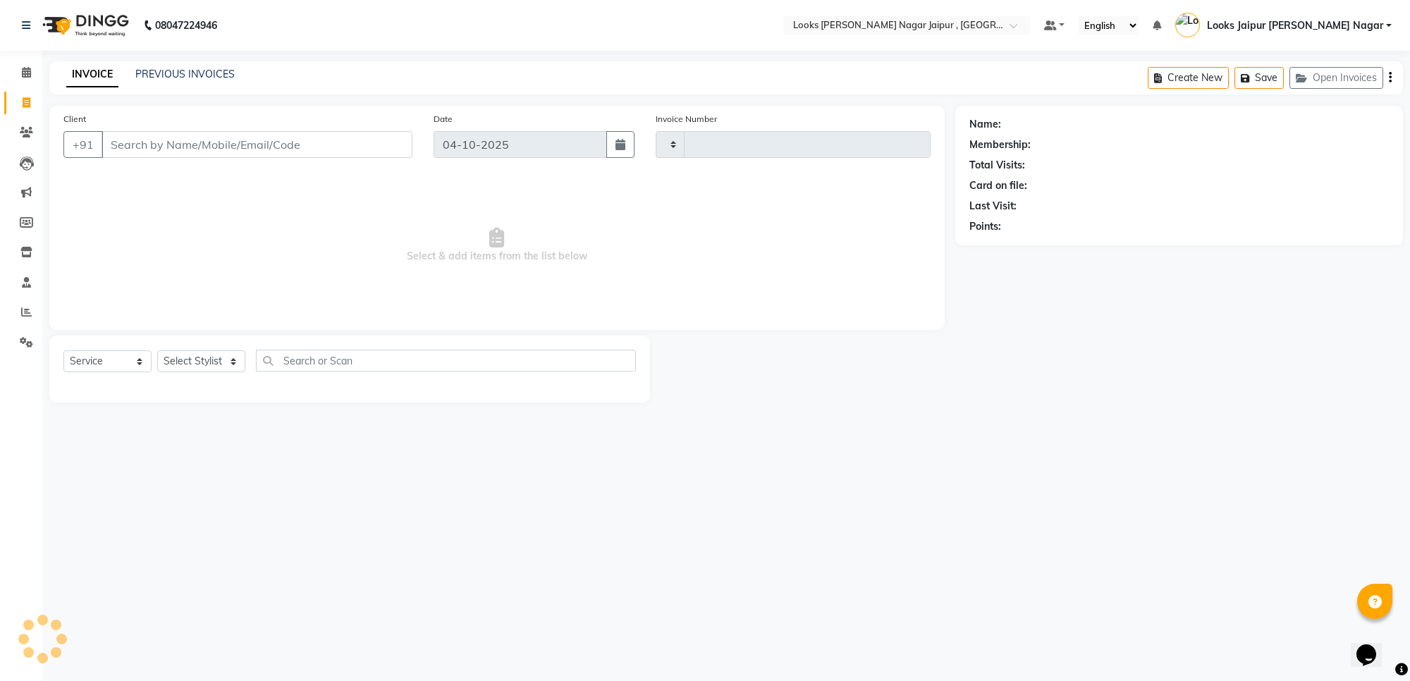
type input "4181"
select select "4317"
click at [157, 72] on link "PREVIOUS INVOICES" at bounding box center [184, 74] width 99 height 13
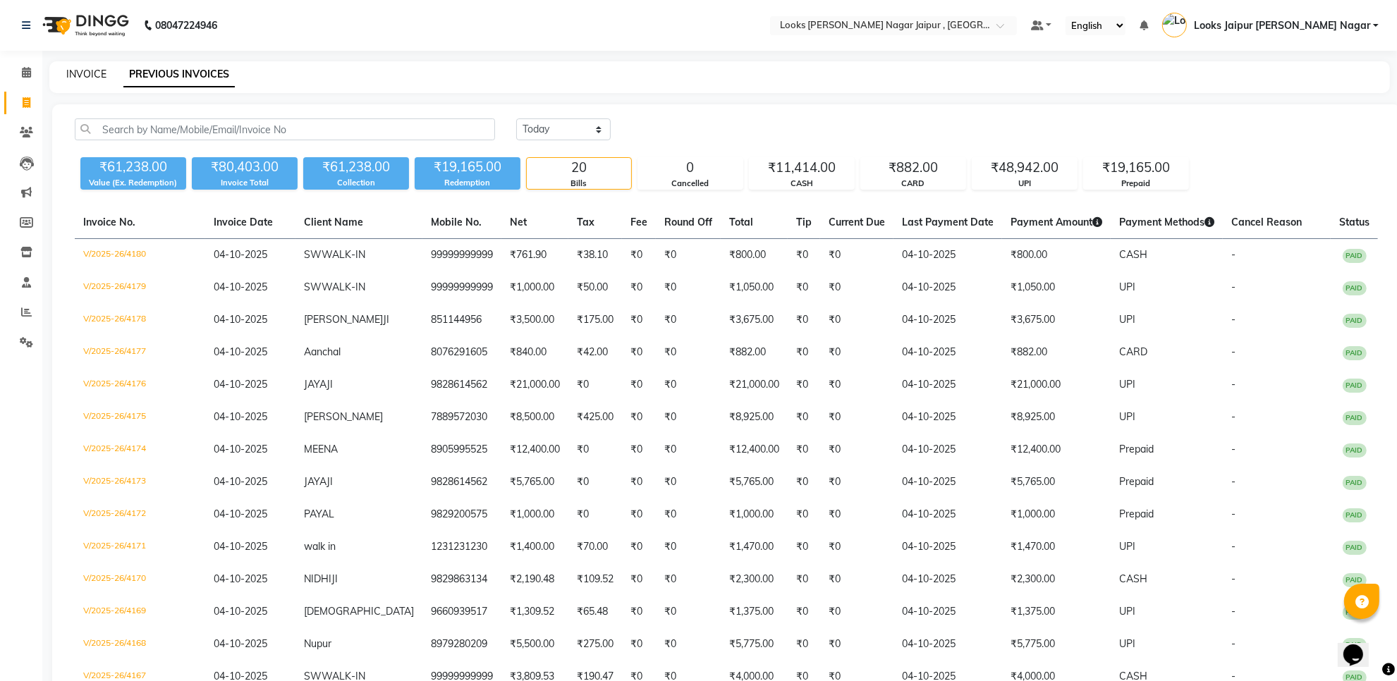
click at [79, 73] on link "INVOICE" at bounding box center [86, 74] width 40 height 13
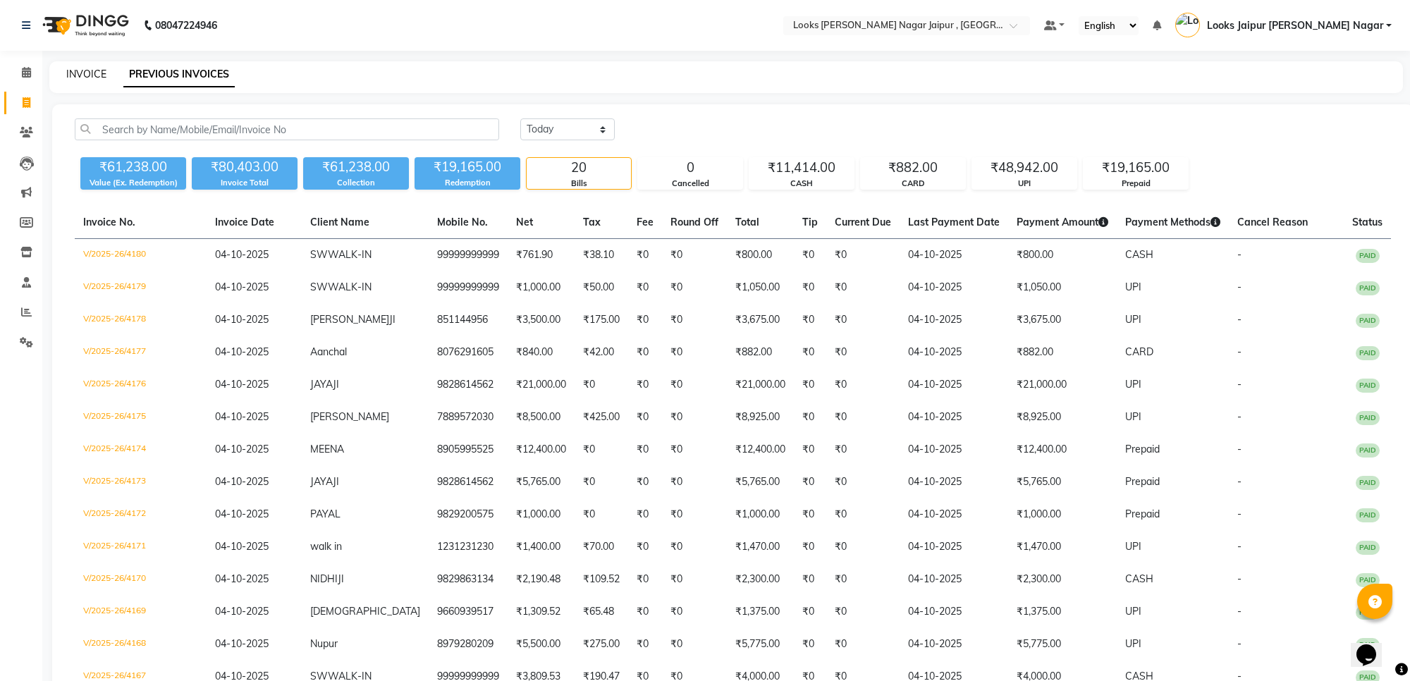
select select "4317"
select select "service"
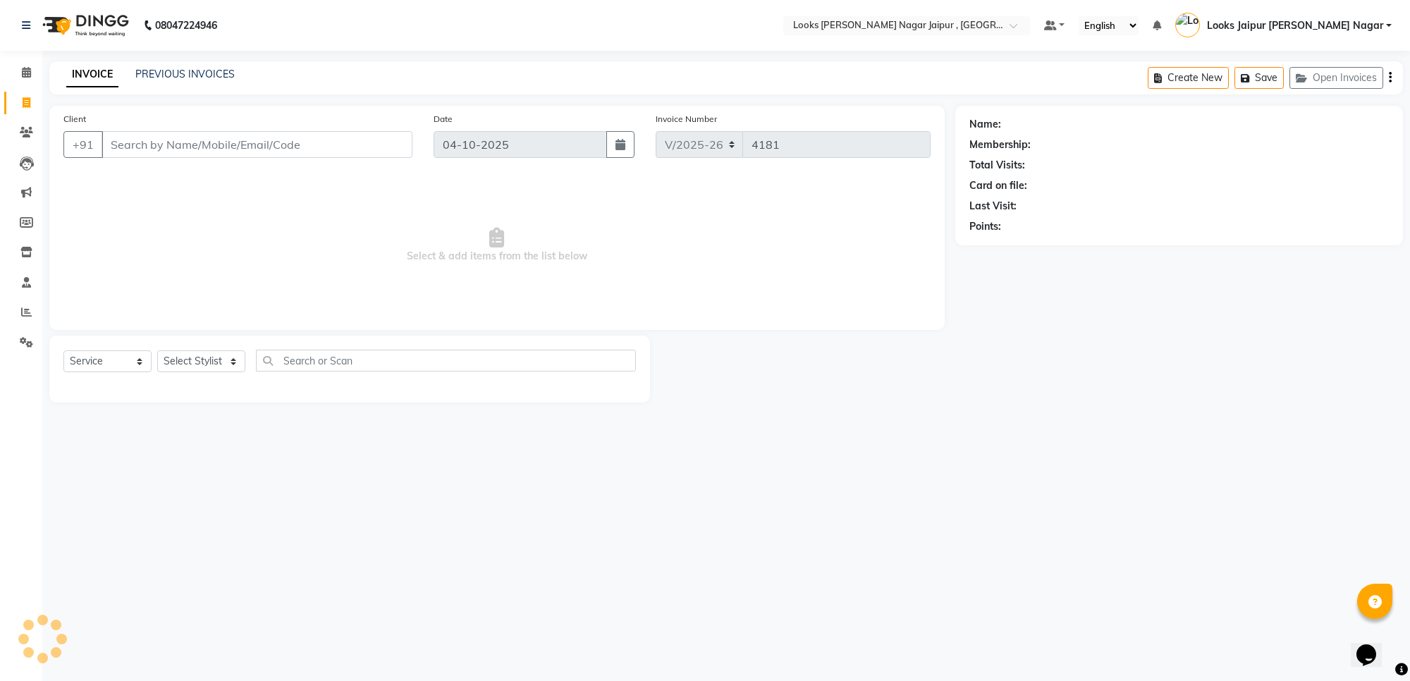
click at [328, 138] on input "Client" at bounding box center [257, 144] width 311 height 27
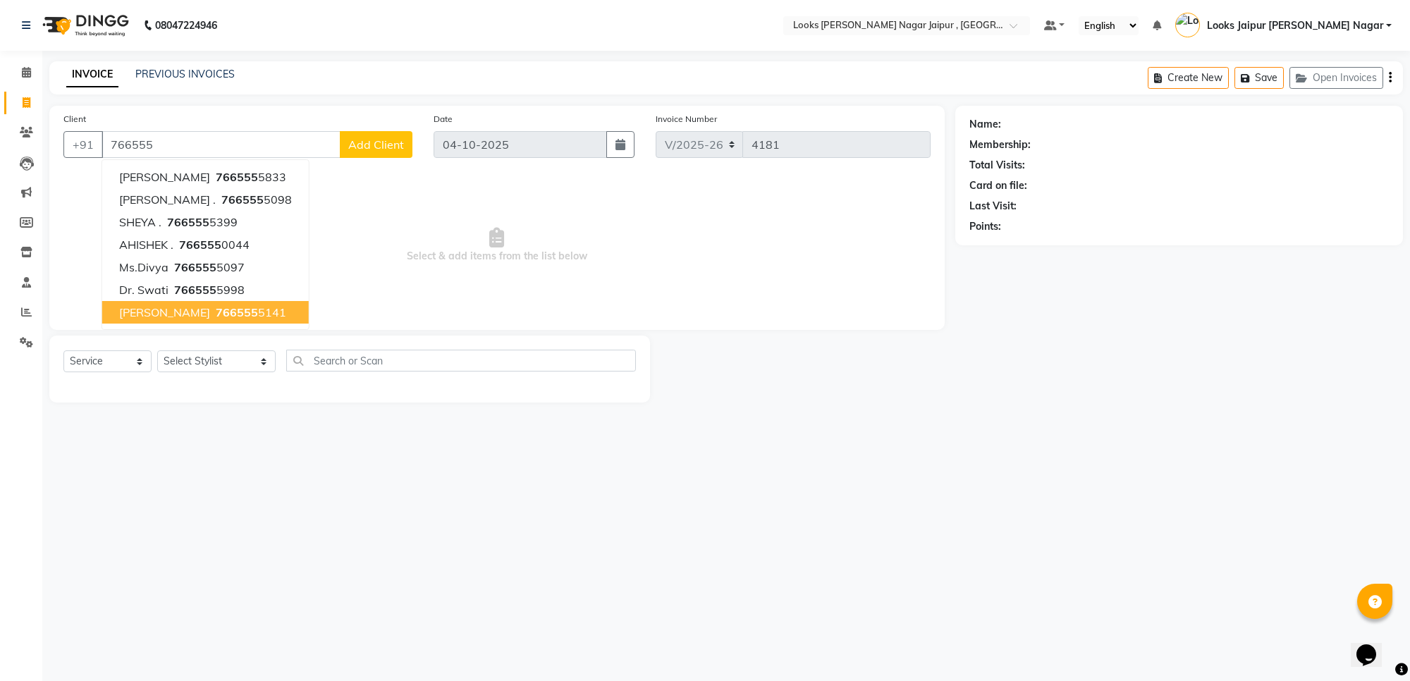
click at [216, 305] on span "766555" at bounding box center [237, 312] width 42 height 14
type input "7665555141"
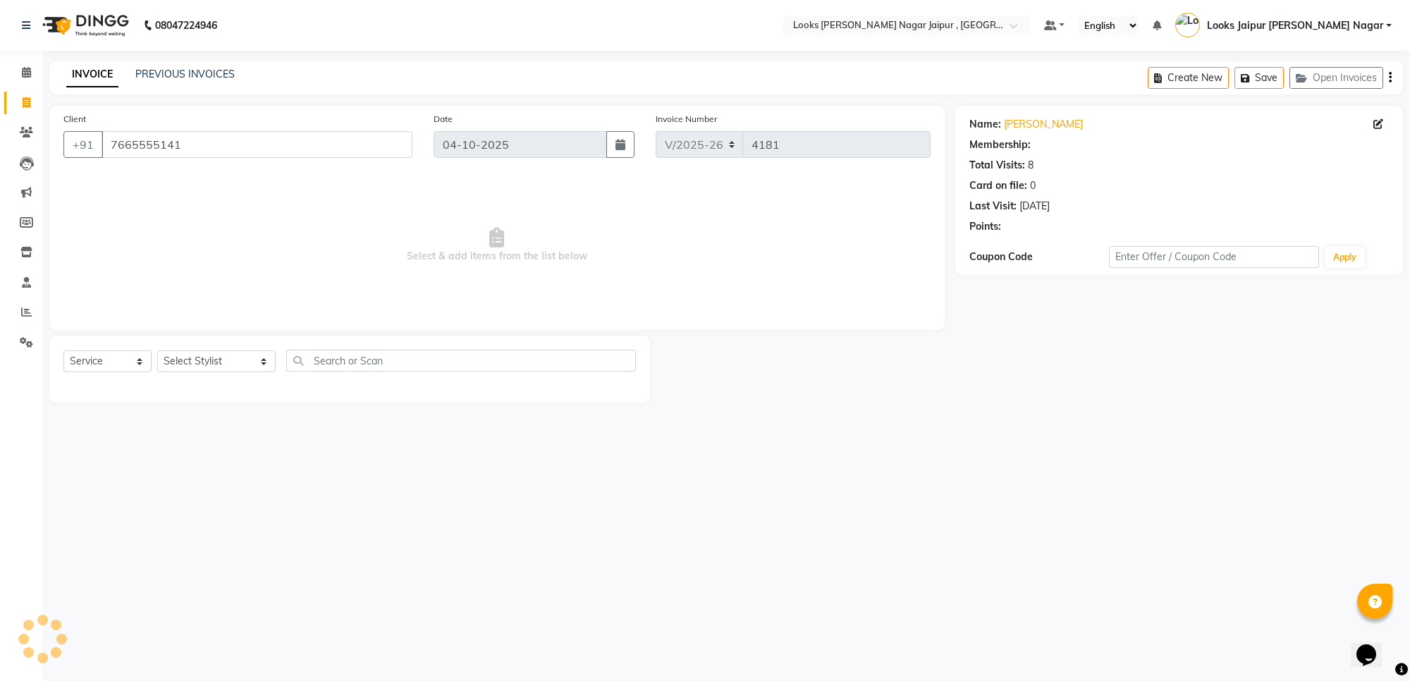
select select "1: Object"
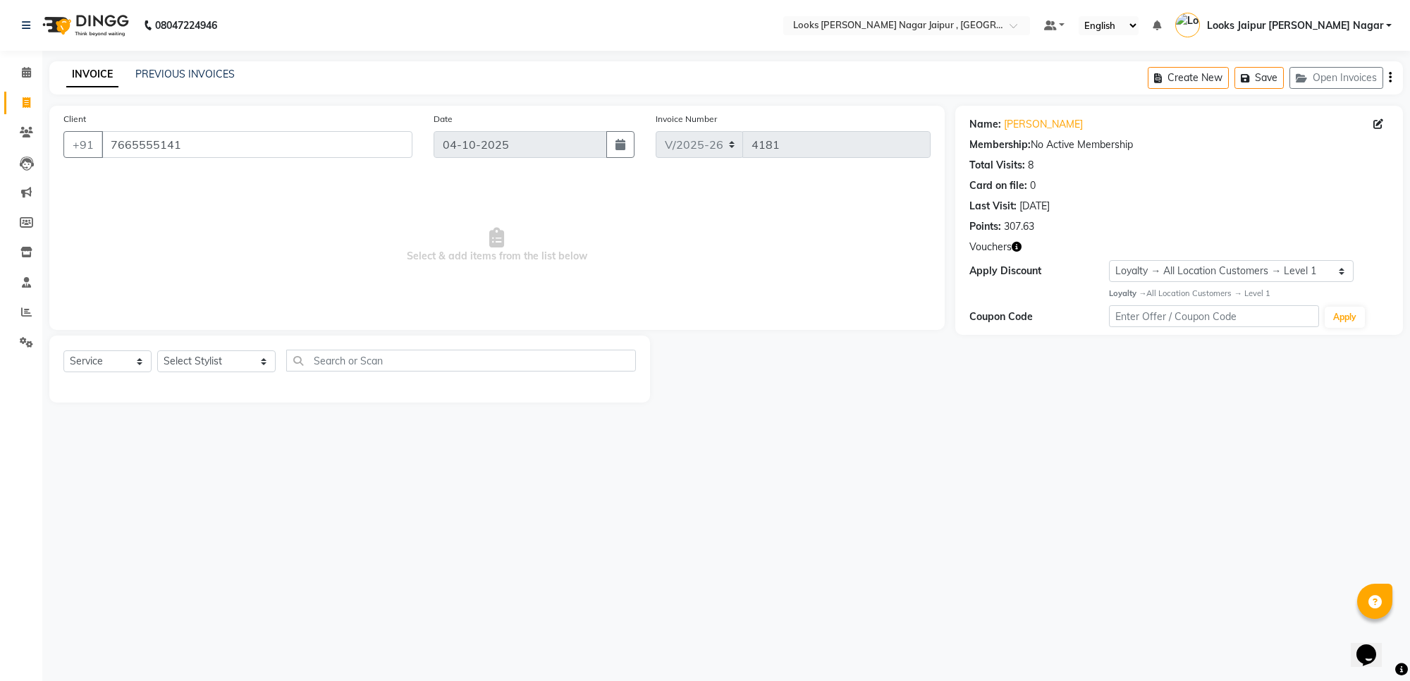
click at [1017, 244] on icon "button" at bounding box center [1017, 247] width 10 height 10
click at [1019, 126] on link "[PERSON_NAME]" at bounding box center [1043, 124] width 79 height 15
click at [224, 355] on select "Select Stylist [PERSON_NAME] art Anoop [PERSON_NAME] Counter Sales [PERSON_NAME…" at bounding box center [216, 361] width 118 height 22
click at [85, 361] on select "Select Service Product Membership Package Voucher Prepaid Gift Card" at bounding box center [107, 361] width 88 height 22
select select "V"
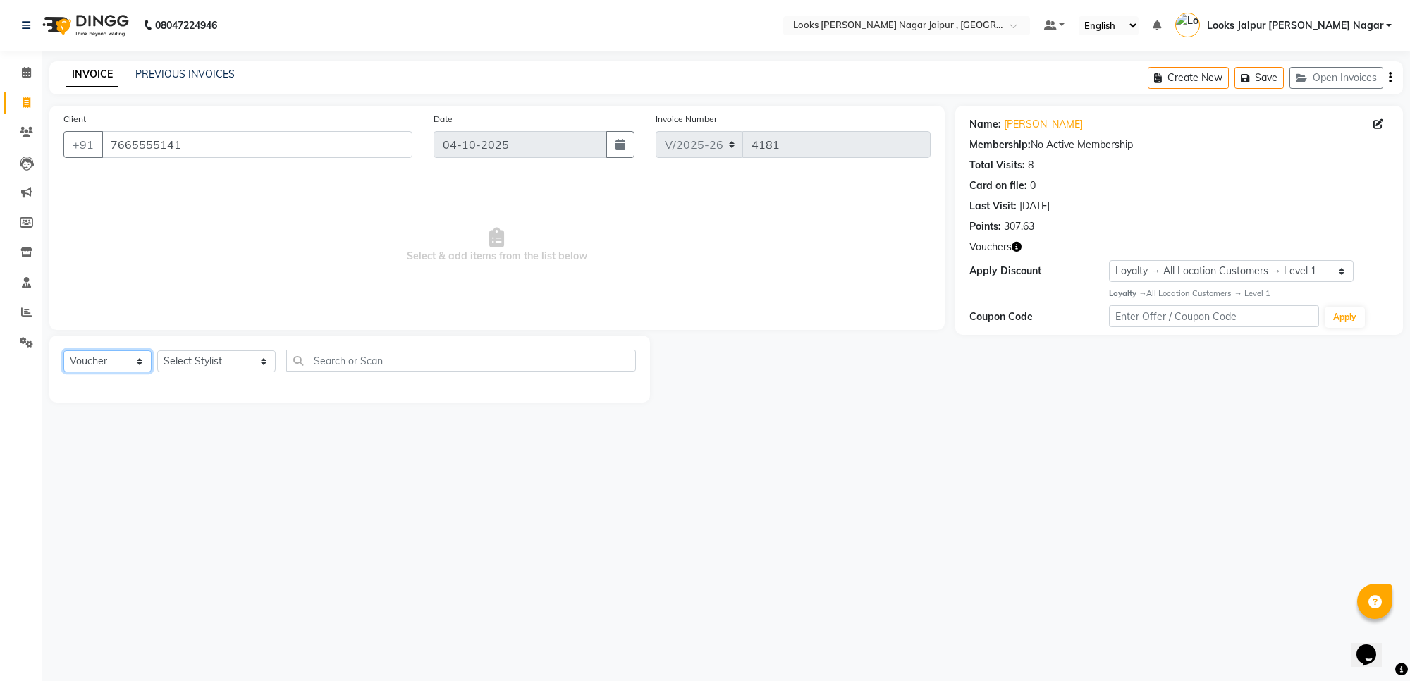
click at [63, 350] on select "Select Service Product Membership Package Voucher Prepaid Gift Card" at bounding box center [107, 361] width 88 height 22
click at [219, 370] on select "Select Stylist [PERSON_NAME] art Anoop [PERSON_NAME] Counter Sales [PERSON_NAME…" at bounding box center [216, 361] width 118 height 22
select select "23570"
click at [157, 350] on select "Select Stylist [PERSON_NAME] art Anoop [PERSON_NAME] Counter Sales [PERSON_NAME…" at bounding box center [216, 361] width 118 height 22
click at [614, 388] on div "Advance Received" at bounding box center [349, 392] width 573 height 18
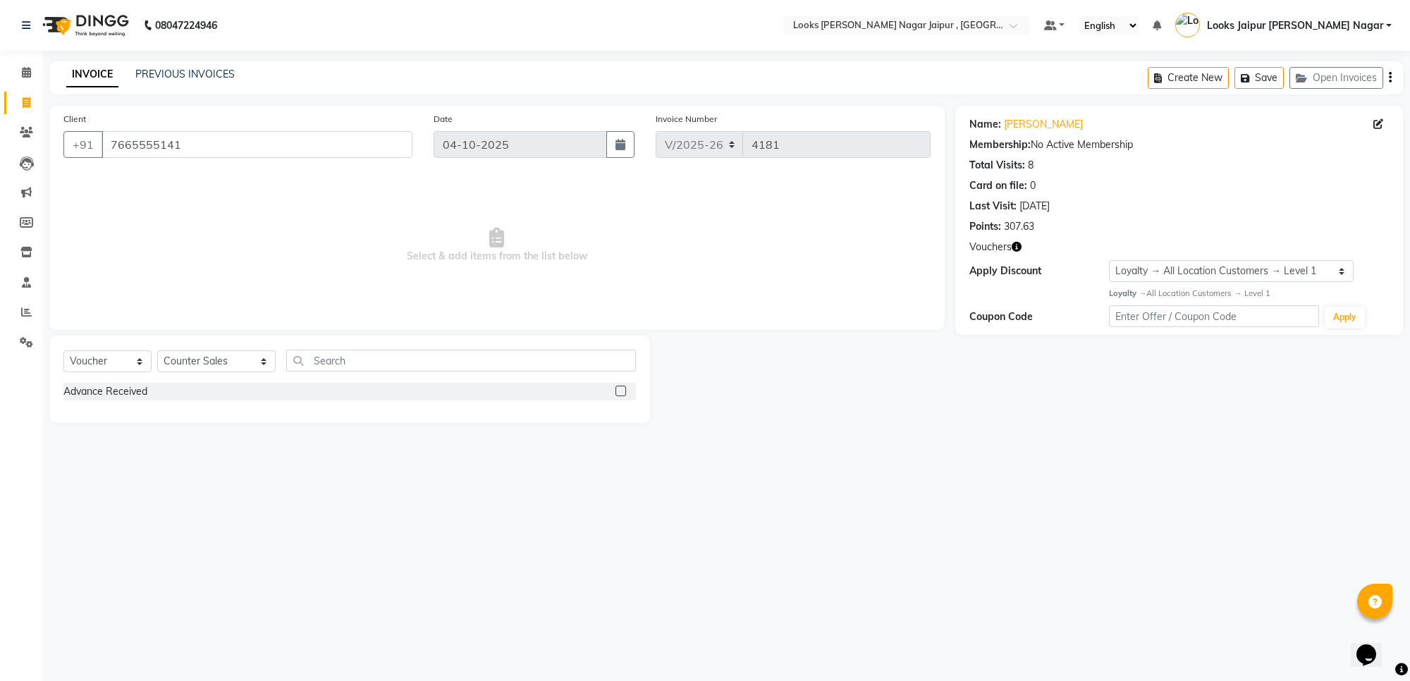
click at [621, 388] on label at bounding box center [621, 391] width 11 height 11
click at [621, 388] on input "checkbox" at bounding box center [620, 391] width 9 height 9
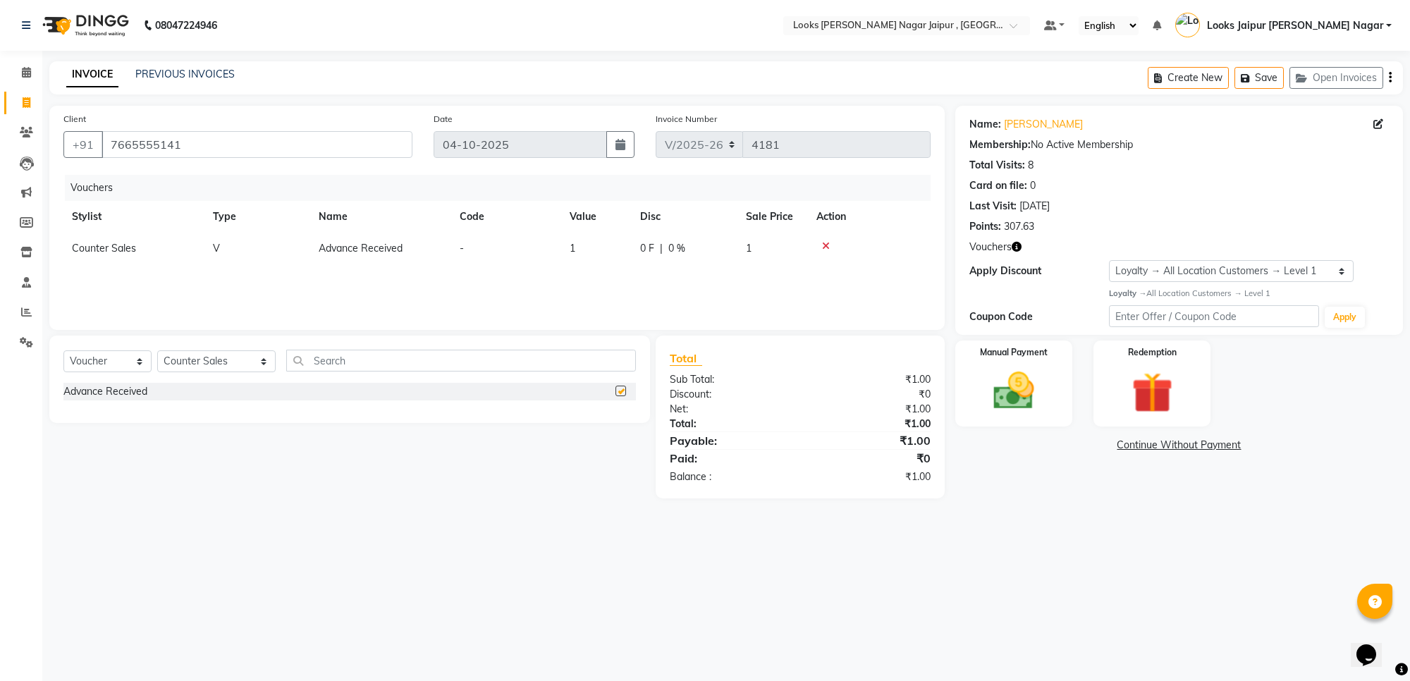
checkbox input "false"
click at [590, 251] on td "1" at bounding box center [596, 249] width 71 height 32
select select "23570"
click at [640, 245] on input "1" at bounding box center [638, 252] width 54 height 22
type input "21000"
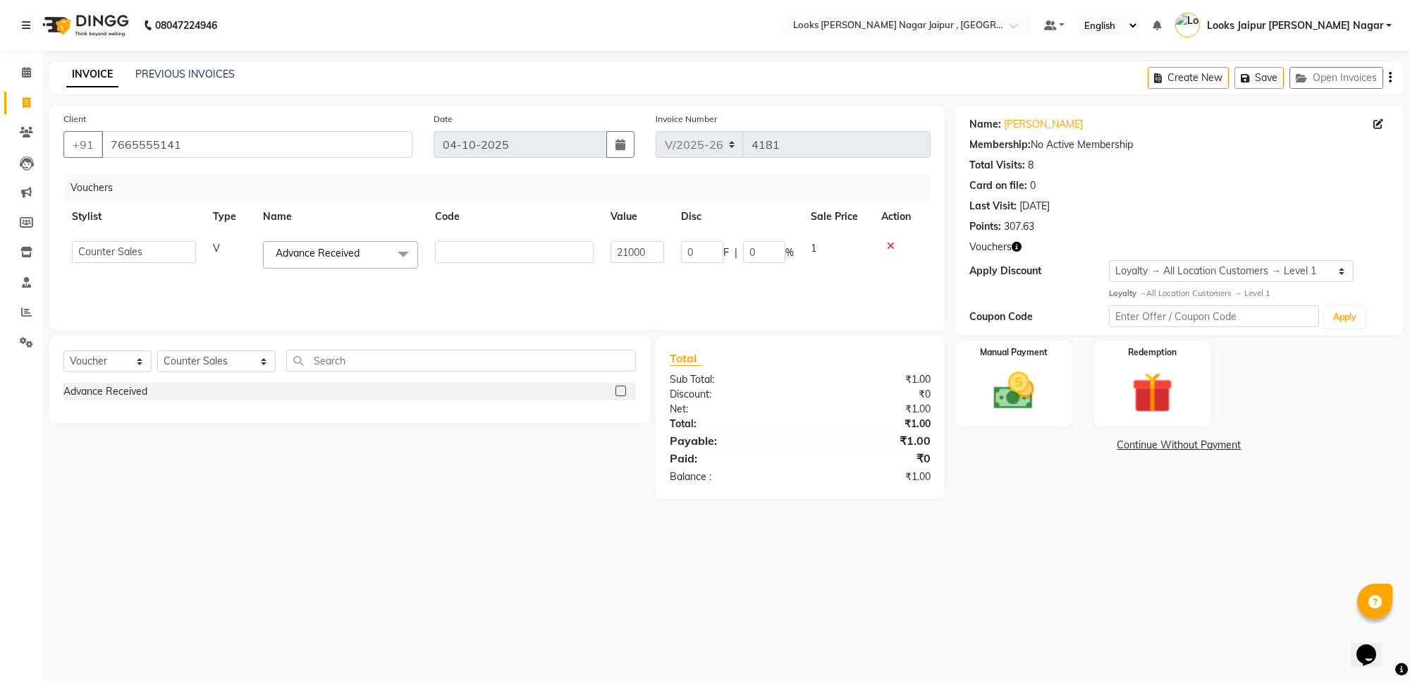
click at [1010, 558] on div "08047224946 Select Location × Looks [PERSON_NAME] Nagar Jaipur , Jaipur Default…" at bounding box center [705, 340] width 1410 height 681
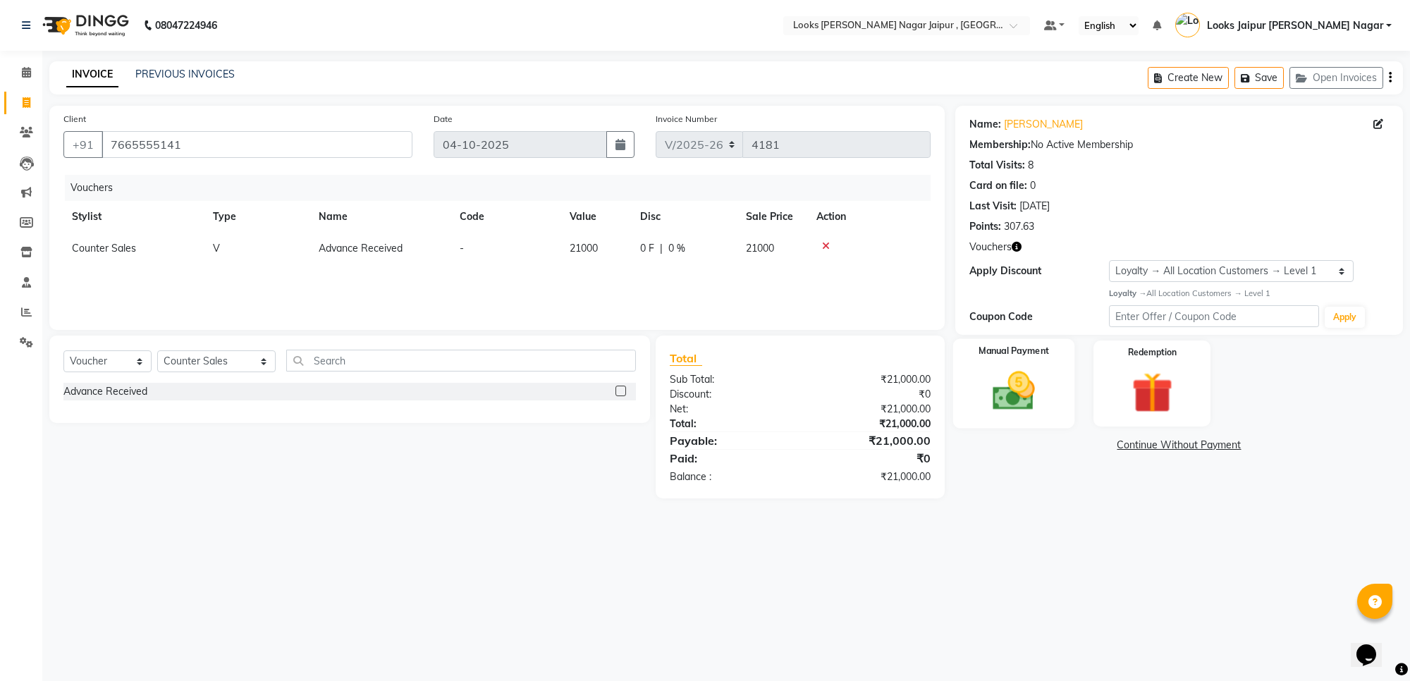
click at [1000, 392] on img at bounding box center [1013, 391] width 69 height 49
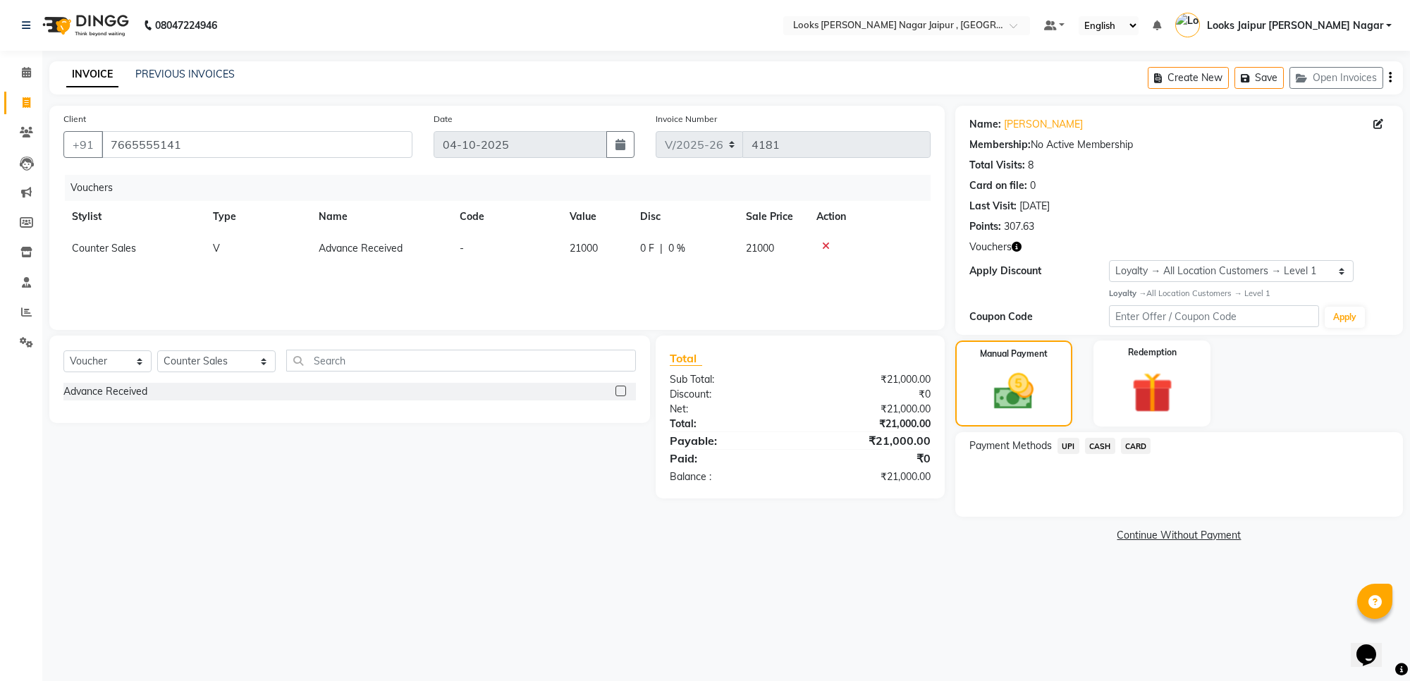
click at [1070, 441] on span "UPI" at bounding box center [1069, 446] width 22 height 16
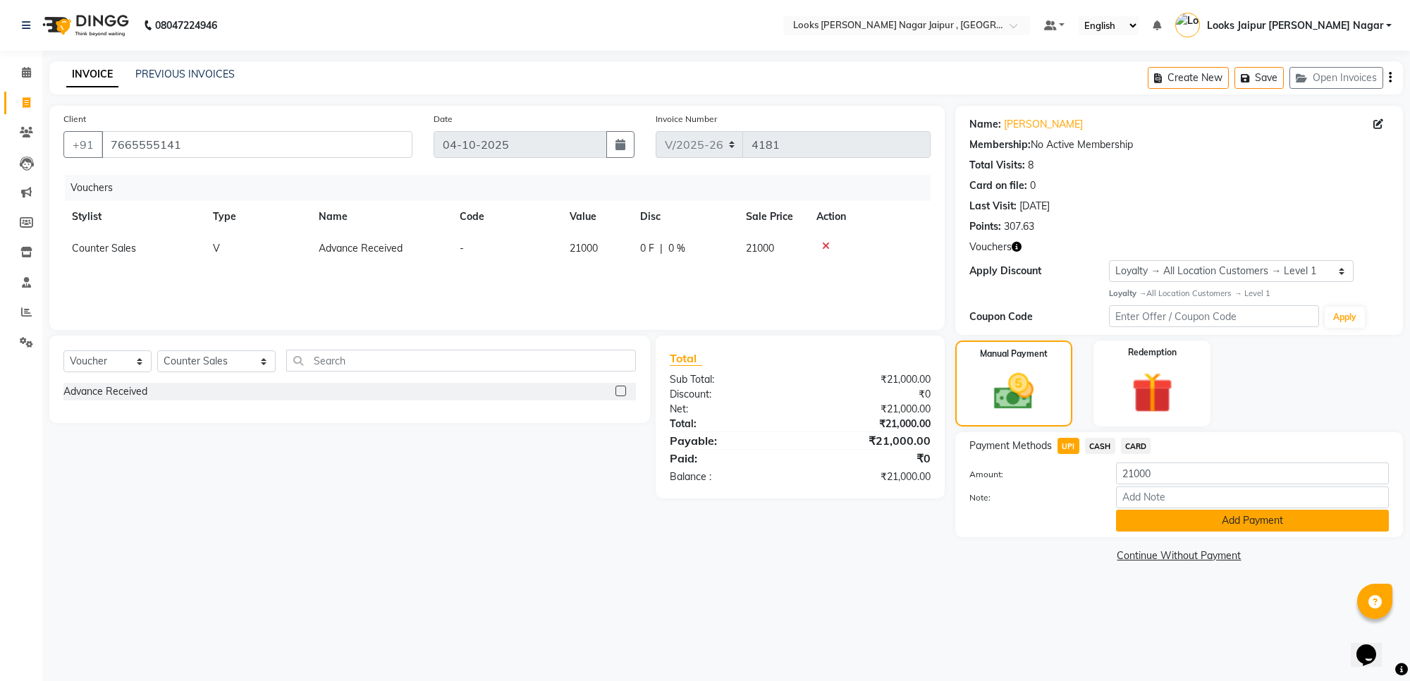
click at [1133, 520] on button "Add Payment" at bounding box center [1252, 521] width 273 height 22
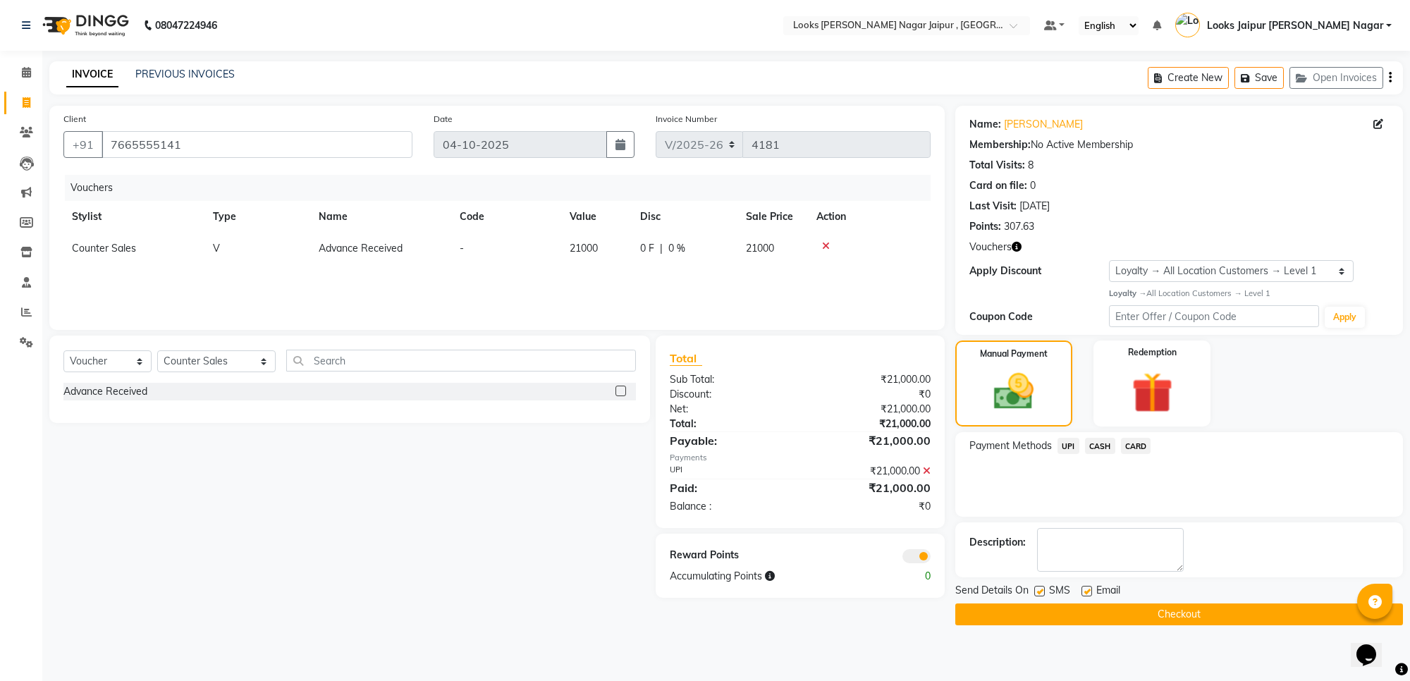
click at [1039, 593] on label at bounding box center [1039, 591] width 11 height 11
click at [1039, 593] on input "checkbox" at bounding box center [1038, 591] width 9 height 9
checkbox input "false"
click at [1091, 589] on label at bounding box center [1087, 591] width 11 height 11
click at [1091, 589] on input "checkbox" at bounding box center [1086, 591] width 9 height 9
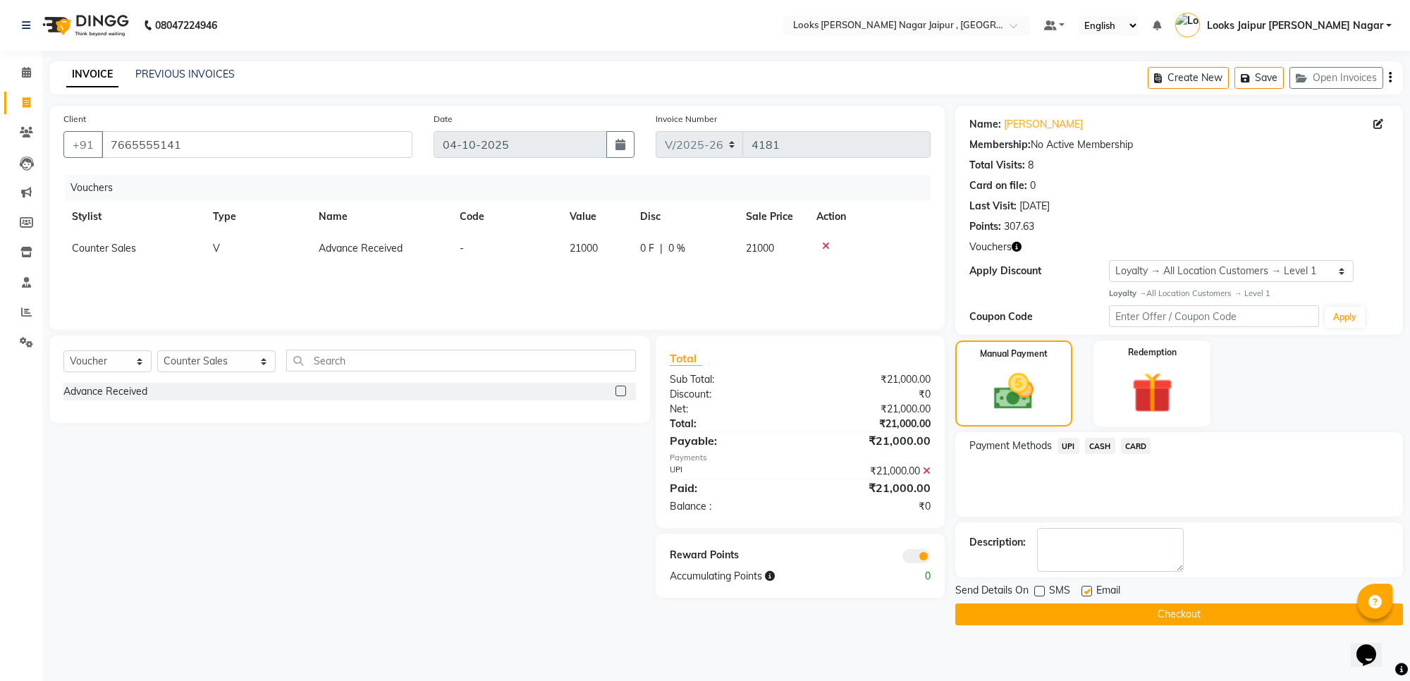
checkbox input "false"
click at [1076, 608] on button "Checkout" at bounding box center [1180, 615] width 448 height 22
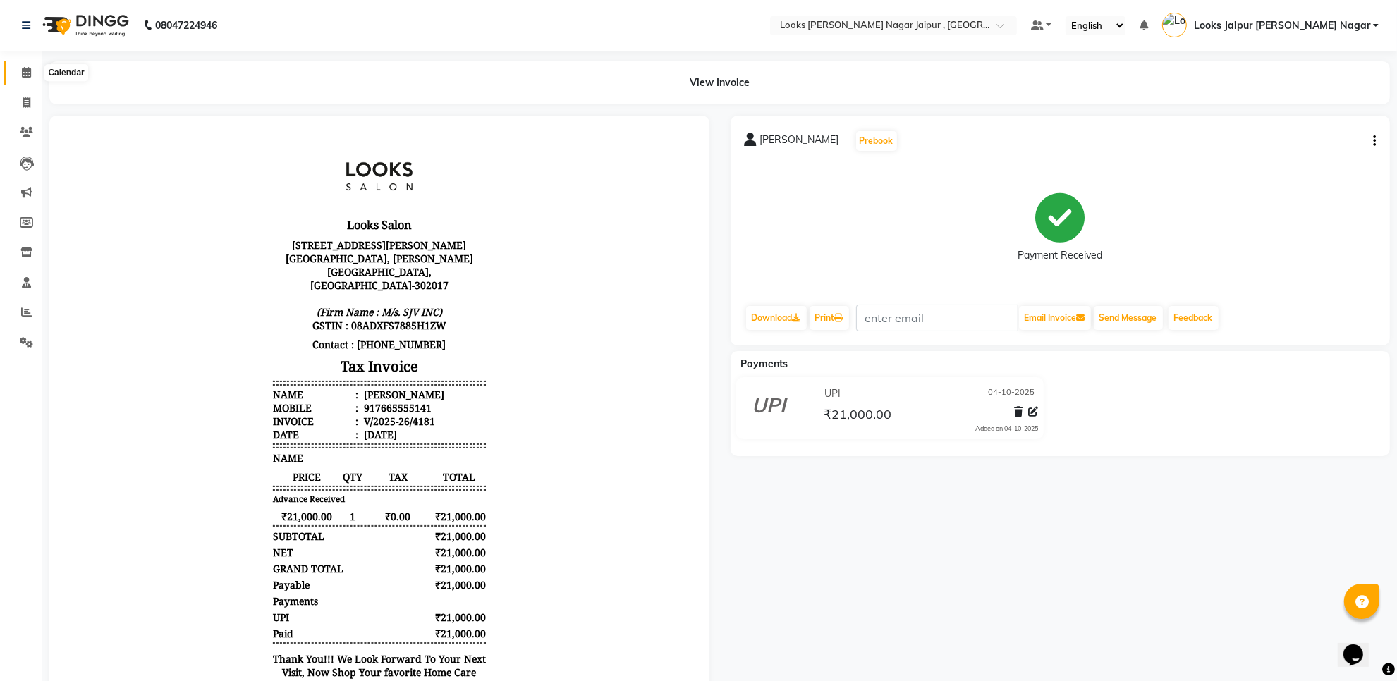
click at [25, 75] on icon at bounding box center [26, 72] width 9 height 11
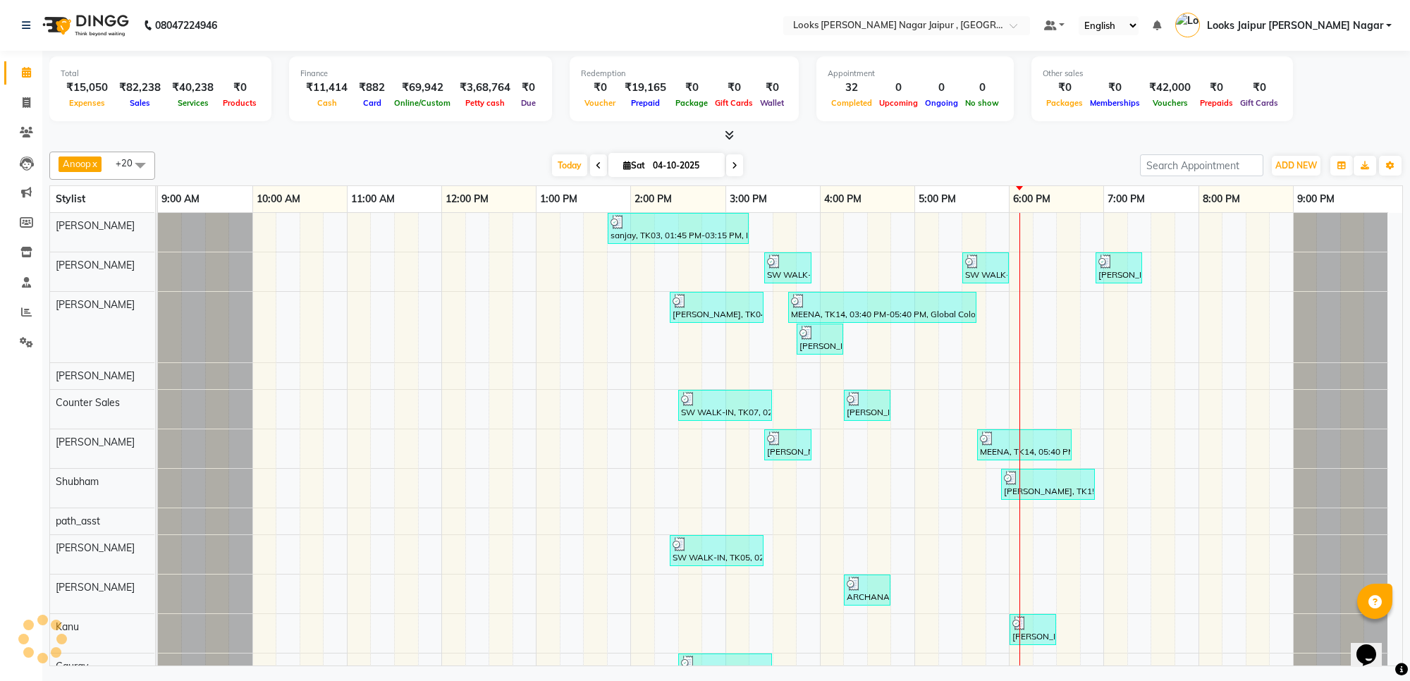
click at [280, 149] on div "Anoop x Aryan x [PERSON_NAME] x Counter Sales x [PERSON_NAME] x Kunal x [PERSON…" at bounding box center [726, 406] width 1354 height 520
click at [727, 133] on icon at bounding box center [729, 135] width 9 height 11
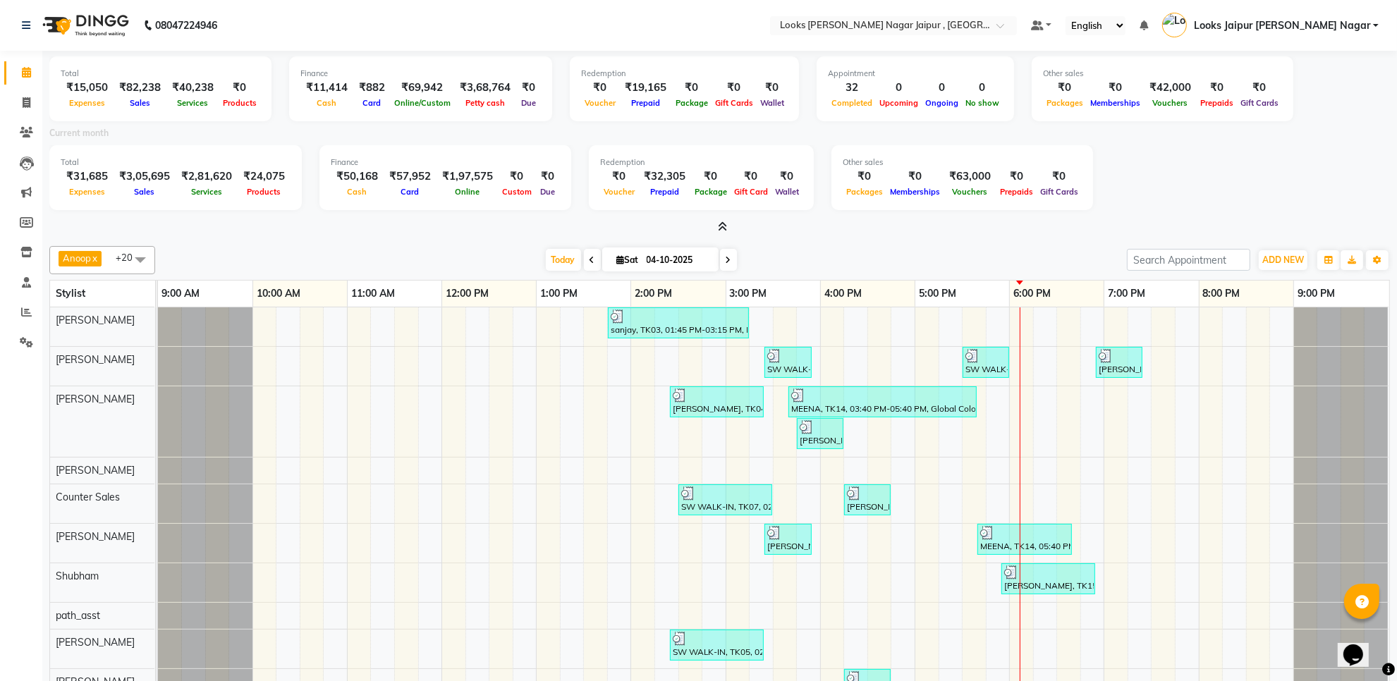
click at [725, 221] on icon at bounding box center [722, 226] width 9 height 11
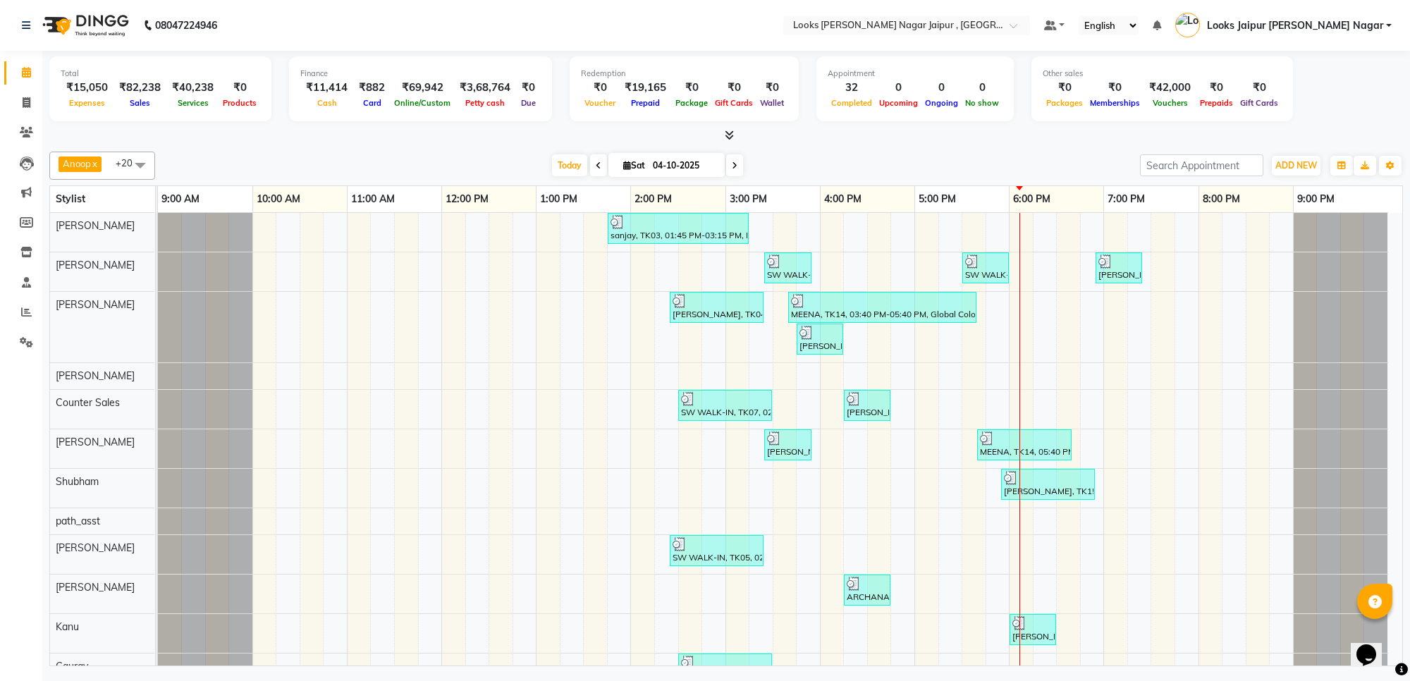
click at [483, 140] on div at bounding box center [726, 135] width 1354 height 15
click at [19, 312] on span at bounding box center [26, 313] width 25 height 16
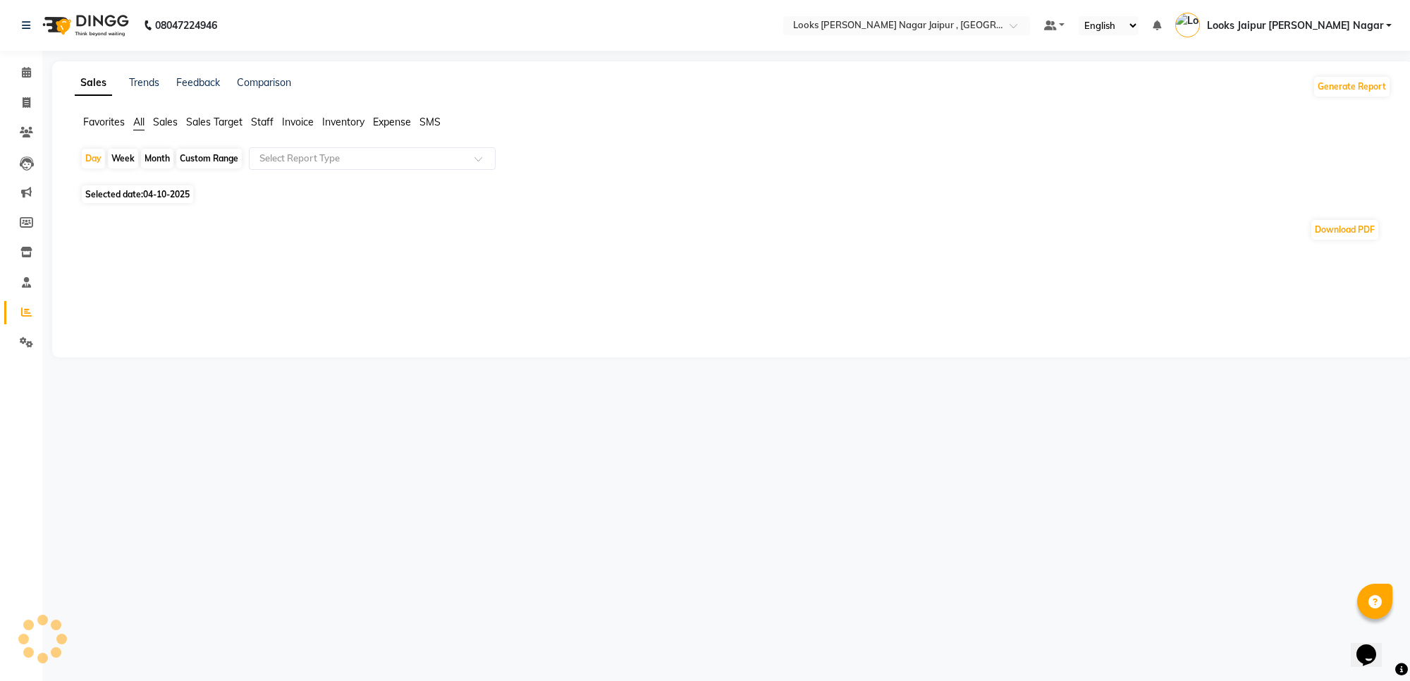
click at [262, 117] on span "Staff" at bounding box center [262, 122] width 23 height 13
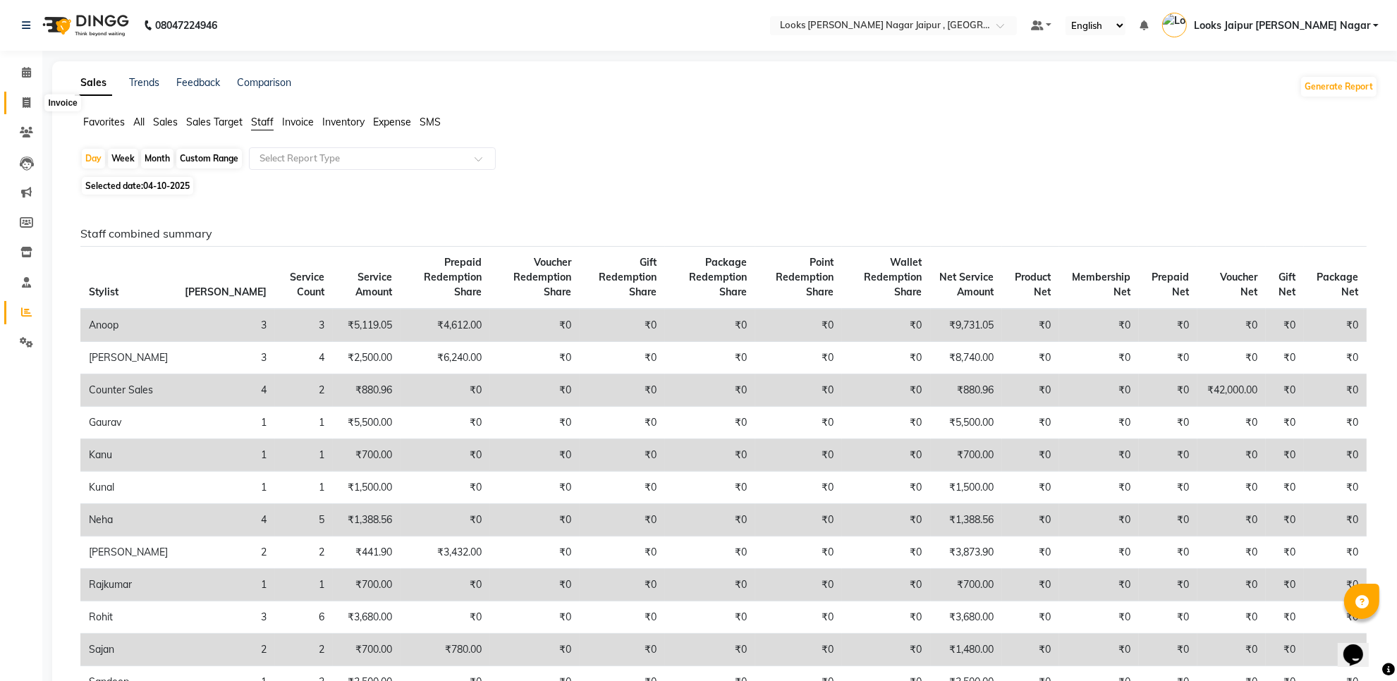
click at [23, 104] on icon at bounding box center [27, 102] width 8 height 11
select select "service"
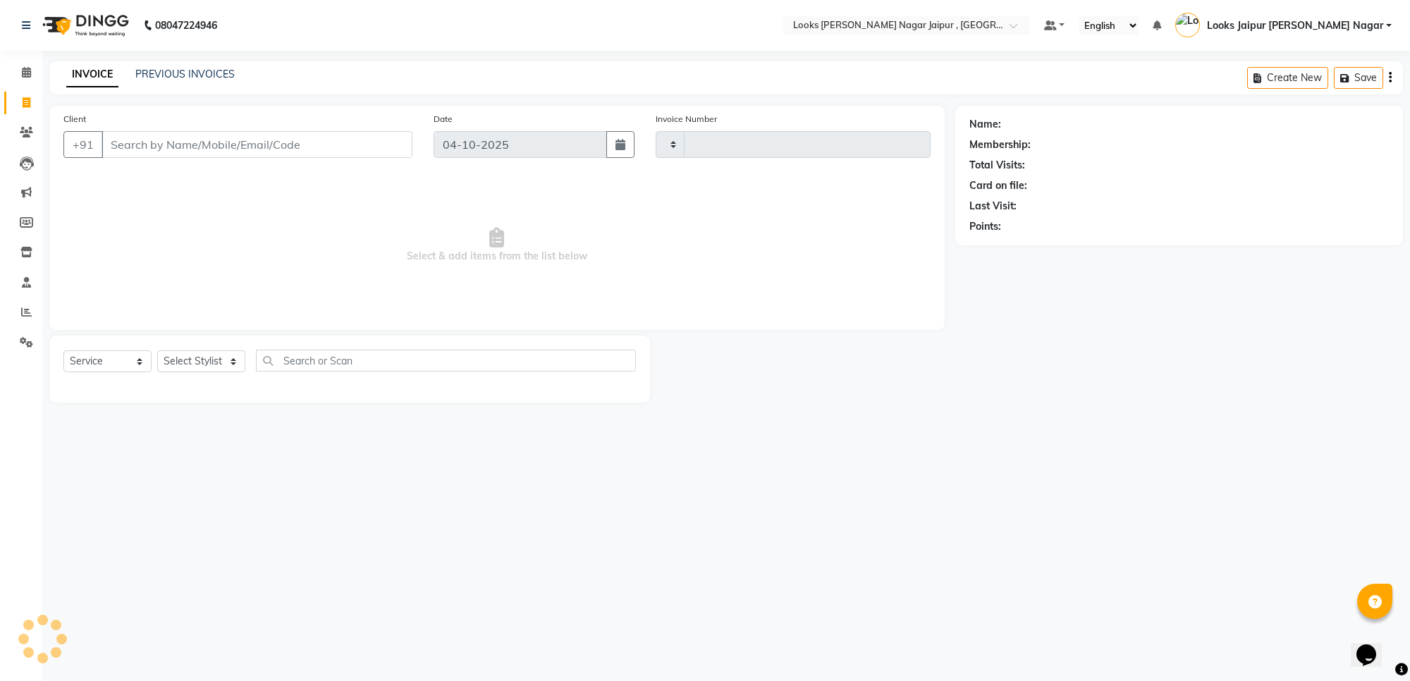
type input "4182"
select select "4317"
click at [177, 141] on input "Client" at bounding box center [257, 144] width 311 height 27
click at [21, 316] on icon at bounding box center [26, 312] width 11 height 11
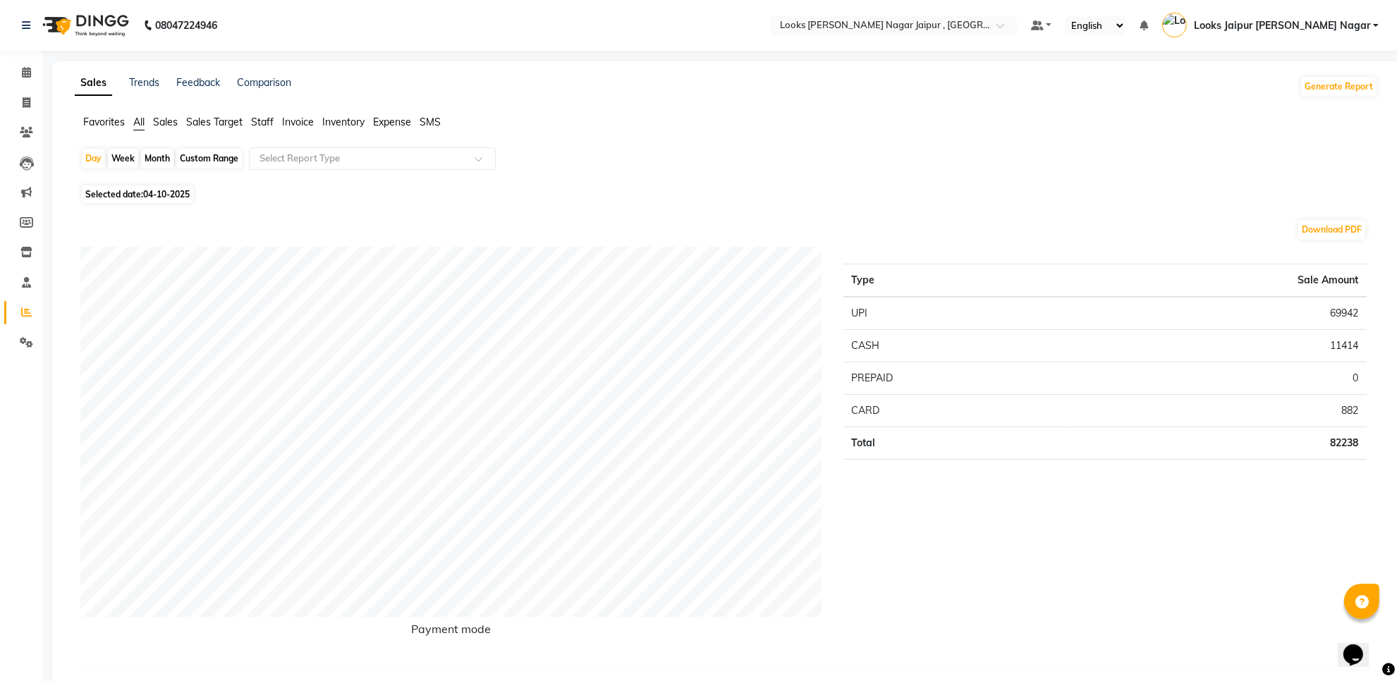
click at [262, 120] on span "Staff" at bounding box center [262, 122] width 23 height 13
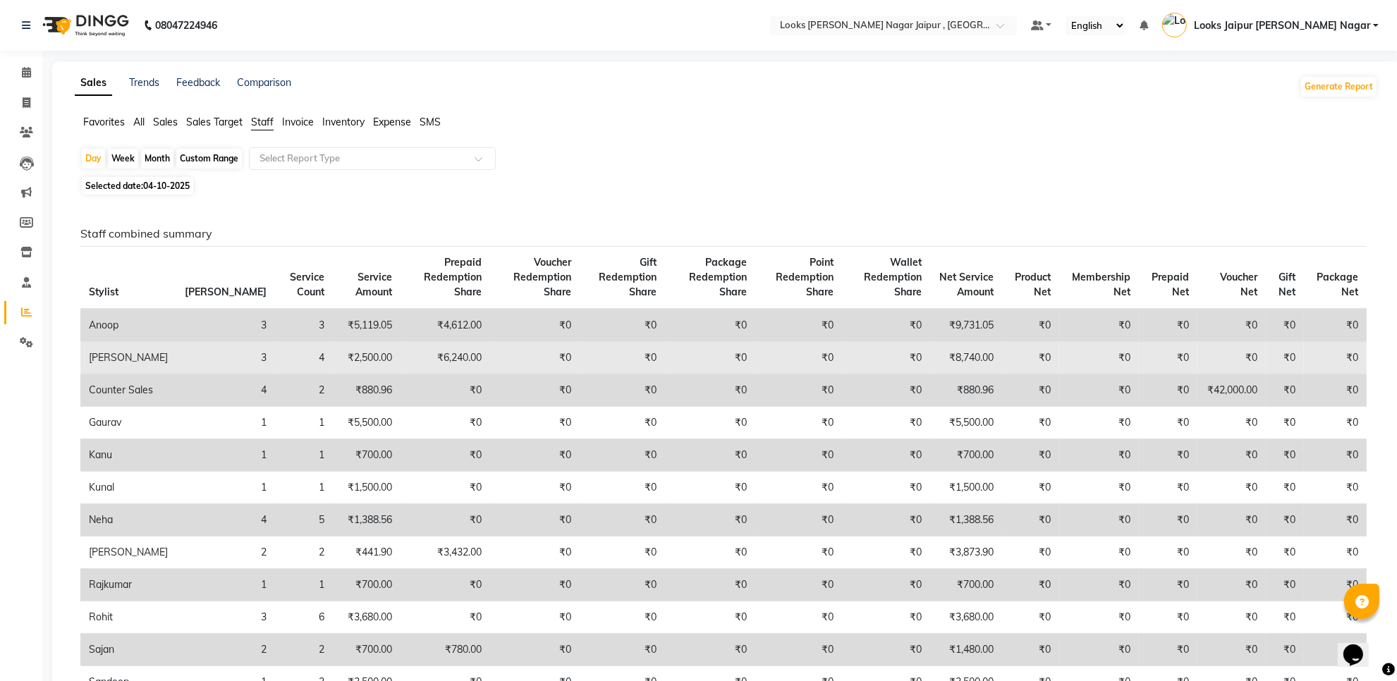
scroll to position [88, 0]
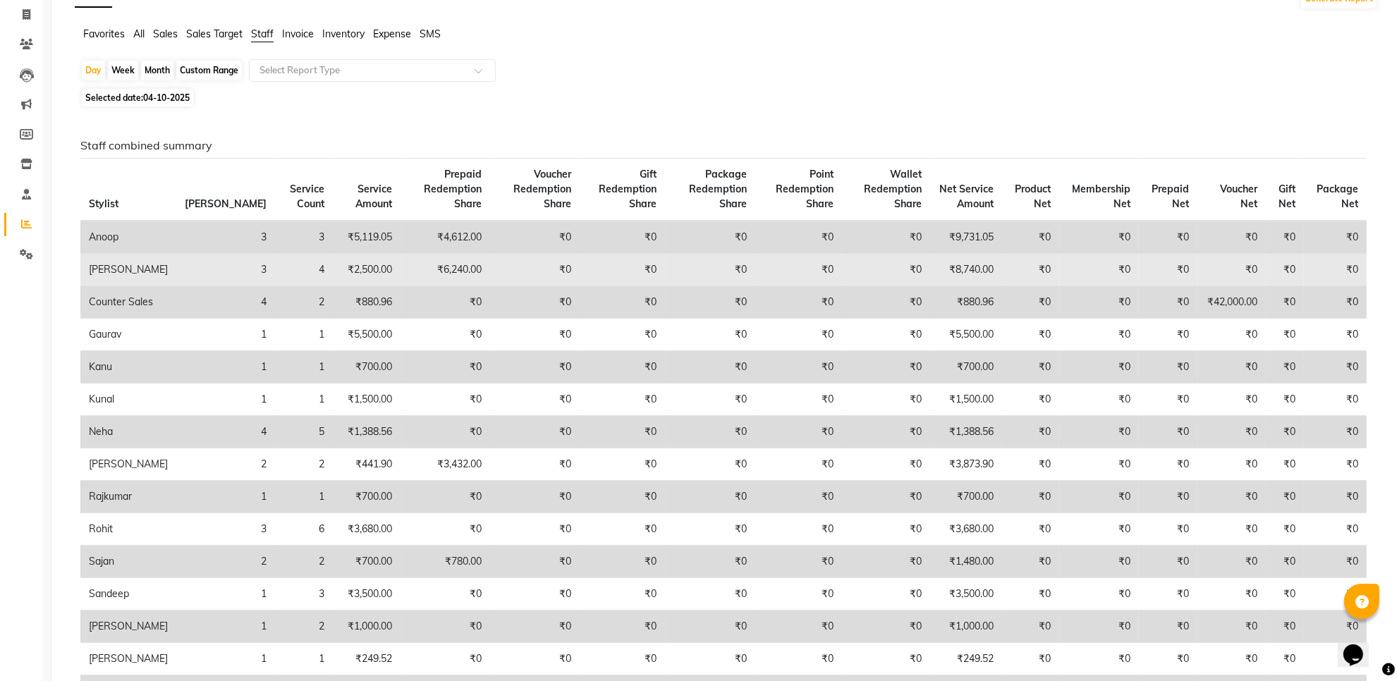
click at [333, 272] on td "₹2,500.00" at bounding box center [367, 270] width 68 height 32
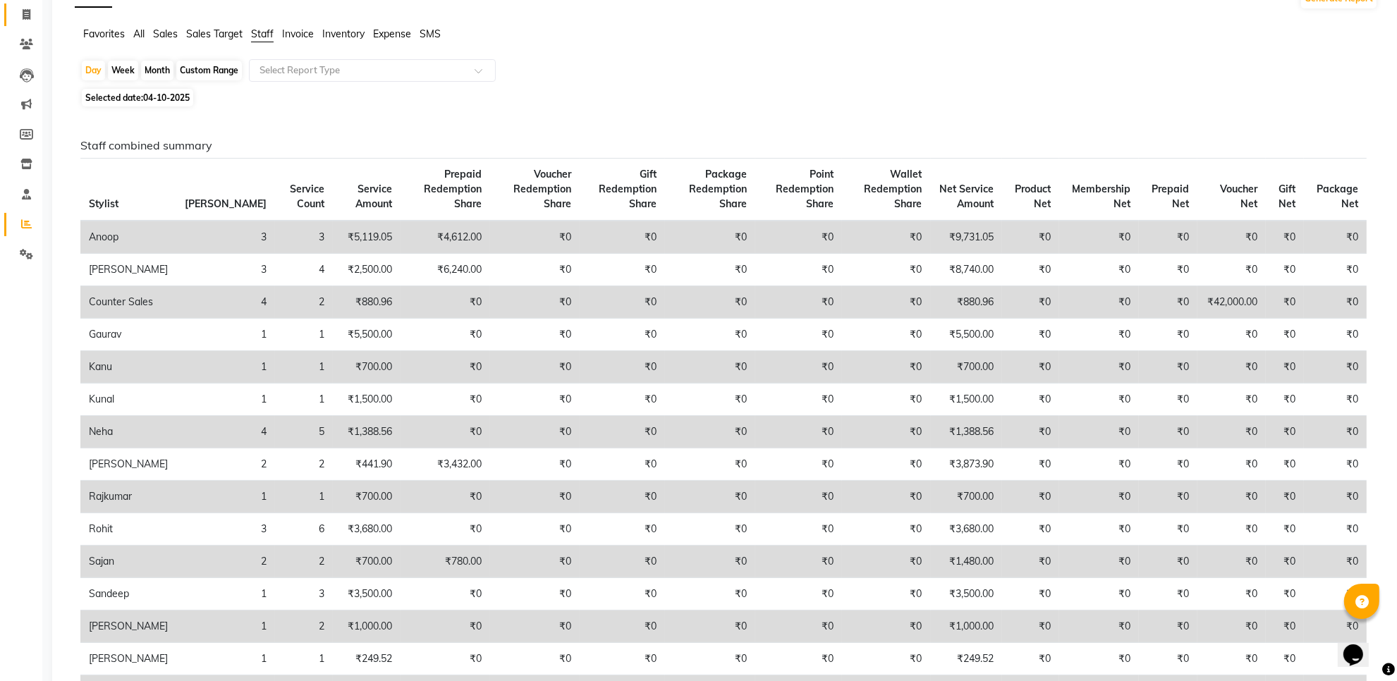
scroll to position [0, 0]
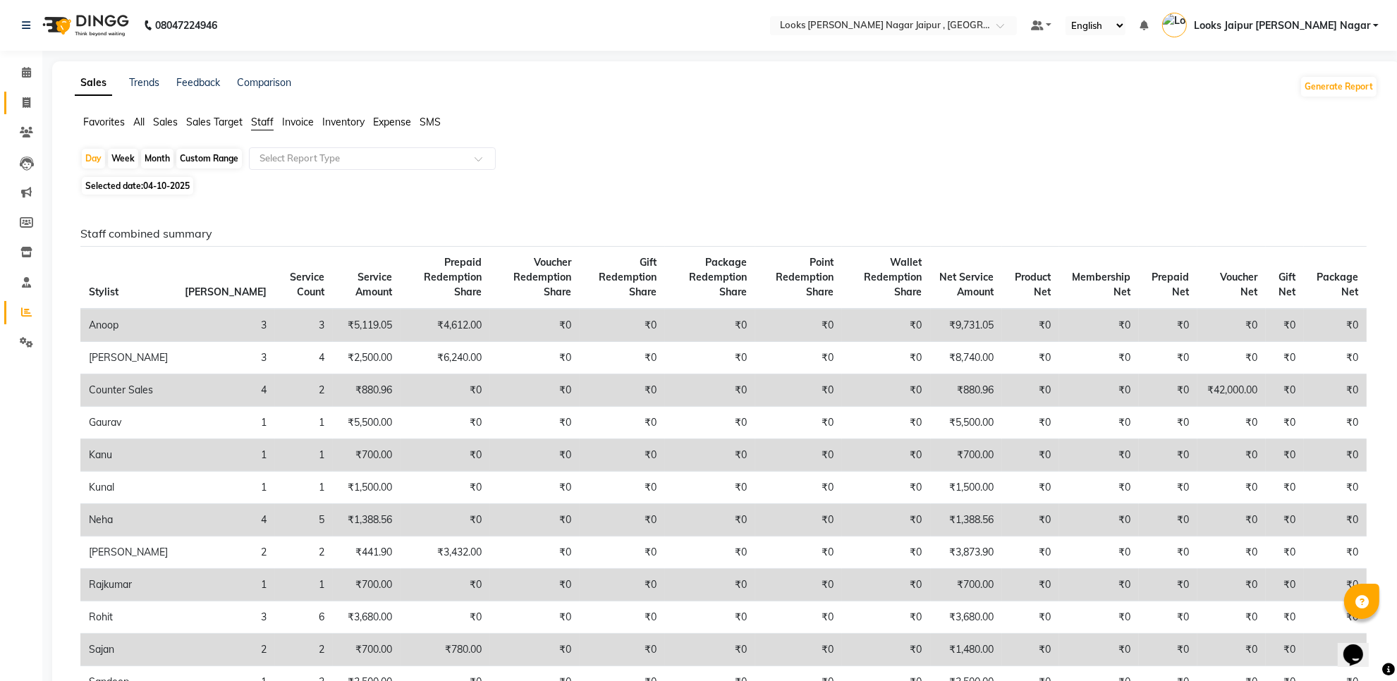
click at [11, 95] on link "Invoice" at bounding box center [21, 103] width 34 height 23
select select "service"
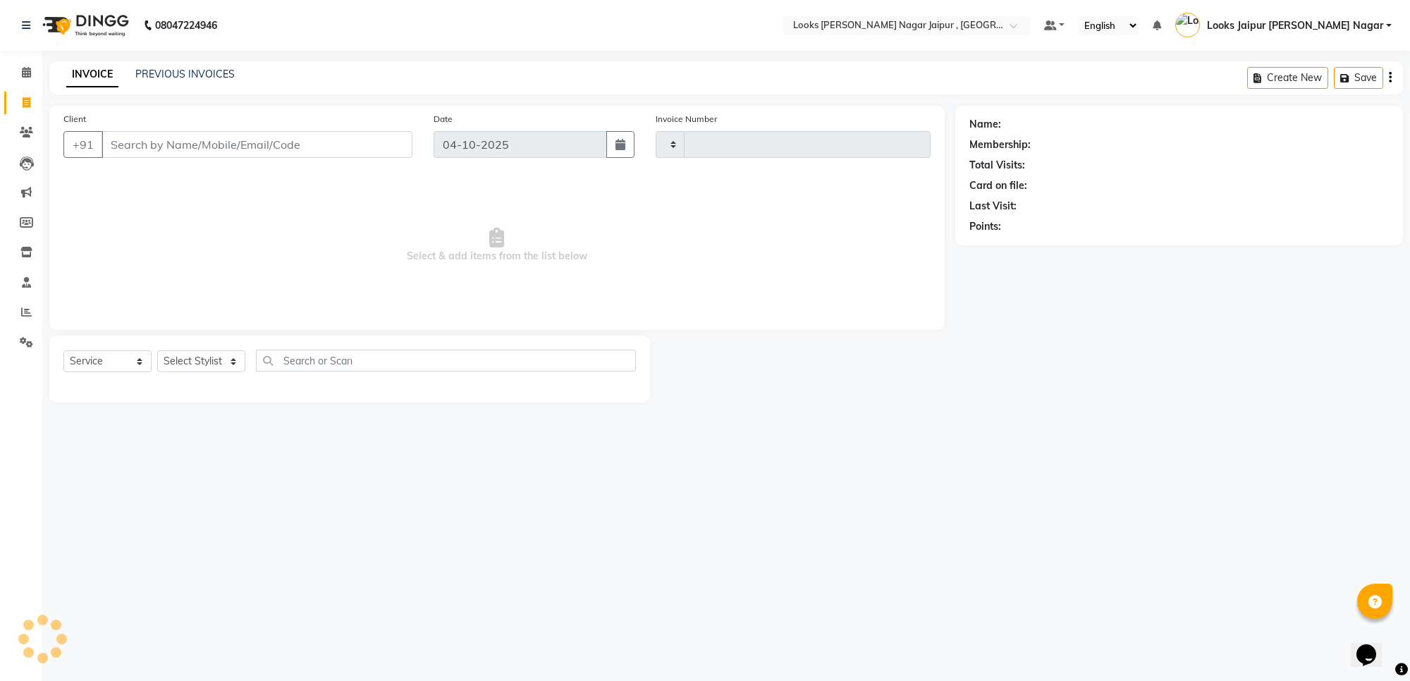
type input "4182"
select select "4317"
click at [178, 72] on link "PREVIOUS INVOICES" at bounding box center [184, 74] width 99 height 13
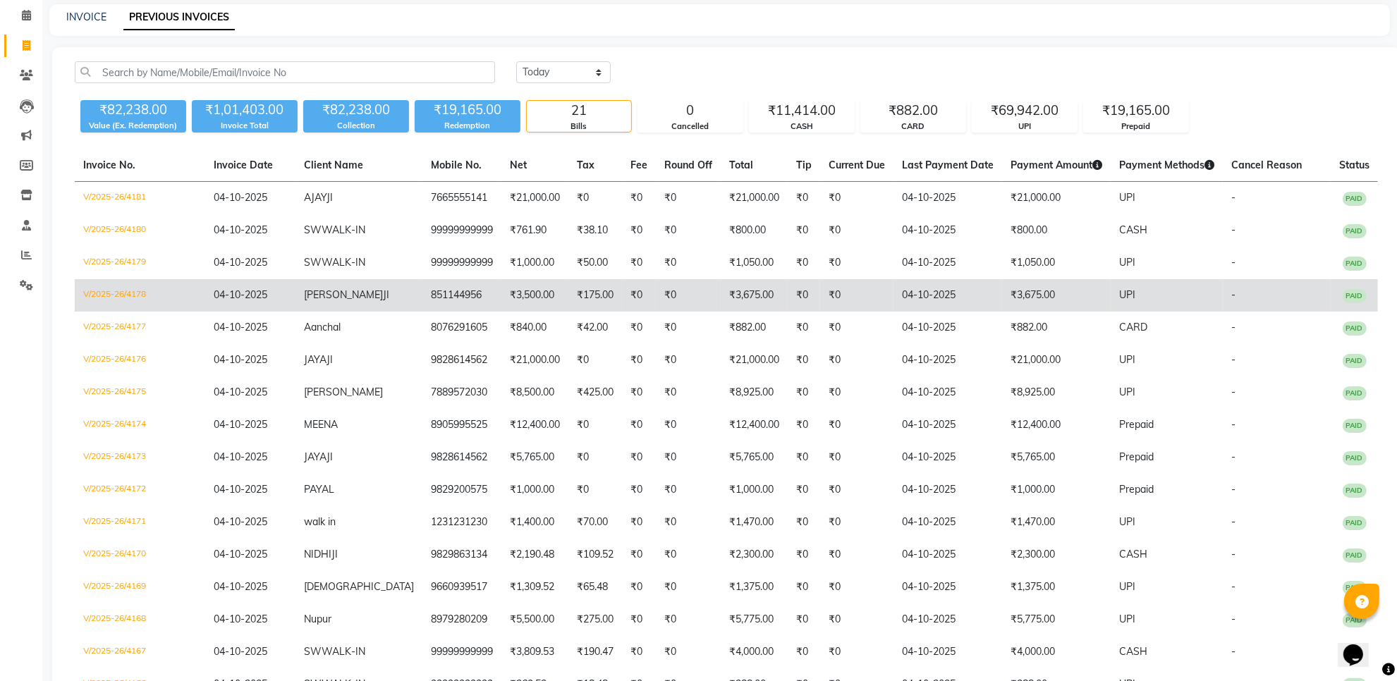
scroll to position [88, 0]
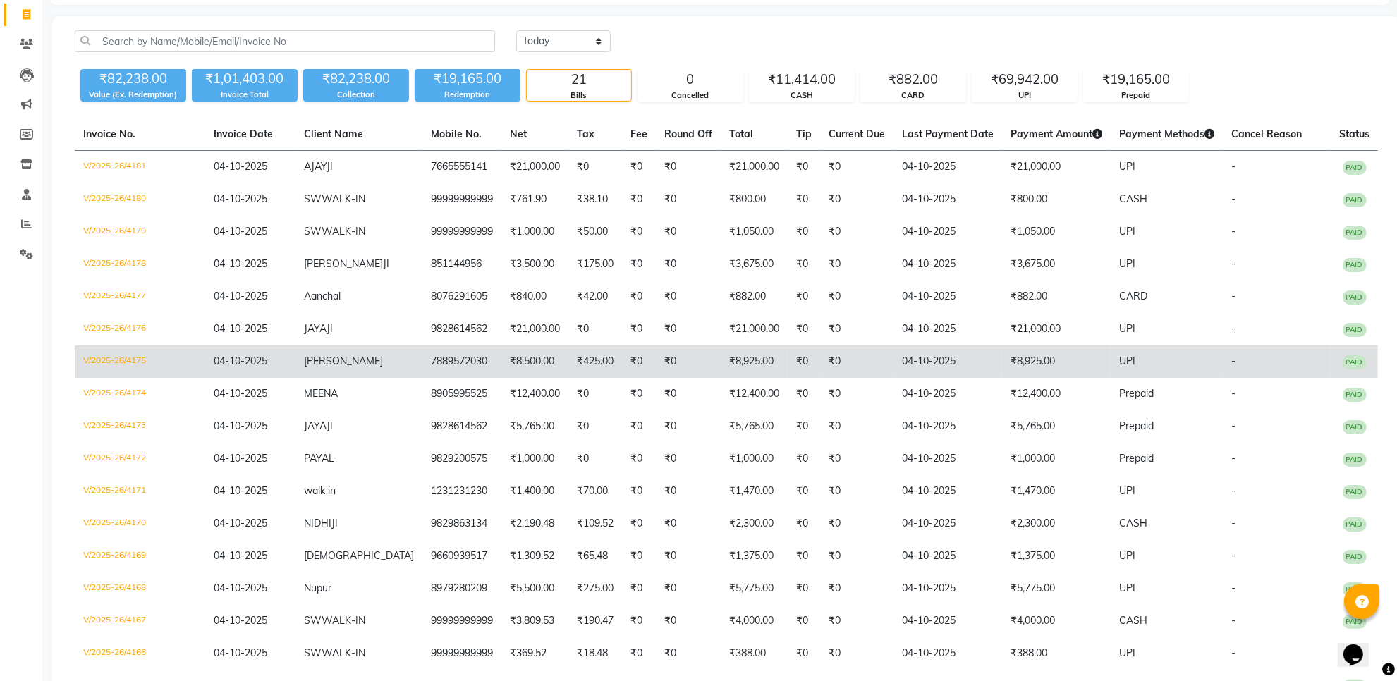
click at [463, 378] on td "7889572030" at bounding box center [461, 362] width 79 height 32
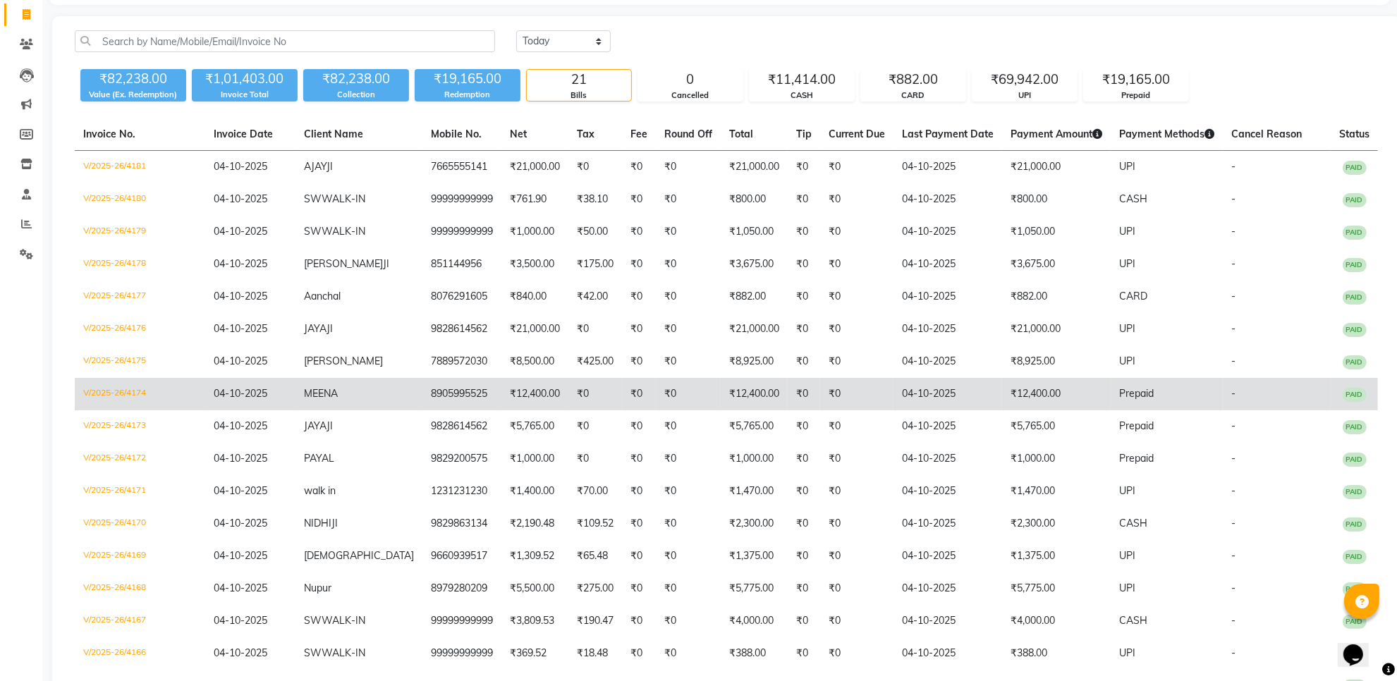
click at [364, 410] on td "MEENA" at bounding box center [358, 394] width 127 height 32
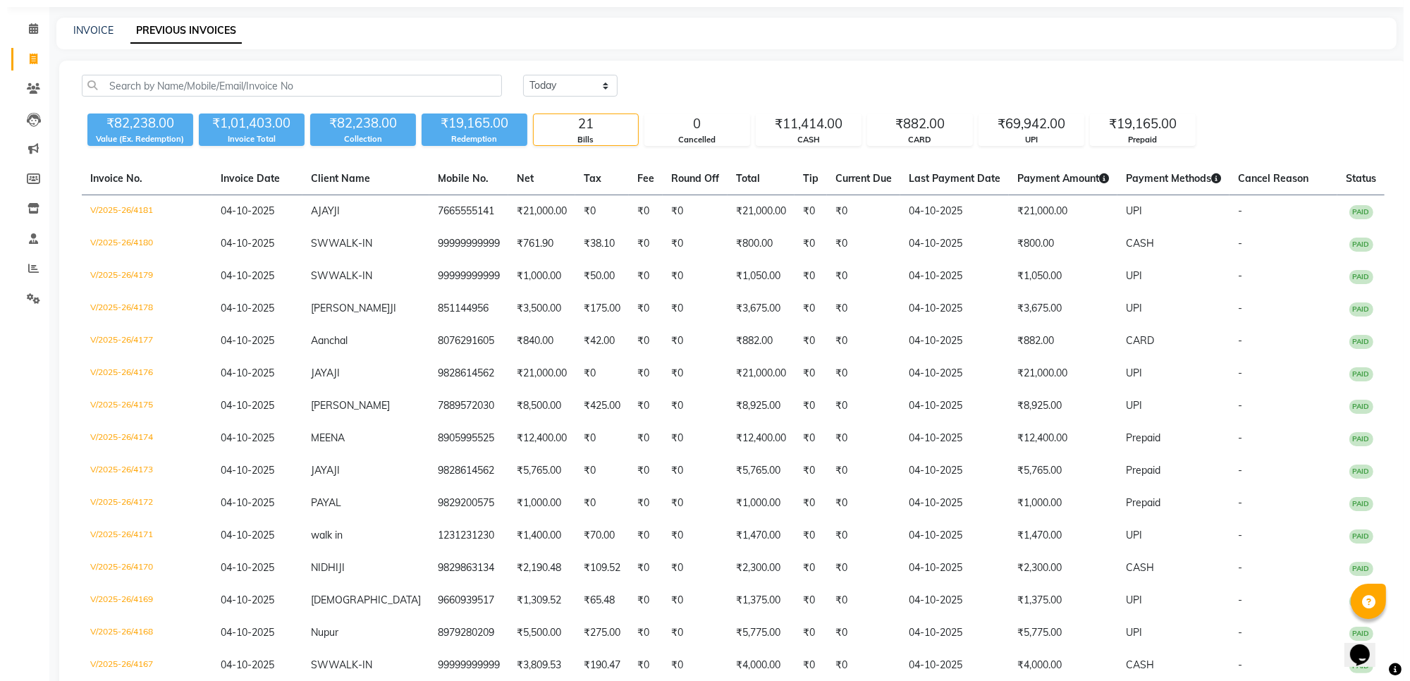
scroll to position [0, 0]
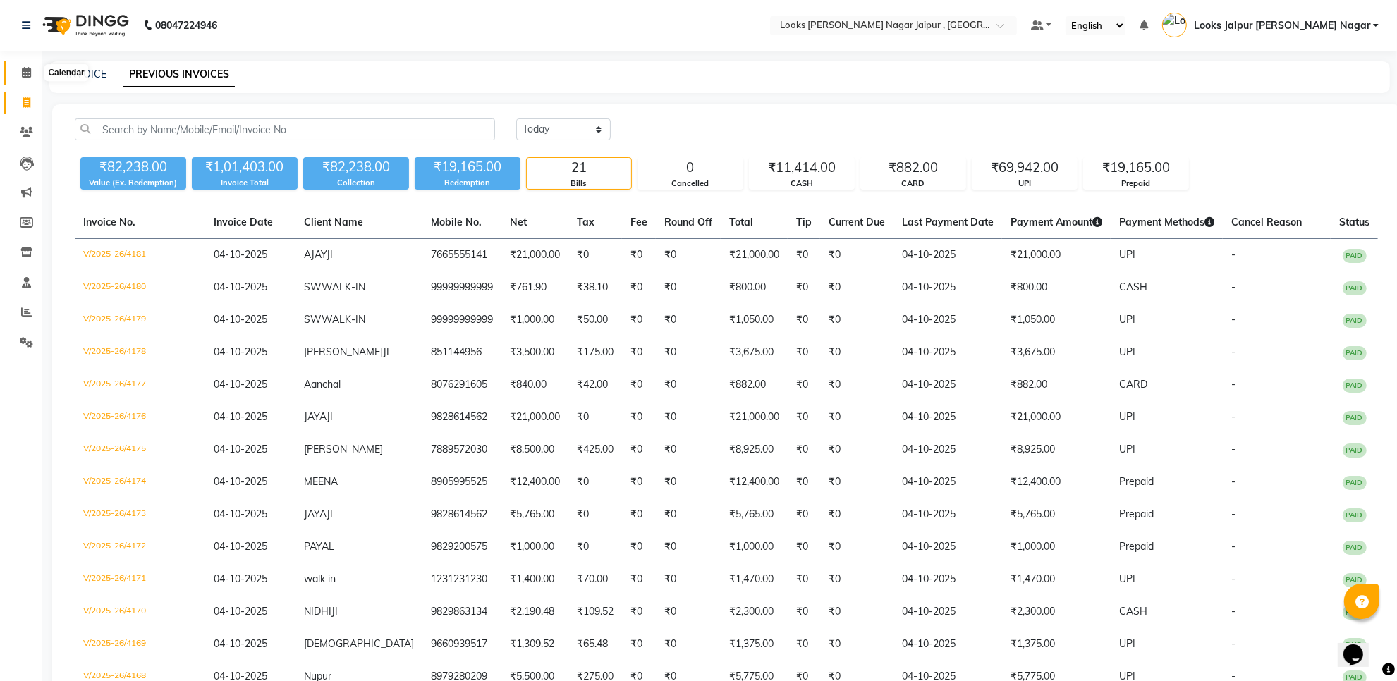
click at [27, 68] on icon at bounding box center [26, 72] width 9 height 11
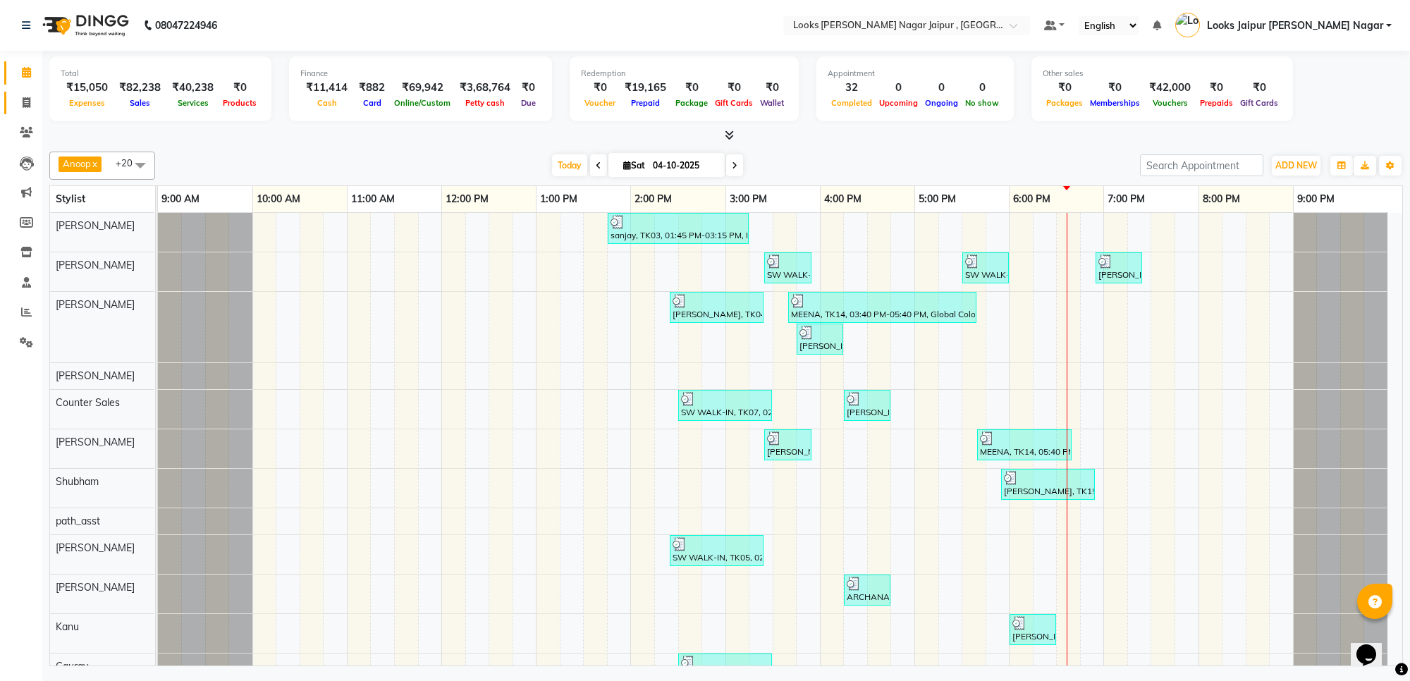
click at [9, 97] on link "Invoice" at bounding box center [21, 103] width 34 height 23
select select "4317"
select select "service"
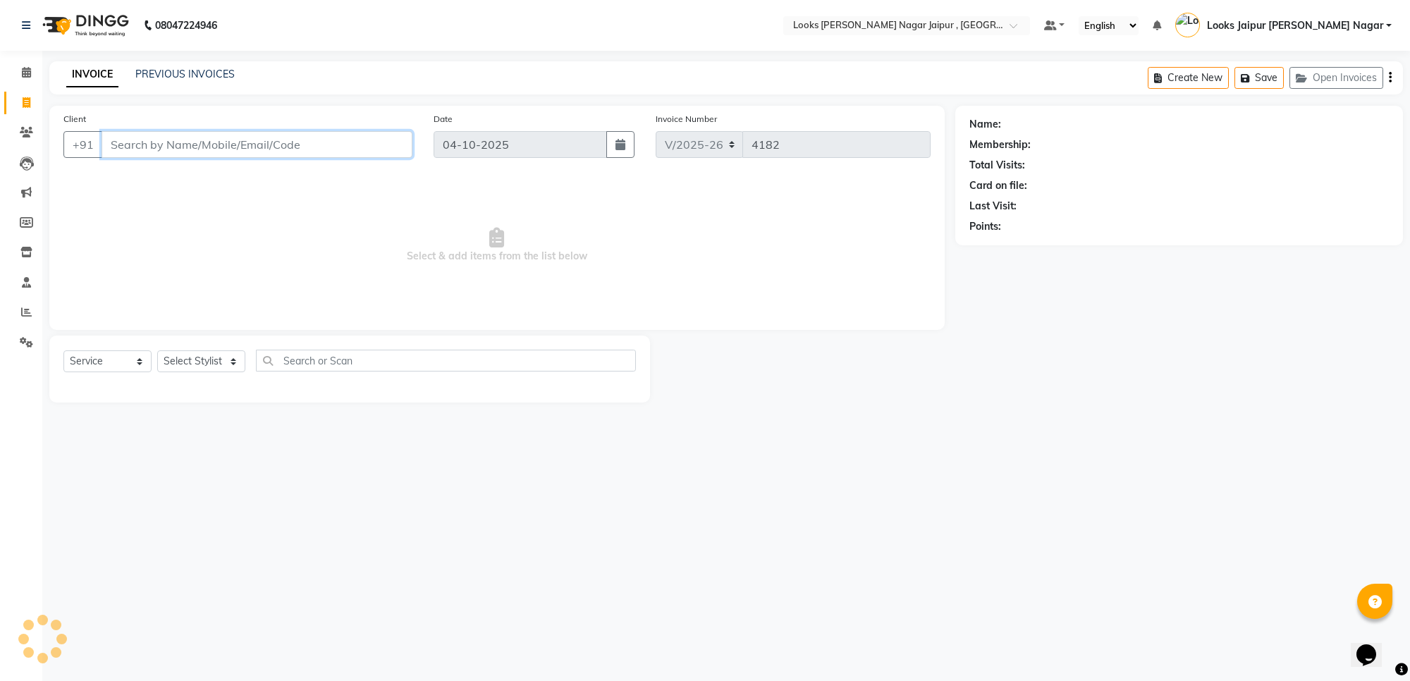
click at [145, 142] on input "Client" at bounding box center [257, 144] width 311 height 27
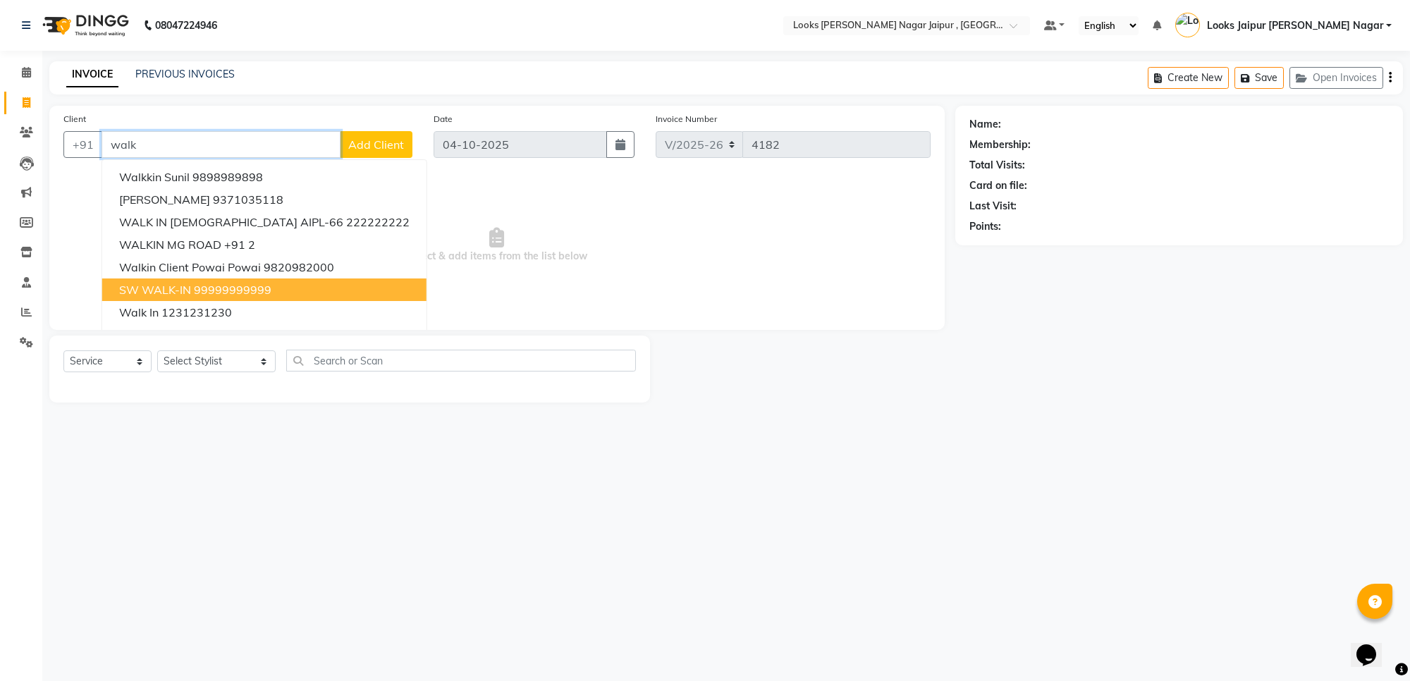
click at [182, 291] on span "SW WALK-IN" at bounding box center [155, 290] width 72 height 14
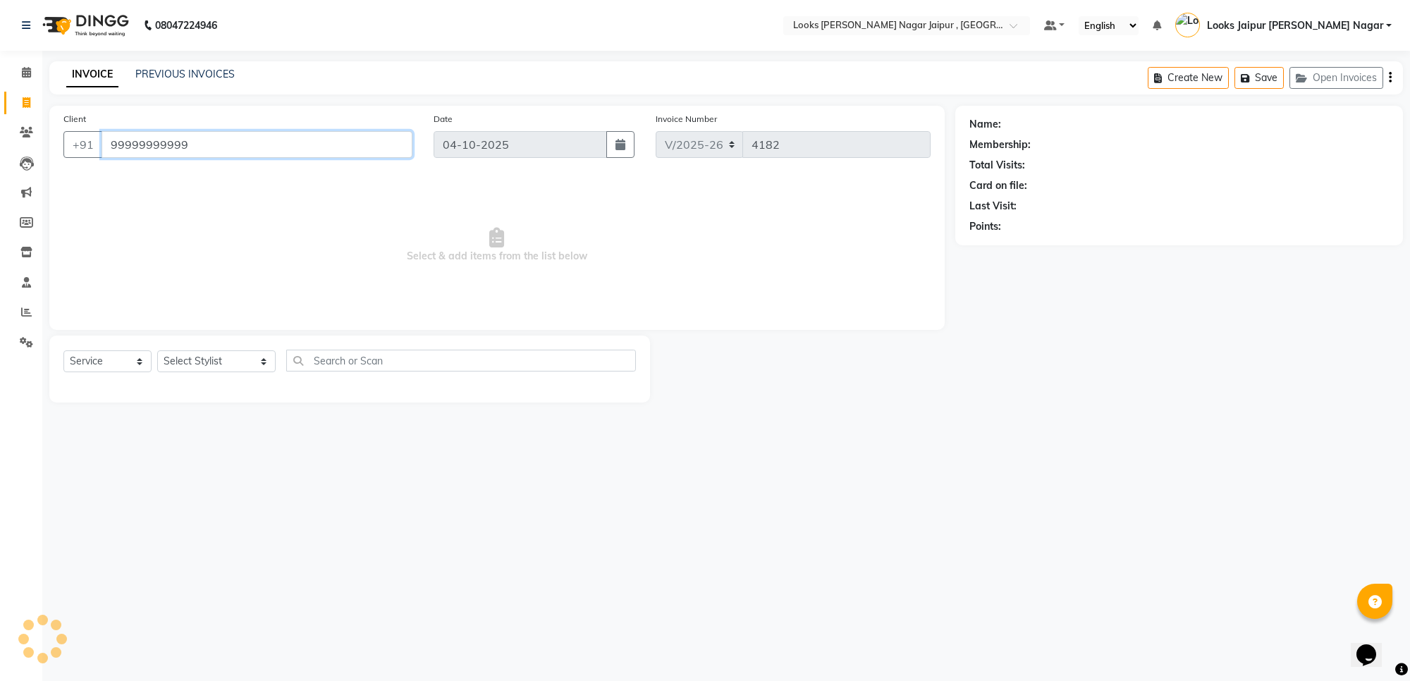
type input "99999999999"
select select "1: Object"
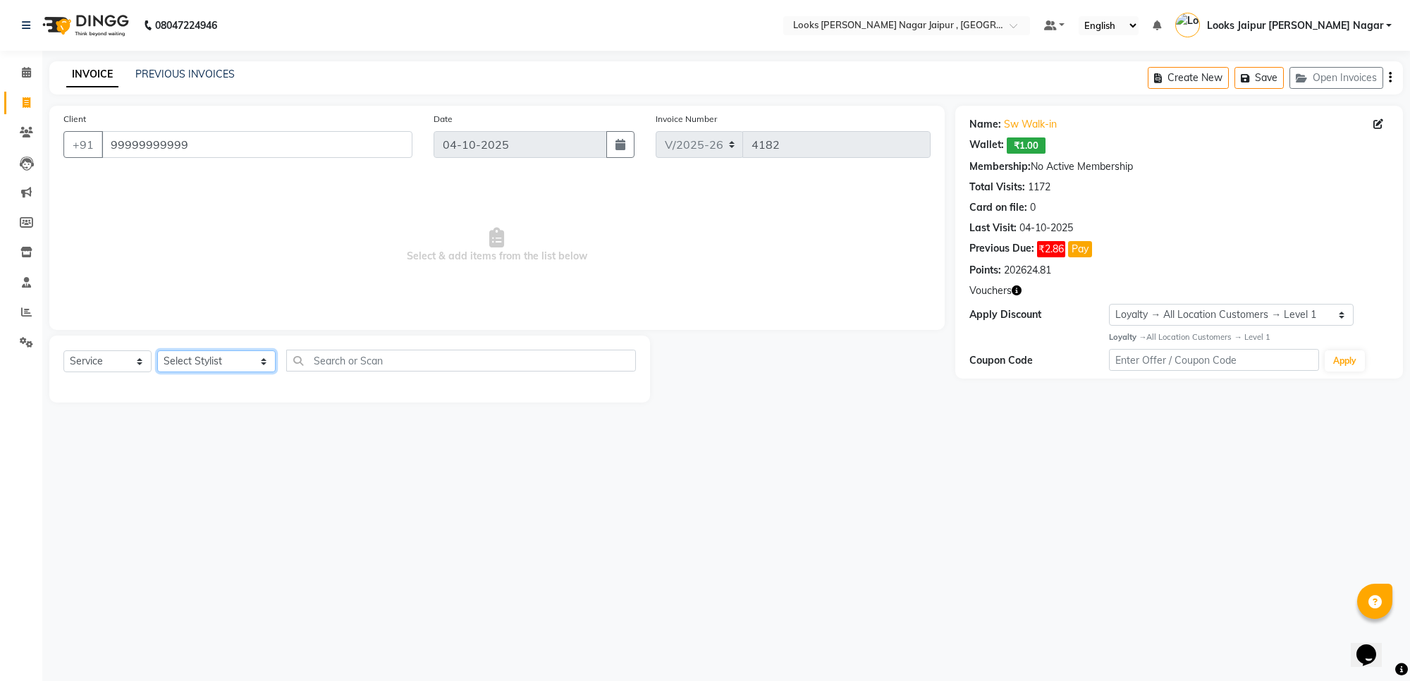
click at [220, 364] on select "Select Stylist [PERSON_NAME] art Anoop [PERSON_NAME] Counter Sales [PERSON_NAME…" at bounding box center [216, 361] width 118 height 22
select select "29912"
click at [157, 350] on select "Select Stylist [PERSON_NAME] art Anoop [PERSON_NAME] Counter Sales [PERSON_NAME…" at bounding box center [216, 361] width 118 height 22
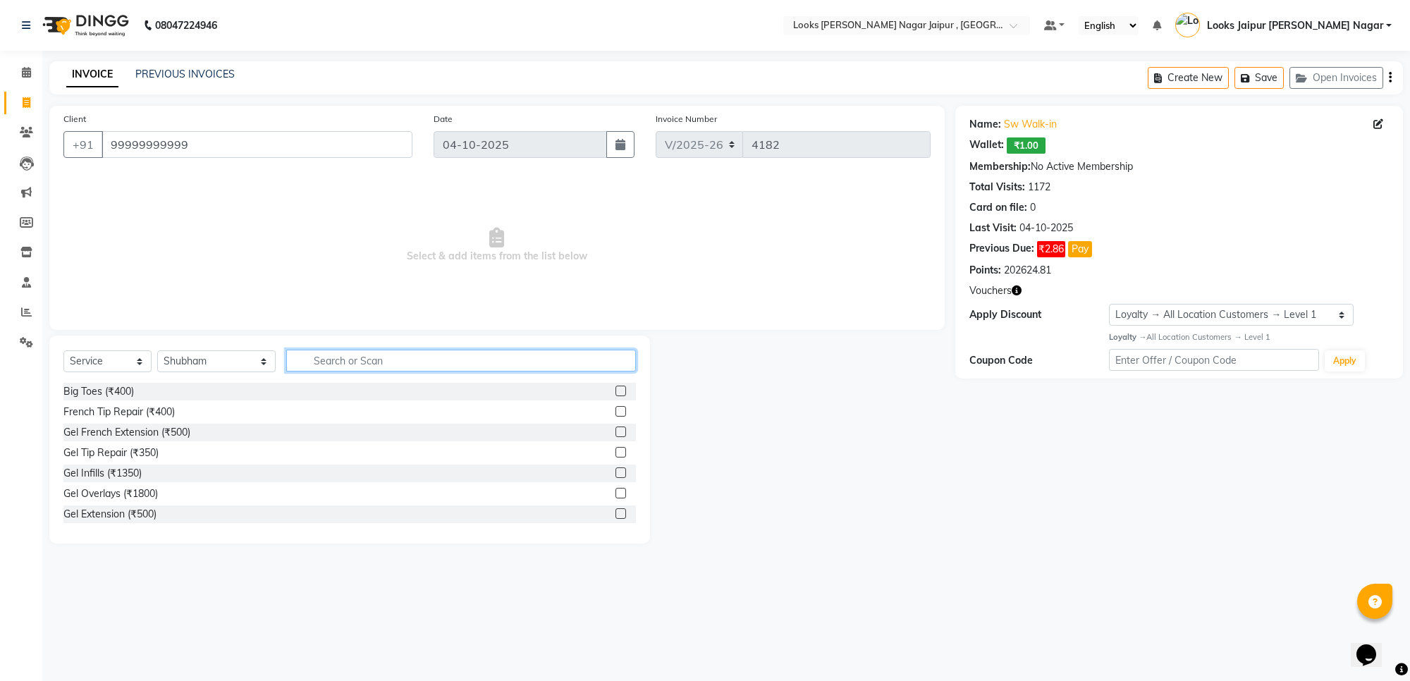
click at [365, 358] on input "text" at bounding box center [461, 361] width 350 height 22
type input "bear"
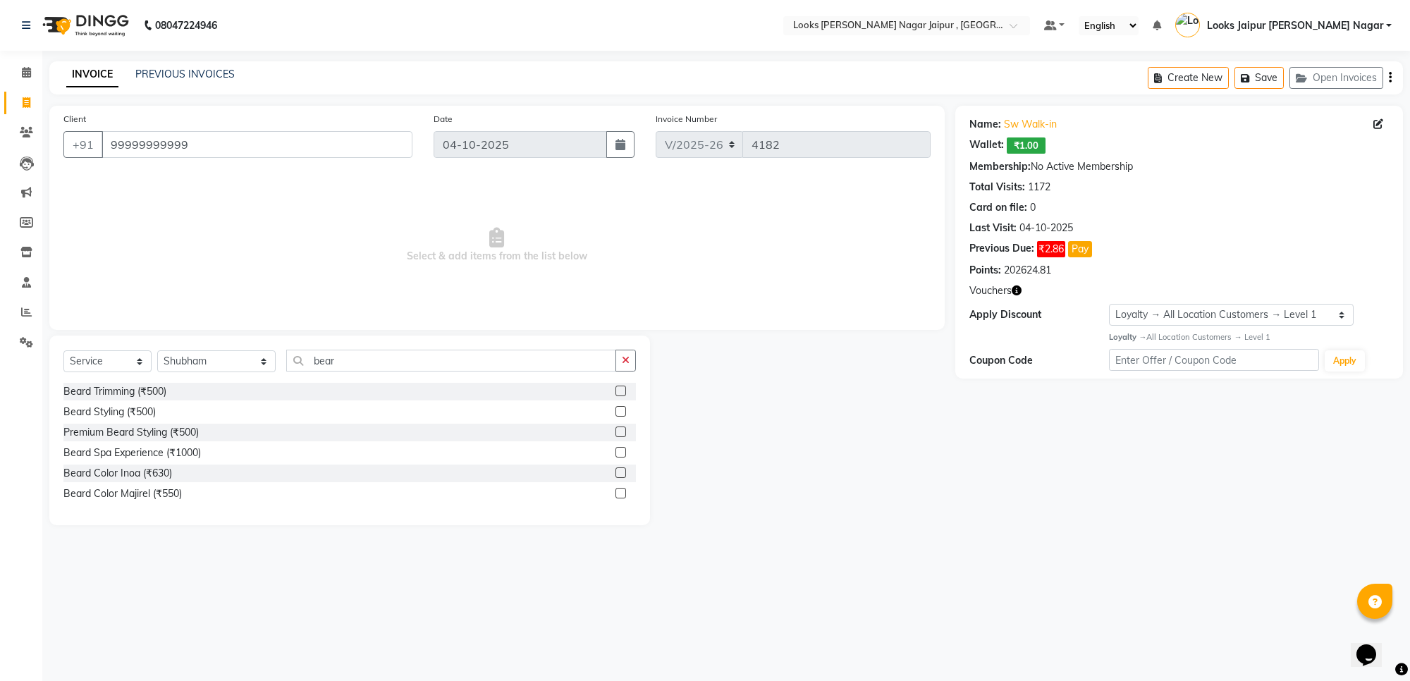
click at [618, 386] on label at bounding box center [621, 391] width 11 height 11
click at [618, 387] on input "checkbox" at bounding box center [620, 391] width 9 height 9
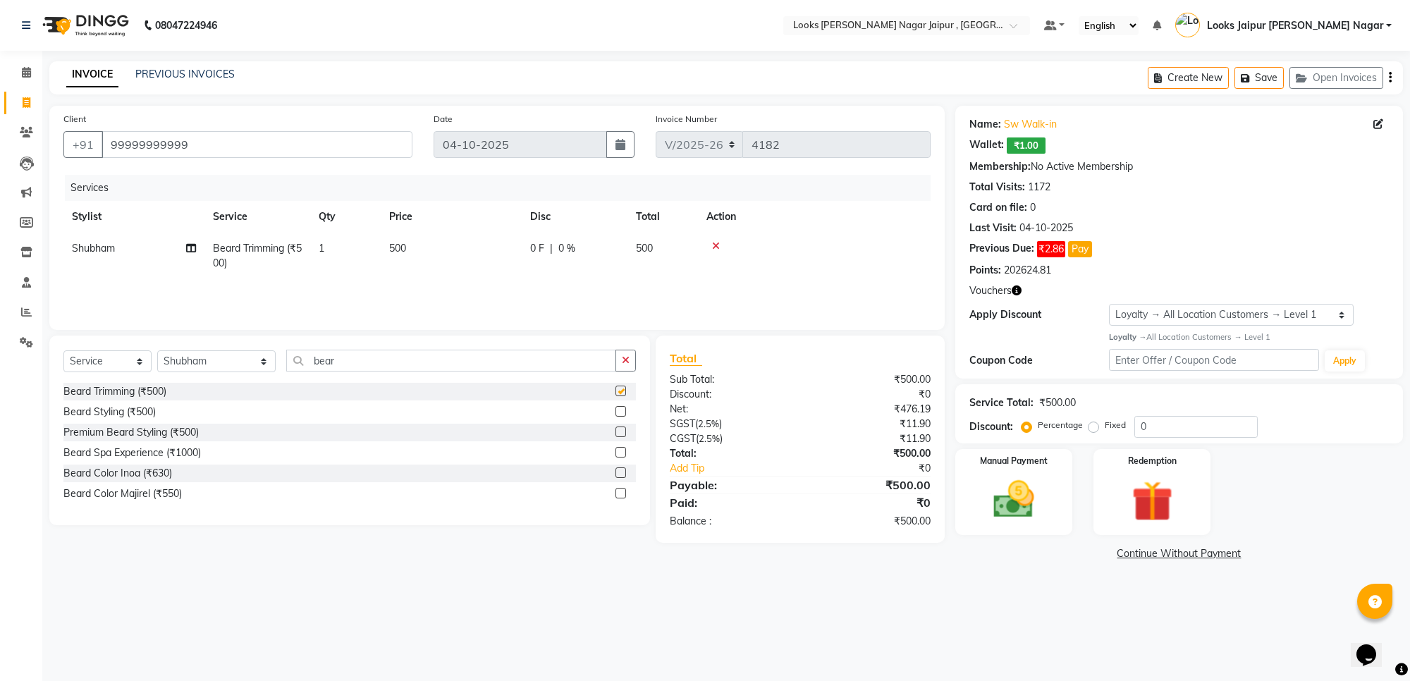
checkbox input "false"
click at [209, 364] on select "Select Stylist [PERSON_NAME] art Anoop [PERSON_NAME] Counter Sales [PERSON_NAME…" at bounding box center [216, 361] width 118 height 22
select select "23564"
click at [157, 350] on select "Select Stylist [PERSON_NAME] art Anoop [PERSON_NAME] Counter Sales [PERSON_NAME…" at bounding box center [216, 361] width 118 height 22
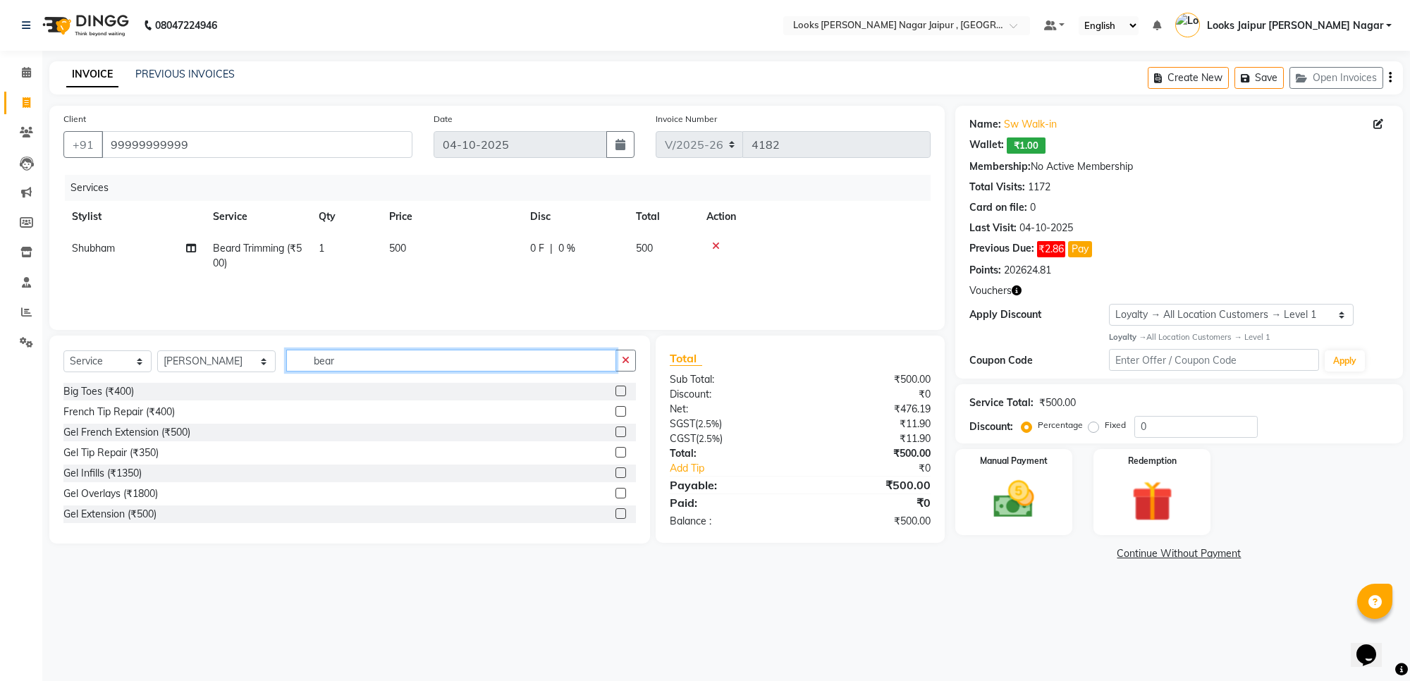
click at [386, 354] on input "bear" at bounding box center [451, 361] width 330 height 22
type input "b"
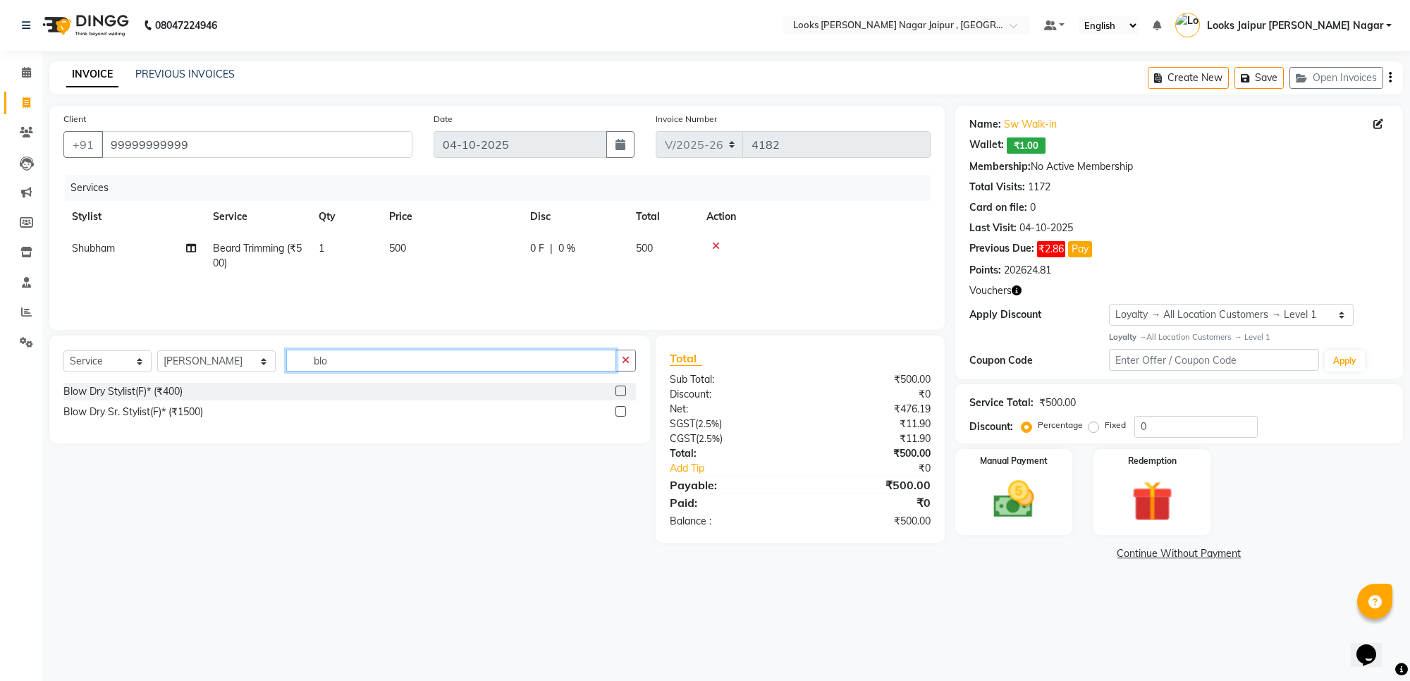
type input "blo"
click at [618, 389] on label at bounding box center [621, 391] width 11 height 11
click at [618, 389] on input "checkbox" at bounding box center [620, 391] width 9 height 9
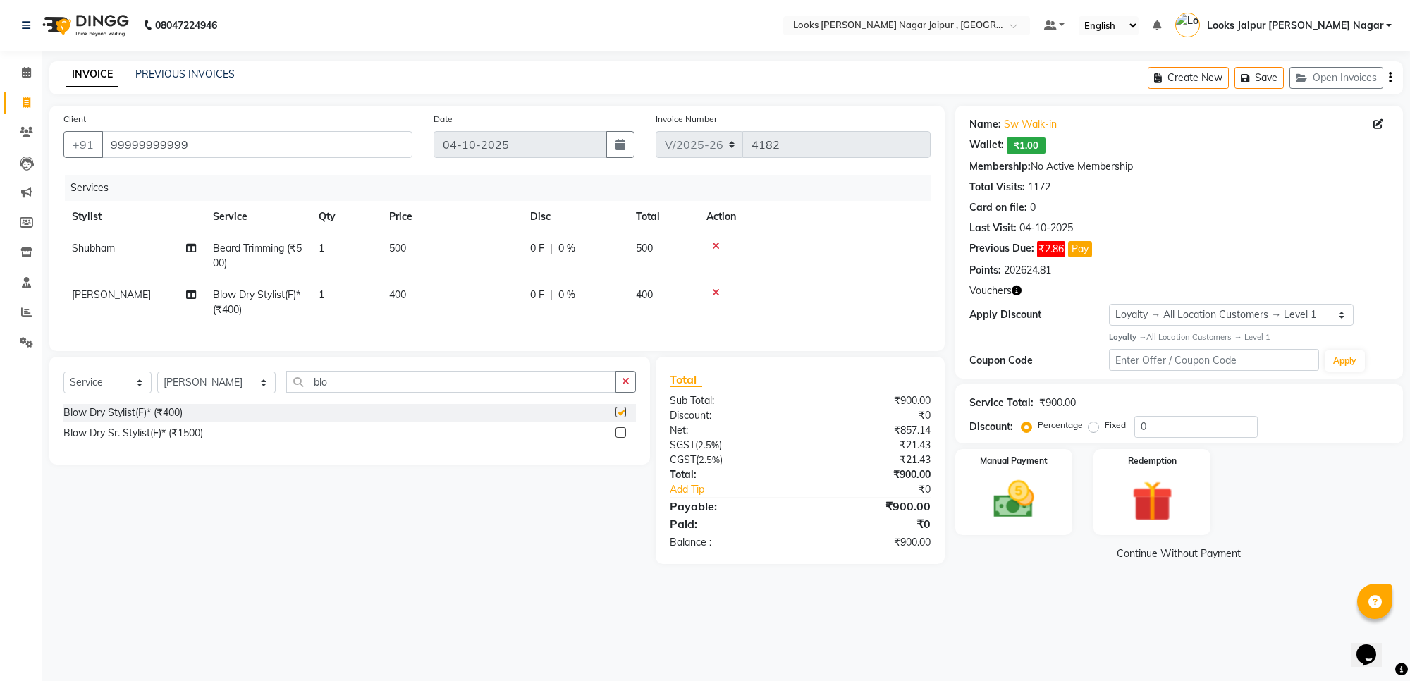
checkbox input "false"
click at [430, 291] on td "400" at bounding box center [451, 302] width 141 height 47
select select "23564"
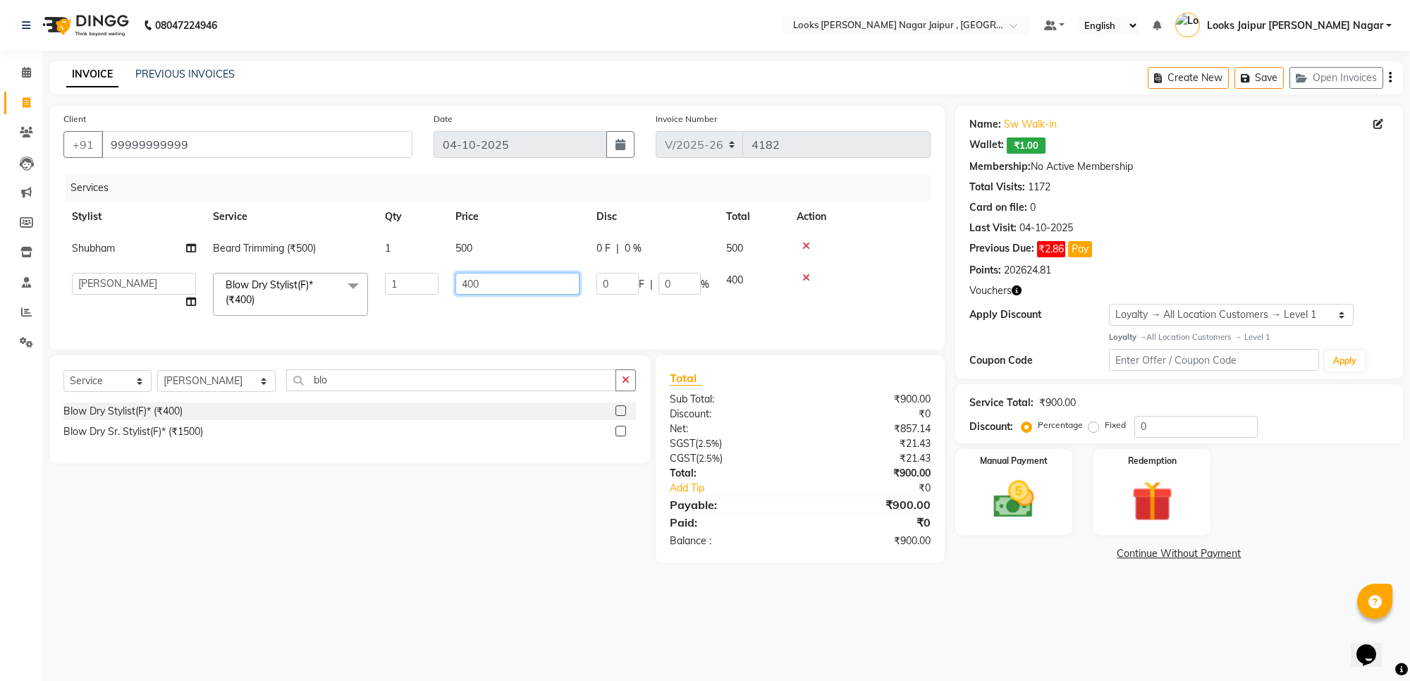
click at [510, 289] on input "400" at bounding box center [518, 284] width 124 height 22
type input "4"
type input "7"
type input "800"
click at [485, 248] on td "500" at bounding box center [517, 249] width 141 height 32
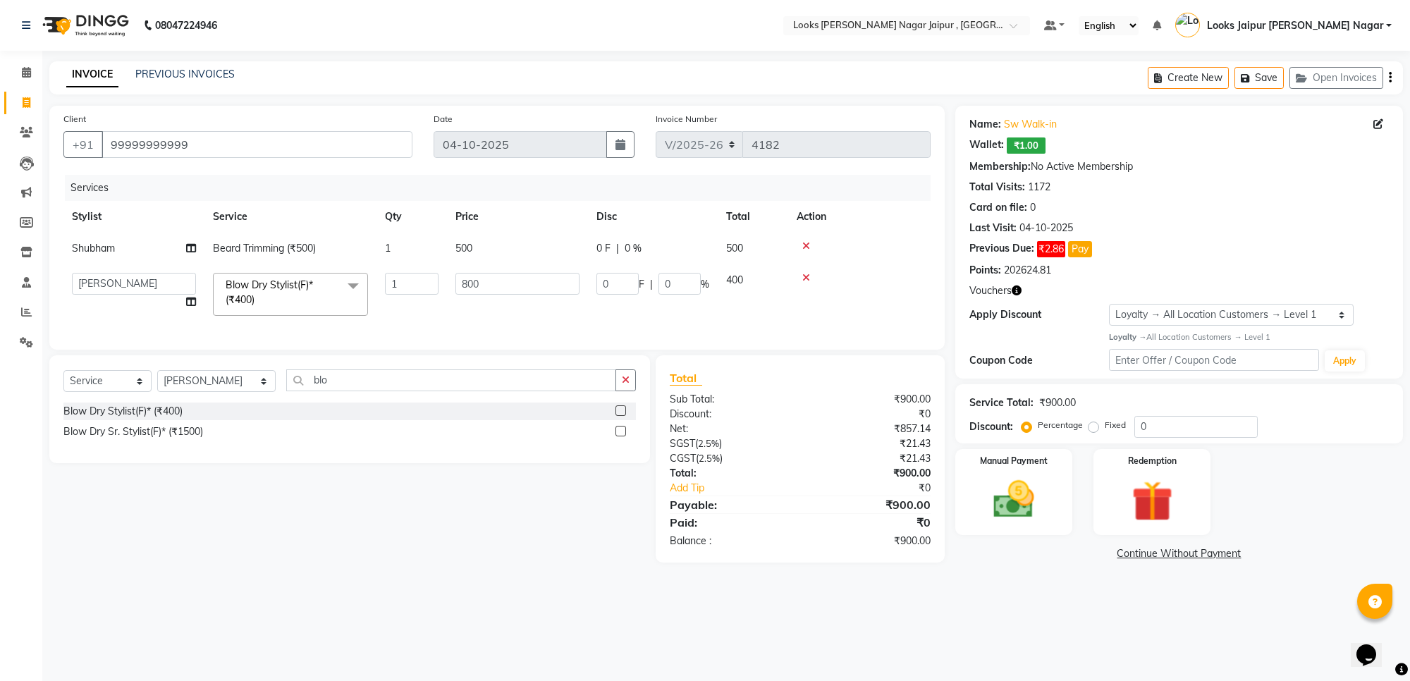
select select "29912"
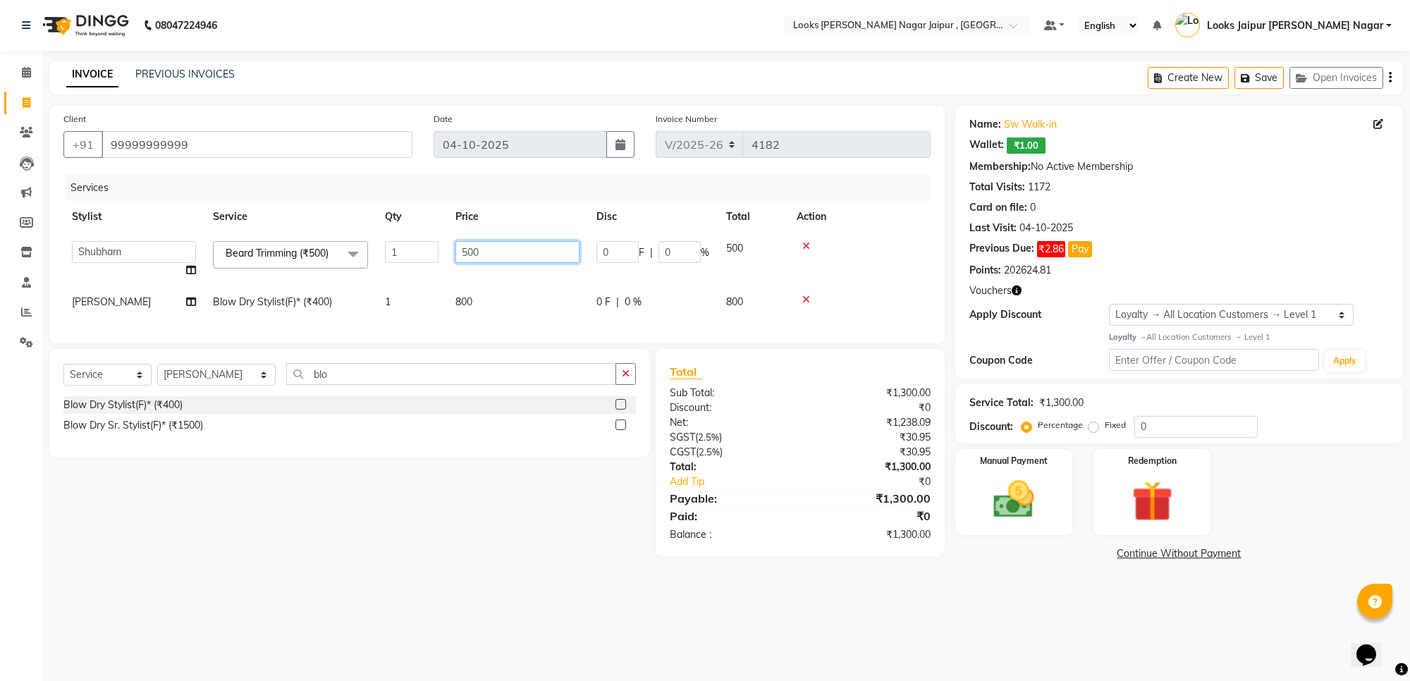
click at [475, 245] on input "500" at bounding box center [518, 252] width 124 height 22
type input "300"
click at [1072, 611] on div "08047224946 Select Location × Looks [PERSON_NAME] Nagar Jaipur , Jaipur Default…" at bounding box center [705, 340] width 1410 height 681
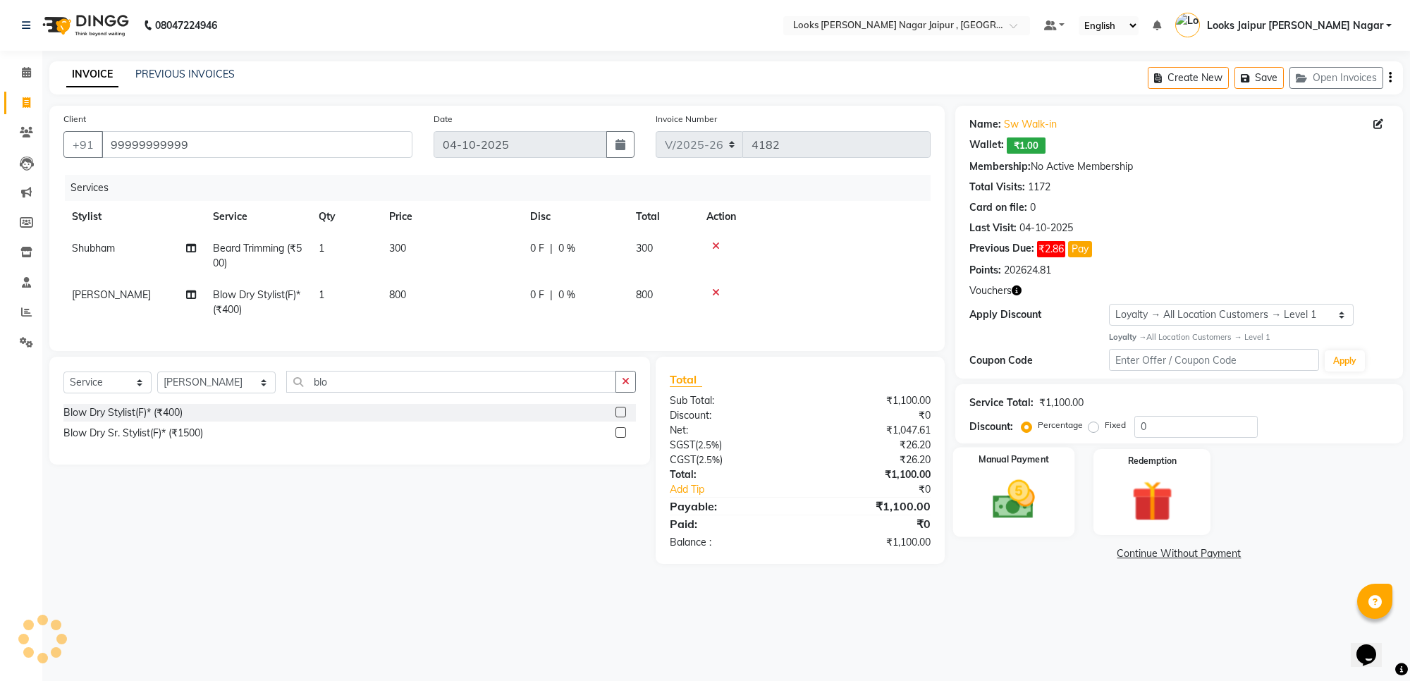
click at [1027, 509] on img at bounding box center [1013, 499] width 69 height 49
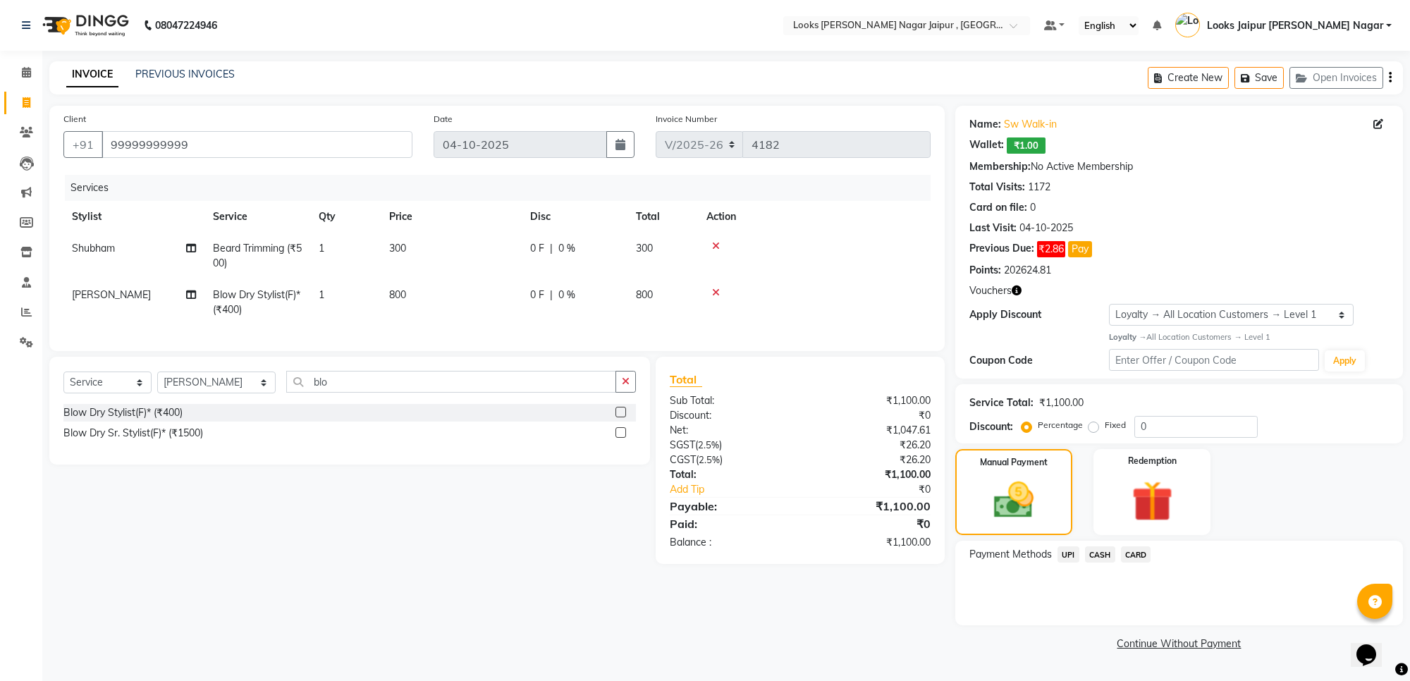
click at [1111, 551] on span "CASH" at bounding box center [1100, 555] width 30 height 16
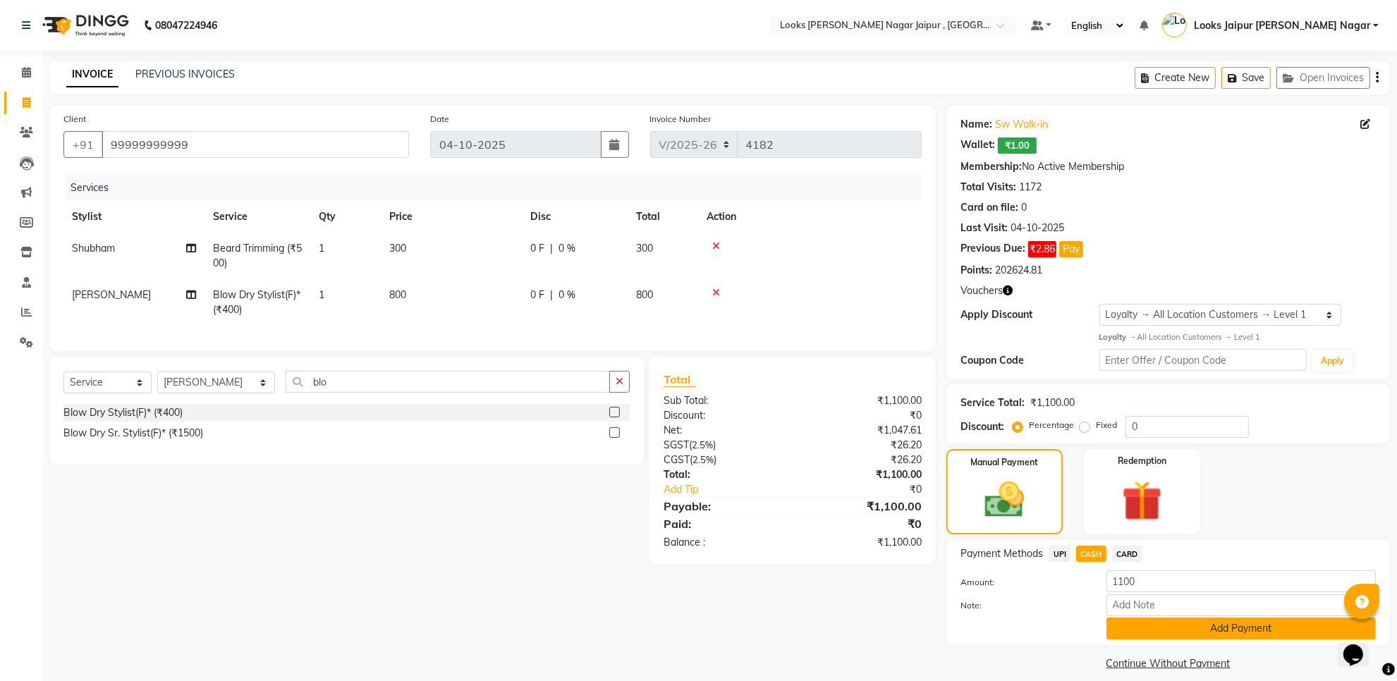
click at [1144, 625] on button "Add Payment" at bounding box center [1240, 629] width 269 height 22
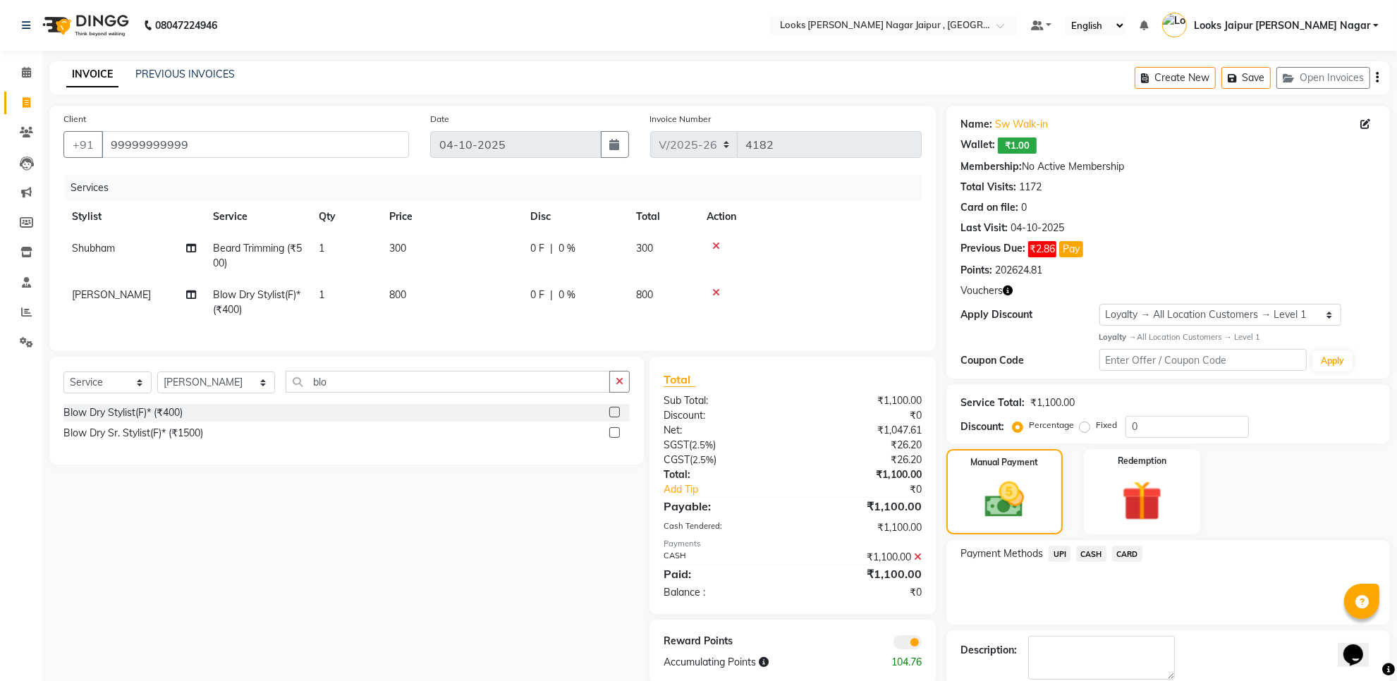
scroll to position [74, 0]
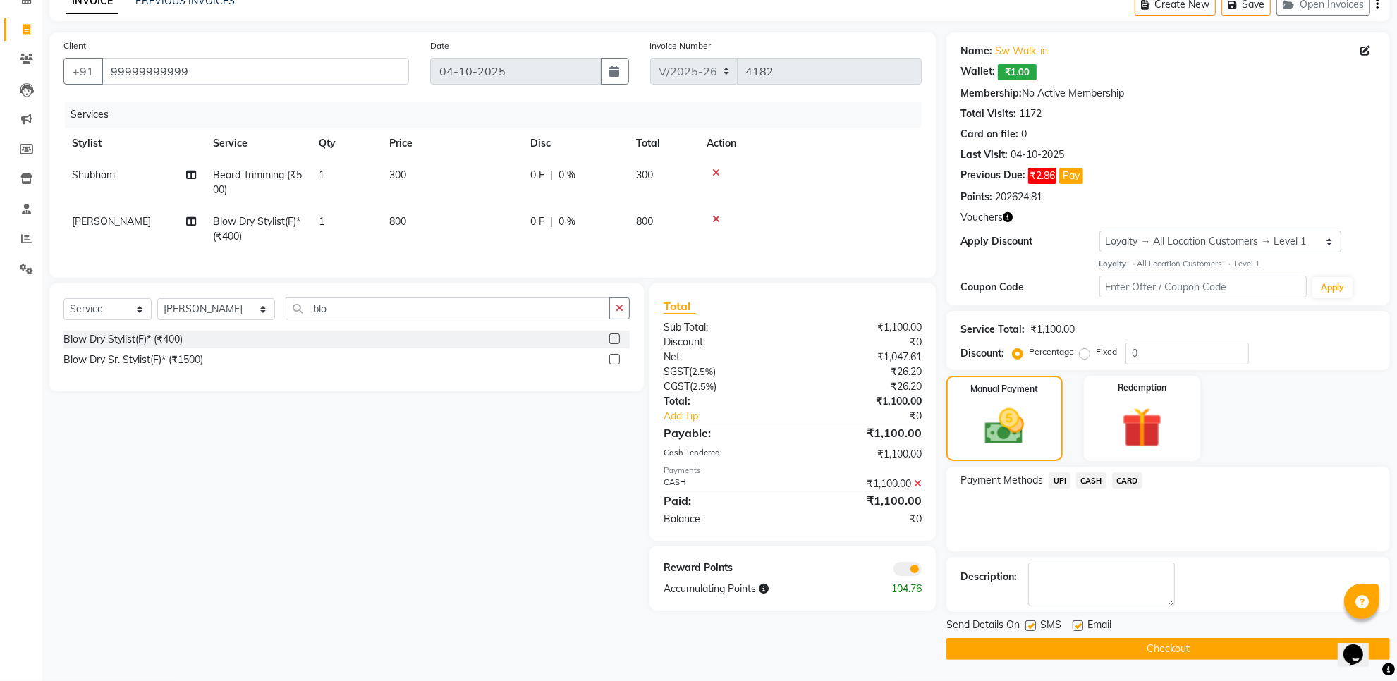
click at [1035, 628] on label at bounding box center [1030, 626] width 11 height 11
click at [1034, 628] on input "checkbox" at bounding box center [1029, 626] width 9 height 9
checkbox input "false"
click at [1074, 626] on label at bounding box center [1078, 626] width 11 height 11
click at [1074, 626] on input "checkbox" at bounding box center [1077, 626] width 9 height 9
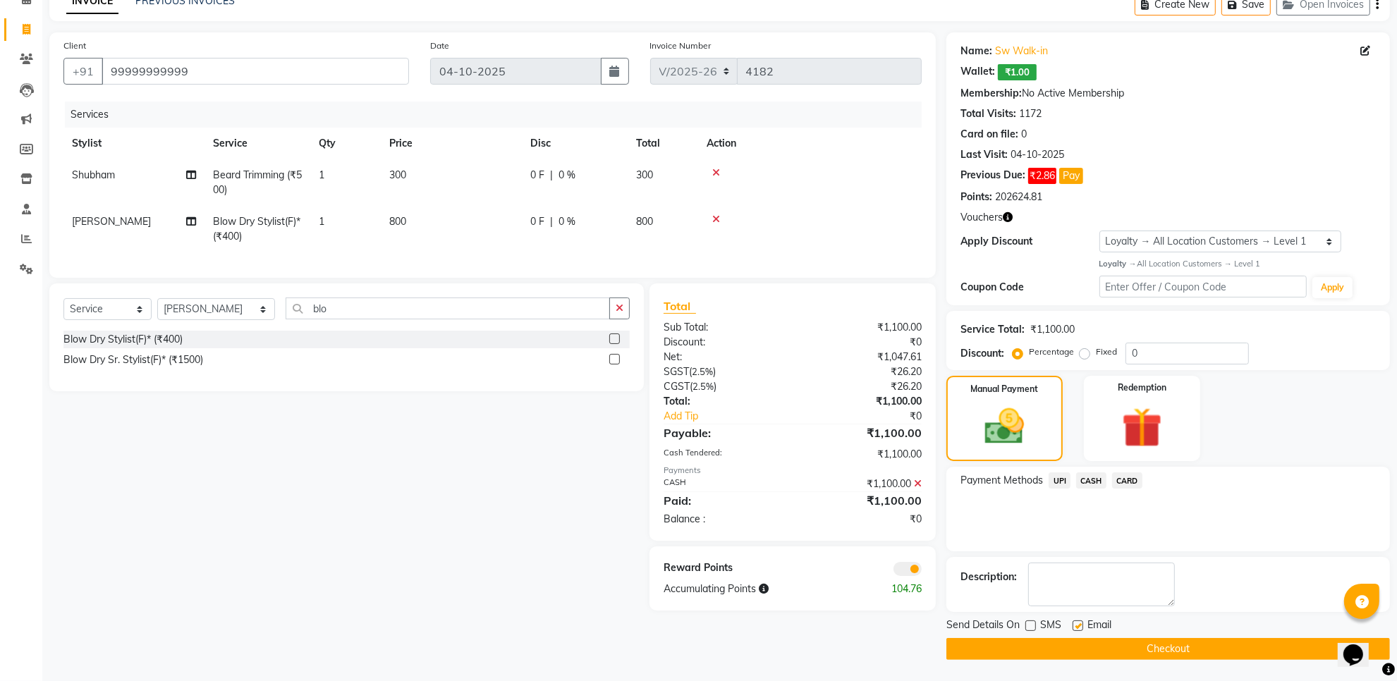
checkbox input "false"
click at [1069, 645] on button "Checkout" at bounding box center [1168, 649] width 444 height 22
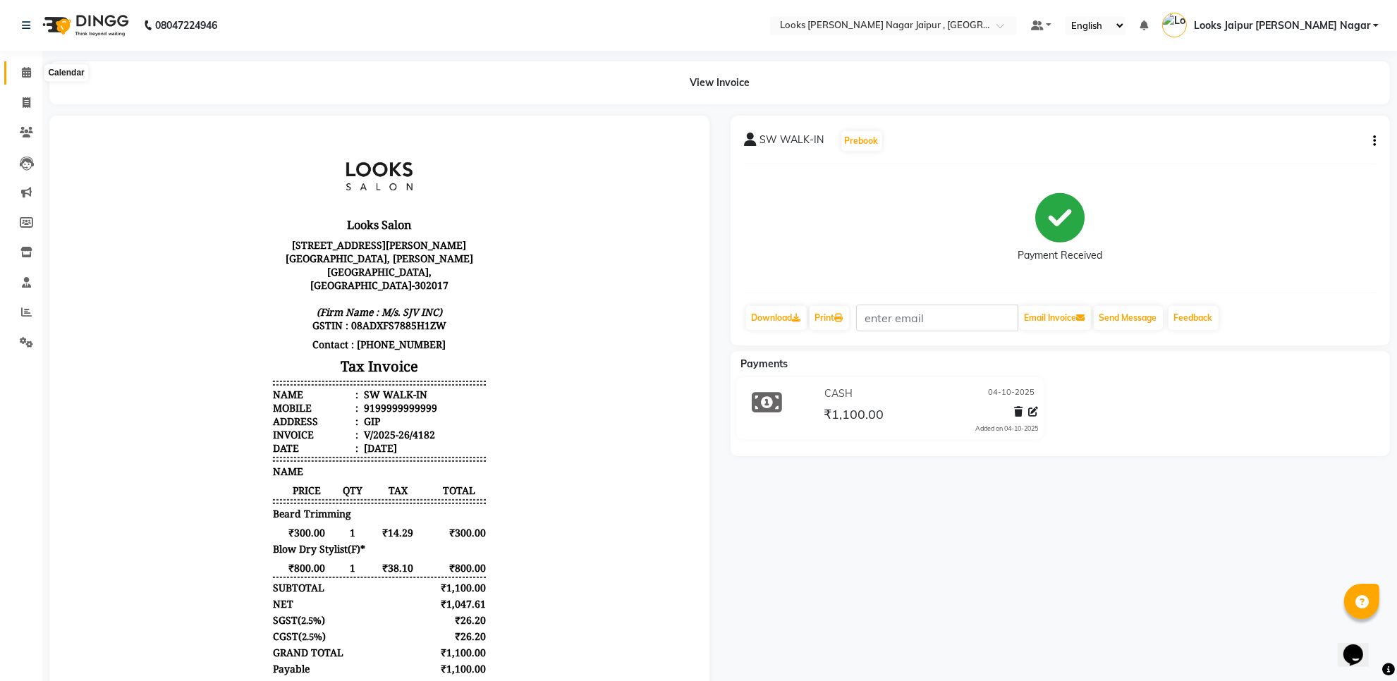
click at [25, 72] on icon at bounding box center [26, 72] width 9 height 11
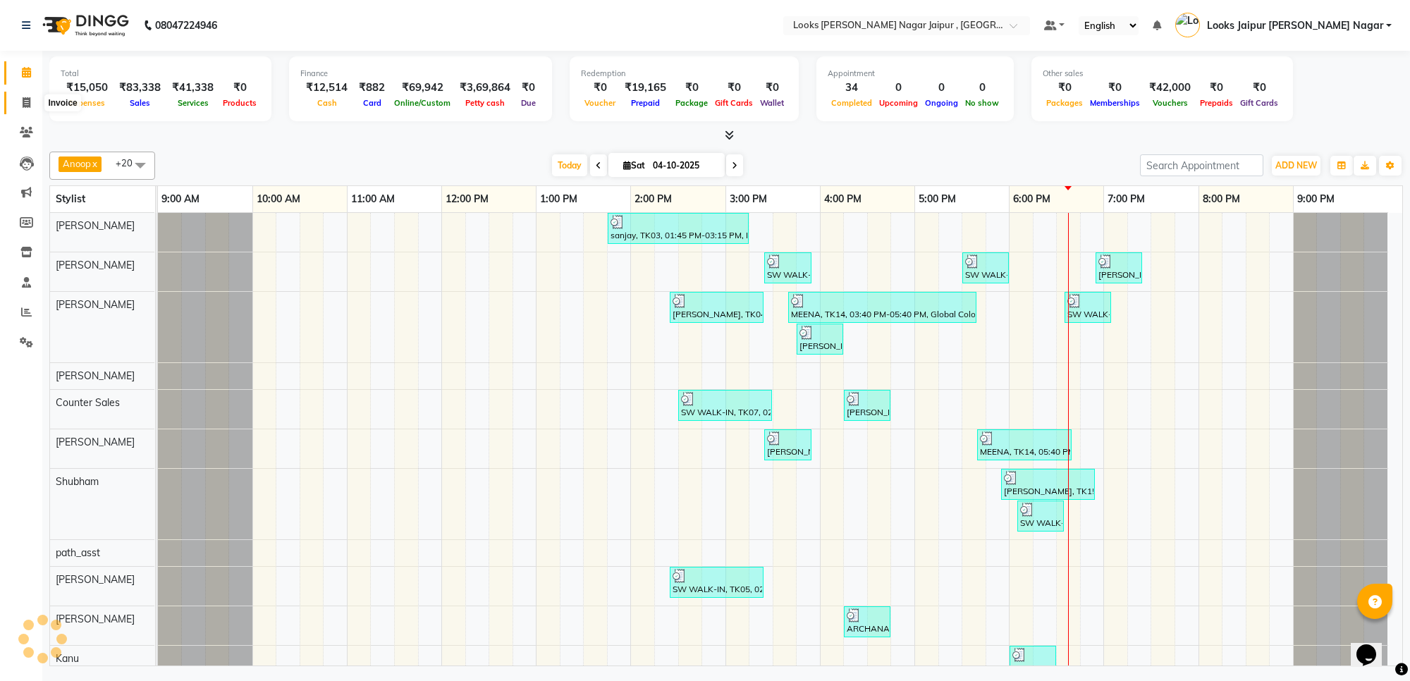
click at [18, 95] on span at bounding box center [26, 103] width 25 height 16
select select "service"
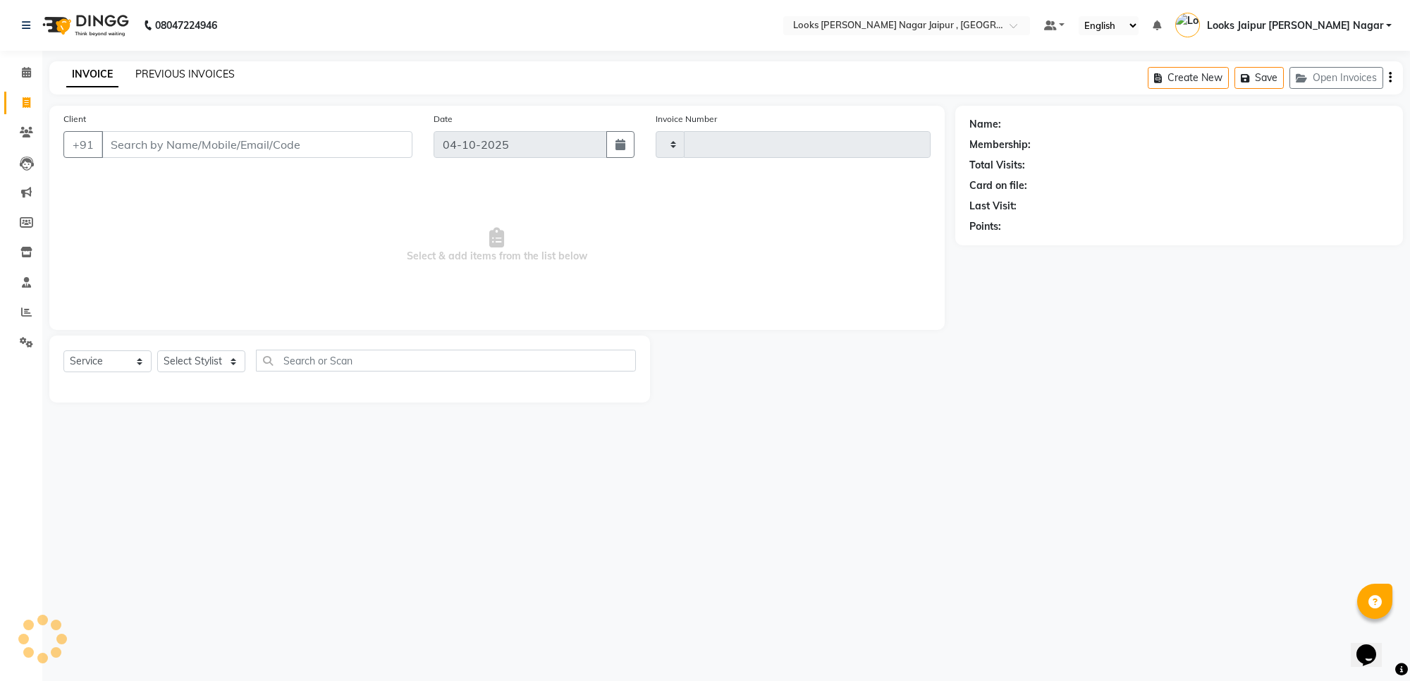
click at [202, 78] on link "PREVIOUS INVOICES" at bounding box center [184, 74] width 99 height 13
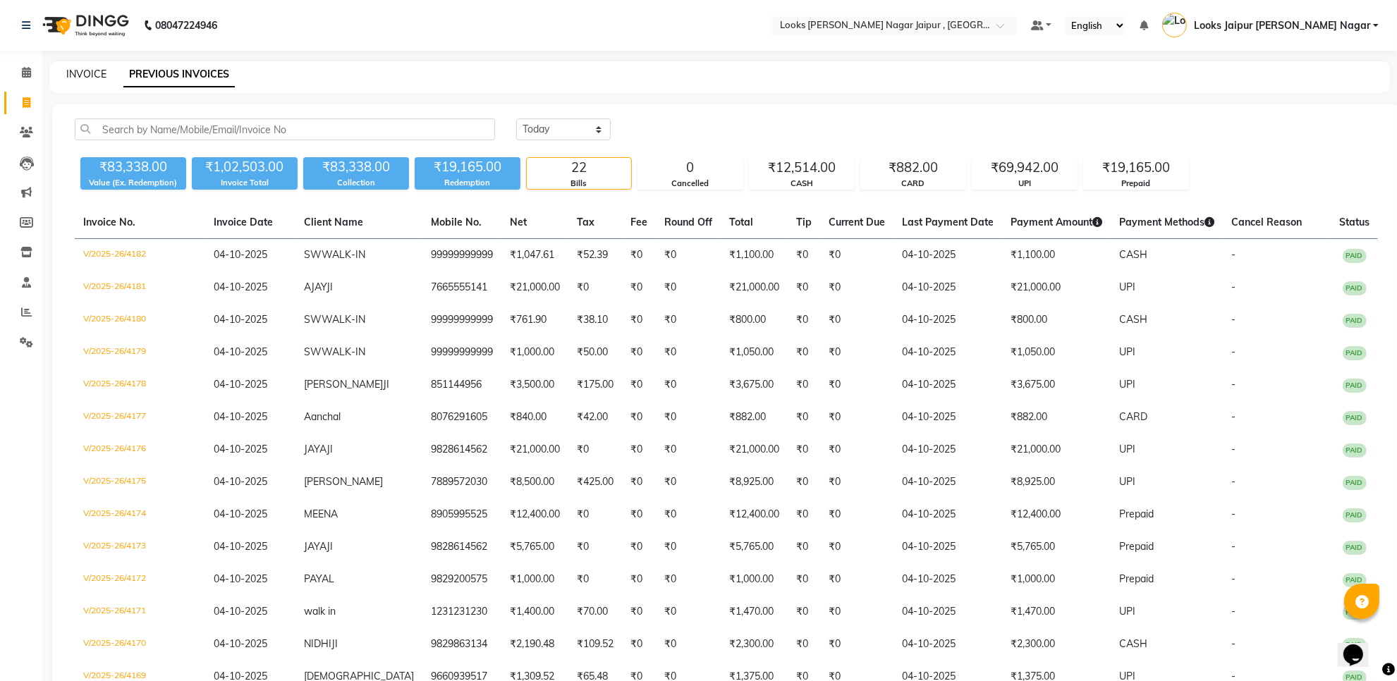
click at [104, 68] on link "INVOICE" at bounding box center [86, 74] width 40 height 13
select select "service"
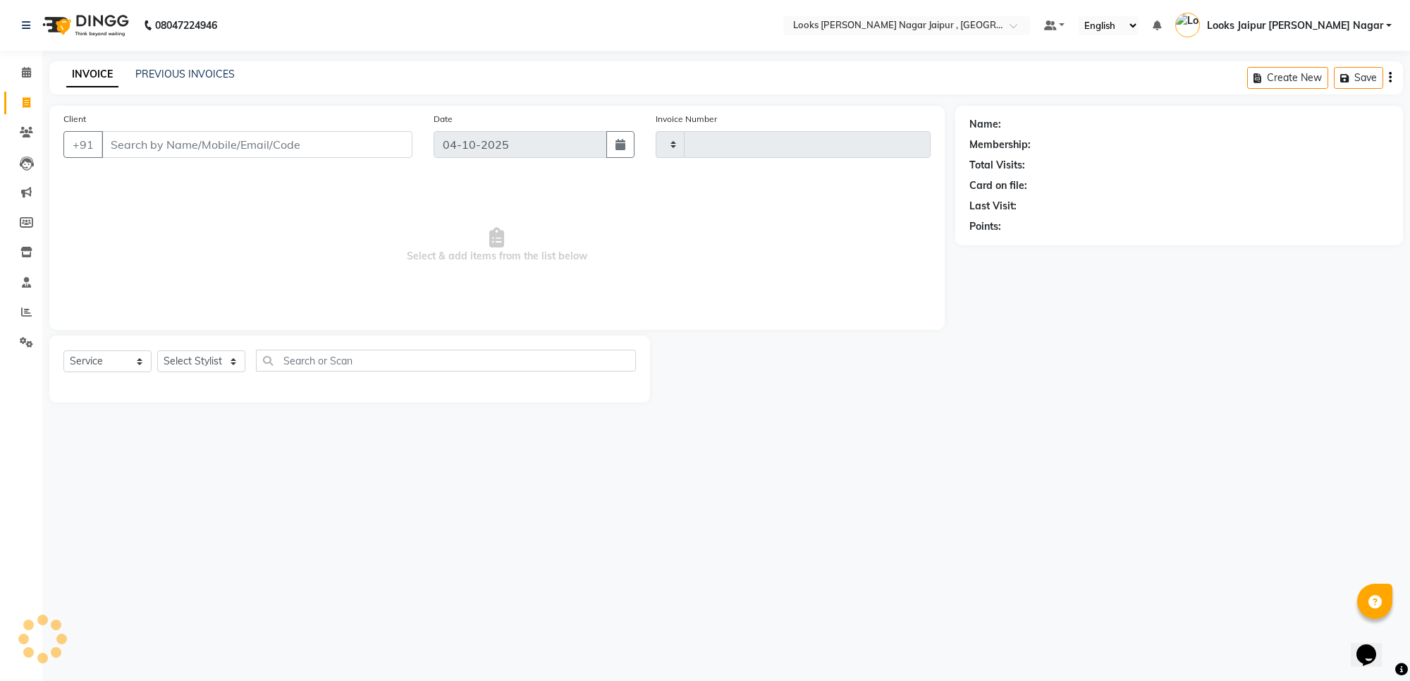
type input "4183"
select select "4317"
click at [343, 147] on input "Client" at bounding box center [257, 144] width 311 height 27
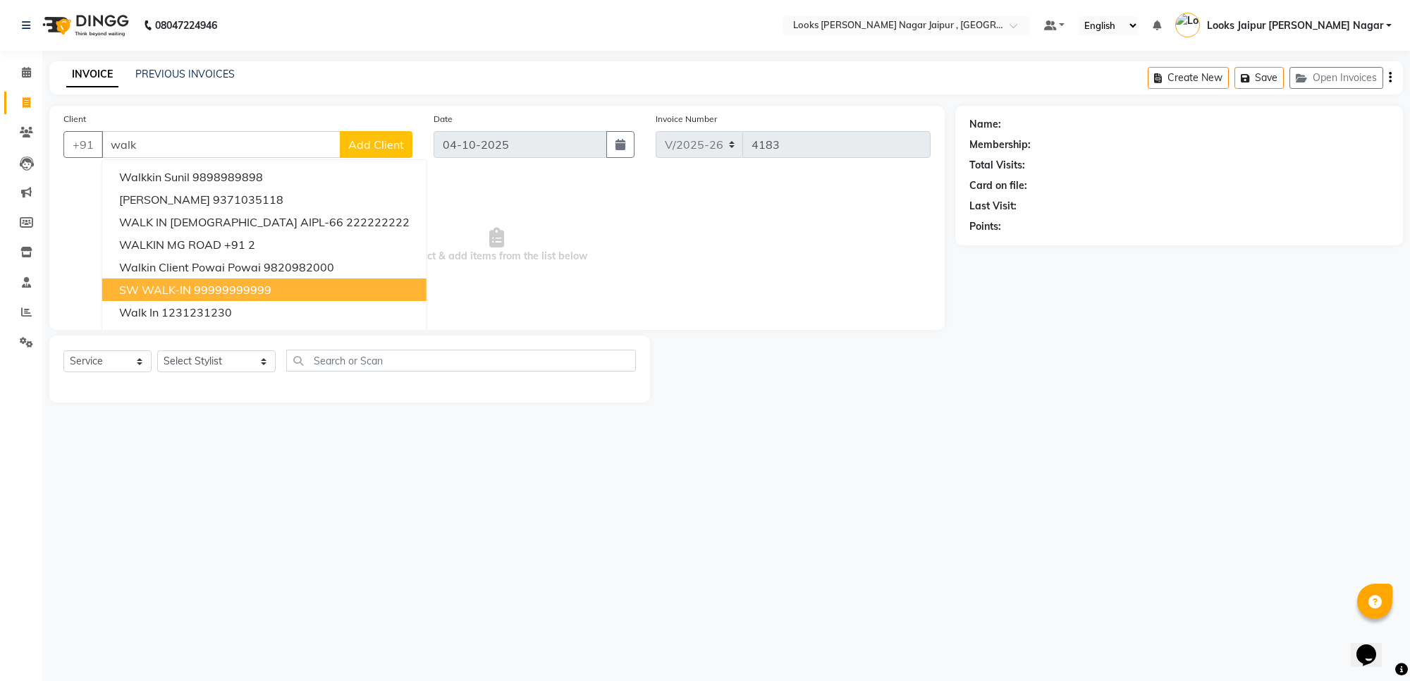
click at [224, 286] on ngb-highlight "99999999999" at bounding box center [233, 290] width 78 height 14
type input "99999999999"
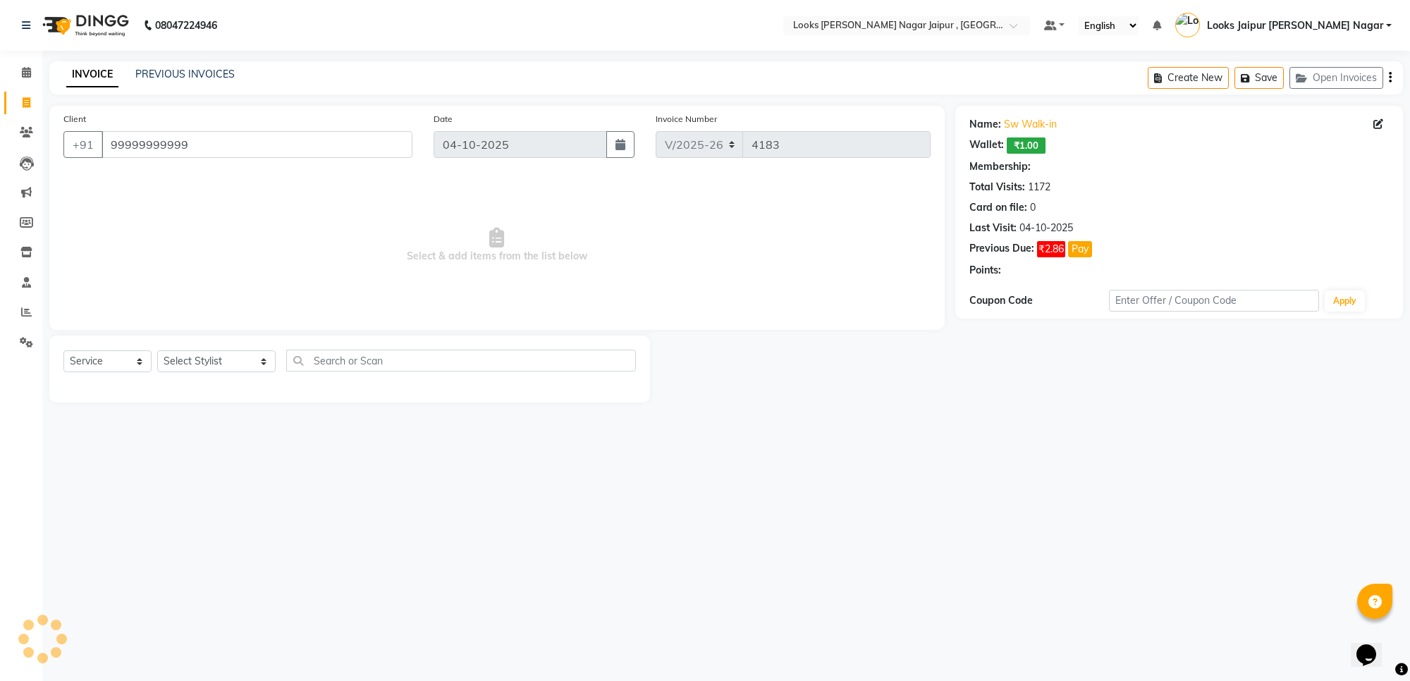
select select "1: Object"
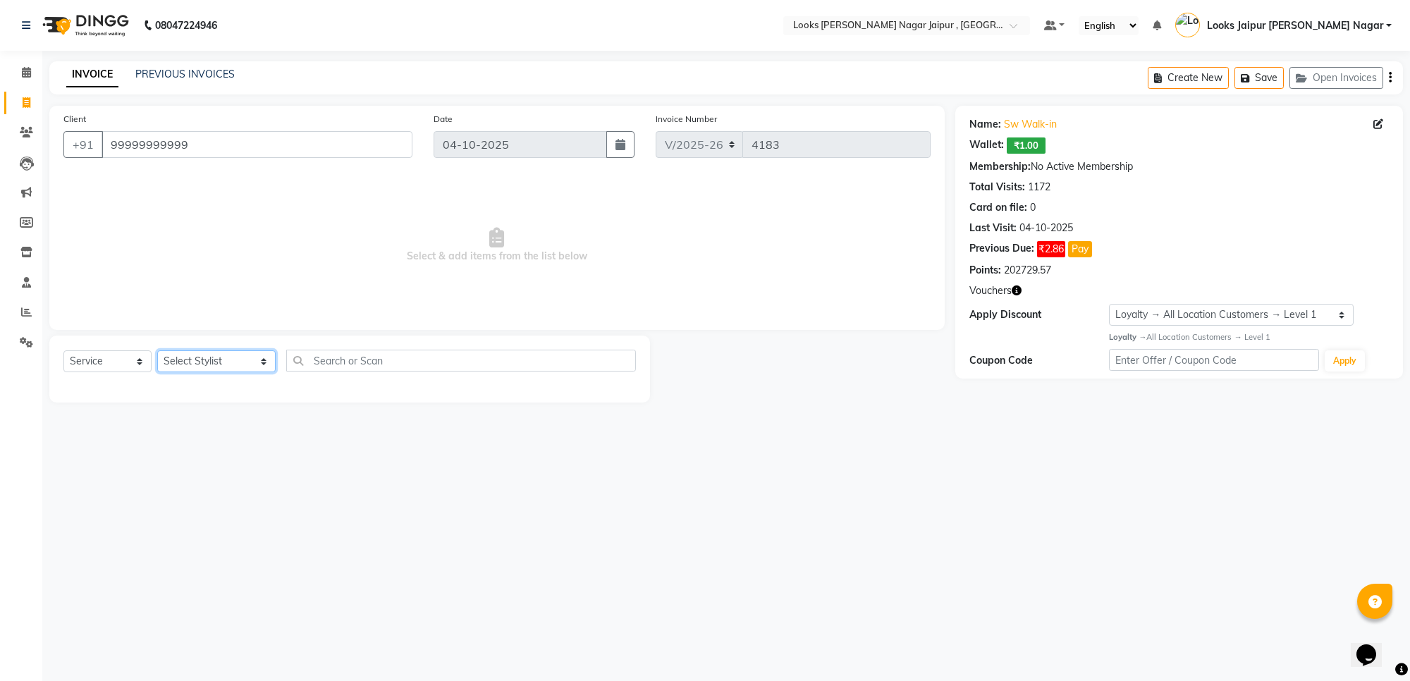
click at [216, 357] on select "Select Stylist [PERSON_NAME] art Anoop [PERSON_NAME] Counter Sales [PERSON_NAME…" at bounding box center [216, 361] width 118 height 22
select select "82801"
click at [157, 350] on select "Select Stylist [PERSON_NAME] art Anoop [PERSON_NAME] Counter Sales [PERSON_NAME…" at bounding box center [216, 361] width 118 height 22
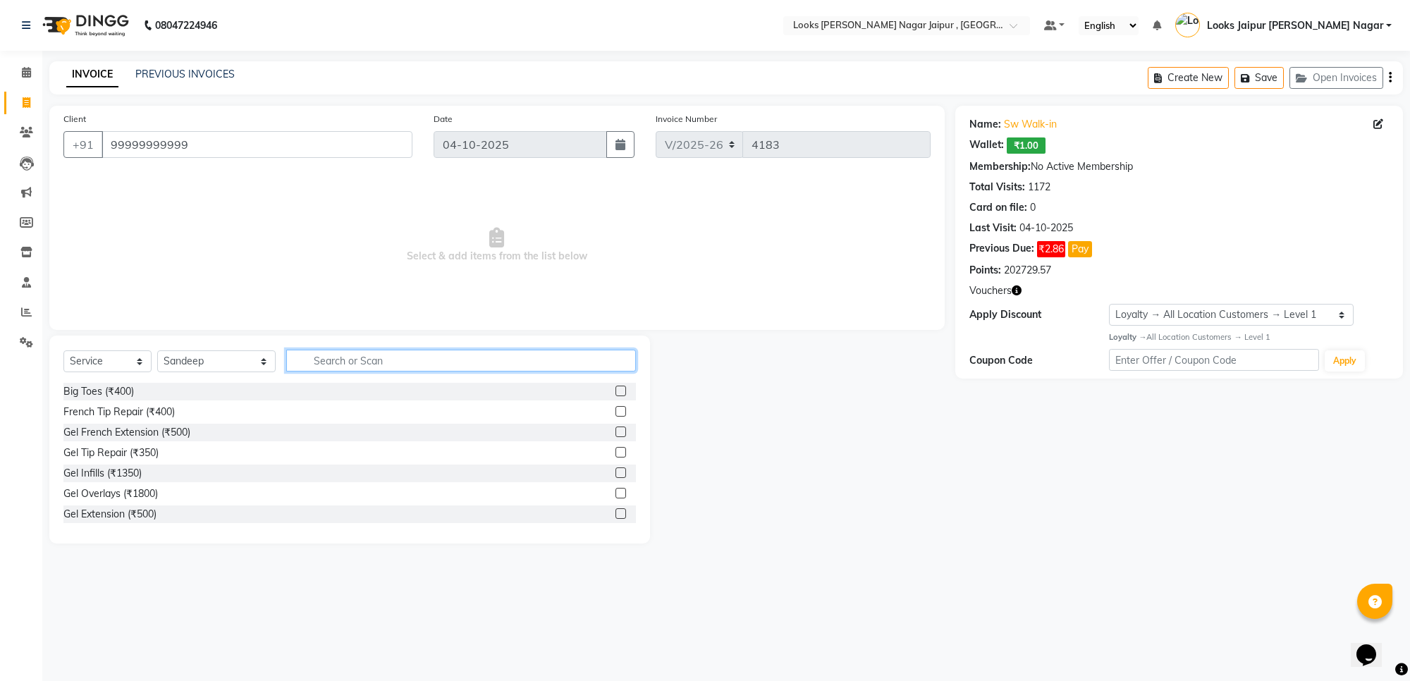
click at [413, 356] on input "text" at bounding box center [461, 361] width 350 height 22
type input "cut"
click at [616, 409] on label at bounding box center [621, 411] width 11 height 11
click at [616, 409] on input "checkbox" at bounding box center [620, 412] width 9 height 9
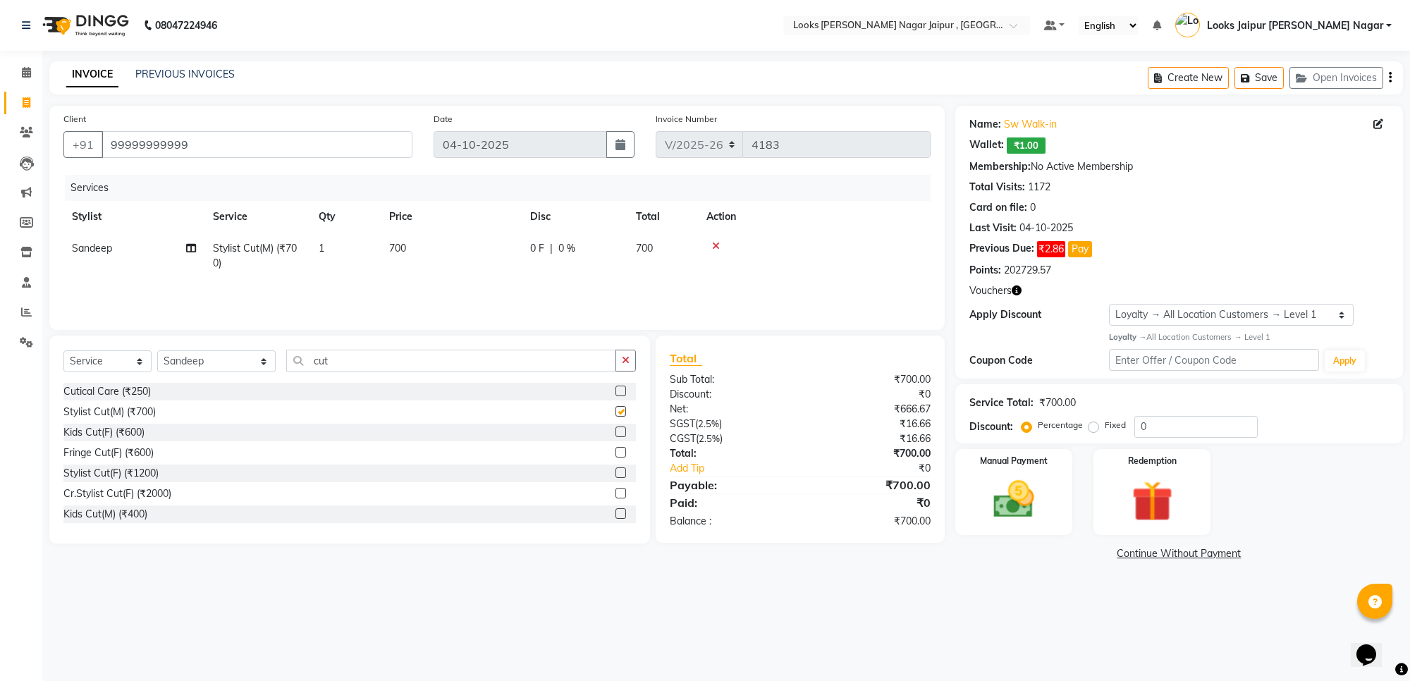
checkbox input "false"
click at [212, 356] on select "Select Stylist [PERSON_NAME] art Anoop [PERSON_NAME] Counter Sales [PERSON_NAME…" at bounding box center [216, 361] width 118 height 22
select select "88605"
click at [157, 350] on select "Select Stylist [PERSON_NAME] art Anoop [PERSON_NAME] Counter Sales [PERSON_NAME…" at bounding box center [216, 361] width 118 height 22
click at [374, 365] on input "cut" at bounding box center [451, 361] width 330 height 22
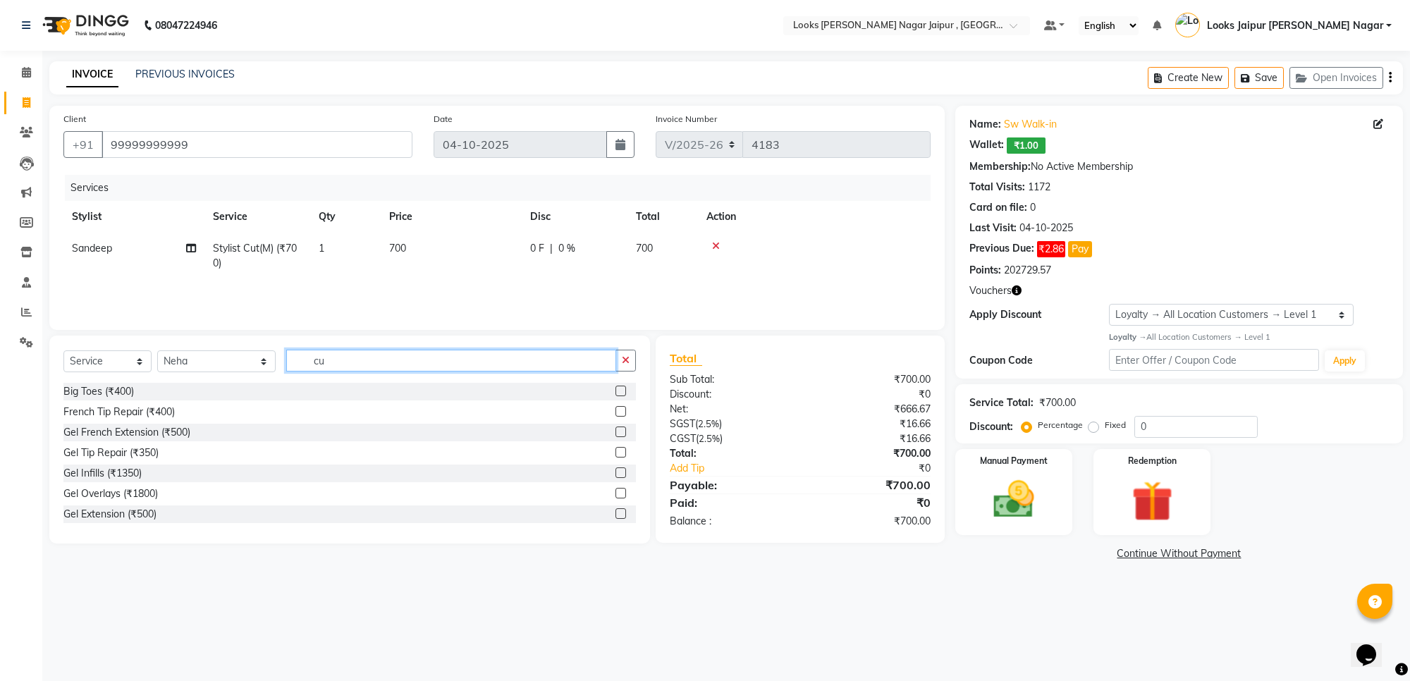
type input "c"
type input "thre"
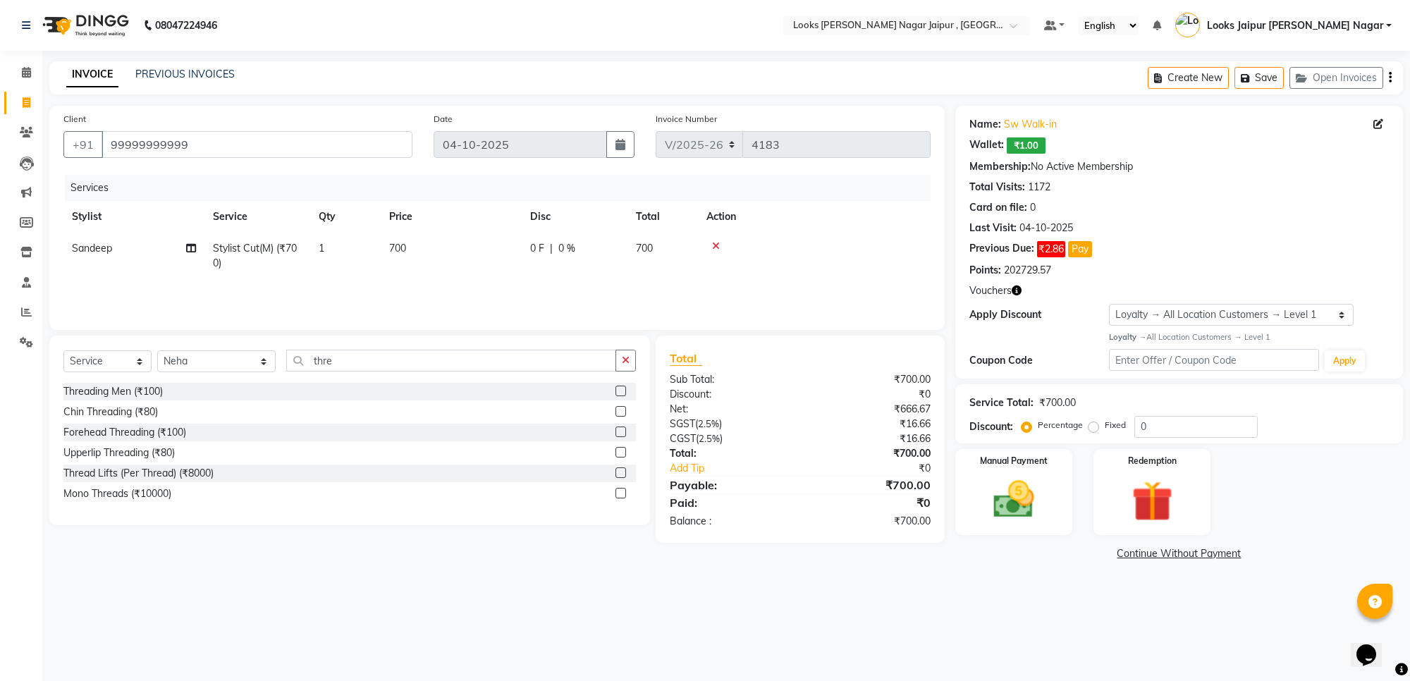
click at [616, 432] on label at bounding box center [621, 432] width 11 height 11
click at [616, 432] on input "checkbox" at bounding box center [620, 432] width 9 height 9
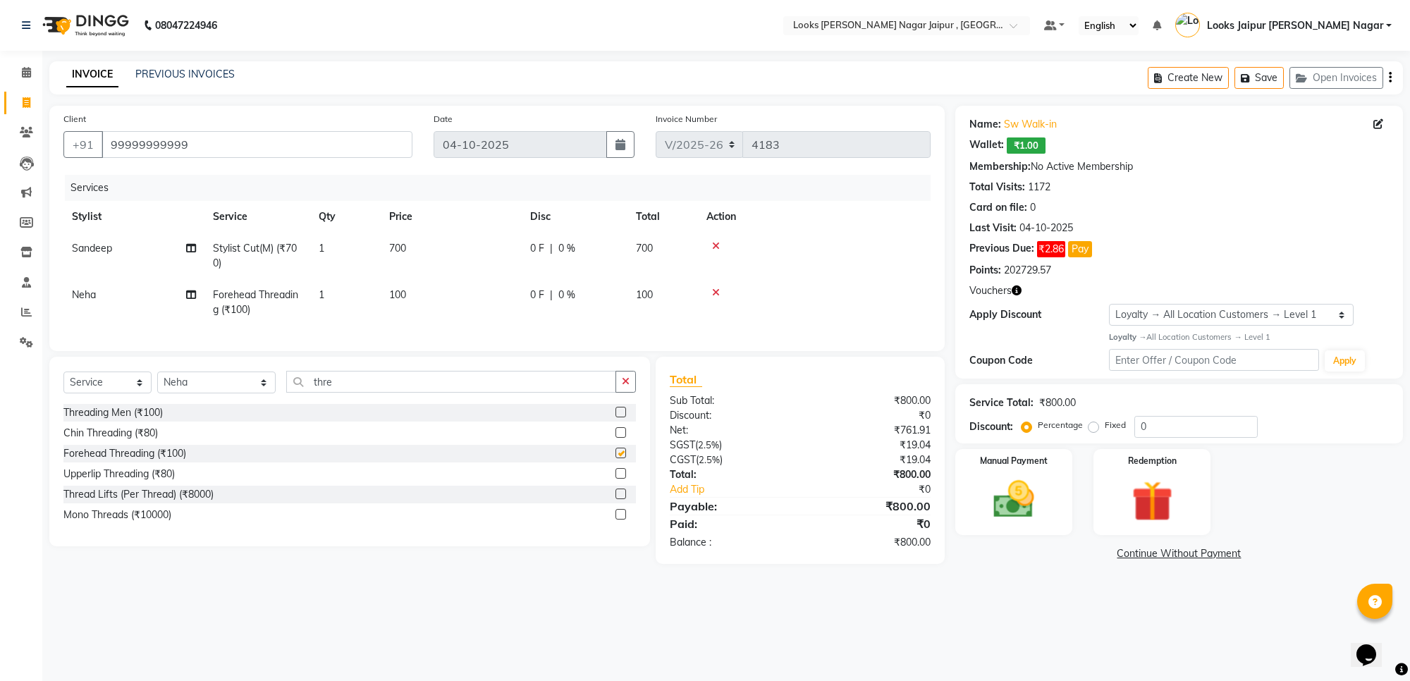
checkbox input "false"
click at [191, 390] on select "Select Stylist [PERSON_NAME] art Anoop [PERSON_NAME] Counter Sales [PERSON_NAME…" at bounding box center [216, 383] width 118 height 22
select select "70693"
click at [157, 384] on select "Select Stylist [PERSON_NAME] art Anoop [PERSON_NAME] Counter Sales [PERSON_NAME…" at bounding box center [216, 383] width 118 height 22
click at [322, 381] on div "Select Service Product Membership Package Voucher Prepaid Gift Card Select Styl…" at bounding box center [349, 461] width 601 height 208
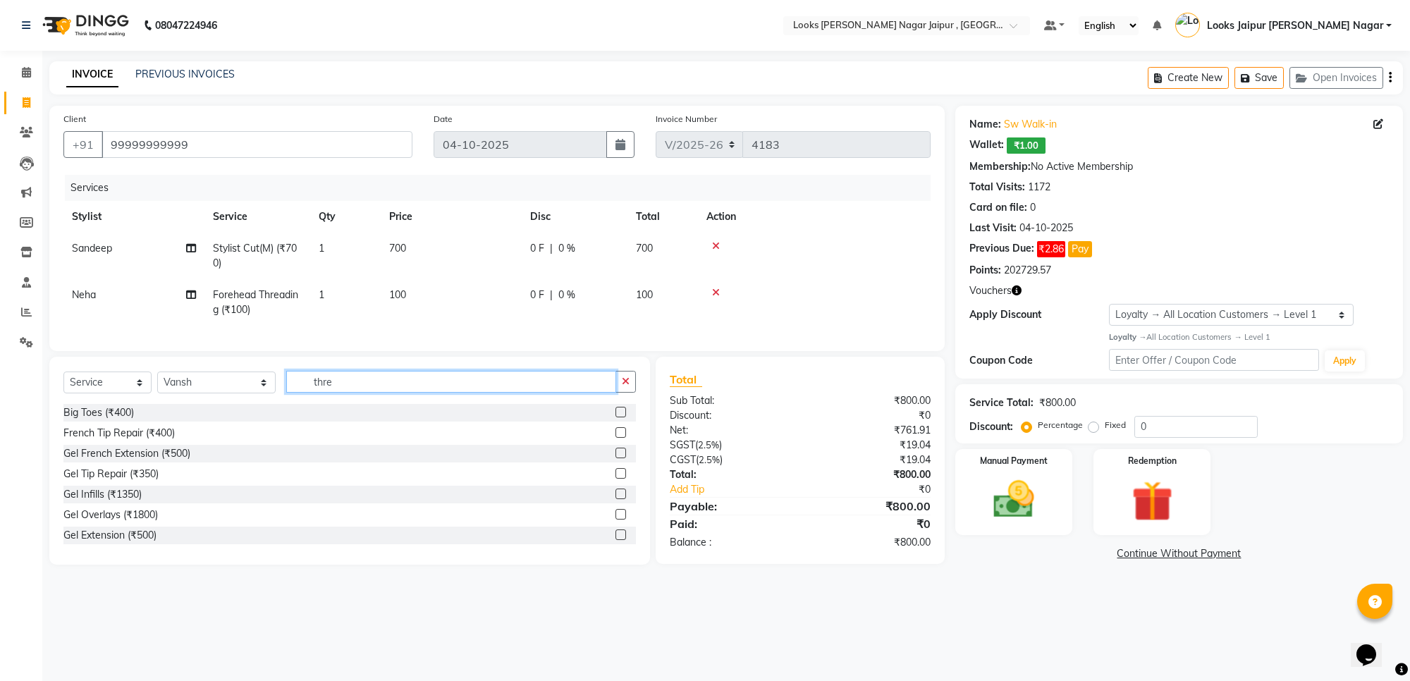
click at [332, 393] on input "thre" at bounding box center [451, 382] width 330 height 22
type input "t"
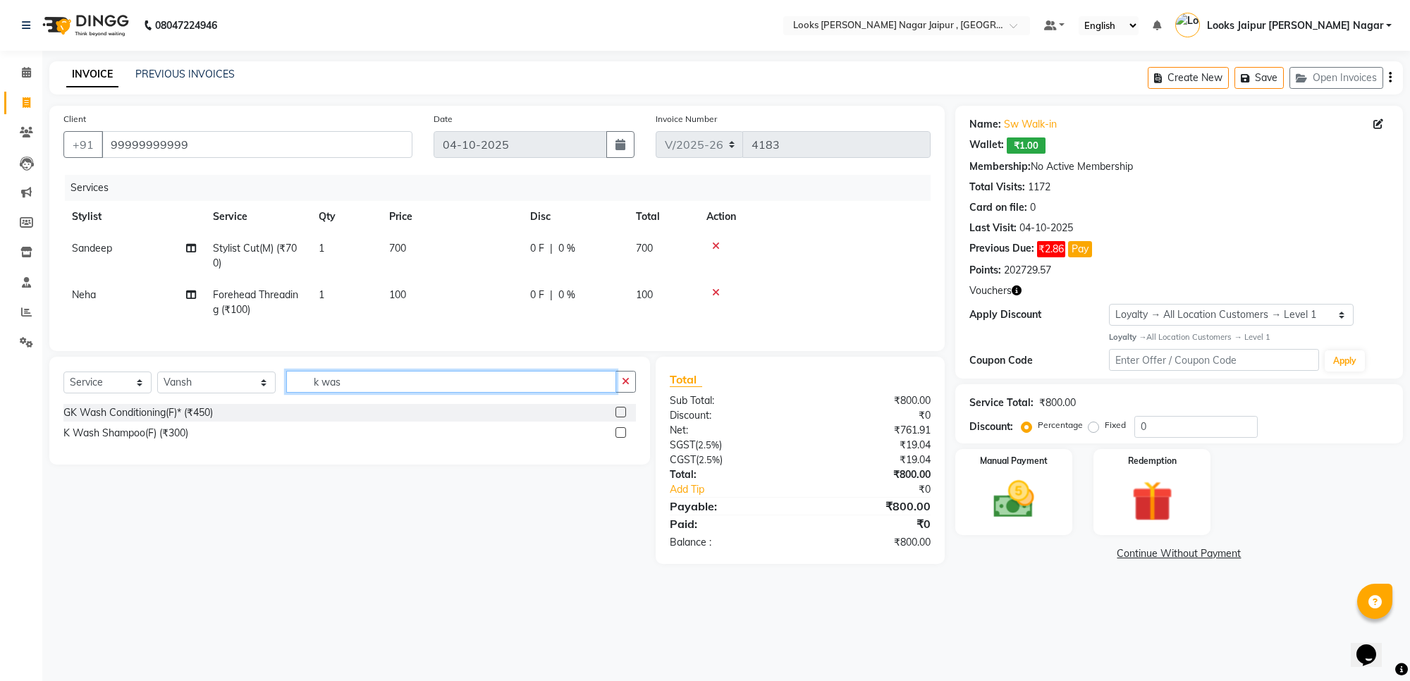
type input "k was"
click at [621, 438] on label at bounding box center [621, 432] width 11 height 11
click at [621, 438] on input "checkbox" at bounding box center [620, 433] width 9 height 9
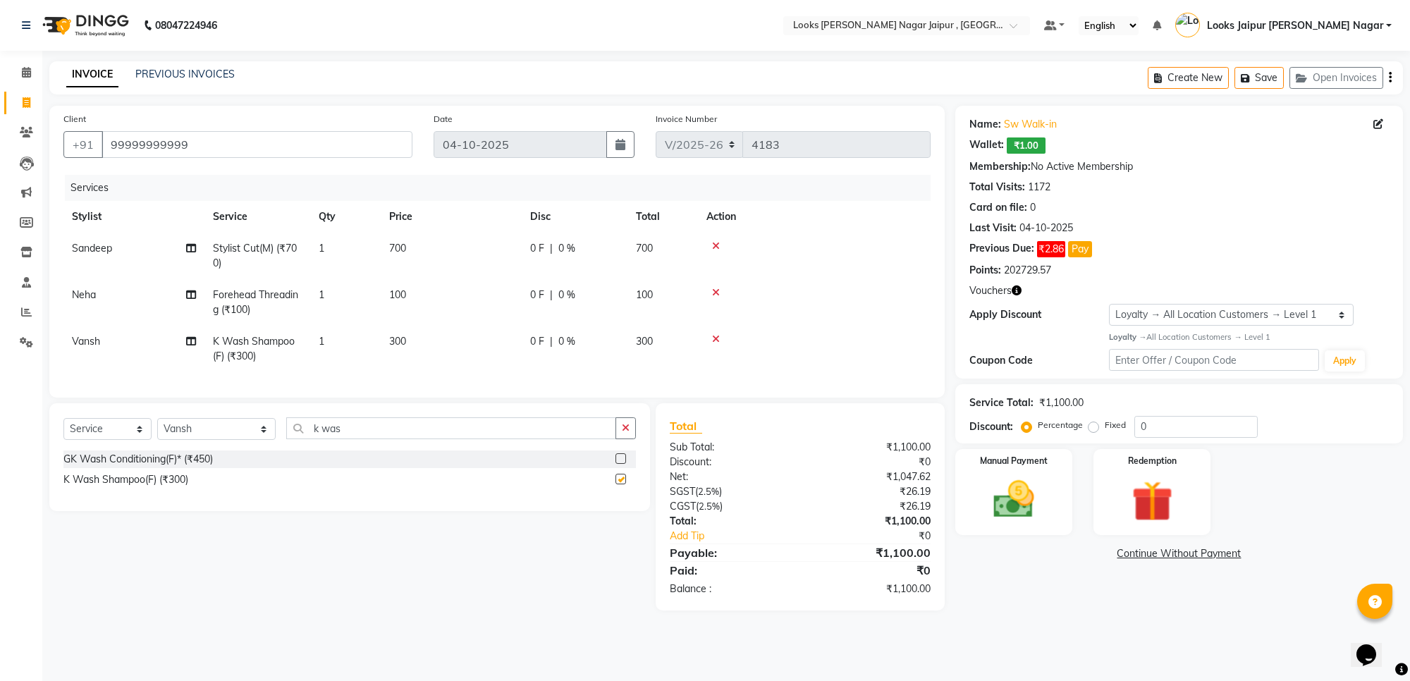
checkbox input "false"
click at [229, 440] on select "Select Stylist [PERSON_NAME] art Anoop [PERSON_NAME] Counter Sales [PERSON_NAME…" at bounding box center [216, 429] width 118 height 22
select select "88605"
click at [157, 431] on select "Select Stylist [PERSON_NAME] art Anoop [PERSON_NAME] Counter Sales [PERSON_NAME…" at bounding box center [216, 429] width 118 height 22
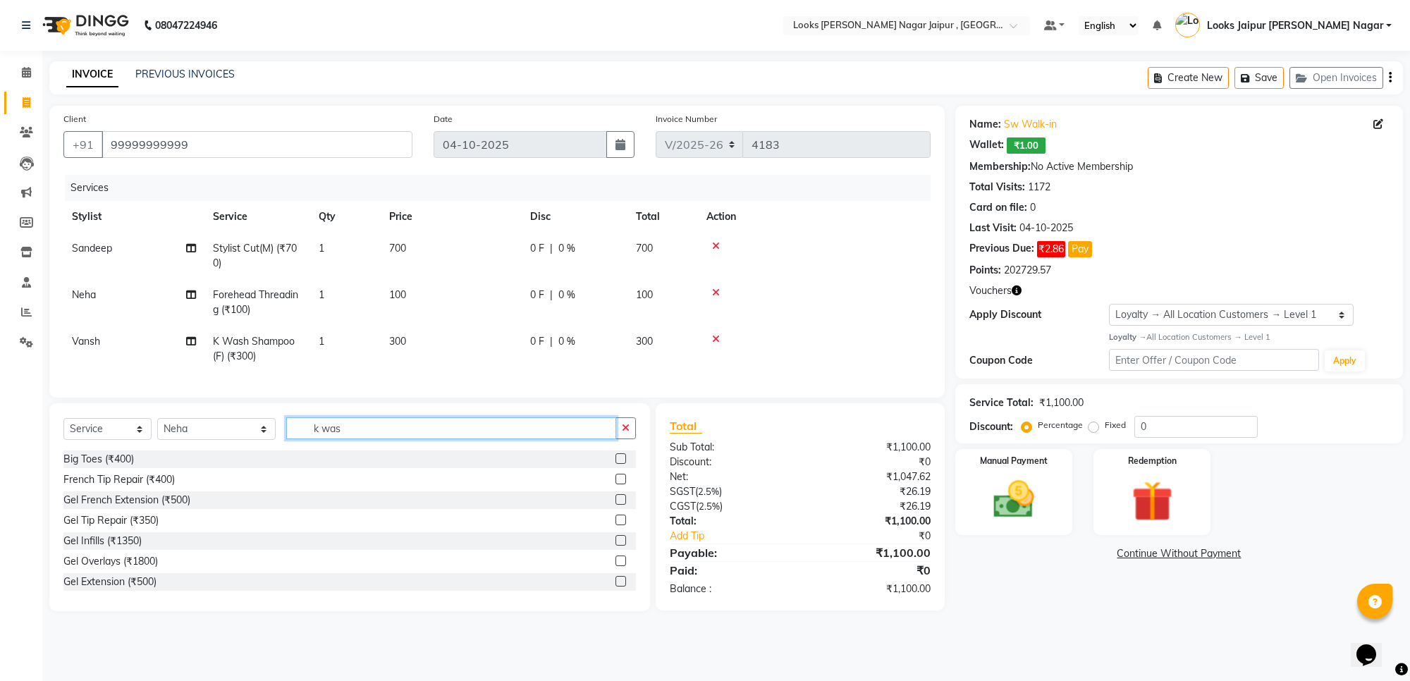
click at [370, 439] on input "k was" at bounding box center [451, 428] width 330 height 22
type input "k"
type input "thre"
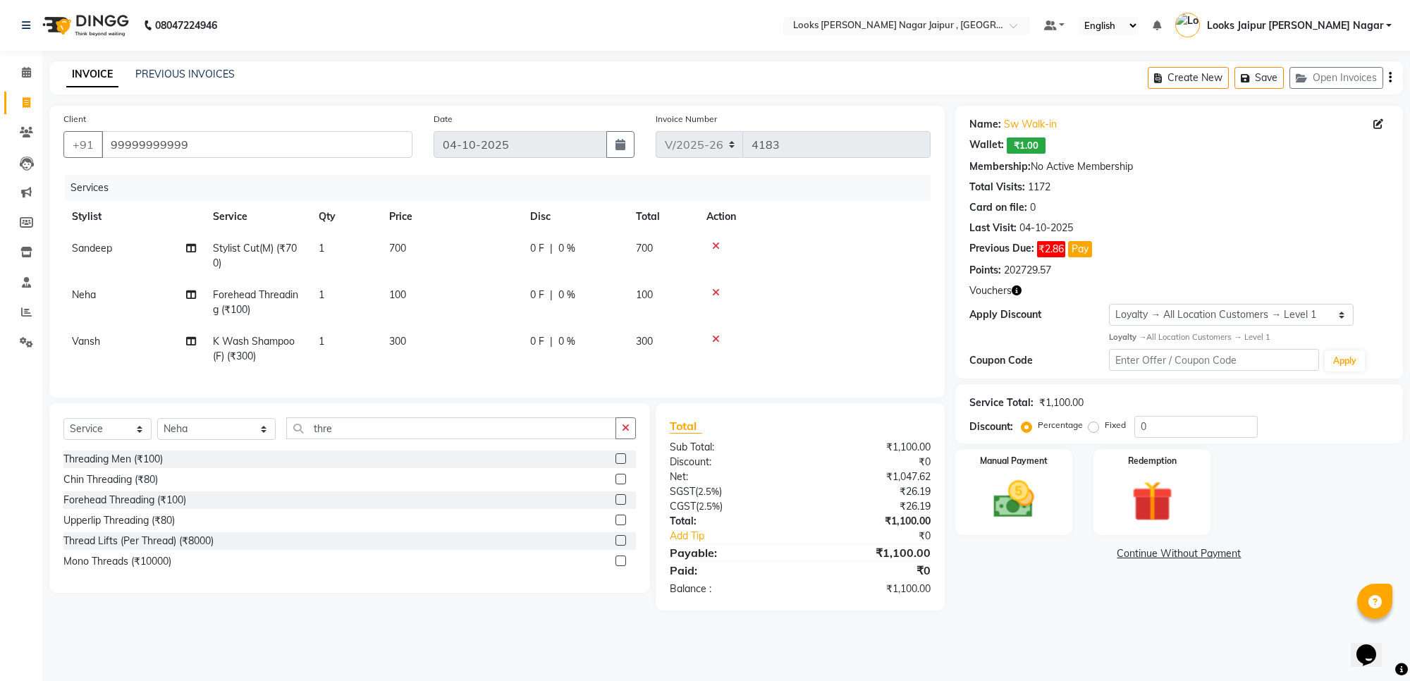
click at [621, 505] on label at bounding box center [621, 499] width 11 height 11
click at [621, 505] on input "checkbox" at bounding box center [620, 500] width 9 height 9
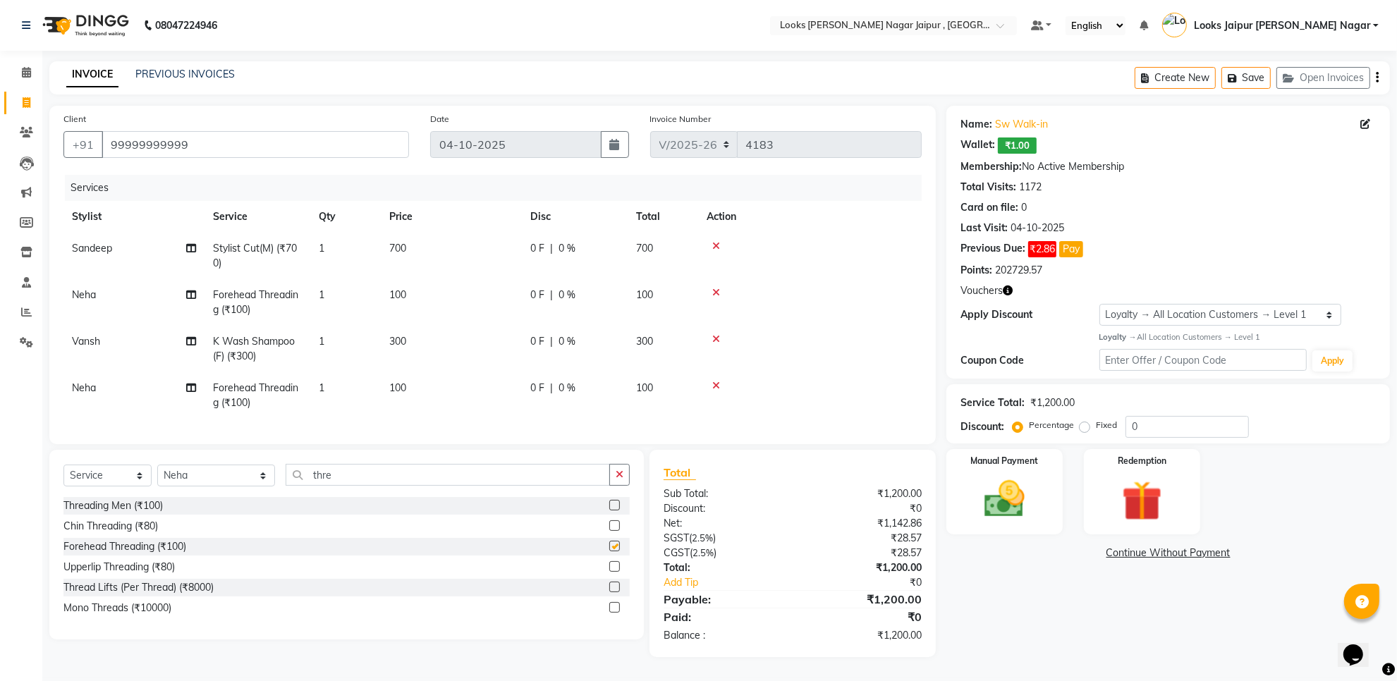
checkbox input "false"
click at [425, 238] on td "700" at bounding box center [451, 256] width 141 height 47
select select "82801"
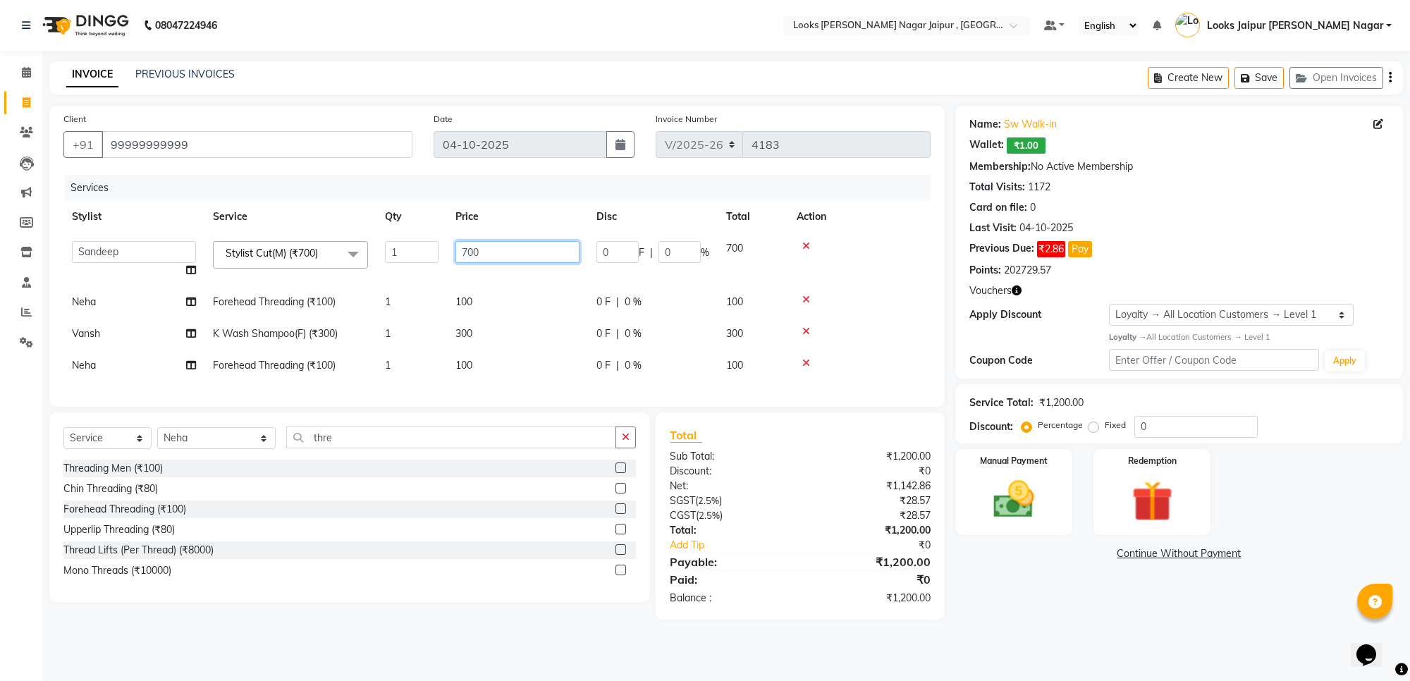
click at [497, 248] on input "700" at bounding box center [518, 252] width 124 height 22
type input "735"
click at [499, 293] on td "100" at bounding box center [517, 302] width 141 height 32
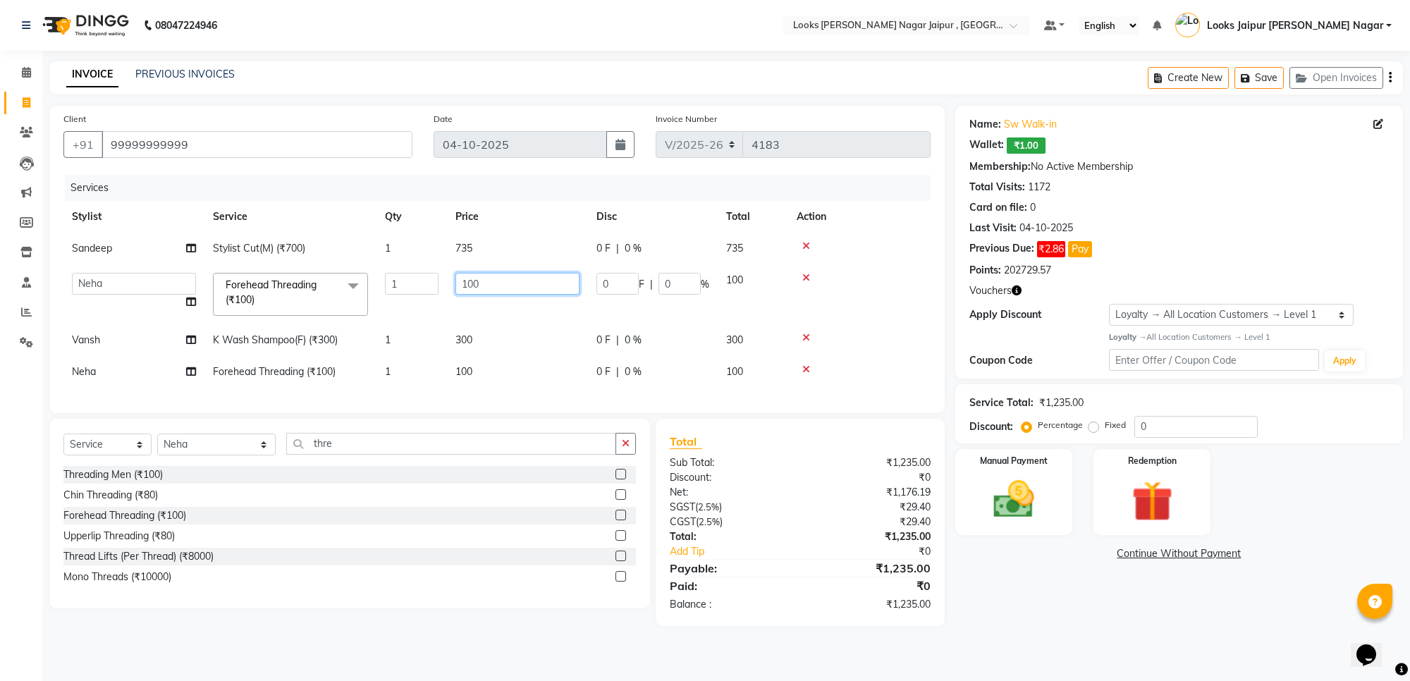
click at [499, 293] on input "100" at bounding box center [518, 284] width 124 height 22
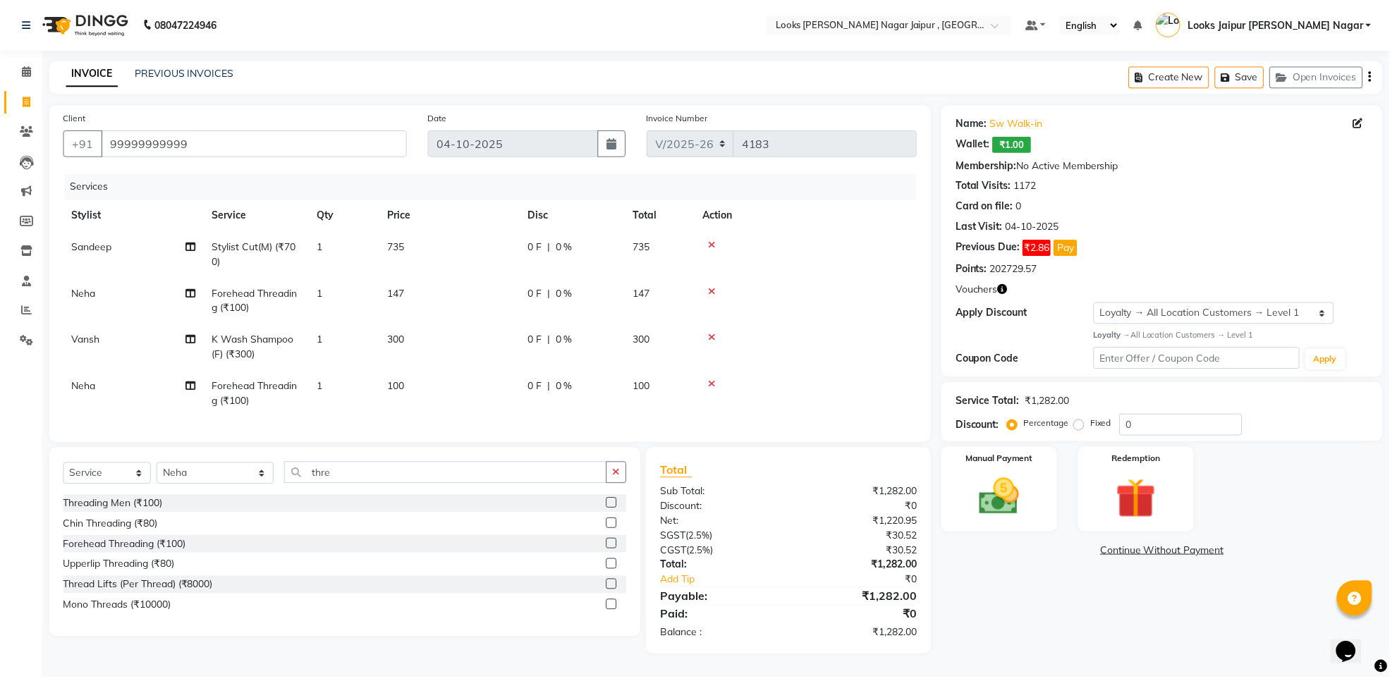
click at [478, 337] on td "300" at bounding box center [451, 349] width 141 height 47
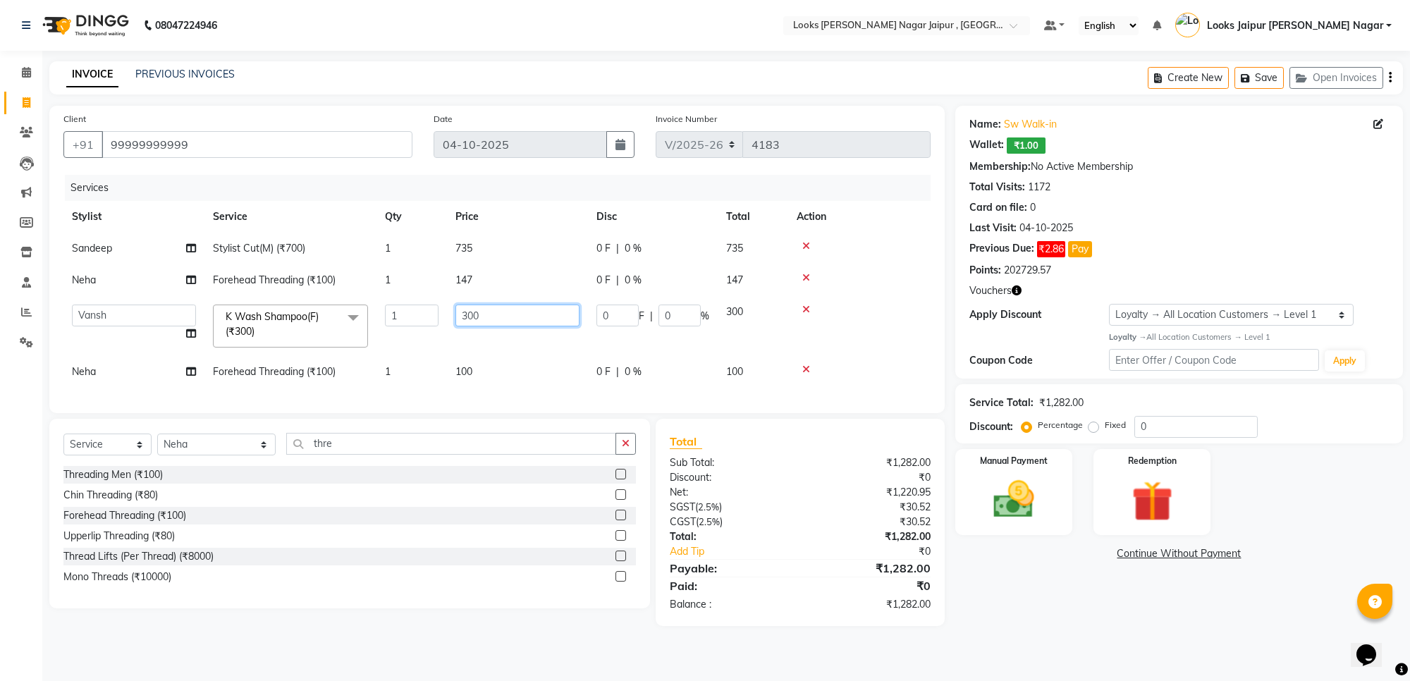
click at [502, 317] on input "300" at bounding box center [518, 316] width 124 height 22
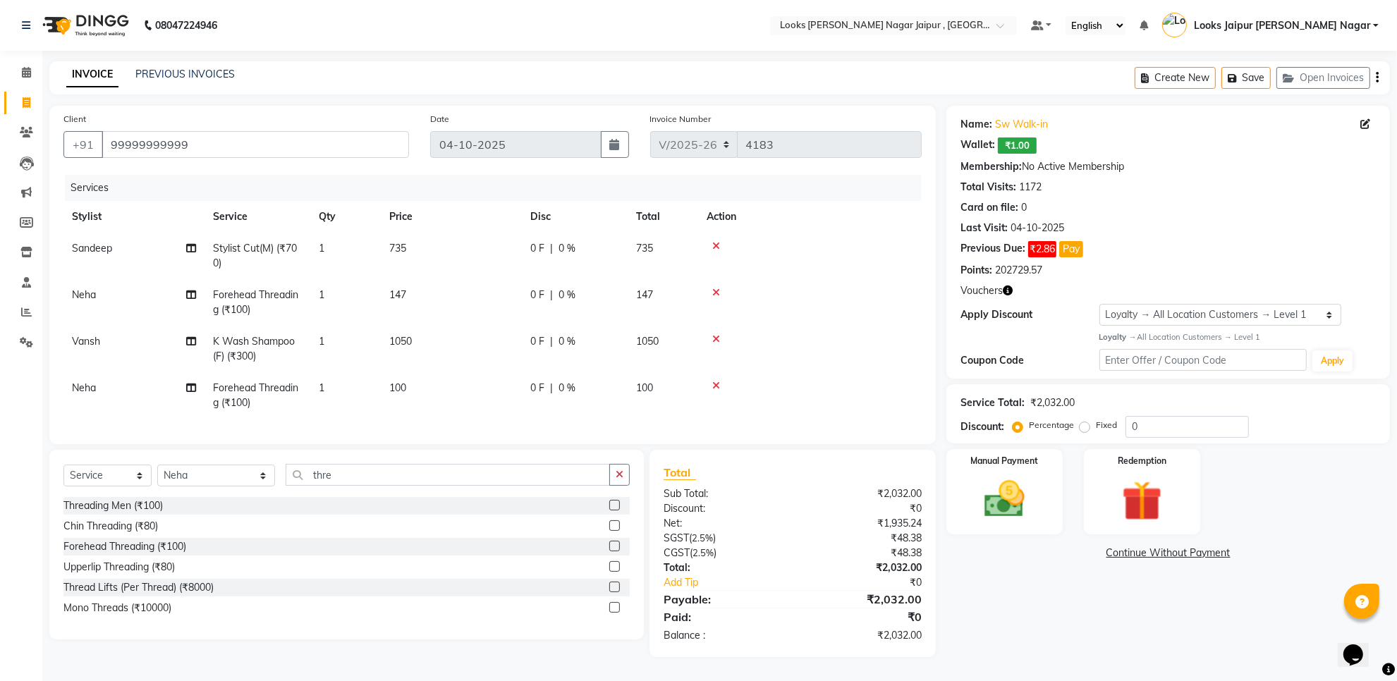
click at [492, 367] on tbody "Sandeep Stylist Cut(M) (₹700) 1 735 0 F | 0 % 735 Neha Forehead Threading (₹100…" at bounding box center [492, 326] width 858 height 186
click at [456, 391] on td "100" at bounding box center [451, 395] width 141 height 47
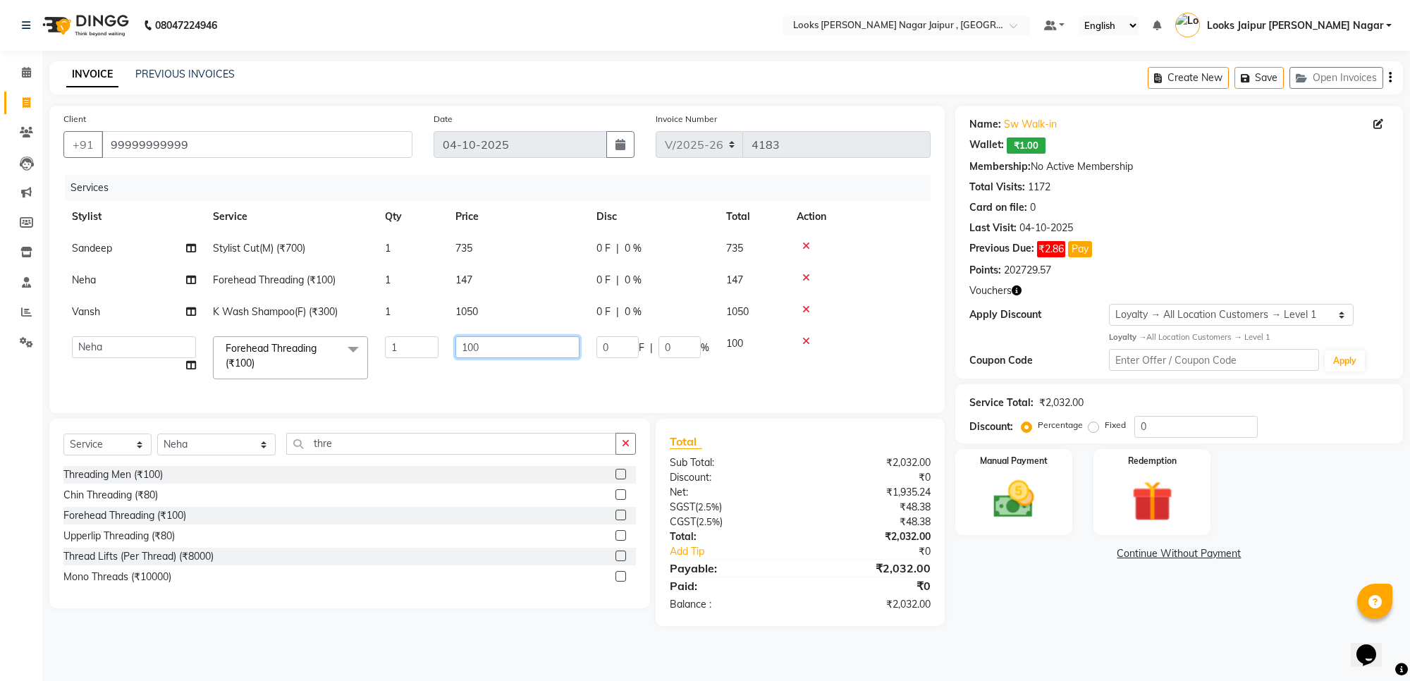
click at [522, 343] on input "100" at bounding box center [518, 347] width 124 height 22
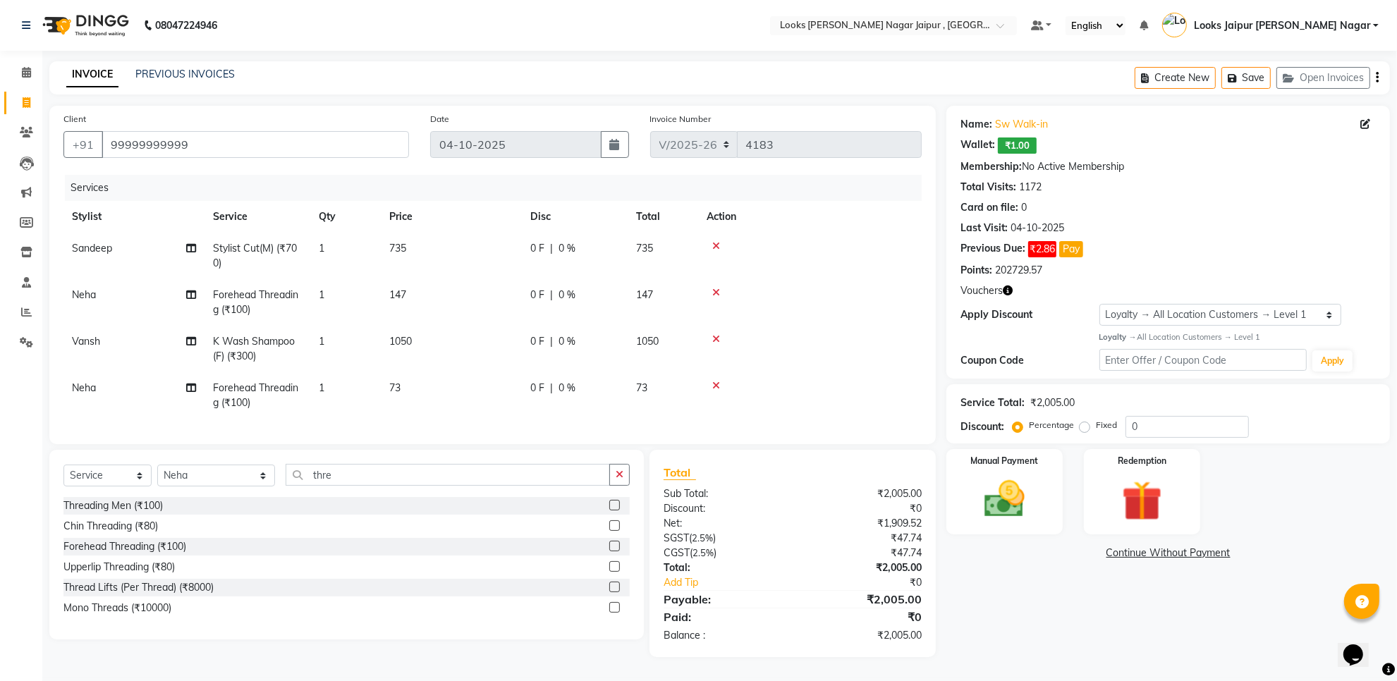
click at [1118, 608] on div "Name: Sw Walk-in Wallet: ₹1.00 Membership: No Active Membership Total Visits: 1…" at bounding box center [1173, 381] width 454 height 551
click at [1009, 484] on img at bounding box center [1004, 499] width 68 height 49
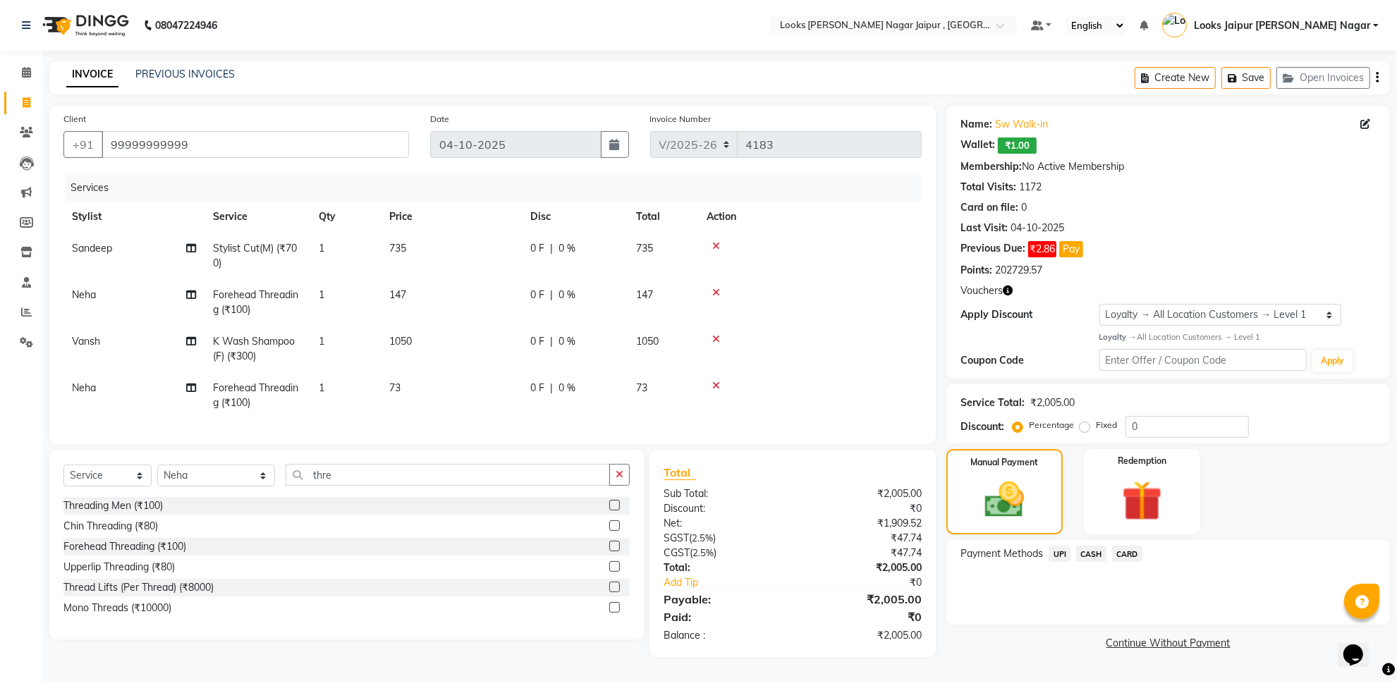
click at [1060, 550] on span "UPI" at bounding box center [1060, 554] width 22 height 16
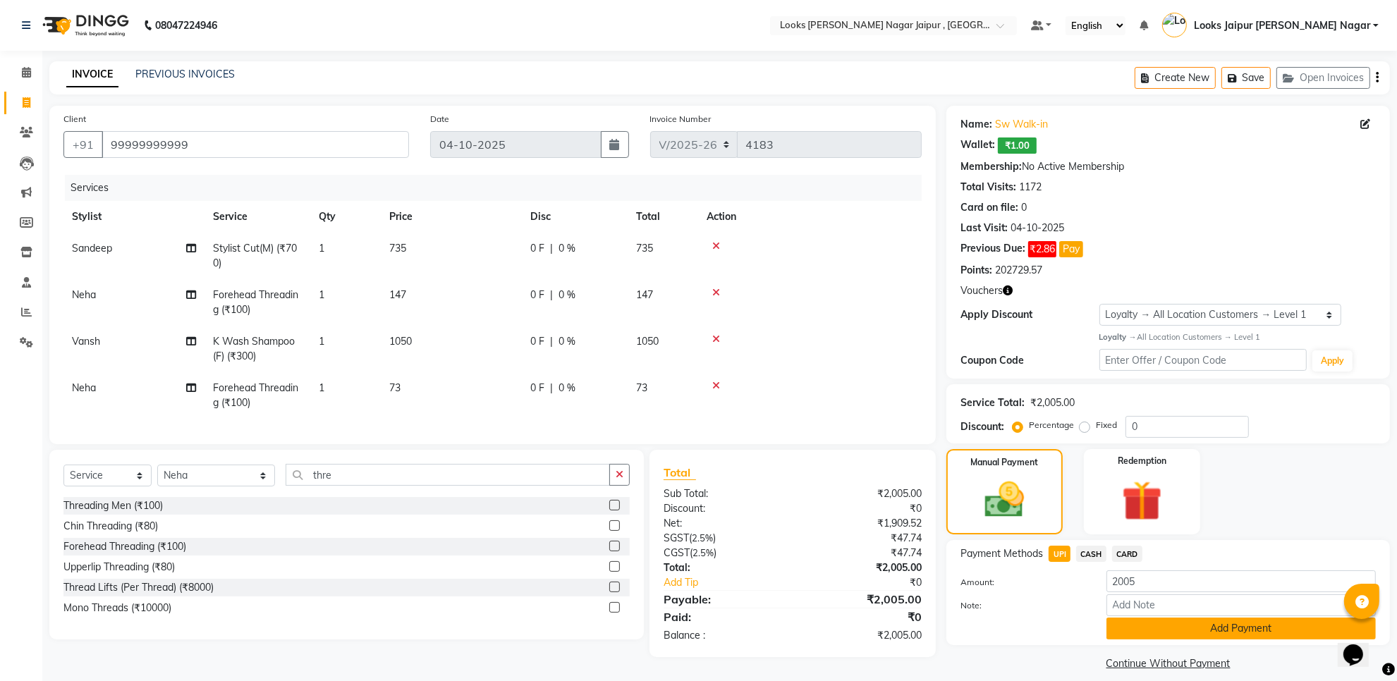
click at [1113, 625] on button "Add Payment" at bounding box center [1240, 629] width 269 height 22
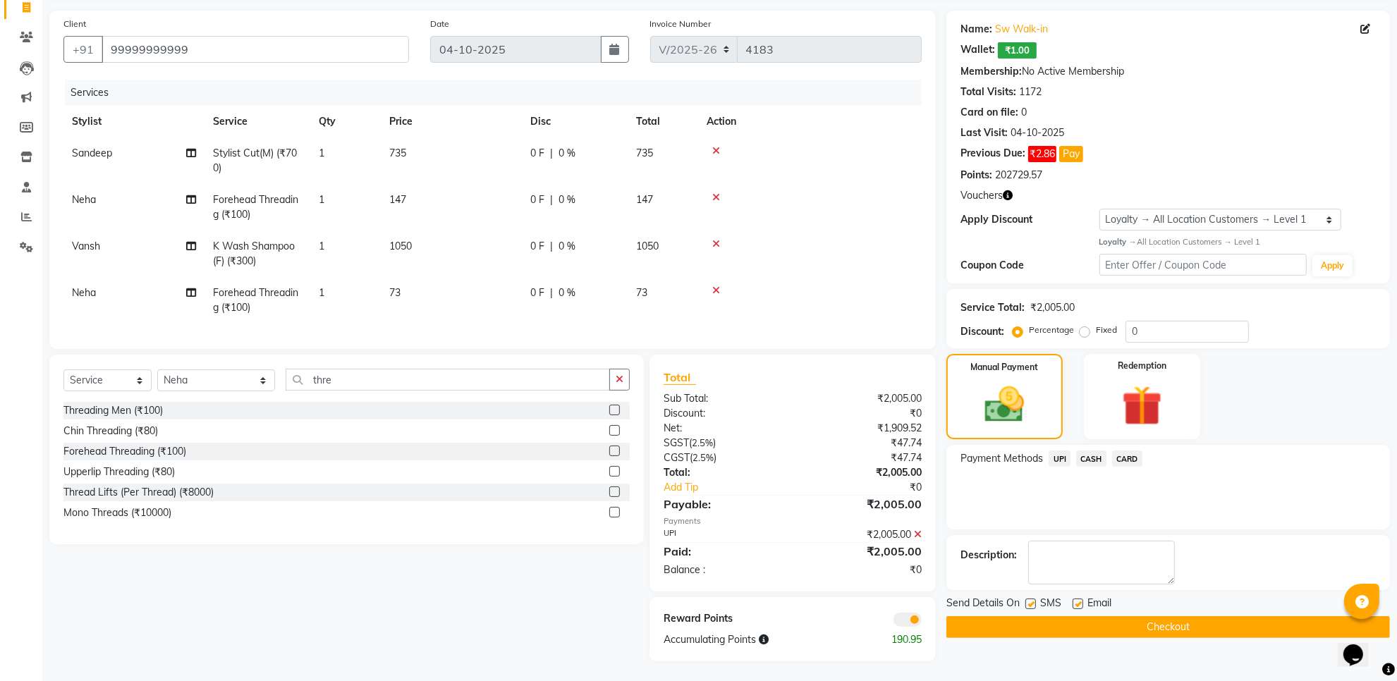
scroll to position [108, 0]
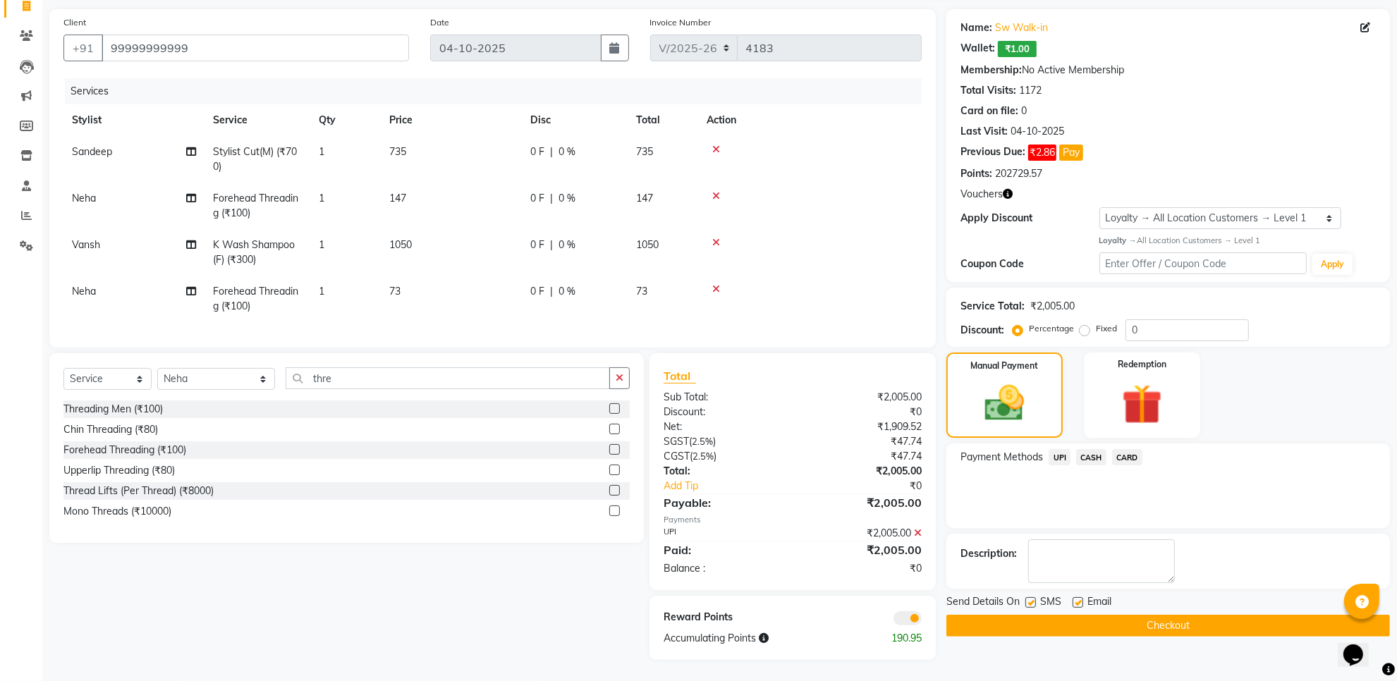
click at [1032, 597] on label at bounding box center [1030, 602] width 11 height 11
click at [1032, 599] on input "checkbox" at bounding box center [1029, 603] width 9 height 9
click at [1073, 597] on label at bounding box center [1078, 602] width 11 height 11
click at [1073, 599] on input "checkbox" at bounding box center [1077, 603] width 9 height 9
click at [1067, 615] on button "Checkout" at bounding box center [1168, 626] width 444 height 22
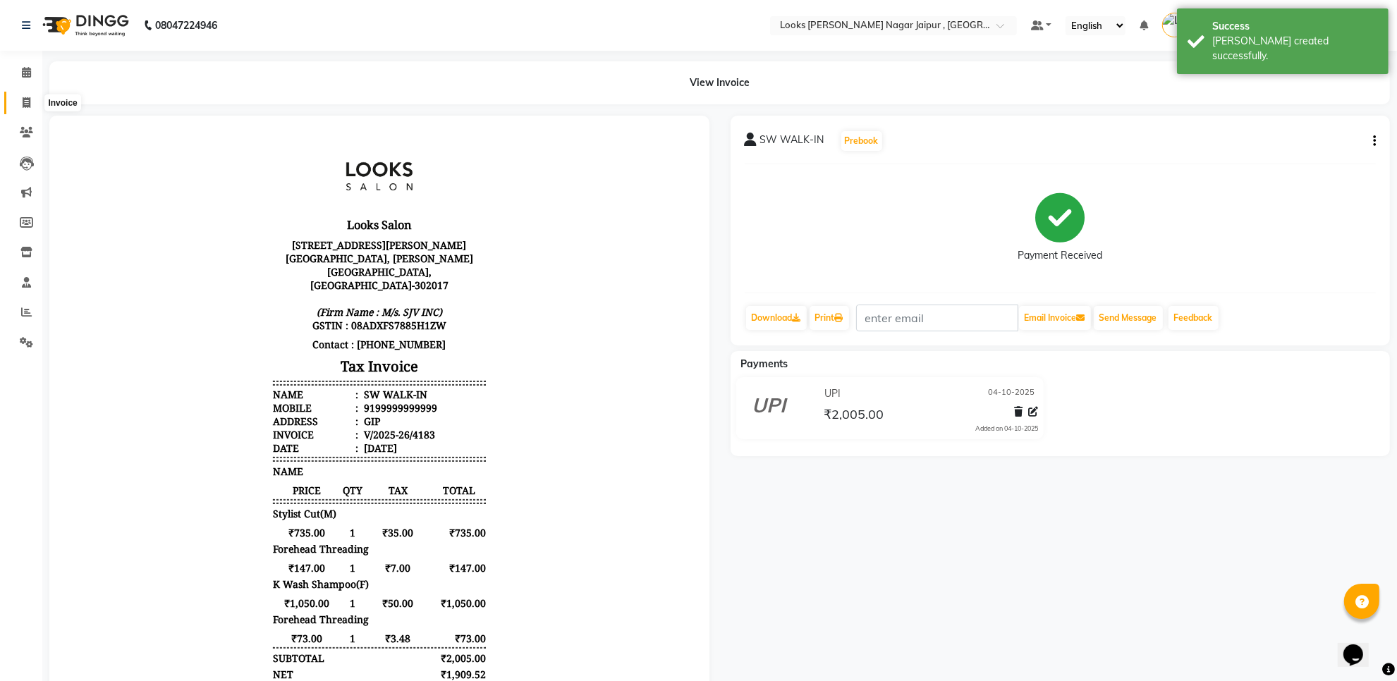
click at [23, 103] on icon at bounding box center [27, 102] width 8 height 11
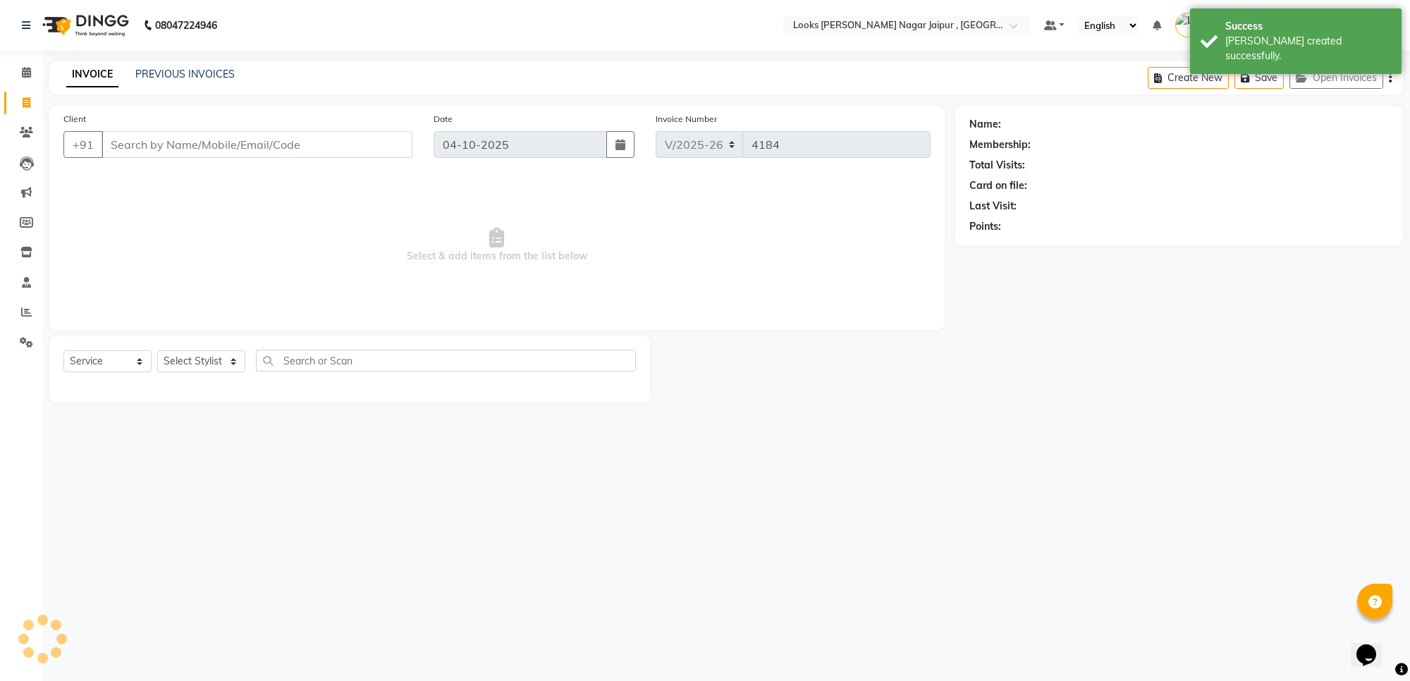
click at [201, 141] on input "Client" at bounding box center [257, 144] width 311 height 27
click at [206, 147] on input "Client" at bounding box center [257, 144] width 311 height 27
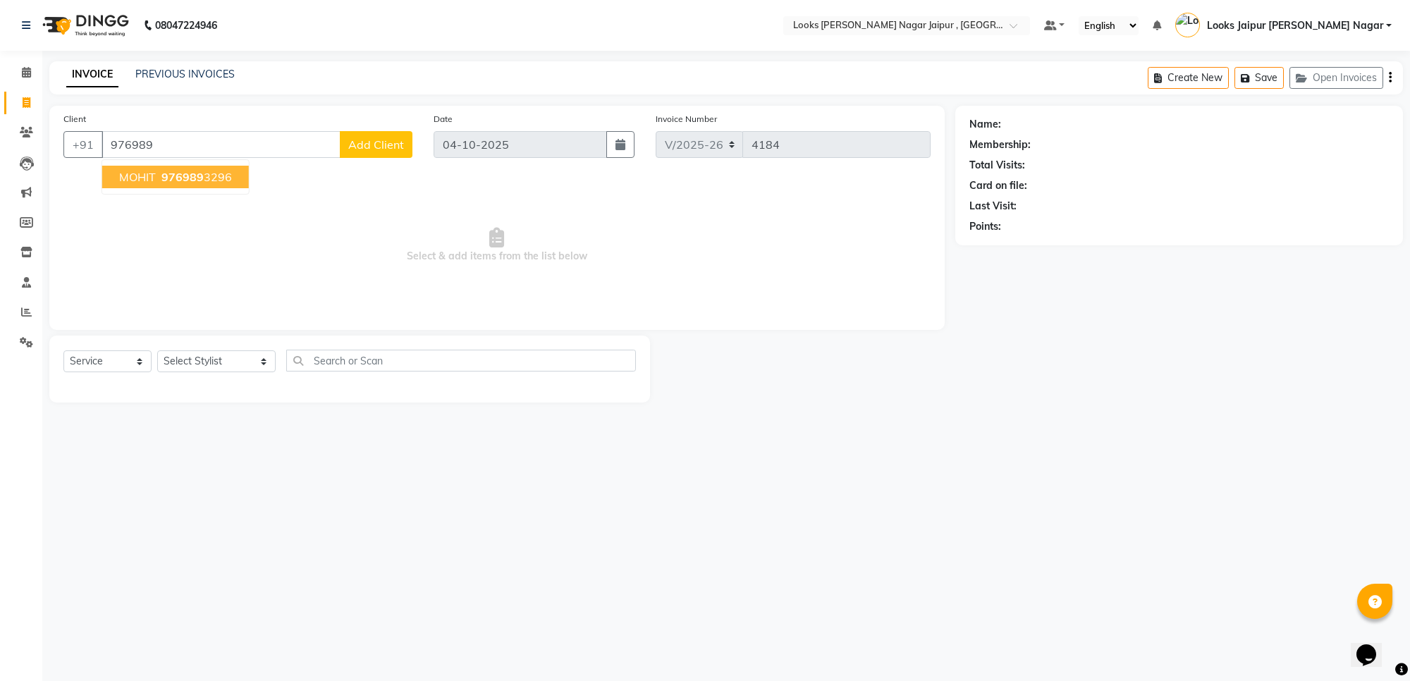
click at [202, 173] on ngb-highlight "976989 3296" at bounding box center [195, 177] width 73 height 14
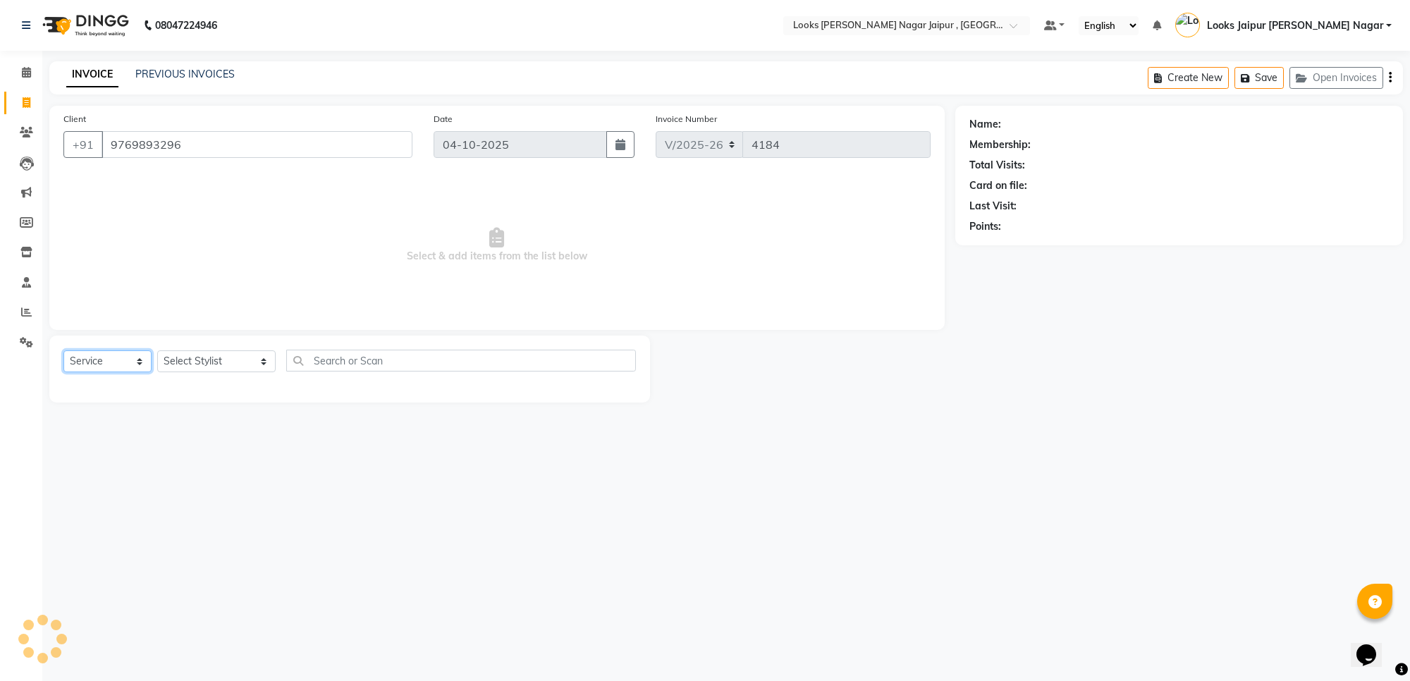
click at [122, 364] on select "Select Service Product Membership Package Voucher Prepaid Gift Card" at bounding box center [107, 361] width 88 height 22
click at [63, 350] on select "Select Service Product Membership Package Voucher Prepaid Gift Card" at bounding box center [107, 361] width 88 height 22
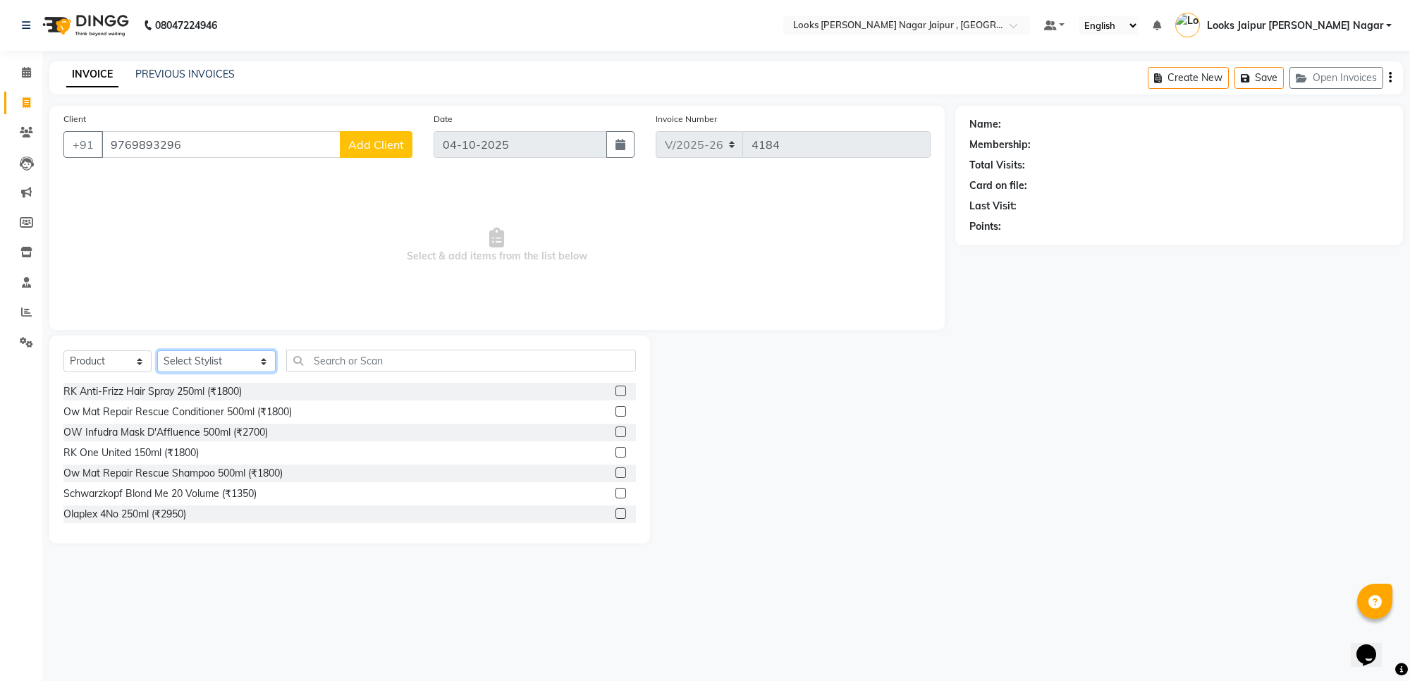
click at [178, 358] on select "Select Stylist [PERSON_NAME] art Anoop [PERSON_NAME] Counter Sales [PERSON_NAME…" at bounding box center [216, 361] width 118 height 22
click at [157, 350] on select "Select Stylist [PERSON_NAME] art Anoop [PERSON_NAME] Counter Sales [PERSON_NAME…" at bounding box center [216, 361] width 118 height 22
click at [312, 357] on input "text" at bounding box center [461, 361] width 350 height 22
click at [616, 515] on label at bounding box center [621, 513] width 11 height 11
click at [616, 515] on input "checkbox" at bounding box center [620, 514] width 9 height 9
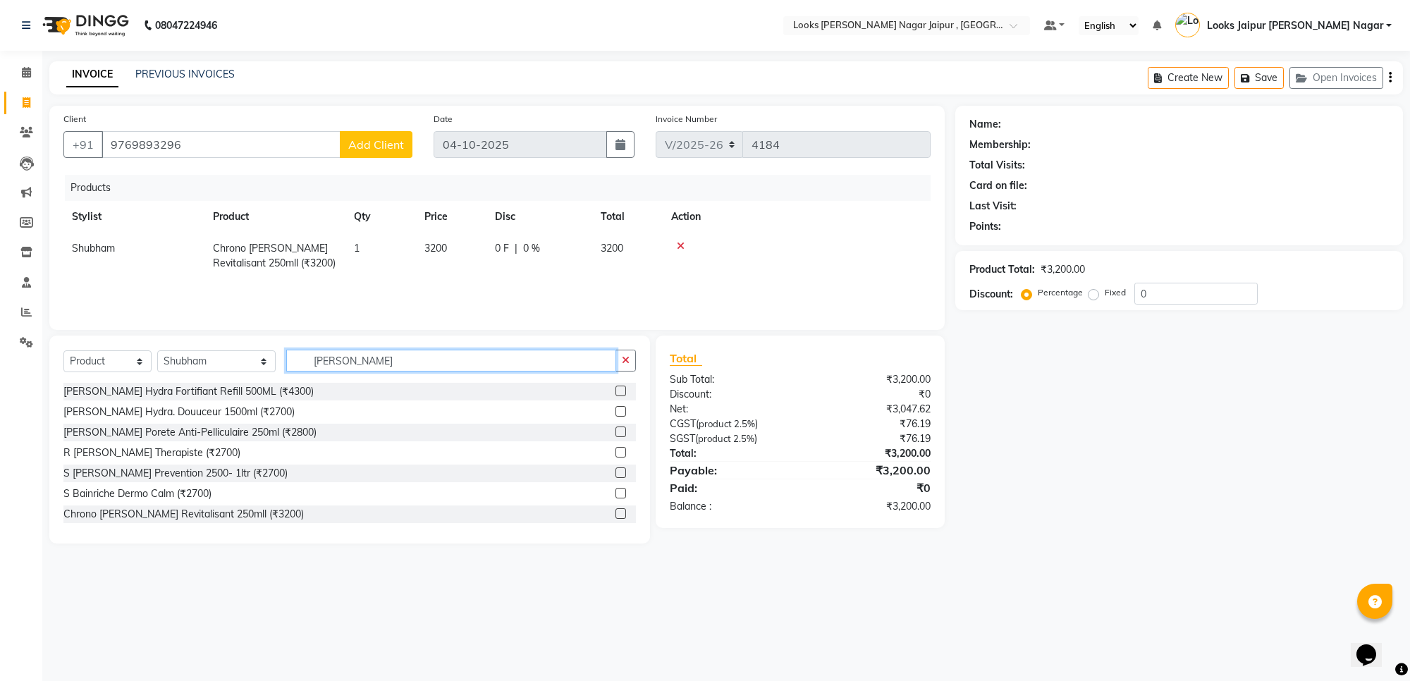
click at [350, 350] on input "[PERSON_NAME]" at bounding box center [451, 361] width 330 height 22
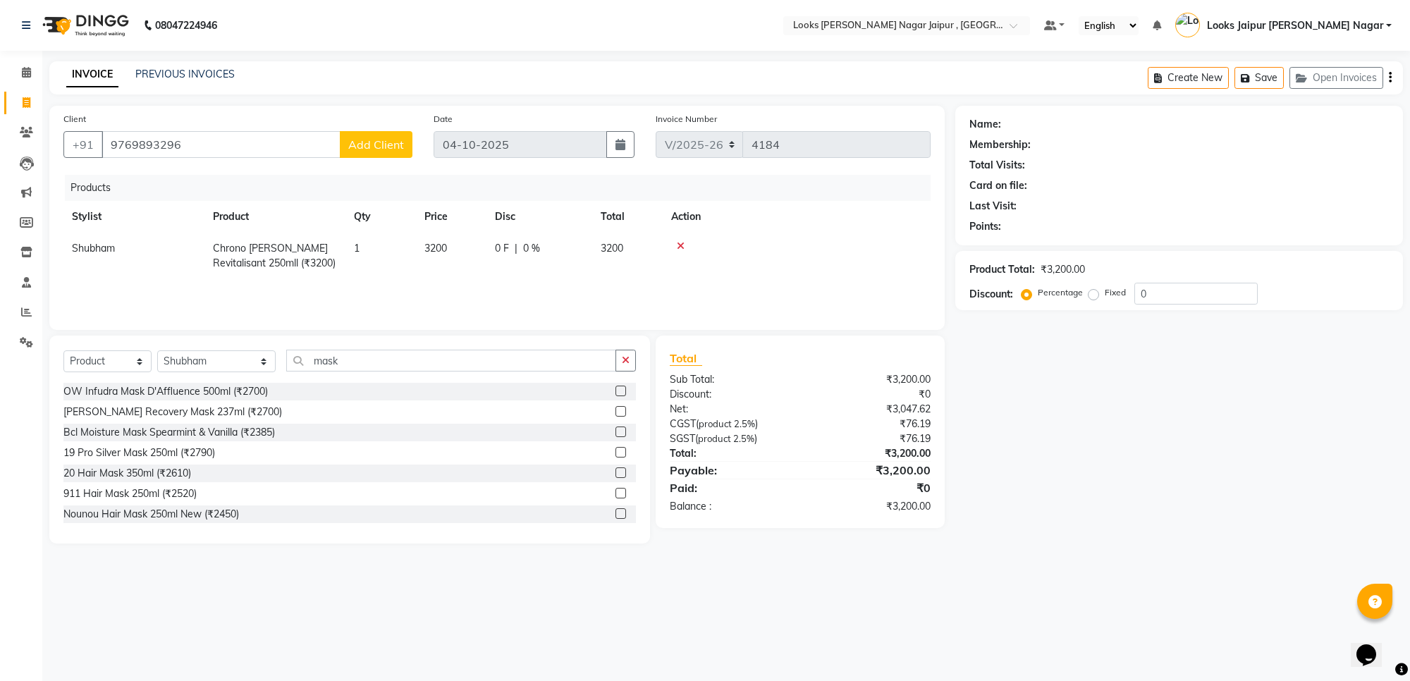
click at [616, 470] on label at bounding box center [621, 473] width 11 height 11
click at [616, 470] on input "checkbox" at bounding box center [620, 473] width 9 height 9
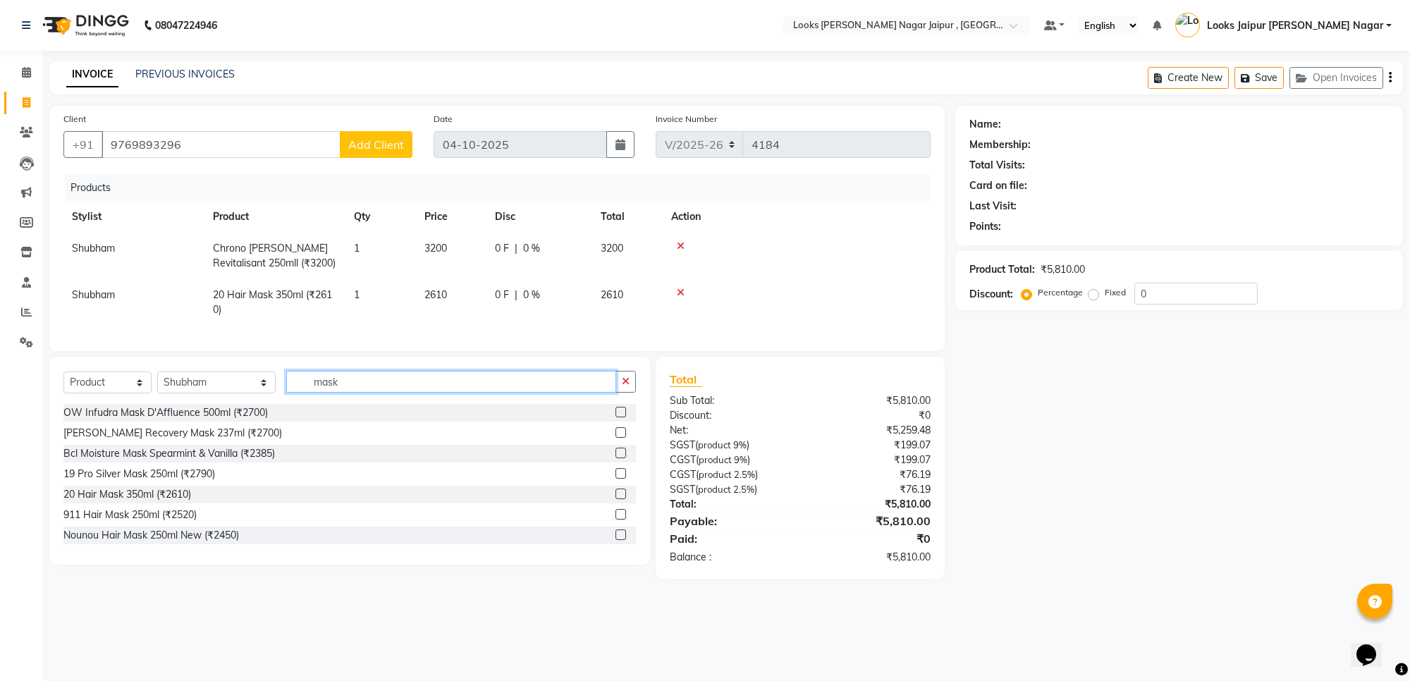
click at [349, 391] on input "mask" at bounding box center [451, 382] width 330 height 22
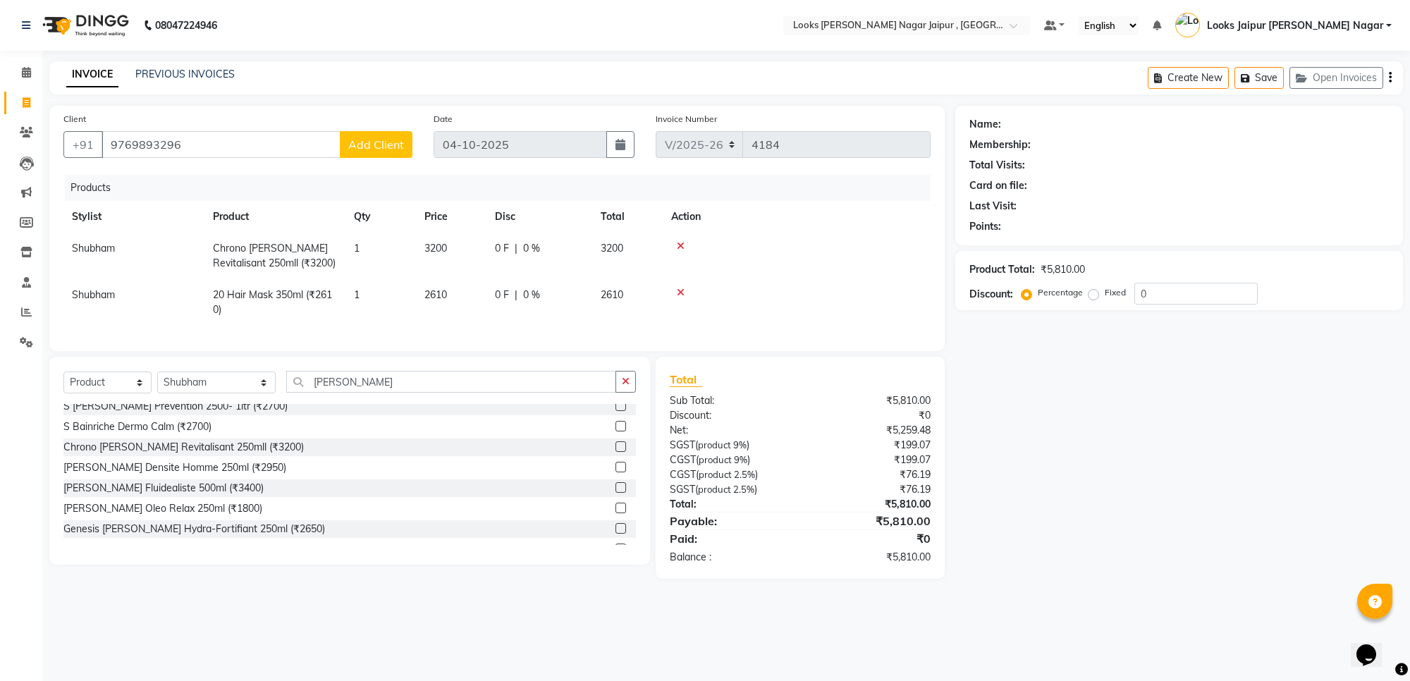
click at [616, 534] on label at bounding box center [621, 528] width 11 height 11
click at [616, 534] on input "checkbox" at bounding box center [620, 529] width 9 height 9
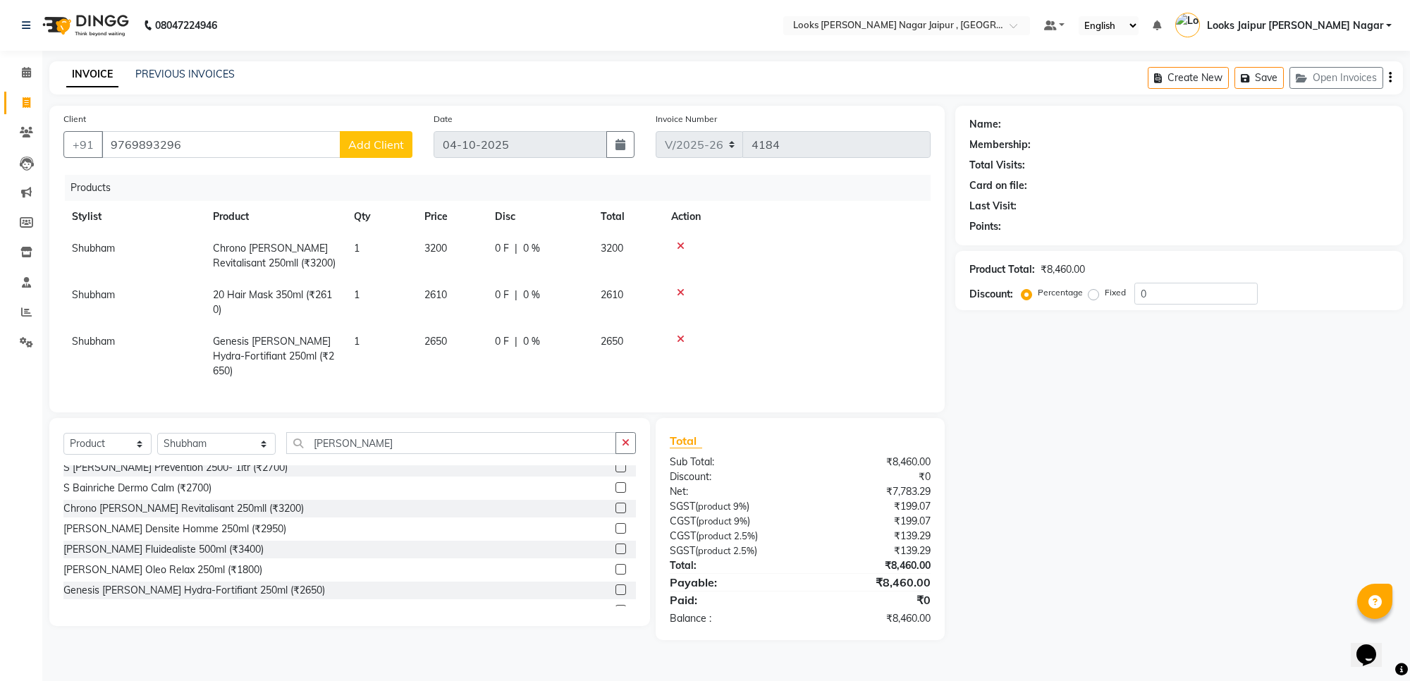
click at [423, 339] on td "2650" at bounding box center [451, 356] width 71 height 61
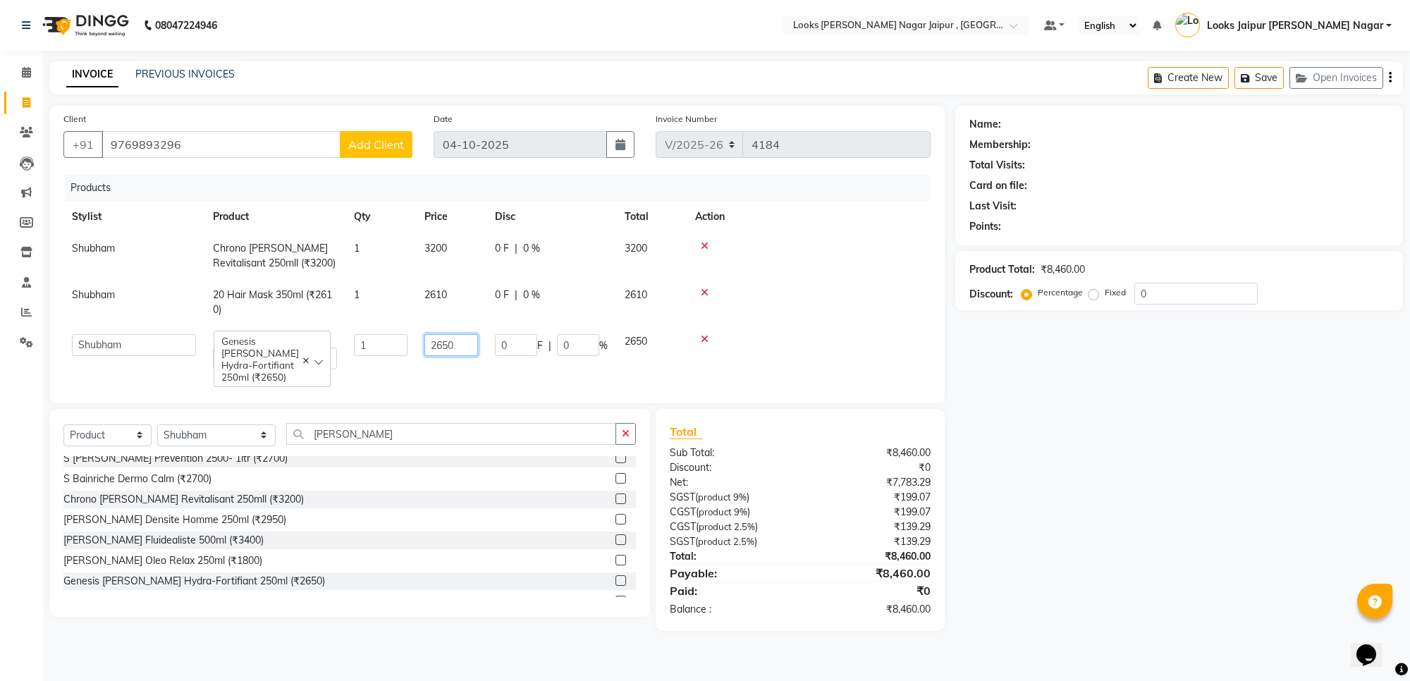
click at [470, 346] on input "2650" at bounding box center [452, 345] width 54 height 22
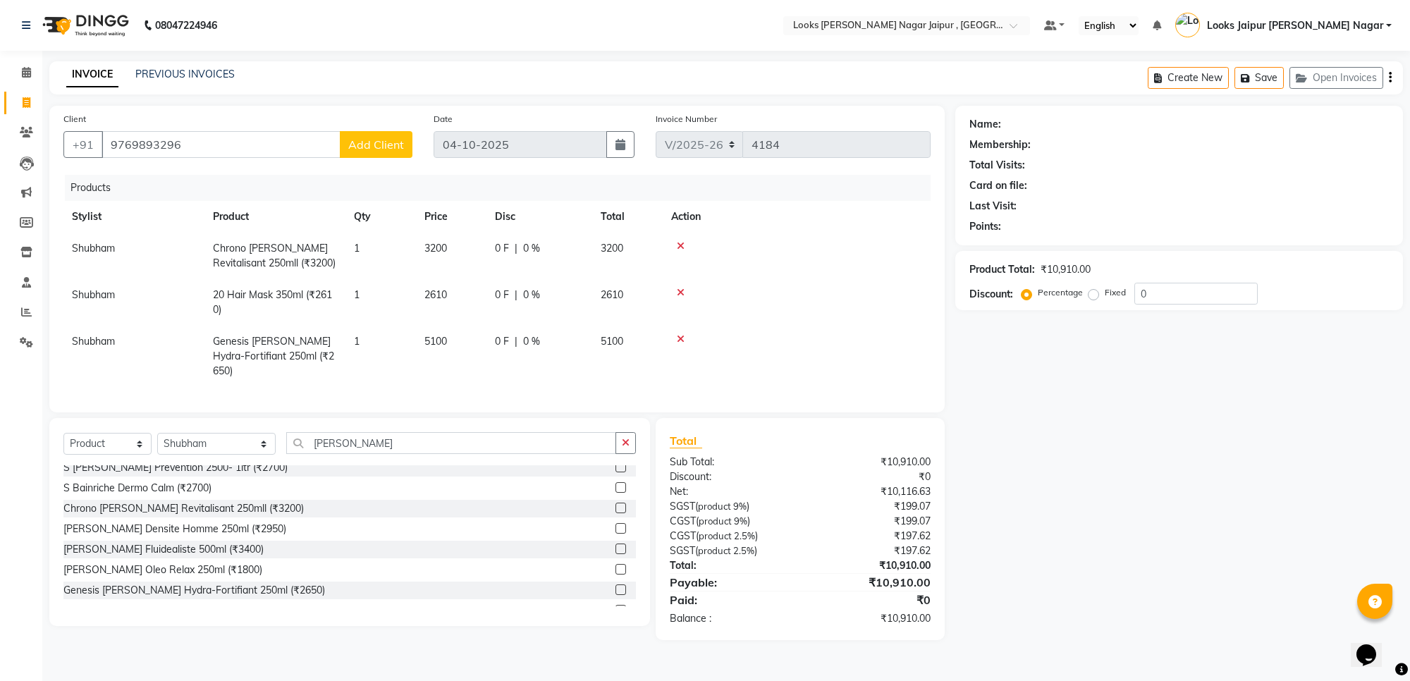
click at [456, 296] on td "2610" at bounding box center [451, 302] width 71 height 47
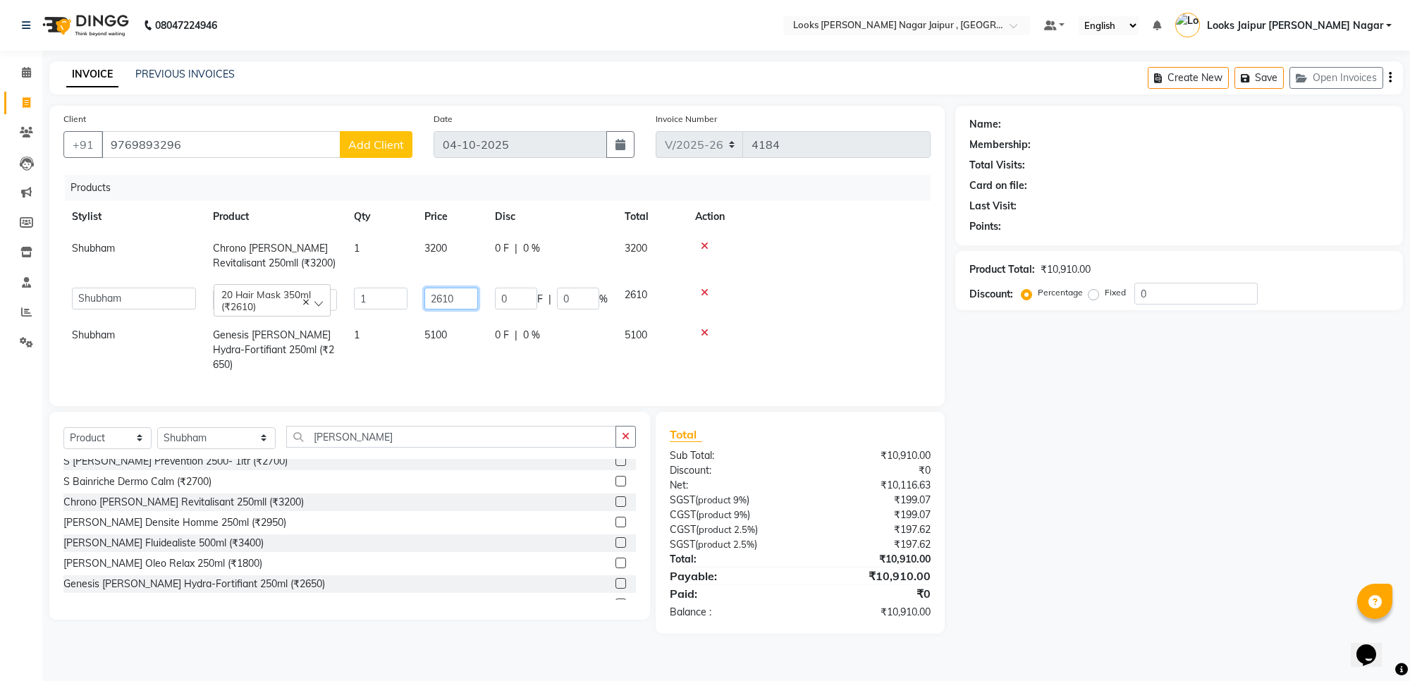
click at [456, 296] on input "2610" at bounding box center [452, 299] width 54 height 22
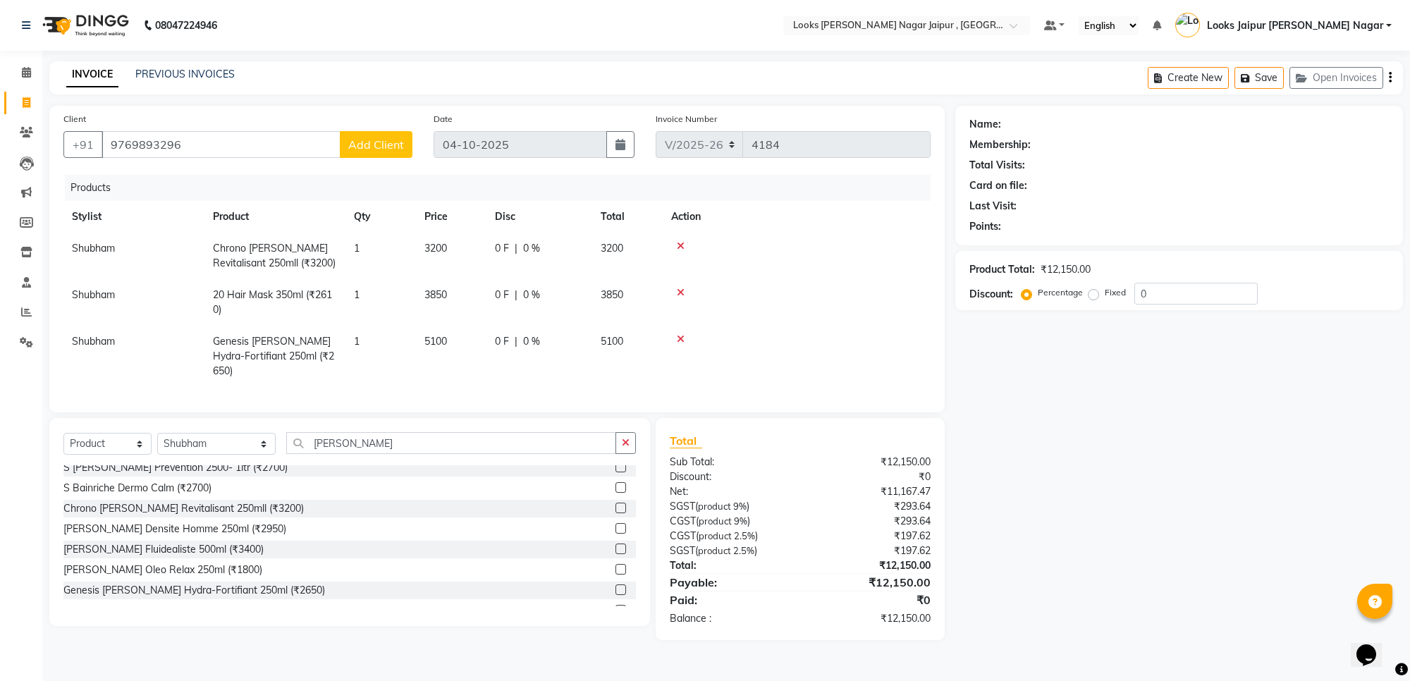
click at [453, 249] on td "3200" at bounding box center [451, 256] width 71 height 47
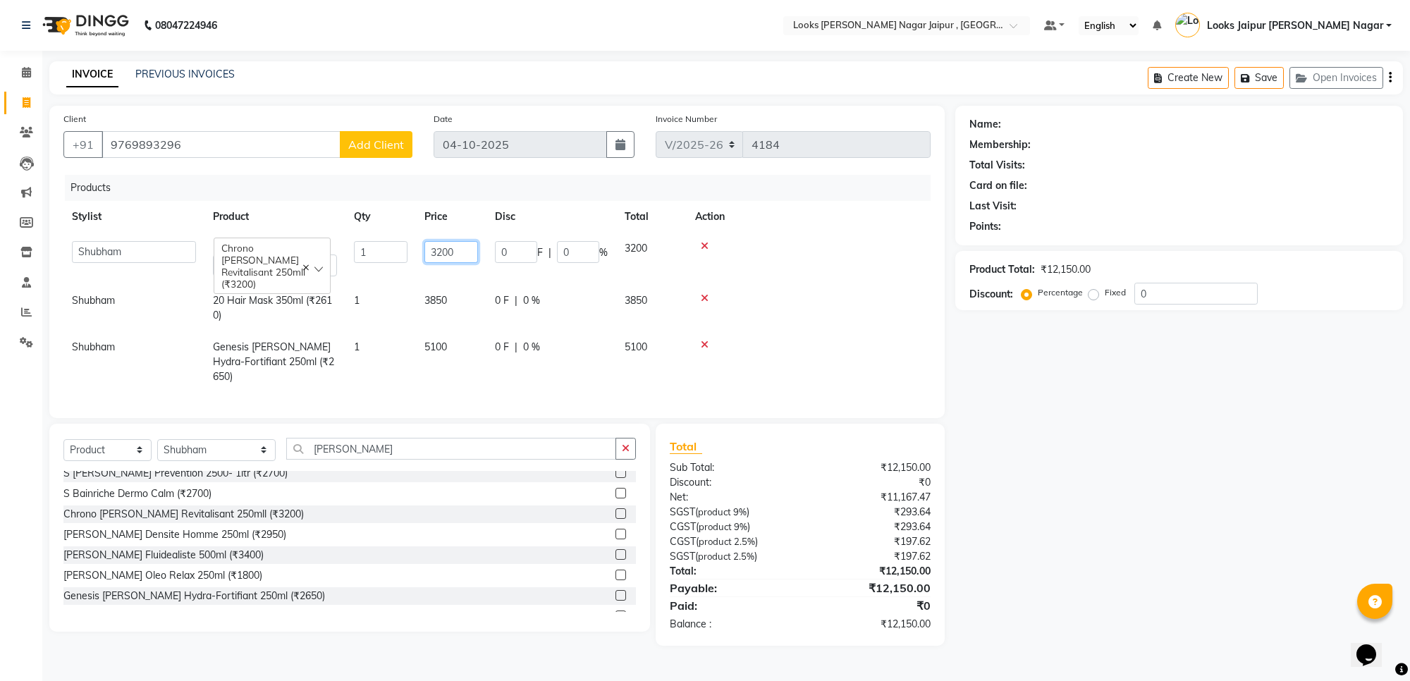
click at [453, 249] on input "3200" at bounding box center [452, 252] width 54 height 22
click at [1118, 530] on div "Name: Membership: Total Visits: Card on file: Last Visit: Points: Product Total…" at bounding box center [1185, 376] width 458 height 540
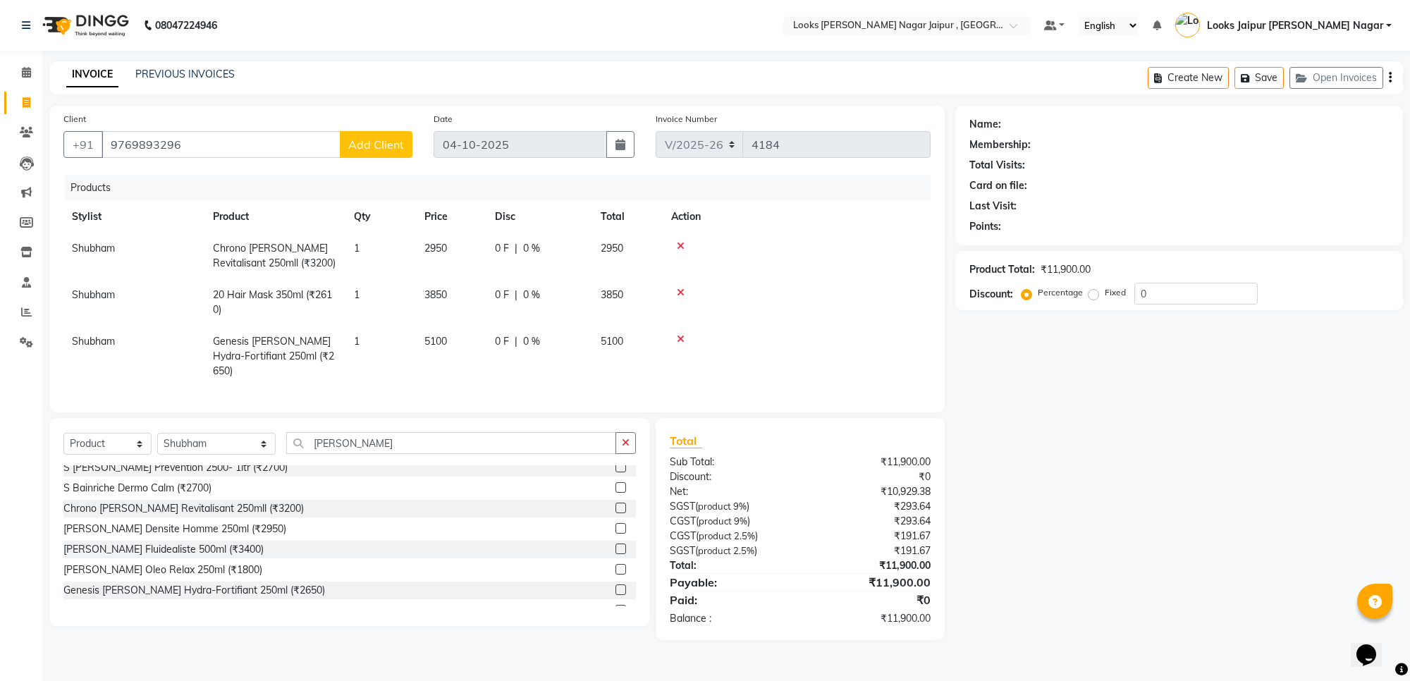
click at [381, 139] on span "Add Client" at bounding box center [376, 145] width 56 height 14
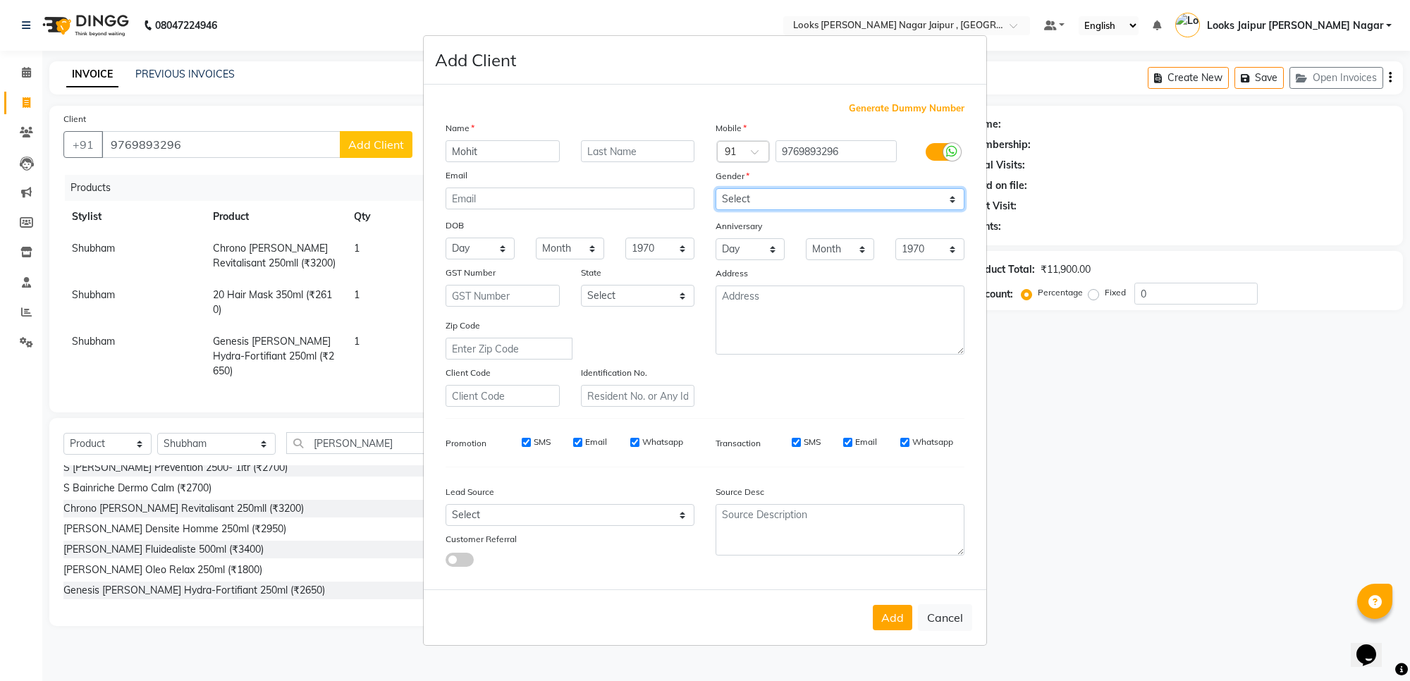
drag, startPoint x: 791, startPoint y: 206, endPoint x: 786, endPoint y: 212, distance: 7.5
click at [791, 206] on select "Select [DEMOGRAPHIC_DATA] [DEMOGRAPHIC_DATA] Other Prefer Not To Say" at bounding box center [840, 199] width 249 height 22
click at [716, 190] on select "Select [DEMOGRAPHIC_DATA] [DEMOGRAPHIC_DATA] Other Prefer Not To Say" at bounding box center [840, 199] width 249 height 22
click at [883, 613] on button "Add" at bounding box center [892, 617] width 39 height 25
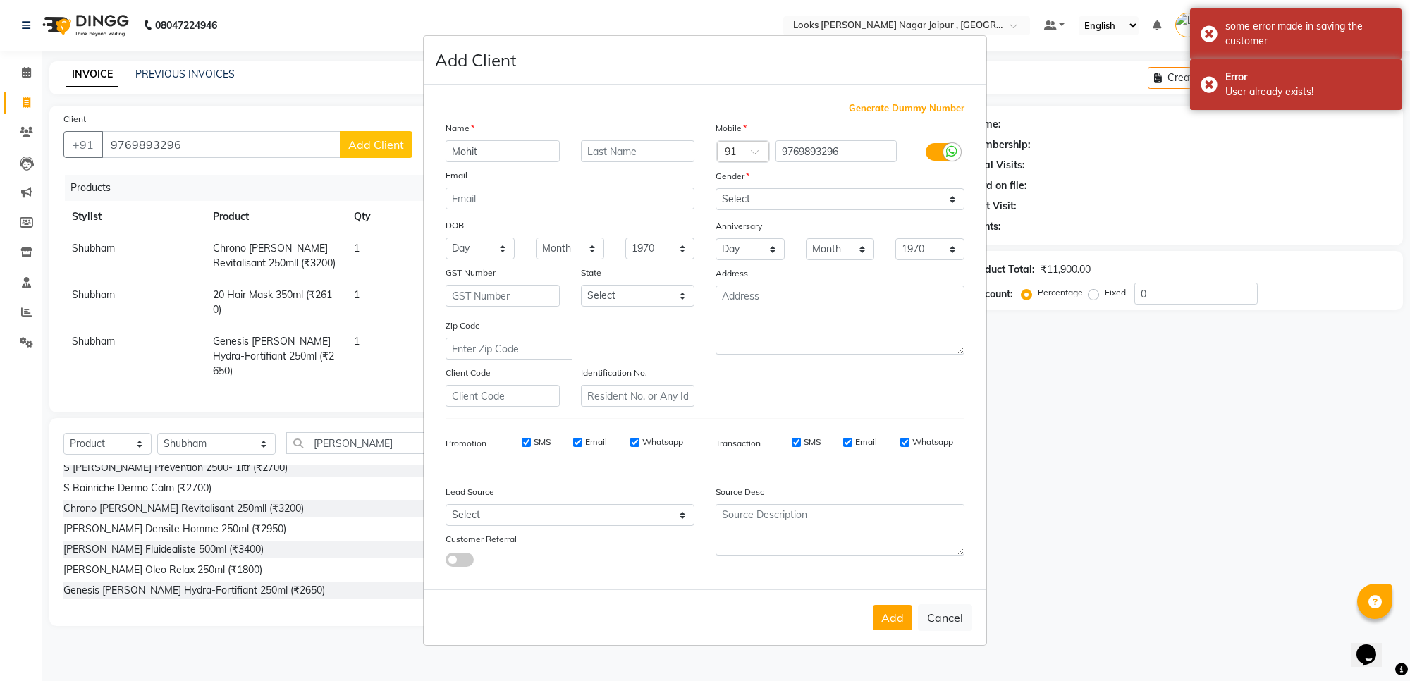
drag, startPoint x: 951, startPoint y: 623, endPoint x: 949, endPoint y: 604, distance: 19.1
click at [950, 614] on button "Cancel" at bounding box center [945, 617] width 54 height 27
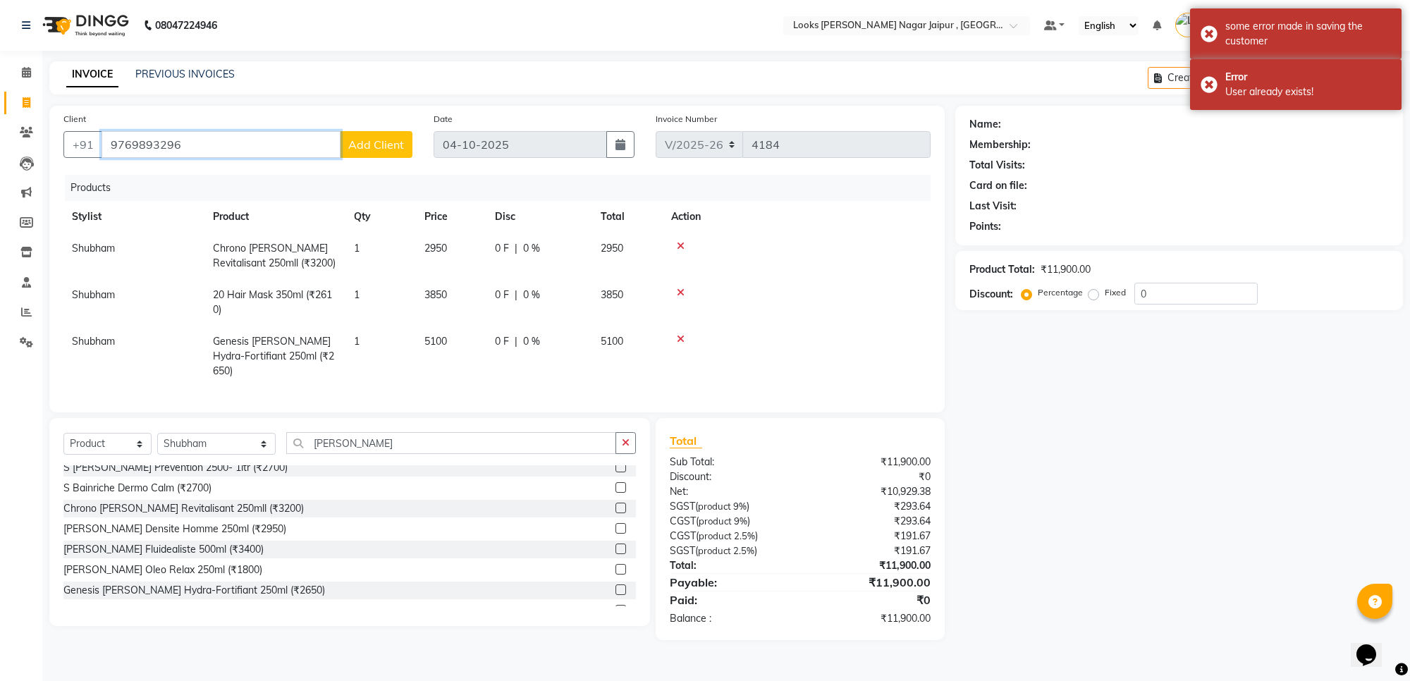
click at [269, 145] on input "9769893296" at bounding box center [221, 144] width 239 height 27
click at [28, 72] on icon at bounding box center [26, 72] width 9 height 11
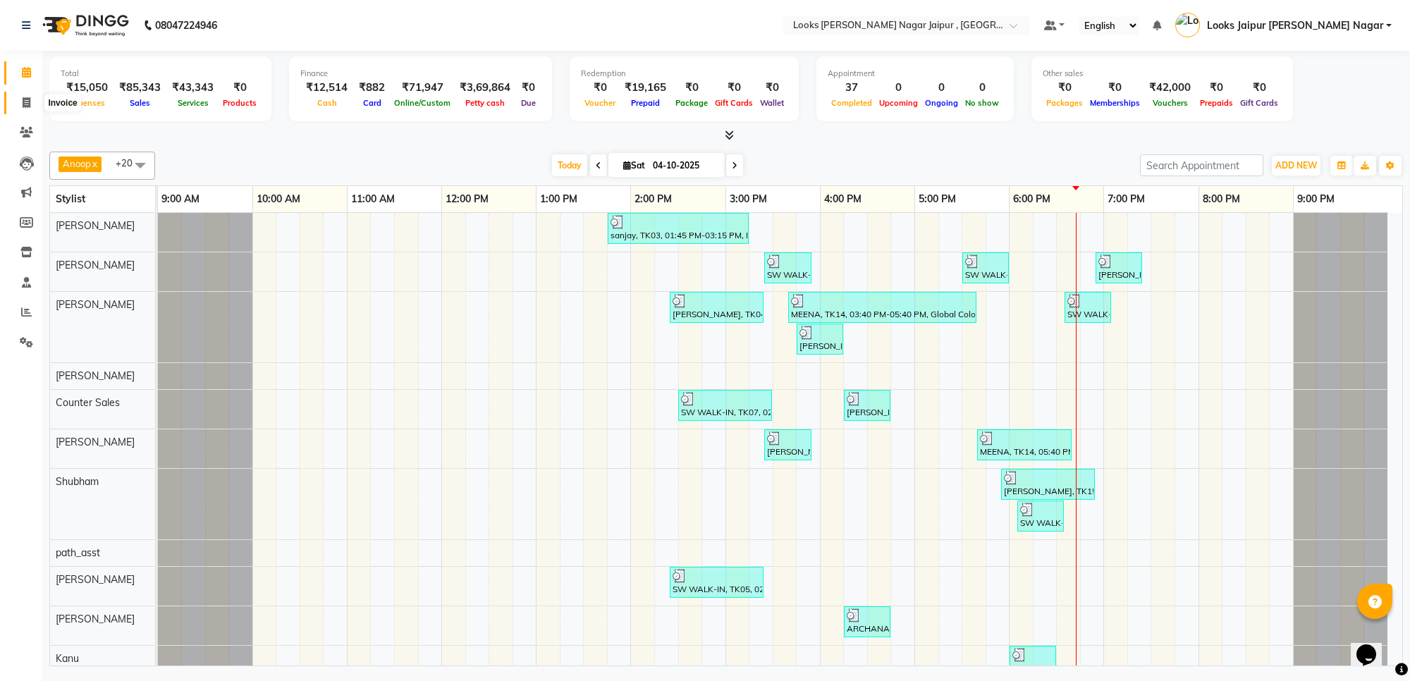
click at [29, 97] on icon at bounding box center [27, 102] width 8 height 11
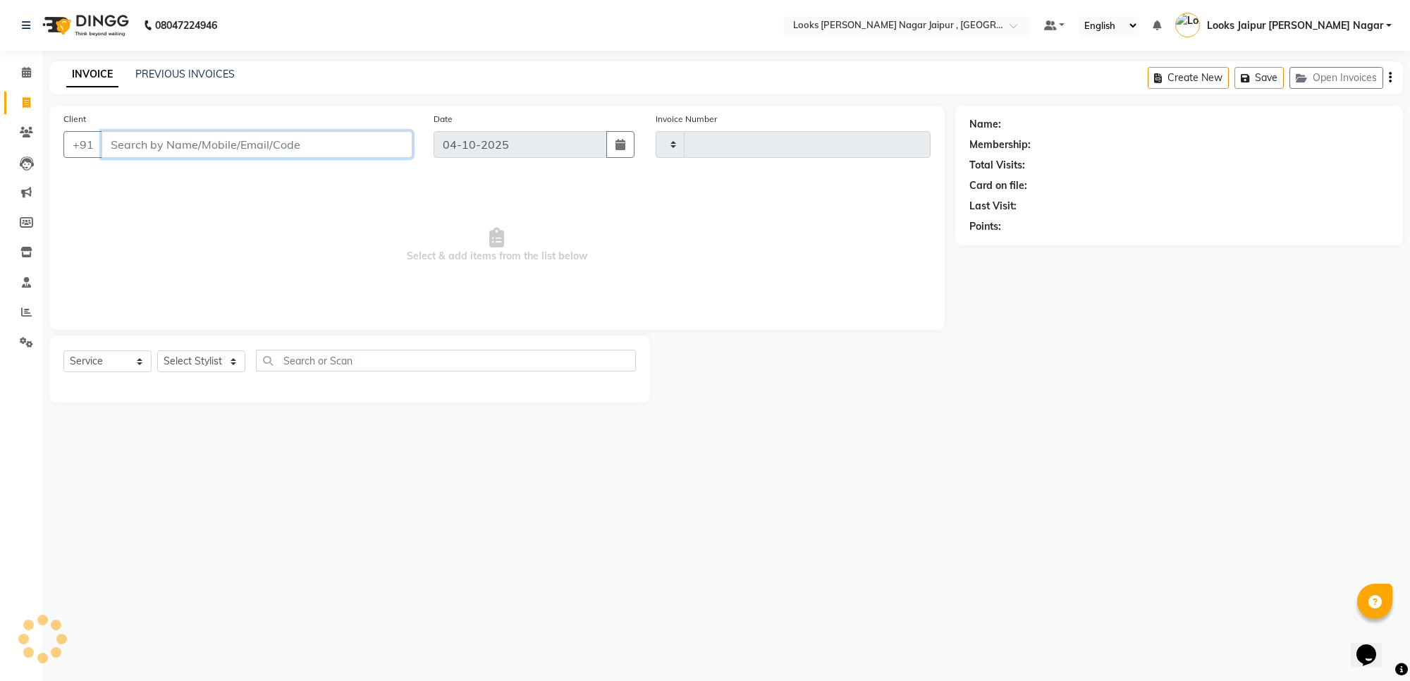
click at [217, 140] on input "Client" at bounding box center [257, 144] width 311 height 27
paste input "9769893296"
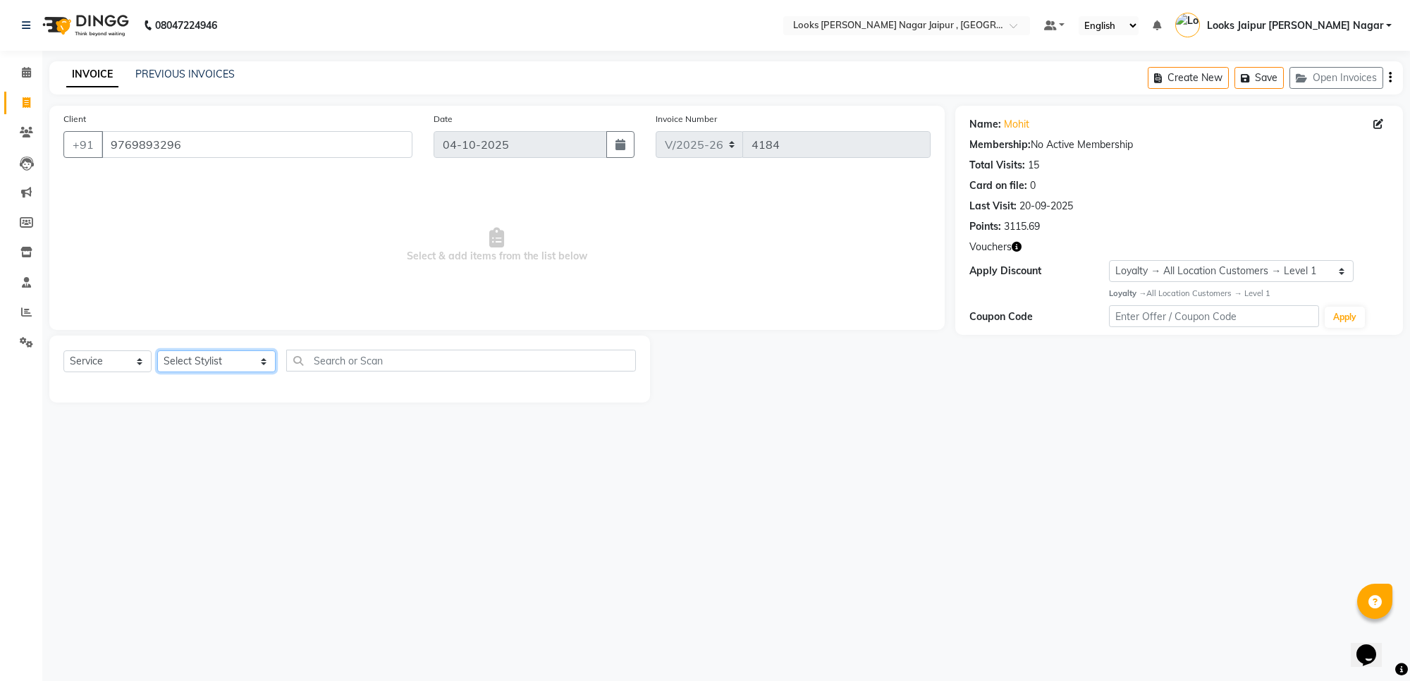
click at [188, 353] on select "Select Stylist [PERSON_NAME] art Anoop [PERSON_NAME] Counter Sales [PERSON_NAME…" at bounding box center [216, 361] width 118 height 22
click at [94, 358] on select "Select Service Product Membership Package Voucher Prepaid Gift Card" at bounding box center [107, 361] width 88 height 22
click at [63, 350] on select "Select Service Product Membership Package Voucher Prepaid Gift Card" at bounding box center [107, 361] width 88 height 22
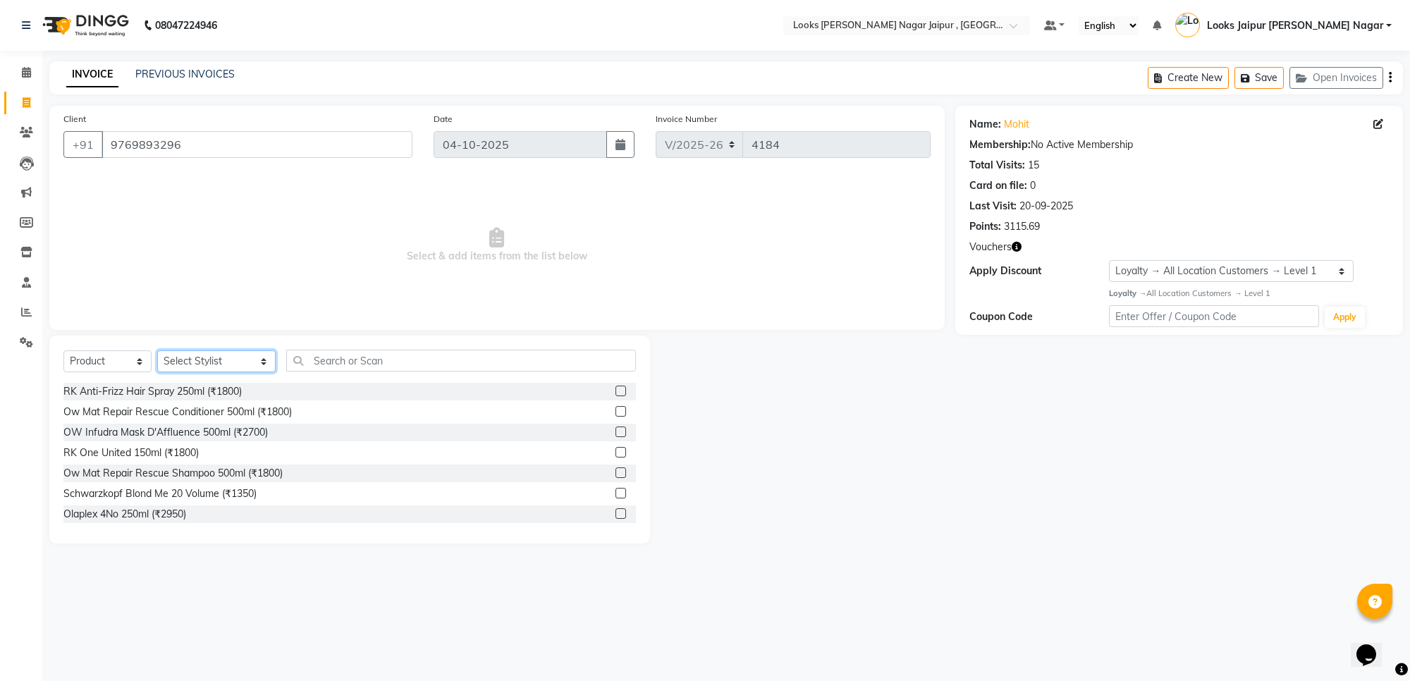
click at [188, 356] on select "Select Stylist [PERSON_NAME] art Anoop [PERSON_NAME] Counter Sales [PERSON_NAME…" at bounding box center [216, 361] width 118 height 22
click at [157, 350] on select "Select Stylist [PERSON_NAME] art Anoop [PERSON_NAME] Counter Sales [PERSON_NAME…" at bounding box center [216, 361] width 118 height 22
click at [392, 355] on input "text" at bounding box center [461, 361] width 350 height 22
click at [616, 513] on label at bounding box center [621, 513] width 11 height 11
click at [616, 513] on input "checkbox" at bounding box center [620, 514] width 9 height 9
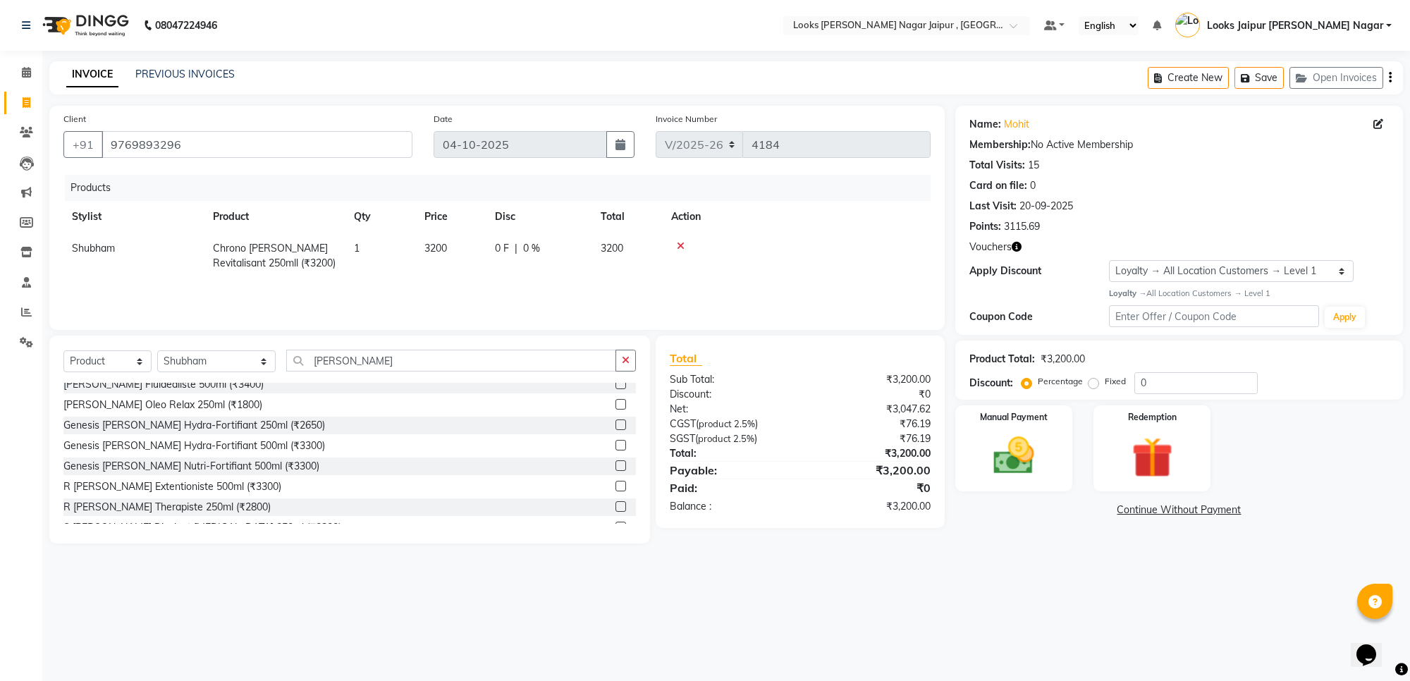
scroll to position [176, 0]
click at [616, 436] on label at bounding box center [621, 439] width 11 height 11
click at [616, 436] on input "checkbox" at bounding box center [620, 440] width 9 height 9
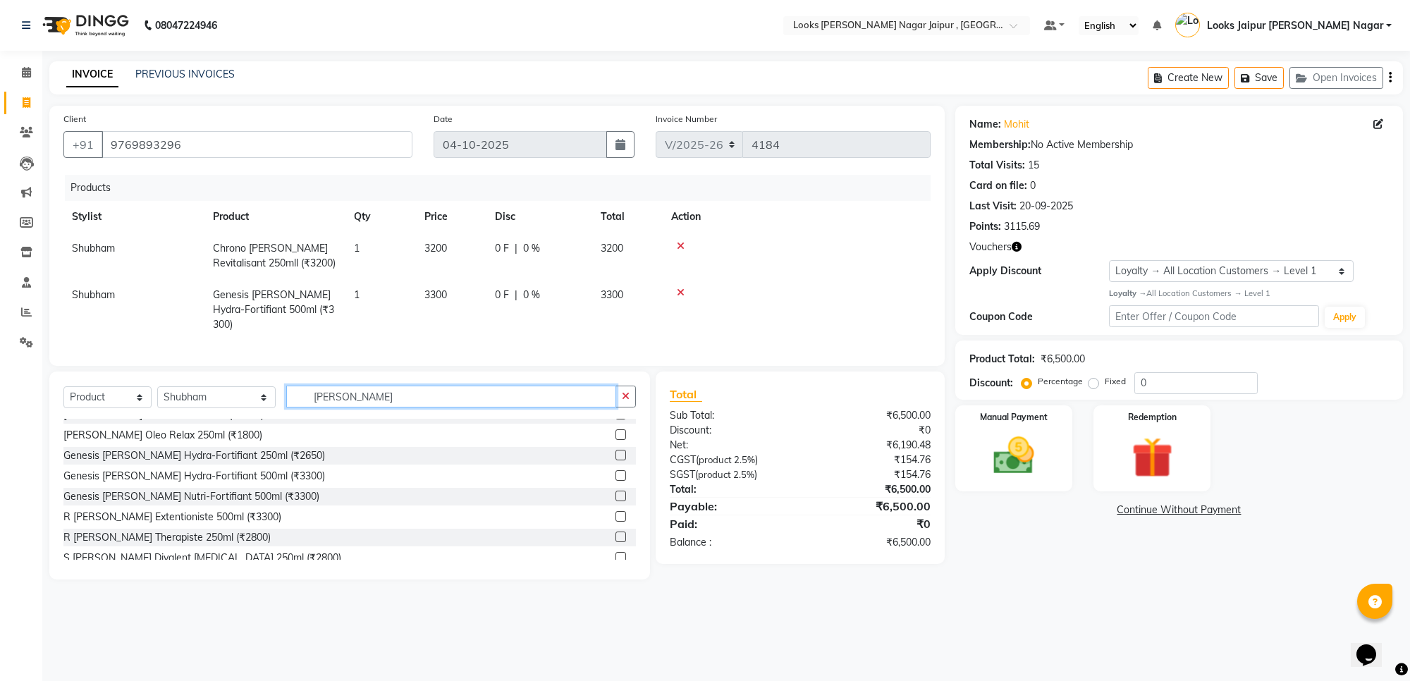
click at [337, 399] on input "[PERSON_NAME]" at bounding box center [451, 397] width 330 height 22
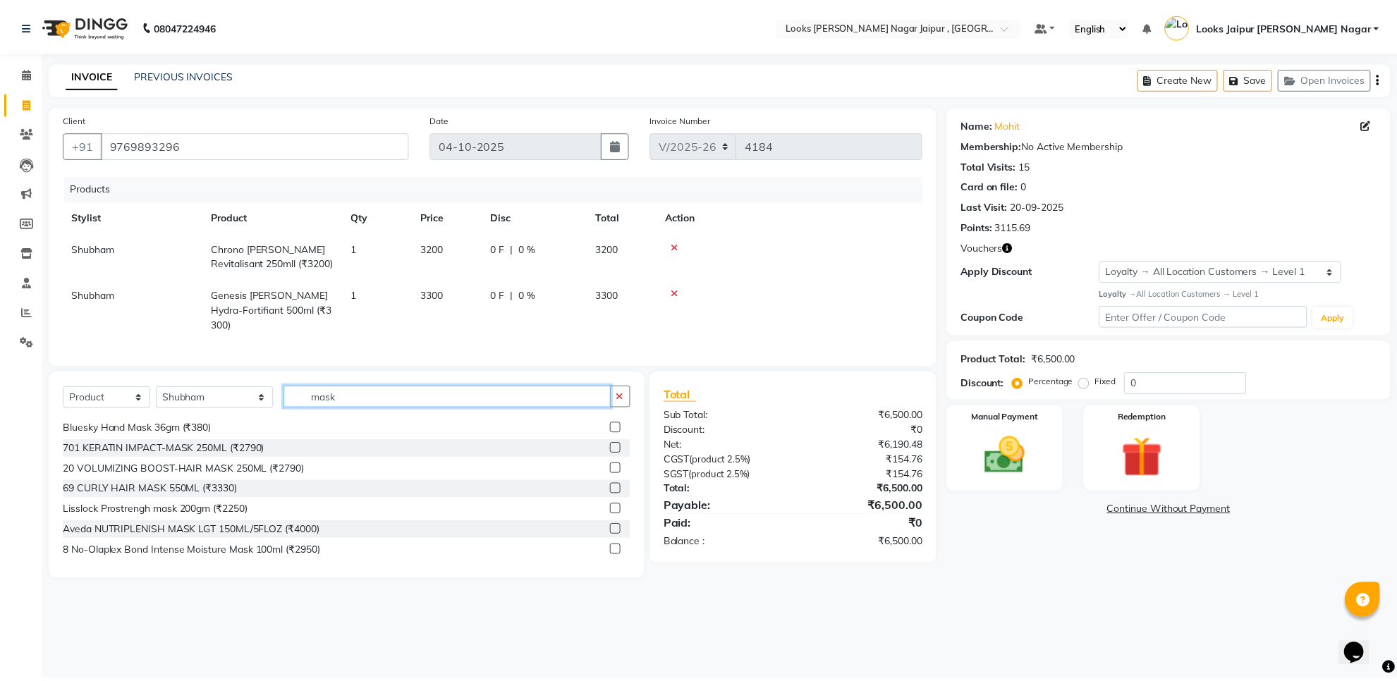
scroll to position [705, 0]
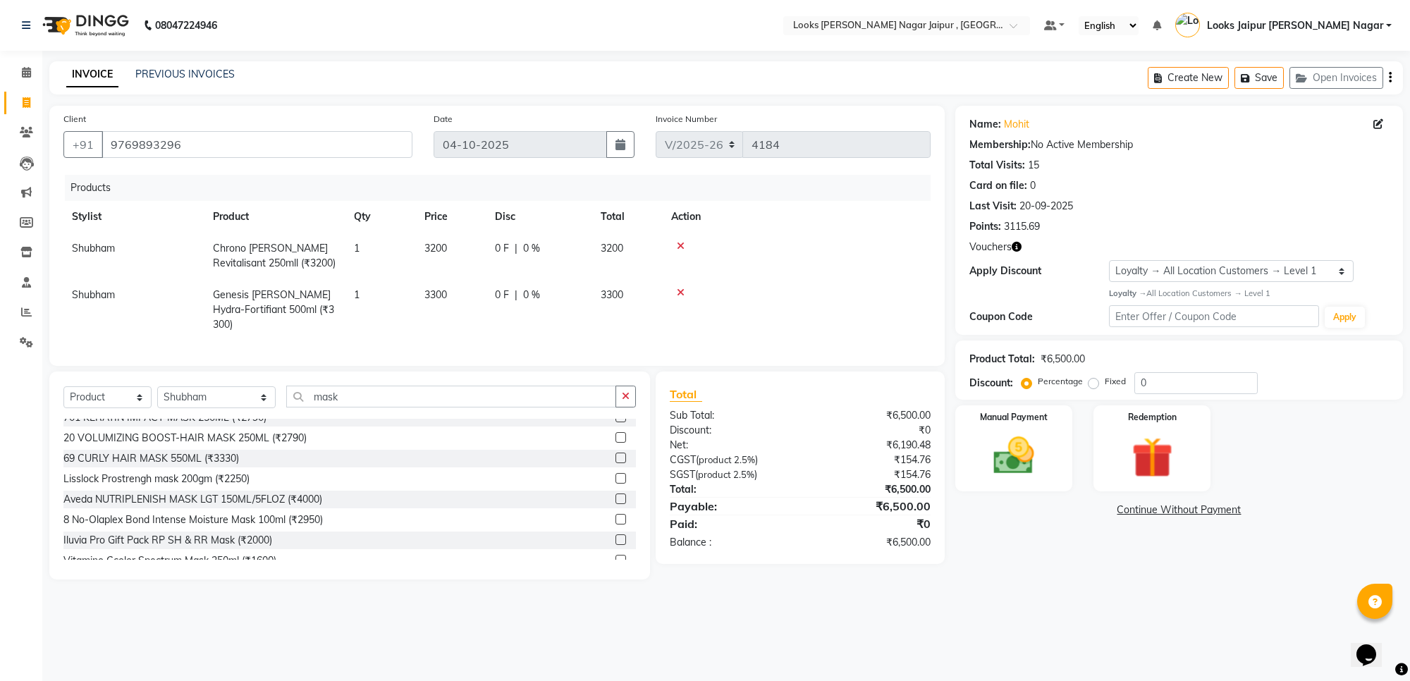
click at [616, 453] on label at bounding box center [621, 458] width 11 height 11
click at [616, 454] on input "checkbox" at bounding box center [620, 458] width 9 height 9
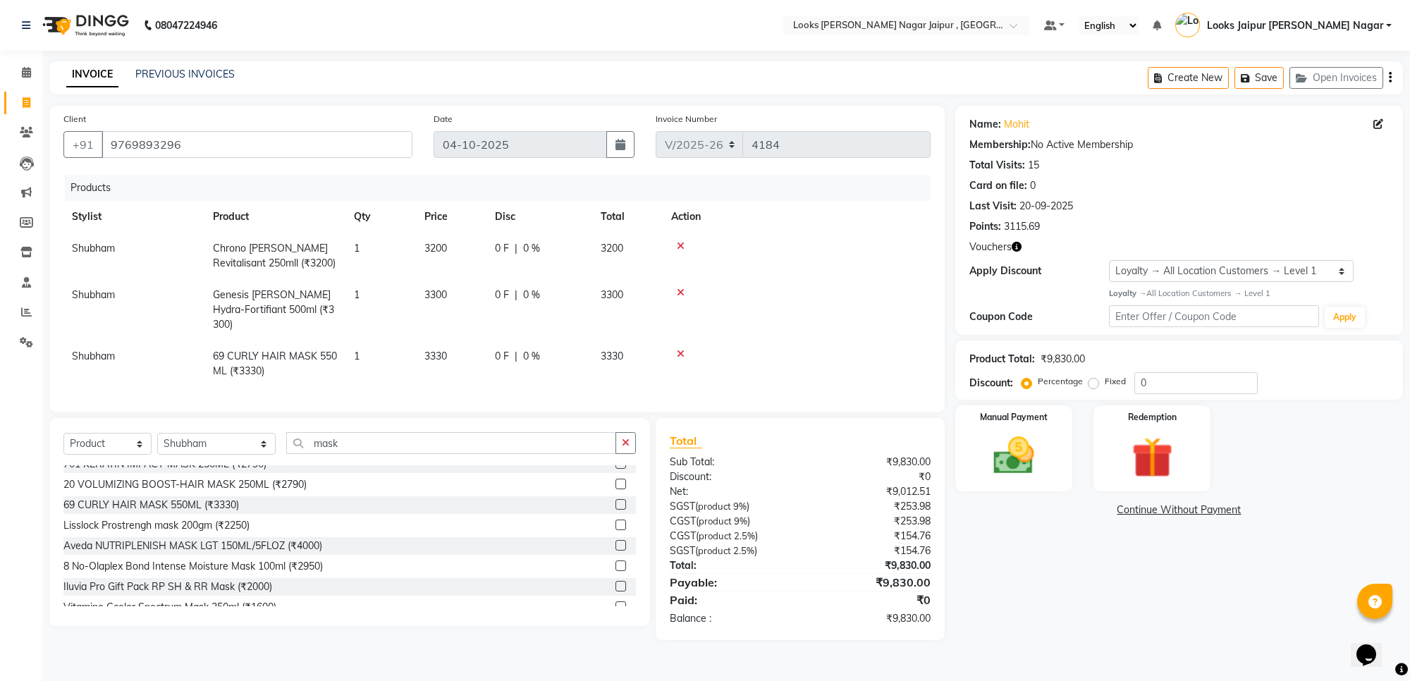
click at [451, 341] on td "3330" at bounding box center [451, 364] width 71 height 47
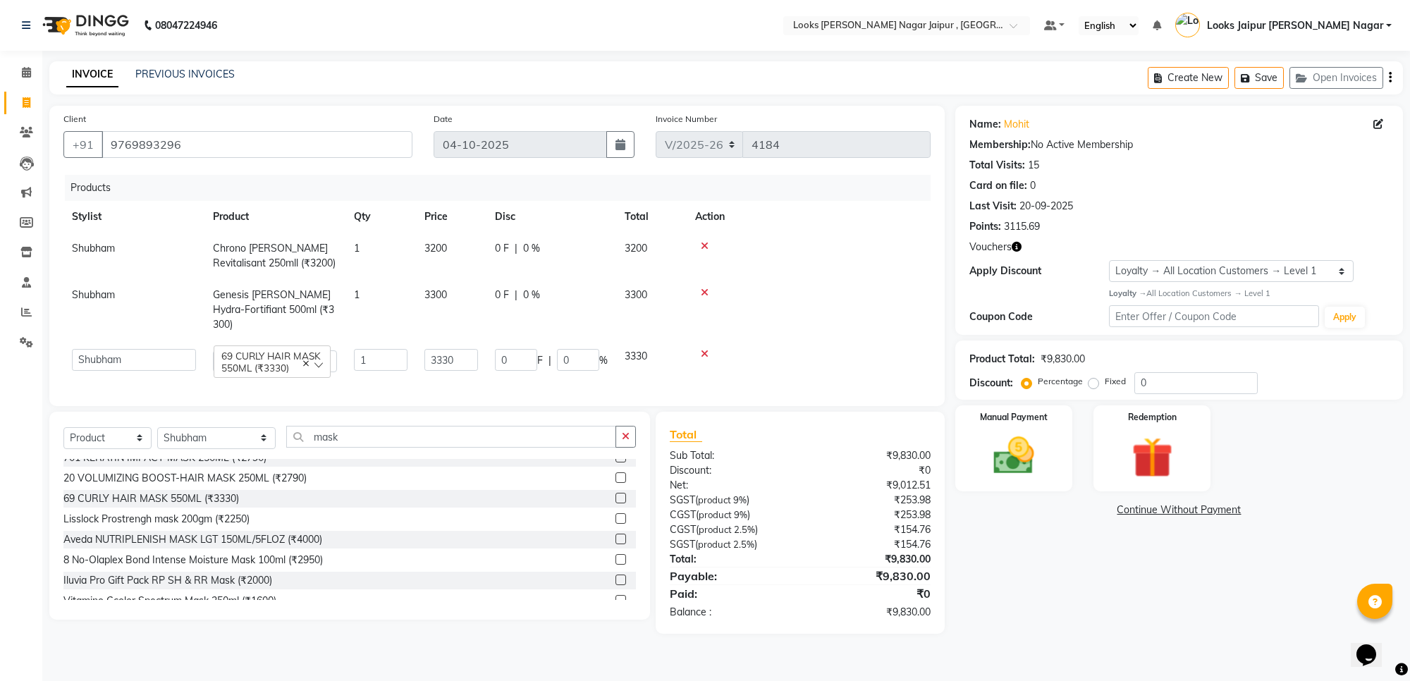
click at [458, 255] on td "3200" at bounding box center [451, 256] width 71 height 47
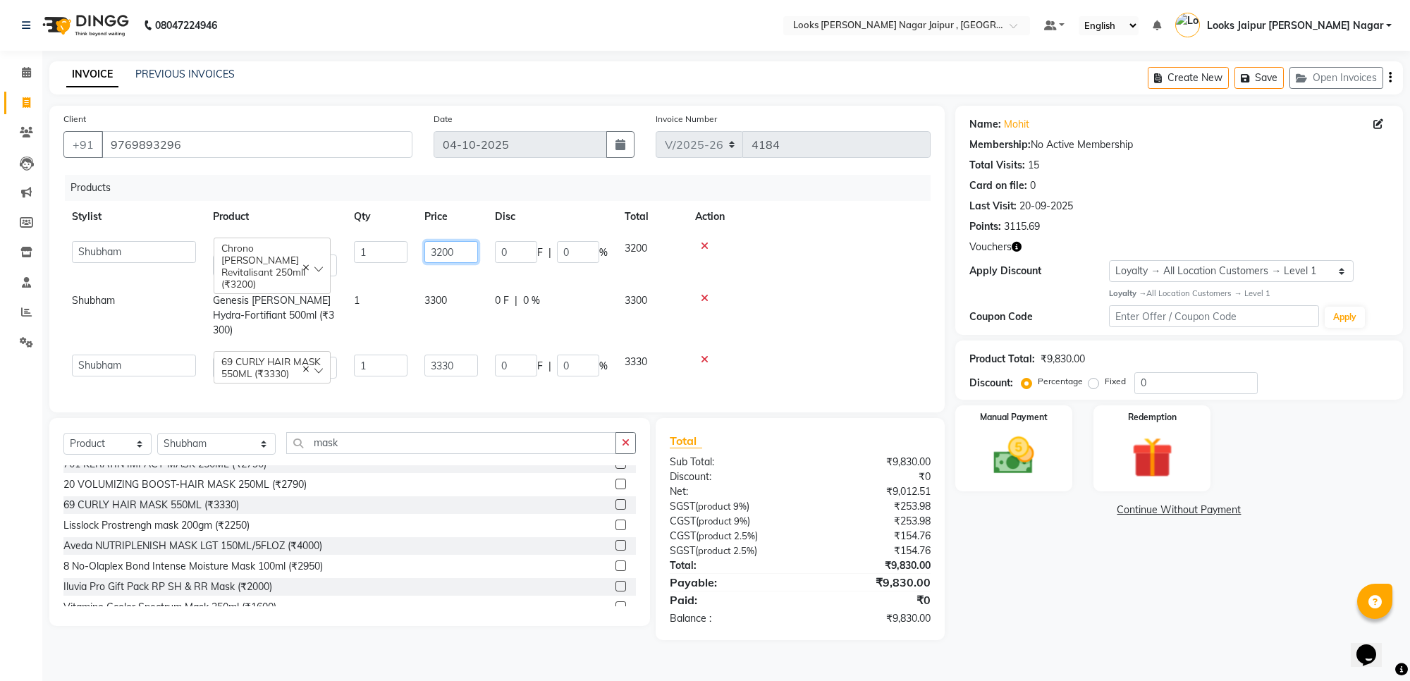
click at [463, 250] on input "3200" at bounding box center [452, 252] width 54 height 22
click at [445, 298] on span "3300" at bounding box center [436, 300] width 23 height 13
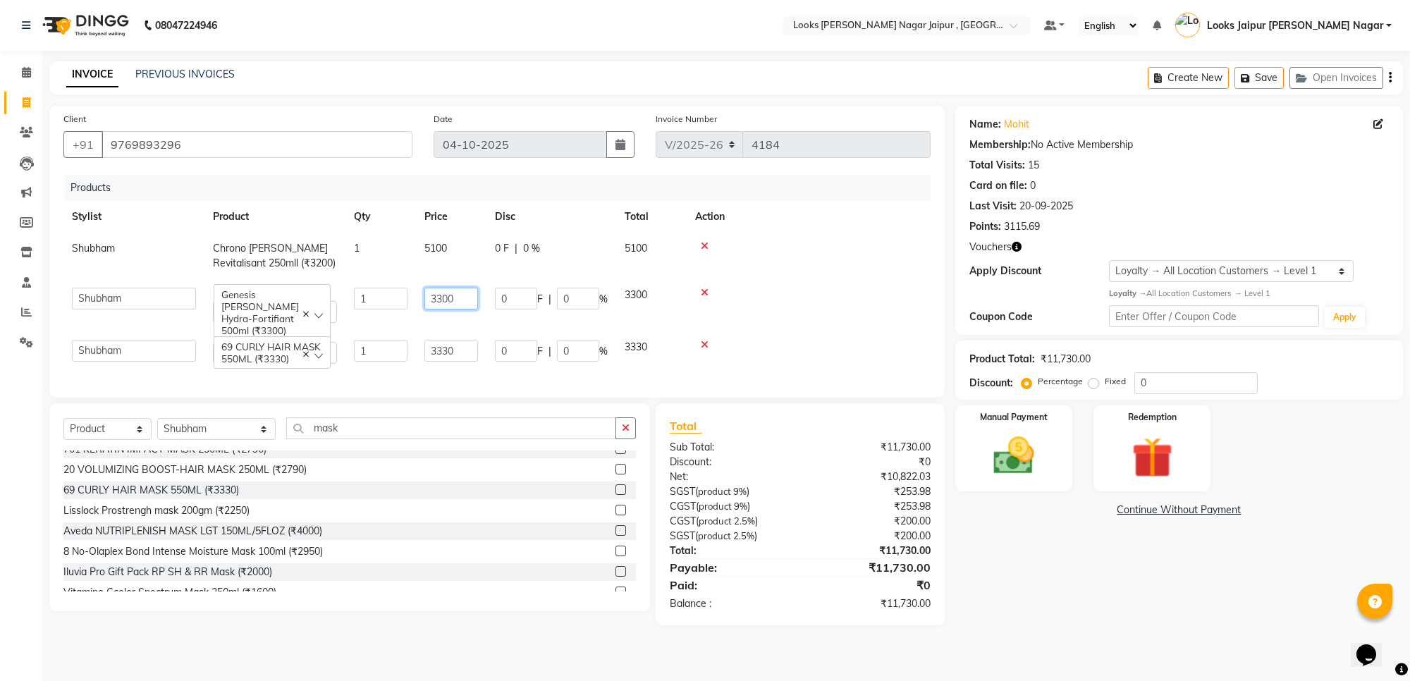
click at [457, 296] on input "3300" at bounding box center [452, 299] width 54 height 22
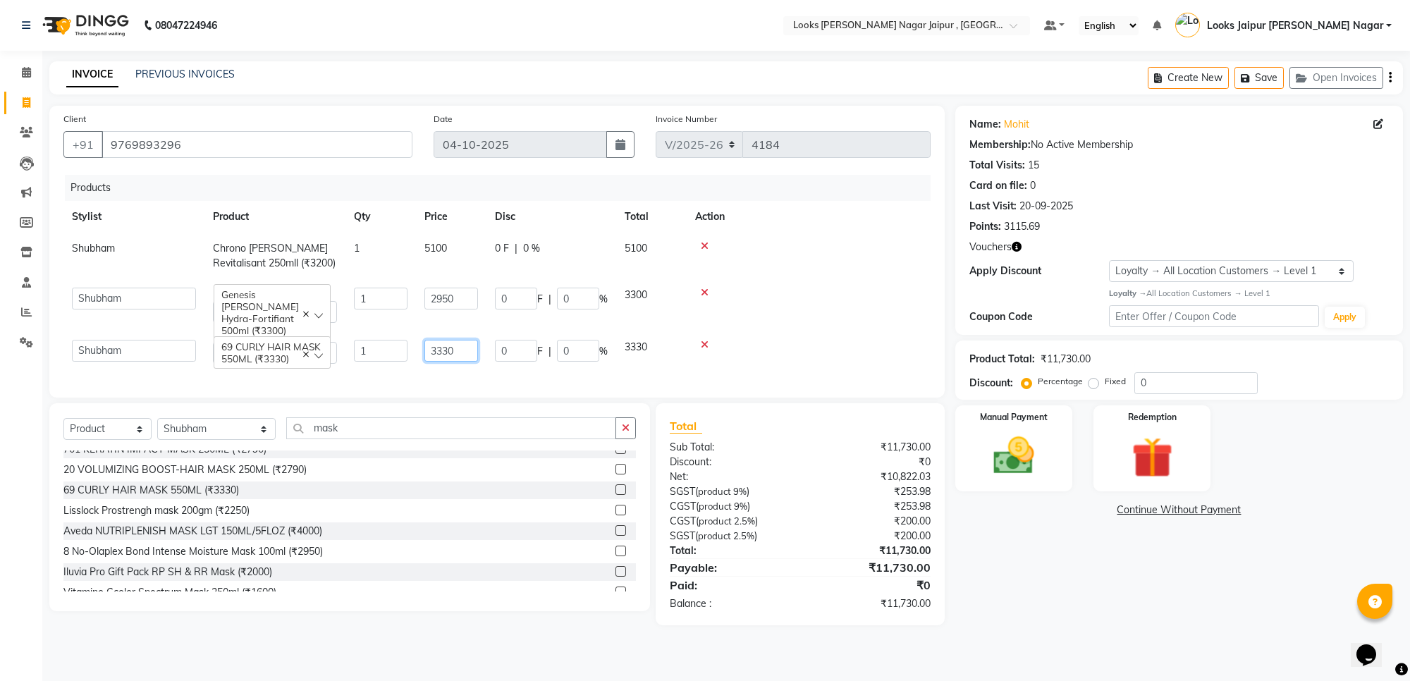
click at [448, 341] on input "3330" at bounding box center [452, 351] width 54 height 22
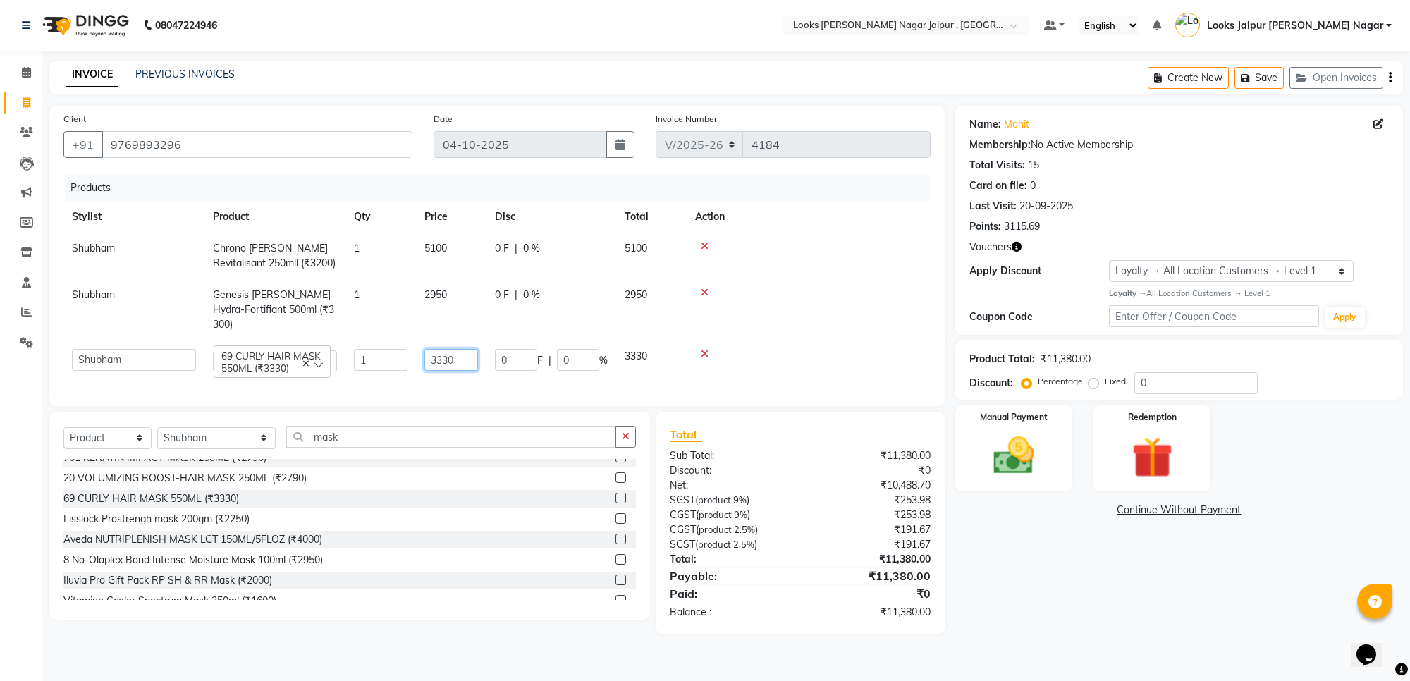
click at [448, 349] on input "3330" at bounding box center [452, 360] width 54 height 22
click at [1056, 635] on main "INVOICE PREVIOUS INVOICES Create New Save Open Invoices Client [PHONE_NUMBER] D…" at bounding box center [726, 358] width 1368 height 594
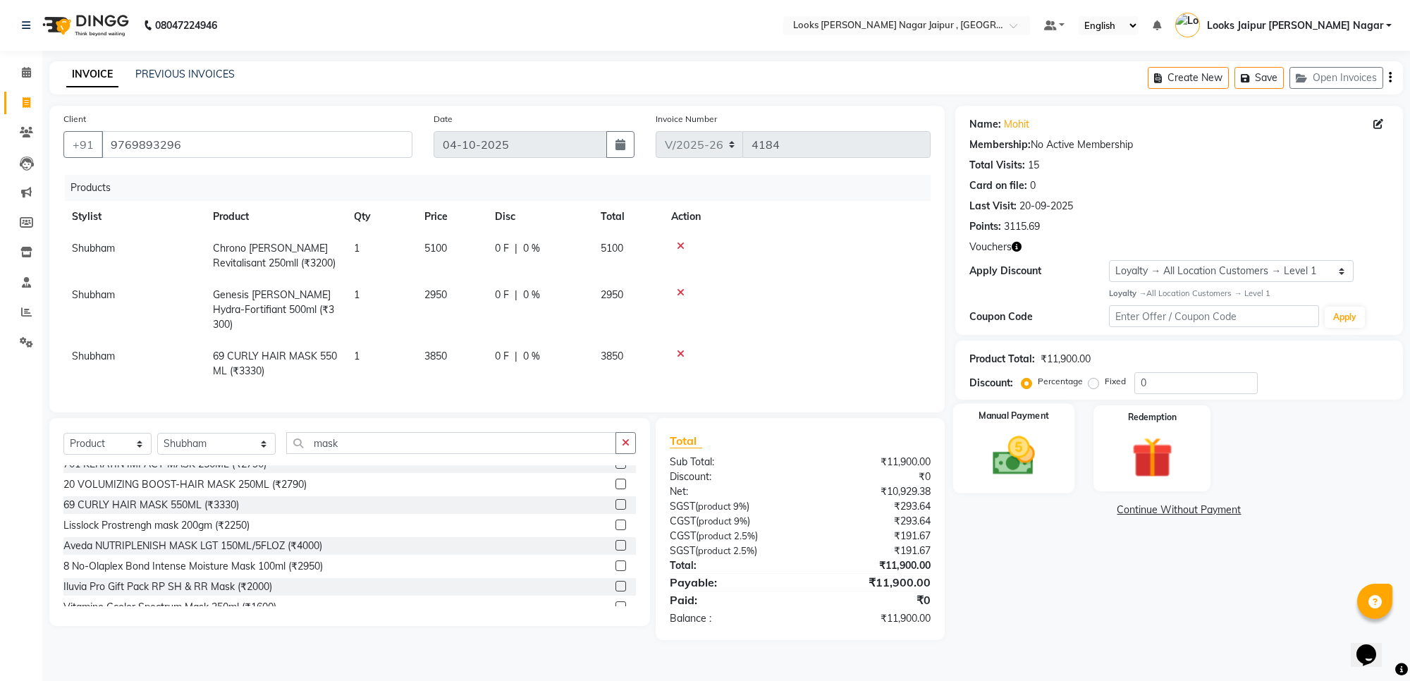
click at [1026, 436] on img at bounding box center [1013, 456] width 69 height 49
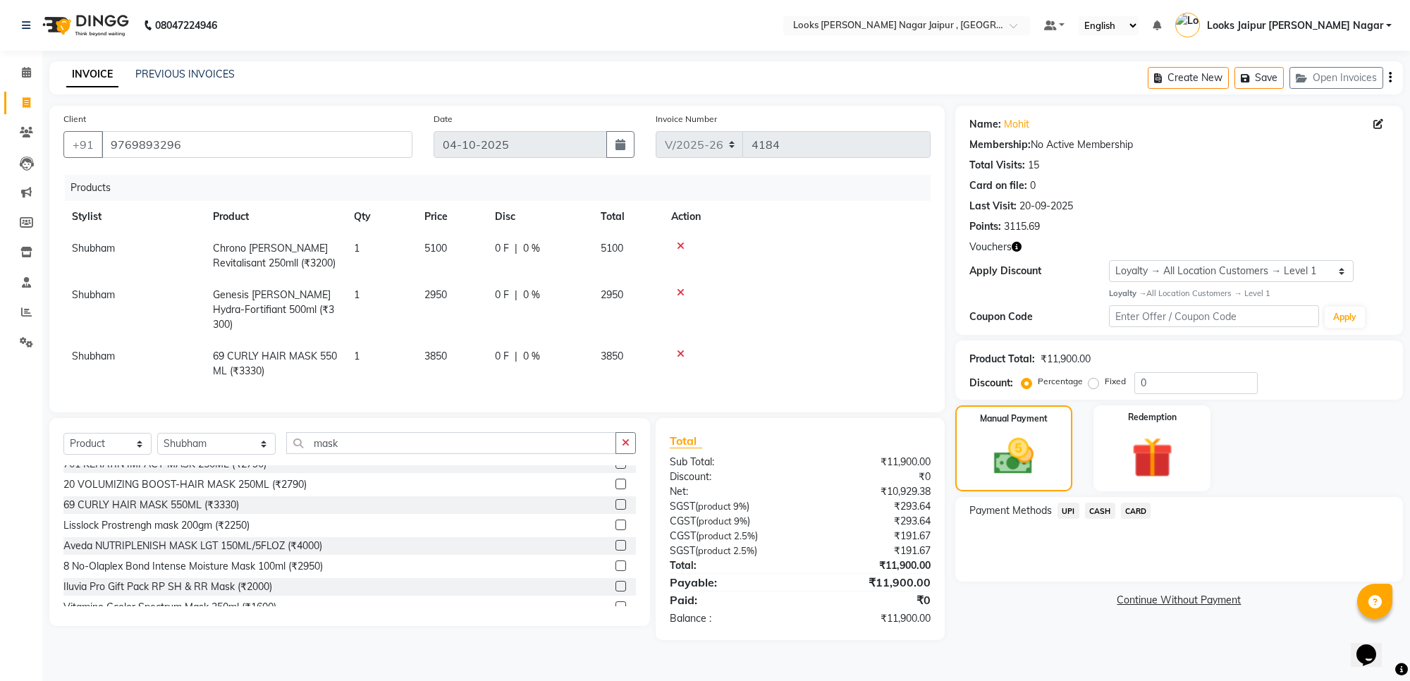
click at [1094, 509] on span "CASH" at bounding box center [1100, 511] width 30 height 16
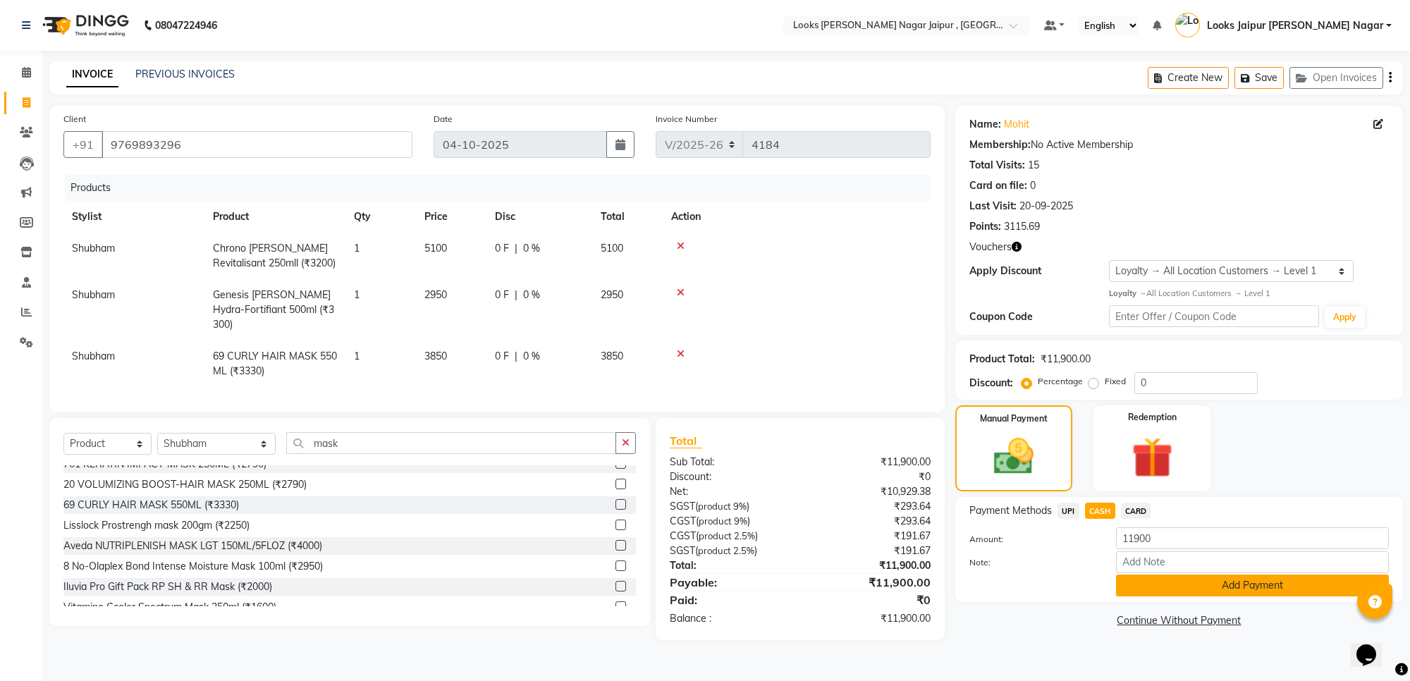
click at [1133, 584] on button "Add Payment" at bounding box center [1252, 586] width 273 height 22
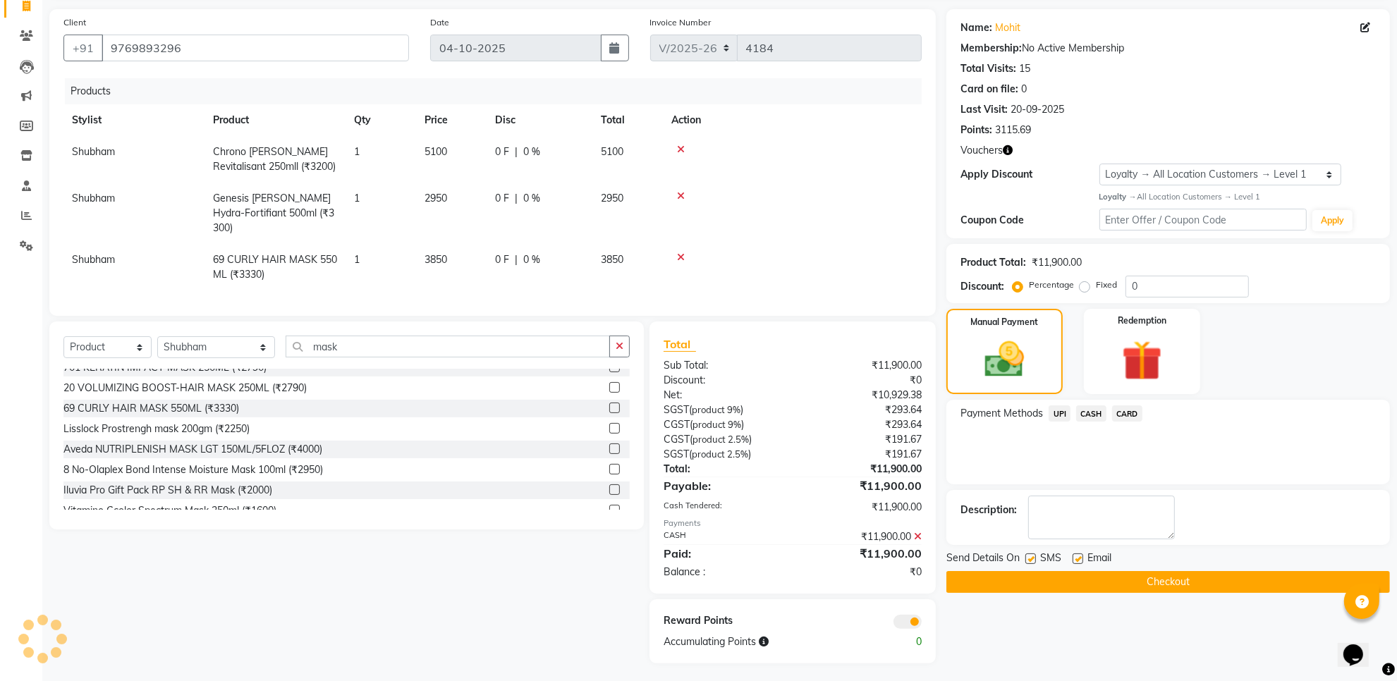
scroll to position [97, 0]
click at [1028, 554] on label at bounding box center [1030, 558] width 11 height 11
click at [1028, 554] on input "checkbox" at bounding box center [1029, 558] width 9 height 9
click at [1080, 556] on label at bounding box center [1078, 558] width 11 height 11
click at [1080, 556] on input "checkbox" at bounding box center [1077, 558] width 9 height 9
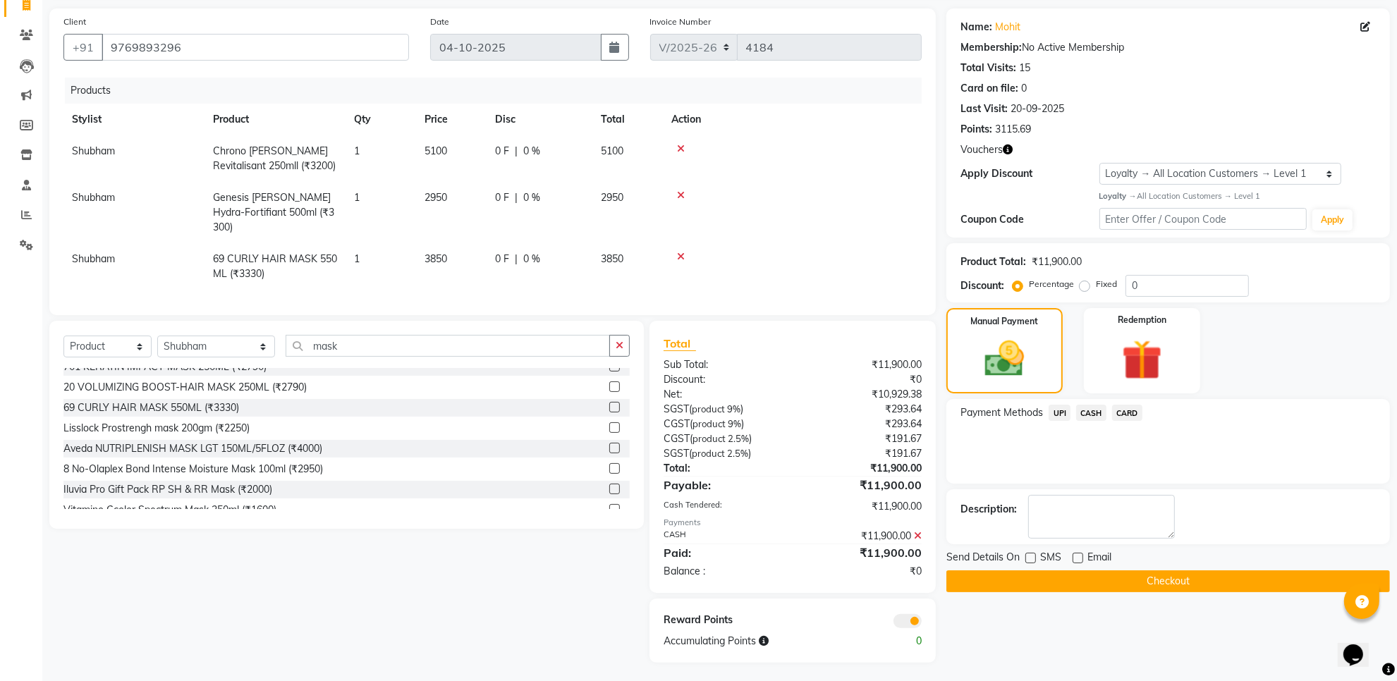
click at [1072, 578] on button "Checkout" at bounding box center [1168, 581] width 444 height 22
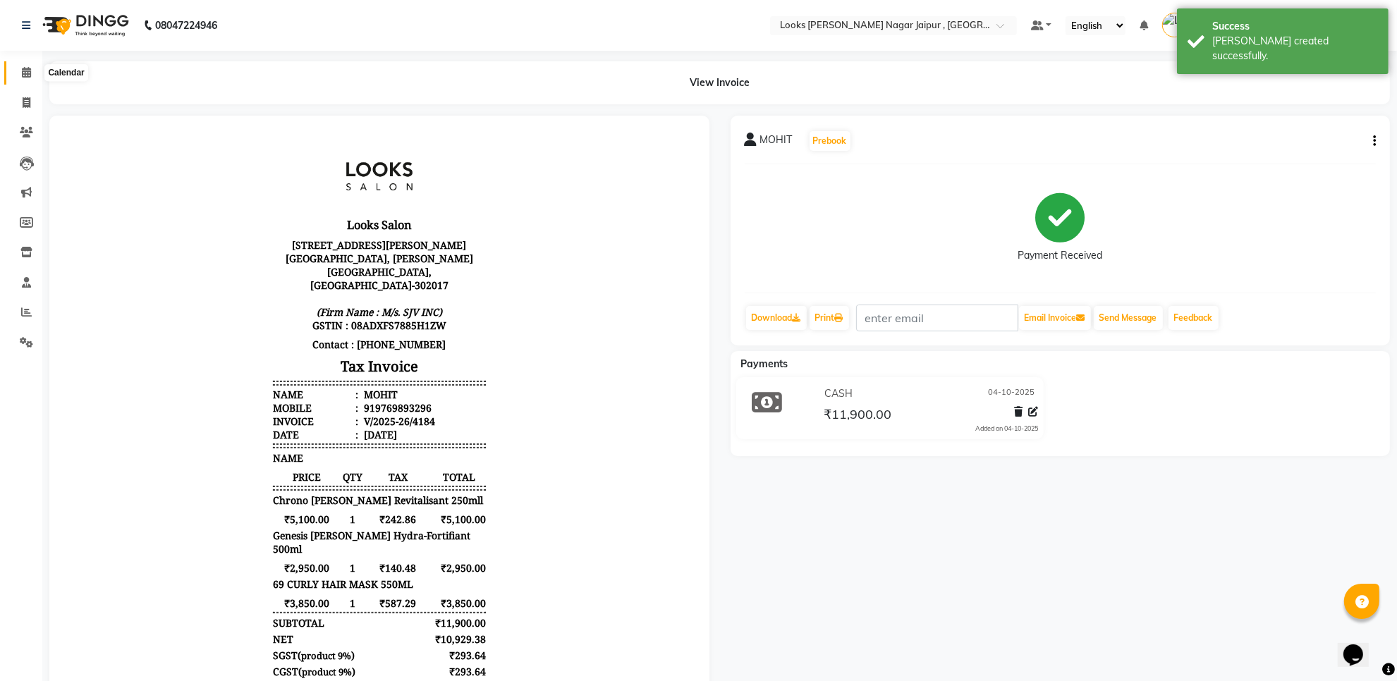
click at [16, 71] on span at bounding box center [26, 73] width 25 height 16
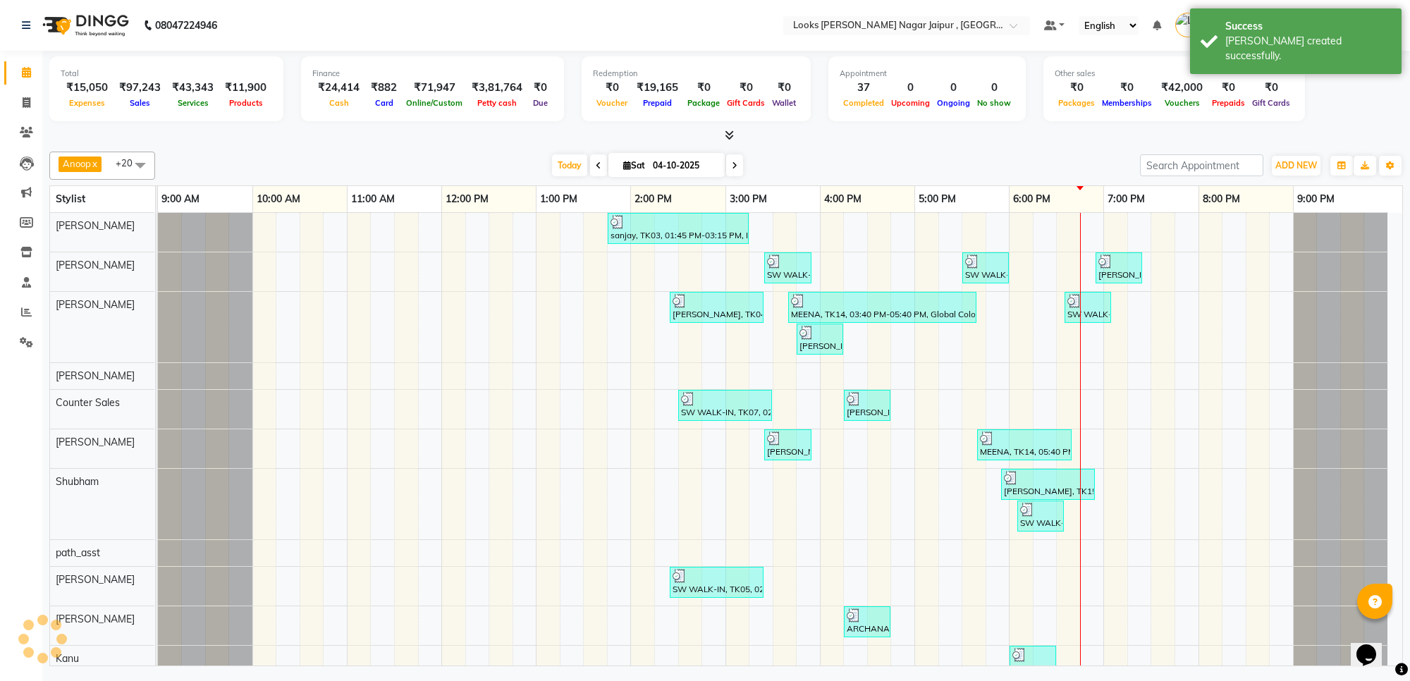
click at [346, 140] on div at bounding box center [726, 135] width 1354 height 15
click at [725, 134] on icon at bounding box center [729, 135] width 9 height 11
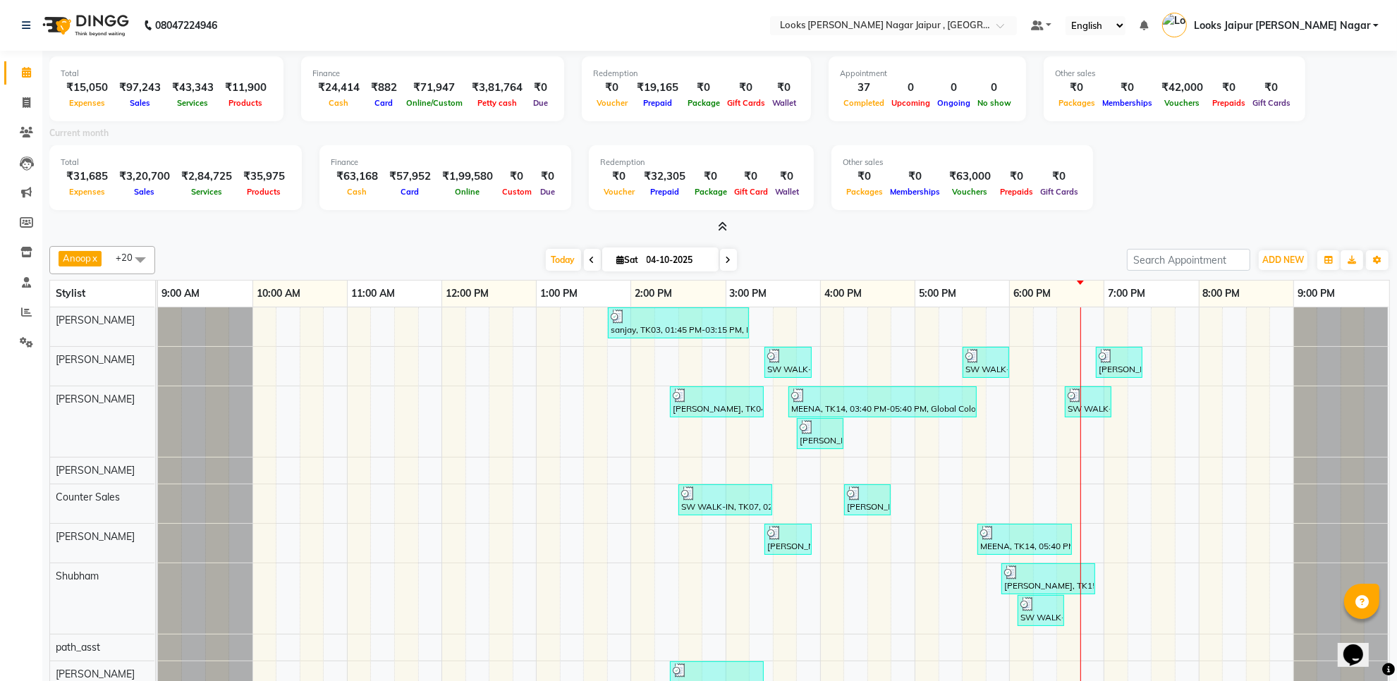
click at [724, 226] on icon at bounding box center [722, 226] width 9 height 11
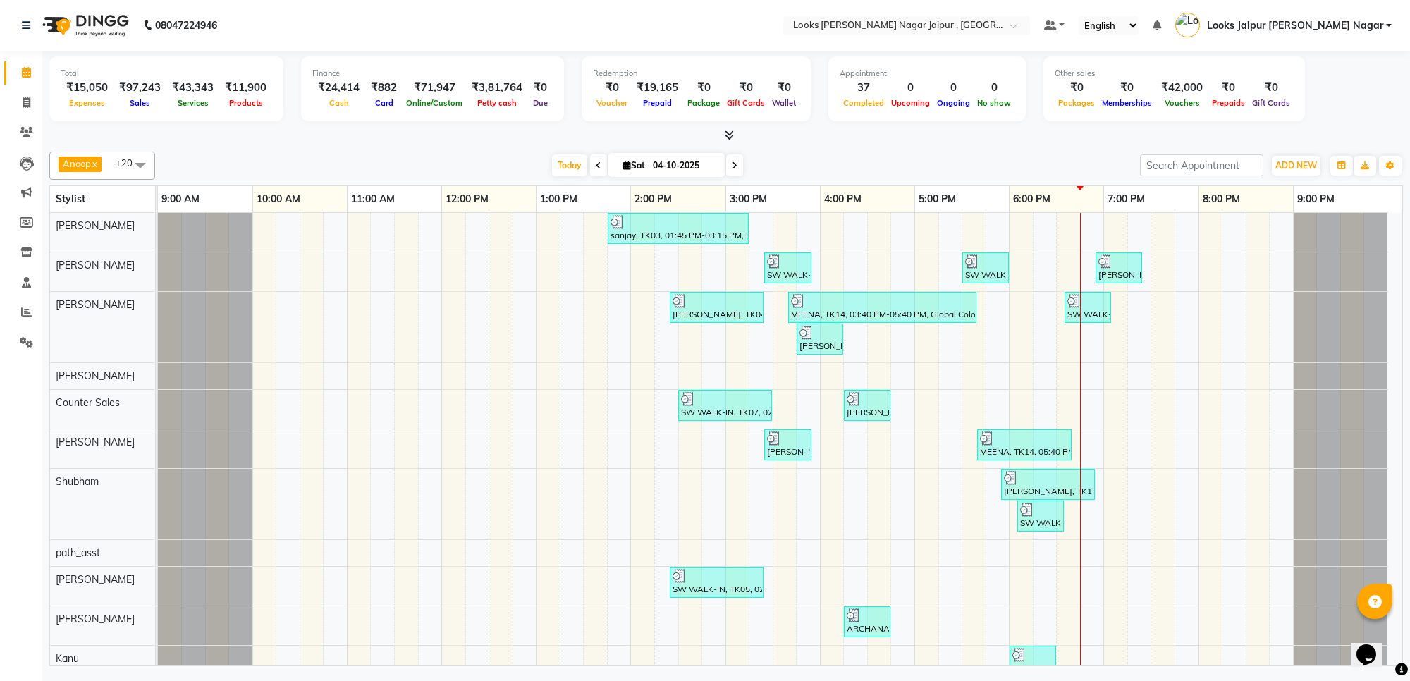
click at [397, 152] on div "Anoop x Aryan x [PERSON_NAME] x Counter Sales x [PERSON_NAME] x Kunal x [PERSON…" at bounding box center [726, 166] width 1354 height 28
click at [23, 307] on icon at bounding box center [26, 312] width 11 height 11
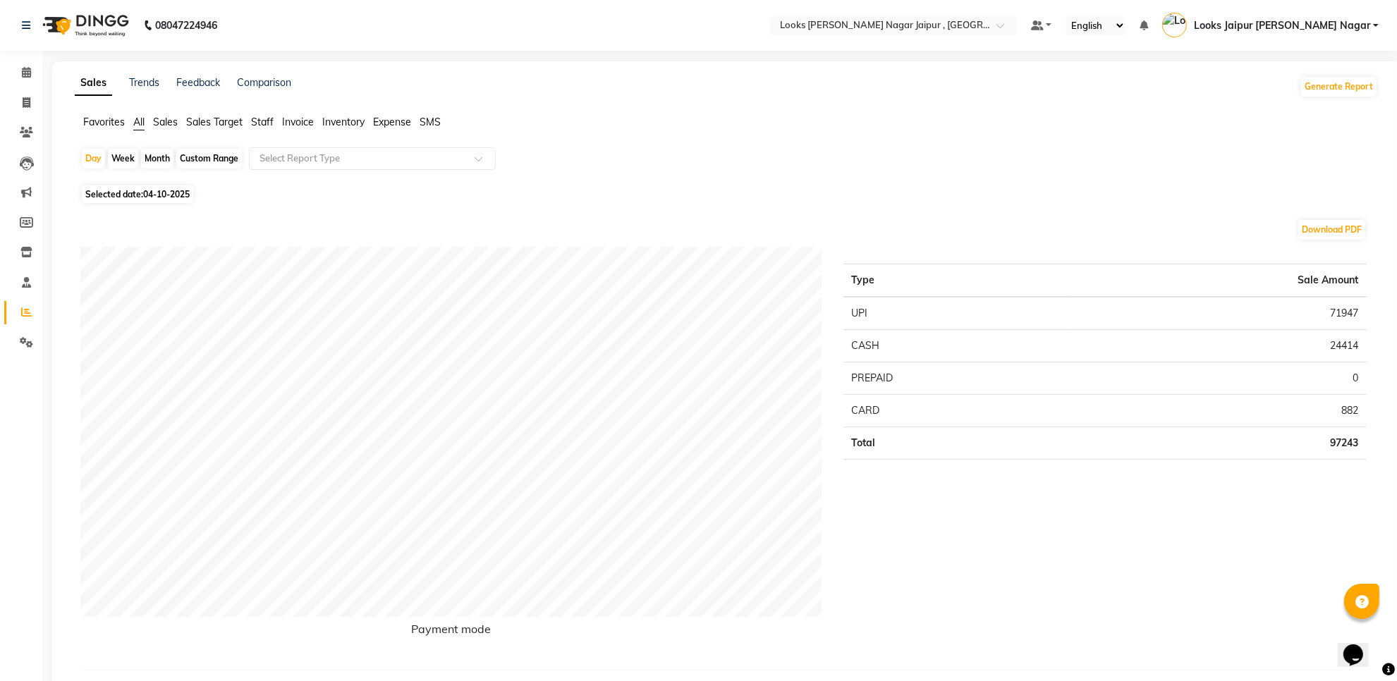
click at [264, 123] on span "Staff" at bounding box center [262, 122] width 23 height 13
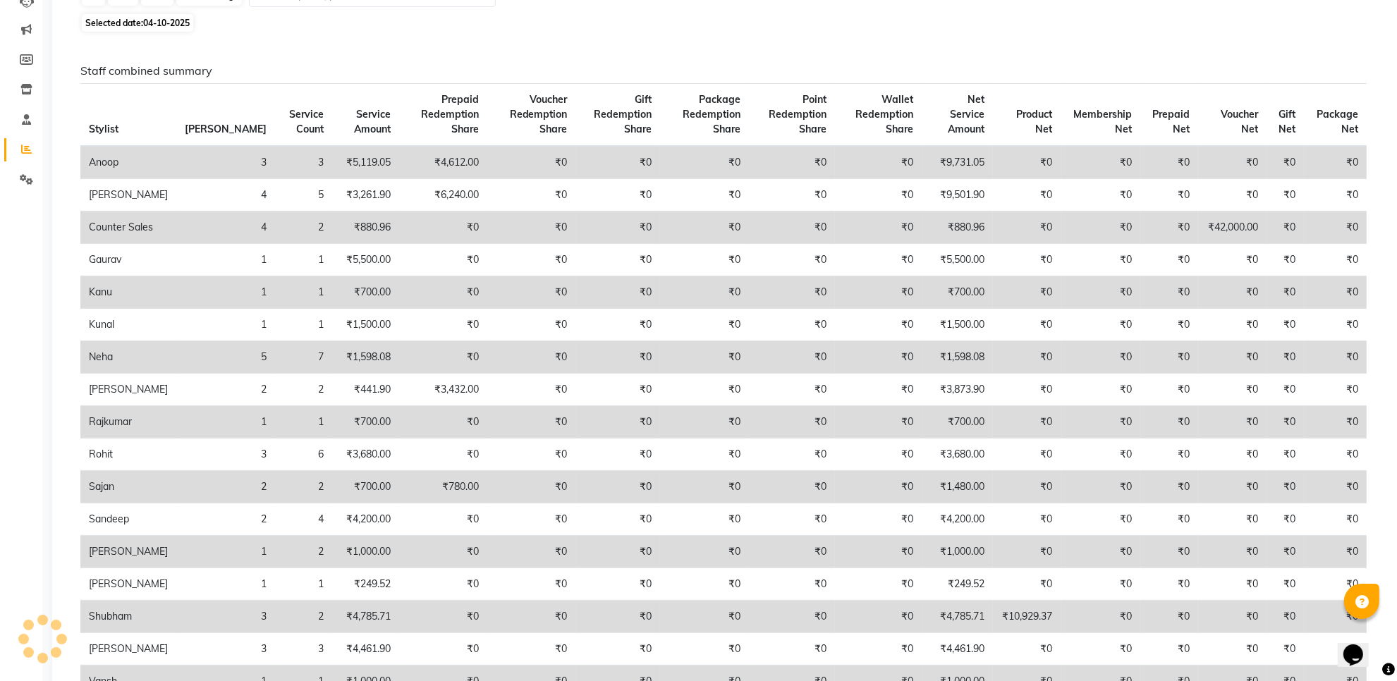
scroll to position [264, 0]
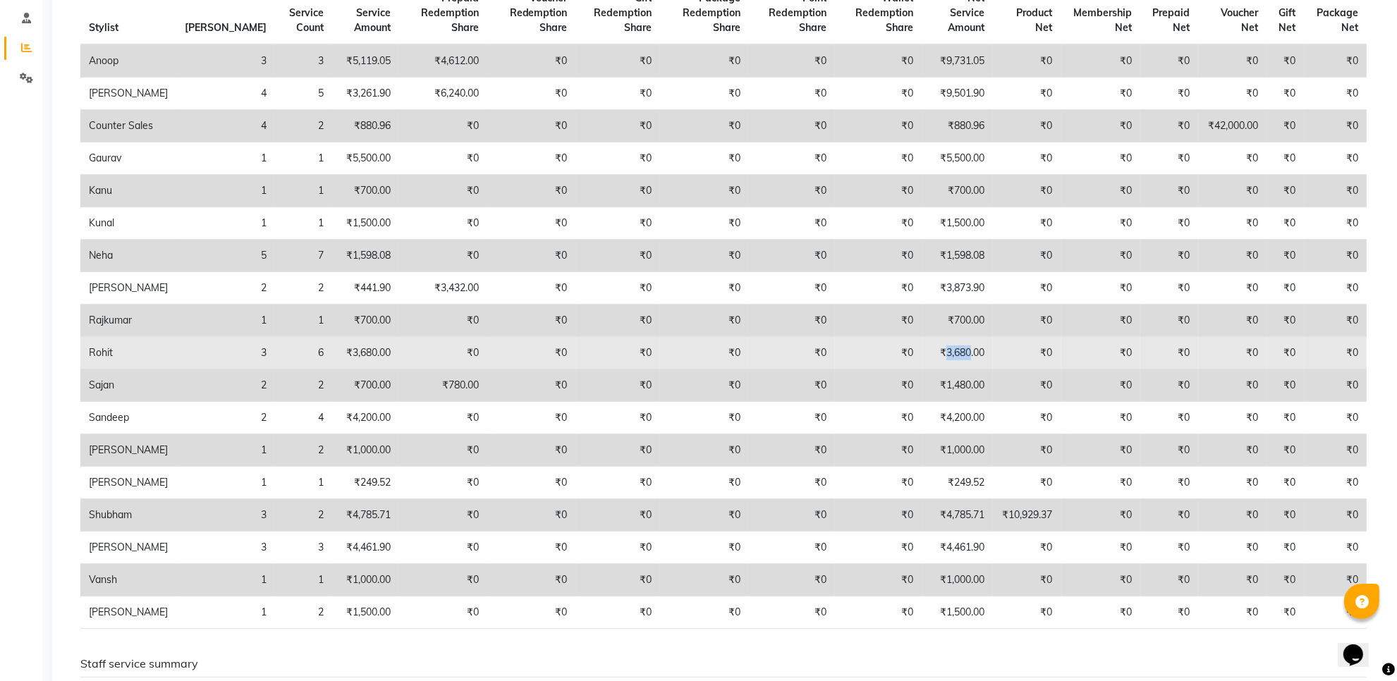
drag, startPoint x: 959, startPoint y: 396, endPoint x: 932, endPoint y: 407, distance: 28.8
click at [932, 370] on td "₹3,680.00" at bounding box center [957, 353] width 71 height 32
click at [970, 370] on td "₹3,680.00" at bounding box center [957, 353] width 71 height 32
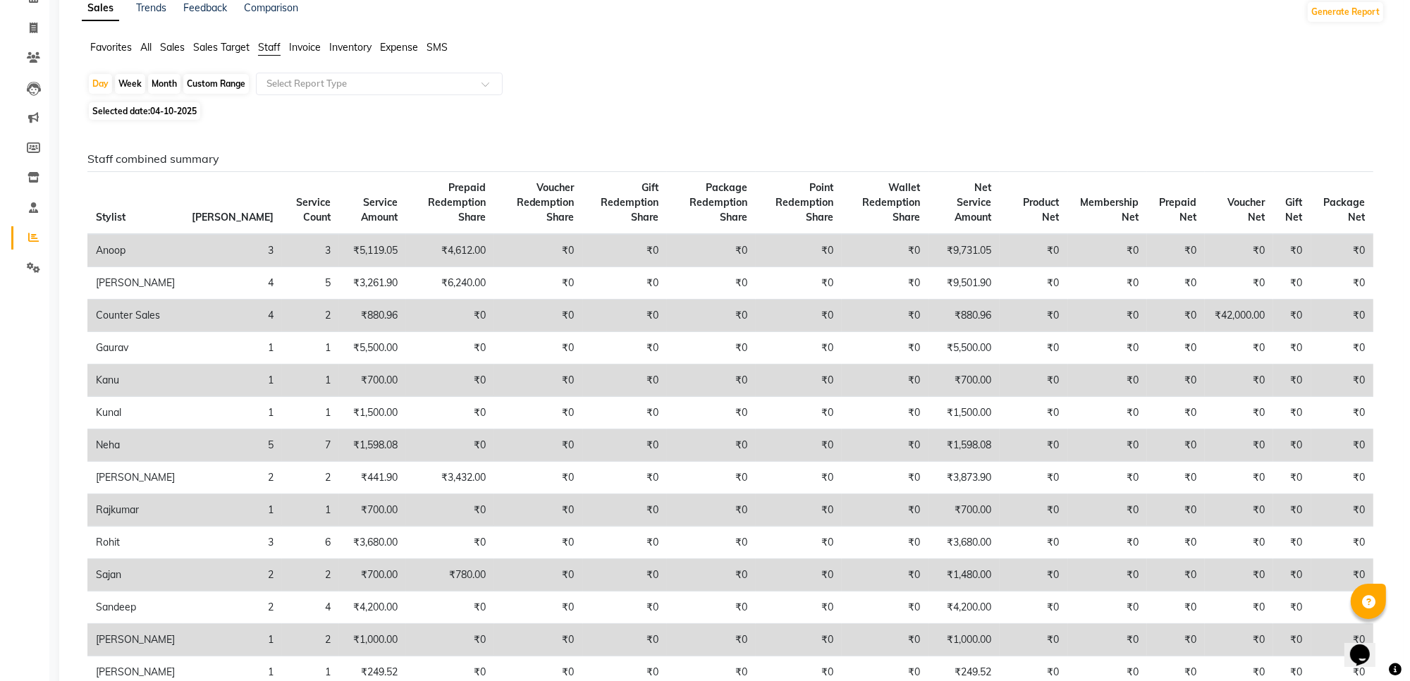
scroll to position [0, 0]
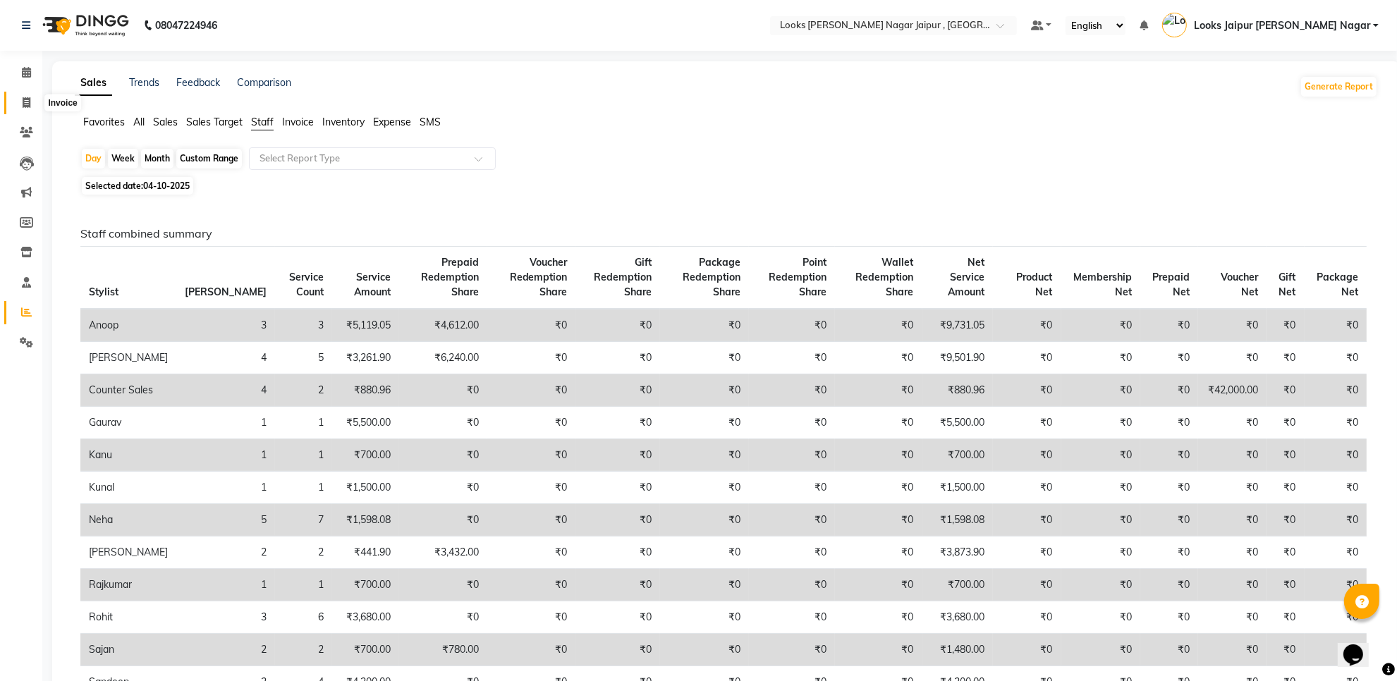
click at [25, 104] on icon at bounding box center [27, 102] width 8 height 11
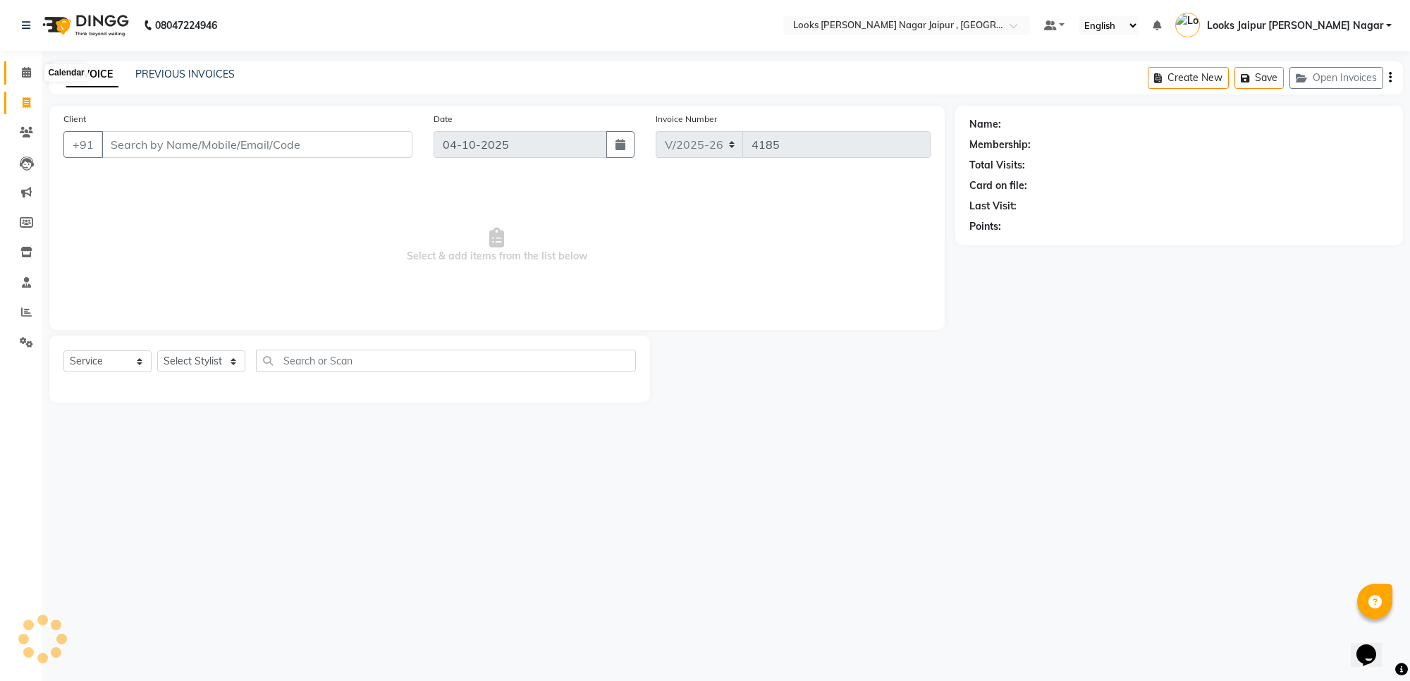
click at [25, 79] on span at bounding box center [26, 73] width 25 height 16
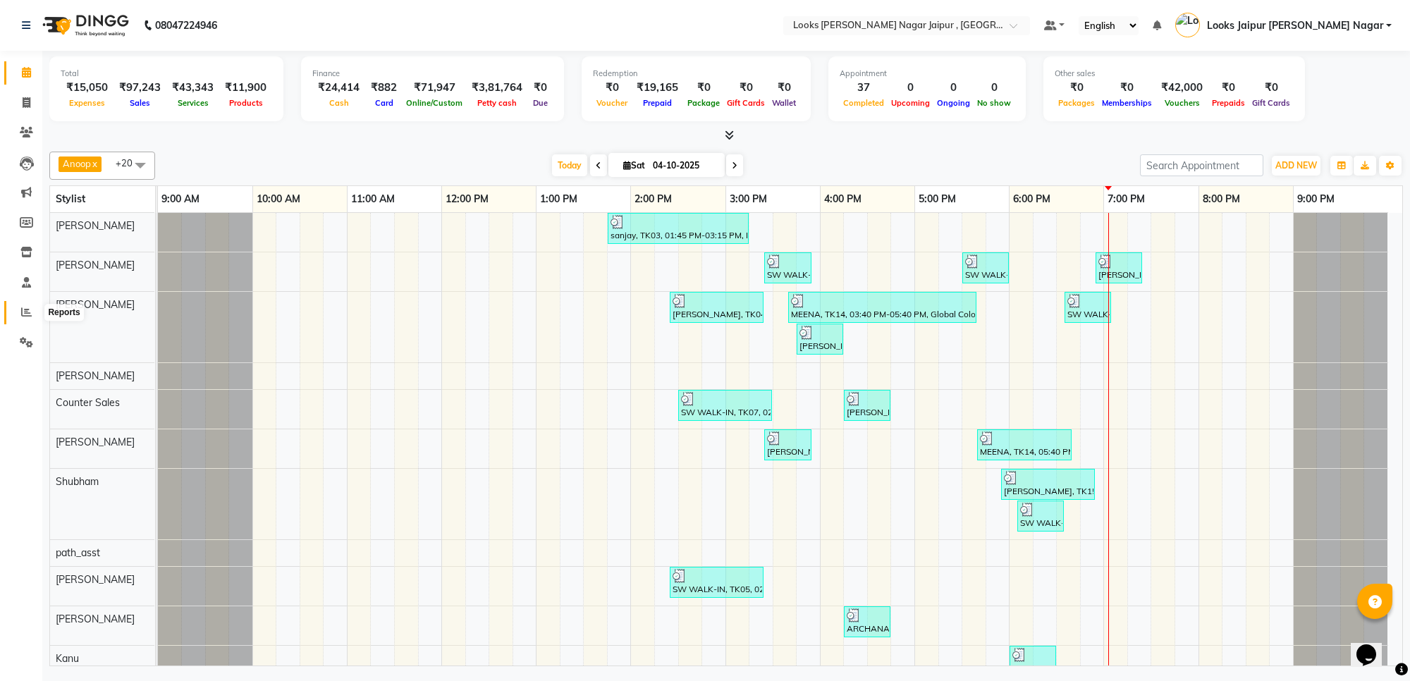
click at [21, 315] on icon at bounding box center [26, 312] width 11 height 11
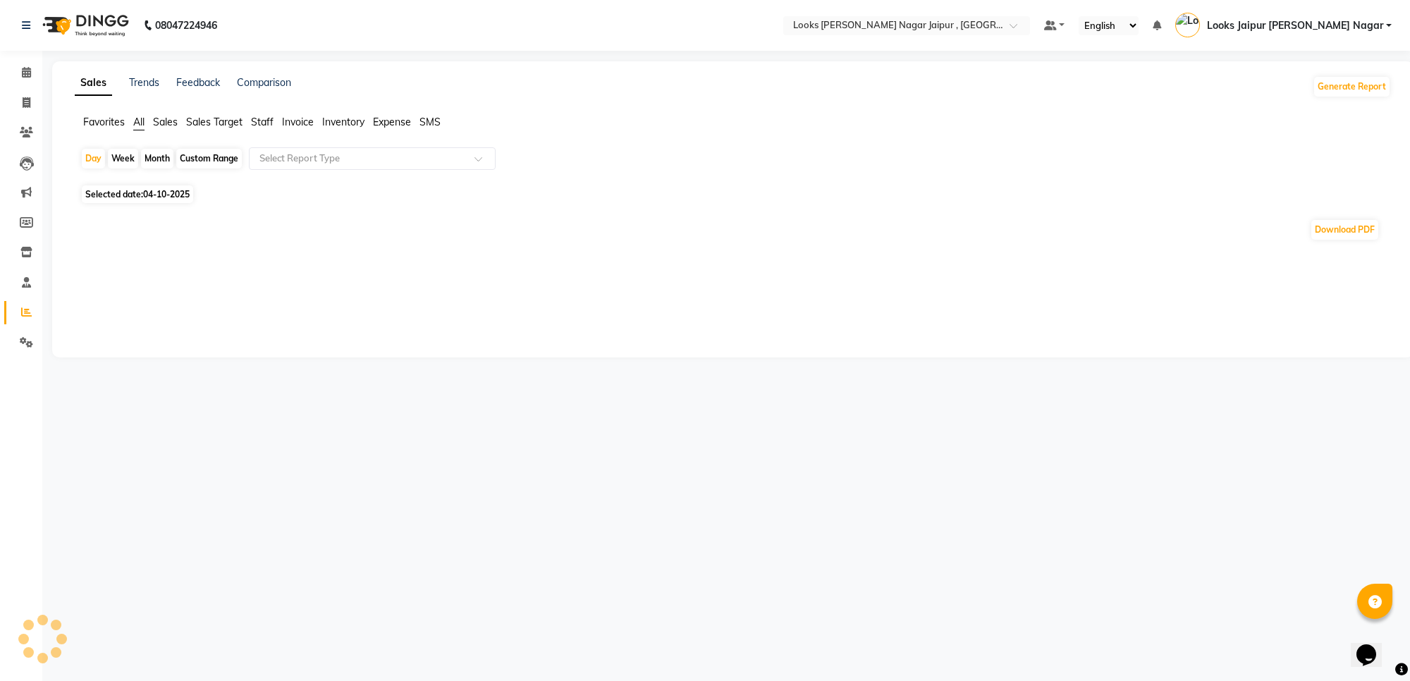
click at [260, 118] on span "Staff" at bounding box center [262, 122] width 23 height 13
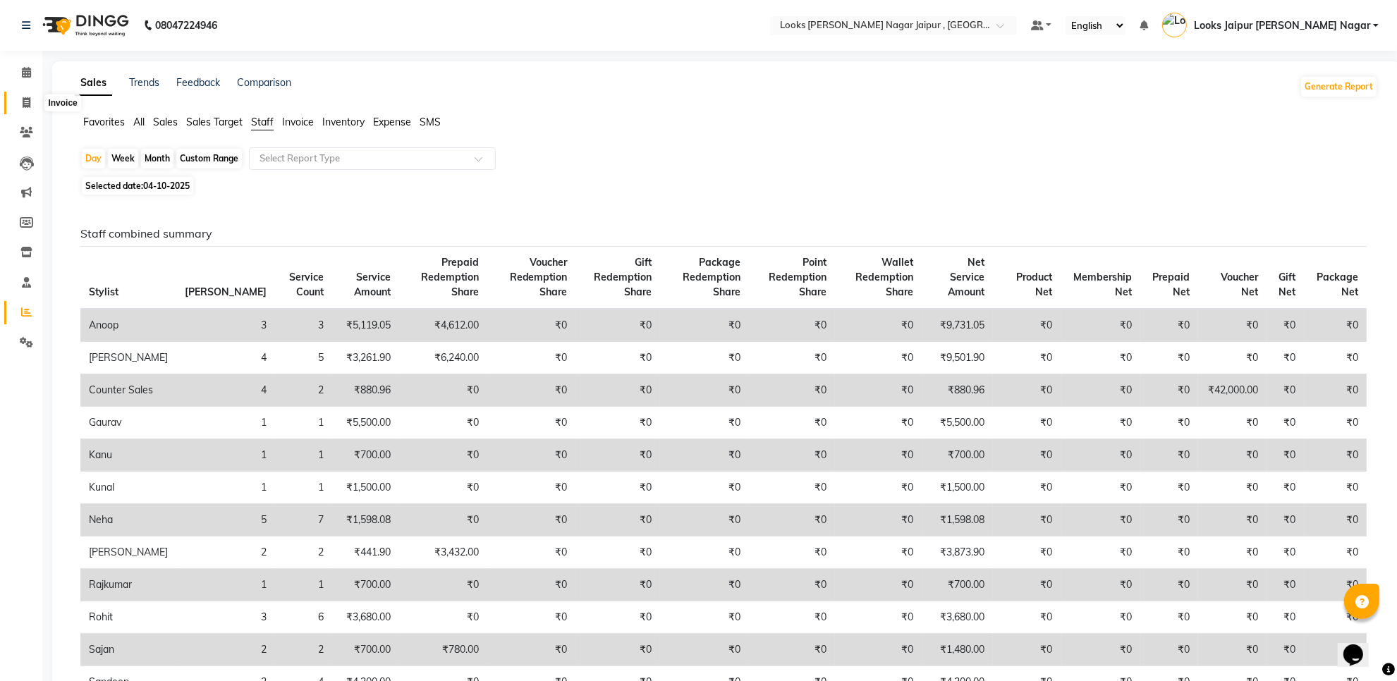
click at [23, 101] on icon at bounding box center [27, 102] width 8 height 11
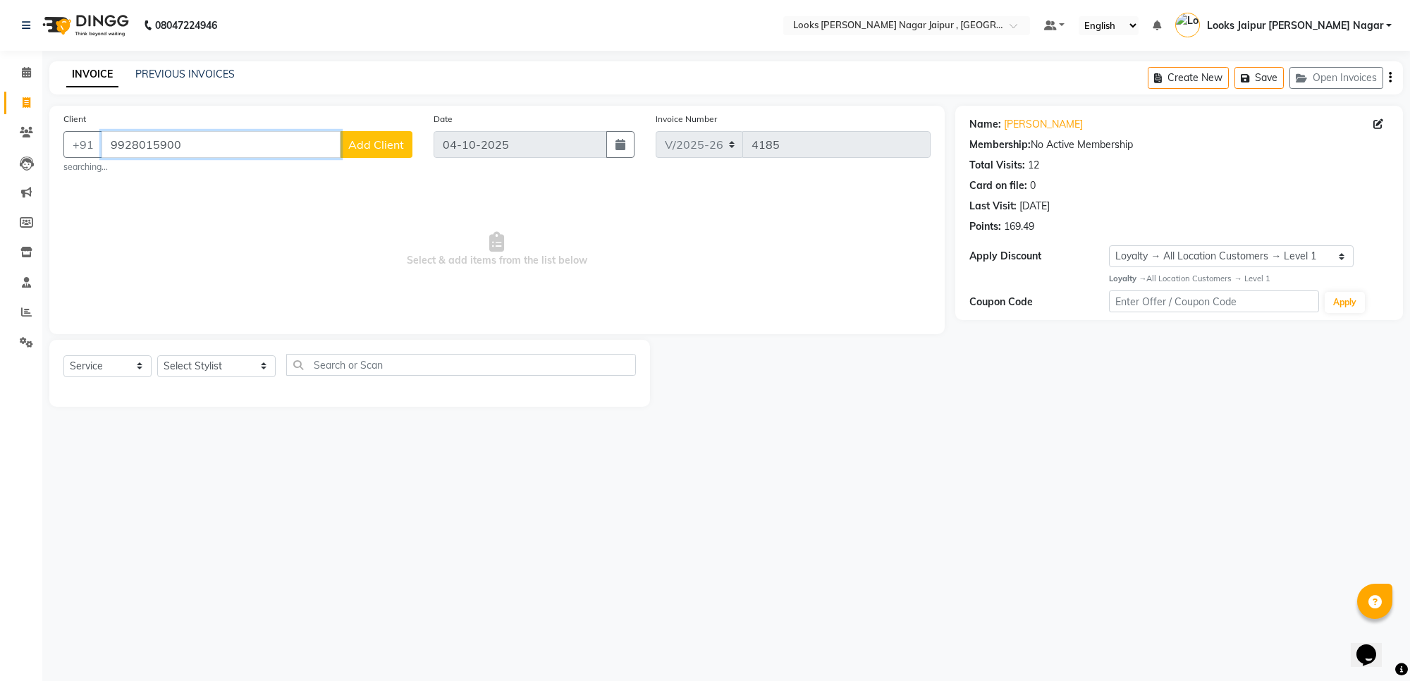
click at [157, 152] on input "9928015900" at bounding box center [221, 144] width 239 height 27
click at [22, 128] on icon at bounding box center [26, 132] width 13 height 11
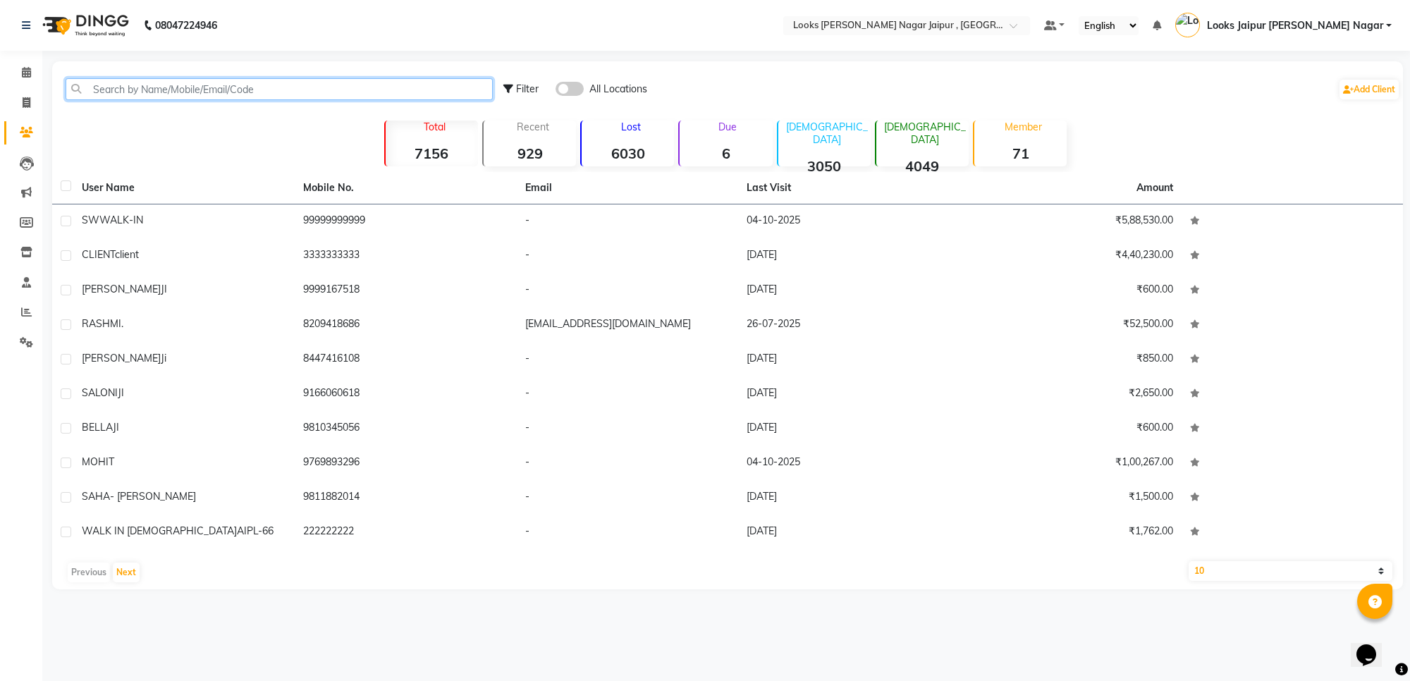
click at [173, 79] on input "text" at bounding box center [279, 89] width 427 height 22
paste input "9928015900"
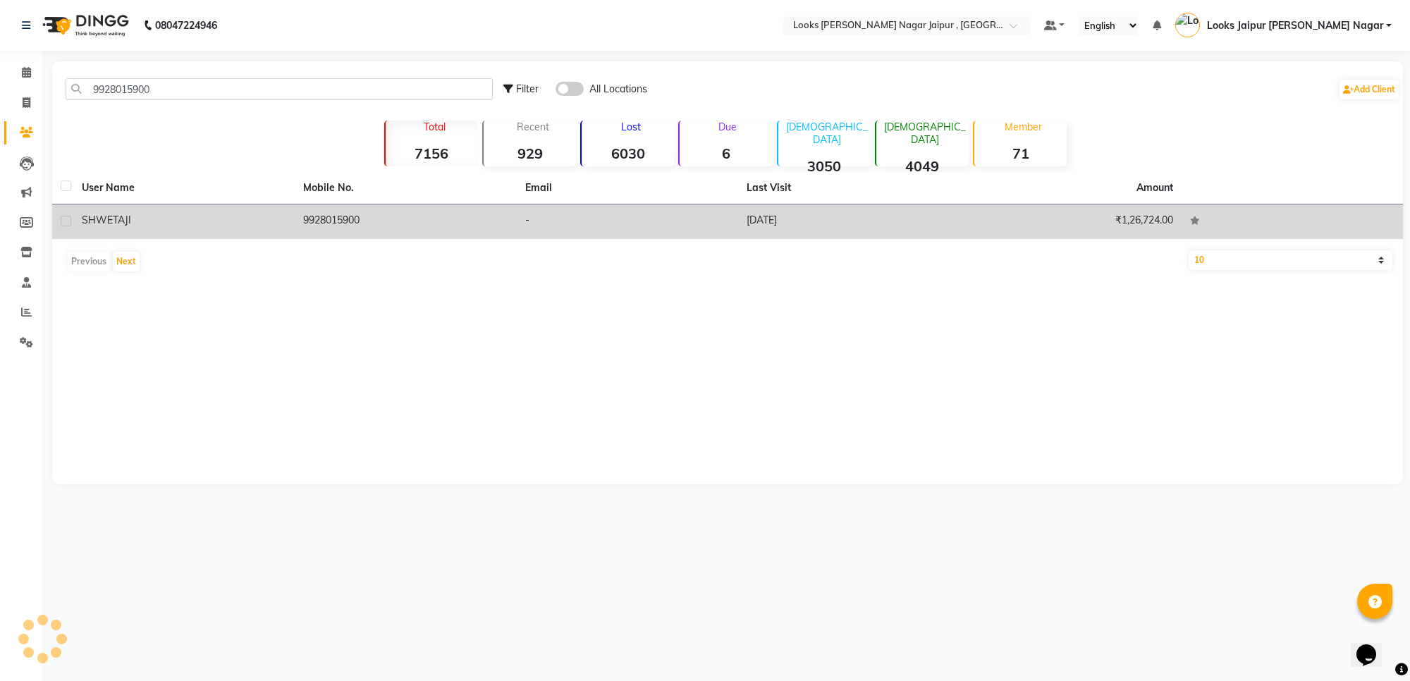
click at [291, 216] on td "SHWETA JI" at bounding box center [183, 221] width 221 height 35
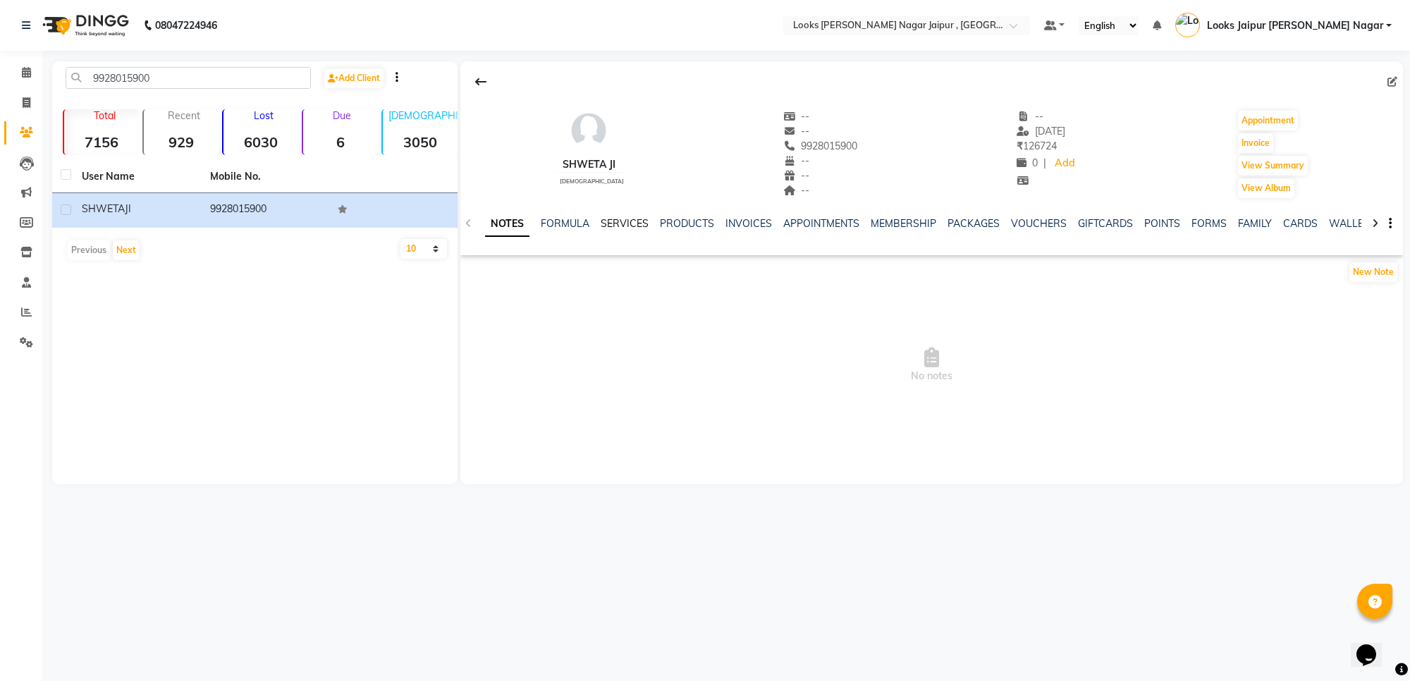
click at [626, 226] on link "SERVICES" at bounding box center [625, 223] width 48 height 13
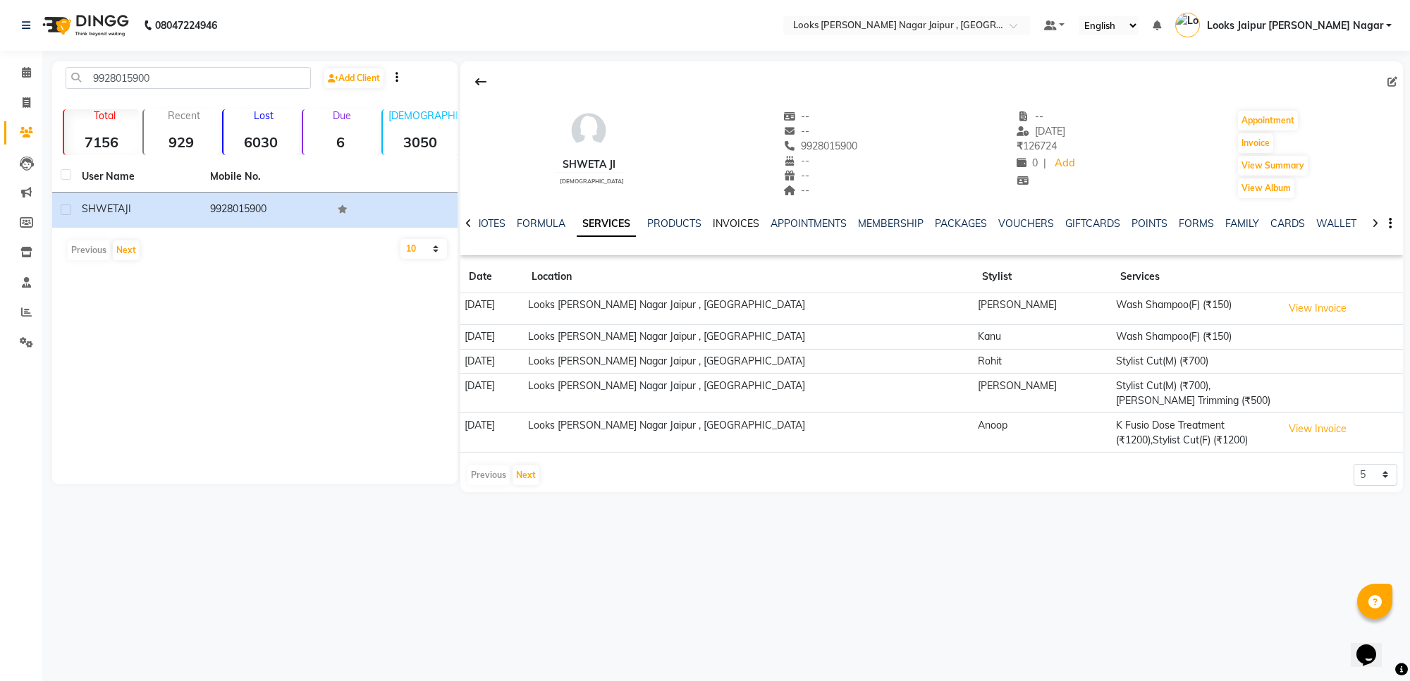
click at [733, 224] on link "INVOICES" at bounding box center [736, 223] width 47 height 13
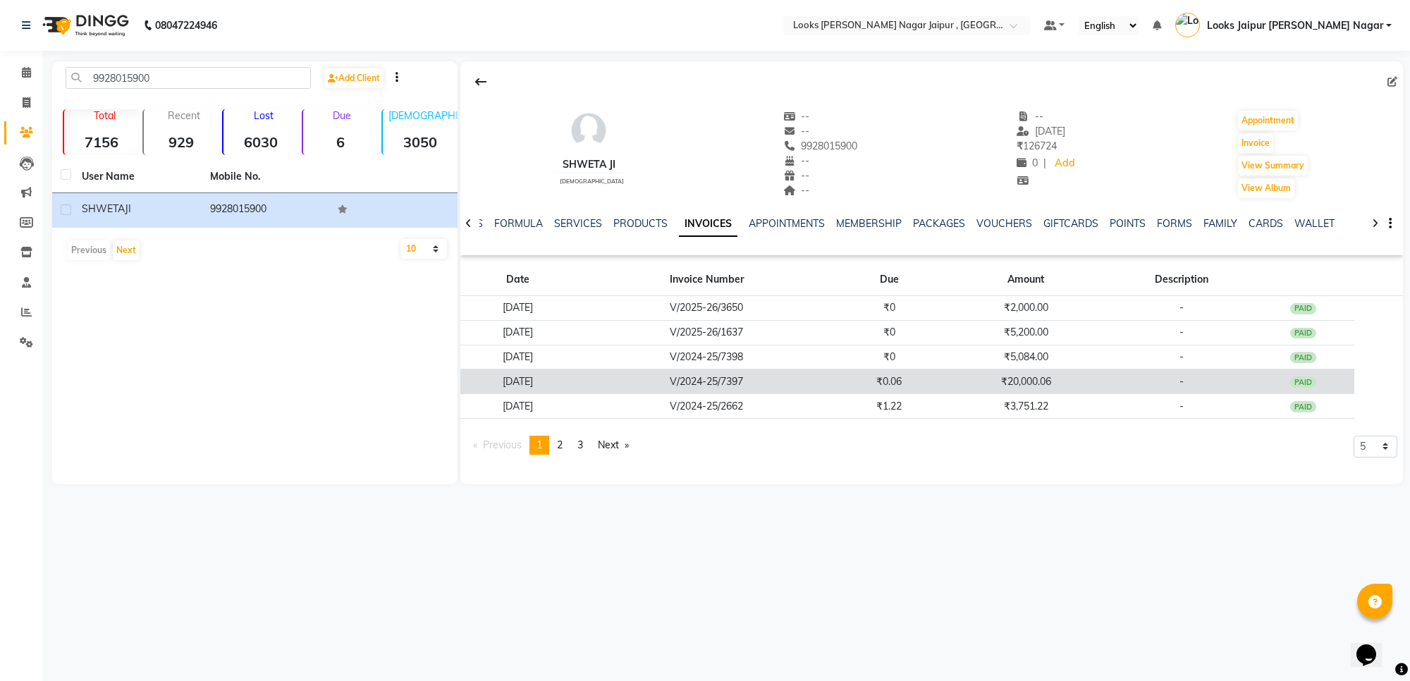
click at [1011, 389] on td "₹20,000.06" at bounding box center [1026, 382] width 170 height 25
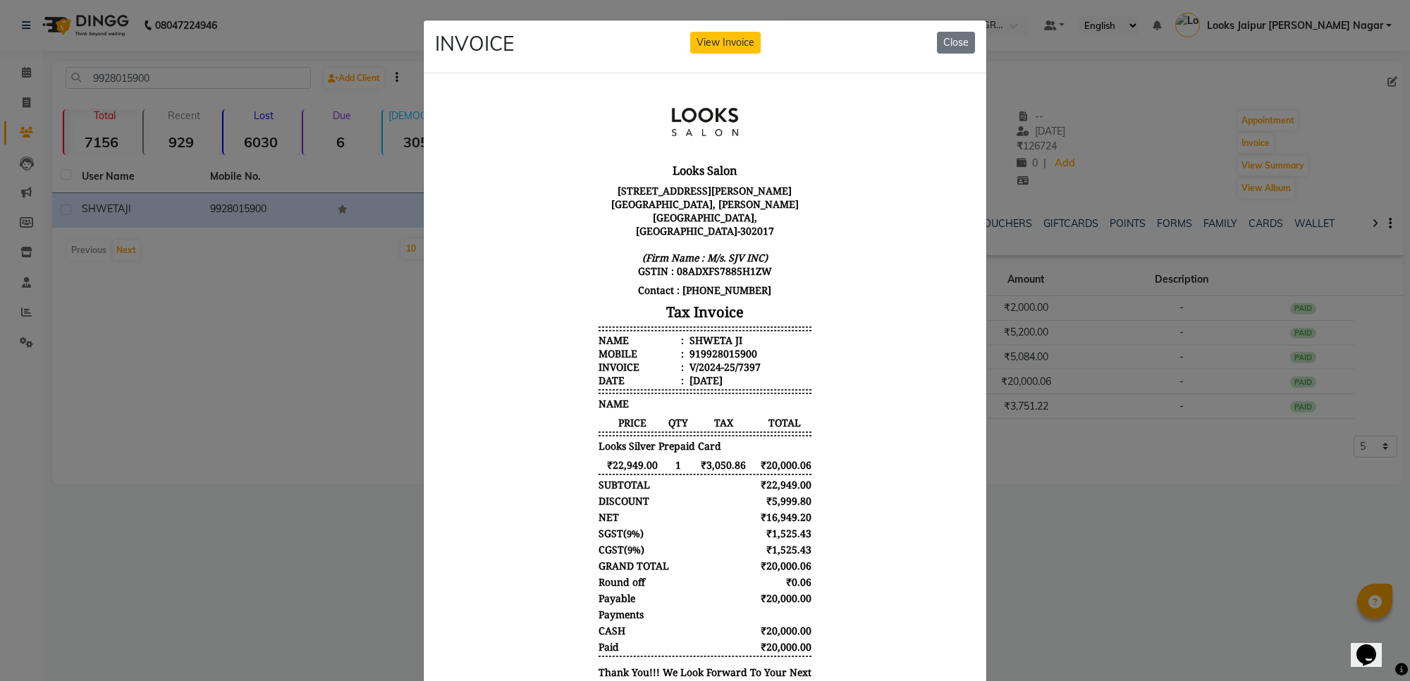
scroll to position [11, 0]
click at [953, 43] on button "Close" at bounding box center [956, 43] width 38 height 22
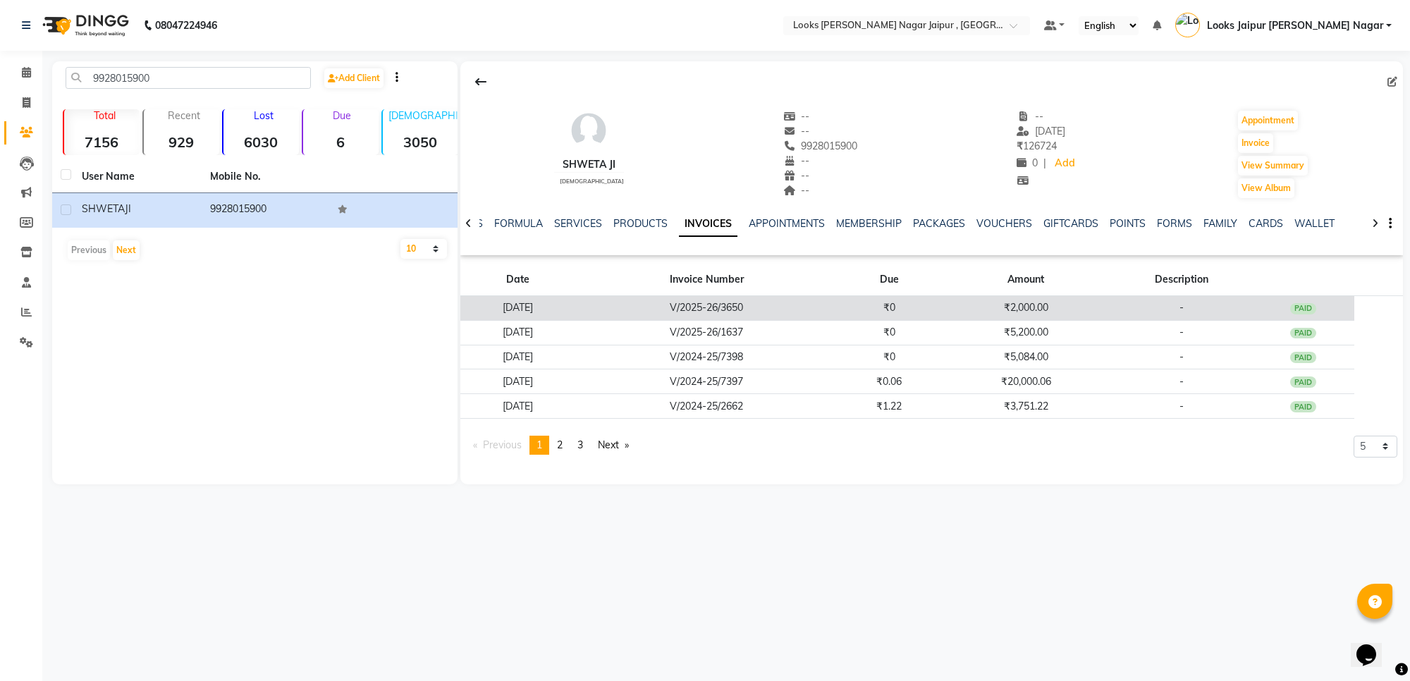
click at [999, 310] on td "₹2,000.00" at bounding box center [1026, 308] width 170 height 25
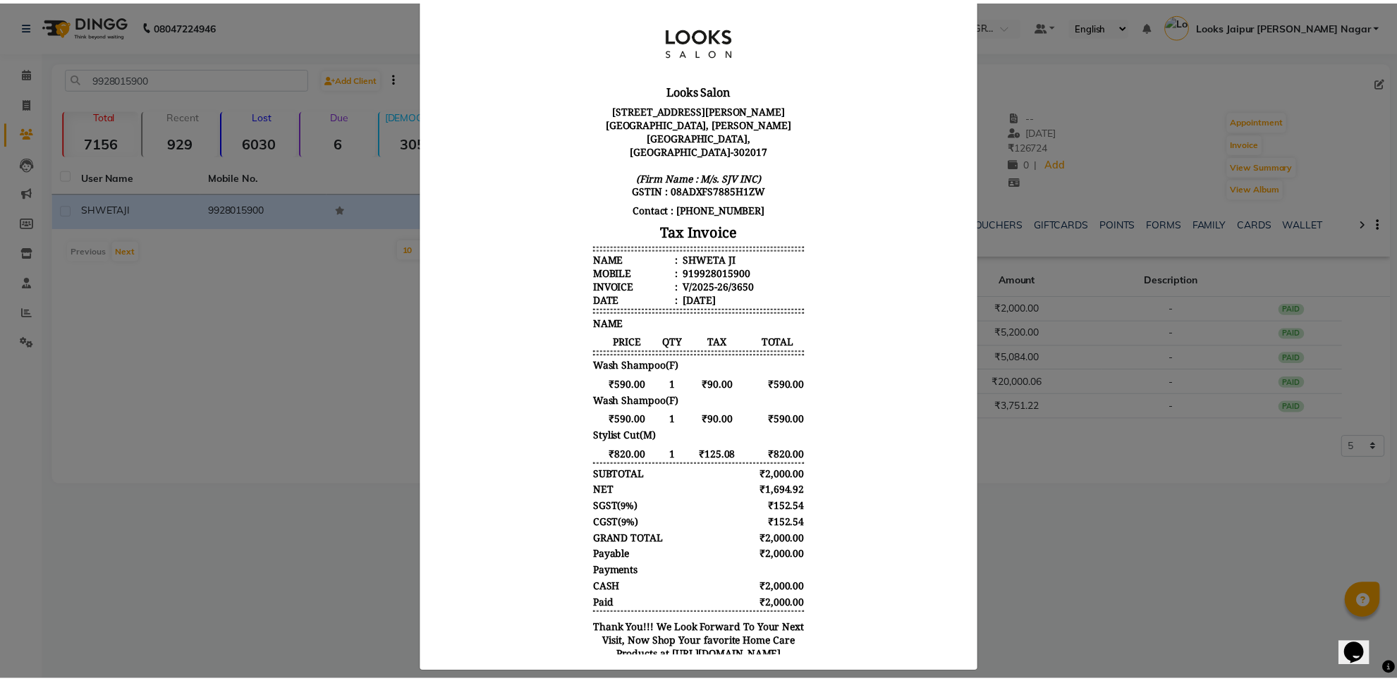
scroll to position [0, 0]
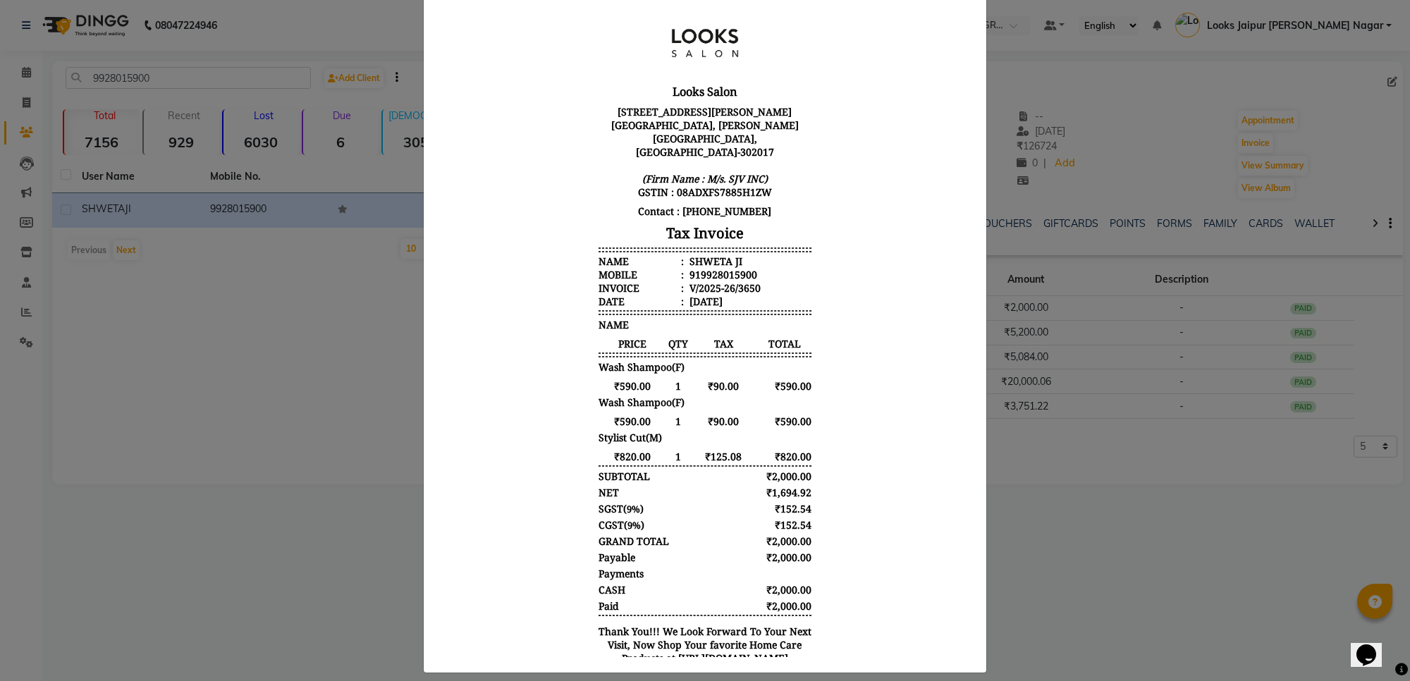
click at [1035, 361] on ngb-modal-window "INVOICE View Invoice Close" at bounding box center [705, 340] width 1410 height 681
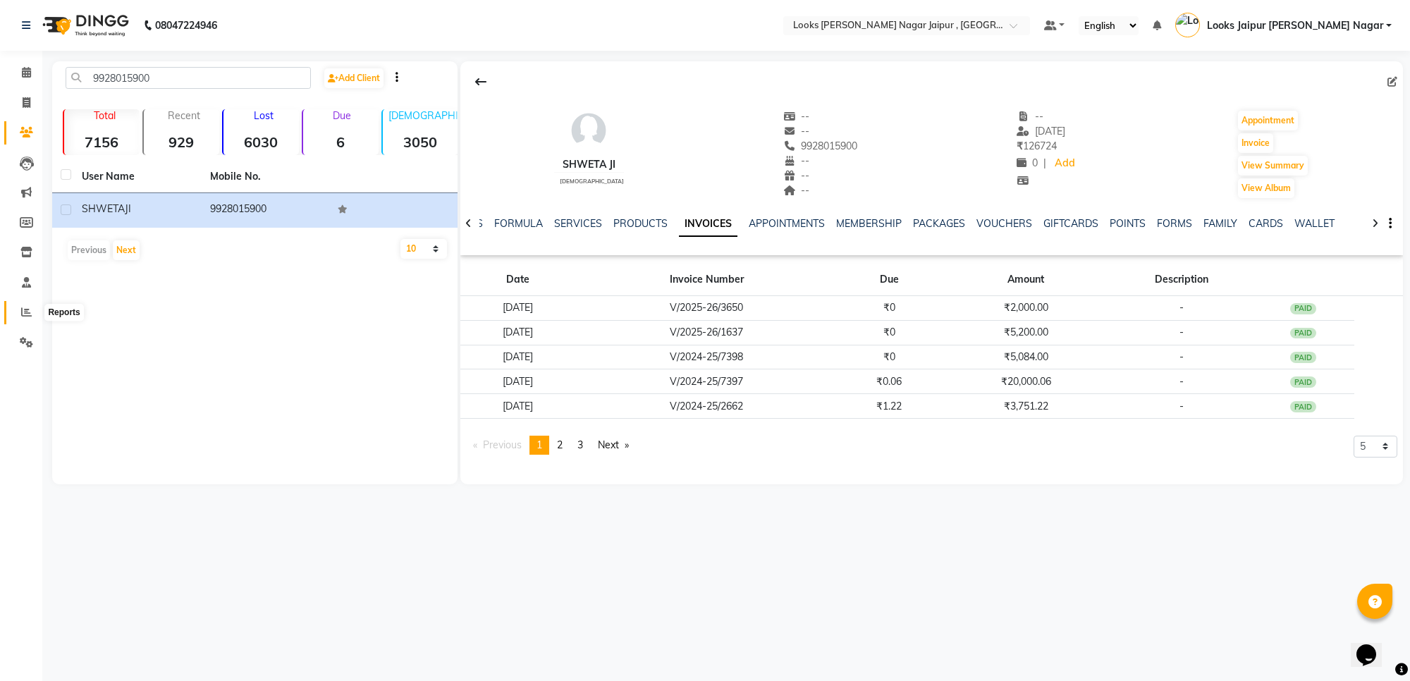
click at [16, 315] on span at bounding box center [26, 313] width 25 height 16
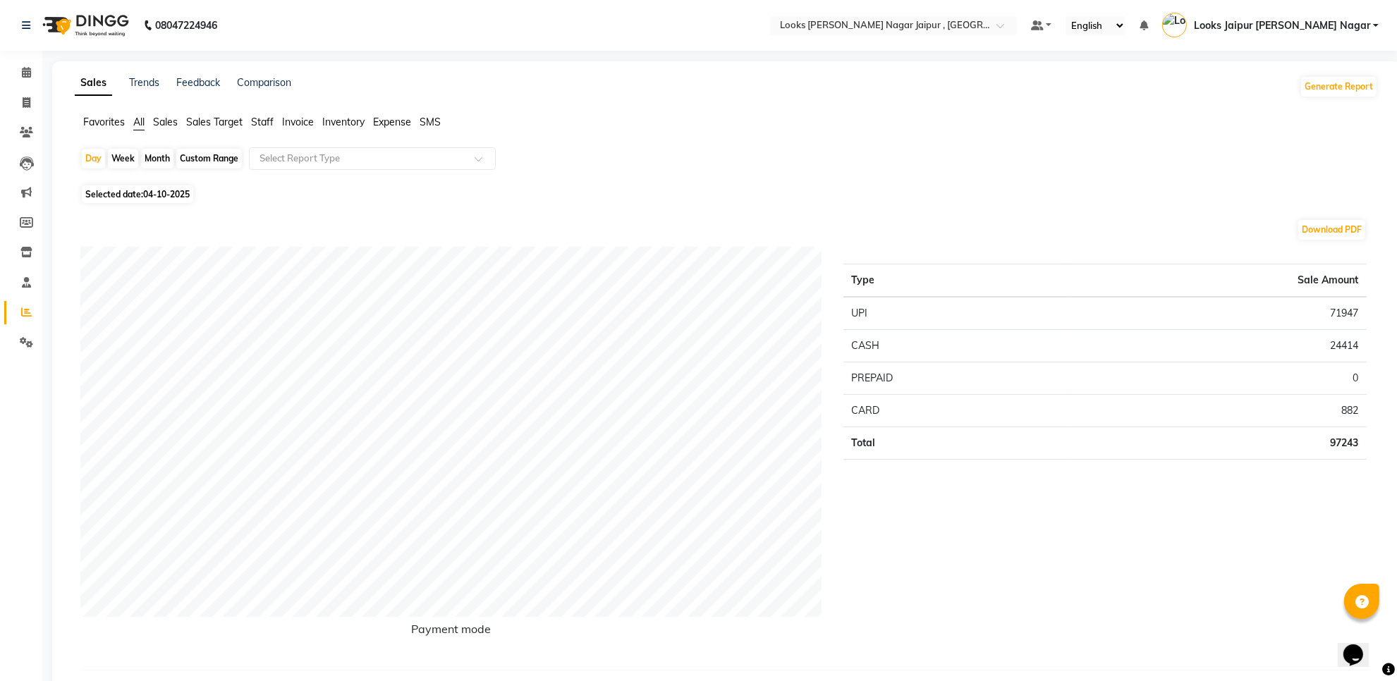
click at [259, 118] on span "Staff" at bounding box center [262, 122] width 23 height 13
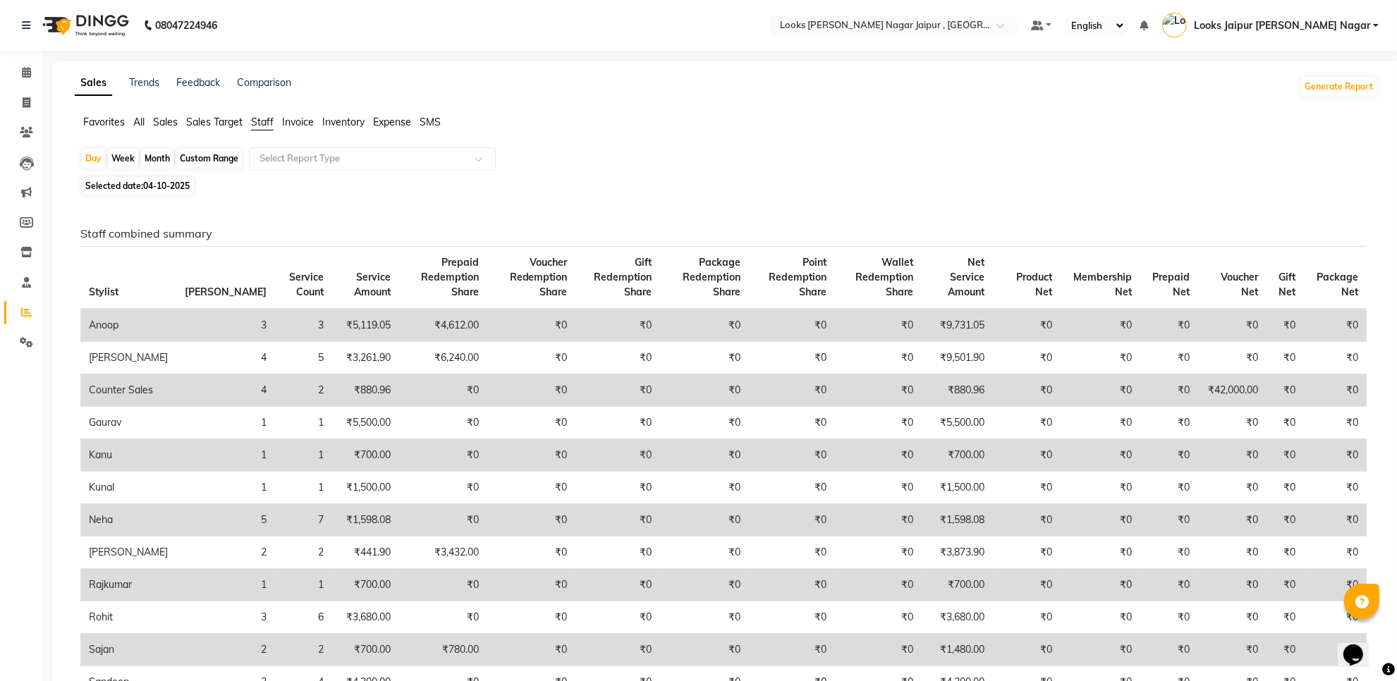
click at [399, 291] on th "Prepaid Redemption Share" at bounding box center [443, 278] width 88 height 63
click at [32, 71] on span at bounding box center [26, 73] width 25 height 16
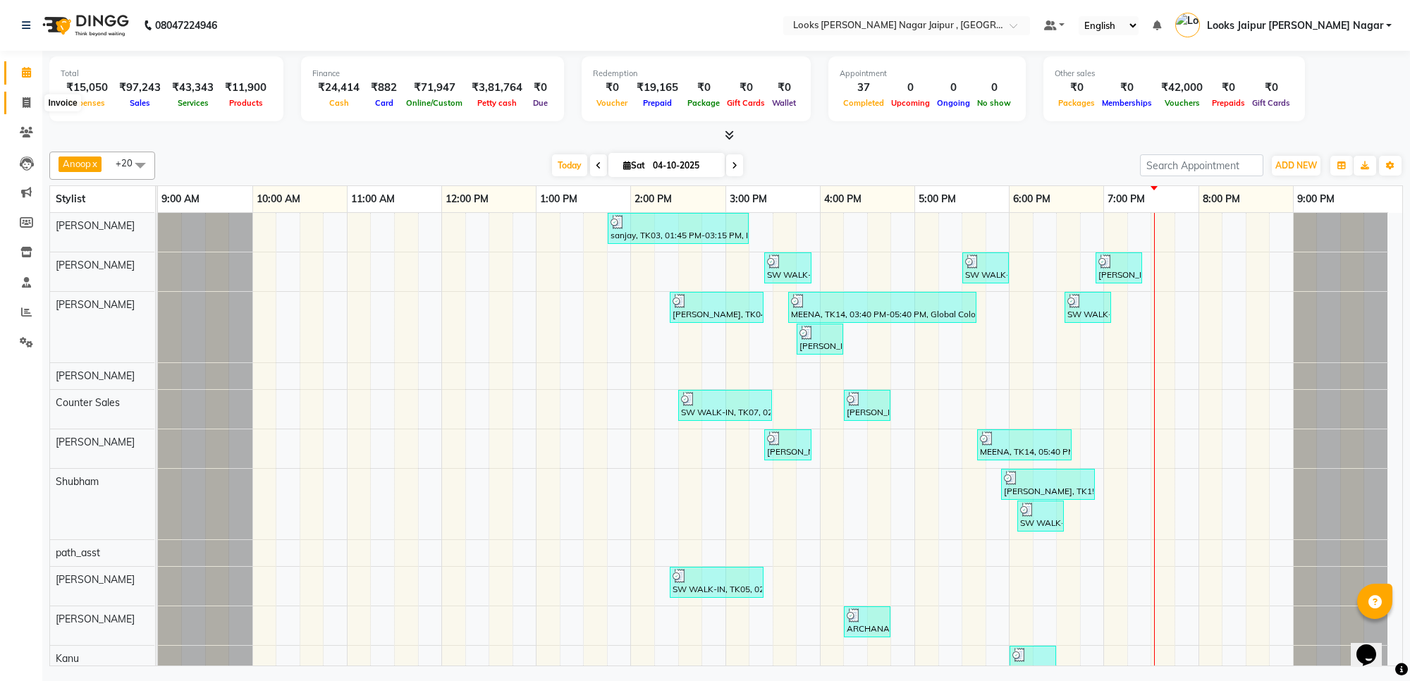
click at [25, 103] on icon at bounding box center [27, 102] width 8 height 11
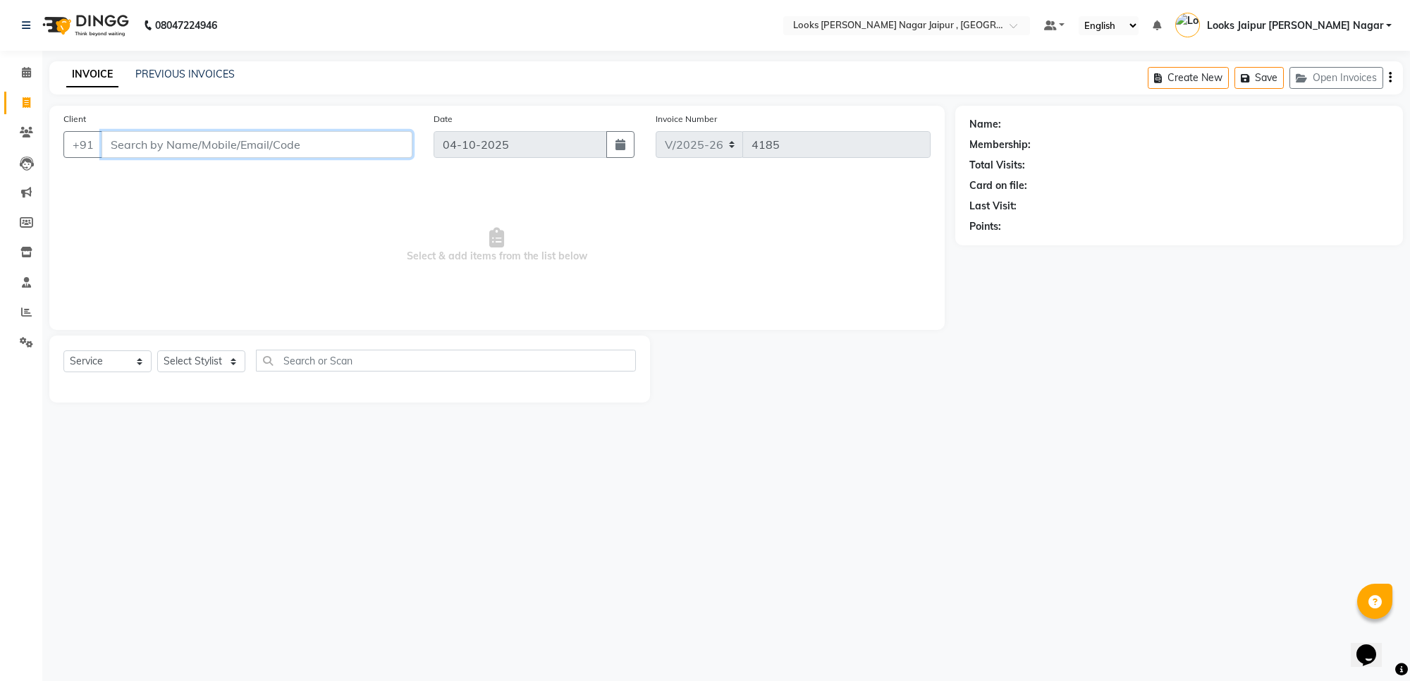
click at [202, 142] on input "Client" at bounding box center [257, 144] width 311 height 27
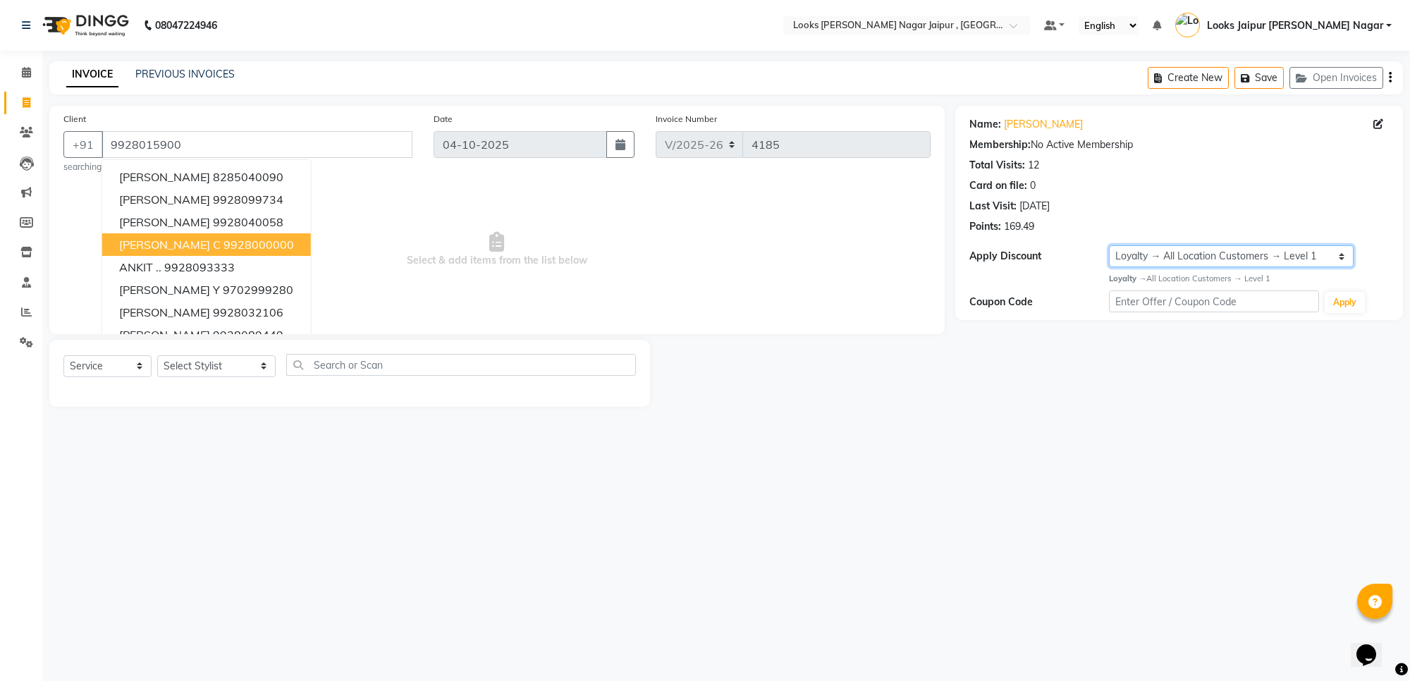
click at [1134, 249] on select "Select Loyalty → All Location Customers → Level 1" at bounding box center [1231, 256] width 245 height 22
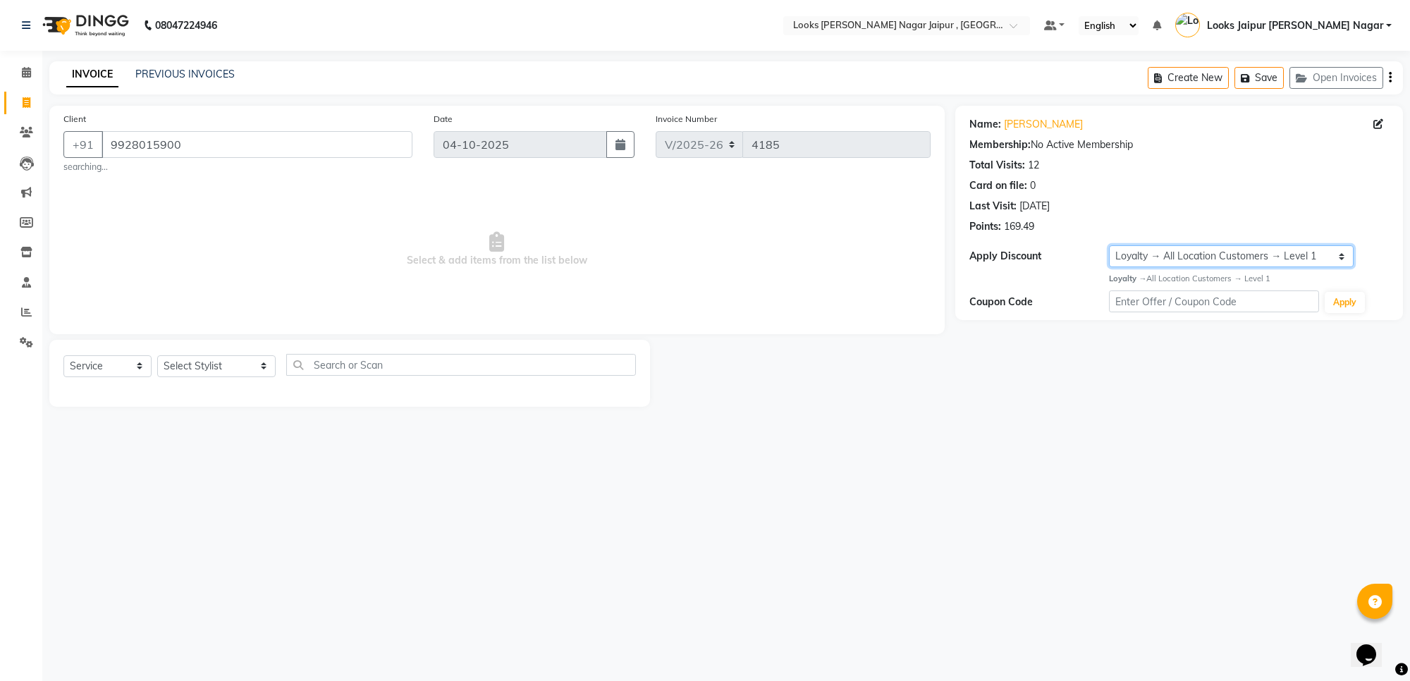
click at [1125, 250] on select "Select Loyalty → All Location Customers → Level 1" at bounding box center [1231, 256] width 245 height 22
click at [1128, 252] on select "Select Loyalty → All Location Customers → Level 1" at bounding box center [1231, 256] width 245 height 22
click at [1088, 258] on div "Apply Discount" at bounding box center [1040, 256] width 140 height 15
drag, startPoint x: 1091, startPoint y: 256, endPoint x: 1102, endPoint y: 254, distance: 11.5
click at [1095, 256] on div "Apply Discount" at bounding box center [1040, 256] width 140 height 15
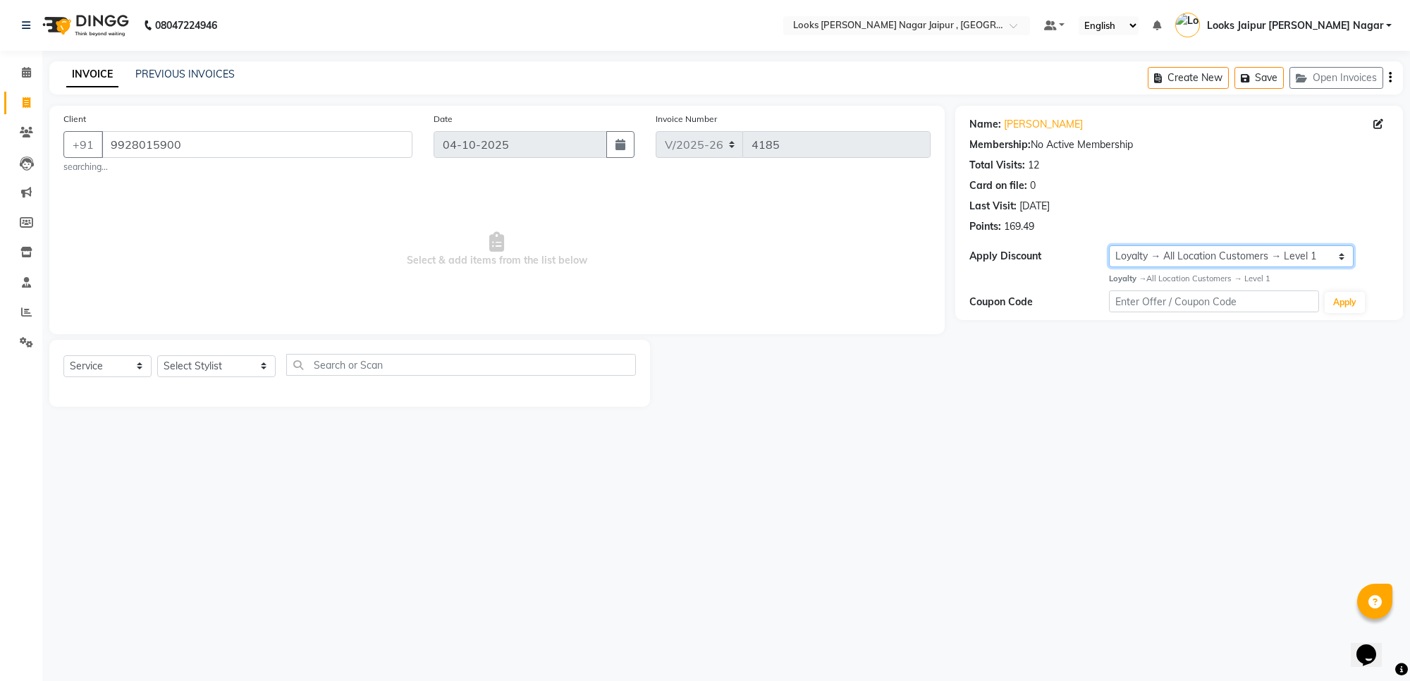
click at [1119, 248] on select "Select Loyalty → All Location Customers → Level 1" at bounding box center [1231, 256] width 245 height 22
click at [1089, 250] on div "Apply Discount" at bounding box center [1040, 256] width 140 height 15
click at [1116, 255] on select "Select Loyalty → All Location Customers → Level 1" at bounding box center [1231, 256] width 245 height 22
drag, startPoint x: 1058, startPoint y: 248, endPoint x: 1066, endPoint y: 248, distance: 8.5
click at [1063, 248] on div "Apply Discount Select Loyalty → All Location Customers → Level 1" at bounding box center [1180, 256] width 420 height 22
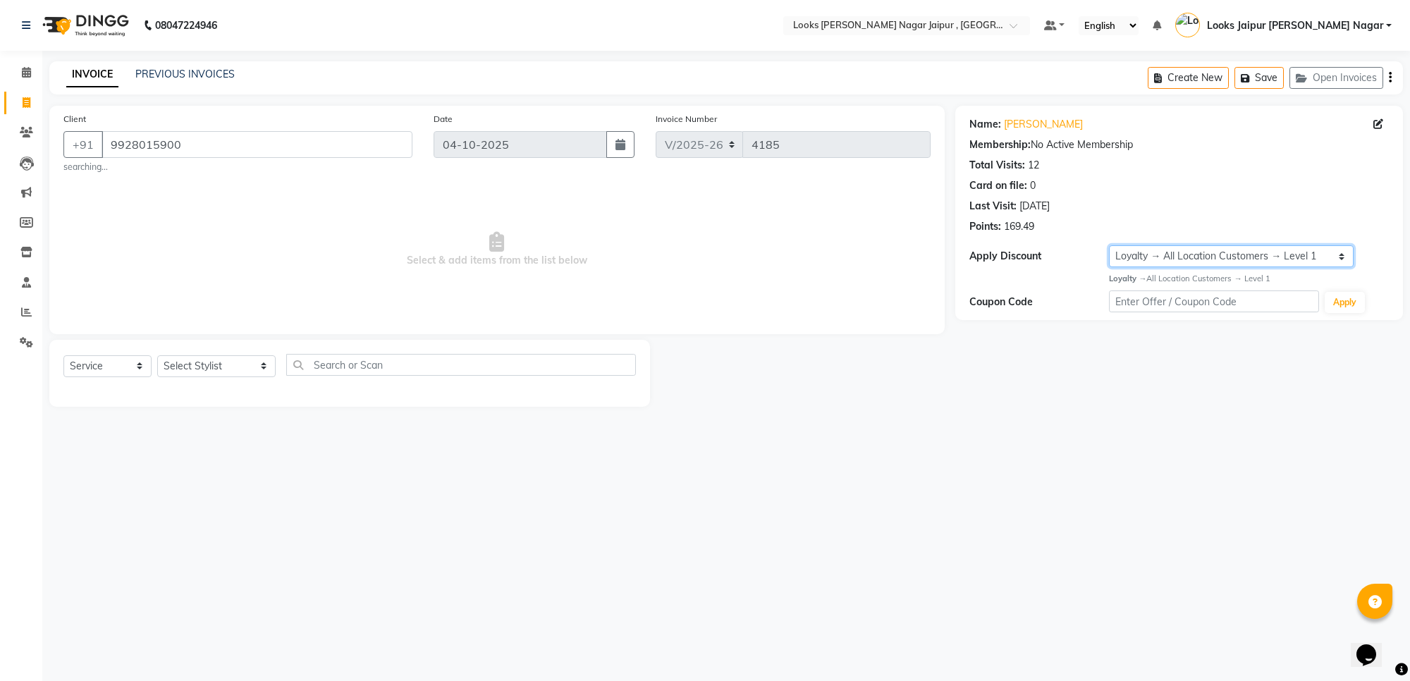
click at [1130, 252] on select "Select Loyalty → All Location Customers → Level 1" at bounding box center [1231, 256] width 245 height 22
click at [1084, 245] on div "Apply Discount Select Loyalty → All Location Customers → Level 1" at bounding box center [1180, 256] width 420 height 22
click at [1060, 279] on div "Name: [PERSON_NAME] Membership: No Active Membership Total Visits: 12 Card on f…" at bounding box center [1180, 213] width 448 height 214
click at [1035, 240] on div "Name: [PERSON_NAME] Membership: No Active Membership Total Visits: 12 Card on f…" at bounding box center [1180, 213] width 448 height 214
click at [915, 219] on span "Select & add items from the list below" at bounding box center [496, 249] width 867 height 141
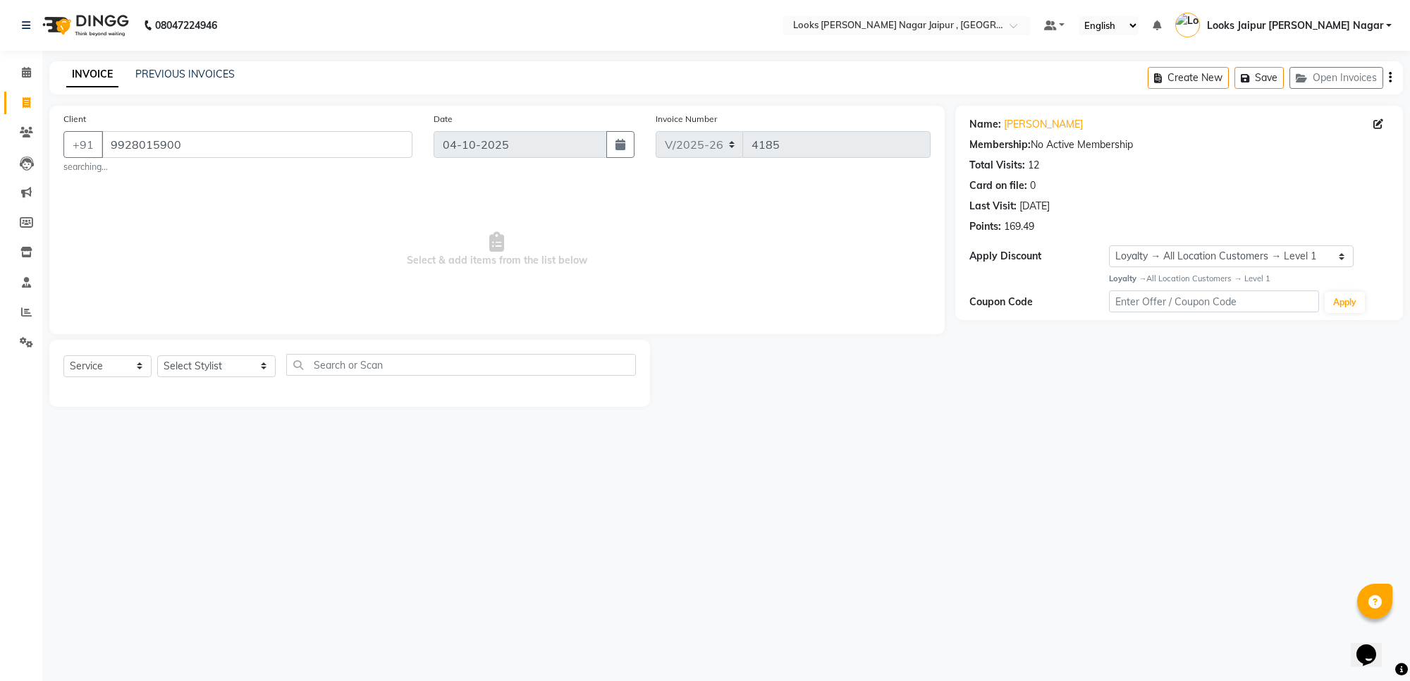
click at [1115, 317] on div "Name: [PERSON_NAME] Membership: No Active Membership Total Visits: 12 Card on f…" at bounding box center [1180, 213] width 448 height 214
click at [1130, 259] on select "Select Loyalty → All Location Customers → Level 1" at bounding box center [1231, 256] width 245 height 22
click at [1135, 333] on div "Name: [PERSON_NAME] Membership: No Active Membership Total Visits: 12 Card on f…" at bounding box center [1185, 256] width 458 height 301
click at [1140, 252] on select "Select Loyalty → All Location Customers → Level 1" at bounding box center [1231, 256] width 245 height 22
click at [1161, 381] on div "Name: [PERSON_NAME] Membership: No Active Membership Total Visits: 12 Card on f…" at bounding box center [1185, 256] width 458 height 301
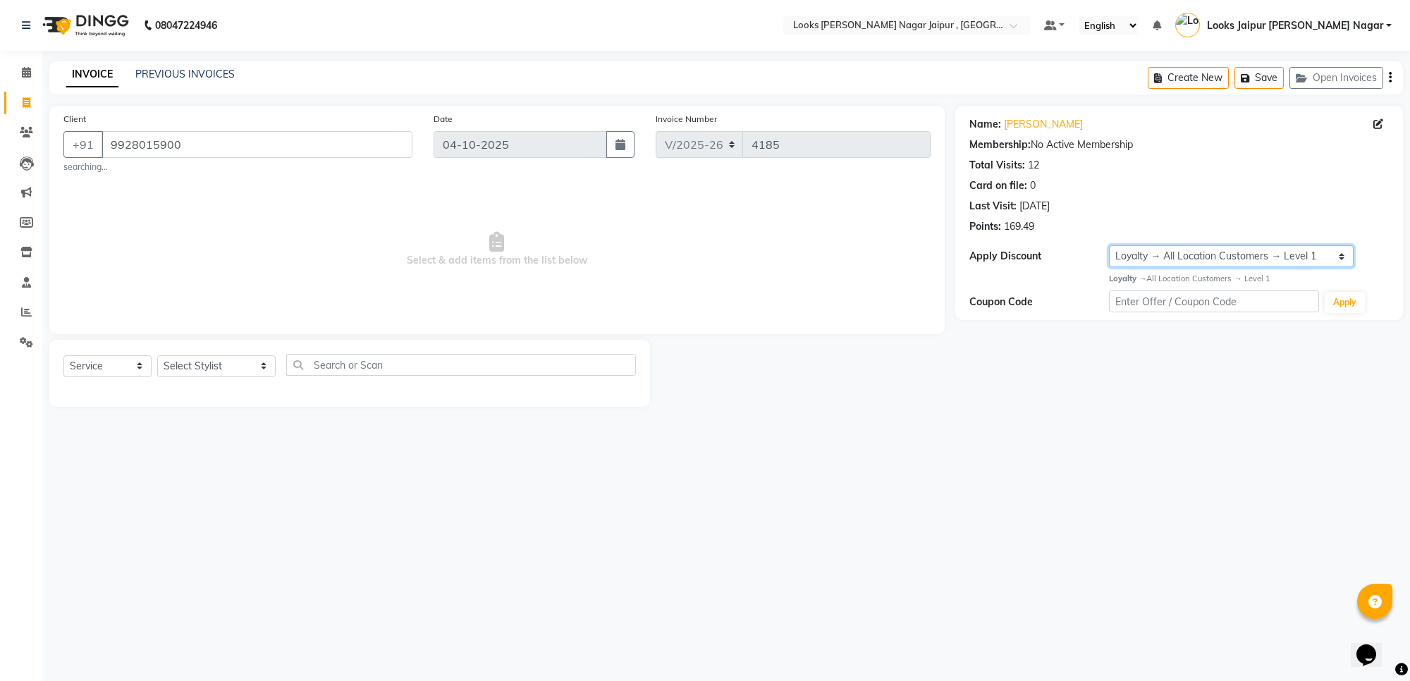
click at [1134, 260] on select "Select Loyalty → All Location Customers → Level 1" at bounding box center [1231, 256] width 245 height 22
click at [1128, 363] on div "Name: [PERSON_NAME] Membership: No Active Membership Total Visits: 12 Card on f…" at bounding box center [1185, 256] width 458 height 301
click at [1149, 256] on select "Select Loyalty → All Location Customers → Level 1" at bounding box center [1231, 256] width 245 height 22
click at [1086, 289] on div "Name: [PERSON_NAME] Membership: No Active Membership Total Visits: 12 Card on f…" at bounding box center [1180, 213] width 448 height 214
click at [1150, 255] on select "Select Loyalty → All Location Customers → Level 1" at bounding box center [1231, 256] width 245 height 22
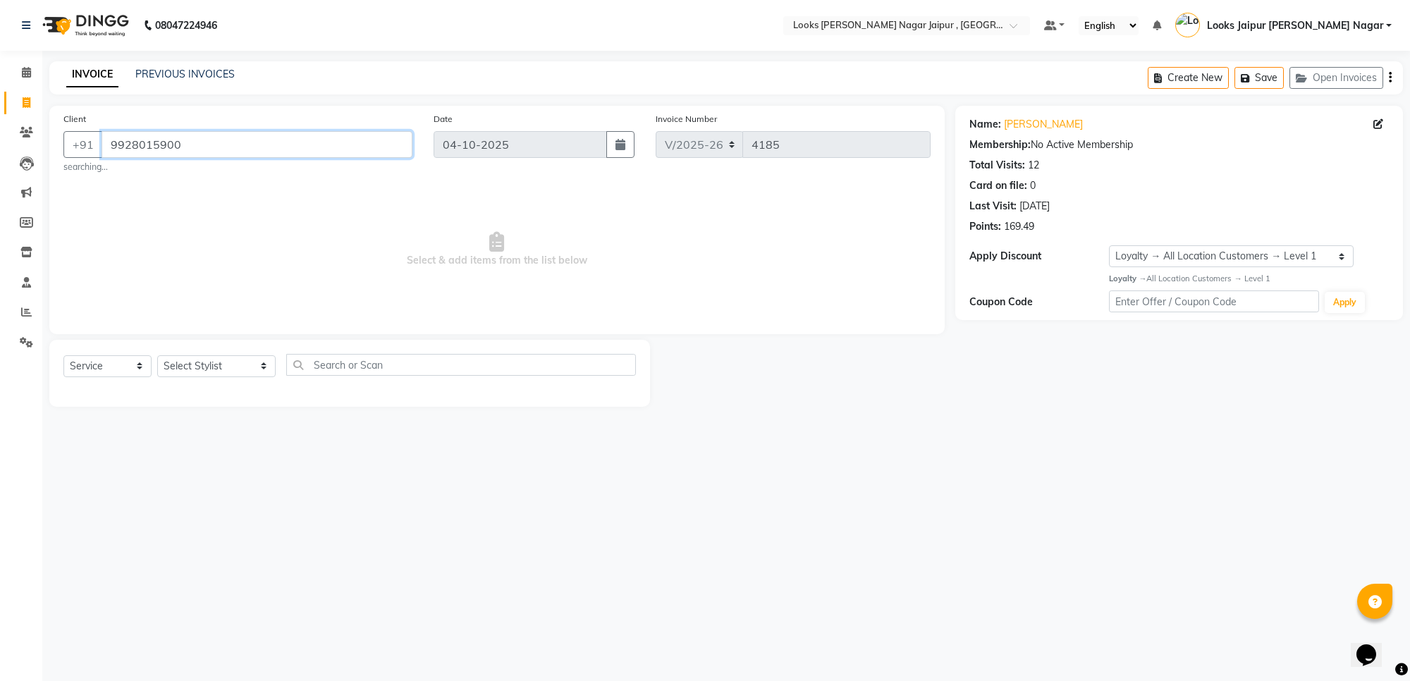
click at [146, 140] on input "9928015900" at bounding box center [257, 144] width 311 height 27
click at [27, 134] on icon at bounding box center [26, 132] width 13 height 11
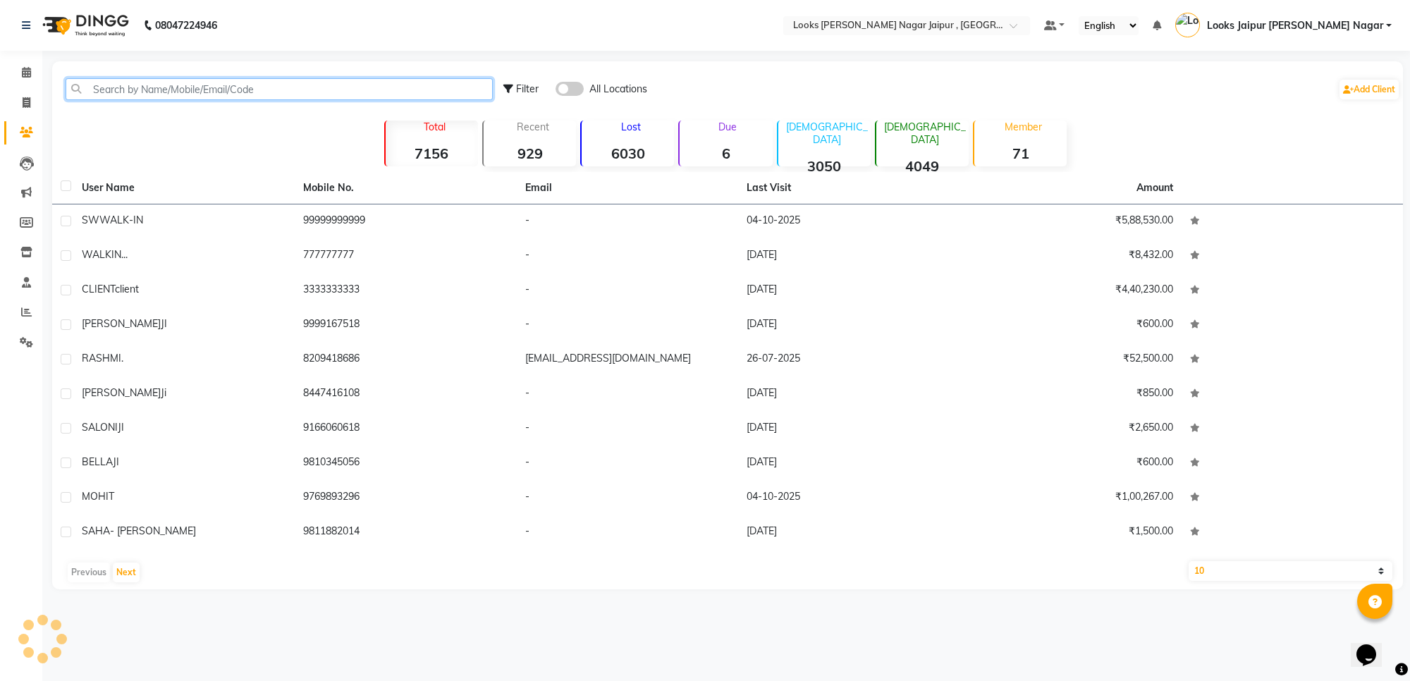
click at [152, 83] on input "text" at bounding box center [279, 89] width 427 height 22
paste input "9928015900"
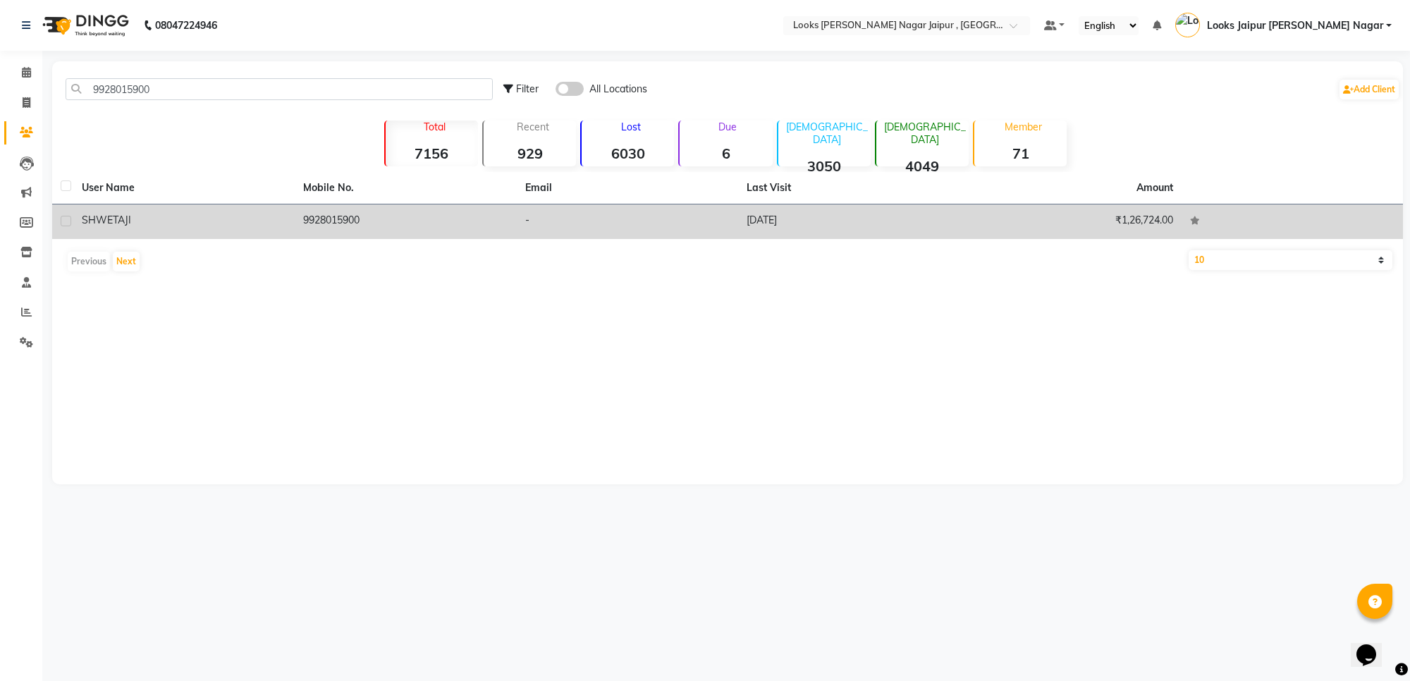
click at [204, 230] on td "SHWETA JI" at bounding box center [183, 221] width 221 height 35
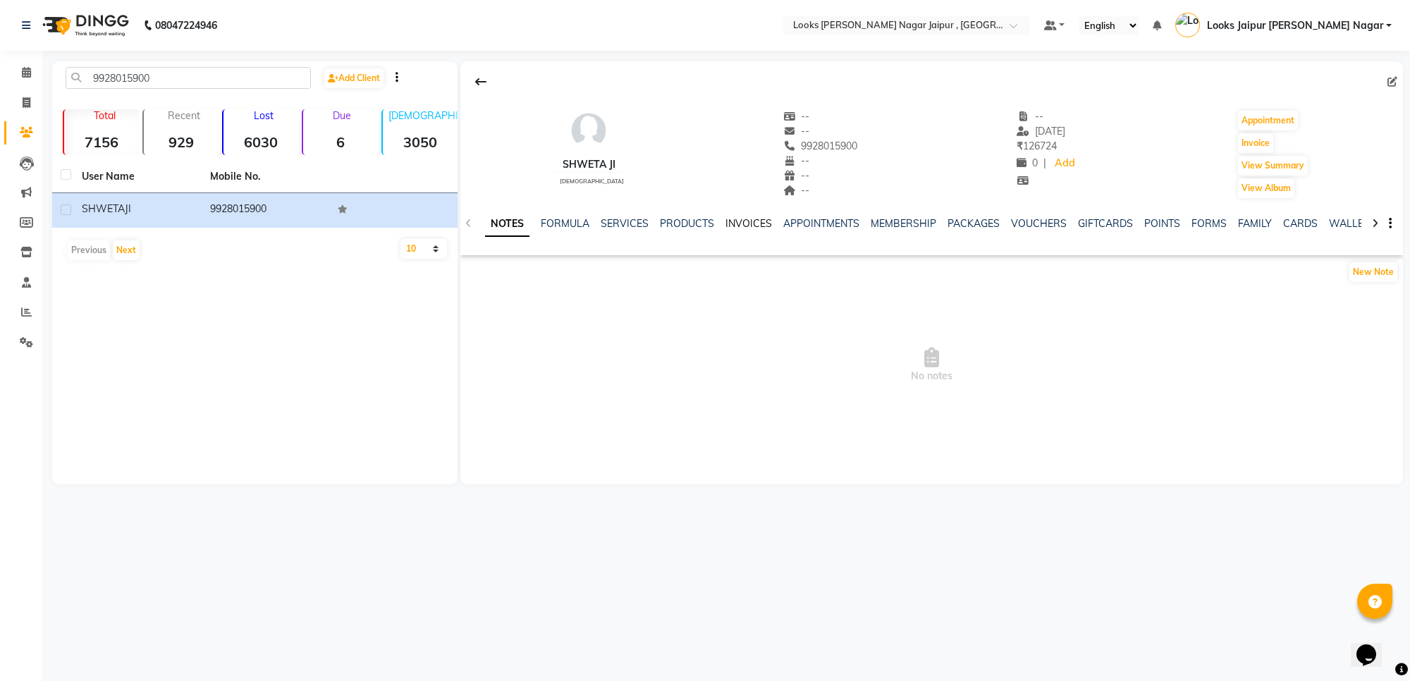
click at [756, 217] on link "INVOICES" at bounding box center [749, 223] width 47 height 13
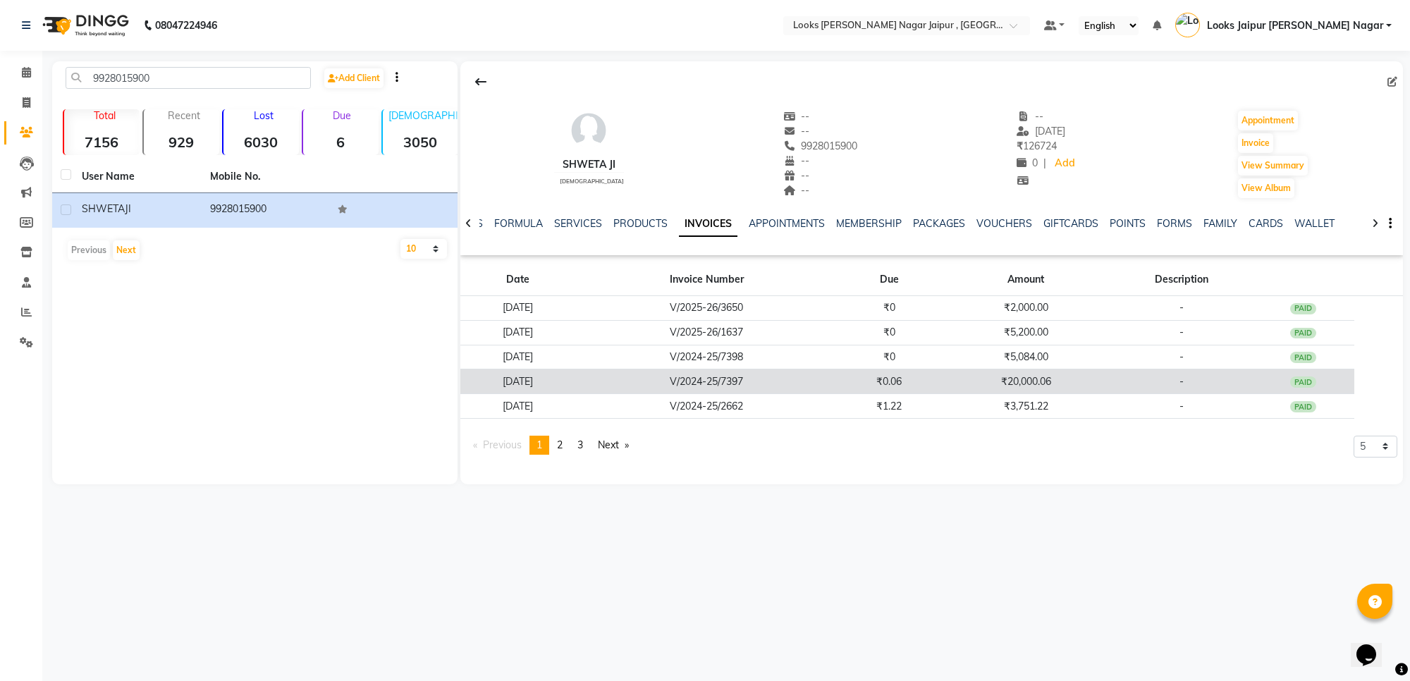
click at [901, 381] on td "₹0.06" at bounding box center [890, 382] width 104 height 25
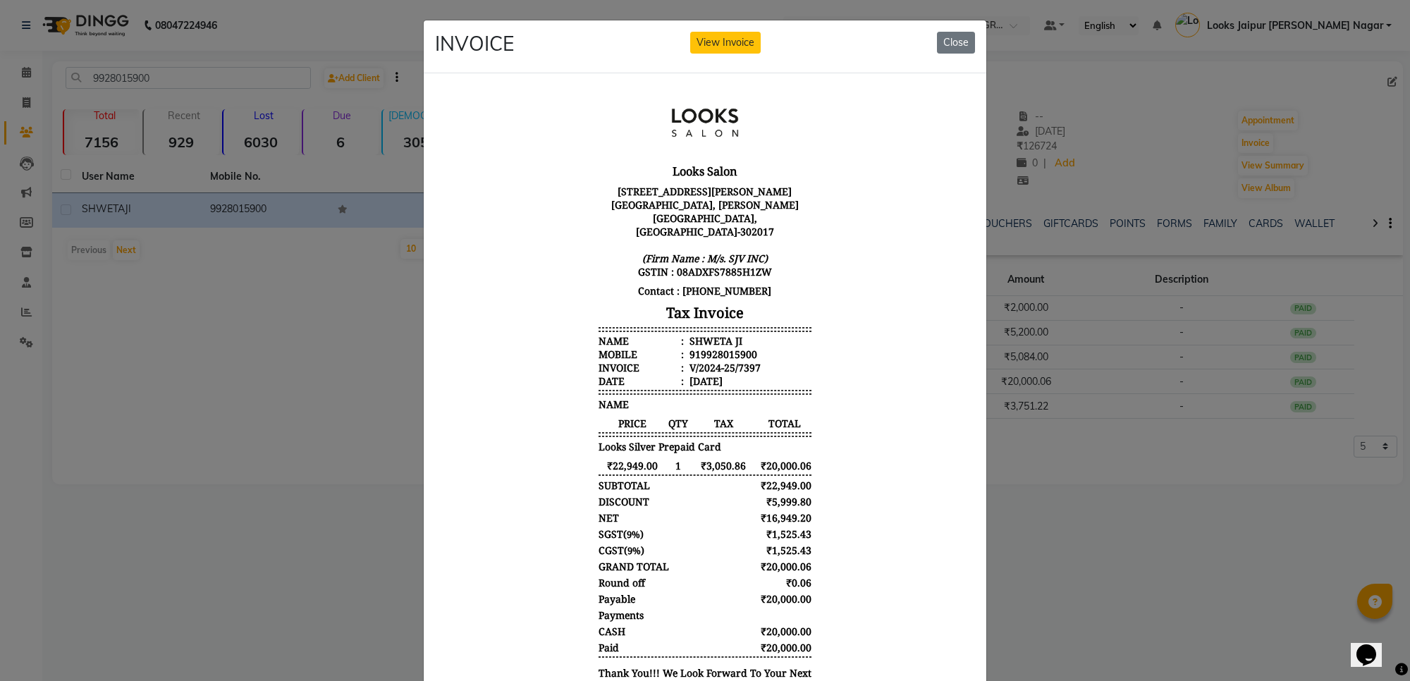
scroll to position [11, 0]
click at [947, 46] on button "Close" at bounding box center [956, 43] width 38 height 22
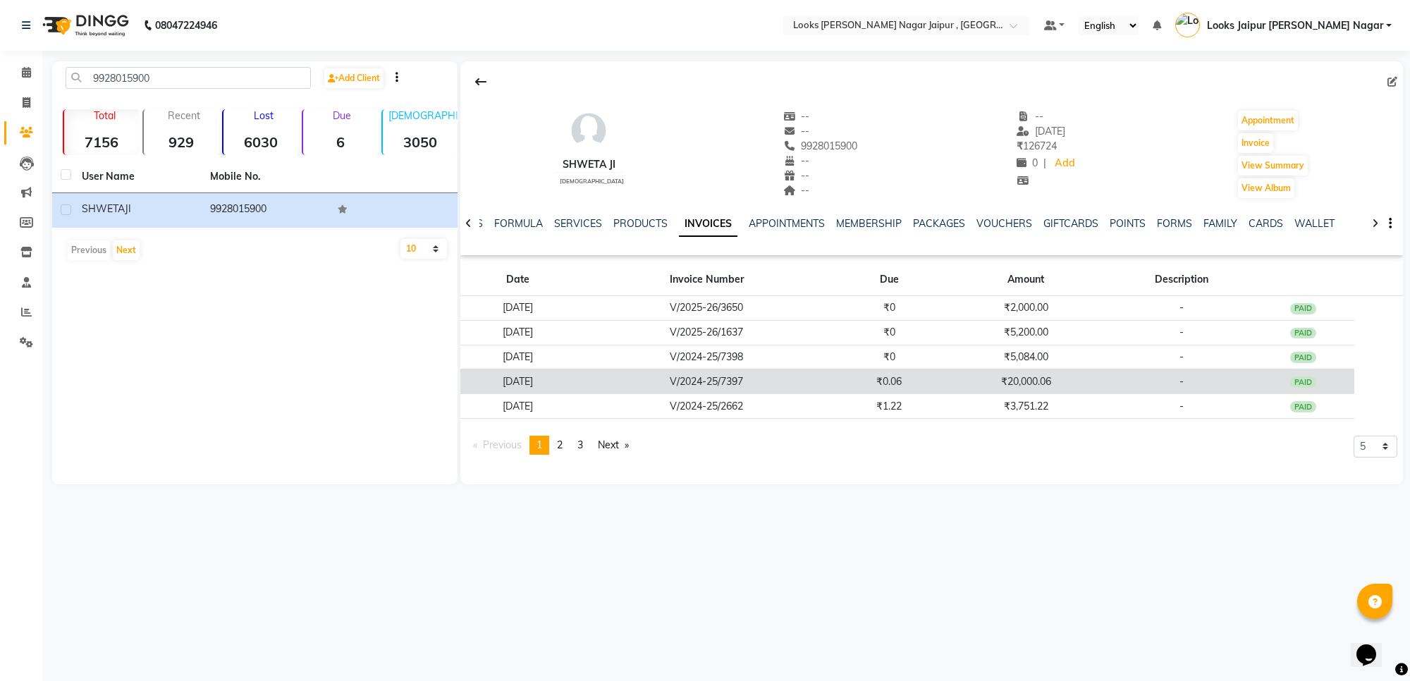
click at [941, 377] on td "₹0.06" at bounding box center [890, 382] width 104 height 25
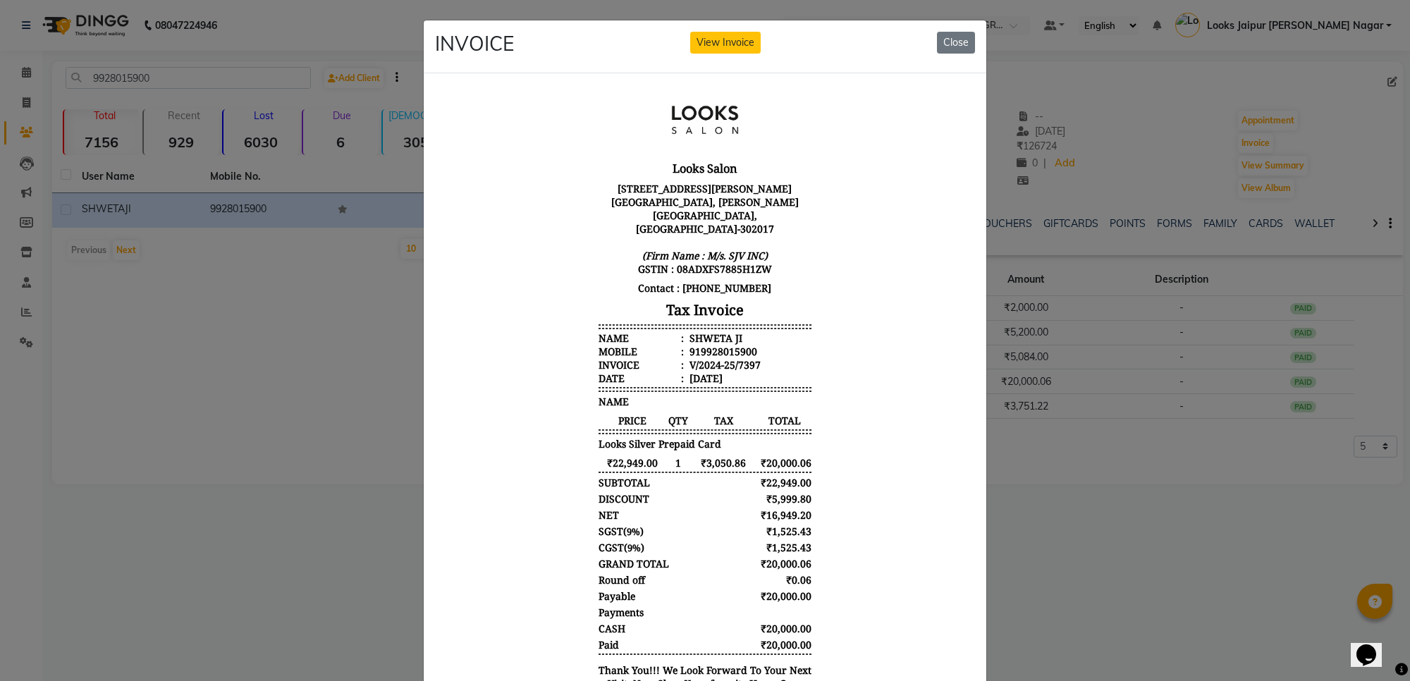
scroll to position [0, 0]
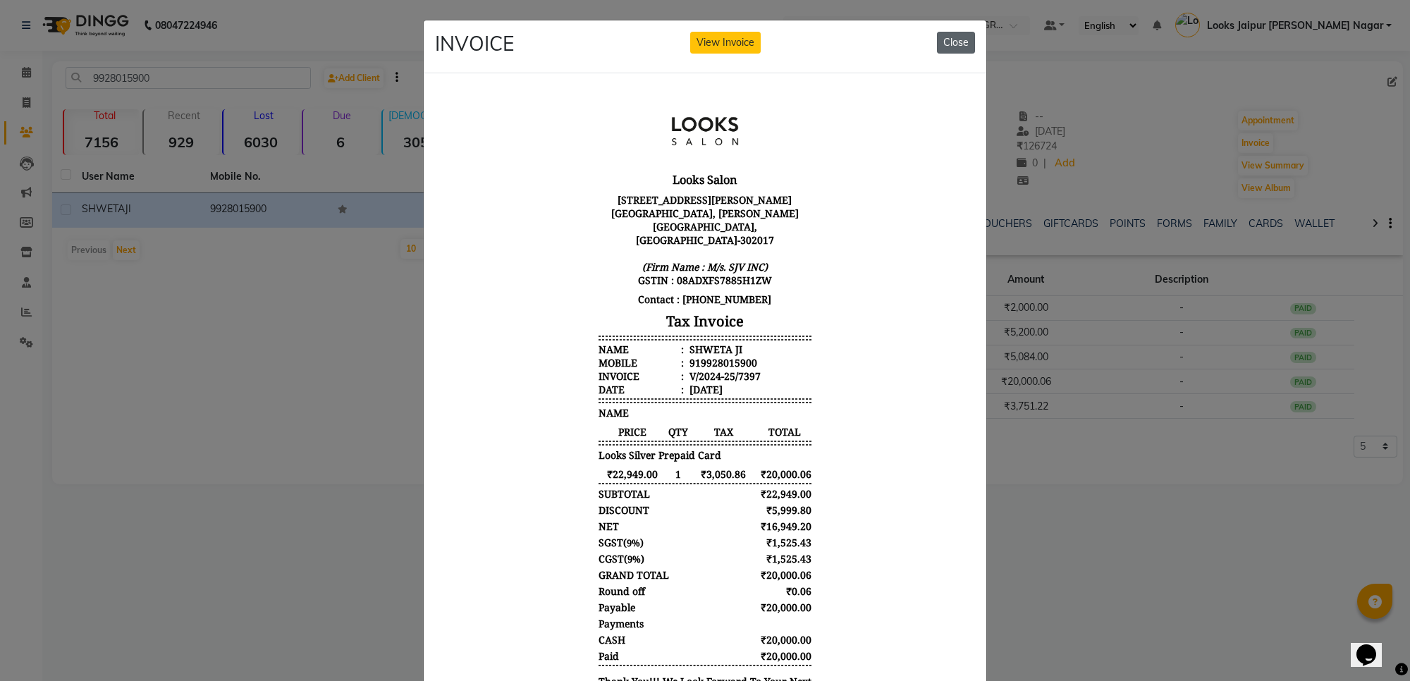
click at [957, 46] on button "Close" at bounding box center [956, 43] width 38 height 22
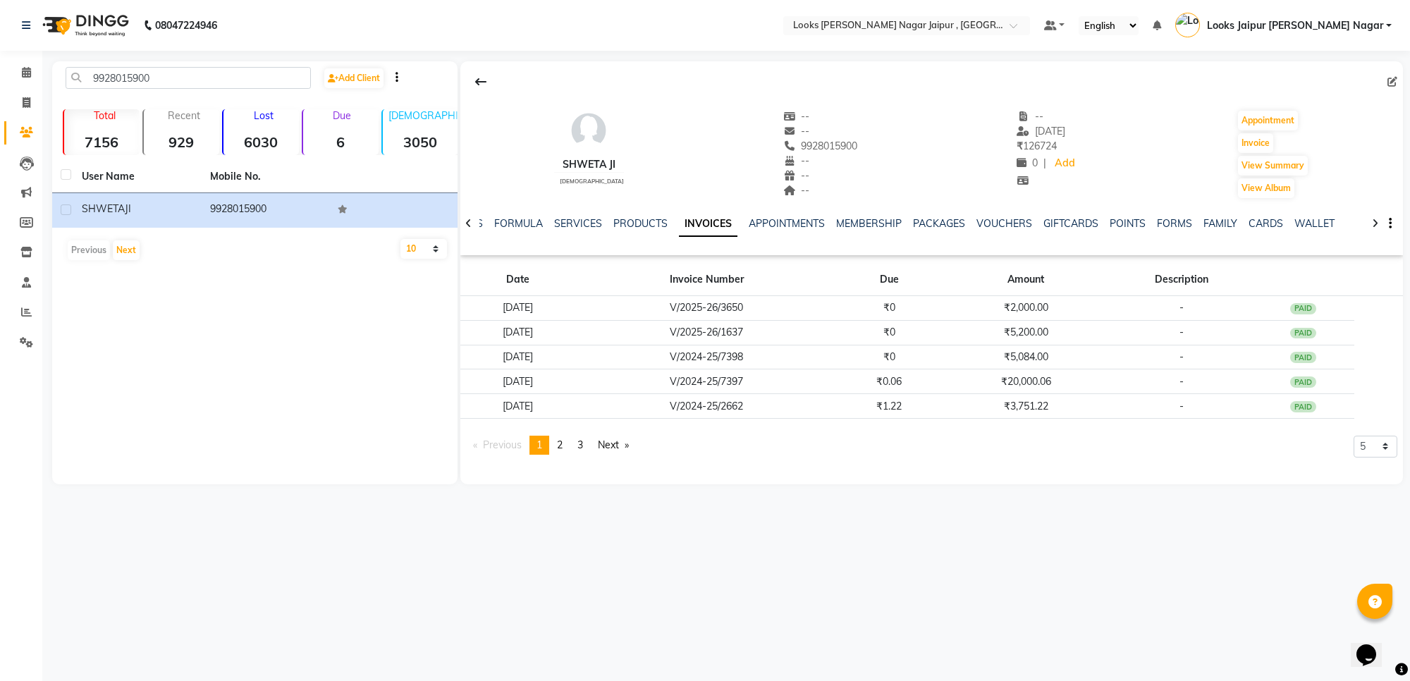
click at [868, 460] on div "Previous page 1 / 3 You're on page 1 page 2 page 3 Next page 5 10 50 100 500" at bounding box center [932, 451] width 932 height 30
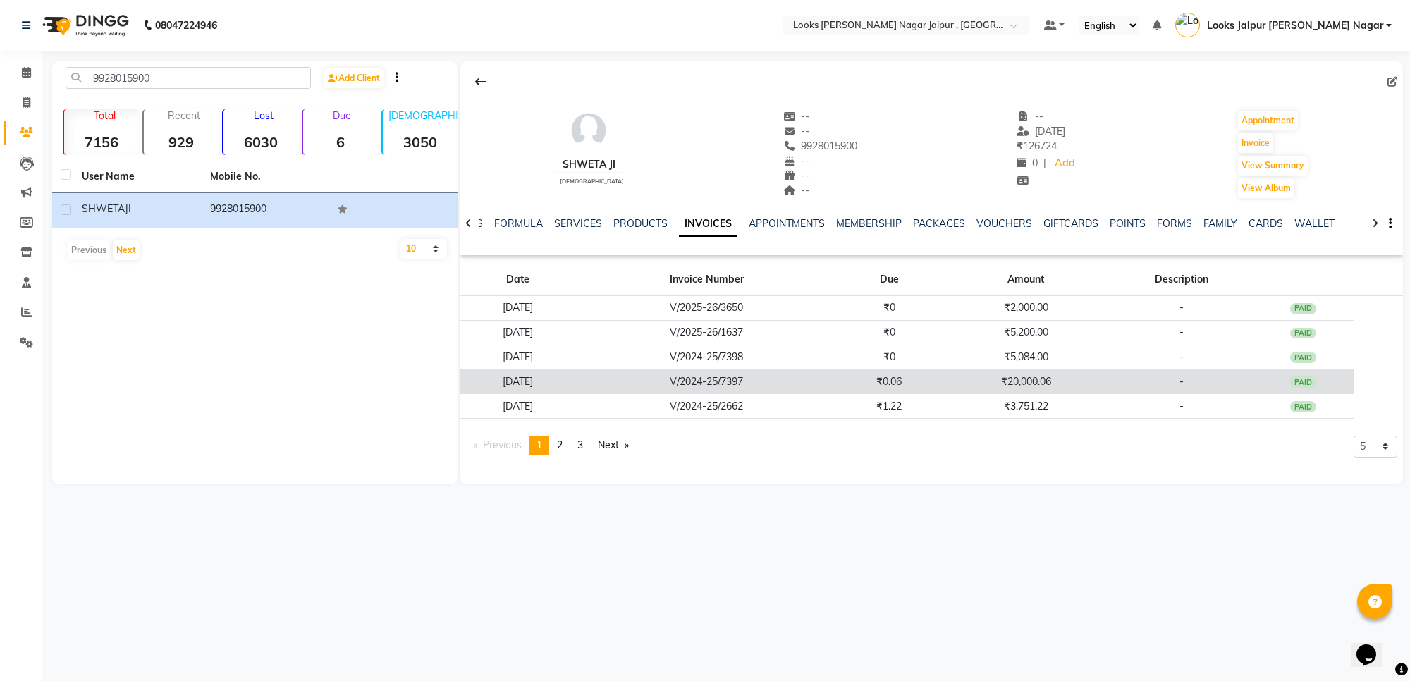
click at [838, 388] on td "V/2024-25/7397" at bounding box center [707, 382] width 262 height 25
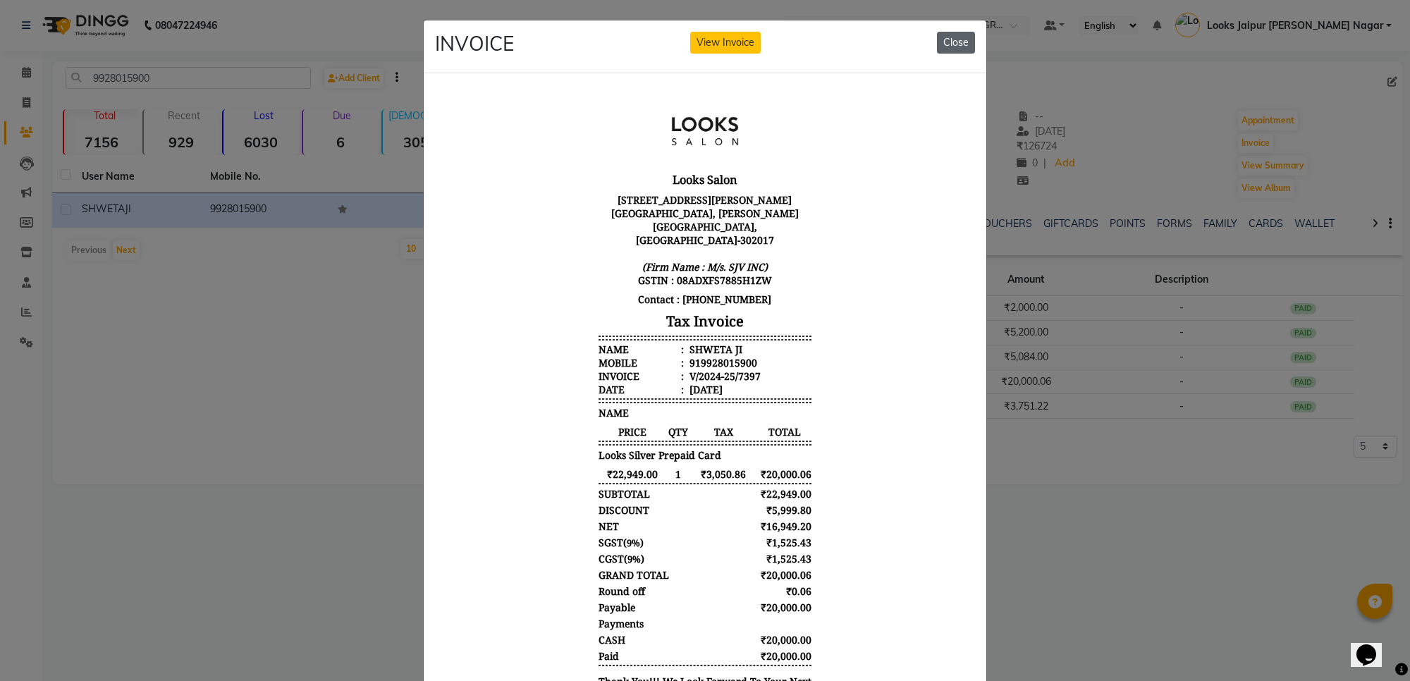
click at [951, 42] on button "Close" at bounding box center [956, 43] width 38 height 22
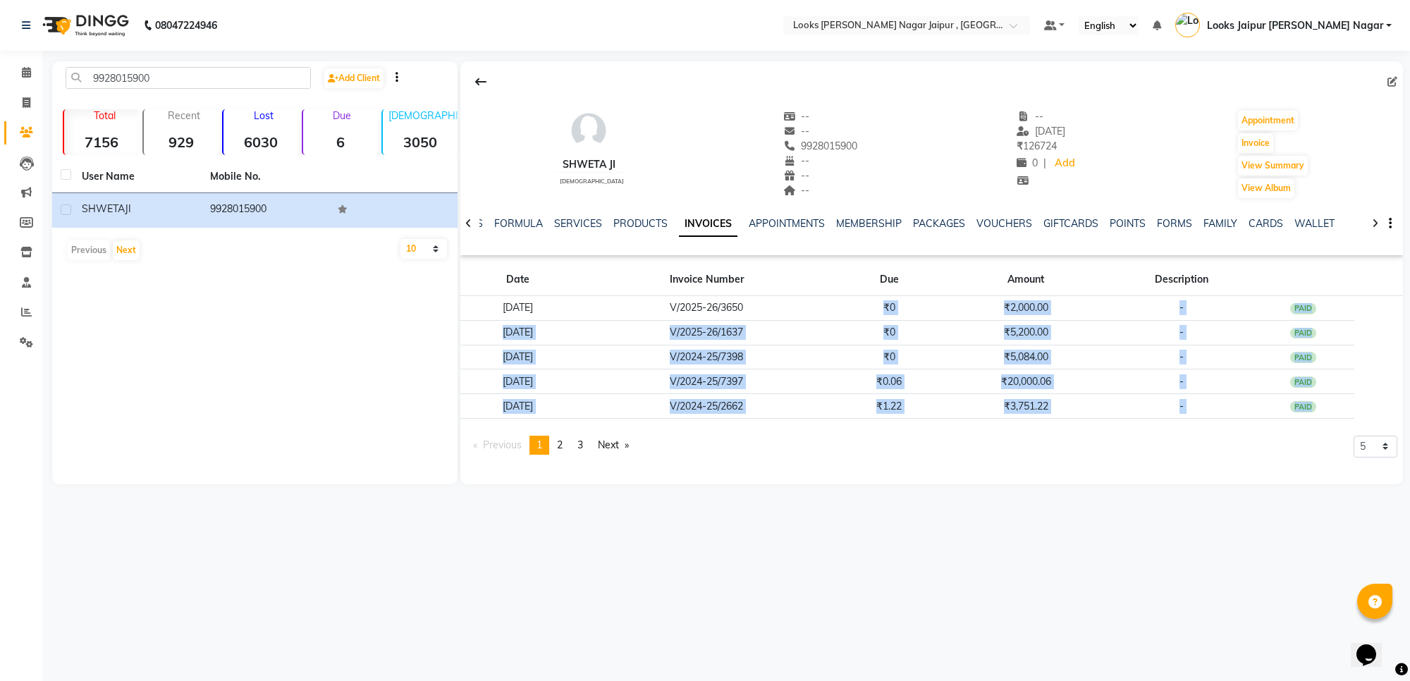
drag, startPoint x: 869, startPoint y: 300, endPoint x: 848, endPoint y: 508, distance: 209.2
click at [848, 508] on div "08047224946 Select Location × Looks [PERSON_NAME] Nagar Jaipur , Jaipur Default…" at bounding box center [705, 340] width 1410 height 681
click at [869, 519] on div "08047224946 Select Location × Looks [PERSON_NAME] Nagar Jaipur , Jaipur Default…" at bounding box center [705, 340] width 1410 height 681
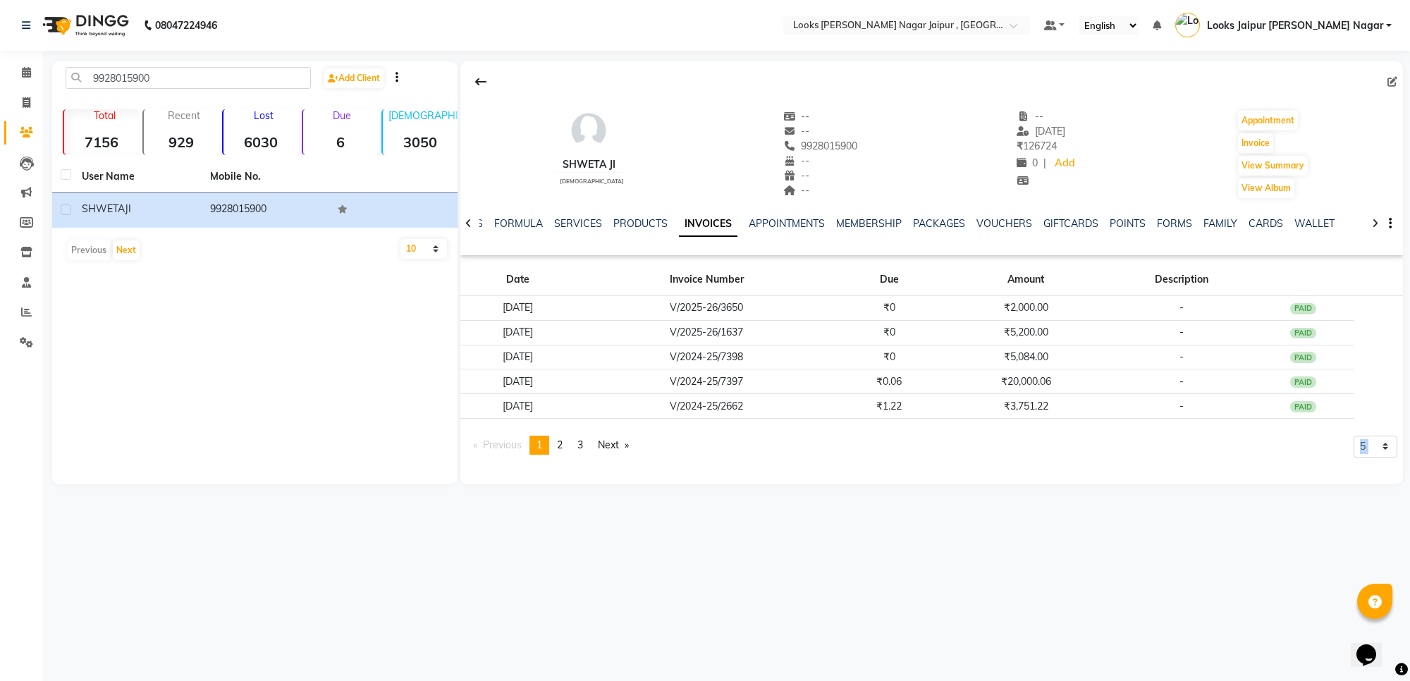
click at [869, 519] on div "08047224946 Select Location × Looks [PERSON_NAME] Nagar Jaipur , Jaipur Default…" at bounding box center [705, 340] width 1410 height 681
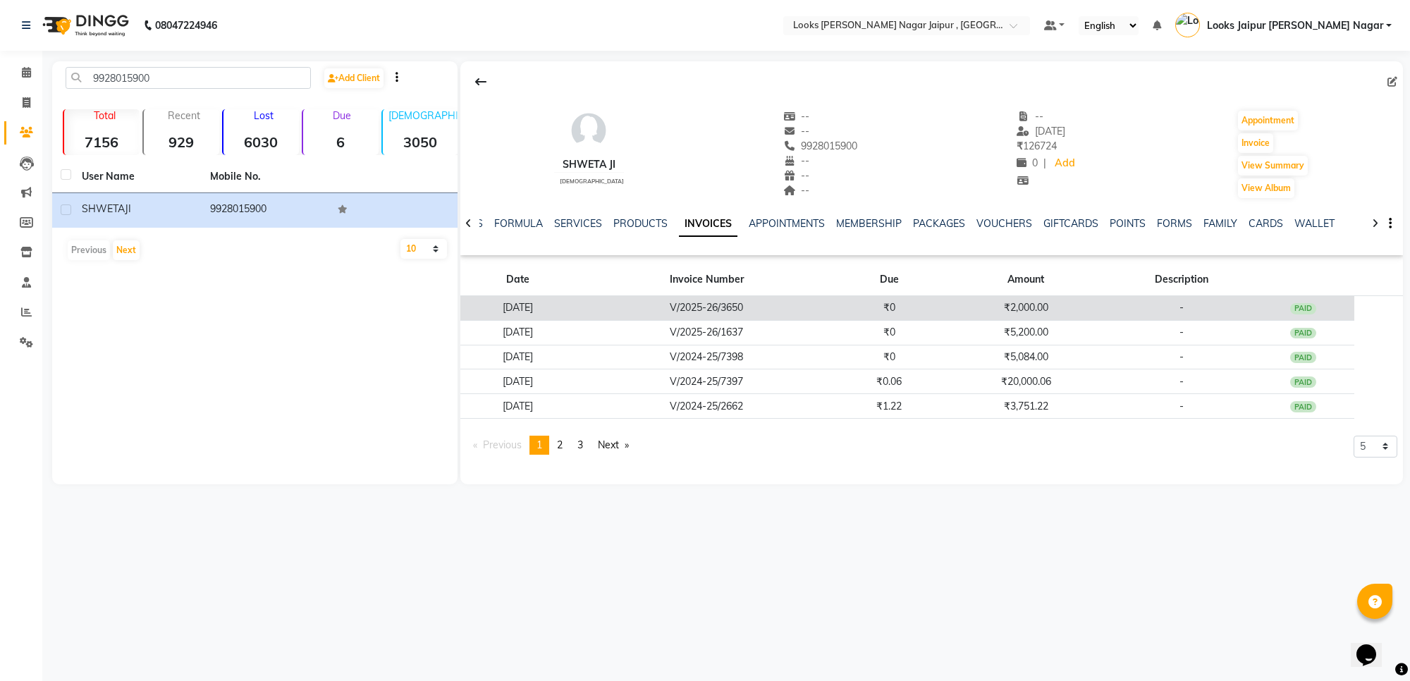
click at [874, 307] on td "₹0" at bounding box center [890, 308] width 104 height 25
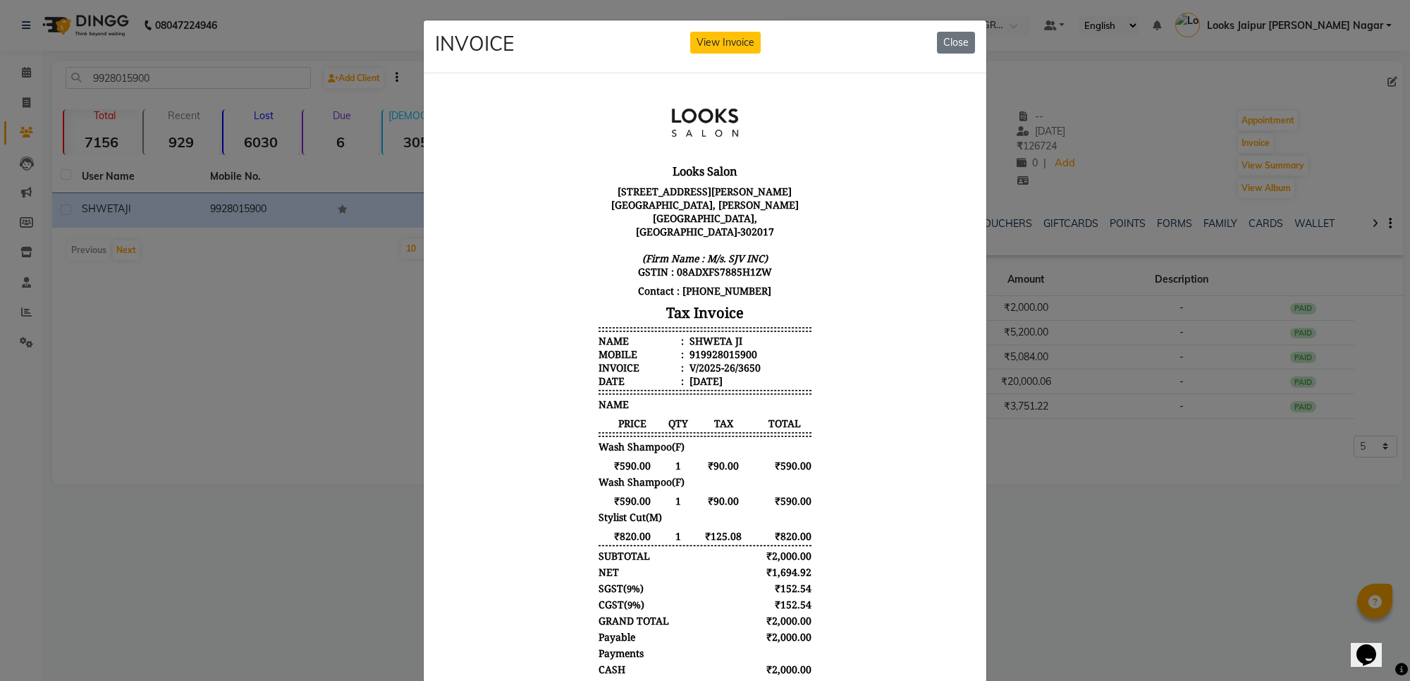
scroll to position [11, 0]
click at [941, 43] on button "Close" at bounding box center [956, 43] width 38 height 22
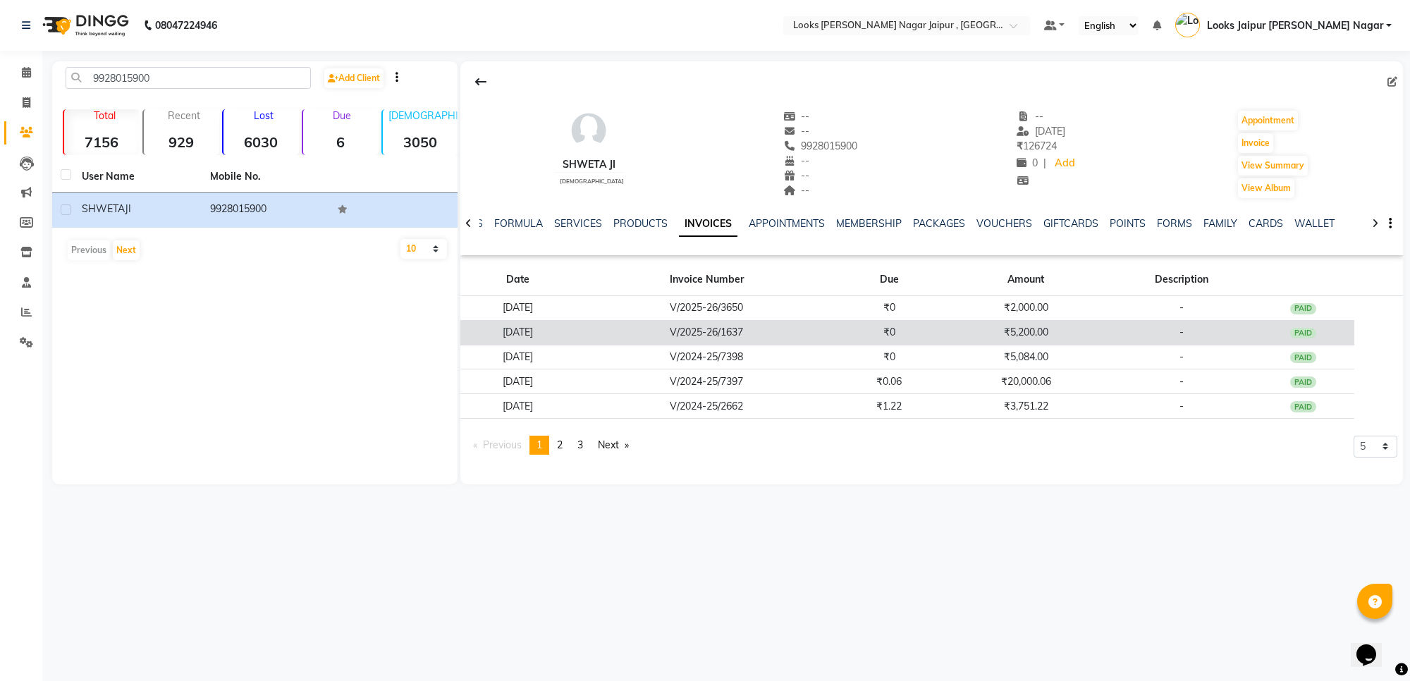
click at [1056, 339] on td "₹5,200.00" at bounding box center [1026, 332] width 170 height 25
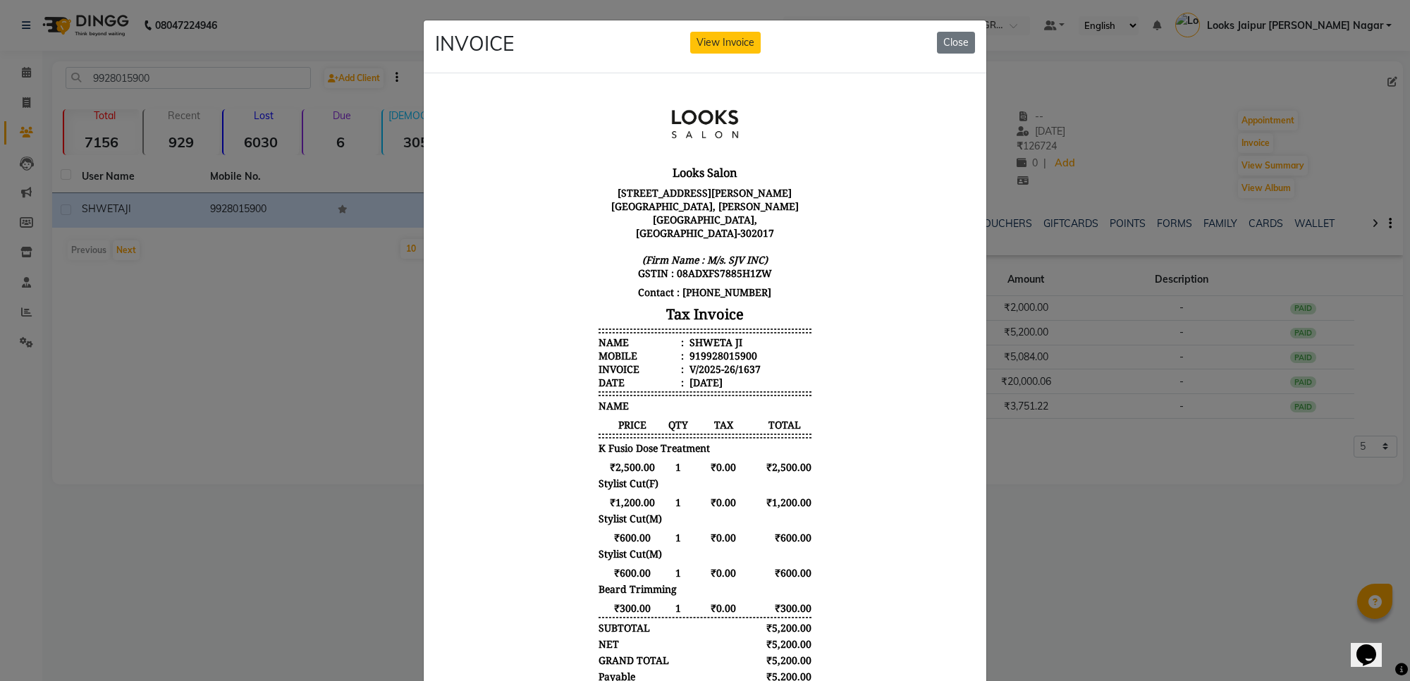
scroll to position [11, 0]
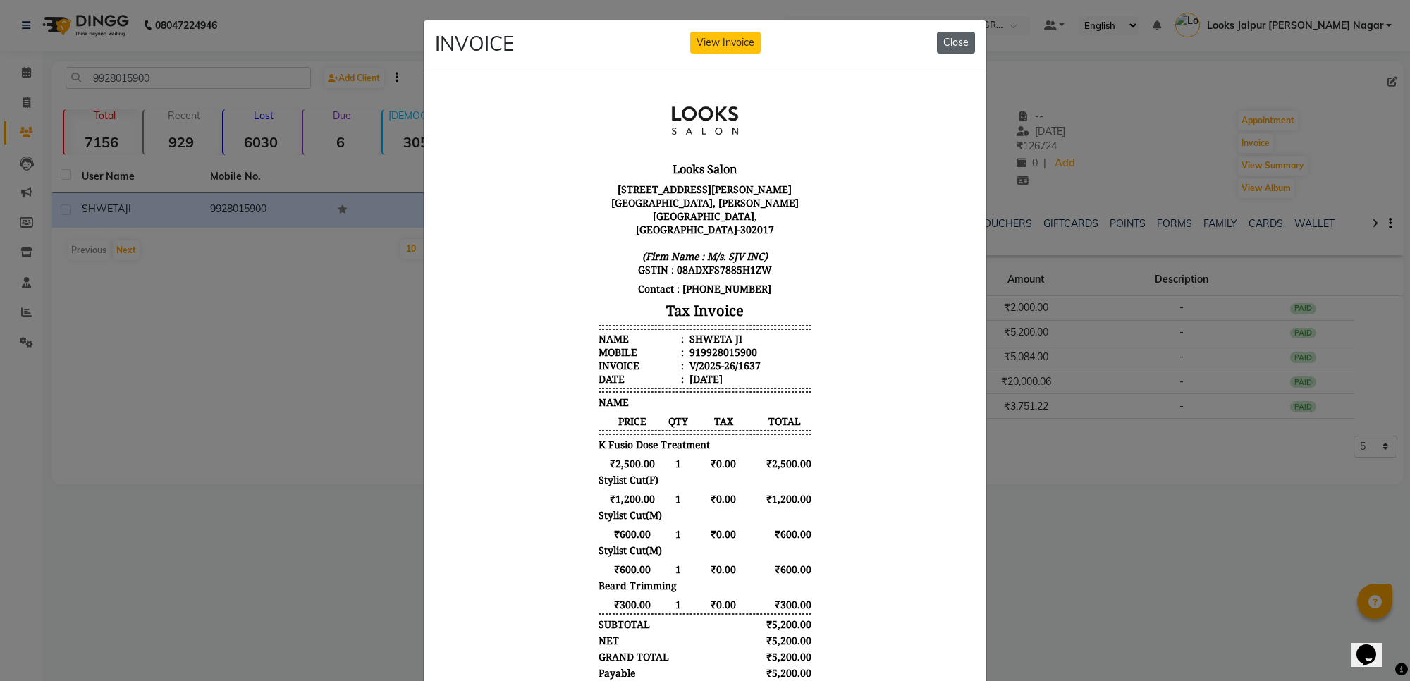
click at [941, 40] on button "Close" at bounding box center [956, 43] width 38 height 22
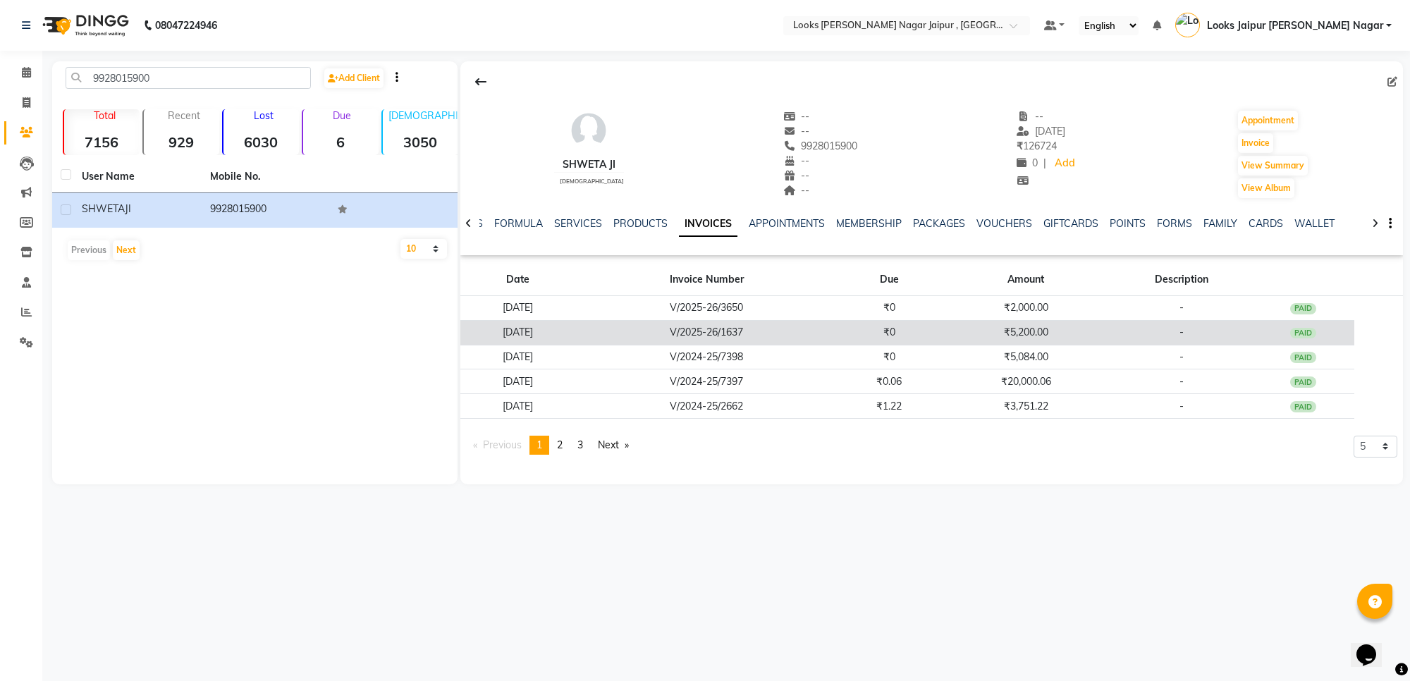
click at [1021, 335] on td "₹5,200.00" at bounding box center [1026, 332] width 170 height 25
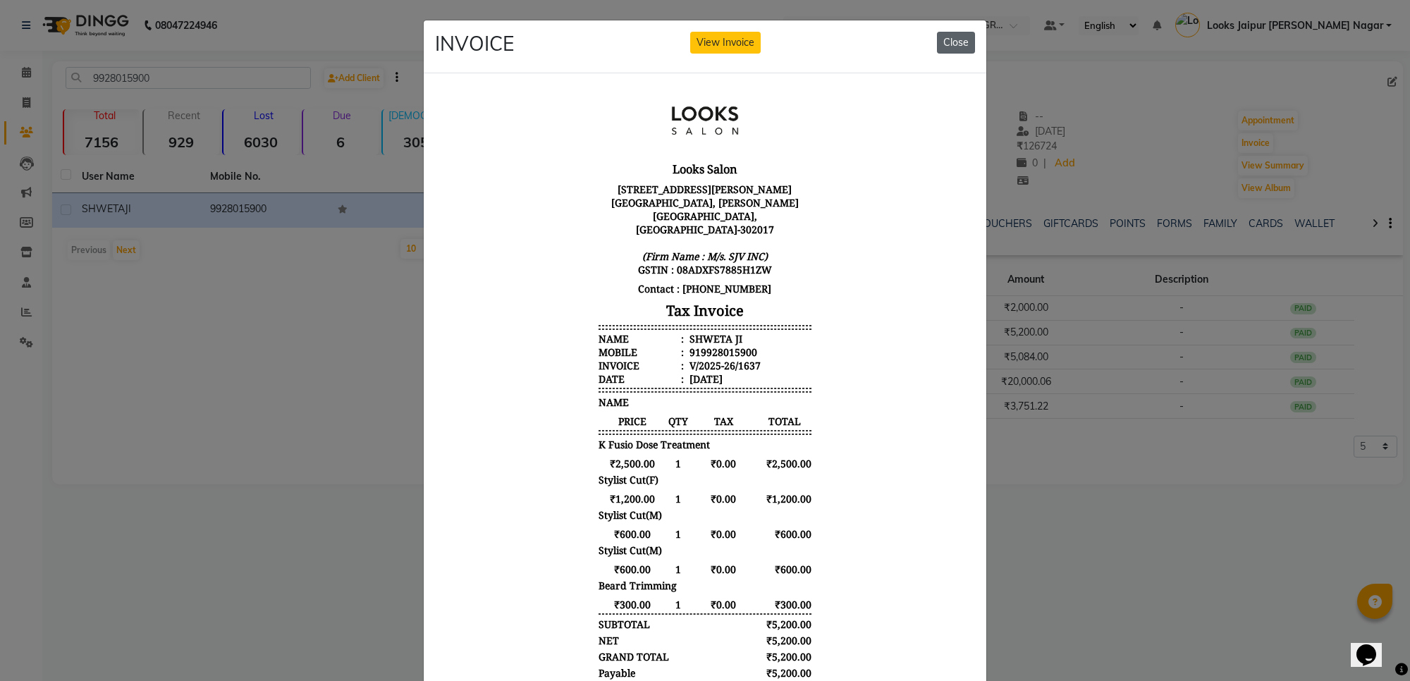
drag, startPoint x: 953, startPoint y: 44, endPoint x: 965, endPoint y: 47, distance: 12.5
click at [961, 44] on button "Close" at bounding box center [956, 43] width 38 height 22
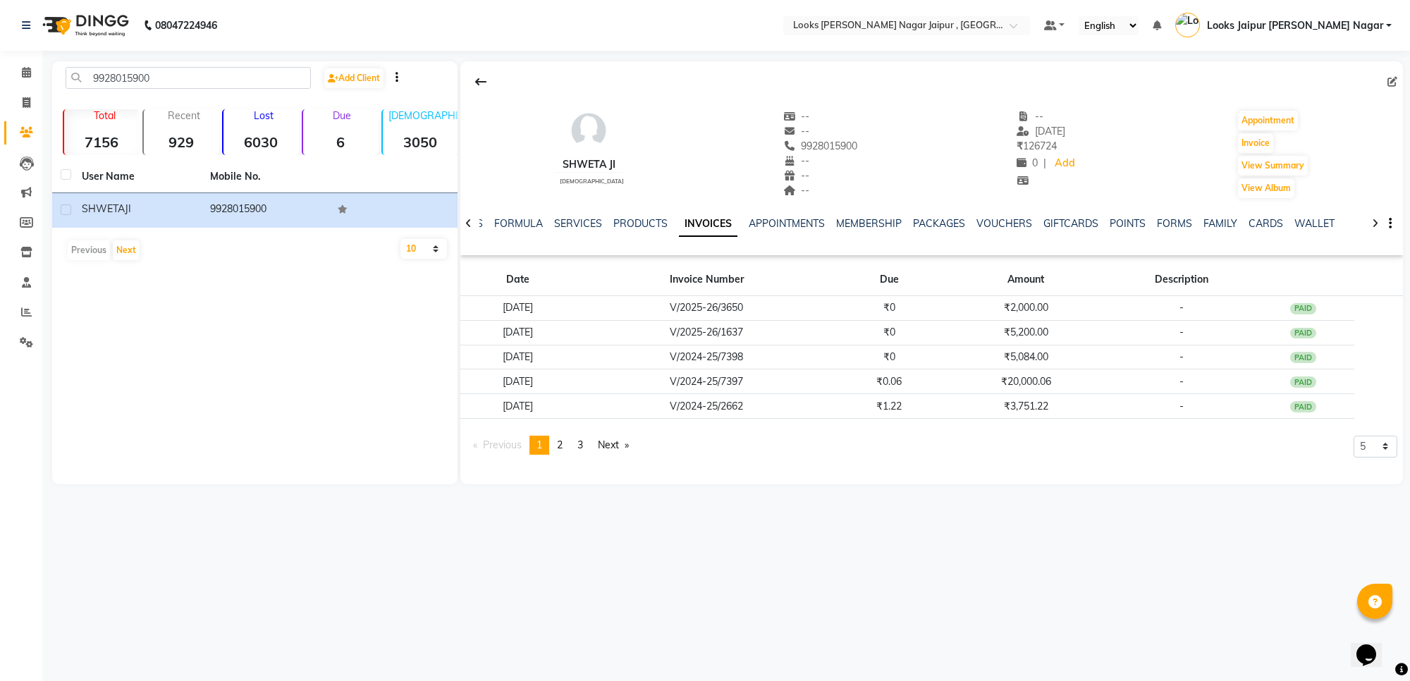
click at [838, 173] on div "--" at bounding box center [820, 176] width 75 height 15
click at [697, 143] on div "SHWETA JI [DEMOGRAPHIC_DATA] -- -- 9928015900 -- -- -- -- [DATE] ₹ 126724 0 | A…" at bounding box center [931, 147] width 943 height 104
click at [305, 451] on div "9928015900 Add Client Total 7156 Recent 929 Lost 6030 Due 6 [DEMOGRAPHIC_DATA] …" at bounding box center [254, 272] width 405 height 423
click at [21, 99] on span at bounding box center [26, 103] width 25 height 16
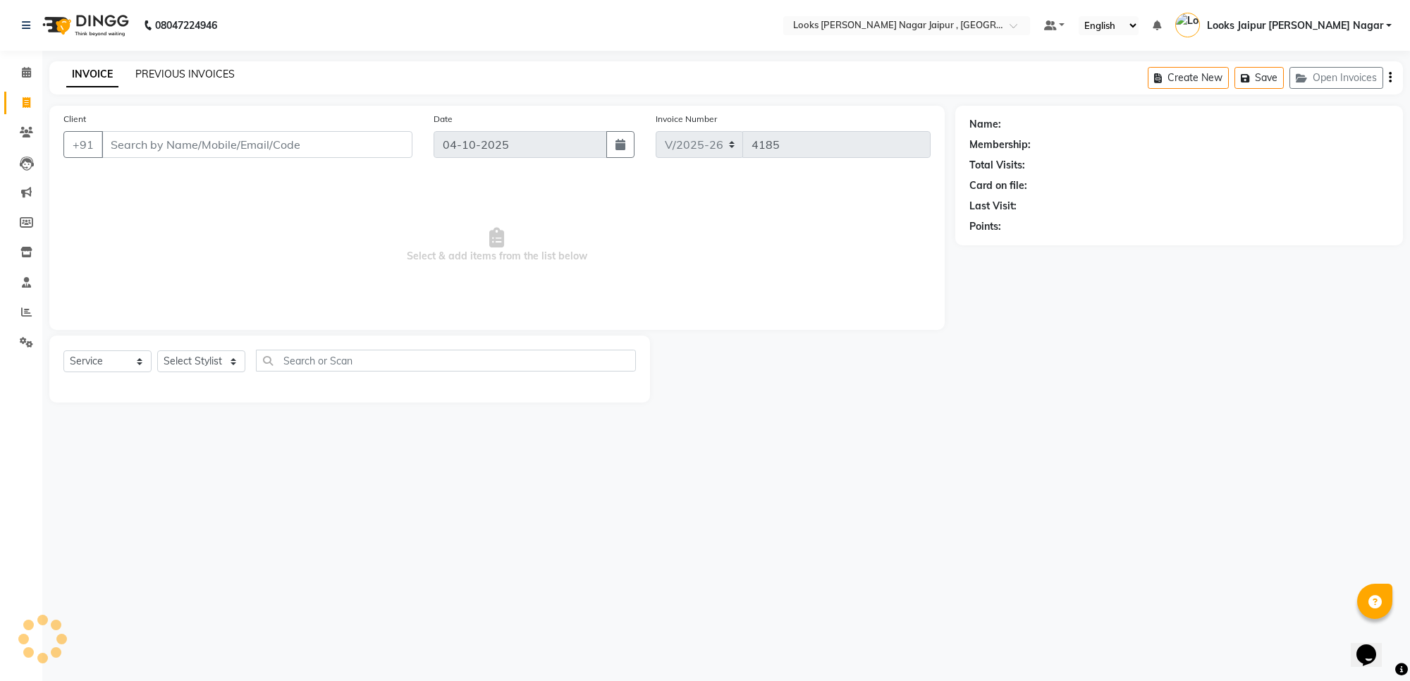
click at [181, 71] on link "PREVIOUS INVOICES" at bounding box center [184, 74] width 99 height 13
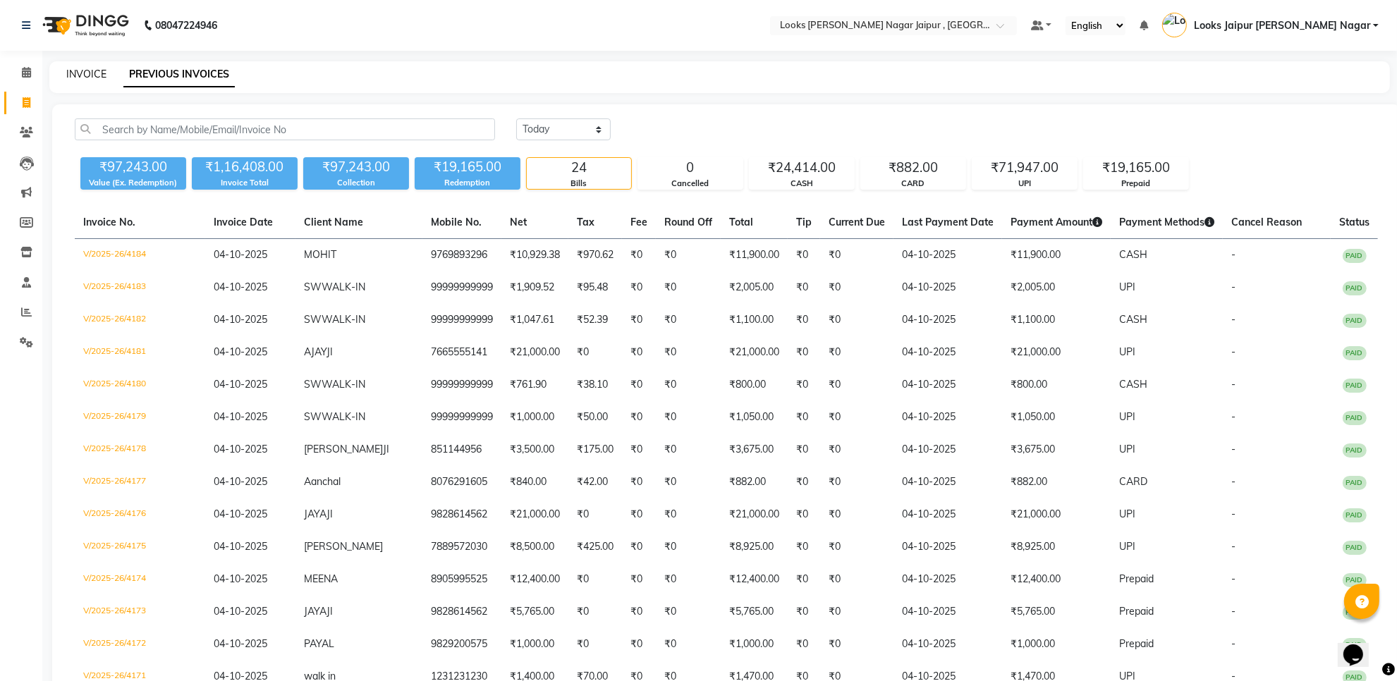
click at [87, 72] on link "INVOICE" at bounding box center [86, 74] width 40 height 13
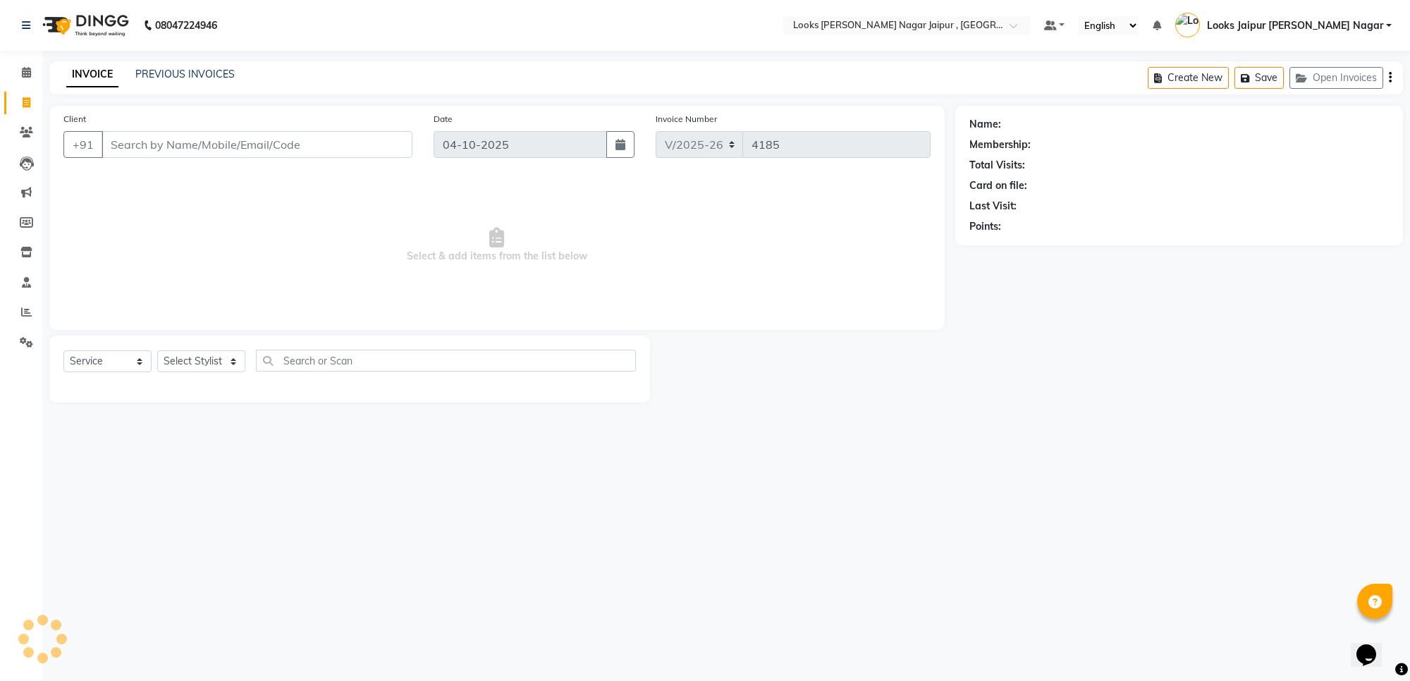
click at [326, 146] on input "Client" at bounding box center [257, 144] width 311 height 27
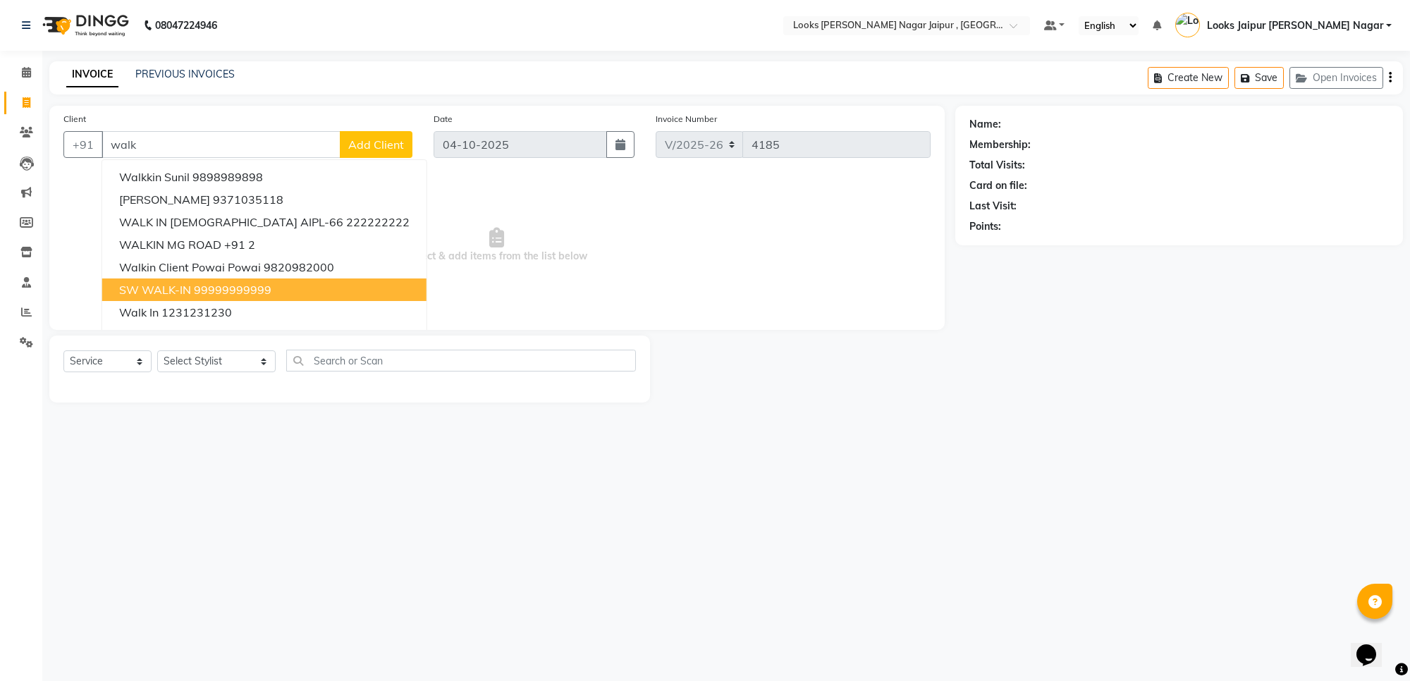
click at [277, 283] on button "SW WALK-IN 99999999999" at bounding box center [264, 290] width 324 height 23
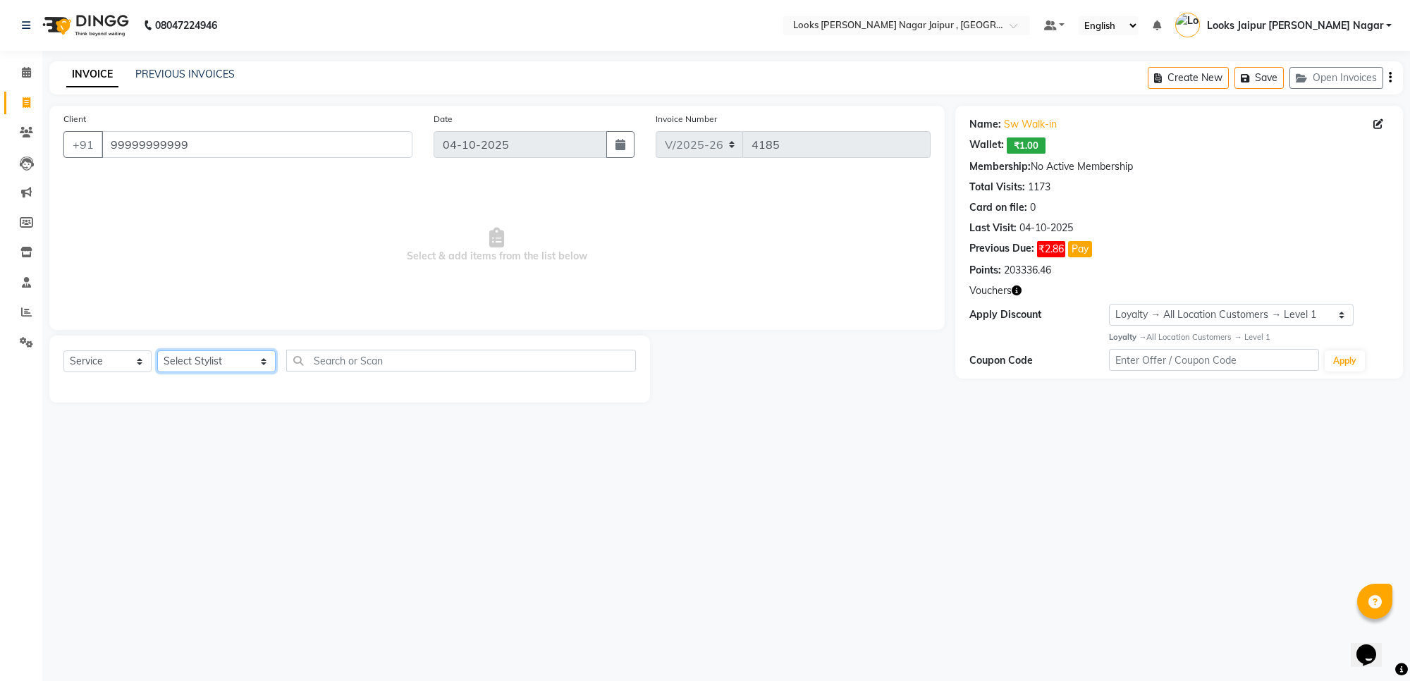
click at [212, 360] on select "Select Stylist [PERSON_NAME] art Anoop [PERSON_NAME] Counter Sales [PERSON_NAME…" at bounding box center [216, 361] width 118 height 22
click at [157, 350] on select "Select Stylist [PERSON_NAME] art Anoop [PERSON_NAME] Counter Sales [PERSON_NAME…" at bounding box center [216, 361] width 118 height 22
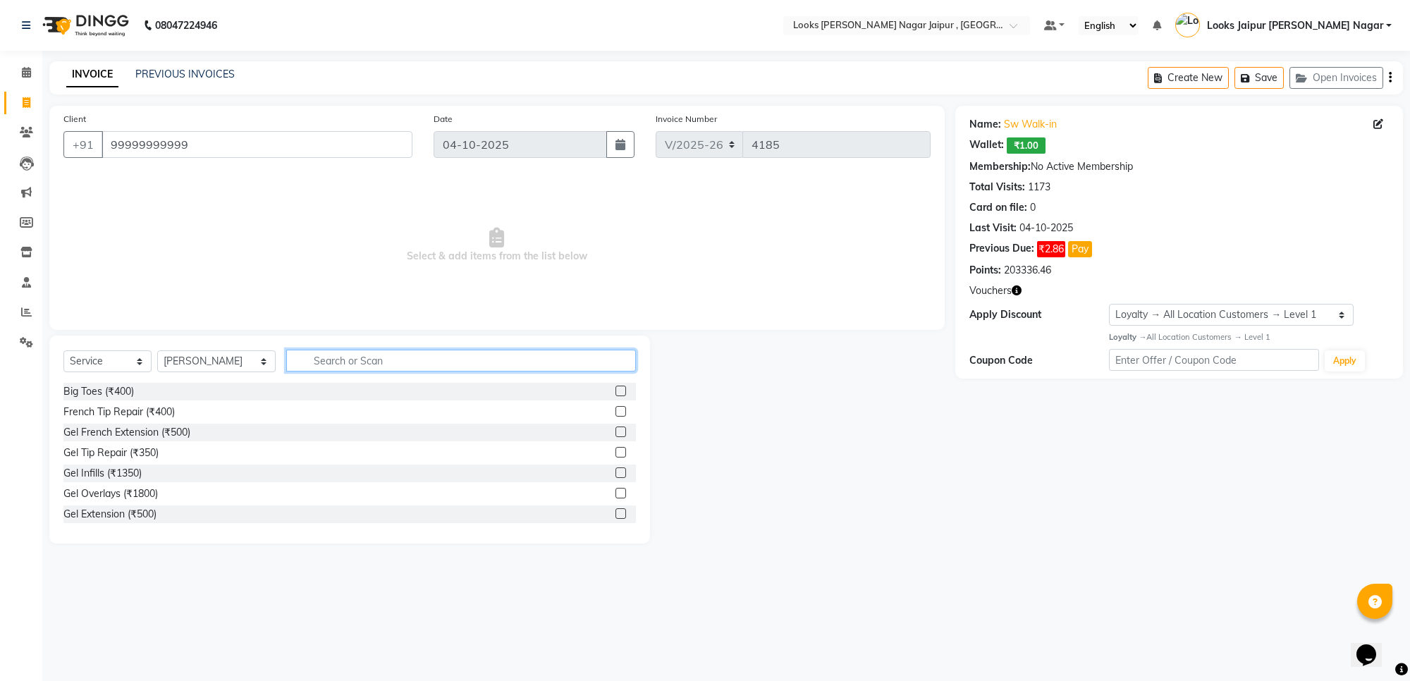
click at [360, 350] on input "text" at bounding box center [461, 361] width 350 height 22
click at [616, 470] on label at bounding box center [621, 473] width 11 height 11
click at [616, 470] on input "checkbox" at bounding box center [620, 473] width 9 height 9
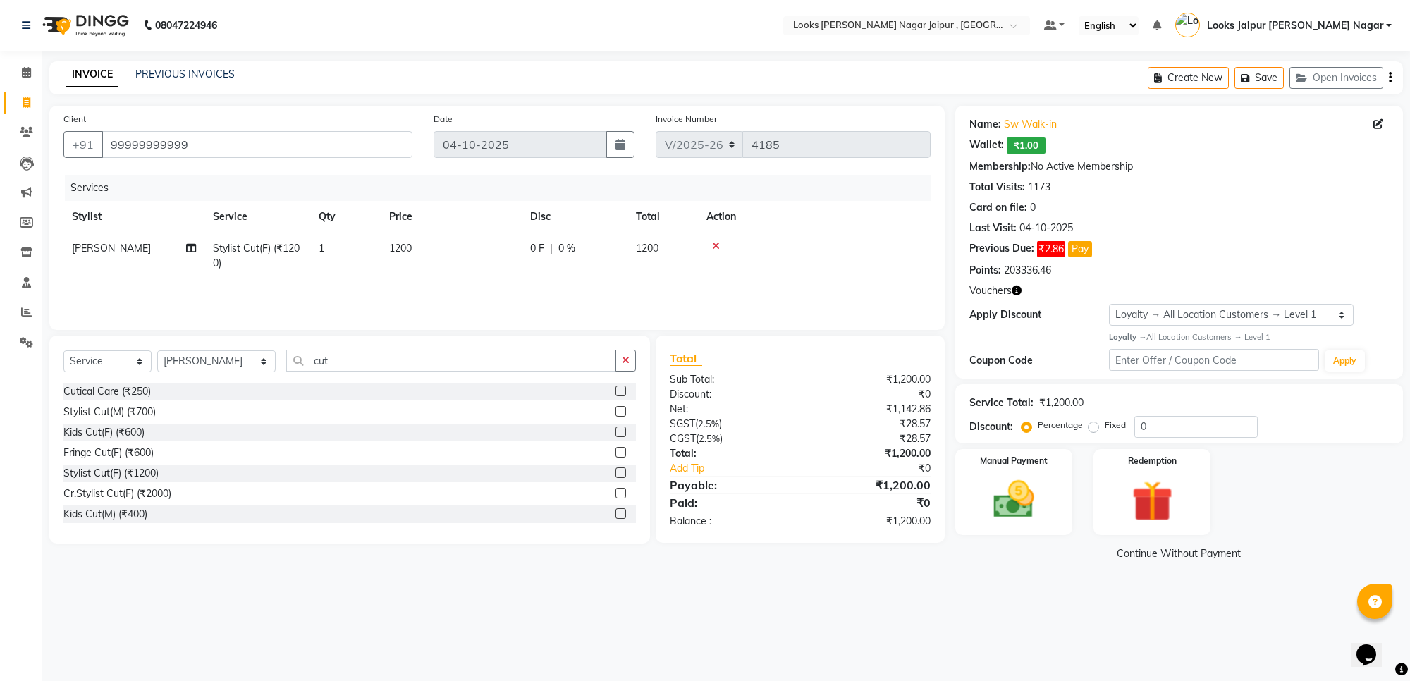
click at [470, 252] on td "1200" at bounding box center [451, 256] width 141 height 47
click at [499, 242] on input "1200" at bounding box center [518, 252] width 124 height 22
click at [201, 363] on select "Select Stylist [PERSON_NAME] art Anoop [PERSON_NAME] Counter Sales [PERSON_NAME…" at bounding box center [216, 361] width 118 height 22
click at [157, 350] on select "Select Stylist [PERSON_NAME] art Anoop [PERSON_NAME] Counter Sales [PERSON_NAME…" at bounding box center [216, 361] width 118 height 22
click at [422, 365] on input "cut" at bounding box center [451, 361] width 330 height 22
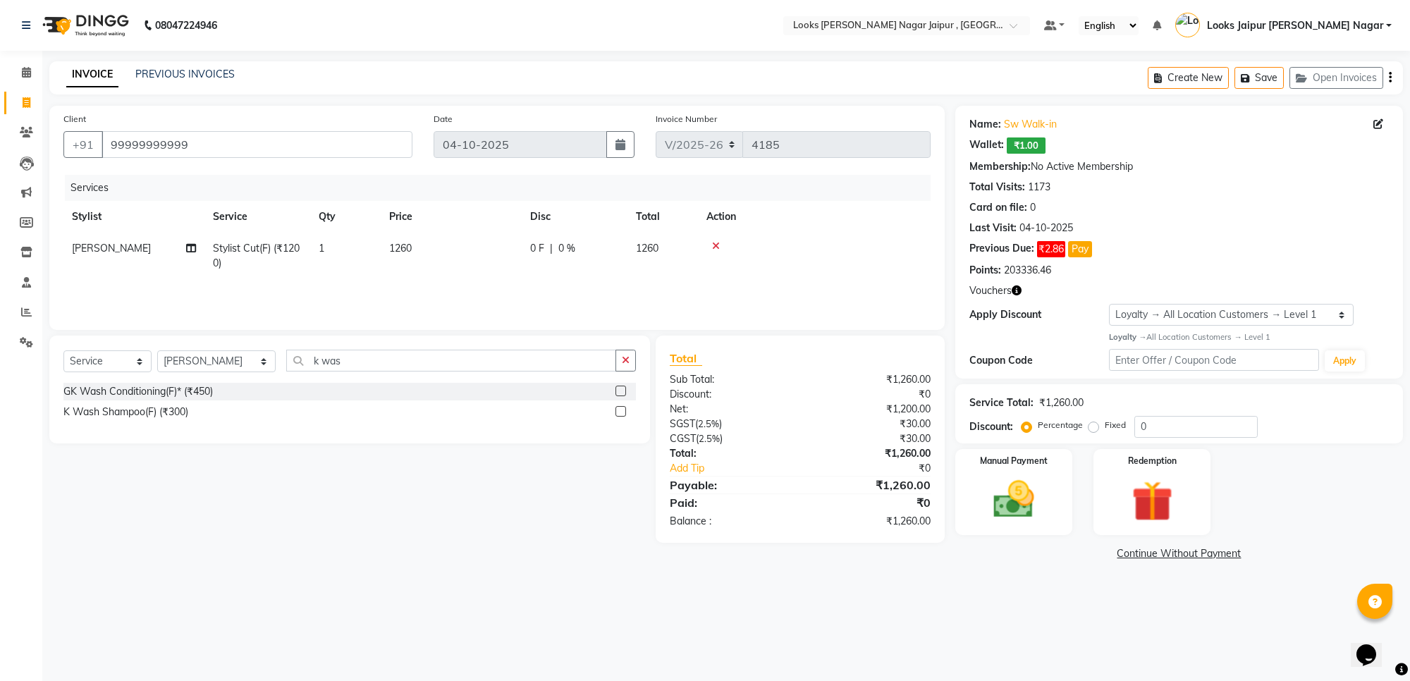
click at [621, 409] on label at bounding box center [621, 411] width 11 height 11
click at [621, 409] on input "checkbox" at bounding box center [620, 412] width 9 height 9
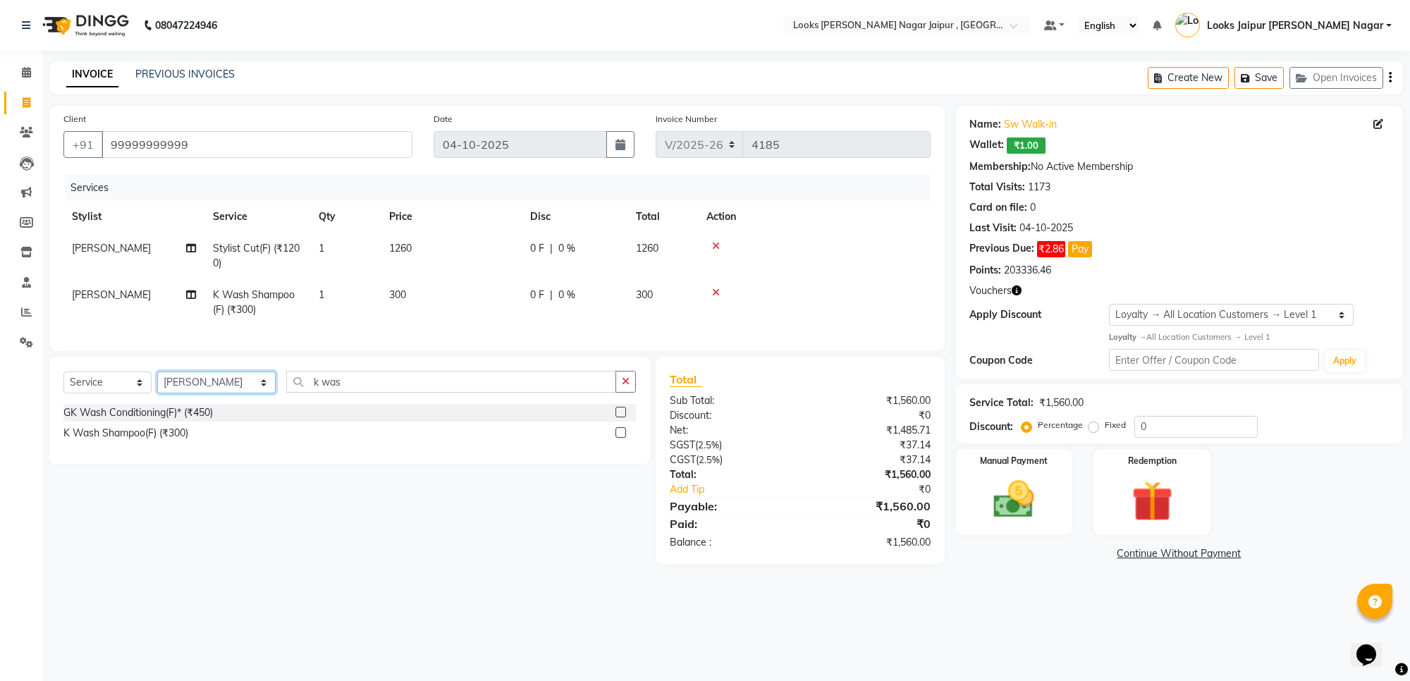
click at [223, 393] on select "Select Stylist [PERSON_NAME] art Anoop [PERSON_NAME] Counter Sales [PERSON_NAME…" at bounding box center [216, 383] width 118 height 22
click at [157, 384] on select "Select Stylist [PERSON_NAME] art Anoop [PERSON_NAME] Counter Sales [PERSON_NAME…" at bounding box center [216, 383] width 118 height 22
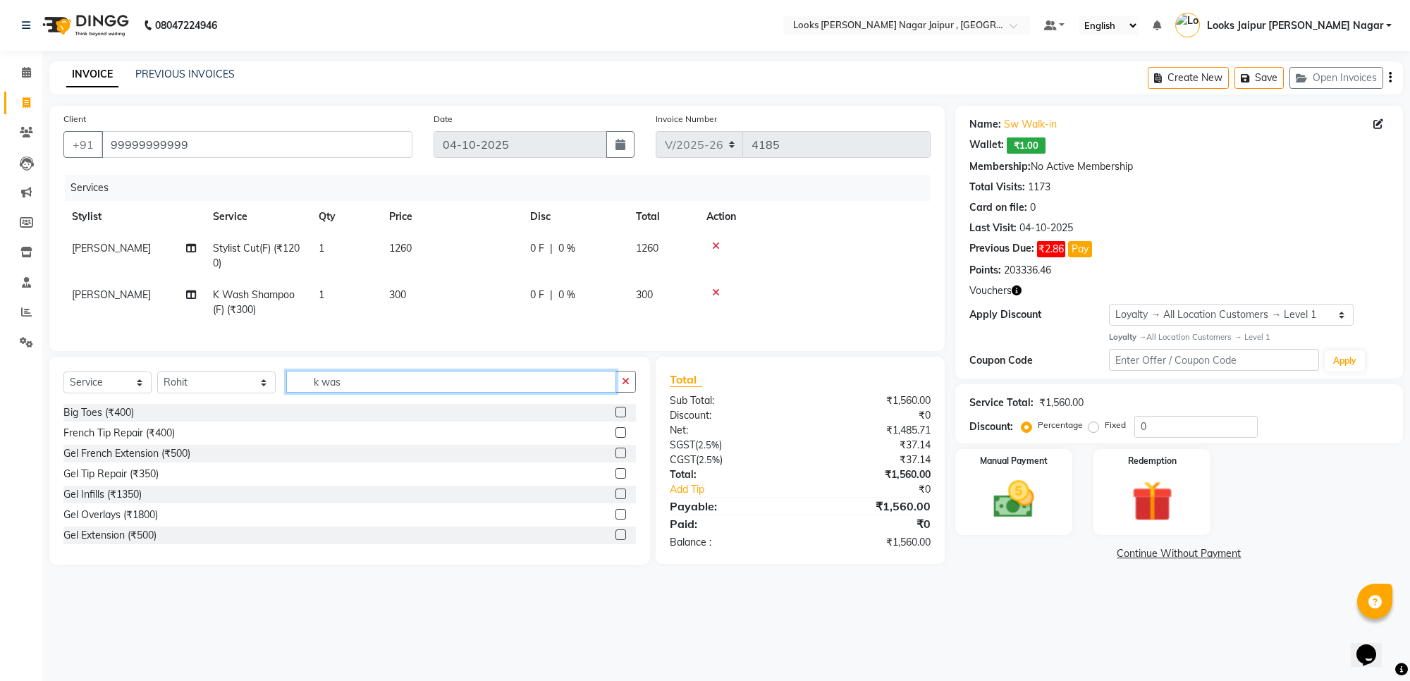
click at [374, 393] on input "k was" at bounding box center [451, 382] width 330 height 22
click at [616, 438] on label at bounding box center [621, 432] width 11 height 11
click at [616, 438] on input "checkbox" at bounding box center [620, 433] width 9 height 9
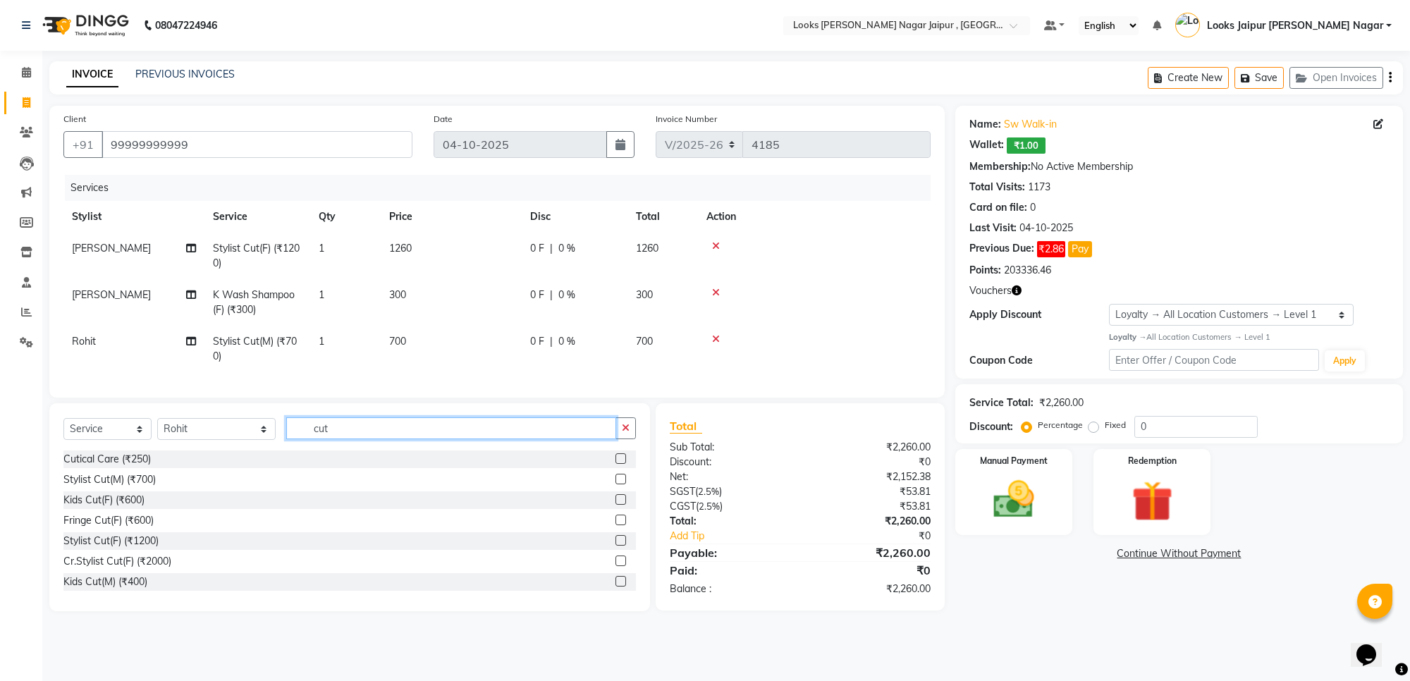
click at [349, 439] on input "cut" at bounding box center [451, 428] width 330 height 22
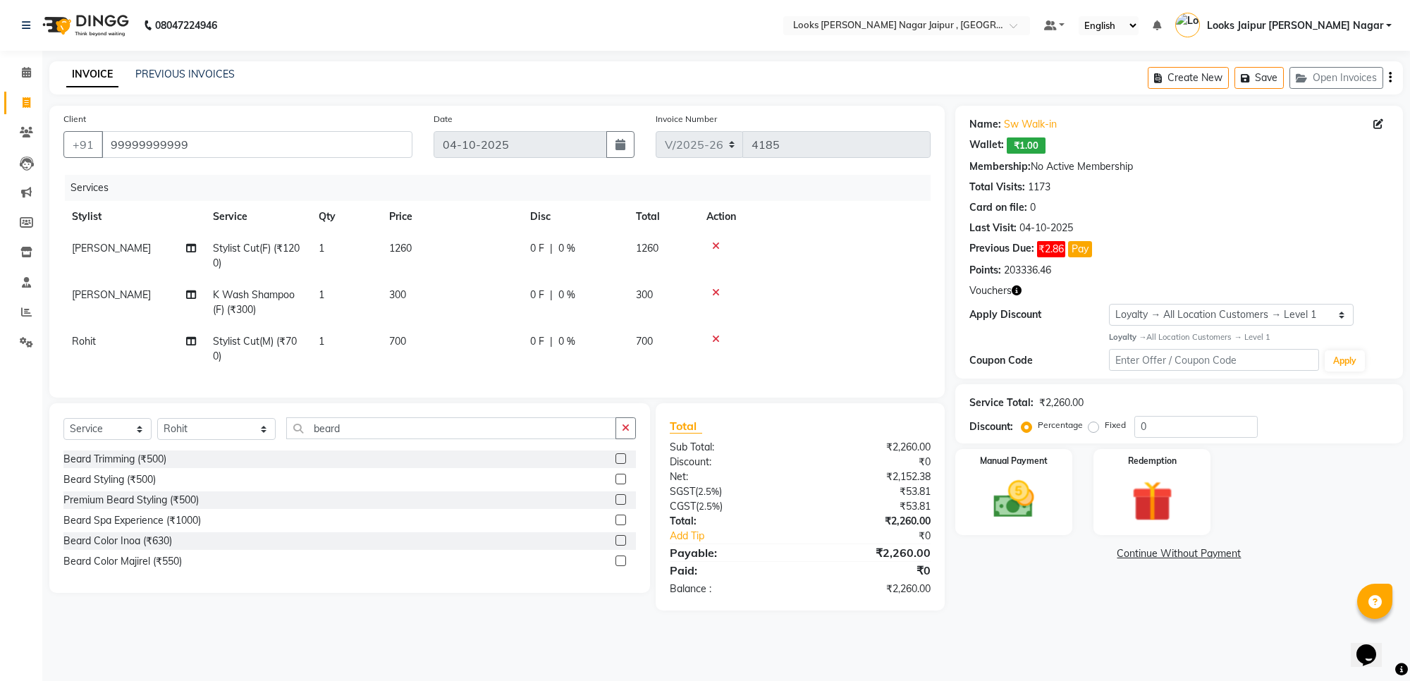
drag, startPoint x: 621, startPoint y: 470, endPoint x: 566, endPoint y: 471, distance: 54.3
click at [621, 464] on label at bounding box center [621, 458] width 11 height 11
click at [621, 464] on input "checkbox" at bounding box center [620, 459] width 9 height 9
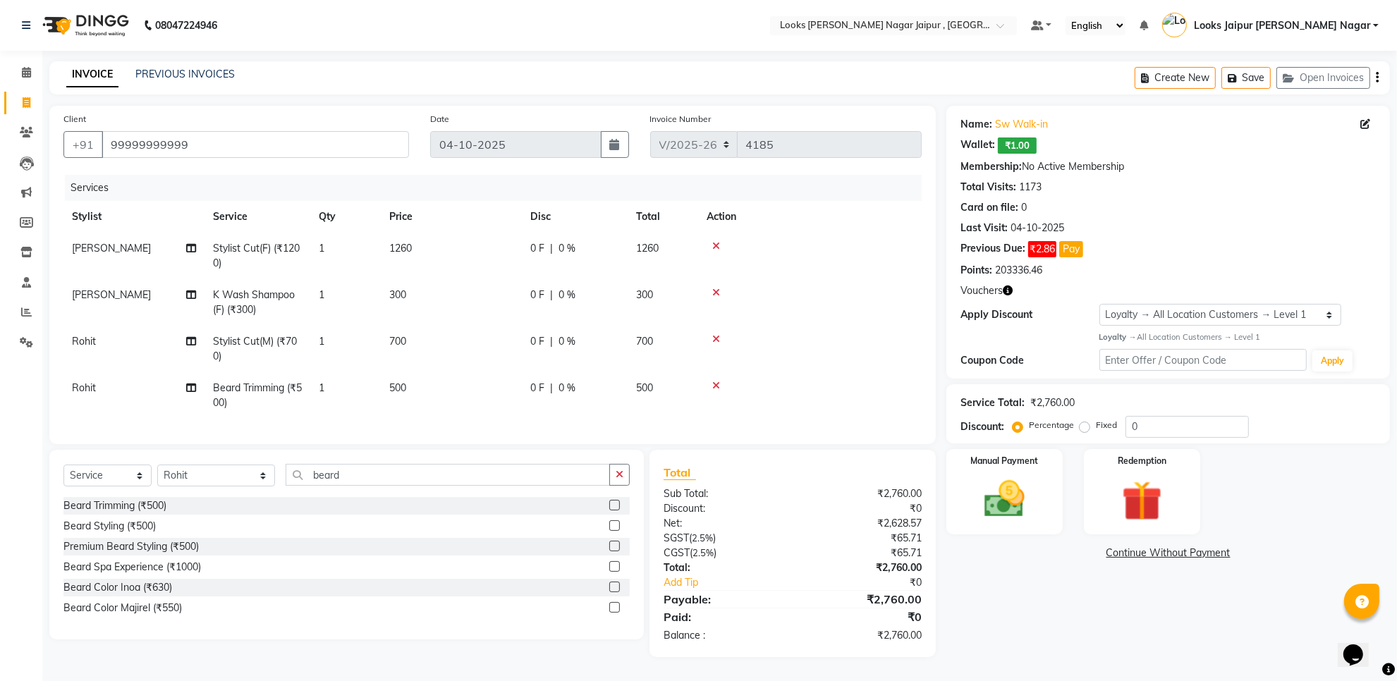
click at [430, 390] on td "500" at bounding box center [451, 395] width 141 height 47
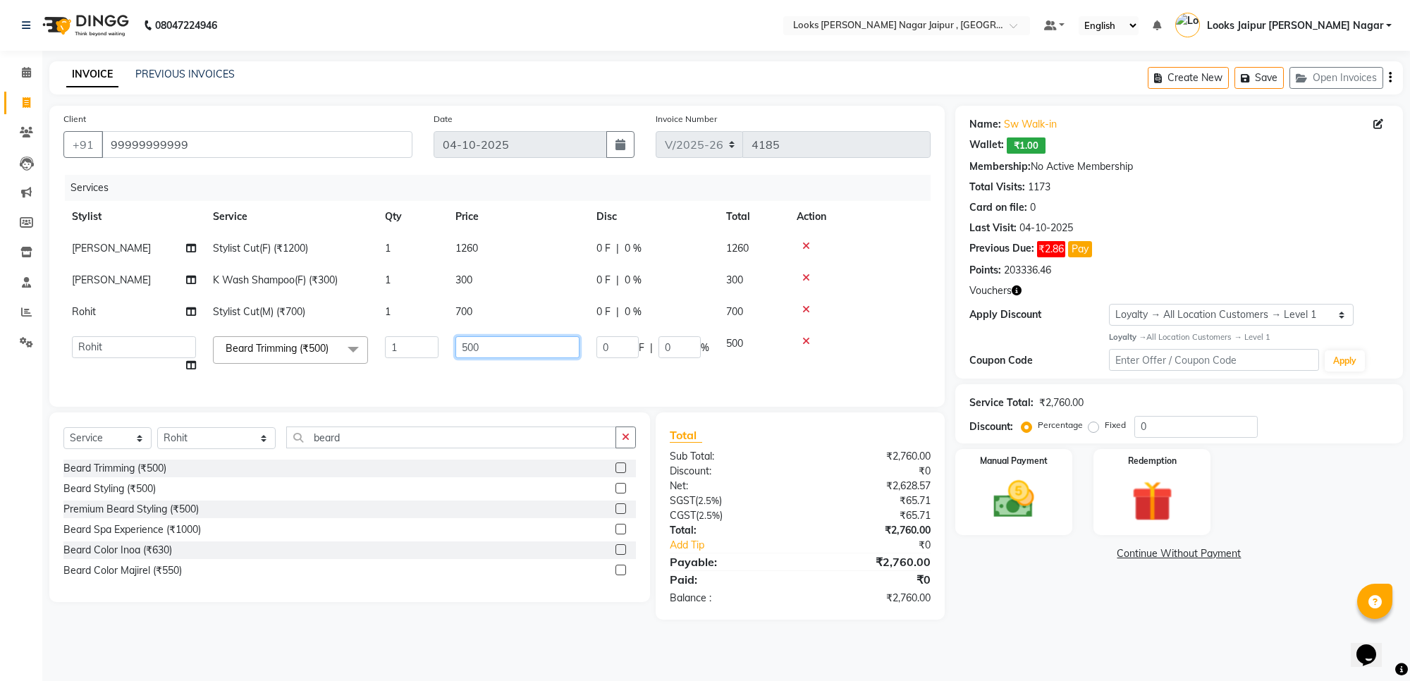
click at [501, 341] on input "500" at bounding box center [518, 347] width 124 height 22
click at [484, 315] on tbody "[PERSON_NAME] Stylist Cut(F) (₹1200) 1 1260 0 F | 0 % 1260 [PERSON_NAME] K Wash…" at bounding box center [496, 307] width 867 height 149
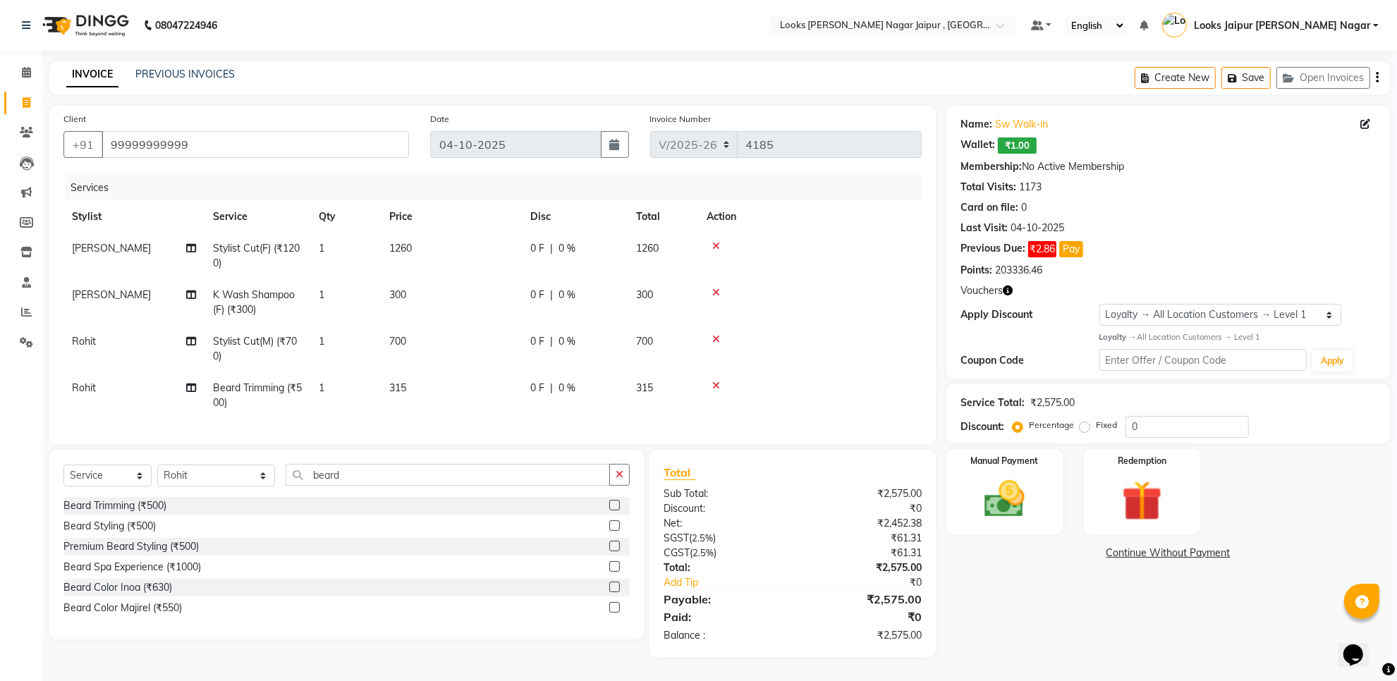
click at [427, 346] on td "700" at bounding box center [451, 349] width 141 height 47
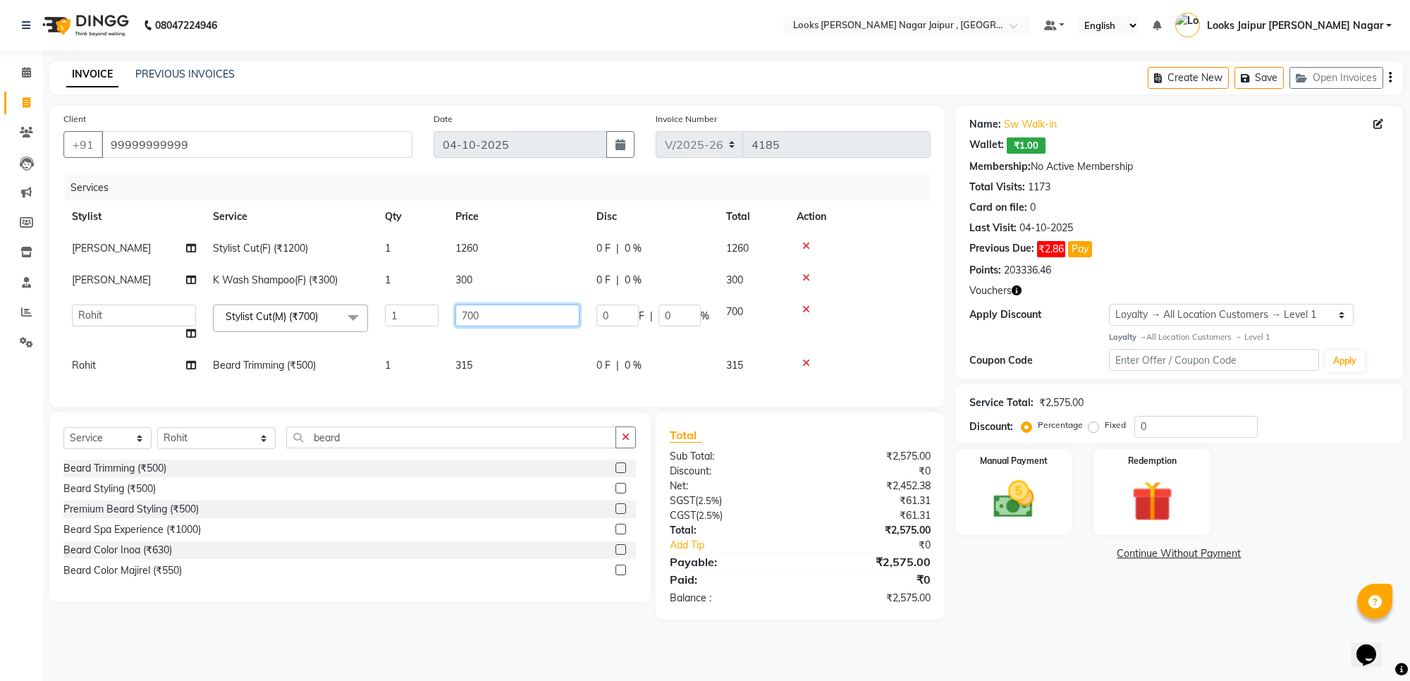
click at [494, 319] on input "700" at bounding box center [518, 316] width 124 height 22
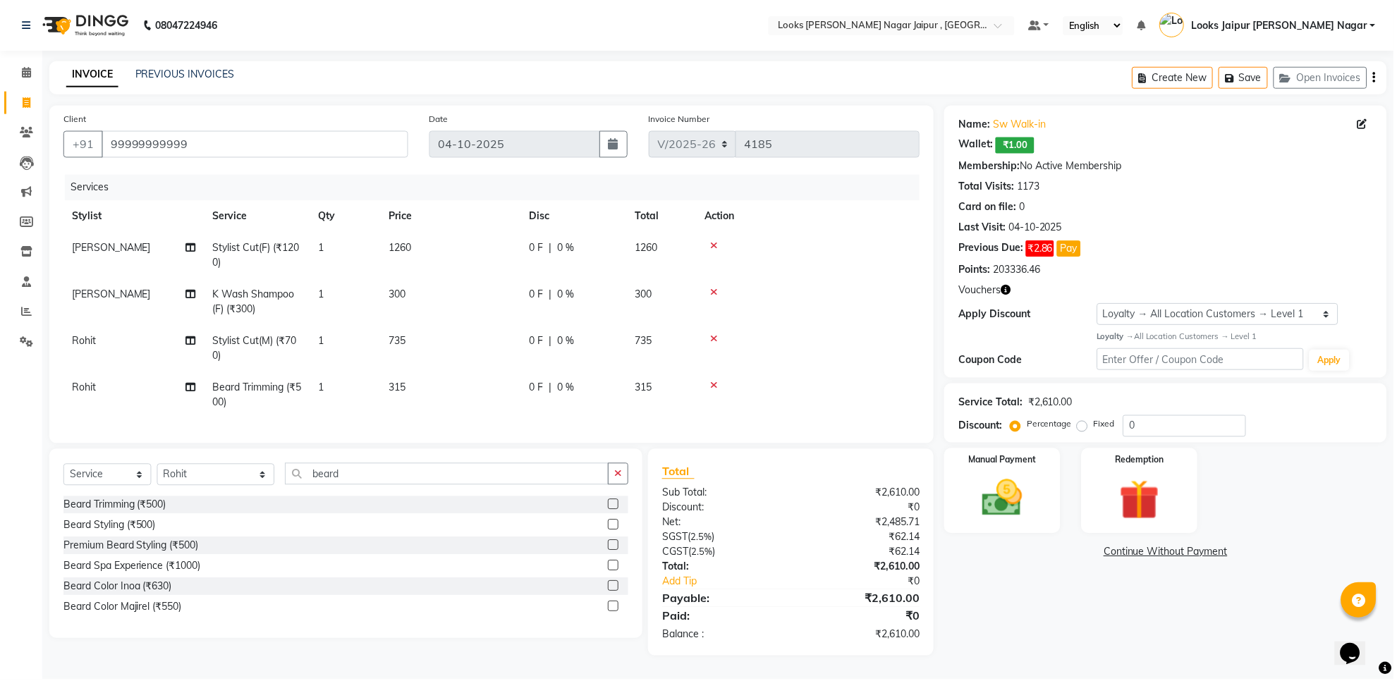
click at [490, 284] on td "300" at bounding box center [451, 302] width 141 height 47
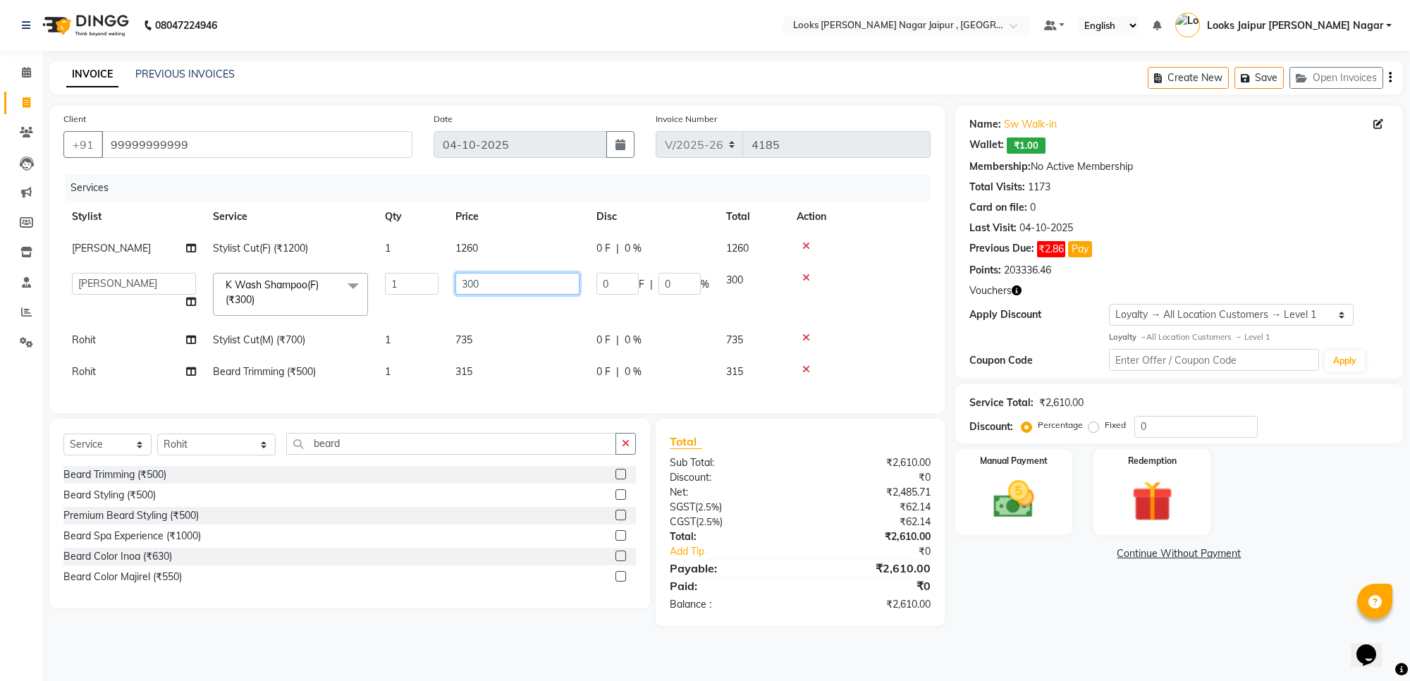
click at [490, 284] on input "300" at bounding box center [518, 284] width 124 height 22
click at [484, 237] on td "1260" at bounding box center [517, 249] width 141 height 32
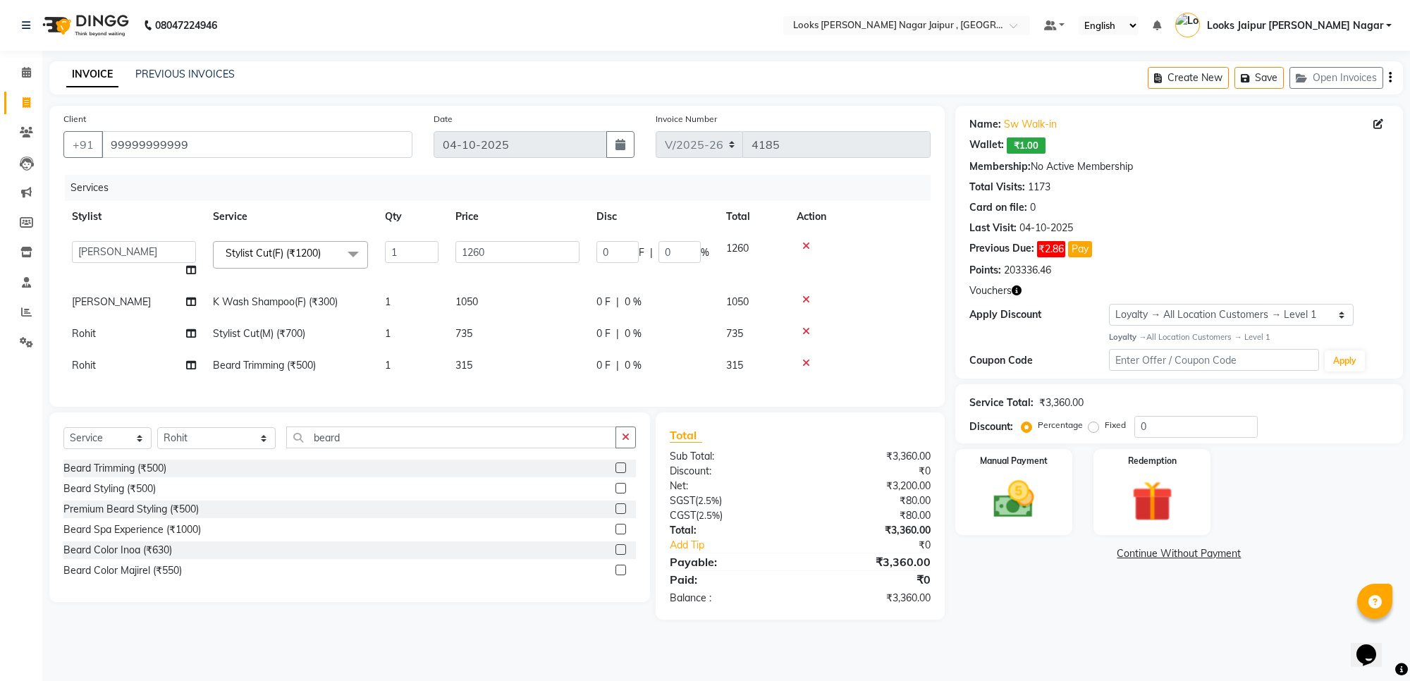
click at [1134, 636] on main "INVOICE PREVIOUS INVOICES Create New Save Open Invoices Client [PHONE_NUMBER] D…" at bounding box center [726, 351] width 1368 height 580
click at [1022, 510] on img at bounding box center [1013, 499] width 69 height 49
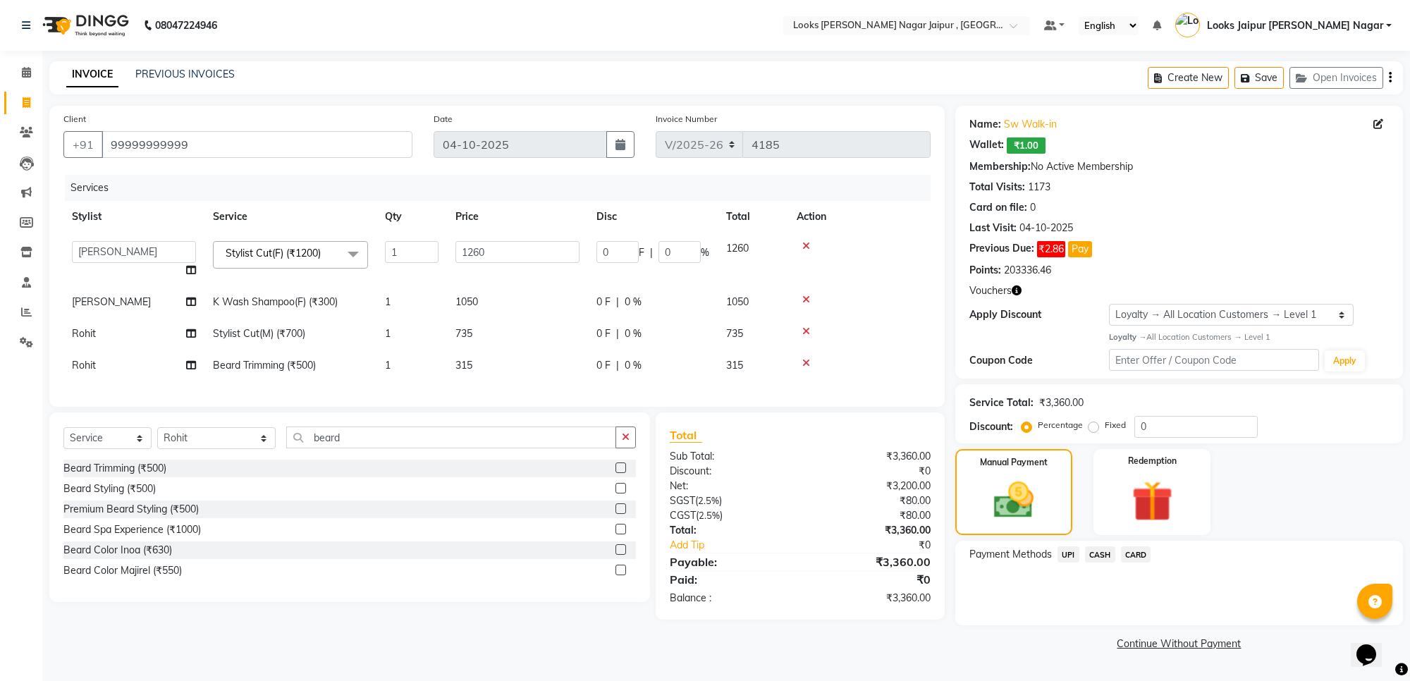
click at [1094, 554] on span "CASH" at bounding box center [1100, 555] width 30 height 16
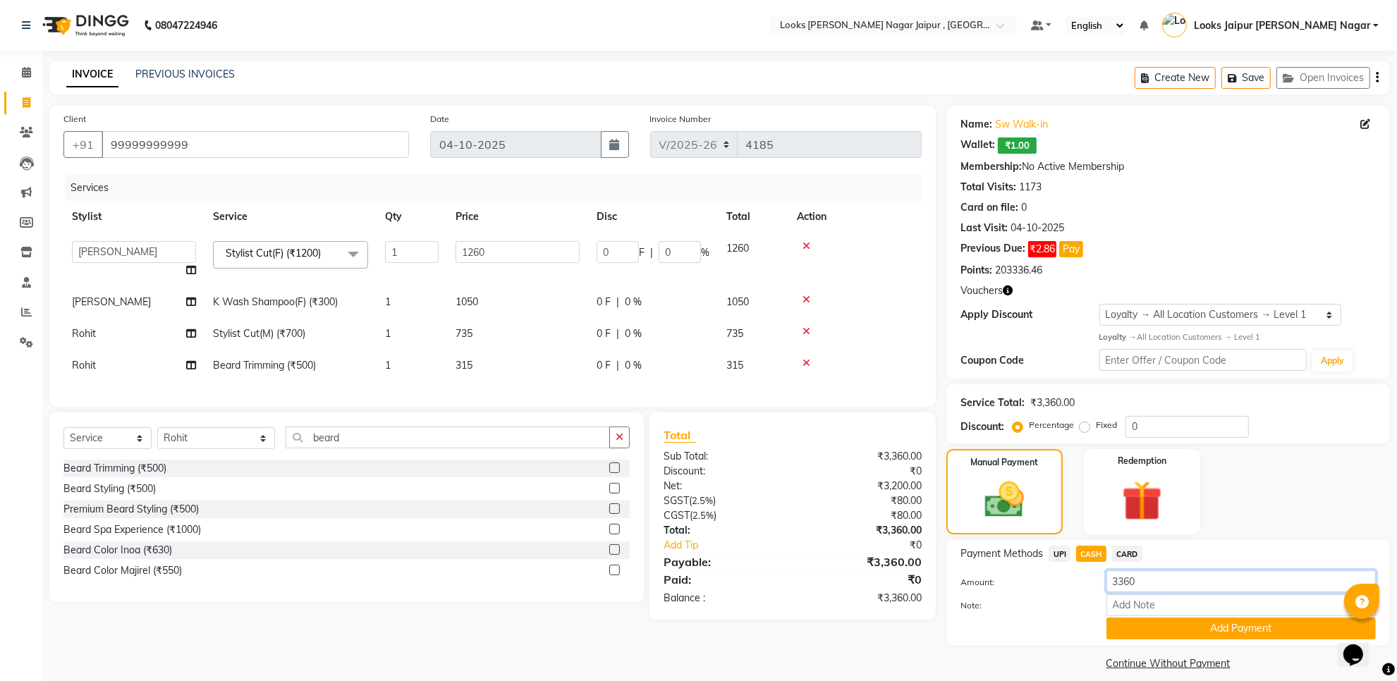
click at [1133, 584] on input "3360" at bounding box center [1240, 581] width 269 height 22
click at [1185, 625] on button "Add Payment" at bounding box center [1240, 629] width 269 height 22
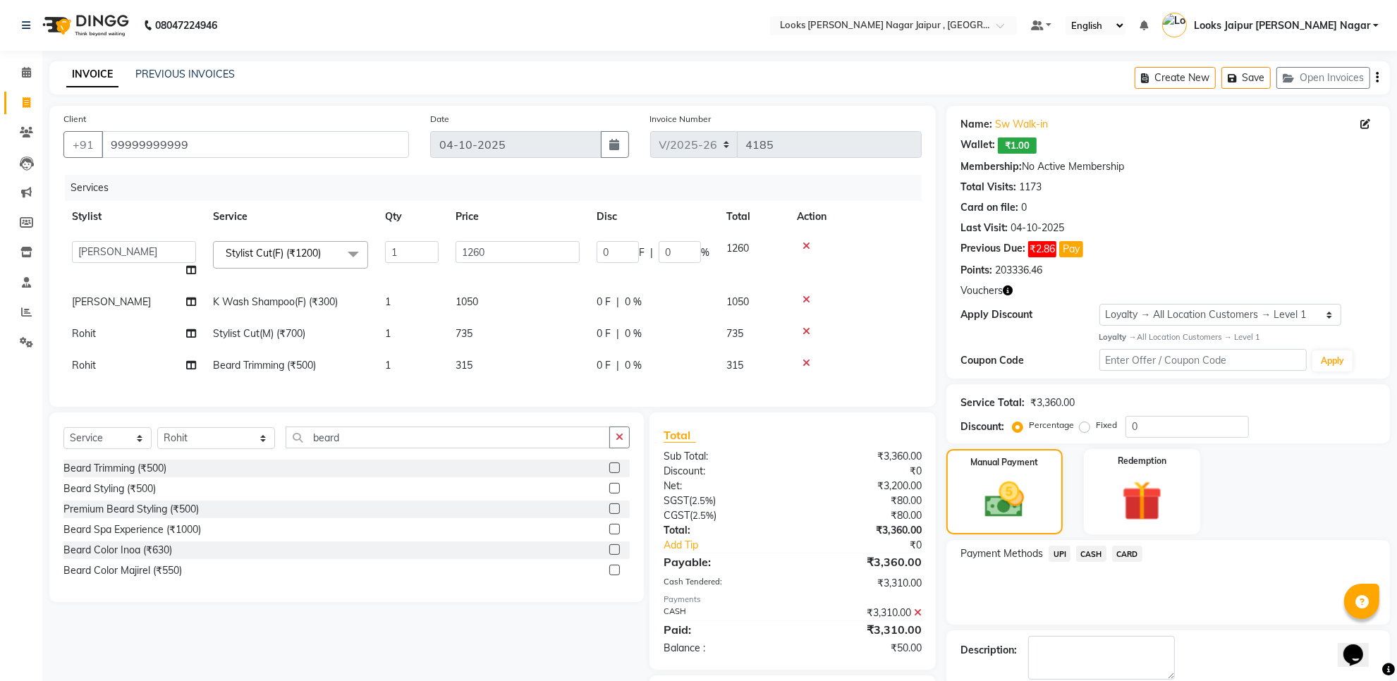
click at [1058, 549] on span "UPI" at bounding box center [1060, 554] width 22 height 16
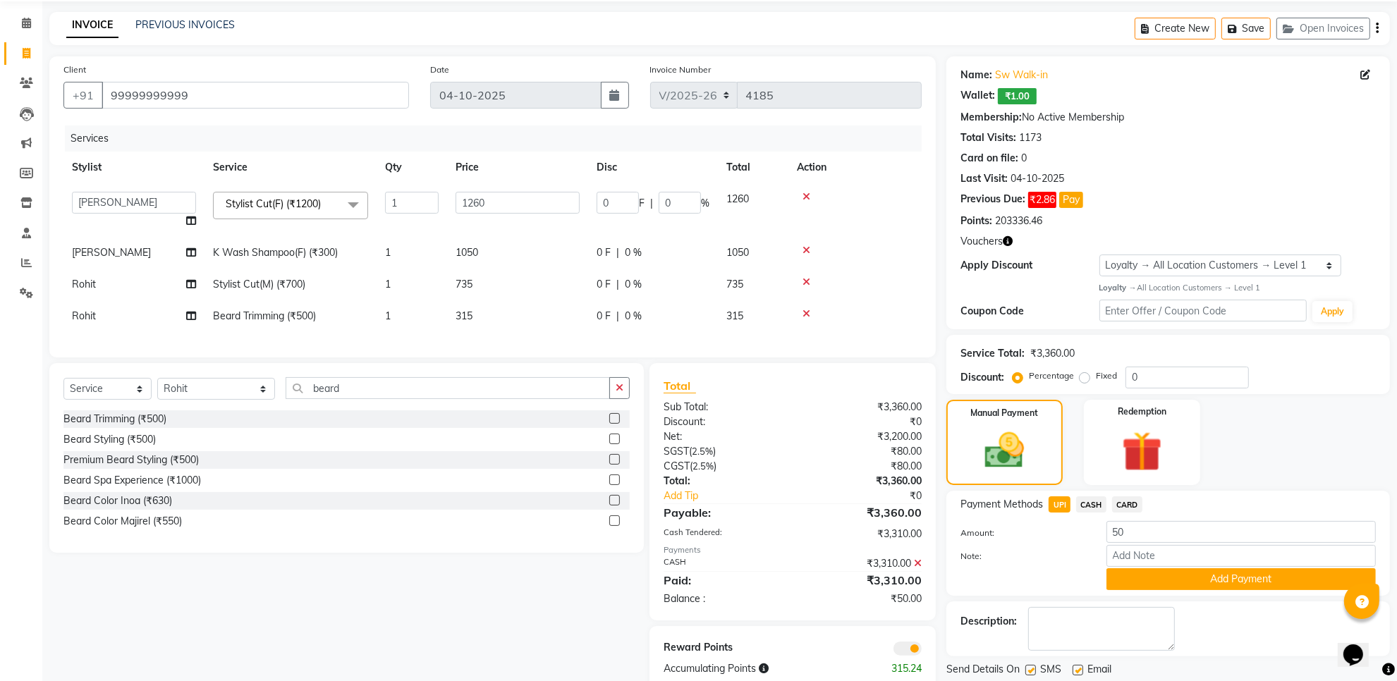
scroll to position [94, 0]
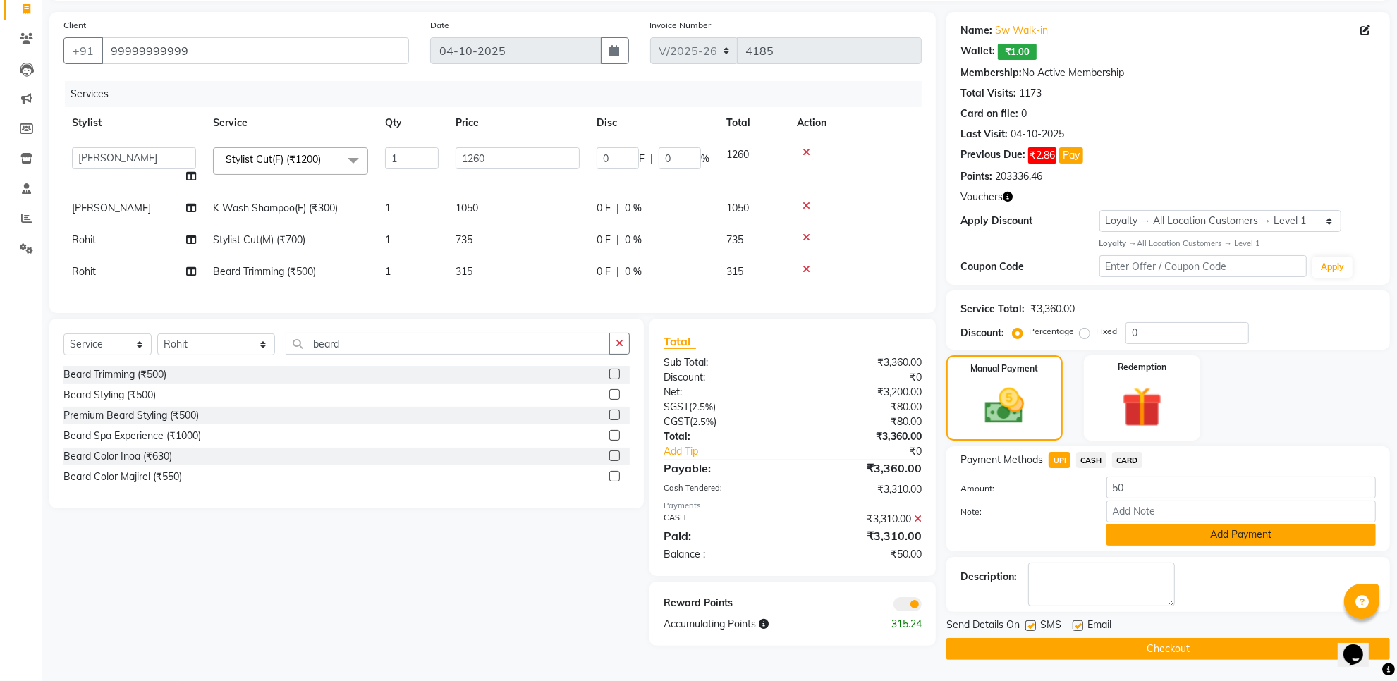
click at [1153, 536] on button "Add Payment" at bounding box center [1240, 535] width 269 height 22
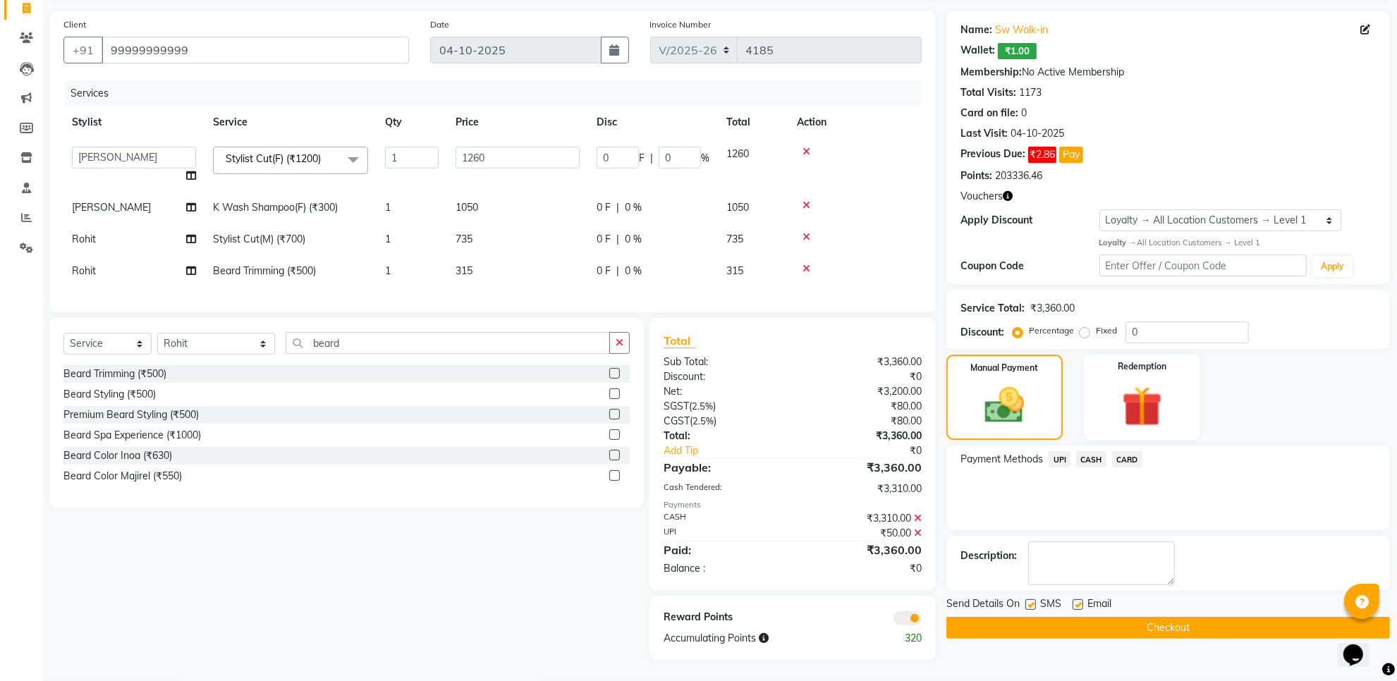
scroll to position [106, 0]
drag, startPoint x: 1030, startPoint y: 593, endPoint x: 1070, endPoint y: 592, distance: 39.5
click at [1031, 599] on label at bounding box center [1030, 604] width 11 height 11
click at [1031, 601] on input "checkbox" at bounding box center [1029, 605] width 9 height 9
click at [1082, 599] on label at bounding box center [1078, 604] width 11 height 11
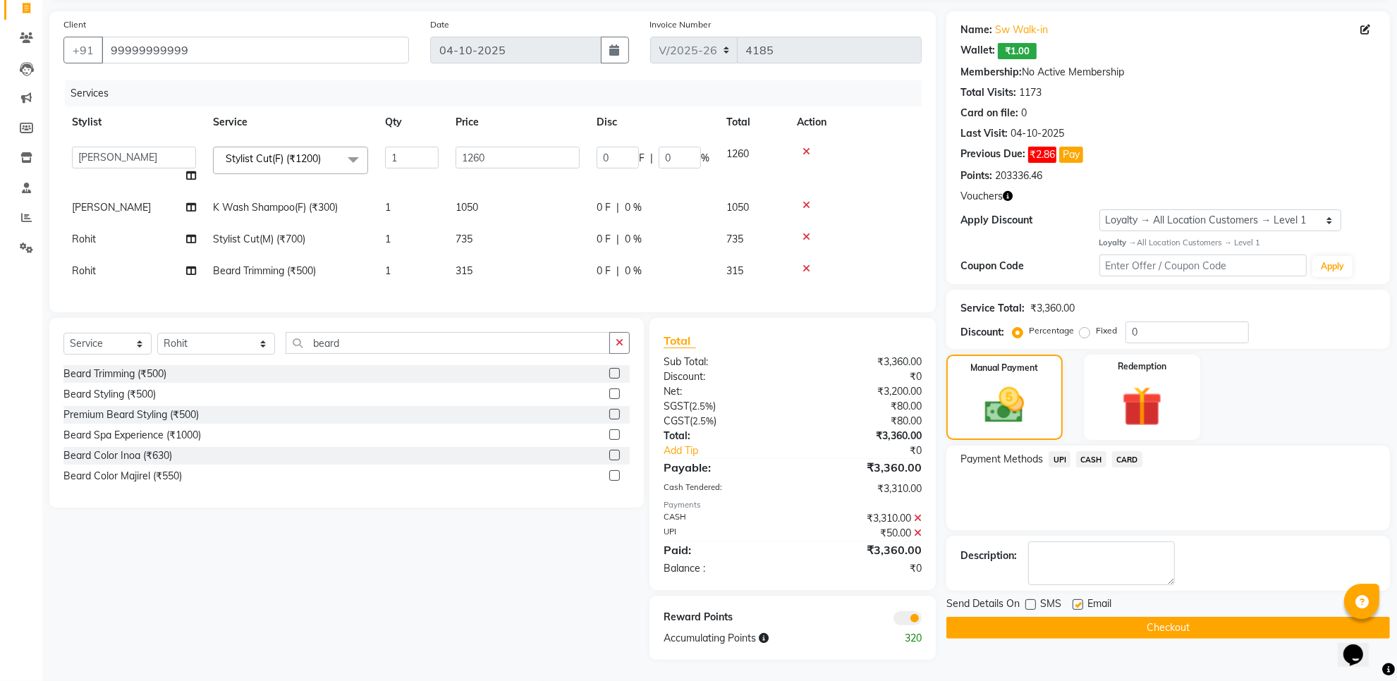
click at [1082, 601] on input "checkbox" at bounding box center [1077, 605] width 9 height 9
click at [1100, 617] on button "Checkout" at bounding box center [1168, 628] width 444 height 22
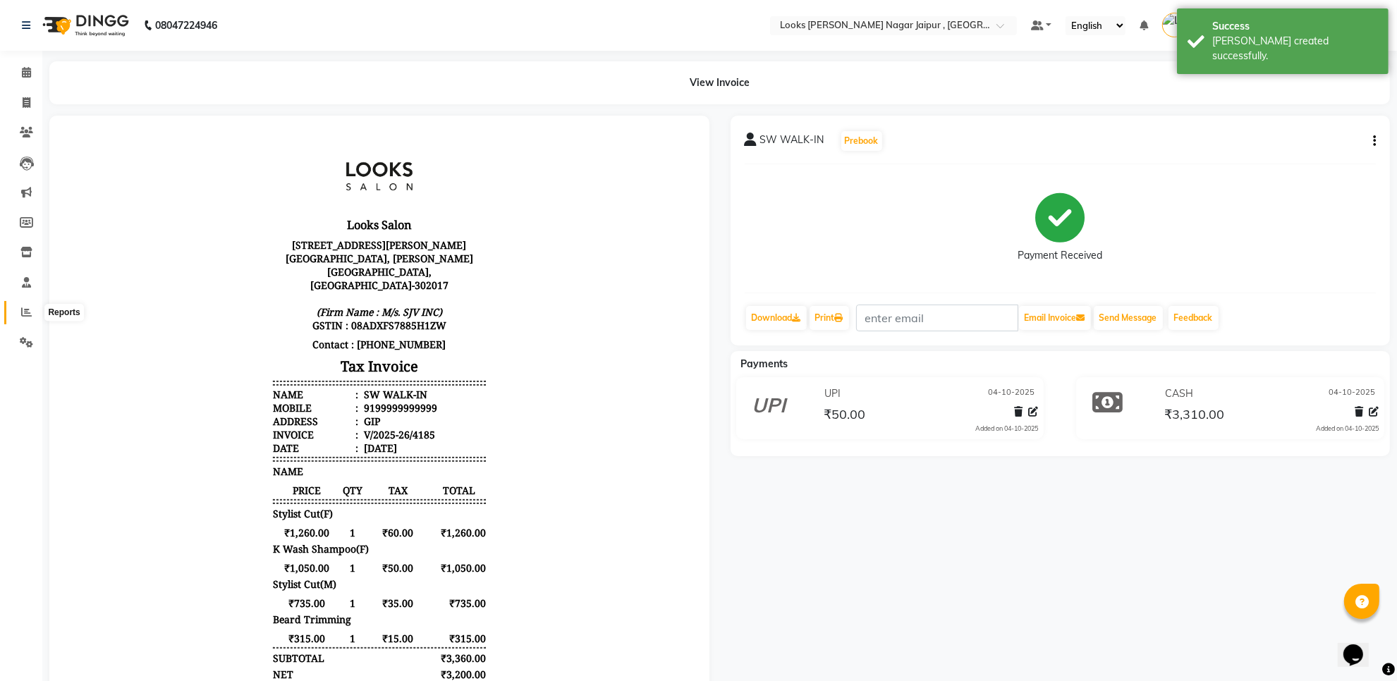
click at [16, 307] on span at bounding box center [26, 313] width 25 height 16
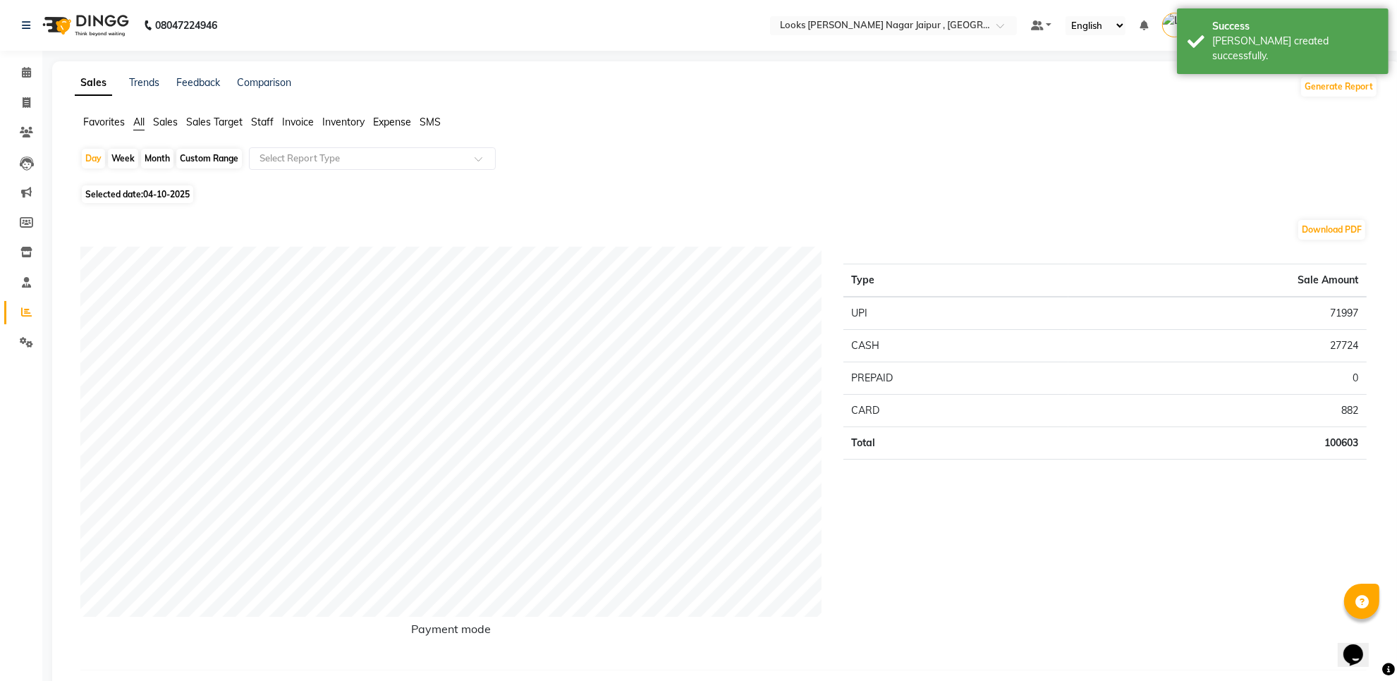
click at [266, 124] on span "Staff" at bounding box center [262, 122] width 23 height 13
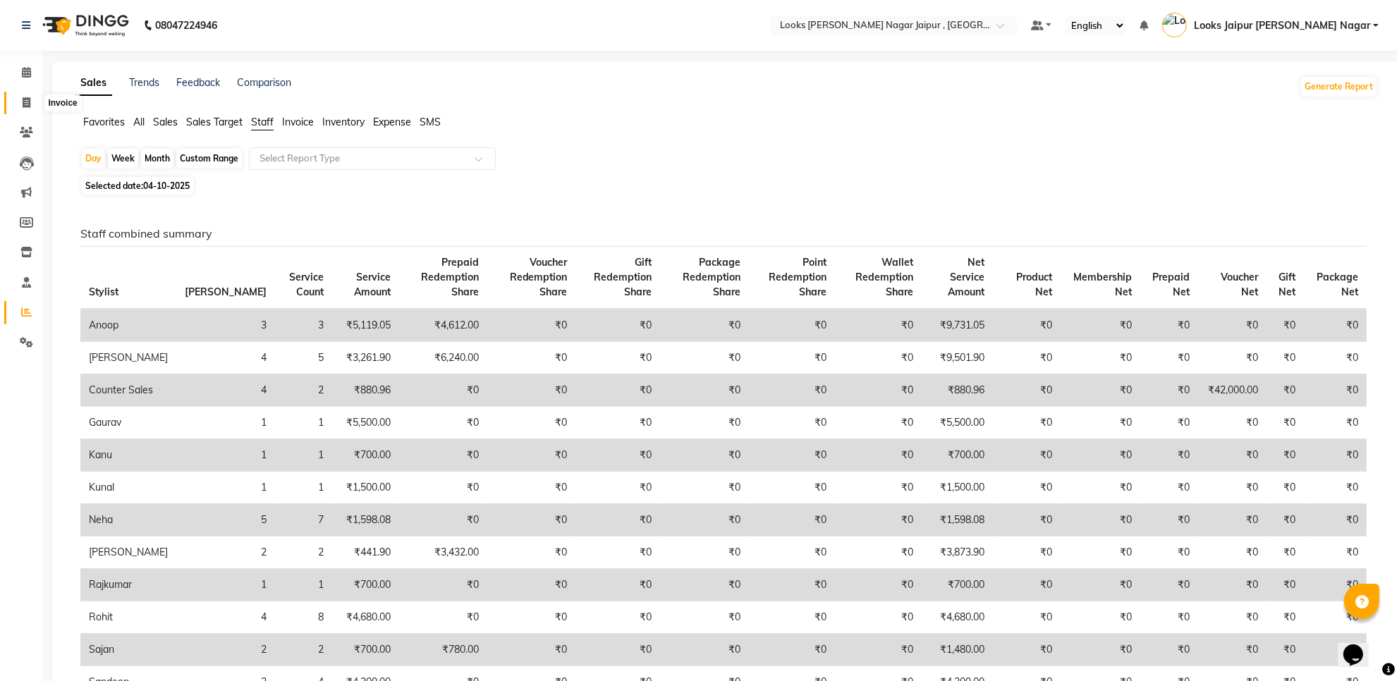
click at [20, 101] on span at bounding box center [26, 103] width 25 height 16
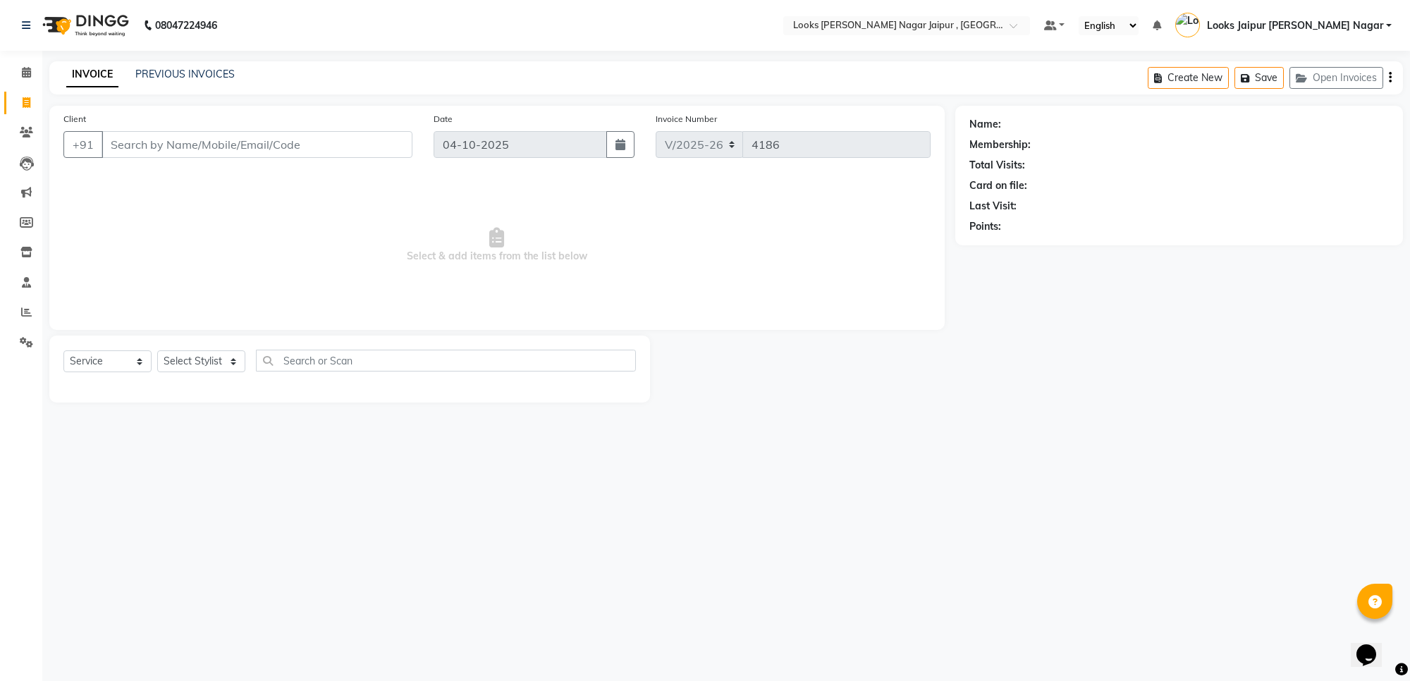
click at [203, 143] on input "Client" at bounding box center [257, 144] width 311 height 27
click at [22, 73] on icon at bounding box center [26, 72] width 9 height 11
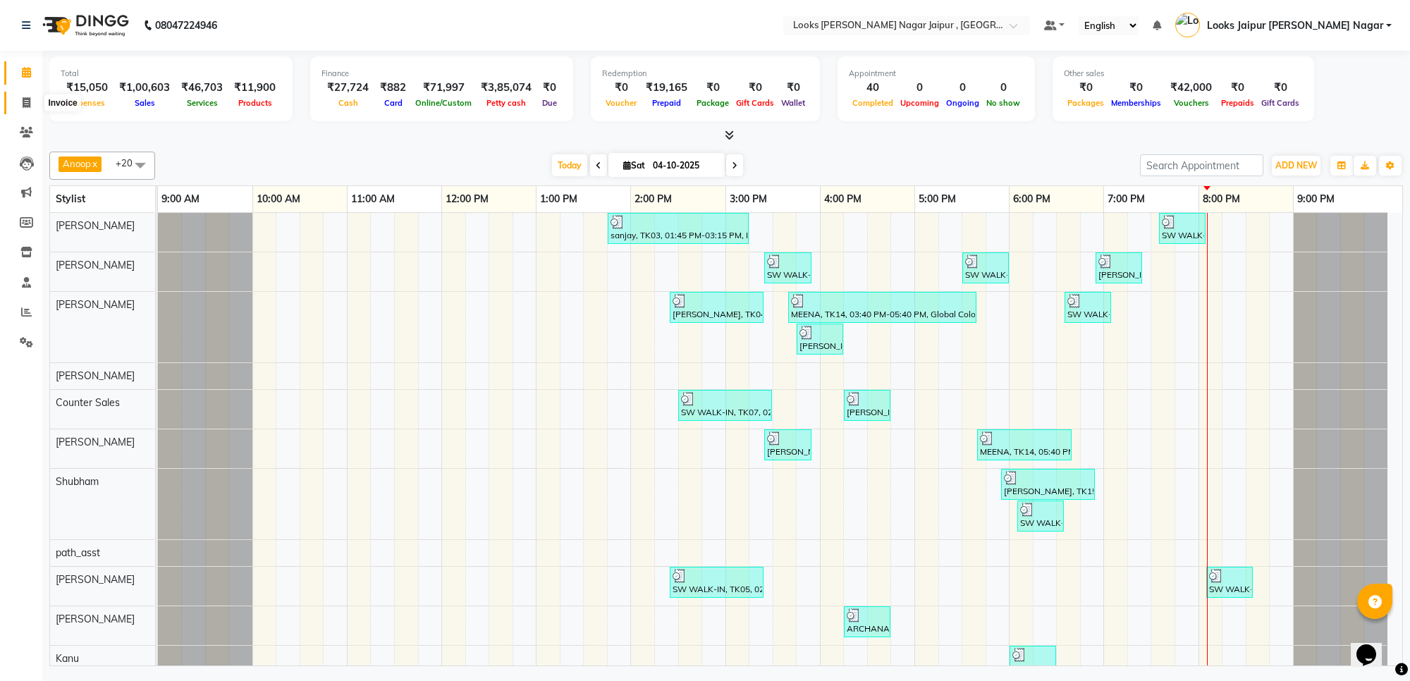
click at [18, 99] on span at bounding box center [26, 103] width 25 height 16
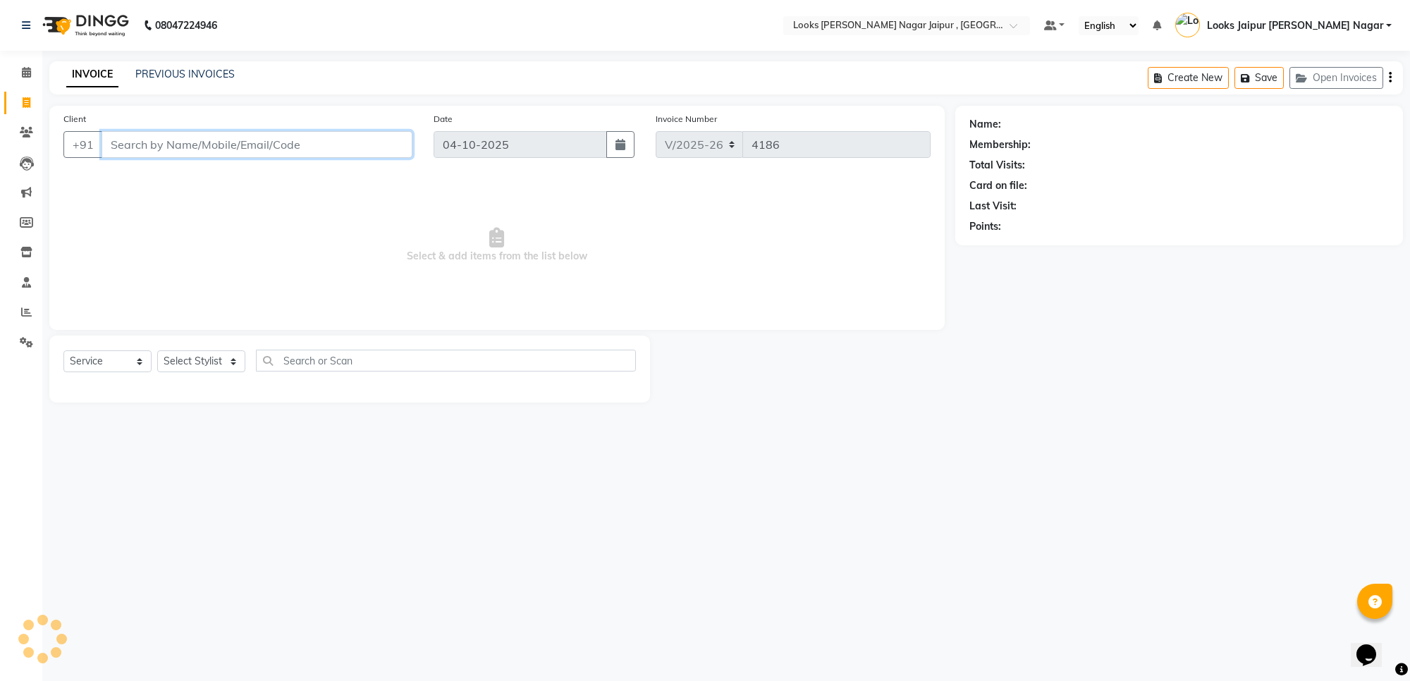
click at [149, 147] on input "Client" at bounding box center [257, 144] width 311 height 27
drag, startPoint x: 1408, startPoint y: 415, endPoint x: 1409, endPoint y: 716, distance: 301.1
click at [1409, 680] on html "08047224946 Select Location × Looks [PERSON_NAME] Nagar Jaipur , Jaipur Default…" at bounding box center [705, 340] width 1410 height 681
click at [30, 315] on icon at bounding box center [26, 312] width 11 height 11
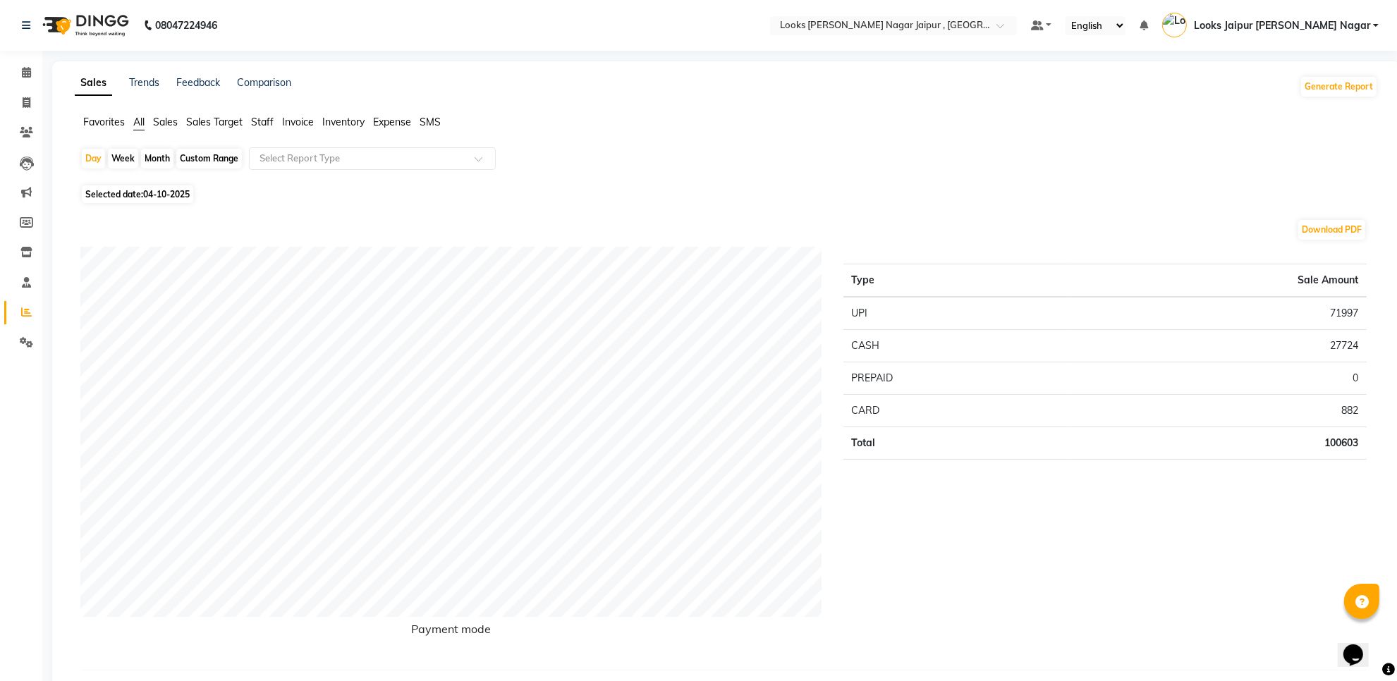
click at [262, 126] on span "Staff" at bounding box center [262, 122] width 23 height 13
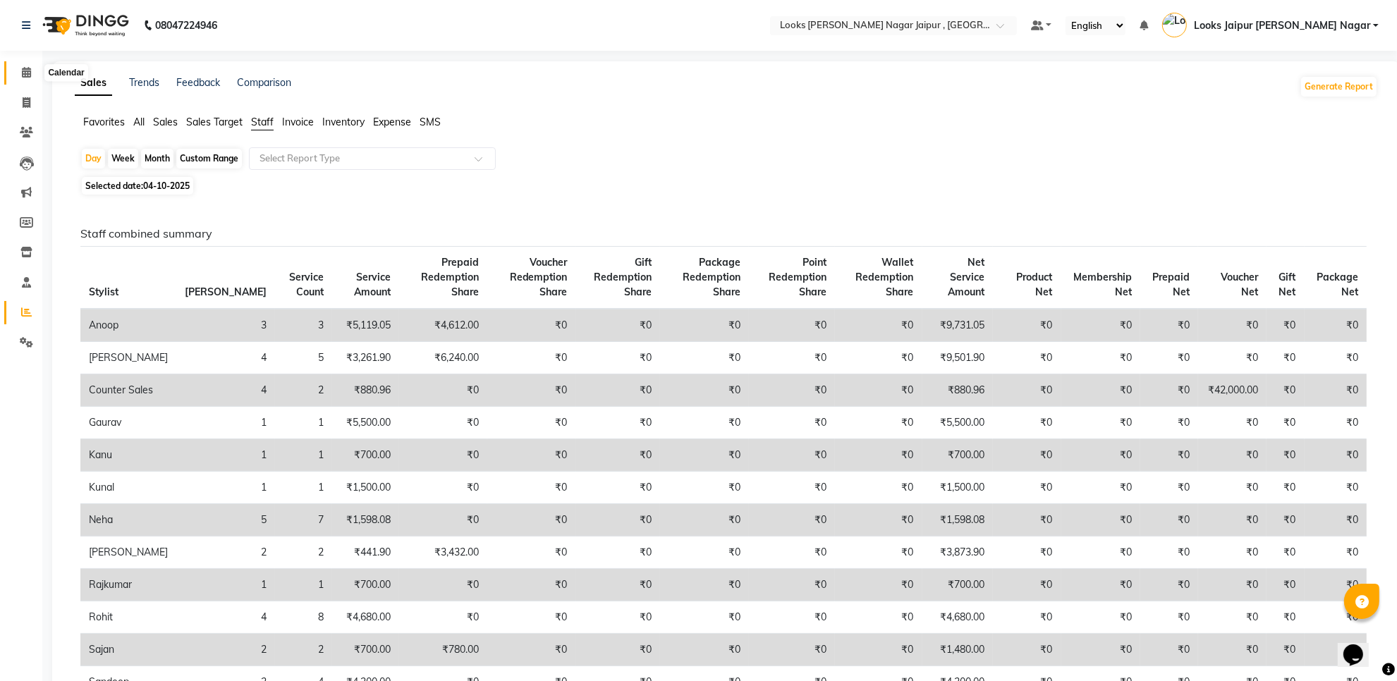
click at [30, 71] on span at bounding box center [26, 73] width 25 height 16
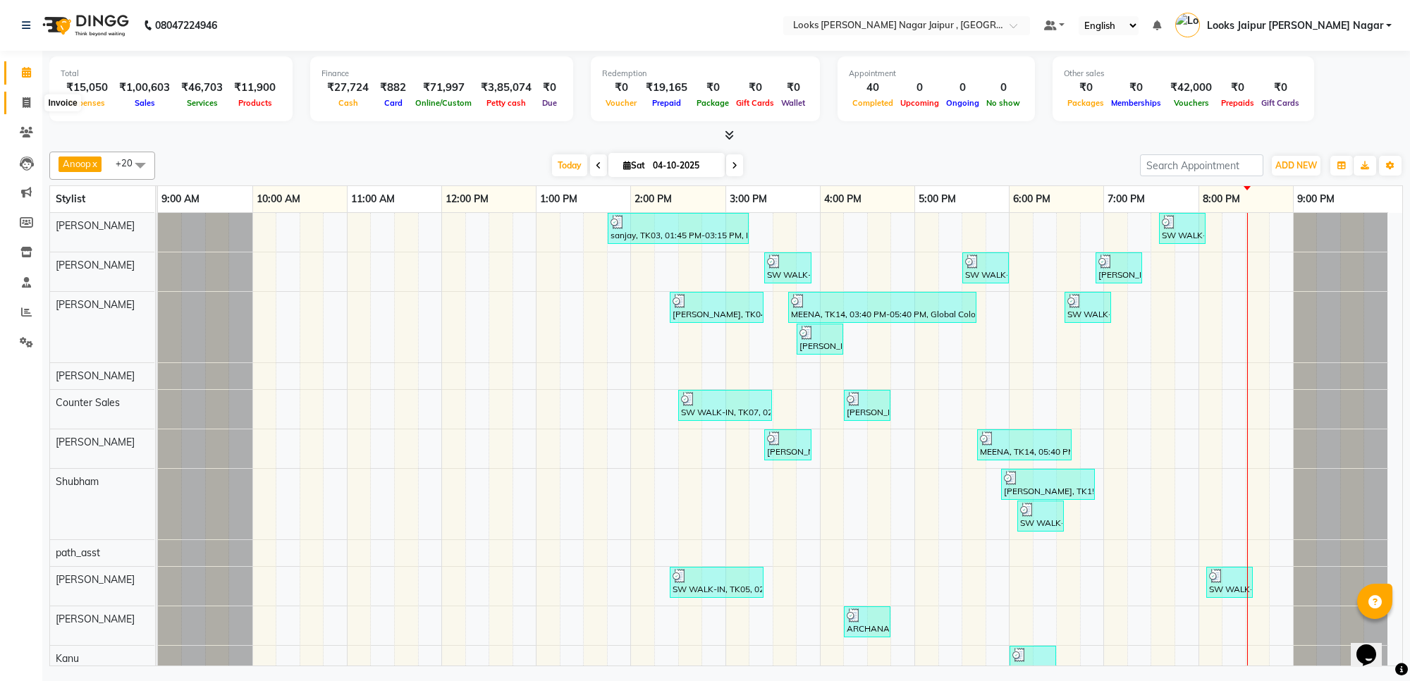
click at [23, 95] on span at bounding box center [26, 103] width 25 height 16
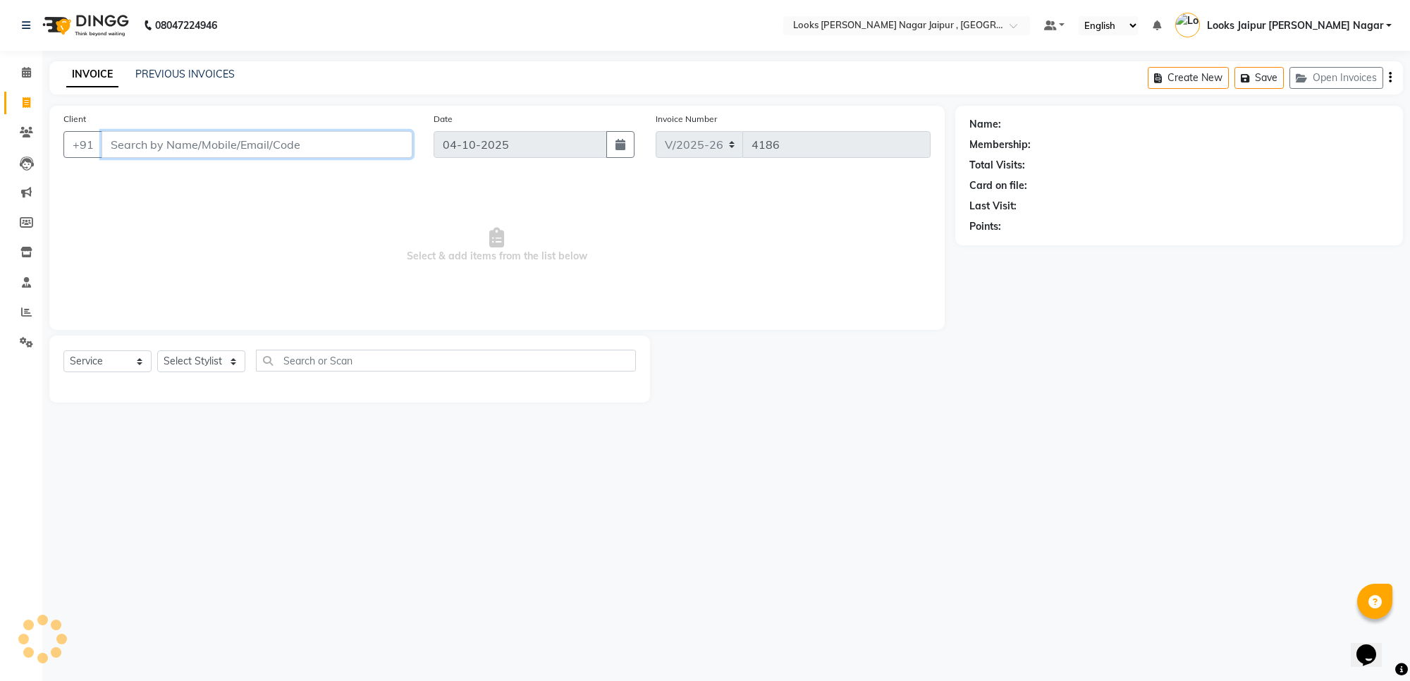
click at [269, 145] on input "Client" at bounding box center [257, 144] width 311 height 27
click at [18, 307] on span at bounding box center [26, 313] width 25 height 16
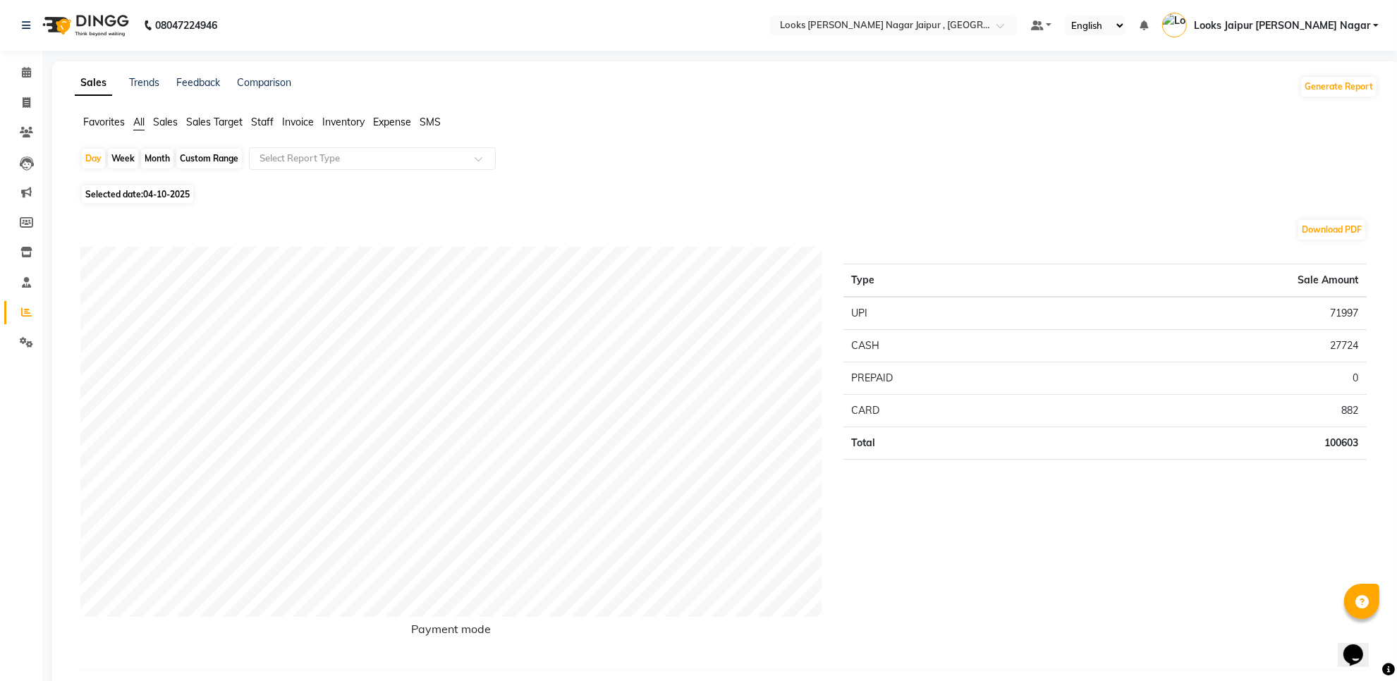
click at [254, 121] on span "Staff" at bounding box center [262, 122] width 23 height 13
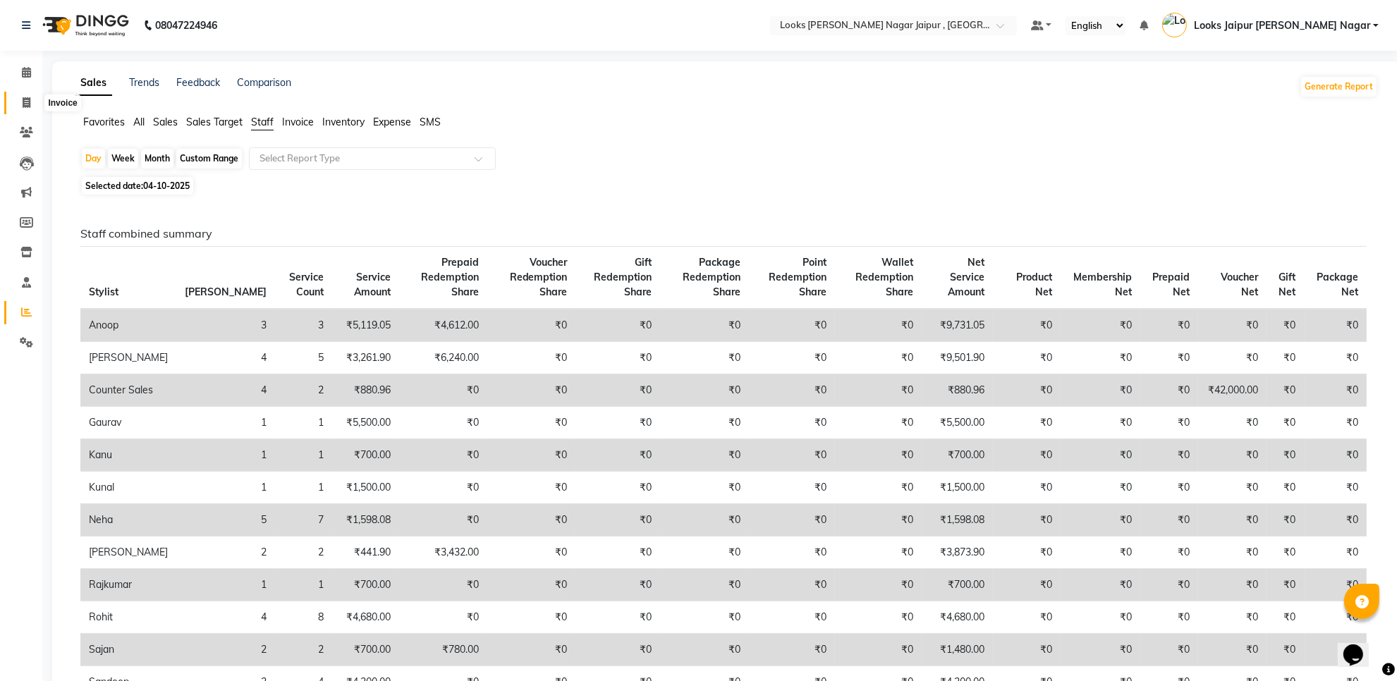
click at [23, 104] on icon at bounding box center [27, 102] width 8 height 11
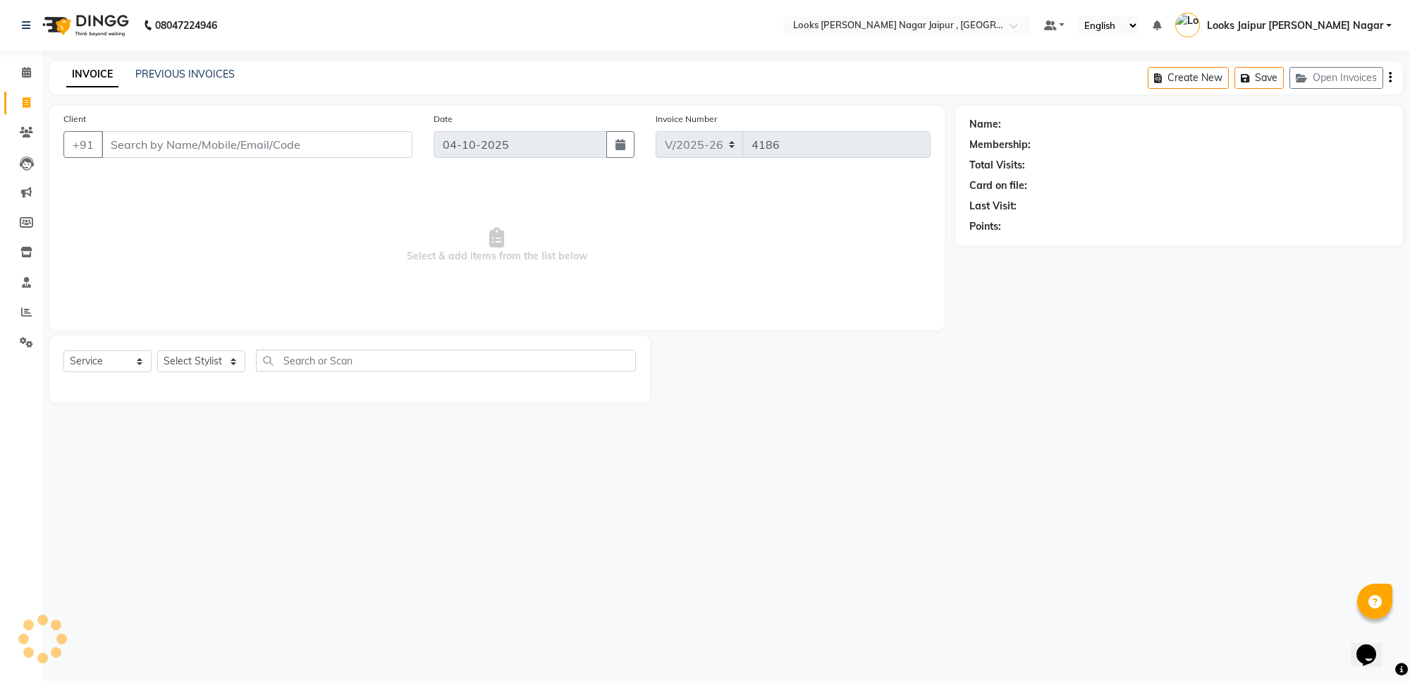
click at [206, 143] on input "Client" at bounding box center [257, 144] width 311 height 27
click at [363, 142] on span "Add Client" at bounding box center [376, 145] width 56 height 14
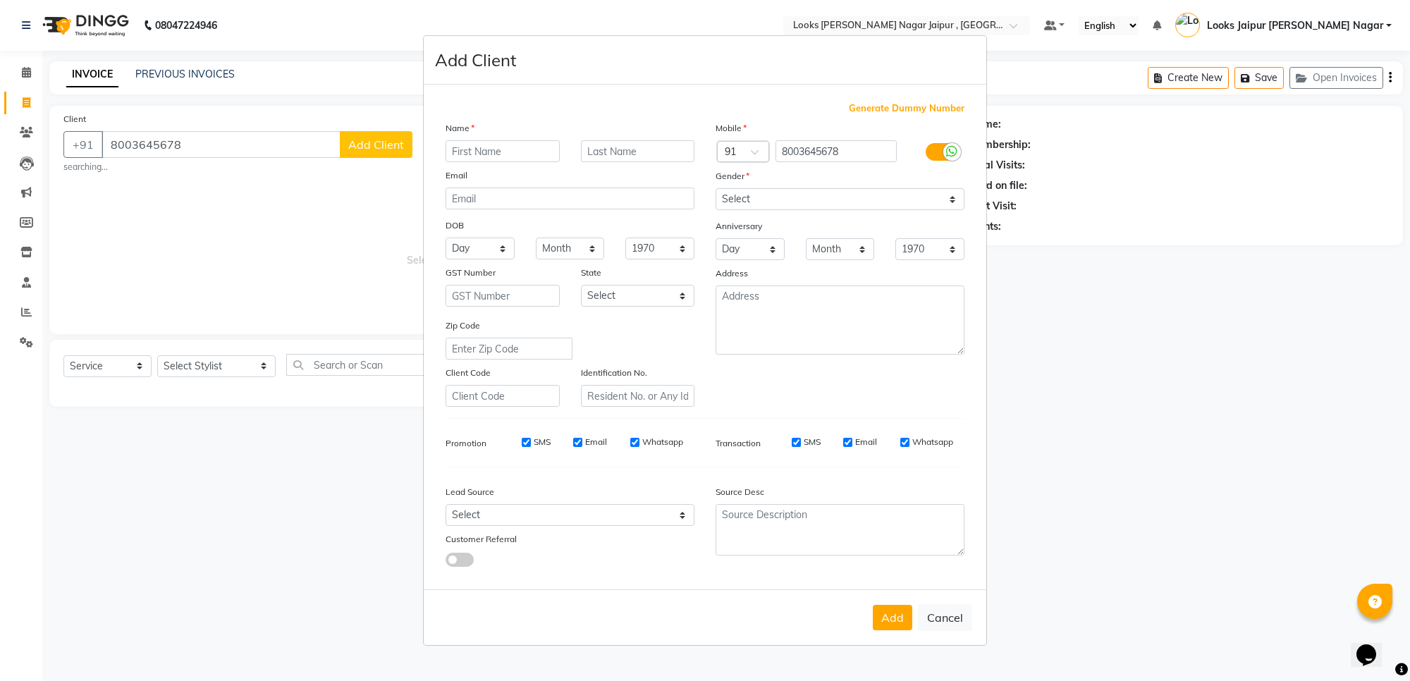
click at [489, 149] on input "text" at bounding box center [503, 151] width 114 height 22
drag, startPoint x: 838, startPoint y: 203, endPoint x: 834, endPoint y: 210, distance: 8.2
click at [838, 203] on select "Select [DEMOGRAPHIC_DATA] [DEMOGRAPHIC_DATA] Other Prefer Not To Say" at bounding box center [840, 199] width 249 height 22
click at [716, 190] on select "Select [DEMOGRAPHIC_DATA] [DEMOGRAPHIC_DATA] Other Prefer Not To Say" at bounding box center [840, 199] width 249 height 22
drag, startPoint x: 901, startPoint y: 614, endPoint x: 473, endPoint y: 477, distance: 449.4
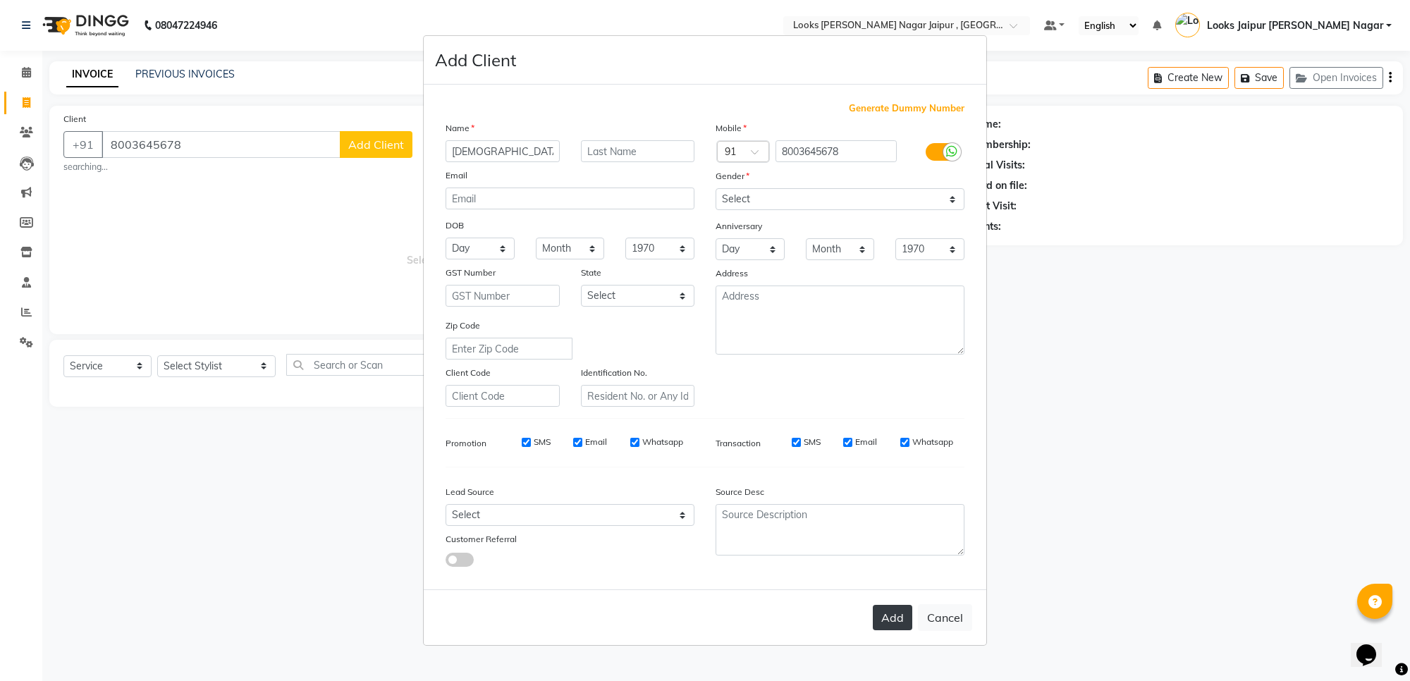
click at [901, 614] on button "Add" at bounding box center [892, 617] width 39 height 25
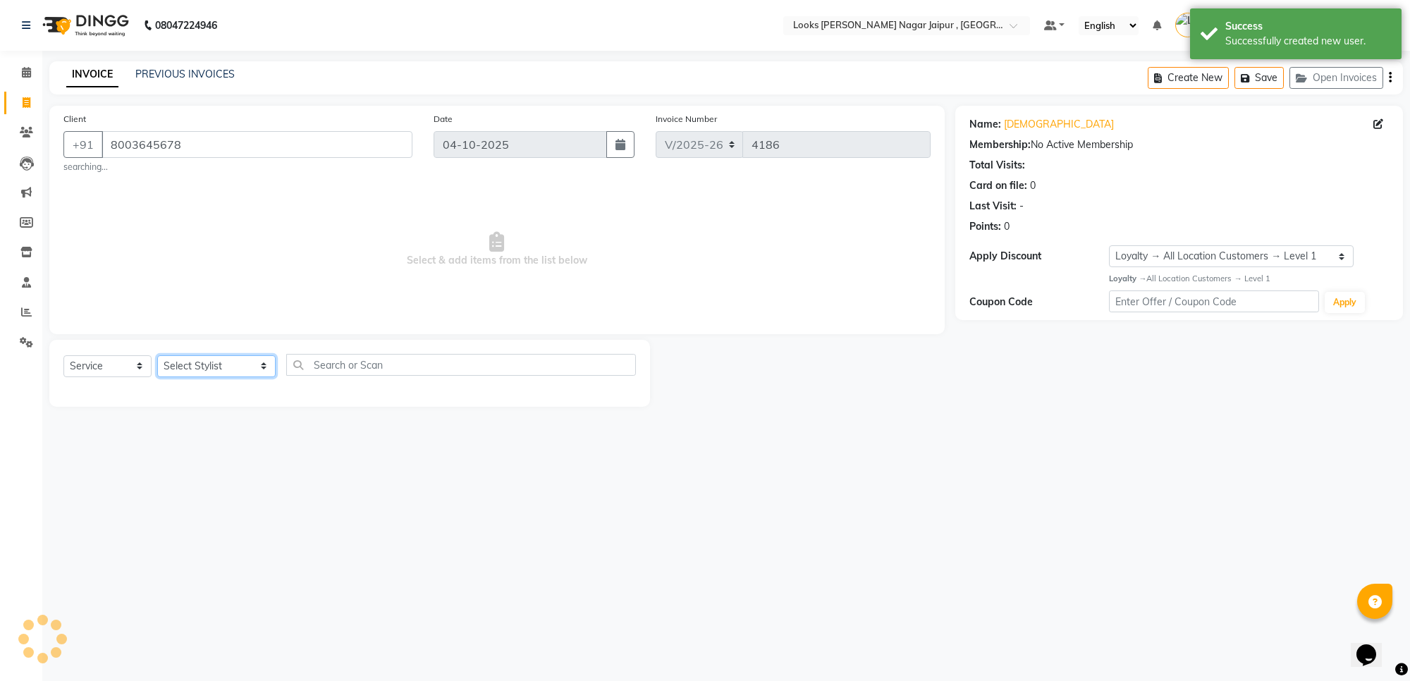
click at [209, 367] on select "Select Stylist [PERSON_NAME] art Anoop [PERSON_NAME] Counter Sales [PERSON_NAME…" at bounding box center [216, 366] width 118 height 22
click at [157, 355] on select "Select Stylist [PERSON_NAME] art Anoop [PERSON_NAME] Counter Sales [PERSON_NAME…" at bounding box center [216, 366] width 118 height 22
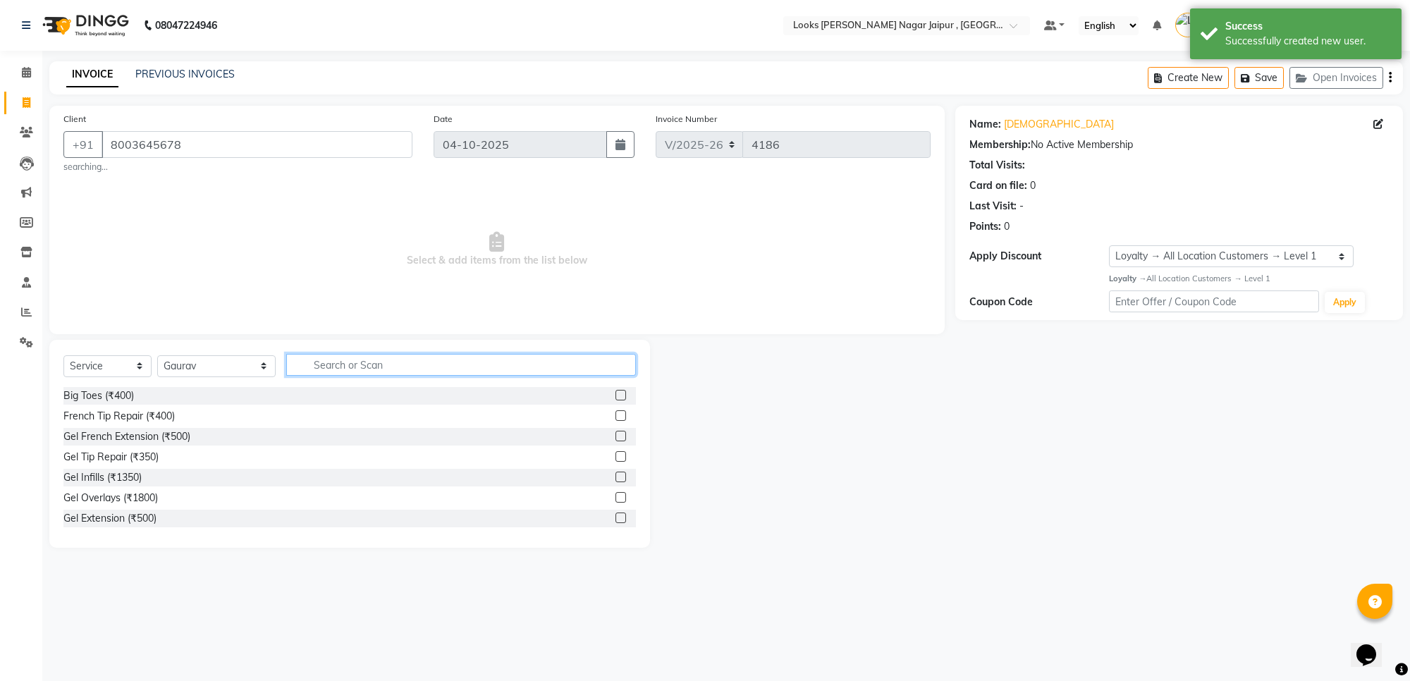
click at [329, 370] on input "text" at bounding box center [461, 365] width 350 height 22
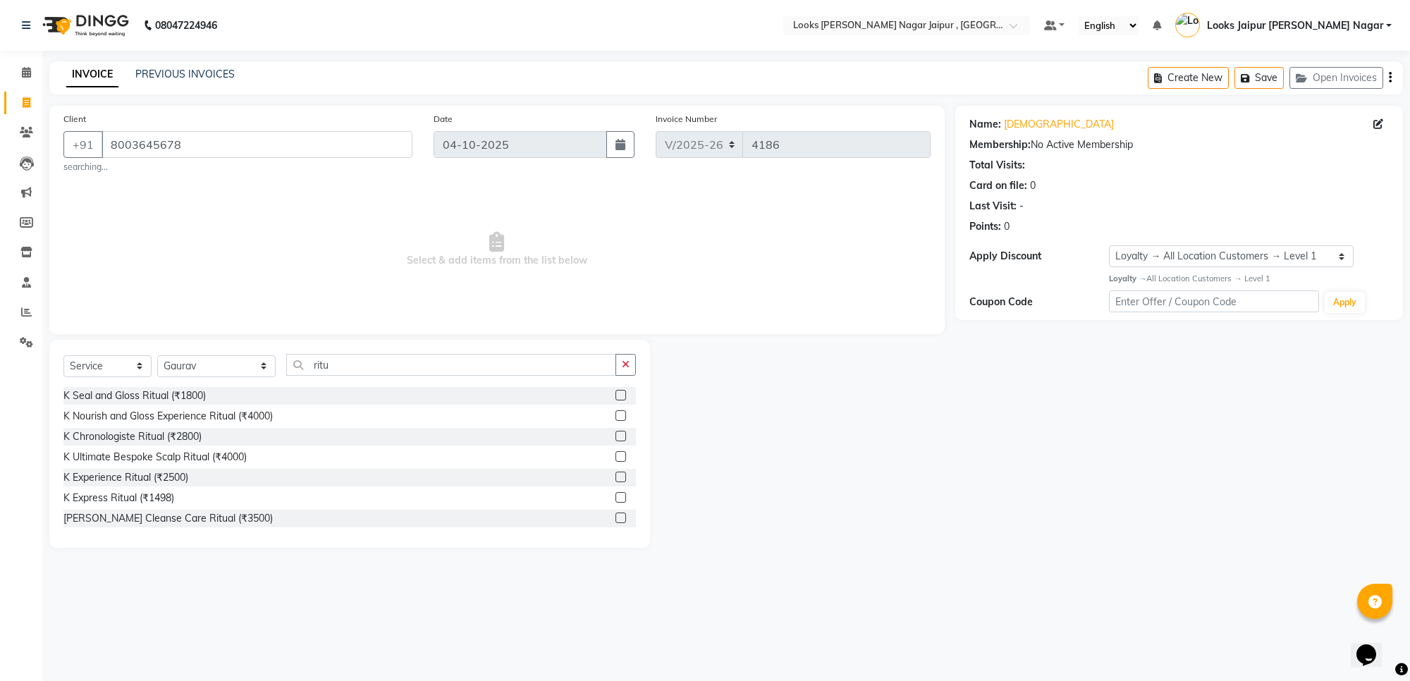
click at [616, 478] on label at bounding box center [621, 477] width 11 height 11
click at [616, 478] on input "checkbox" at bounding box center [620, 477] width 9 height 9
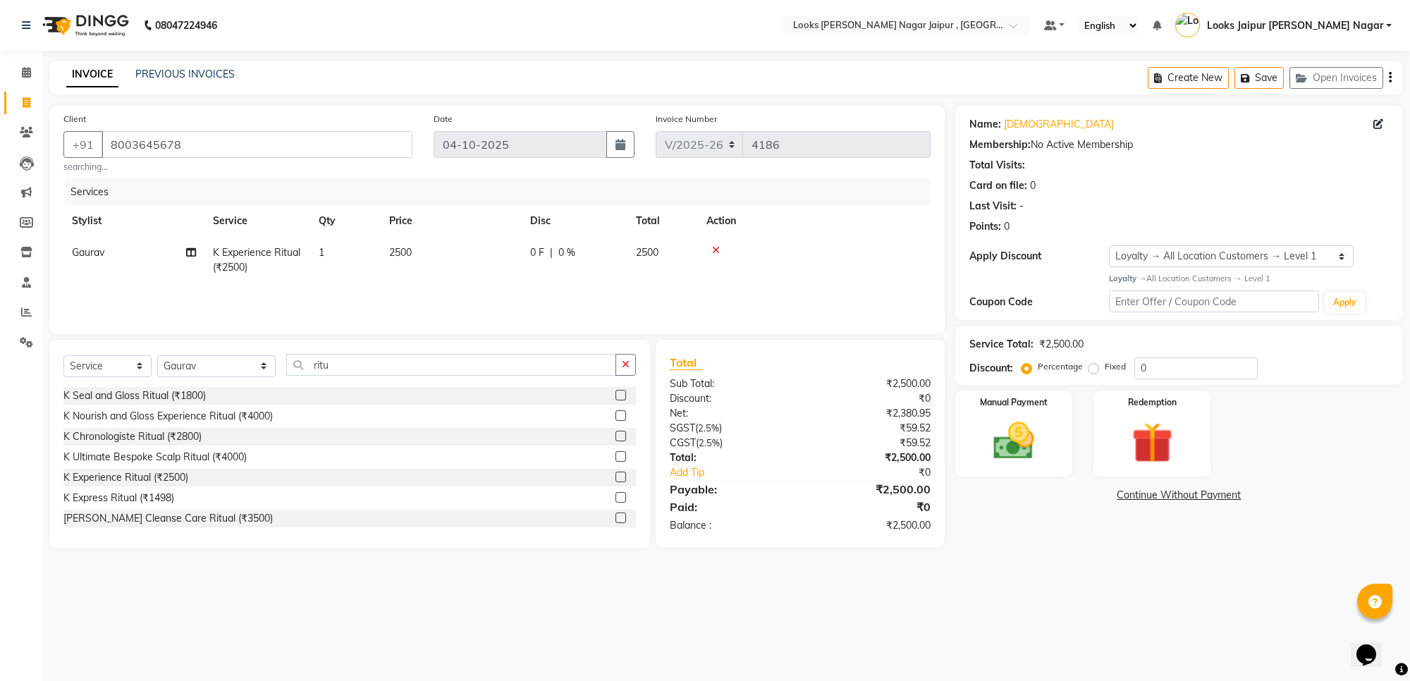
click at [477, 257] on td "2500" at bounding box center [451, 260] width 141 height 47
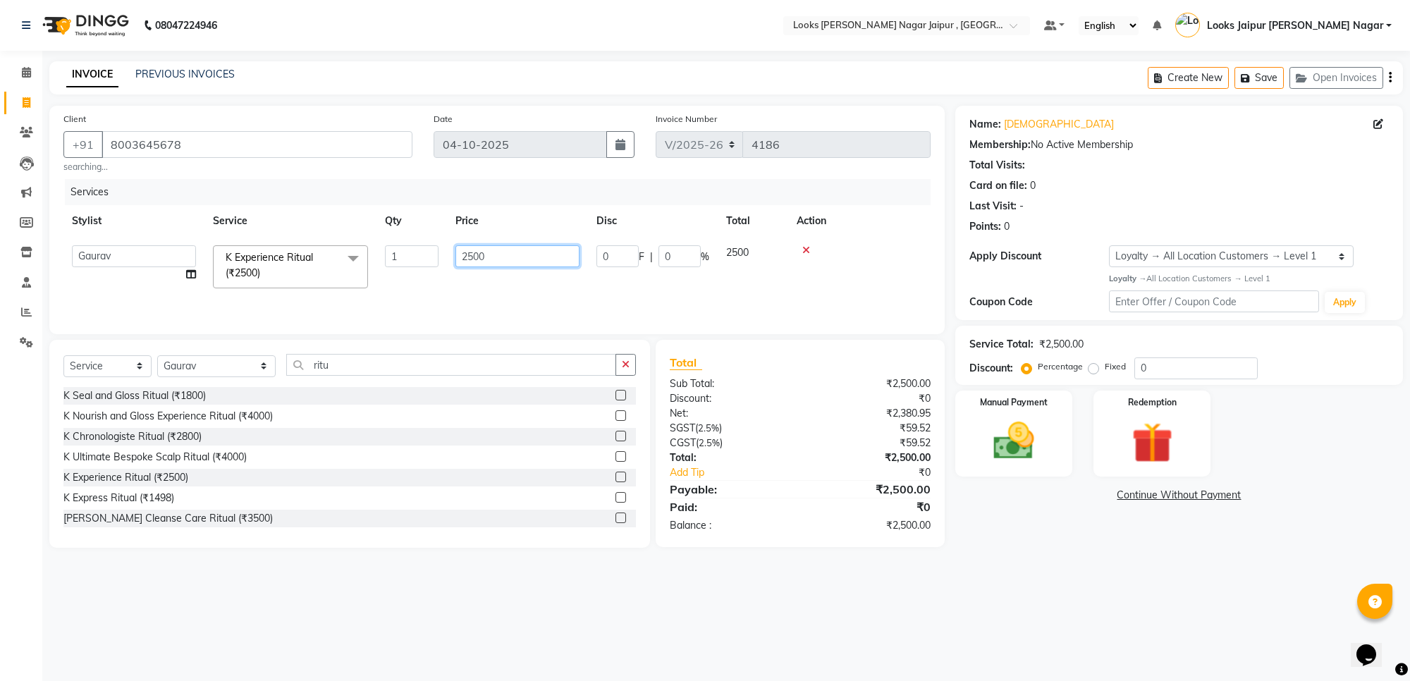
click at [484, 257] on input "2500" at bounding box center [518, 256] width 124 height 22
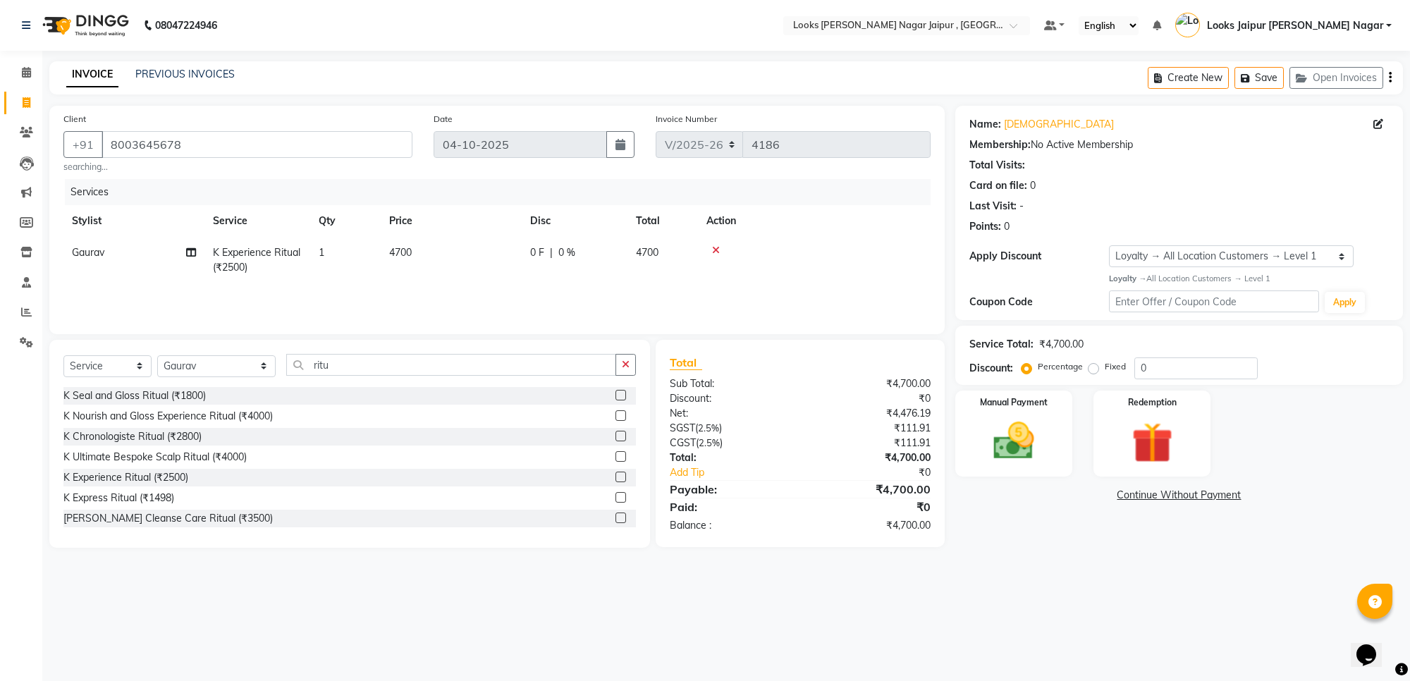
click at [1070, 572] on div "08047224946 Select Location × Looks [PERSON_NAME] Nagar Jaipur , Jaipur Default…" at bounding box center [705, 340] width 1410 height 681
click at [1039, 439] on img at bounding box center [1013, 441] width 69 height 49
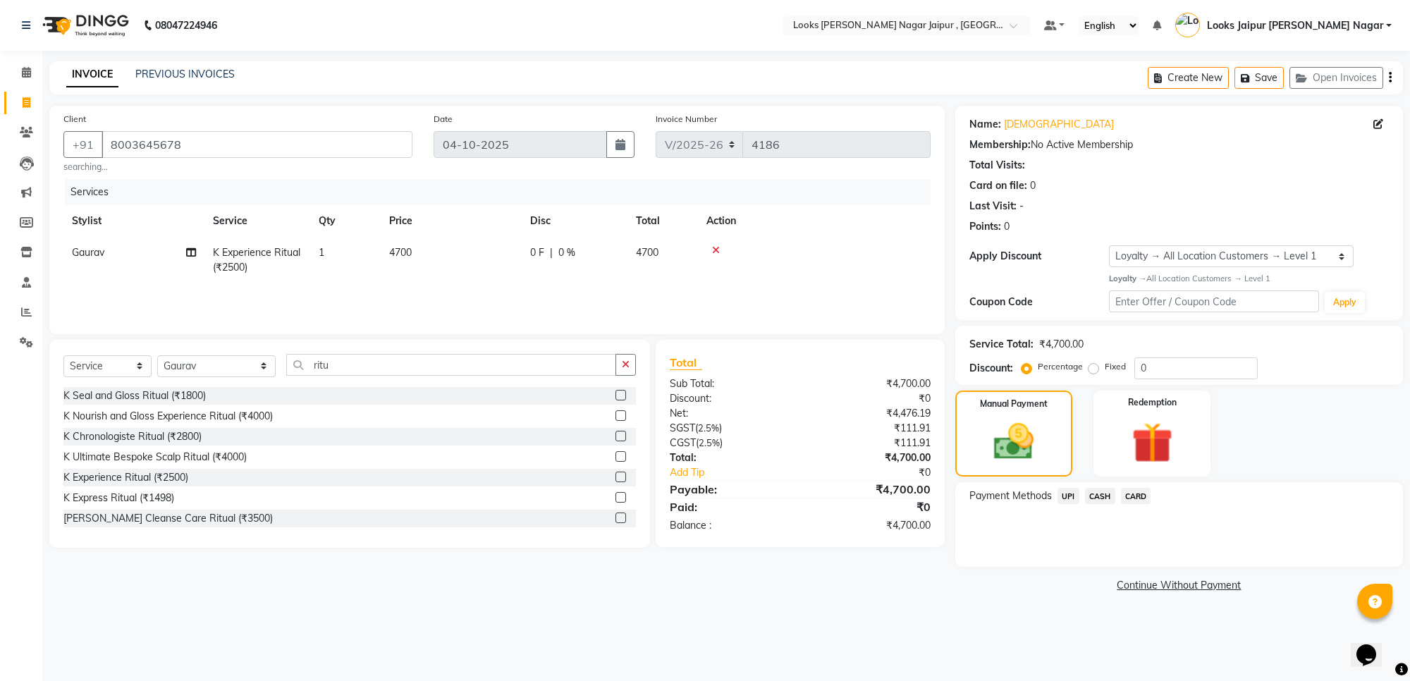
click at [1104, 492] on span "CASH" at bounding box center [1100, 496] width 30 height 16
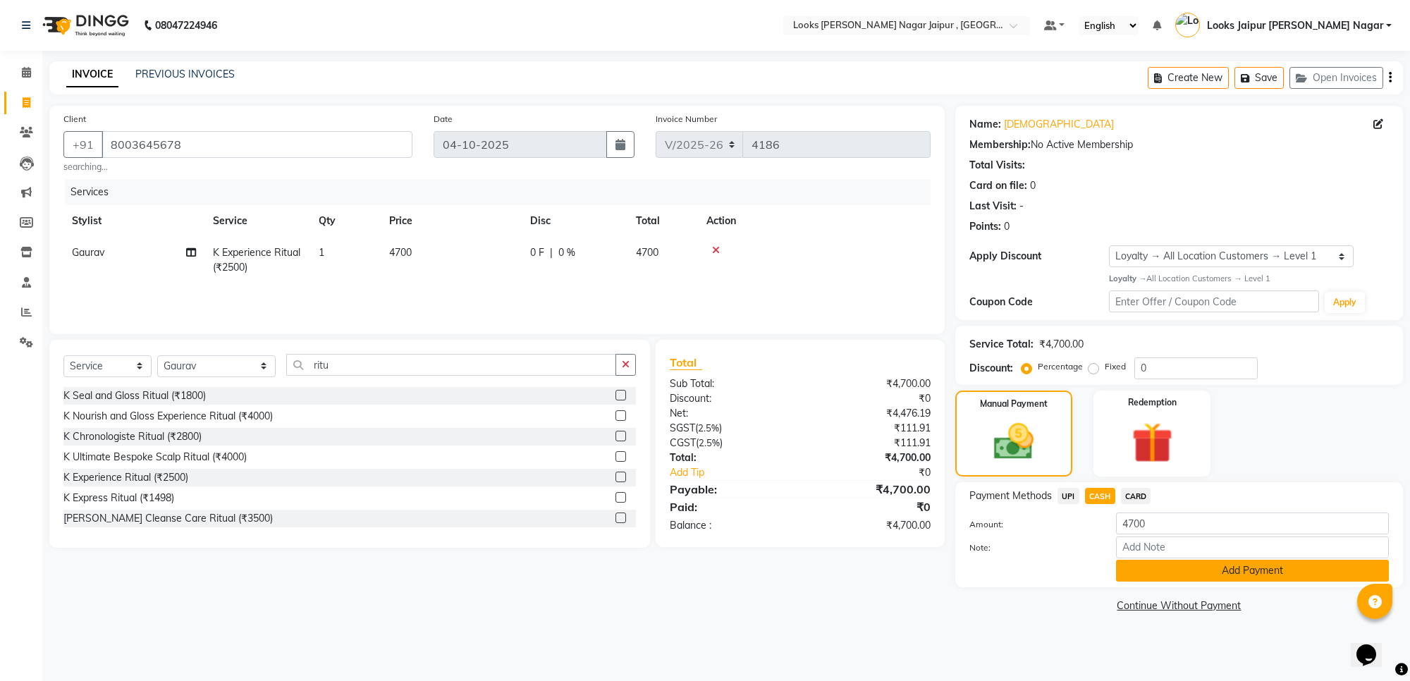
click at [1147, 565] on button "Add Payment" at bounding box center [1252, 571] width 273 height 22
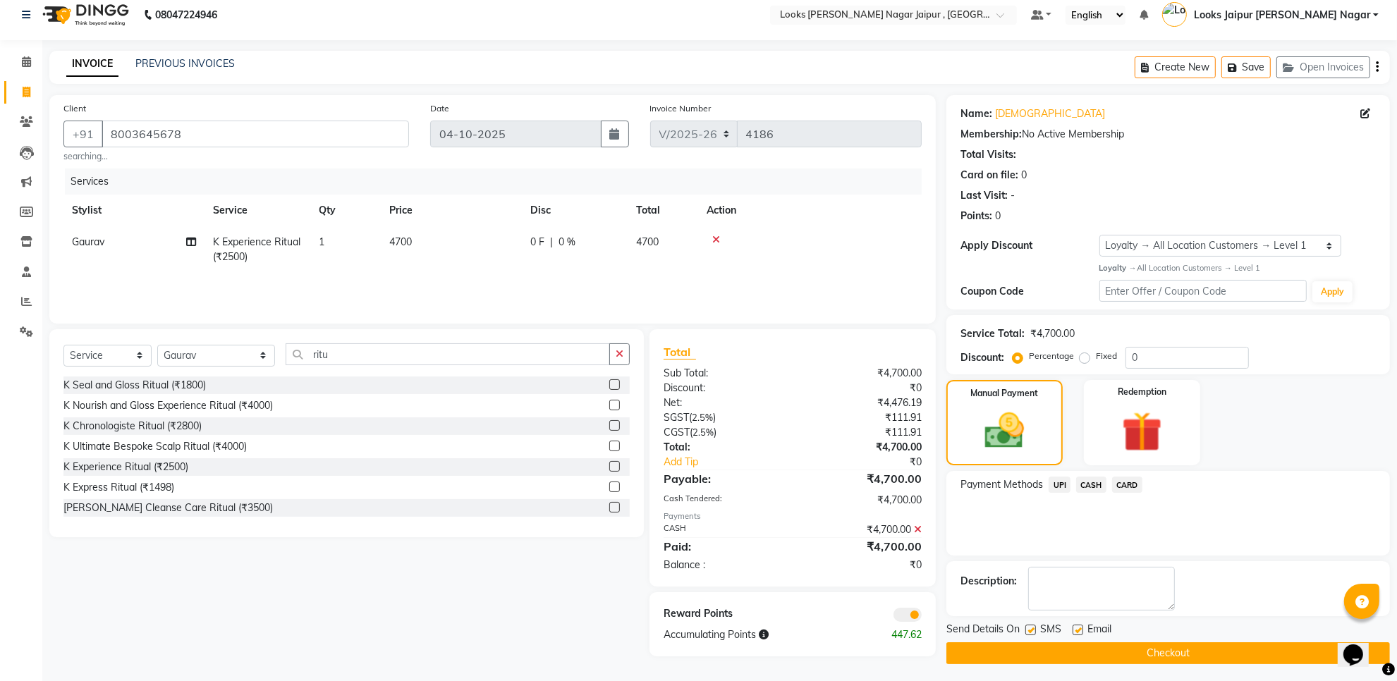
scroll to position [16, 0]
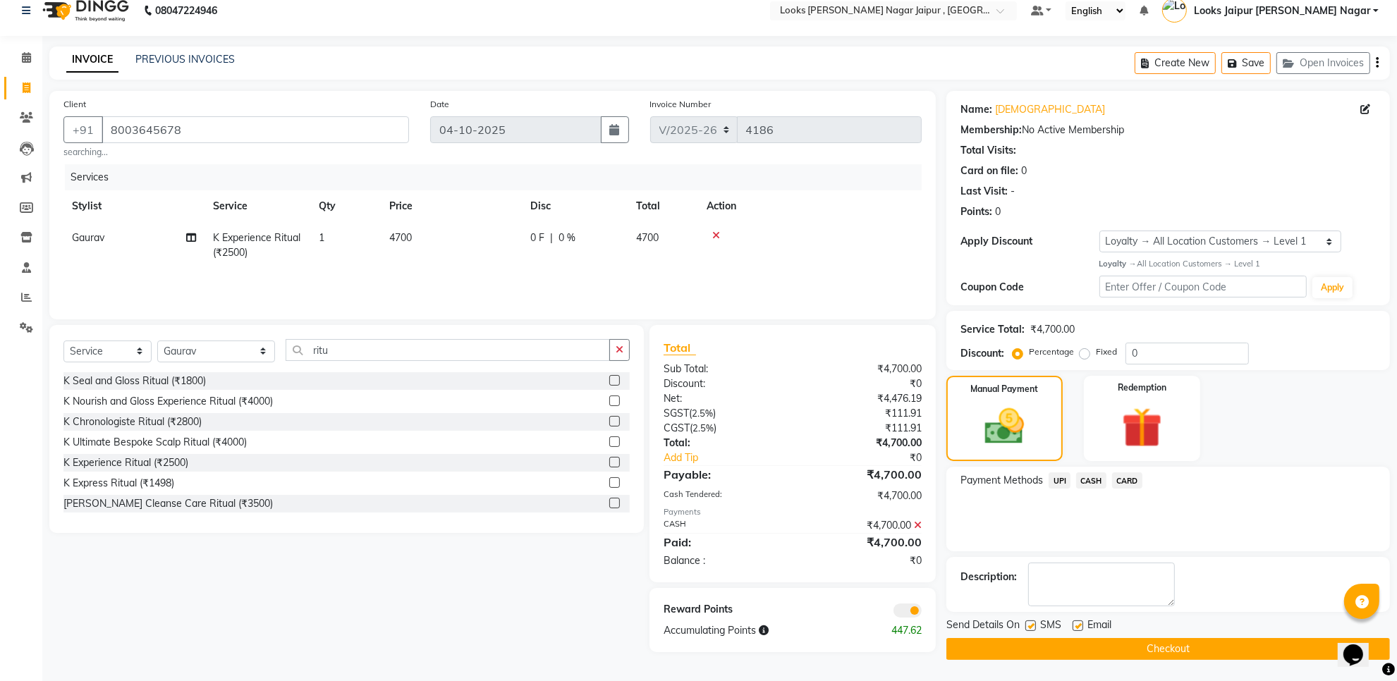
click at [1030, 625] on label at bounding box center [1030, 626] width 11 height 11
click at [1030, 625] on input "checkbox" at bounding box center [1029, 626] width 9 height 9
click at [1081, 625] on label at bounding box center [1078, 626] width 11 height 11
click at [1081, 625] on input "checkbox" at bounding box center [1077, 626] width 9 height 9
click at [1076, 645] on button "Checkout" at bounding box center [1168, 649] width 444 height 22
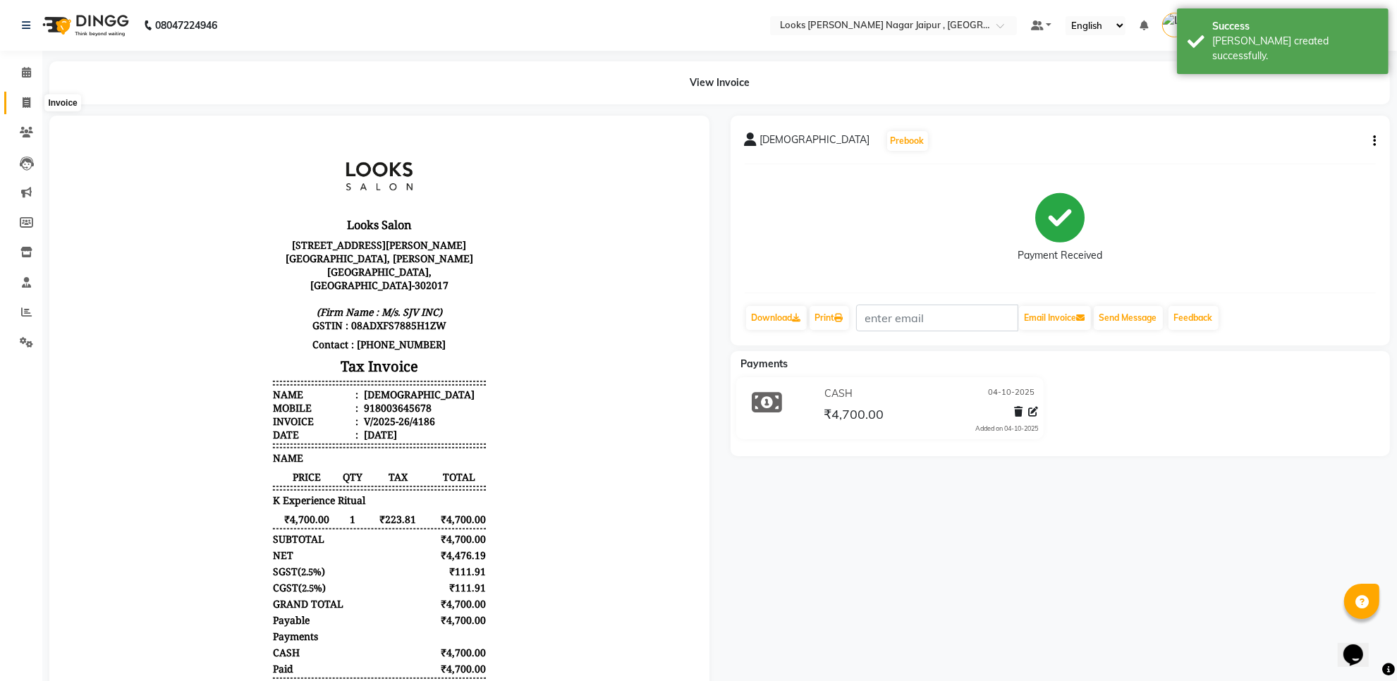
click at [23, 99] on icon at bounding box center [27, 102] width 8 height 11
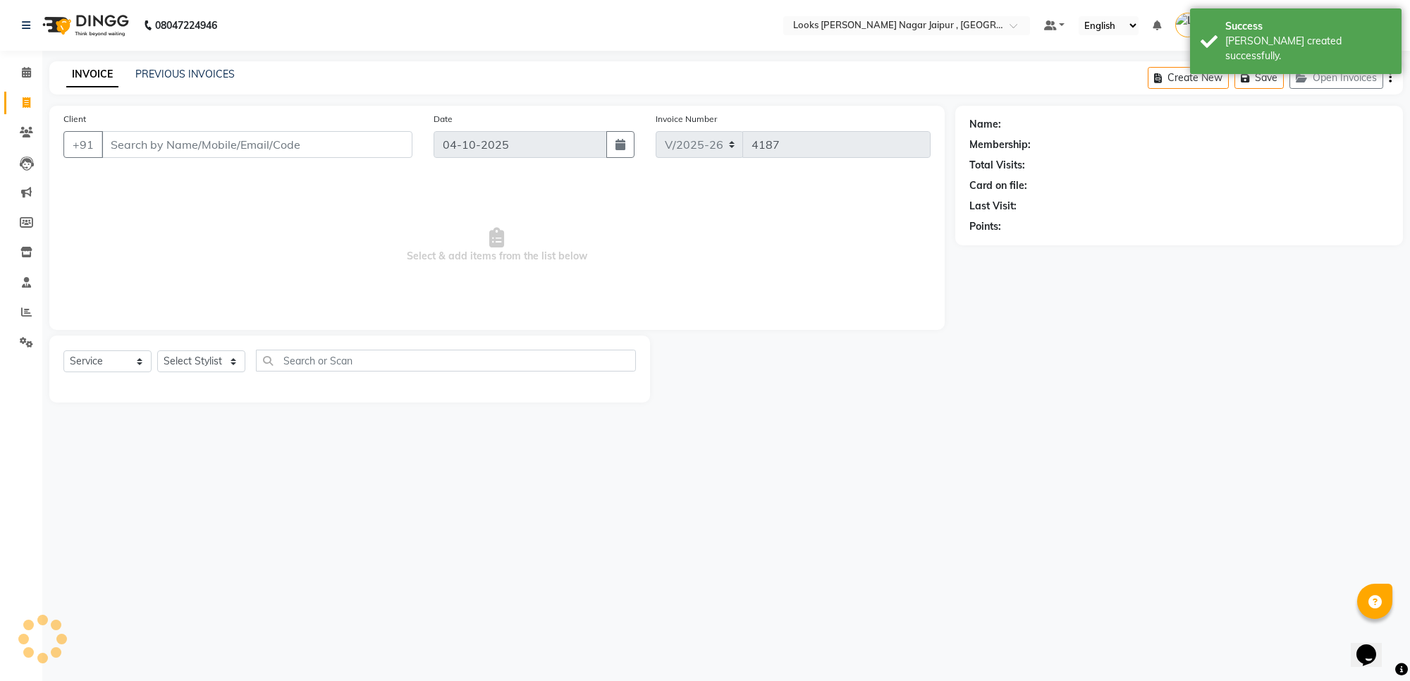
click at [276, 138] on input "Client" at bounding box center [257, 144] width 311 height 27
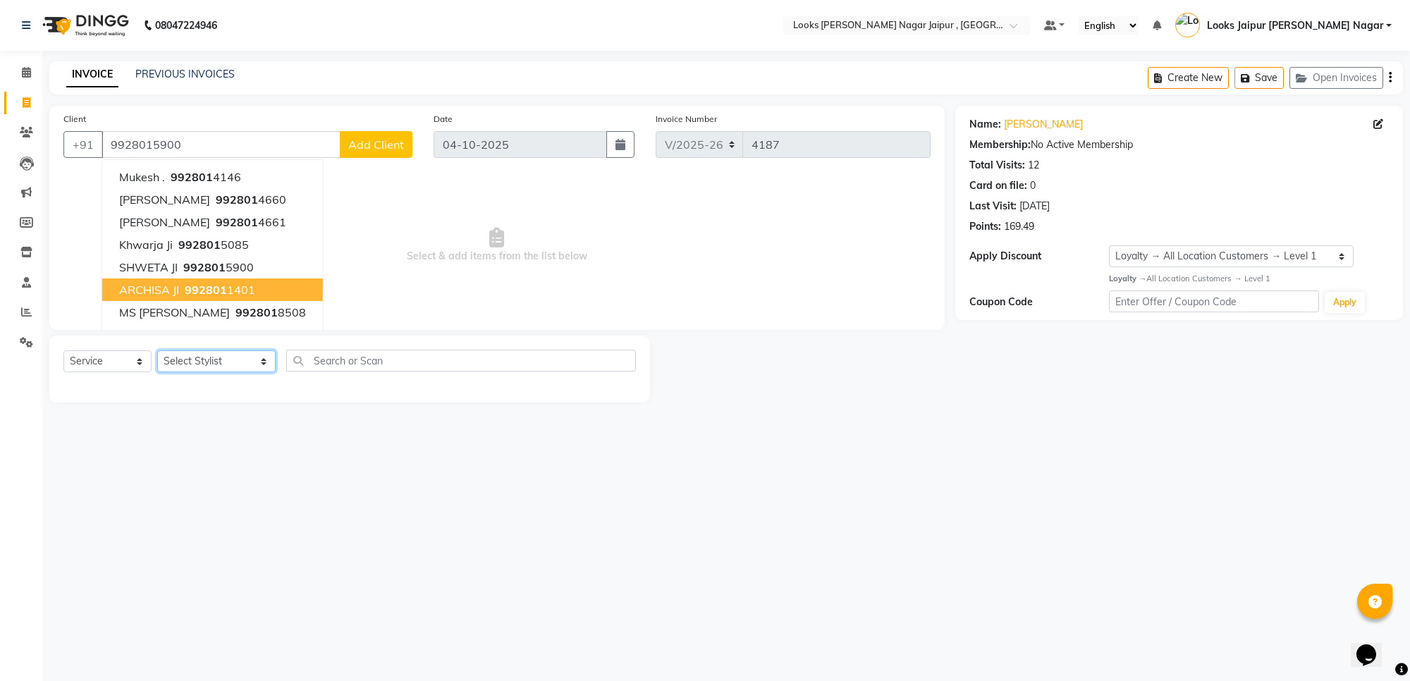
click at [219, 365] on select "Select Stylist [PERSON_NAME] art Anoop [PERSON_NAME] Counter Sales [PERSON_NAME…" at bounding box center [216, 361] width 118 height 22
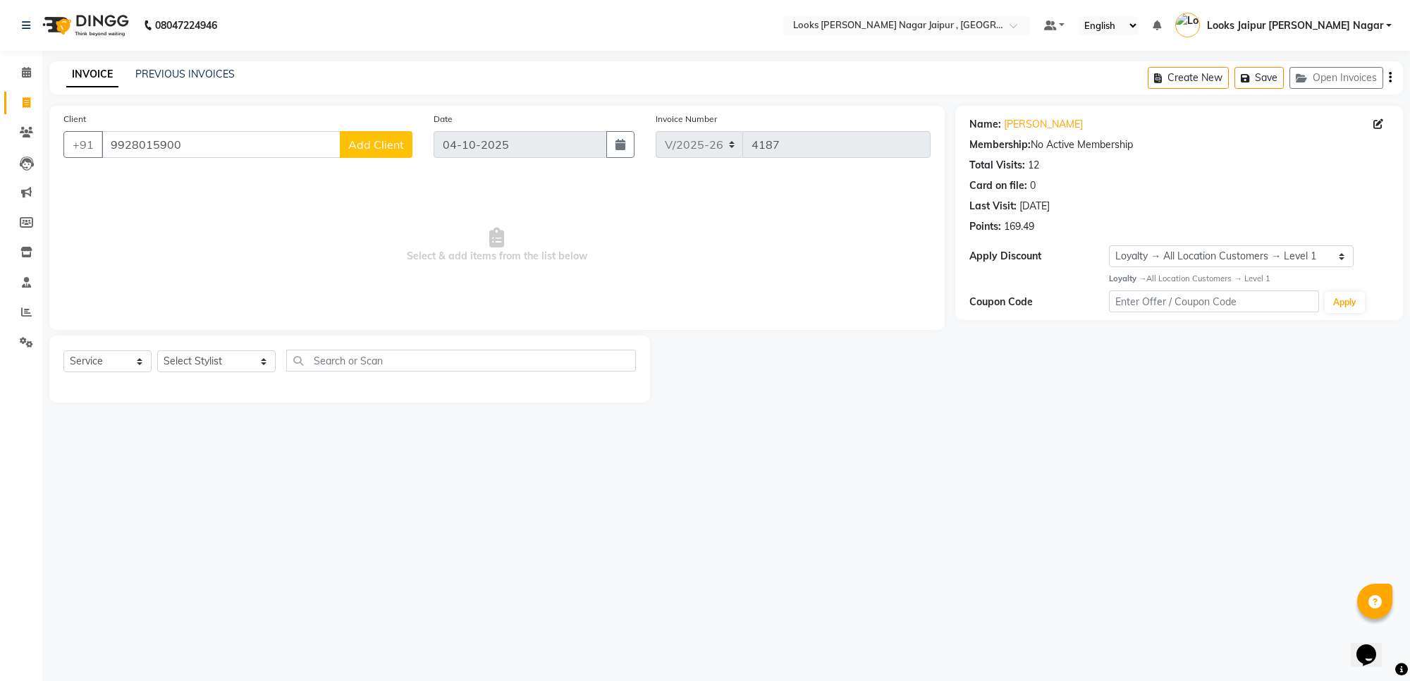
click at [170, 404] on main "INVOICE PREVIOUS INVOICES Create New Save Open Invoices Client [PHONE_NUMBER] A…" at bounding box center [726, 242] width 1368 height 362
click at [110, 355] on select "Select Service Product Membership Package Voucher Prepaid Gift Card" at bounding box center [107, 361] width 88 height 22
click at [63, 350] on select "Select Service Product Membership Package Voucher Prepaid Gift Card" at bounding box center [107, 361] width 88 height 22
click at [219, 361] on select "Select Stylist [PERSON_NAME] art Anoop [PERSON_NAME] Counter Sales [PERSON_NAME…" at bounding box center [216, 361] width 118 height 22
click at [157, 350] on select "Select Stylist [PERSON_NAME] art Anoop [PERSON_NAME] Counter Sales [PERSON_NAME…" at bounding box center [216, 361] width 118 height 22
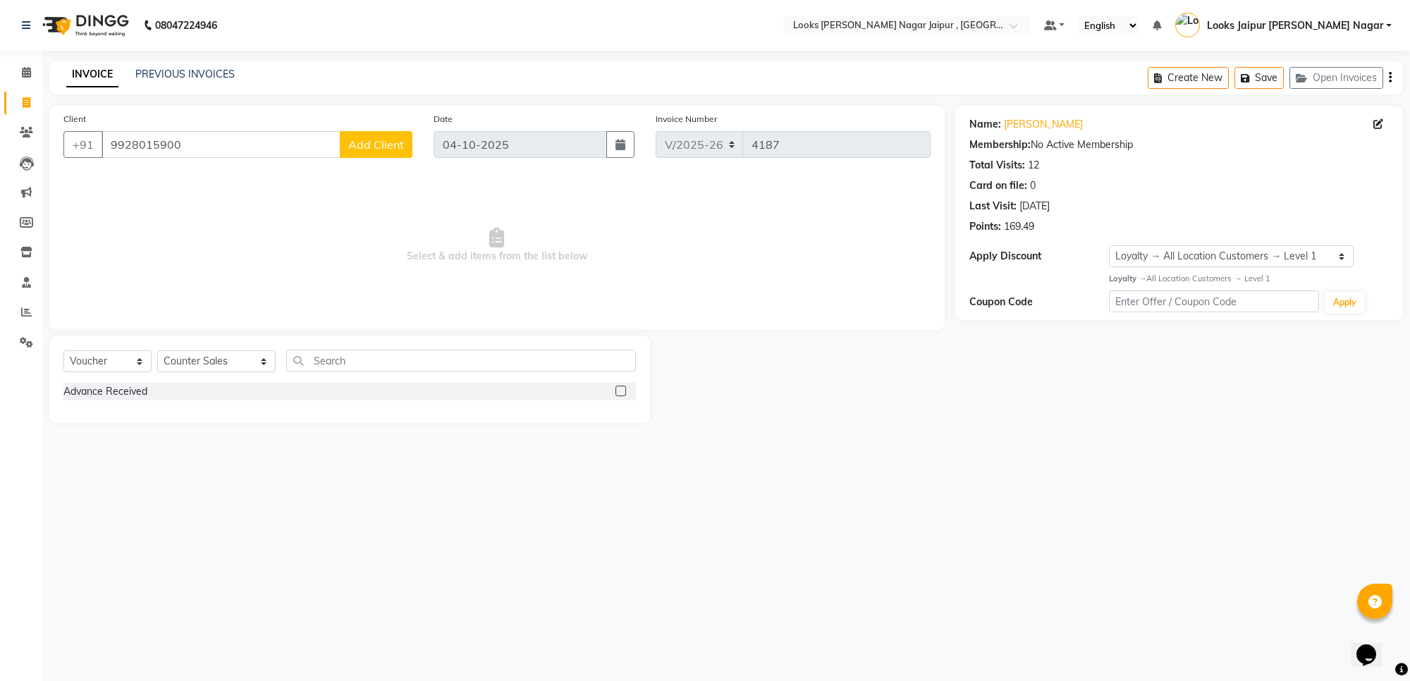
click at [621, 390] on label at bounding box center [621, 391] width 11 height 11
click at [621, 390] on input "checkbox" at bounding box center [620, 391] width 9 height 9
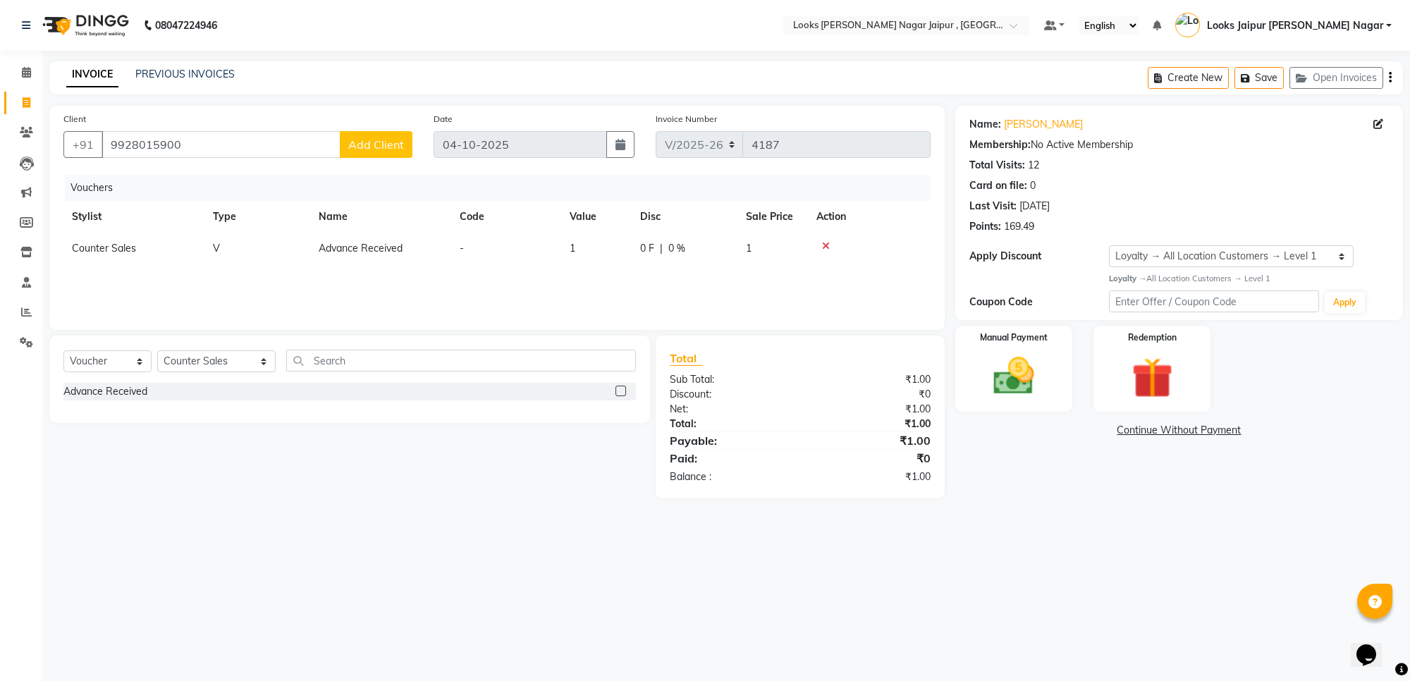
click at [580, 241] on td "1" at bounding box center [596, 249] width 71 height 32
click at [647, 255] on input "1" at bounding box center [638, 252] width 54 height 22
click at [1078, 530] on div "08047224946 Select Location × Looks [PERSON_NAME] Nagar Jaipur , Jaipur Default…" at bounding box center [705, 340] width 1410 height 681
click at [1016, 384] on img at bounding box center [1013, 376] width 69 height 49
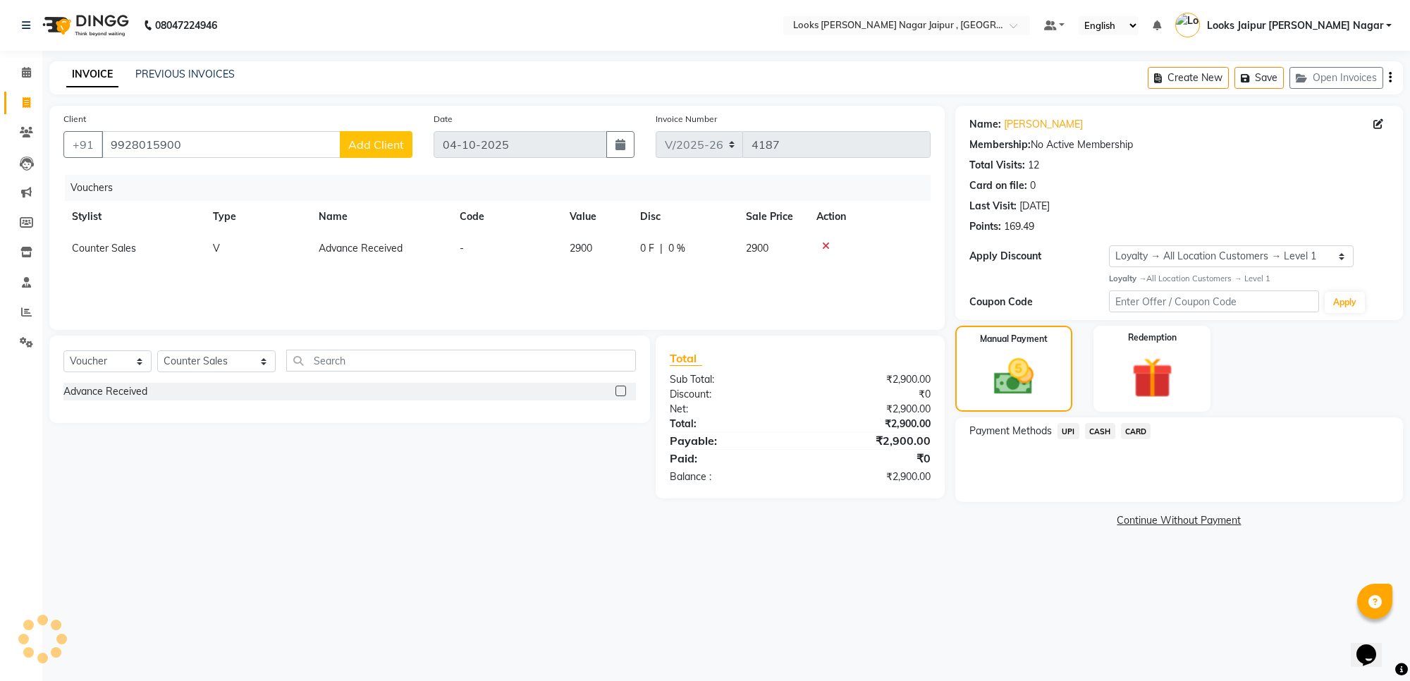
click at [1101, 434] on span "CASH" at bounding box center [1100, 431] width 30 height 16
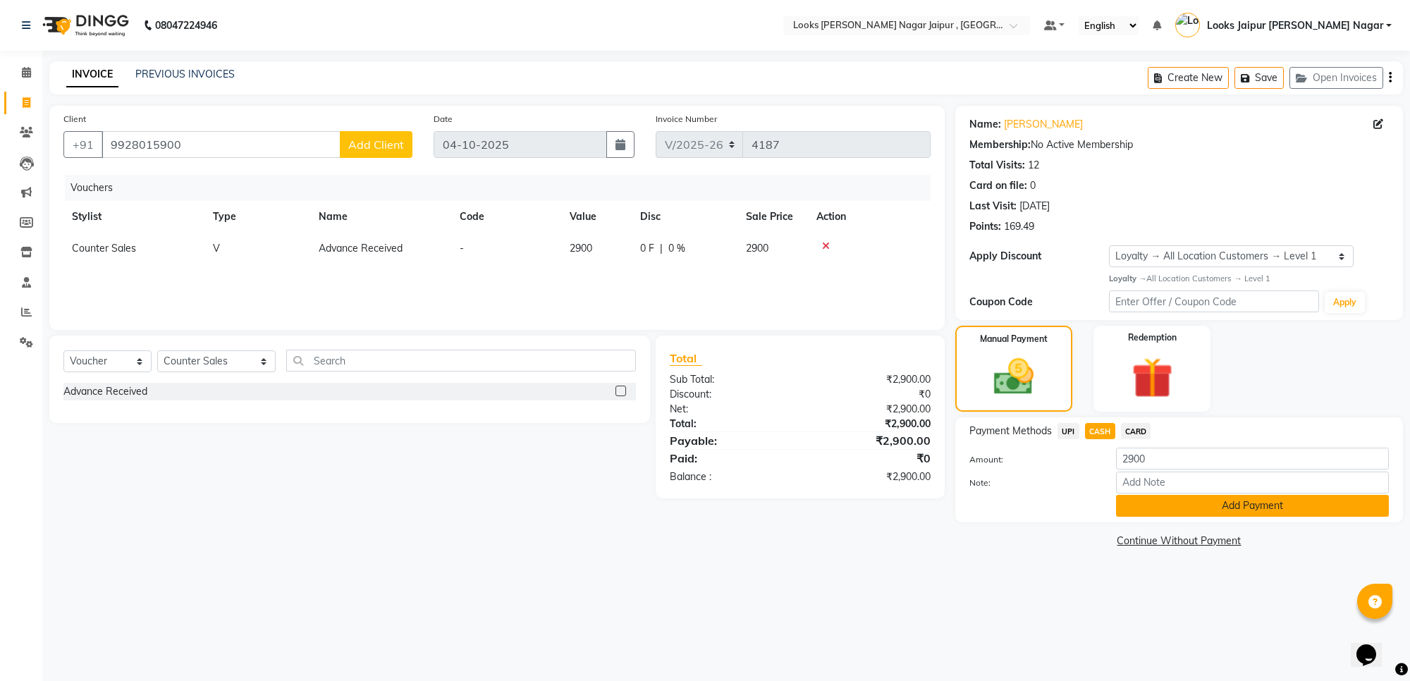
click at [1164, 508] on button "Add Payment" at bounding box center [1252, 506] width 273 height 22
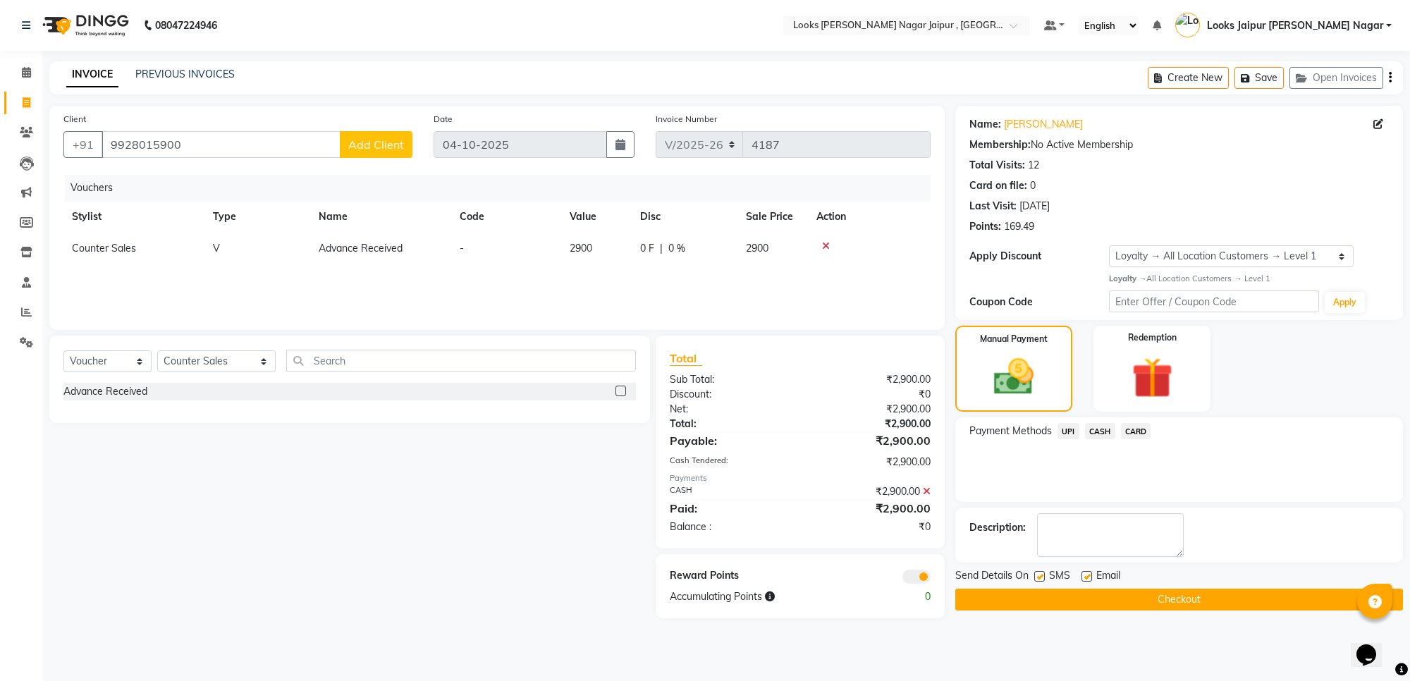
click at [1042, 573] on label at bounding box center [1039, 576] width 11 height 11
click at [1042, 573] on input "checkbox" at bounding box center [1038, 577] width 9 height 9
click at [1086, 577] on label at bounding box center [1087, 576] width 11 height 11
click at [1086, 577] on input "checkbox" at bounding box center [1086, 577] width 9 height 9
click at [1092, 599] on button "Checkout" at bounding box center [1180, 600] width 448 height 22
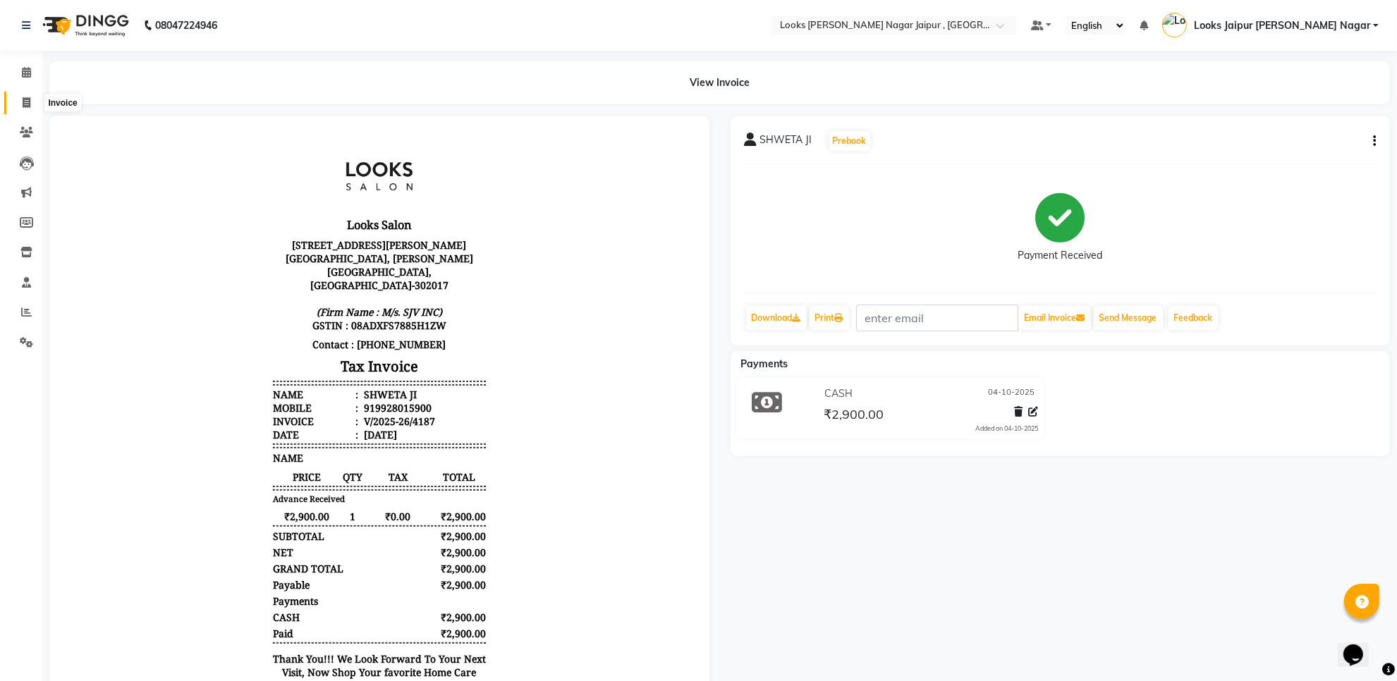
click at [28, 97] on icon at bounding box center [27, 102] width 8 height 11
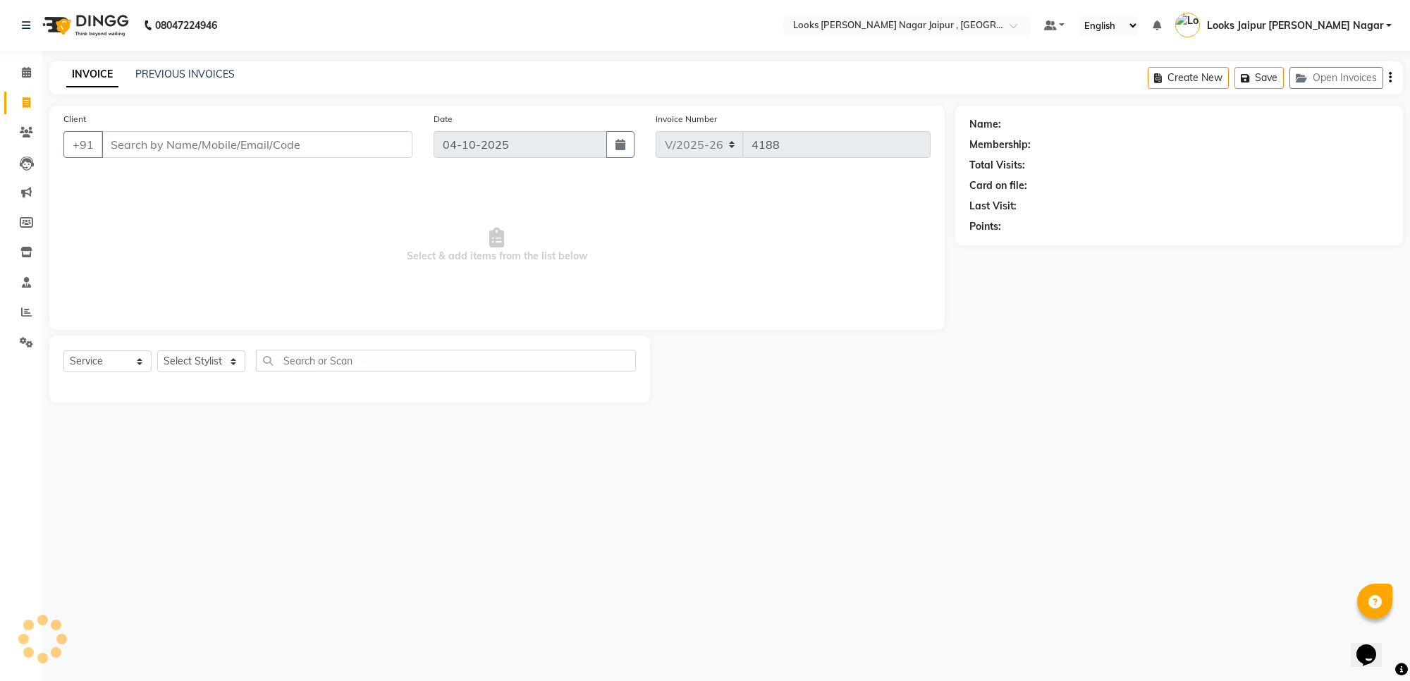
click at [163, 143] on input "Client" at bounding box center [257, 144] width 311 height 27
click at [367, 142] on span "Add Client" at bounding box center [376, 145] width 56 height 14
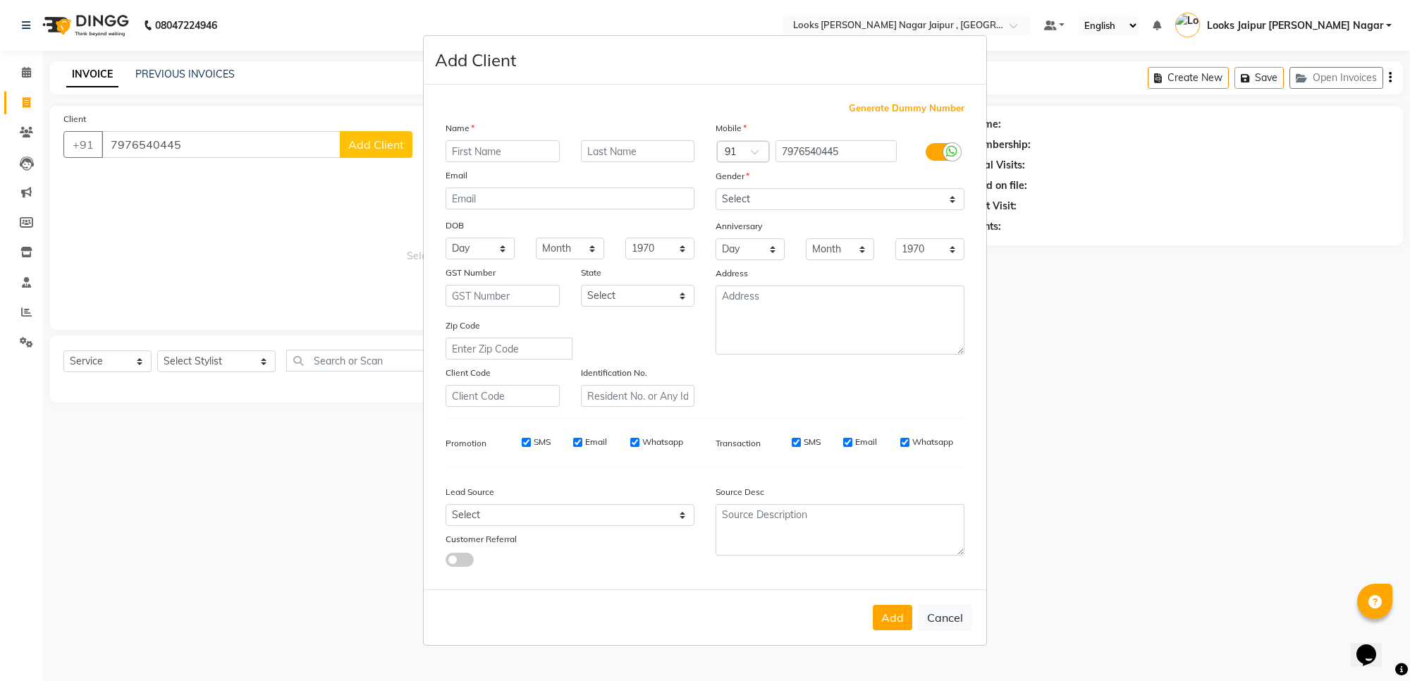
click at [512, 152] on input "text" at bounding box center [503, 151] width 114 height 22
click at [739, 202] on select "Select [DEMOGRAPHIC_DATA] [DEMOGRAPHIC_DATA] Other Prefer Not To Say" at bounding box center [840, 199] width 249 height 22
click at [716, 190] on select "Select [DEMOGRAPHIC_DATA] [DEMOGRAPHIC_DATA] Other Prefer Not To Say" at bounding box center [840, 199] width 249 height 22
click at [891, 617] on button "Add" at bounding box center [892, 617] width 39 height 25
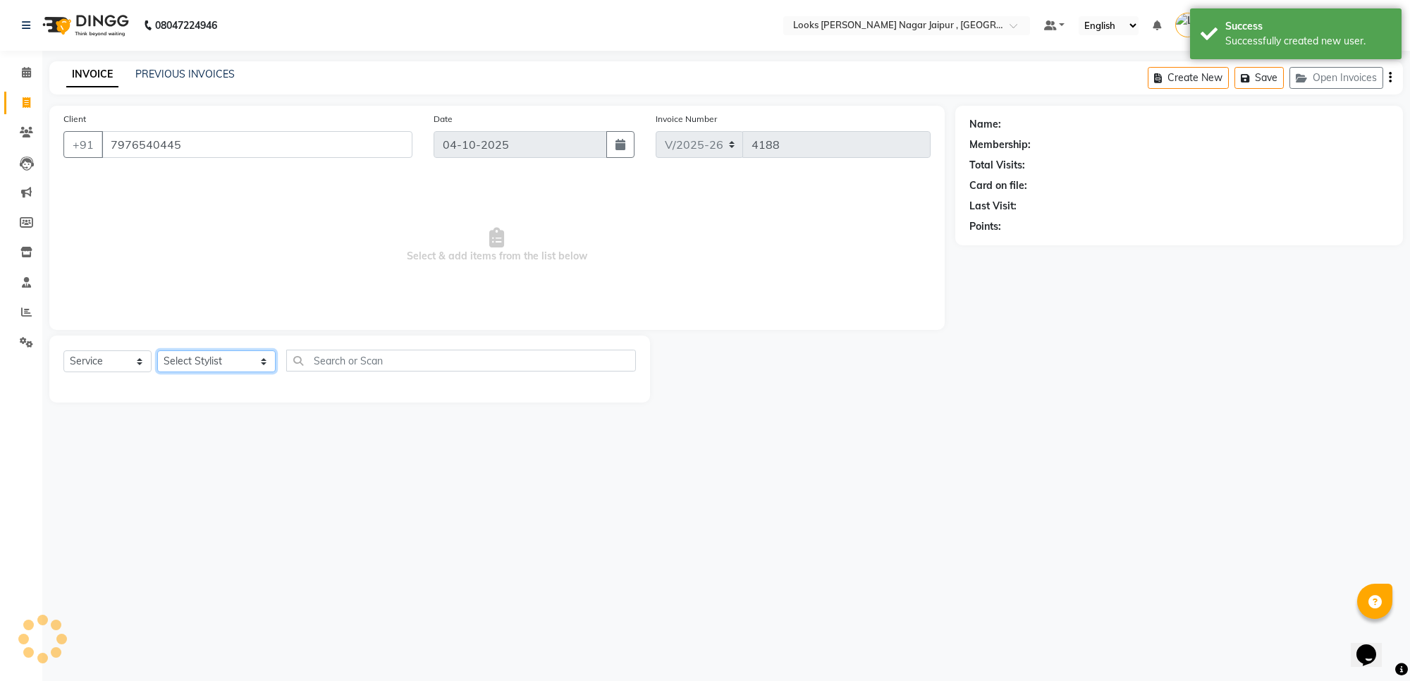
click at [221, 363] on select "Select Stylist [PERSON_NAME] art Anoop [PERSON_NAME] Counter Sales [PERSON_NAME…" at bounding box center [216, 361] width 118 height 22
click at [157, 350] on select "Select Stylist [PERSON_NAME] art Anoop [PERSON_NAME] Counter Sales [PERSON_NAME…" at bounding box center [216, 361] width 118 height 22
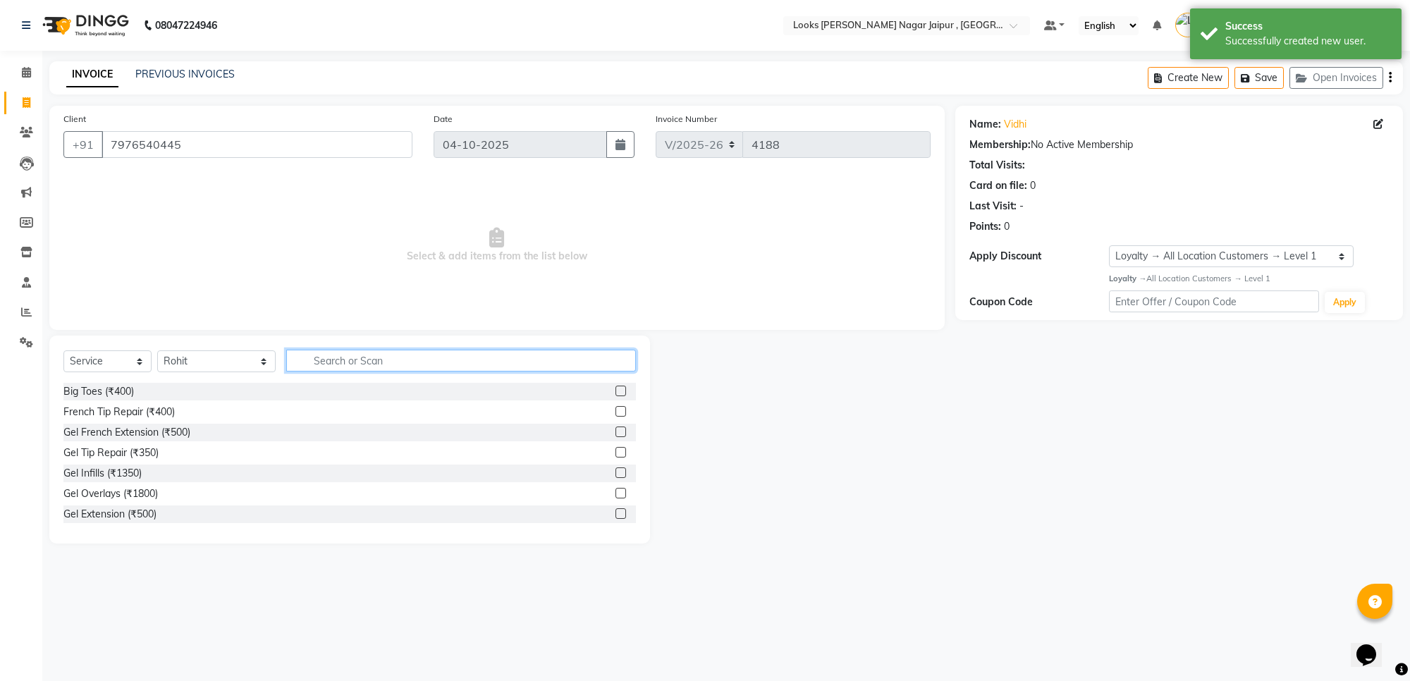
click at [406, 355] on input "text" at bounding box center [461, 361] width 350 height 22
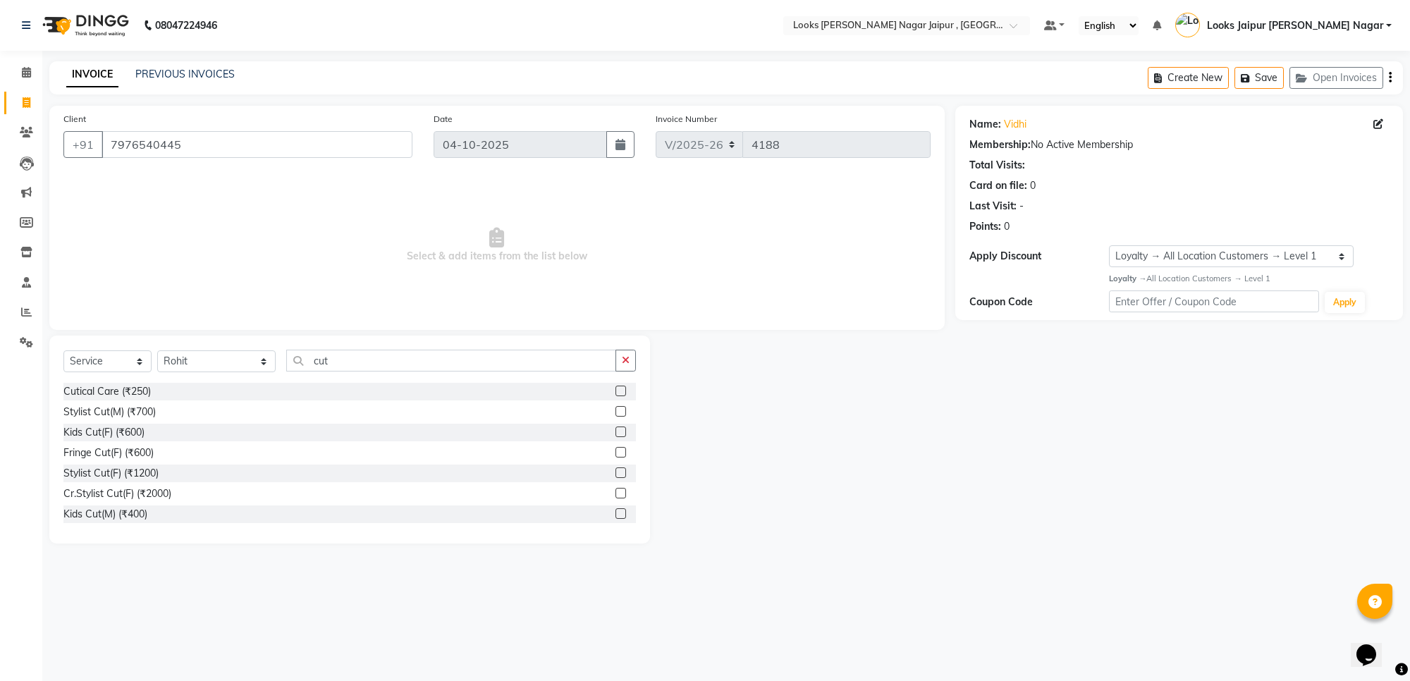
click at [616, 414] on label at bounding box center [621, 411] width 11 height 11
click at [616, 414] on input "checkbox" at bounding box center [620, 412] width 9 height 9
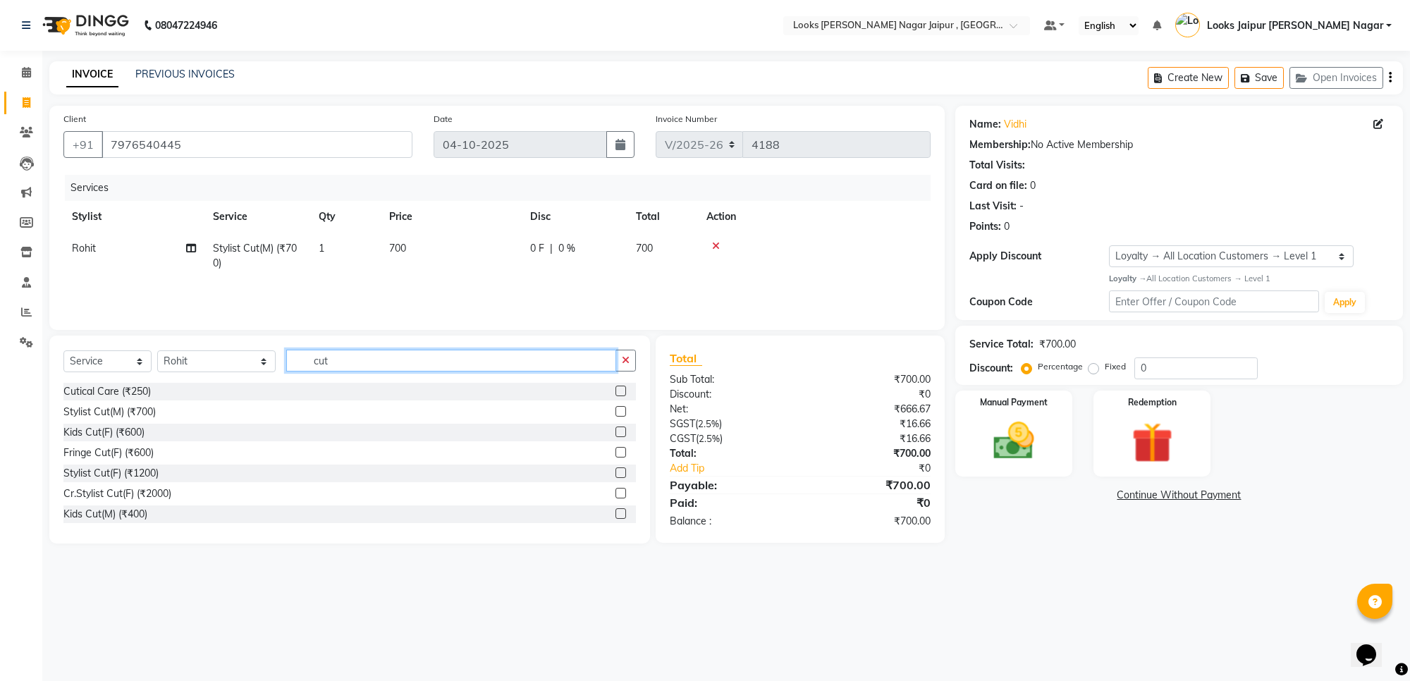
click at [357, 363] on input "cut" at bounding box center [451, 361] width 330 height 22
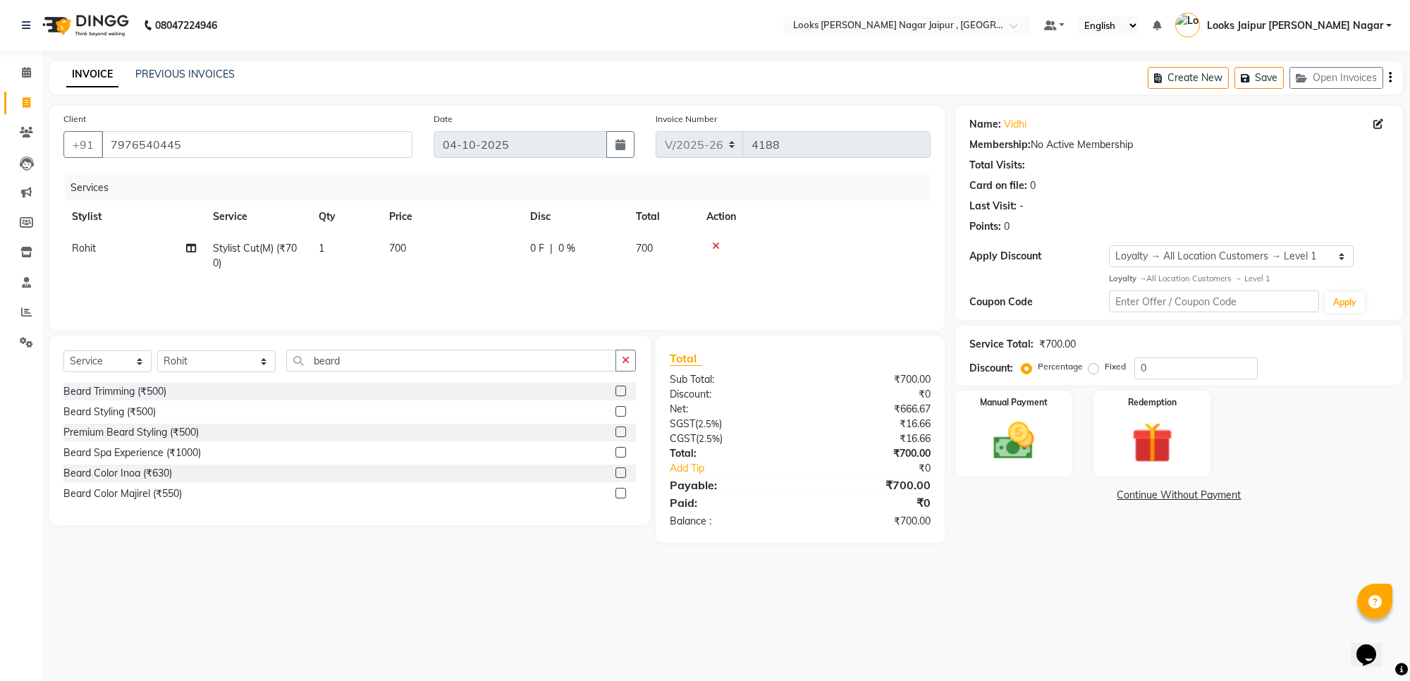
click at [618, 392] on label at bounding box center [621, 391] width 11 height 11
click at [618, 392] on input "checkbox" at bounding box center [620, 391] width 9 height 9
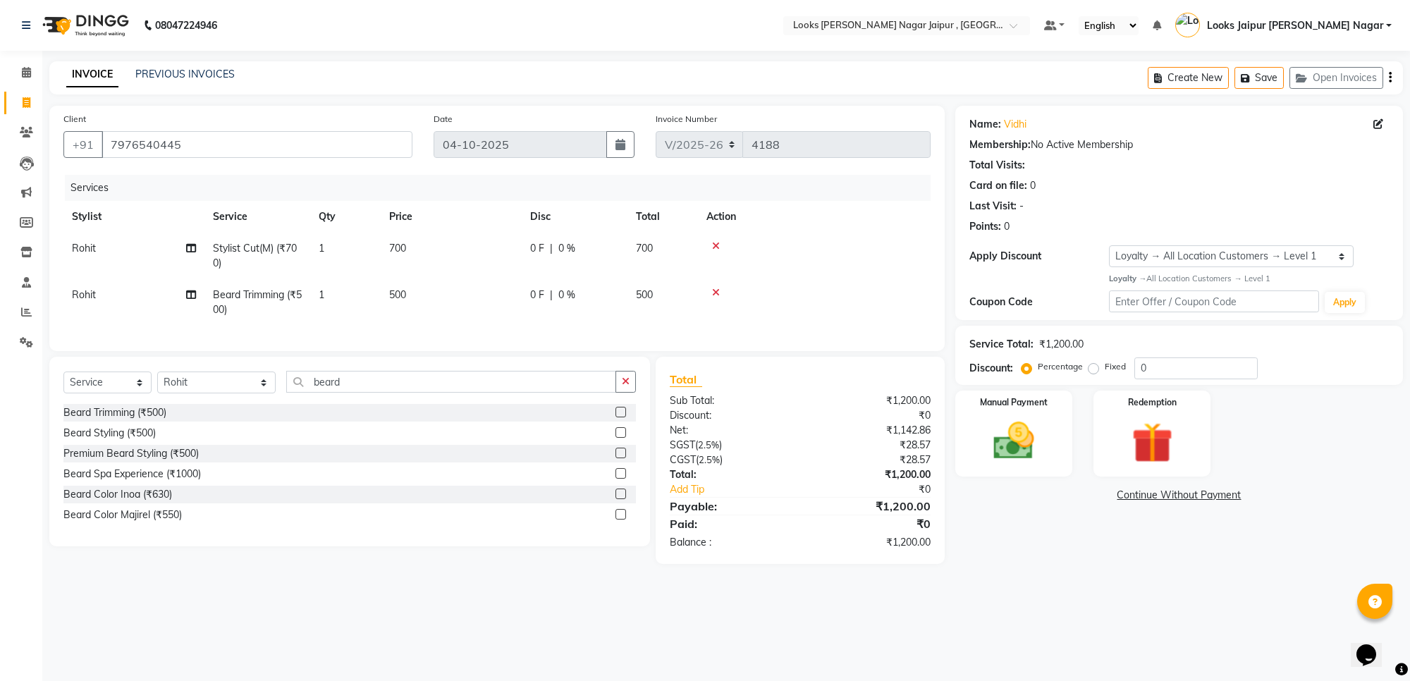
click at [434, 300] on td "500" at bounding box center [451, 302] width 141 height 47
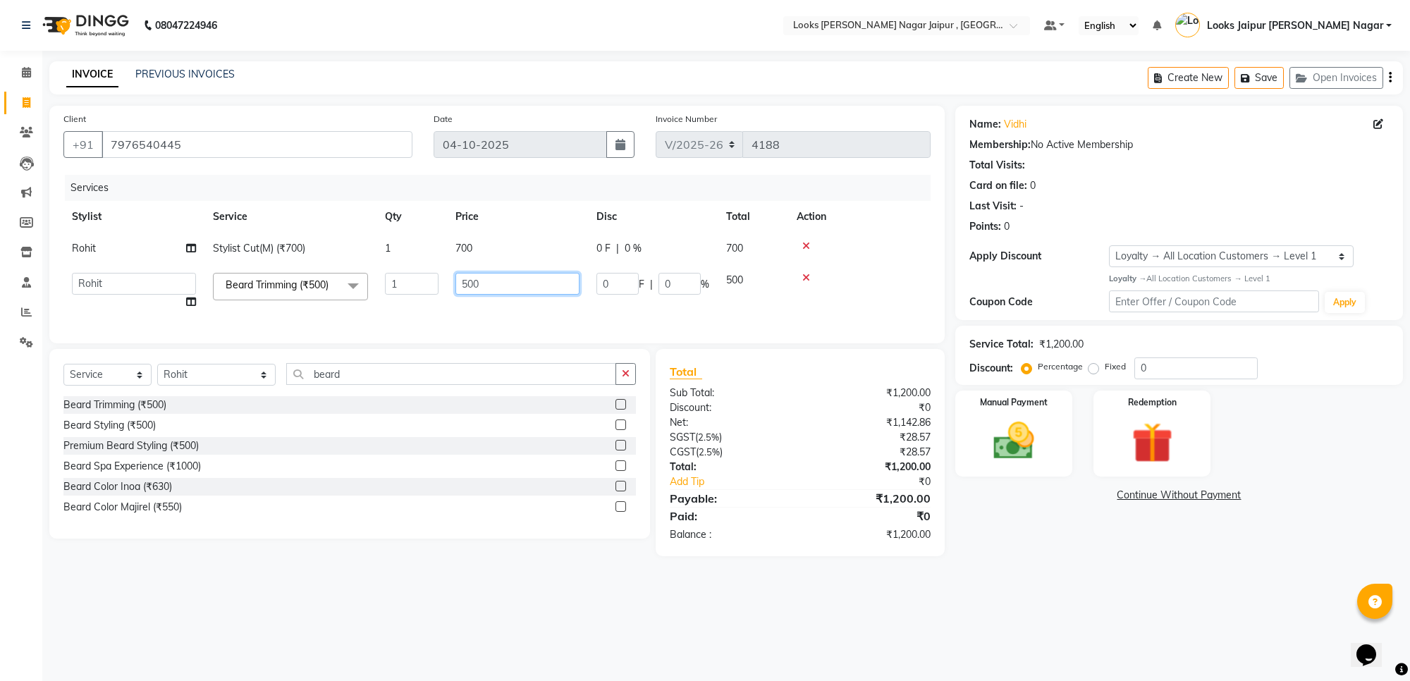
click at [501, 282] on input "500" at bounding box center [518, 284] width 124 height 22
click at [485, 248] on td "700" at bounding box center [517, 249] width 141 height 32
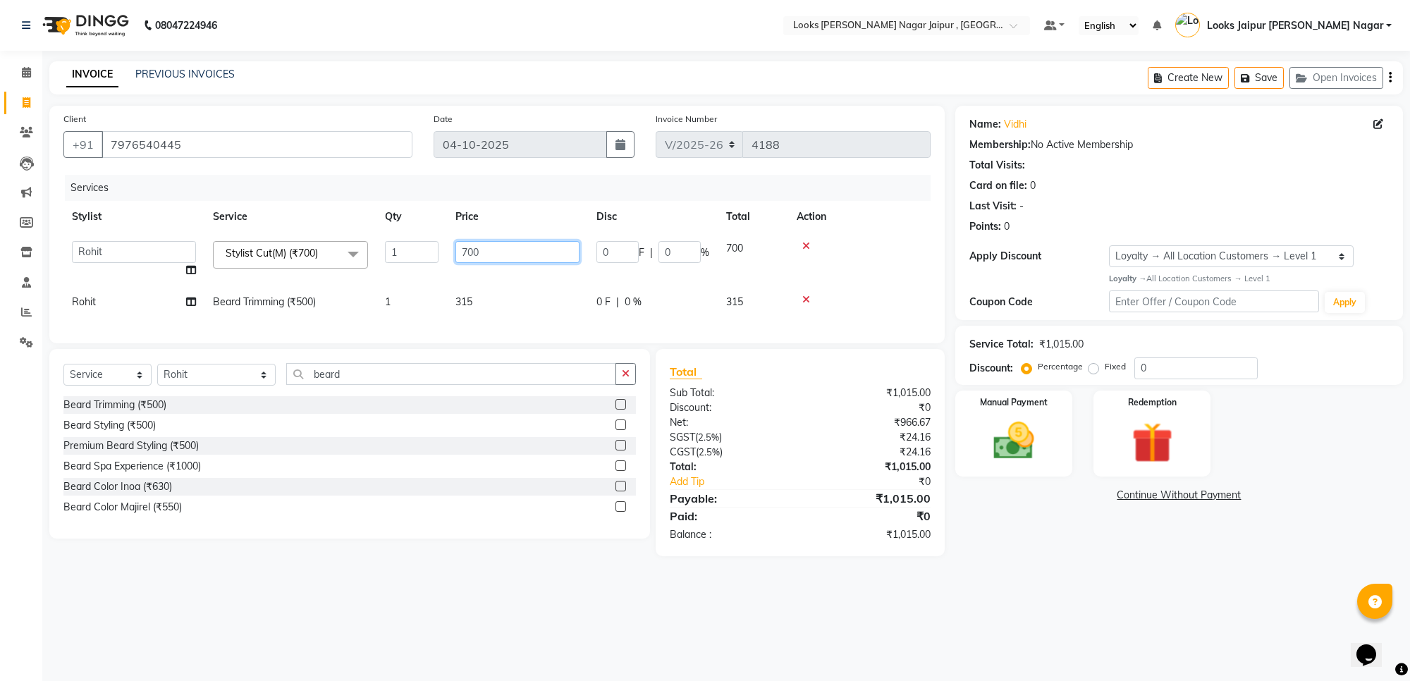
click at [501, 243] on input "700" at bounding box center [518, 252] width 124 height 22
click at [1060, 596] on div "08047224946 Select Location × Looks [PERSON_NAME] Nagar Jaipur , Jaipur Default…" at bounding box center [705, 340] width 1410 height 681
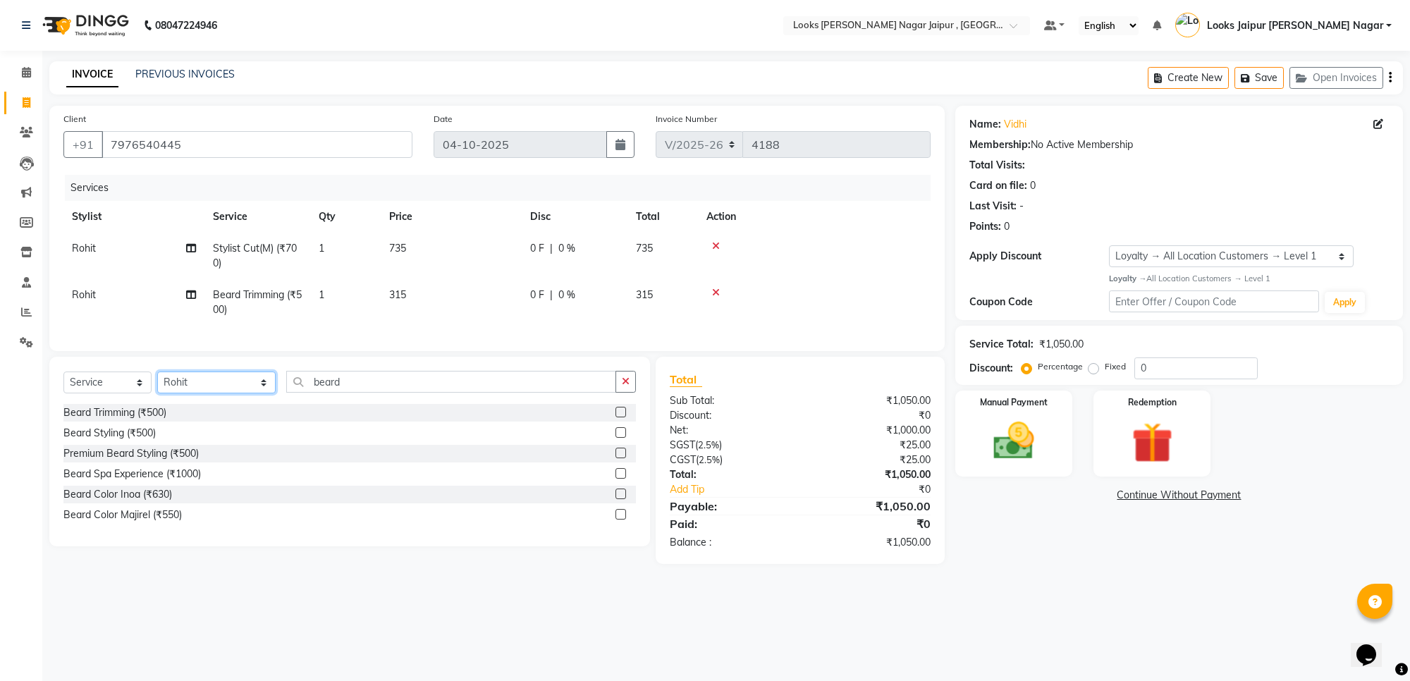
click at [190, 393] on select "Select Stylist [PERSON_NAME] art Anoop [PERSON_NAME] Counter Sales [PERSON_NAME…" at bounding box center [216, 383] width 118 height 22
click at [157, 384] on select "Select Stylist [PERSON_NAME] art Anoop [PERSON_NAME] Counter Sales [PERSON_NAME…" at bounding box center [216, 383] width 118 height 22
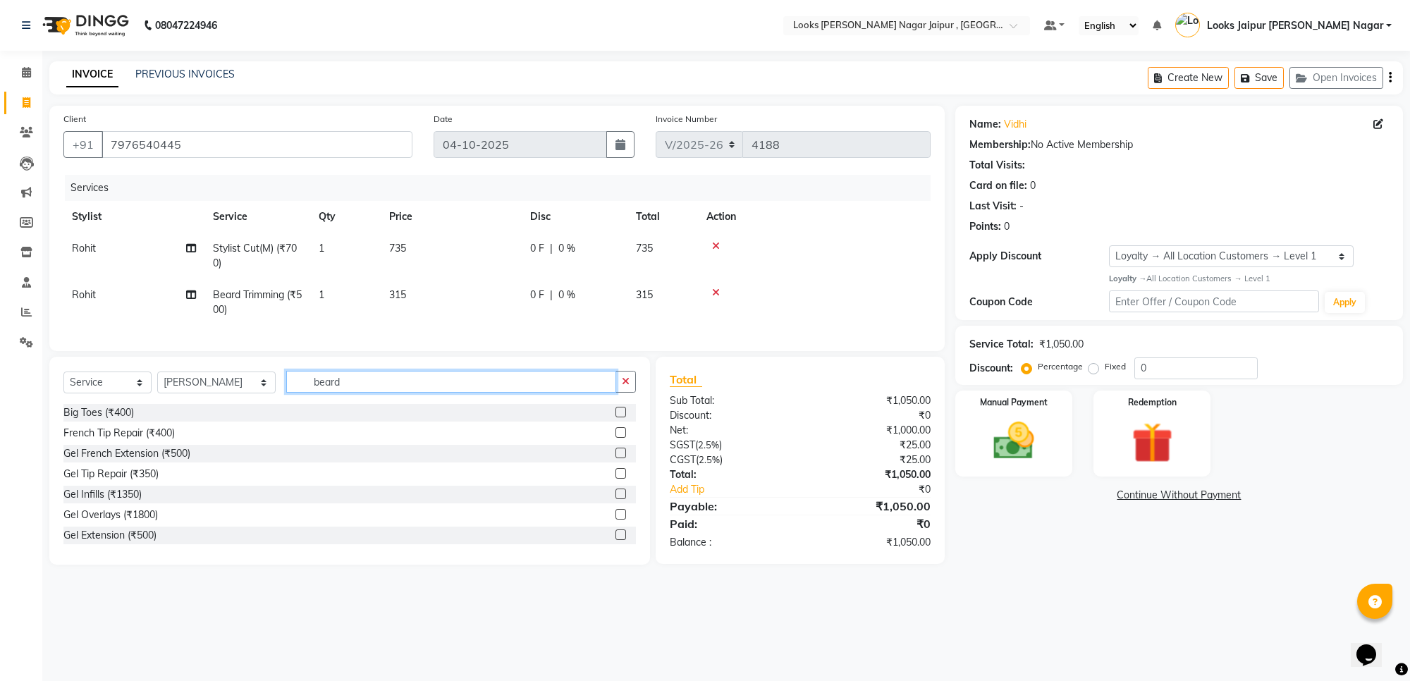
click at [367, 388] on input "beard" at bounding box center [451, 382] width 330 height 22
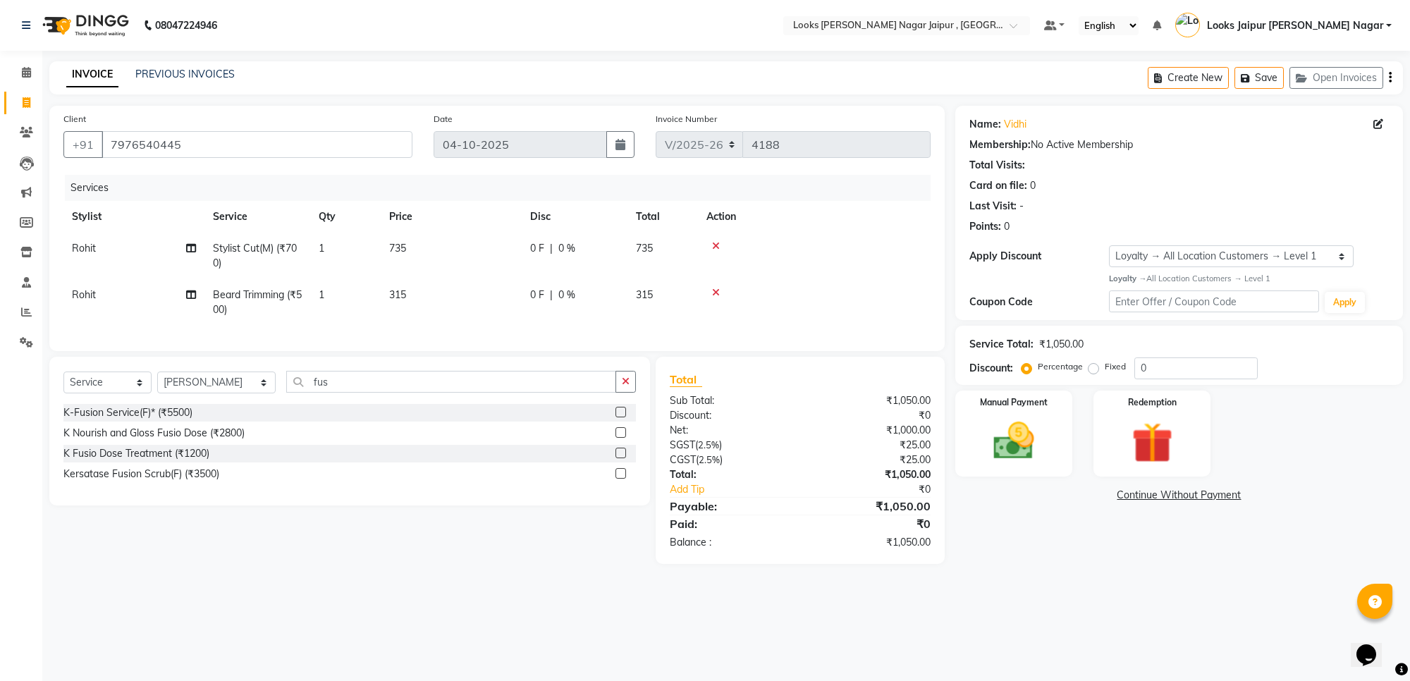
click at [618, 458] on label at bounding box center [621, 453] width 11 height 11
click at [618, 458] on input "checkbox" at bounding box center [620, 453] width 9 height 9
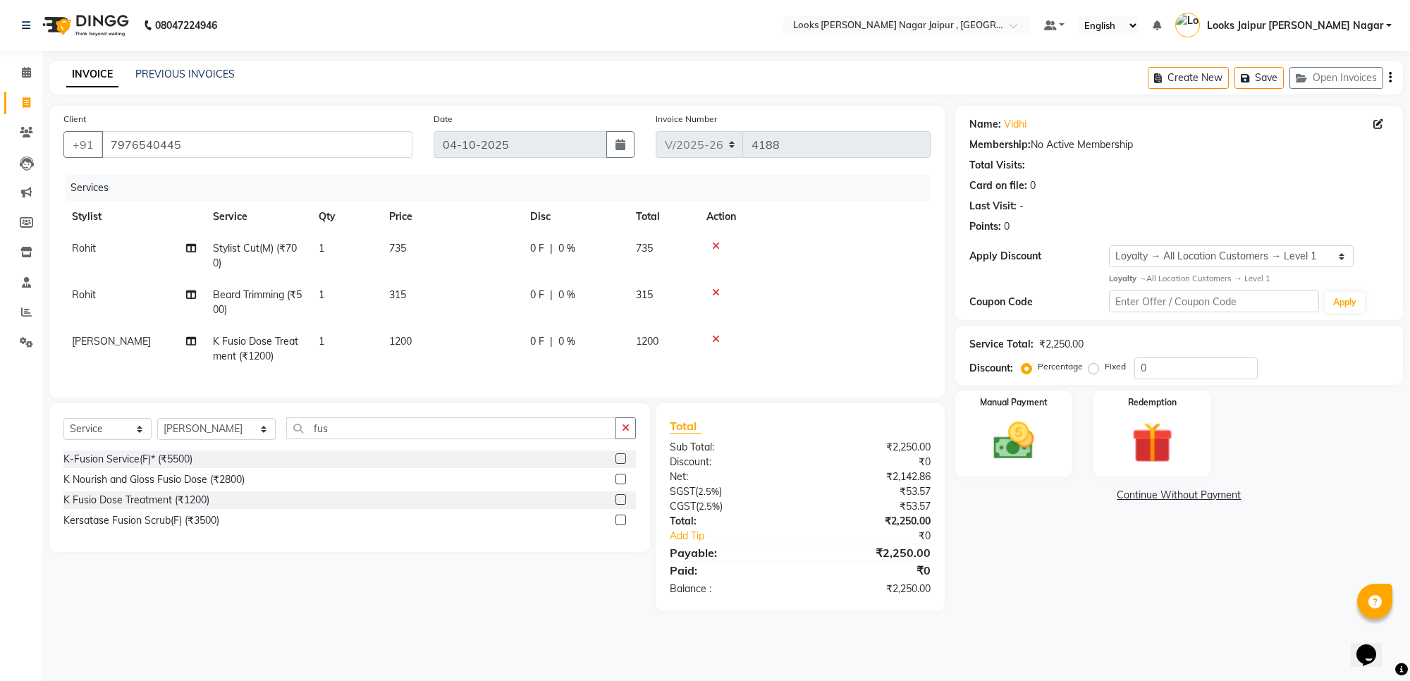
click at [420, 347] on td "1200" at bounding box center [451, 349] width 141 height 47
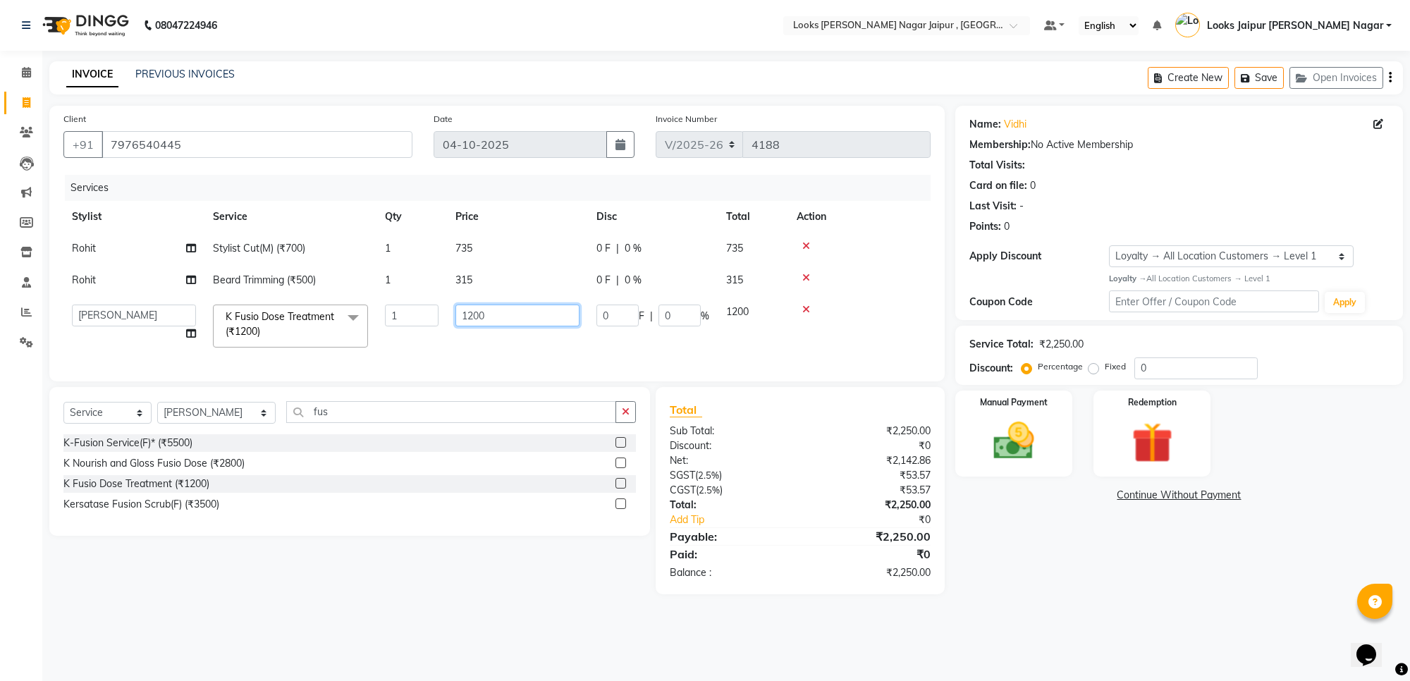
click at [515, 312] on input "1200" at bounding box center [518, 316] width 124 height 22
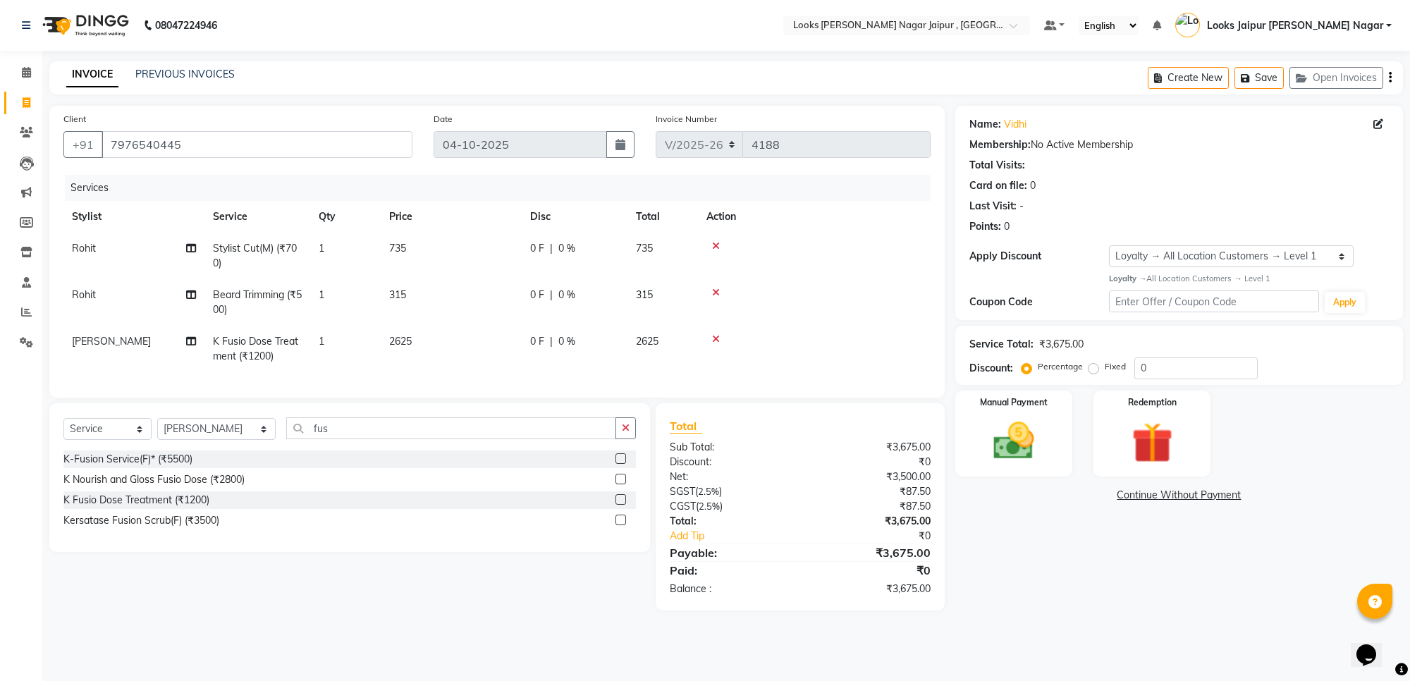
click at [1180, 575] on div "Name: [PERSON_NAME] Membership: No Active Membership Total Visits: Card on file…" at bounding box center [1185, 358] width 458 height 505
click at [1014, 446] on img at bounding box center [1013, 441] width 69 height 49
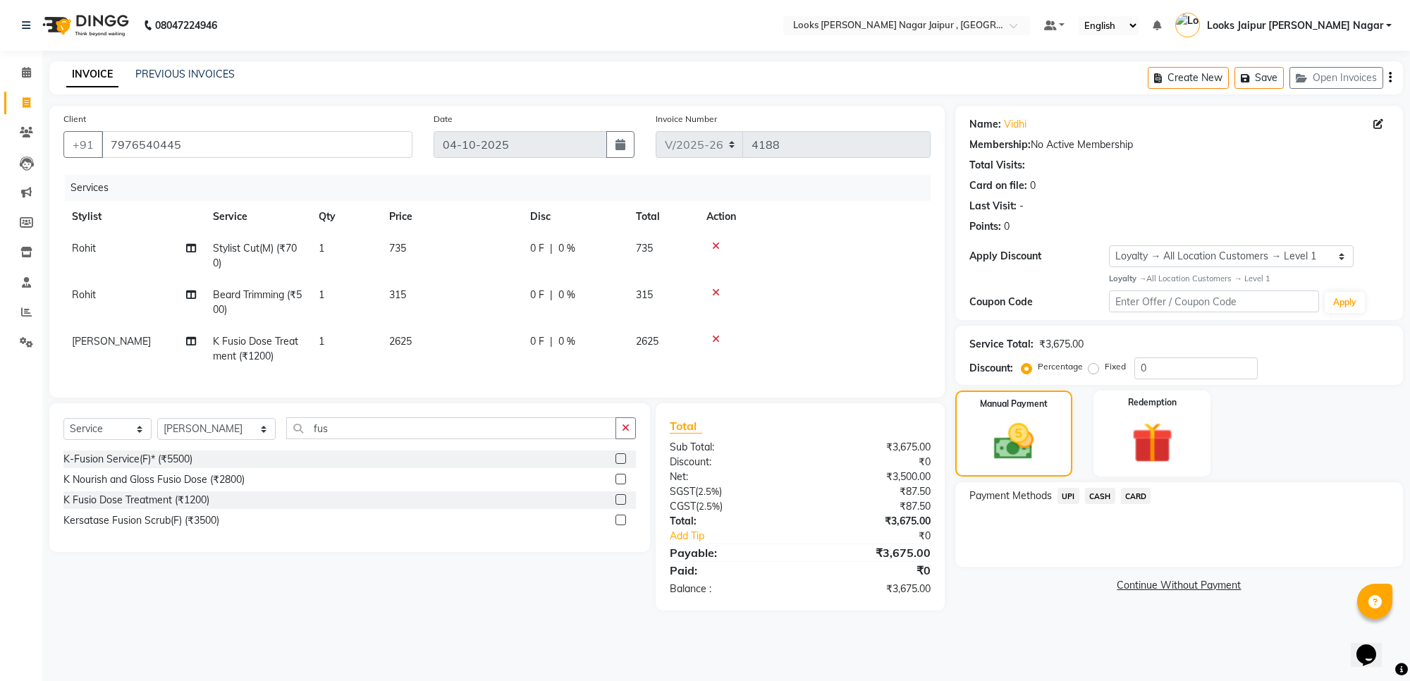
click at [1102, 494] on span "CASH" at bounding box center [1100, 496] width 30 height 16
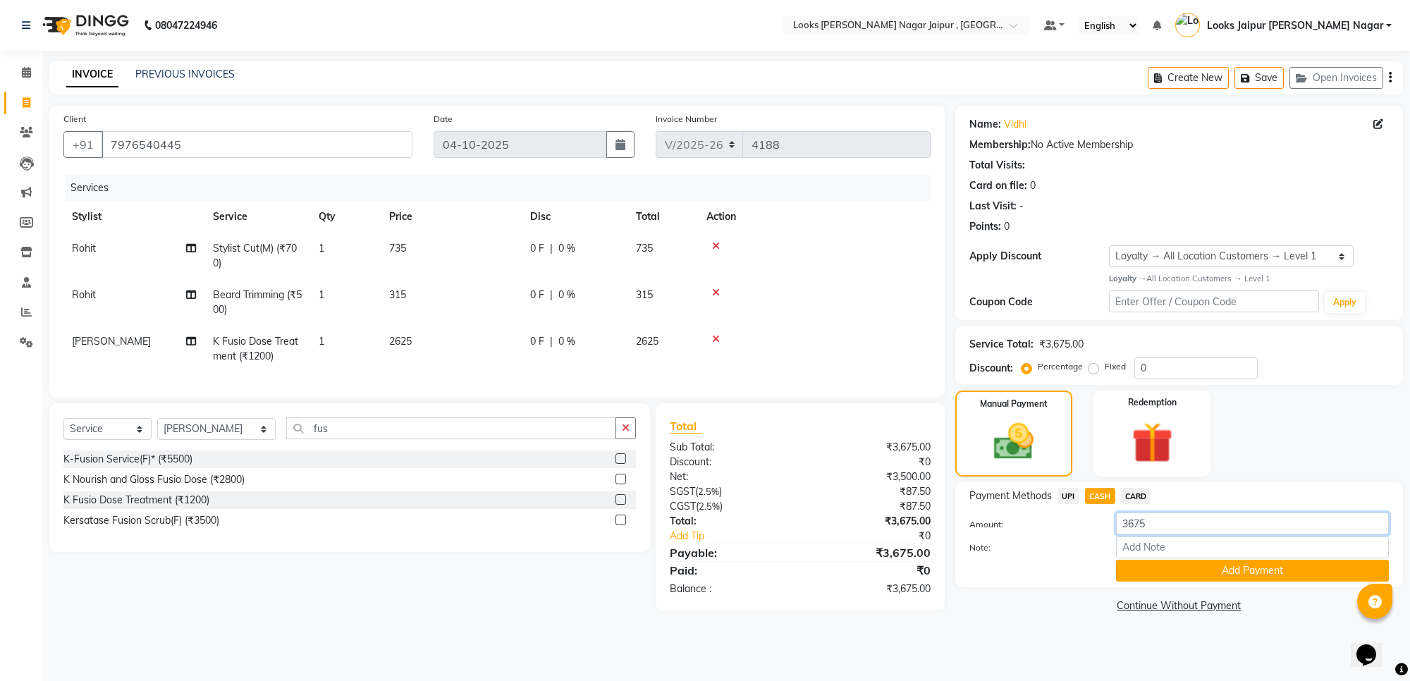
click at [1149, 523] on input "3675" at bounding box center [1252, 524] width 273 height 22
click at [1178, 569] on button "Add Payment" at bounding box center [1252, 571] width 273 height 22
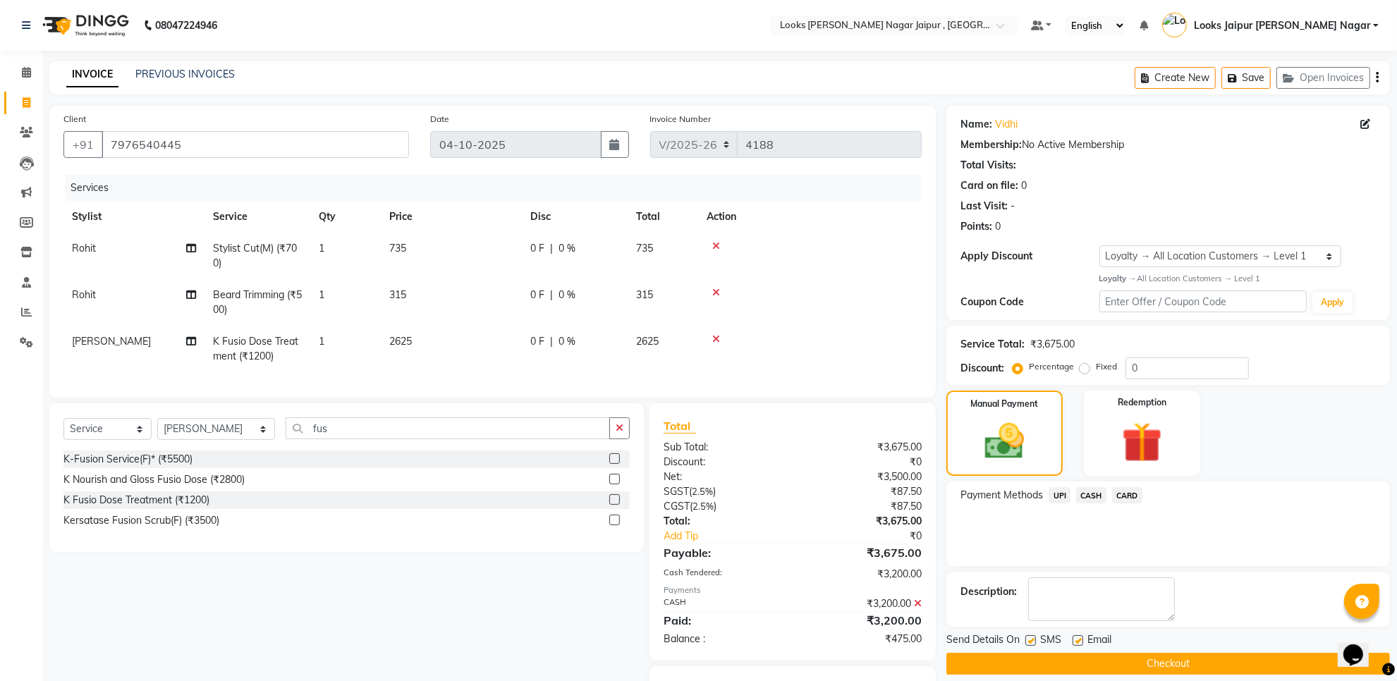
click at [1058, 494] on span "UPI" at bounding box center [1060, 495] width 22 height 16
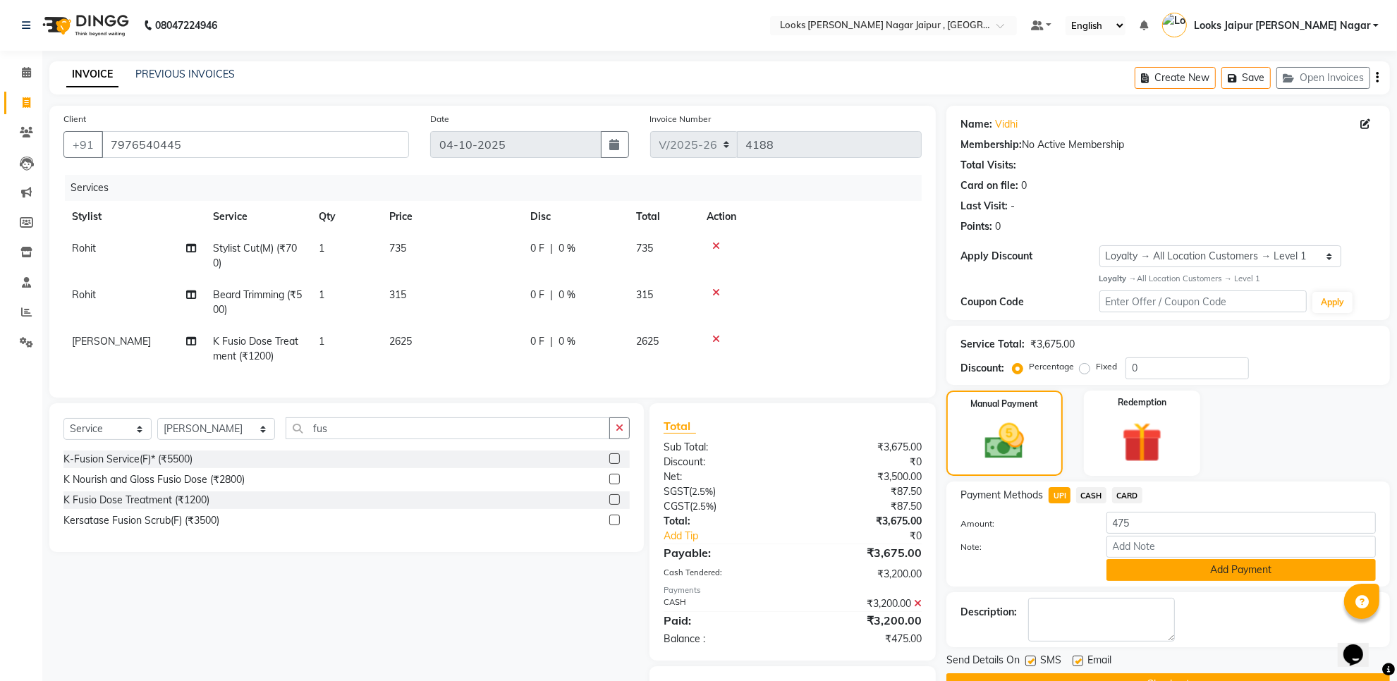
click at [1147, 559] on button "Add Payment" at bounding box center [1240, 570] width 269 height 22
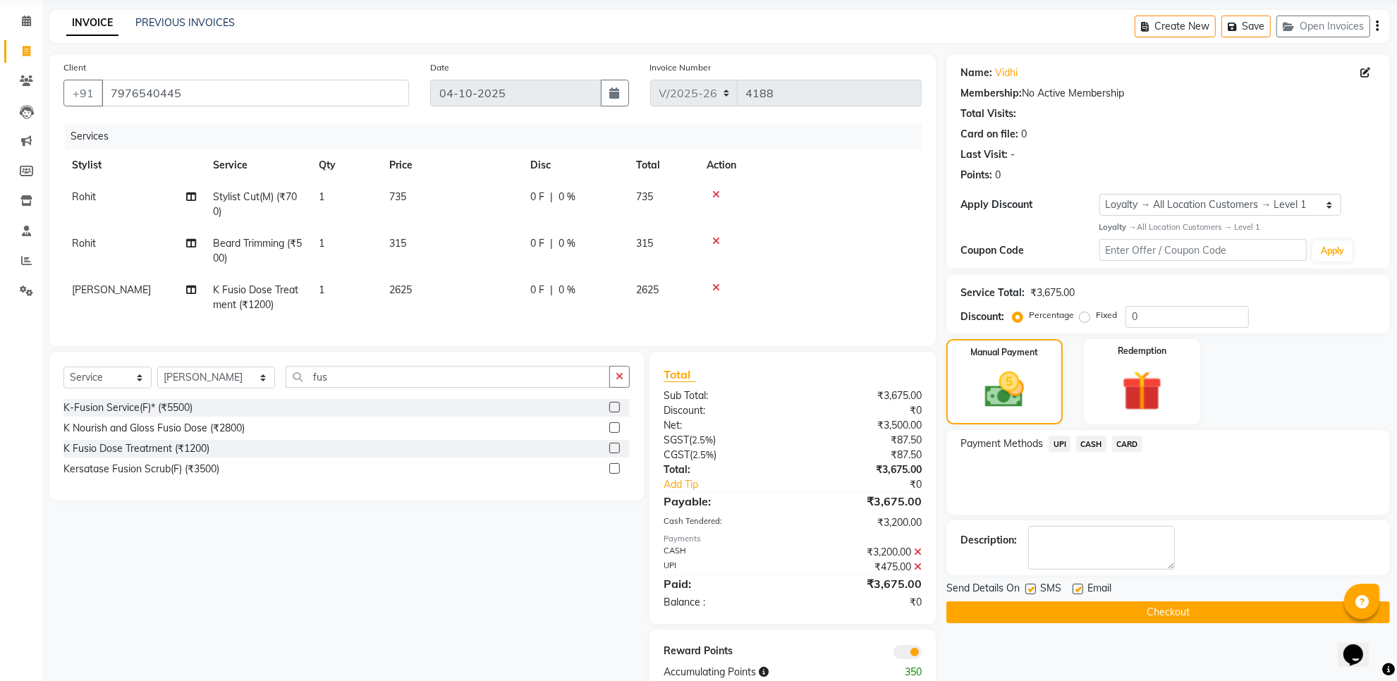
scroll to position [97, 0]
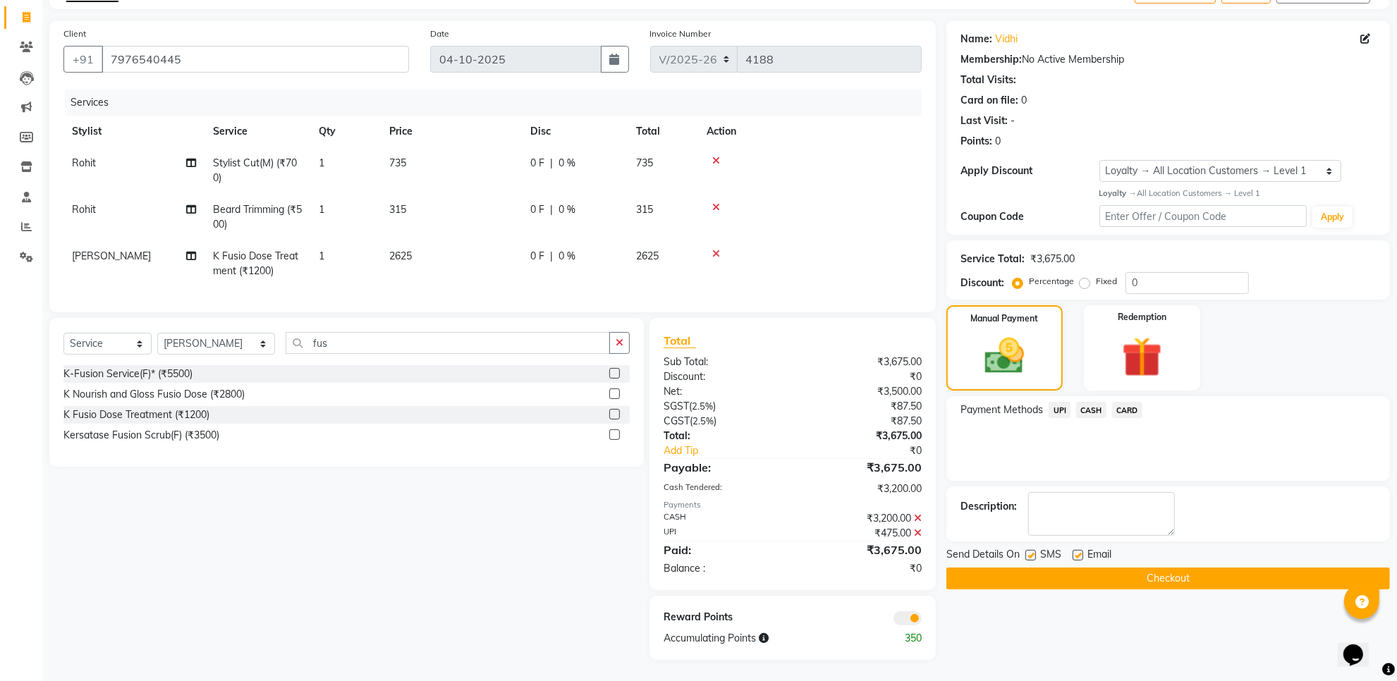
click at [1027, 550] on label at bounding box center [1030, 555] width 11 height 11
click at [1027, 551] on input "checkbox" at bounding box center [1029, 555] width 9 height 9
click at [1078, 550] on label at bounding box center [1078, 555] width 11 height 11
click at [1078, 551] on input "checkbox" at bounding box center [1077, 555] width 9 height 9
click at [1098, 568] on button "Checkout" at bounding box center [1168, 579] width 444 height 22
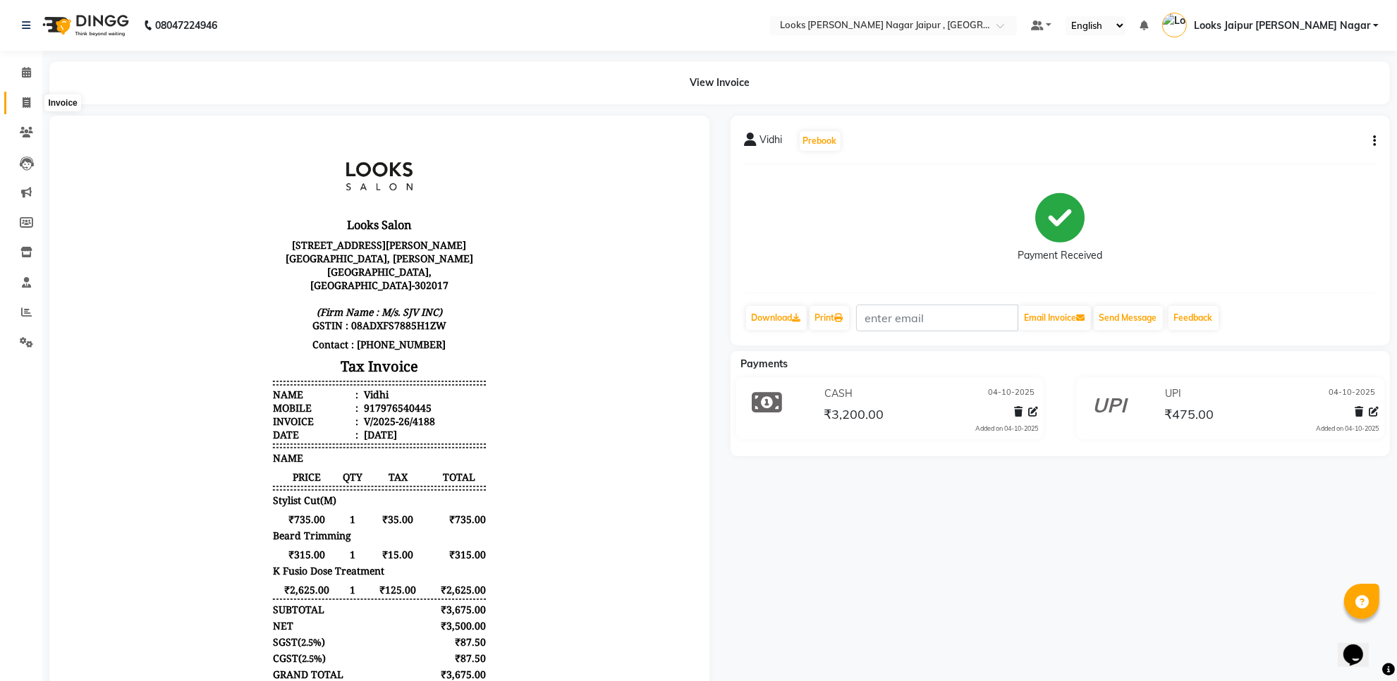
click at [28, 99] on icon at bounding box center [27, 102] width 8 height 11
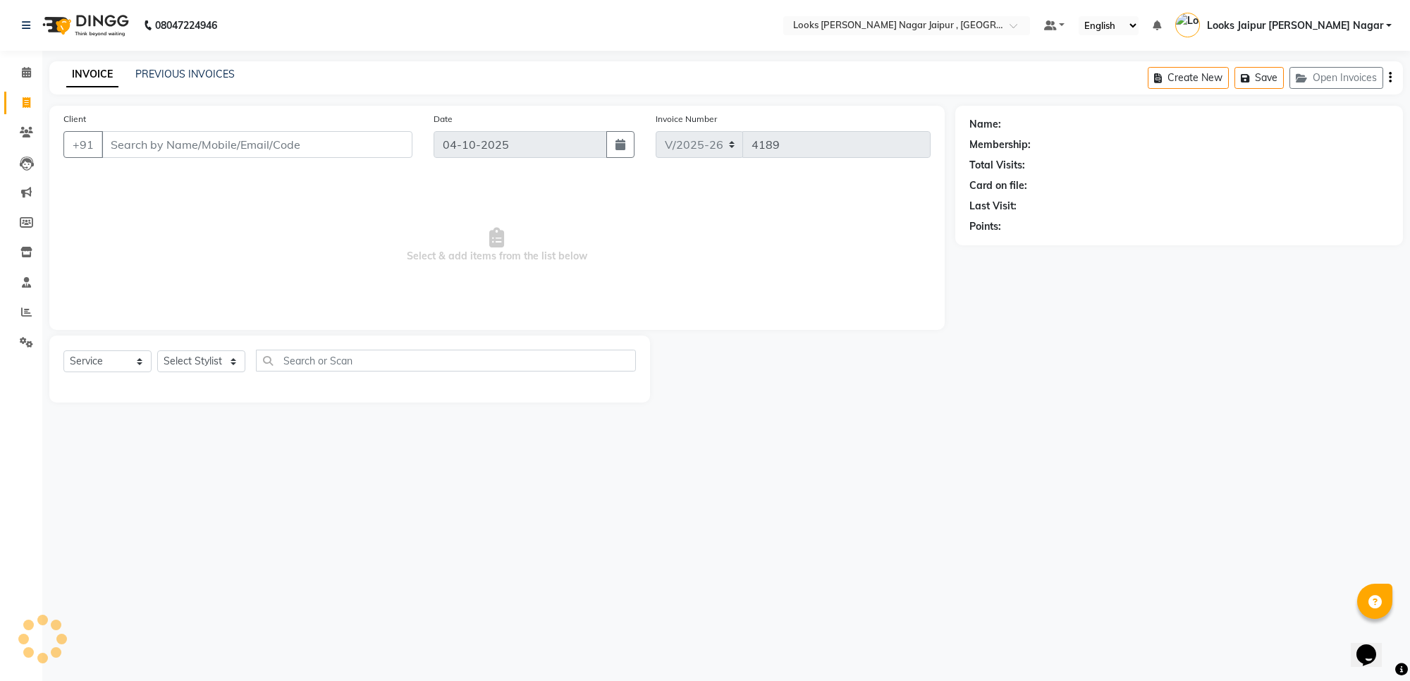
click at [150, 142] on input "Client" at bounding box center [257, 144] width 311 height 27
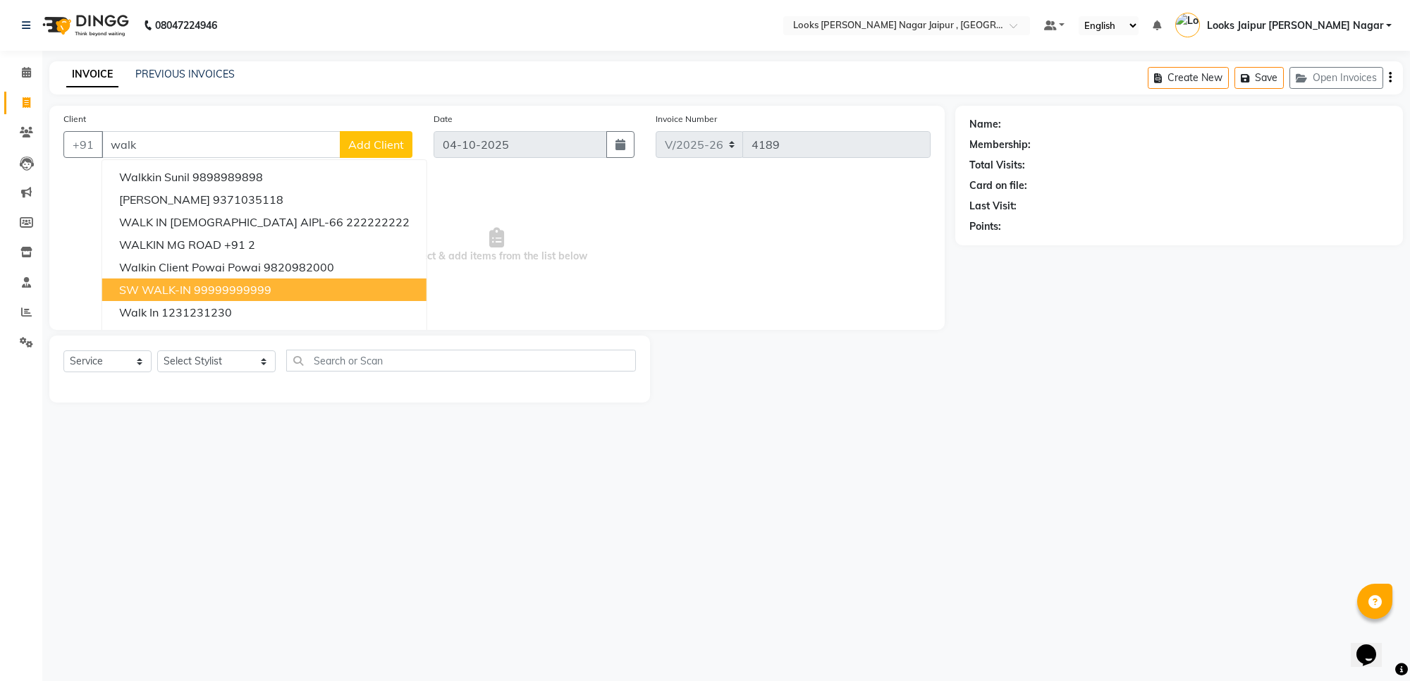
click at [212, 294] on ngb-highlight "99999999999" at bounding box center [233, 290] width 78 height 14
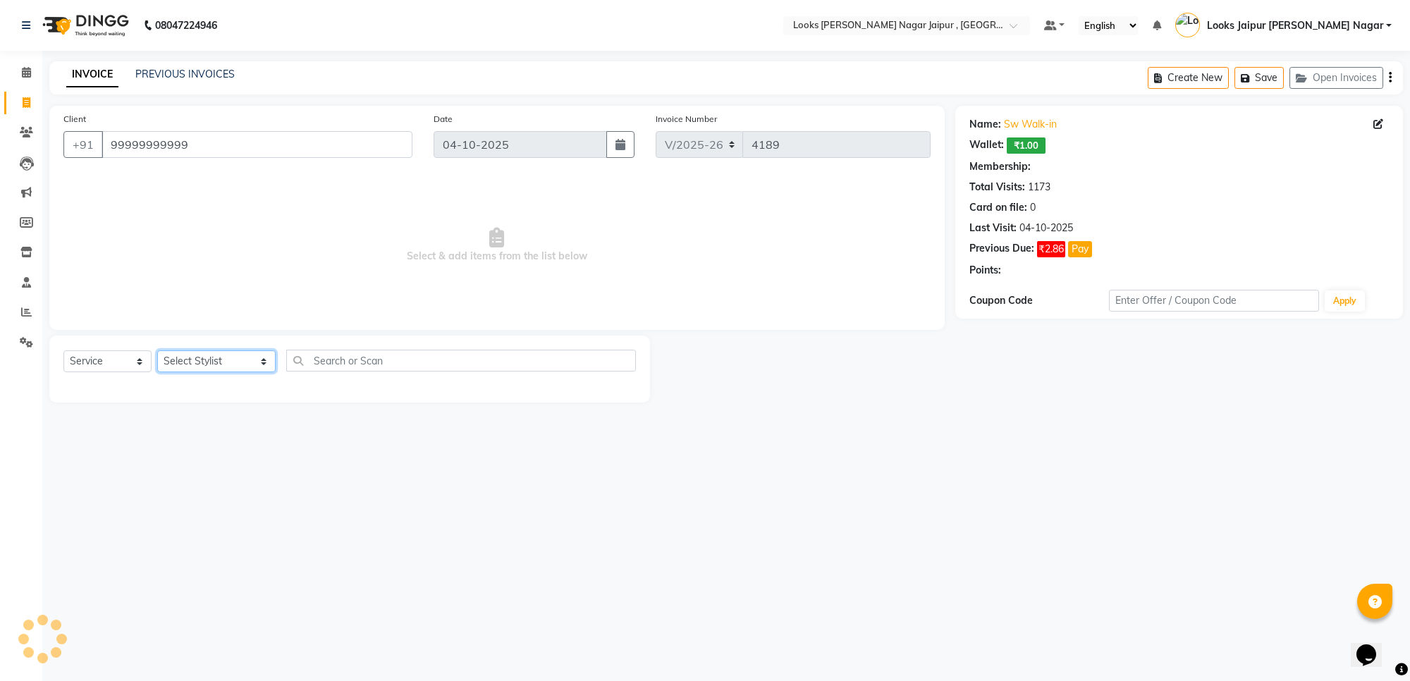
click at [222, 364] on select "Select Stylist [PERSON_NAME] art Anoop [PERSON_NAME] Counter Sales [PERSON_NAME…" at bounding box center [216, 361] width 118 height 22
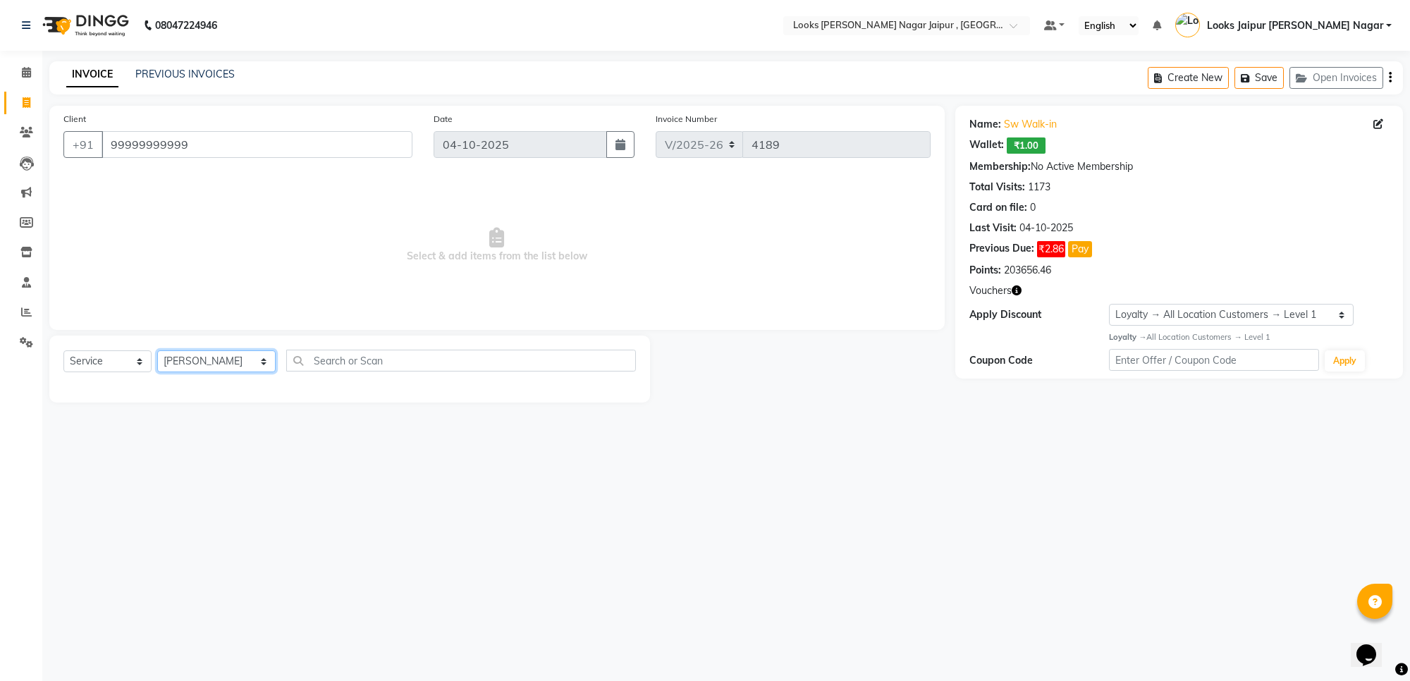
click at [157, 350] on select "Select Stylist [PERSON_NAME] art Anoop [PERSON_NAME] Counter Sales [PERSON_NAME…" at bounding box center [216, 361] width 118 height 22
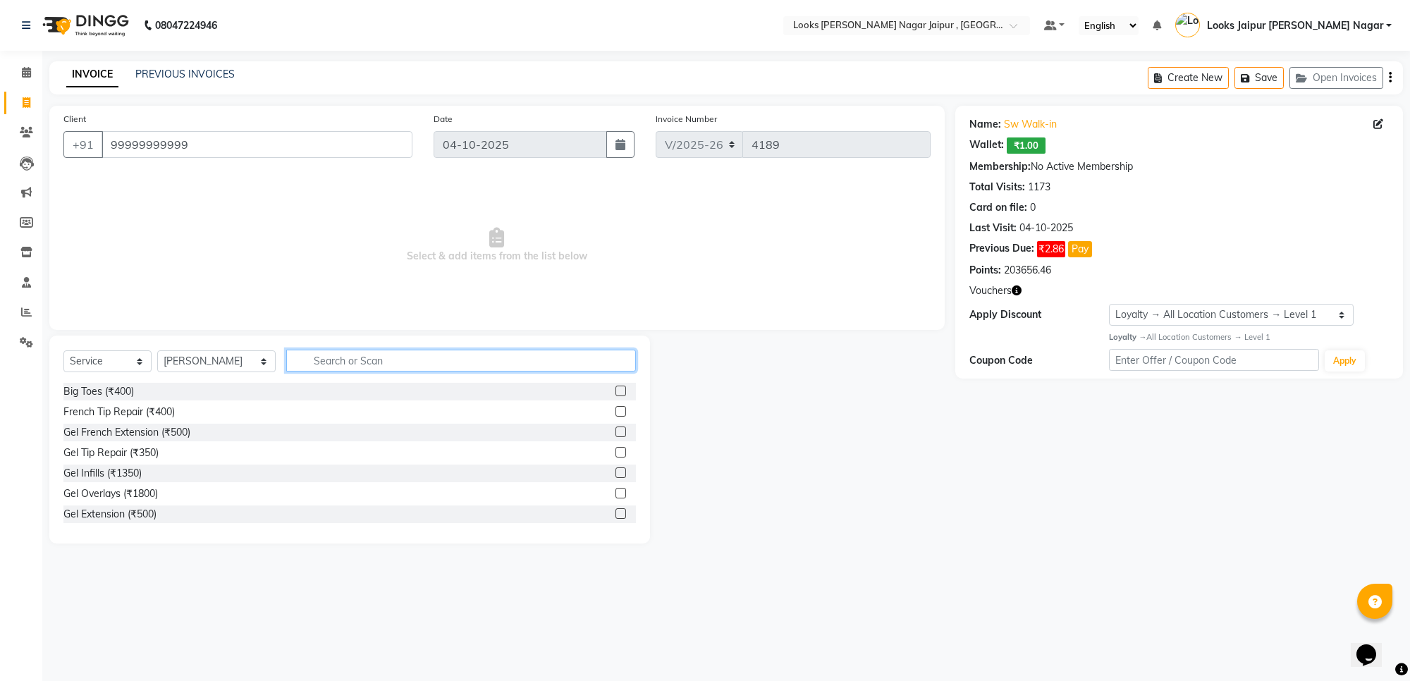
click at [420, 360] on input "text" at bounding box center [461, 361] width 350 height 22
click at [616, 472] on label at bounding box center [621, 473] width 11 height 11
click at [616, 472] on input "checkbox" at bounding box center [620, 473] width 9 height 9
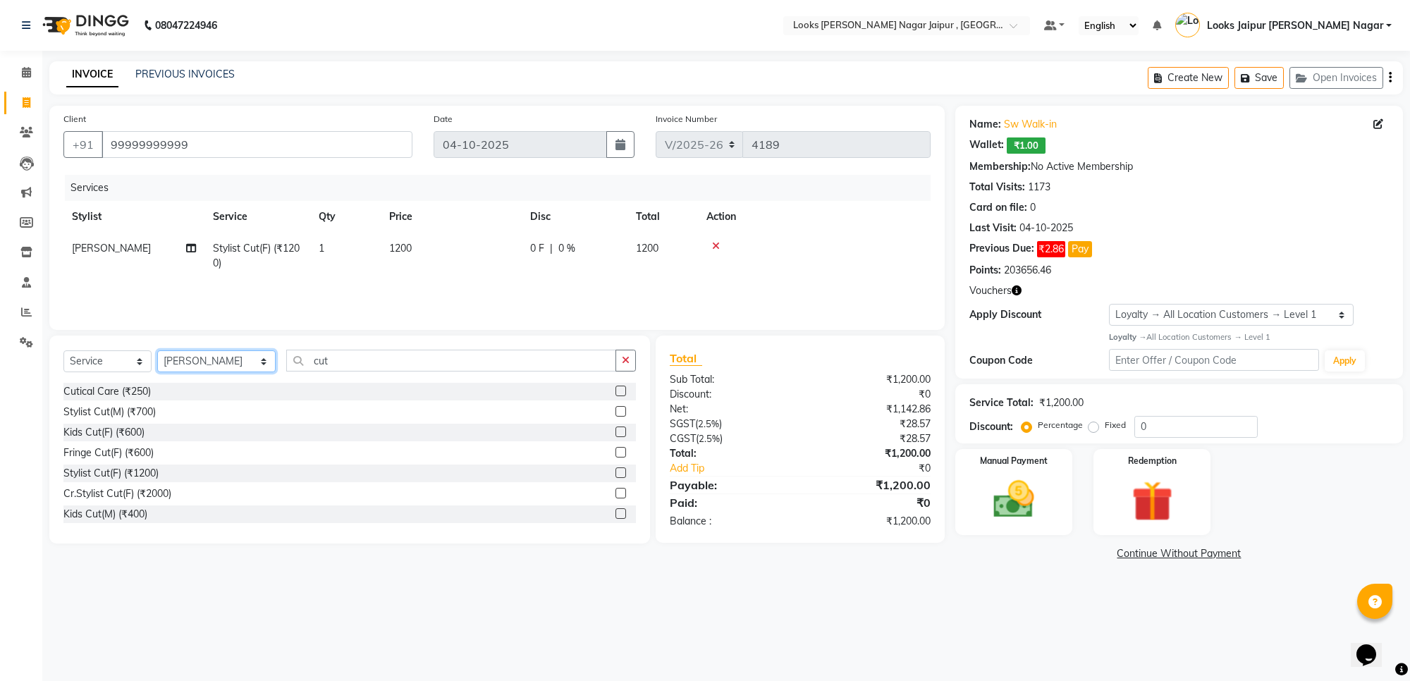
click at [198, 357] on select "Select Stylist [PERSON_NAME] art Anoop [PERSON_NAME] Counter Sales [PERSON_NAME…" at bounding box center [216, 361] width 118 height 22
click at [157, 350] on select "Select Stylist [PERSON_NAME] art Anoop [PERSON_NAME] Counter Sales [PERSON_NAME…" at bounding box center [216, 361] width 118 height 22
click at [378, 367] on input "cut" at bounding box center [451, 361] width 330 height 22
click at [616, 472] on label at bounding box center [621, 473] width 11 height 11
click at [616, 472] on input "checkbox" at bounding box center [620, 473] width 9 height 9
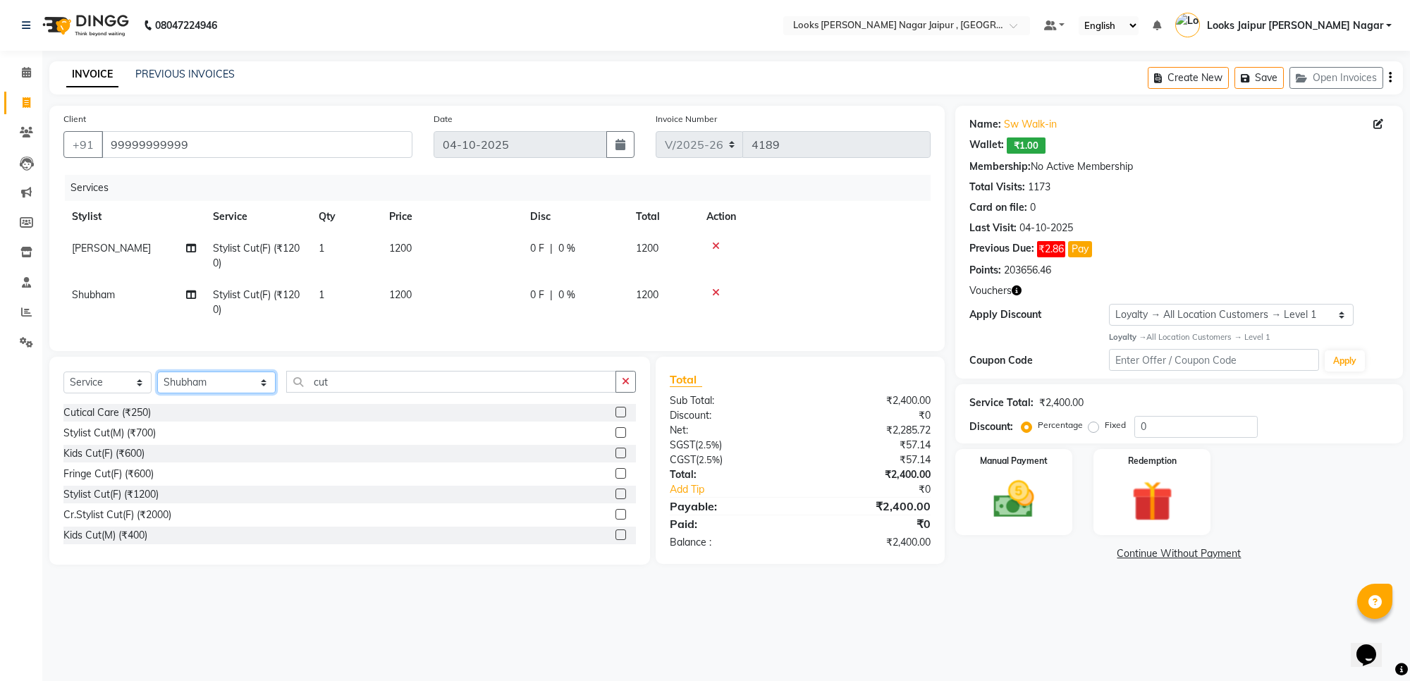
click at [210, 393] on select "Select Stylist [PERSON_NAME] art Anoop [PERSON_NAME] Counter Sales [PERSON_NAME…" at bounding box center [216, 383] width 118 height 22
click at [157, 384] on select "Select Stylist [PERSON_NAME] art Anoop [PERSON_NAME] Counter Sales [PERSON_NAME…" at bounding box center [216, 383] width 118 height 22
click at [326, 388] on input "cut" at bounding box center [451, 382] width 330 height 22
click at [616, 438] on label at bounding box center [621, 432] width 11 height 11
click at [616, 438] on input "checkbox" at bounding box center [620, 433] width 9 height 9
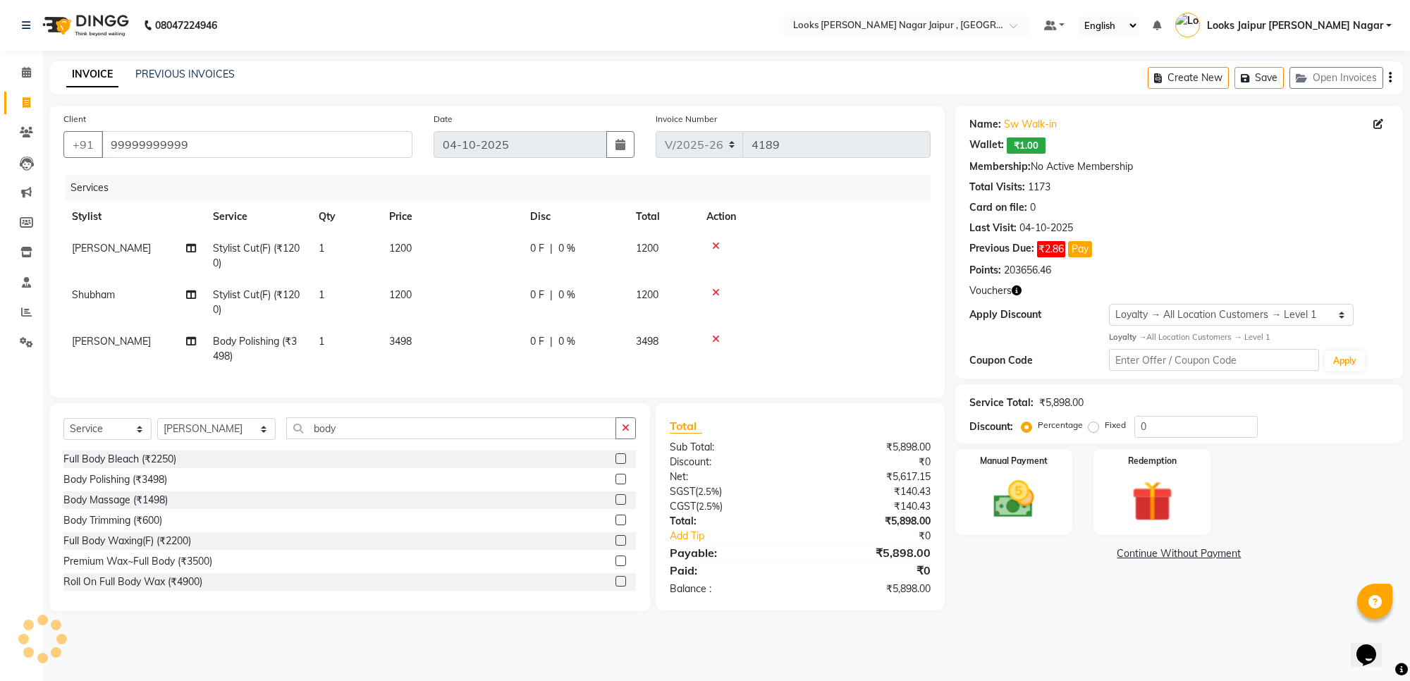
click at [427, 339] on td "3498" at bounding box center [451, 349] width 141 height 47
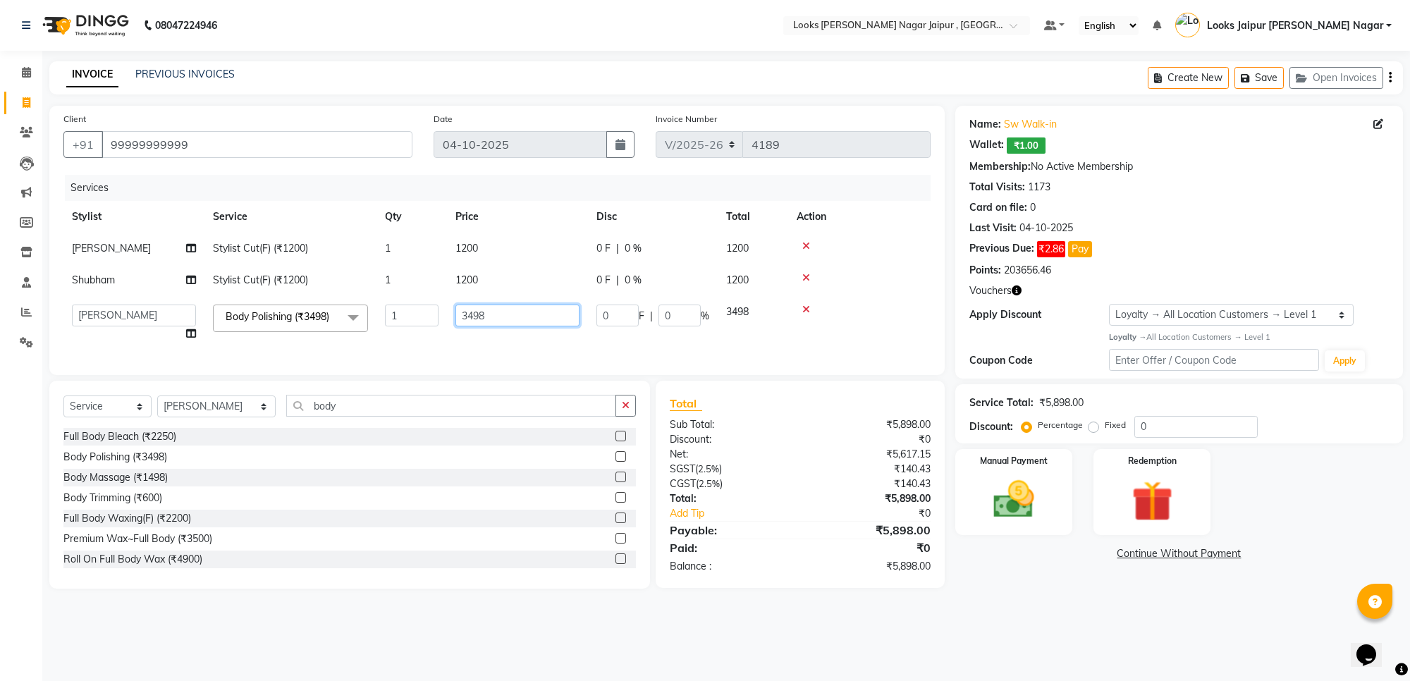
click at [506, 312] on input "3498" at bounding box center [518, 316] width 124 height 22
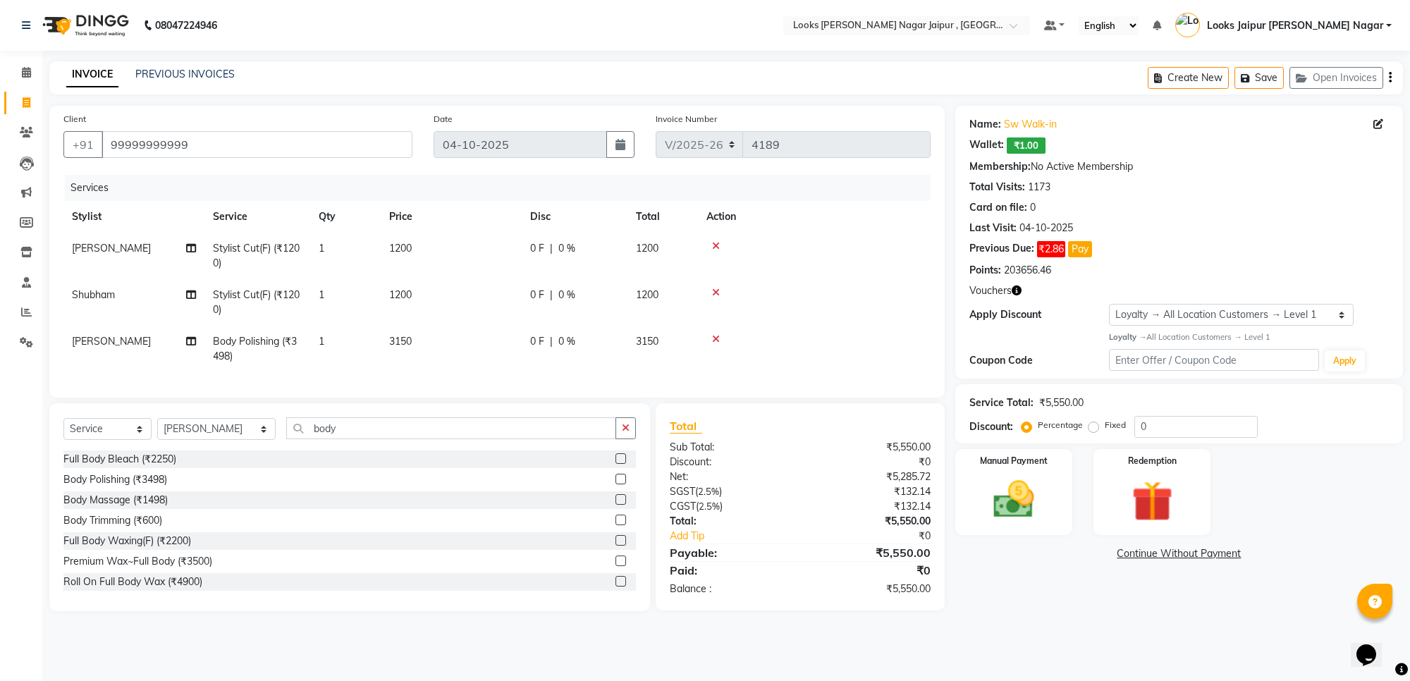
click at [492, 280] on td "1200" at bounding box center [451, 302] width 141 height 47
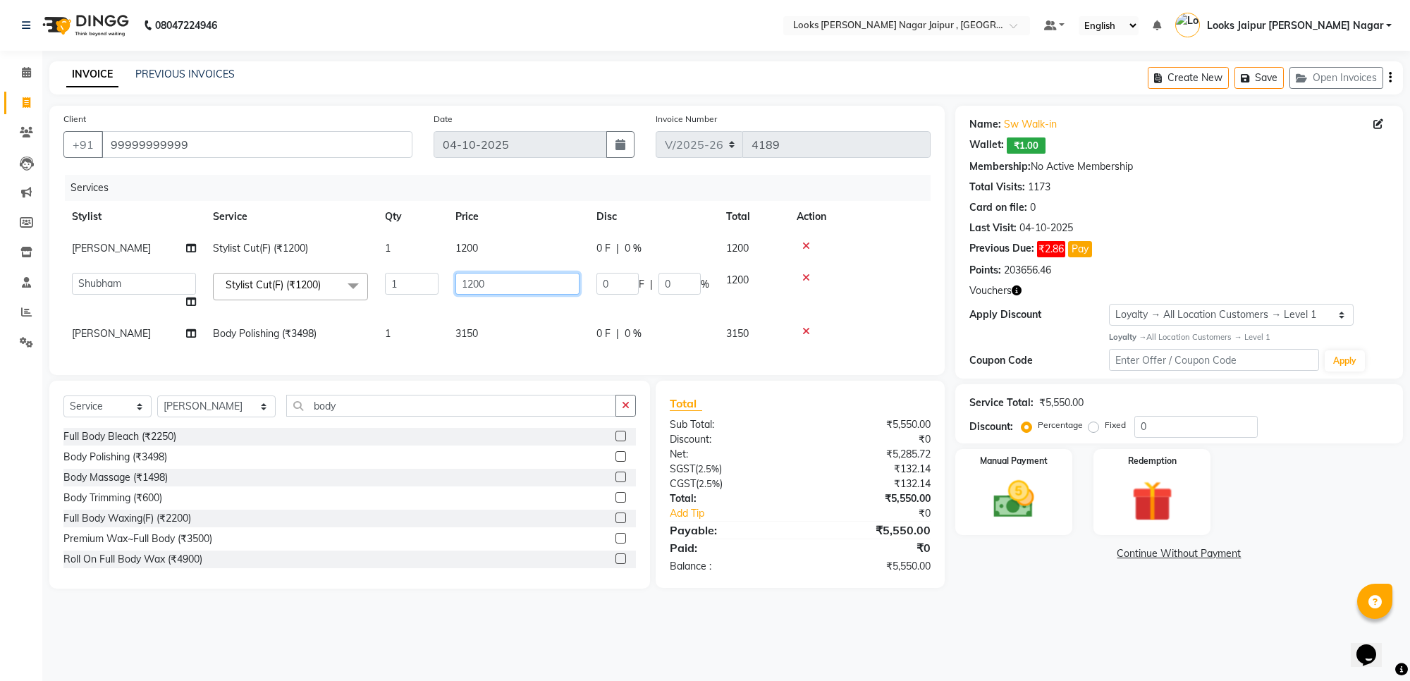
click at [508, 286] on input "1200" at bounding box center [518, 284] width 124 height 22
click at [499, 242] on td "1200" at bounding box center [517, 249] width 141 height 32
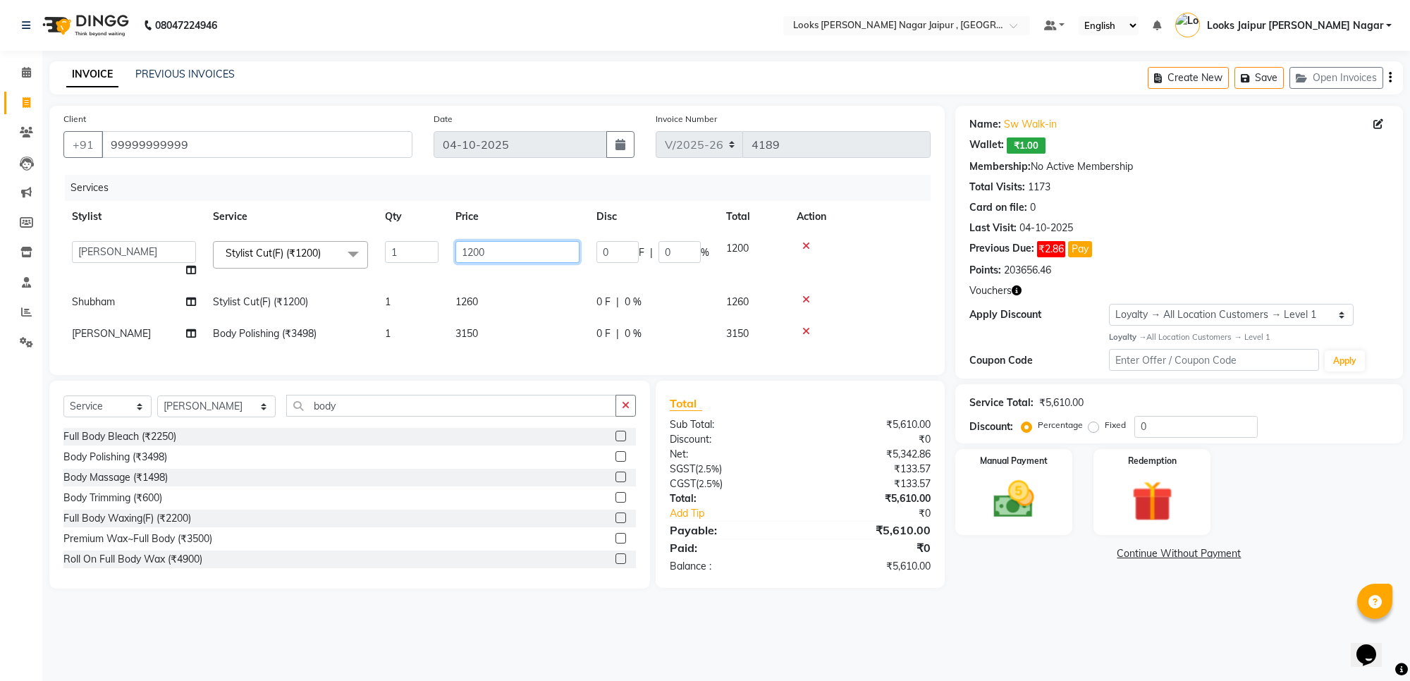
click at [505, 245] on input "1200" at bounding box center [518, 252] width 124 height 22
click at [1087, 632] on div "08047224946 Select Location × Looks [PERSON_NAME] Nagar Jaipur , Jaipur Default…" at bounding box center [705, 340] width 1410 height 681
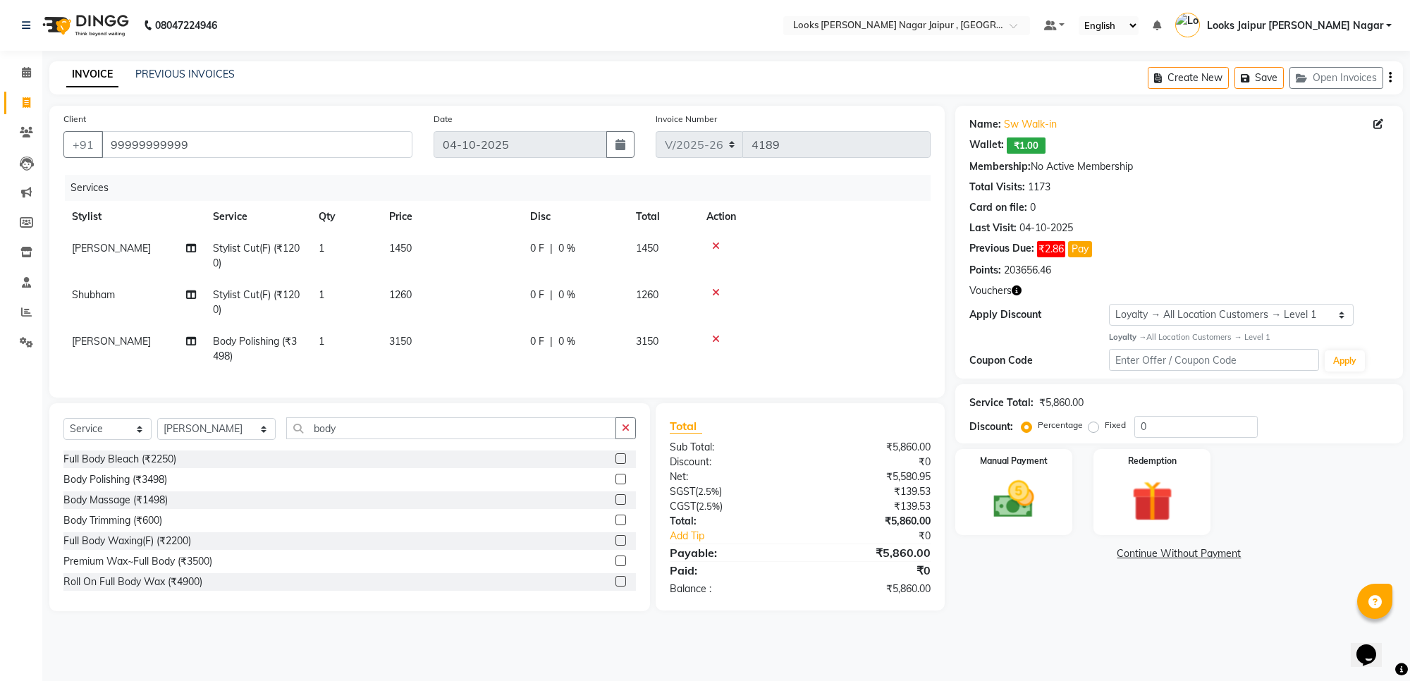
click at [451, 307] on td "1260" at bounding box center [451, 302] width 141 height 47
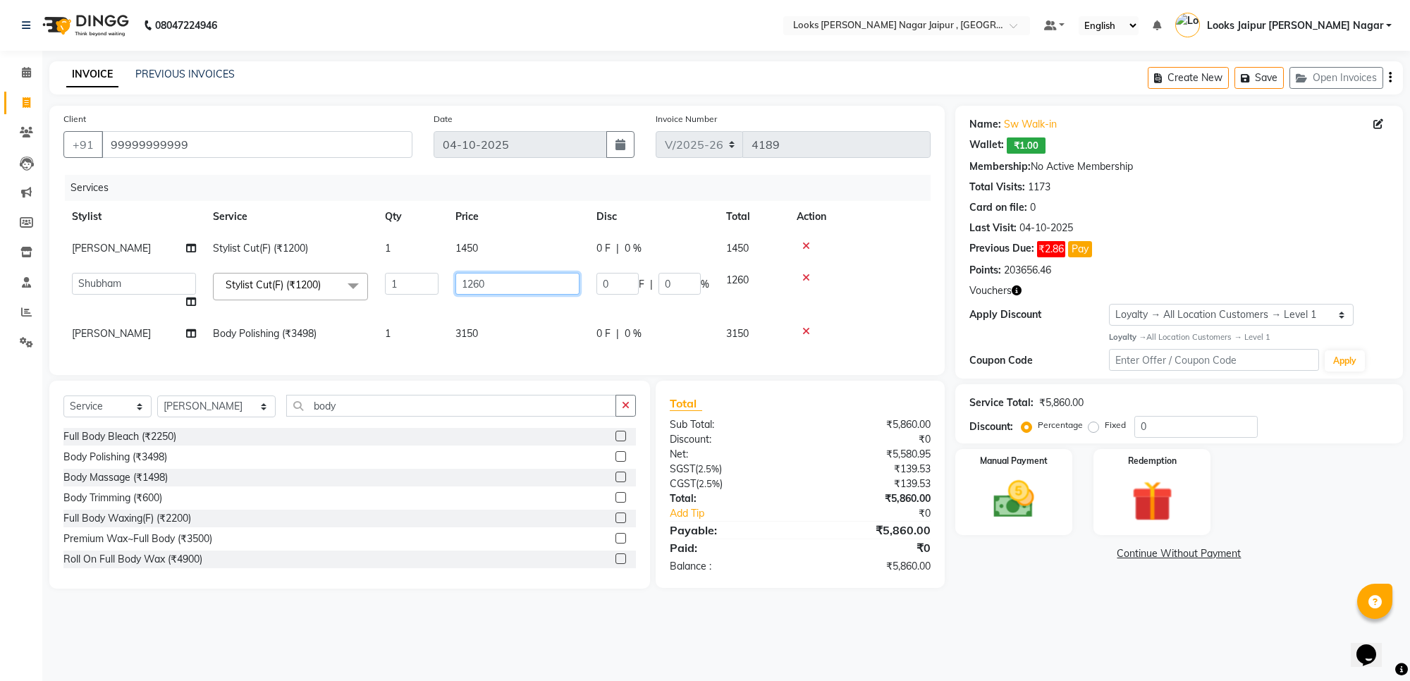
click at [504, 276] on input "1260" at bounding box center [518, 284] width 124 height 22
click at [1017, 589] on div "Name: Sw Walk-in Wallet: ₹1.00 Membership: No Active Membership Total Visits: 1…" at bounding box center [1185, 347] width 458 height 483
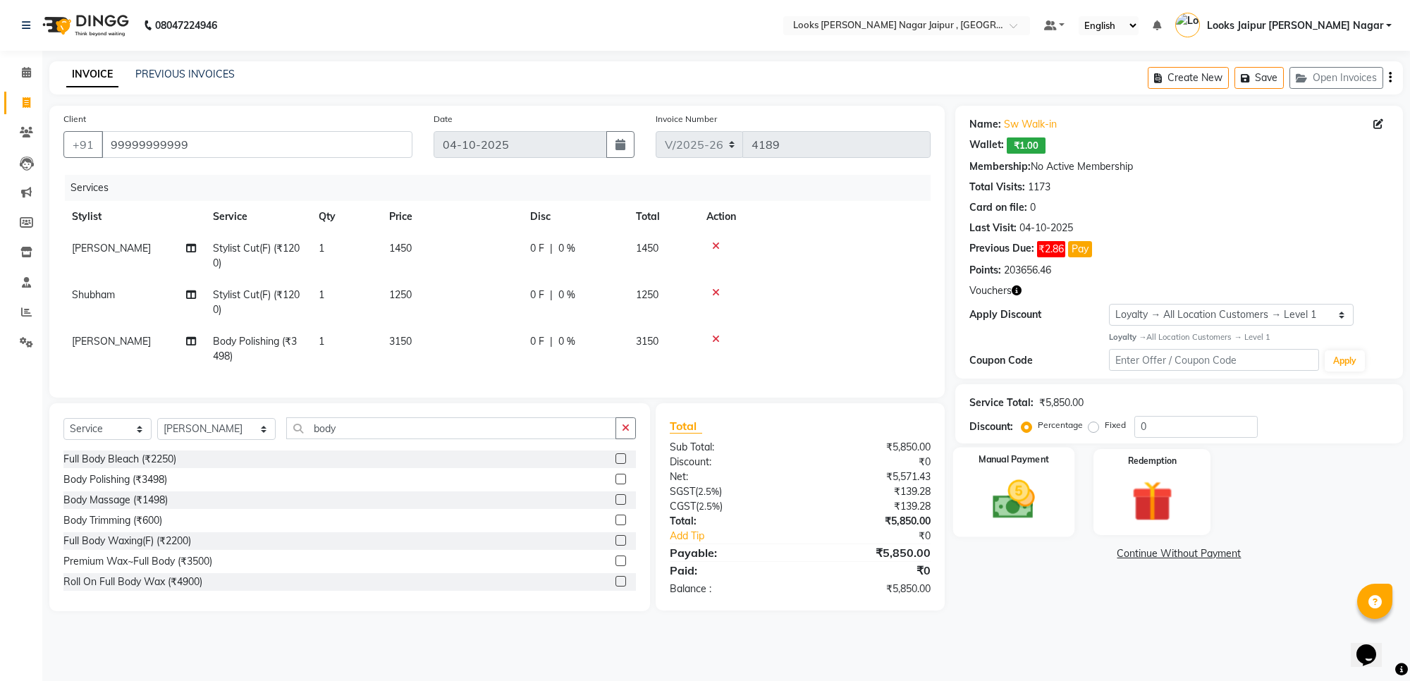
click at [1018, 494] on img at bounding box center [1013, 499] width 69 height 49
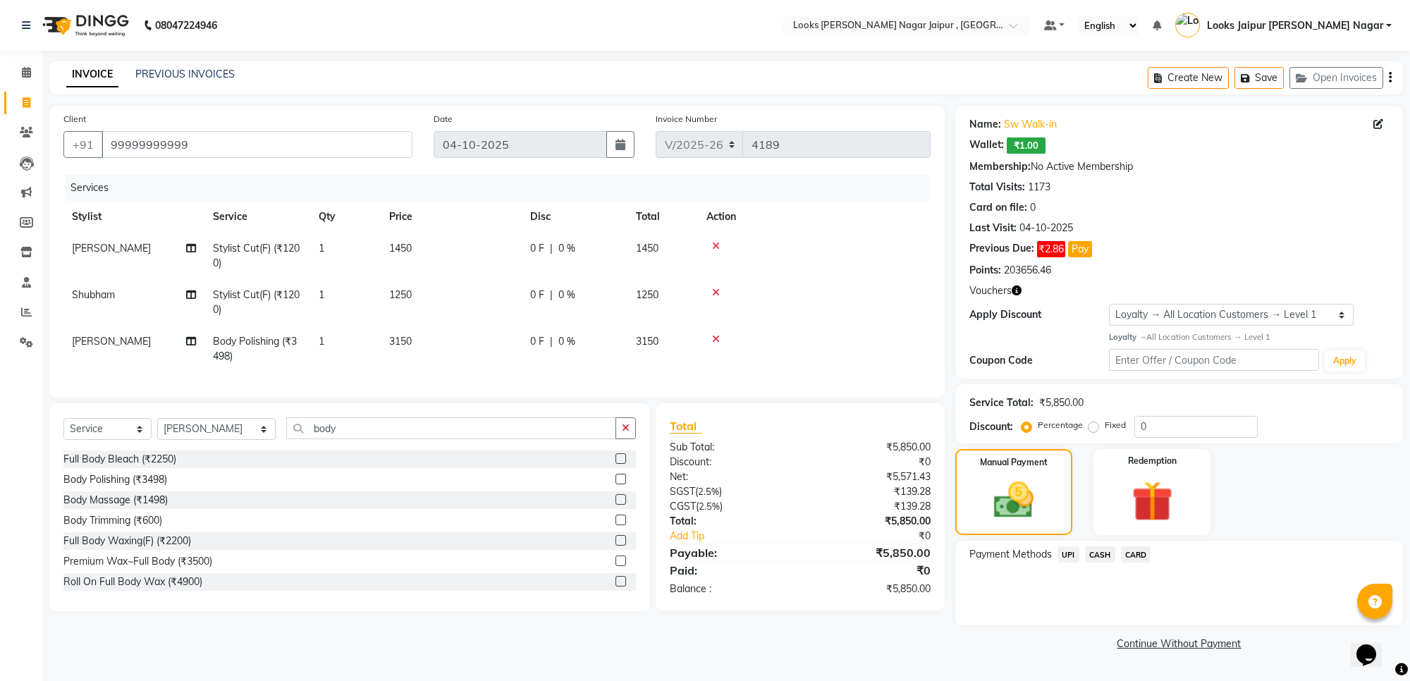
click at [1066, 551] on span "UPI" at bounding box center [1069, 555] width 22 height 16
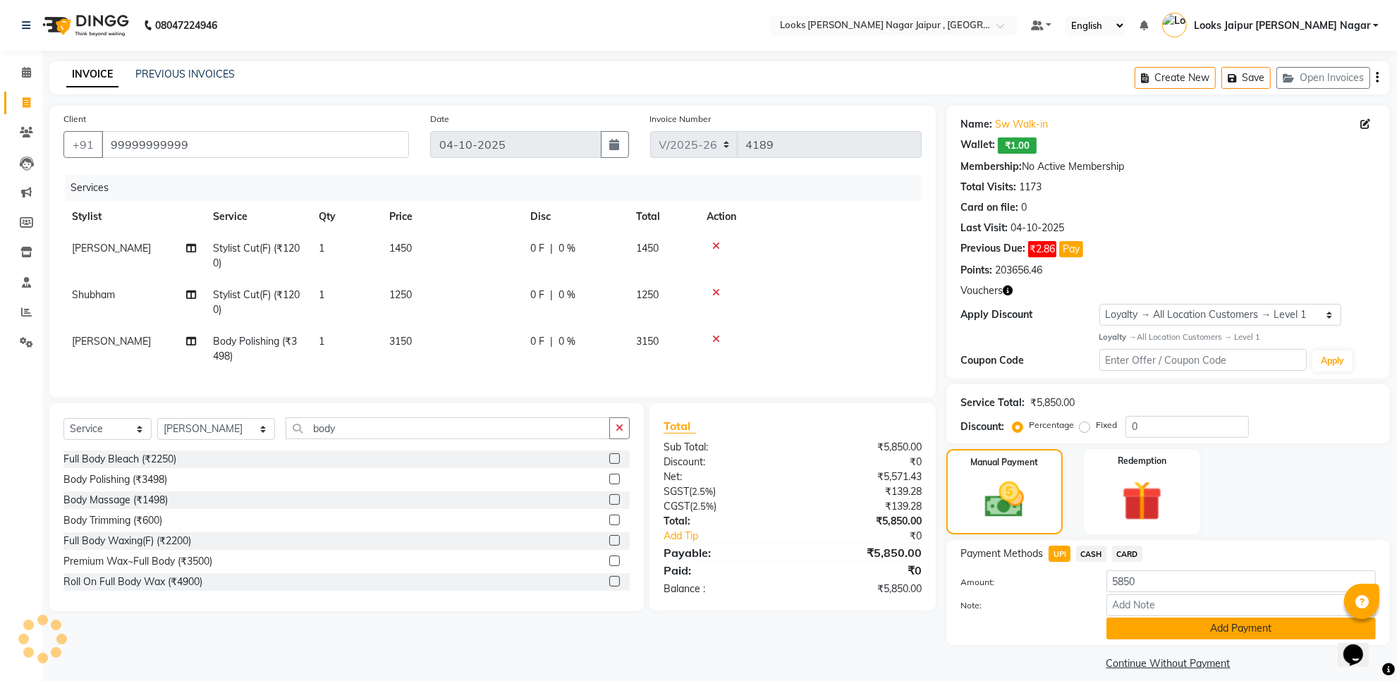
click at [1123, 621] on button "Add Payment" at bounding box center [1240, 629] width 269 height 22
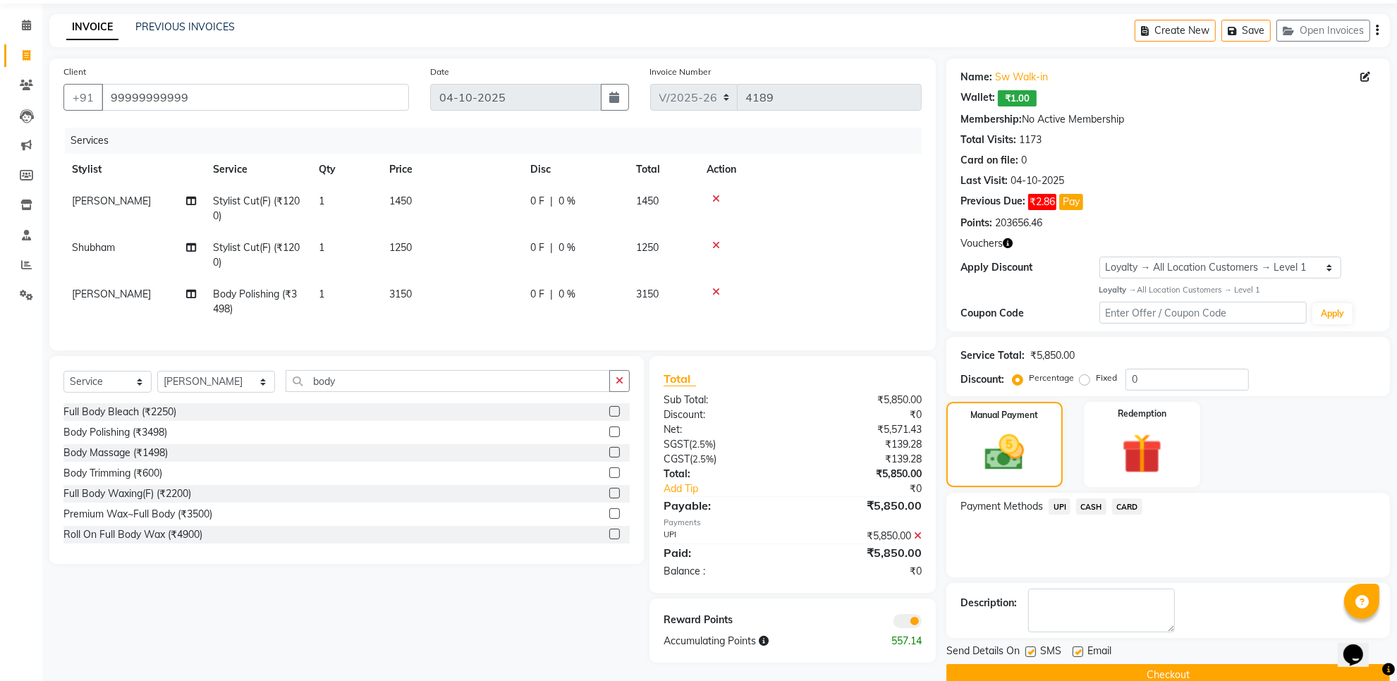
scroll to position [74, 0]
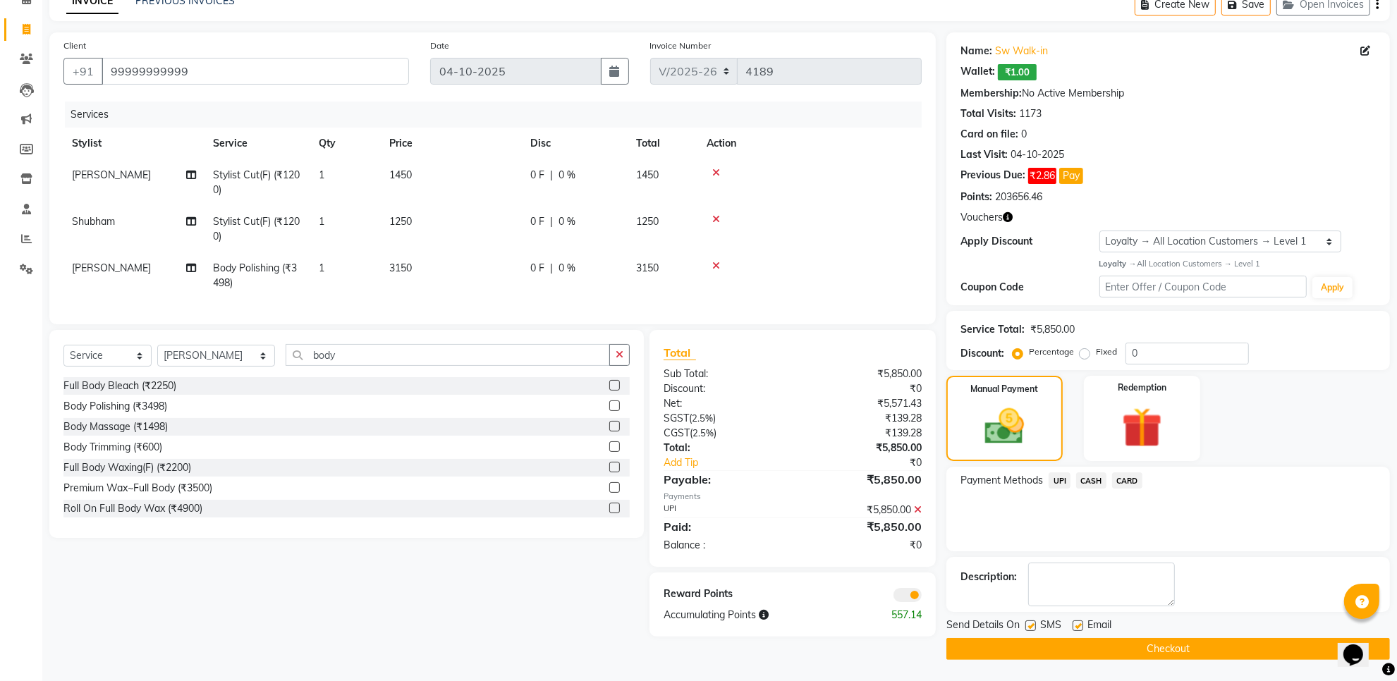
click at [1027, 625] on label at bounding box center [1030, 626] width 11 height 11
click at [1027, 625] on input "checkbox" at bounding box center [1029, 626] width 9 height 9
click at [1080, 622] on label at bounding box center [1078, 626] width 11 height 11
click at [1080, 622] on input "checkbox" at bounding box center [1077, 626] width 9 height 9
click at [1066, 643] on button "Checkout" at bounding box center [1168, 649] width 444 height 22
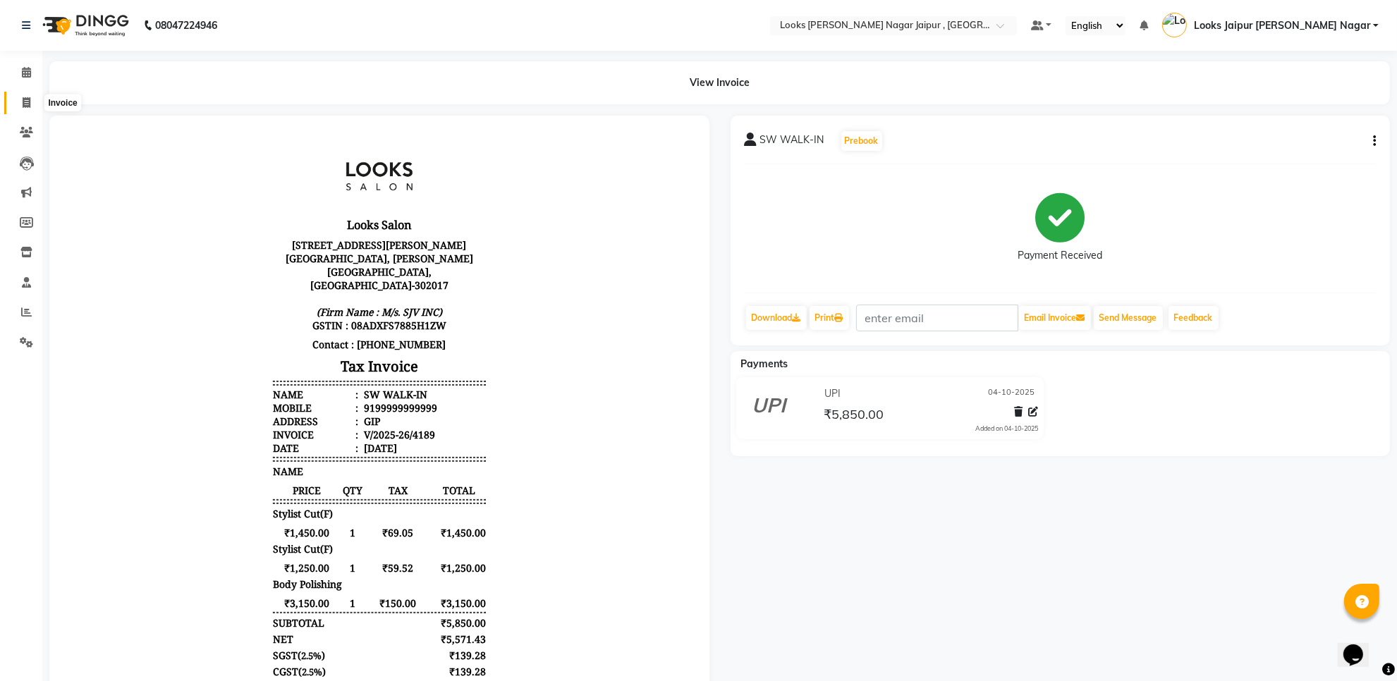
click at [21, 99] on span at bounding box center [26, 103] width 25 height 16
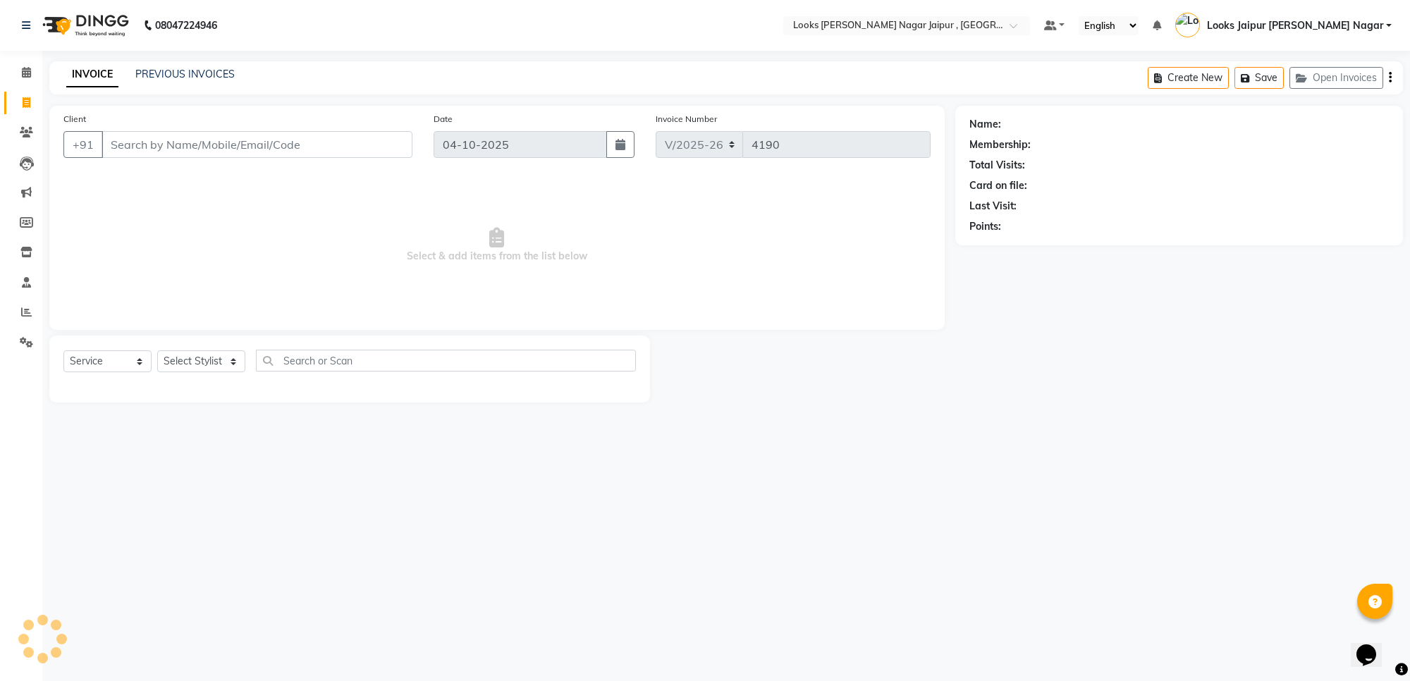
click at [226, 145] on input "Client" at bounding box center [257, 144] width 311 height 27
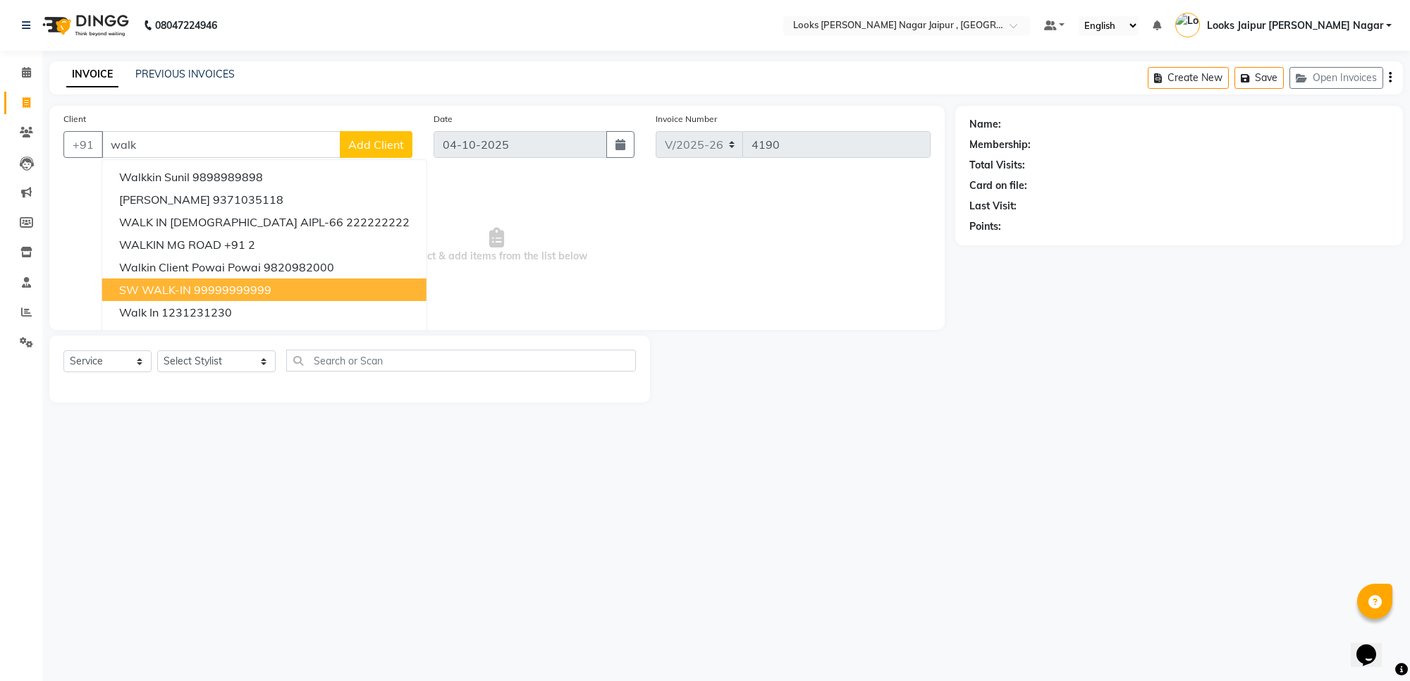
click at [213, 283] on ngb-highlight "99999999999" at bounding box center [233, 290] width 78 height 14
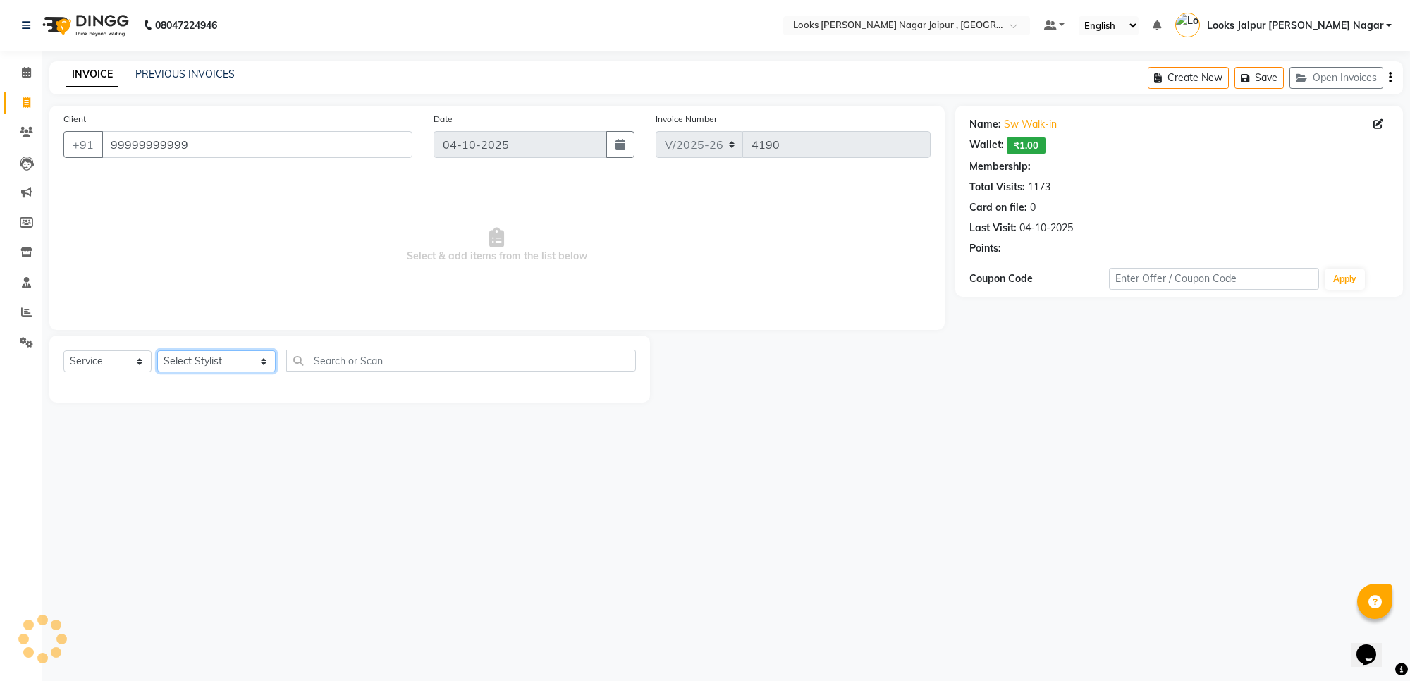
click at [224, 364] on select "Select Stylist [PERSON_NAME] art Anoop [PERSON_NAME] Counter Sales [PERSON_NAME…" at bounding box center [216, 361] width 118 height 22
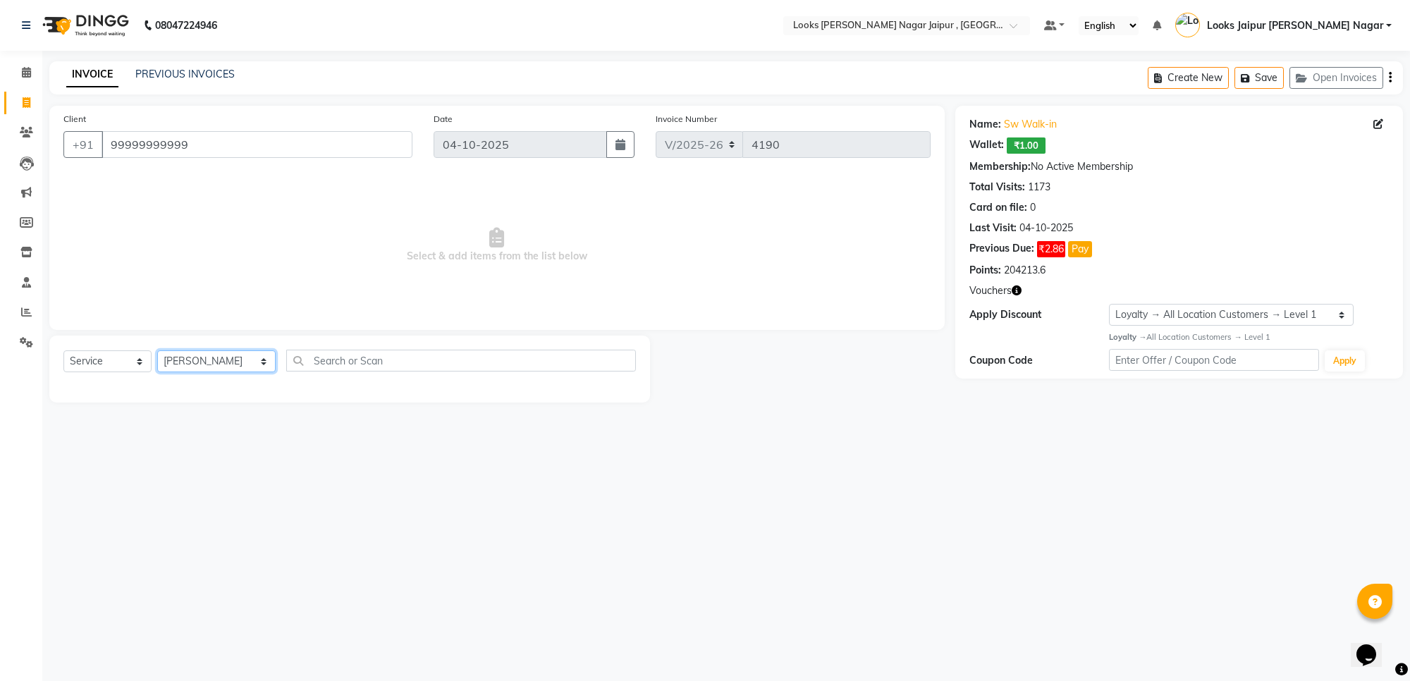
click at [157, 350] on select "Select Stylist [PERSON_NAME] art Anoop [PERSON_NAME] Counter Sales [PERSON_NAME…" at bounding box center [216, 361] width 118 height 22
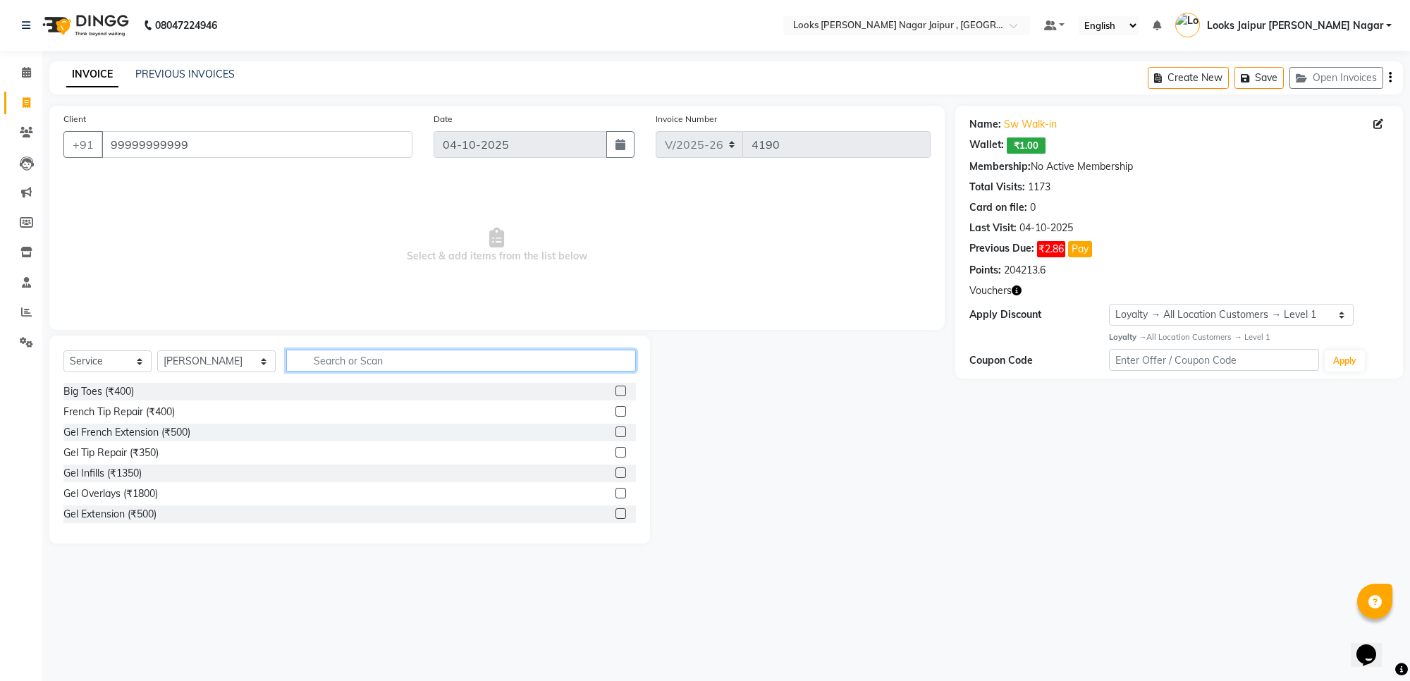
click at [349, 350] on input "text" at bounding box center [461, 361] width 350 height 22
click at [616, 468] on label at bounding box center [621, 473] width 11 height 11
click at [616, 469] on input "checkbox" at bounding box center [620, 473] width 9 height 9
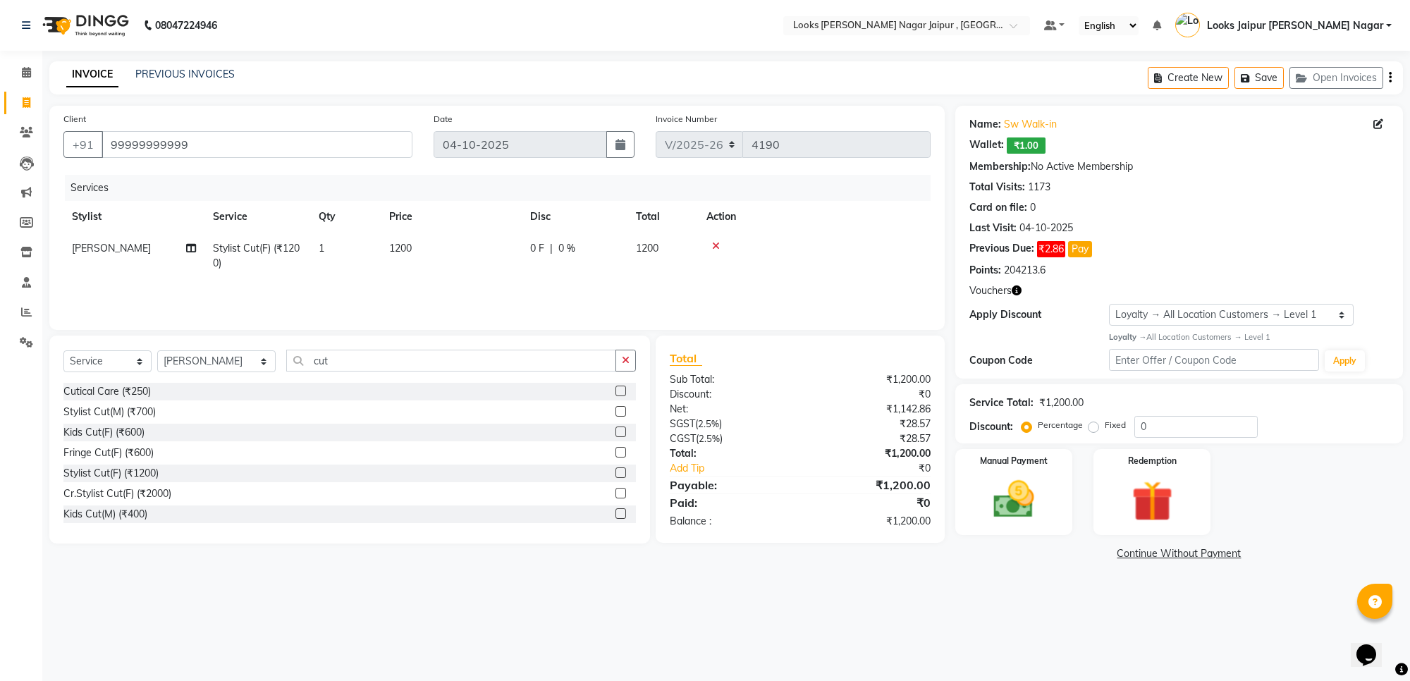
drag, startPoint x: 434, startPoint y: 240, endPoint x: 480, endPoint y: 238, distance: 45.9
click at [446, 238] on td "1200" at bounding box center [451, 256] width 141 height 47
click at [535, 236] on td "1200" at bounding box center [517, 260] width 141 height 54
click at [537, 245] on input "1200" at bounding box center [518, 252] width 124 height 22
click at [1087, 629] on div "08047224946 Select Location × Looks [PERSON_NAME] Nagar Jaipur , Jaipur Default…" at bounding box center [705, 340] width 1410 height 681
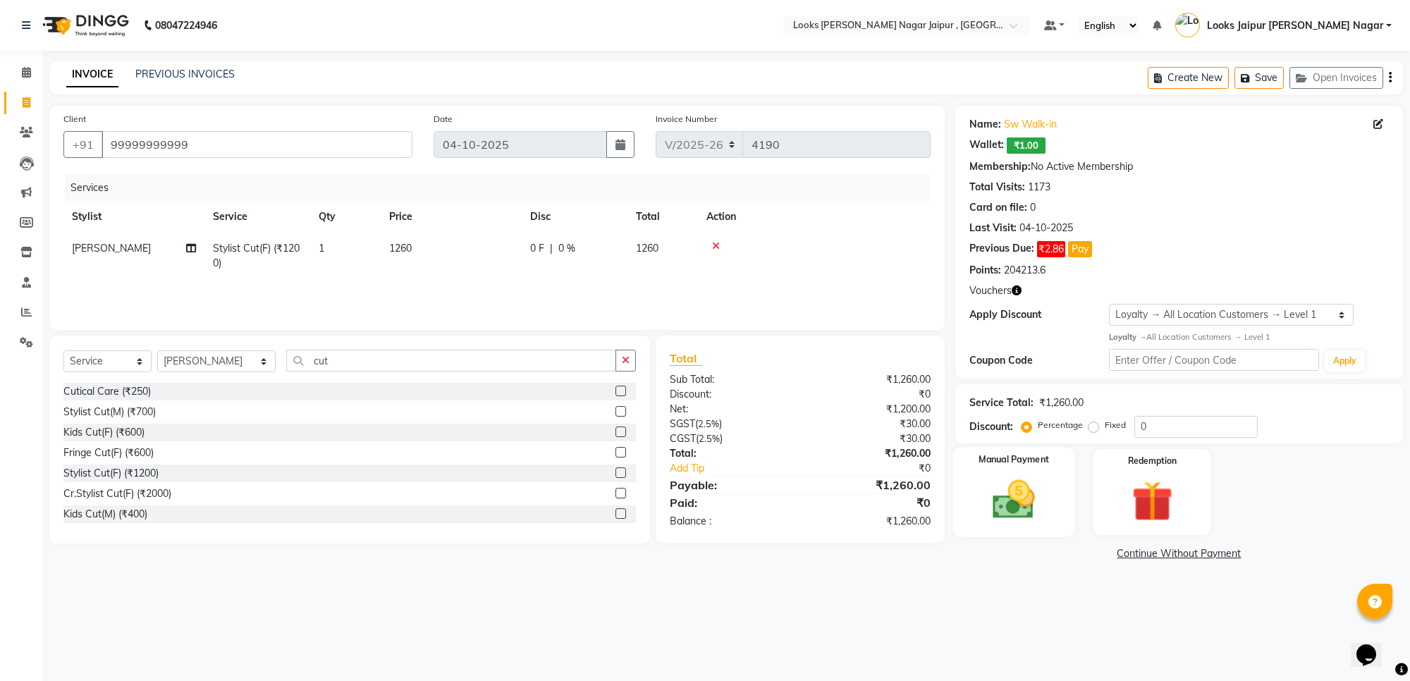
click at [1015, 499] on img at bounding box center [1013, 499] width 69 height 49
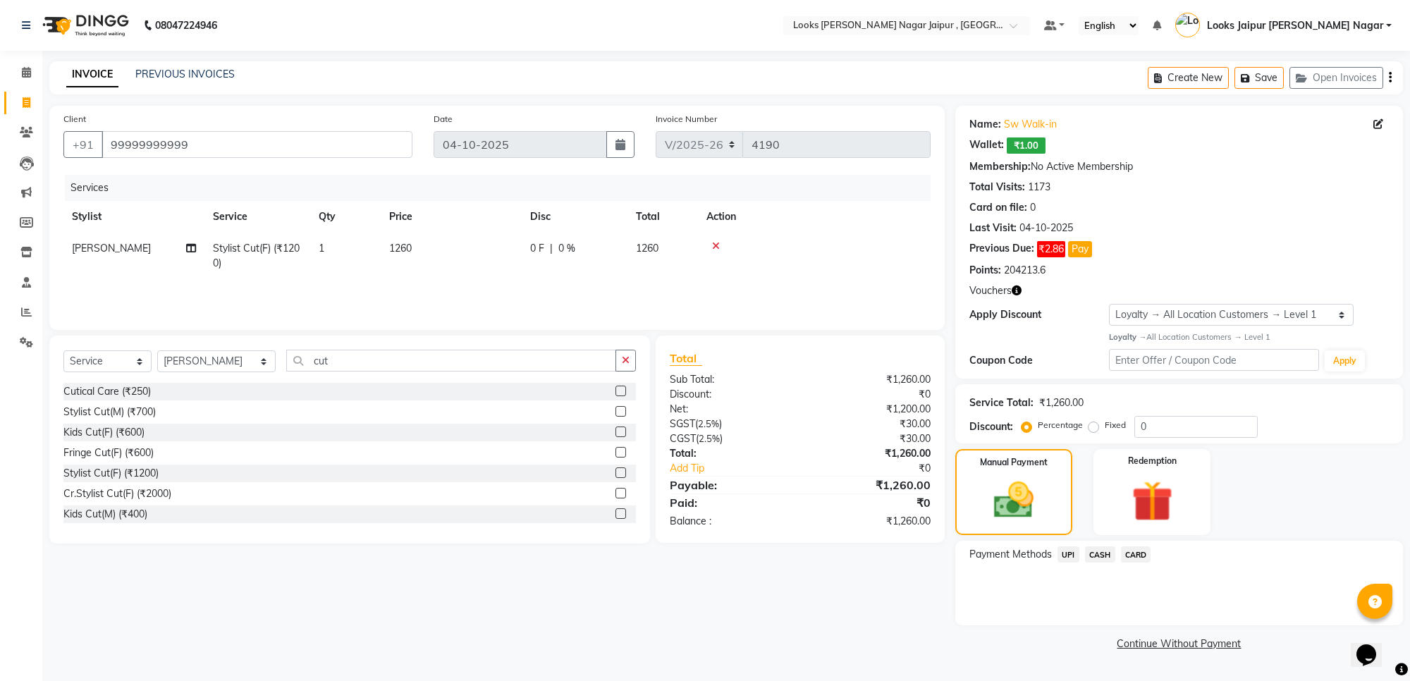
click at [1105, 552] on span "CASH" at bounding box center [1100, 555] width 30 height 16
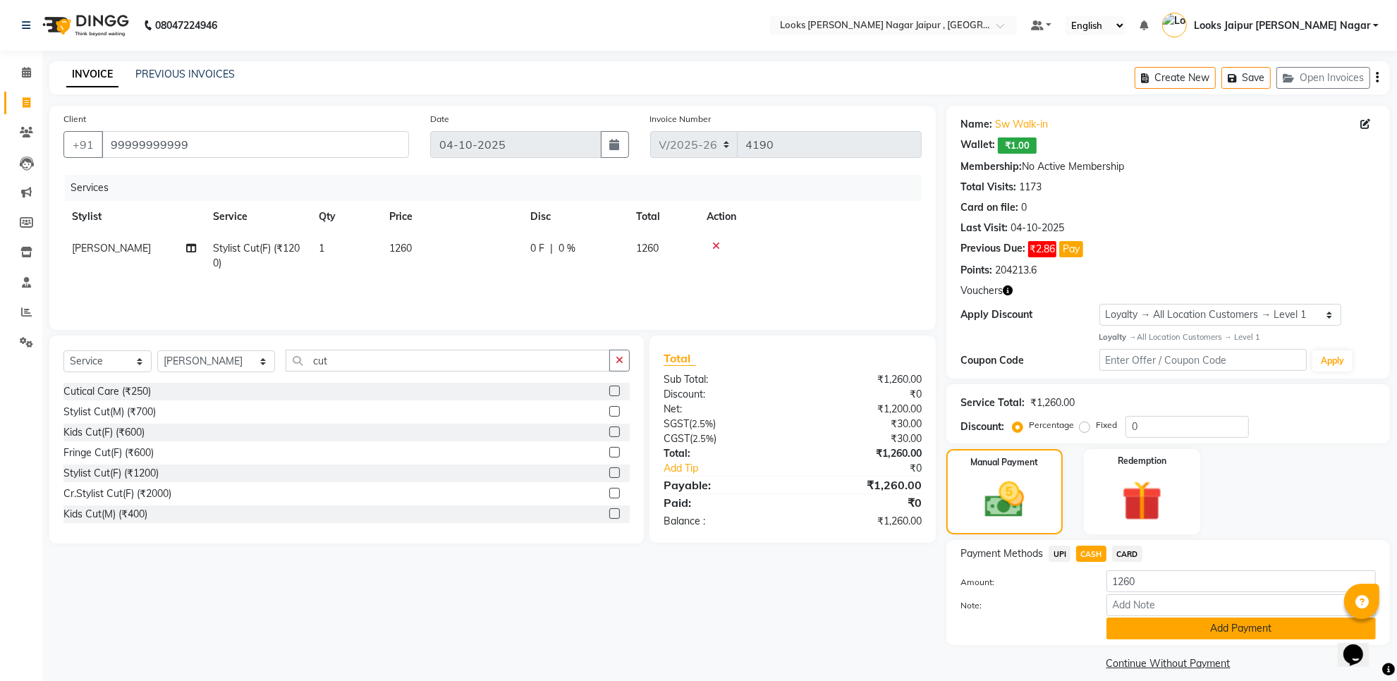
click at [1156, 628] on button "Add Payment" at bounding box center [1240, 629] width 269 height 22
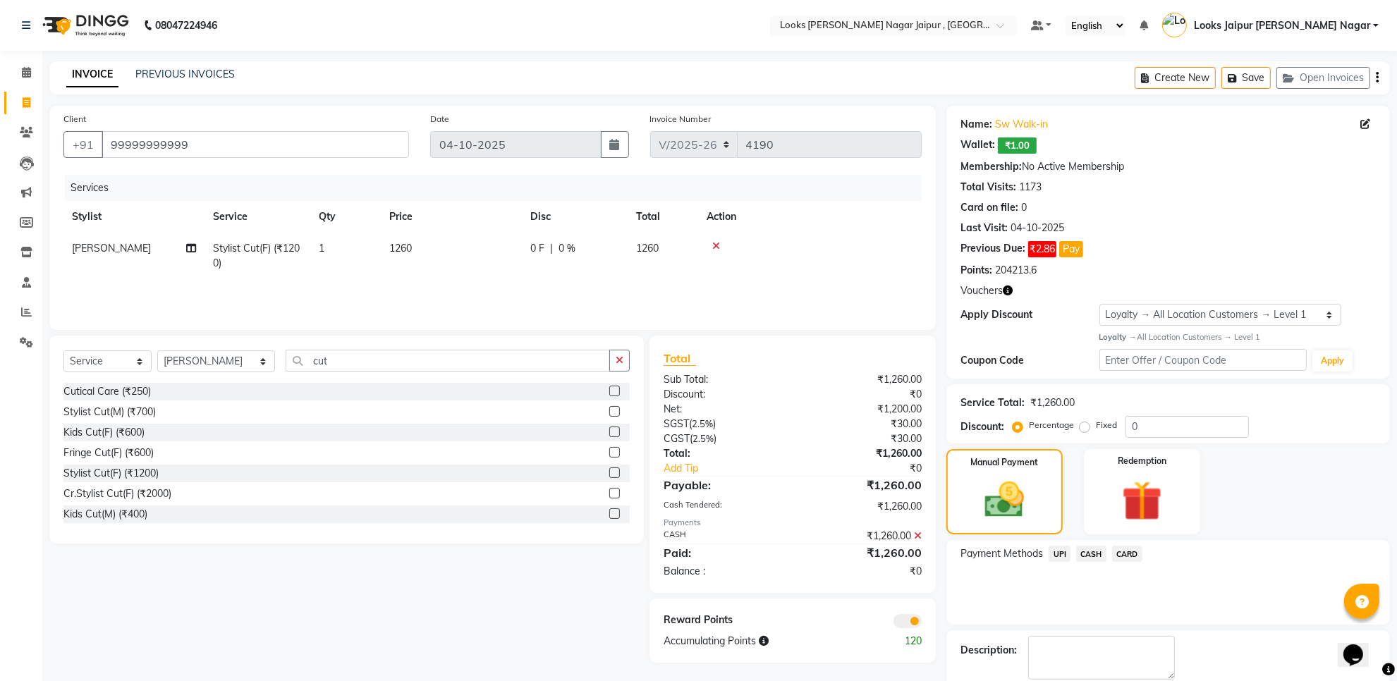
scroll to position [74, 0]
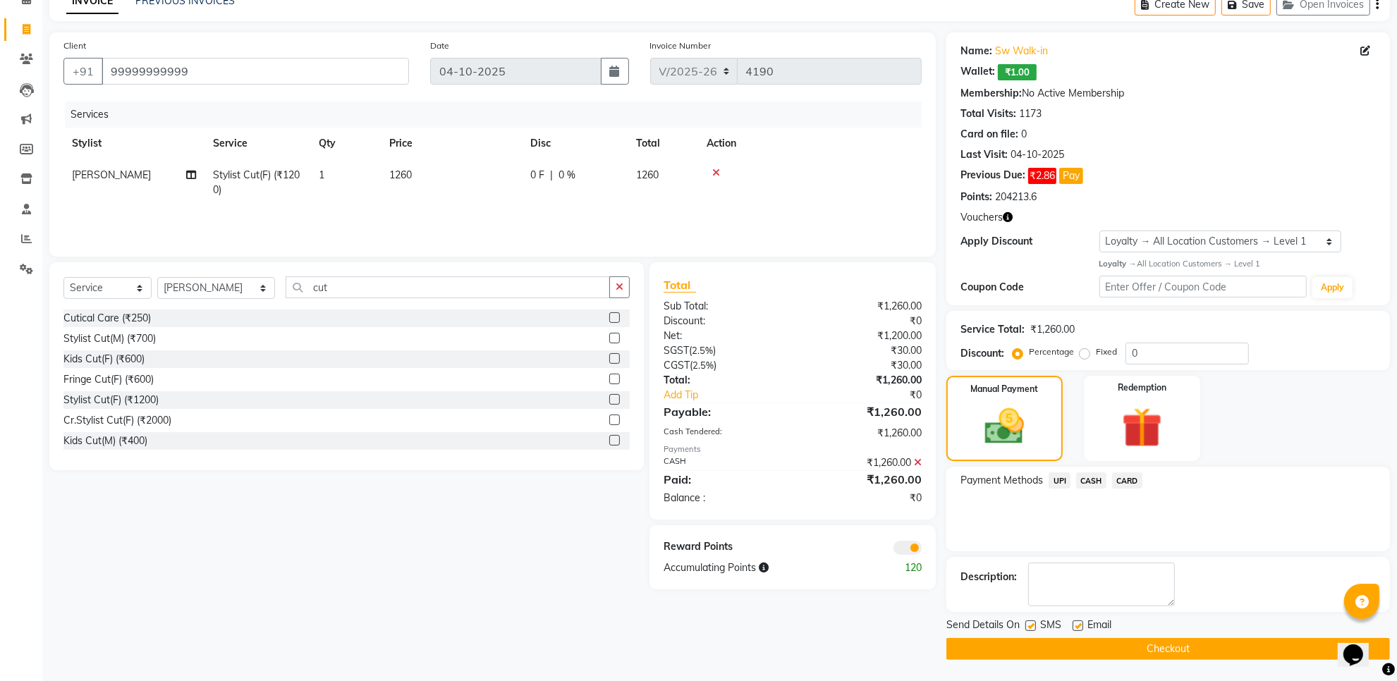
click at [1030, 625] on label at bounding box center [1030, 626] width 11 height 11
click at [1030, 625] on input "checkbox" at bounding box center [1029, 626] width 9 height 9
click at [1081, 626] on label at bounding box center [1078, 626] width 11 height 11
click at [1081, 626] on input "checkbox" at bounding box center [1077, 626] width 9 height 9
click at [1060, 643] on button "Checkout" at bounding box center [1168, 649] width 444 height 22
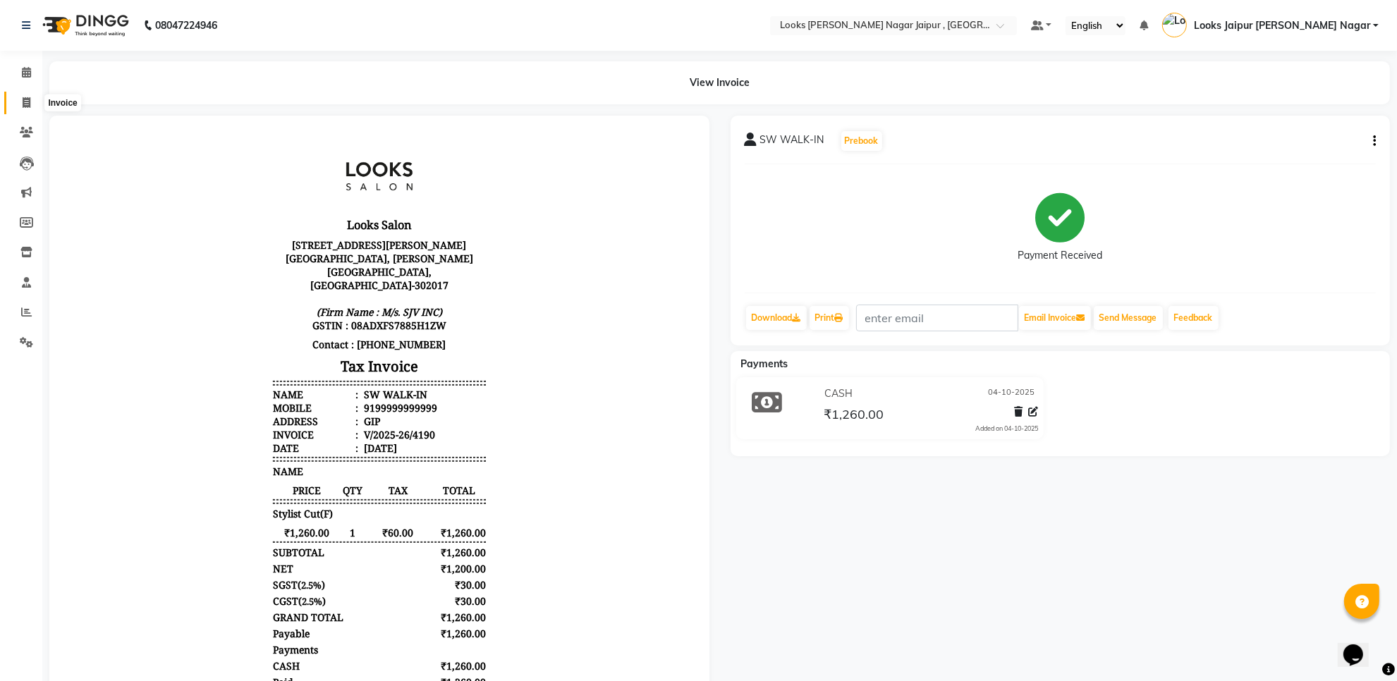
click at [29, 99] on icon at bounding box center [27, 102] width 8 height 11
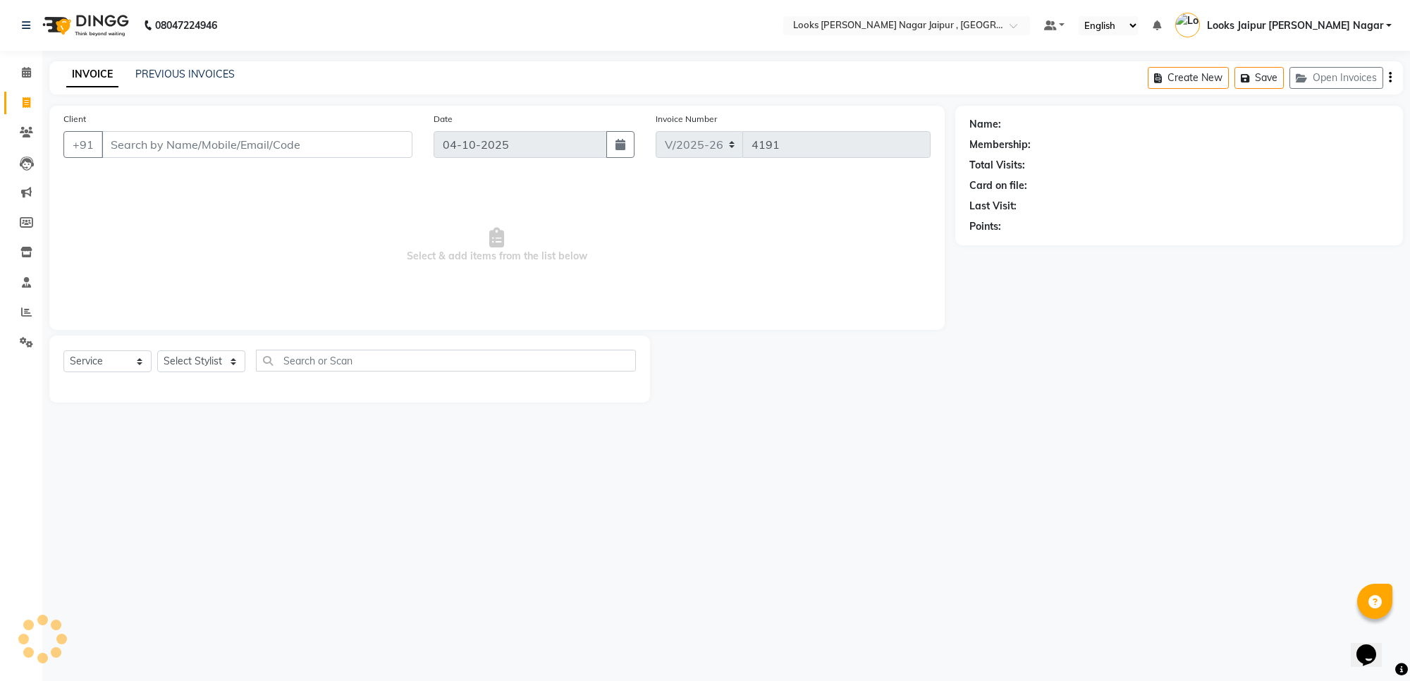
click at [228, 147] on input "Client" at bounding box center [257, 144] width 311 height 27
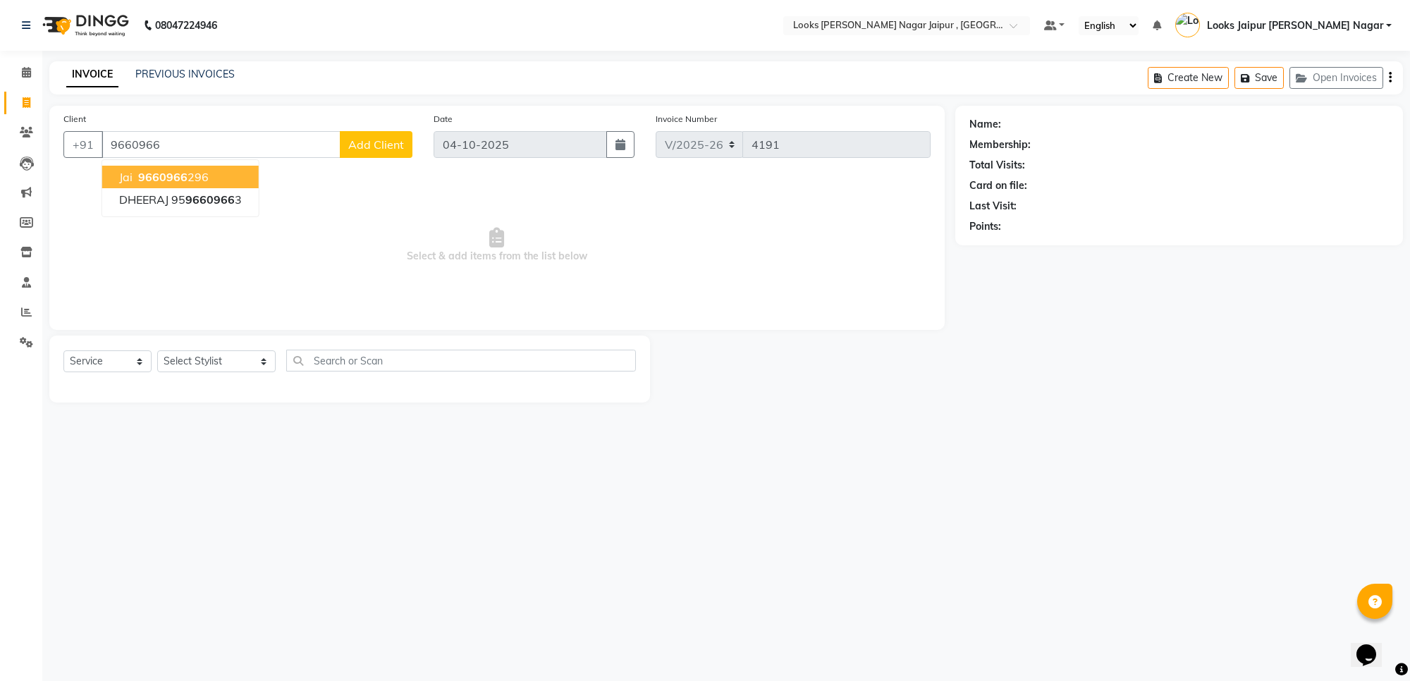
click at [219, 171] on button "Jai 9660966 296" at bounding box center [180, 177] width 157 height 23
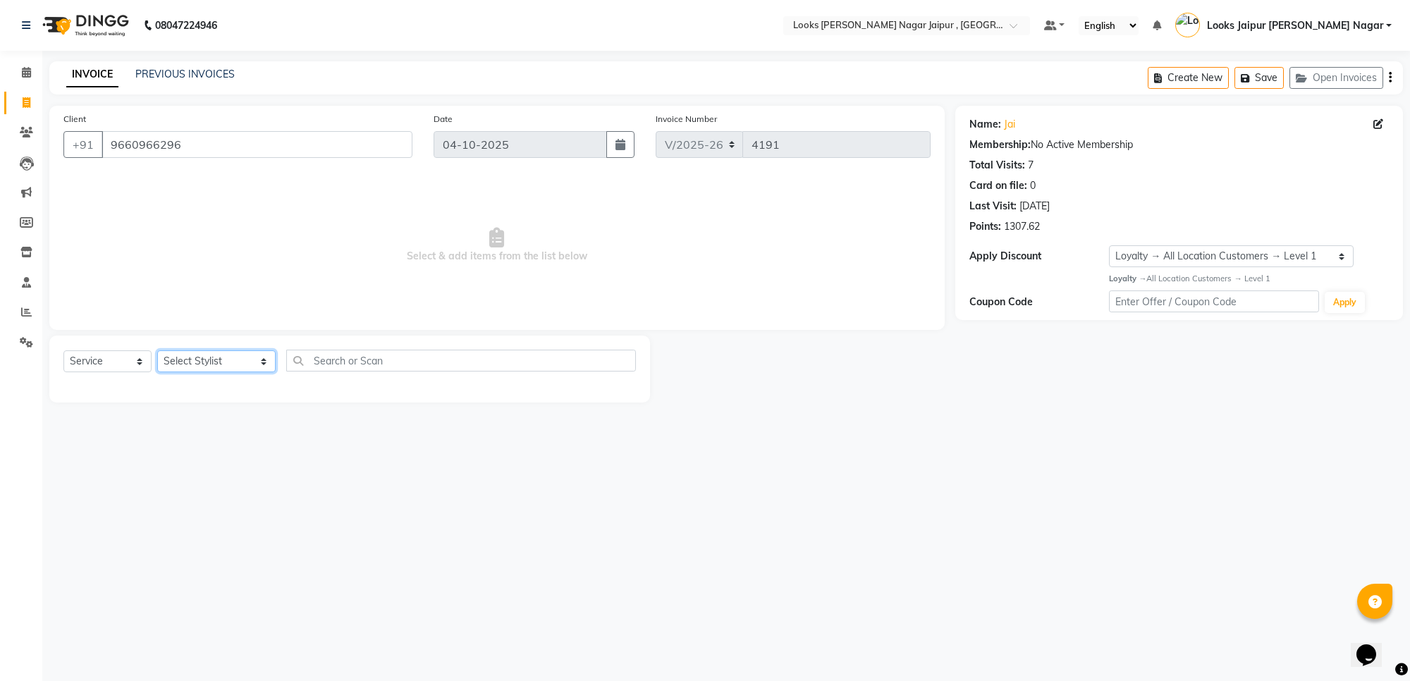
click at [198, 370] on select "Select Stylist [PERSON_NAME] art Anoop [PERSON_NAME] Counter Sales [PERSON_NAME…" at bounding box center [216, 361] width 118 height 22
click at [157, 350] on select "Select Stylist [PERSON_NAME] art Anoop [PERSON_NAME] Counter Sales [PERSON_NAME…" at bounding box center [216, 361] width 118 height 22
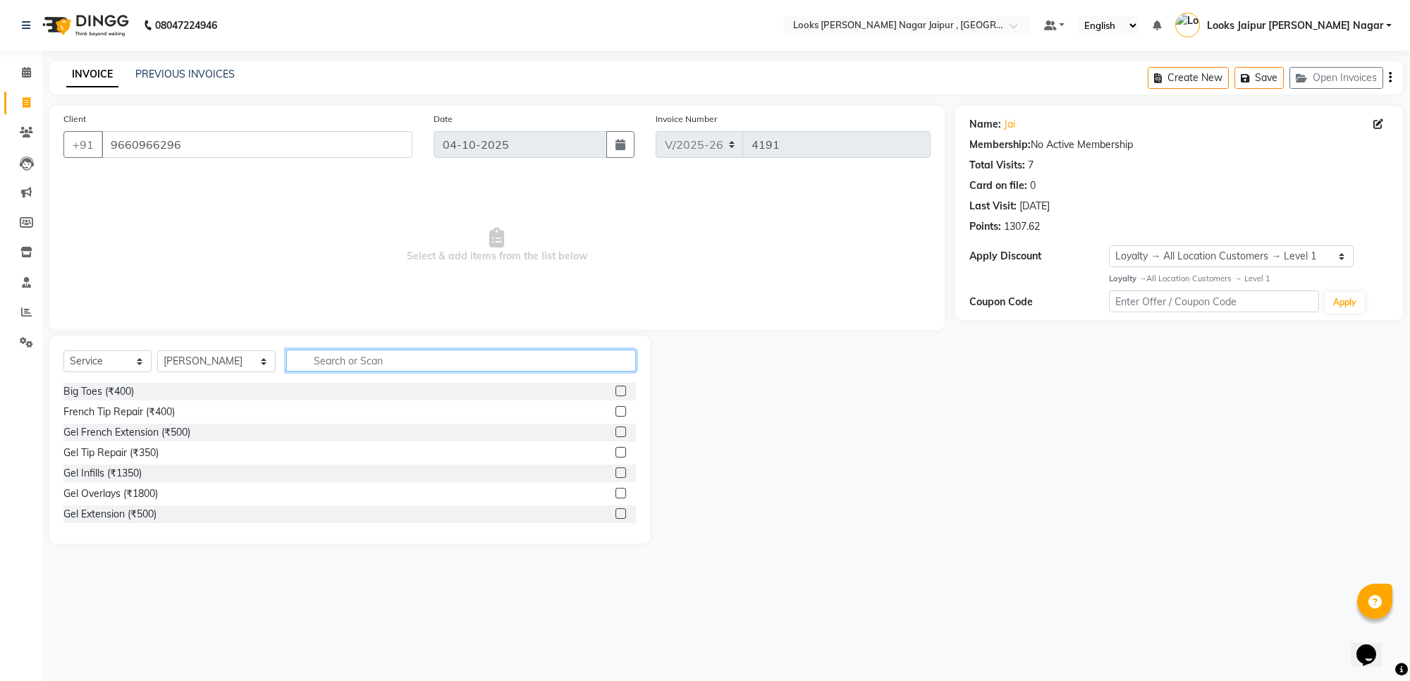
click at [342, 358] on input "text" at bounding box center [461, 361] width 350 height 22
click at [616, 509] on label at bounding box center [621, 513] width 11 height 11
click at [616, 510] on input "checkbox" at bounding box center [620, 514] width 9 height 9
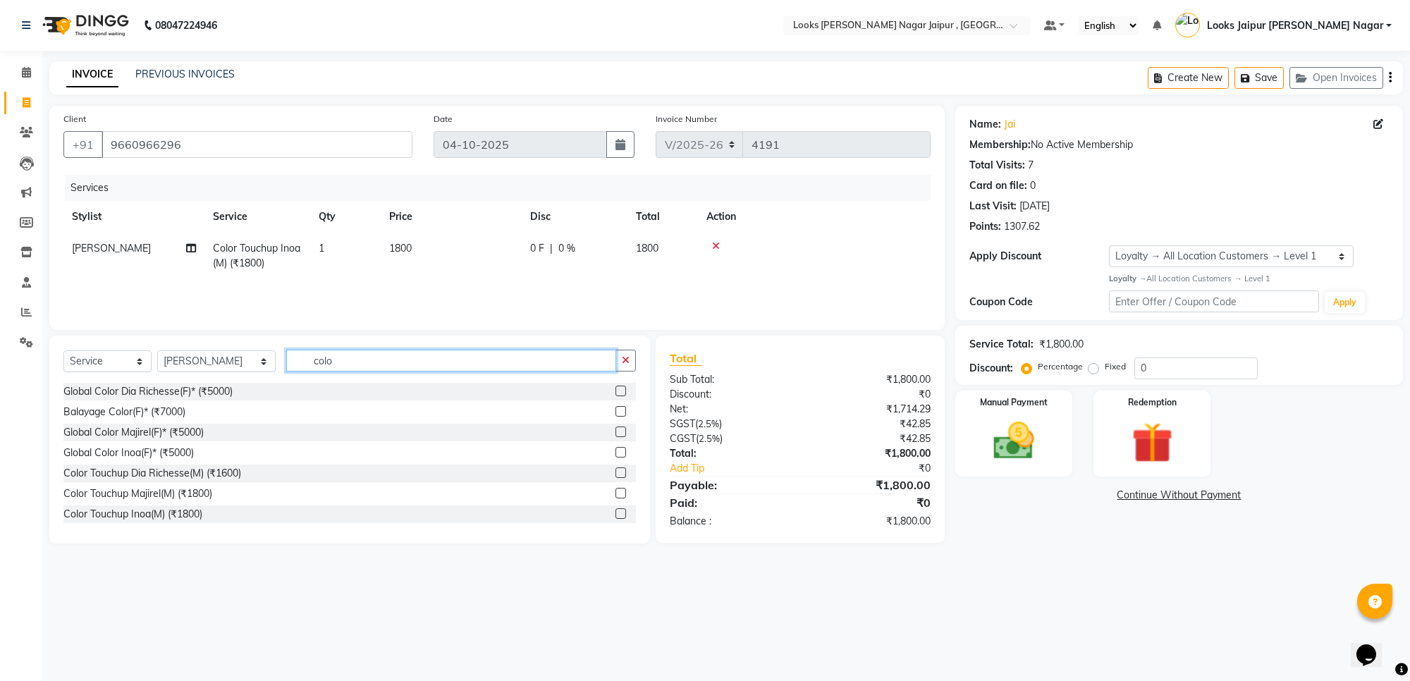
click at [348, 367] on input "colo" at bounding box center [451, 361] width 330 height 22
click at [616, 392] on label at bounding box center [621, 391] width 11 height 11
click at [616, 392] on input "checkbox" at bounding box center [620, 391] width 9 height 9
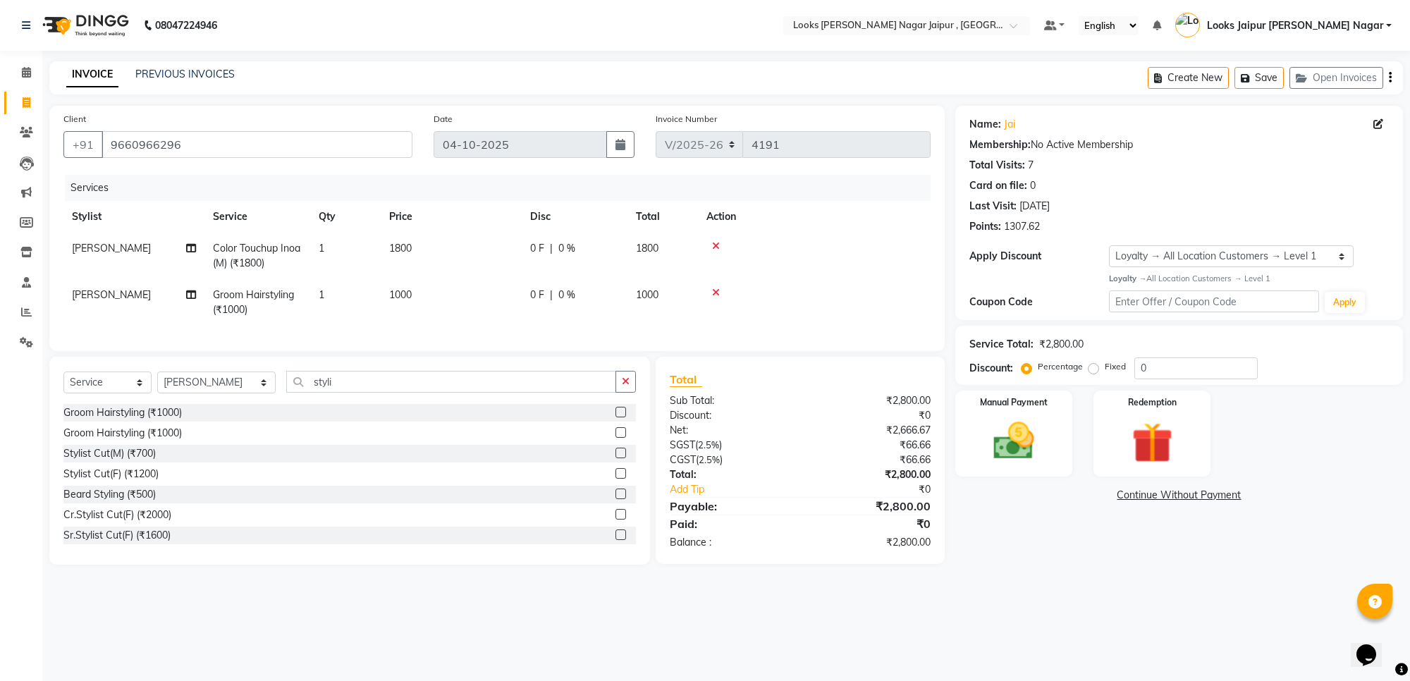
click at [424, 287] on td "1000" at bounding box center [451, 302] width 141 height 47
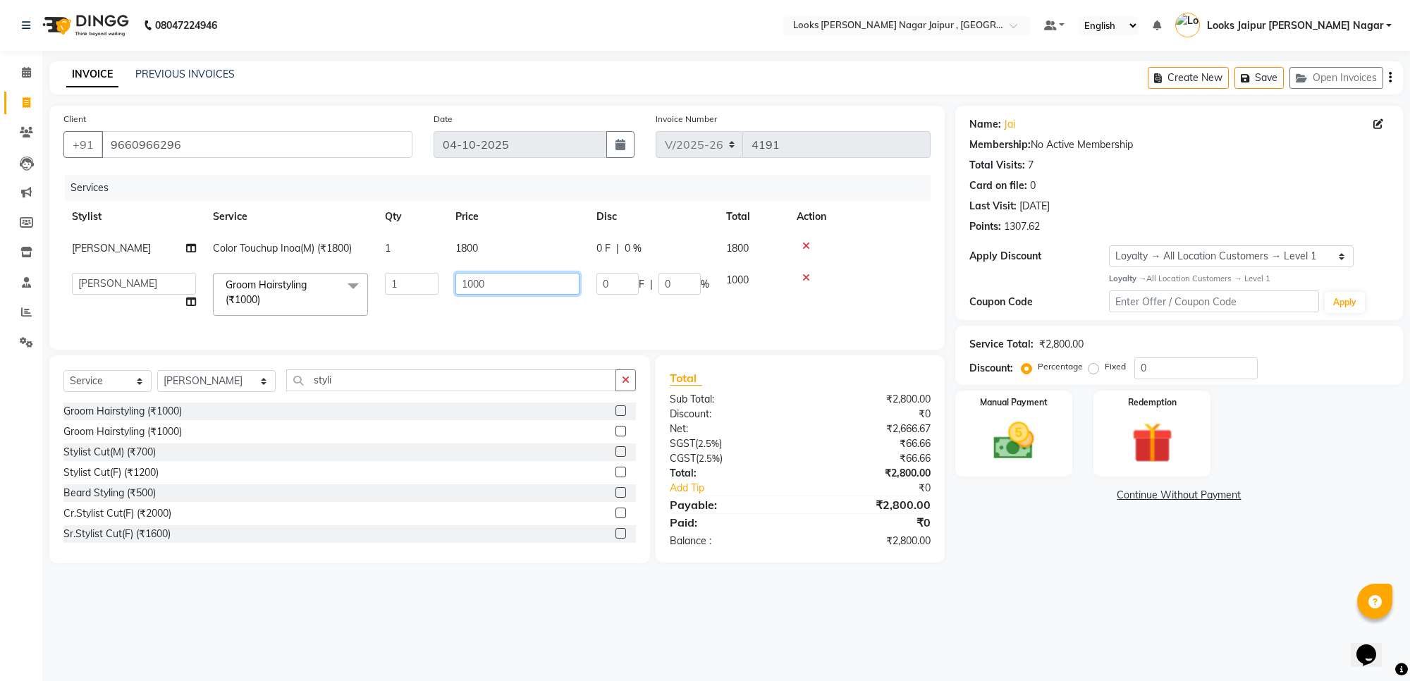
click at [503, 283] on input "1000" at bounding box center [518, 284] width 124 height 22
click at [501, 252] on td "1800" at bounding box center [517, 249] width 141 height 32
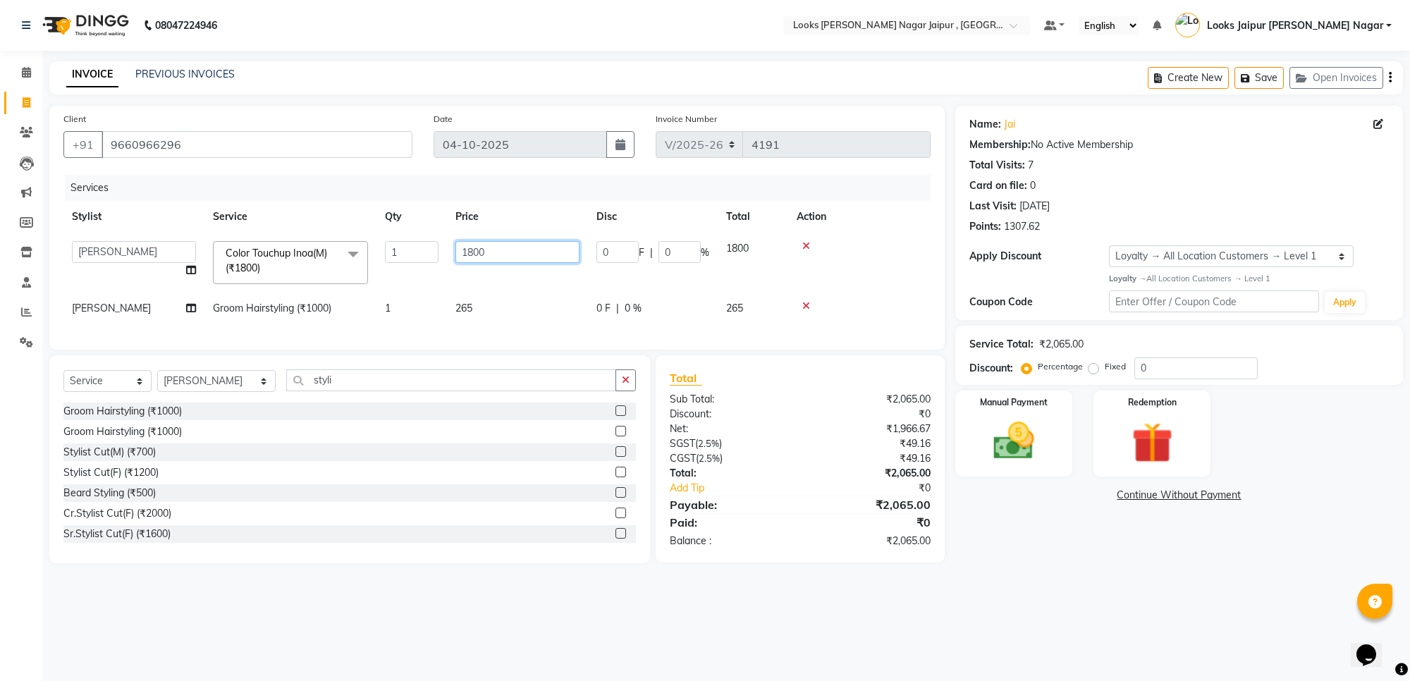
click at [501, 249] on input "1800" at bounding box center [518, 252] width 124 height 22
click at [1091, 585] on main "INVOICE PREVIOUS INVOICES Create New Save Open Invoices Client [PHONE_NUMBER] D…" at bounding box center [726, 322] width 1368 height 523
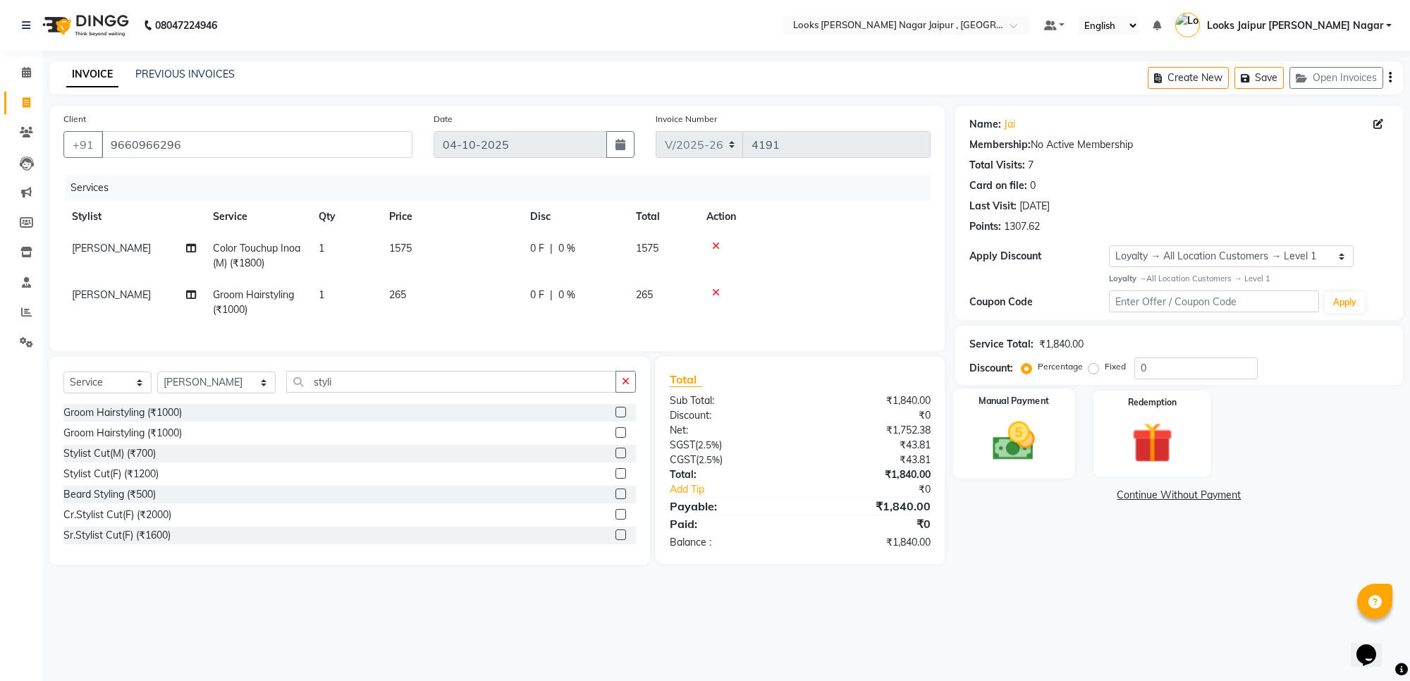
click at [1018, 446] on img at bounding box center [1013, 441] width 69 height 49
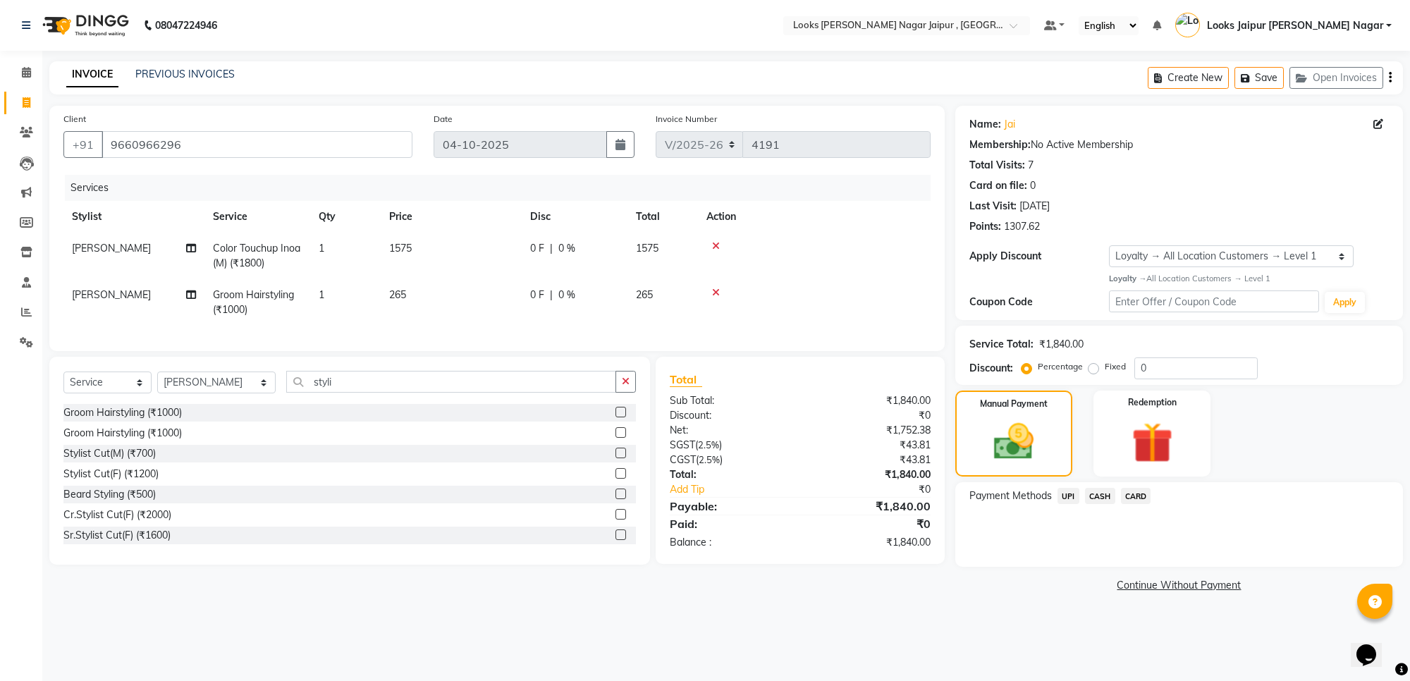
drag, startPoint x: 1137, startPoint y: 491, endPoint x: 1130, endPoint y: 494, distance: 7.3
click at [1137, 491] on span "CARD" at bounding box center [1136, 496] width 30 height 16
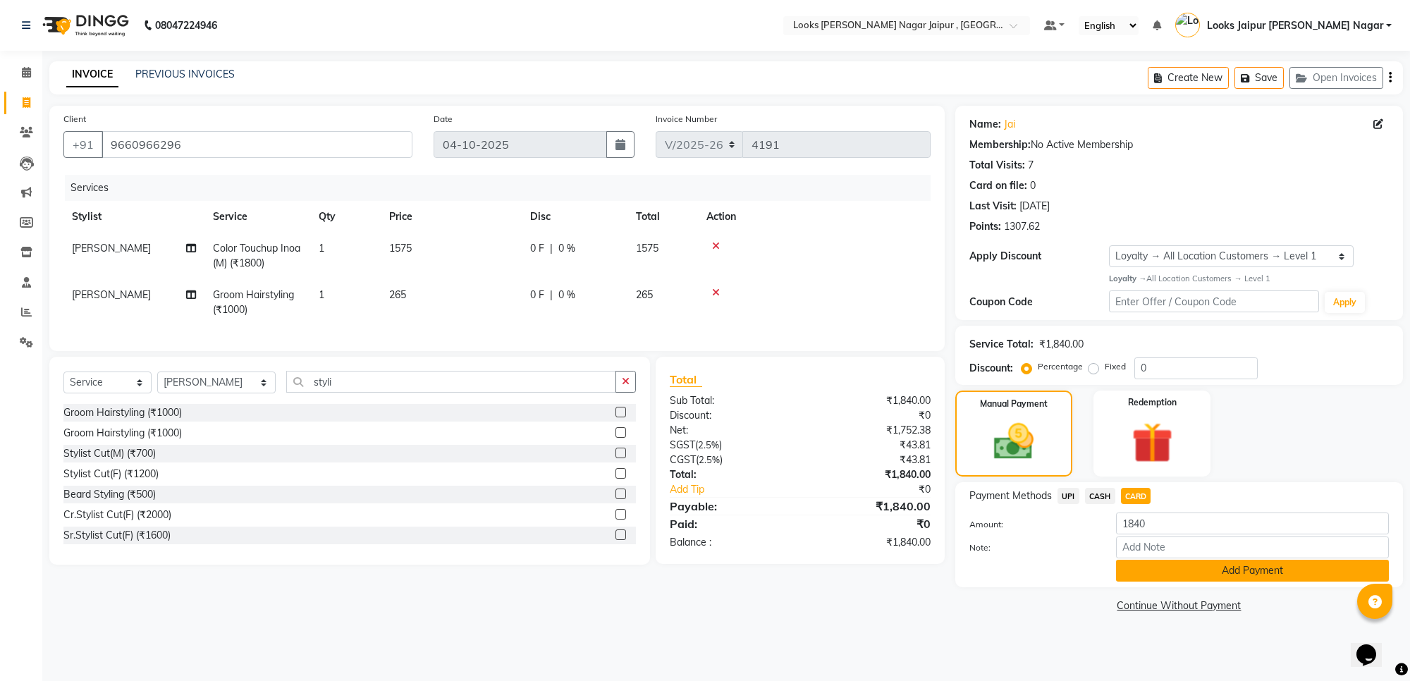
click at [1167, 569] on button "Add Payment" at bounding box center [1252, 571] width 273 height 22
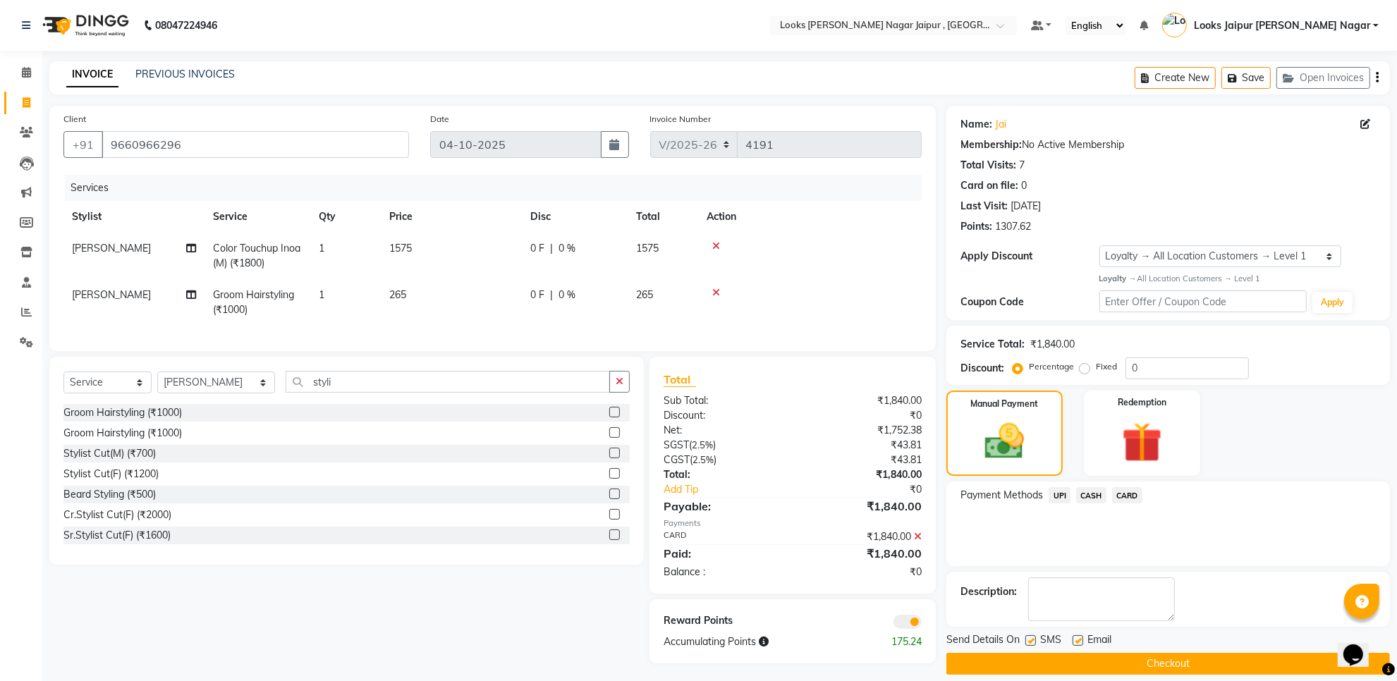
scroll to position [16, 0]
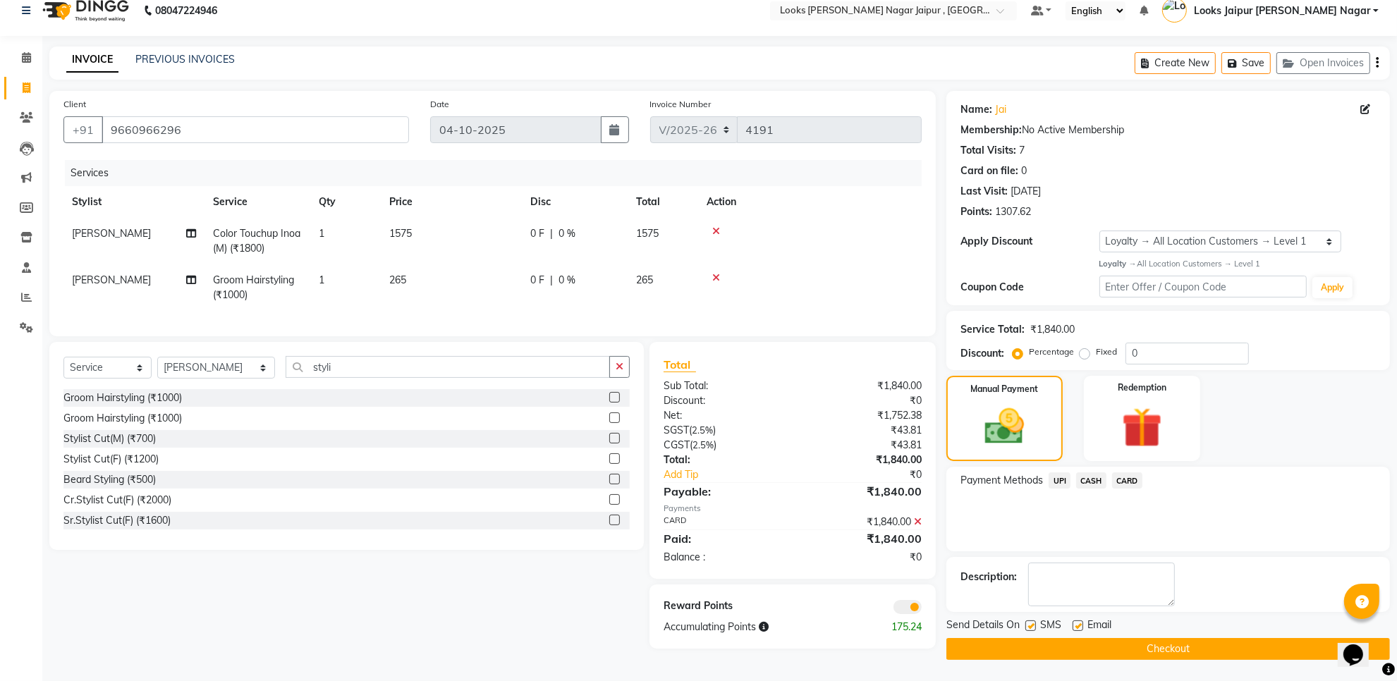
click at [1027, 623] on label at bounding box center [1030, 626] width 11 height 11
click at [1027, 623] on input "checkbox" at bounding box center [1029, 626] width 9 height 9
click at [1074, 621] on label at bounding box center [1078, 626] width 11 height 11
click at [1074, 622] on input "checkbox" at bounding box center [1077, 626] width 9 height 9
click at [1083, 647] on button "Checkout" at bounding box center [1168, 649] width 444 height 22
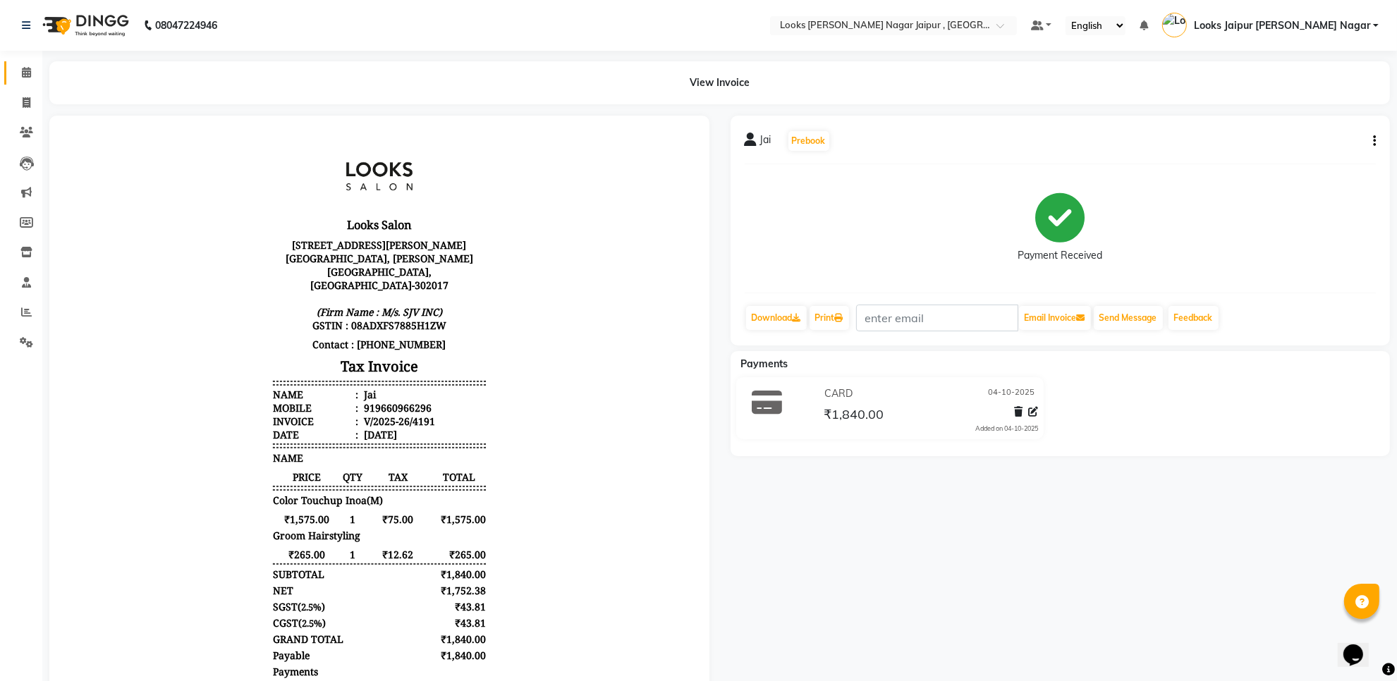
click at [22, 78] on icon at bounding box center [26, 72] width 9 height 11
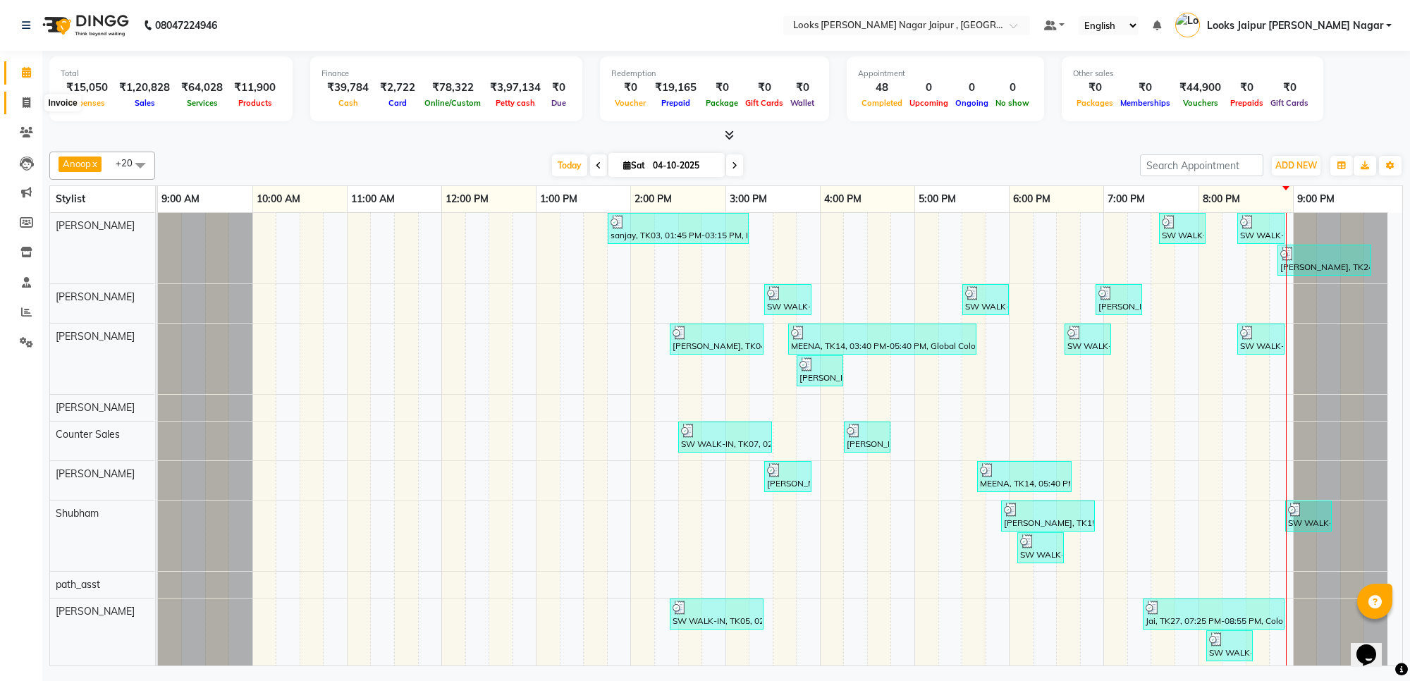
click at [18, 95] on span at bounding box center [26, 103] width 25 height 16
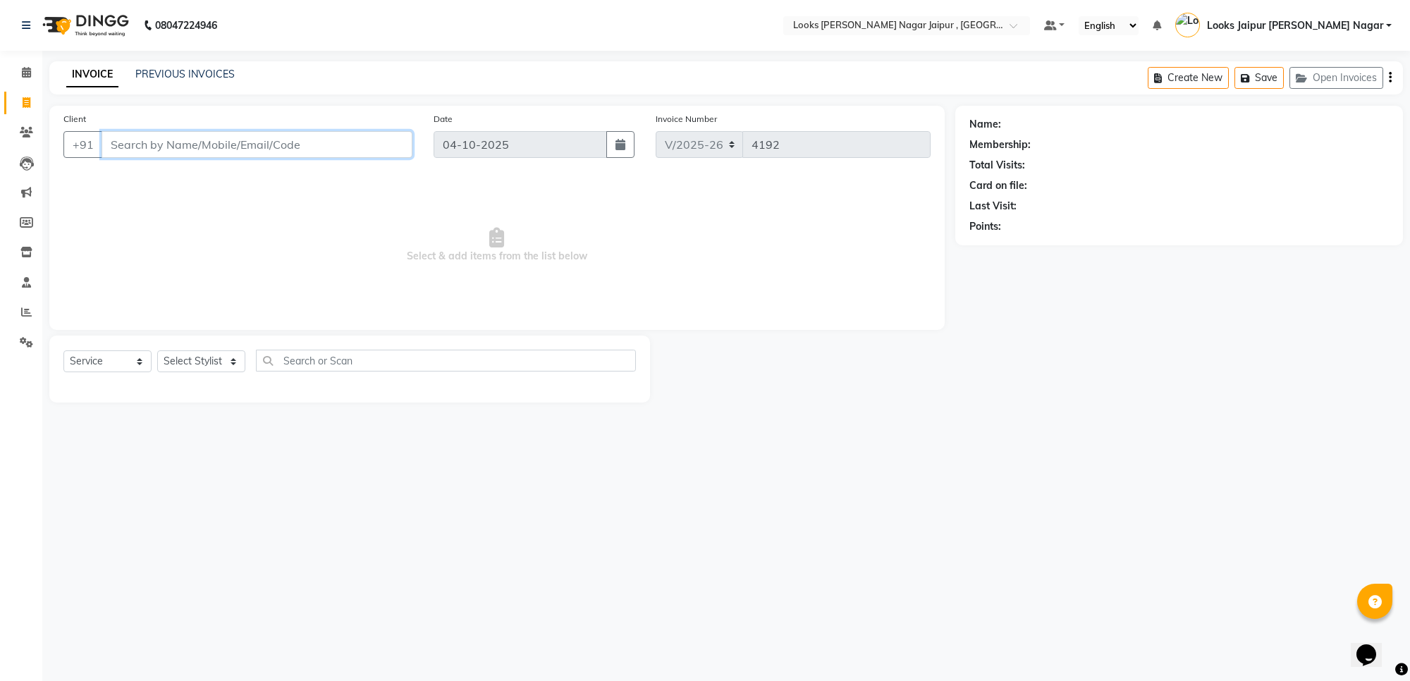
click at [261, 136] on input "Client" at bounding box center [257, 144] width 311 height 27
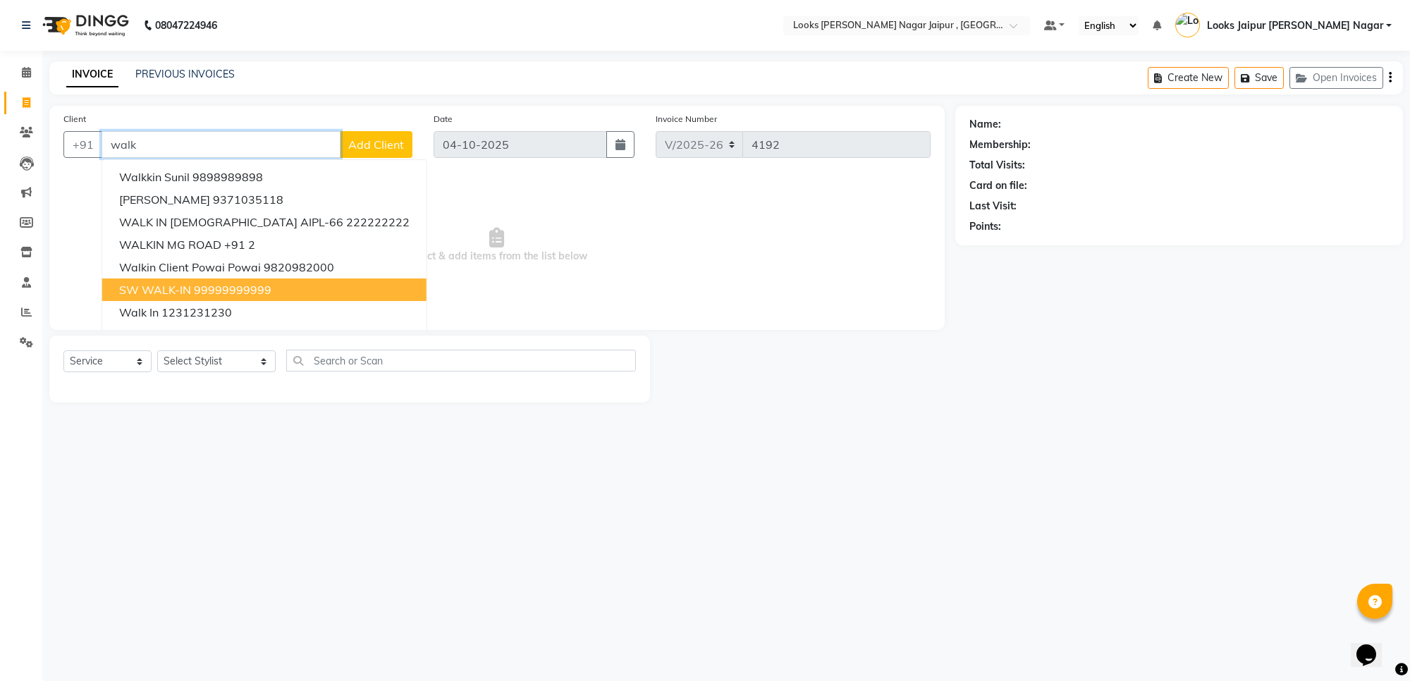
click at [223, 283] on ngb-highlight "99999999999" at bounding box center [233, 290] width 78 height 14
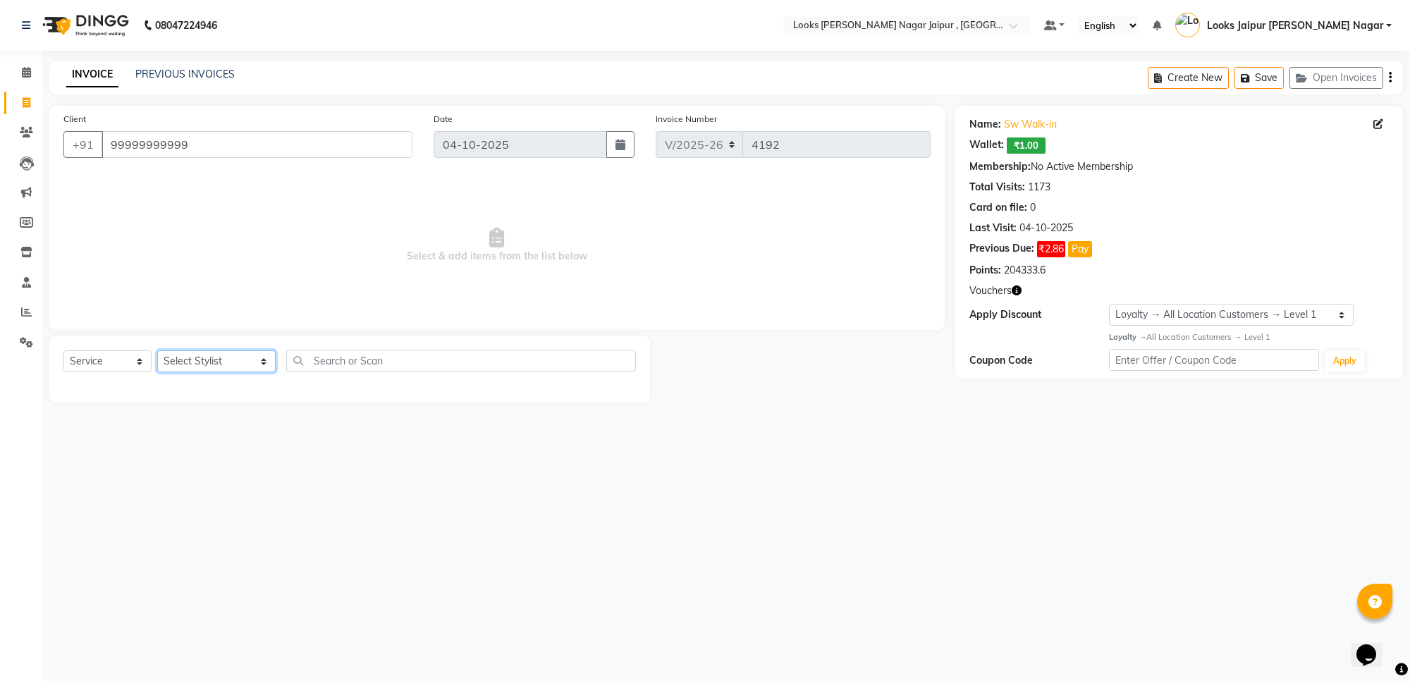
click at [215, 357] on select "Select Stylist [PERSON_NAME] art Anoop [PERSON_NAME] Counter Sales [PERSON_NAME…" at bounding box center [216, 361] width 118 height 22
click at [157, 350] on select "Select Stylist [PERSON_NAME] art Anoop [PERSON_NAME] Counter Sales [PERSON_NAME…" at bounding box center [216, 361] width 118 height 22
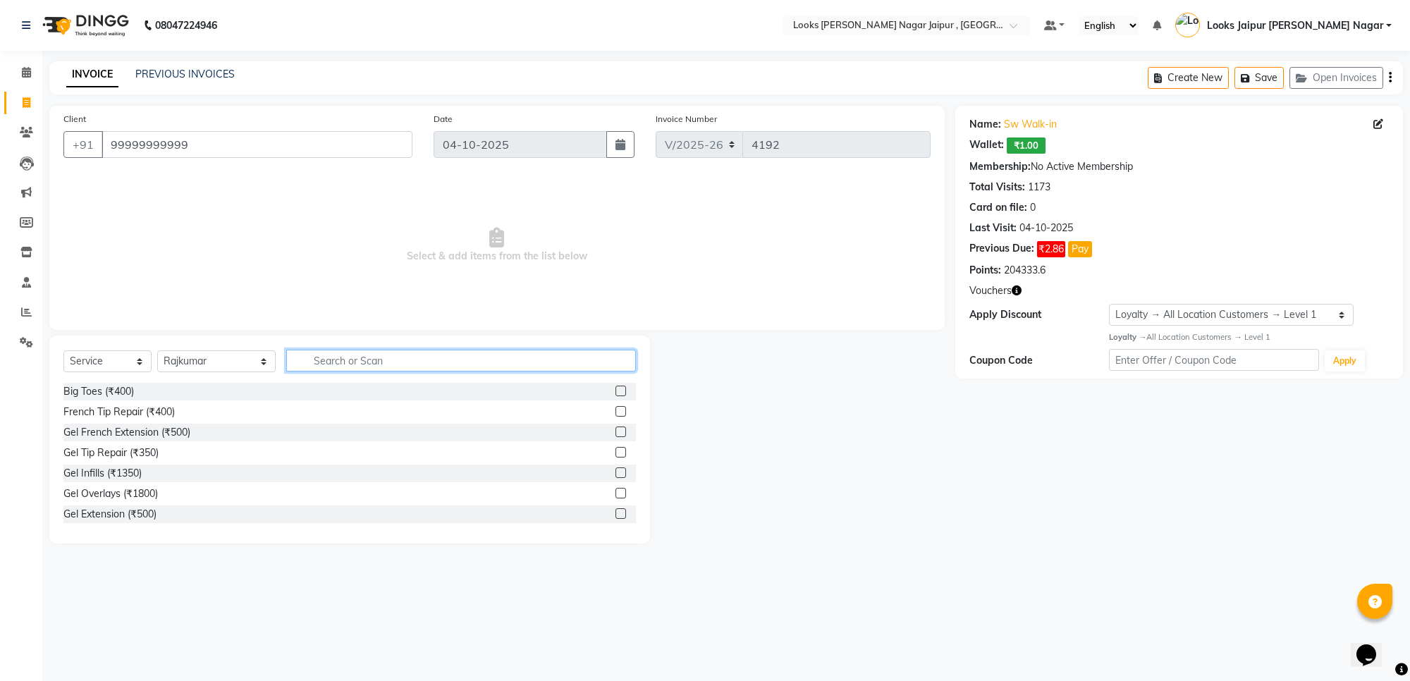
click at [413, 350] on input "text" at bounding box center [461, 361] width 350 height 22
click at [27, 312] on icon at bounding box center [26, 312] width 11 height 11
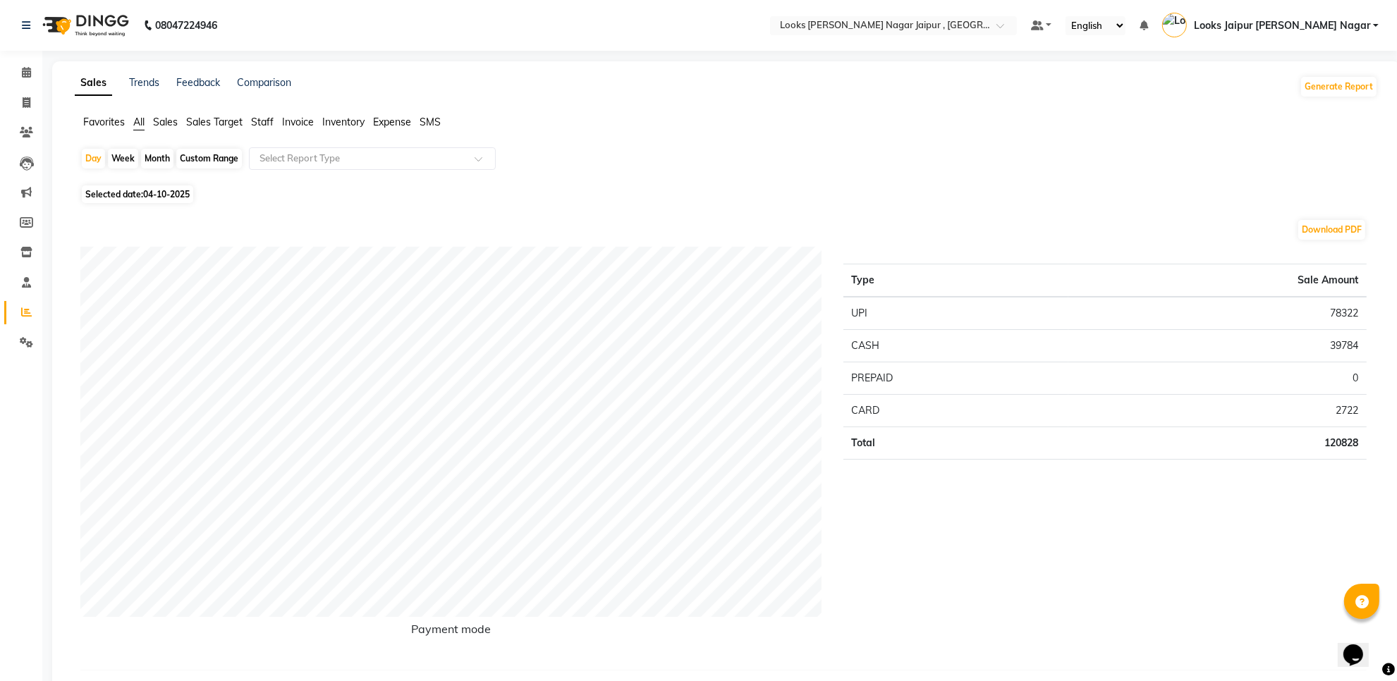
click at [254, 120] on span "Staff" at bounding box center [262, 122] width 23 height 13
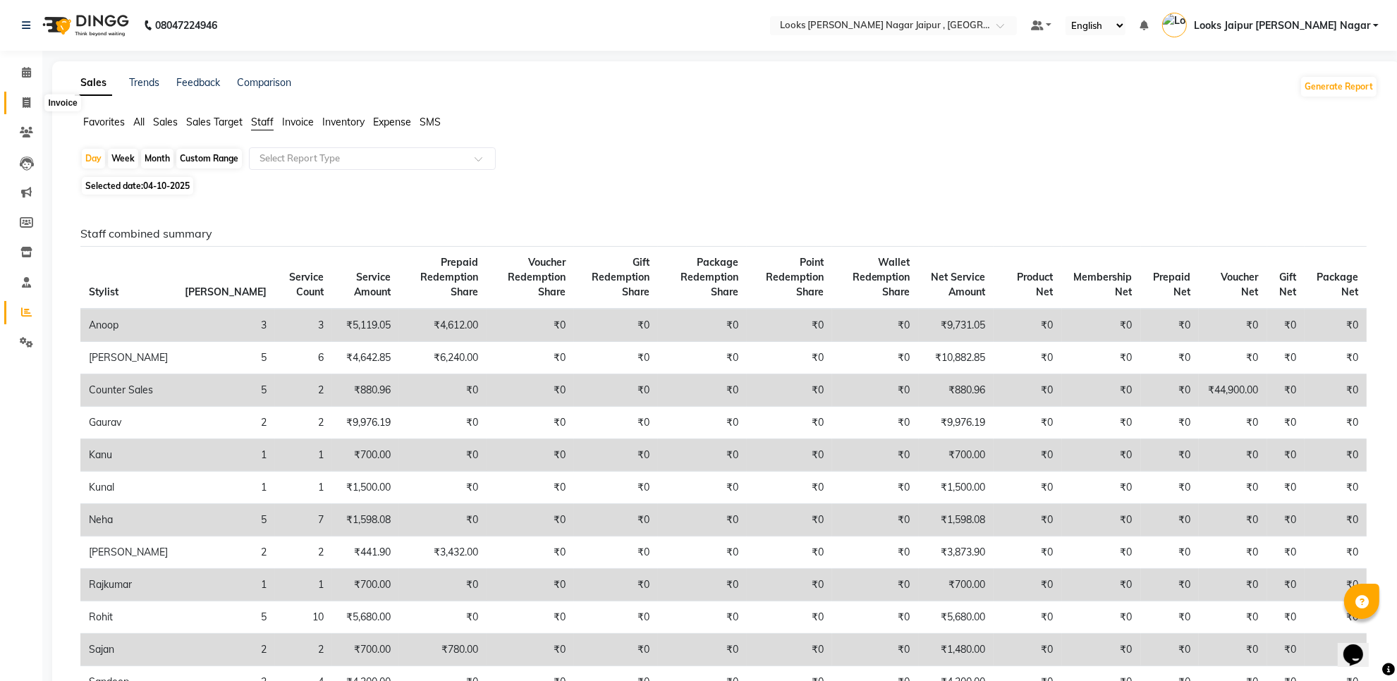
click at [20, 97] on span at bounding box center [26, 103] width 25 height 16
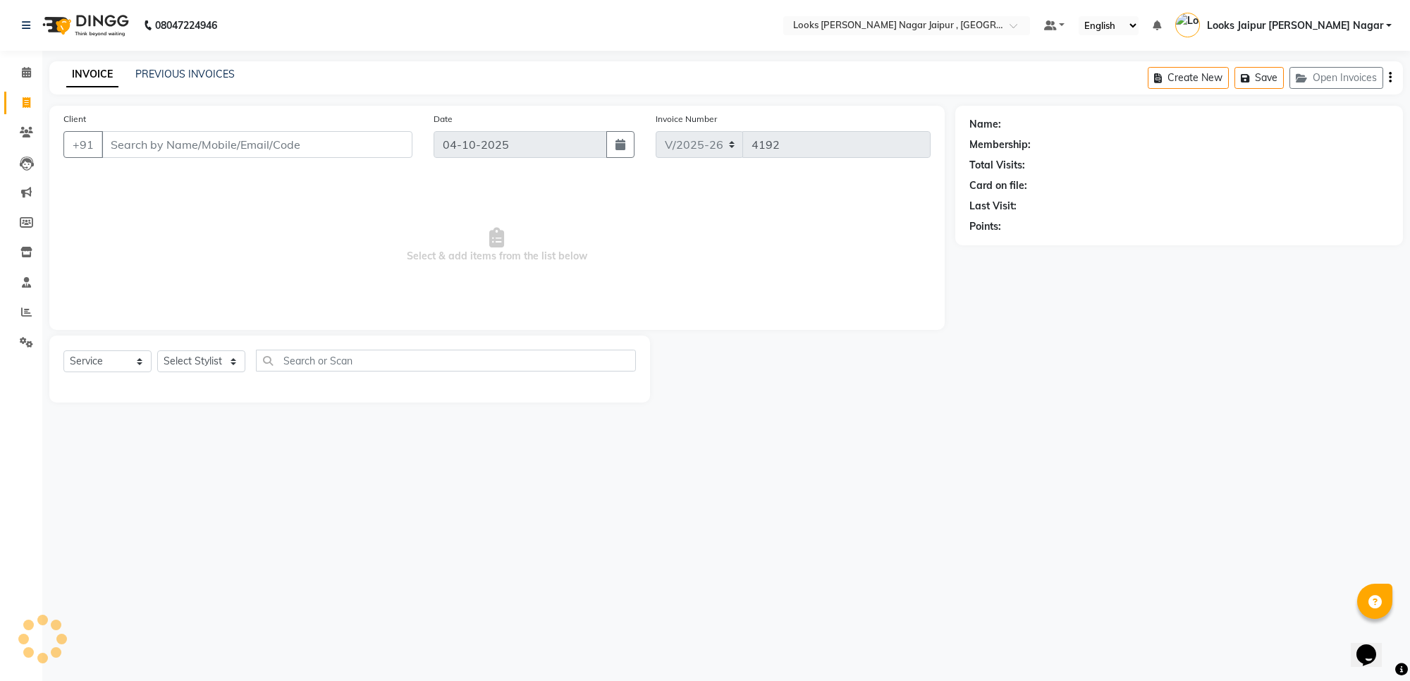
click at [164, 147] on input "Client" at bounding box center [257, 144] width 311 height 27
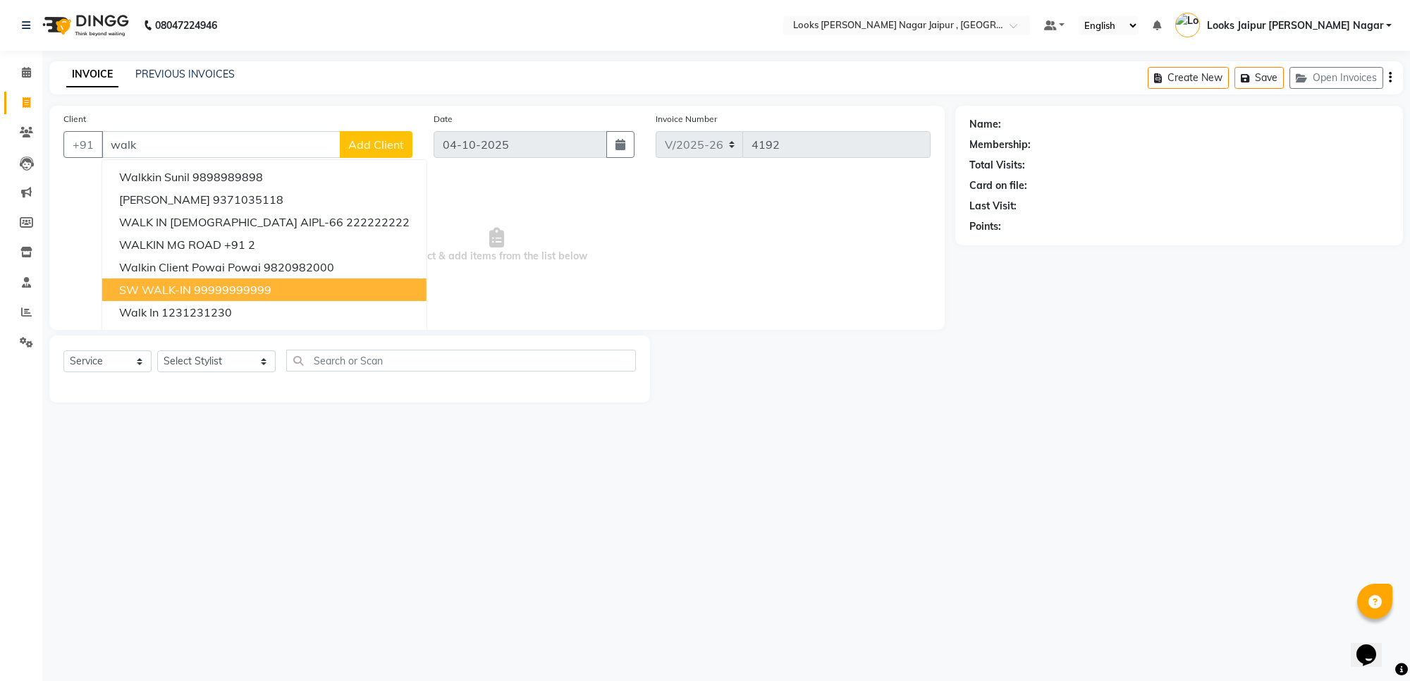
click at [181, 289] on span "SW WALK-IN" at bounding box center [155, 290] width 72 height 14
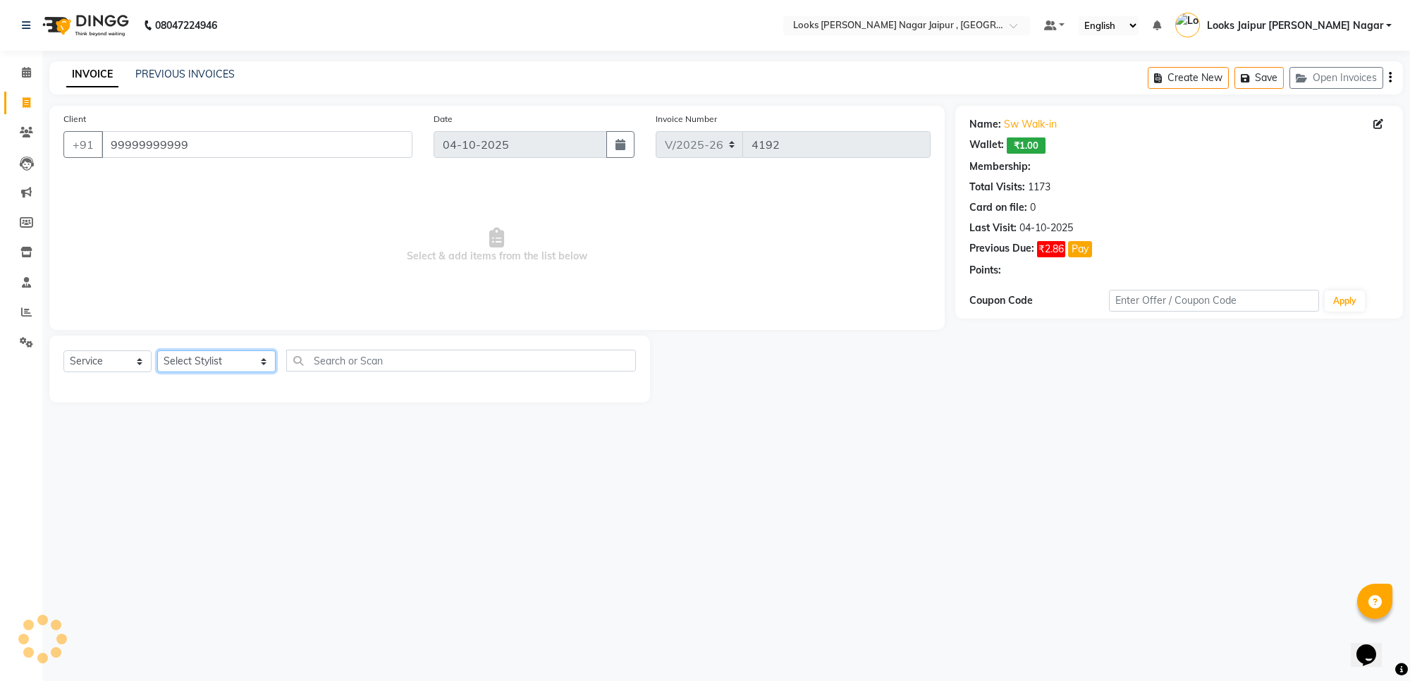
click at [181, 362] on select "Select Stylist [PERSON_NAME] art Anoop [PERSON_NAME] Counter Sales [PERSON_NAME…" at bounding box center [216, 361] width 118 height 22
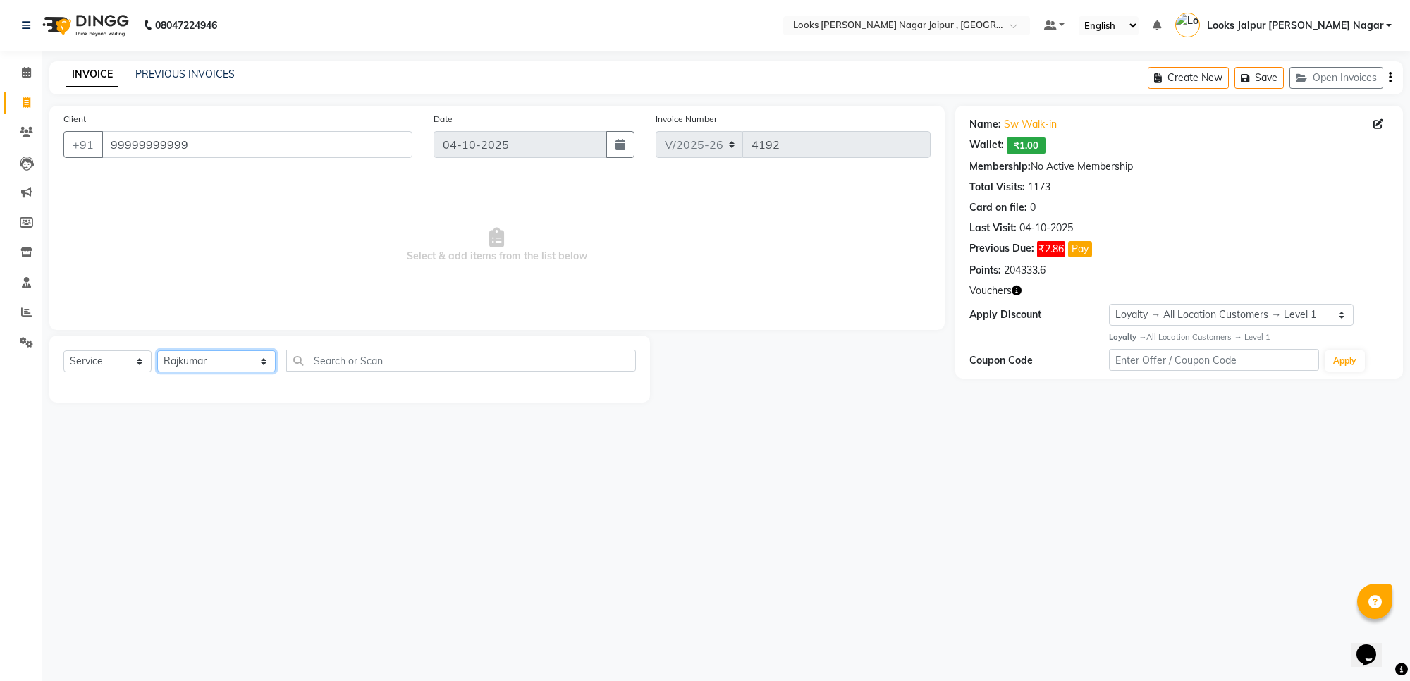
click at [157, 350] on select "Select Stylist [PERSON_NAME] art Anoop [PERSON_NAME] Counter Sales [PERSON_NAME…" at bounding box center [216, 361] width 118 height 22
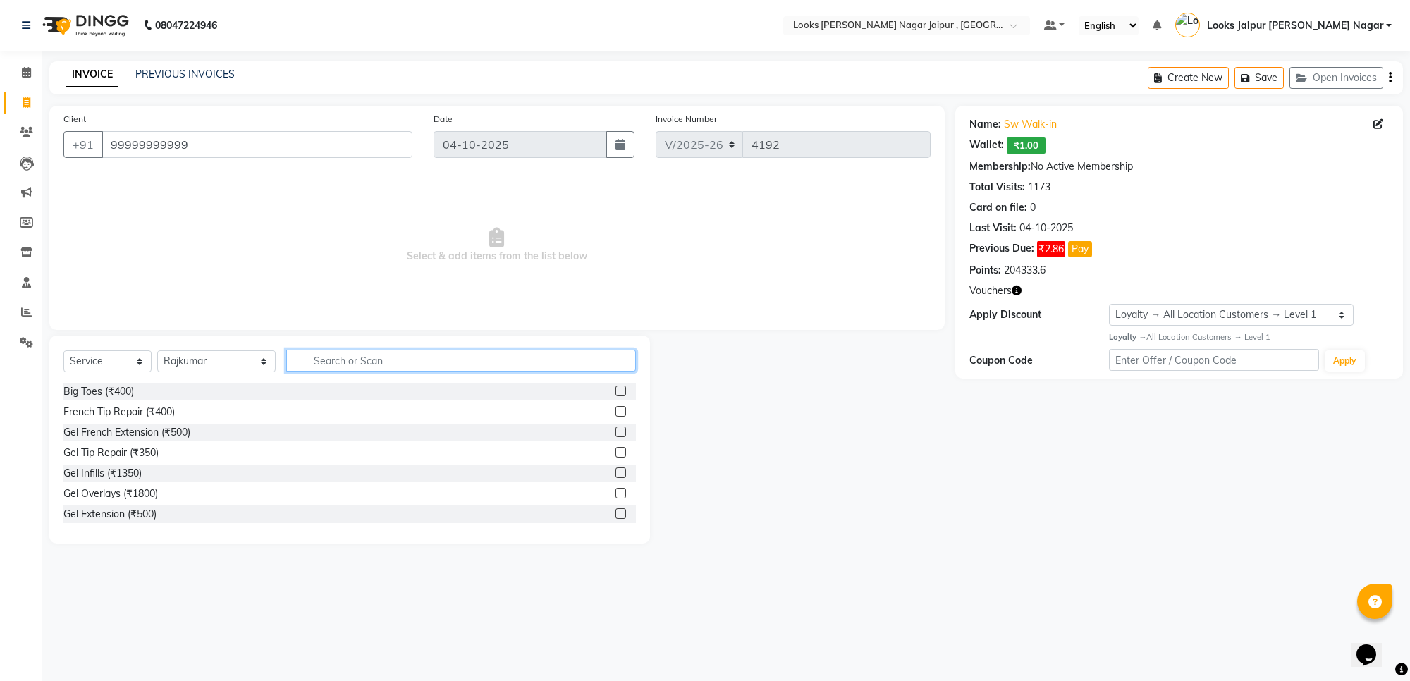
click at [441, 360] on input "text" at bounding box center [461, 361] width 350 height 22
click at [616, 406] on label at bounding box center [621, 411] width 11 height 11
click at [616, 408] on input "checkbox" at bounding box center [620, 412] width 9 height 9
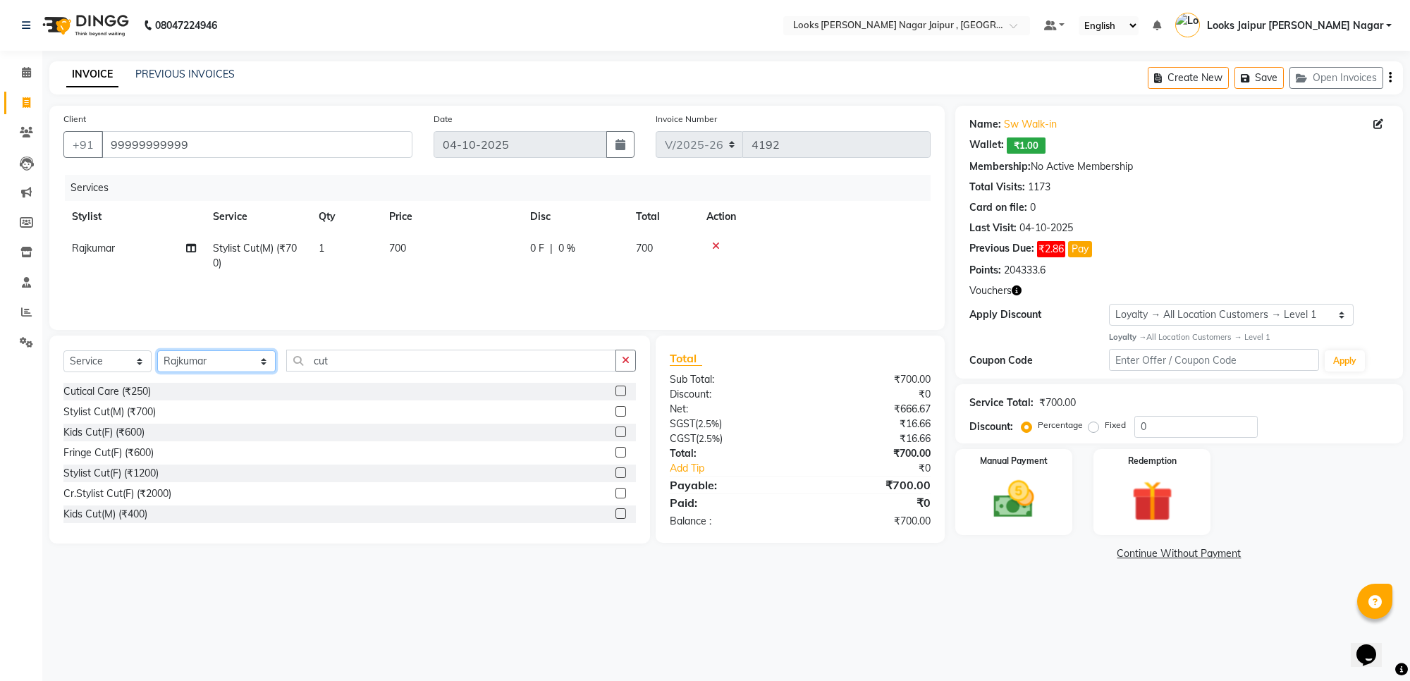
click at [209, 361] on select "Select Stylist [PERSON_NAME] art Anoop [PERSON_NAME] Counter Sales [PERSON_NAME…" at bounding box center [216, 361] width 118 height 22
click at [157, 350] on select "Select Stylist [PERSON_NAME] art Anoop [PERSON_NAME] Counter Sales [PERSON_NAME…" at bounding box center [216, 361] width 118 height 22
click at [400, 353] on input "cut" at bounding box center [451, 361] width 330 height 22
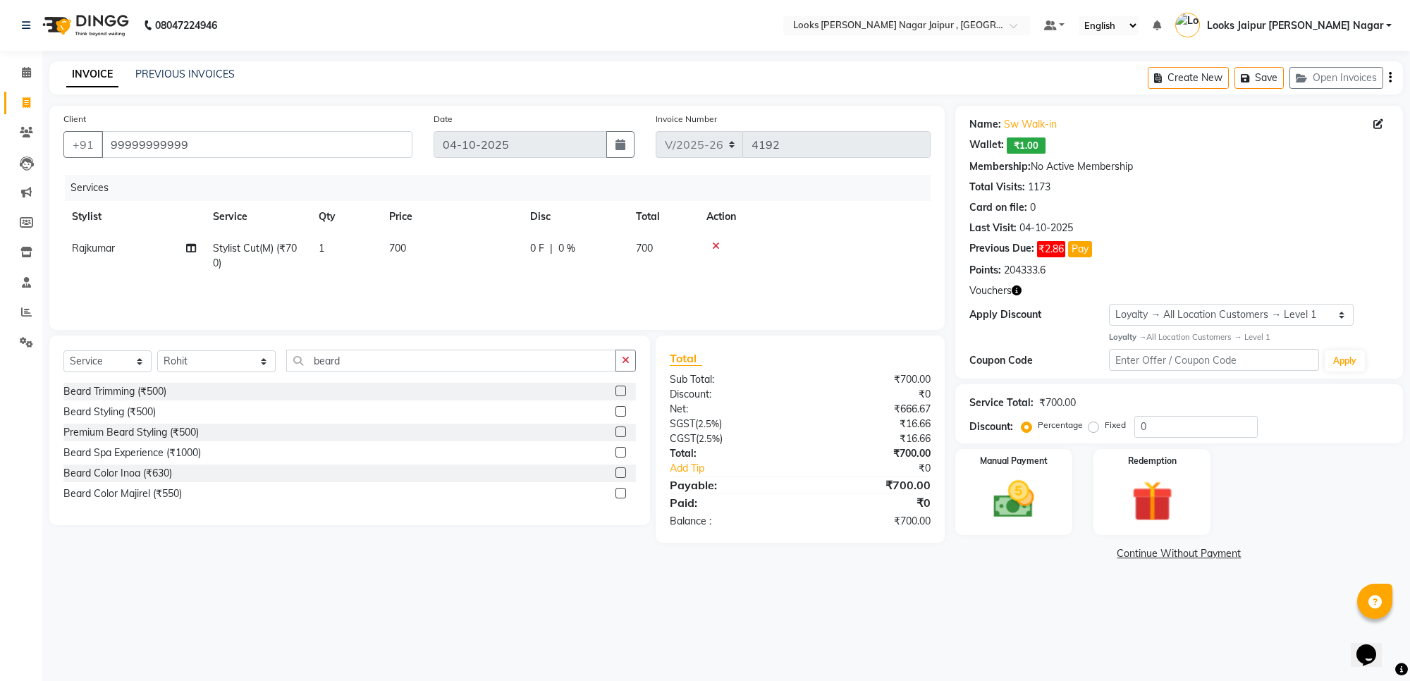
click at [623, 390] on label at bounding box center [621, 391] width 11 height 11
click at [623, 390] on input "checkbox" at bounding box center [620, 391] width 9 height 9
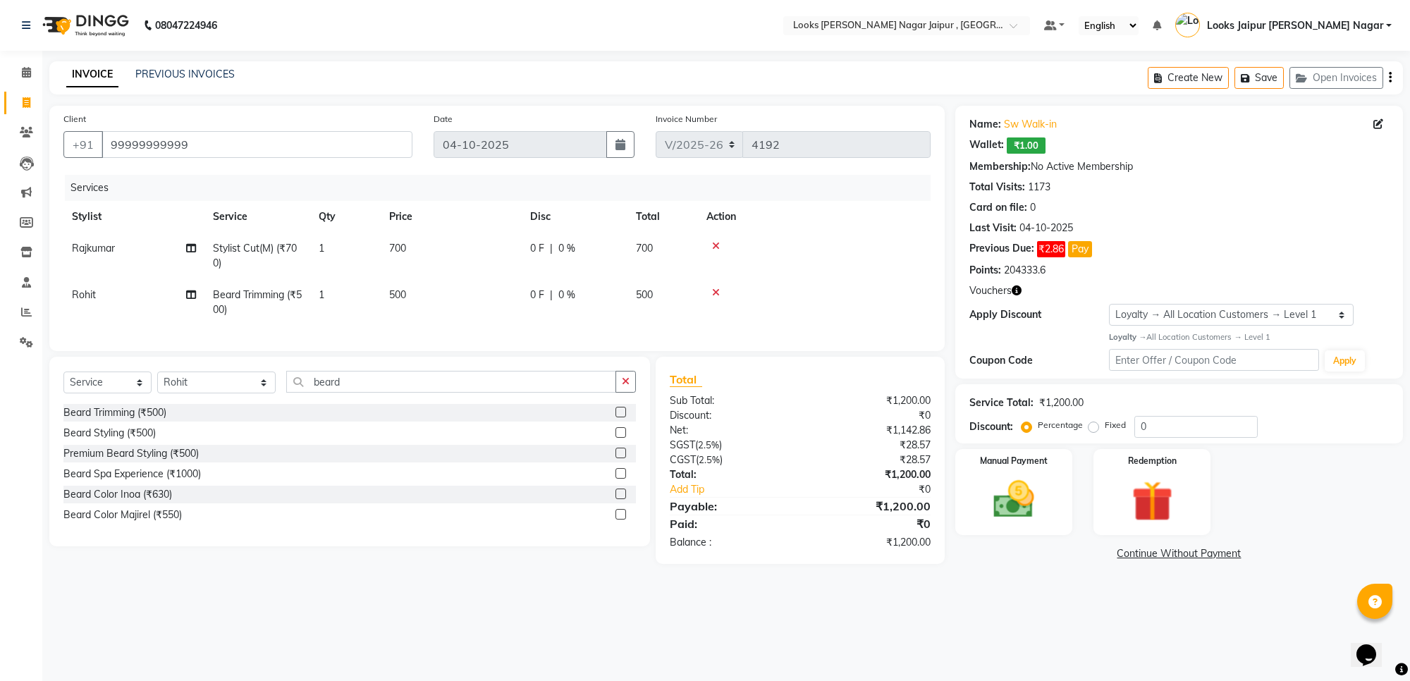
click at [443, 304] on td "500" at bounding box center [451, 302] width 141 height 47
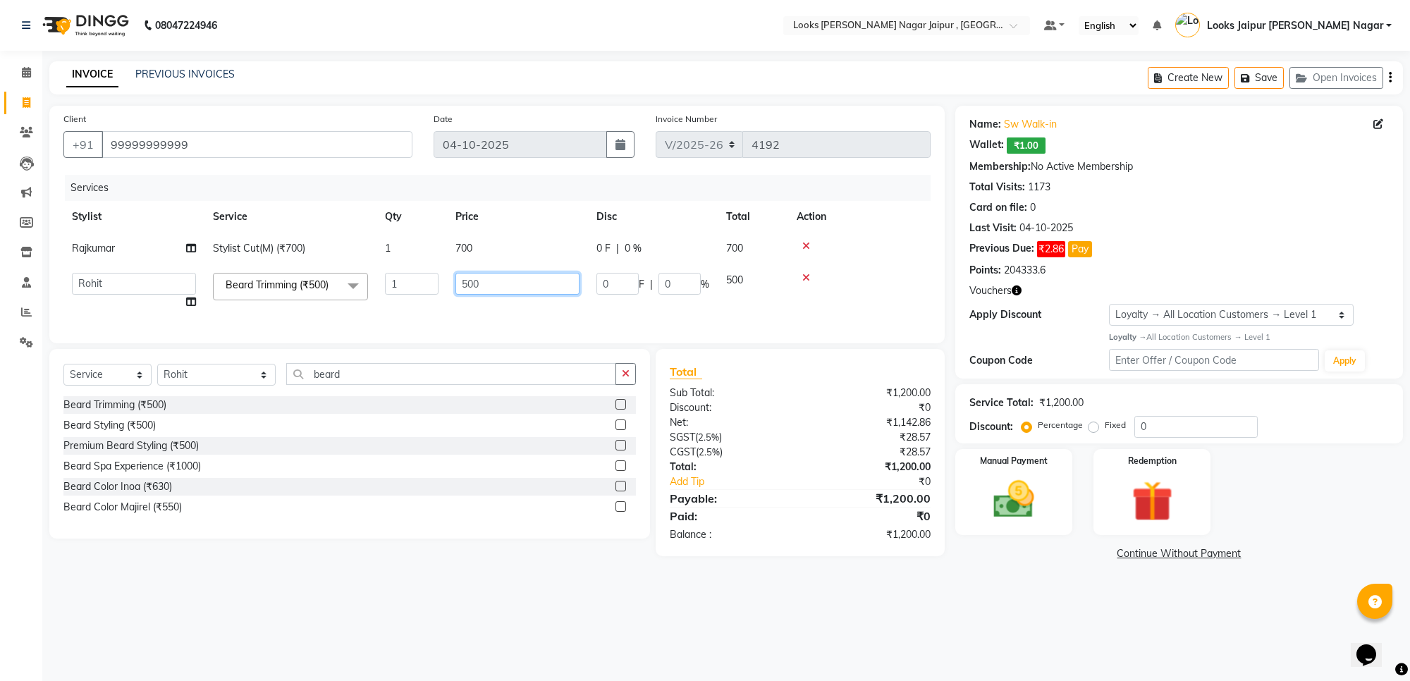
click at [523, 288] on input "500" at bounding box center [518, 284] width 124 height 22
click at [482, 248] on td "700" at bounding box center [517, 249] width 141 height 32
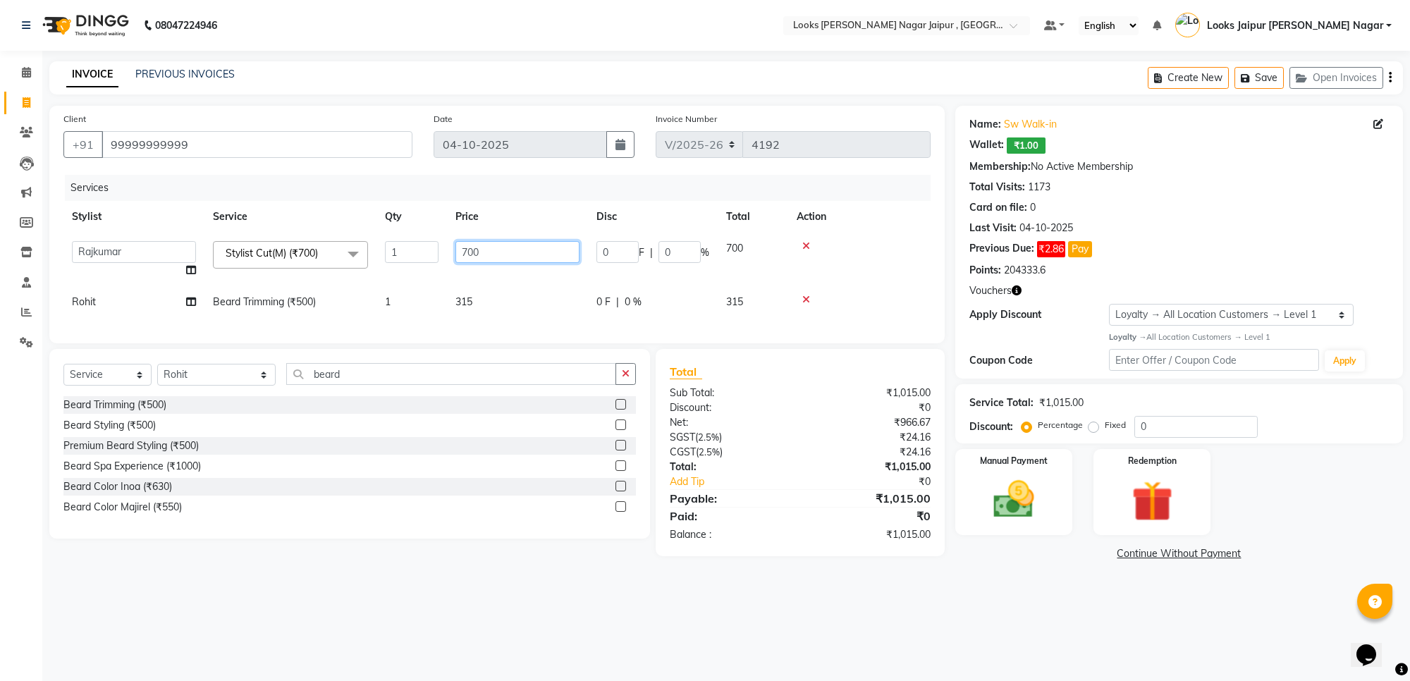
click at [482, 248] on input "700" at bounding box center [518, 252] width 124 height 22
drag, startPoint x: 954, startPoint y: 632, endPoint x: 970, endPoint y: 590, distance: 45.3
click at [958, 621] on div "08047224946 Select Location × Looks [PERSON_NAME] Nagar Jaipur , Jaipur Default…" at bounding box center [705, 340] width 1410 height 681
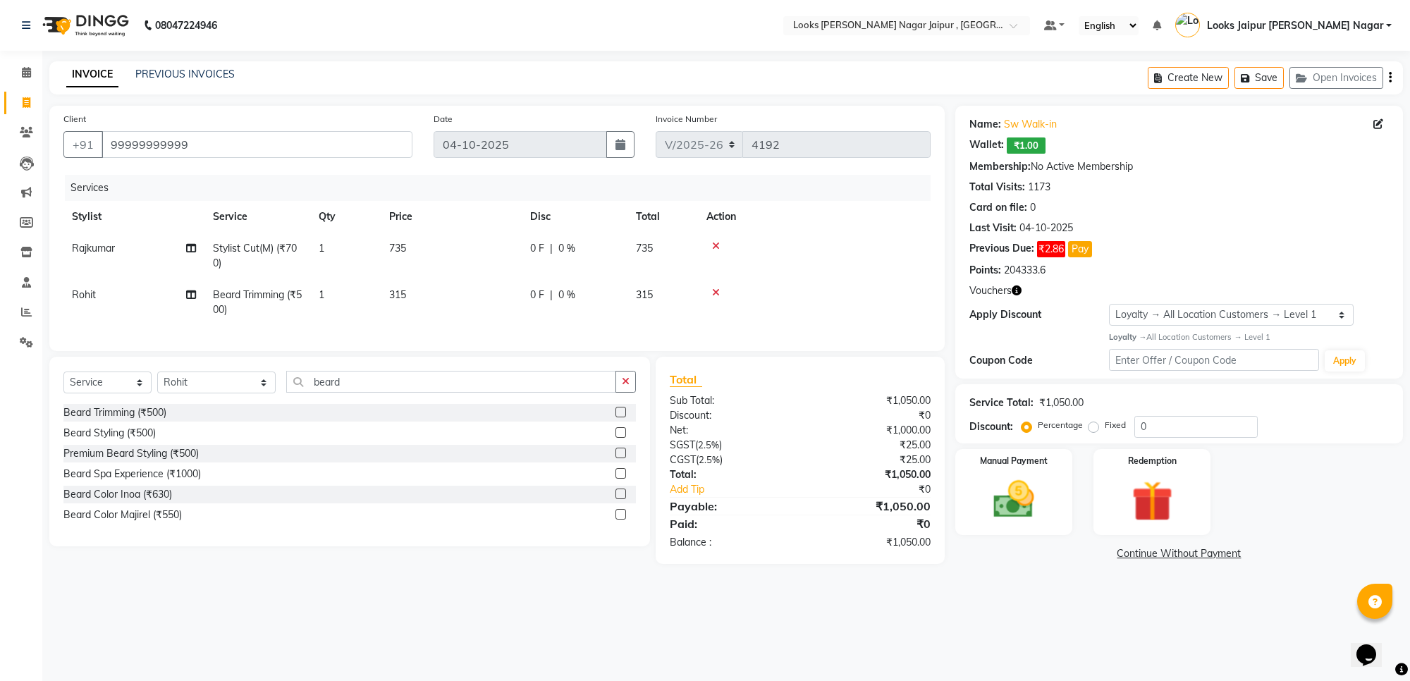
click at [978, 621] on div "08047224946 Select Location × Looks [PERSON_NAME] Nagar Jaipur , Jaipur Default…" at bounding box center [705, 340] width 1410 height 681
click at [1020, 506] on img at bounding box center [1013, 499] width 69 height 49
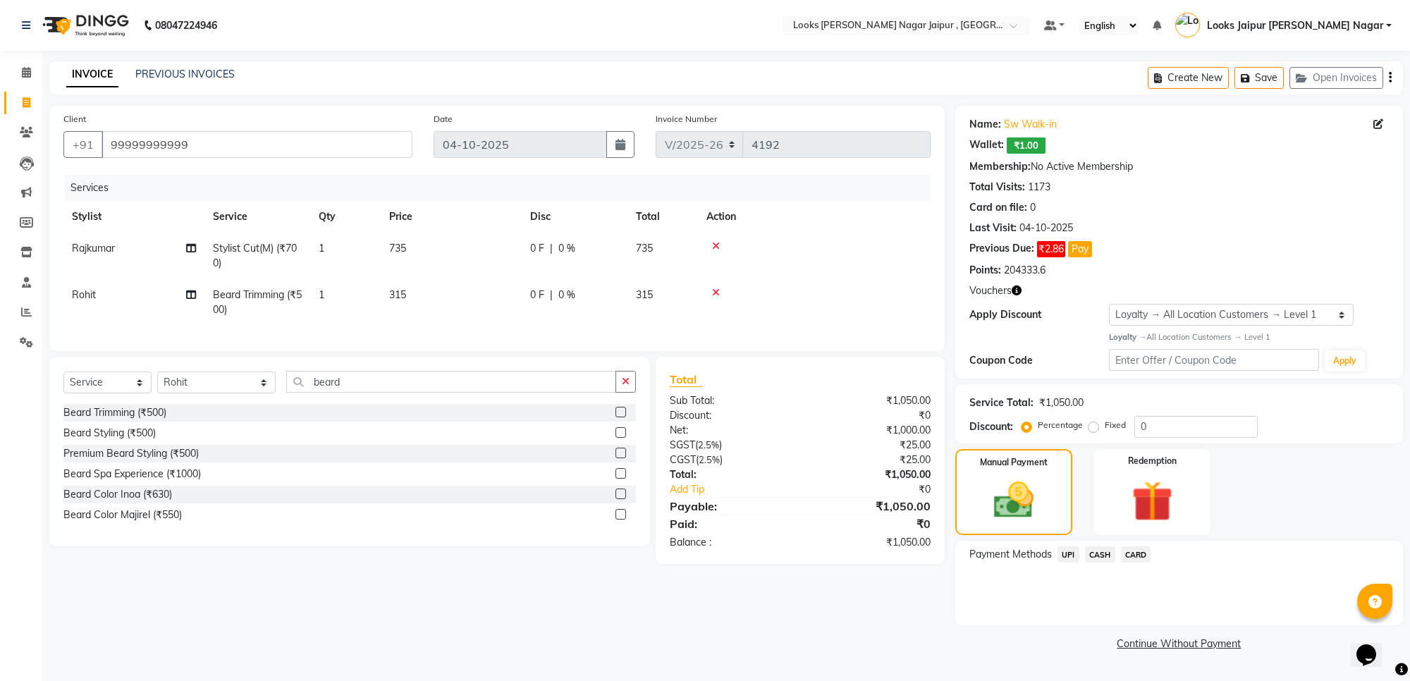
click at [1066, 549] on span "UPI" at bounding box center [1069, 555] width 22 height 16
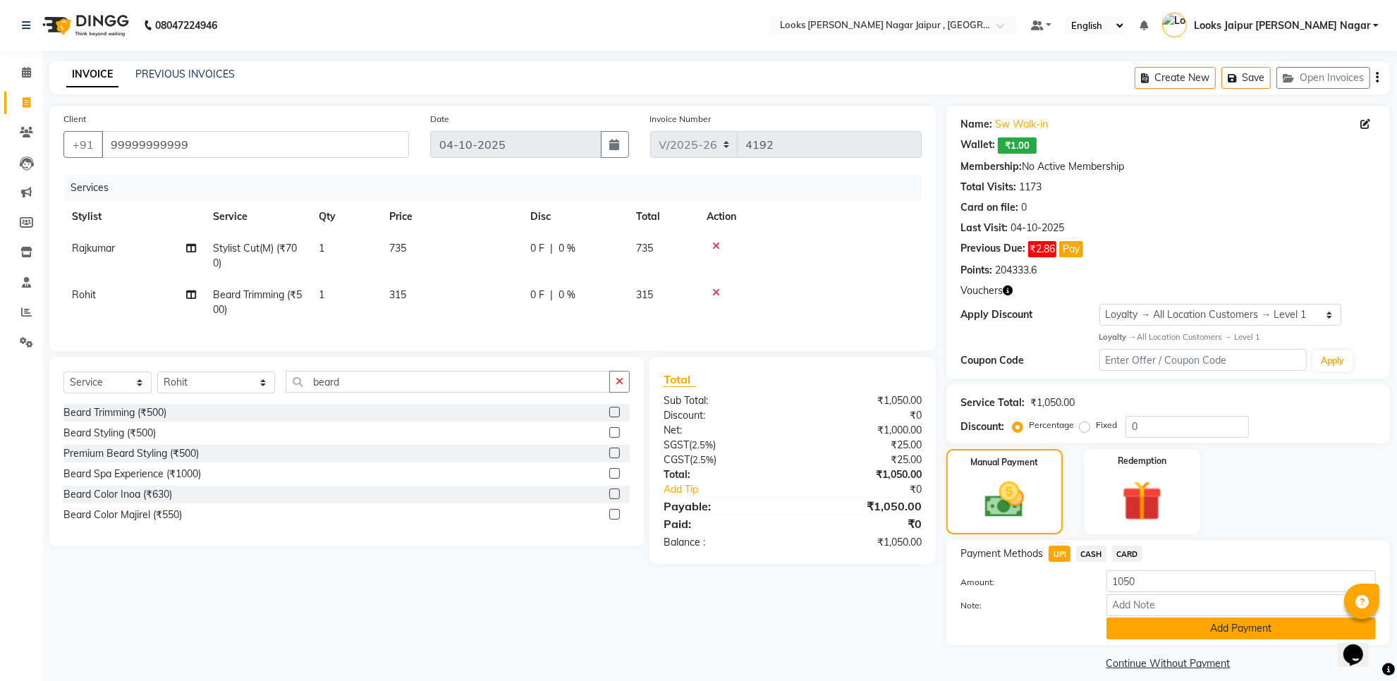
click at [1137, 629] on button "Add Payment" at bounding box center [1240, 629] width 269 height 22
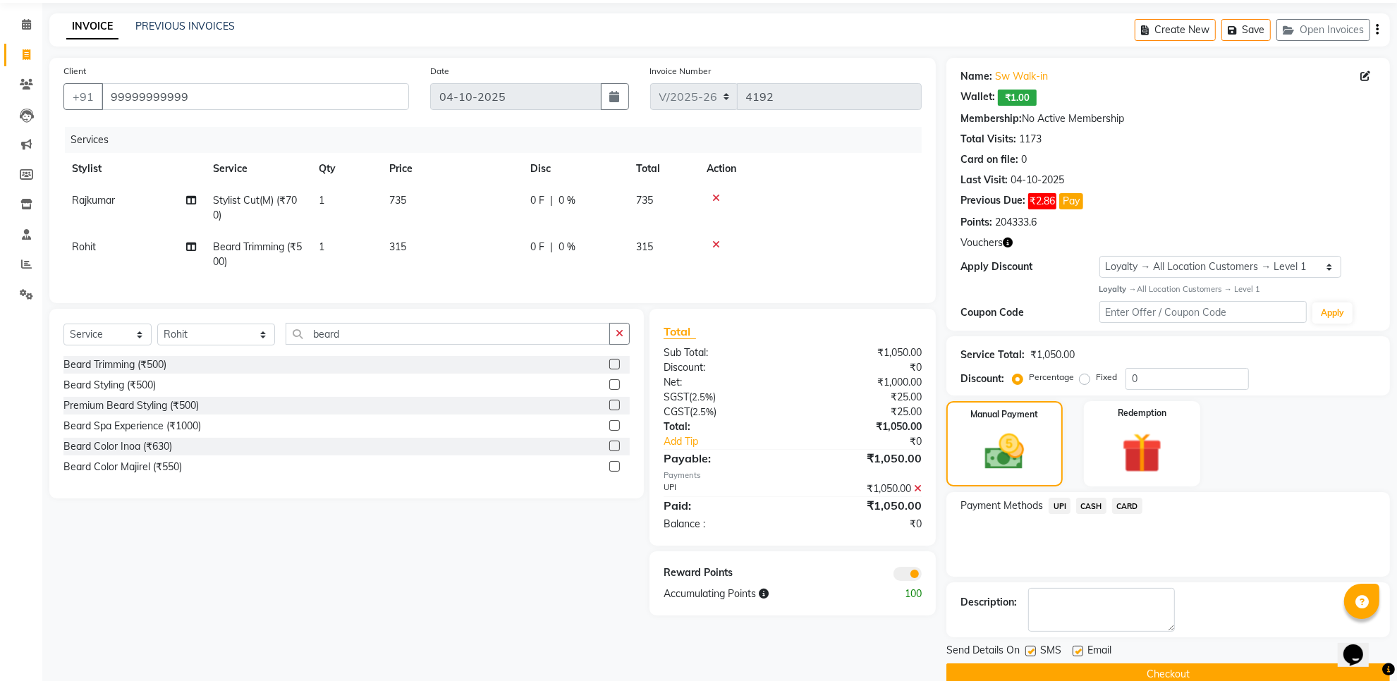
scroll to position [74, 0]
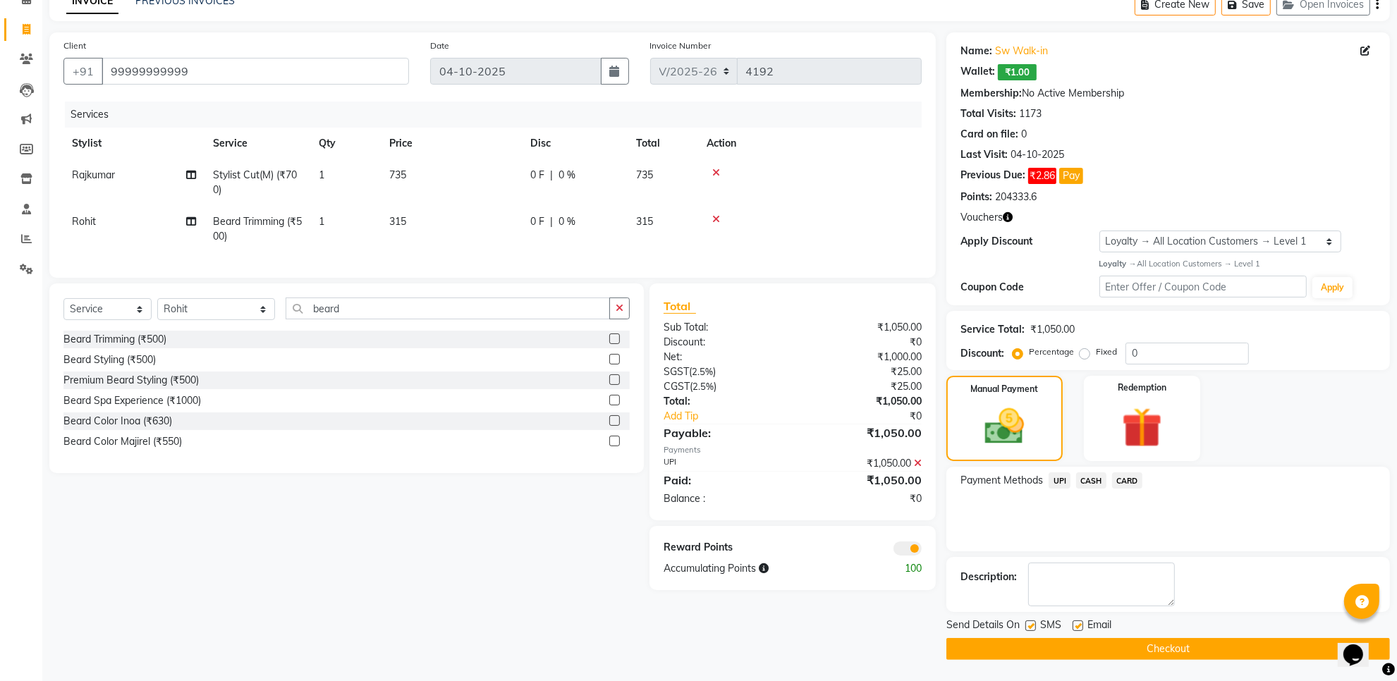
click at [1032, 626] on label at bounding box center [1030, 626] width 11 height 11
click at [1032, 626] on input "checkbox" at bounding box center [1029, 626] width 9 height 9
click at [1076, 623] on label at bounding box center [1078, 626] width 11 height 11
click at [1076, 623] on input "checkbox" at bounding box center [1077, 626] width 9 height 9
click at [1092, 646] on button "Checkout" at bounding box center [1168, 649] width 444 height 22
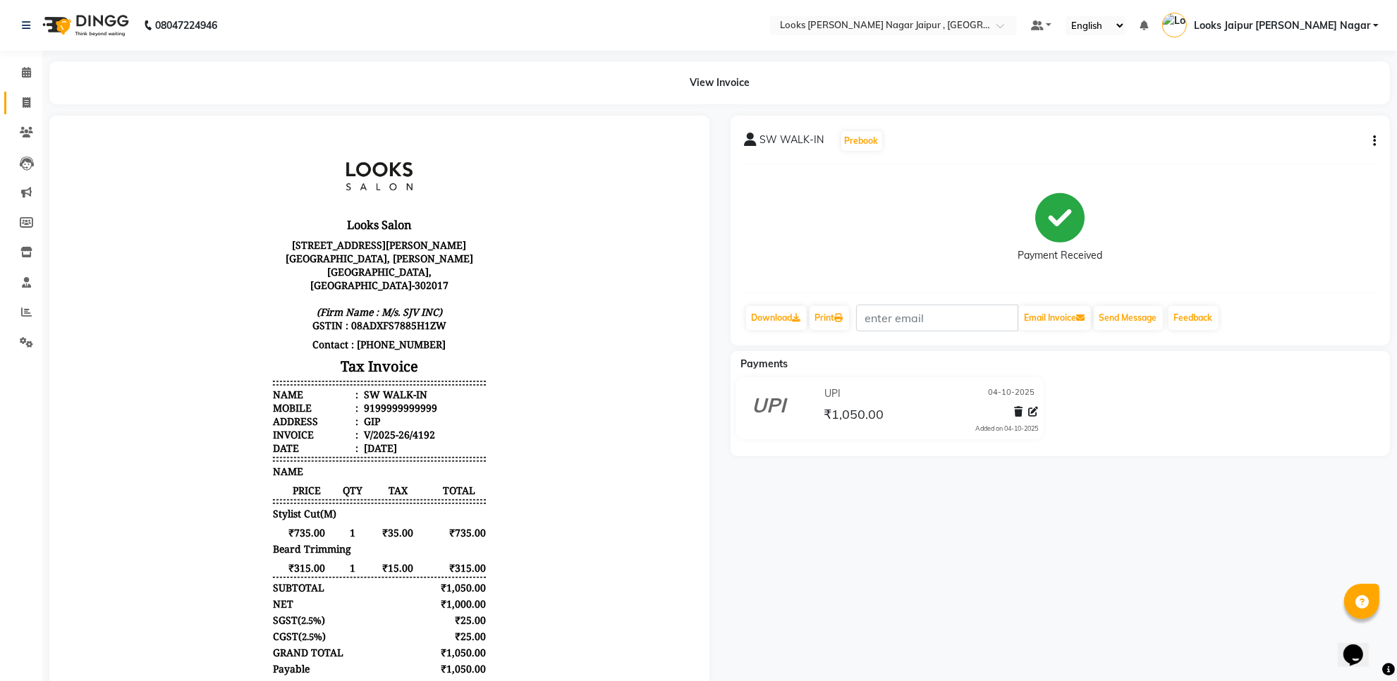
click at [11, 109] on link "Invoice" at bounding box center [21, 103] width 34 height 23
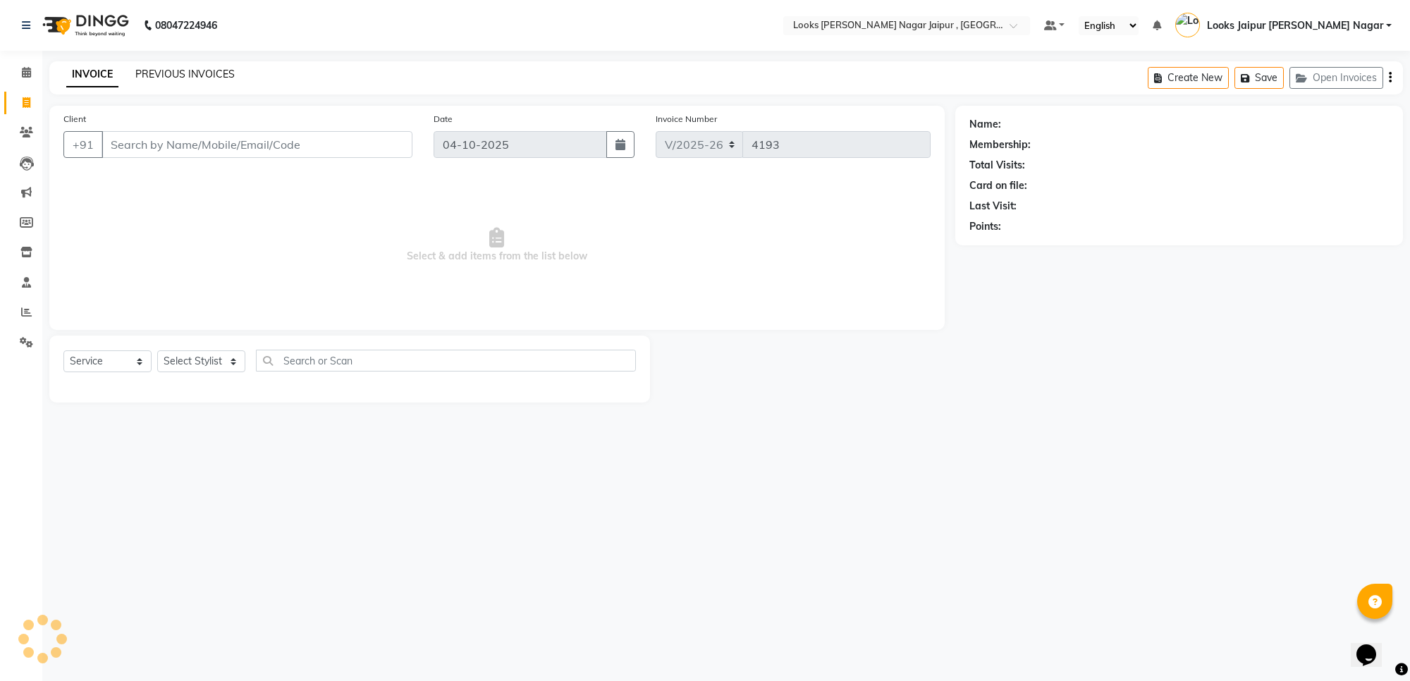
click at [219, 68] on link "PREVIOUS INVOICES" at bounding box center [184, 74] width 99 height 13
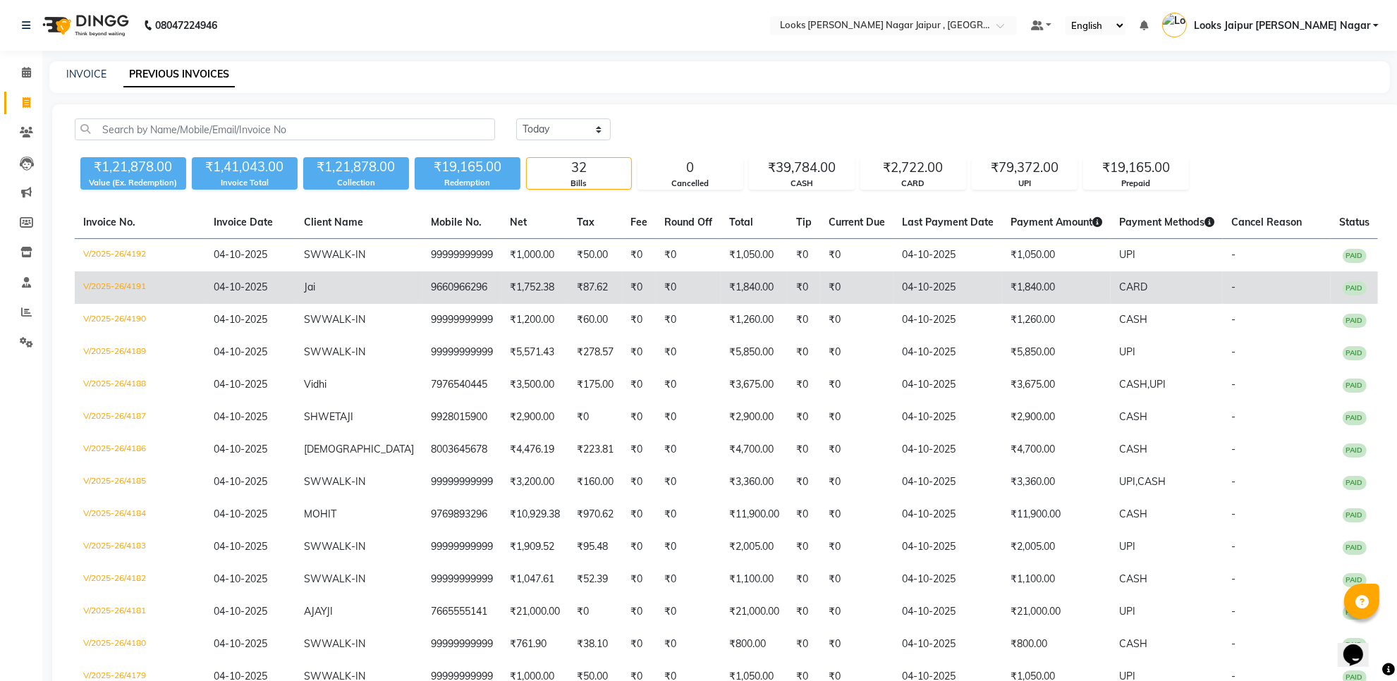
click at [721, 296] on td "₹1,840.00" at bounding box center [754, 287] width 67 height 32
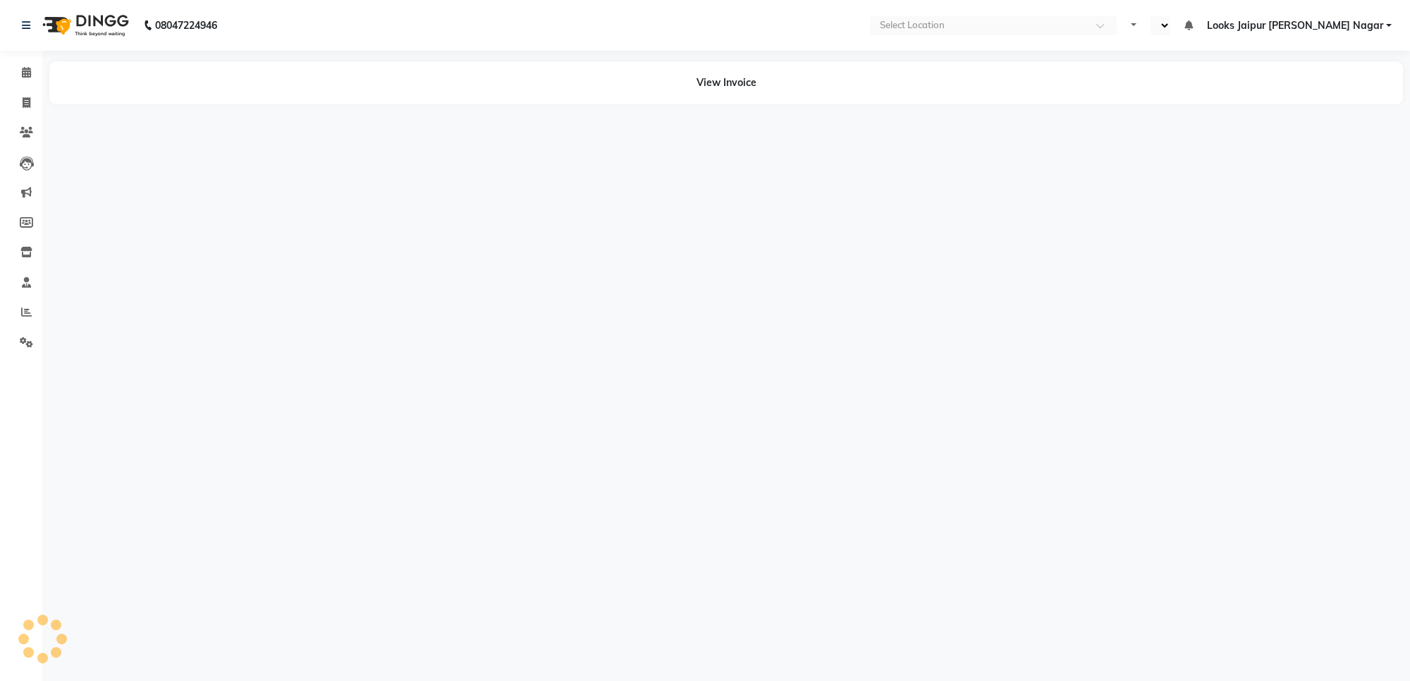
select select "en"
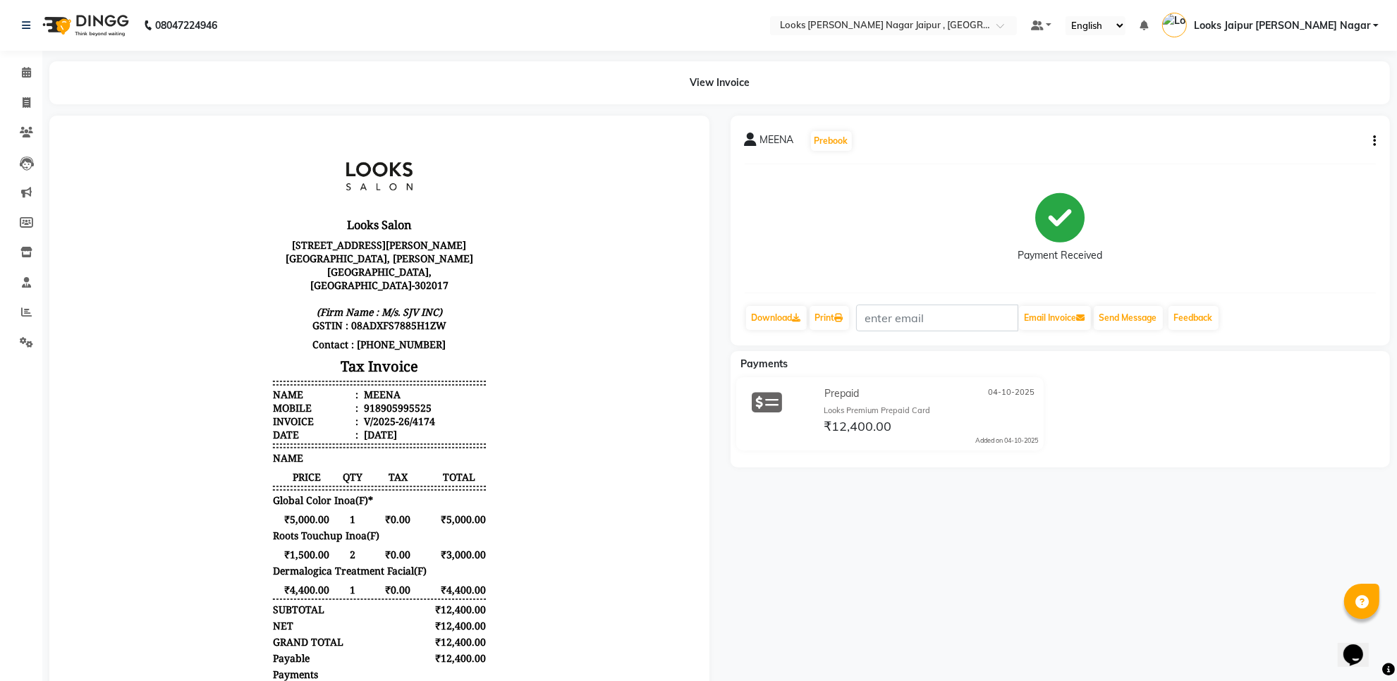
scroll to position [11, 0]
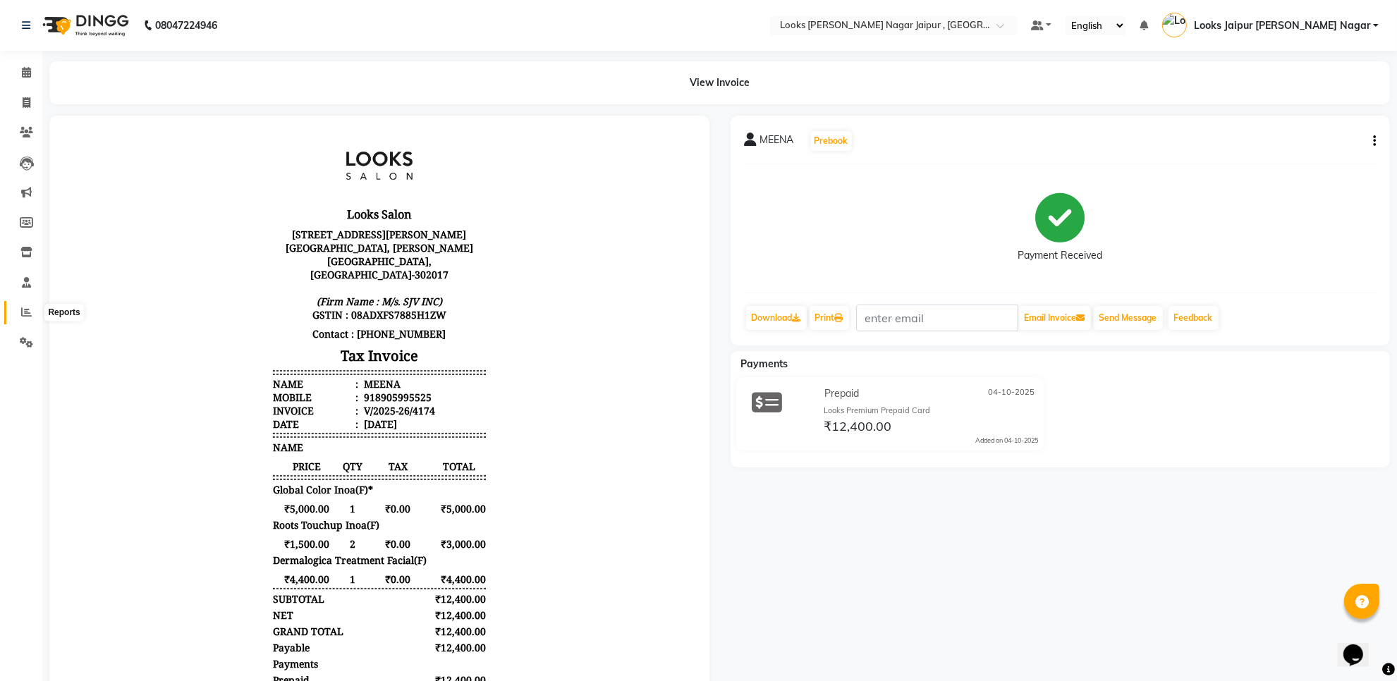
click at [22, 319] on span at bounding box center [26, 313] width 25 height 16
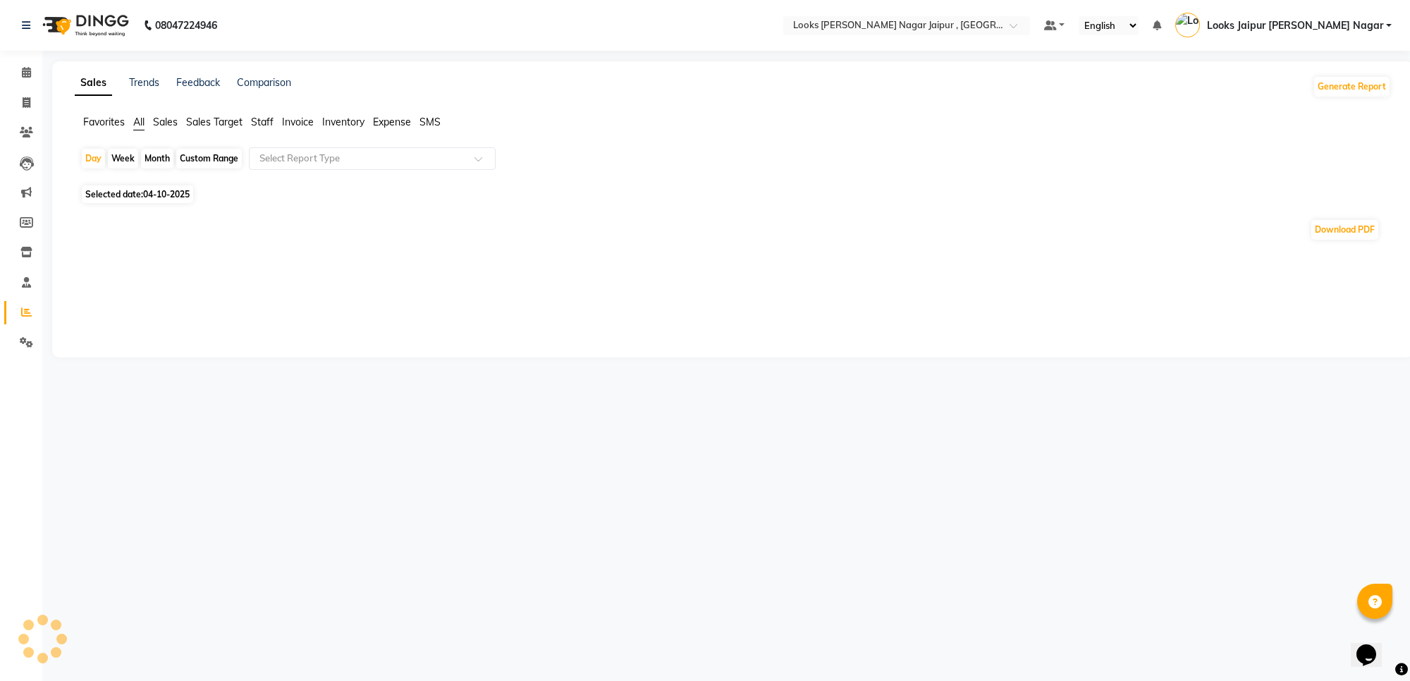
click at [255, 120] on span "Staff" at bounding box center [262, 122] width 23 height 13
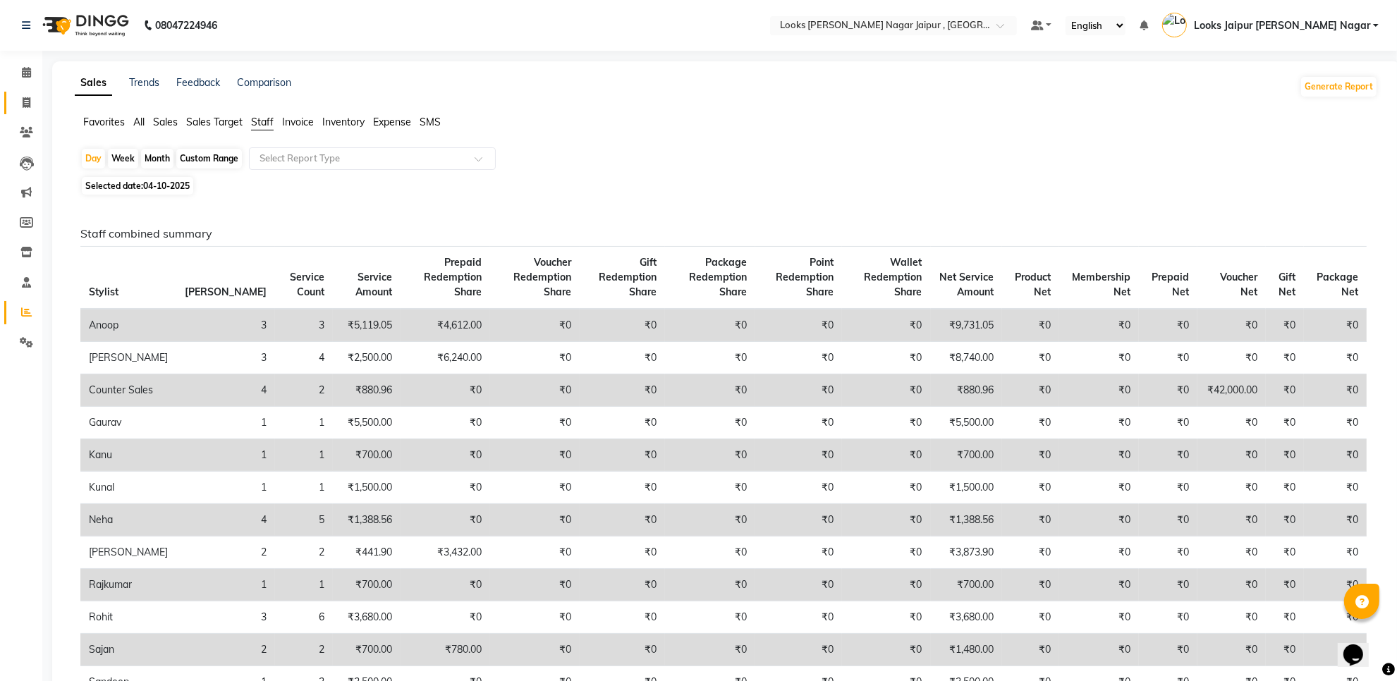
click at [5, 110] on link "Invoice" at bounding box center [21, 103] width 34 height 23
select select "service"
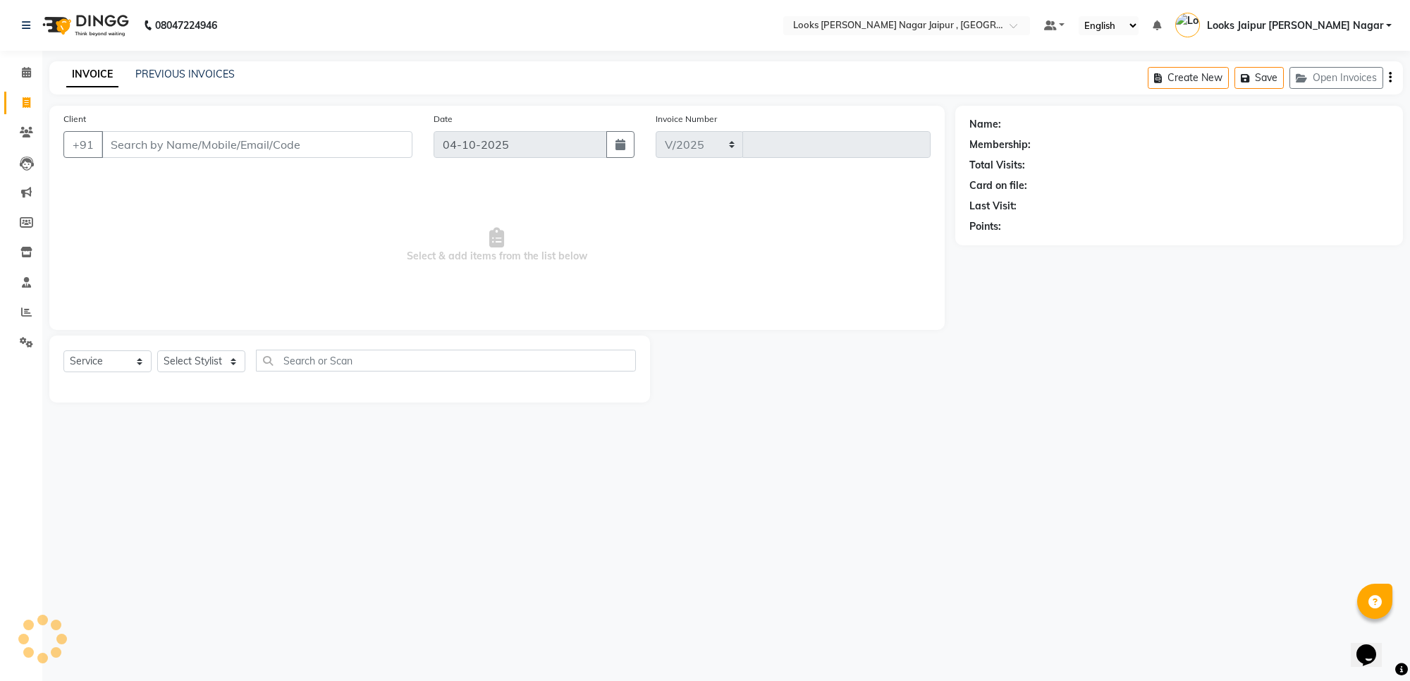
select select "4317"
type input "4182"
click at [20, 72] on span at bounding box center [26, 73] width 25 height 16
